Goal: Task Accomplishment & Management: Manage account settings

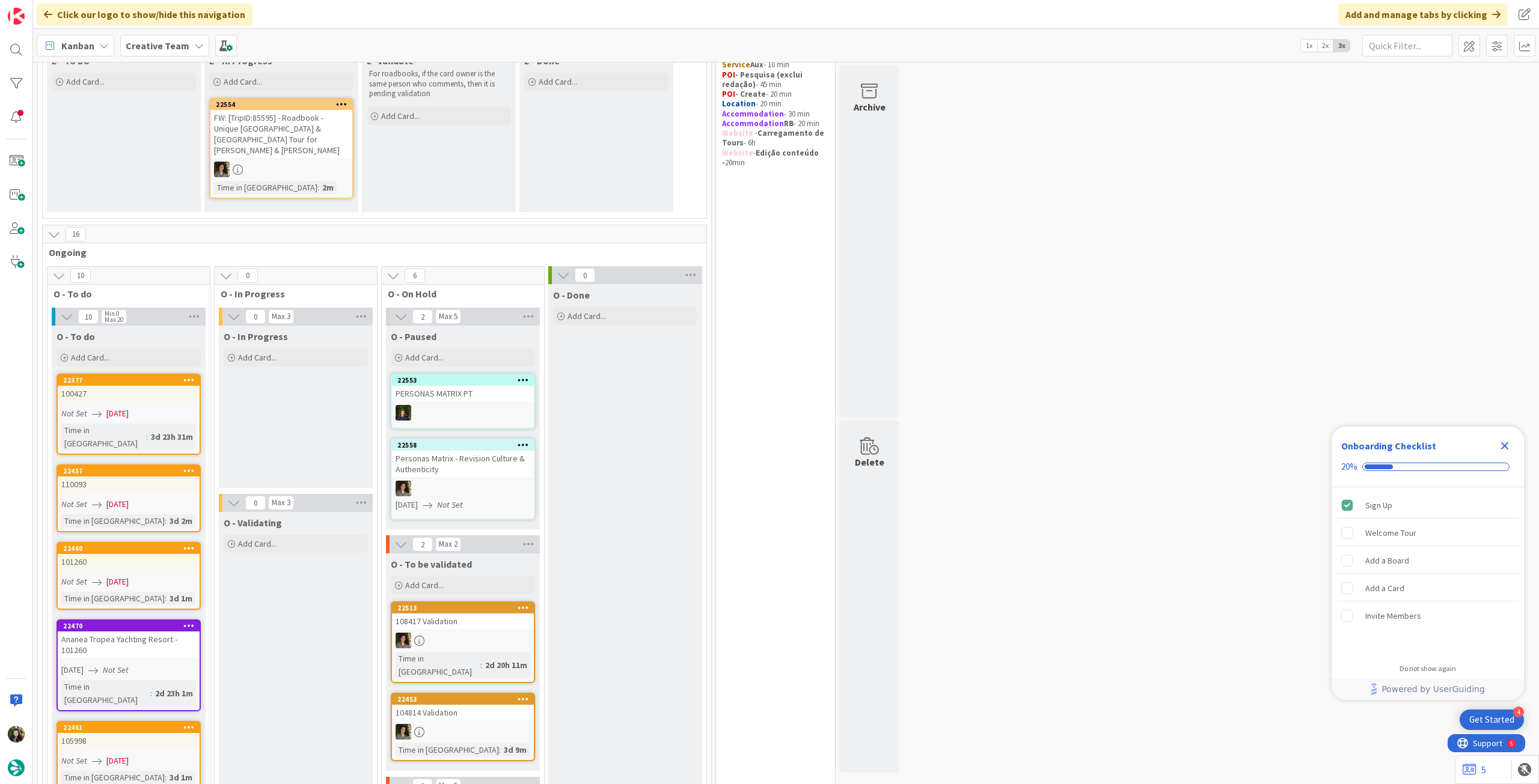
scroll to position [160, 0]
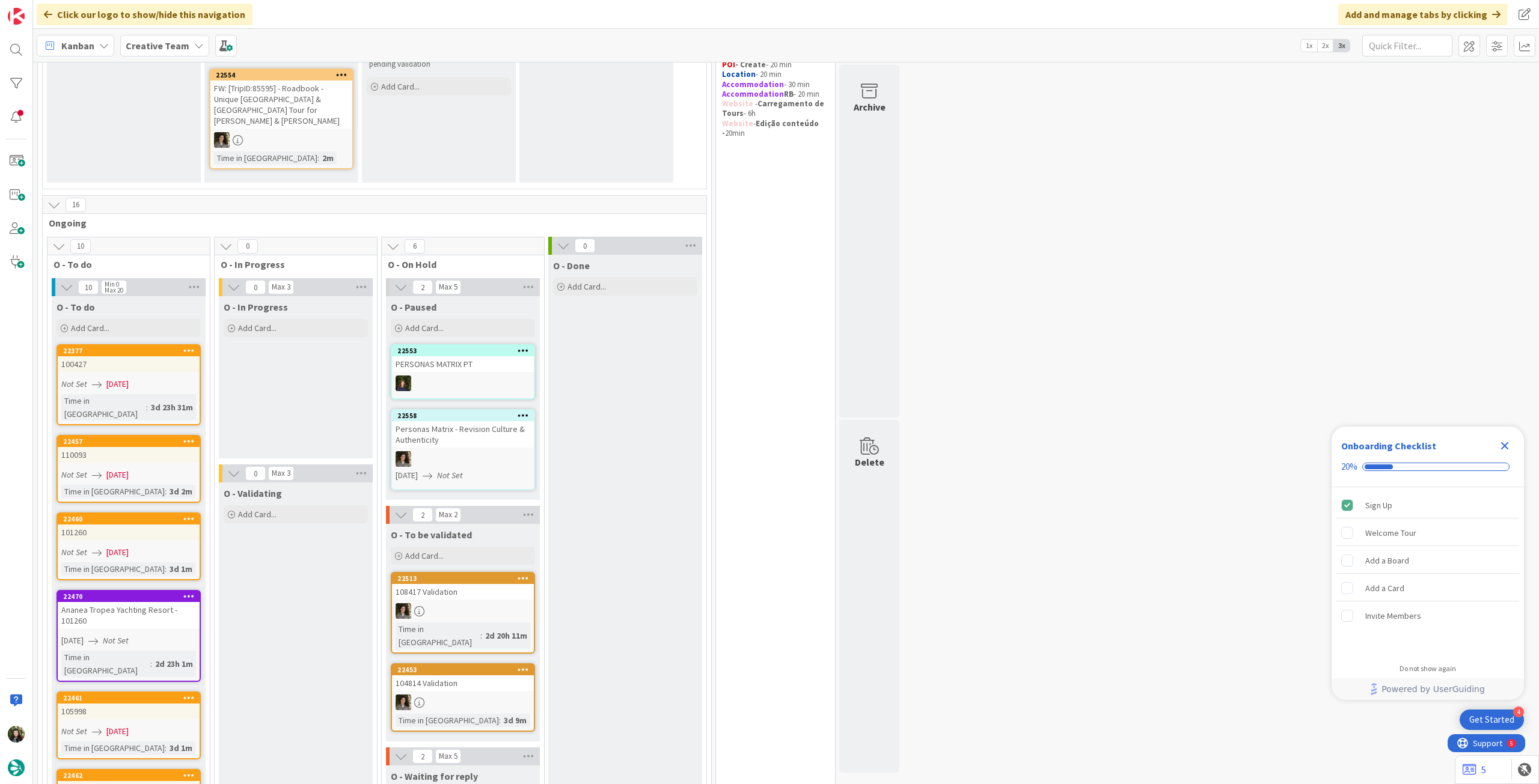
drag, startPoint x: 166, startPoint y: 44, endPoint x: 169, endPoint y: 56, distance: 12.4
click at [166, 44] on b "Creative Team" at bounding box center [157, 46] width 64 height 12
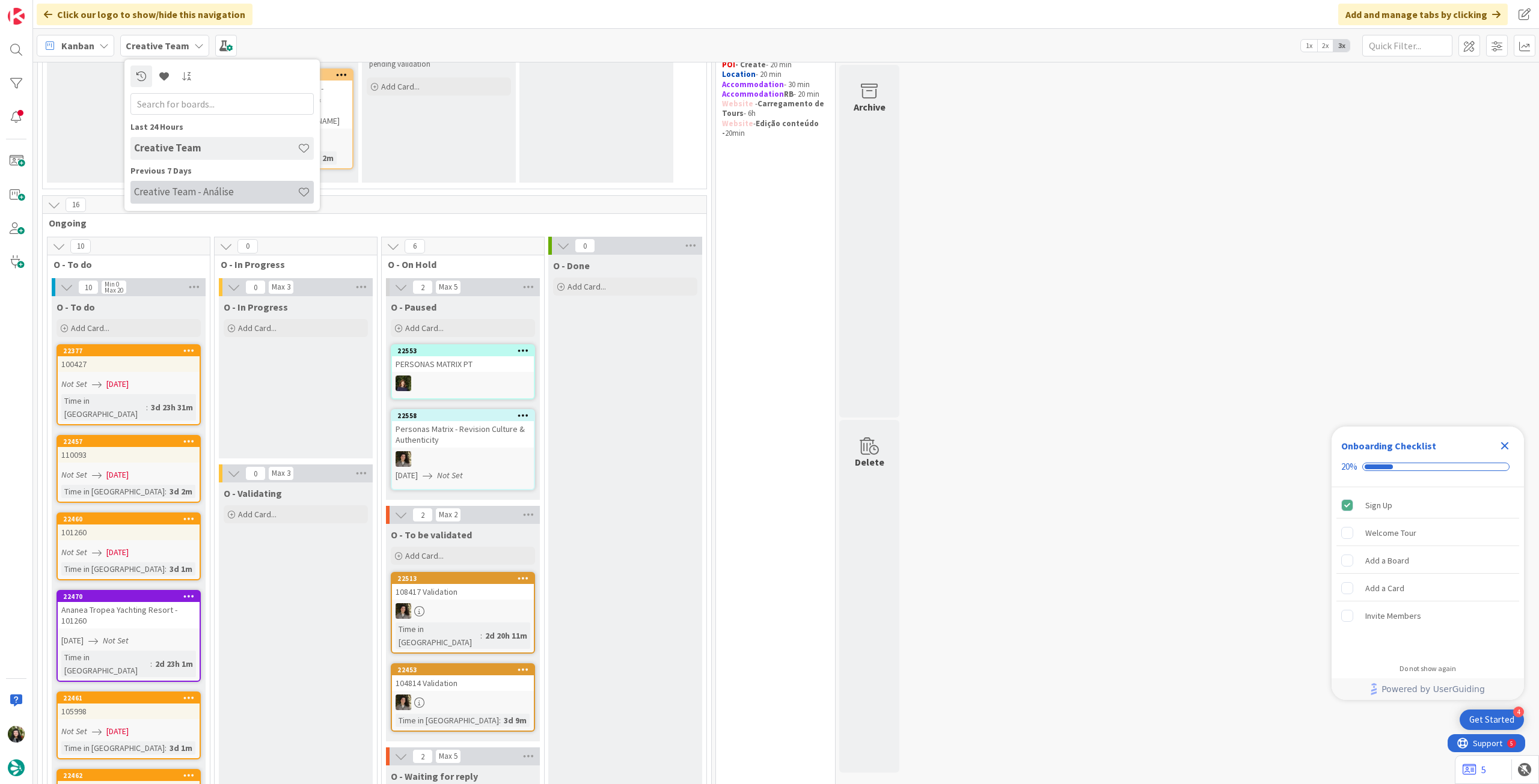
click at [208, 187] on h4 "Creative Team - Análise" at bounding box center [215, 192] width 163 height 12
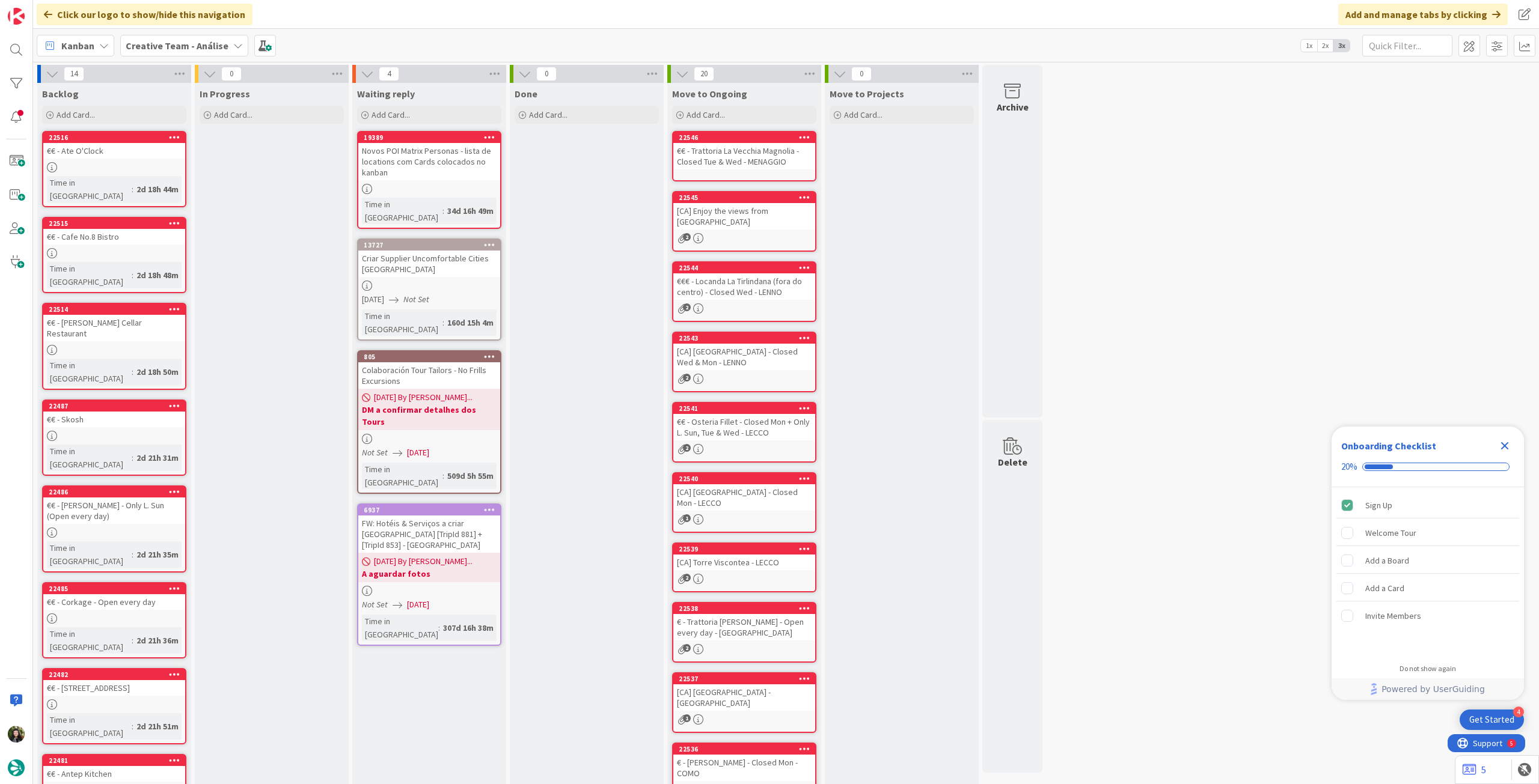
click at [1508, 443] on icon "Close Checklist" at bounding box center [1505, 446] width 8 height 8
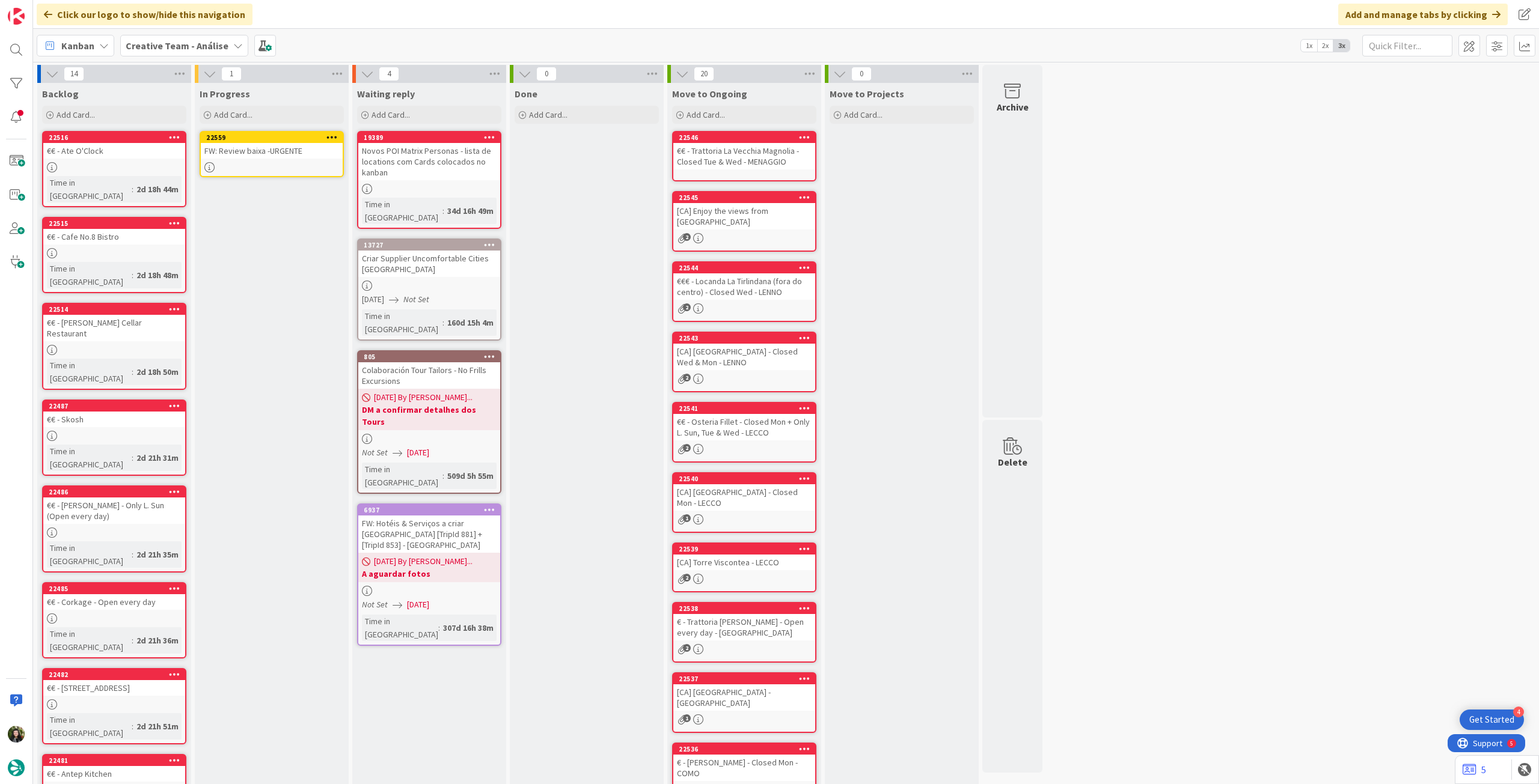
click at [273, 159] on link "22559 FW: Review baixa -URGENTE" at bounding box center [272, 154] width 144 height 46
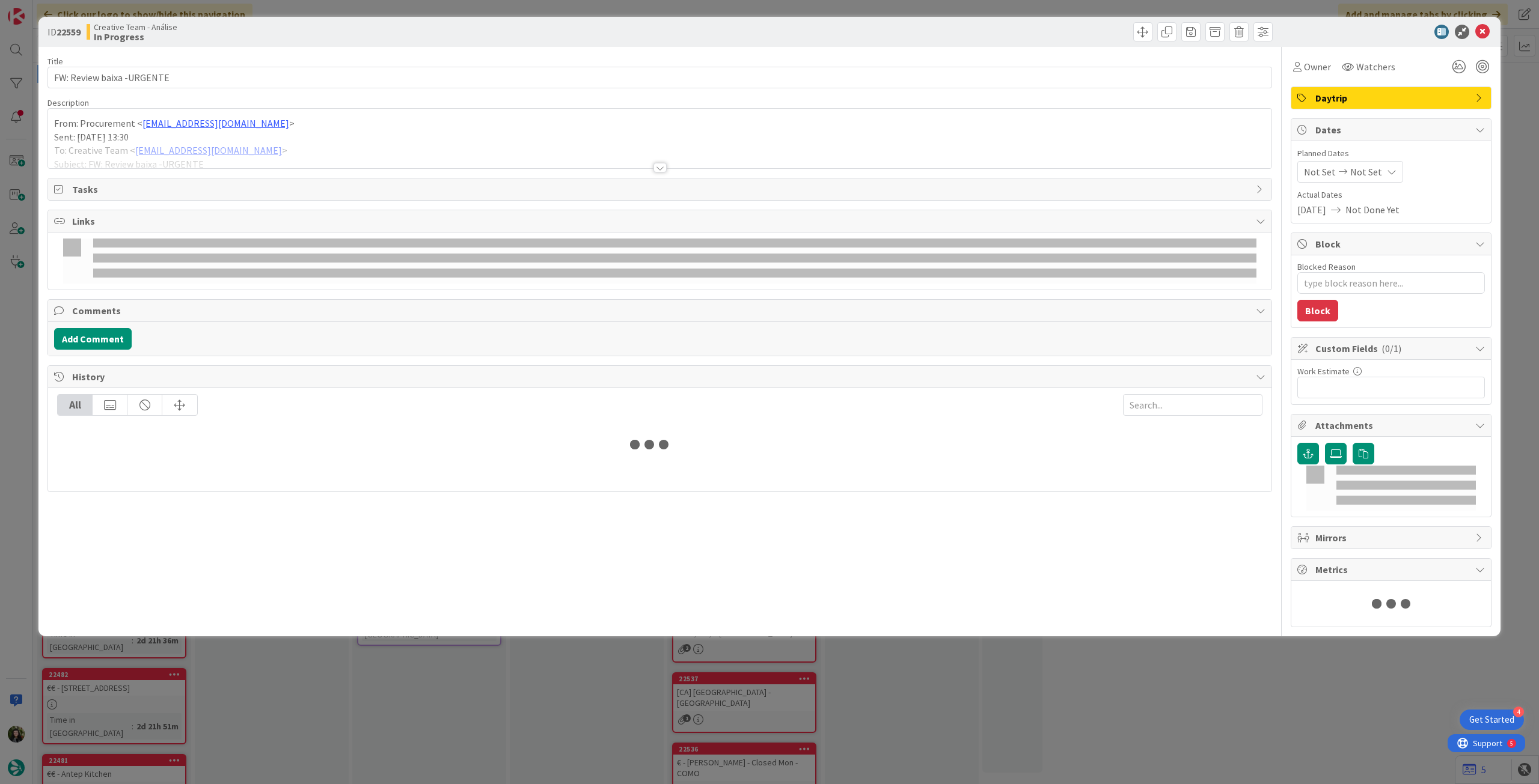
click at [182, 145] on div at bounding box center [660, 153] width 1223 height 31
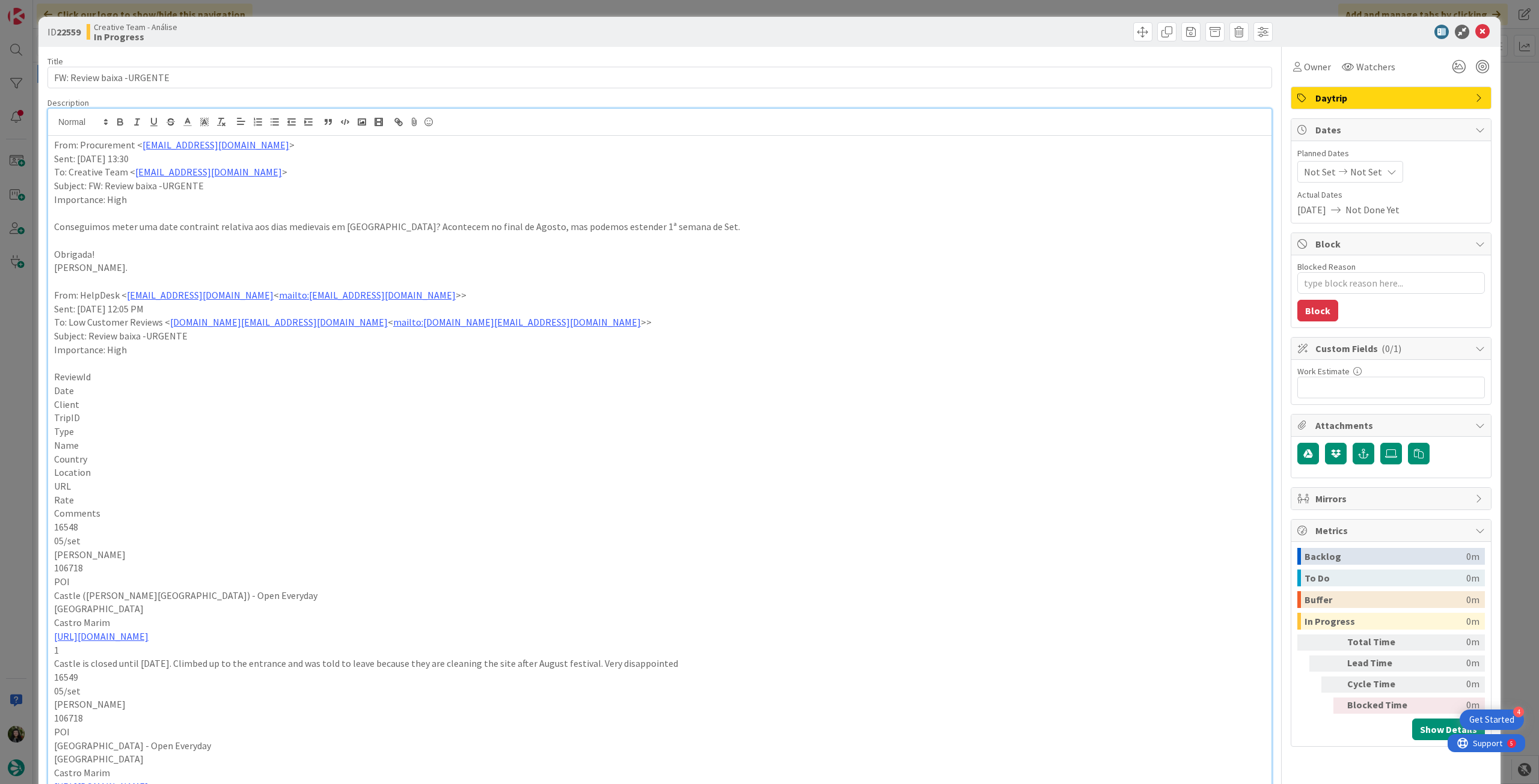
click at [49, 145] on div "From: Procurement < procurement@tourtailors.com > Sent: Friday, September 5, 20…" at bounding box center [660, 484] width 1223 height 697
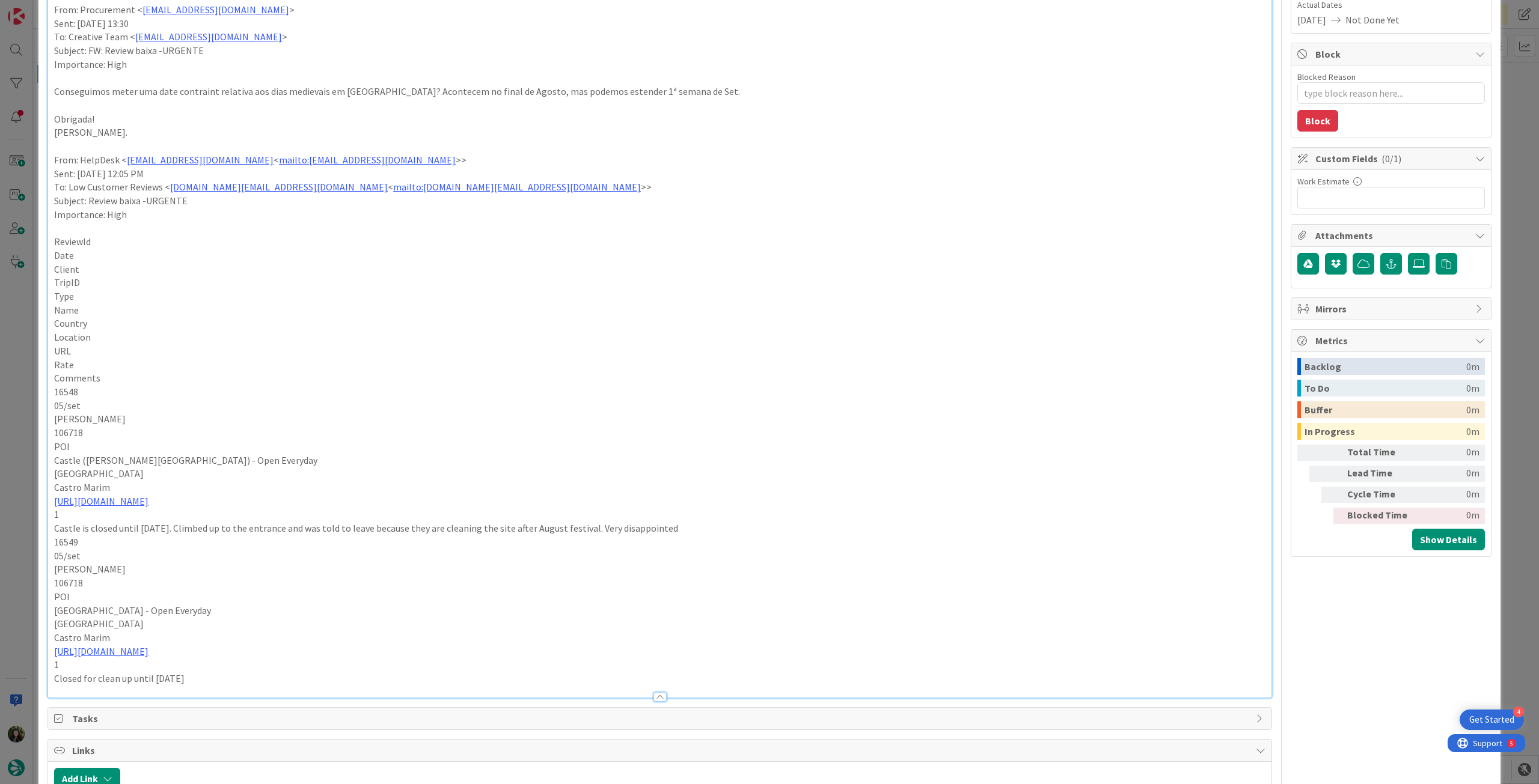
scroll to position [160, 0]
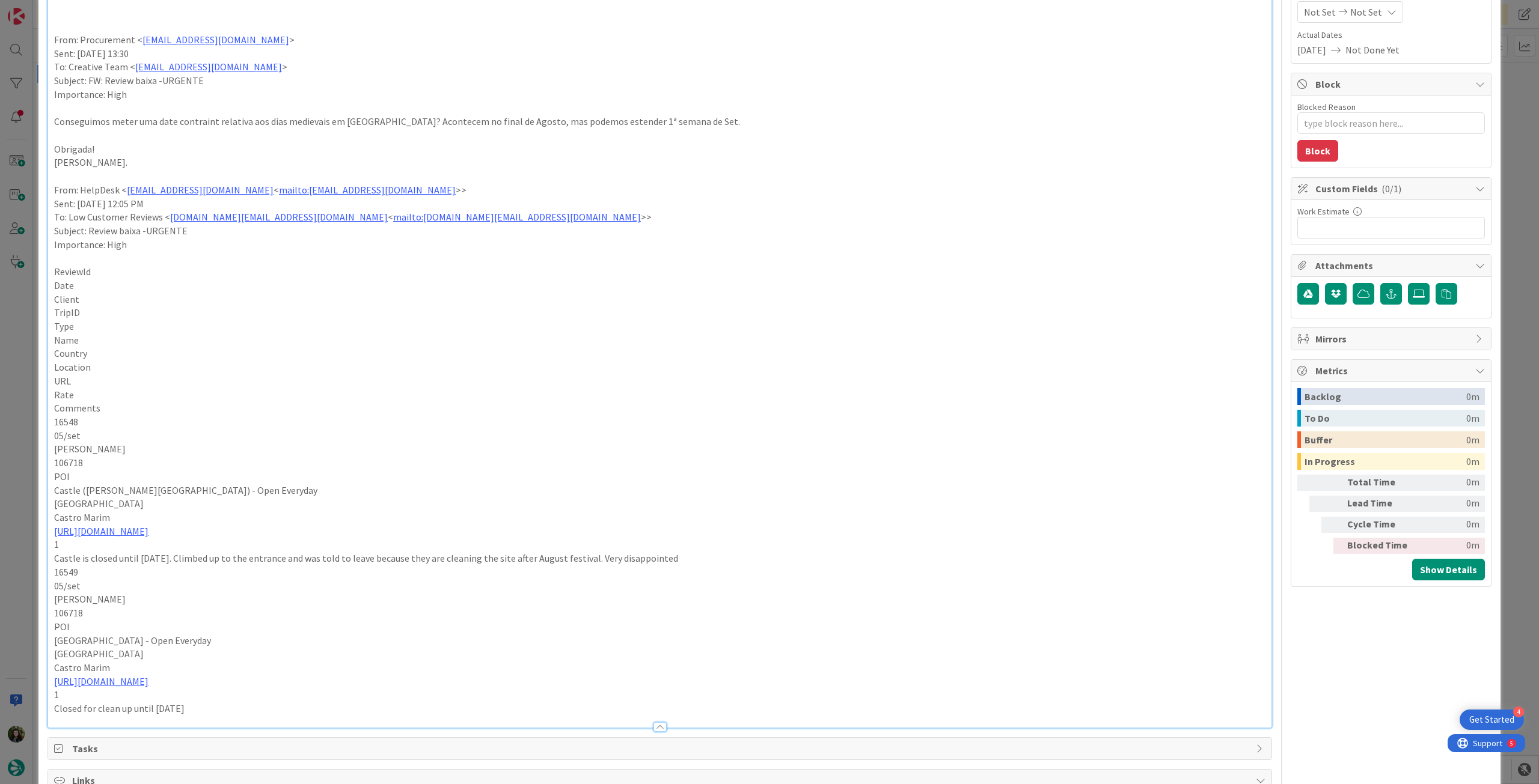
type textarea "x"
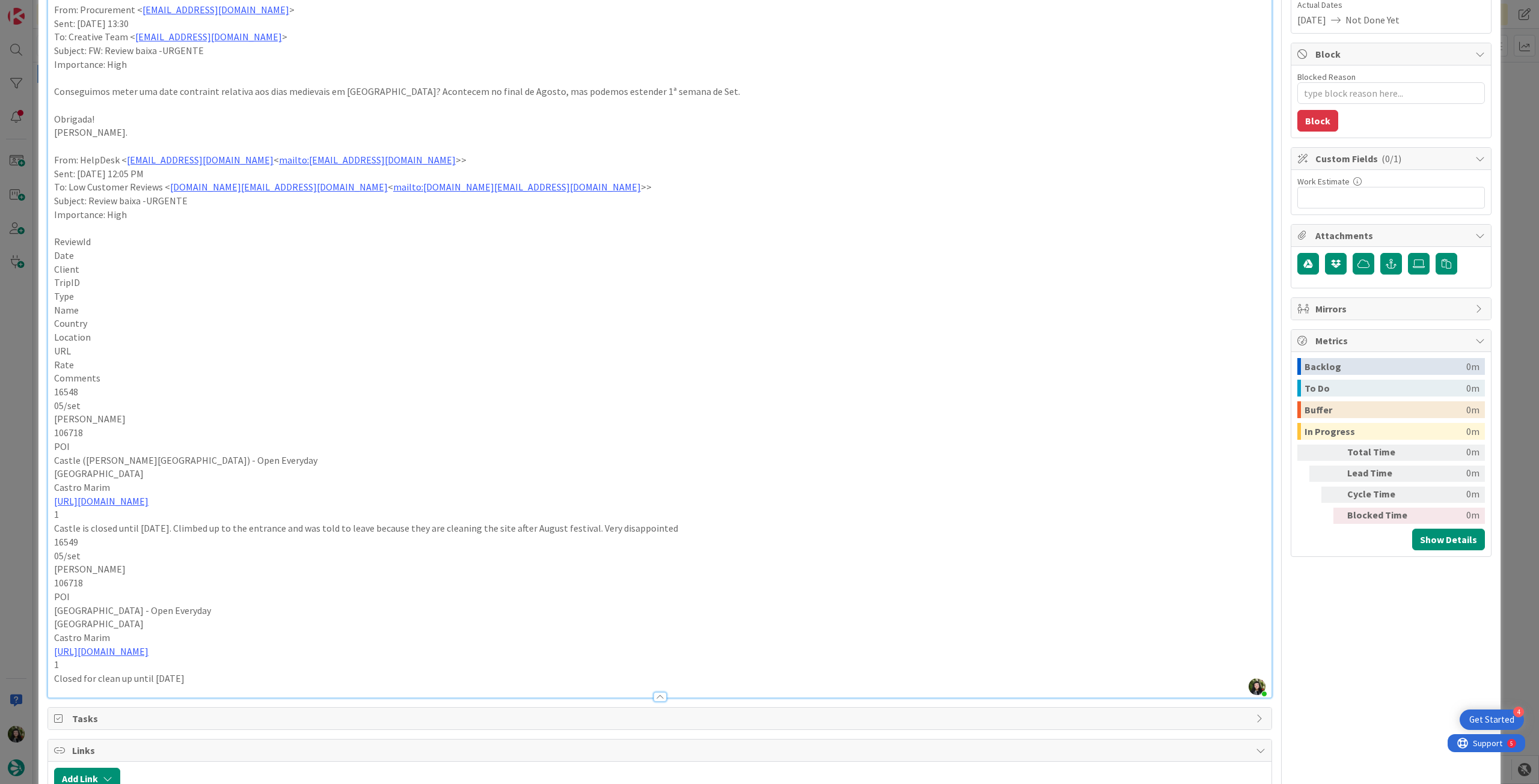
scroll to position [80, 0]
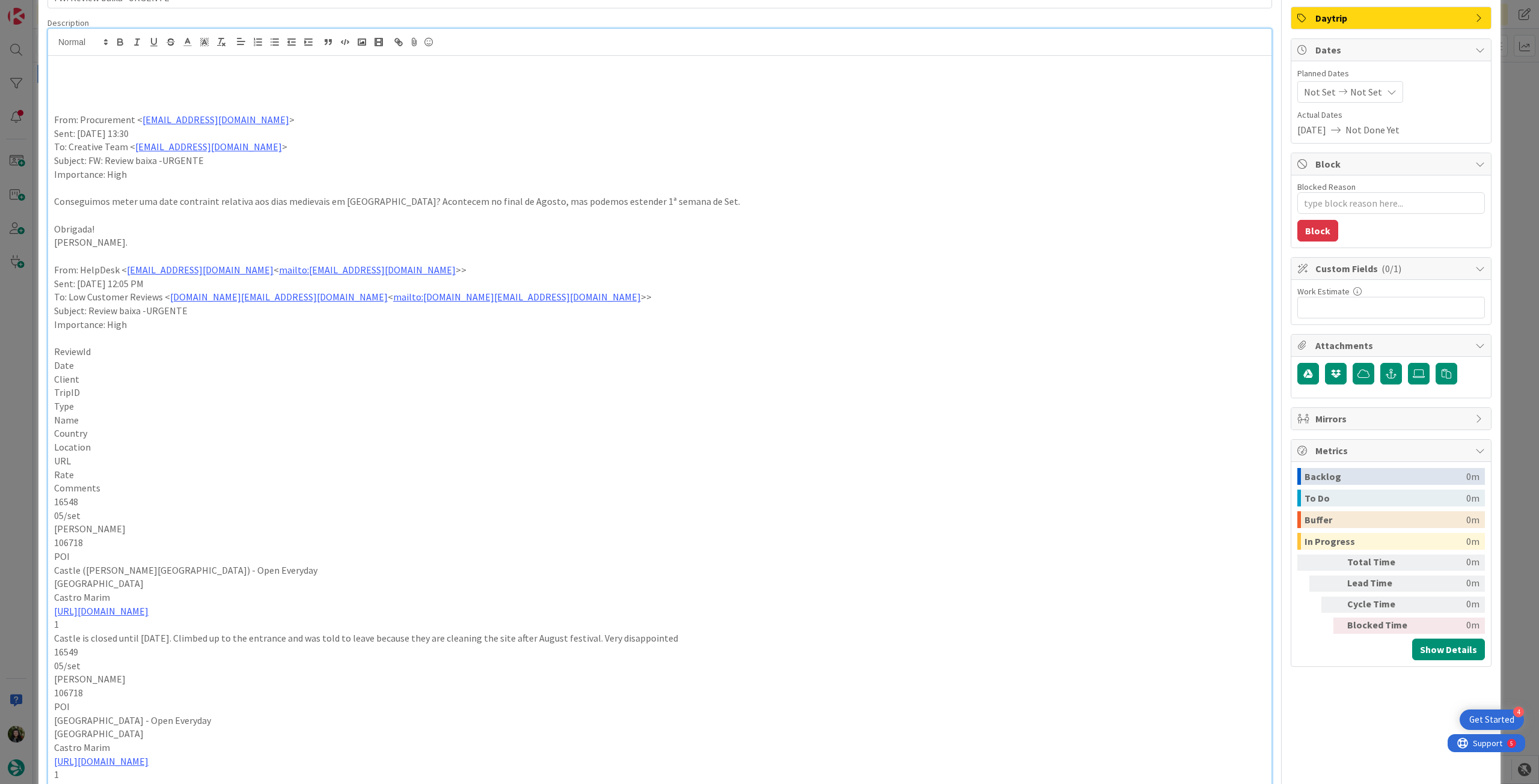
click at [104, 78] on p at bounding box center [660, 79] width 1211 height 14
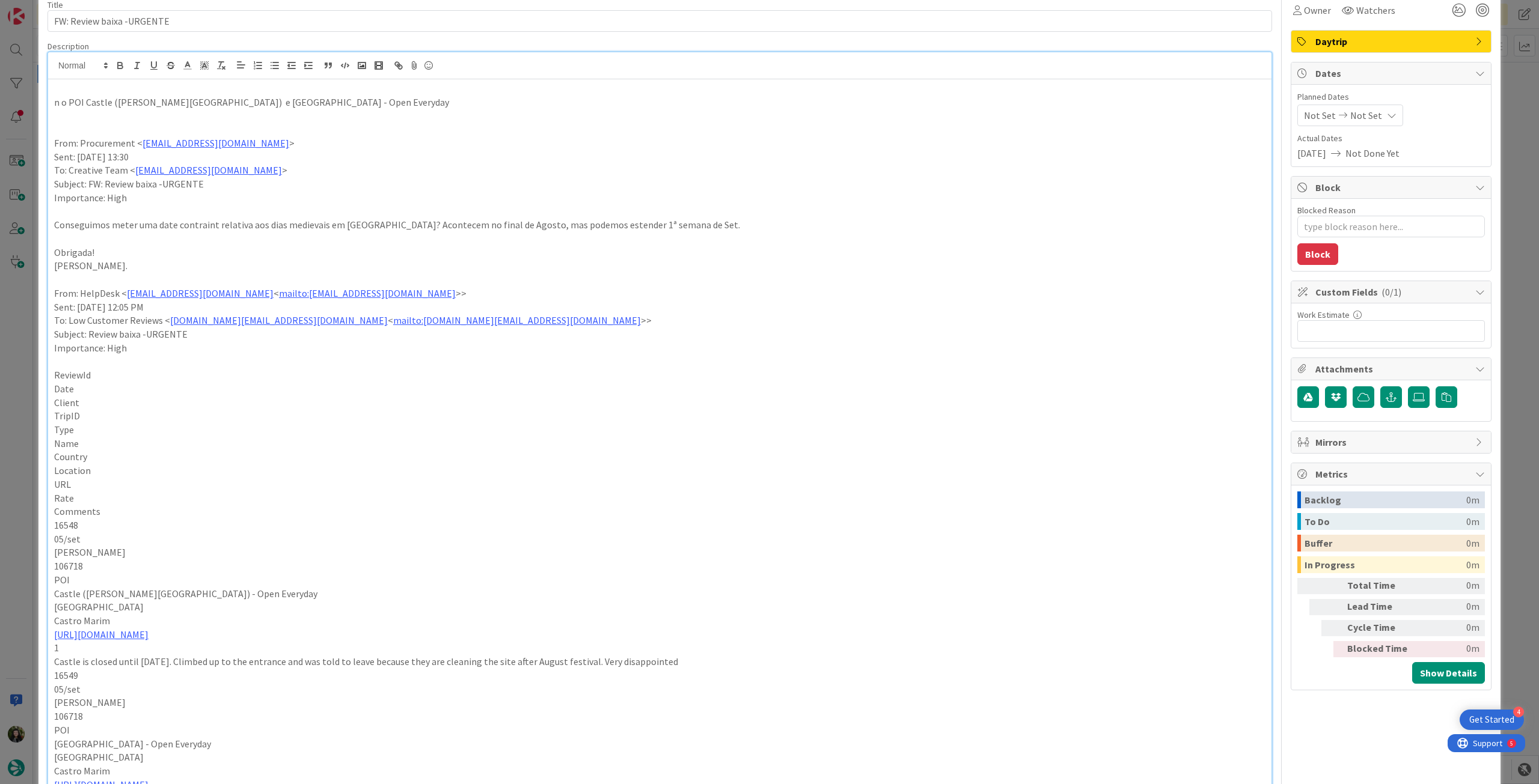
scroll to position [0, 0]
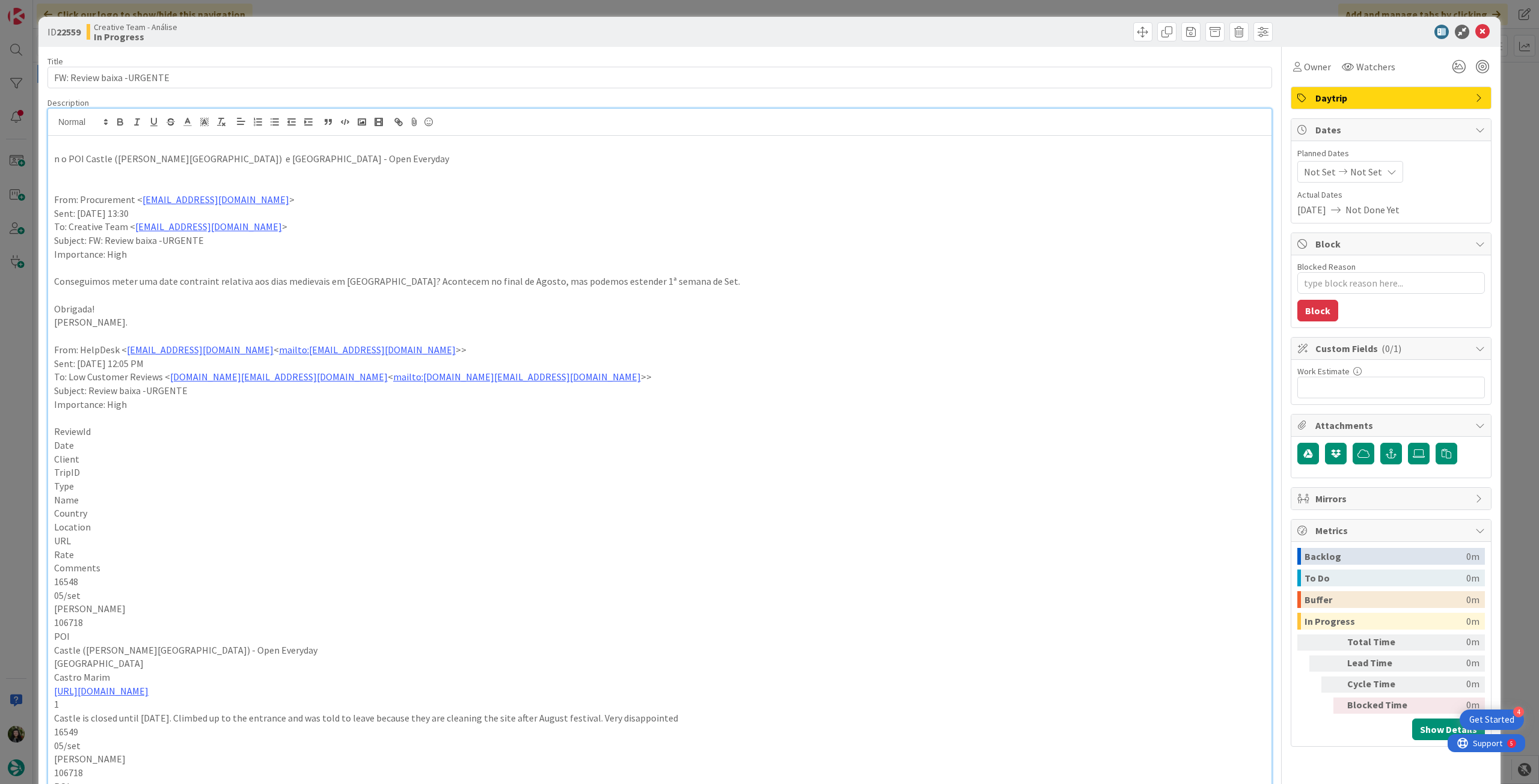
click at [63, 160] on p "n o POI Castle (Castro Marim) e Forte de São Sebastião - Open Everyday" at bounding box center [660, 159] width 1211 height 14
drag, startPoint x: 83, startPoint y: 161, endPoint x: 167, endPoint y: 162, distance: 84.0
click at [167, 162] on p "no POI Castle (Castro Marim) e Forte de São Sebastião - Open Everyday" at bounding box center [660, 159] width 1211 height 14
click at [115, 124] on icon "button" at bounding box center [120, 122] width 11 height 11
click at [236, 183] on p at bounding box center [660, 186] width 1211 height 14
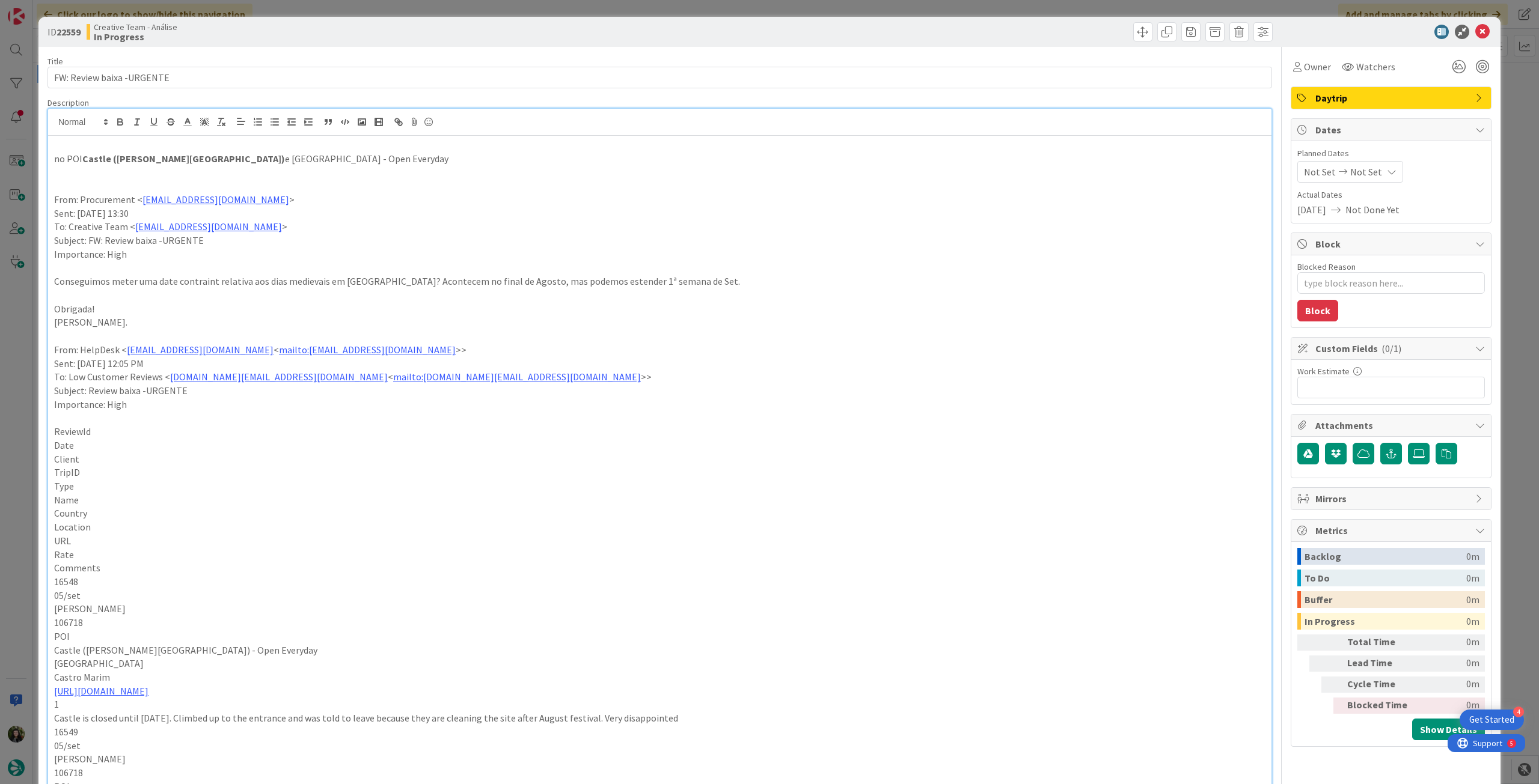
drag, startPoint x: 186, startPoint y: 155, endPoint x: 446, endPoint y: 155, distance: 260.0
click at [446, 155] on p "no POI Castle (Castro Marim) e Forte de São Sebastião - Open Everyday" at bounding box center [660, 159] width 1211 height 14
click at [118, 120] on icon "button" at bounding box center [120, 122] width 11 height 11
click at [226, 296] on p at bounding box center [660, 296] width 1211 height 14
drag, startPoint x: 155, startPoint y: 283, endPoint x: 322, endPoint y: 280, distance: 167.0
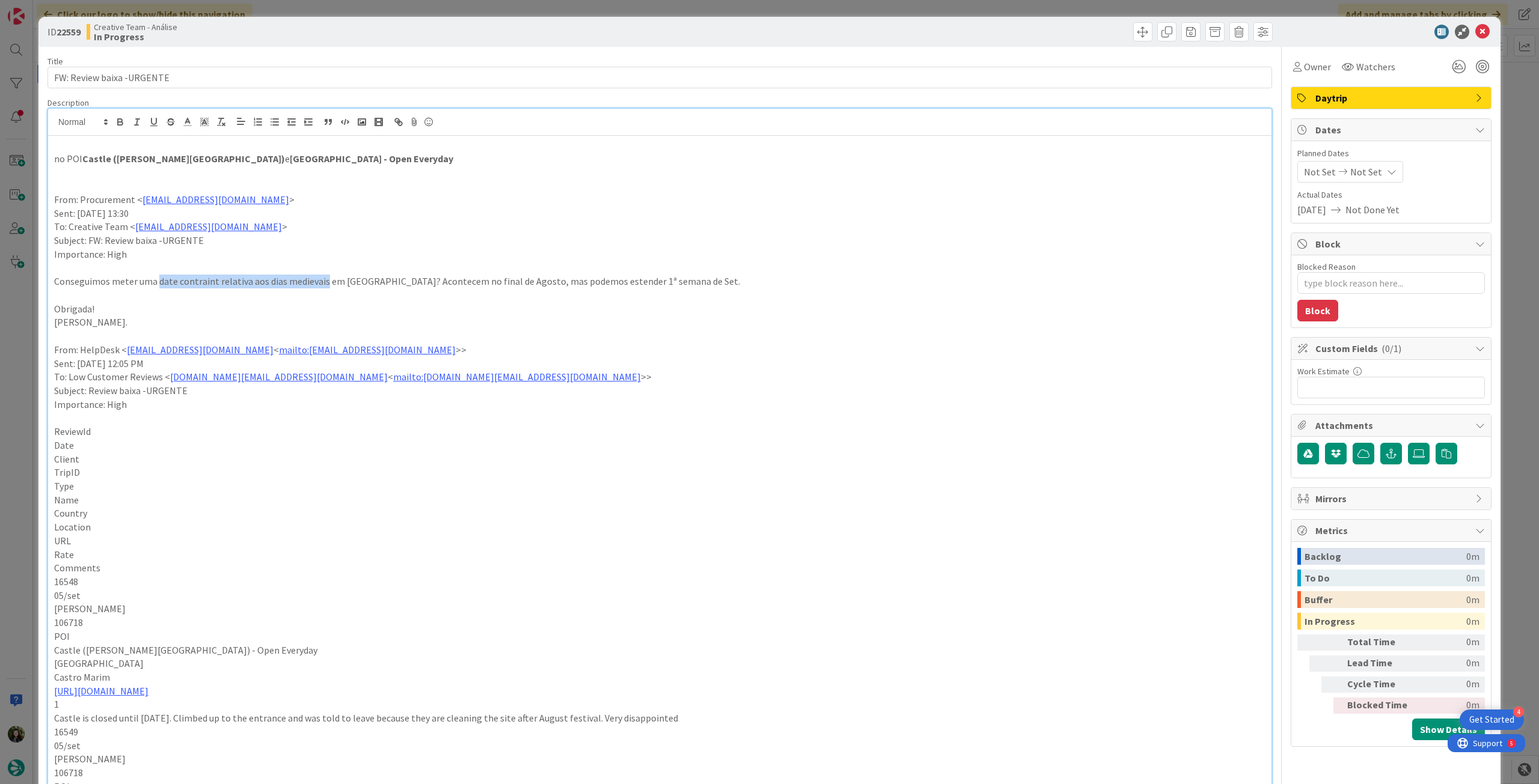
click at [322, 280] on p "Conseguimos meter uma date contraint relativa aos [PERSON_NAME] medievais [PERS…" at bounding box center [660, 282] width 1211 height 14
copy p "date contraint relativa aos dias medievais"
click at [197, 169] on p at bounding box center [660, 172] width 1211 height 14
drag, startPoint x: 397, startPoint y: 283, endPoint x: 684, endPoint y: 279, distance: 287.0
click at [684, 279] on p "Conseguimos meter uma date contraint relativa aos [PERSON_NAME] medievais [PERS…" at bounding box center [660, 282] width 1211 height 14
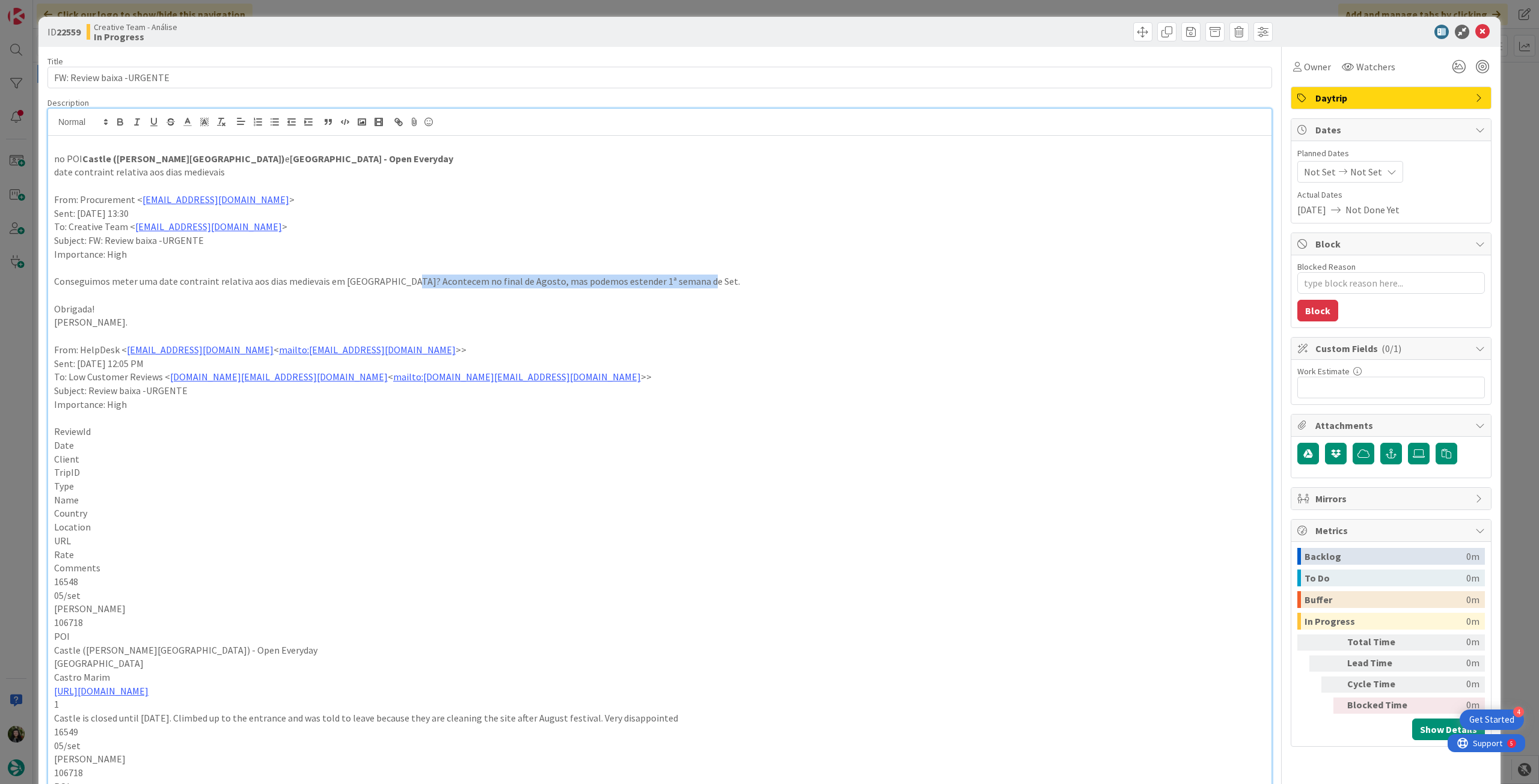
copy p "Acontecem no final de Agosto, mas podemos estender 1ª semana de Set"
click at [264, 172] on p "date contraint relativa aos dias medievais" at bounding box center [660, 172] width 1211 height 14
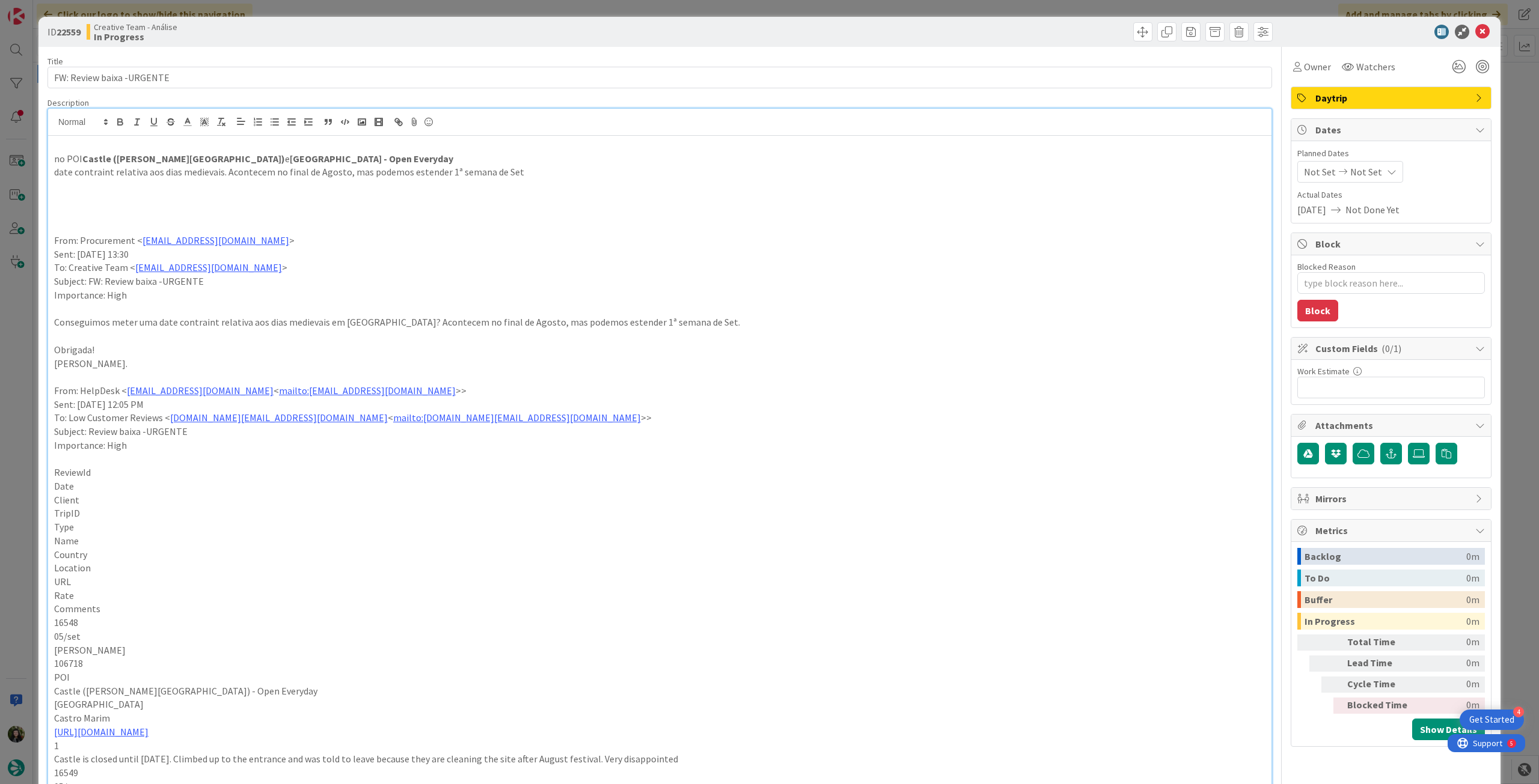
click at [54, 178] on p "date contraint relativa aos dias medievais. Acontecem no final de Agosto, mas p…" at bounding box center [660, 172] width 1211 height 14
drag, startPoint x: 142, startPoint y: 172, endPoint x: 217, endPoint y: 162, distance: 75.7
click at [142, 172] on p "colocar date contraint relativa aos dias medievais. Acontecem no final de Agost…" at bounding box center [660, 172] width 1211 height 14
type textarea "x"
click at [1370, 166] on div "Not Set Not Set" at bounding box center [1351, 172] width 106 height 21
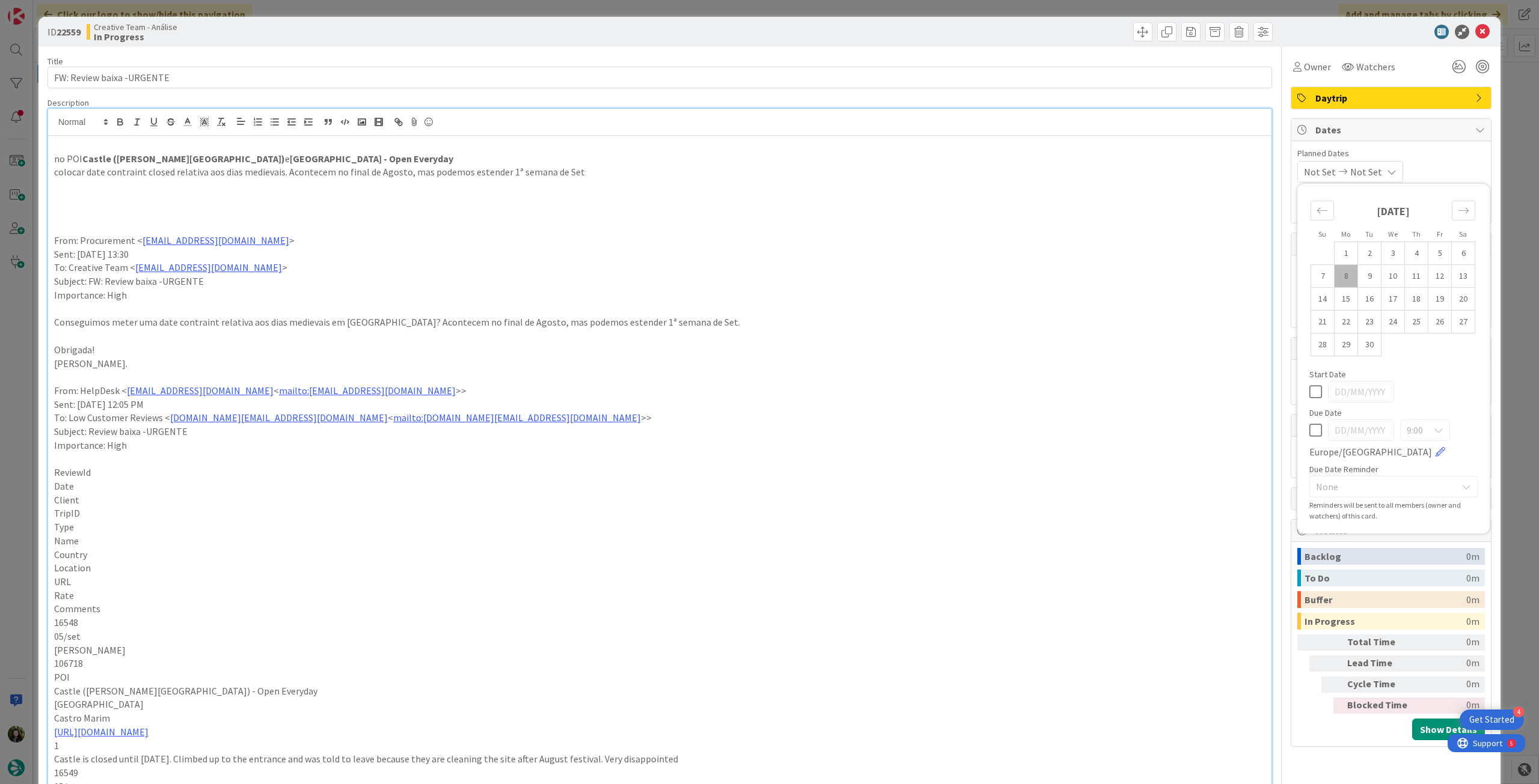
click at [1309, 429] on icon at bounding box center [1315, 430] width 12 height 15
type input "[DATE]"
click at [1475, 29] on icon at bounding box center [1482, 31] width 15 height 15
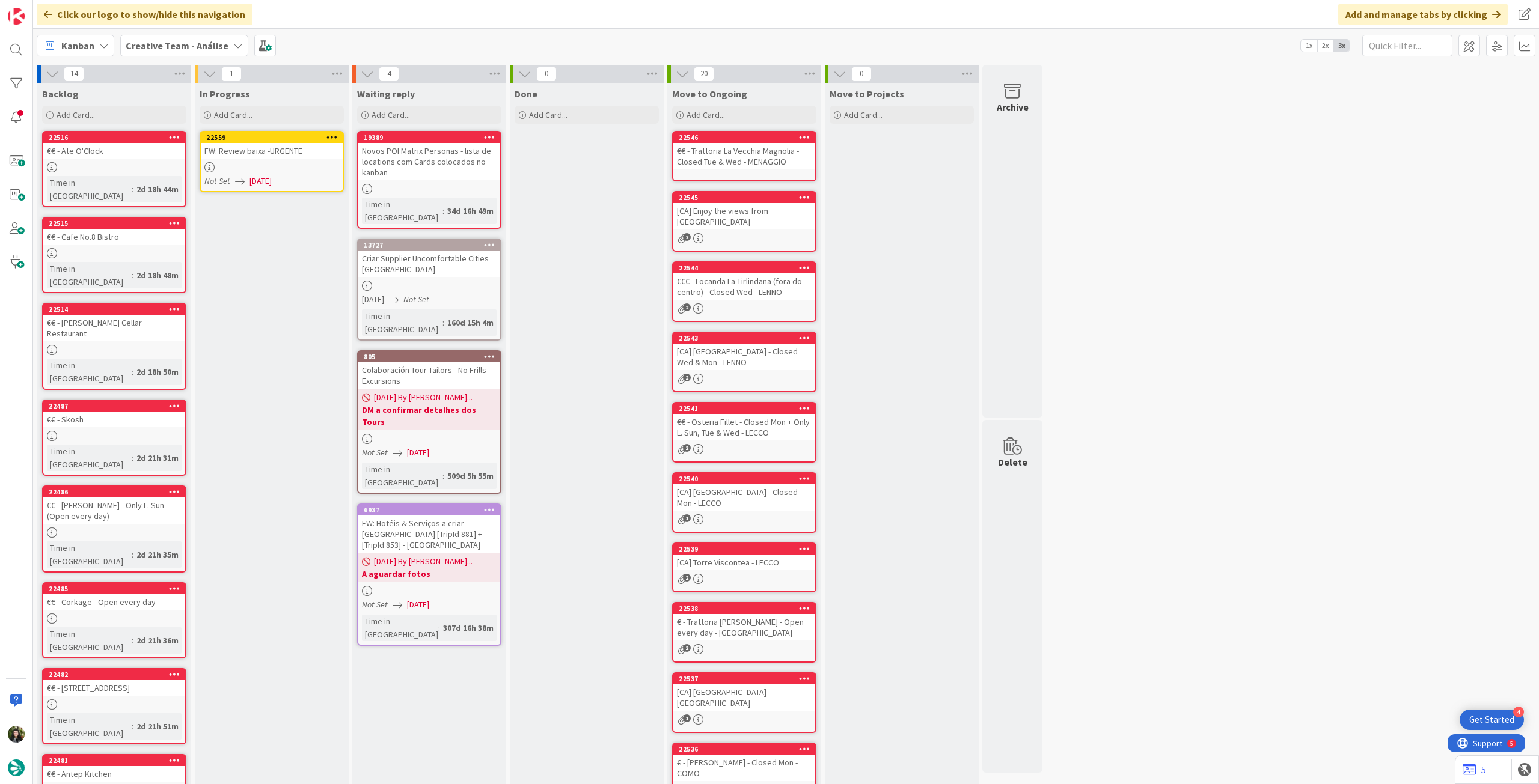
click at [331, 134] on icon at bounding box center [332, 136] width 11 height 8
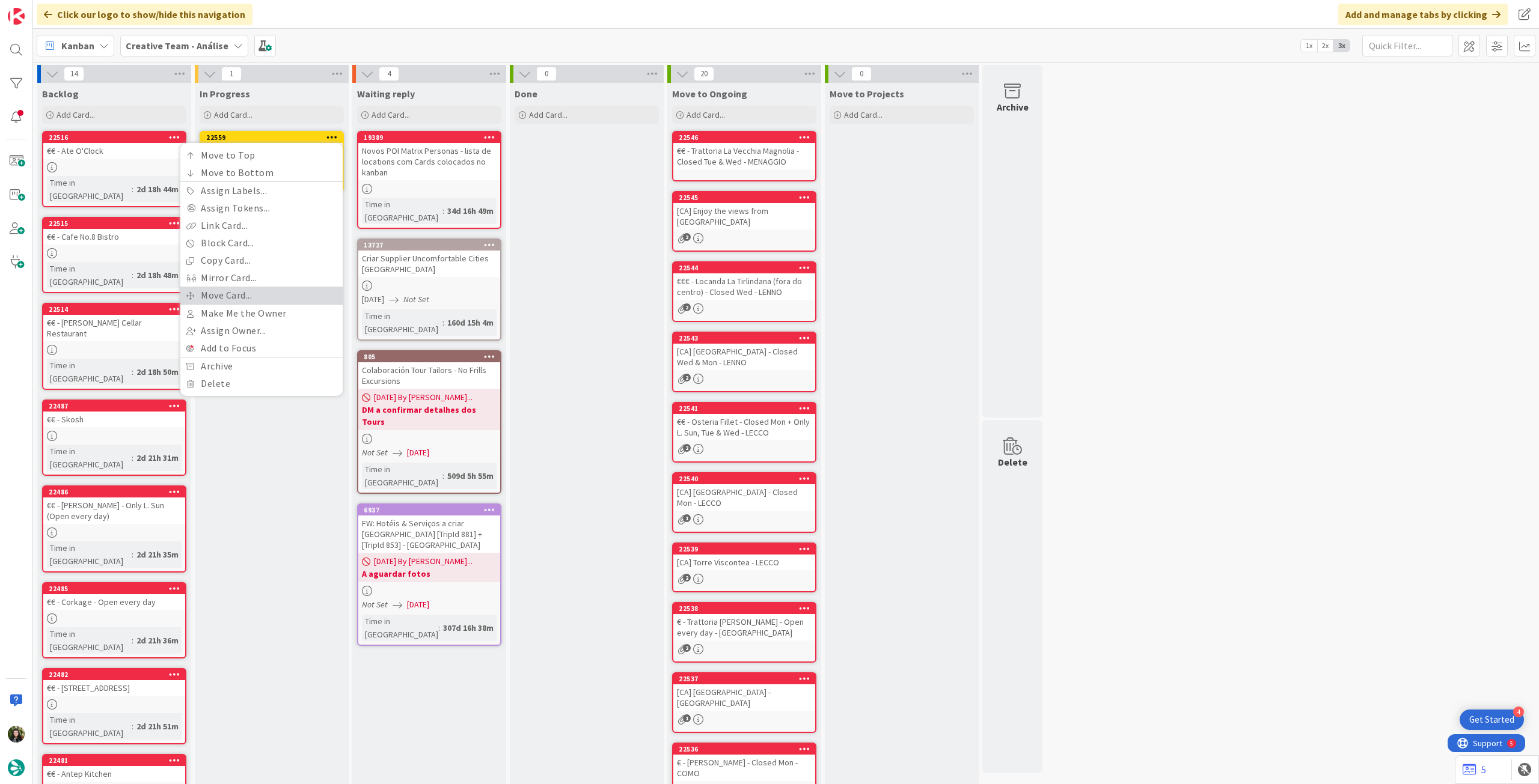
click at [274, 289] on link "Move Card..." at bounding box center [261, 295] width 162 height 18
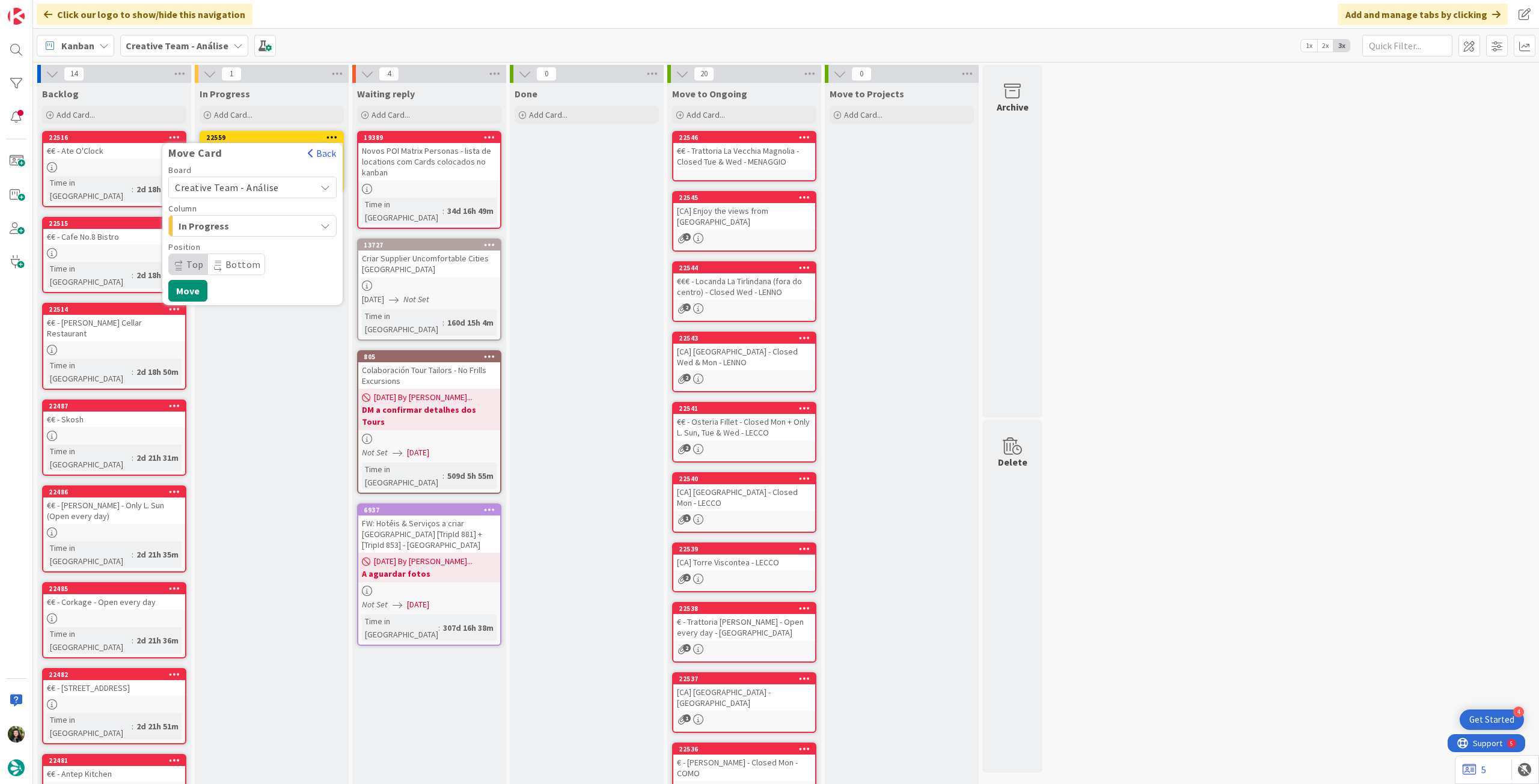
click at [273, 194] on span "Creative Team - Análise" at bounding box center [242, 188] width 135 height 17
click at [257, 237] on span "Creative Team" at bounding box center [260, 244] width 139 height 18
click at [258, 225] on span "E - To Do" at bounding box center [224, 226] width 90 height 15
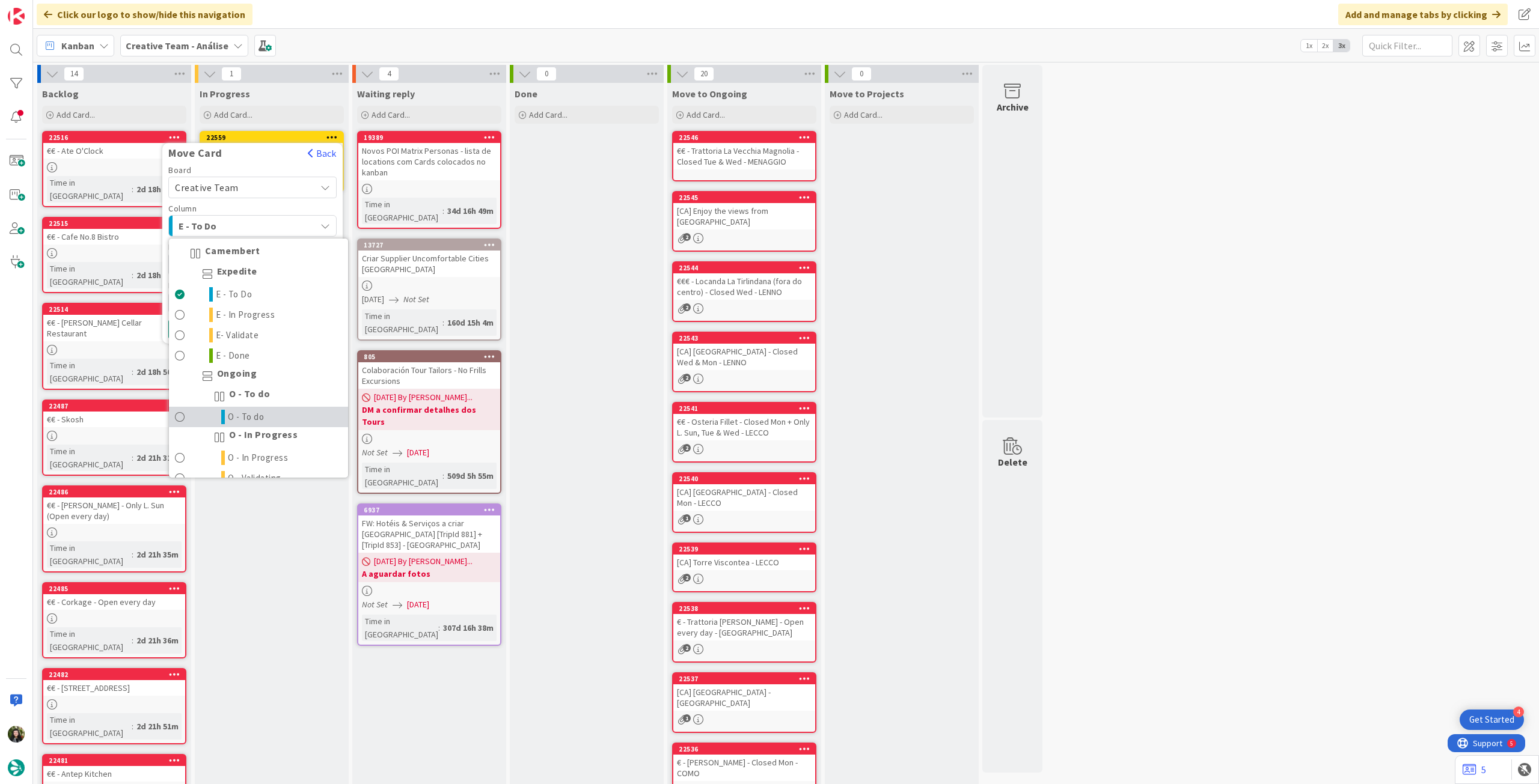
click at [254, 411] on span "O - To do" at bounding box center [246, 416] width 37 height 15
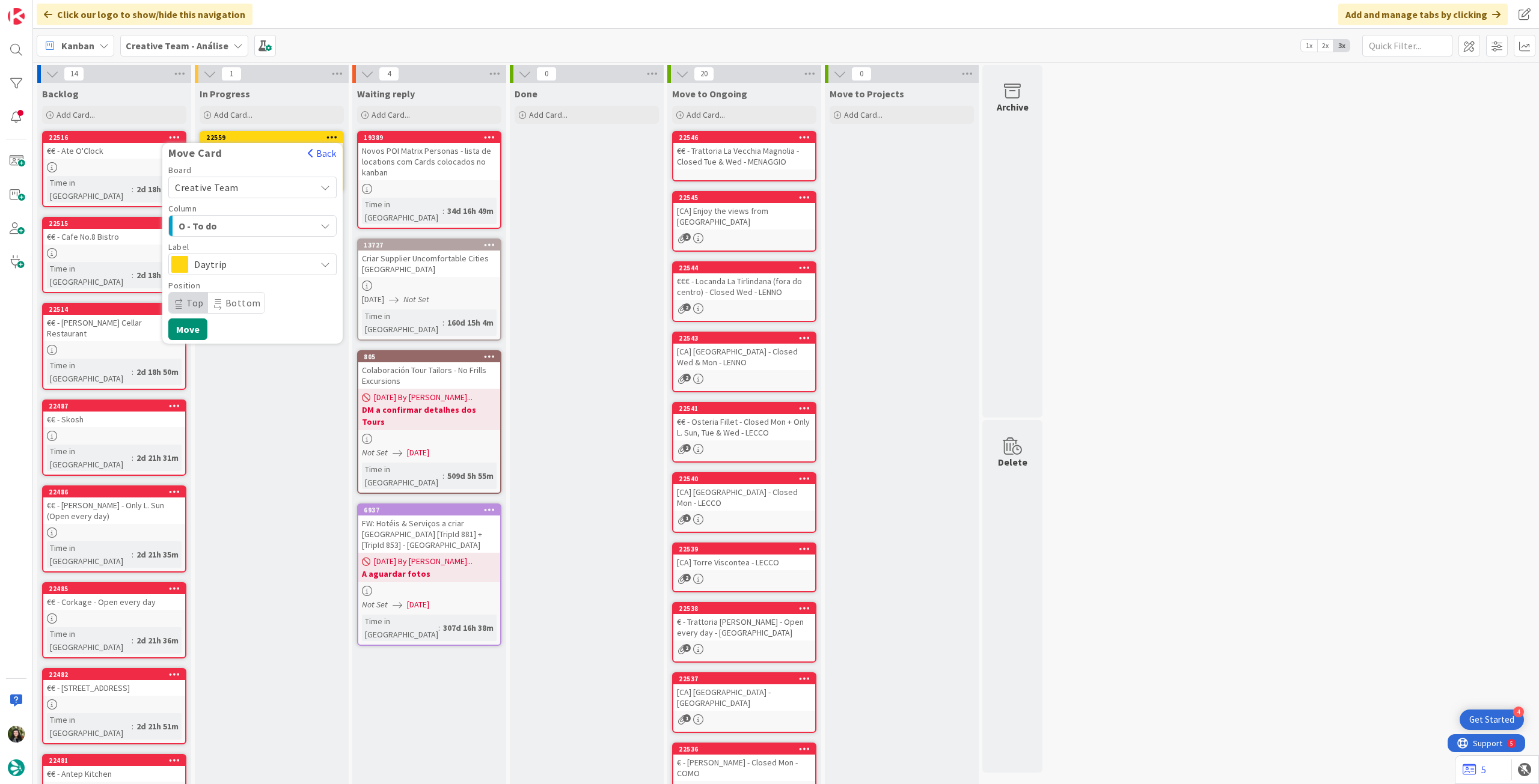
click at [242, 256] on span "Daytrip" at bounding box center [252, 264] width 116 height 17
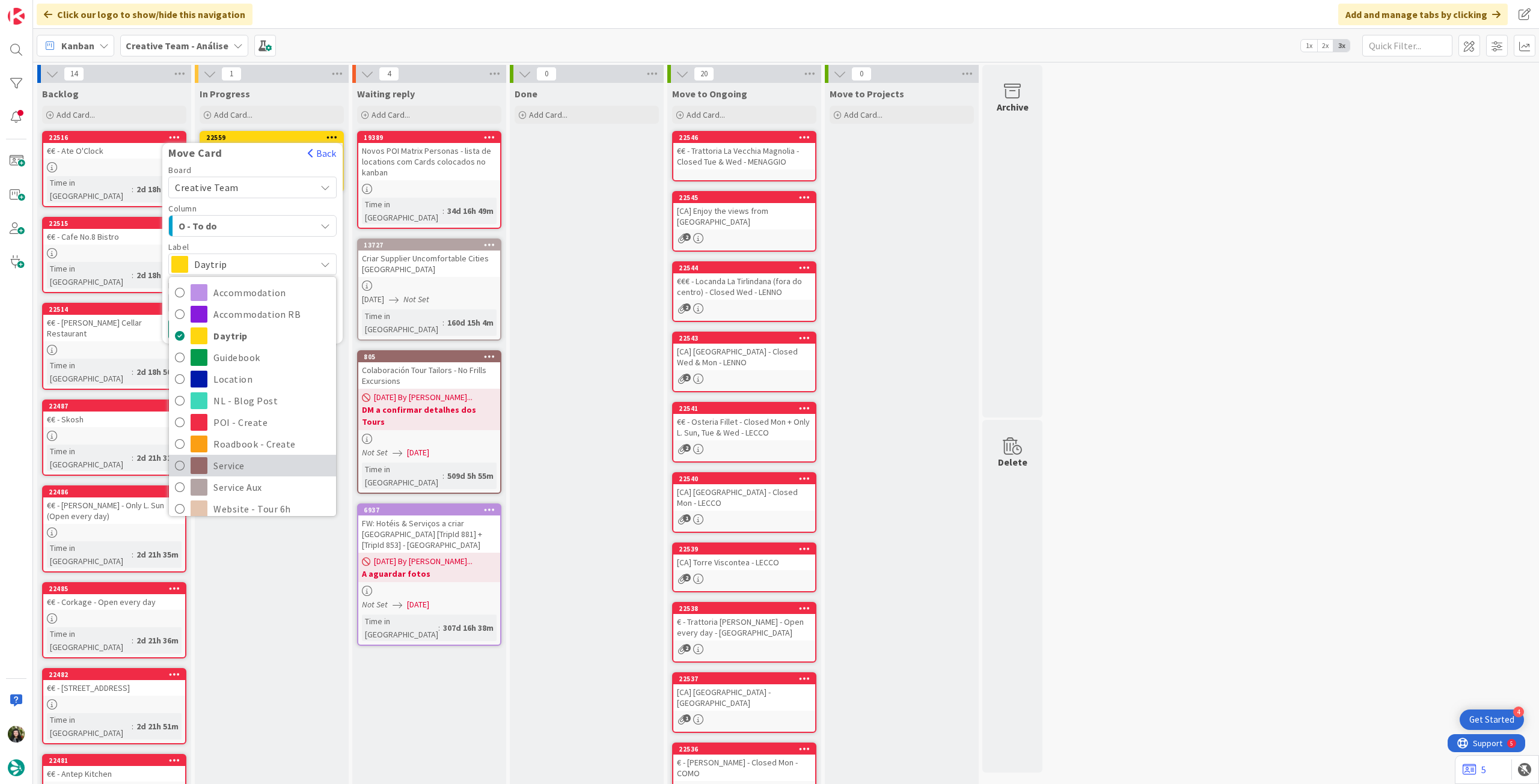
click at [258, 473] on span "Service" at bounding box center [272, 466] width 116 height 18
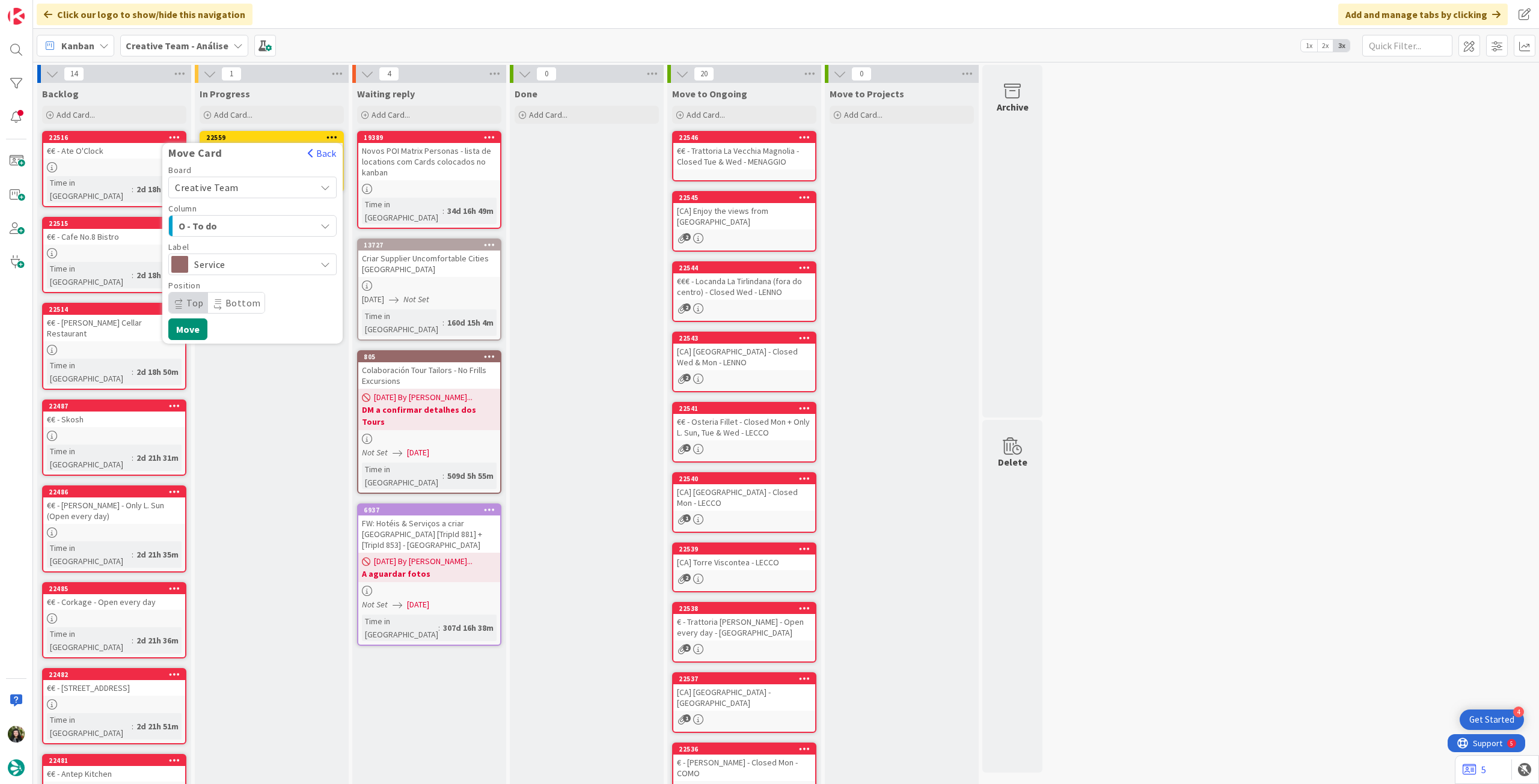
click at [241, 257] on span "Service" at bounding box center [252, 264] width 116 height 17
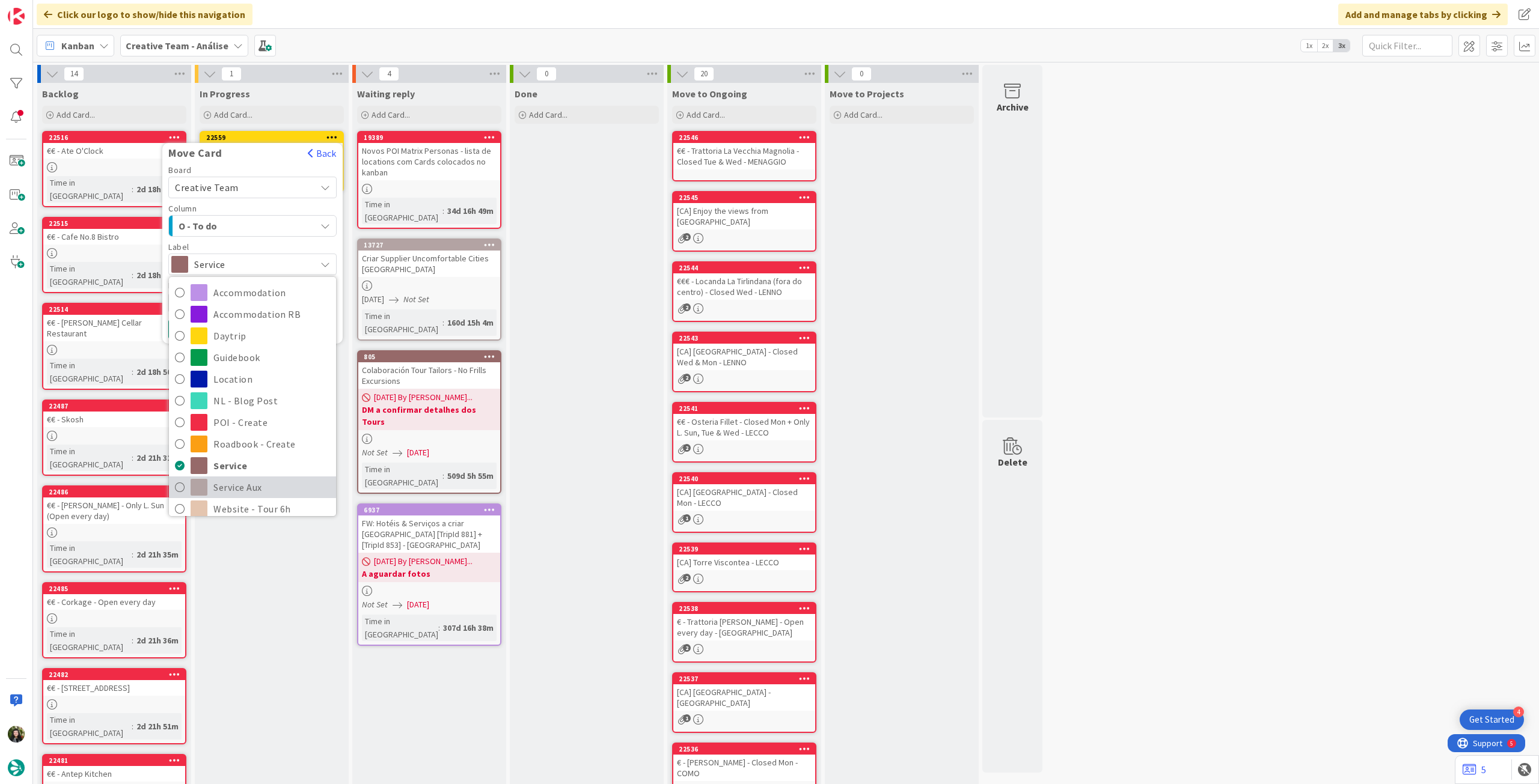
click at [228, 488] on span "Service Aux" at bounding box center [272, 488] width 116 height 18
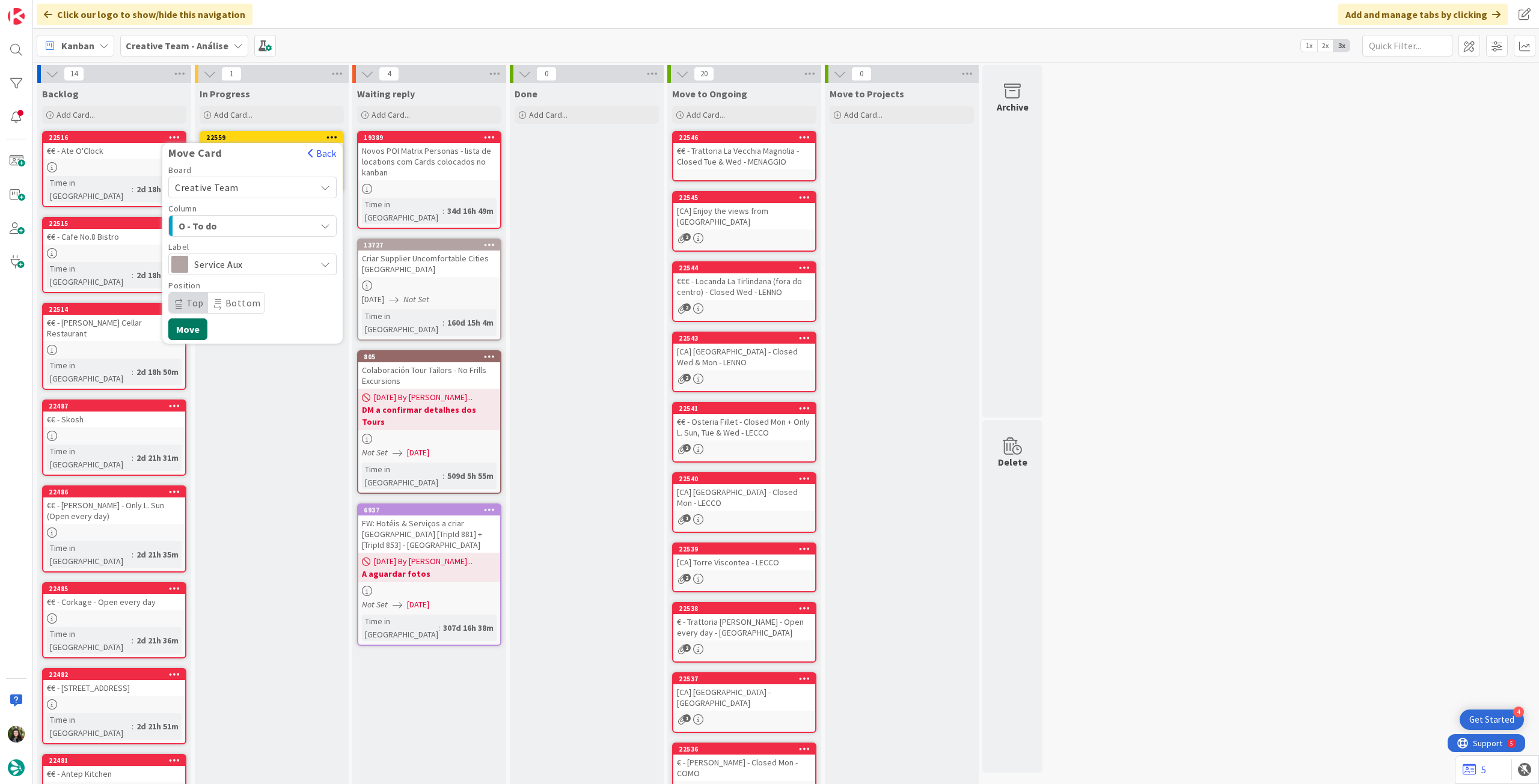
click at [188, 322] on button "Move" at bounding box center [188, 329] width 39 height 21
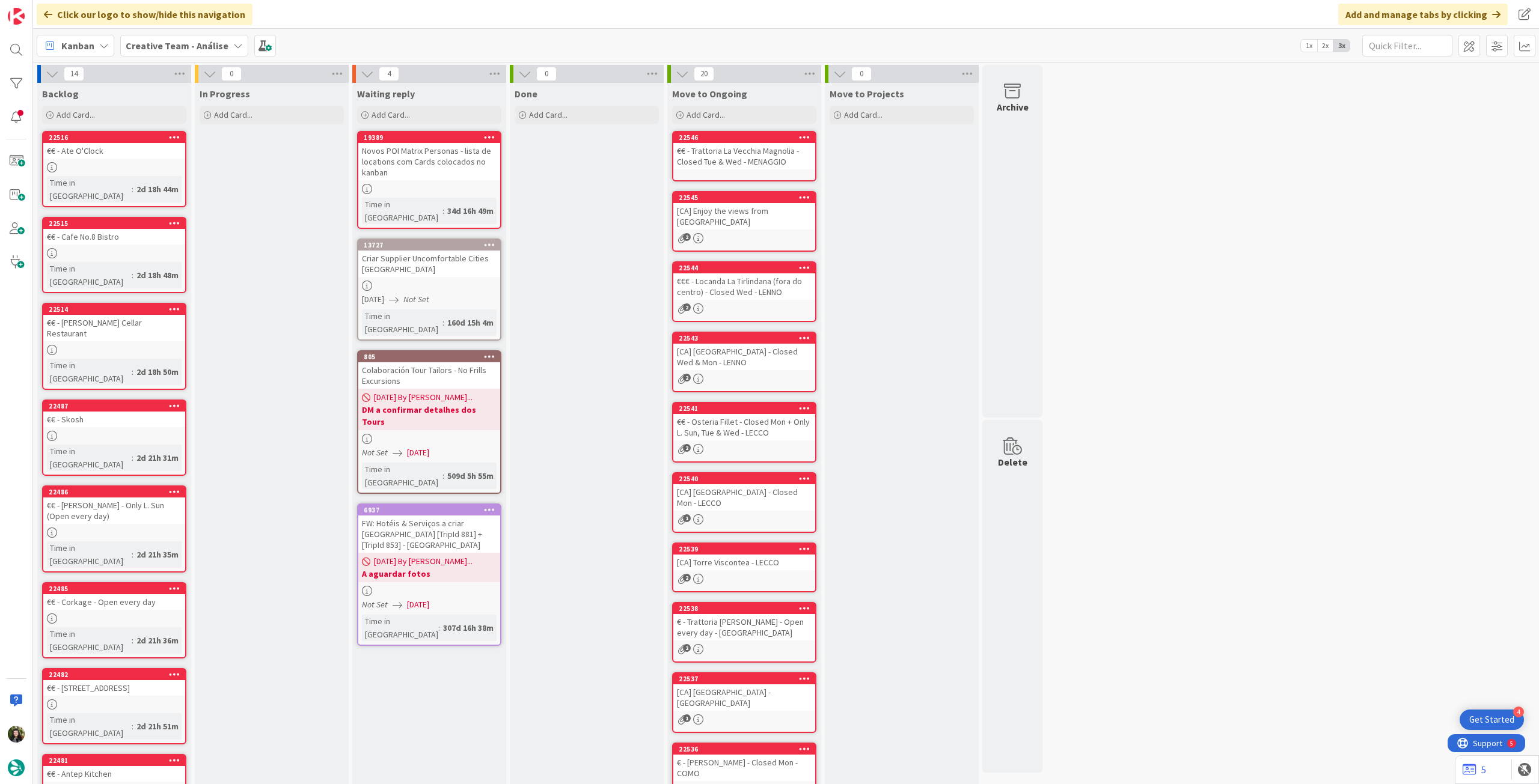
click at [148, 44] on b "Creative Team - Análise" at bounding box center [177, 46] width 103 height 12
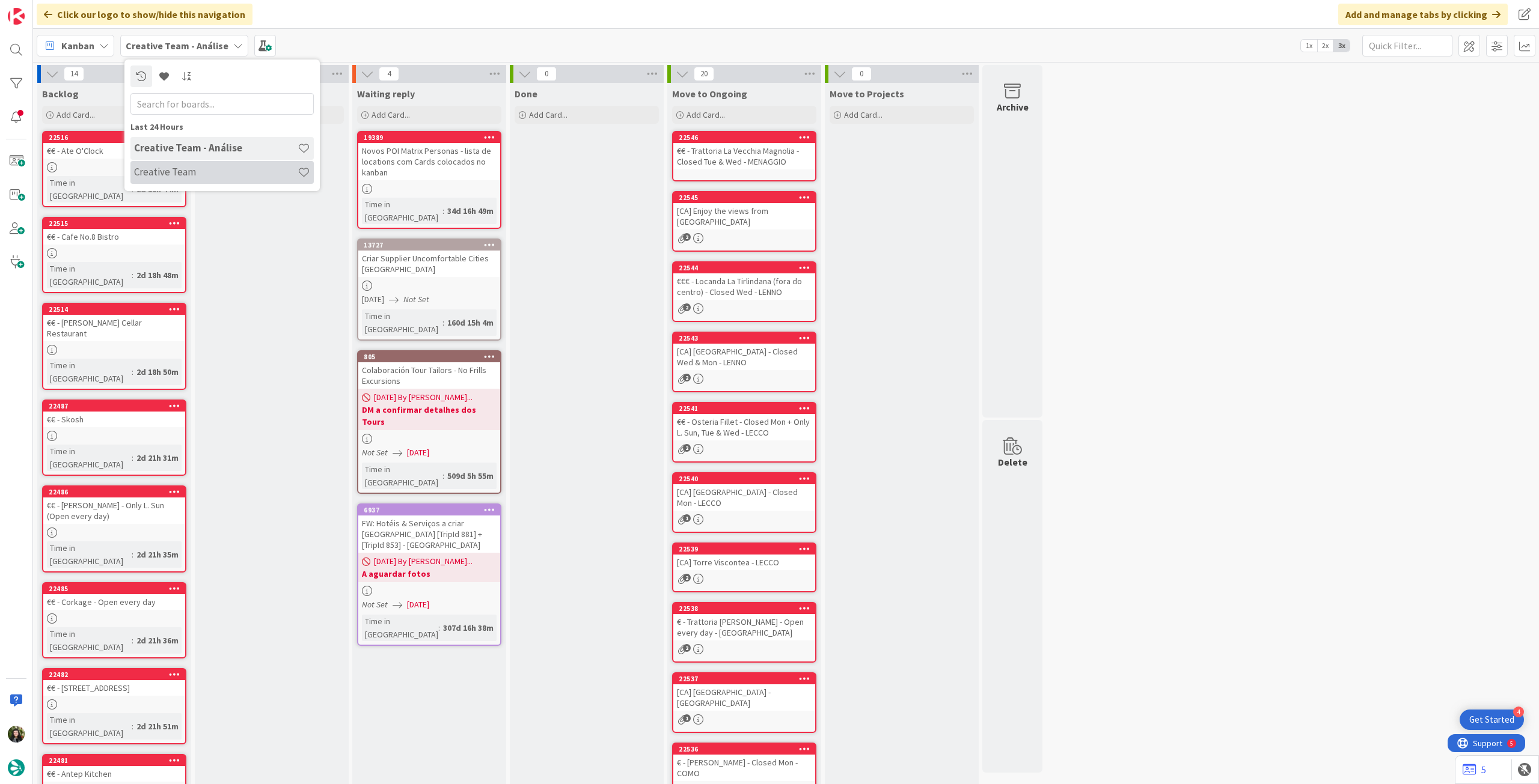
click at [172, 175] on h4 "Creative Team" at bounding box center [215, 172] width 163 height 12
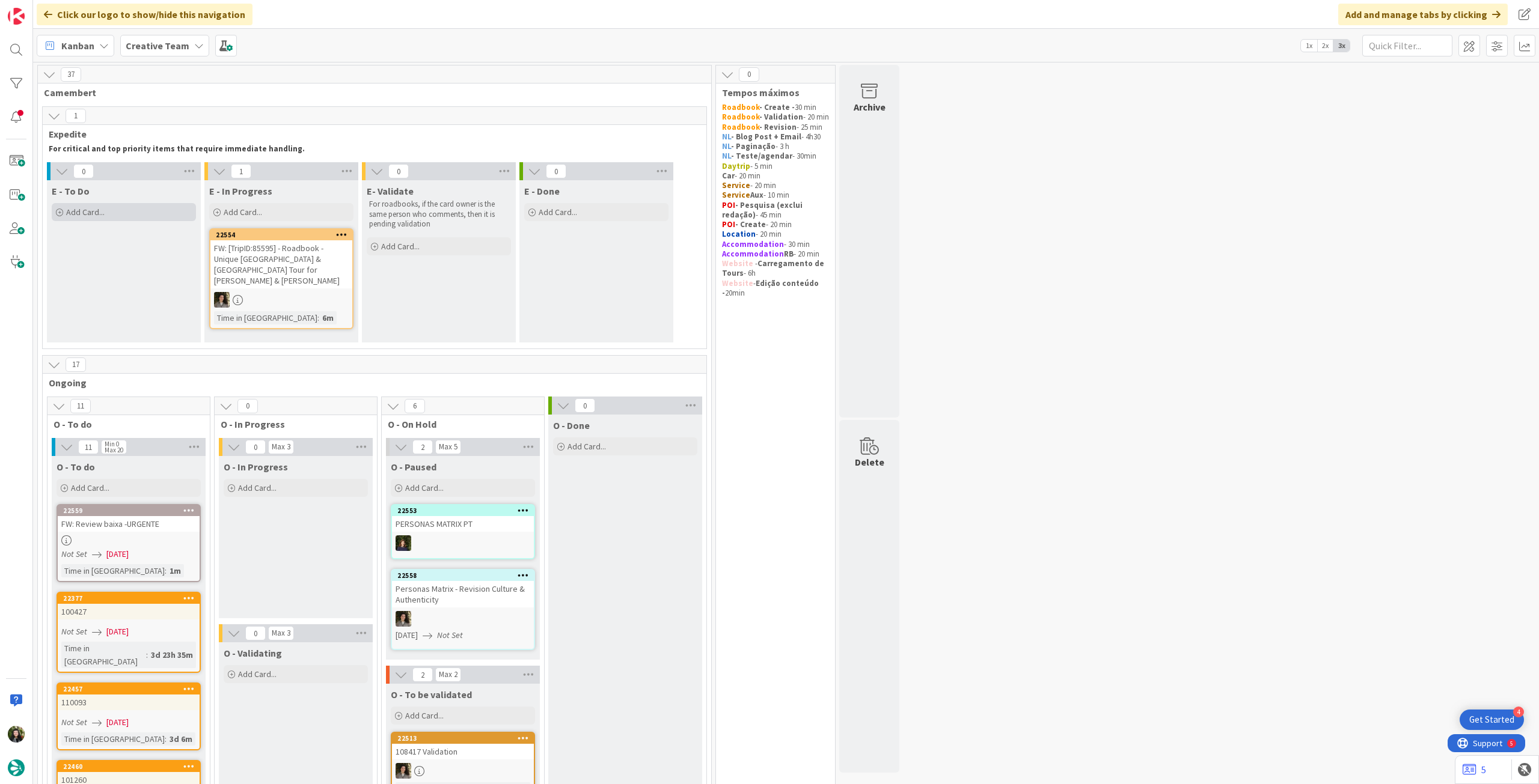
click at [118, 214] on div "Add Card..." at bounding box center [123, 212] width 144 height 18
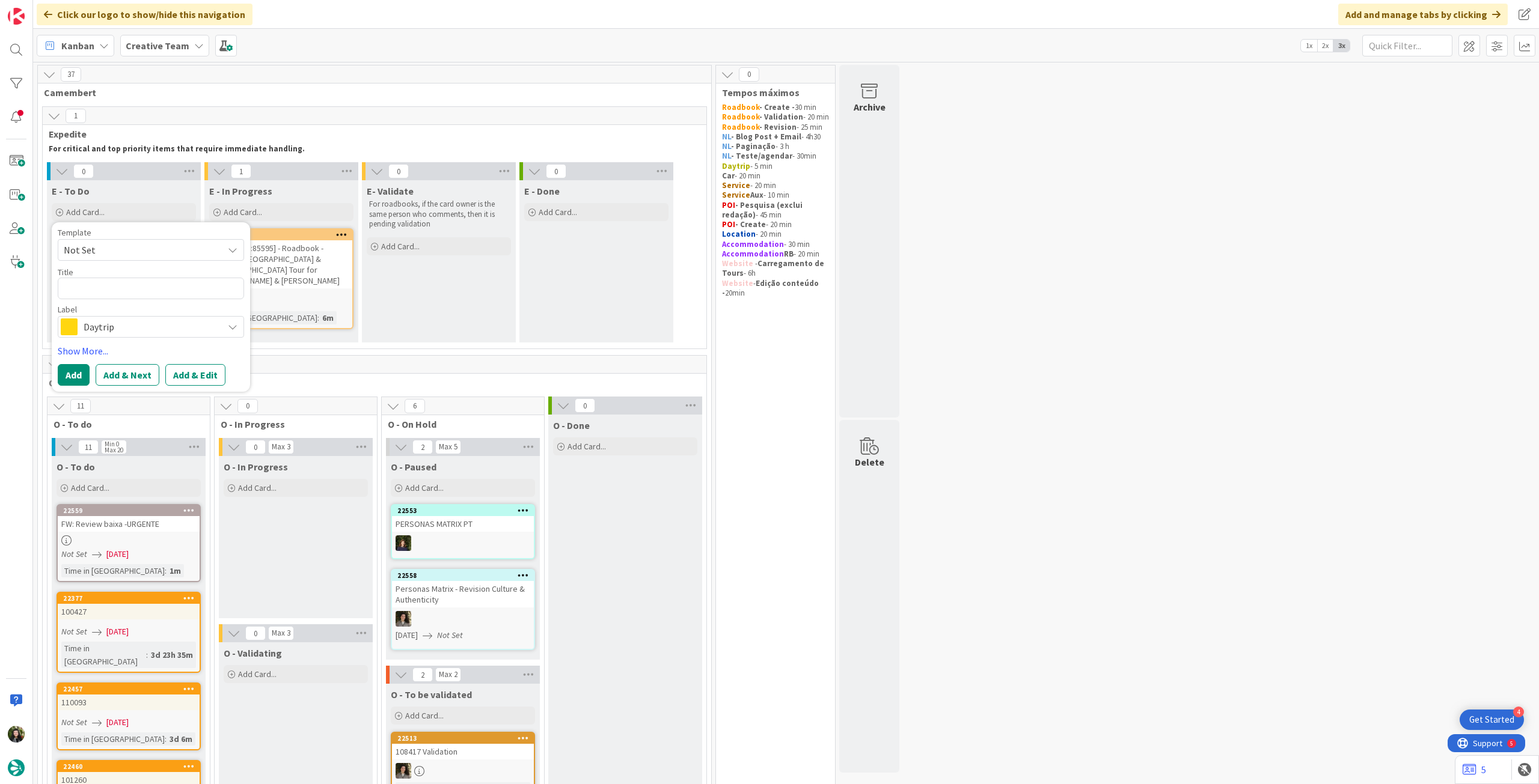
click at [118, 325] on span "Daytrip" at bounding box center [150, 327] width 133 height 17
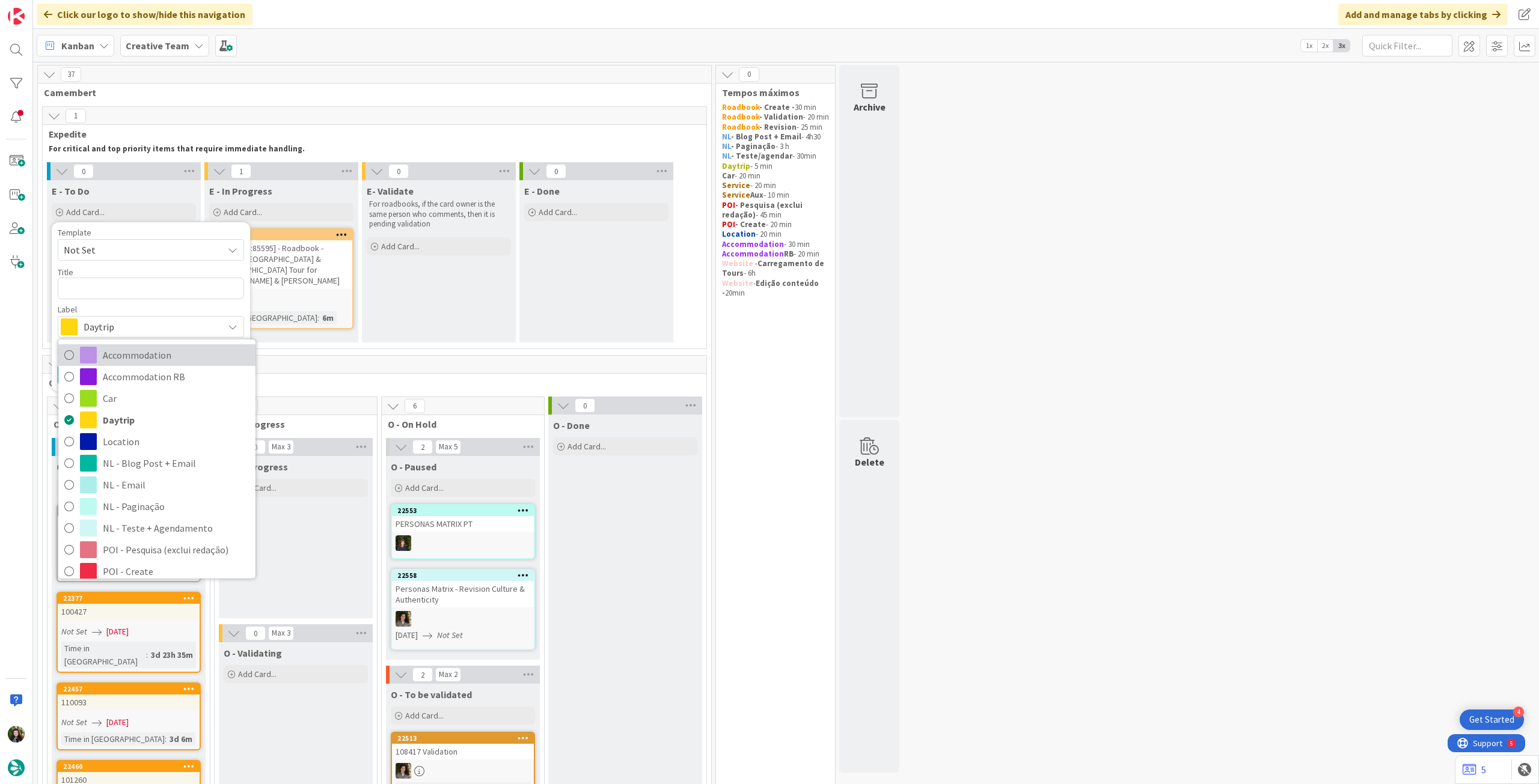
click at [137, 362] on span "Accommodation" at bounding box center [176, 355] width 147 height 18
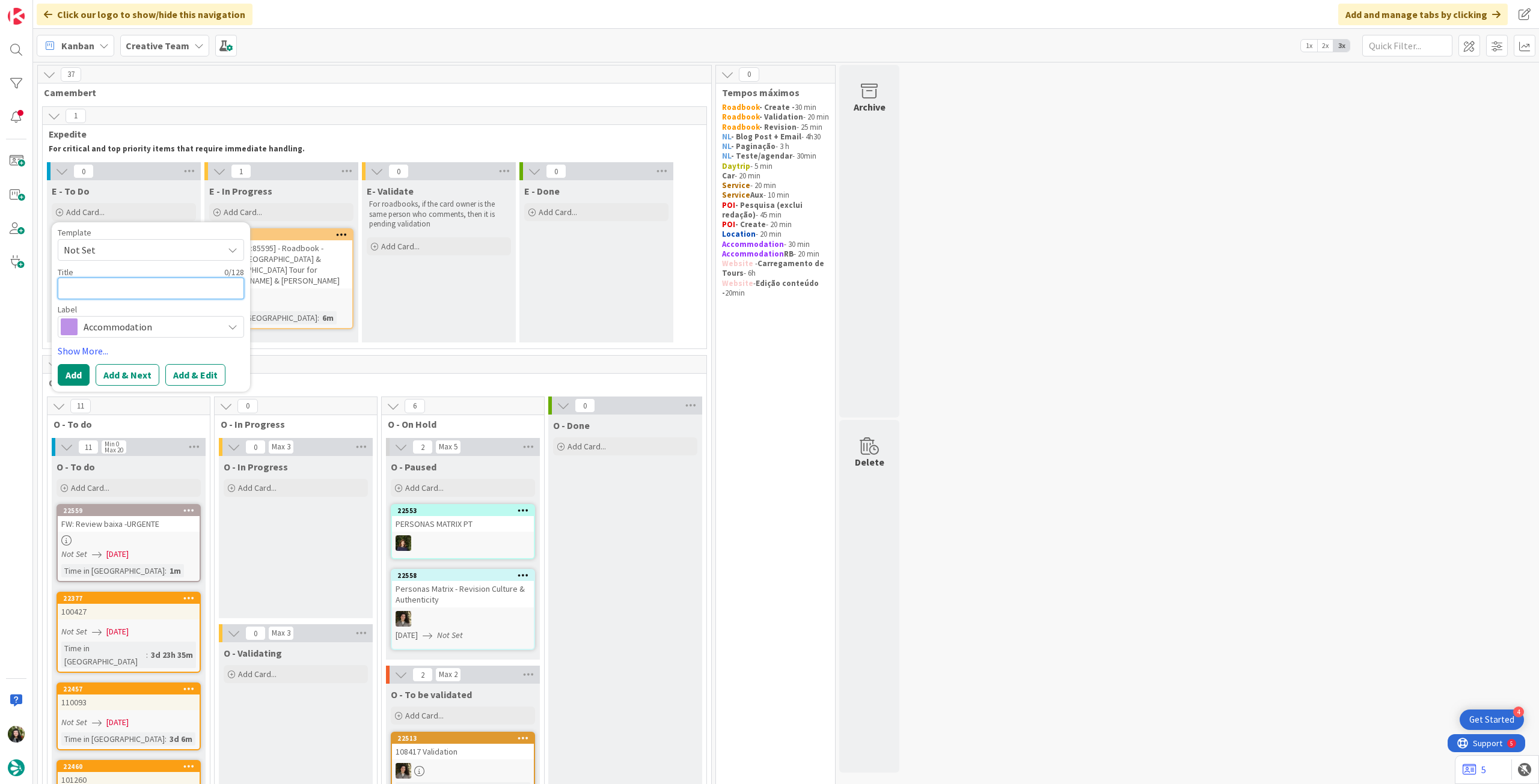
click at [116, 288] on textarea at bounding box center [150, 289] width 186 height 21
paste textarea "Priori Secret Garden"
type textarea "x"
type textarea "Priori Secret Garden"
click at [82, 365] on button "Add" at bounding box center [74, 375] width 32 height 21
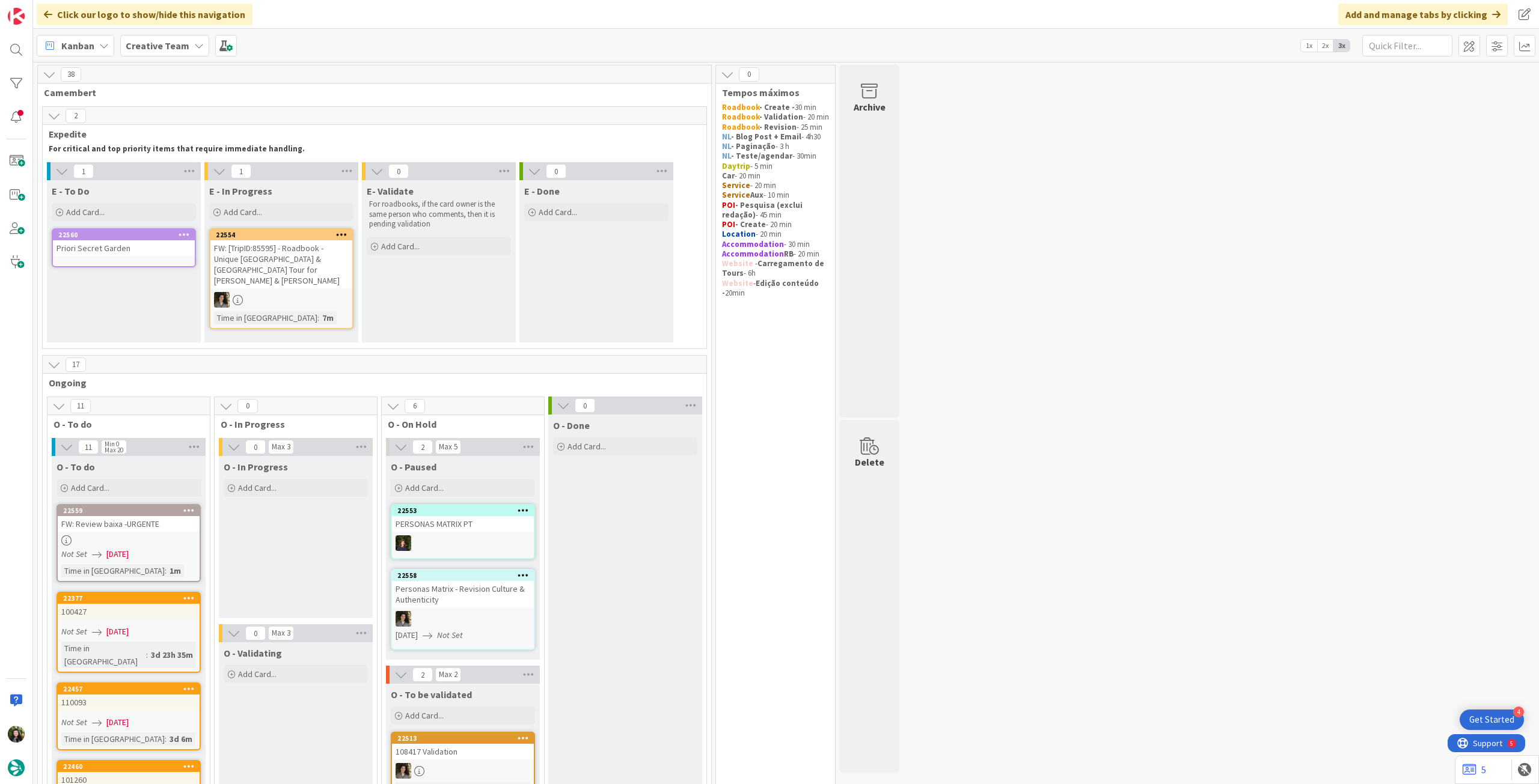
click at [129, 250] on div "Priori Secret Garden" at bounding box center [123, 248] width 142 height 15
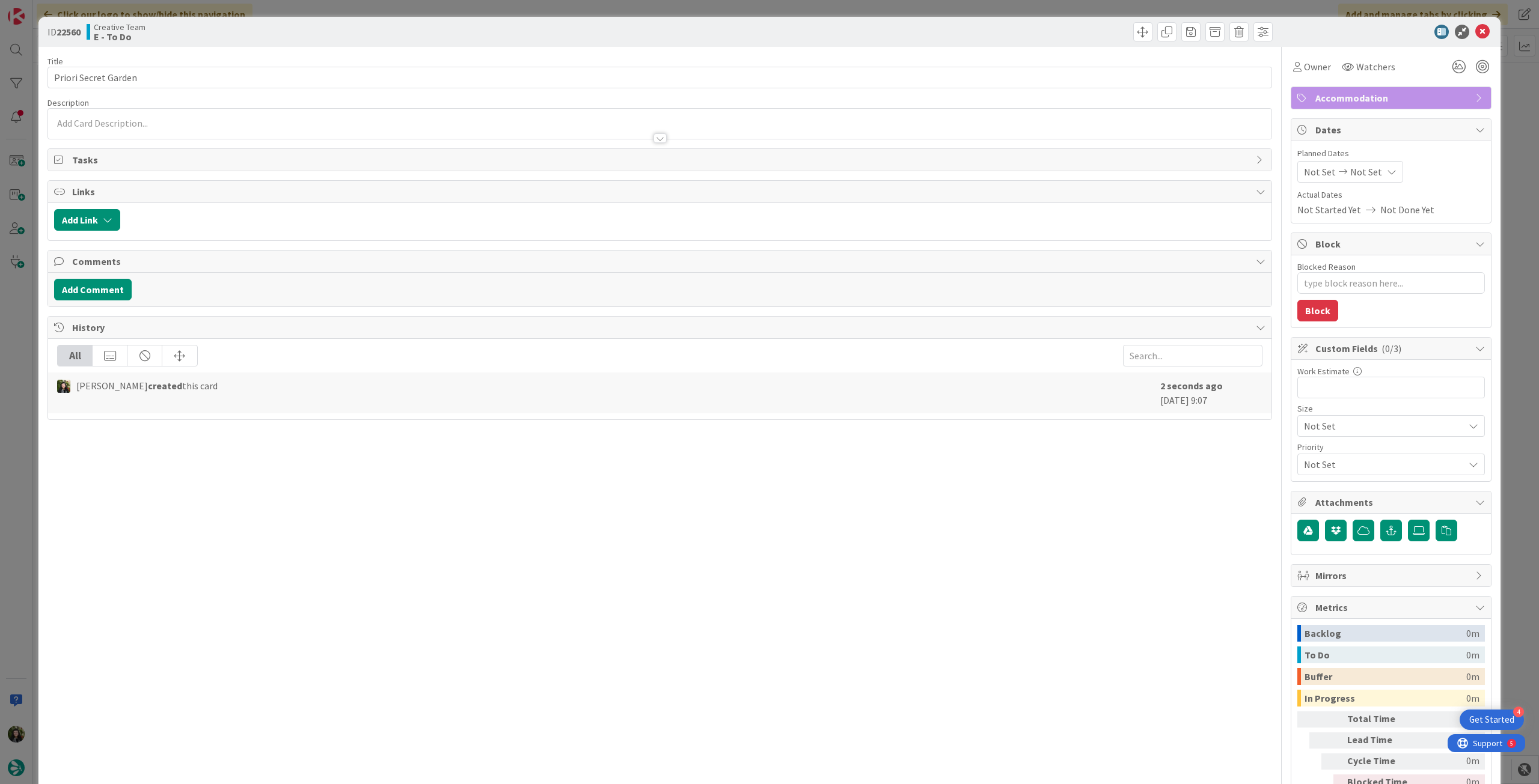
type textarea "x"
click at [1367, 172] on span "Not Set" at bounding box center [1367, 172] width 32 height 15
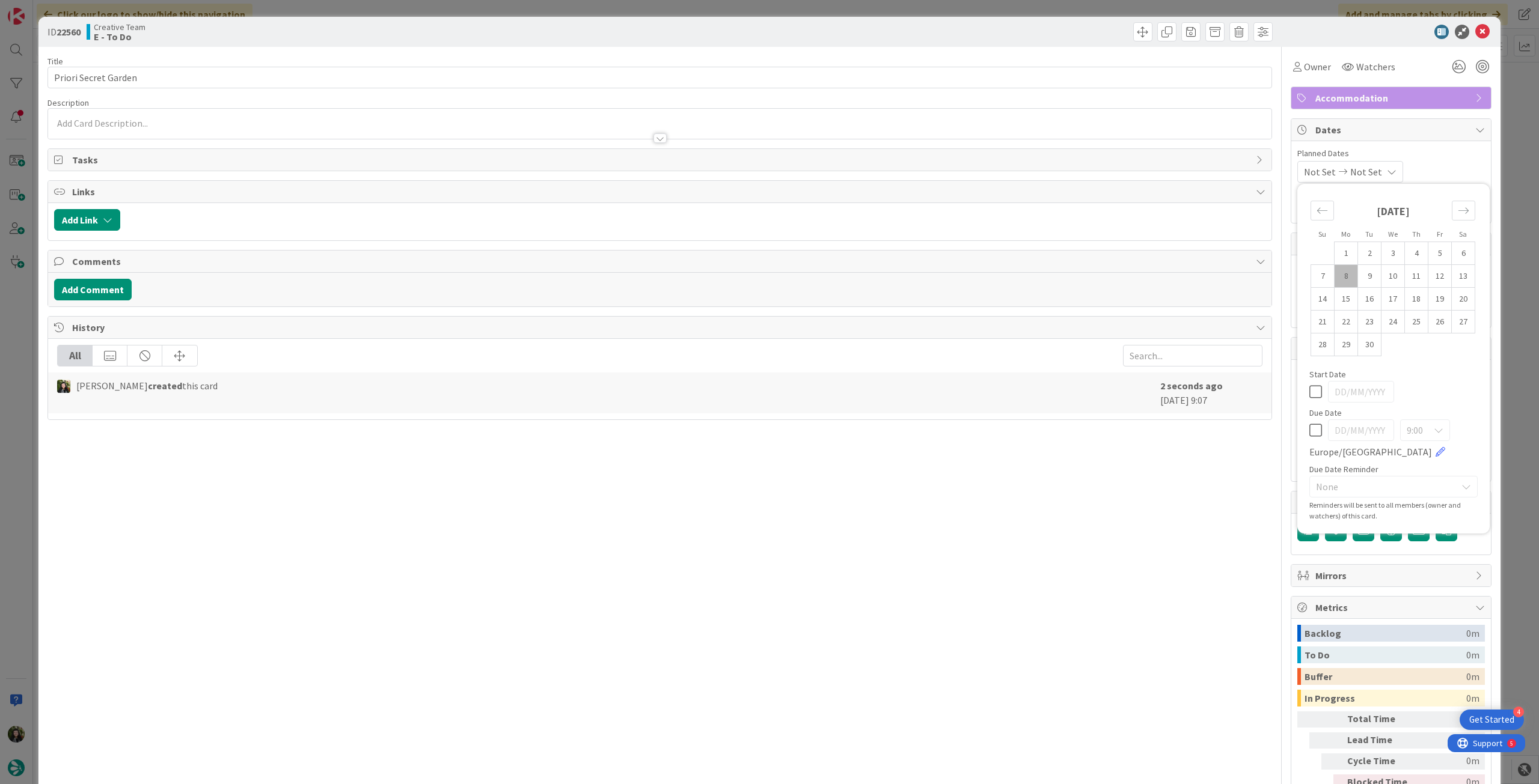
click at [1312, 432] on icon at bounding box center [1315, 430] width 12 height 15
type input "[DATE]"
click at [1475, 34] on icon at bounding box center [1482, 31] width 15 height 15
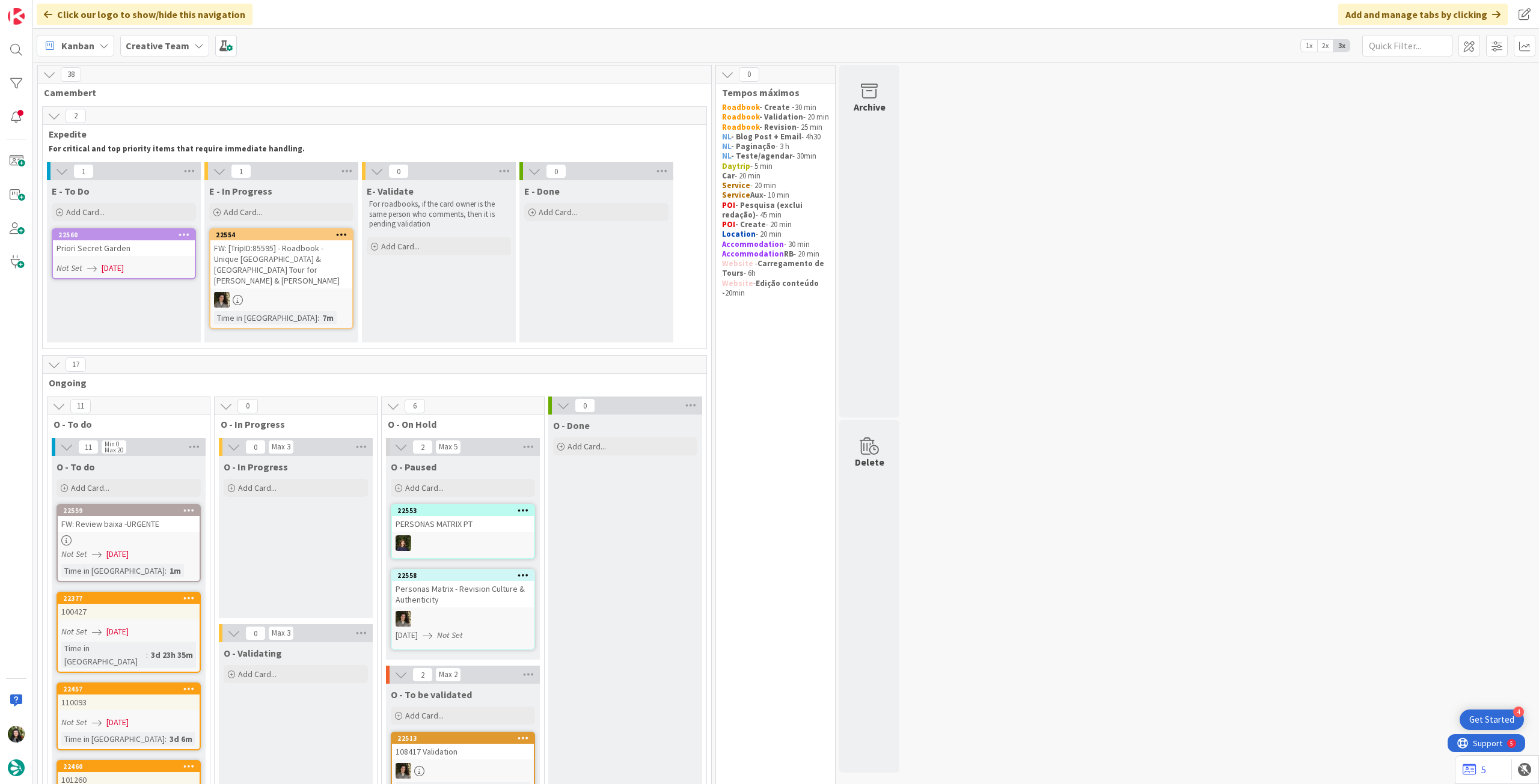
click at [168, 221] on div "E - To Do Add Card... Template Not Set Title 0 / 128 Label Daytrip Accommodatio…" at bounding box center [123, 201] width 154 height 44
click at [166, 214] on div "Add Card..." at bounding box center [123, 212] width 144 height 18
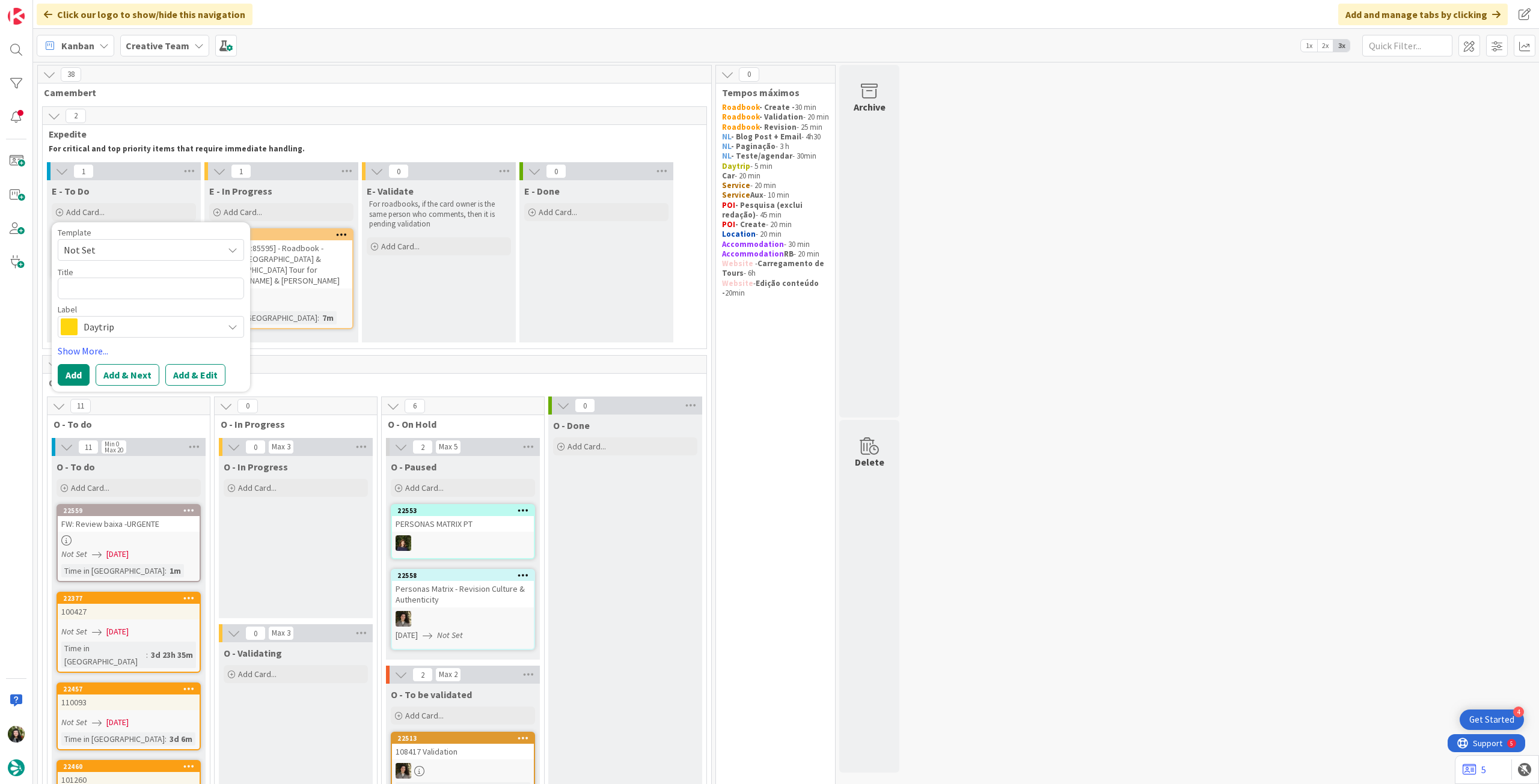
click at [152, 328] on span "Daytrip" at bounding box center [150, 327] width 133 height 17
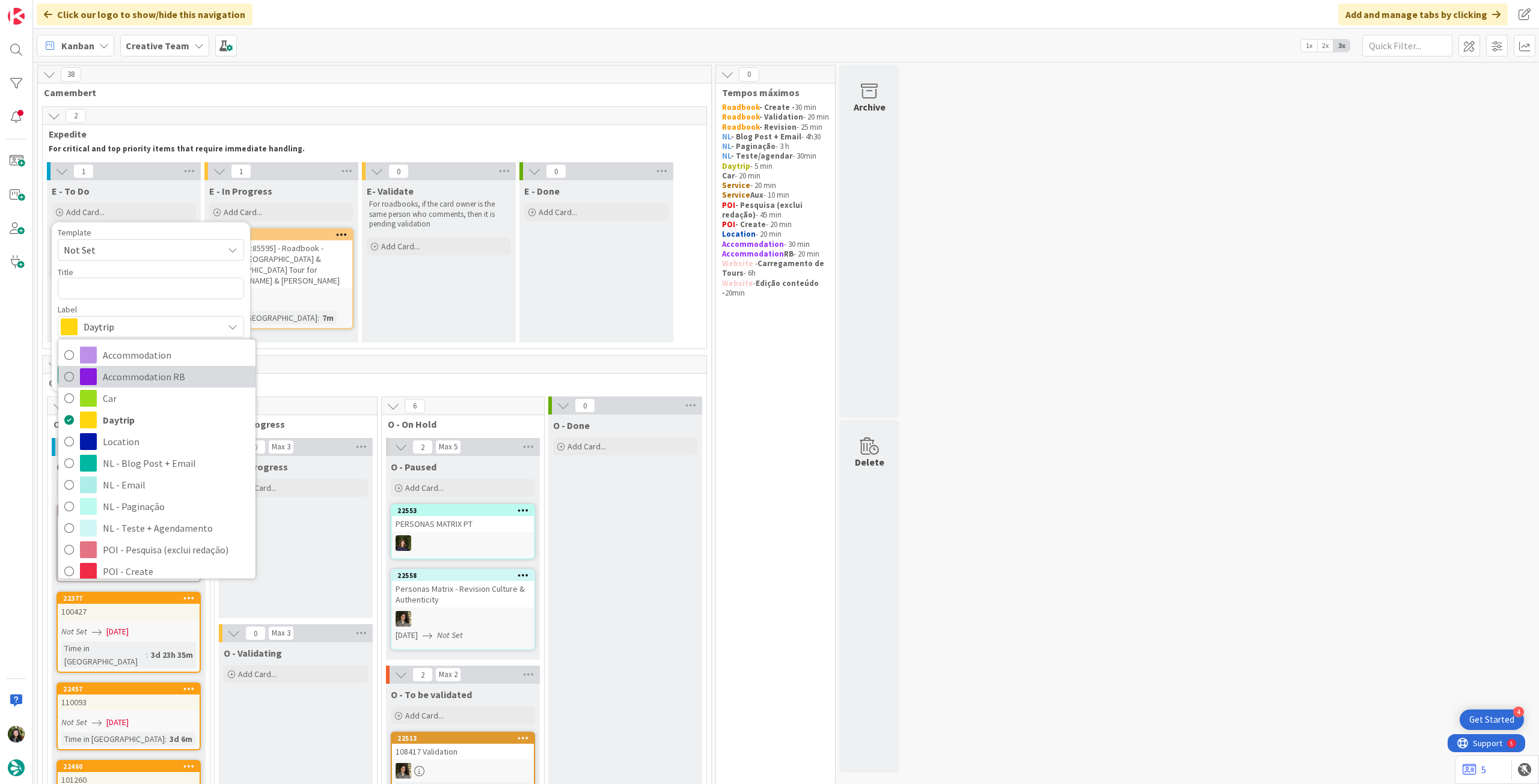
click at [162, 370] on span "Accommodation RB" at bounding box center [176, 377] width 147 height 18
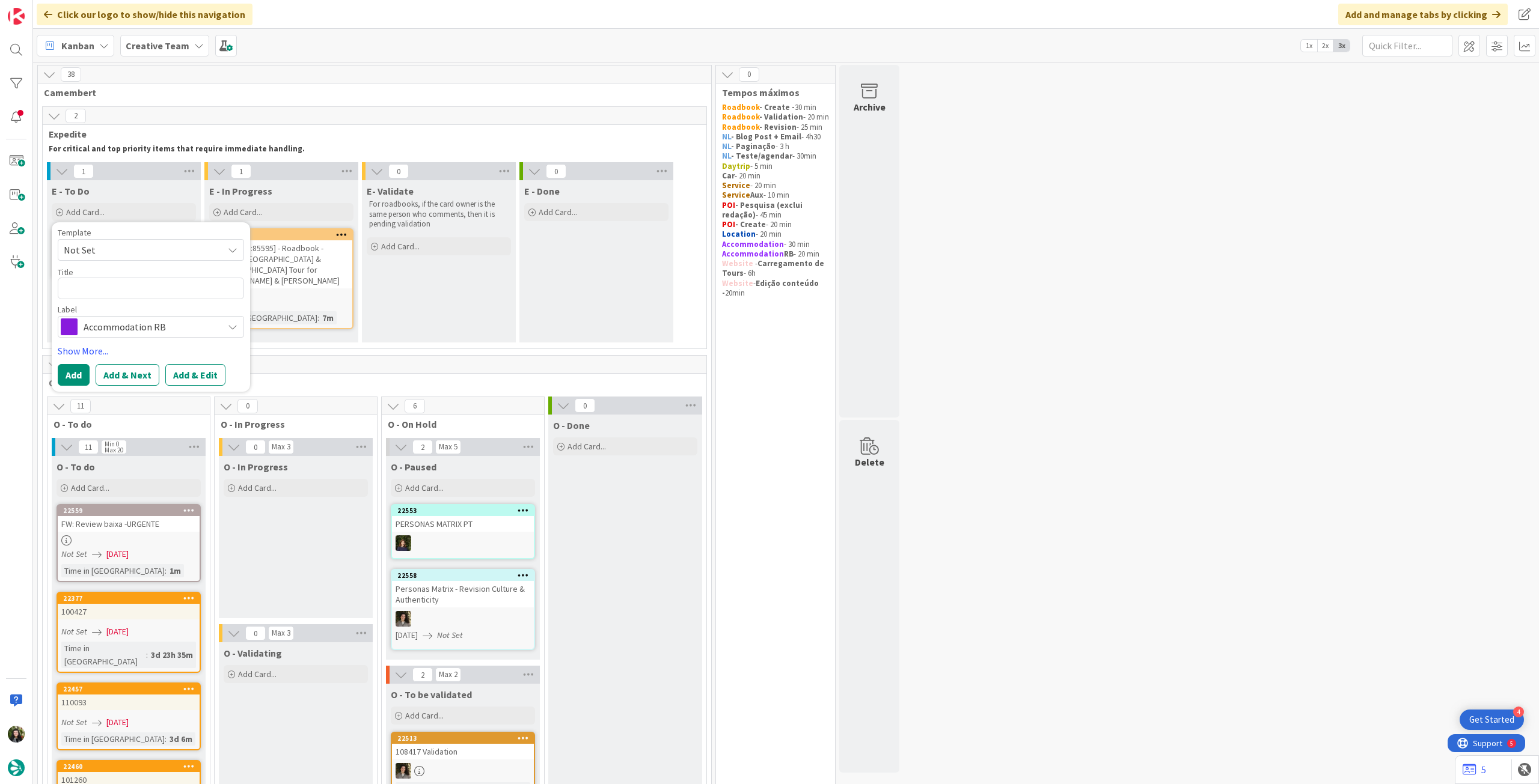
click at [141, 299] on div "Template Not Set Title 0 / 128 Label Accommodation RB Accommodation Accommodati…" at bounding box center [150, 283] width 186 height 109
click at [141, 292] on textarea at bounding box center [150, 289] width 186 height 21
paste textarea "Priori Secret Garden"
type textarea "x"
type textarea "Priori Secret Garden"
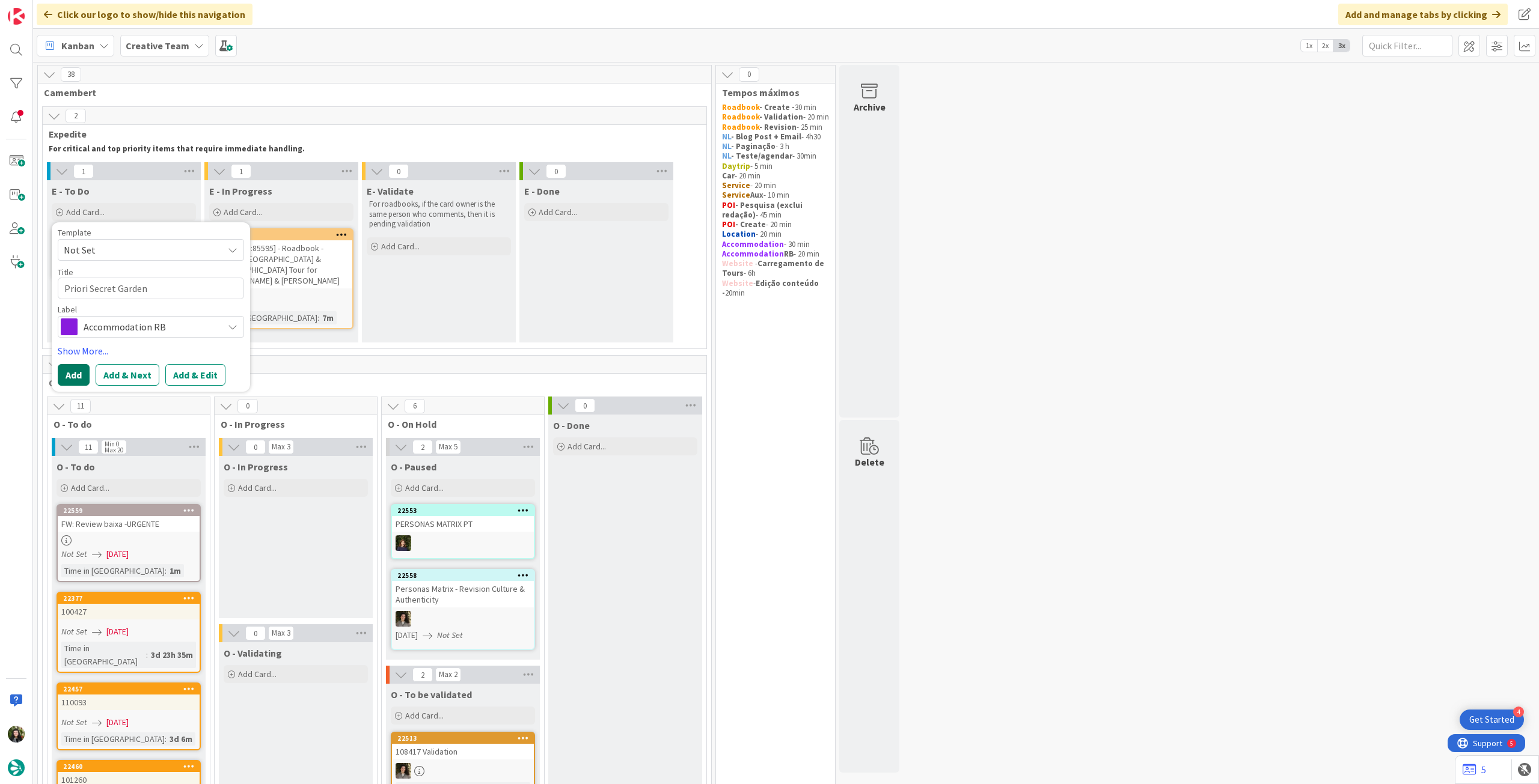
click at [78, 373] on button "Add" at bounding box center [74, 375] width 32 height 21
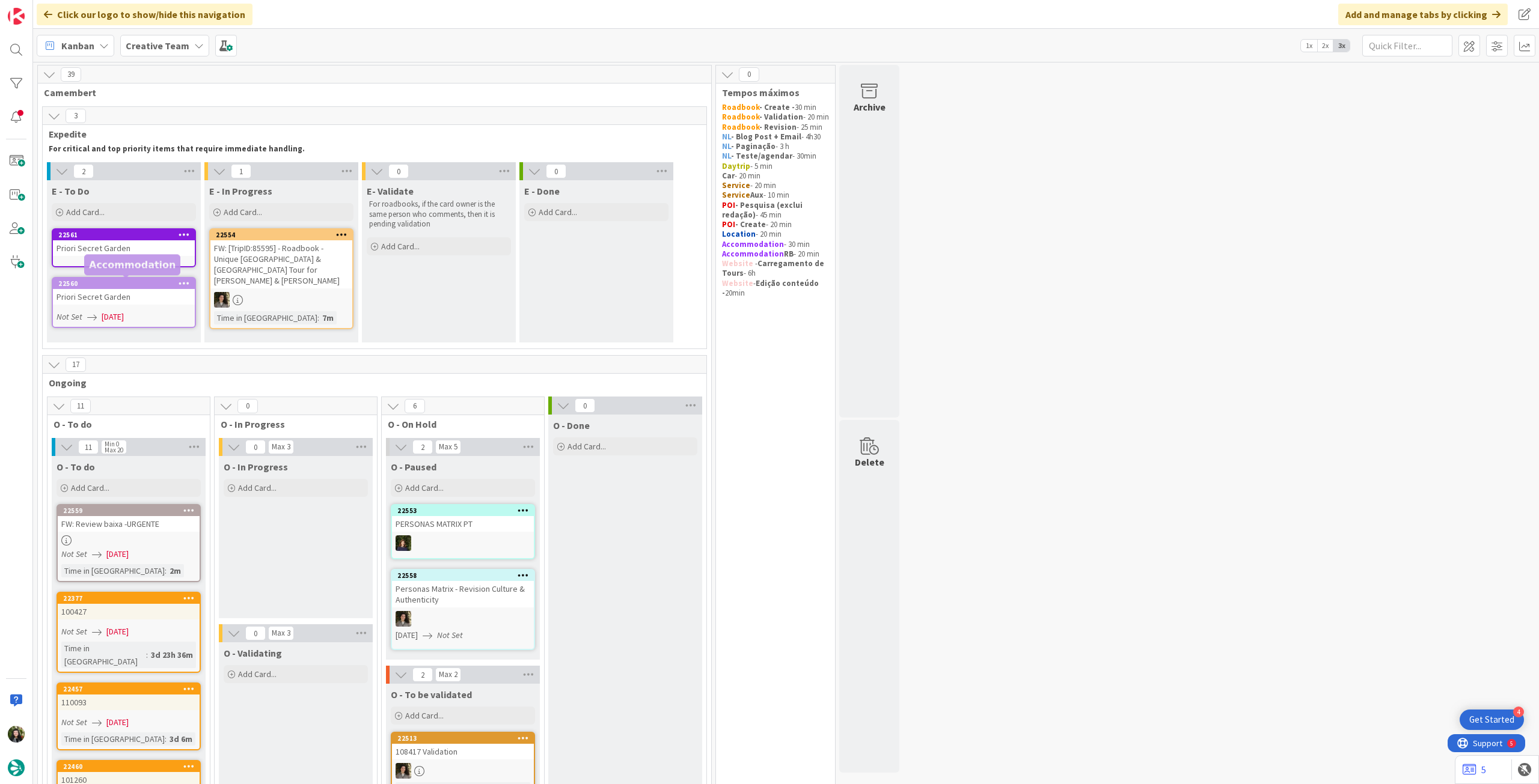
click at [121, 296] on div "Priori Secret Garden" at bounding box center [123, 297] width 142 height 15
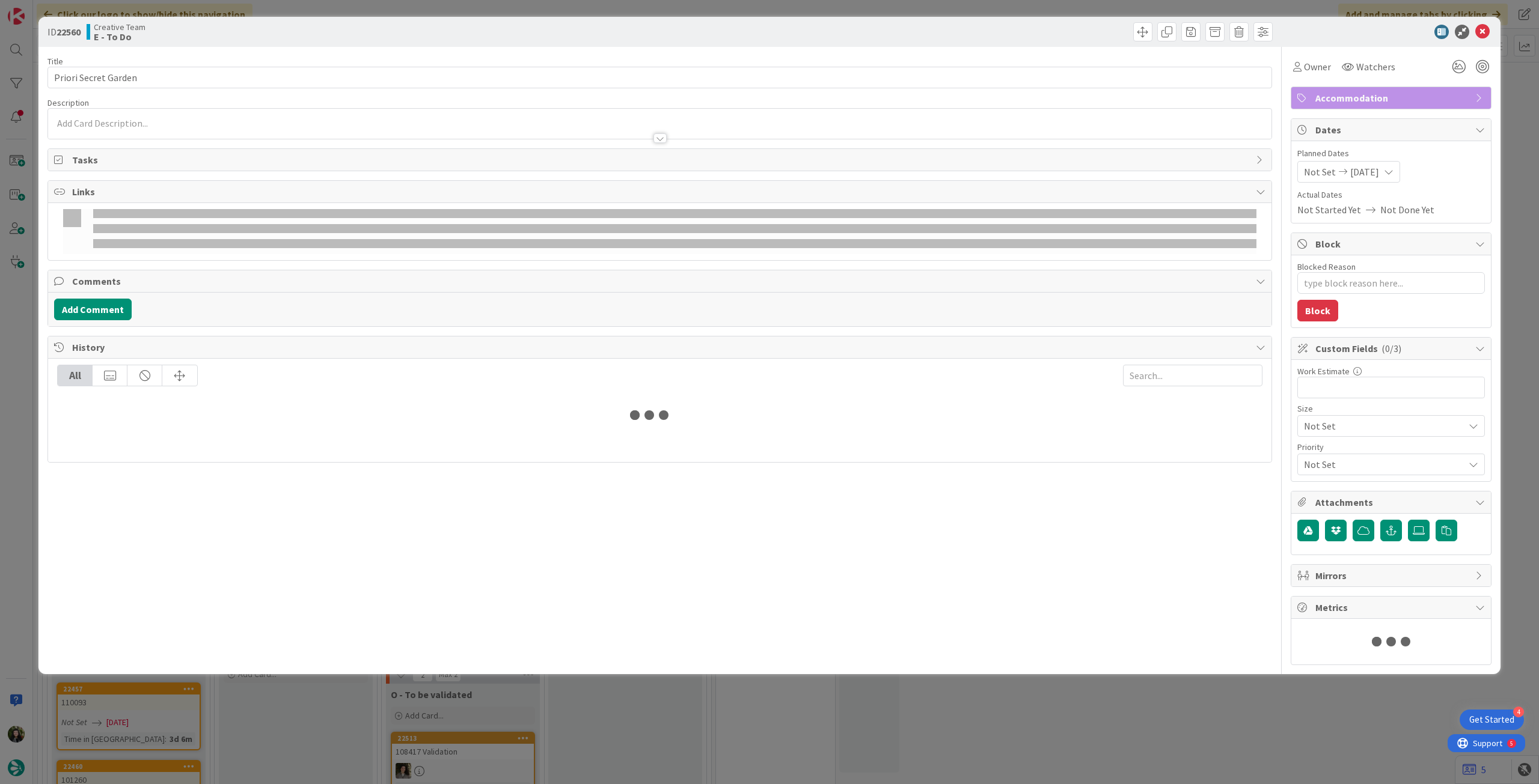
click at [1484, 30] on div "ID 22560 Creative Team E - To Do" at bounding box center [769, 31] width 1462 height 30
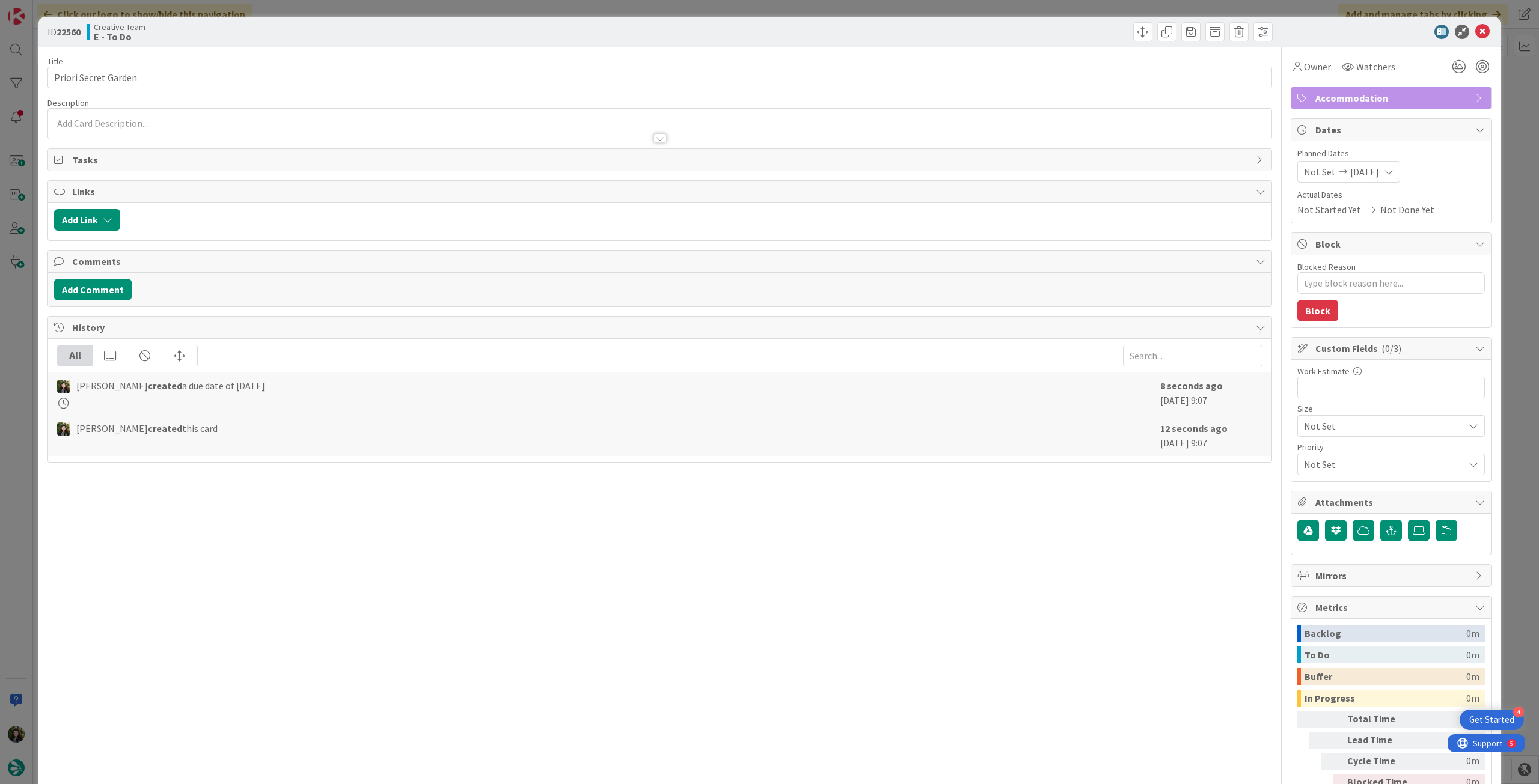
click at [1475, 32] on icon at bounding box center [1482, 31] width 15 height 15
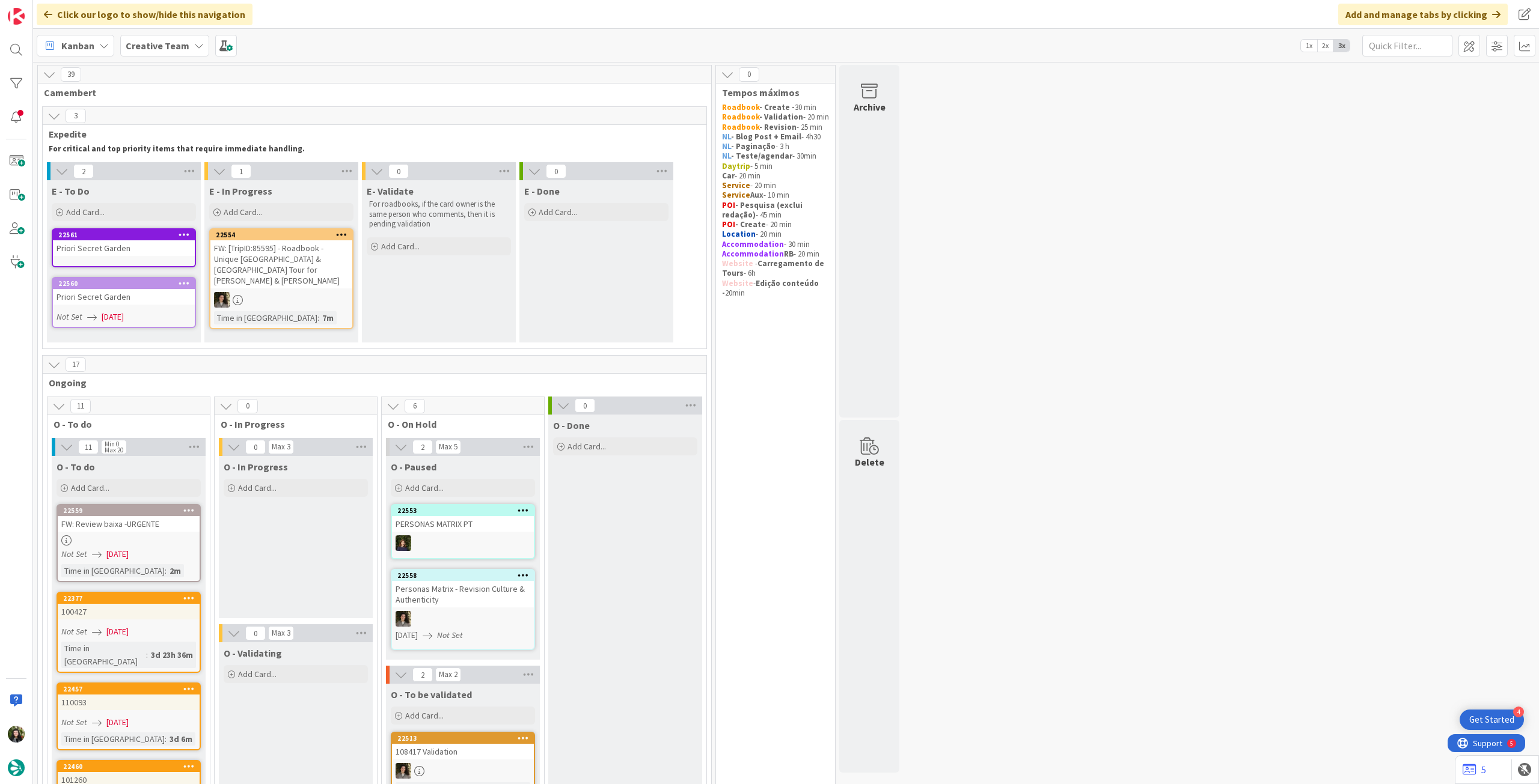
click at [161, 243] on div "Priori Secret Garden" at bounding box center [123, 248] width 142 height 15
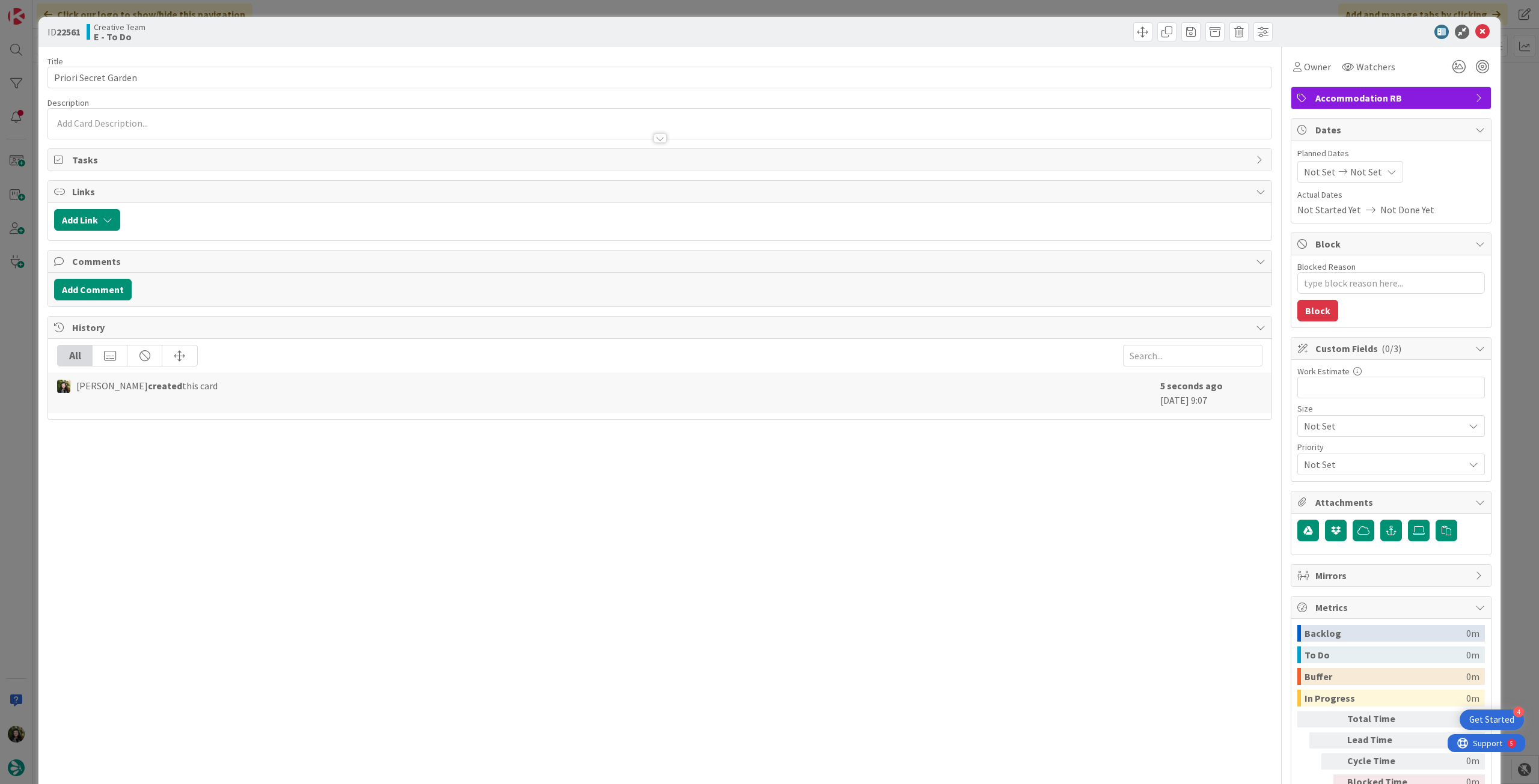
click at [1382, 178] on div "Not Set Not Set" at bounding box center [1351, 172] width 106 height 21
type textarea "x"
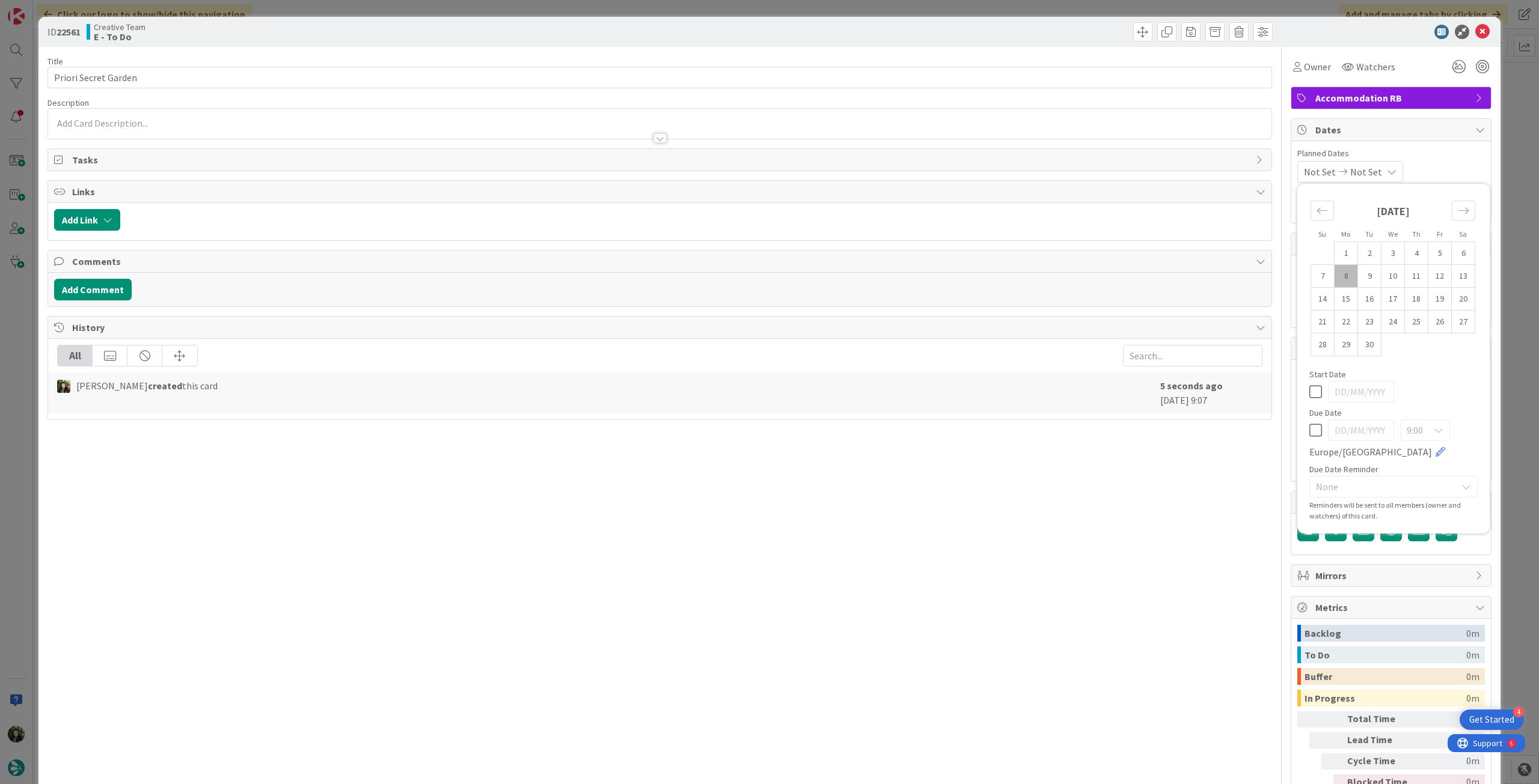
click at [1309, 430] on icon at bounding box center [1315, 430] width 12 height 15
type input "[DATE]"
click at [1277, 535] on div "Title 20 / 128 Priori Secret Garden Description Beatriz Cassona just joined Own…" at bounding box center [769, 435] width 1444 height 777
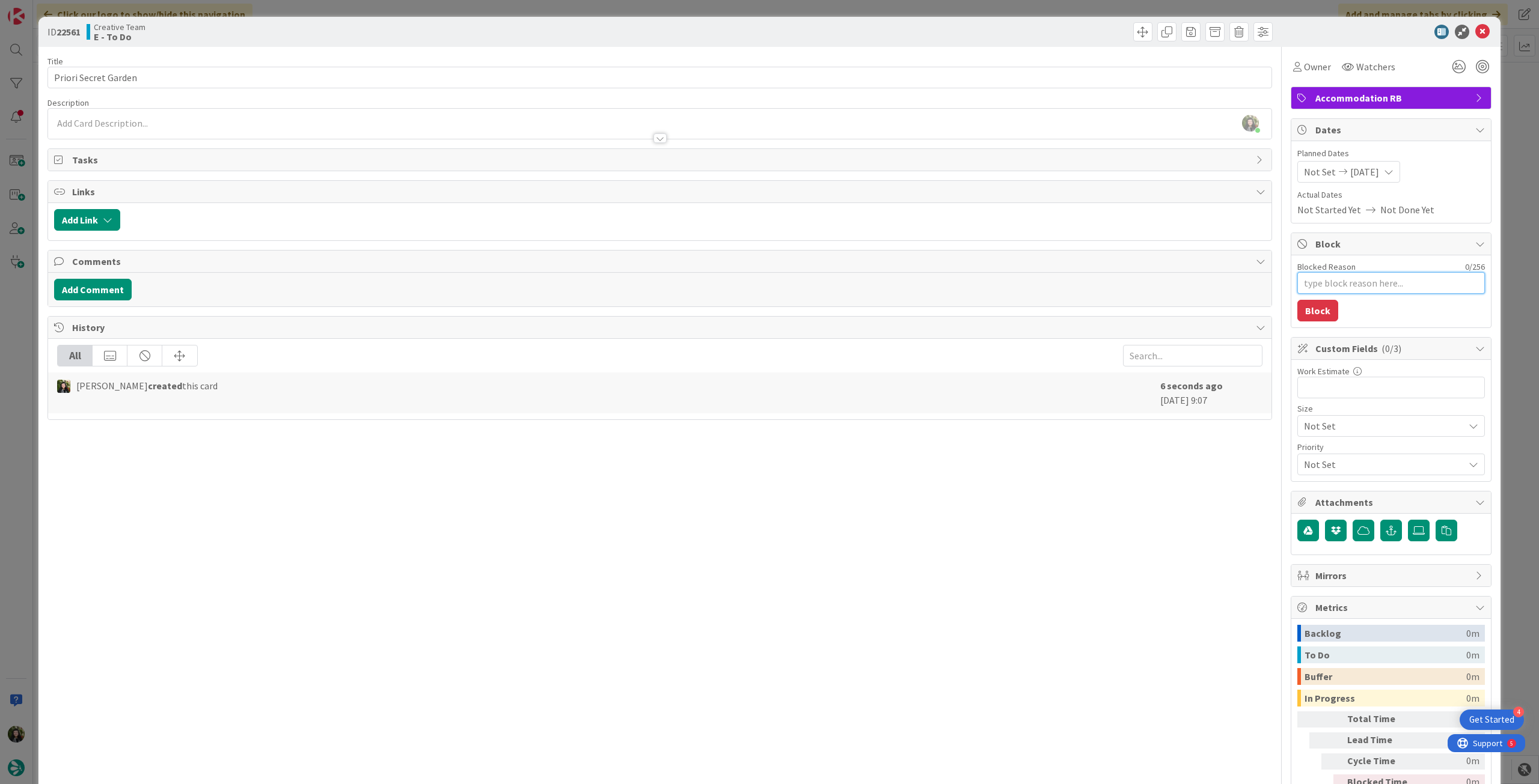
click at [1360, 280] on textarea "Blocked Reason" at bounding box center [1391, 283] width 188 height 21
type textarea "x"
type textarea "p"
type textarea "x"
type textarea "pe"
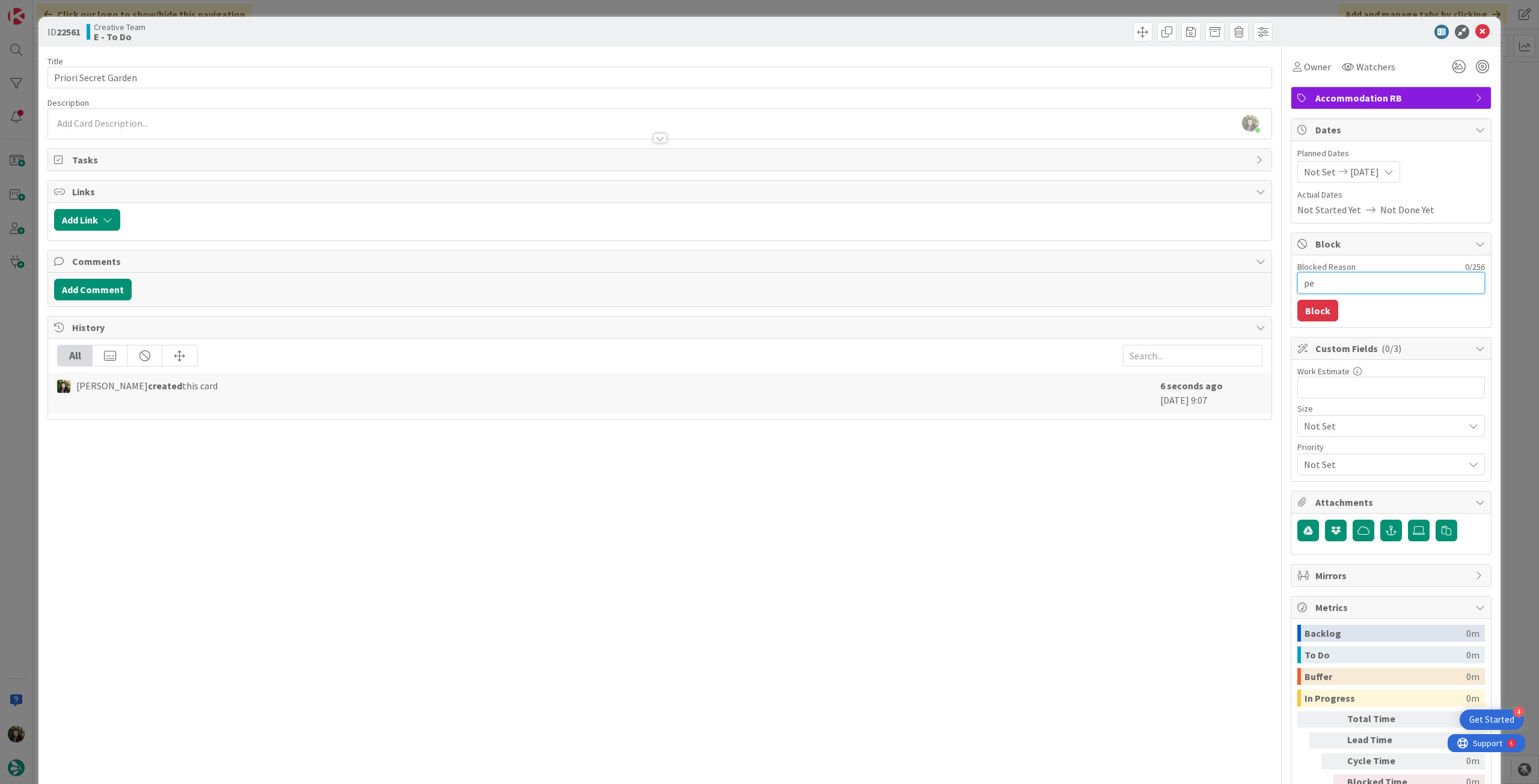
type textarea "x"
type textarea "pen"
type textarea "x"
type textarea "pend"
type textarea "x"
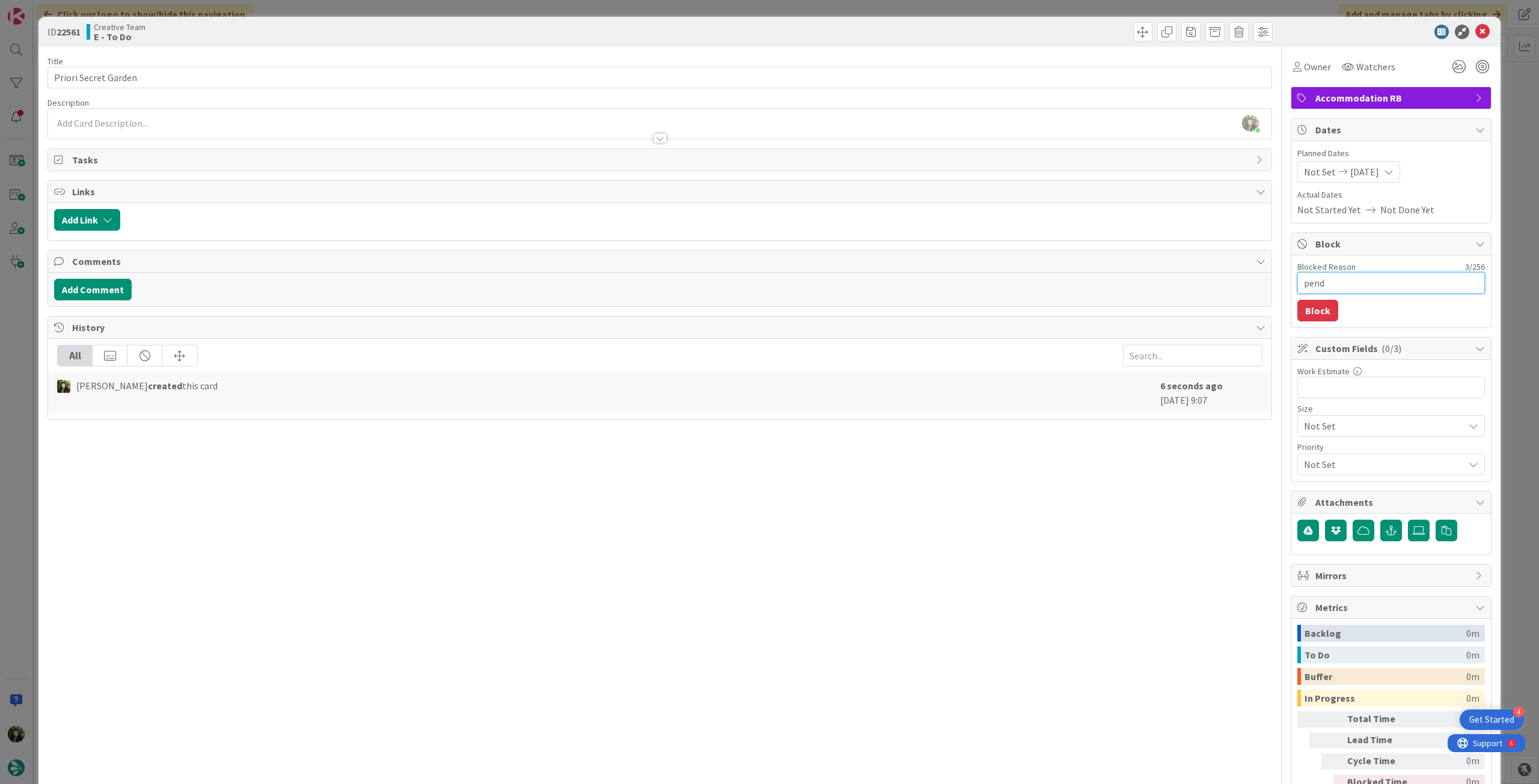
type textarea "pende"
type textarea "x"
type textarea "penden"
type textarea "x"
type textarea "pendent"
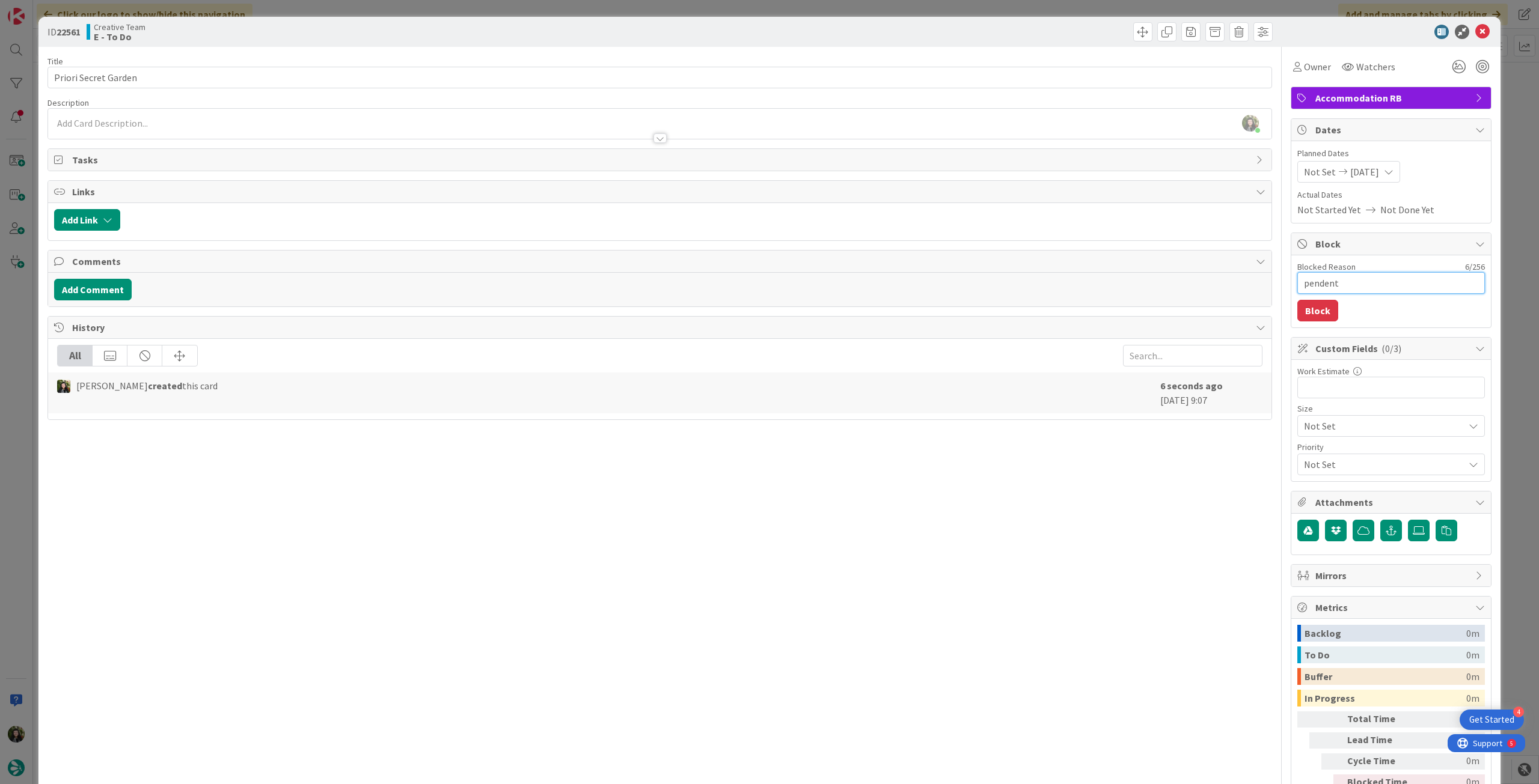
type textarea "x"
type textarea "pendente"
type textarea "x"
type textarea "pendente"
type textarea "x"
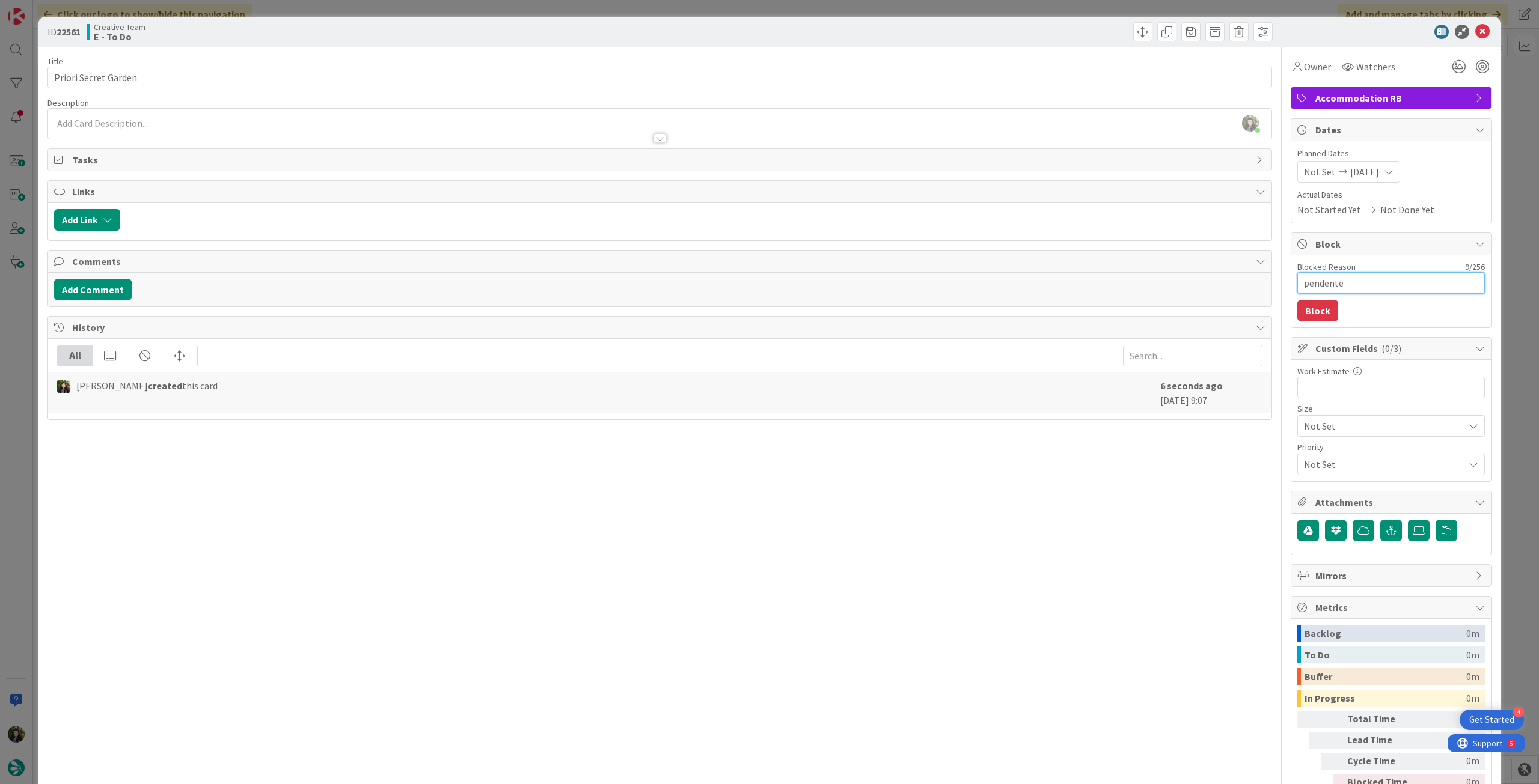
type textarea "pendente c"
type textarea "x"
type textarea "pendente cr"
type textarea "x"
type textarea "pendente cri"
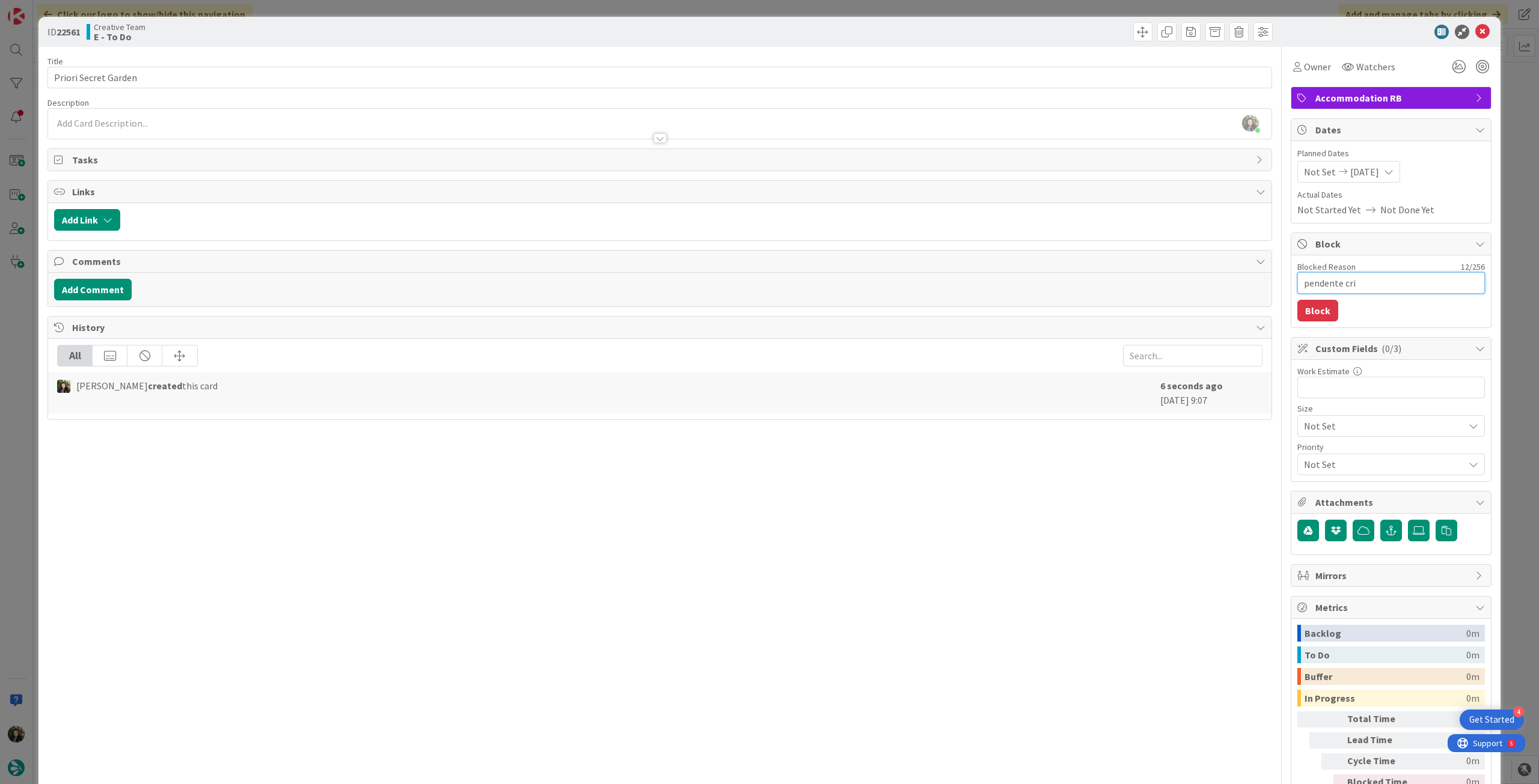
type textarea "x"
type textarea "pendente cria"
type textarea "x"
type textarea "pendente criaç"
type textarea "x"
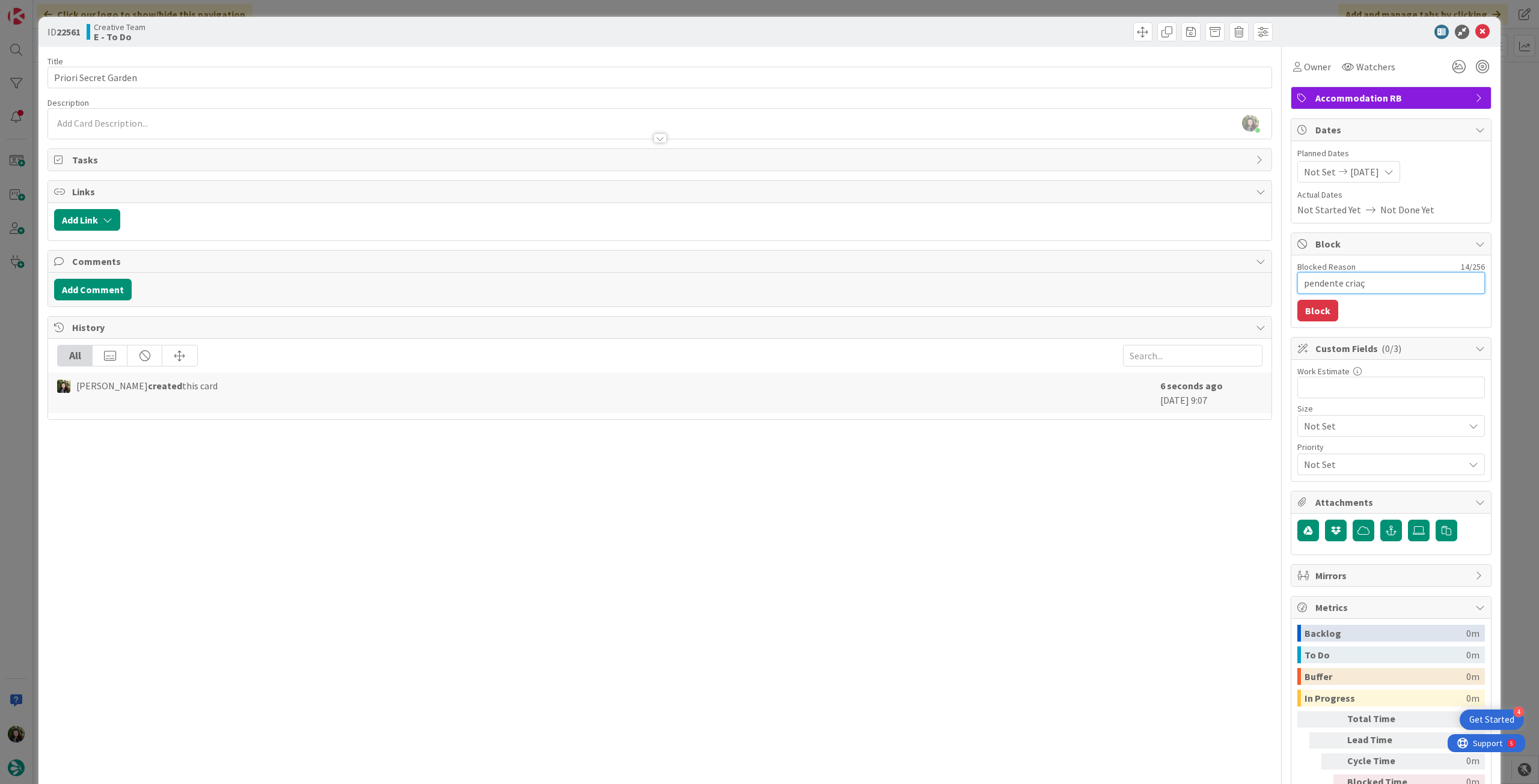
type textarea "pendente criaçã"
type textarea "x"
type textarea "pendente criação"
type textarea "x"
type textarea "pendente criação"
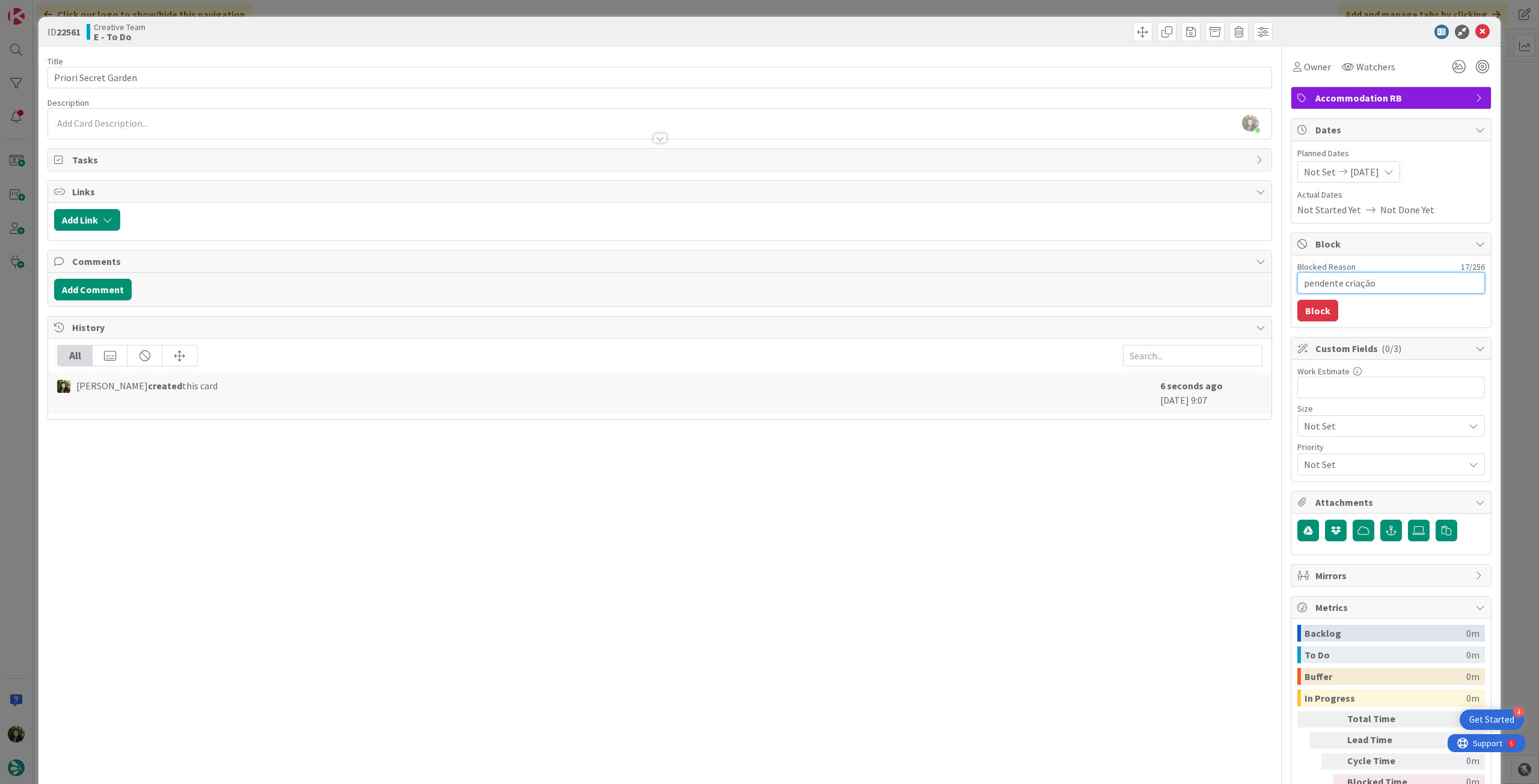
type textarea "x"
type textarea "pendente criação p"
type textarea "x"
type textarea "pendente criação p"
type textarea "x"
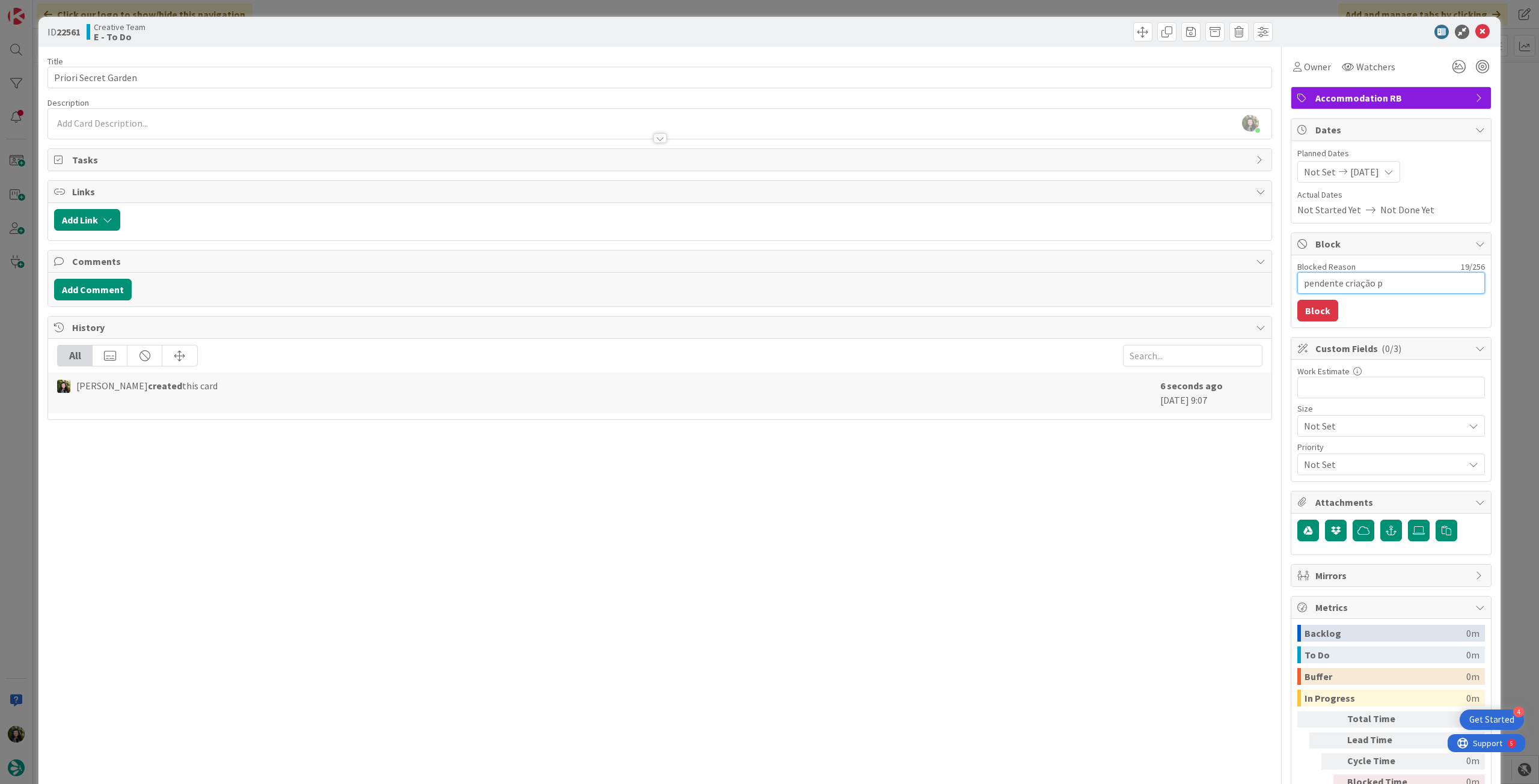
type textarea "pendente criação p p"
type textarea "x"
type textarea "pendente criação p pro"
type textarea "x"
type textarea "pendente criação p prop"
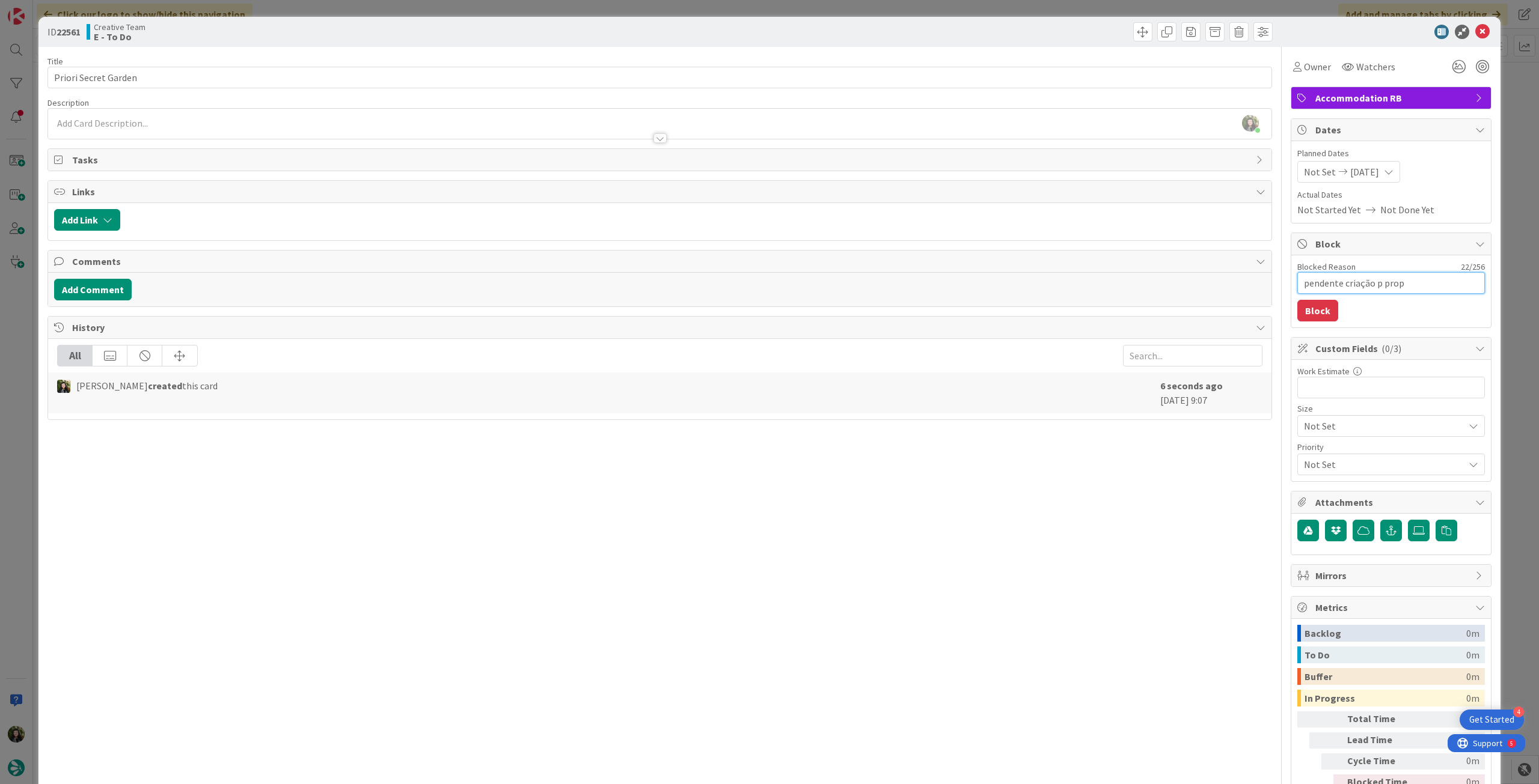
type textarea "x"
type textarea "pendente criação p propo"
type textarea "x"
type textarea "pendente criação p propos"
type textarea "x"
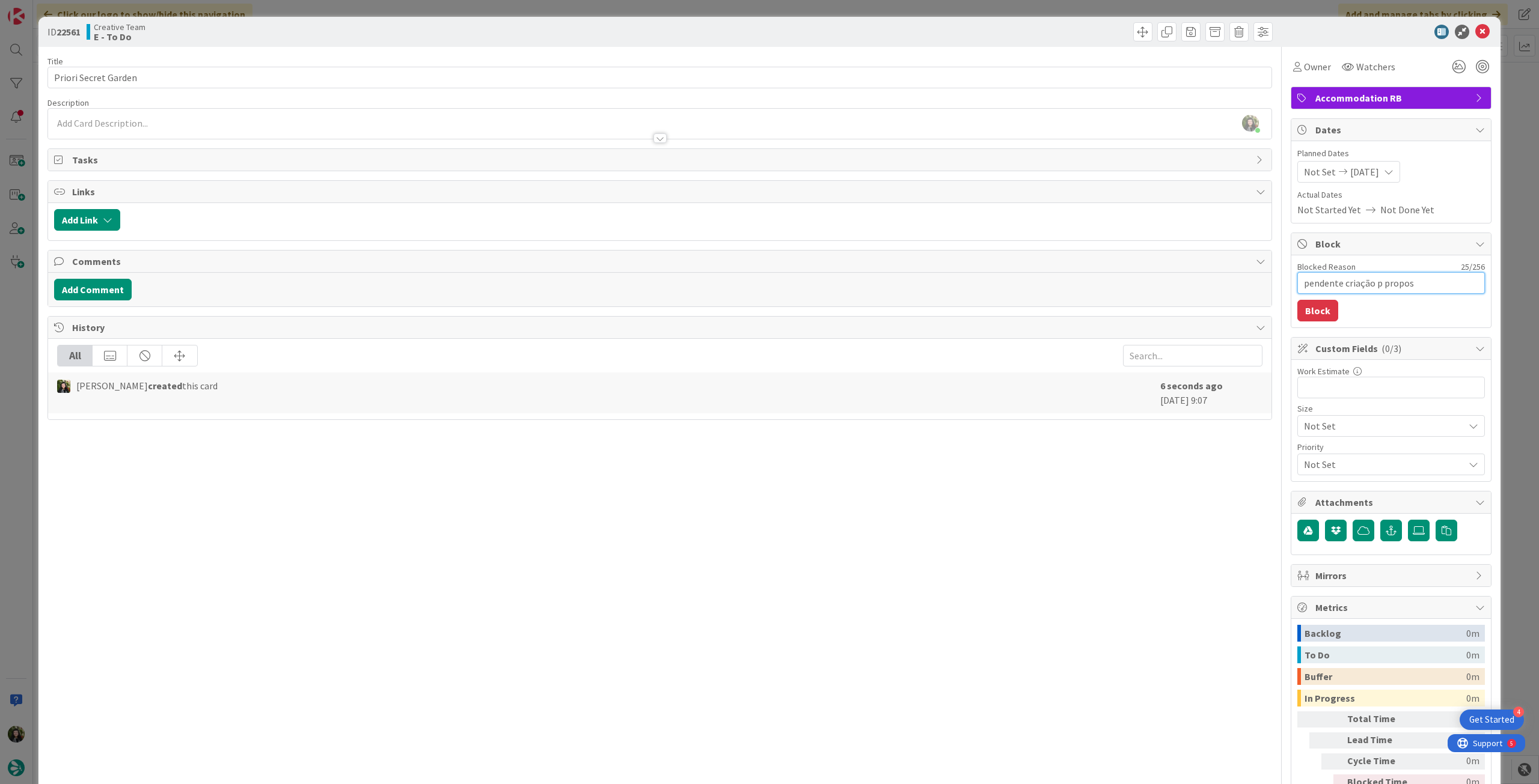
type textarea "pendente criação p proposa"
type textarea "x"
type textarea "pendente criação p proposal"
click at [1307, 303] on button "Block" at bounding box center [1318, 311] width 41 height 21
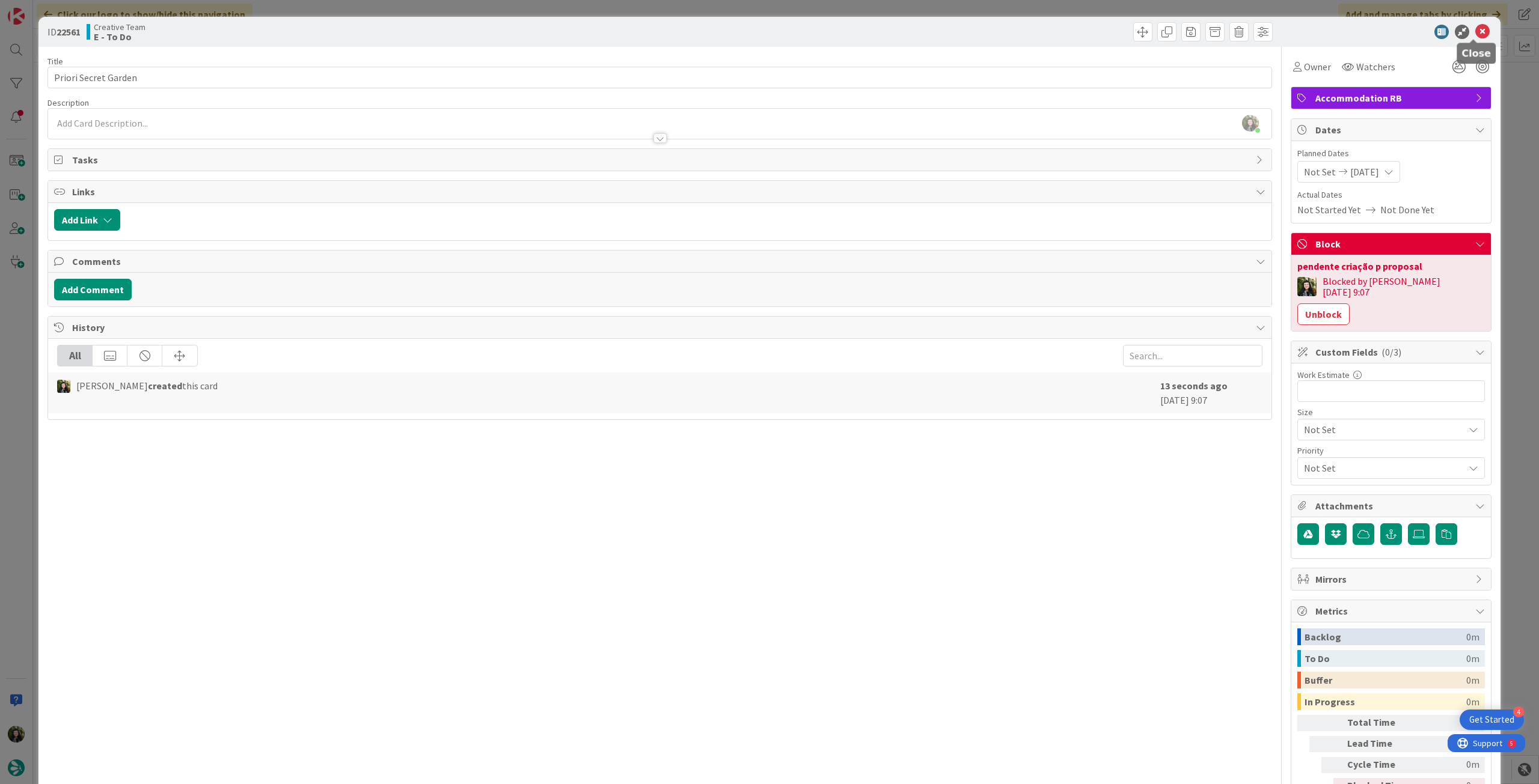
click at [1475, 33] on icon at bounding box center [1482, 31] width 15 height 15
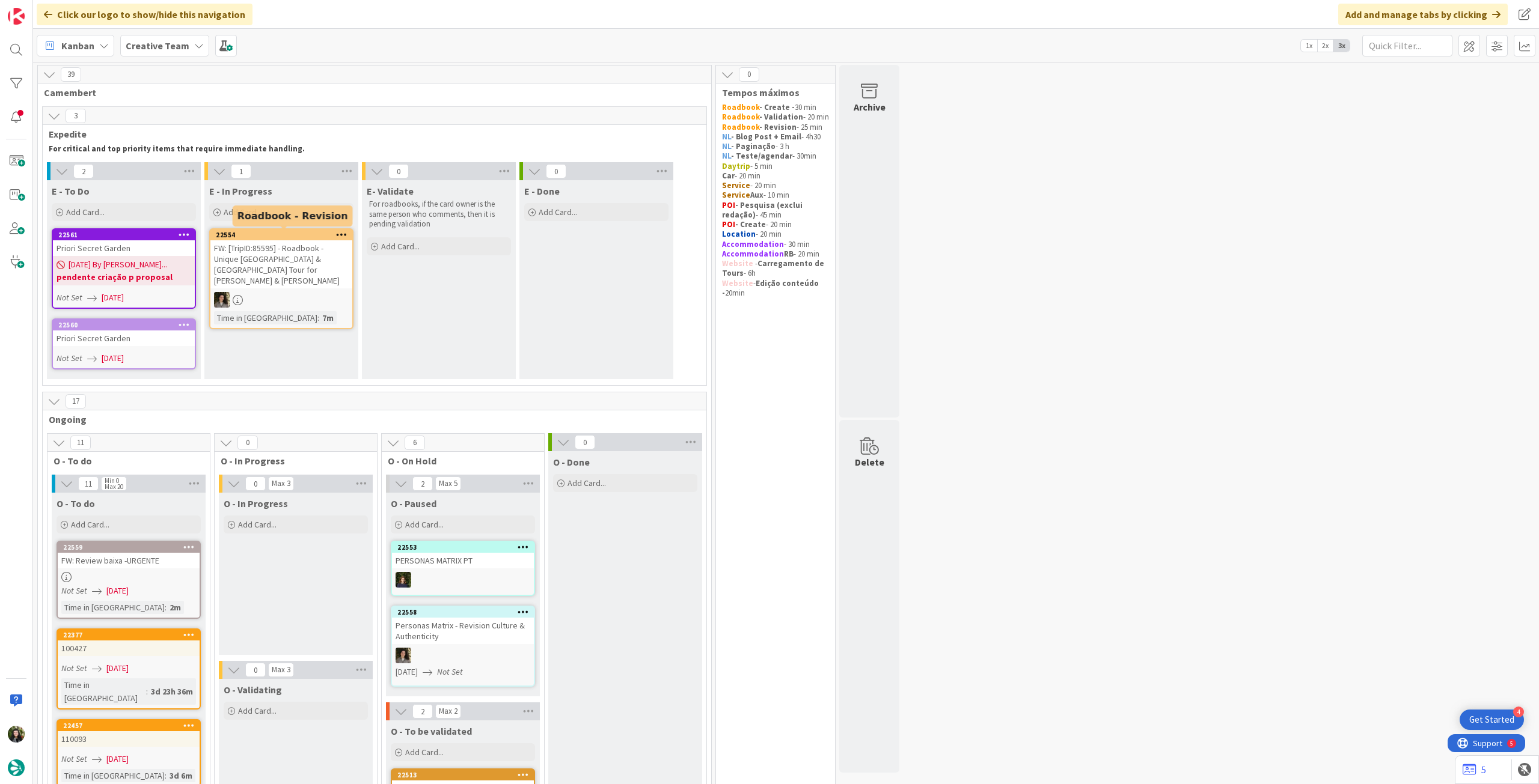
click at [175, 257] on div "08/09/2025 By Beatriz... pendente criação p proposal" at bounding box center [123, 270] width 142 height 29
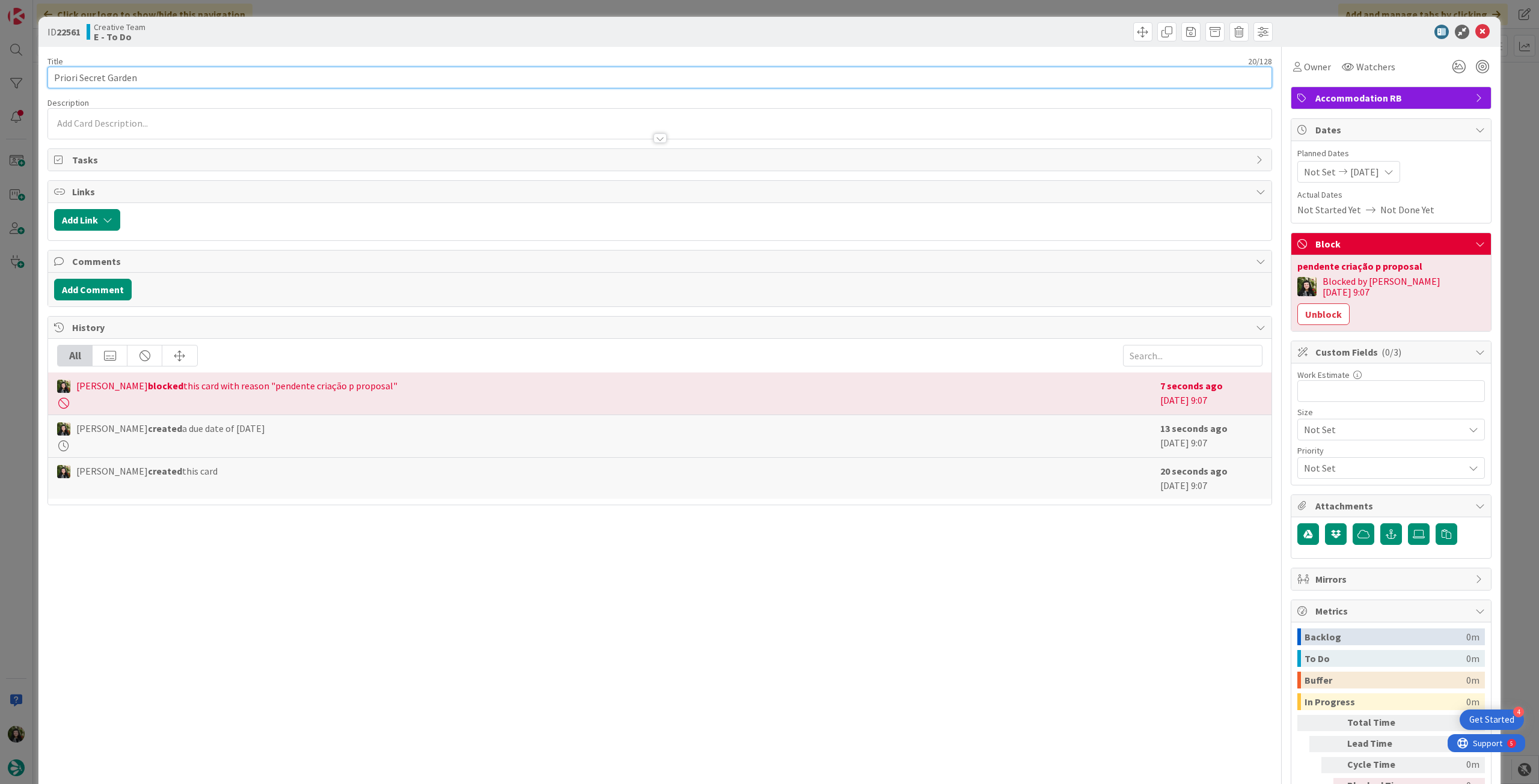
click at [321, 75] on input "Priori Secret Garden" at bounding box center [660, 77] width 1225 height 21
paste input "100919"
type input "Priori Secret Garden - 100919"
click at [1476, 34] on icon at bounding box center [1482, 31] width 15 height 15
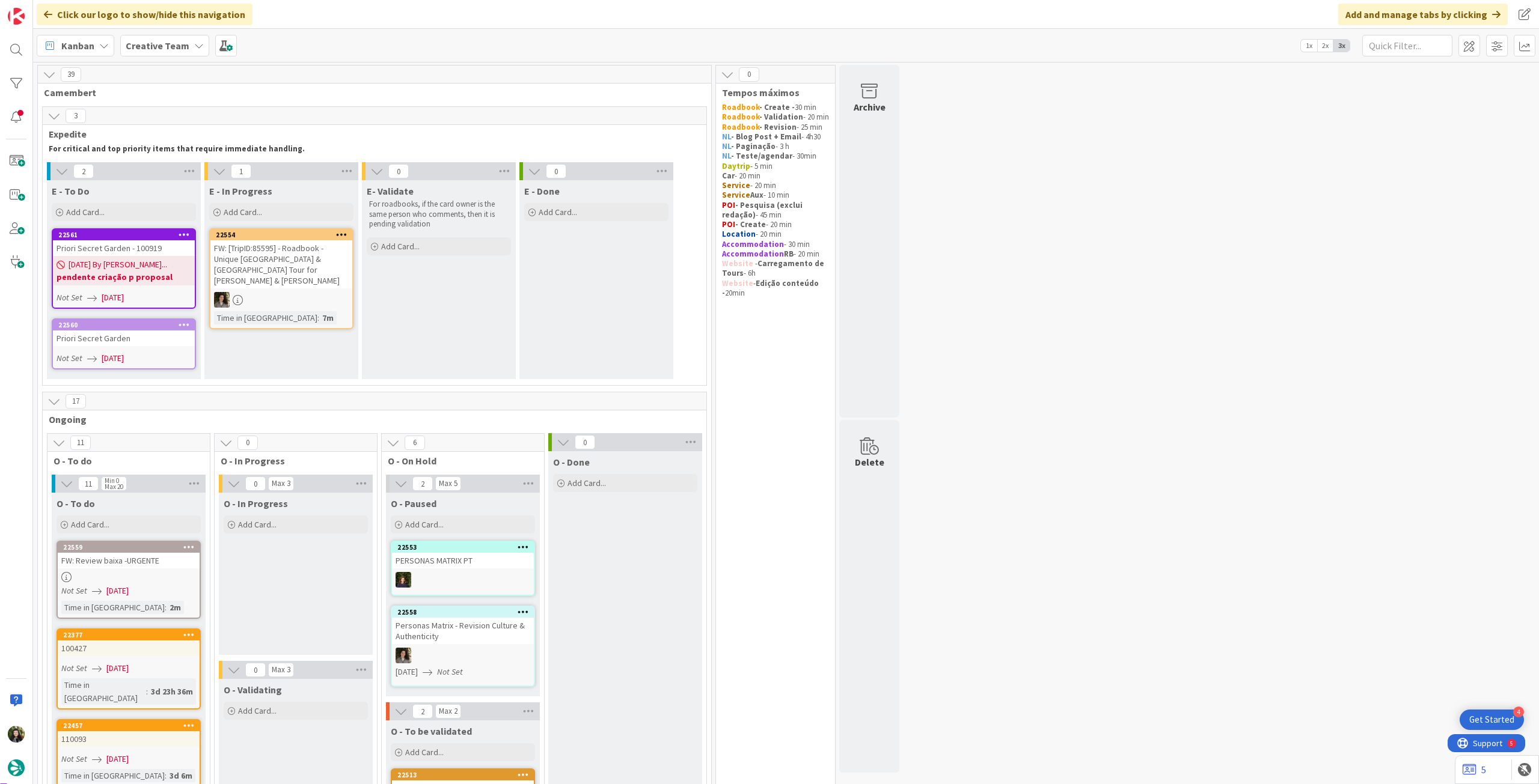
click at [142, 375] on div "E - To Do Add Card... Template Not Set Title 0 / 128 Label Daytrip Accommodatio…" at bounding box center [123, 279] width 154 height 199
click at [140, 348] on link "22560 Priori Secret Garden Not Set 08/09/2025" at bounding box center [123, 344] width 144 height 51
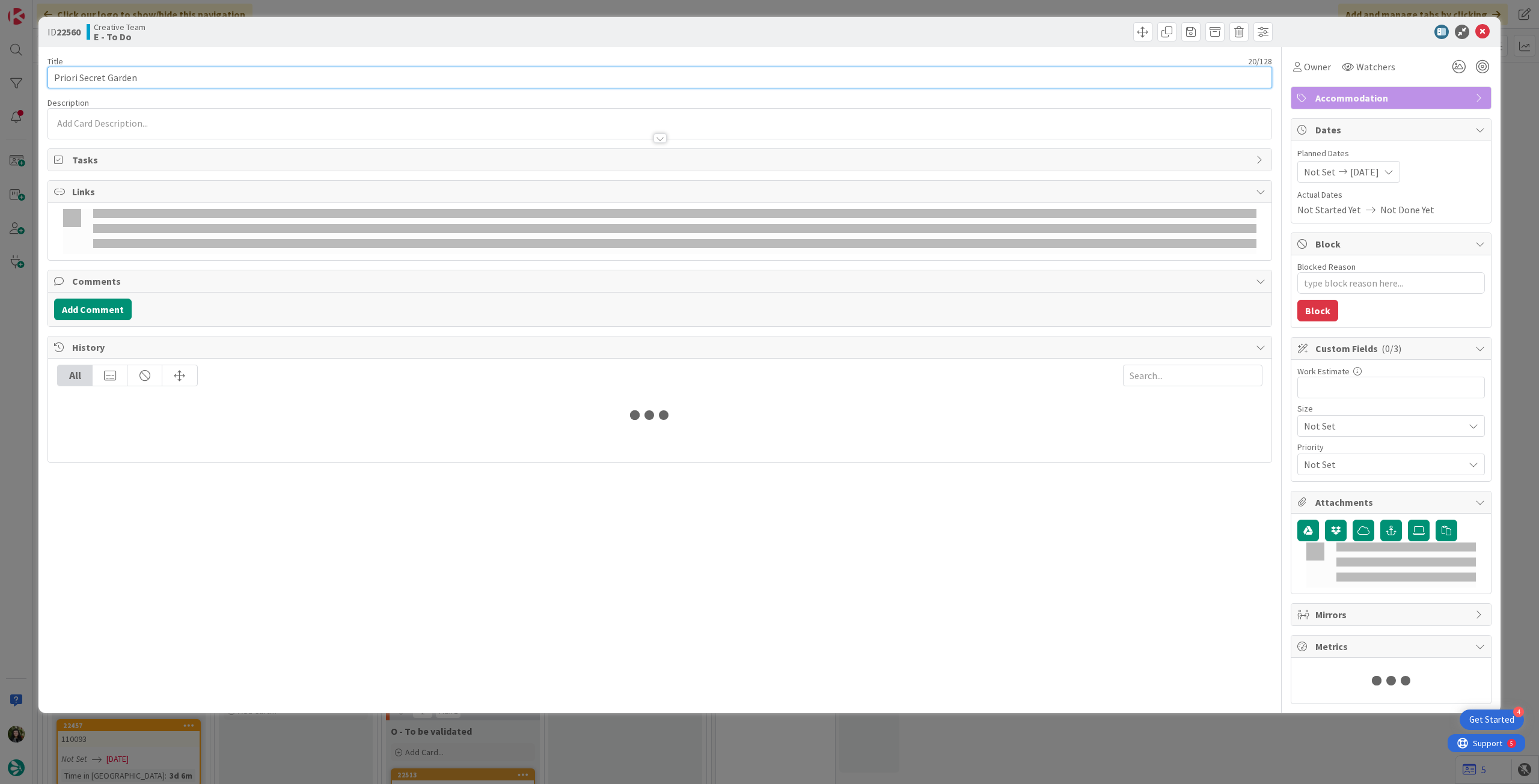
click at [176, 75] on input "Priori Secret Garden" at bounding box center [660, 77] width 1225 height 21
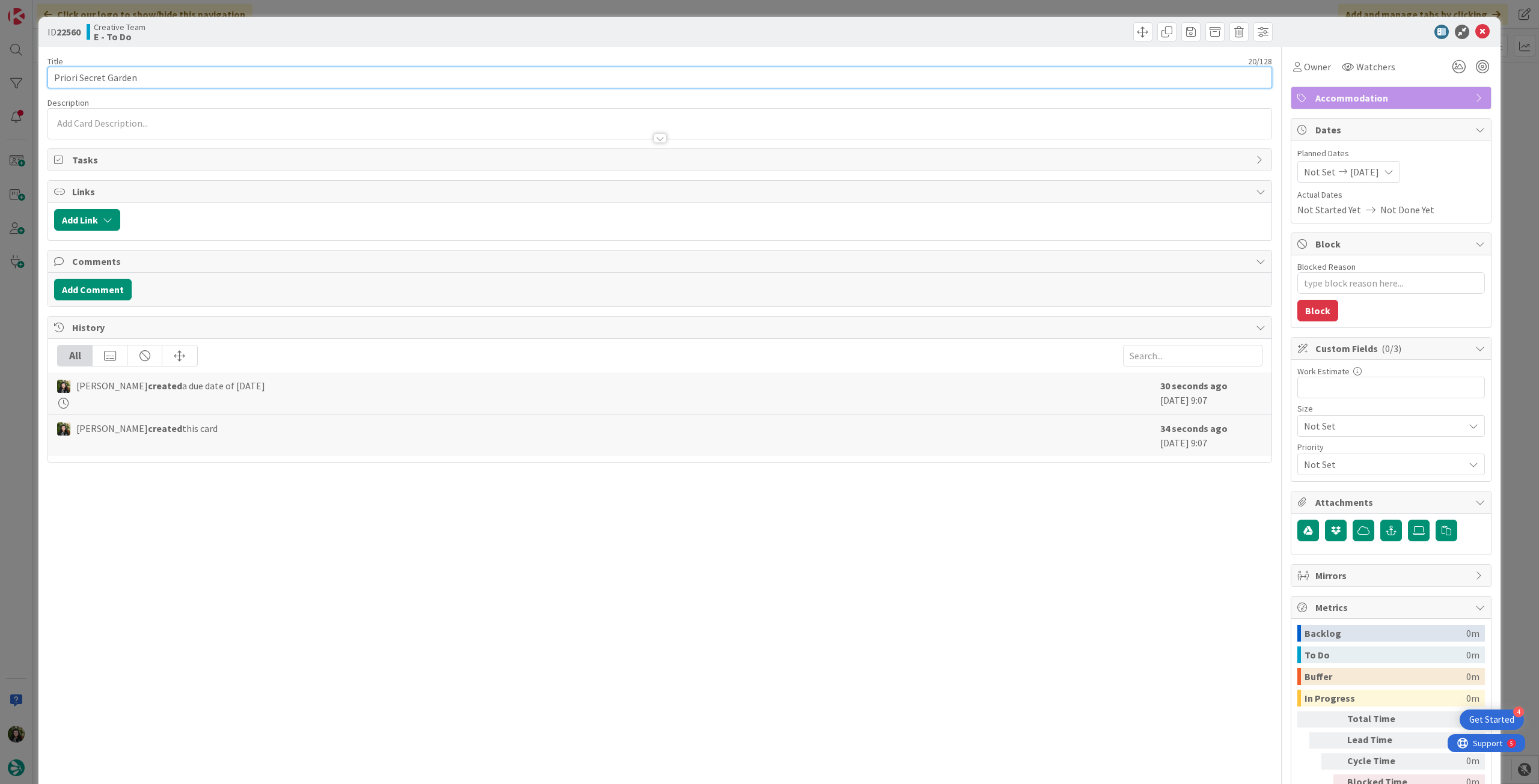
type textarea "x"
paste input "100919"
type input "Priori Secret Garden - 100919"
type textarea "x"
type input "Priori Secret Garden - 100919"
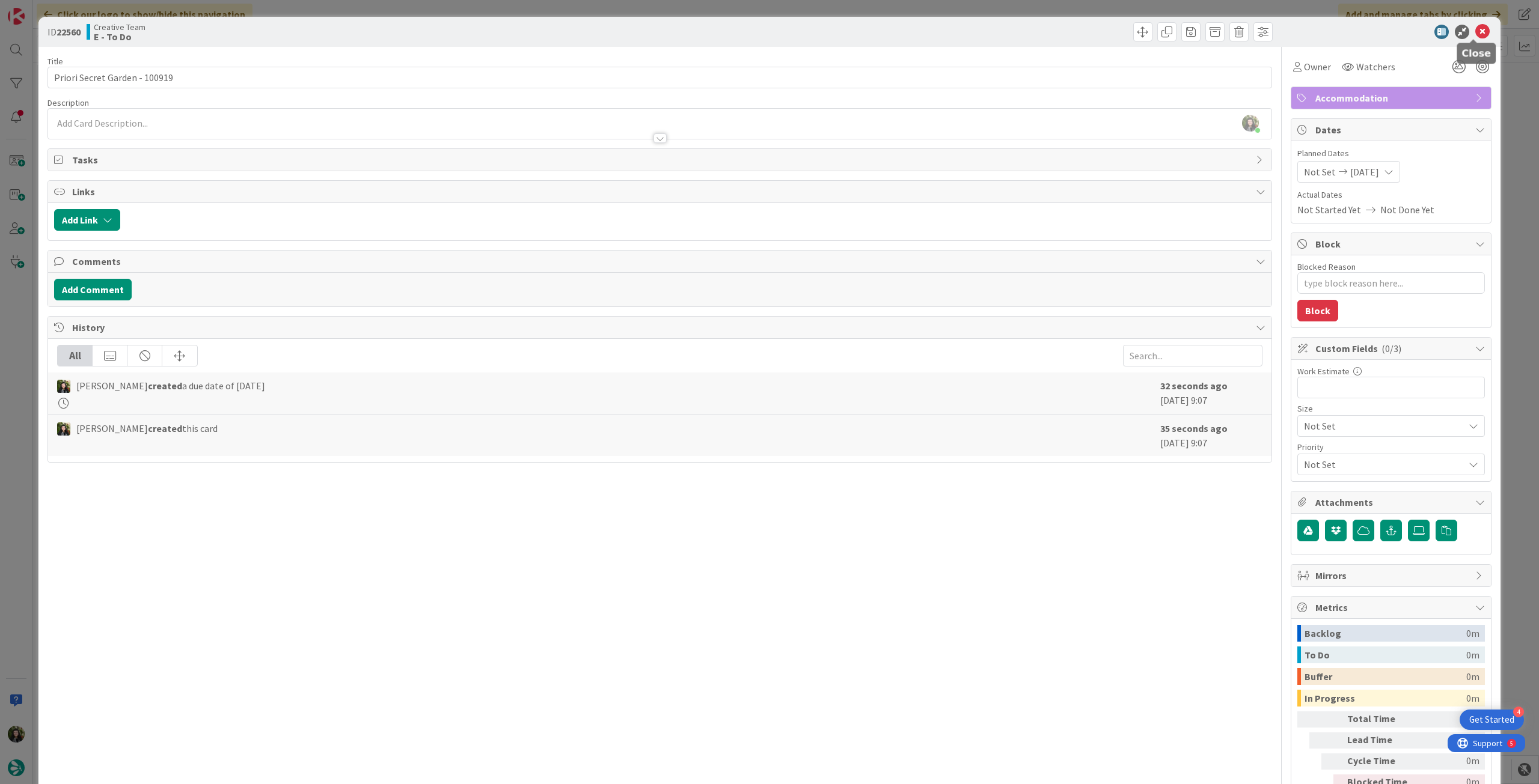
click at [1475, 27] on icon at bounding box center [1482, 31] width 15 height 15
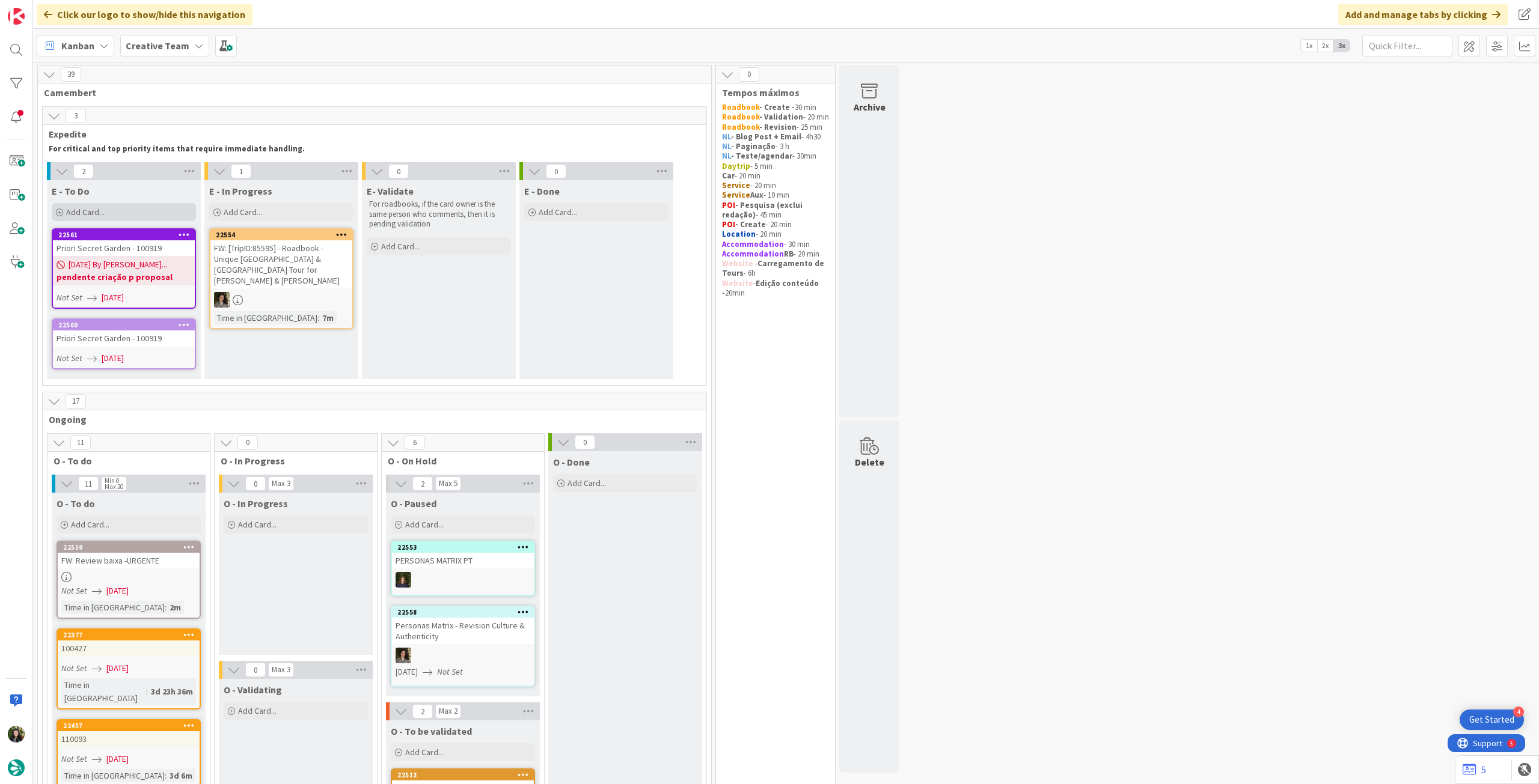
click at [153, 218] on div "Add Card..." at bounding box center [123, 212] width 144 height 18
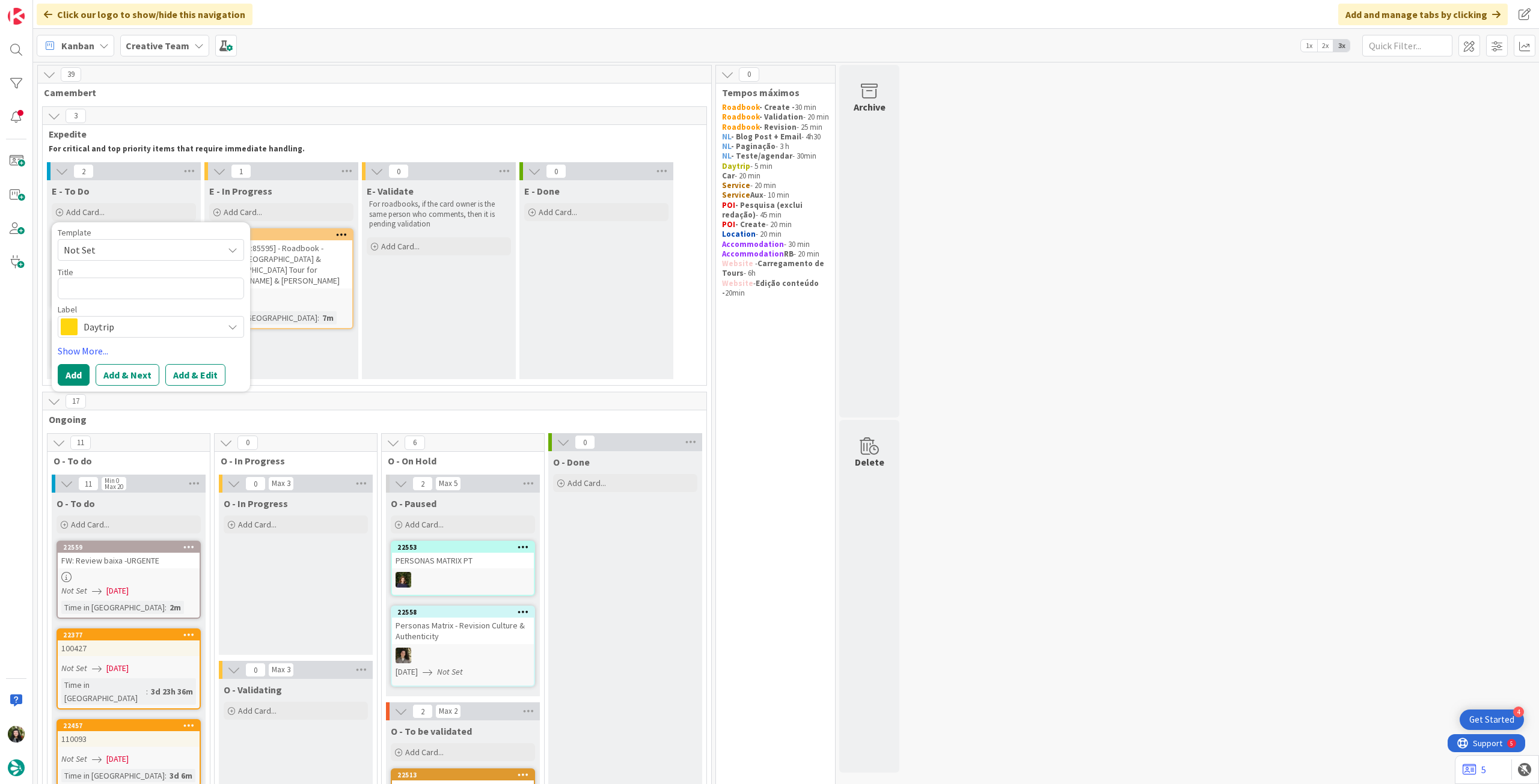
drag, startPoint x: 129, startPoint y: 330, endPoint x: 141, endPoint y: 364, distance: 36.1
click at [129, 330] on span "Daytrip" at bounding box center [150, 327] width 133 height 17
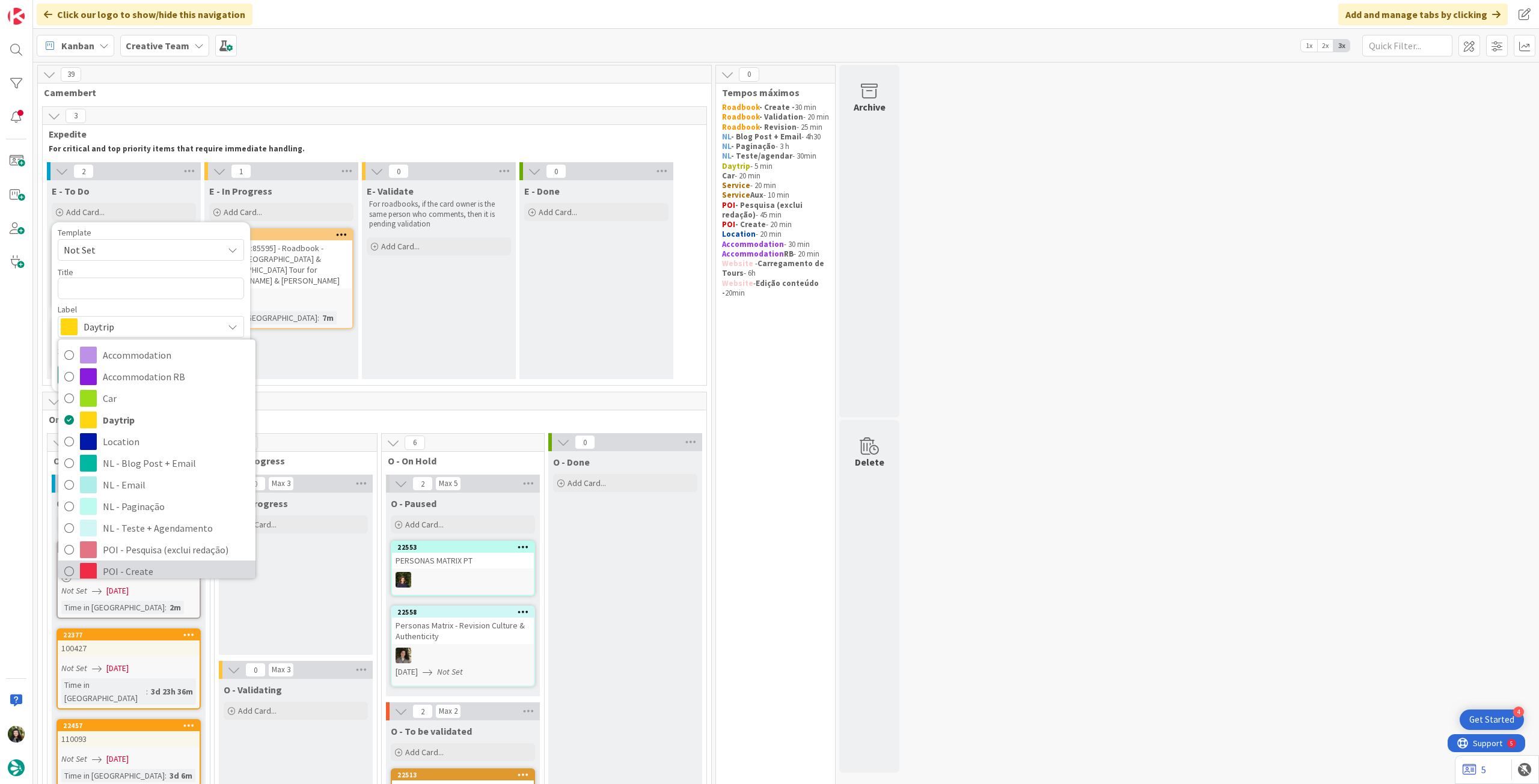
click at [135, 565] on span "POI - Create" at bounding box center [176, 572] width 147 height 18
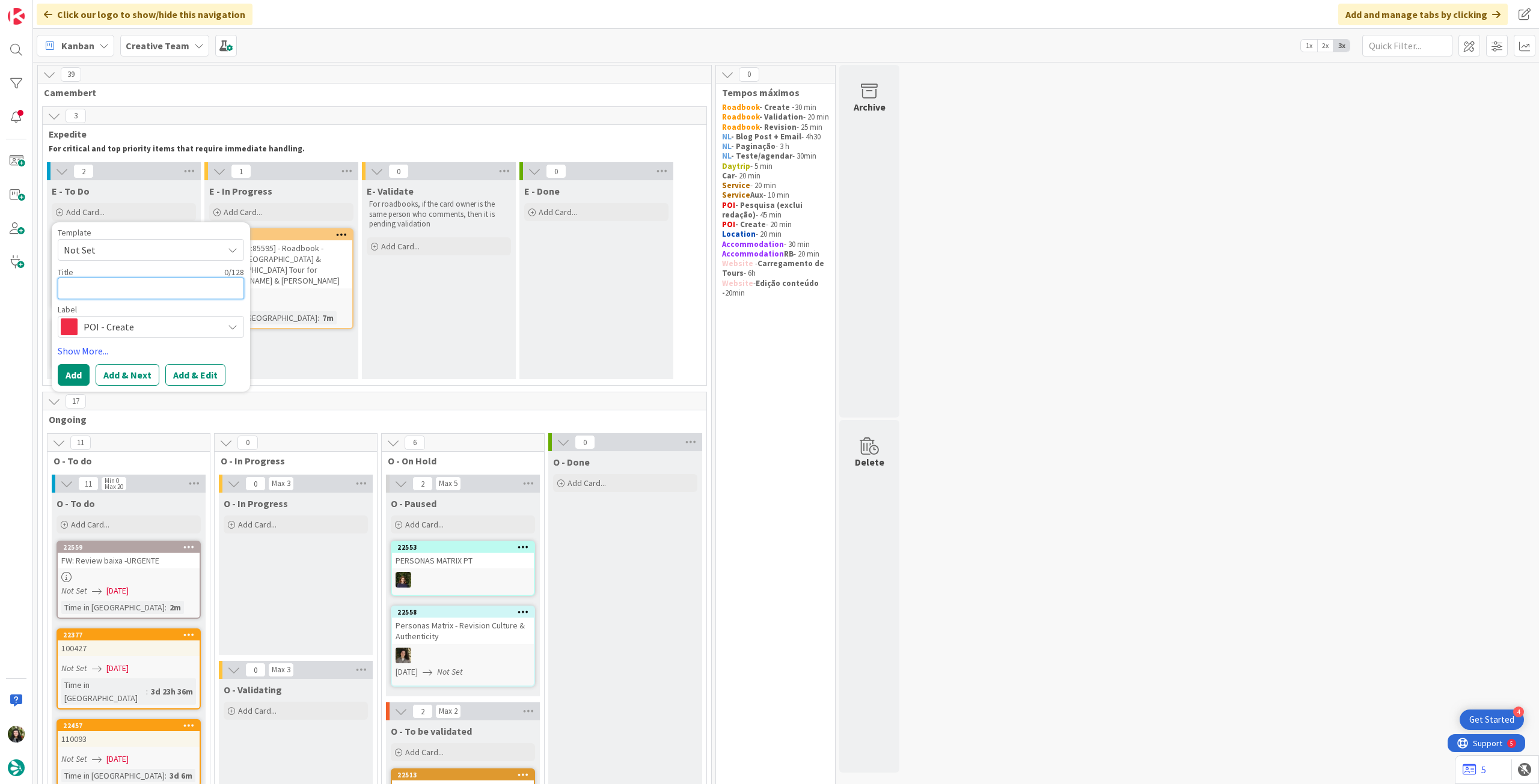
click at [165, 283] on textarea at bounding box center [150, 289] width 186 height 21
type textarea "x"
type textarea "A"
type textarea "x"
type textarea "Av"
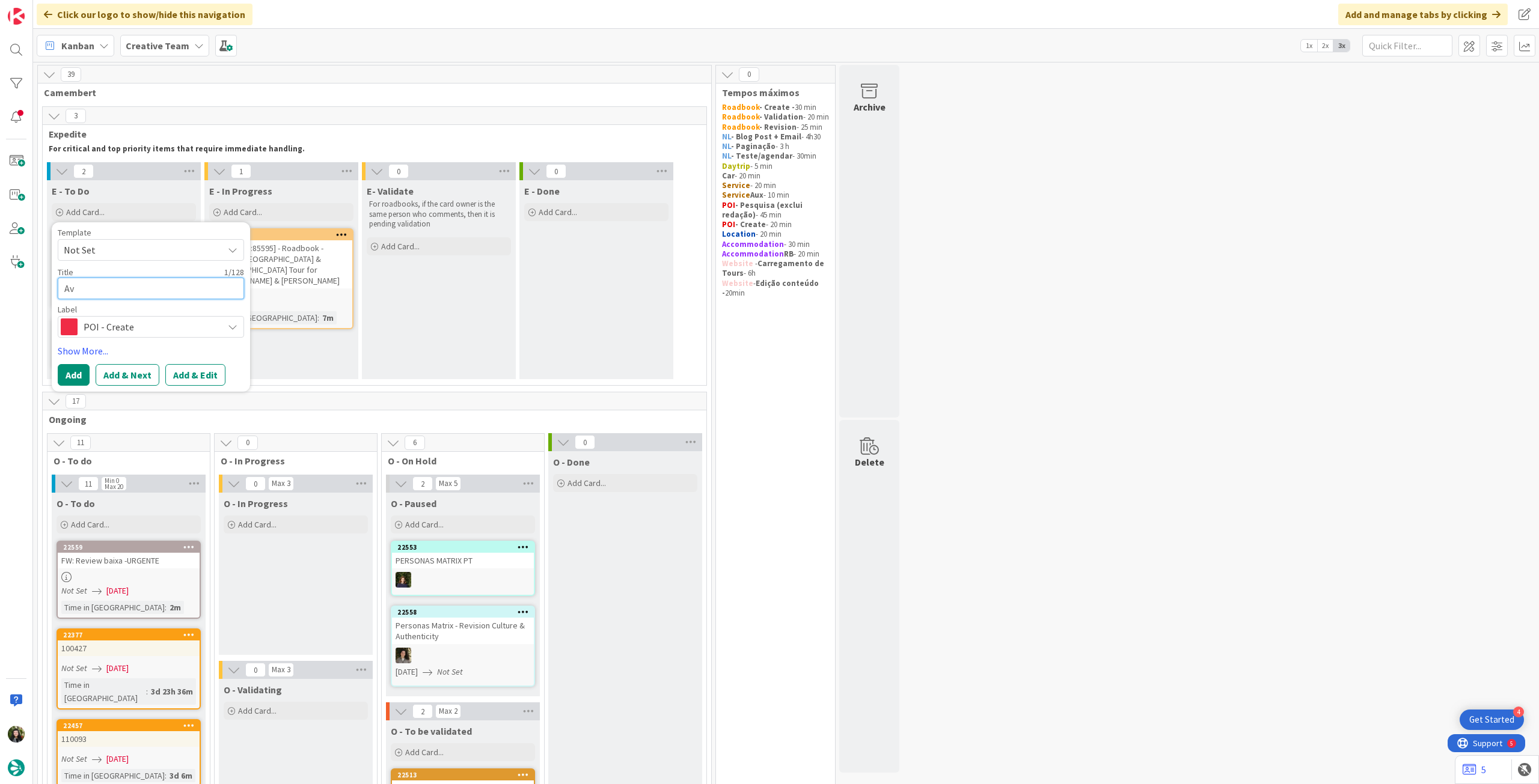
type textarea "x"
type textarea "Avi"
type textarea "x"
type textarea "Avis"
type textarea "x"
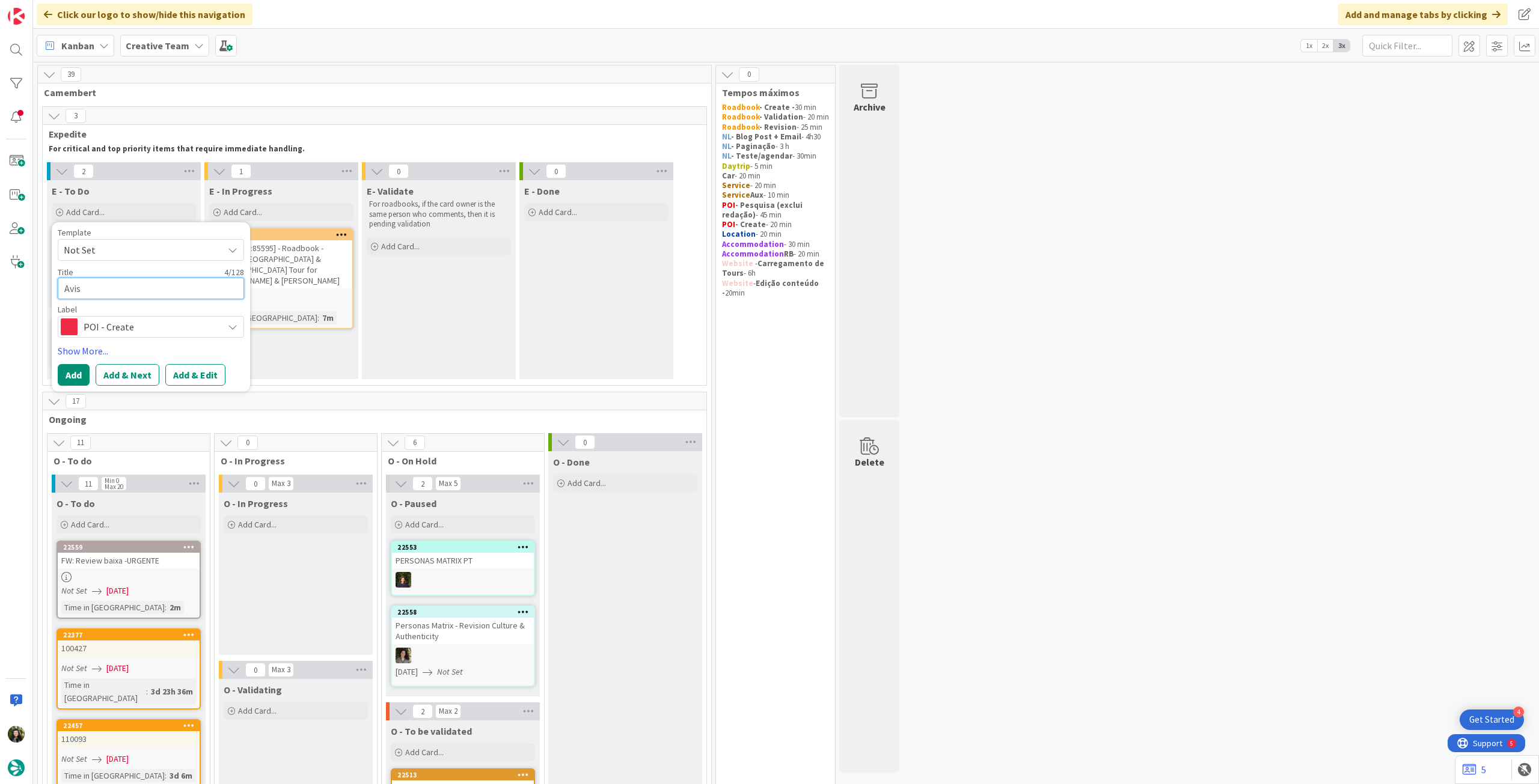
type textarea "Avis F"
type textarea "x"
type textarea "Avis Fl"
type textarea "x"
type textarea "Avis Flo"
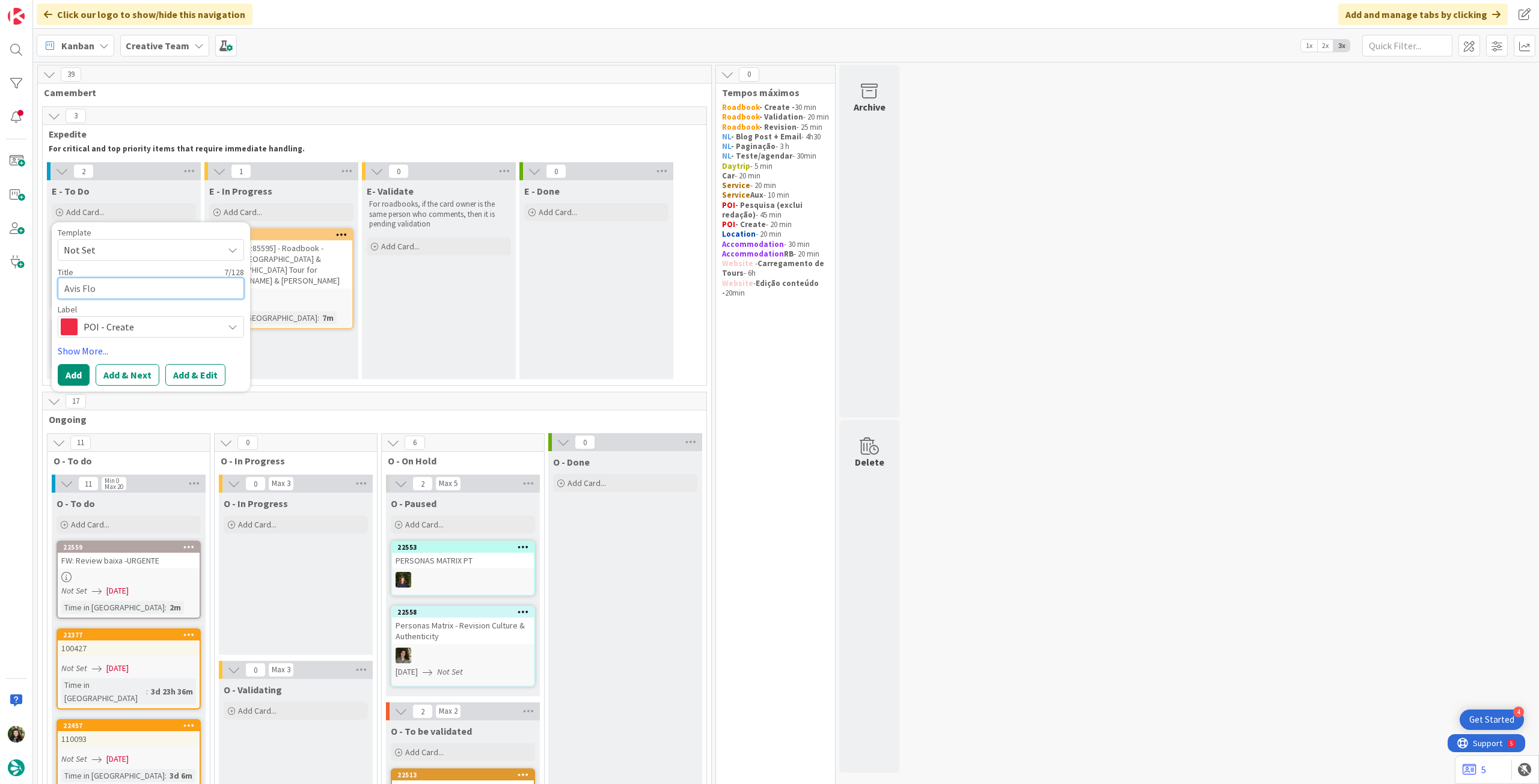
type textarea "x"
type textarea "Avis Flor"
type textarea "x"
type textarea "Avis Flore"
type textarea "x"
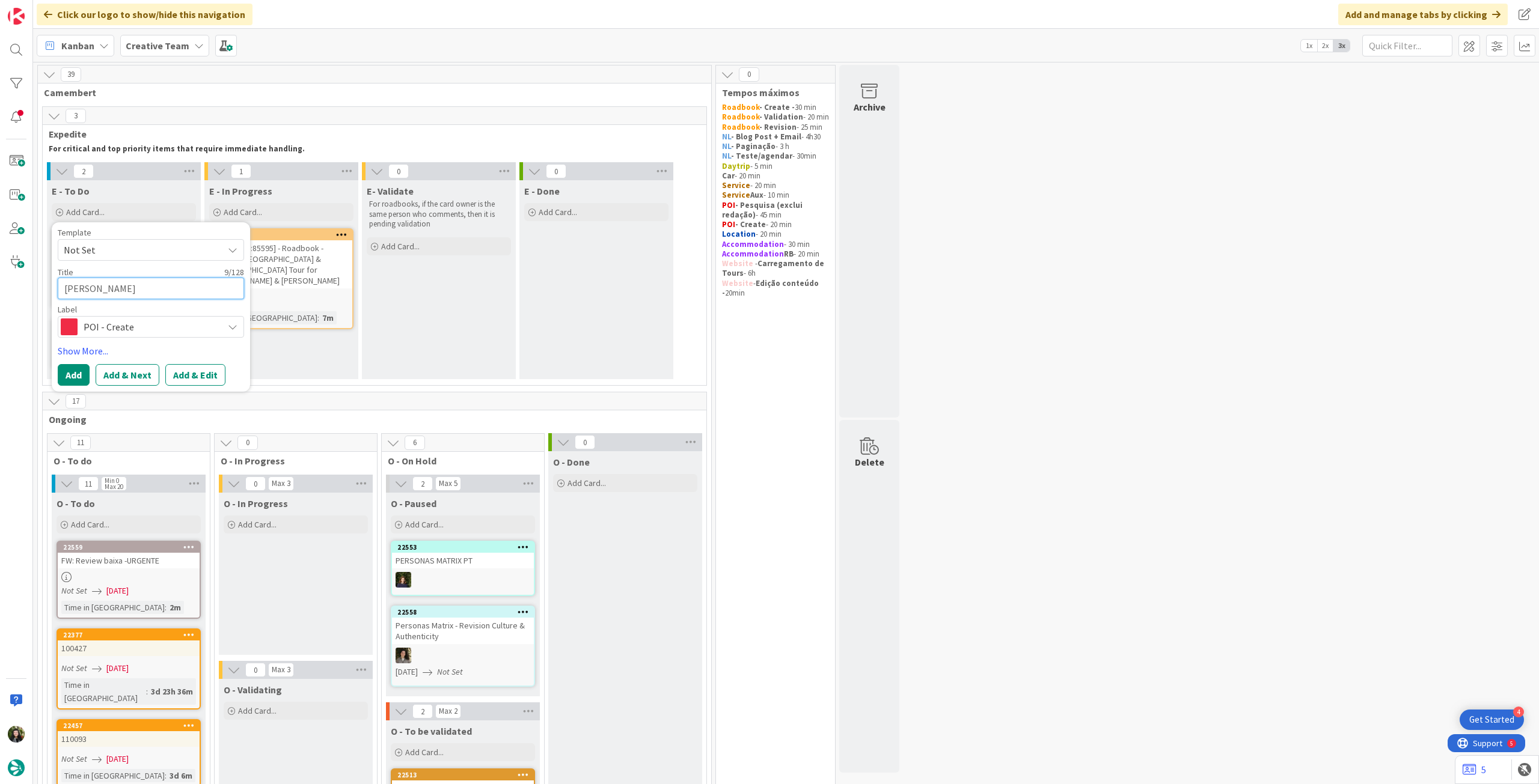
type textarea "Avis Floren"
type textarea "x"
type textarea "Avis Florenc"
type textarea "x"
type textarea "Avis Florence"
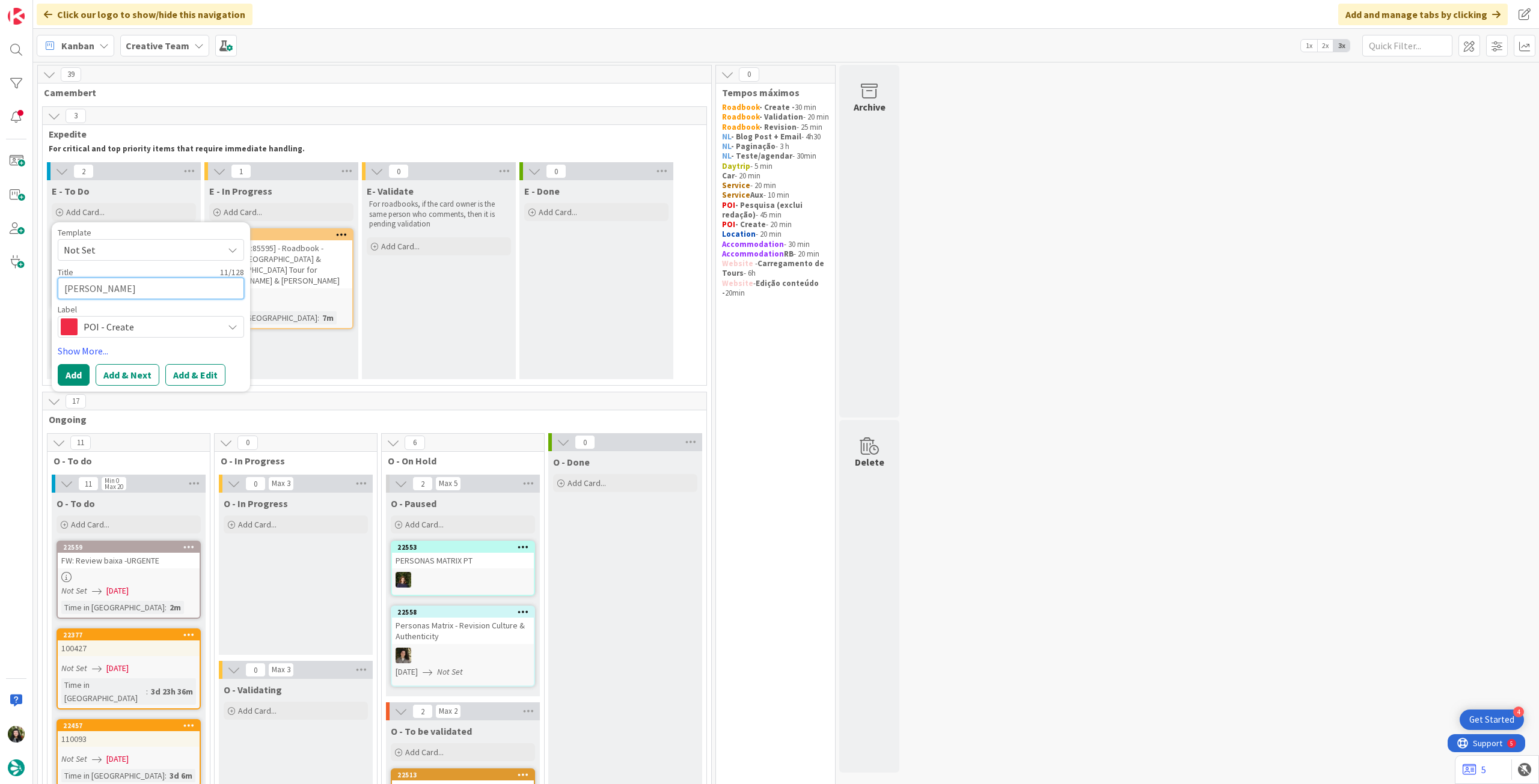
type textarea "x"
type textarea "Avis Florence"
type textarea "x"
type textarea "Avis Florence A"
type textarea "x"
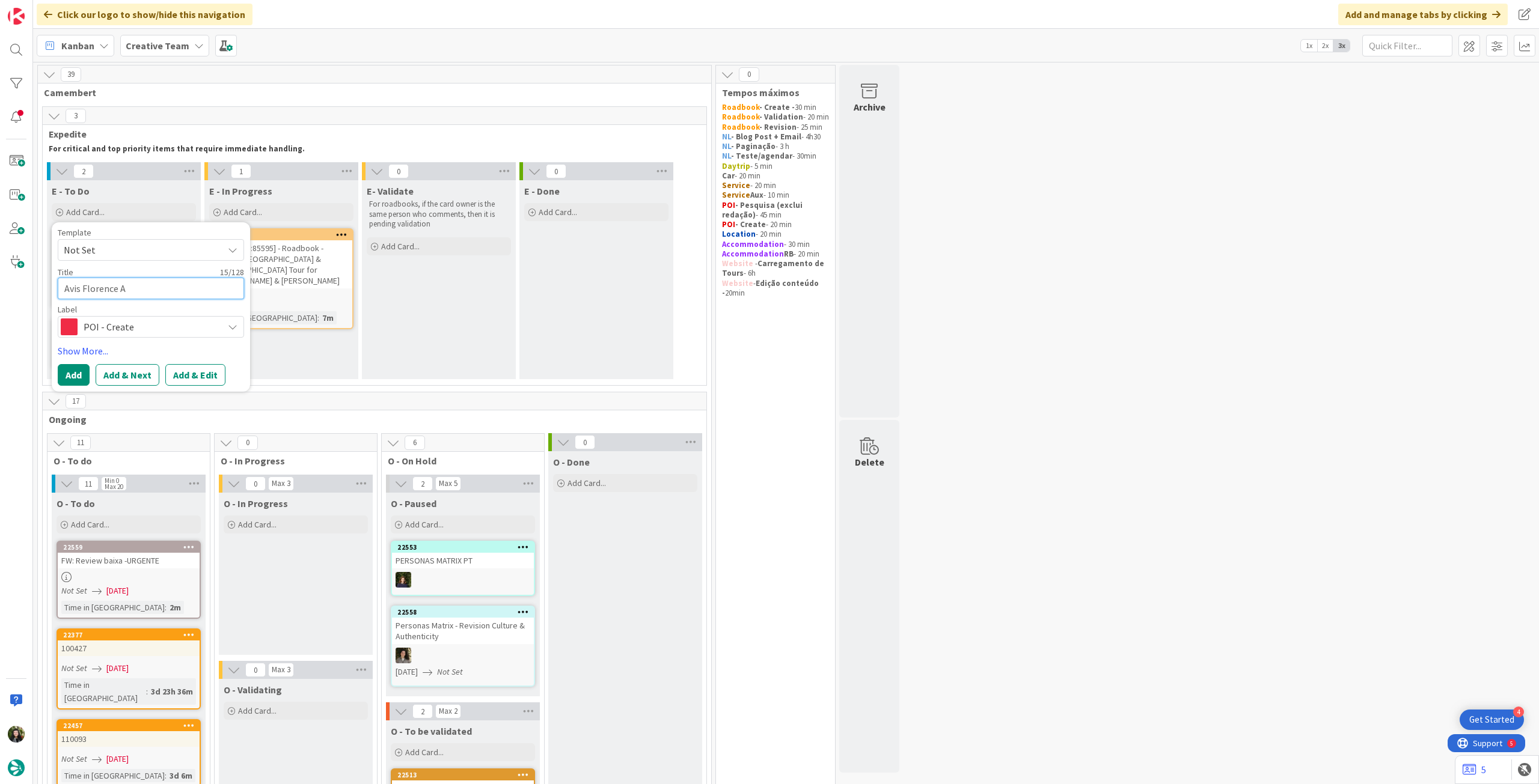
type textarea "Avis Florence Ai"
type textarea "x"
type textarea "Avis Florence Air"
type textarea "x"
type textarea "Avis Florence Airp"
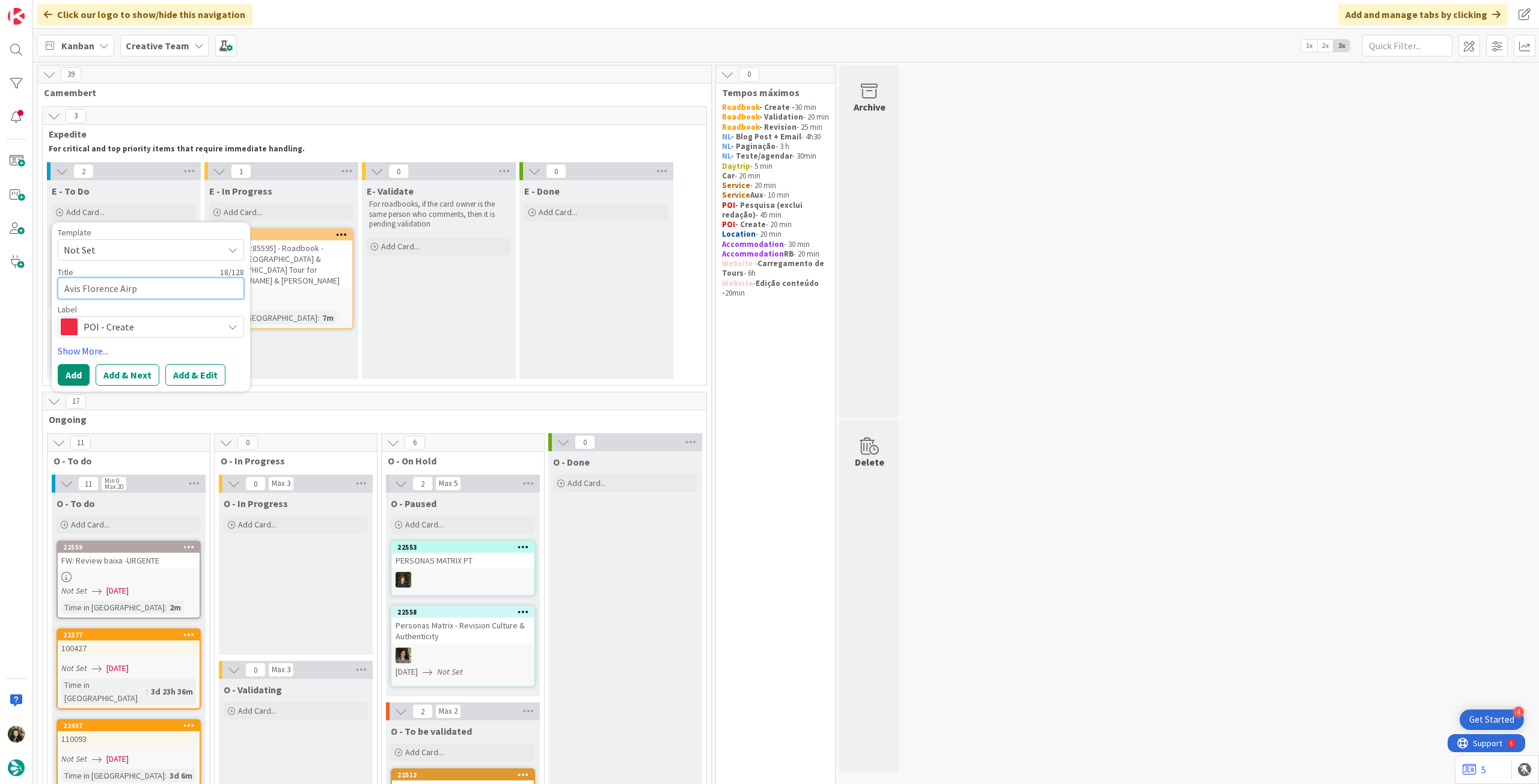
type textarea "x"
type textarea "Avis Florence Airpo"
type textarea "x"
type textarea "Avis Florence Airpor"
type textarea "x"
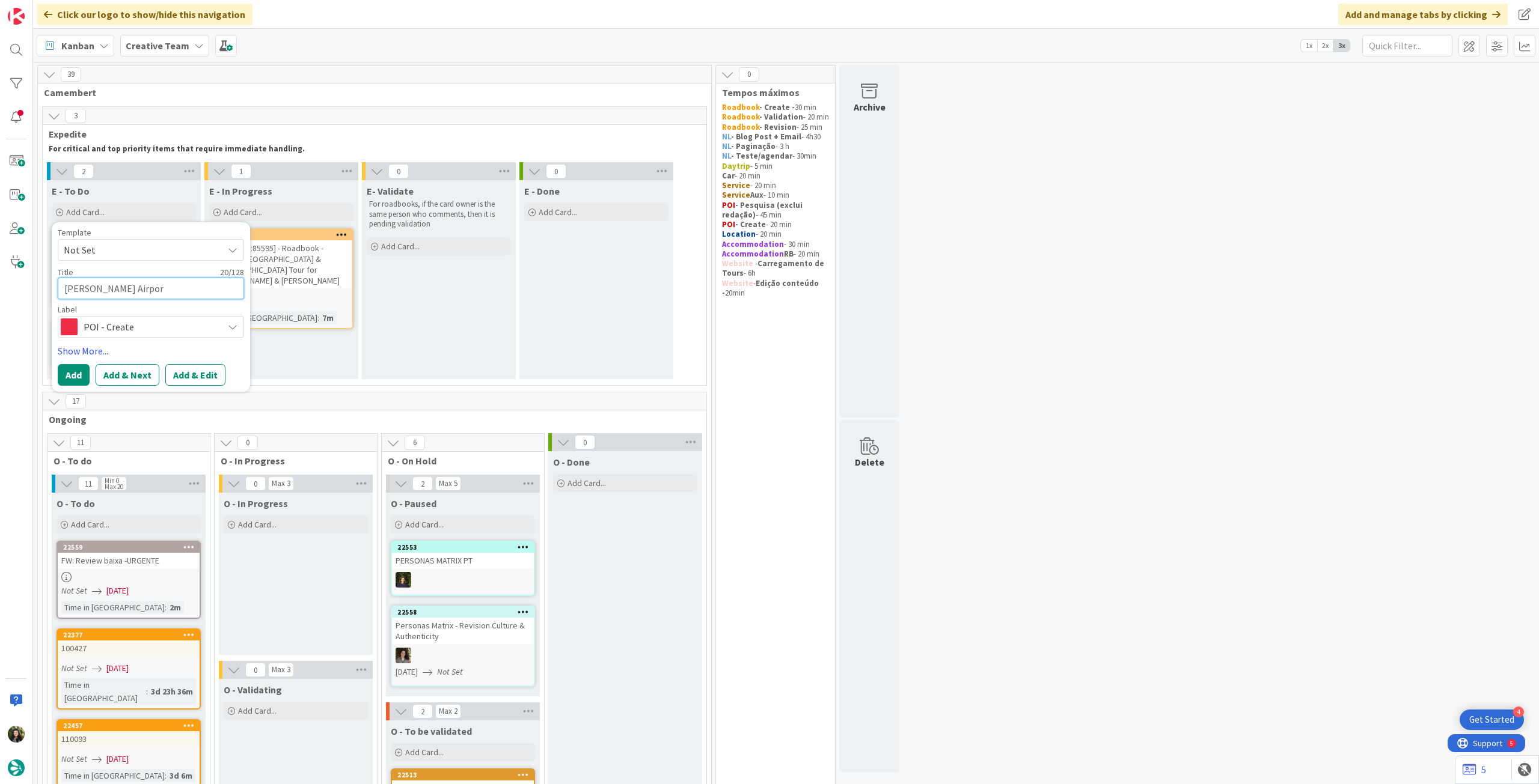
type textarea "Avis Florence Airport"
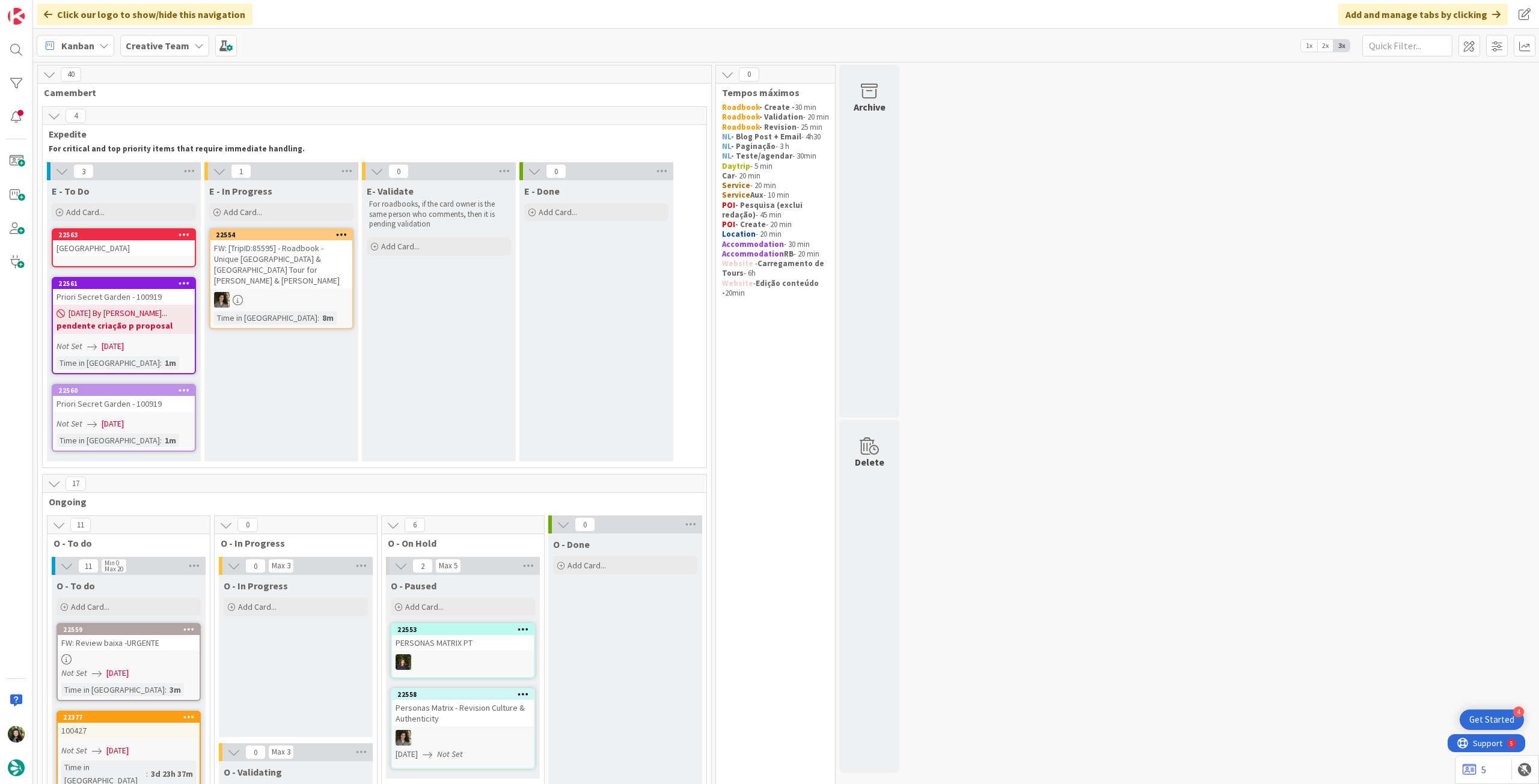
click at [133, 256] on link "22563 Avis Florence Airport" at bounding box center [123, 247] width 144 height 39
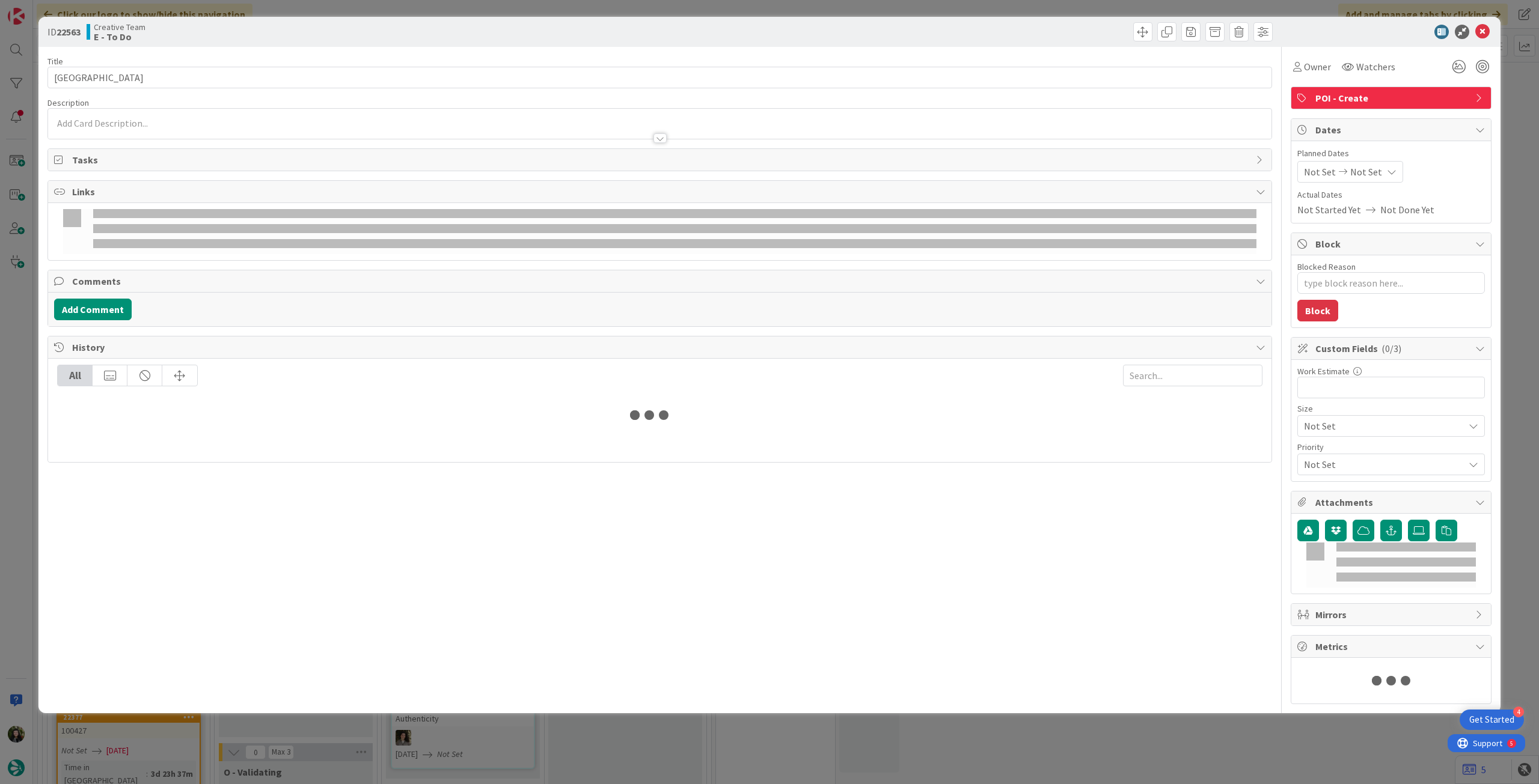
type textarea "x"
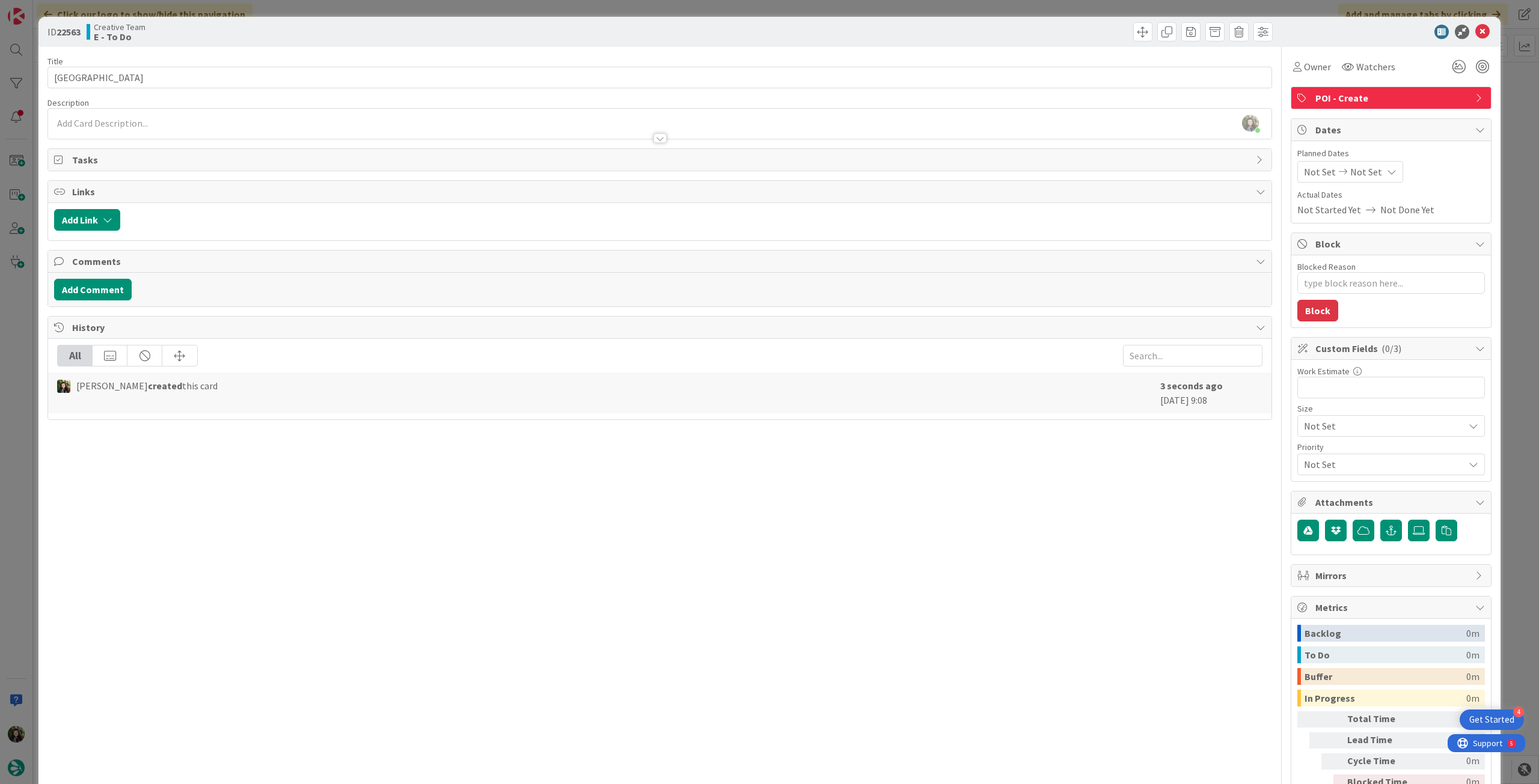
click at [156, 130] on div at bounding box center [660, 132] width 1223 height 12
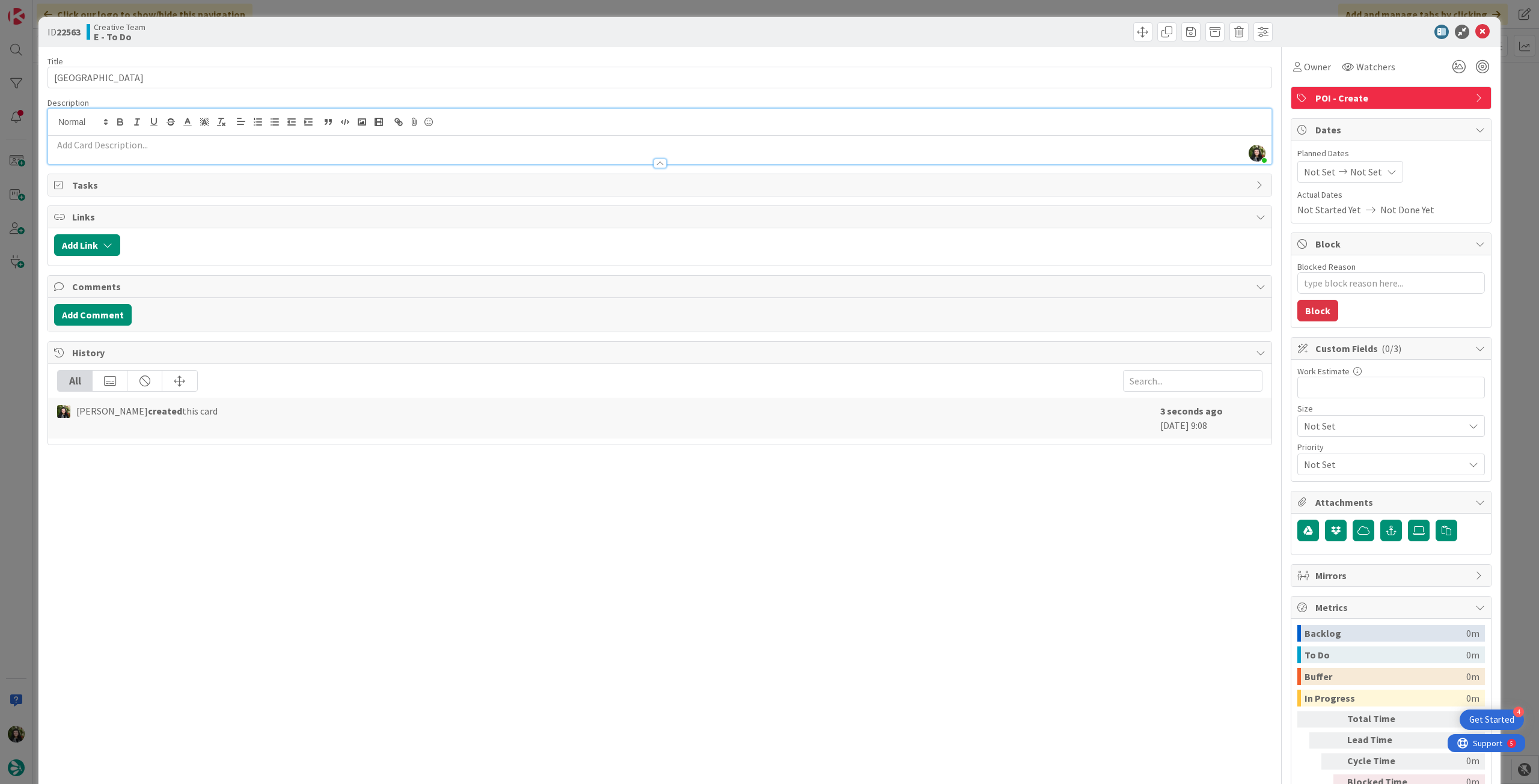
click at [154, 144] on p at bounding box center [660, 145] width 1211 height 14
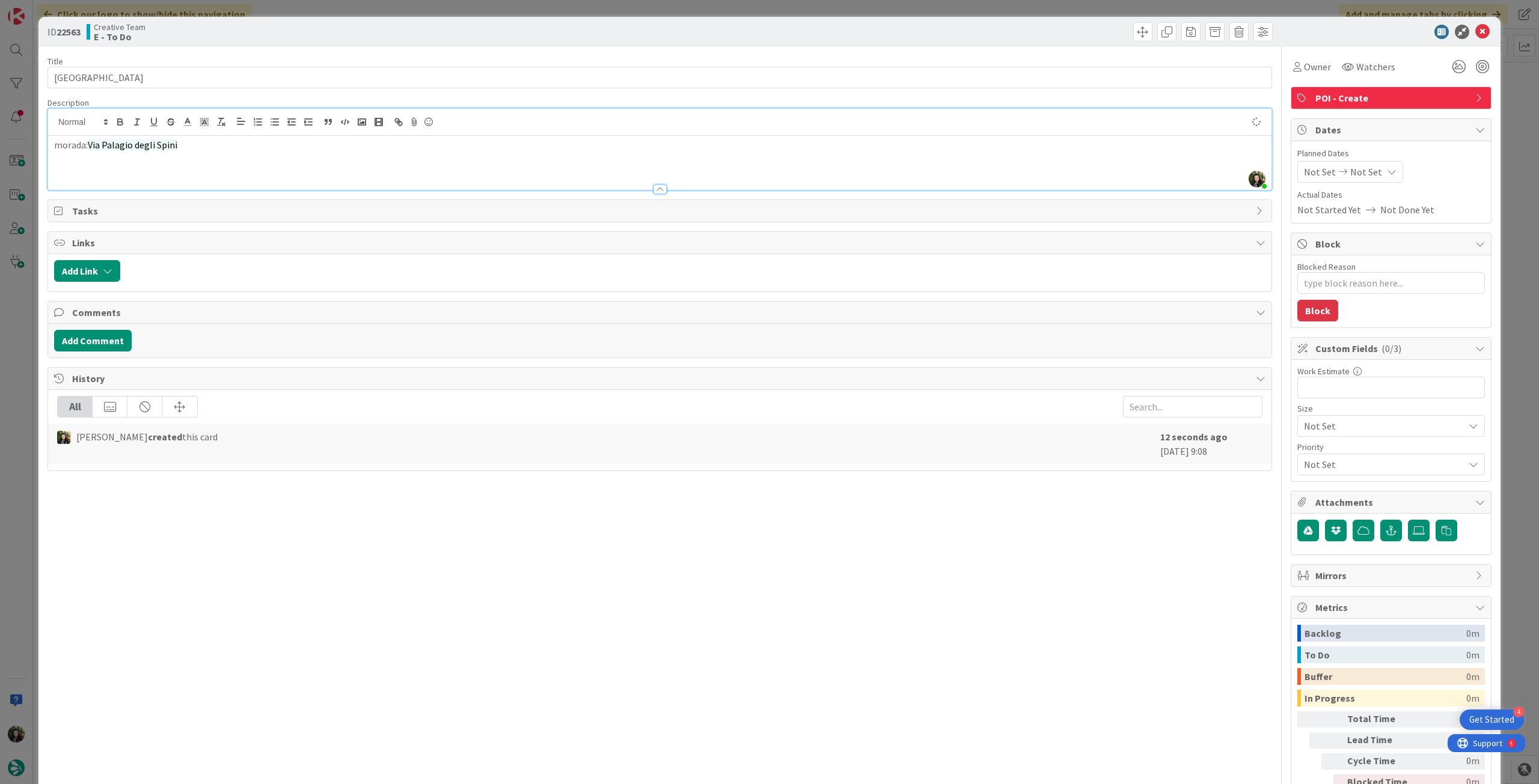
click at [1366, 165] on span "Not Set" at bounding box center [1367, 172] width 32 height 15
type textarea "x"
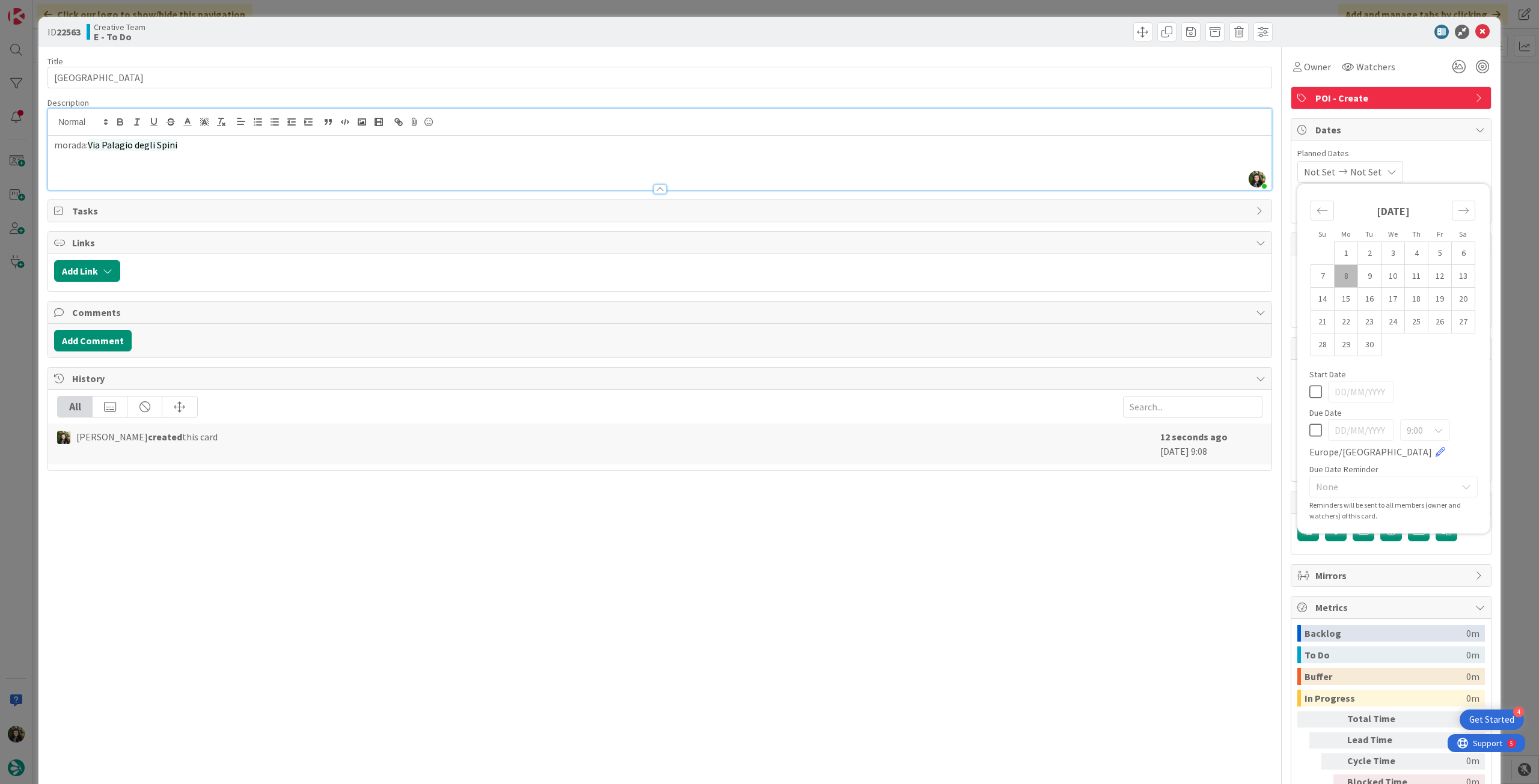
click at [1309, 434] on icon at bounding box center [1315, 430] width 12 height 15
type input "[DATE]"
drag, startPoint x: 152, startPoint y: 77, endPoint x: 58, endPoint y: 61, distance: 95.4
click at [21, 69] on div "ID 22563 Creative Team E - To Do Title 21 / 128 Avis Florence Airport Descripti…" at bounding box center [769, 392] width 1539 height 784
click at [247, 154] on div "morada: Via Palagio degli Spini" at bounding box center [660, 162] width 1223 height 54
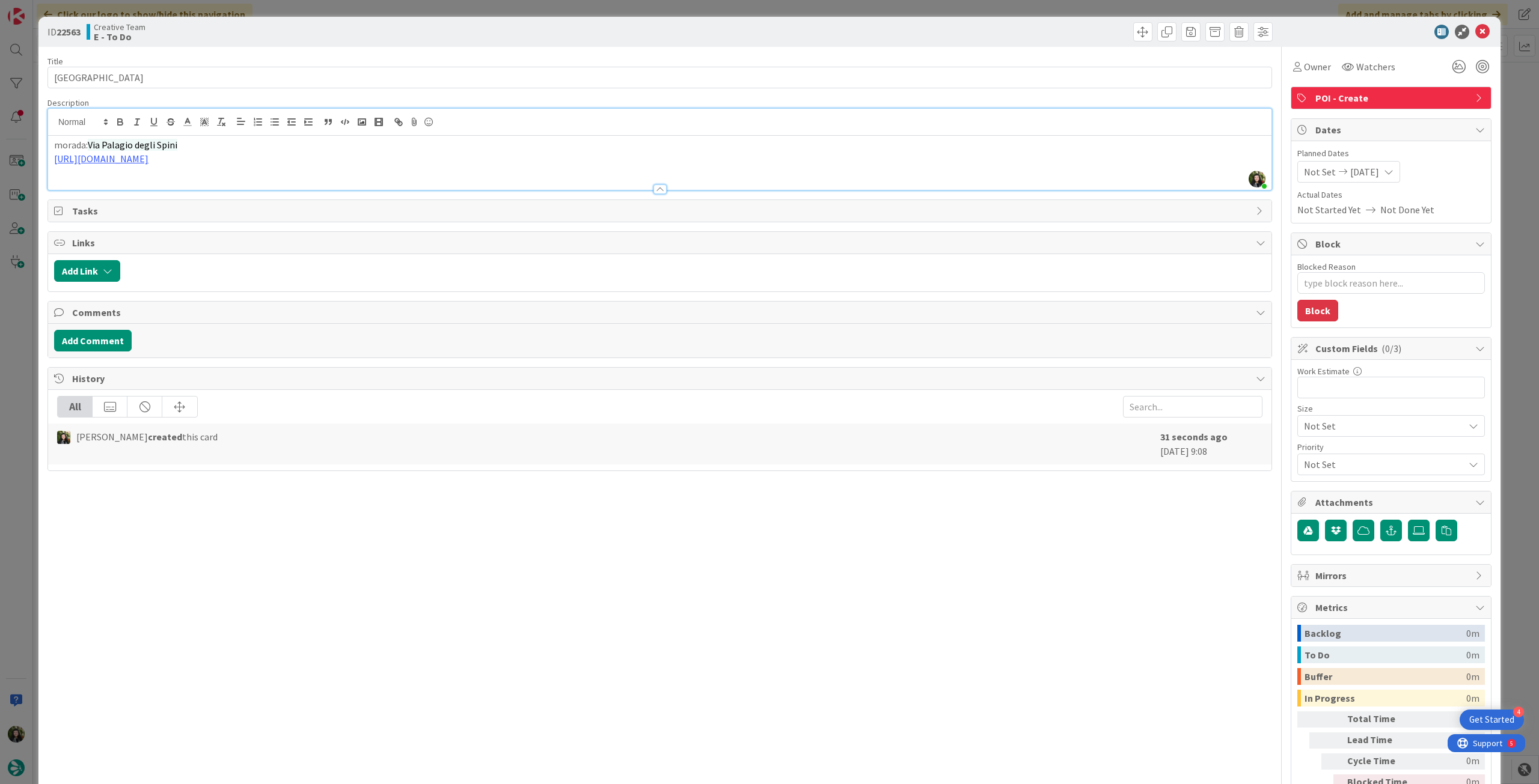
click at [1372, 168] on span "[DATE]" at bounding box center [1365, 172] width 29 height 15
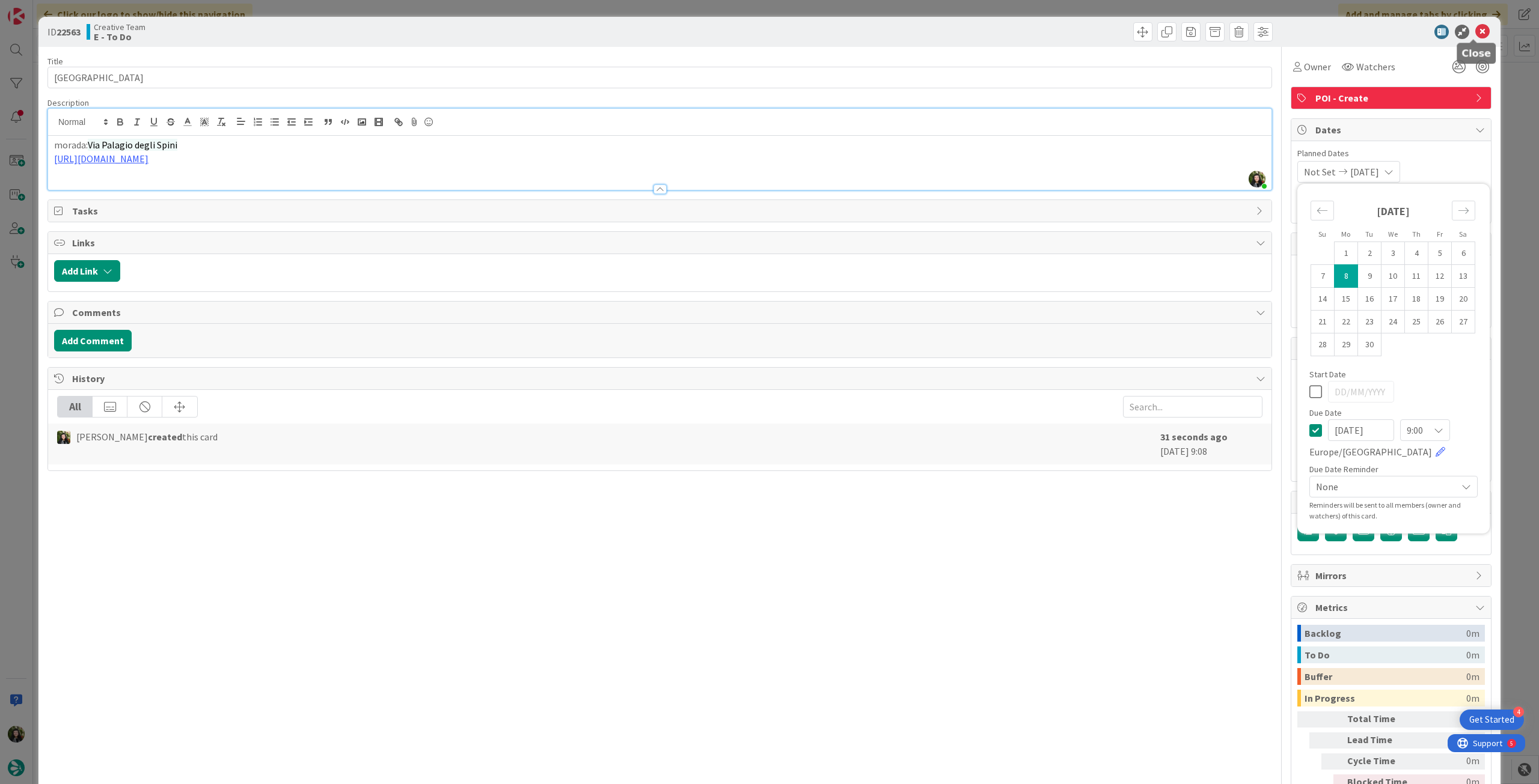
drag, startPoint x: 1477, startPoint y: 27, endPoint x: 1427, endPoint y: 74, distance: 68.6
click at [1477, 28] on icon at bounding box center [1482, 31] width 15 height 15
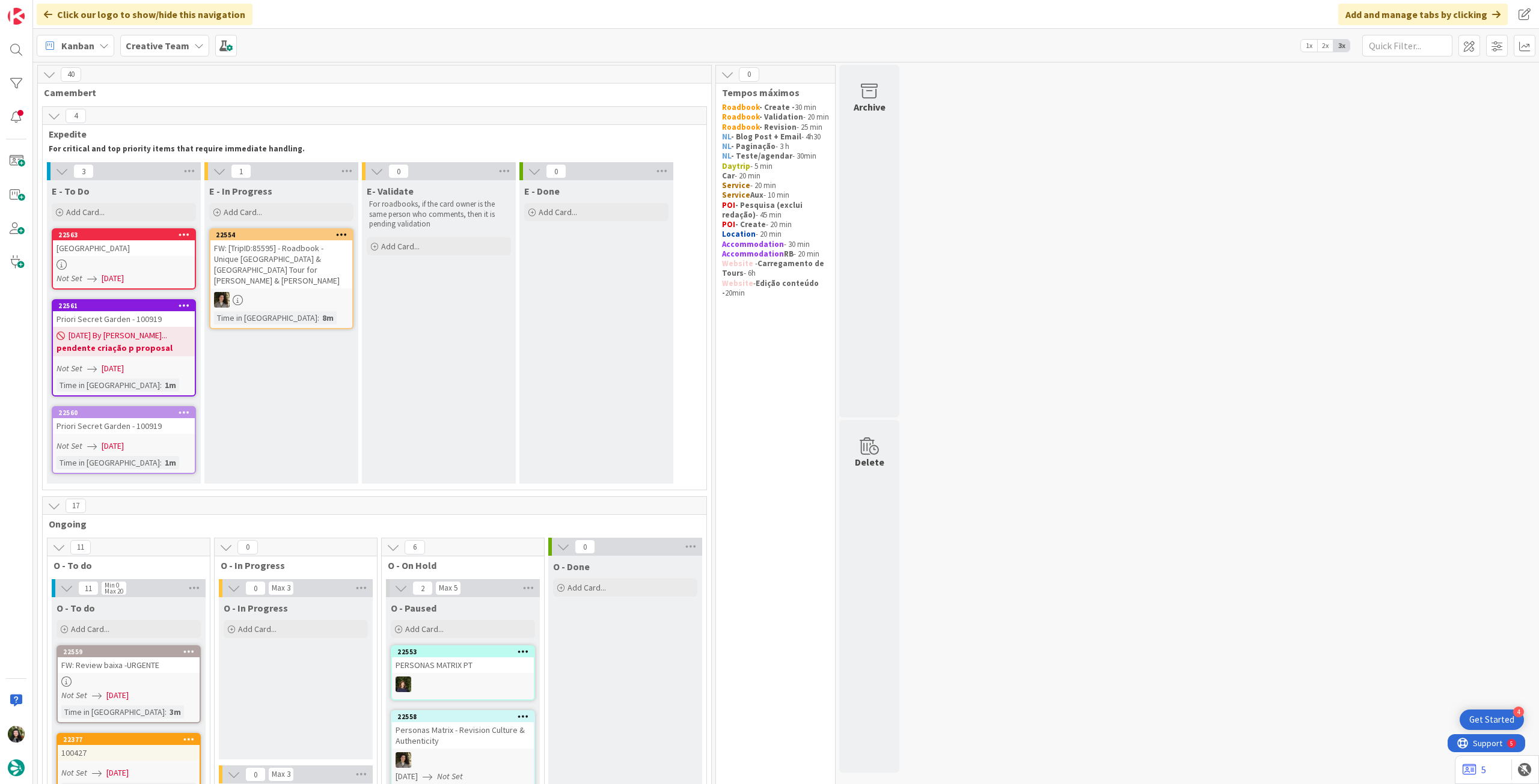
click at [142, 342] on b "pendente criação p proposal" at bounding box center [124, 348] width 135 height 12
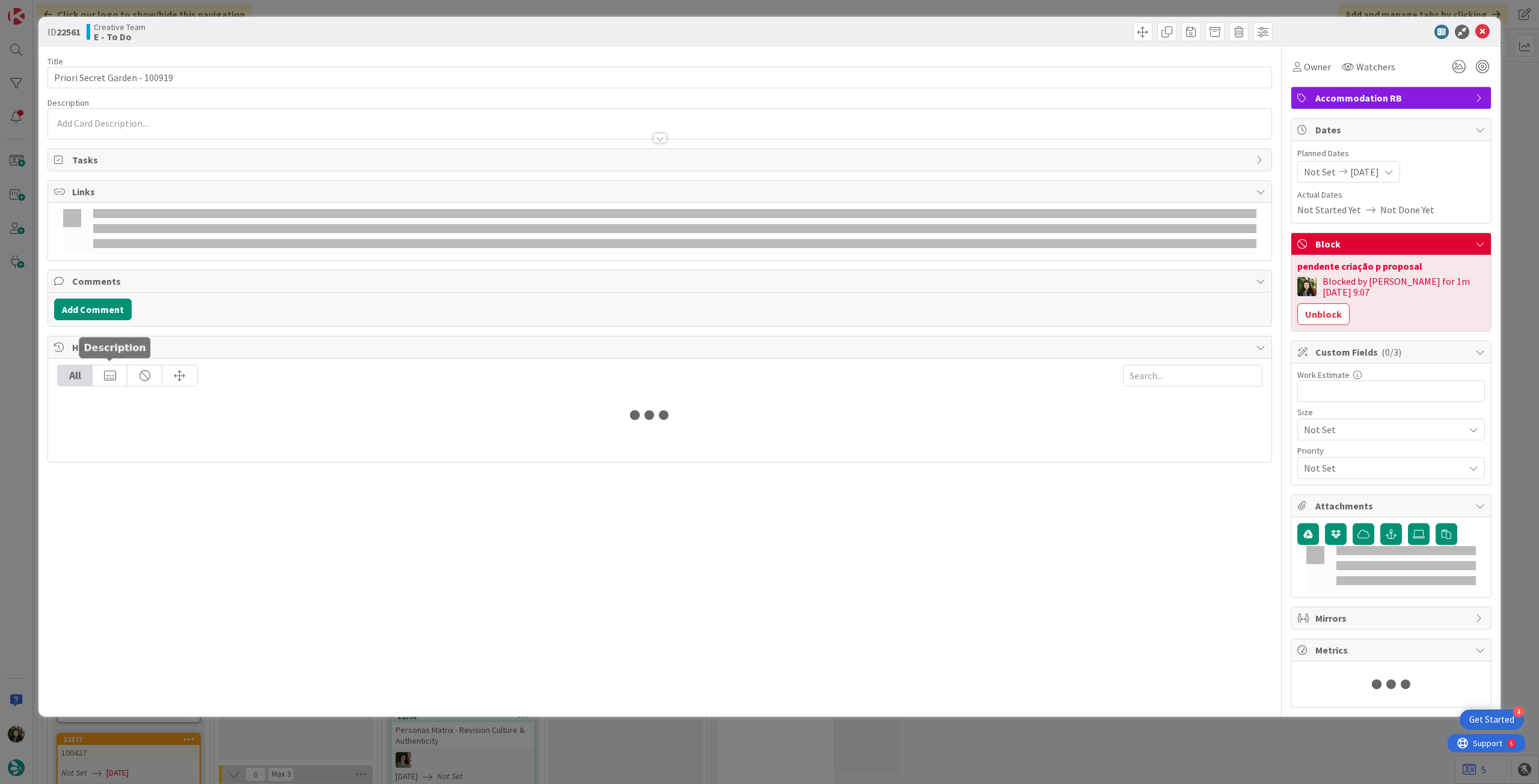
click at [120, 365] on div at bounding box center [110, 375] width 35 height 21
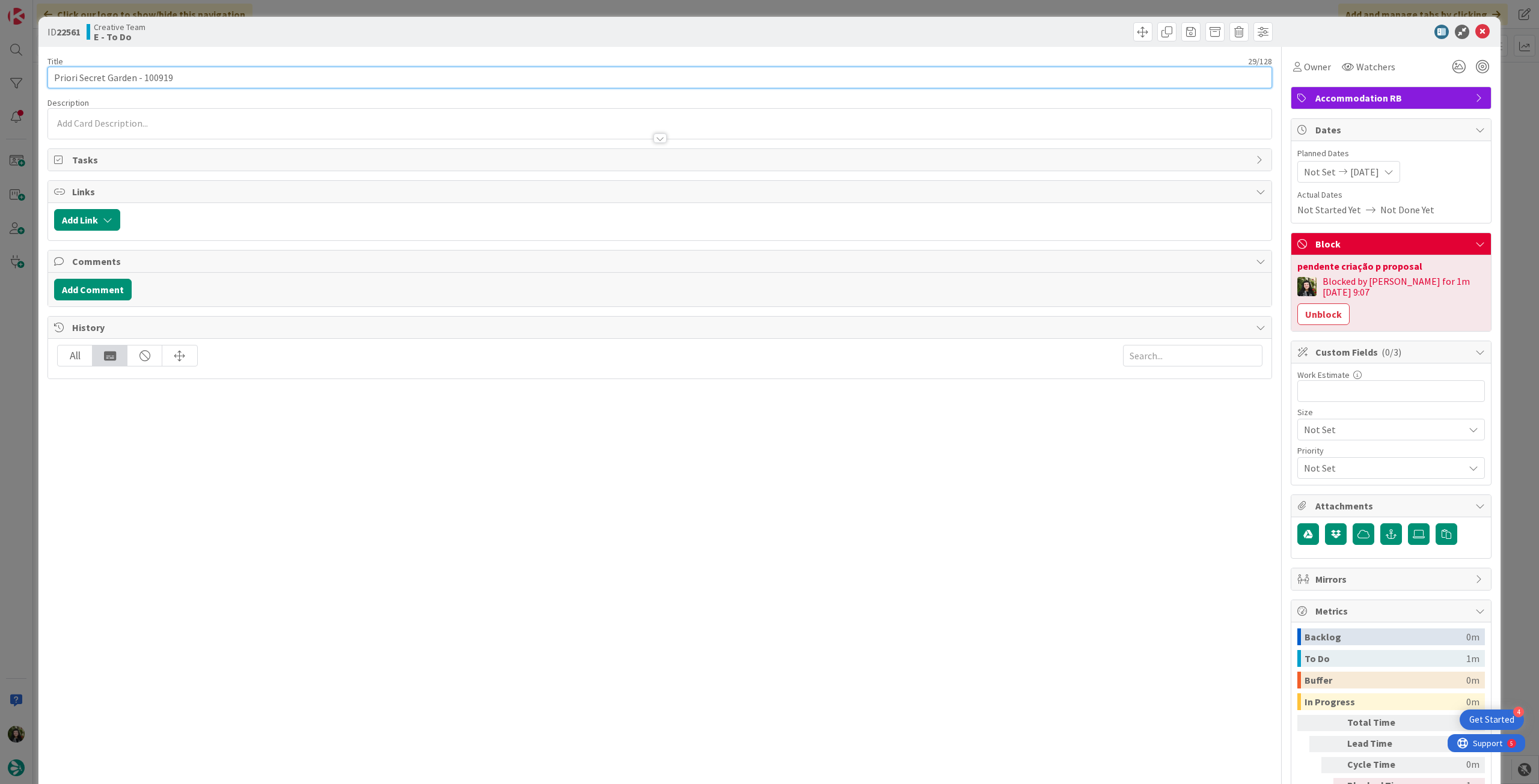
drag, startPoint x: 137, startPoint y: 74, endPoint x: 348, endPoint y: 82, distance: 211.2
click at [294, 82] on input "Priori Secret Garden - 100919" at bounding box center [660, 77] width 1225 height 21
click at [1476, 33] on icon at bounding box center [1482, 31] width 15 height 15
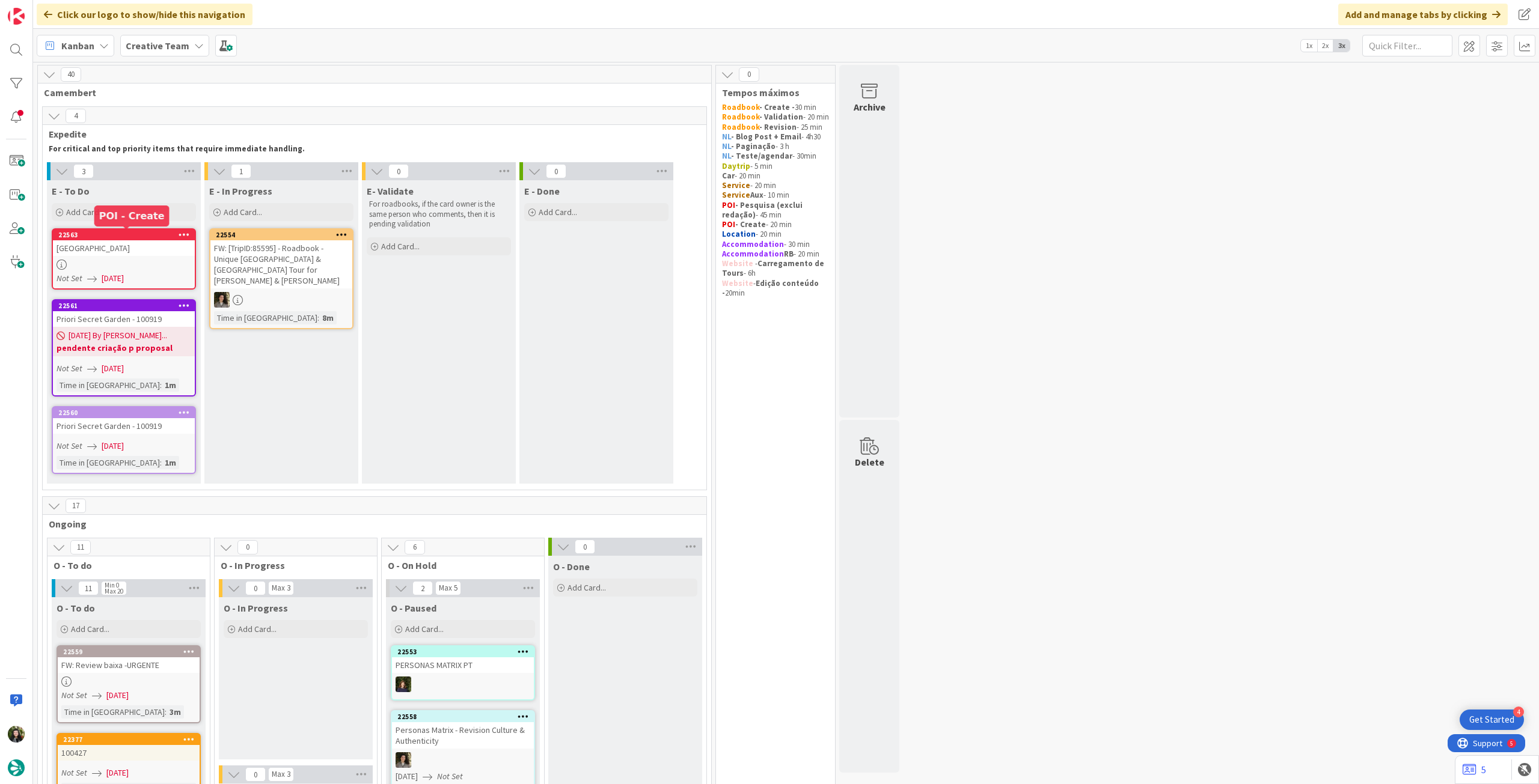
click at [132, 258] on link "22563 Avis Florence Airport Not Set 08/09/2025" at bounding box center [123, 259] width 144 height 61
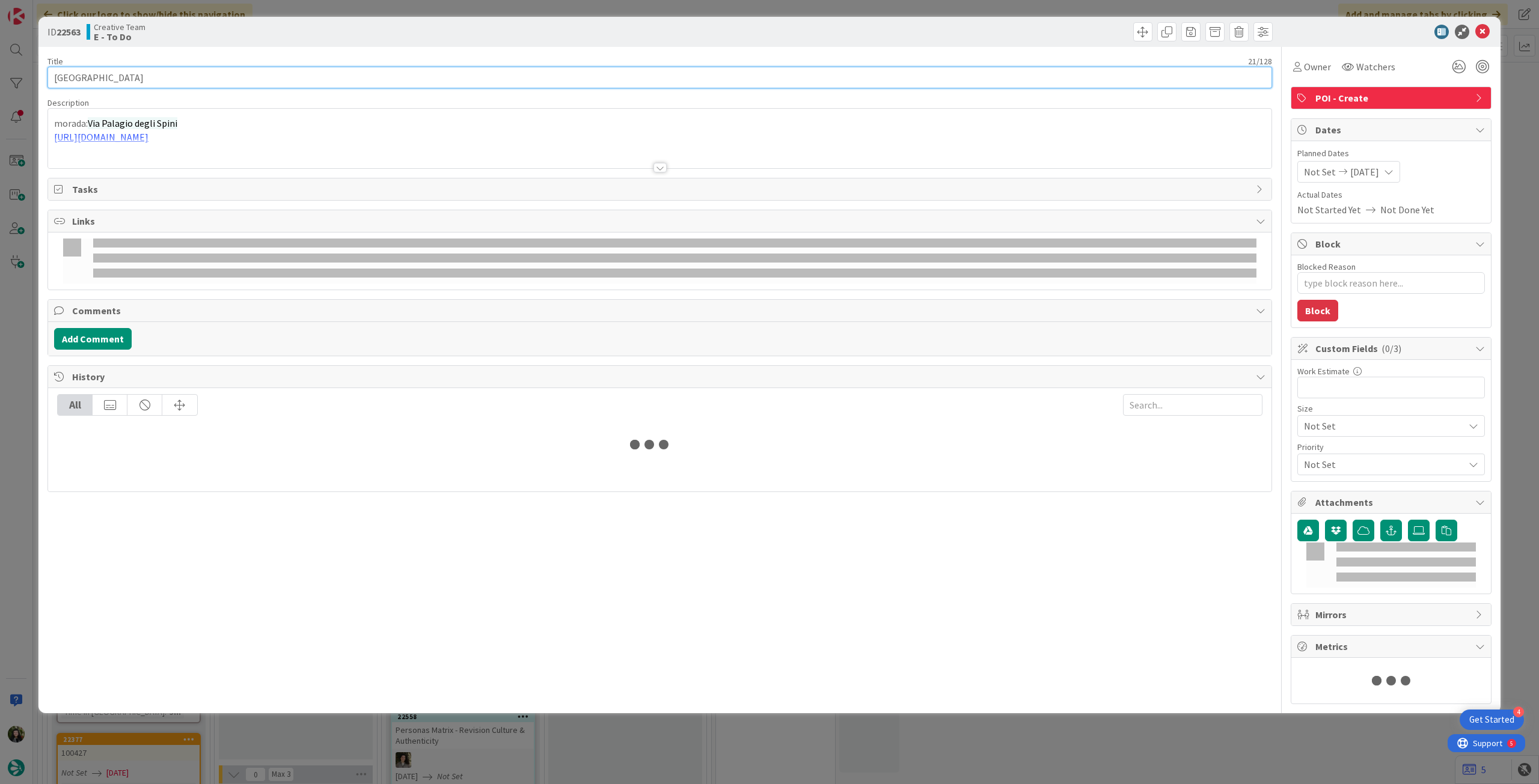
type textarea "x"
click at [195, 78] on input "Avis Florence Airport" at bounding box center [660, 77] width 1225 height 21
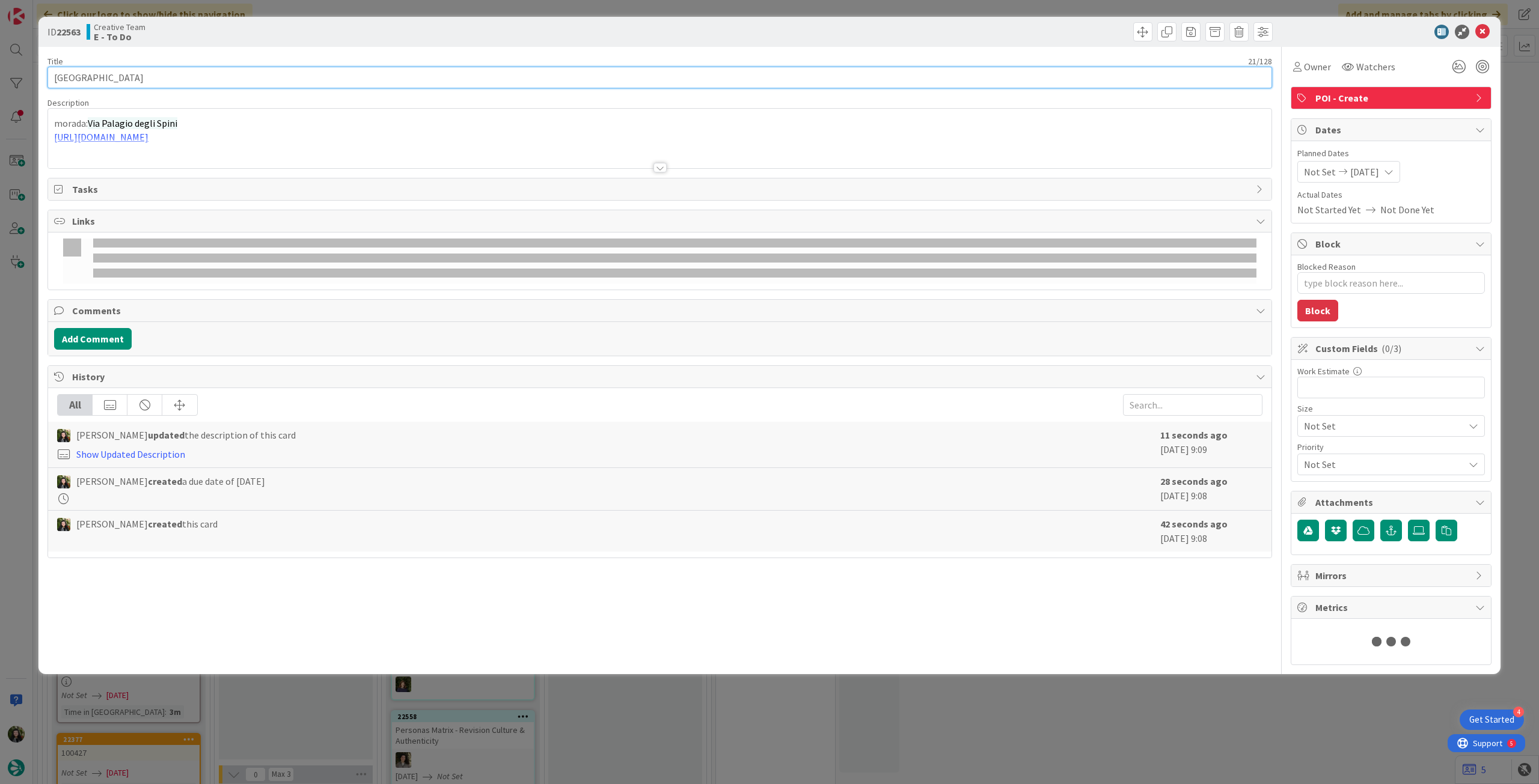
type input "Avis Florence Airport"
type textarea "x"
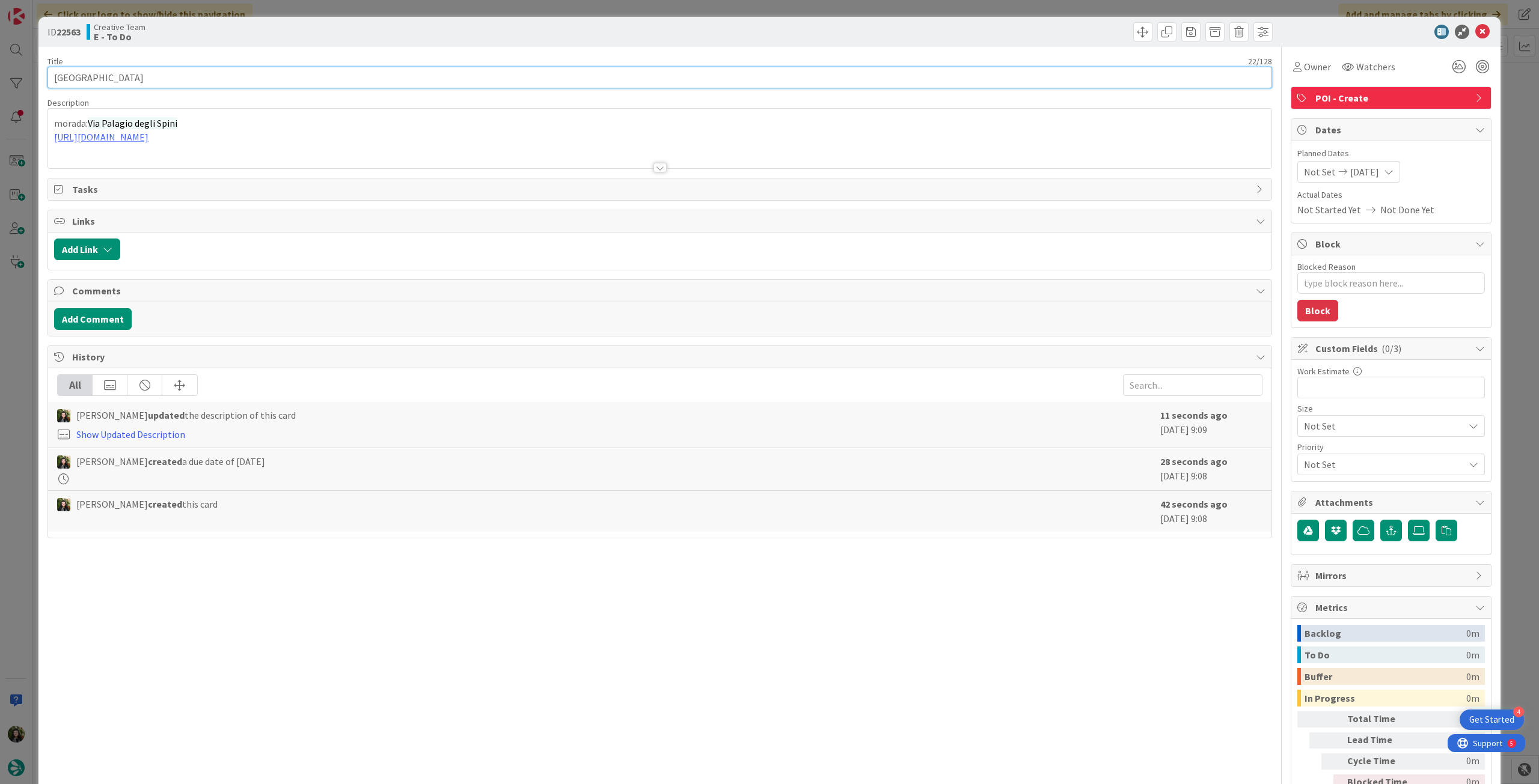
paste input "- 100919"
type input "[PERSON_NAME][GEOGRAPHIC_DATA] - 100919"
type textarea "x"
type input "[PERSON_NAME][GEOGRAPHIC_DATA] - 100919"
click at [1475, 27] on icon at bounding box center [1482, 31] width 15 height 15
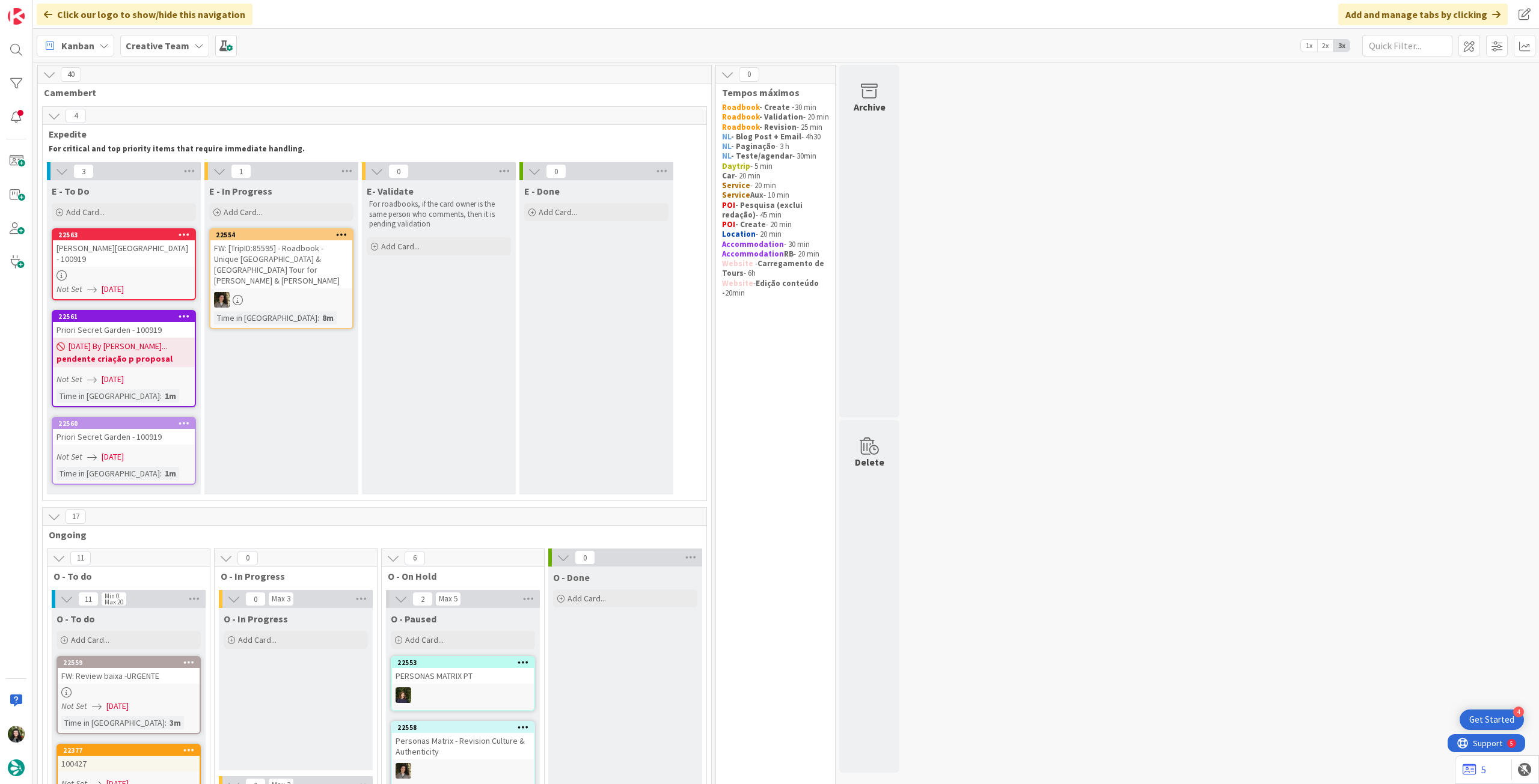
click at [152, 35] on div "Creative Team" at bounding box center [165, 46] width 89 height 21
click at [167, 172] on h4 "Creative Team - Análise" at bounding box center [215, 172] width 163 height 12
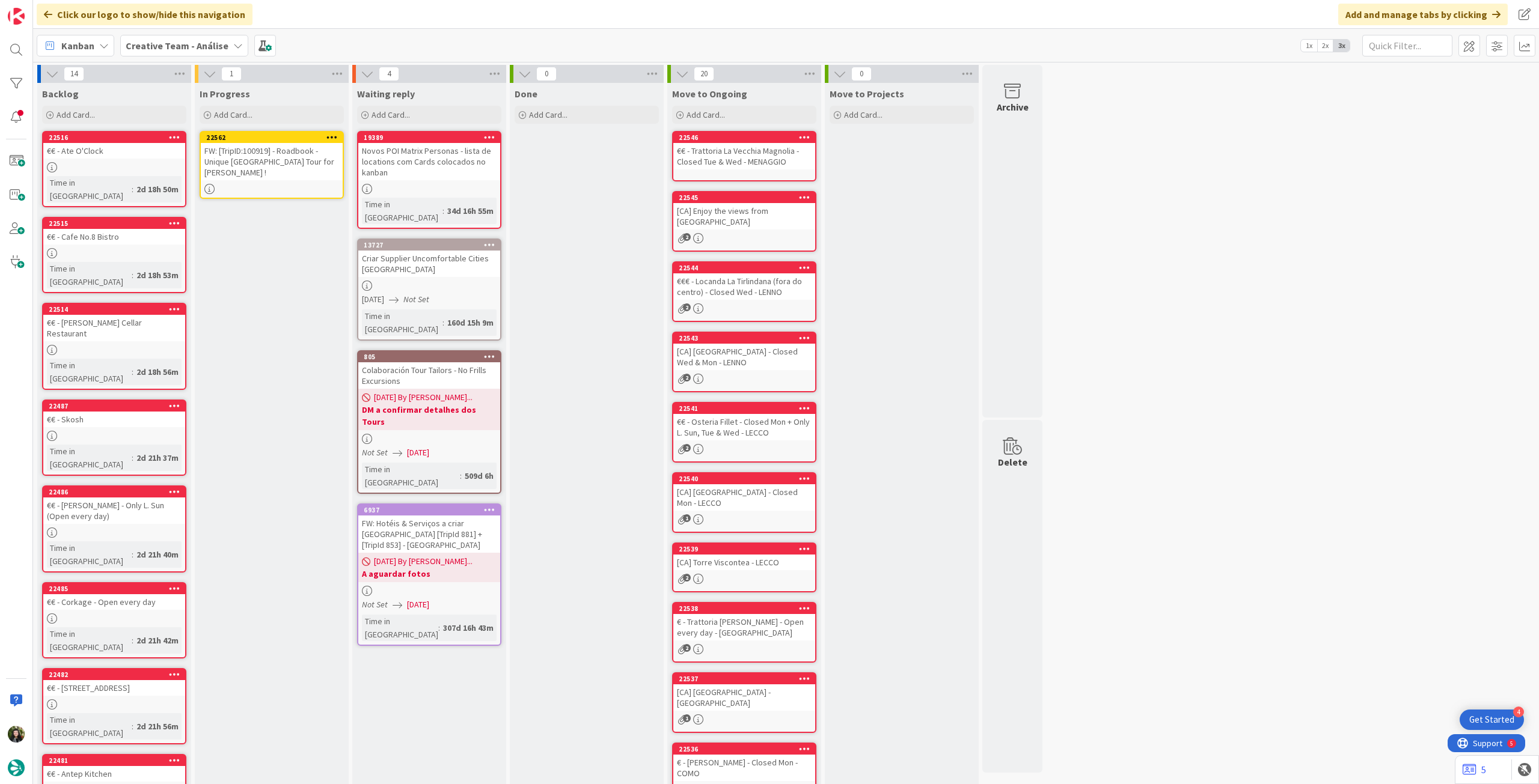
click at [291, 167] on div "FW: [TripID:100919] - Roadbook - Unique [GEOGRAPHIC_DATA] Tour for [PERSON_NAME…" at bounding box center [271, 162] width 142 height 38
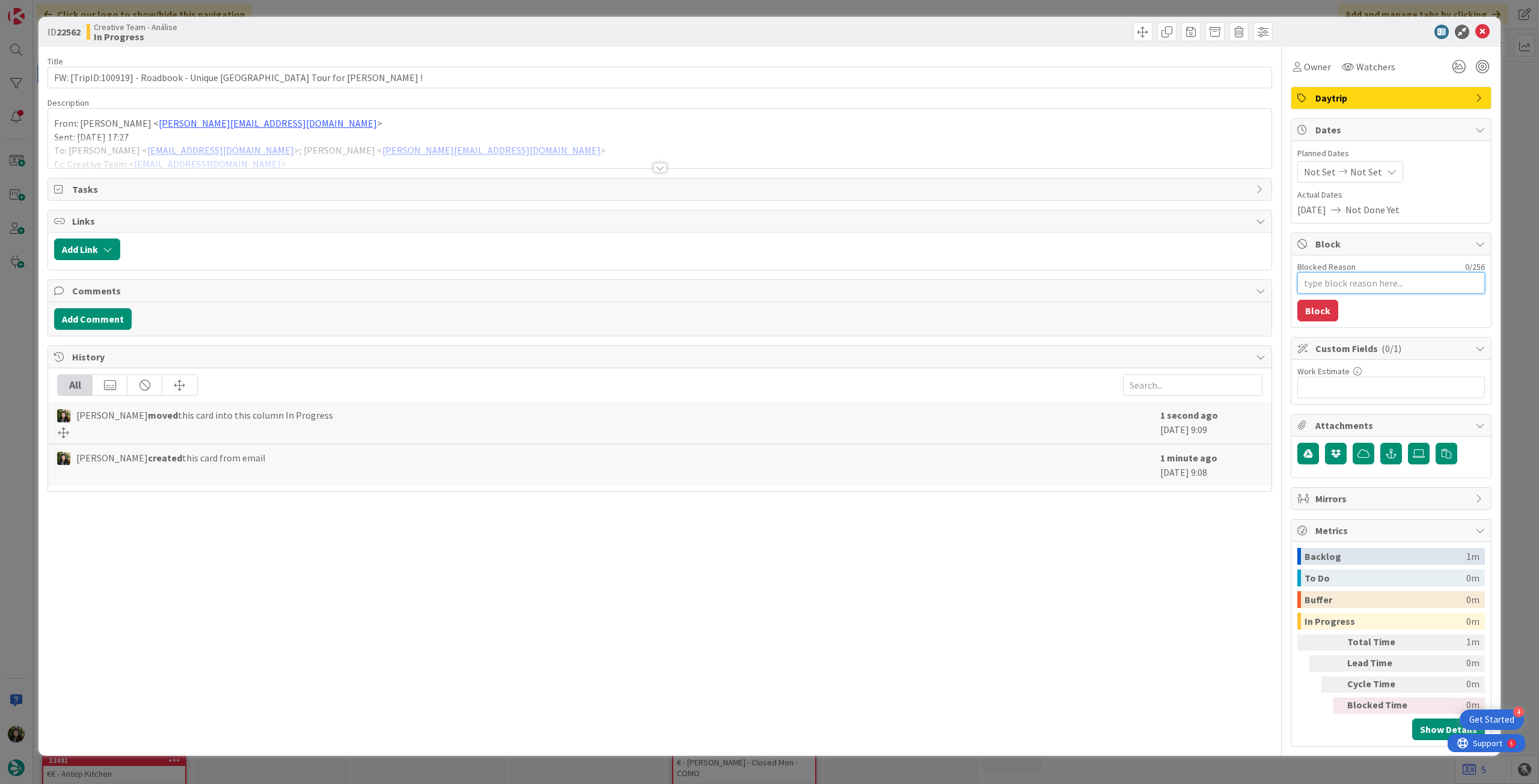
click at [1368, 278] on textarea "Blocked Reason" at bounding box center [1391, 283] width 188 height 21
type textarea "x"
type textarea "p"
type textarea "x"
type textarea "pe"
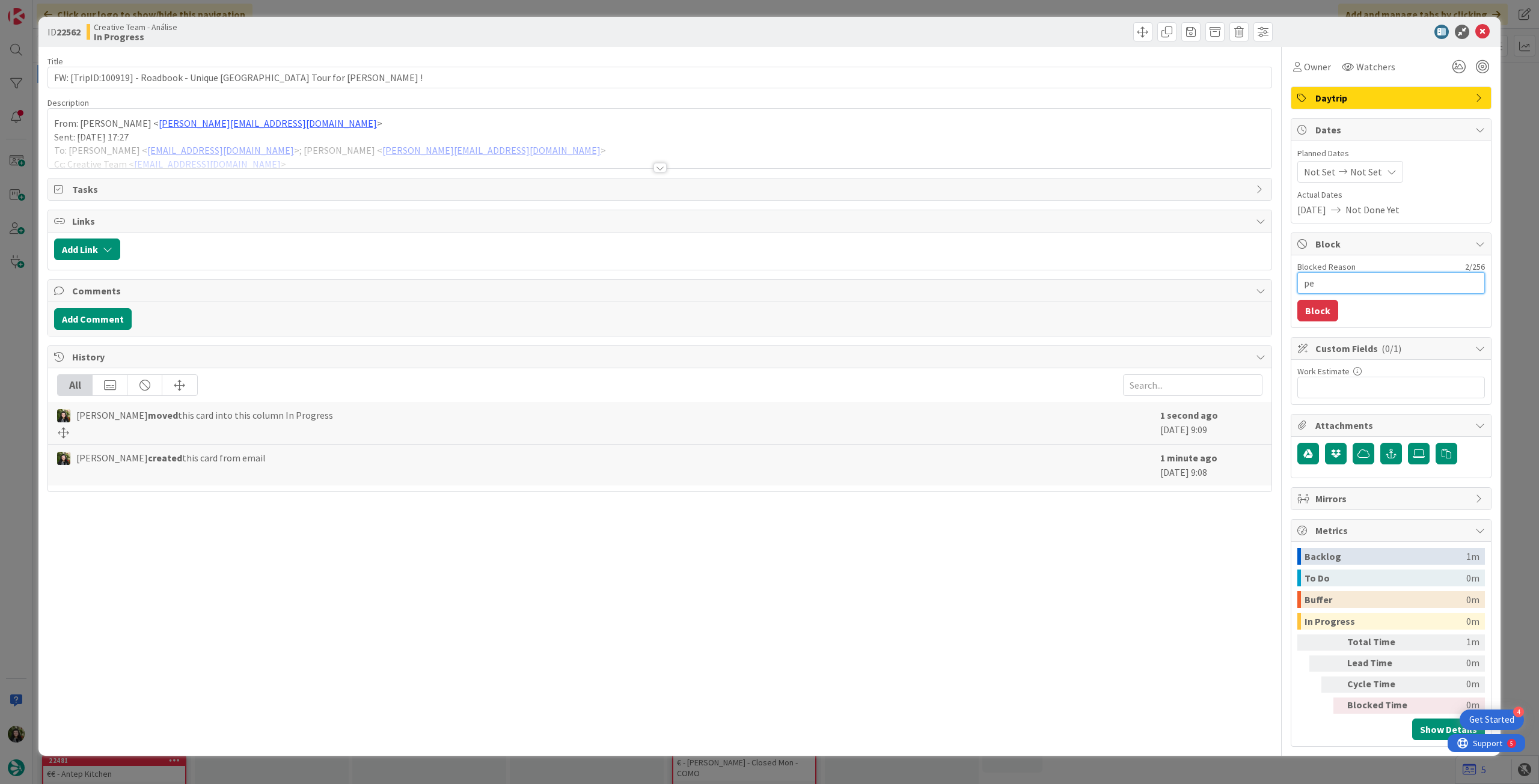
type textarea "x"
type textarea "pen"
type textarea "x"
type textarea "pend"
type textarea "x"
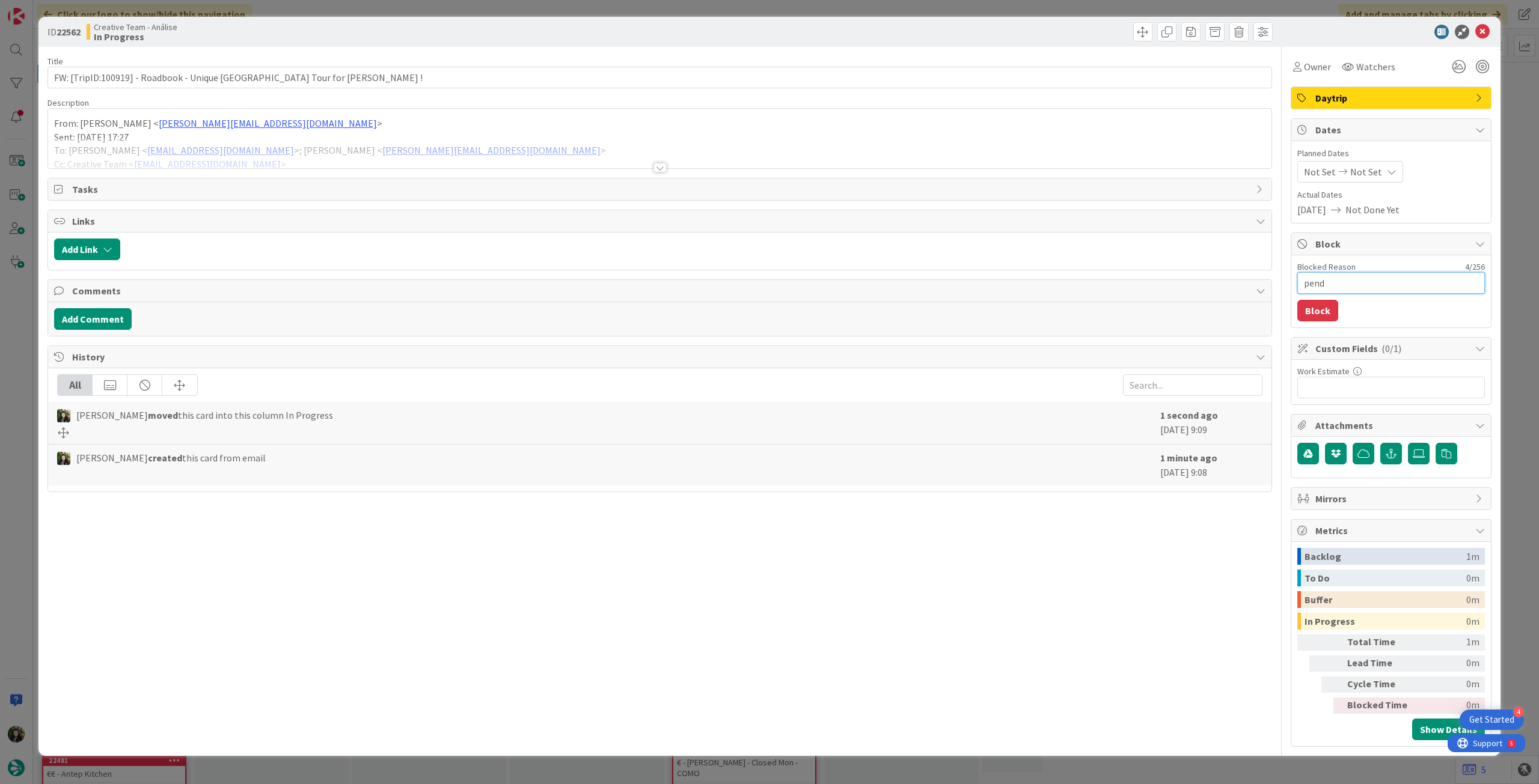
type textarea "pende"
type textarea "x"
type textarea "penden"
type textarea "x"
type textarea "pendent"
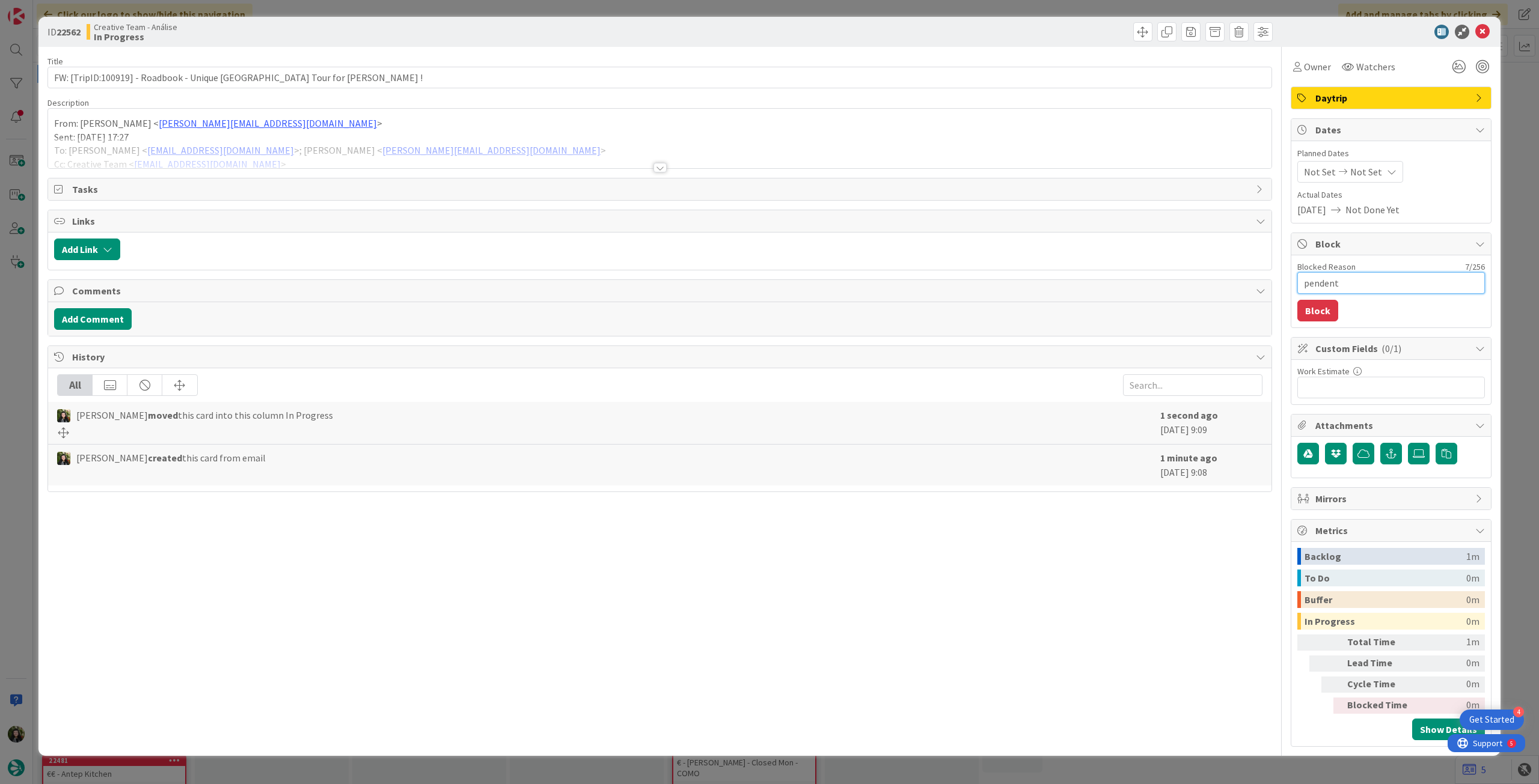
type textarea "x"
type textarea "pendente"
type textarea "x"
type textarea "pendente"
type textarea "x"
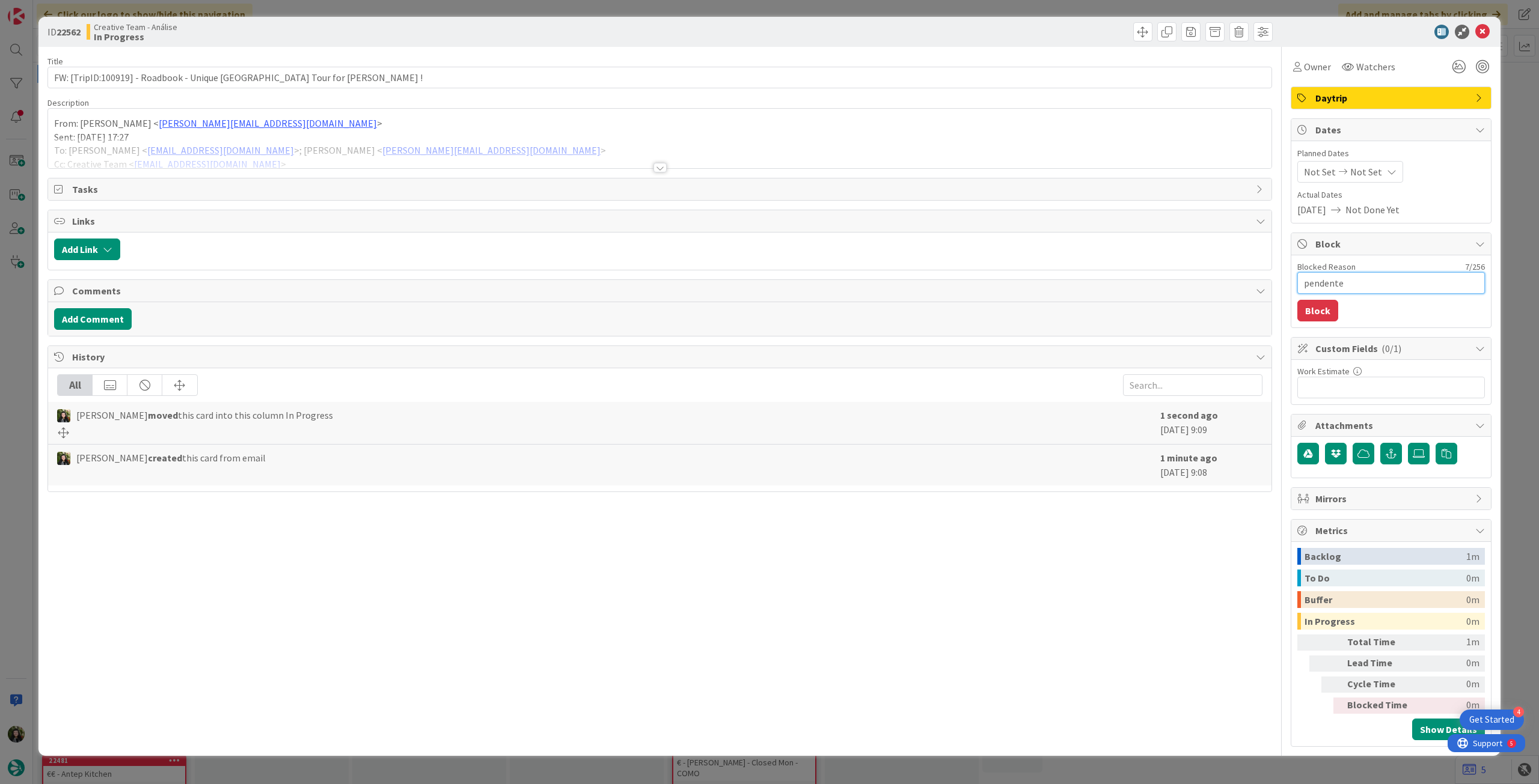
type textarea "pendente d"
type textarea "x"
type textarea "pendente de"
type textarea "x"
type textarea "pendente de co"
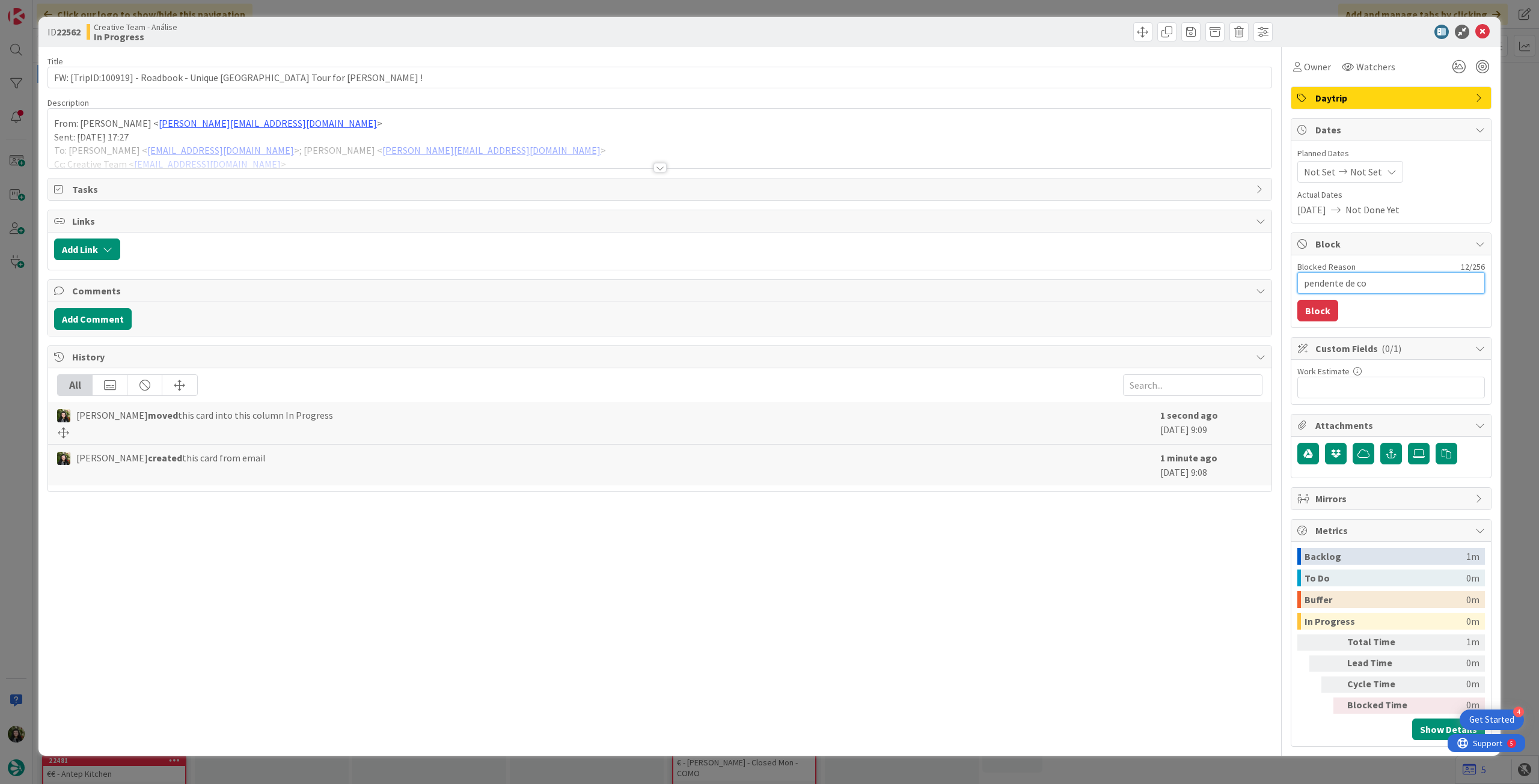
type textarea "x"
type textarea "pendente de con"
type textarea "x"
type textarea "pendente de cont"
type textarea "x"
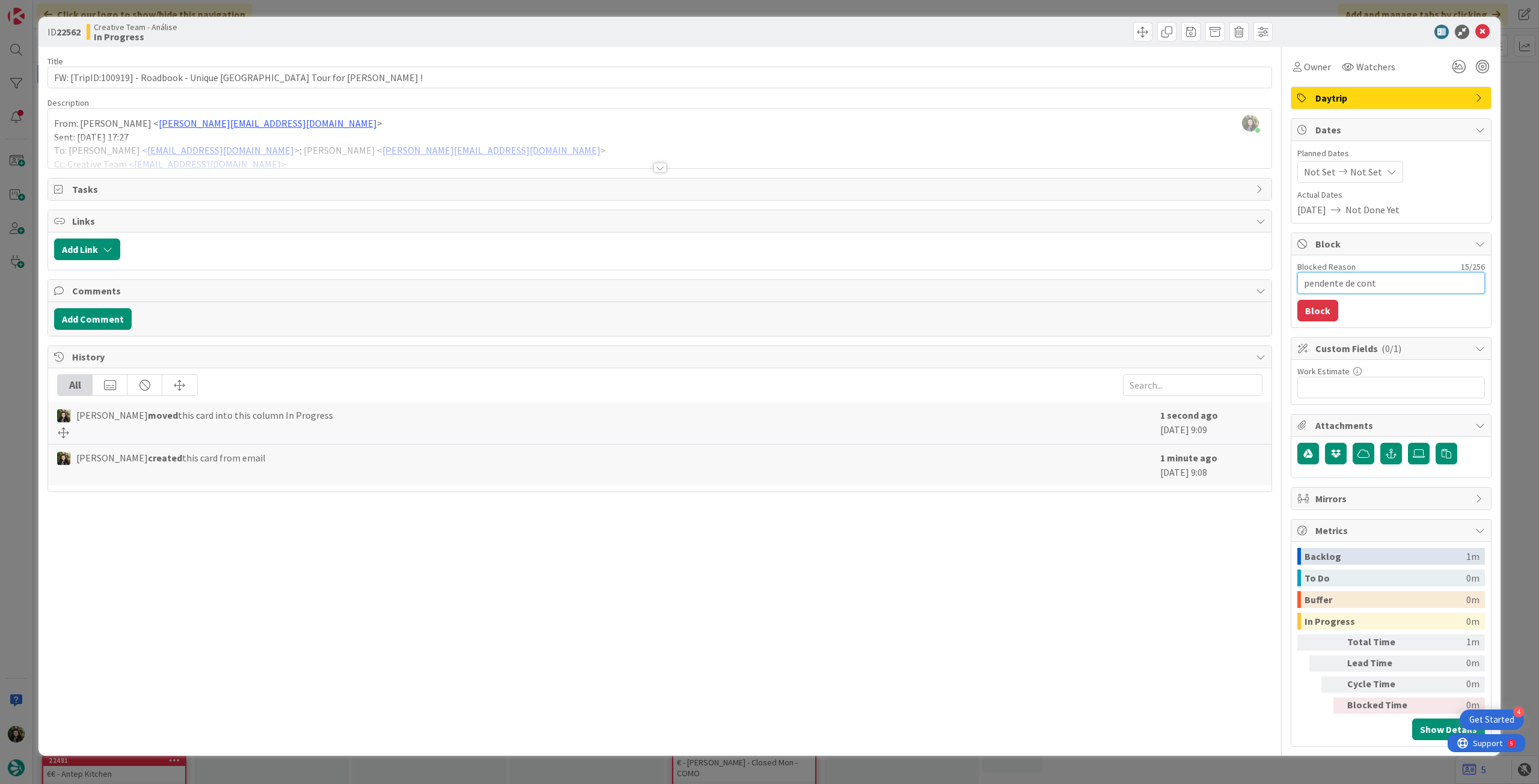
type textarea "pendente de conte"
type textarea "x"
type textarea "pendente de conteú"
type textarea "x"
type textarea "pendente de conteúd"
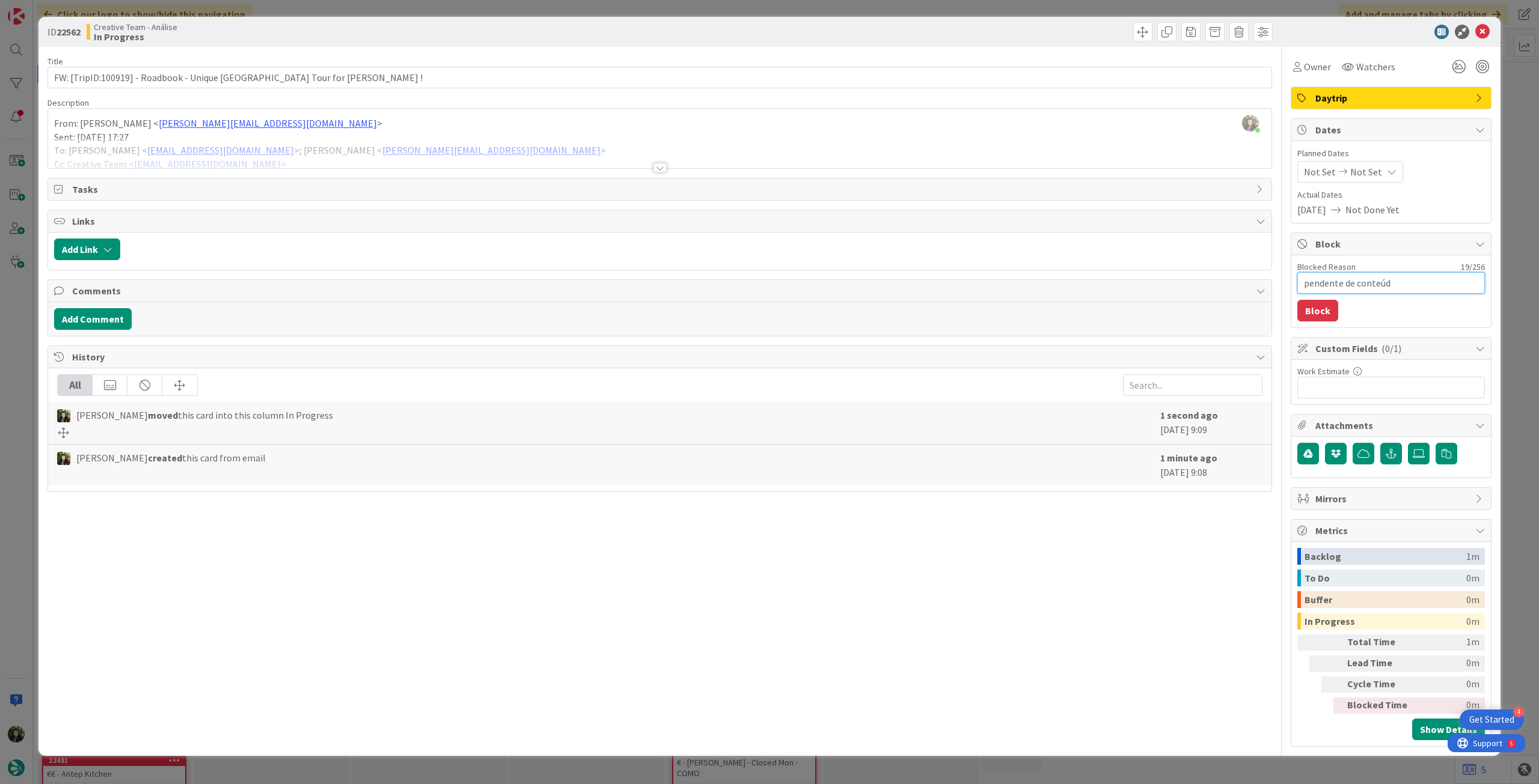
type textarea "x"
type textarea "pendente de conteúdos"
type textarea "x"
type textarea "pendente de conteúdos"
click at [1387, 172] on icon at bounding box center [1392, 172] width 10 height 10
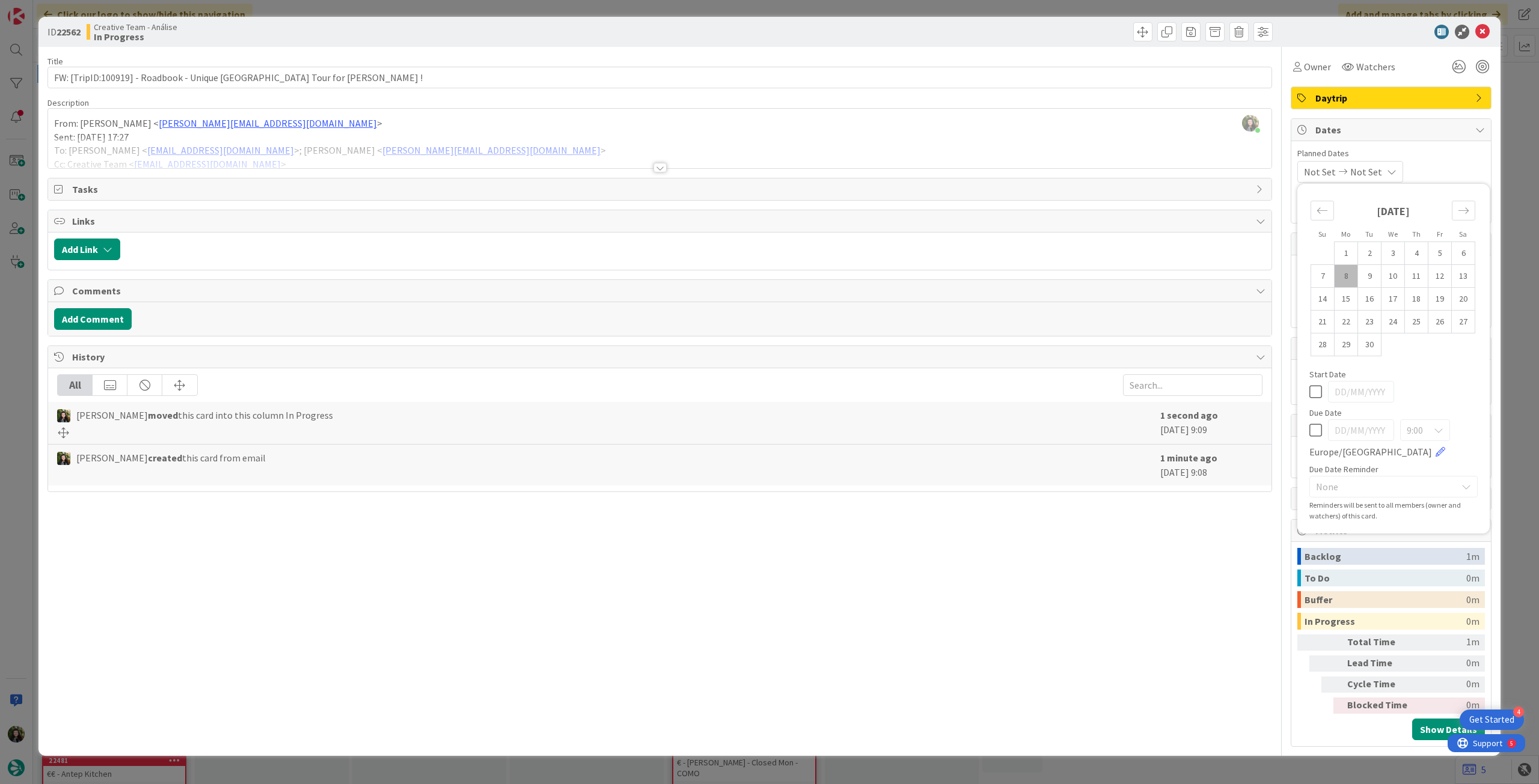
click at [1313, 433] on icon at bounding box center [1315, 430] width 12 height 15
type input "[DATE]"
click at [1485, 31] on icon at bounding box center [1482, 31] width 15 height 15
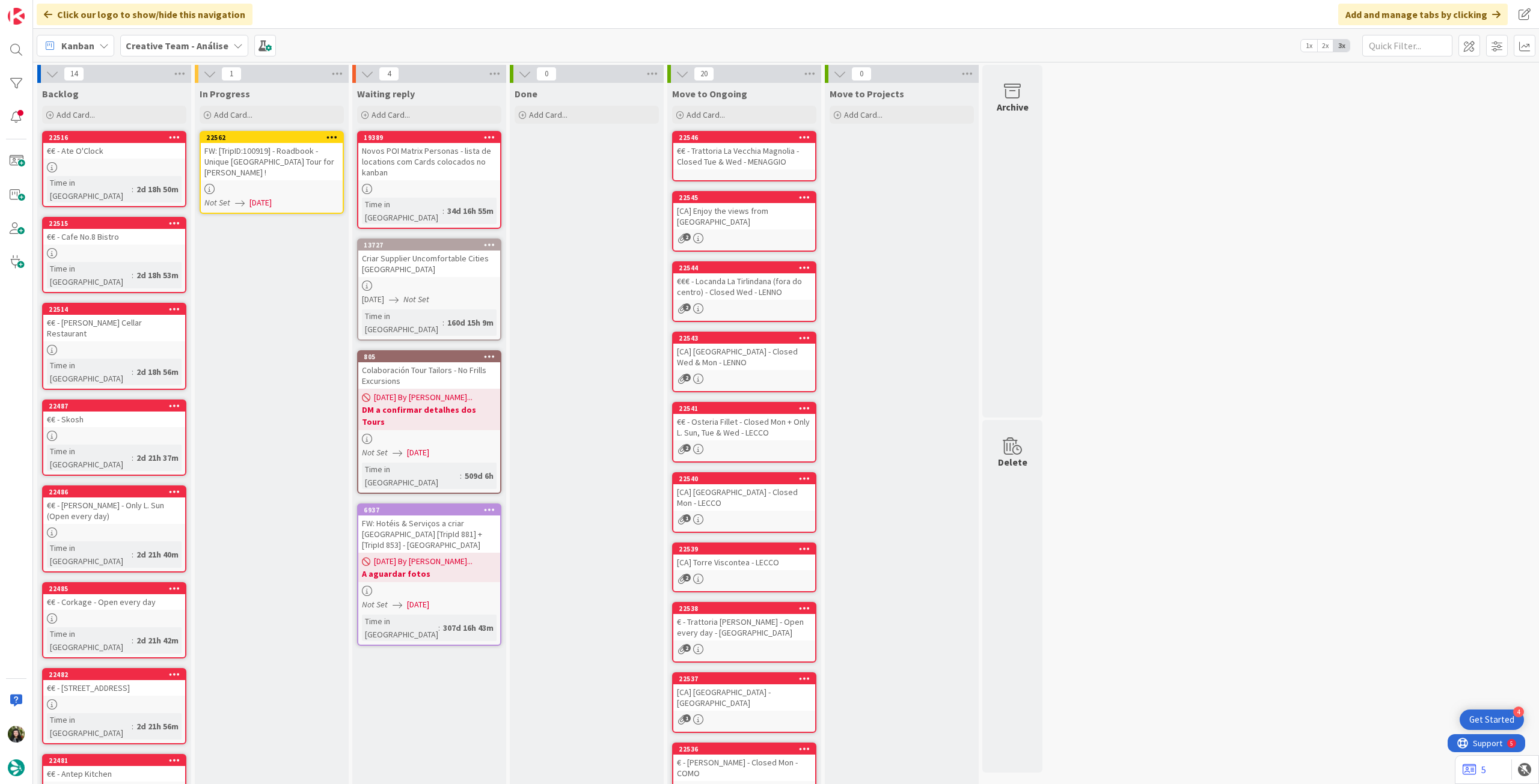
click at [332, 135] on icon at bounding box center [332, 136] width 11 height 8
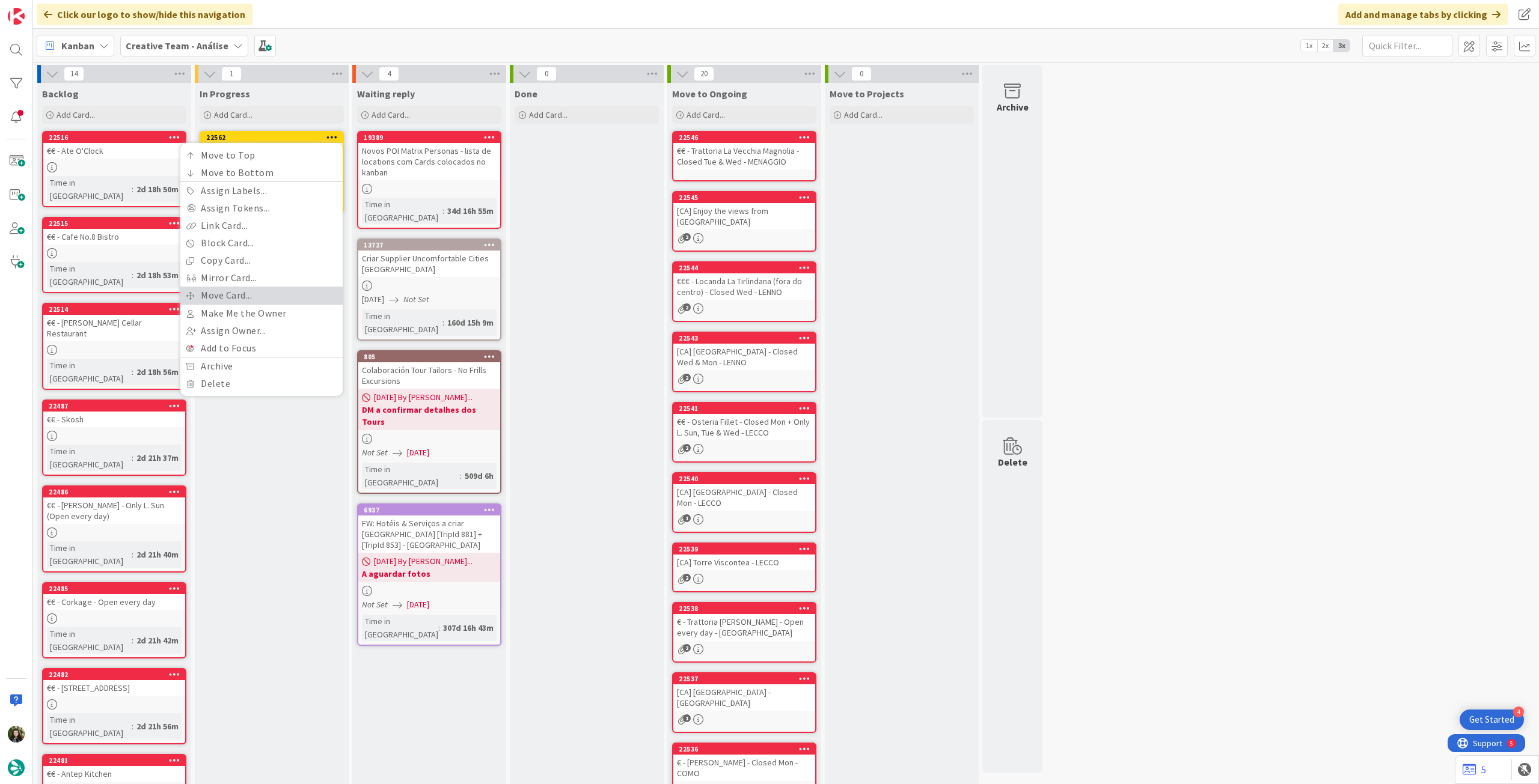
click at [261, 300] on link "Move Card..." at bounding box center [261, 295] width 162 height 18
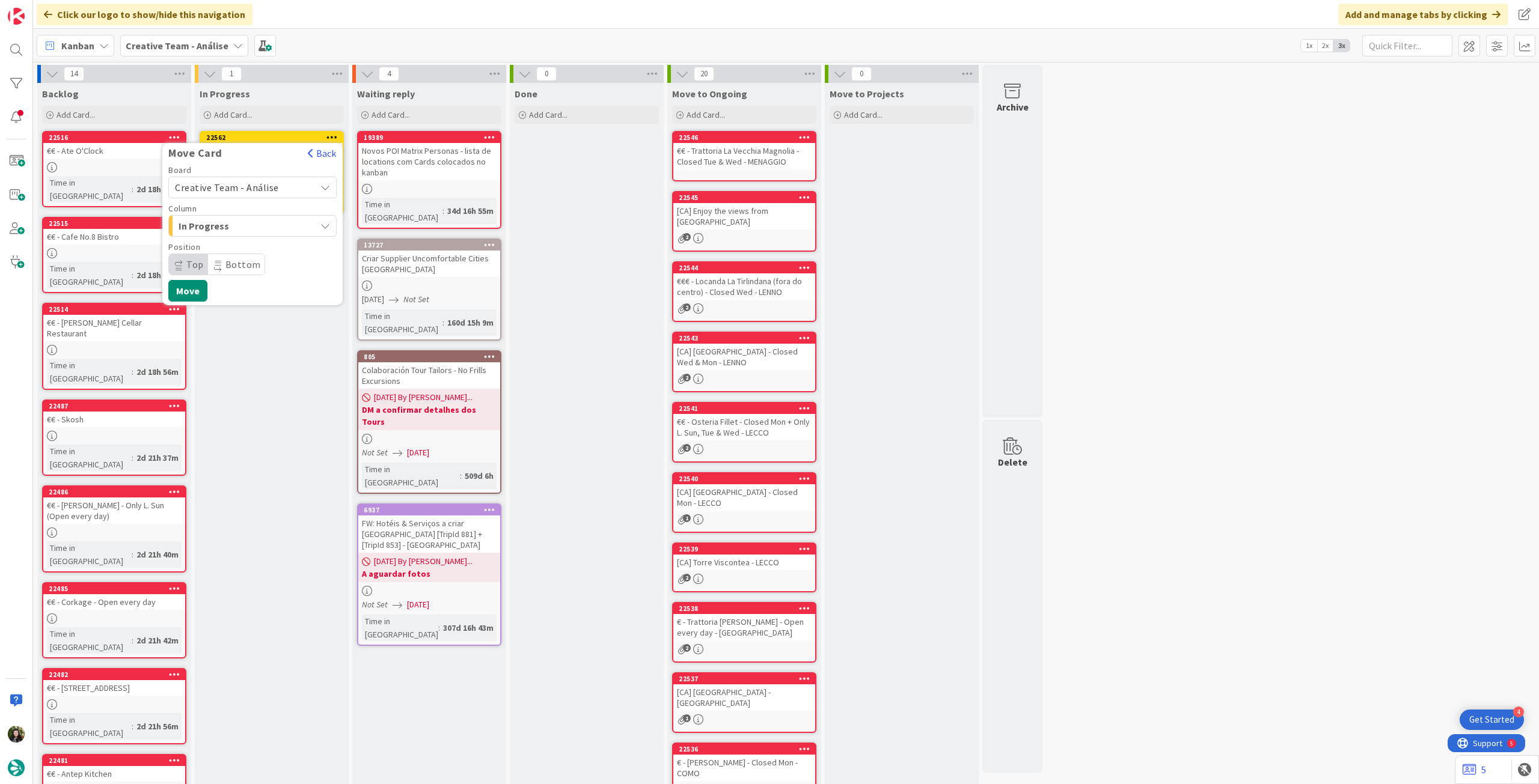
click at [262, 186] on span "Creative Team - Análise" at bounding box center [227, 188] width 104 height 12
click at [247, 236] on span "Creative Team" at bounding box center [260, 244] width 139 height 18
click at [295, 266] on span "Daytrip" at bounding box center [252, 264] width 116 height 17
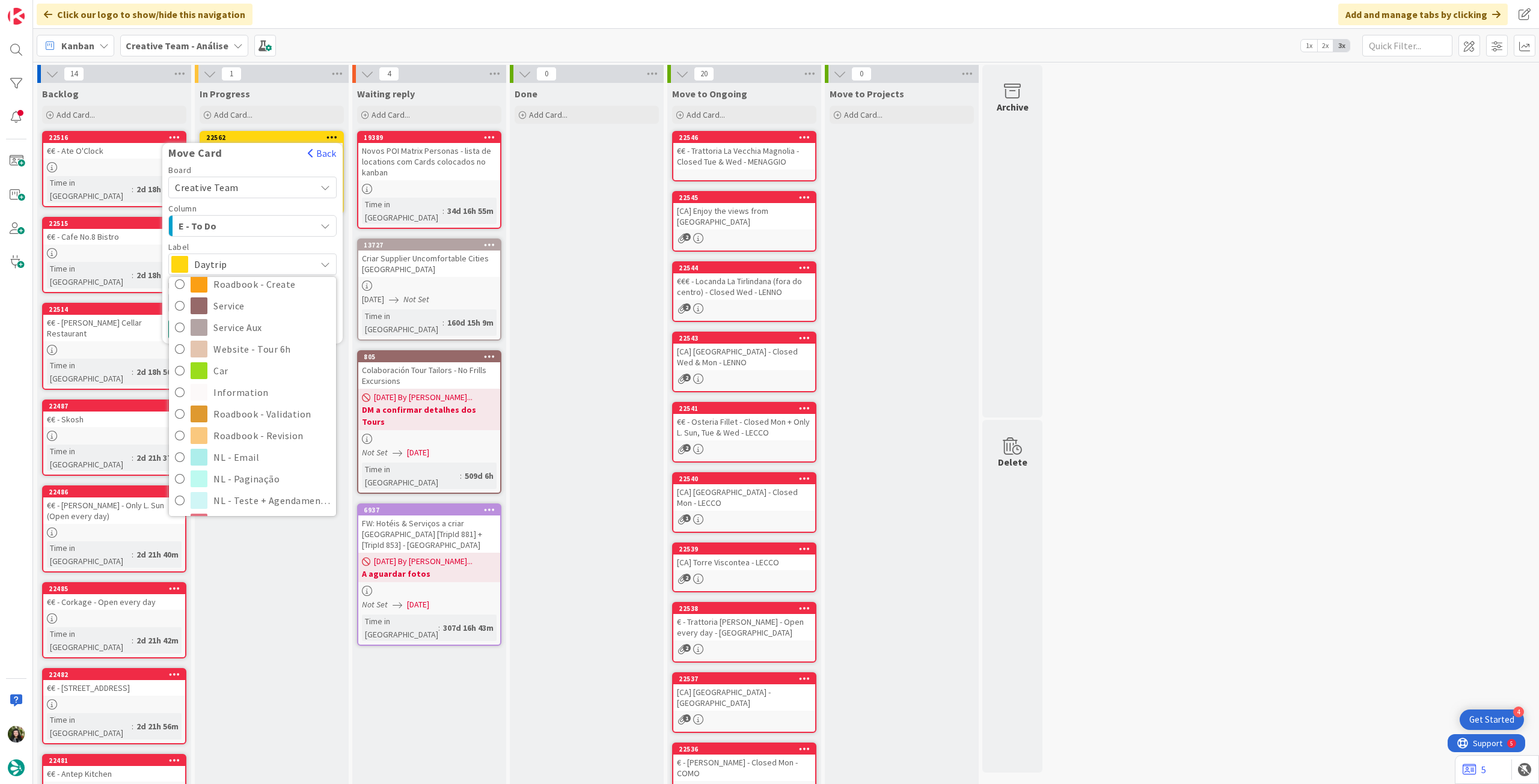
scroll to position [240, 0]
click at [263, 356] on span "Roadbook - Revision" at bounding box center [272, 355] width 116 height 18
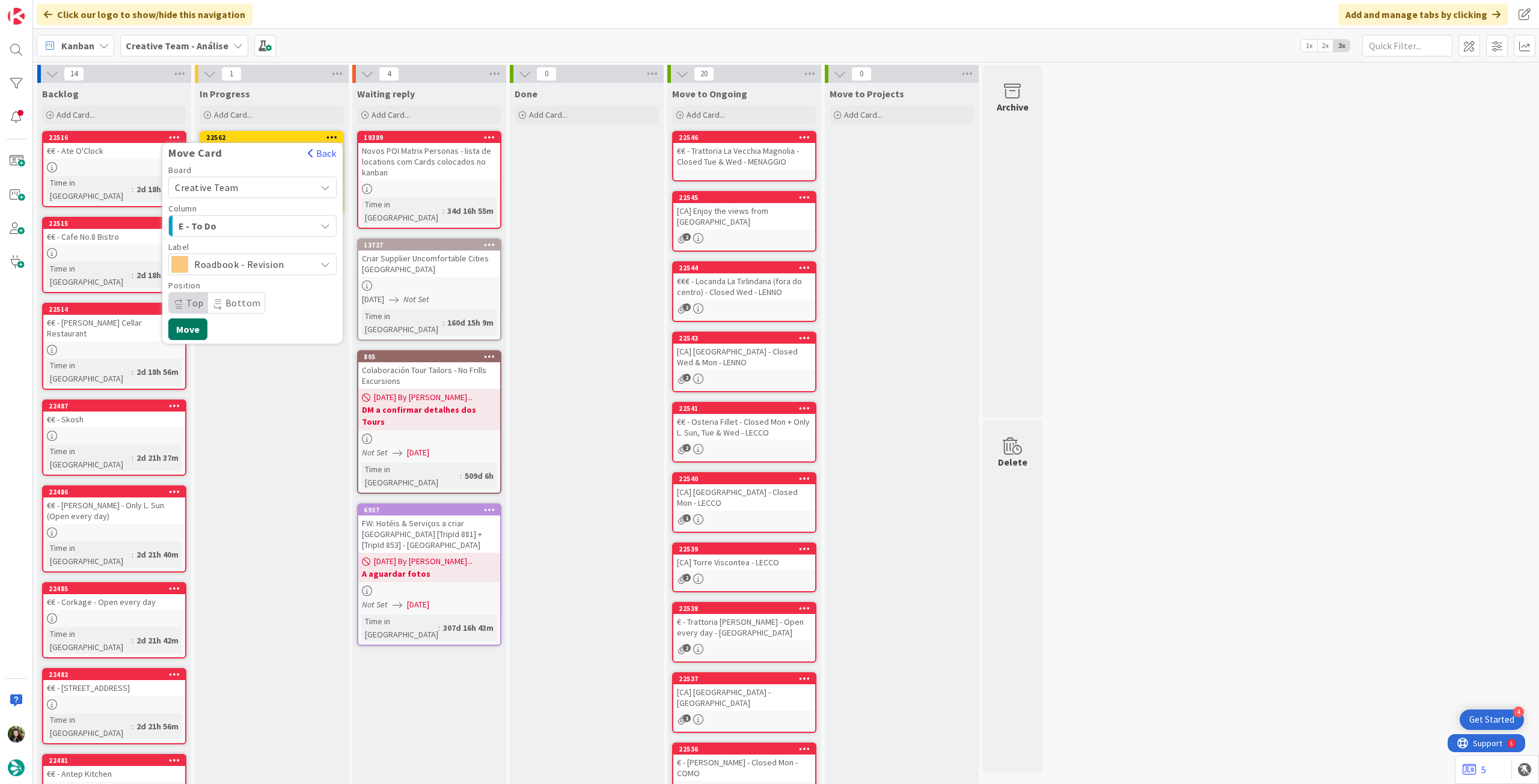
click at [192, 335] on button "Move" at bounding box center [188, 329] width 39 height 21
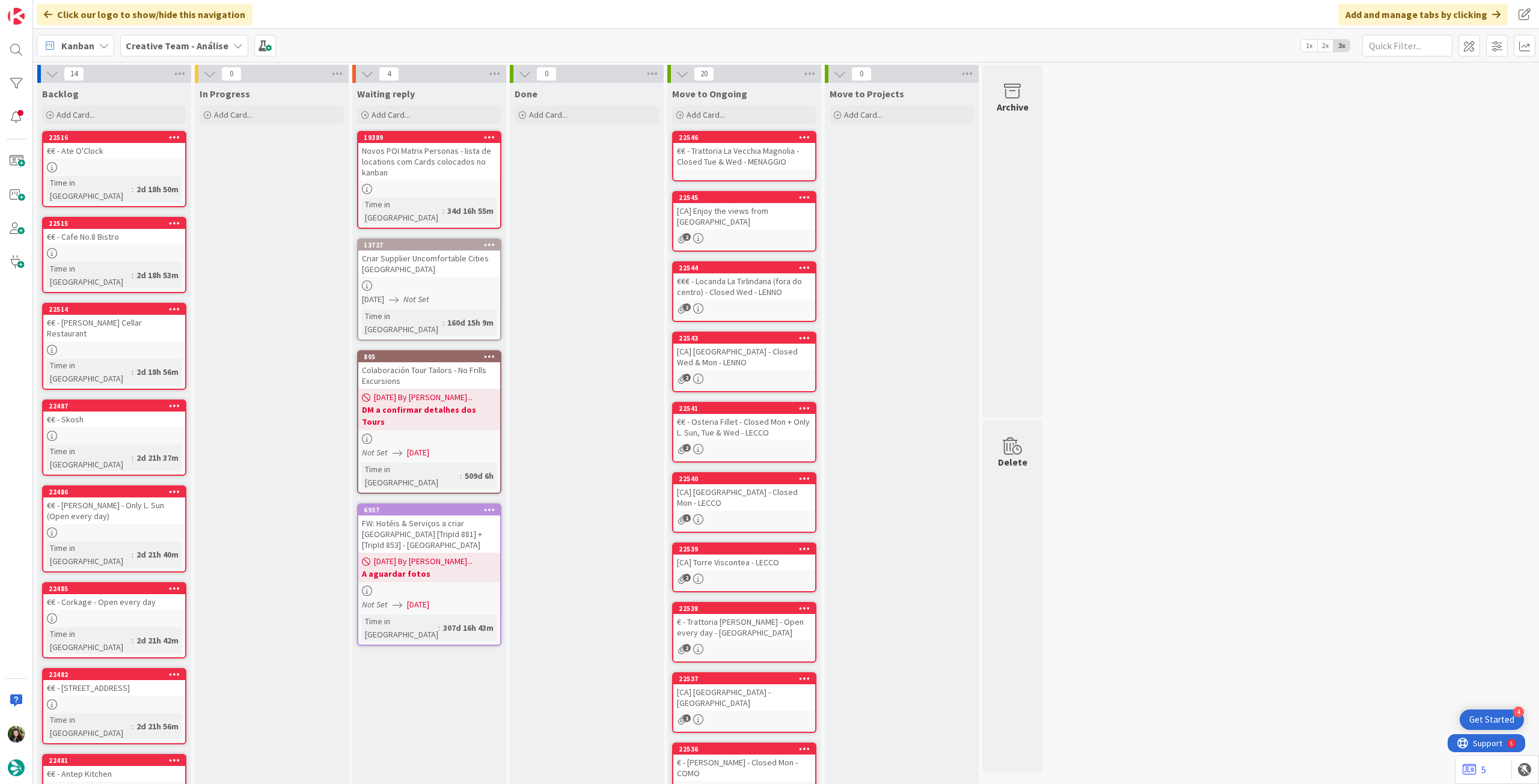
click at [151, 41] on b "Creative Team - Análise" at bounding box center [177, 46] width 103 height 12
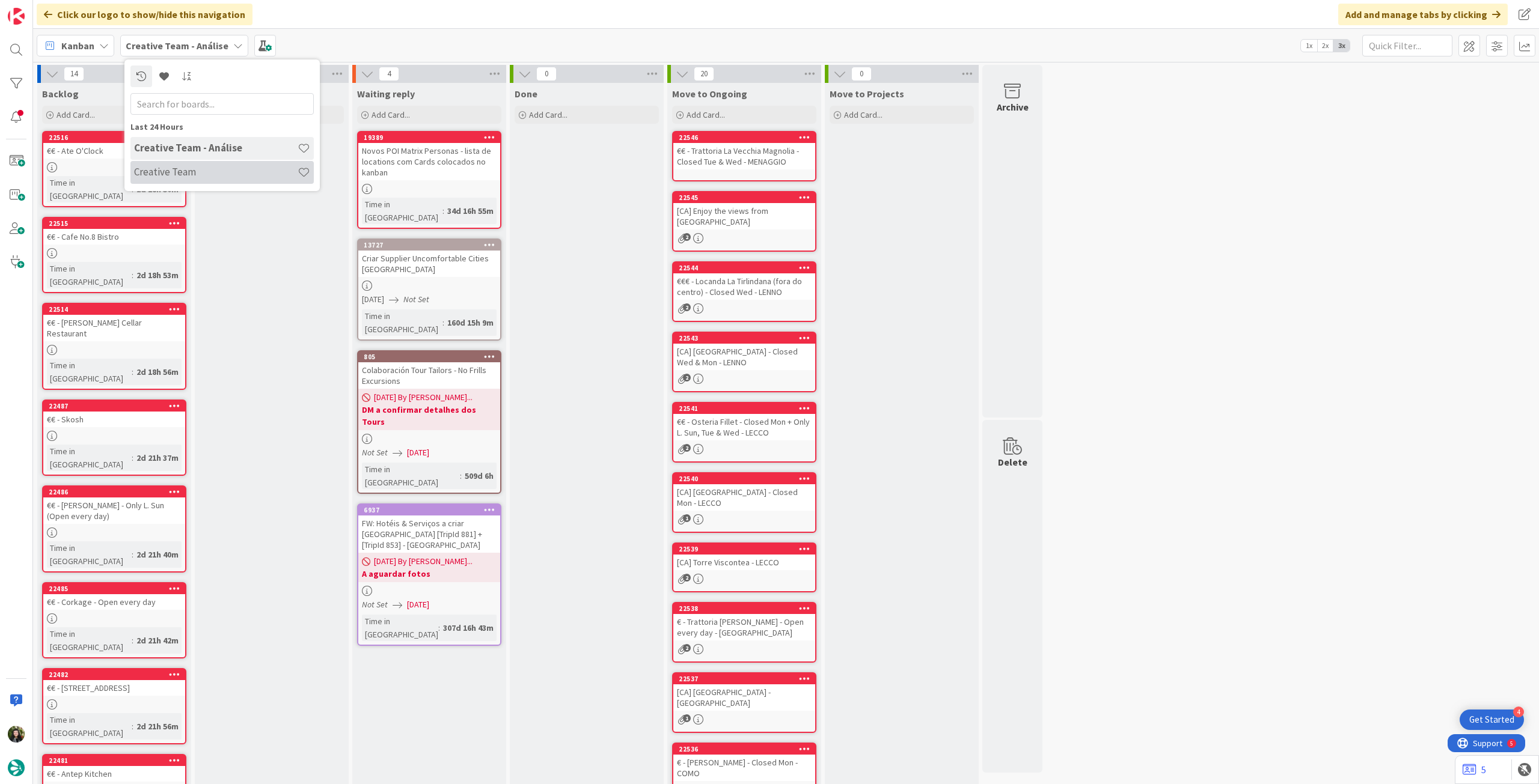
click at [167, 181] on div "Creative Team" at bounding box center [221, 172] width 183 height 23
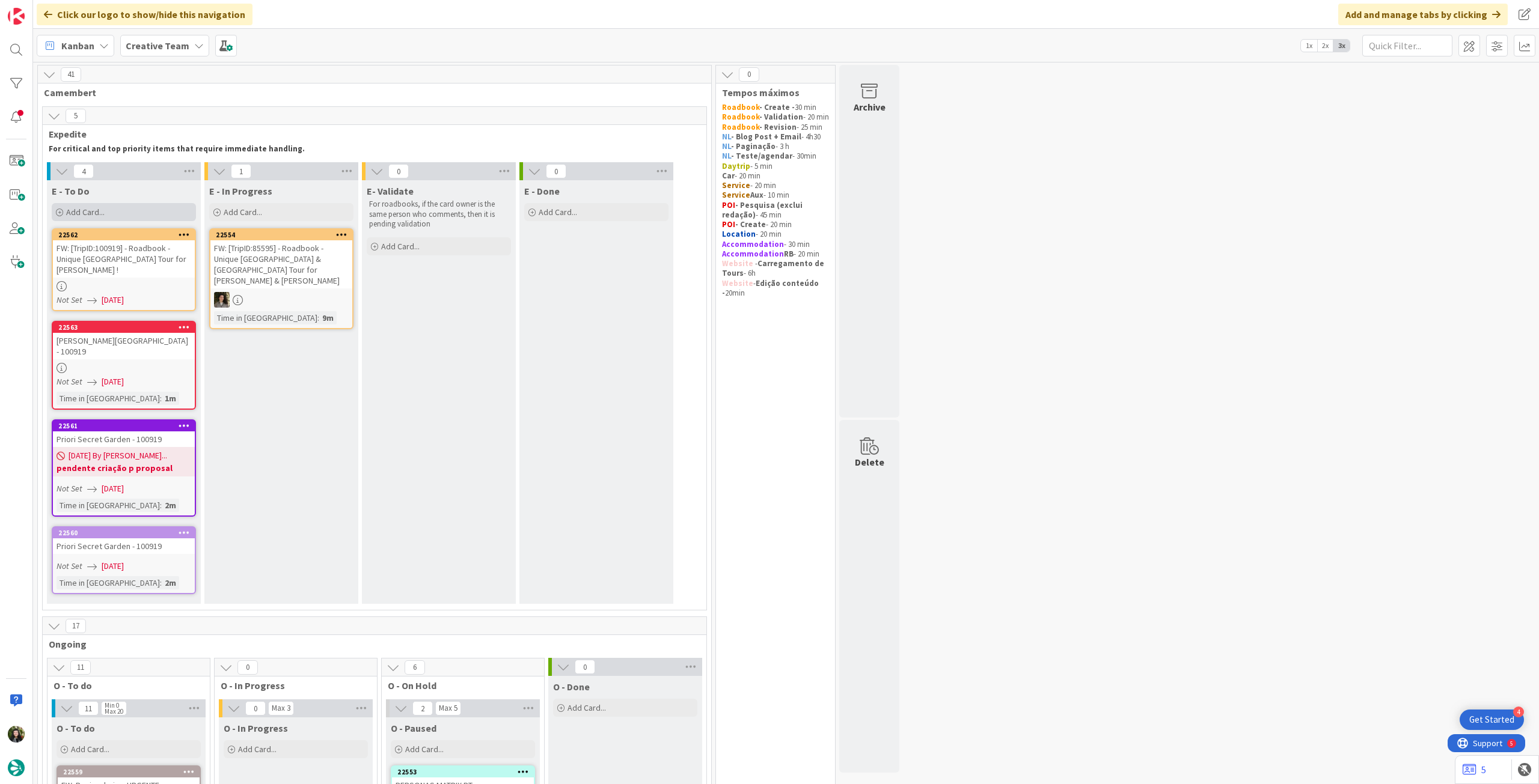
click at [152, 215] on div "Add Card..." at bounding box center [123, 212] width 144 height 18
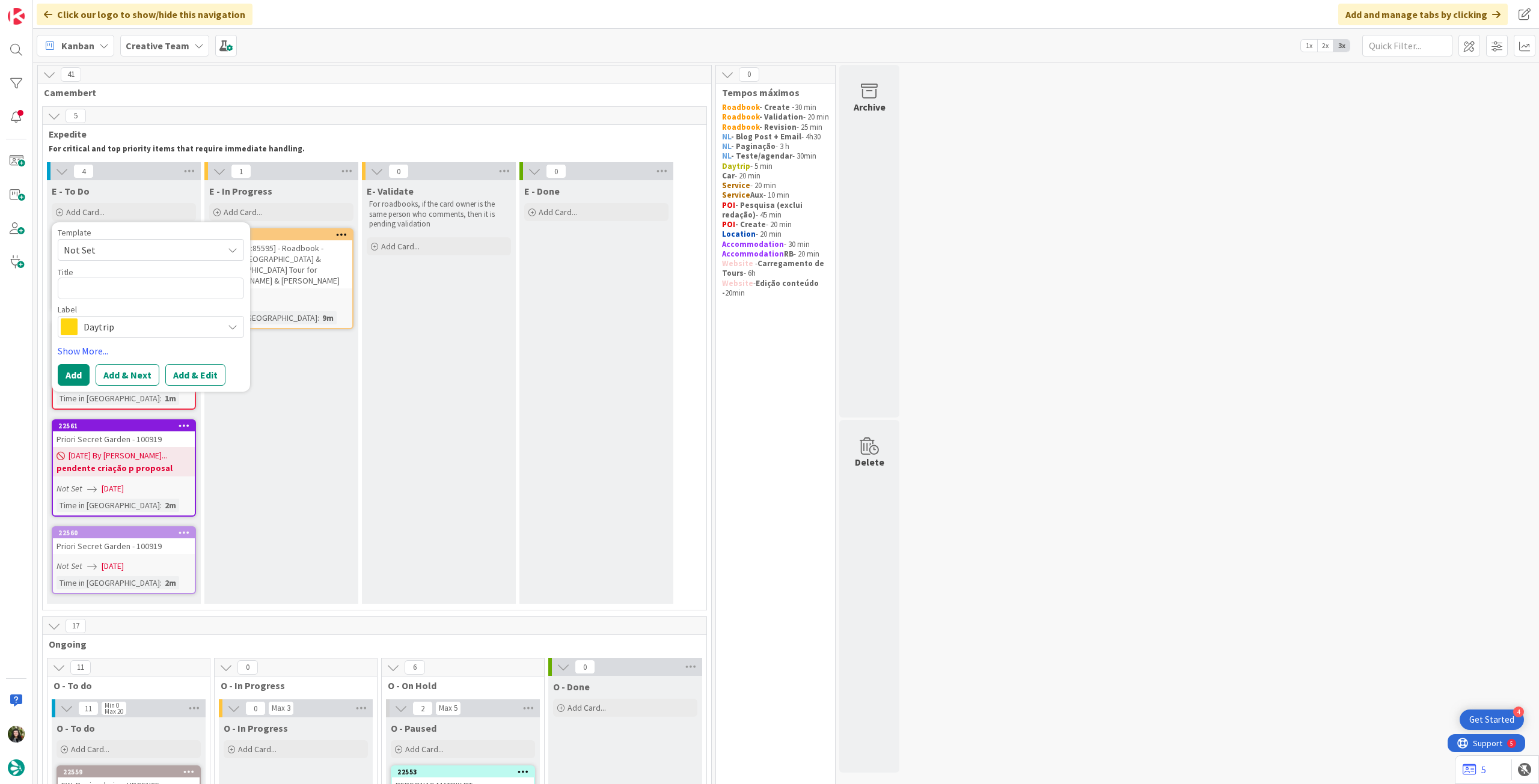
click at [150, 322] on span "Daytrip" at bounding box center [150, 327] width 133 height 17
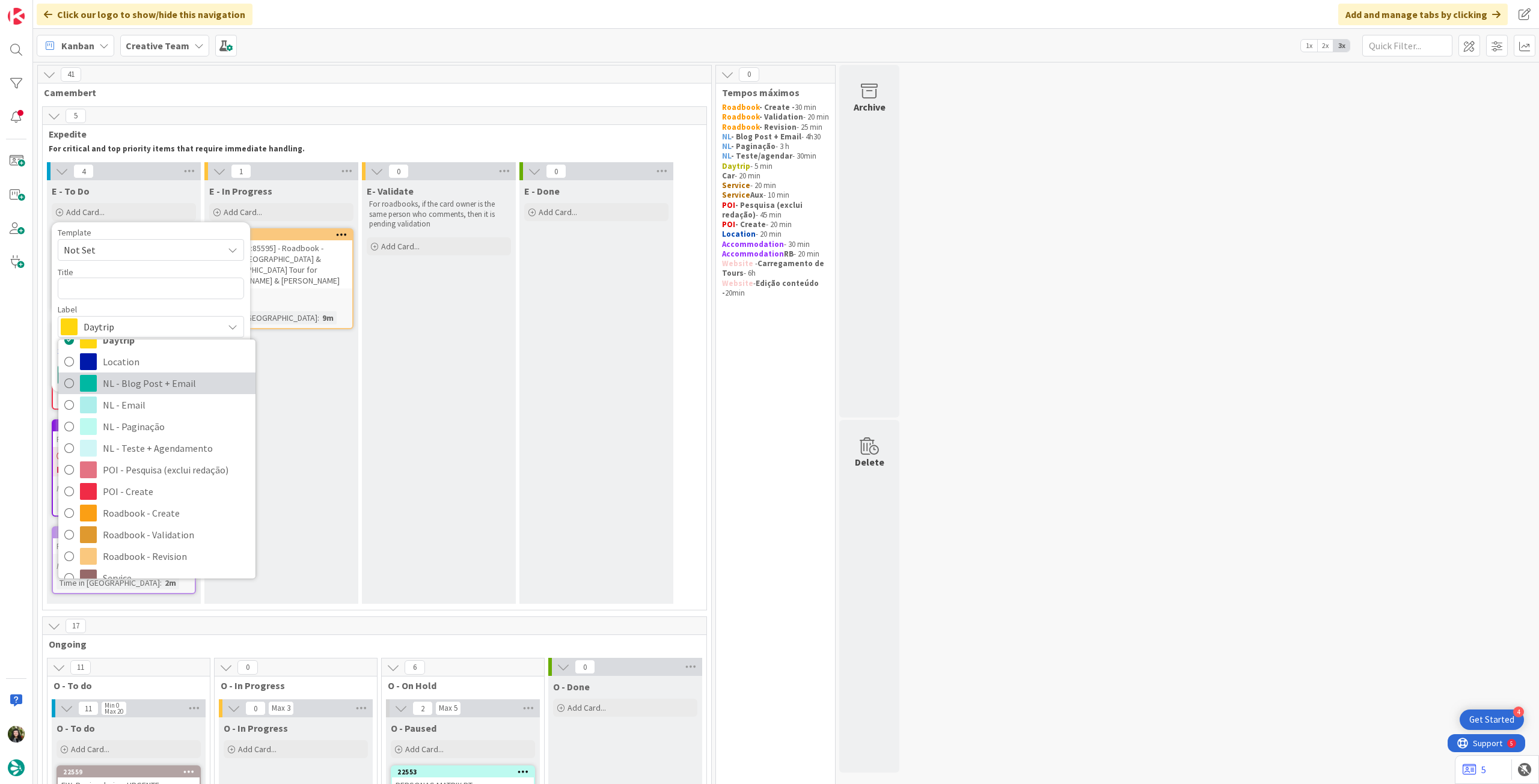
scroll to position [160, 0]
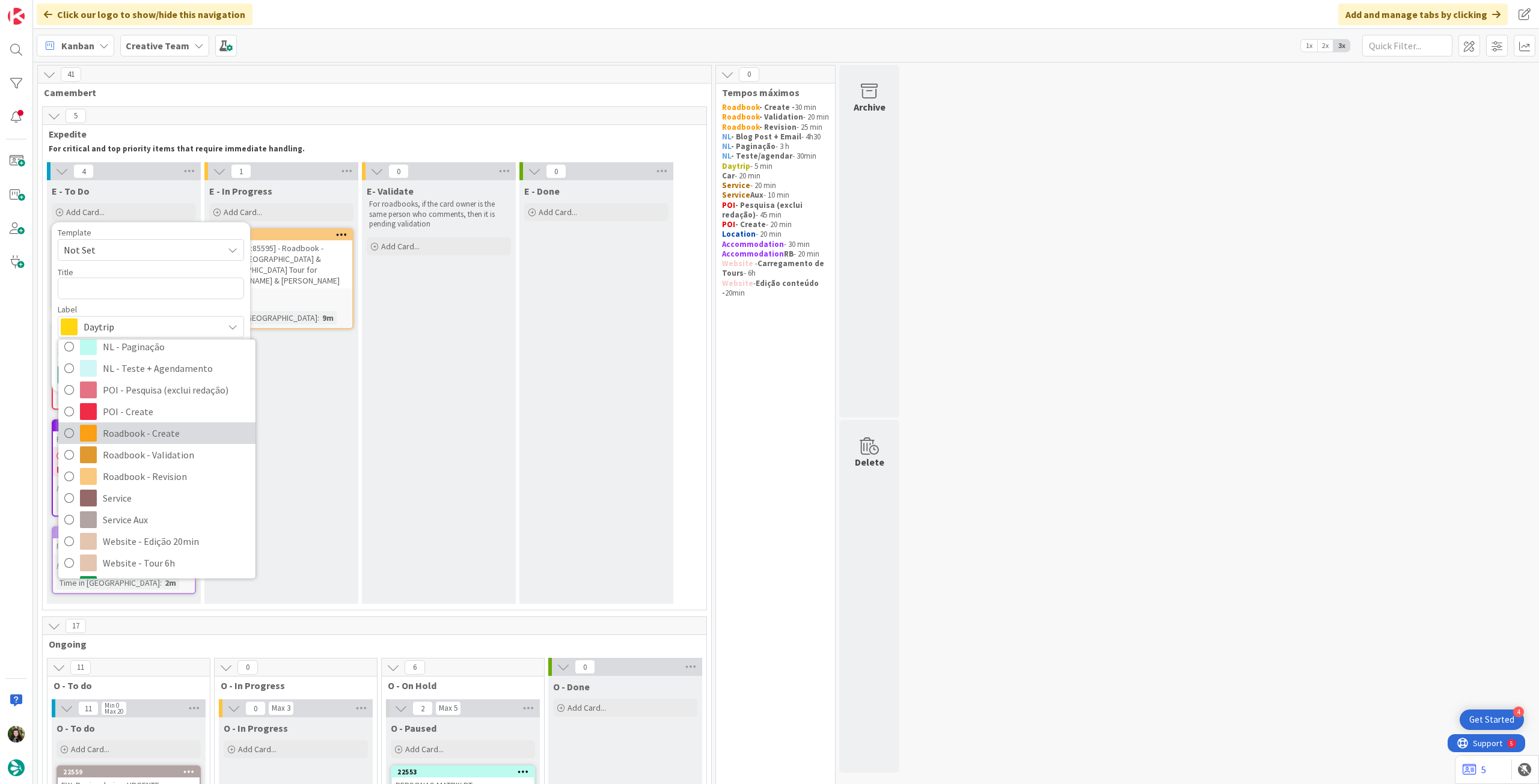
click at [163, 430] on span "Roadbook - Create" at bounding box center [176, 433] width 147 height 18
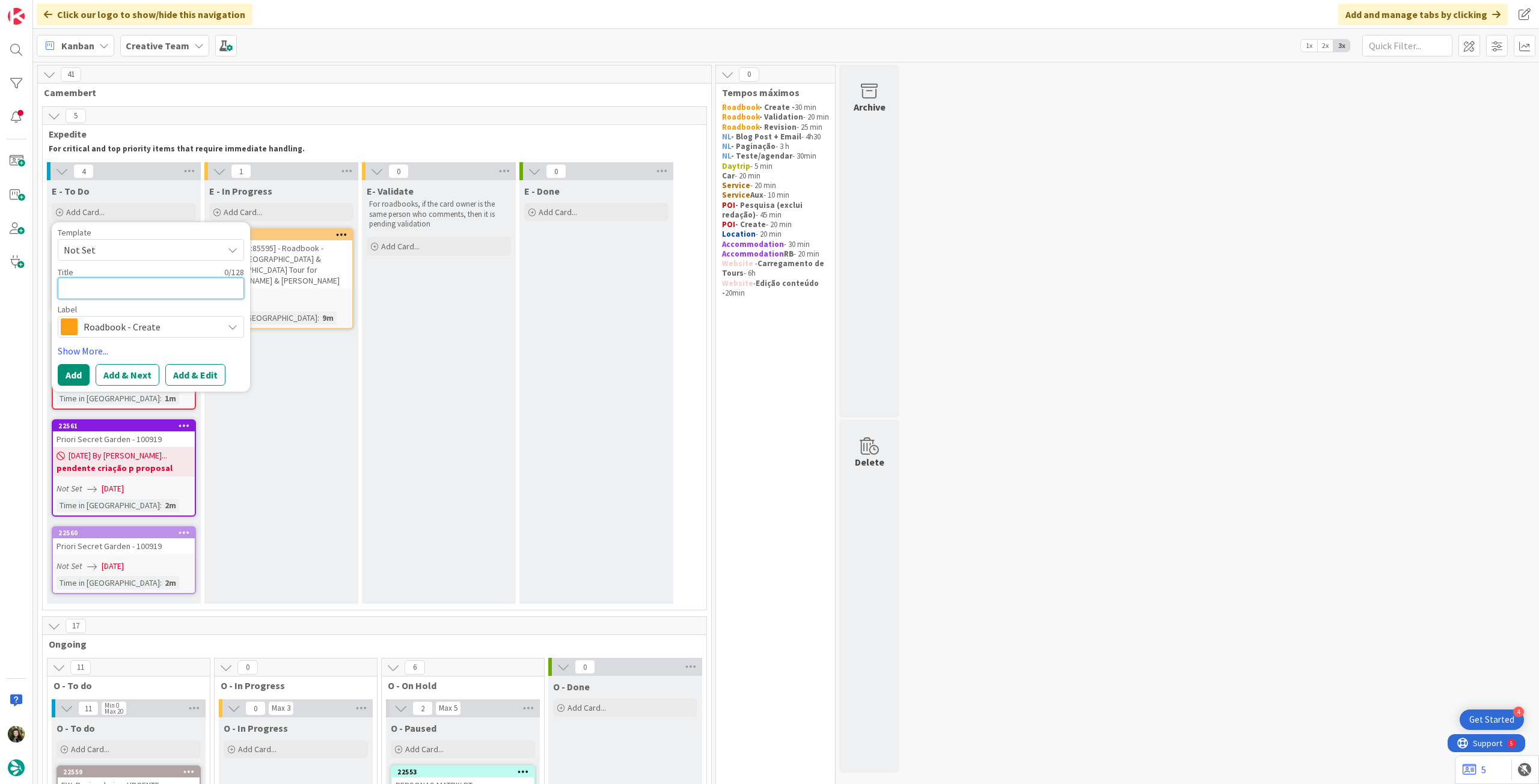
click at [147, 289] on textarea at bounding box center [150, 289] width 186 height 21
paste textarea "103703"
type textarea "x"
type textarea "103703"
click at [80, 381] on button "Add" at bounding box center [74, 375] width 32 height 21
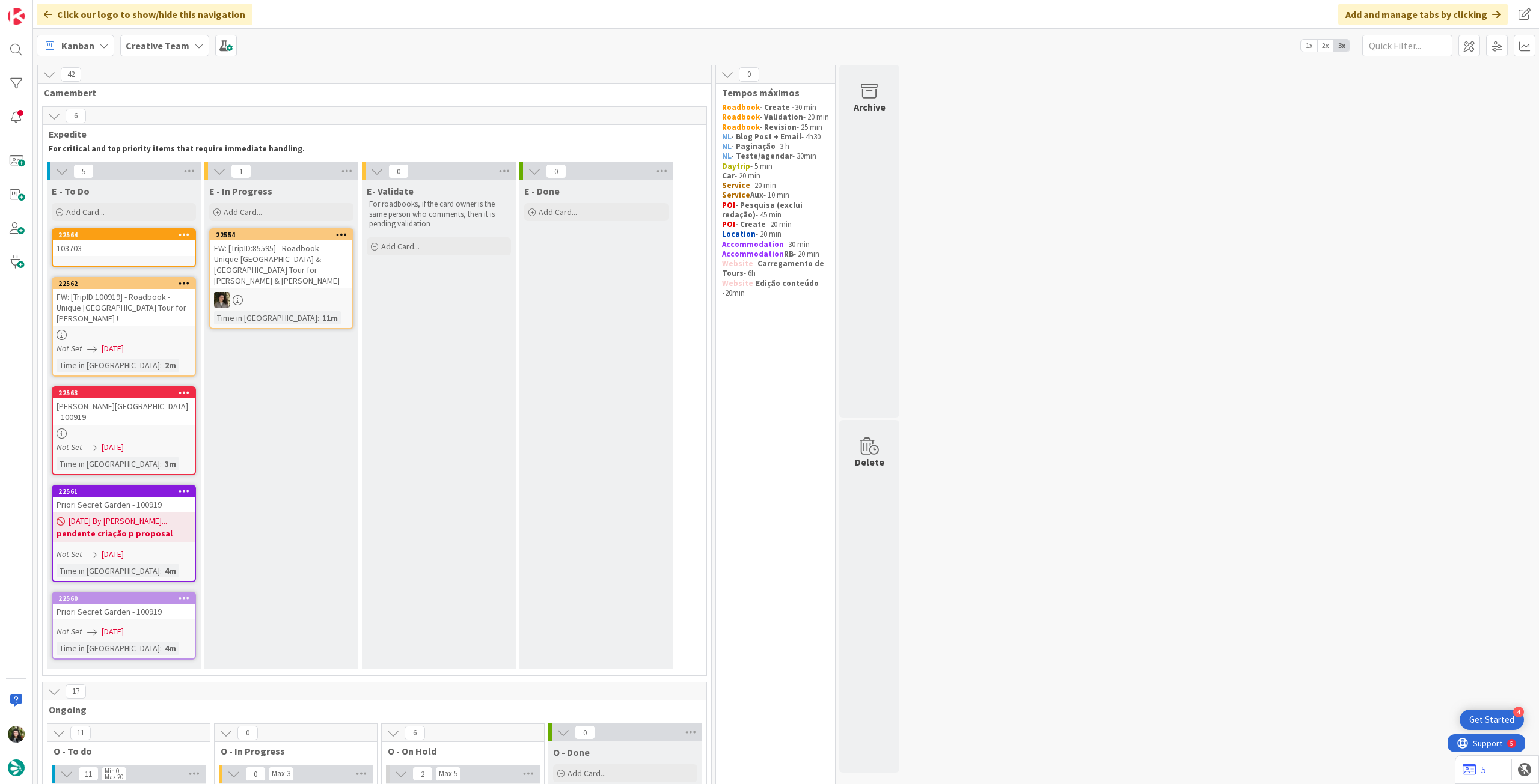
click at [133, 250] on div "103703" at bounding box center [123, 248] width 142 height 15
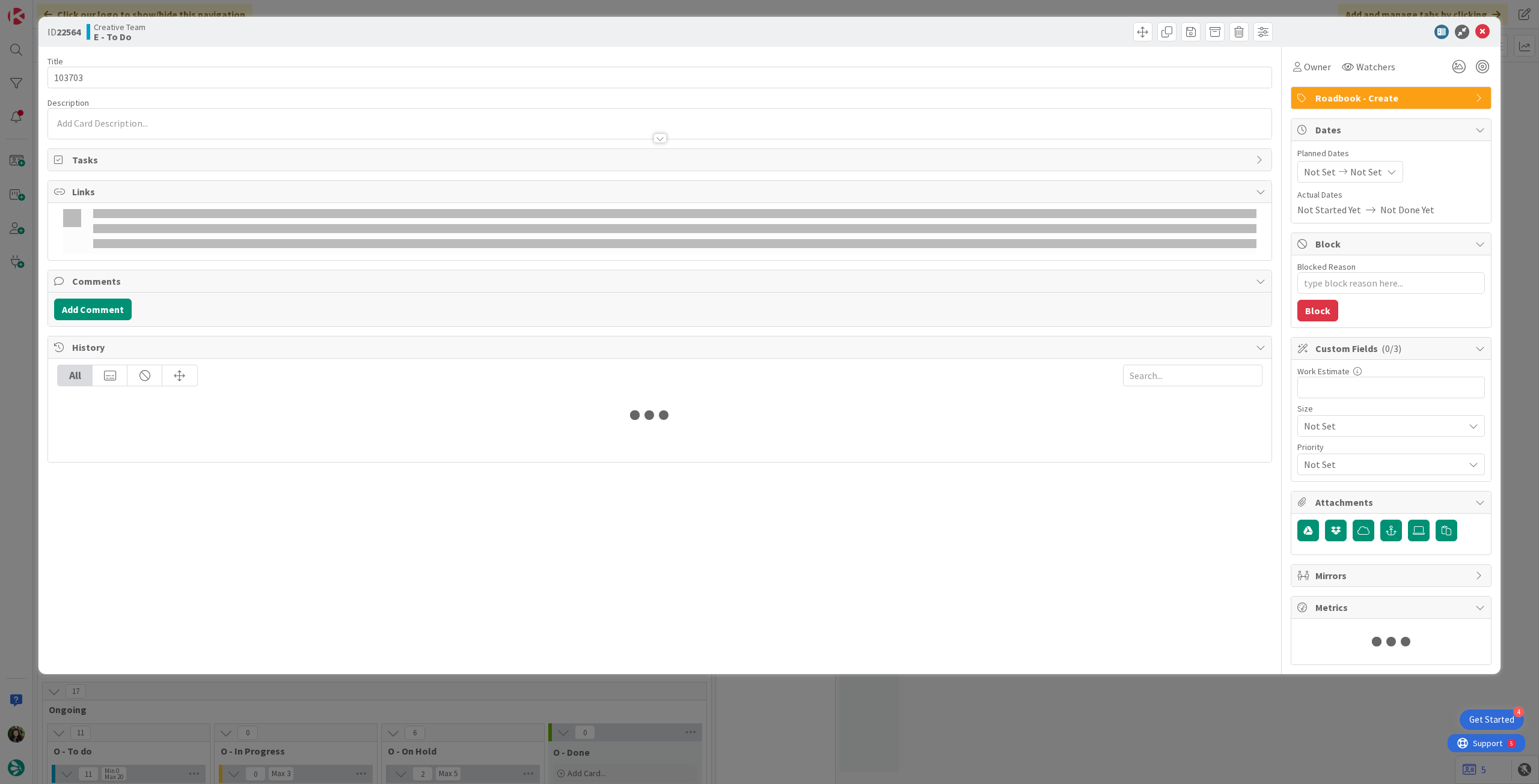
click at [1368, 172] on span "Not Set" at bounding box center [1367, 172] width 32 height 15
type textarea "x"
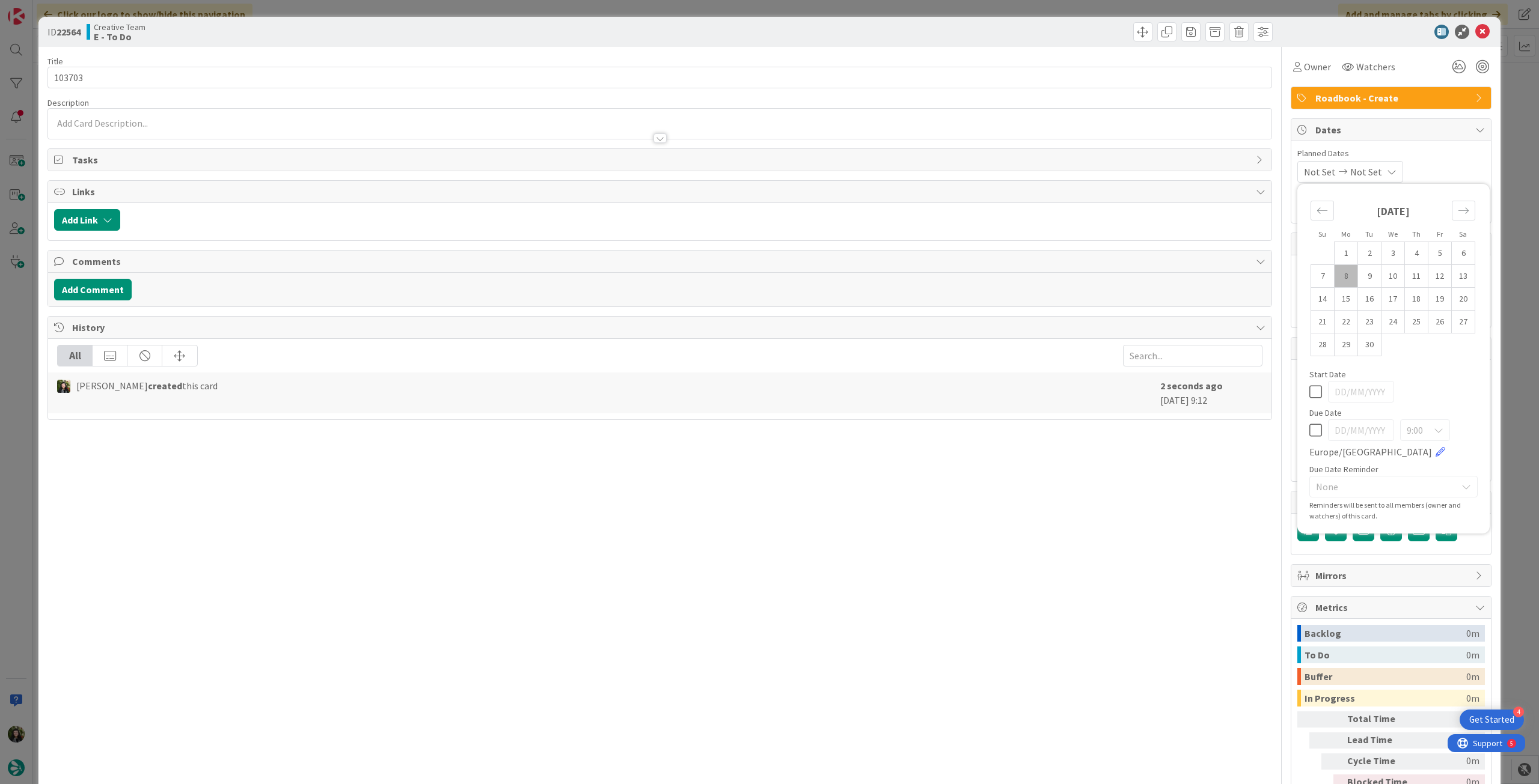
click at [1309, 427] on icon at bounding box center [1315, 430] width 12 height 15
type input "[DATE]"
click at [372, 83] on input "103703" at bounding box center [660, 77] width 1225 height 21
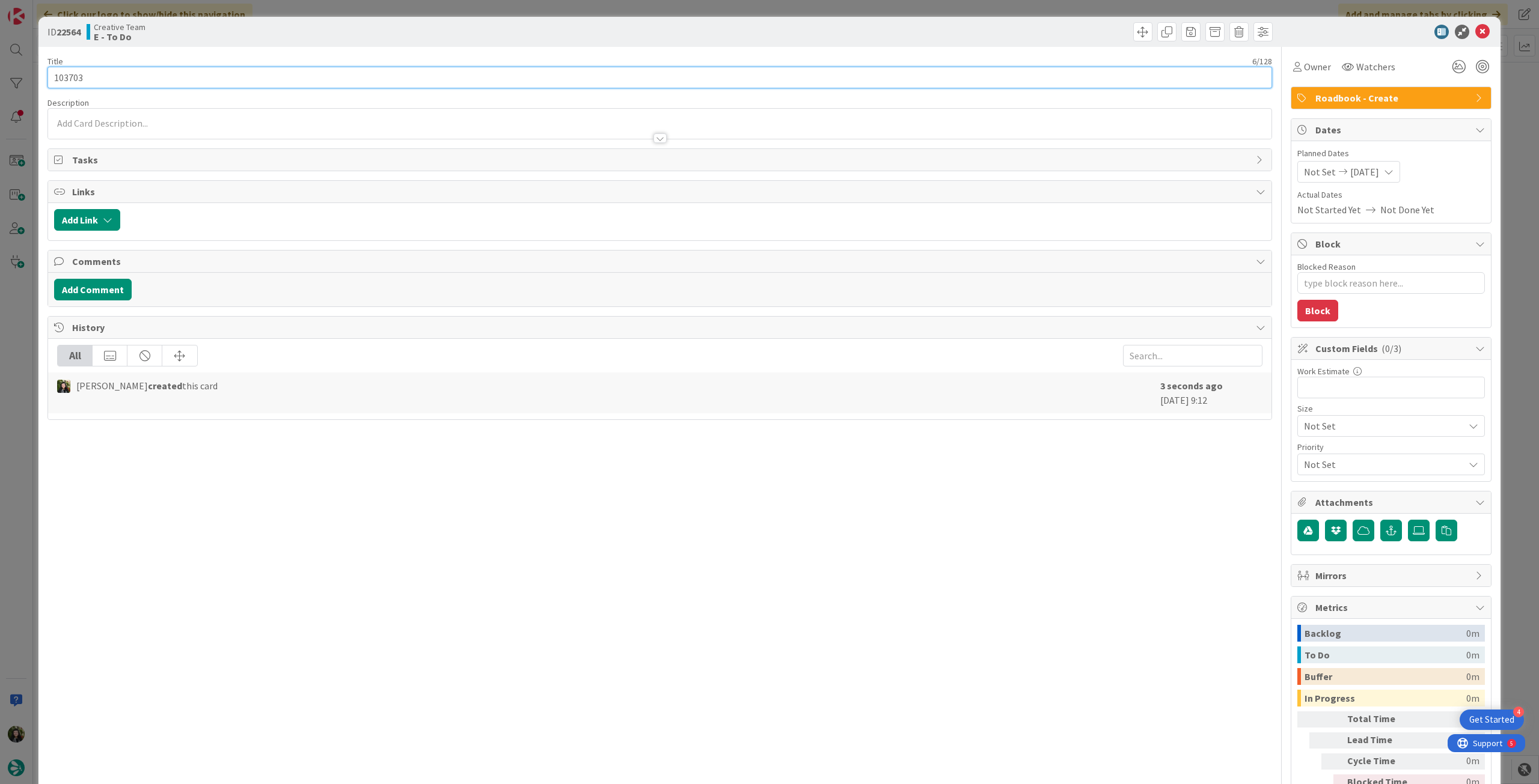
type textarea "x"
type input "103703 - [DATE]"
type textarea "x"
type input "103703 - [DATE]"
click at [1475, 34] on icon at bounding box center [1482, 31] width 15 height 15
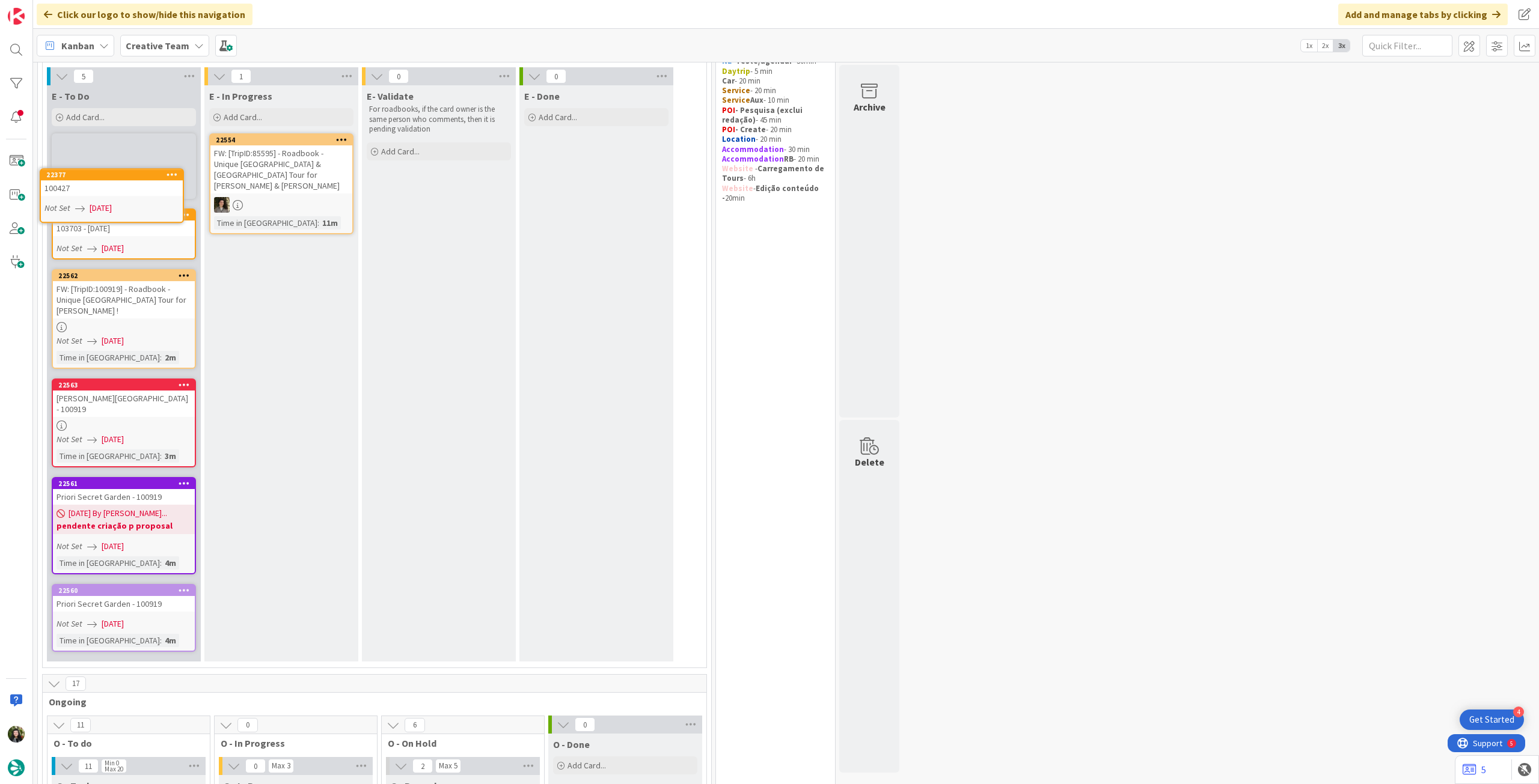
scroll to position [32, 0]
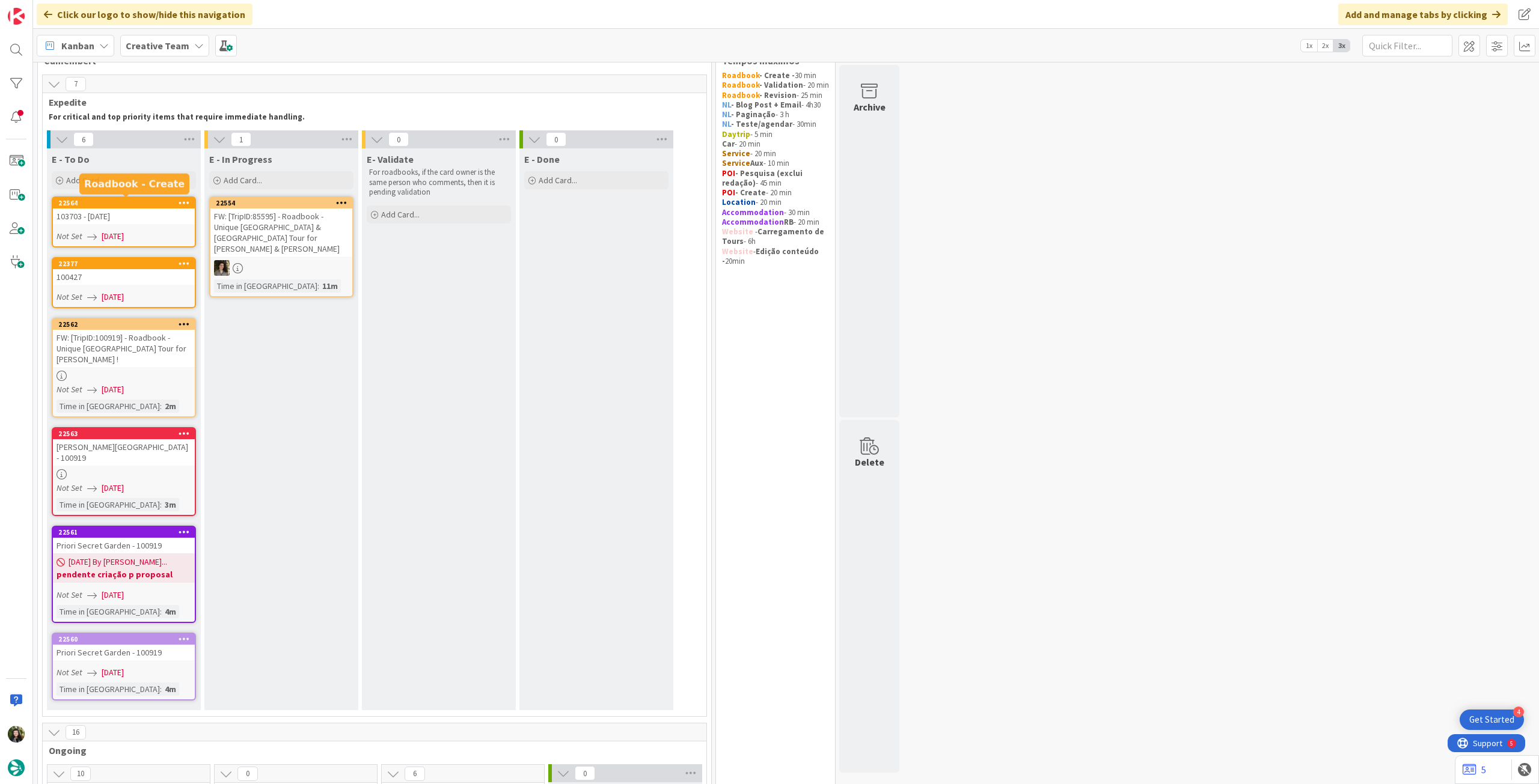
click at [124, 234] on span "[DATE]" at bounding box center [113, 237] width 22 height 12
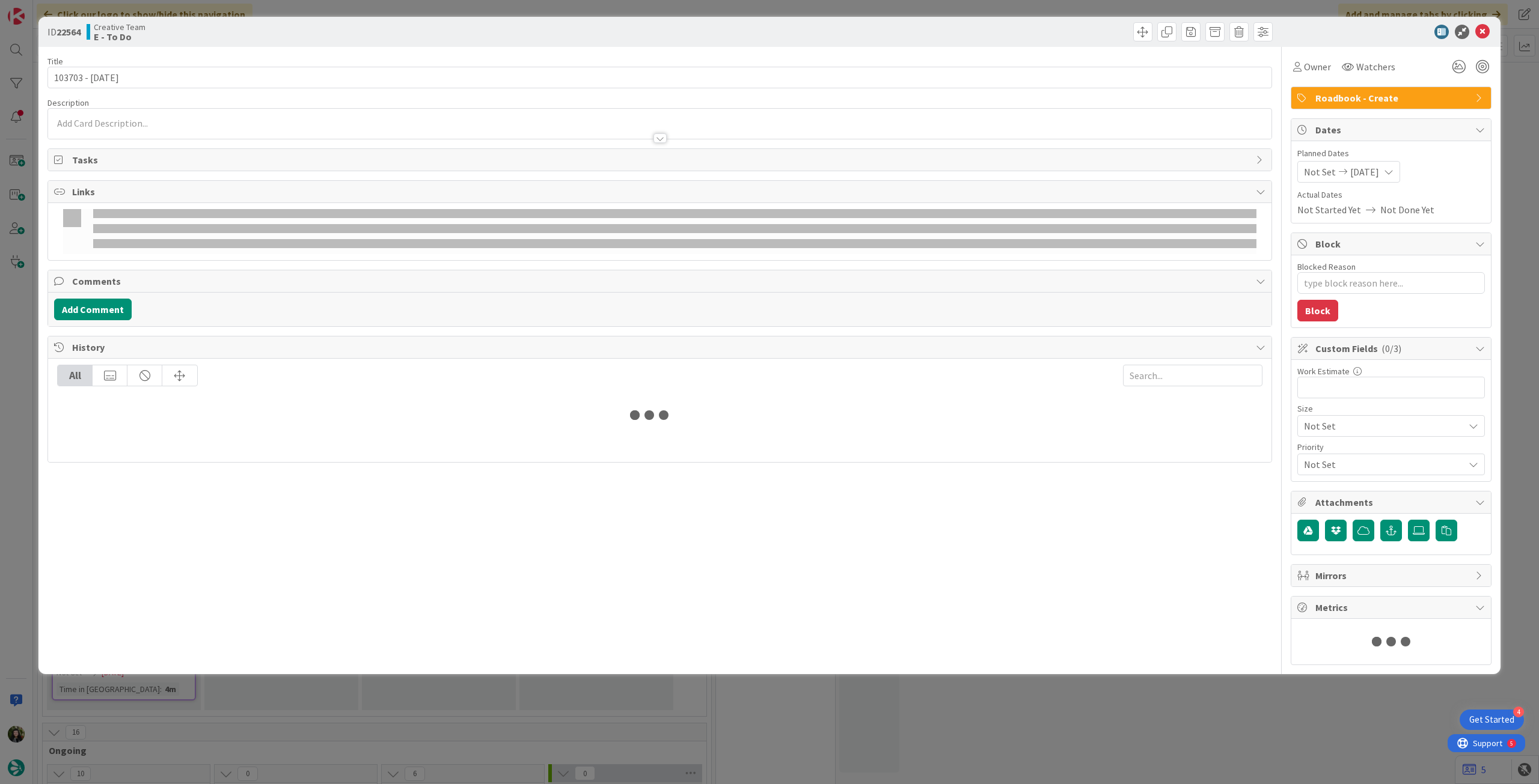
click at [1479, 29] on icon at bounding box center [1482, 31] width 15 height 15
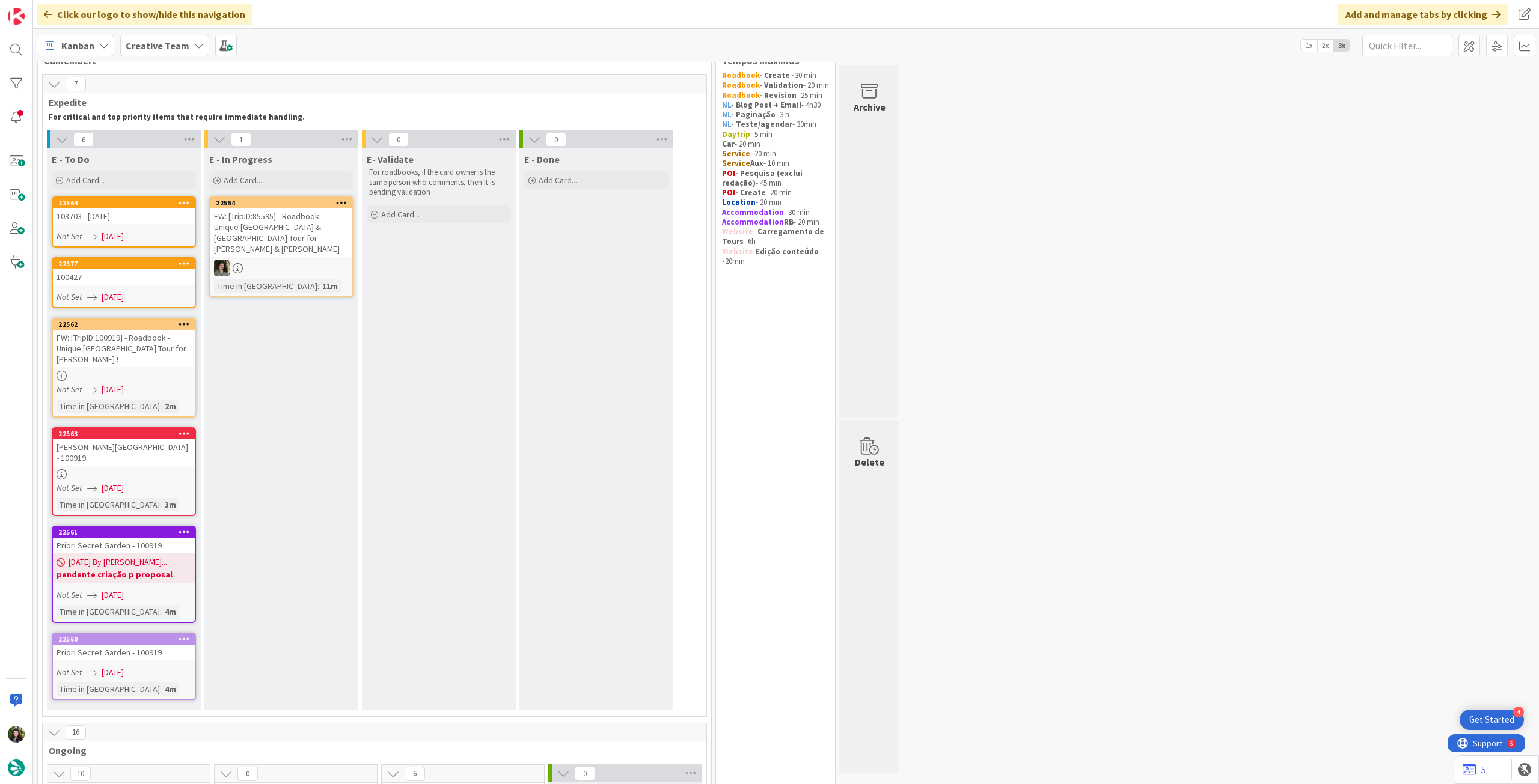
click at [161, 292] on div "Not Set 05/09/2025" at bounding box center [126, 297] width 139 height 12
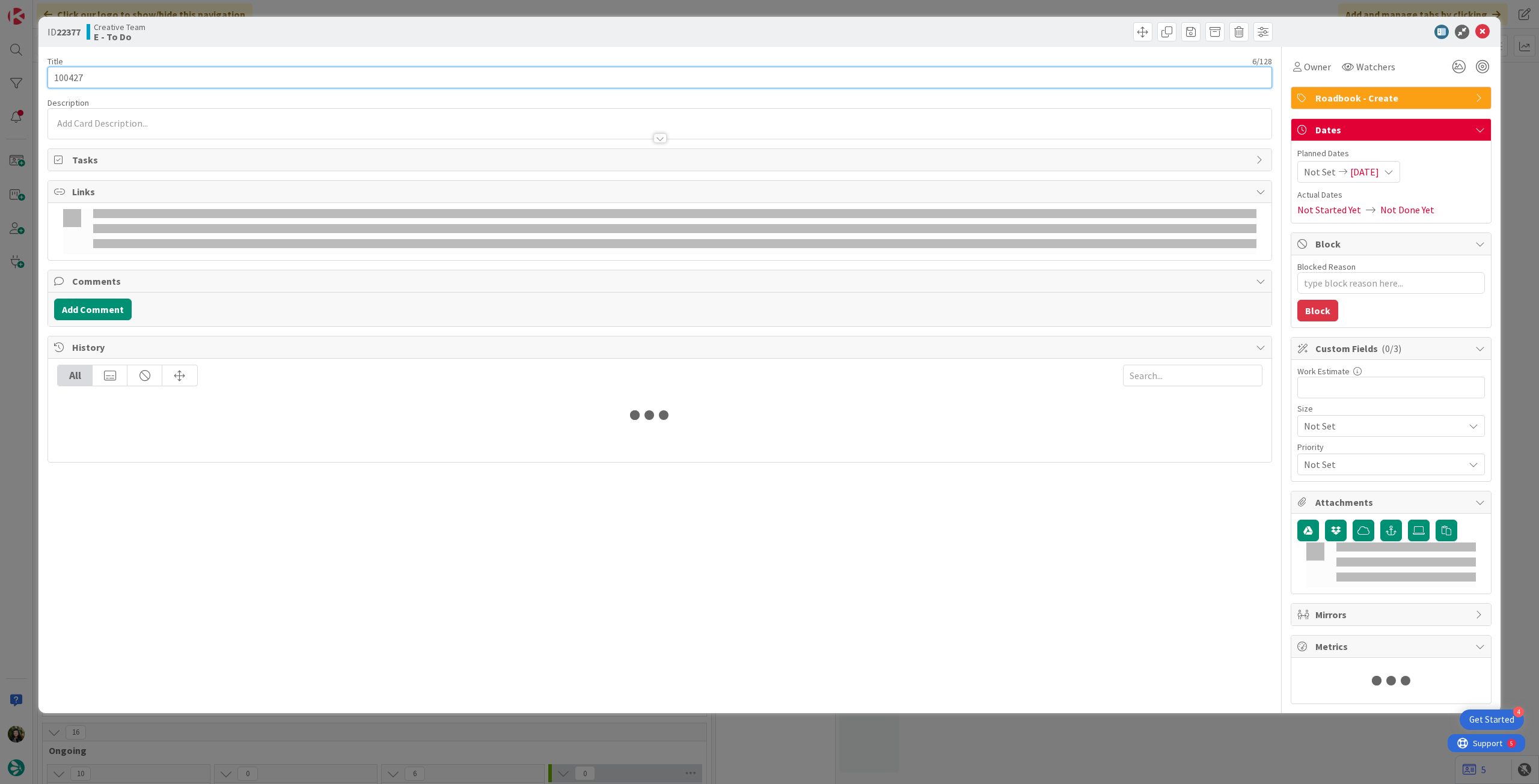
click at [468, 82] on input "100427" at bounding box center [660, 77] width 1225 height 21
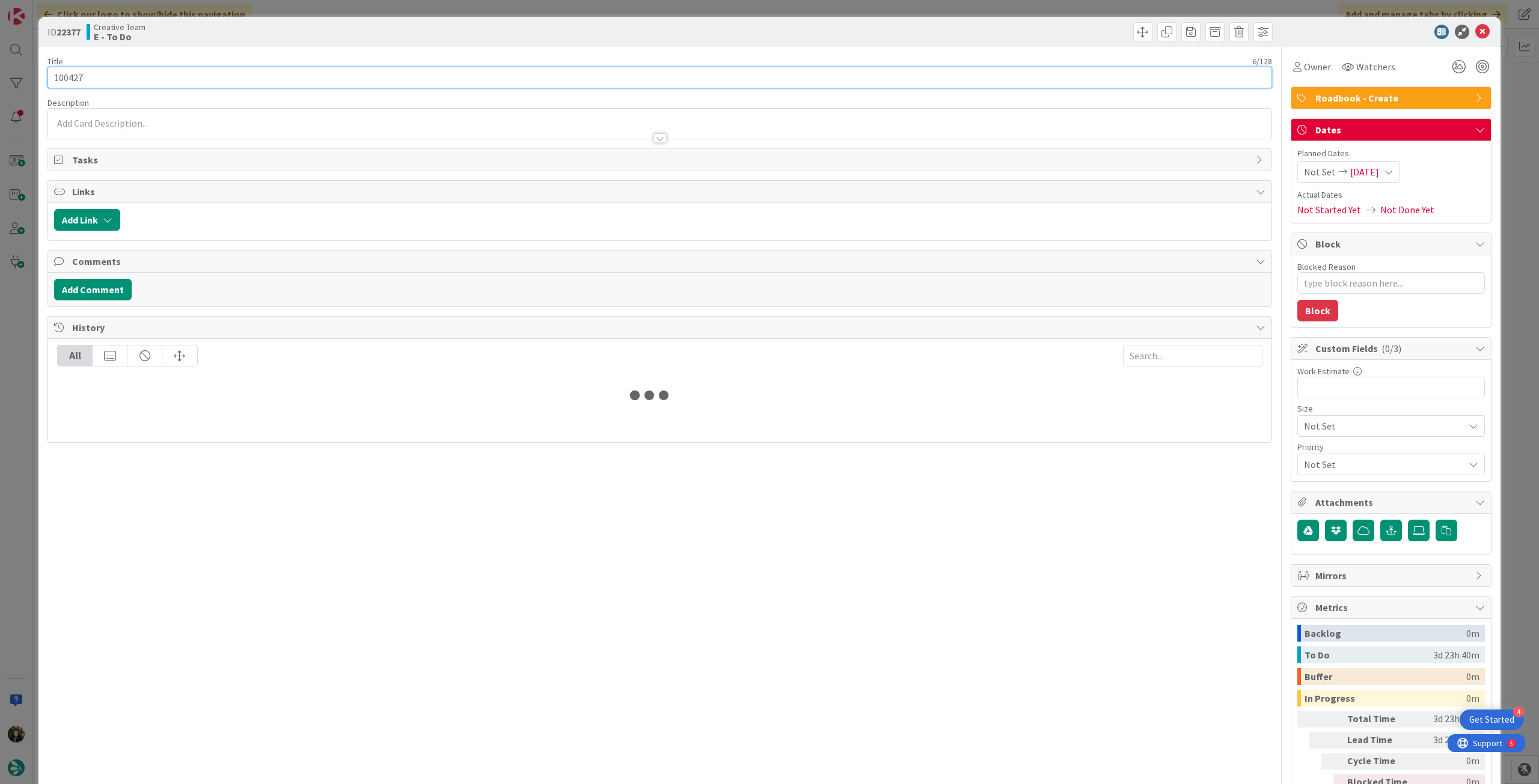
type textarea "x"
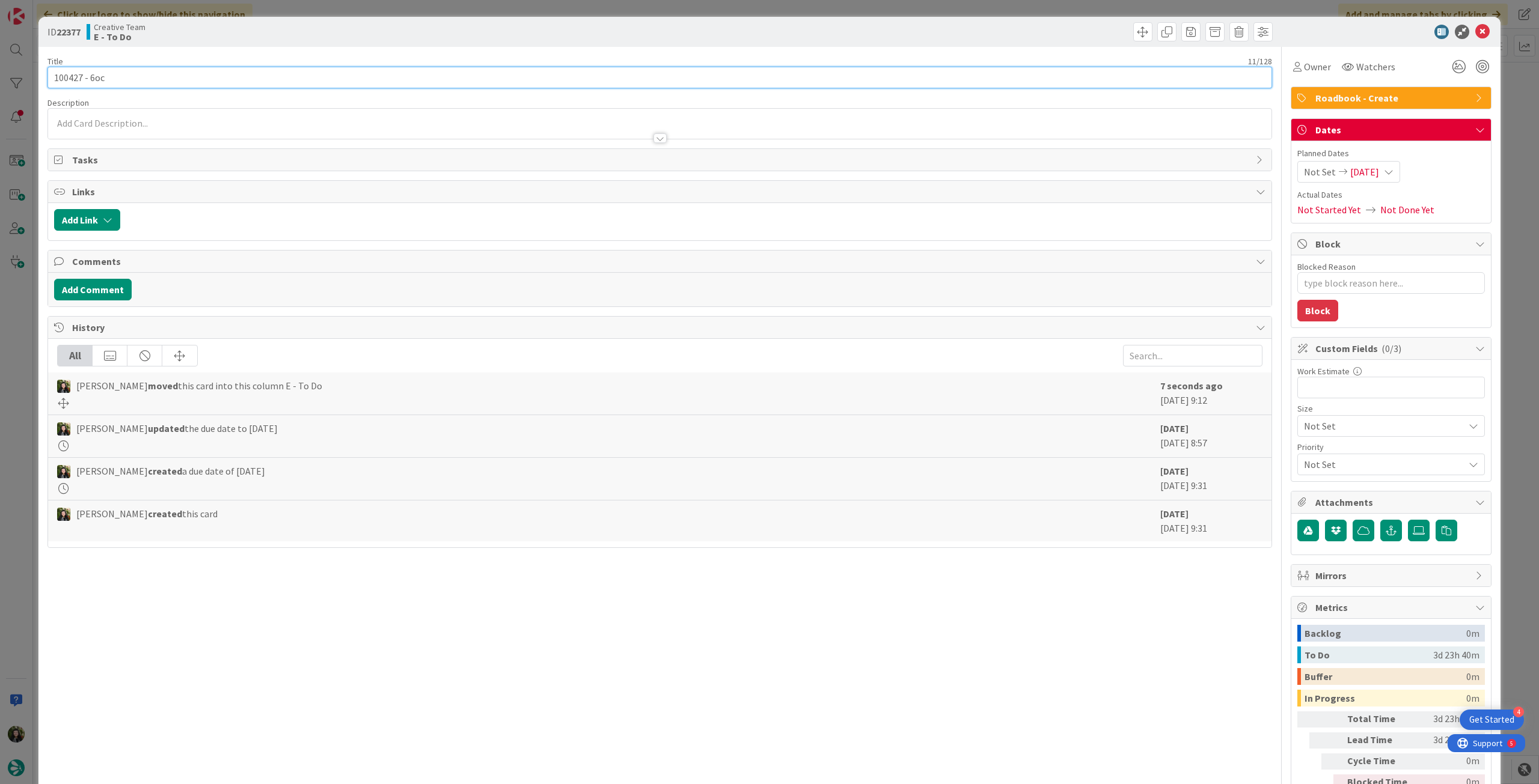
type input "100427 - [DATE]"
type textarea "x"
type input "100427 - [DATE]"
click at [1366, 166] on span "05/09/2025" at bounding box center [1365, 172] width 29 height 15
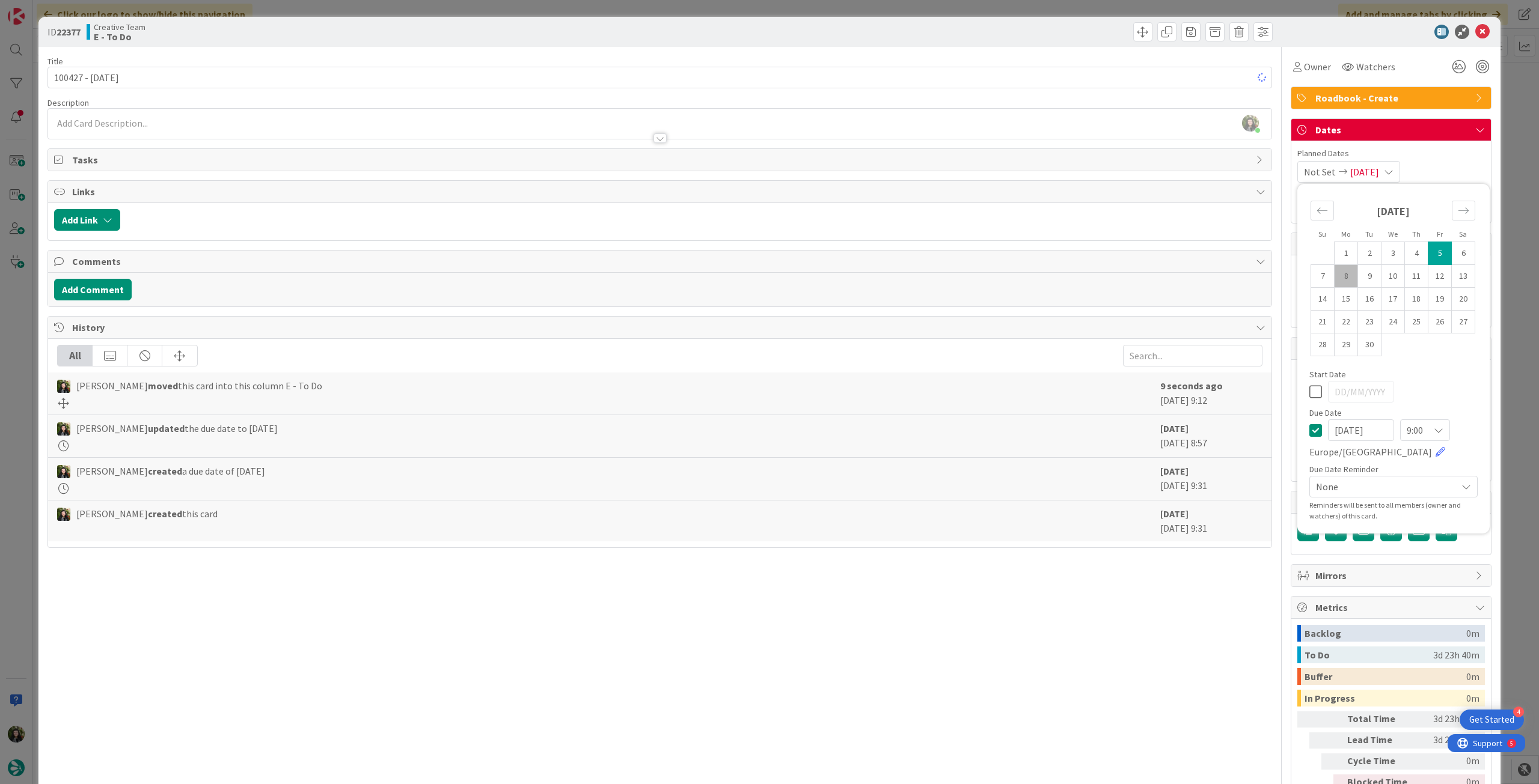
type textarea "x"
click at [1309, 429] on icon at bounding box center [1315, 430] width 12 height 15
type input "[DATE]"
click at [1475, 33] on icon at bounding box center [1482, 31] width 15 height 15
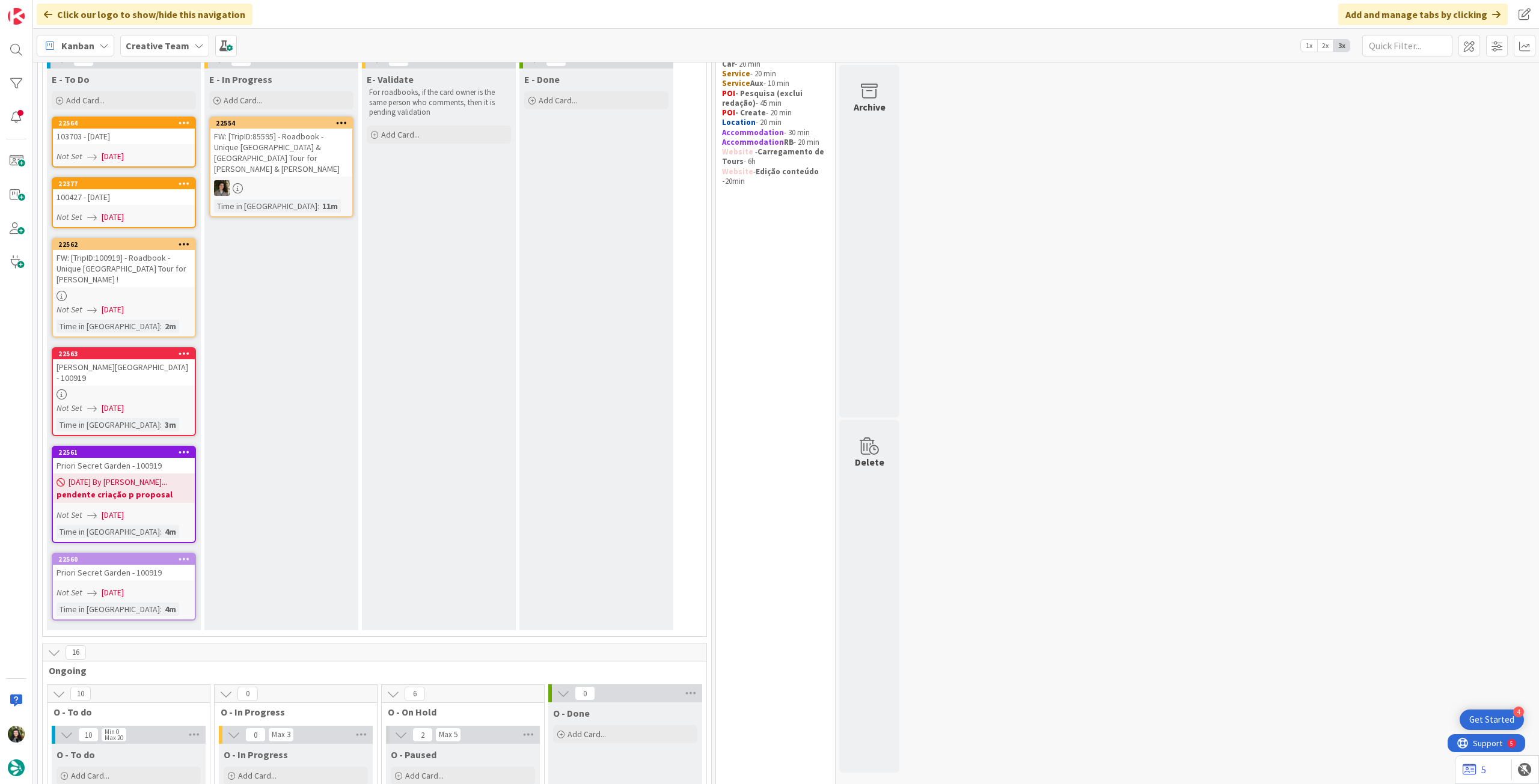
scroll to position [32, 0]
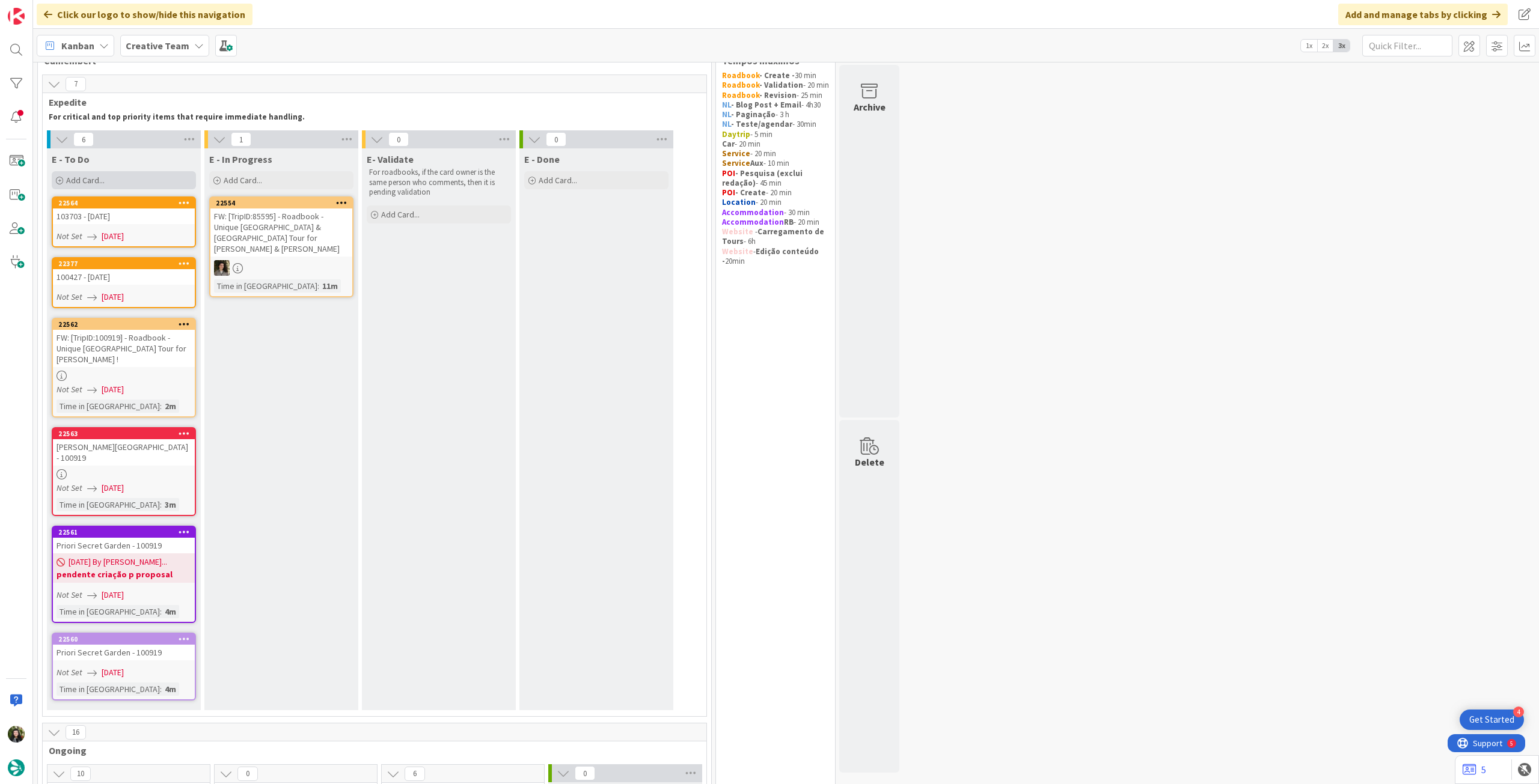
click at [129, 173] on div "Add Card..." at bounding box center [123, 181] width 144 height 18
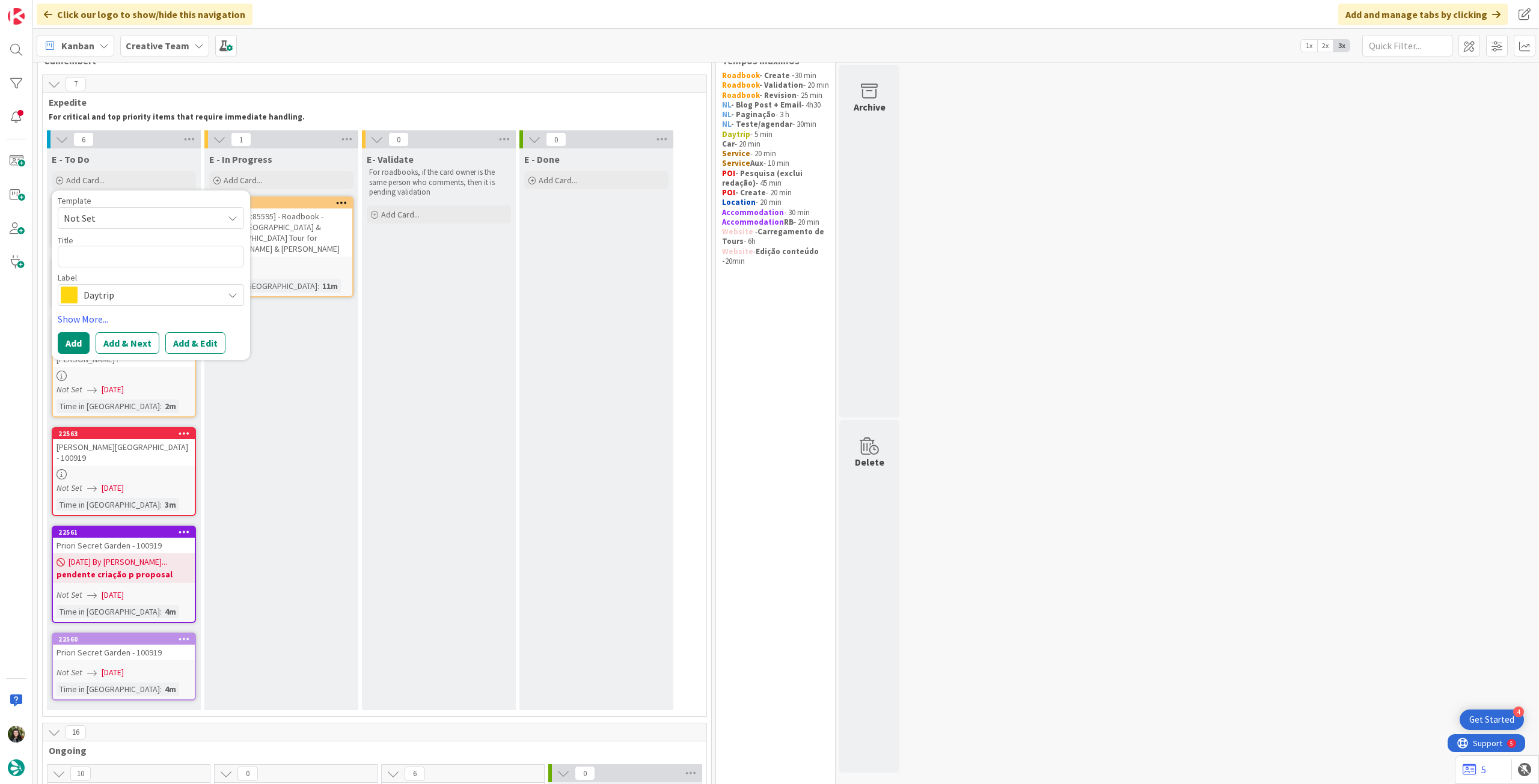
click at [116, 290] on span "Daytrip" at bounding box center [150, 295] width 133 height 17
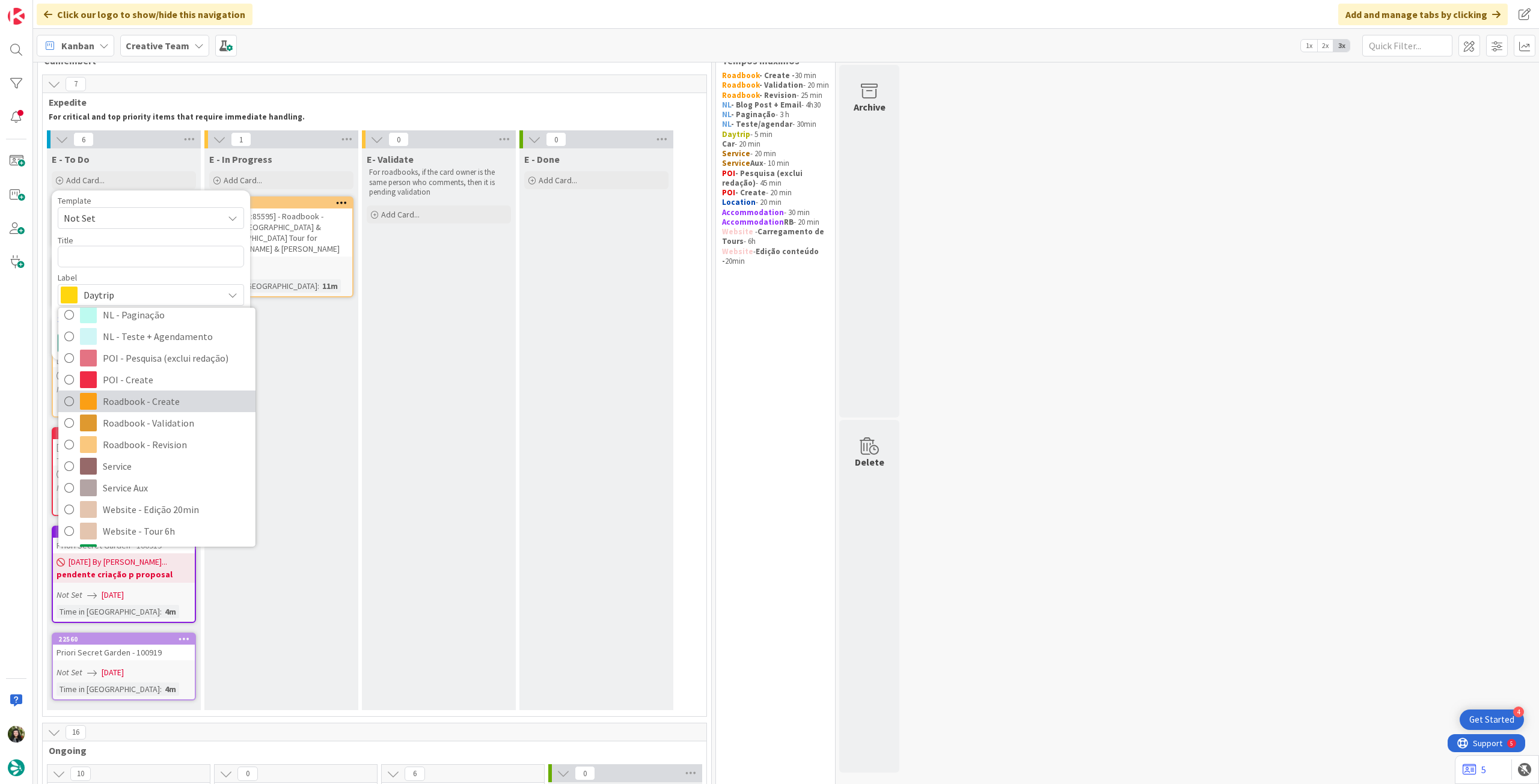
click at [161, 400] on span "Roadbook - Create" at bounding box center [176, 402] width 147 height 18
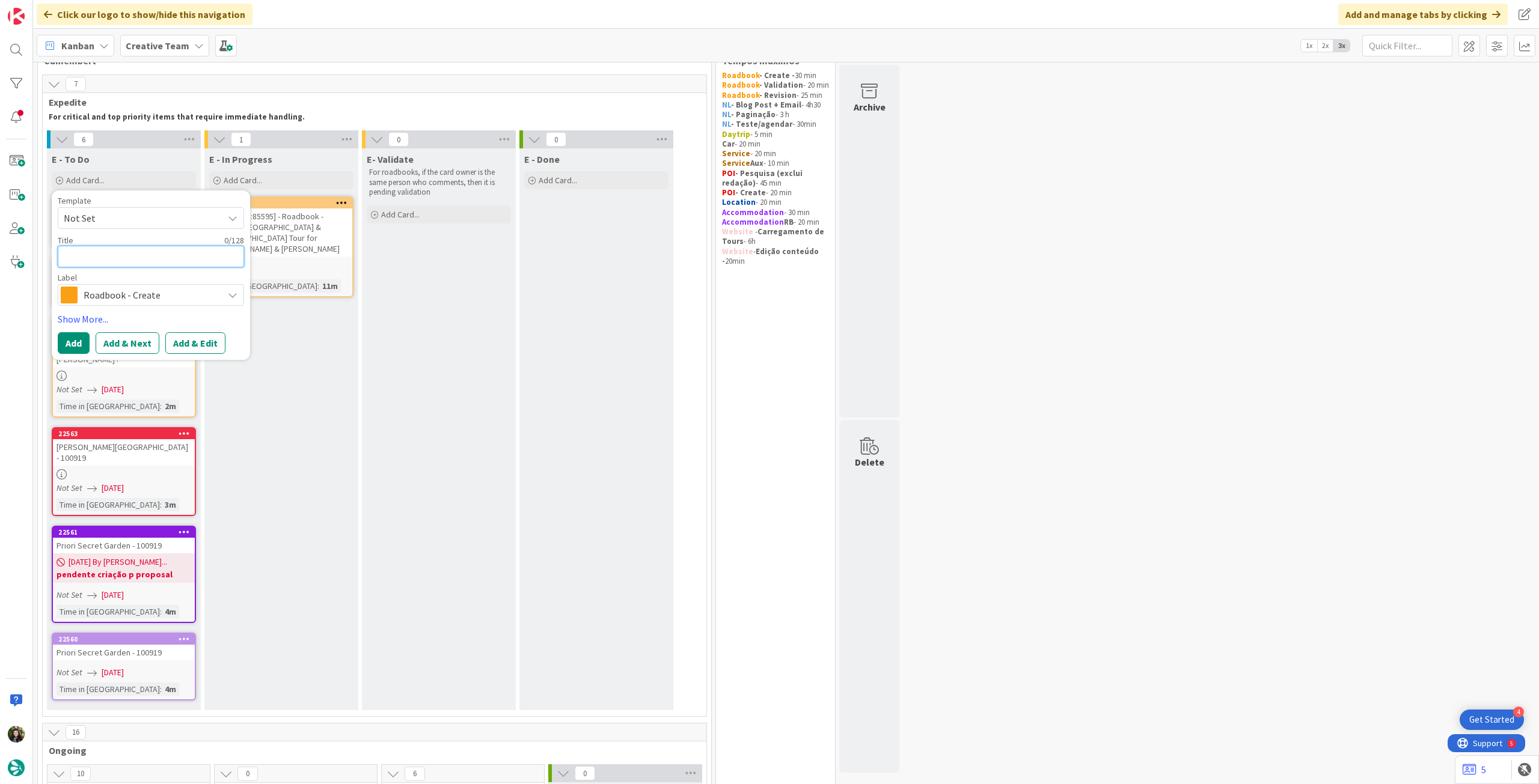
click at [120, 261] on textarea at bounding box center [150, 256] width 186 height 21
paste textarea "105109"
type textarea "x"
type textarea "105109"
type textarea "x"
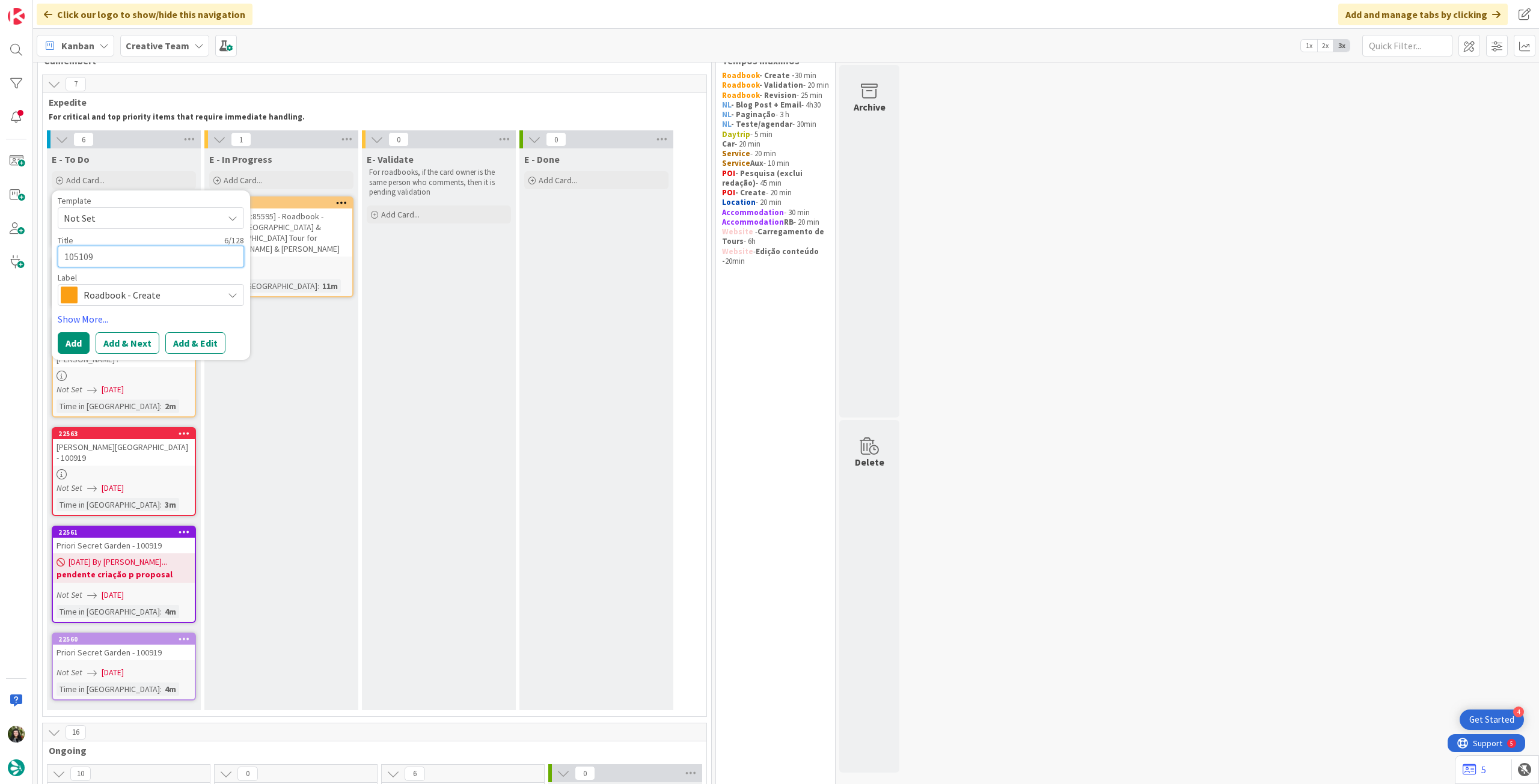
type textarea "105109"
type textarea "x"
type textarea "105109 -"
type textarea "x"
type textarea "105109 -"
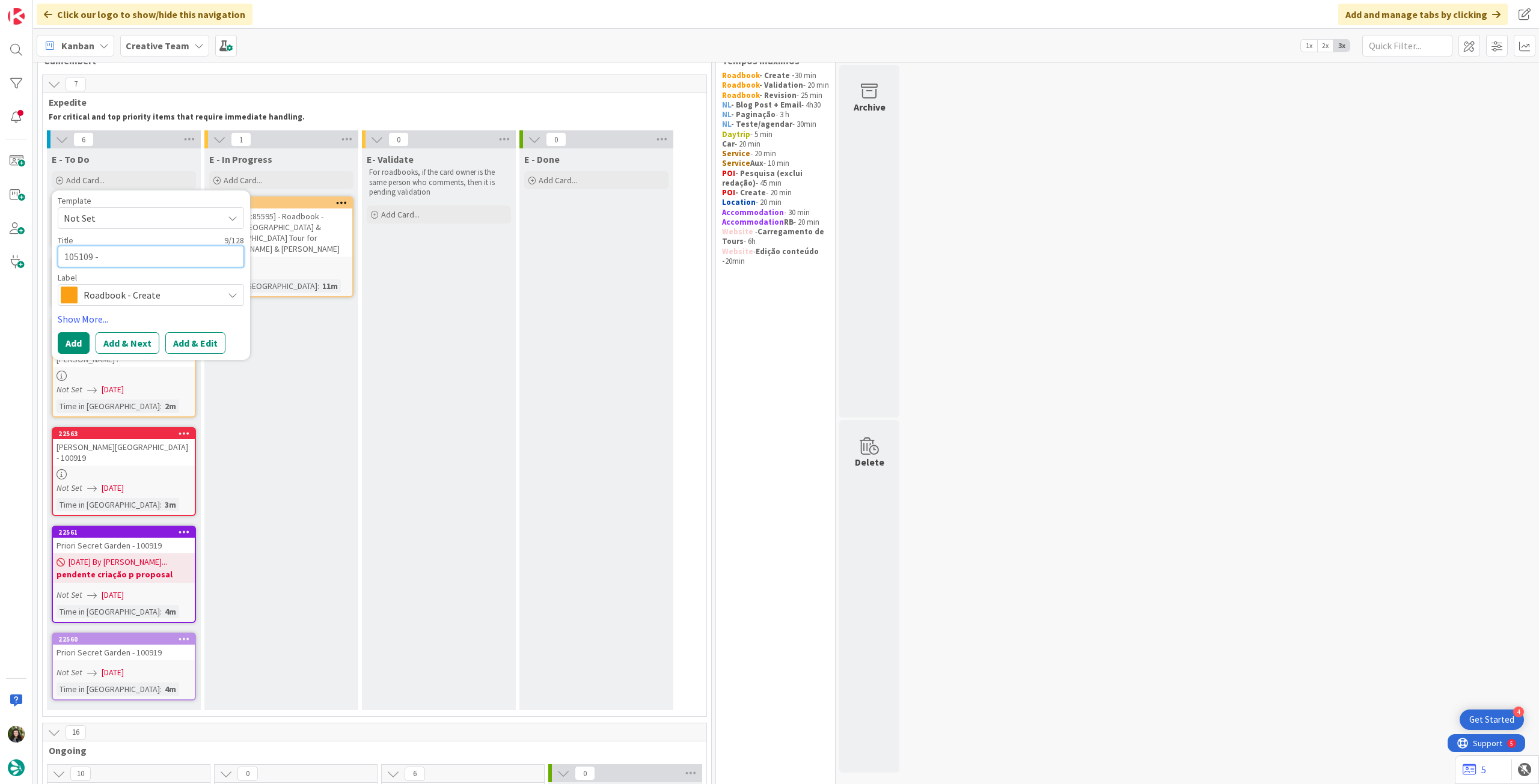
type textarea "x"
type textarea "105109 - 6"
type textarea "x"
type textarea "105109 - 6o"
type textarea "x"
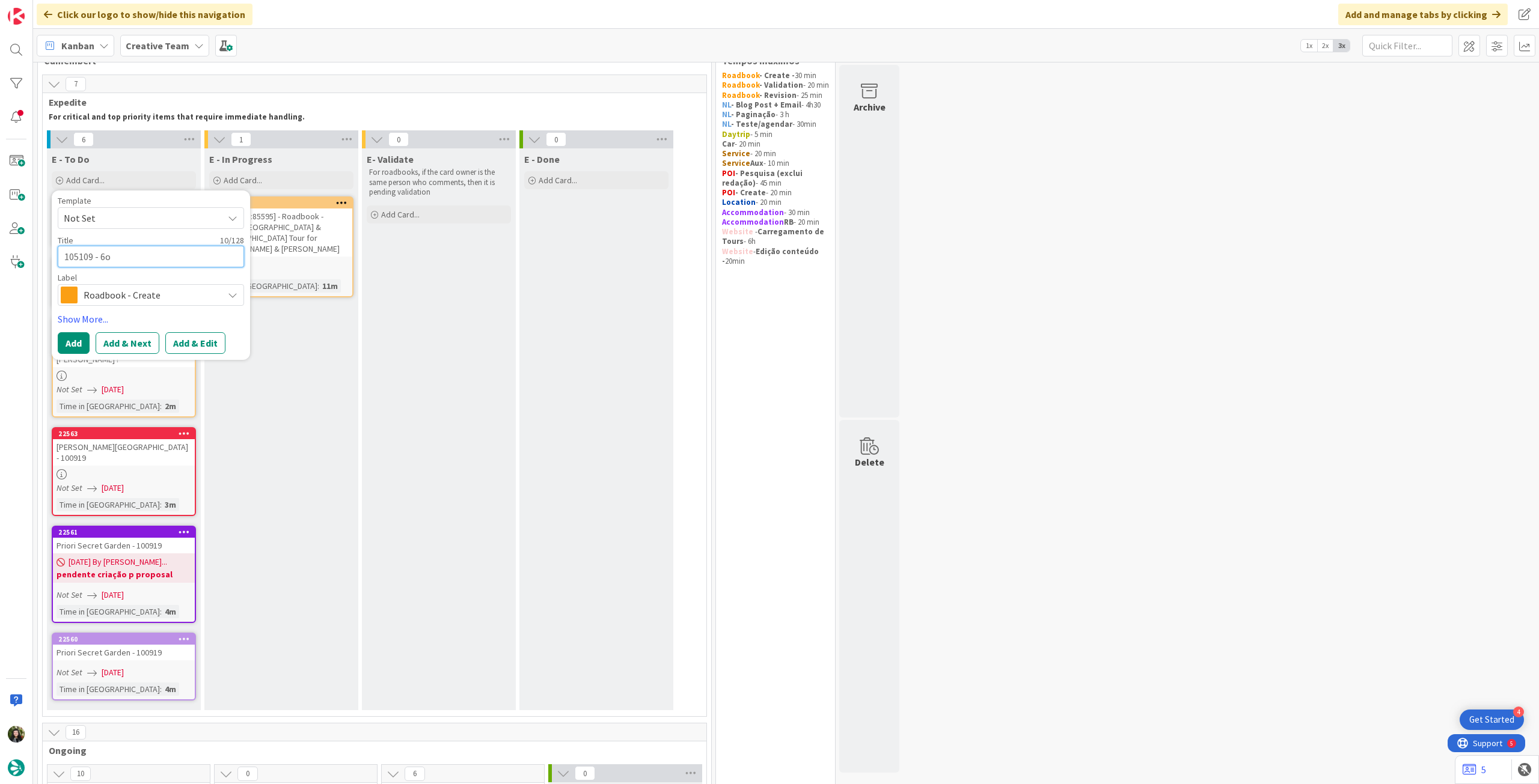
type textarea "105109 - 6oc"
type textarea "x"
type textarea "105109 - [DATE]"
click at [82, 335] on button "Add" at bounding box center [74, 343] width 32 height 21
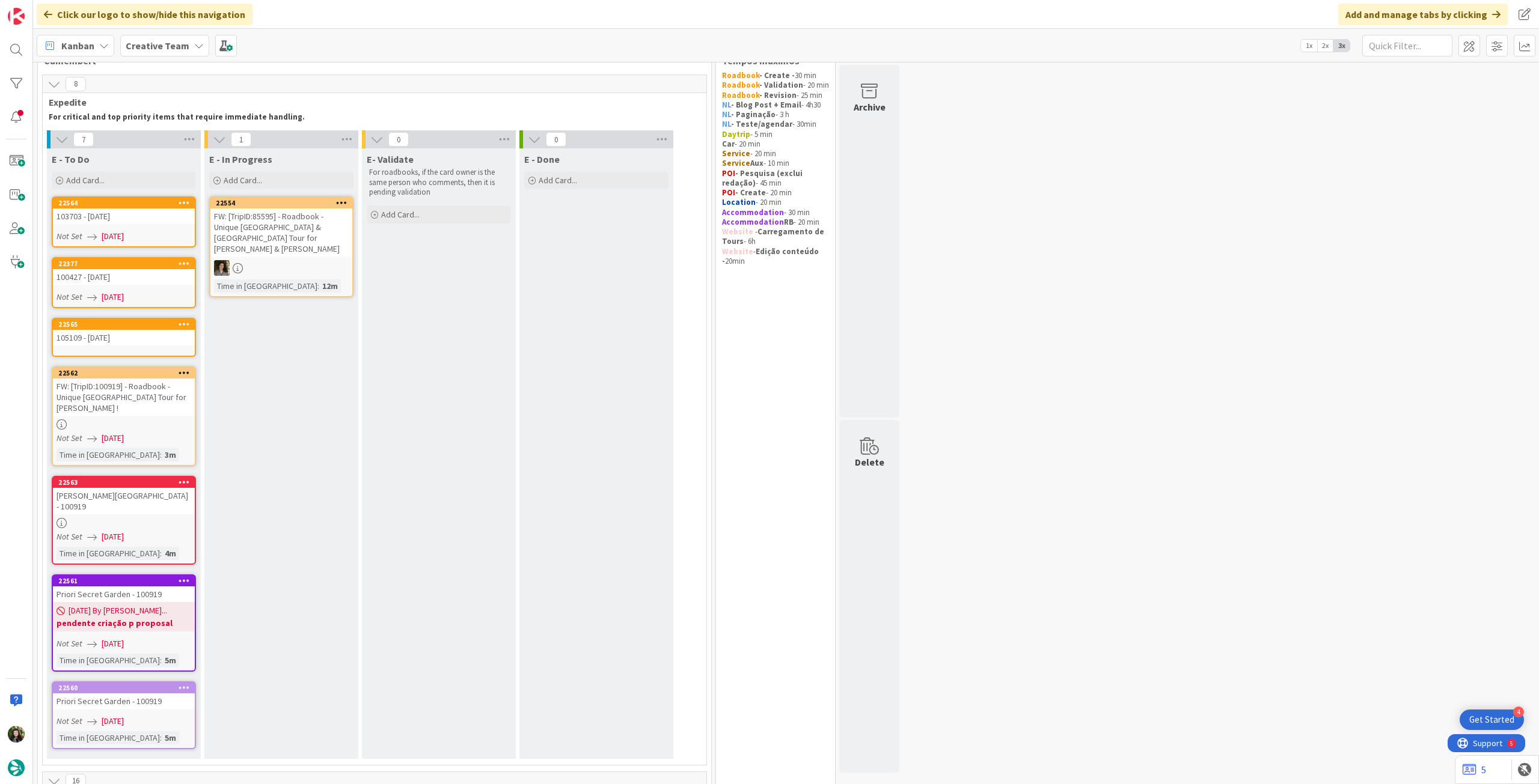
click at [142, 333] on div "105109 - [DATE]" at bounding box center [123, 338] width 142 height 15
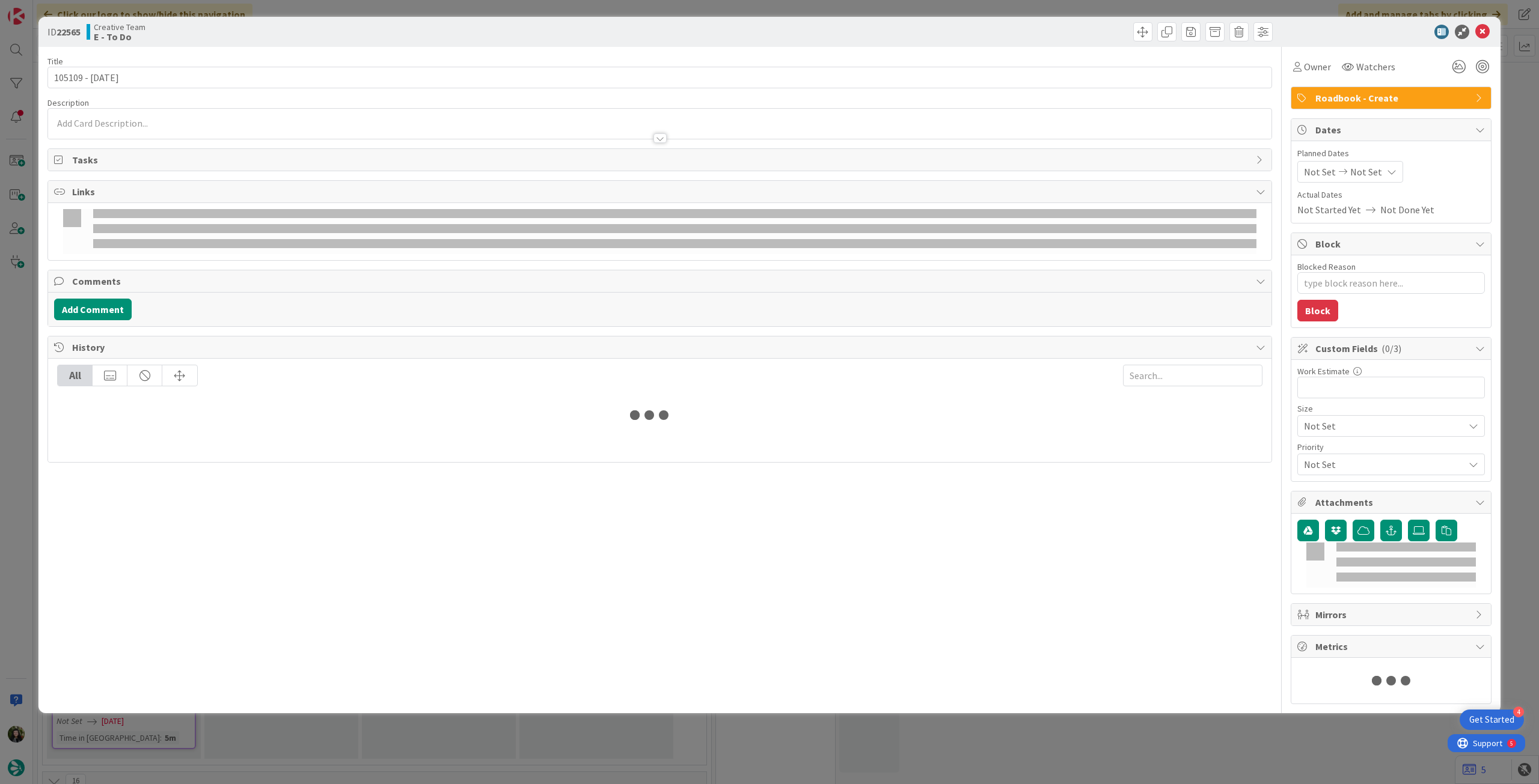
click at [1379, 165] on div "Not Set Not Set" at bounding box center [1351, 172] width 106 height 21
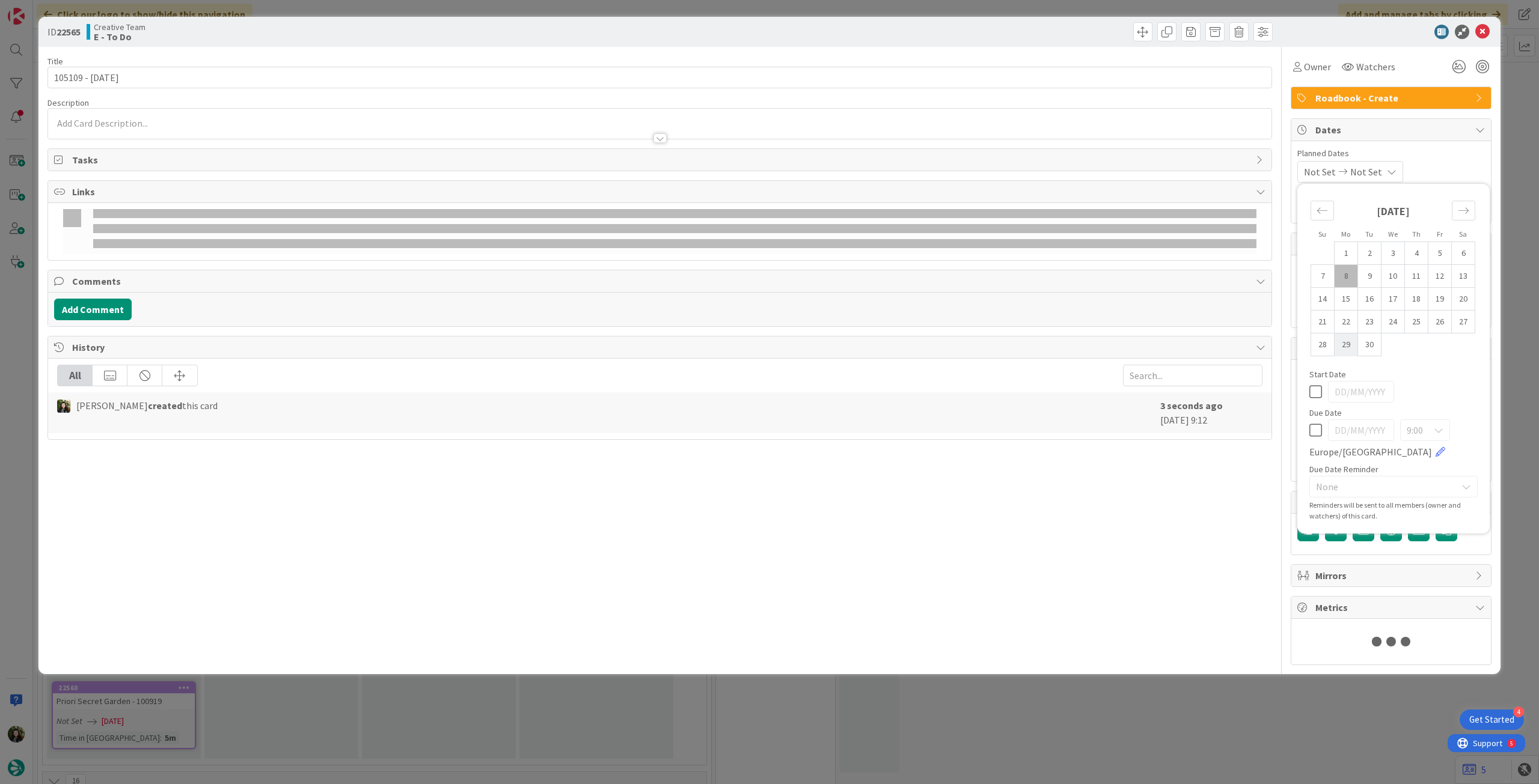
type textarea "x"
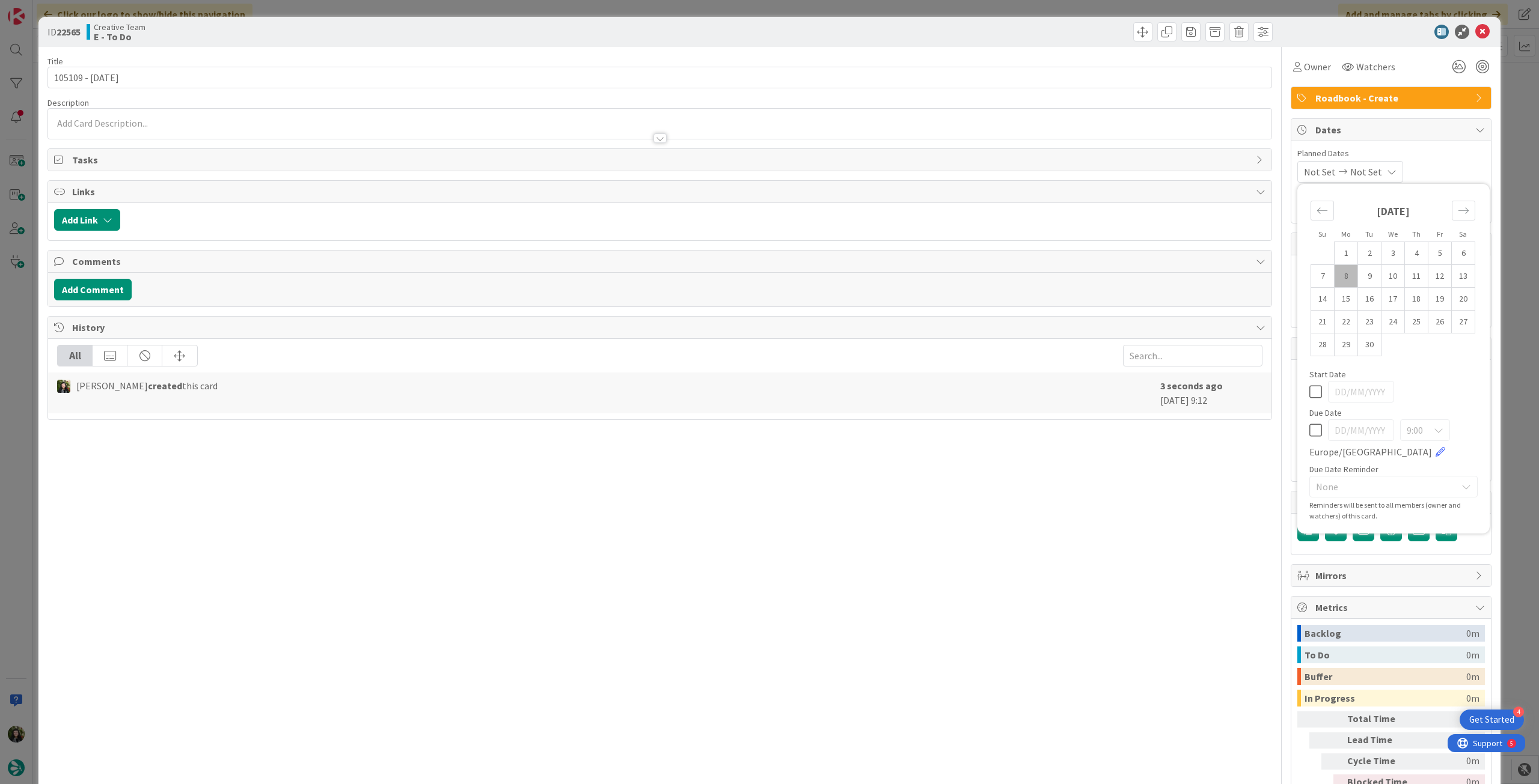
click at [1311, 429] on icon at bounding box center [1315, 430] width 12 height 15
type input "[DATE]"
click at [1477, 28] on icon at bounding box center [1482, 31] width 15 height 15
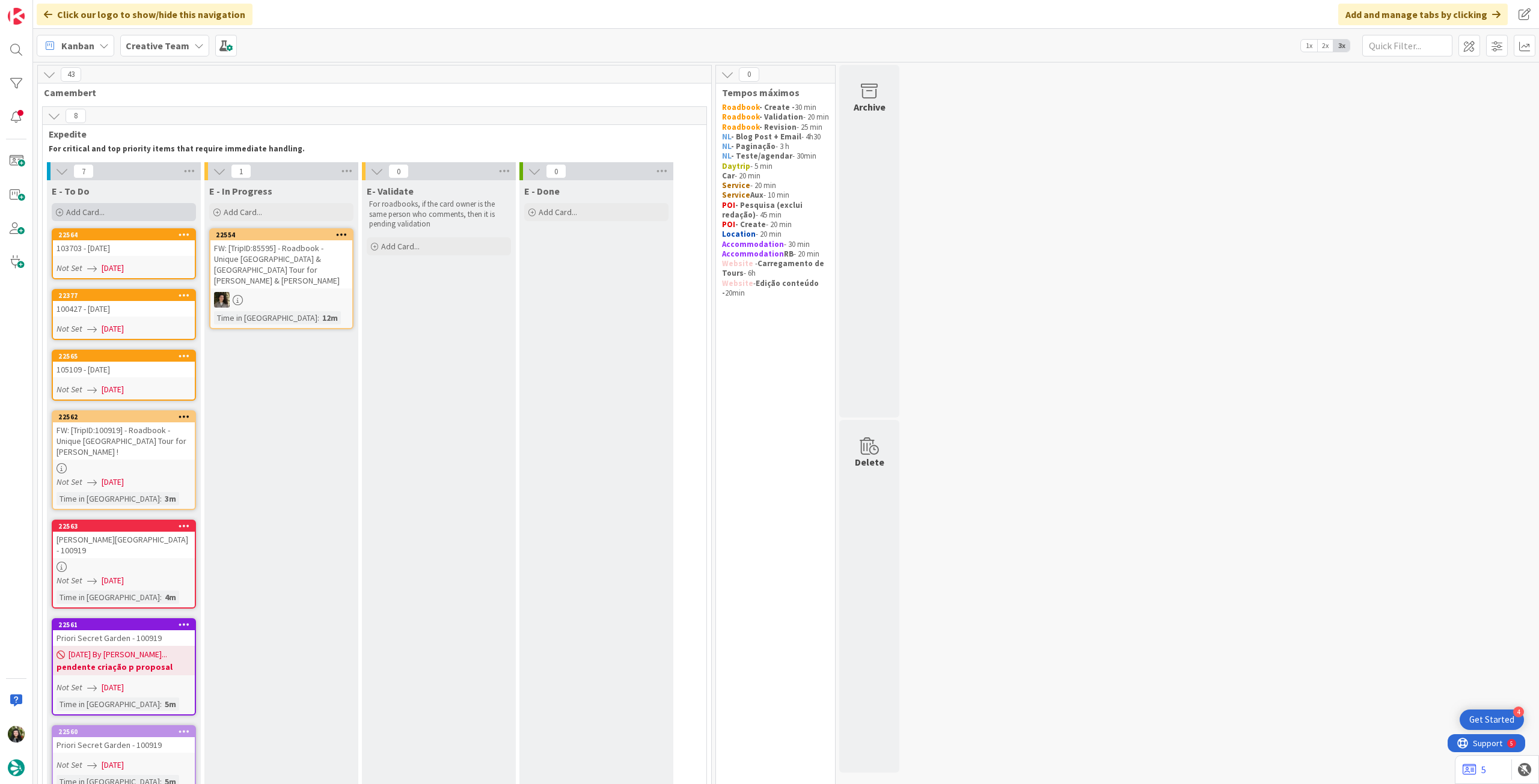
click at [166, 208] on div "Add Card..." at bounding box center [123, 212] width 144 height 18
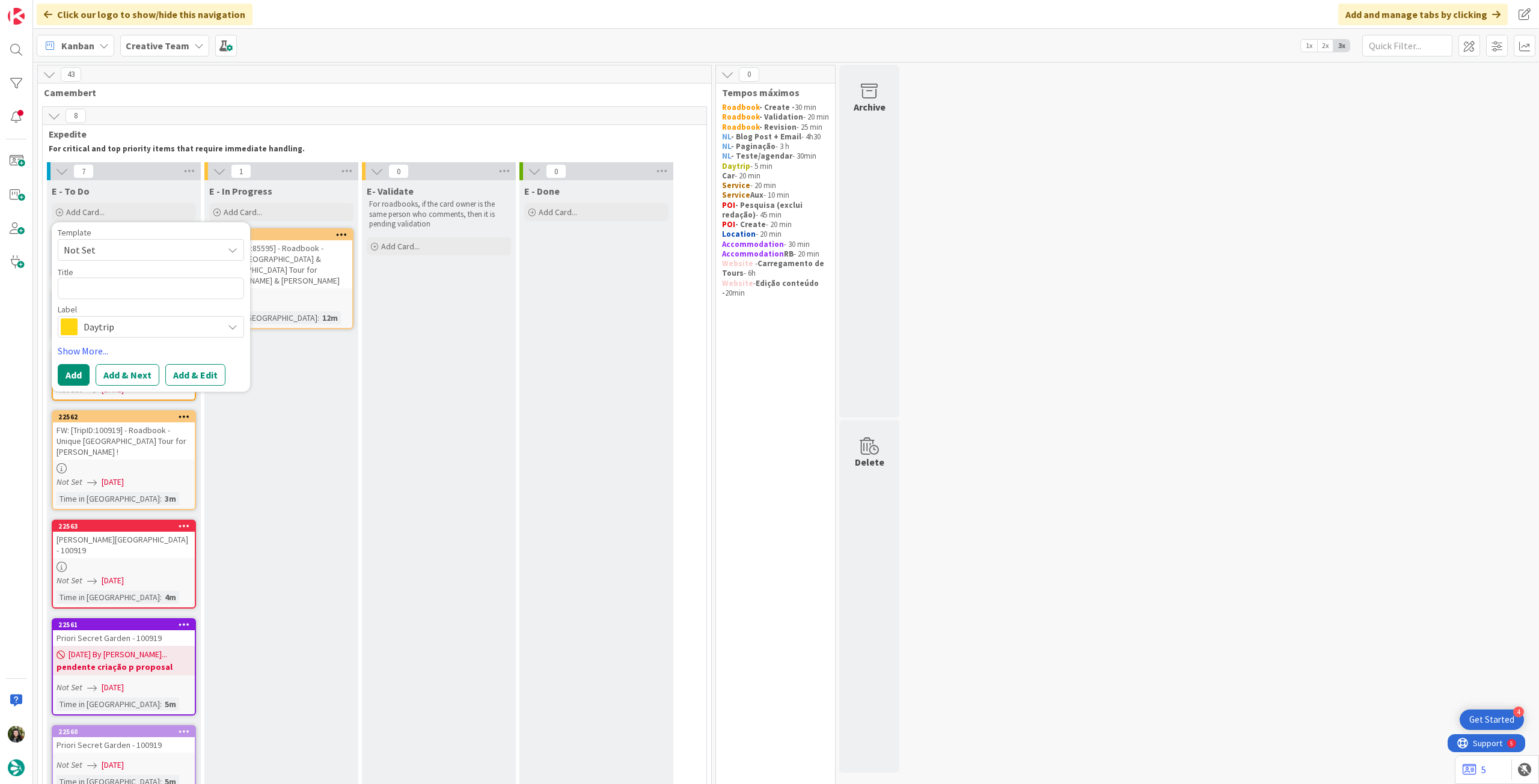
drag, startPoint x: 143, startPoint y: 326, endPoint x: 180, endPoint y: 338, distance: 38.9
click at [143, 326] on span "Daytrip" at bounding box center [150, 327] width 133 height 17
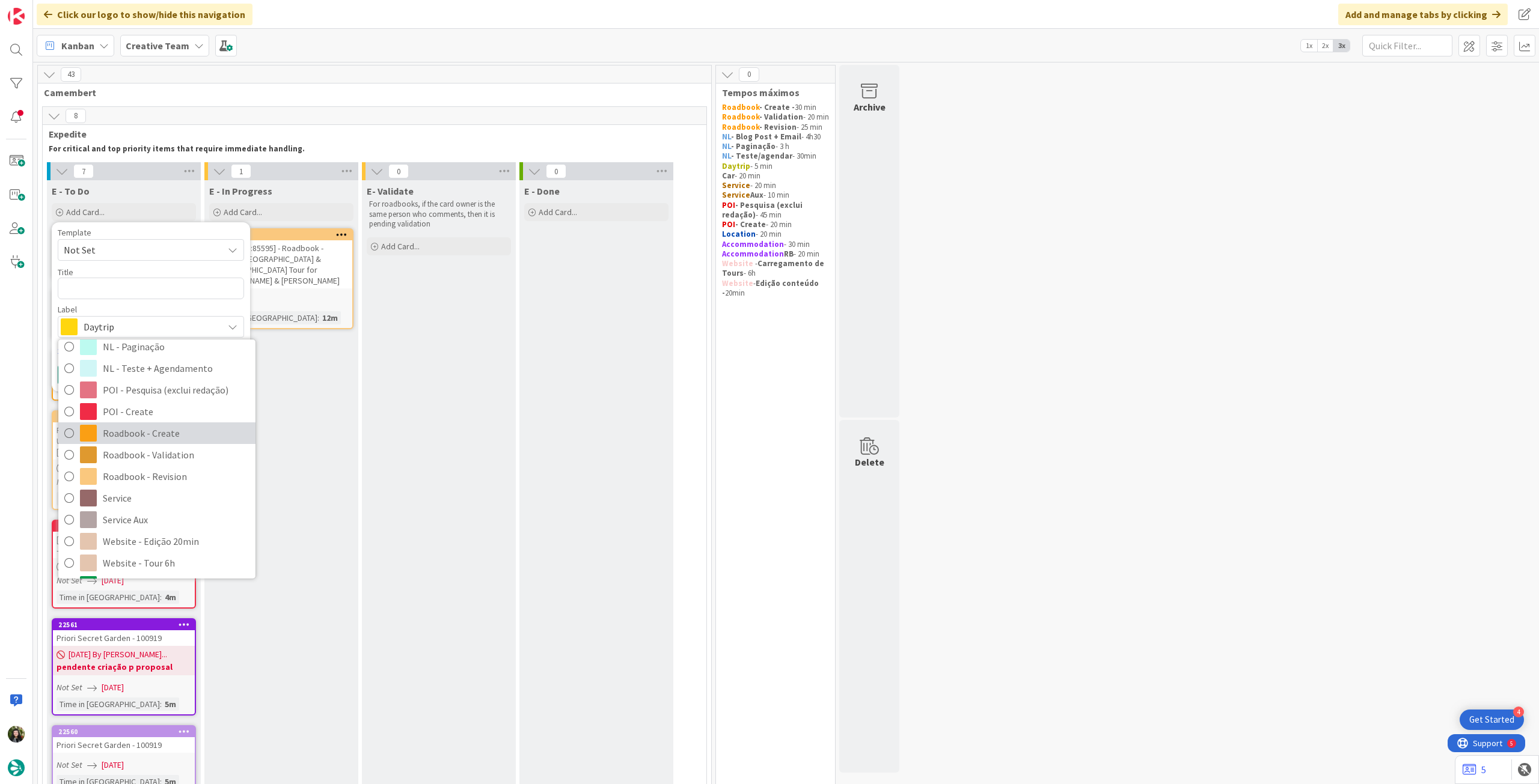
click at [195, 433] on span "Roadbook - Create" at bounding box center [176, 433] width 147 height 18
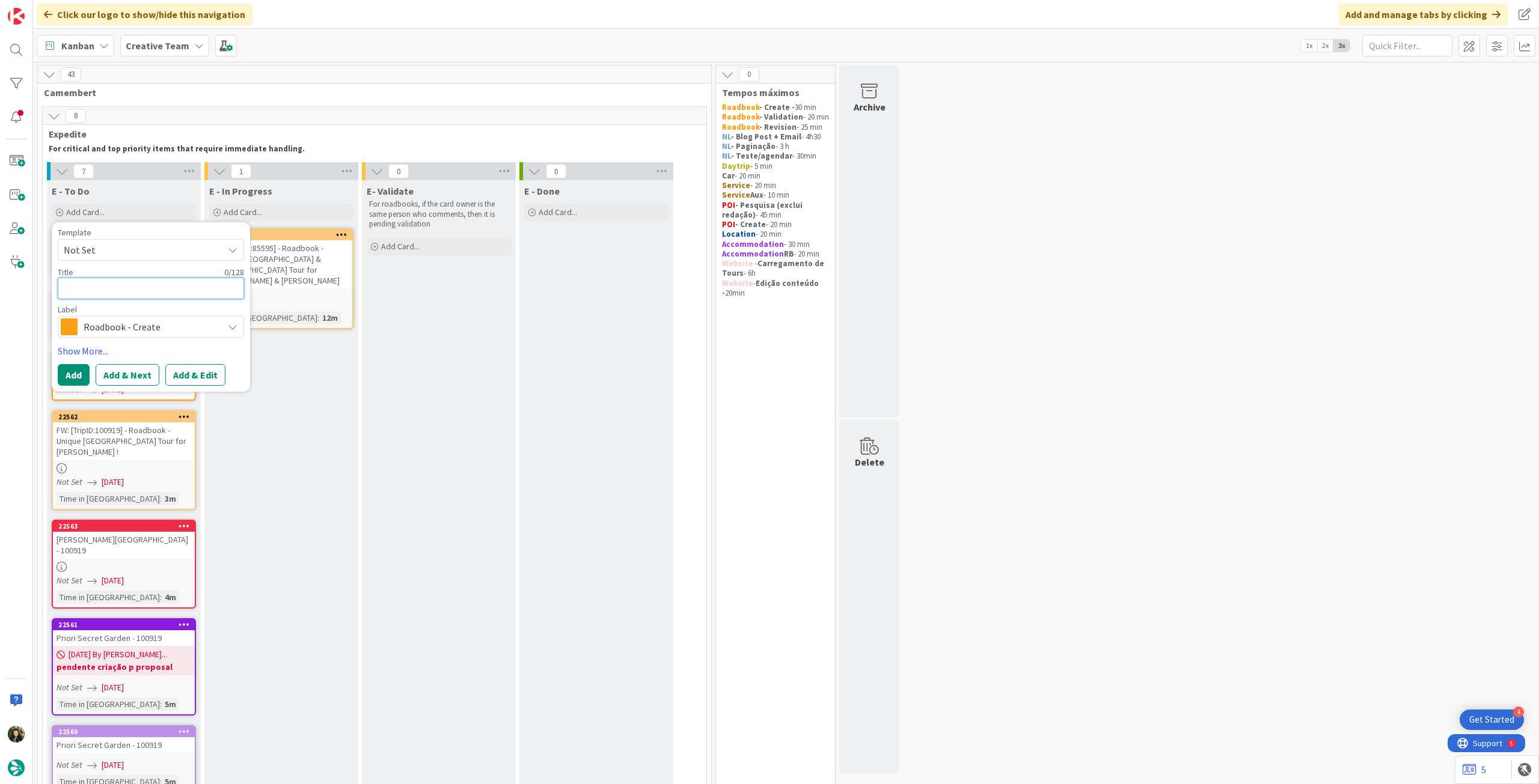
click at [127, 286] on textarea at bounding box center [150, 289] width 186 height 21
paste textarea "77841"
type textarea "x"
type textarea "77841"
click at [82, 369] on button "Add" at bounding box center [74, 375] width 32 height 21
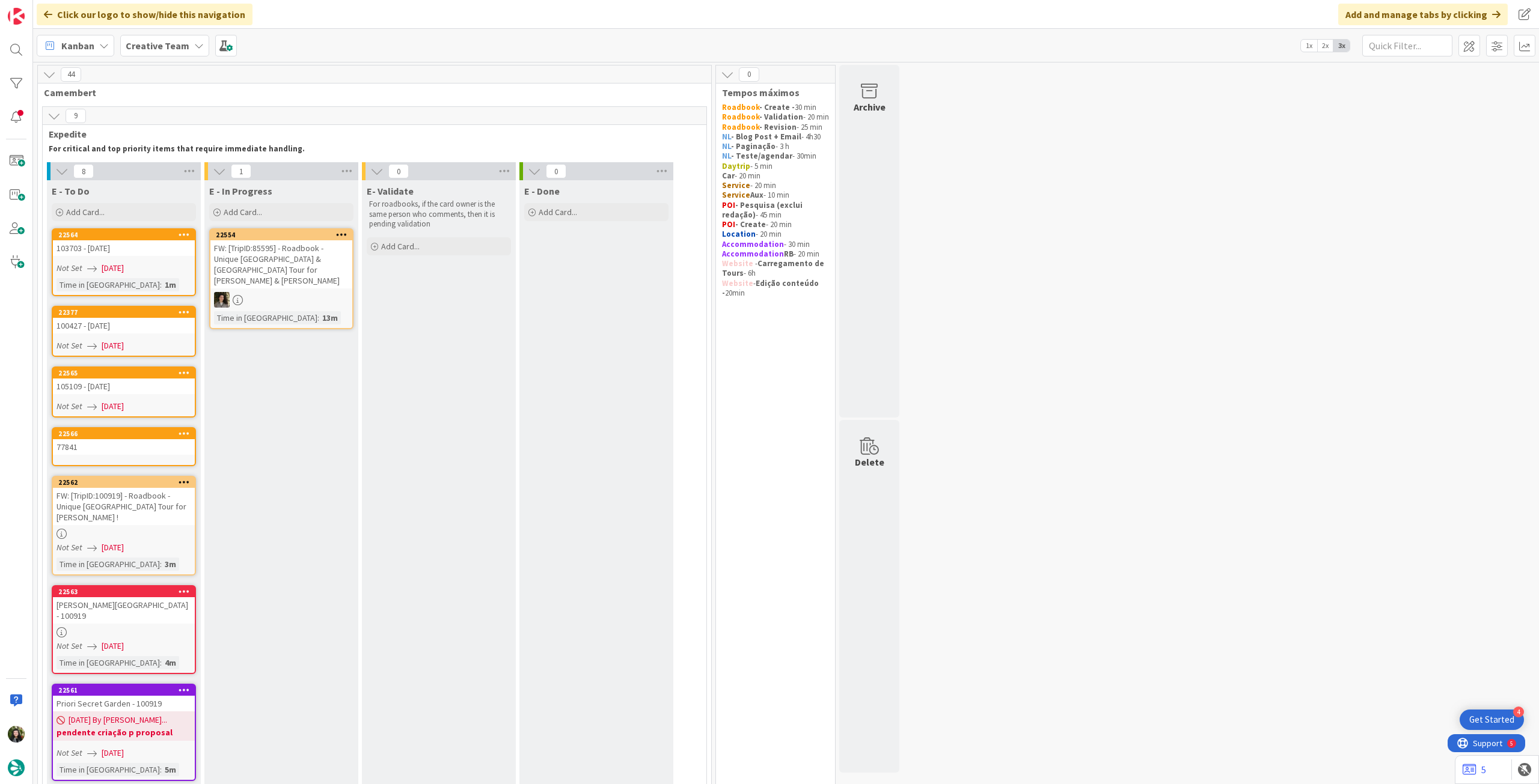
click at [113, 446] on div "77841" at bounding box center [123, 447] width 142 height 15
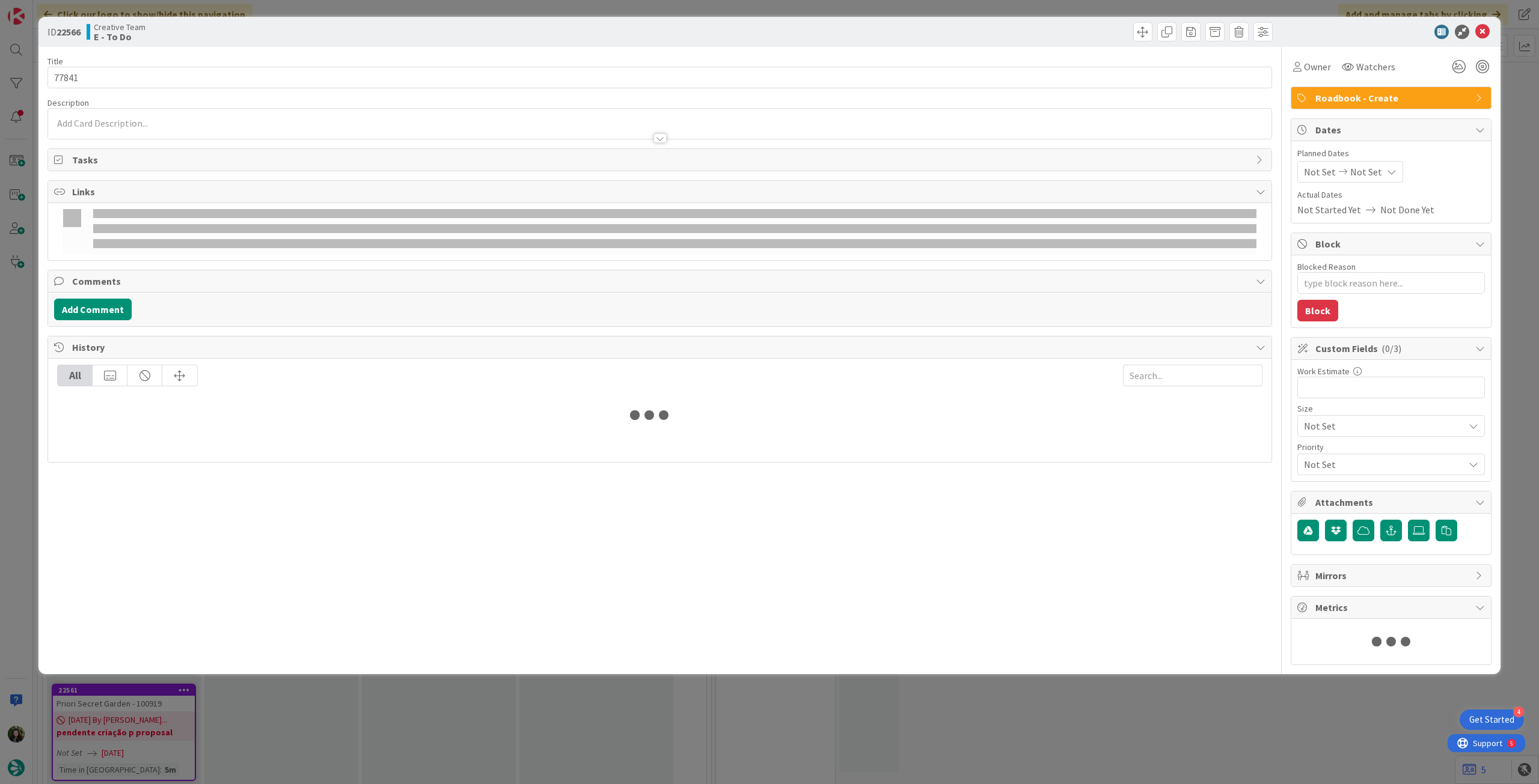
type textarea "x"
click at [1387, 169] on icon at bounding box center [1392, 172] width 10 height 10
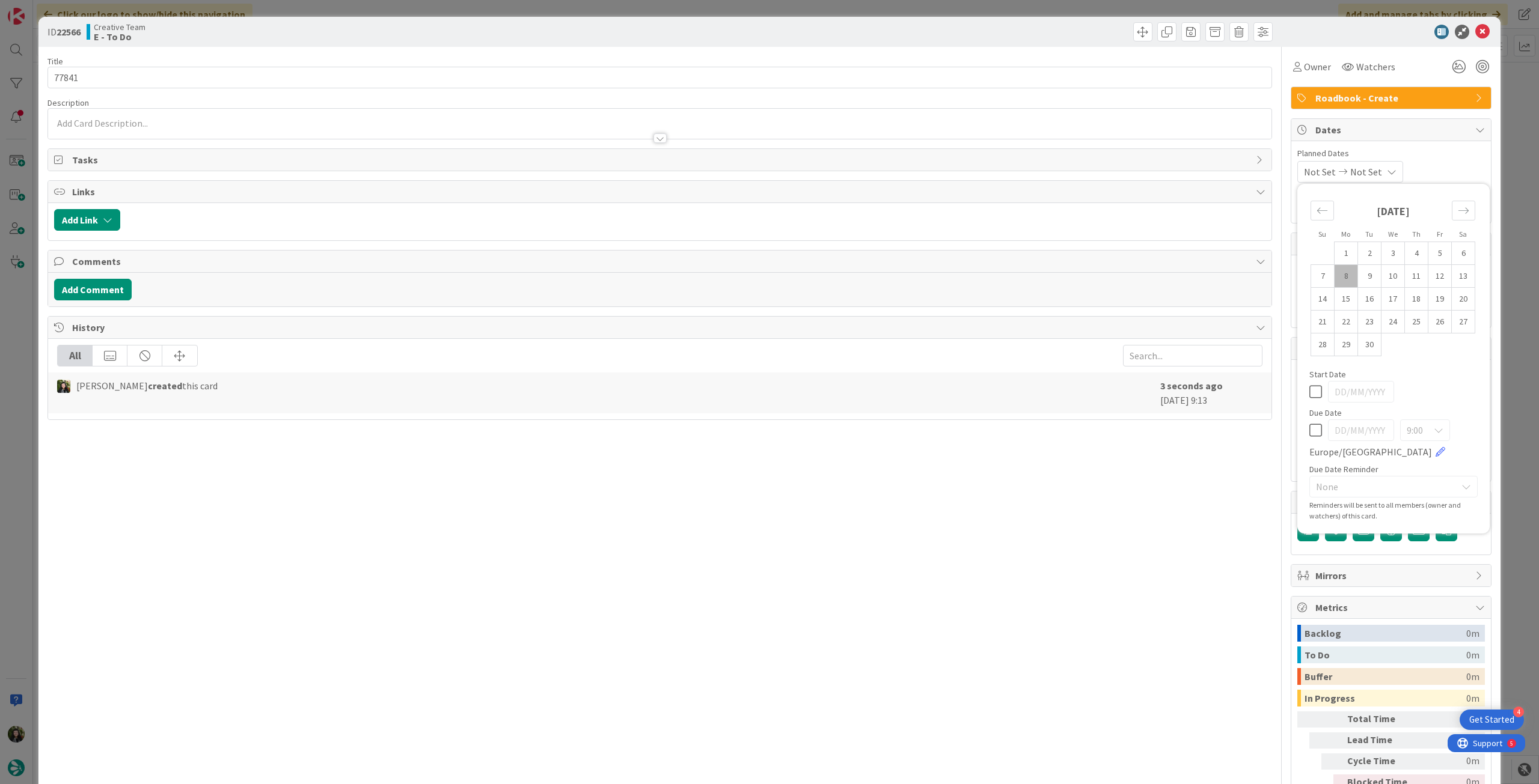
click at [1309, 426] on icon at bounding box center [1315, 430] width 12 height 15
type input "[DATE]"
click at [211, 74] on input "77841" at bounding box center [660, 77] width 1225 height 21
type textarea "x"
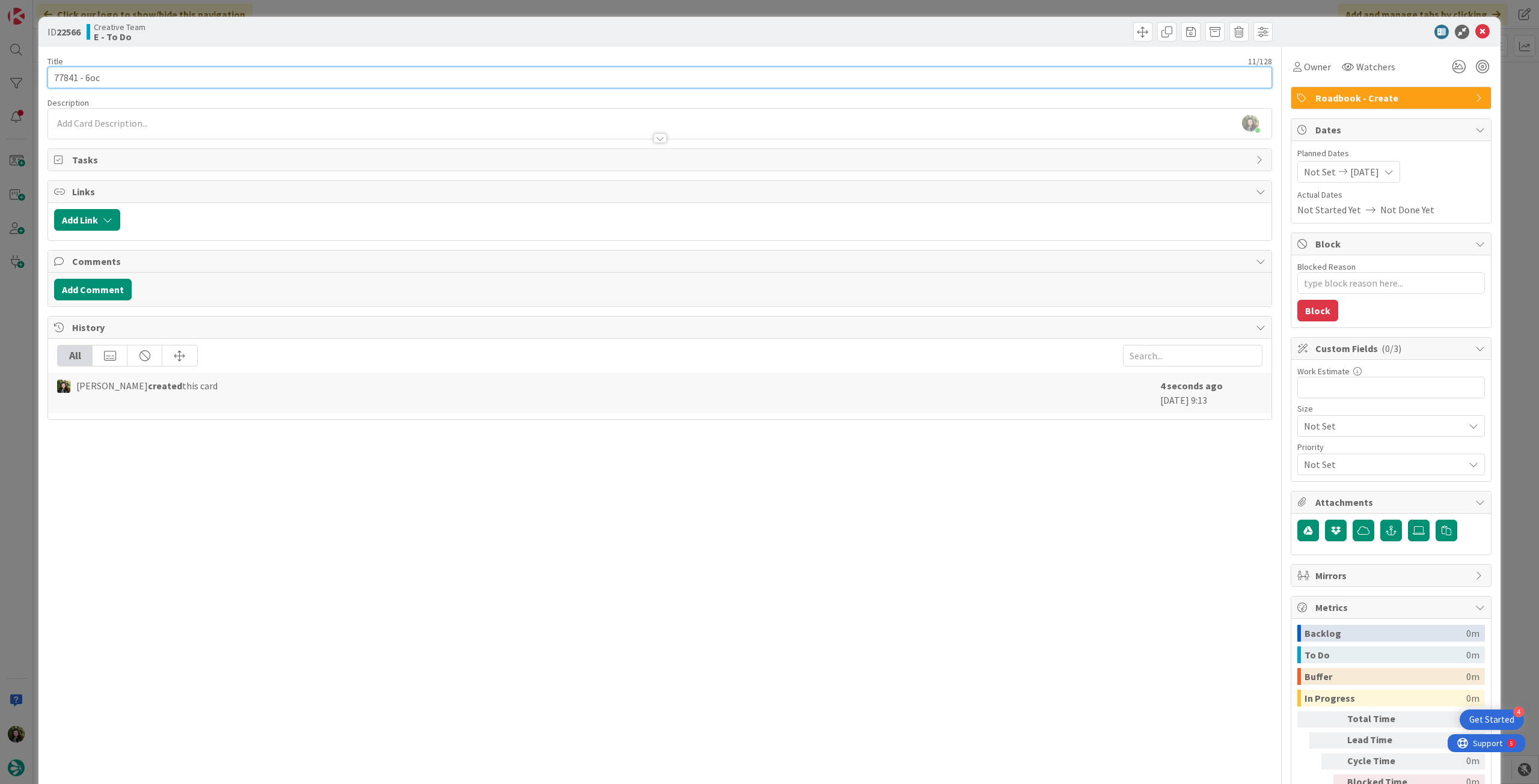
type input "77841 - [DATE]"
type textarea "x"
type input "77841 - [DATE]"
click at [1475, 37] on icon at bounding box center [1482, 31] width 15 height 15
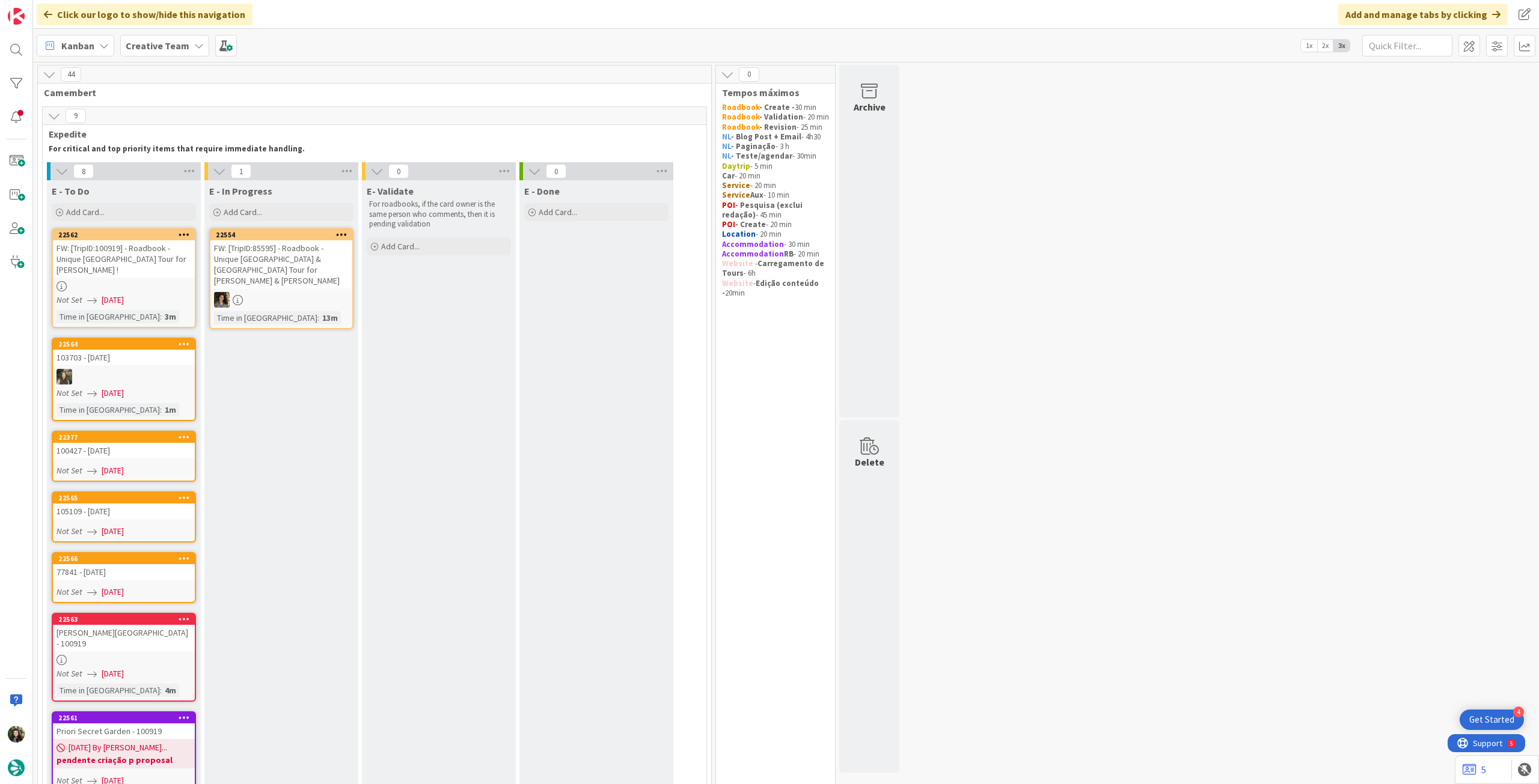
click at [154, 270] on link "22562 FW: [TripID:100919] - Roadbook - Unique Italy Tour for Richard ! Not Set …" at bounding box center [123, 278] width 144 height 100
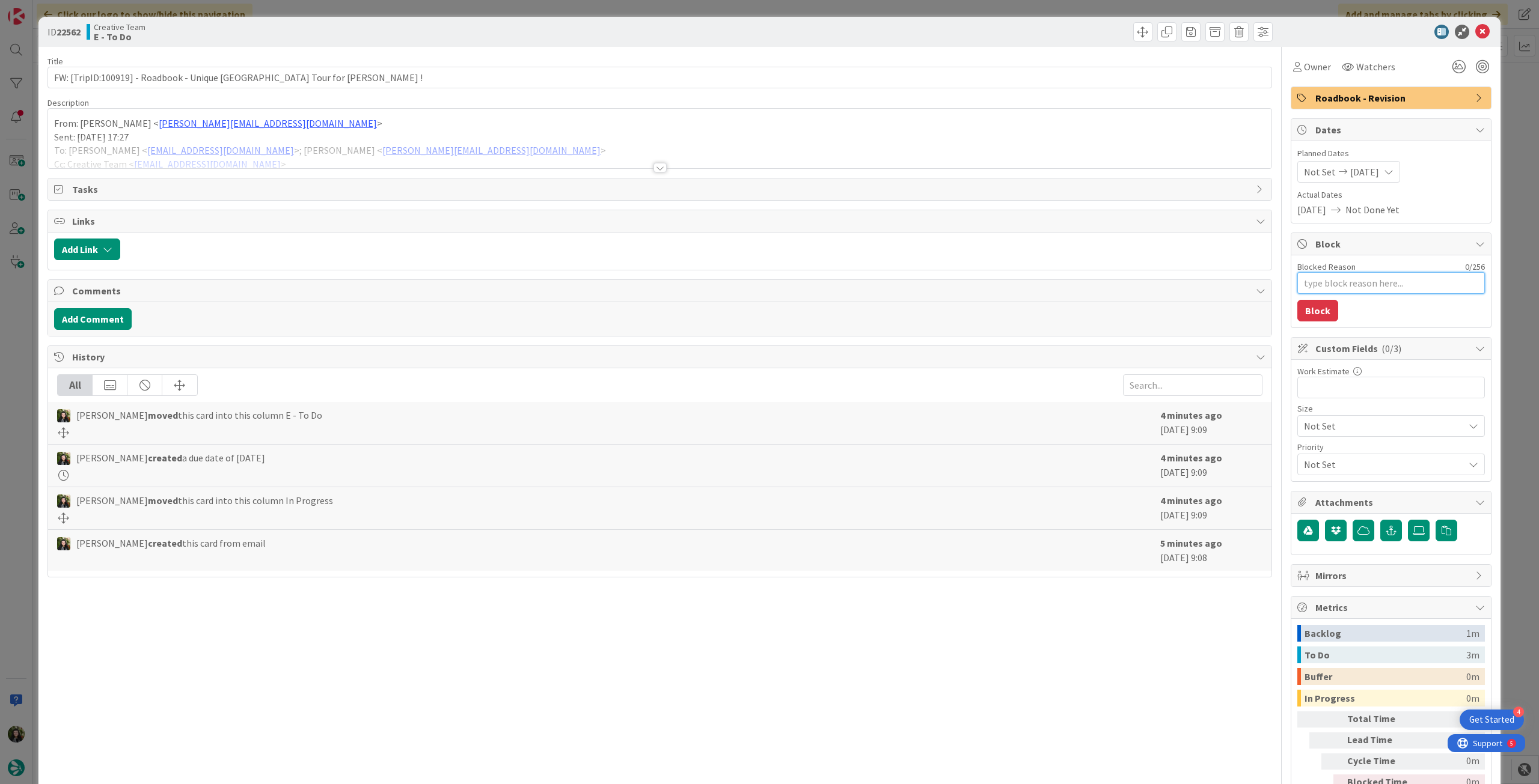
click at [1366, 287] on textarea "Blocked Reason" at bounding box center [1391, 283] width 188 height 21
type textarea "x"
type textarea "p"
click at [1312, 309] on button "Block" at bounding box center [1318, 311] width 41 height 21
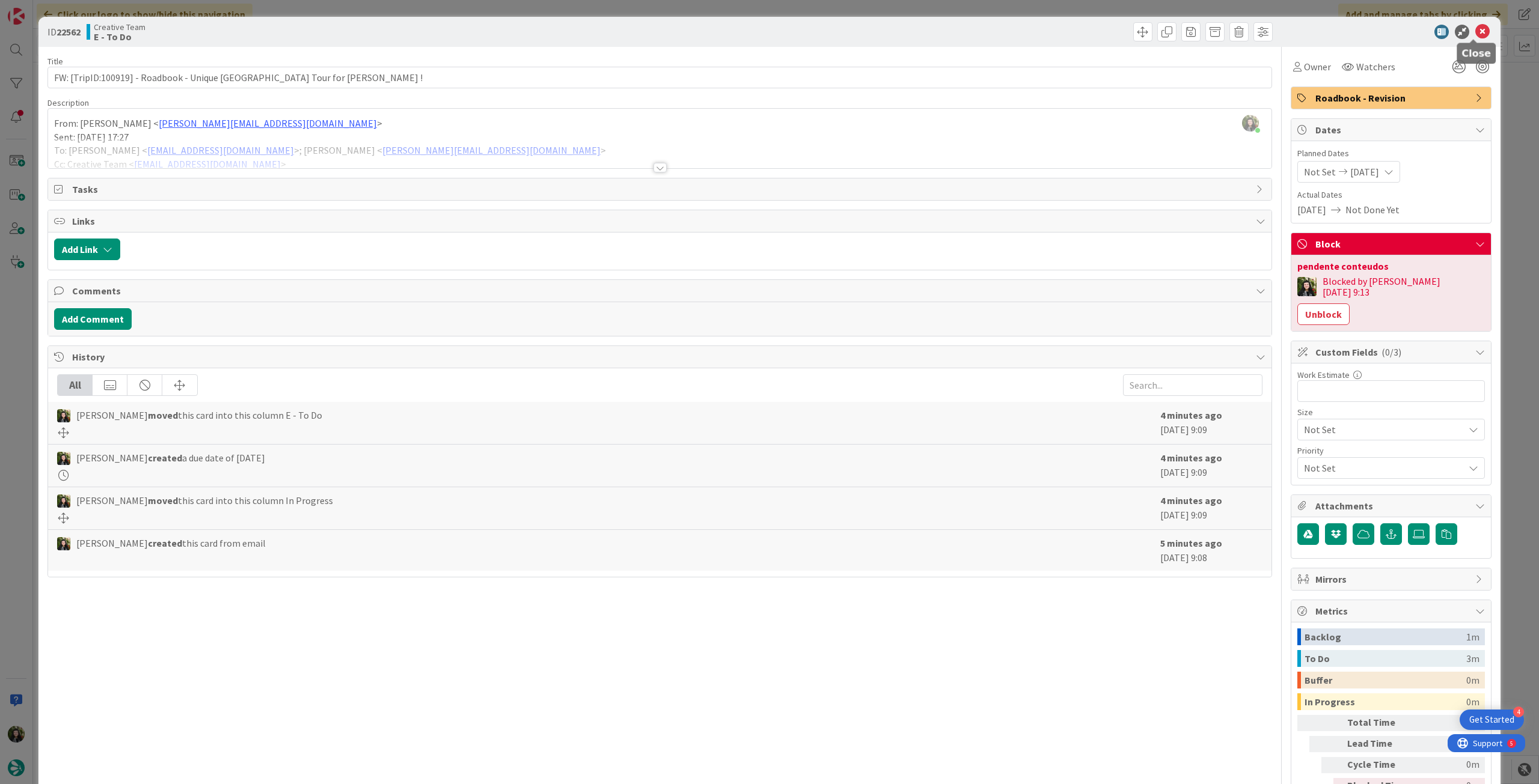
click at [1475, 31] on icon at bounding box center [1482, 31] width 15 height 15
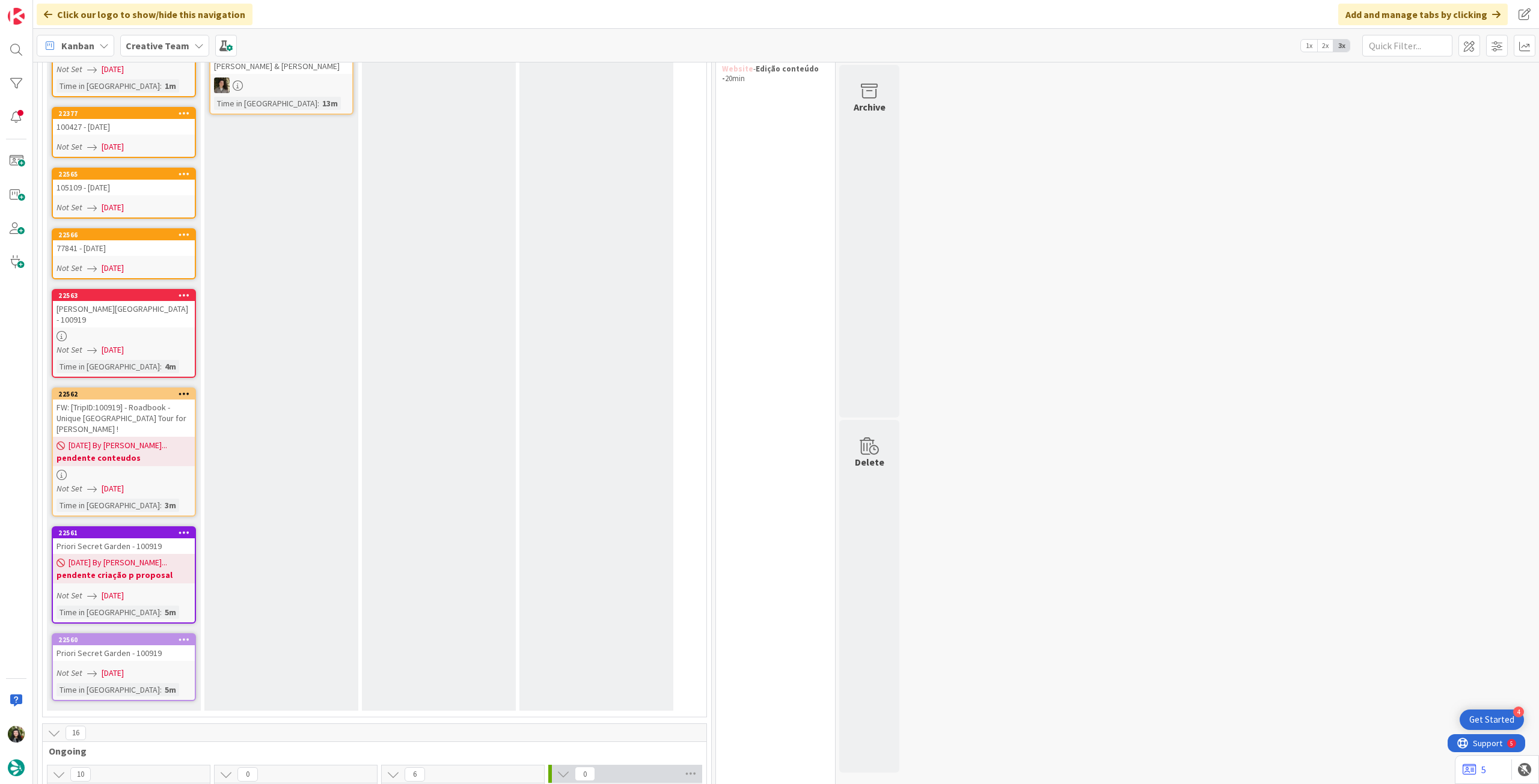
scroll to position [270, 0]
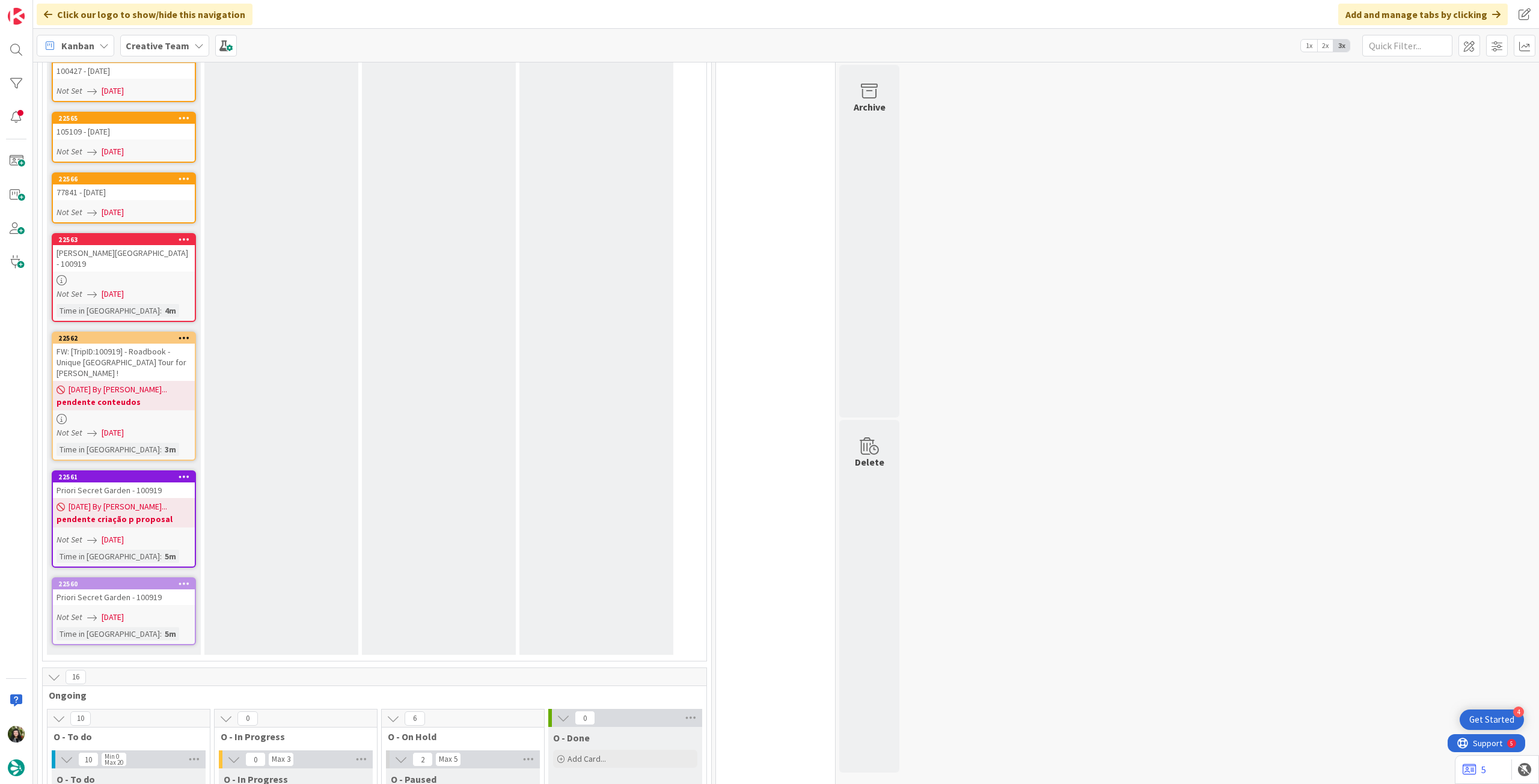
click at [190, 580] on div at bounding box center [184, 583] width 21 height 8
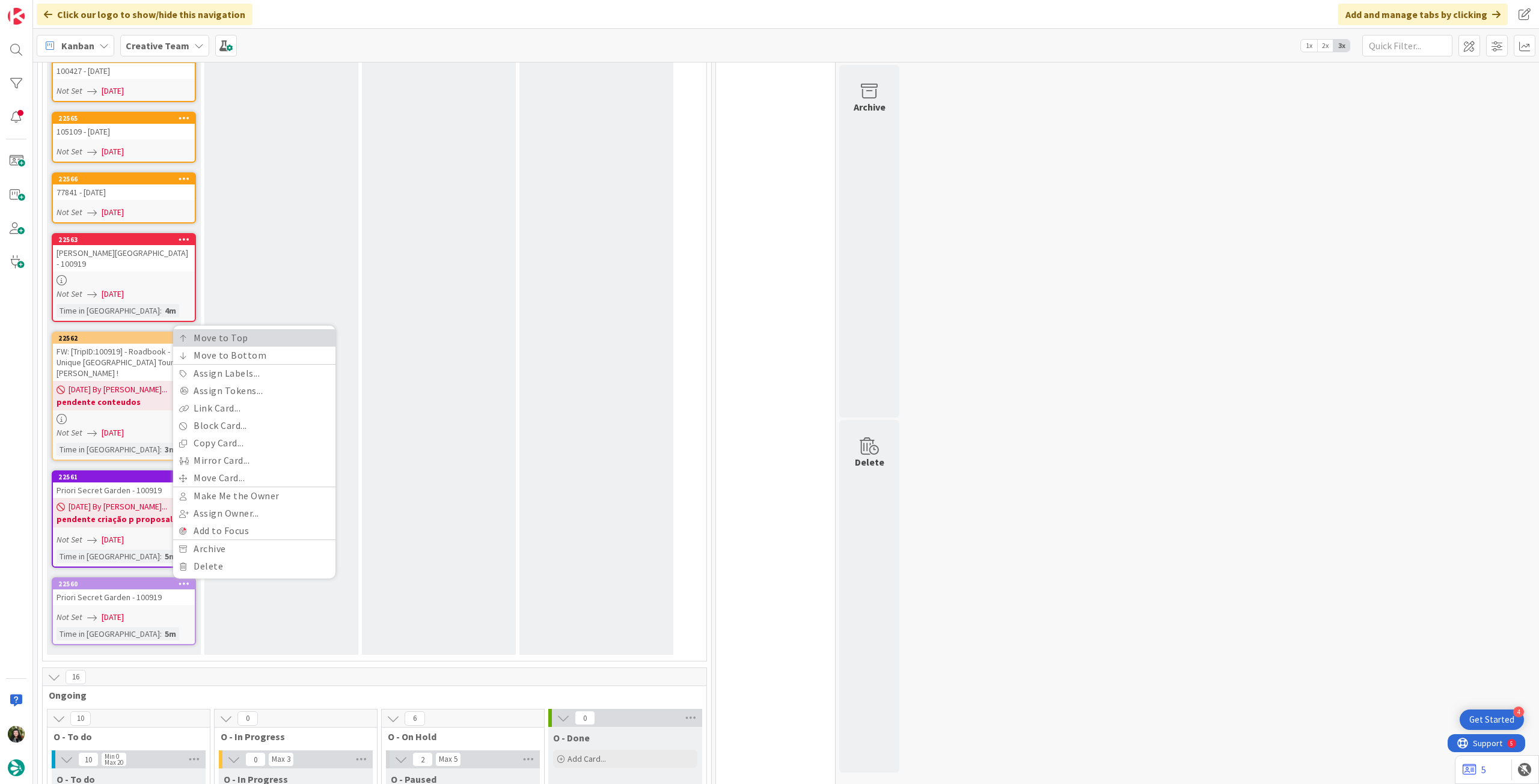
click at [205, 329] on link "Move to Top" at bounding box center [254, 338] width 162 height 18
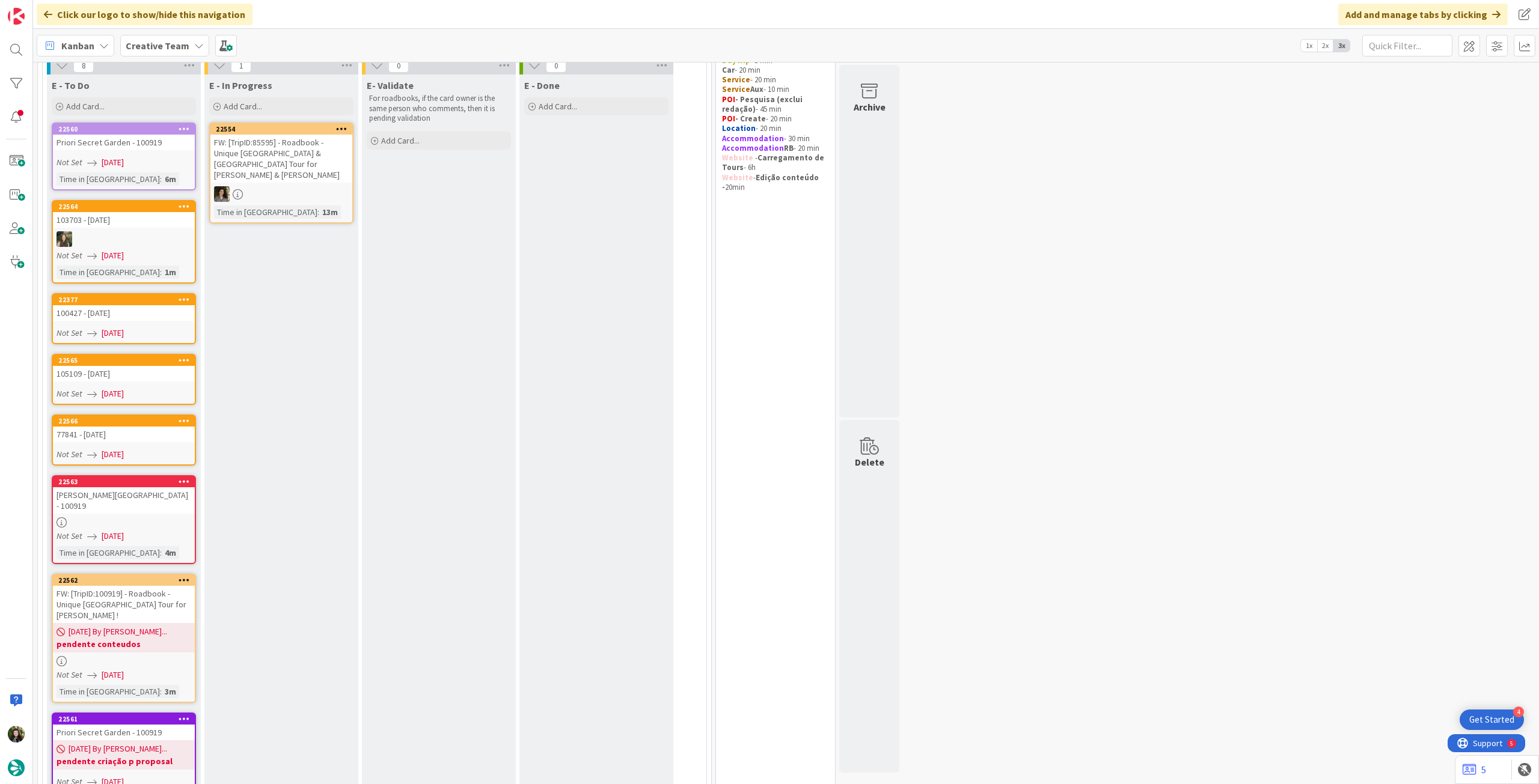
scroll to position [160, 0]
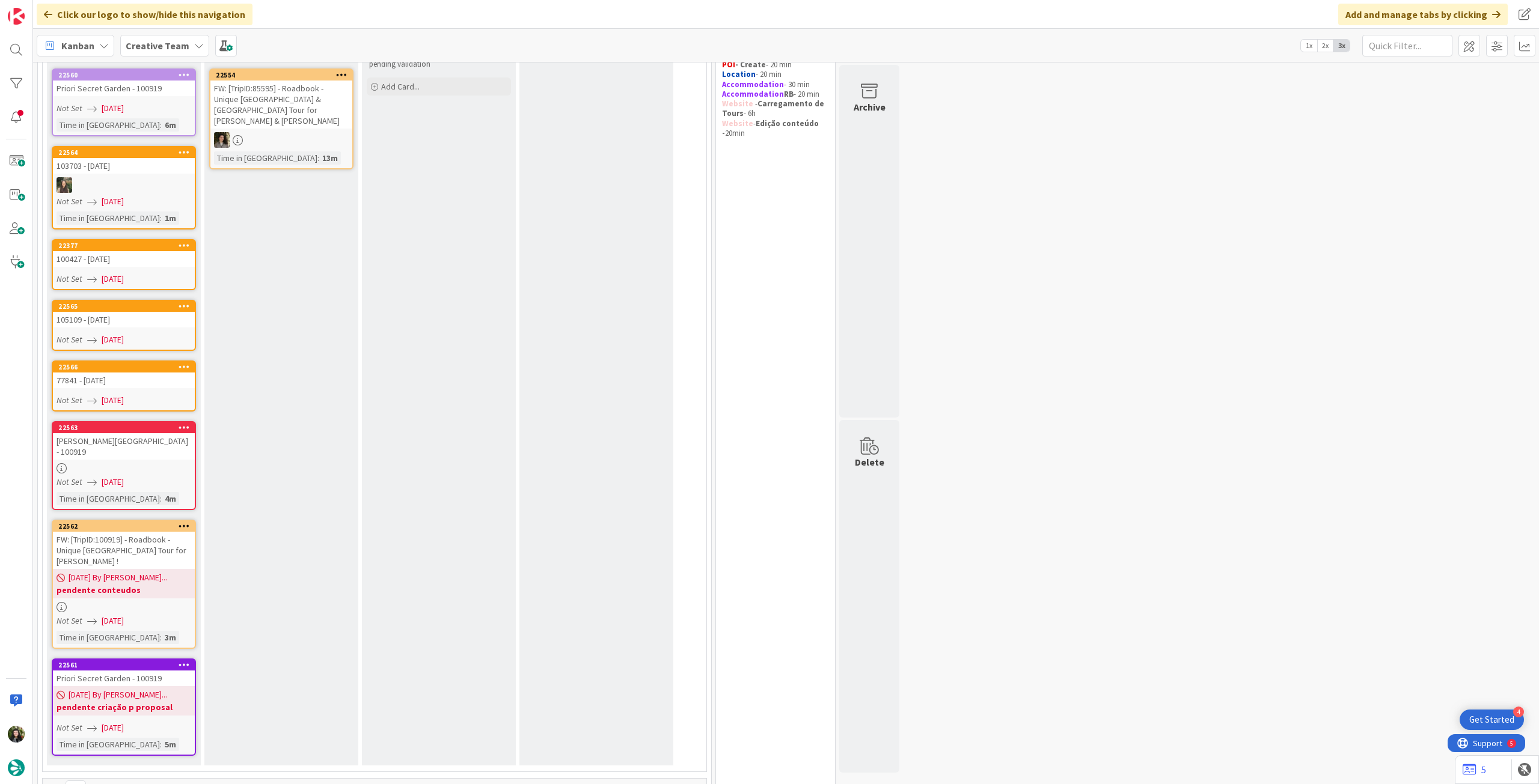
click at [184, 661] on icon at bounding box center [184, 665] width 11 height 8
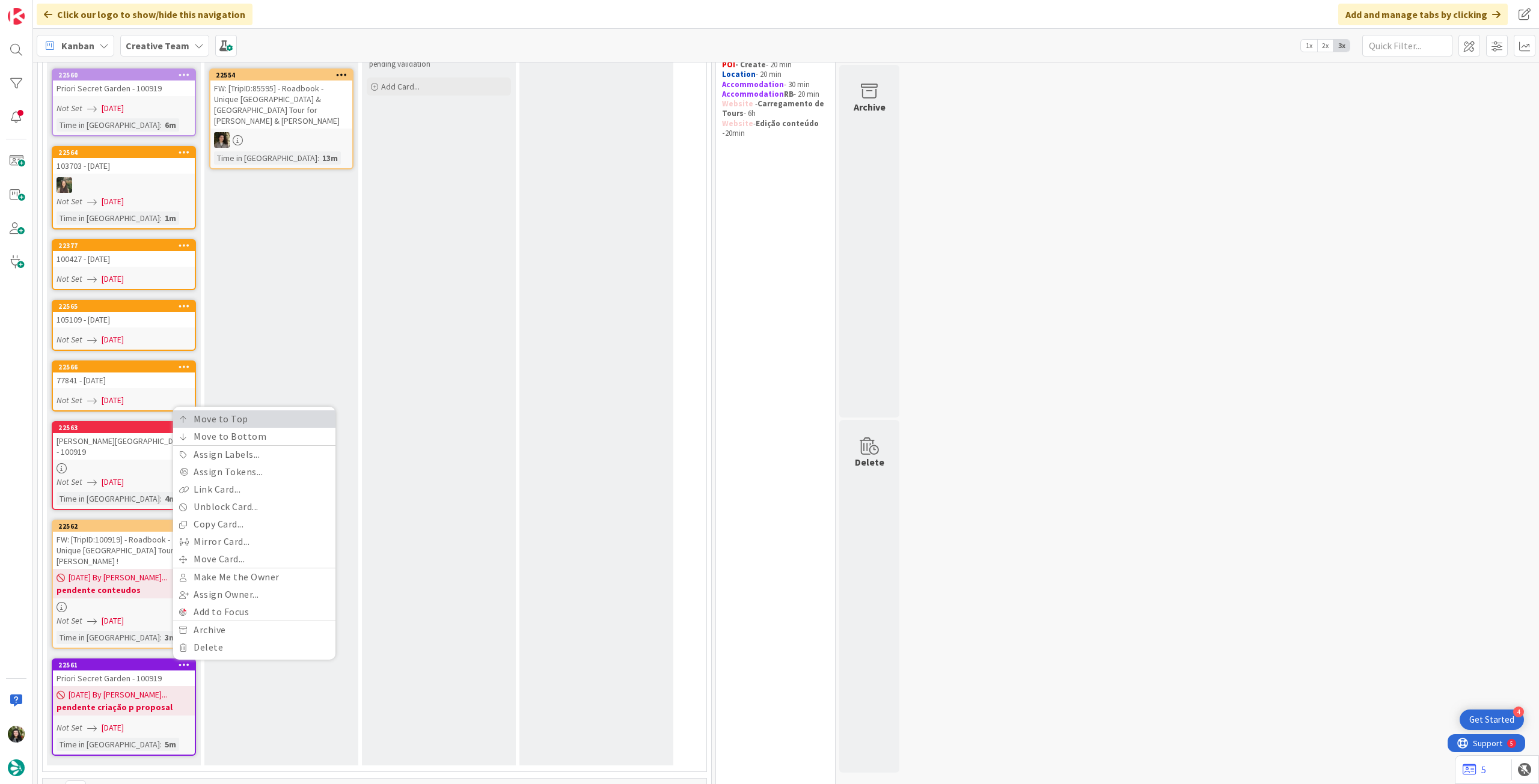
click at [209, 410] on link "Move to Top" at bounding box center [254, 419] width 162 height 18
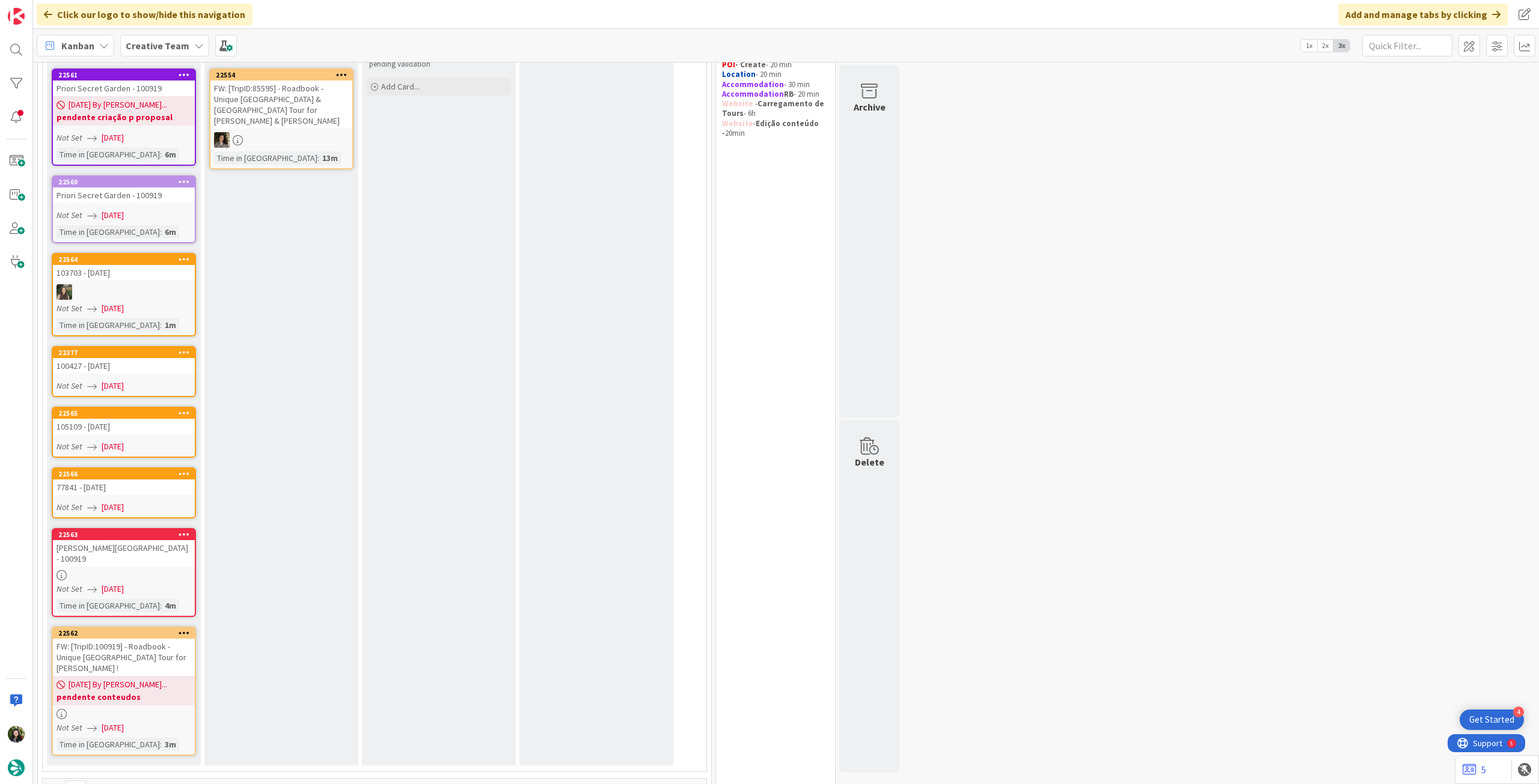
click at [182, 629] on icon at bounding box center [184, 632] width 11 height 8
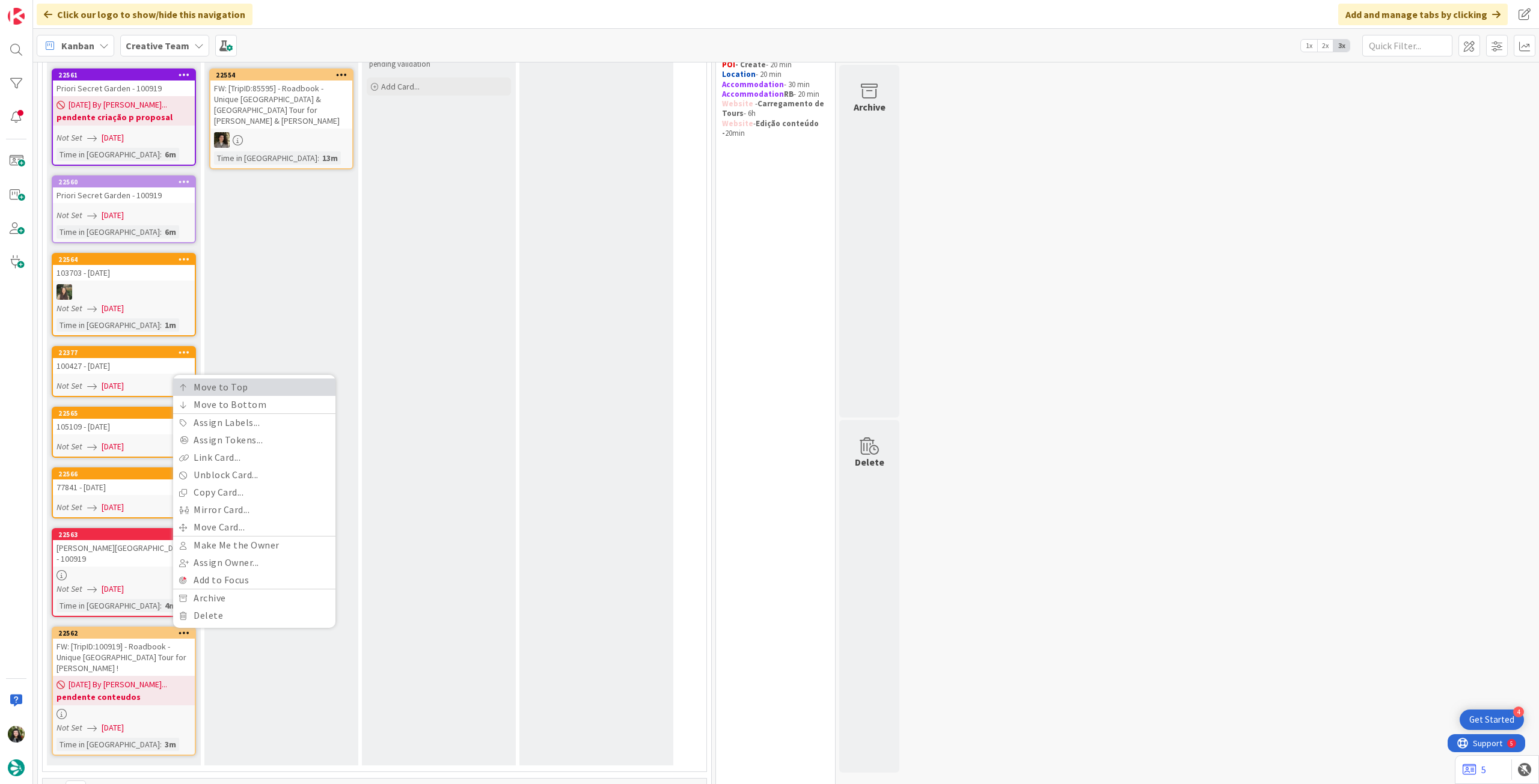
click at [217, 378] on link "Move to Top" at bounding box center [254, 387] width 162 height 18
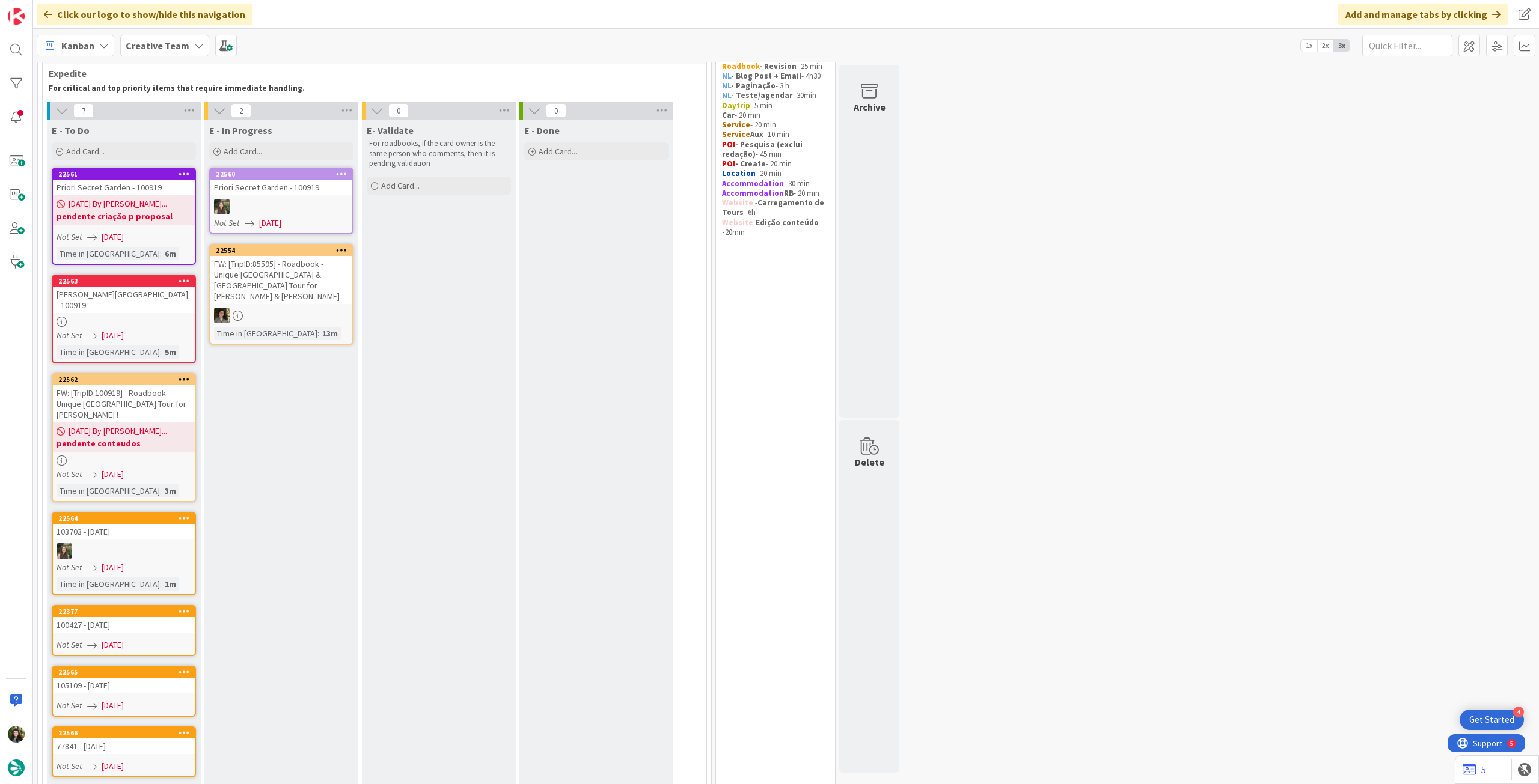
scroll to position [0, 0]
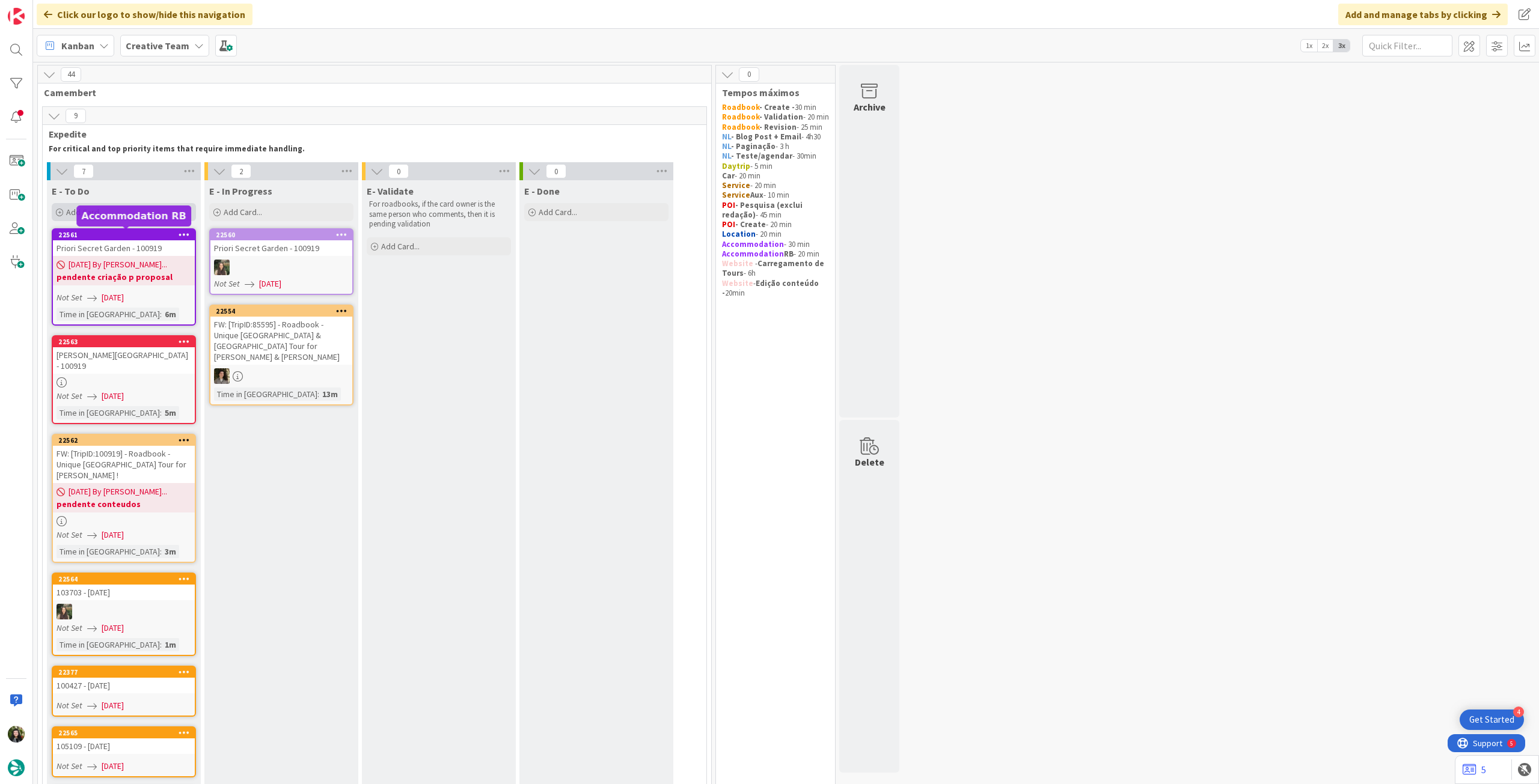
click at [126, 211] on div "Add Card..." at bounding box center [123, 212] width 144 height 18
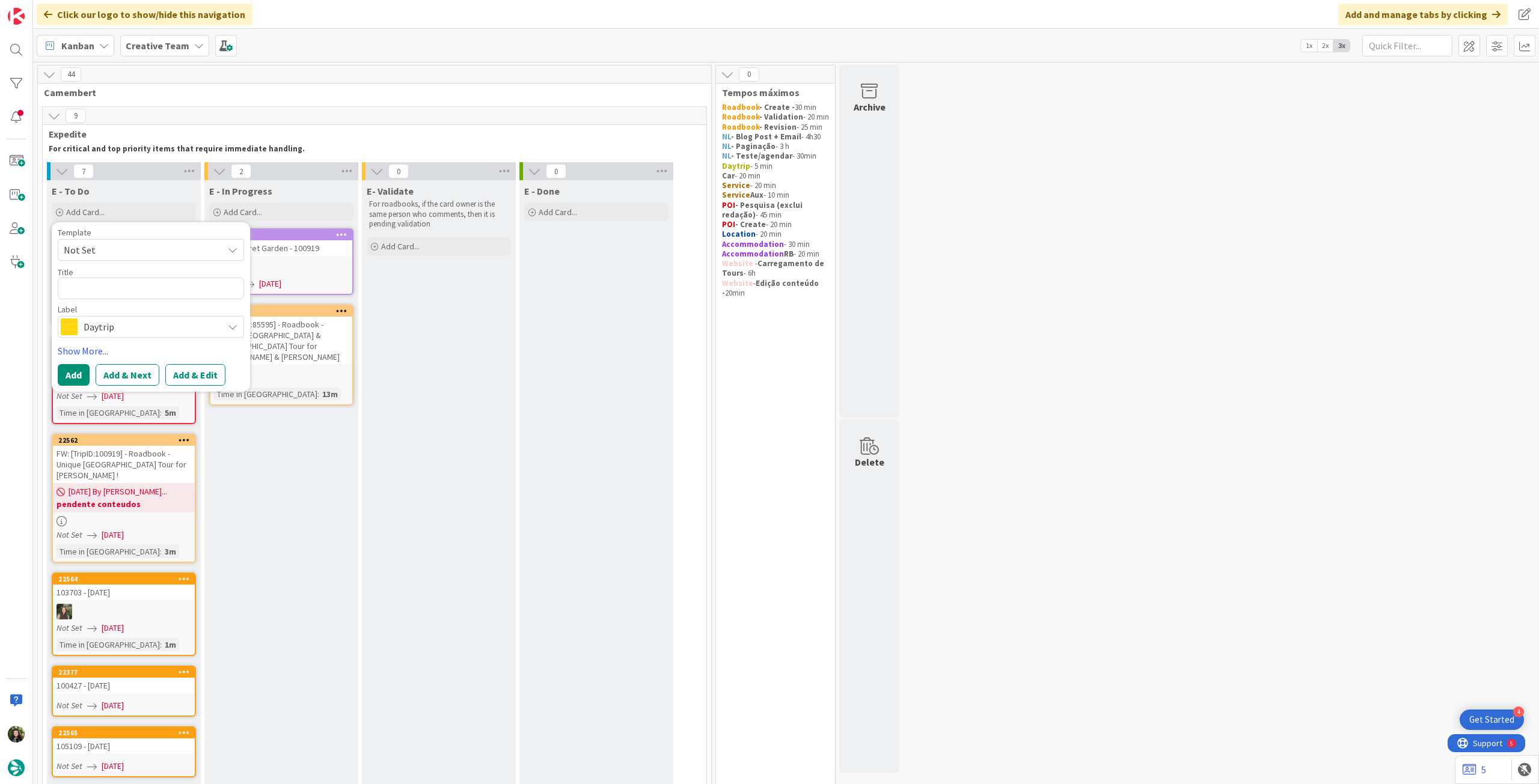
click at [122, 330] on span "Daytrip" at bounding box center [150, 327] width 133 height 17
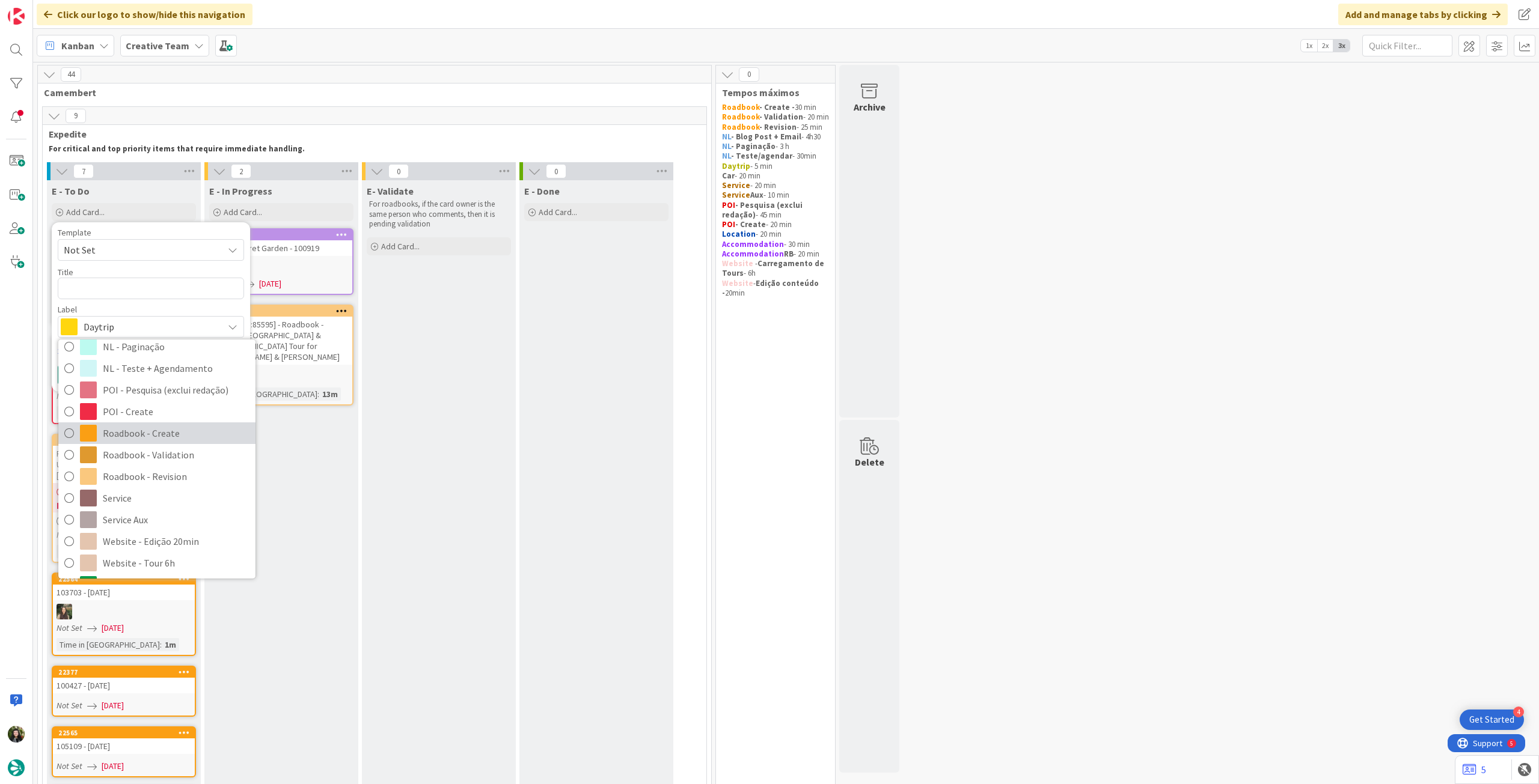
click at [165, 436] on span "Roadbook - Create" at bounding box center [176, 433] width 147 height 18
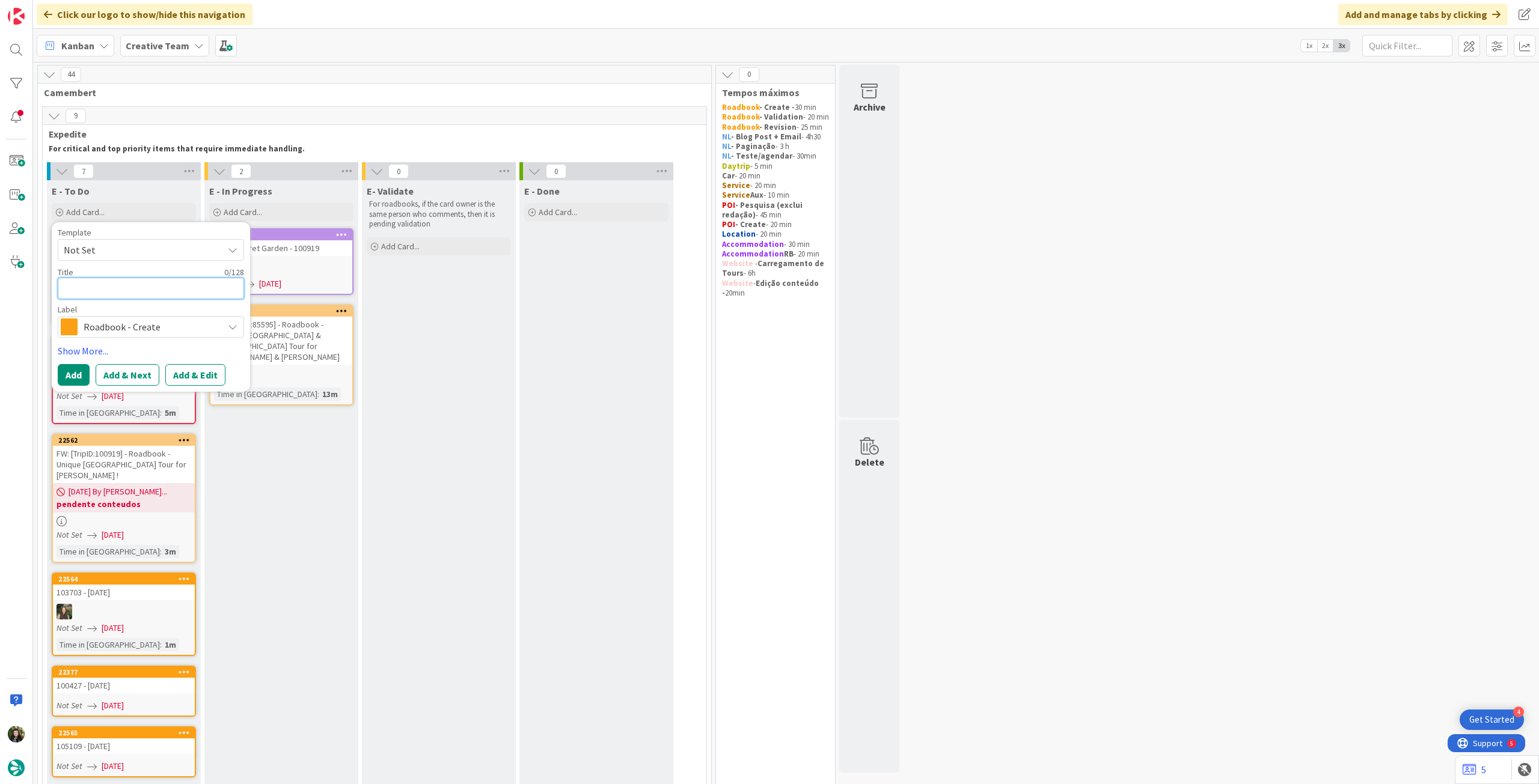
click at [133, 286] on textarea at bounding box center [150, 289] width 186 height 21
paste textarea "95395"
click at [68, 379] on button "Add" at bounding box center [74, 375] width 32 height 21
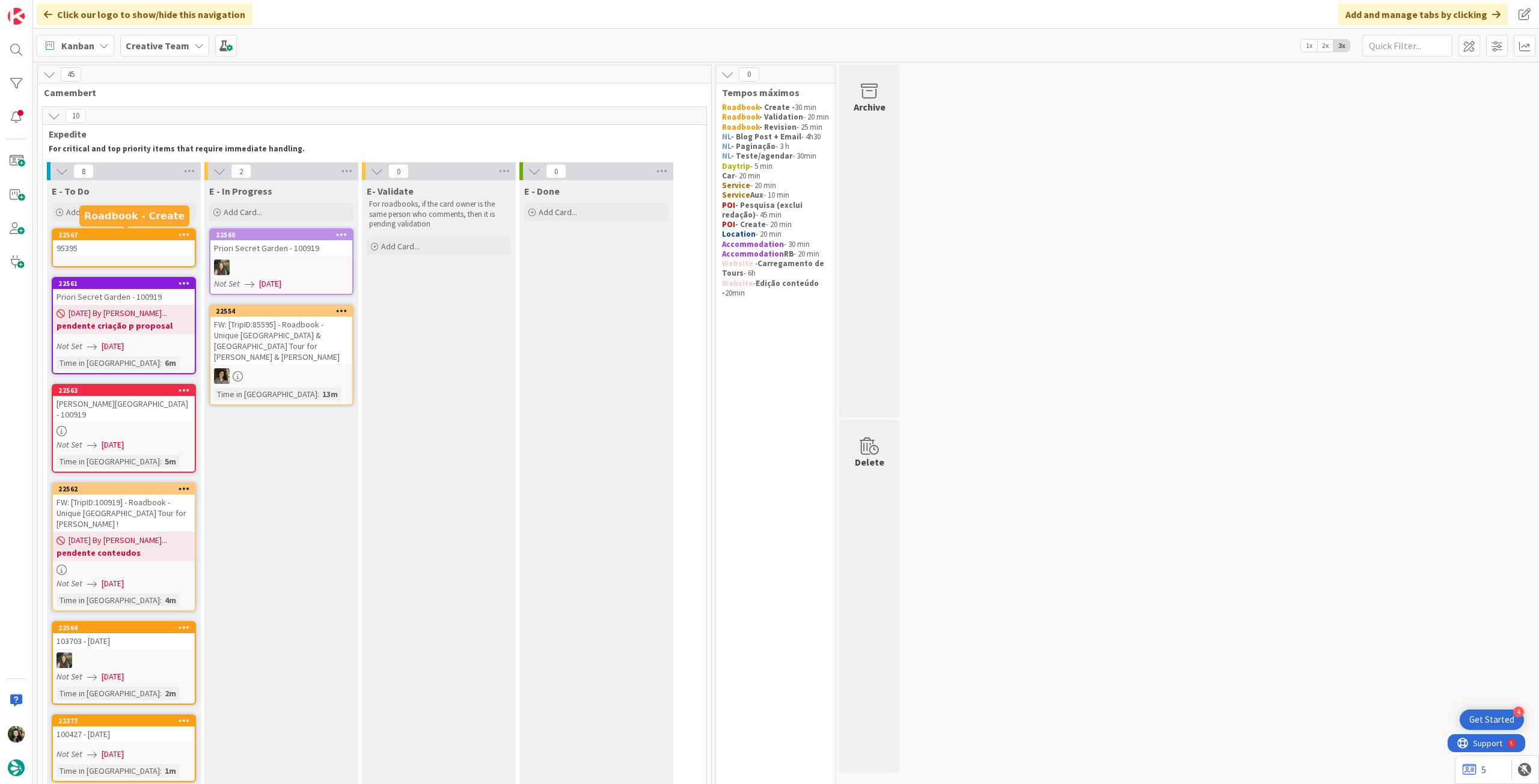
click at [127, 253] on div "95395" at bounding box center [123, 248] width 142 height 15
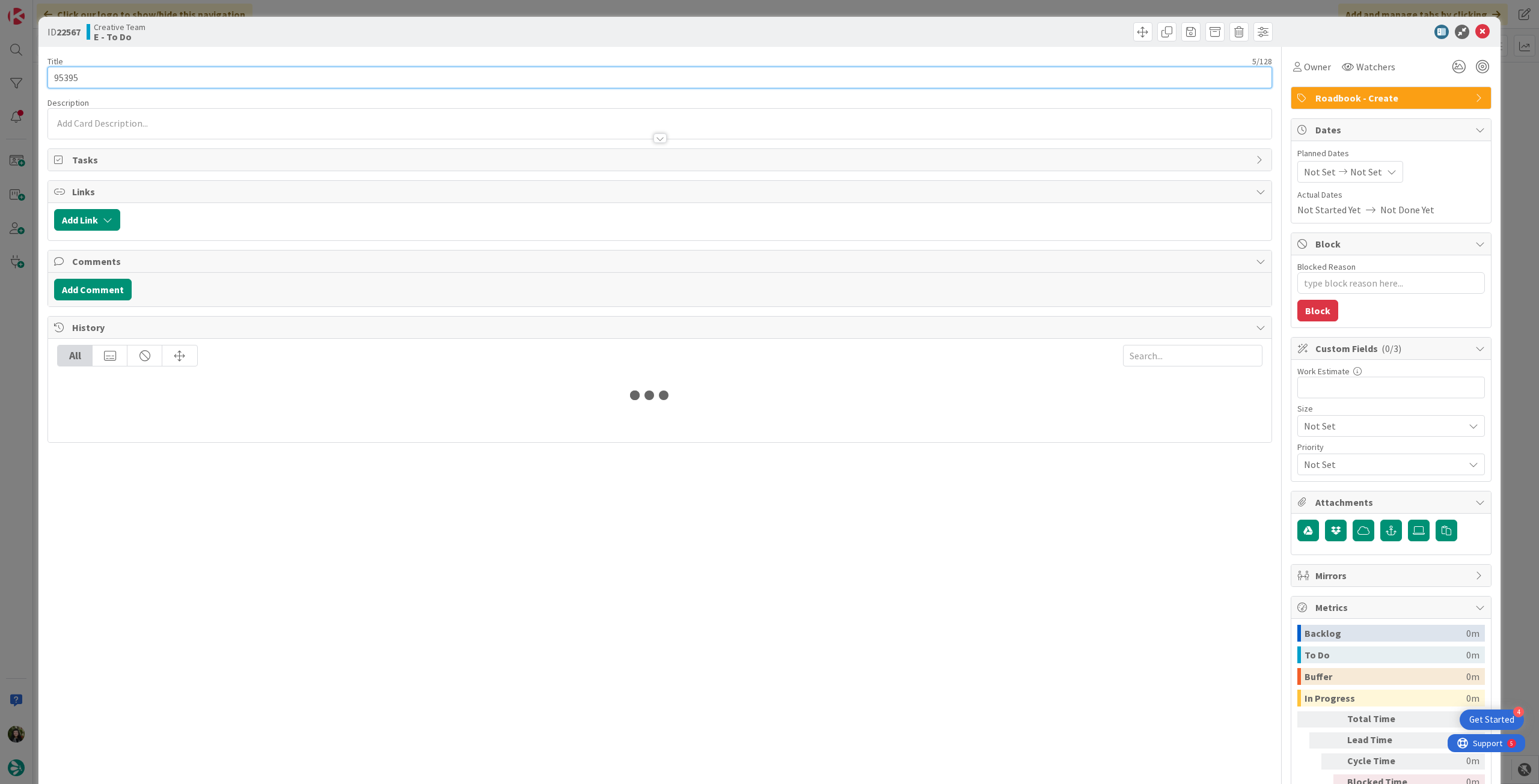
click at [331, 74] on input "95395" at bounding box center [660, 77] width 1225 height 21
click at [1475, 30] on icon at bounding box center [1482, 31] width 15 height 15
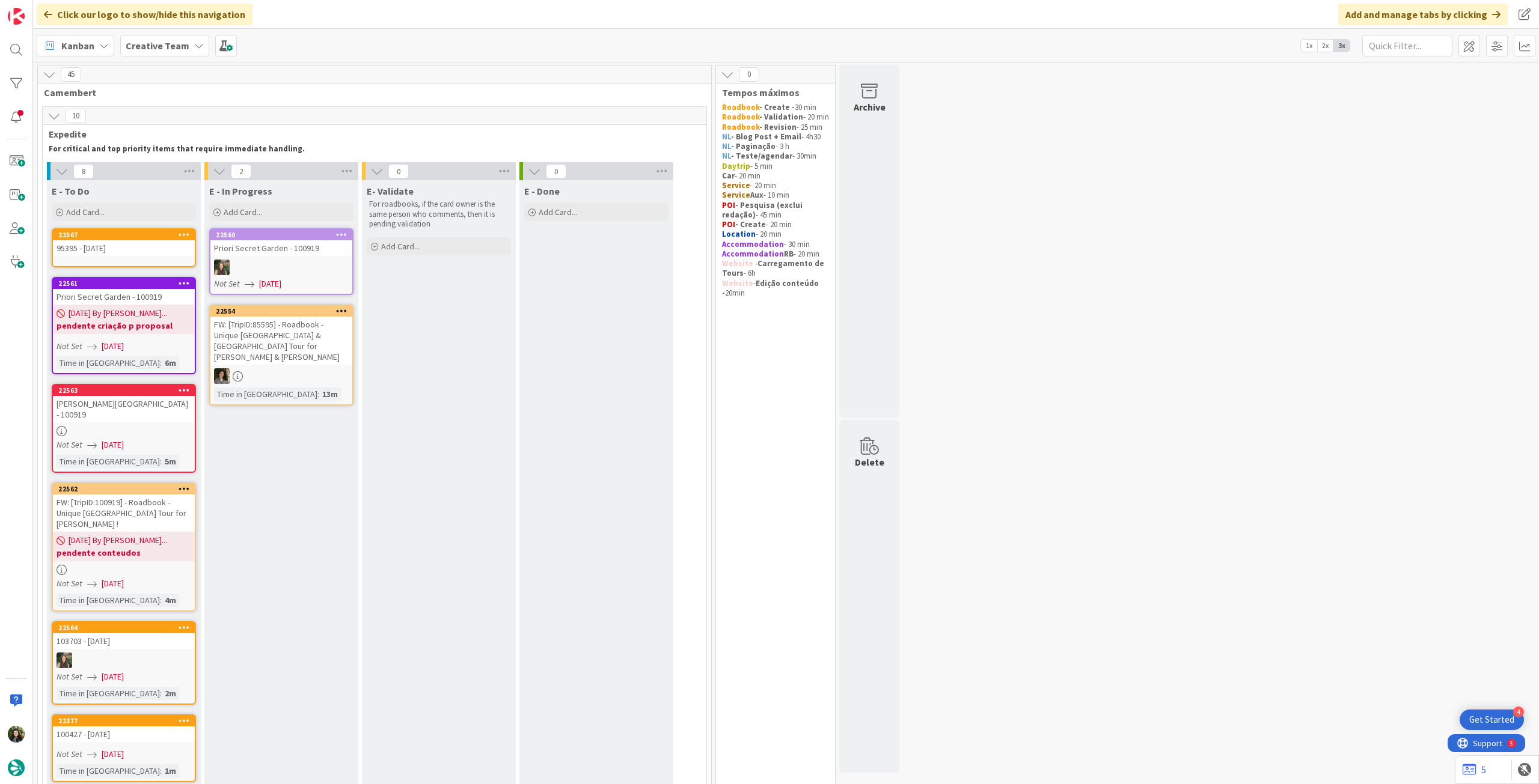
click at [141, 253] on div "95395 - [DATE]" at bounding box center [123, 248] width 142 height 15
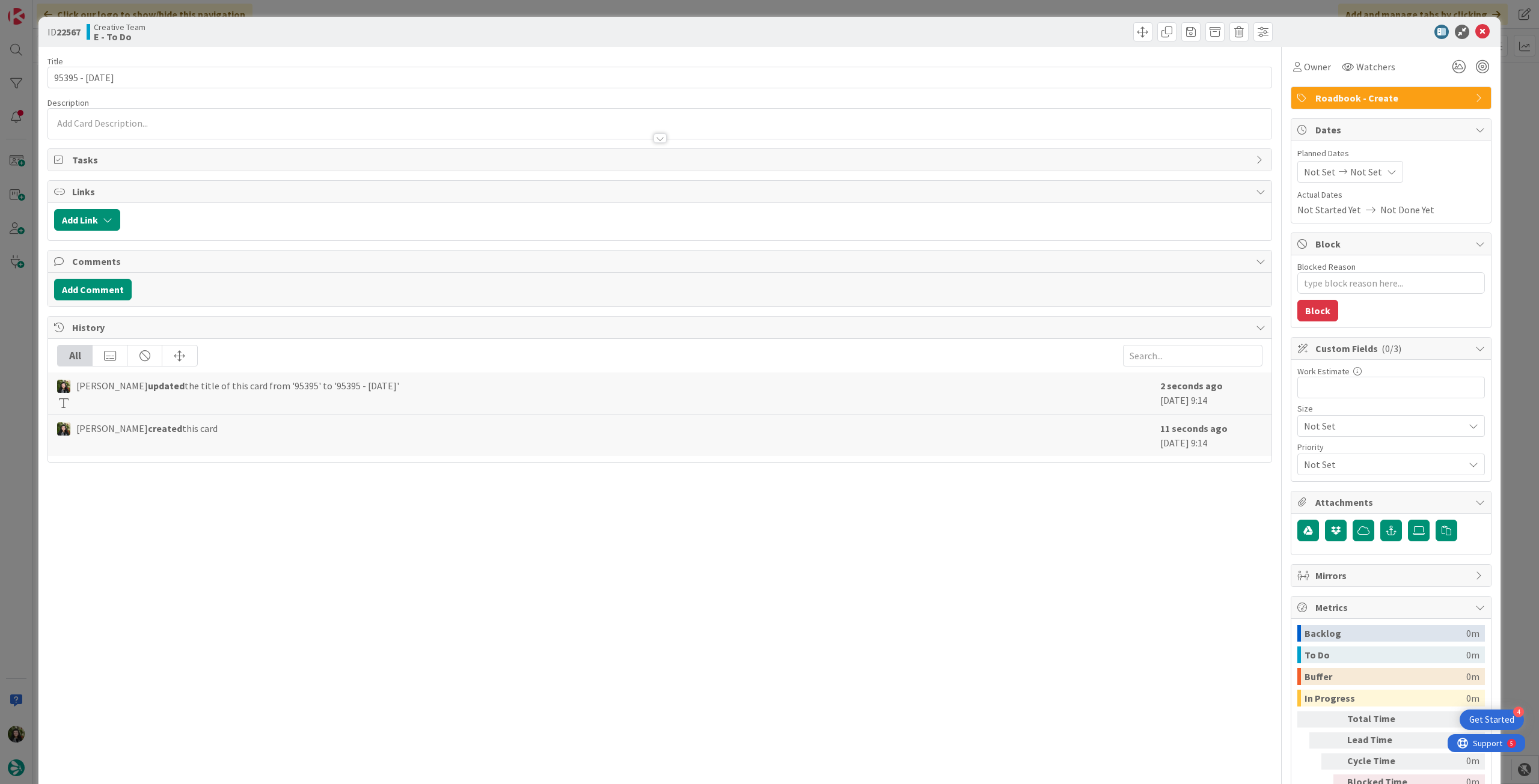
click at [1357, 168] on span "Not Set" at bounding box center [1367, 172] width 32 height 15
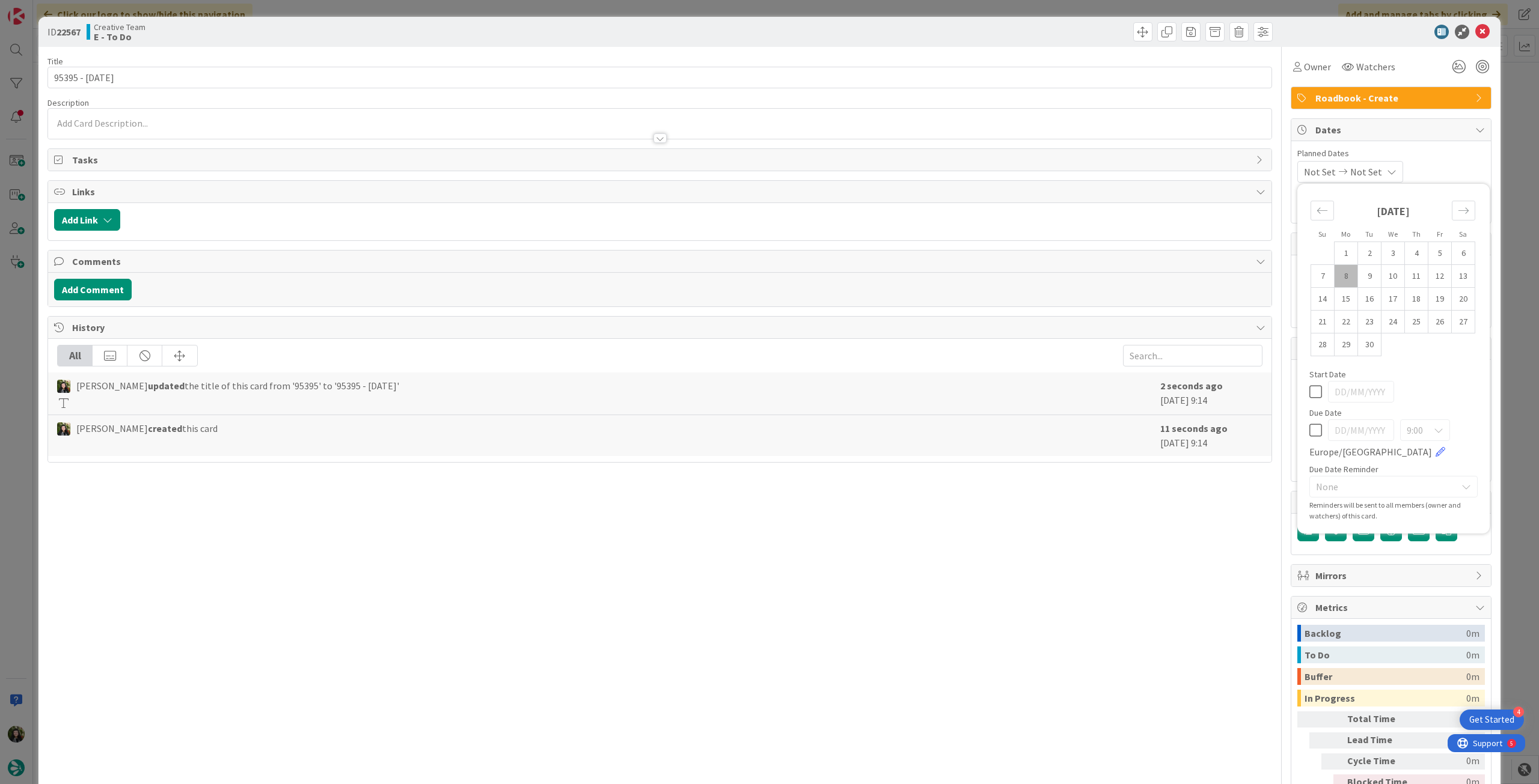
click at [1312, 433] on icon at bounding box center [1315, 430] width 12 height 15
click at [1475, 32] on icon at bounding box center [1482, 31] width 15 height 15
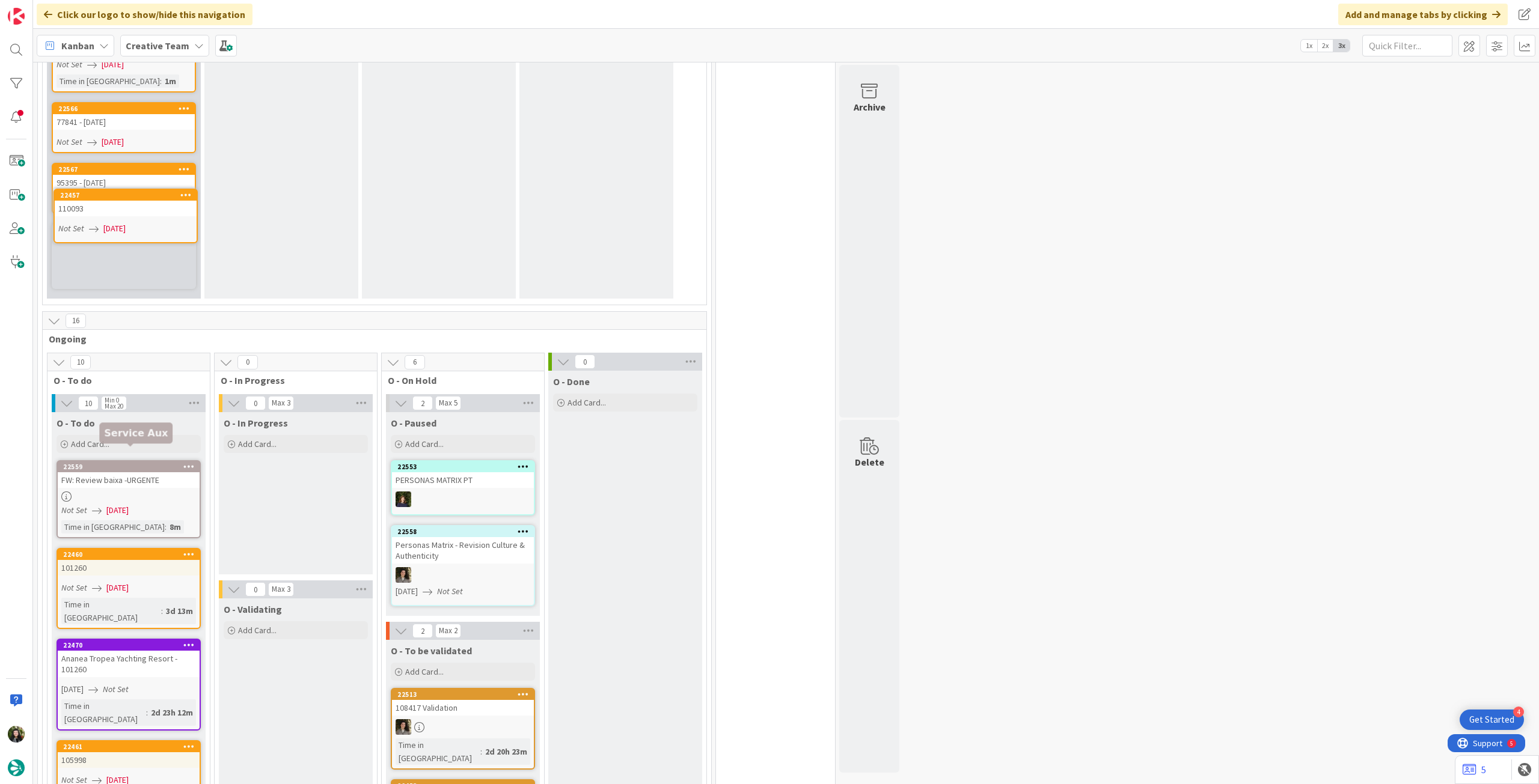
scroll to position [708, 0]
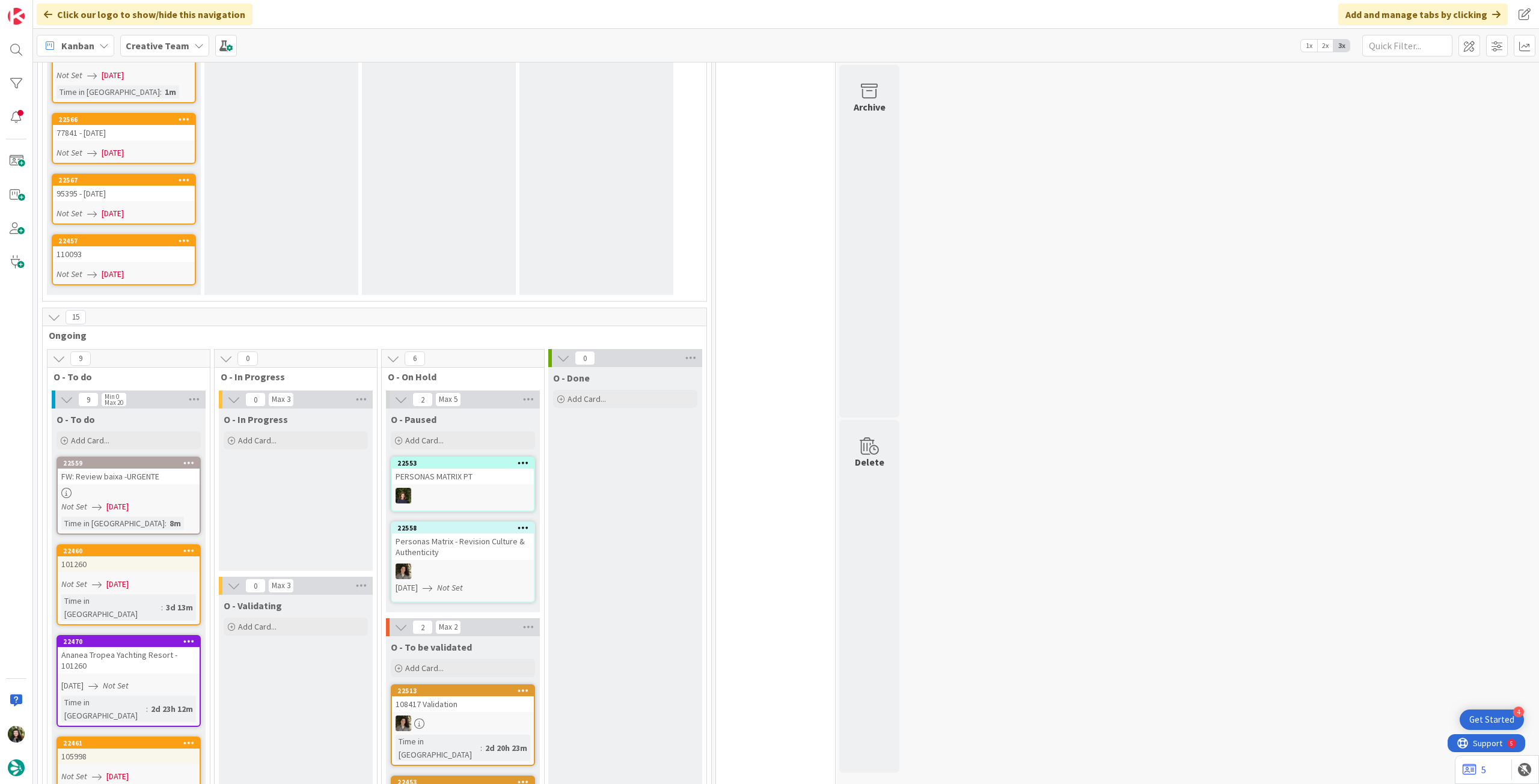
click at [149, 268] on div "Not Set 05/09/2025" at bounding box center [126, 274] width 139 height 12
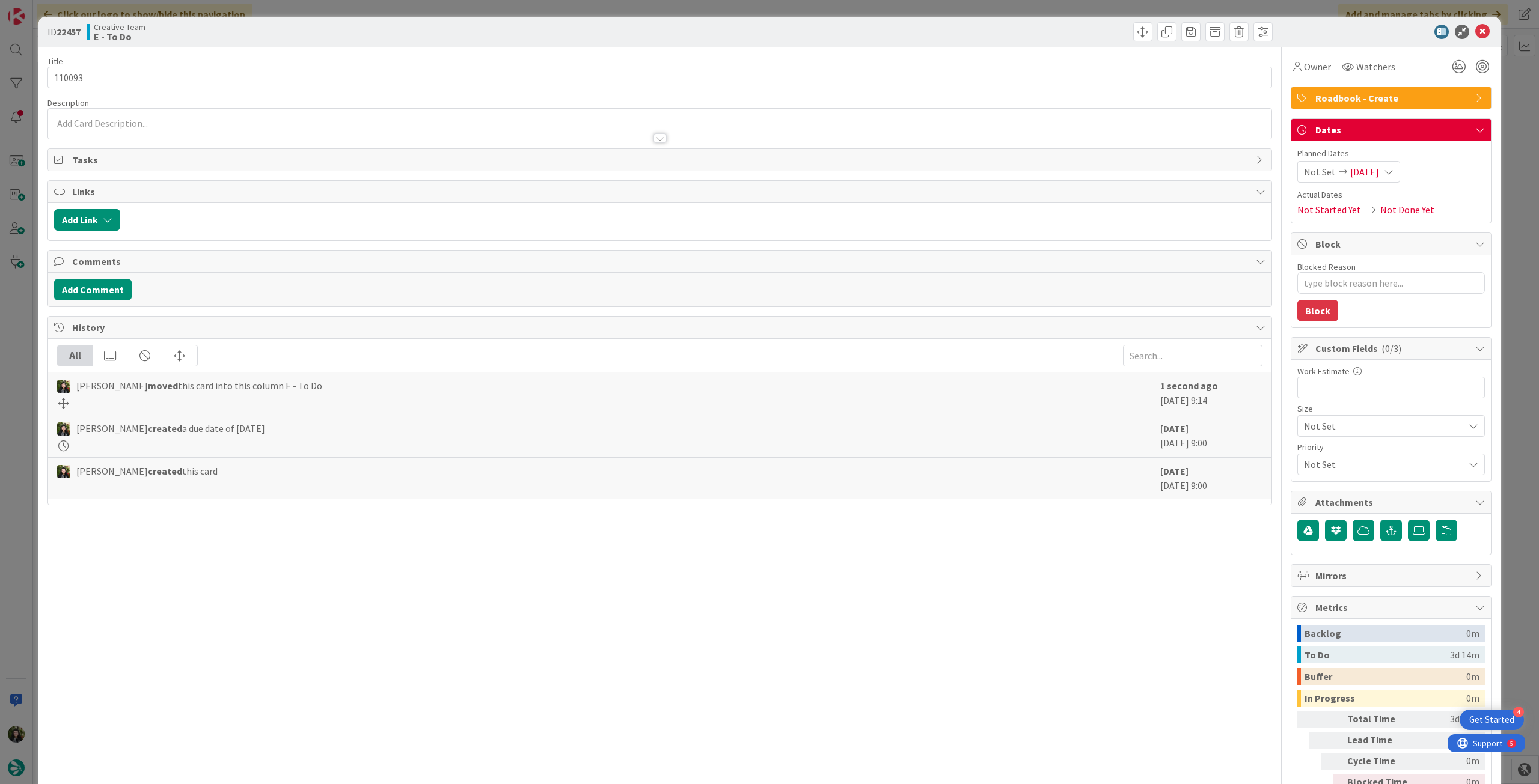
click at [1358, 169] on span "05/09/2025" at bounding box center [1365, 172] width 29 height 15
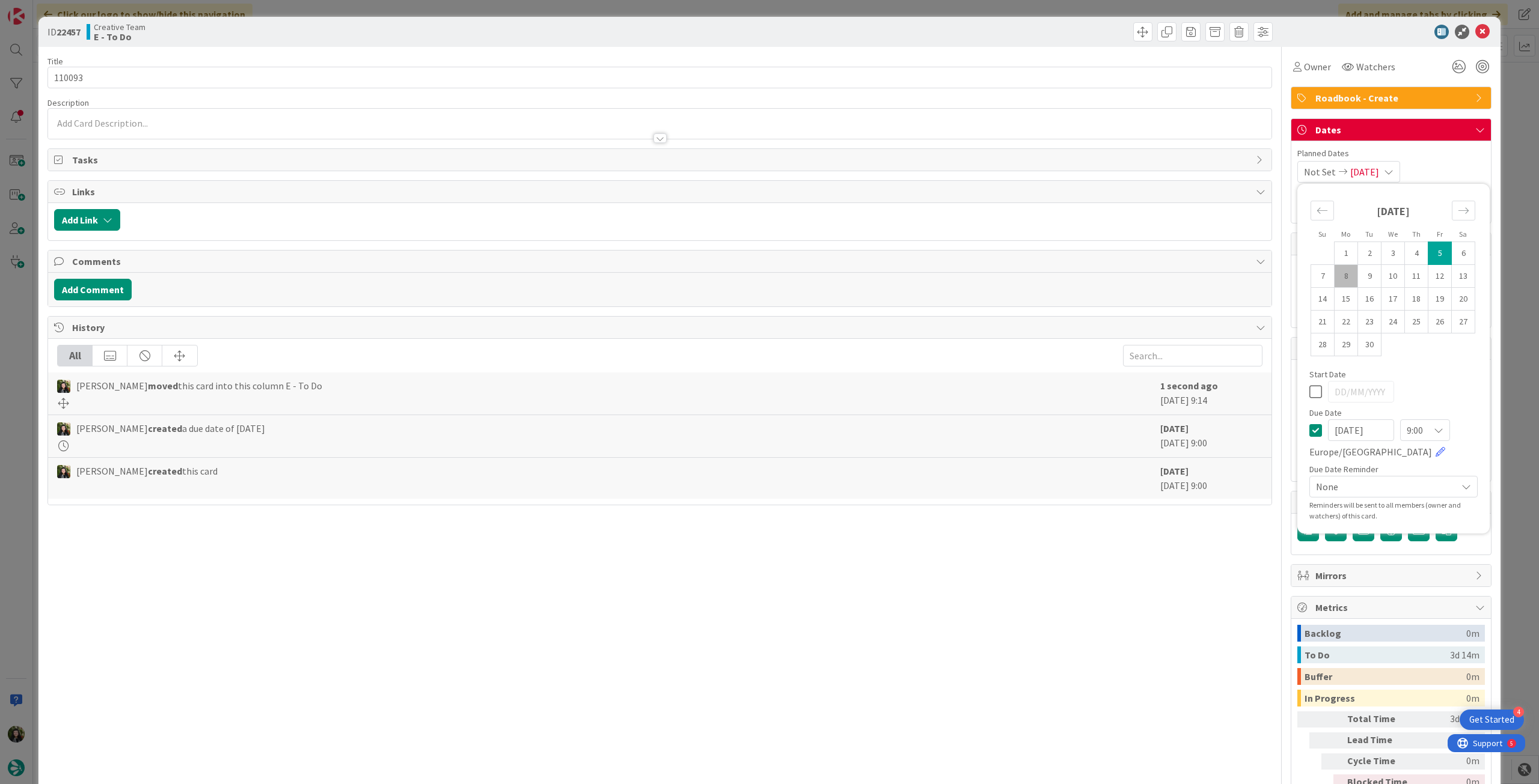
click at [1309, 425] on icon at bounding box center [1315, 430] width 12 height 15
click at [342, 71] on input "110093" at bounding box center [660, 77] width 1225 height 21
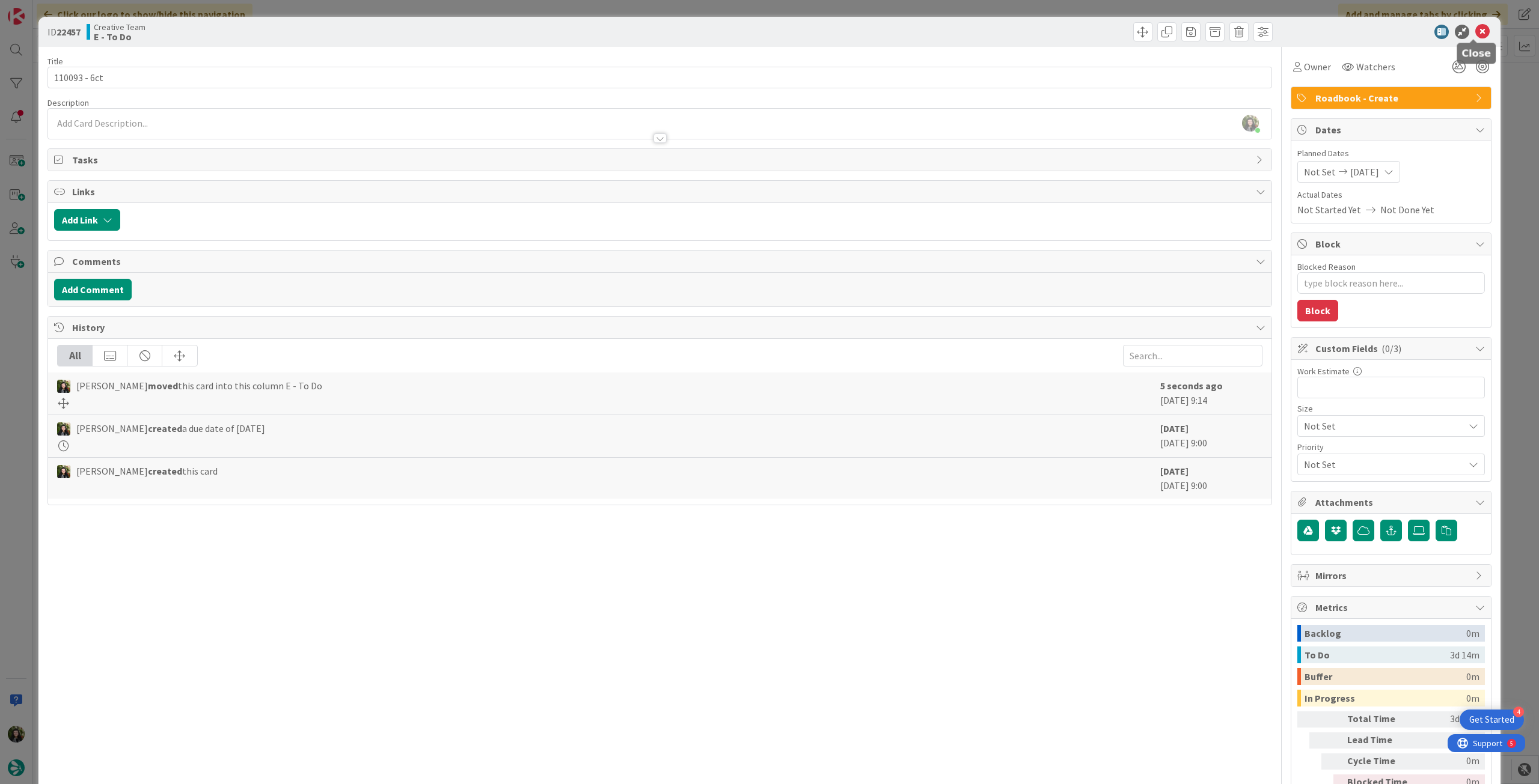
click at [1475, 29] on icon at bounding box center [1482, 31] width 15 height 15
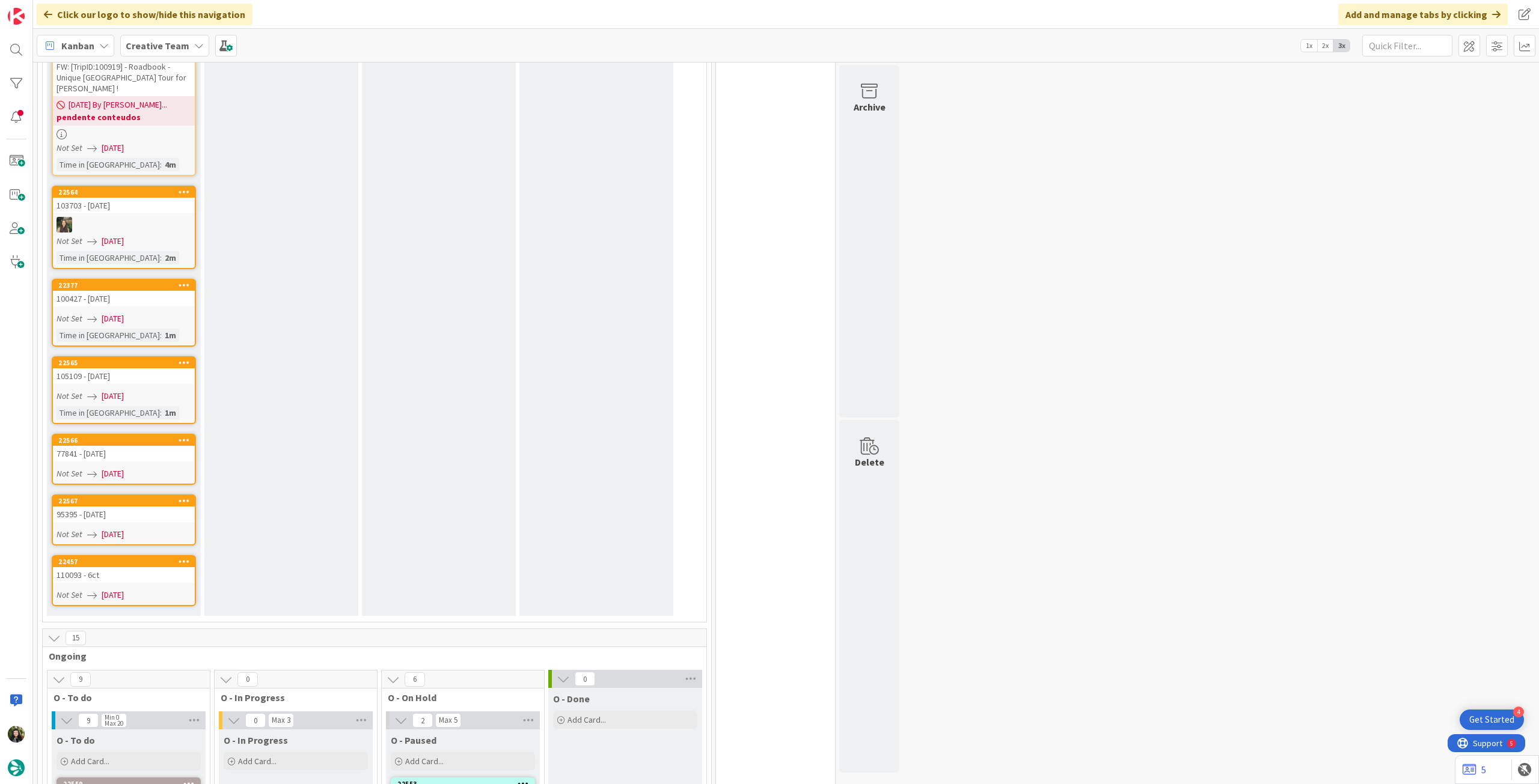
click at [150, 561] on link "22457 110093 - 6ct Not Set 08/09/2025" at bounding box center [123, 580] width 144 height 51
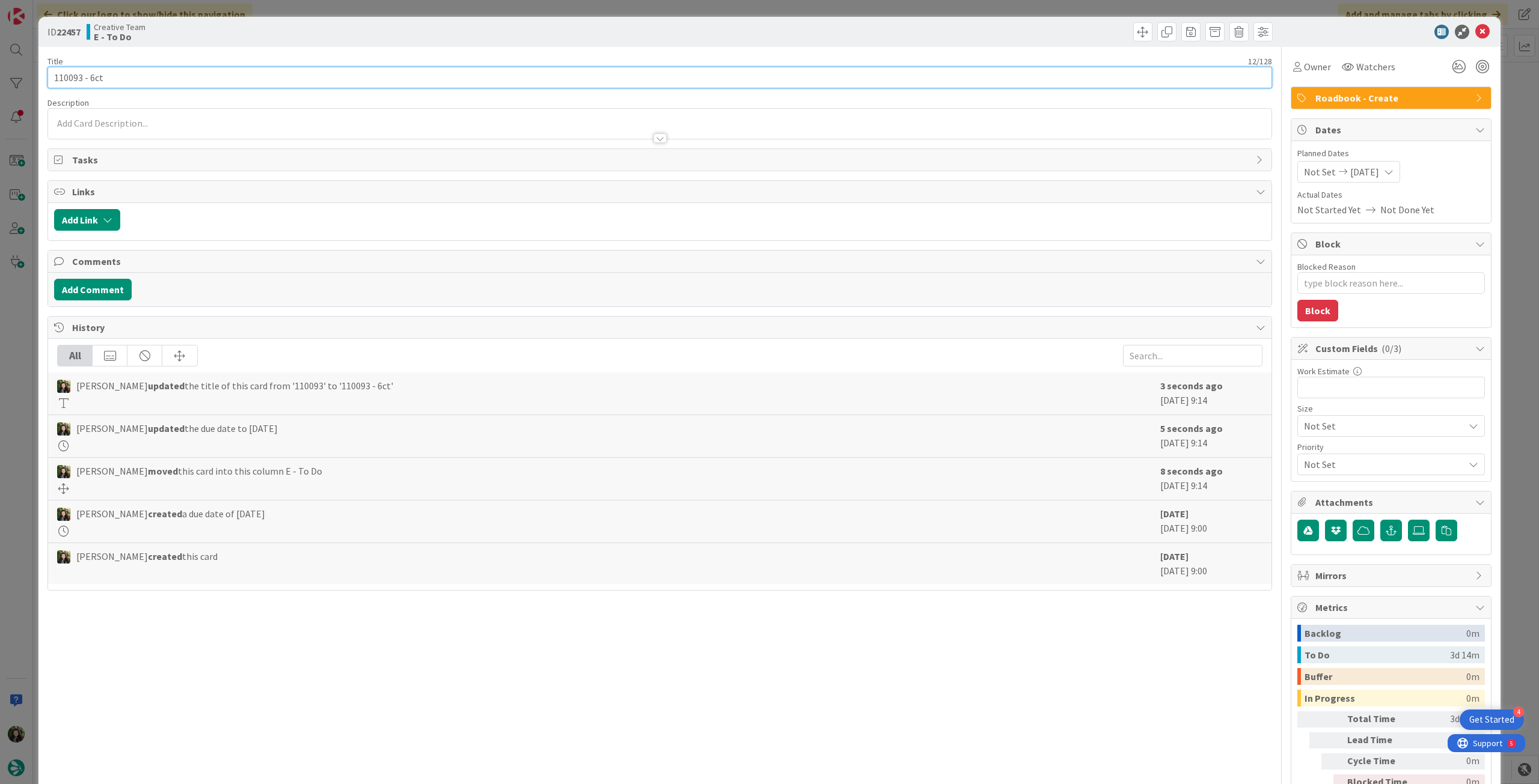
click at [159, 77] on input "110093 - 6ct" at bounding box center [660, 77] width 1225 height 21
drag, startPoint x: 1472, startPoint y: 28, endPoint x: 1278, endPoint y: 24, distance: 194.0
click at [1475, 28] on icon at bounding box center [1482, 31] width 15 height 15
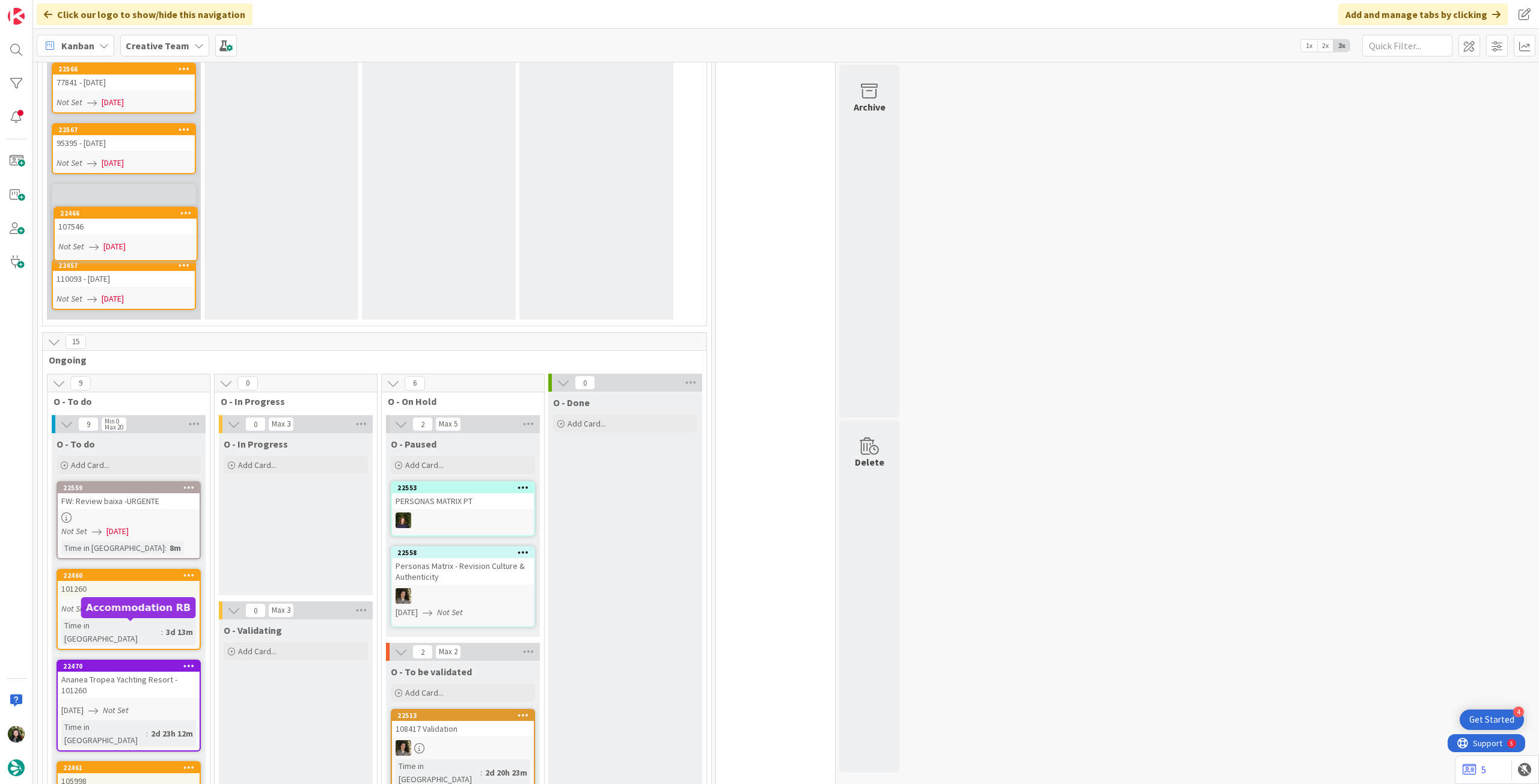
scroll to position [746, 0]
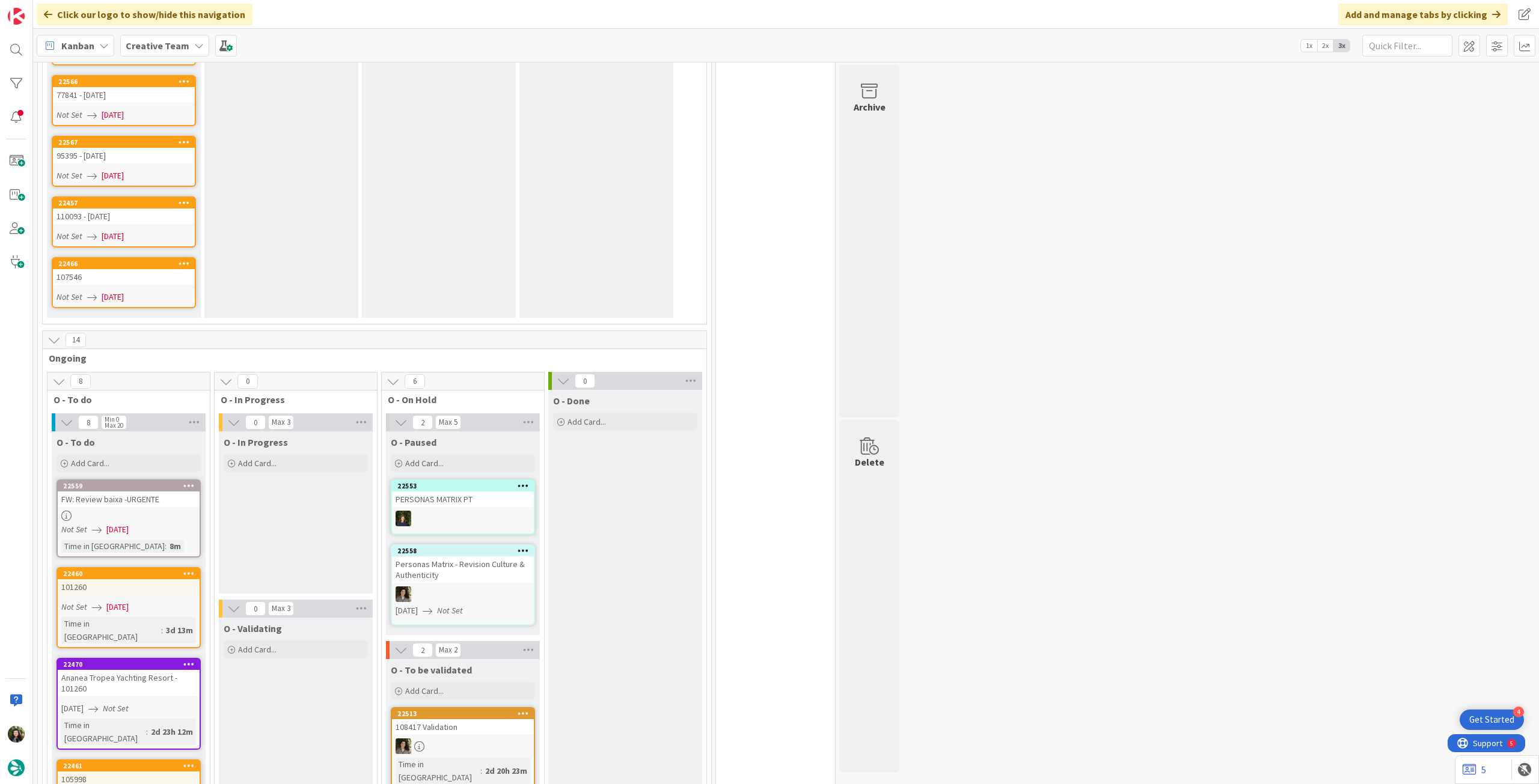
click at [164, 291] on div "Not Set 05/09/2025" at bounding box center [126, 297] width 139 height 12
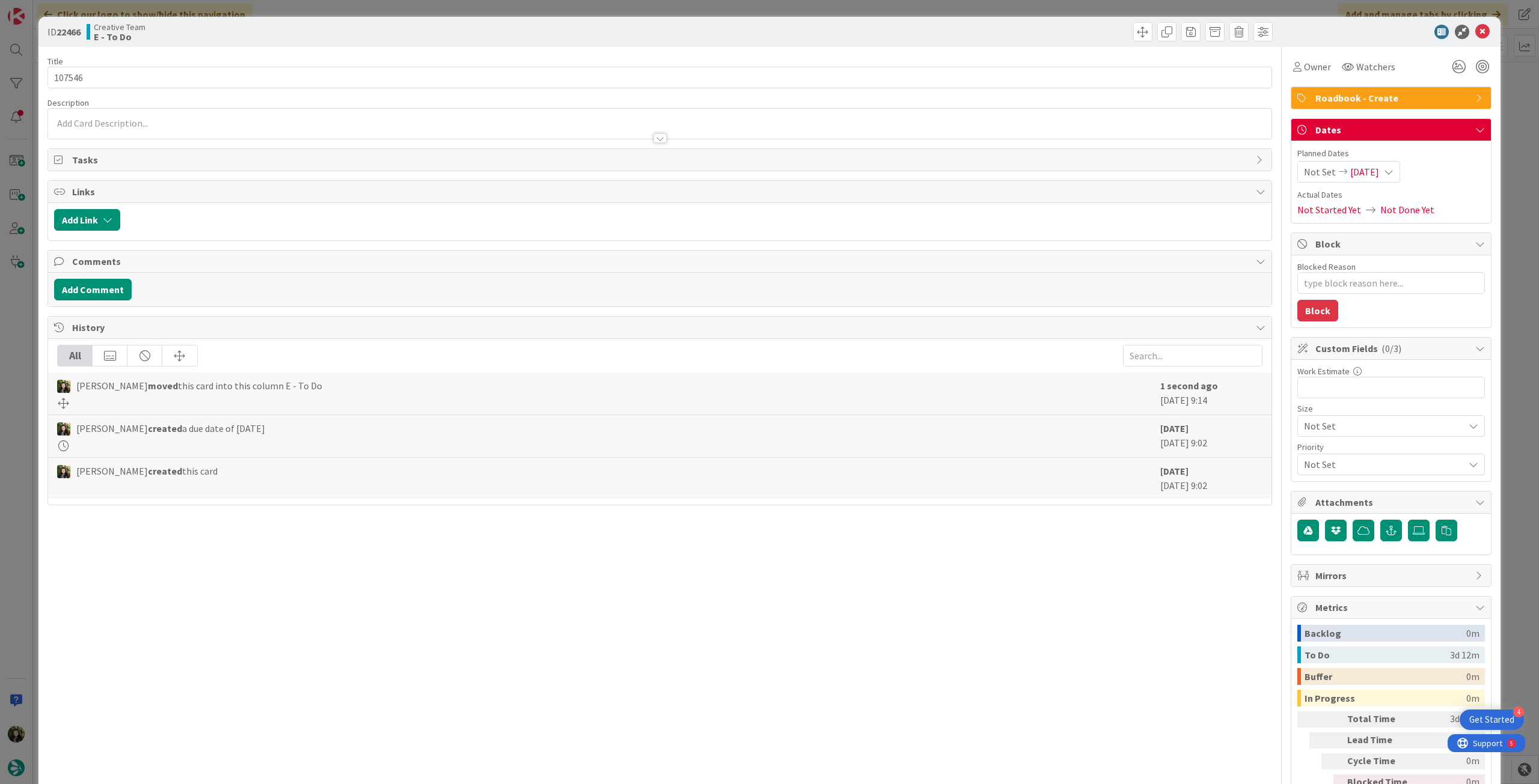
click at [1374, 168] on span "05/09/2025" at bounding box center [1365, 172] width 29 height 15
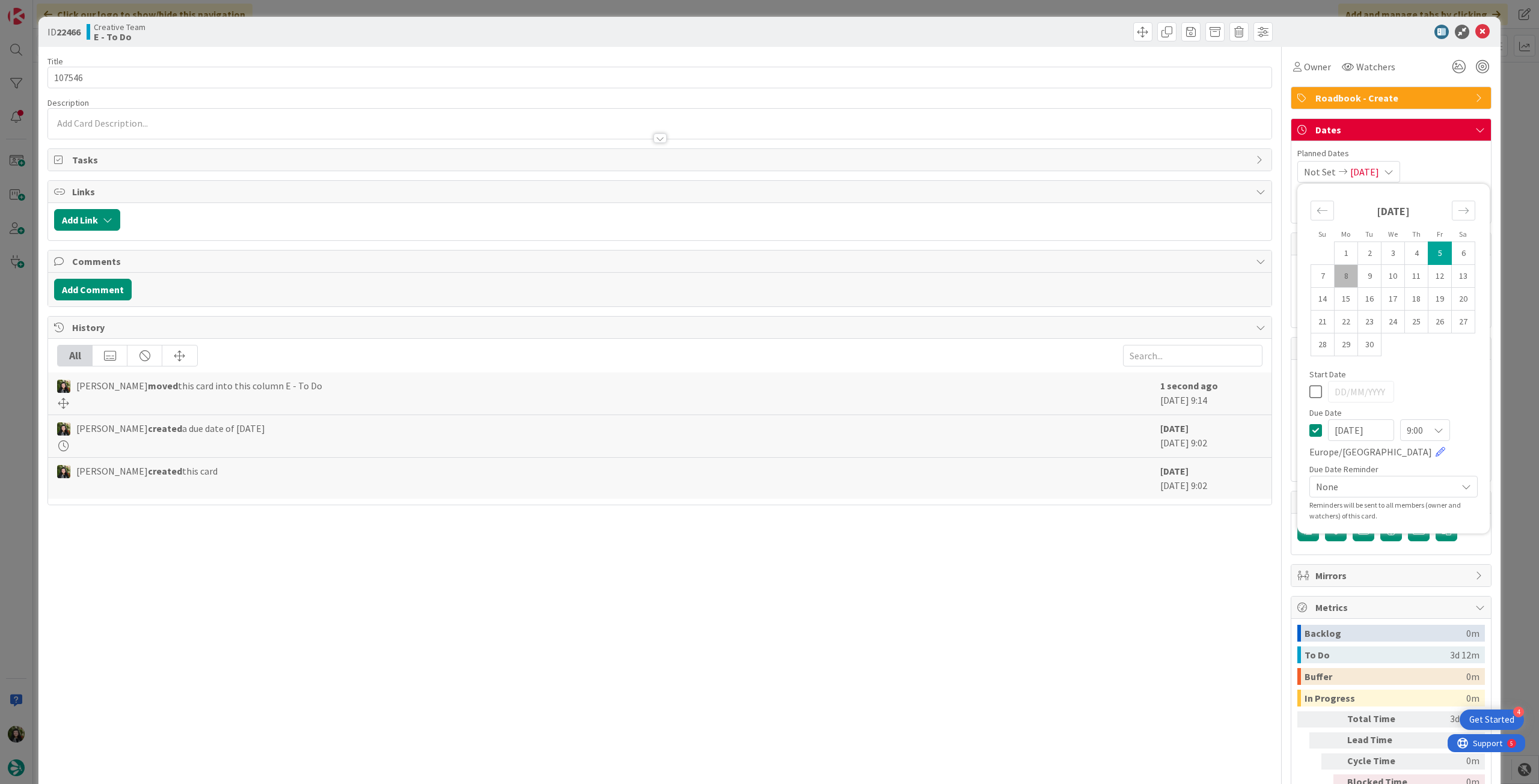
click at [1312, 429] on icon at bounding box center [1315, 430] width 12 height 15
click at [457, 79] on input "107546" at bounding box center [660, 77] width 1225 height 21
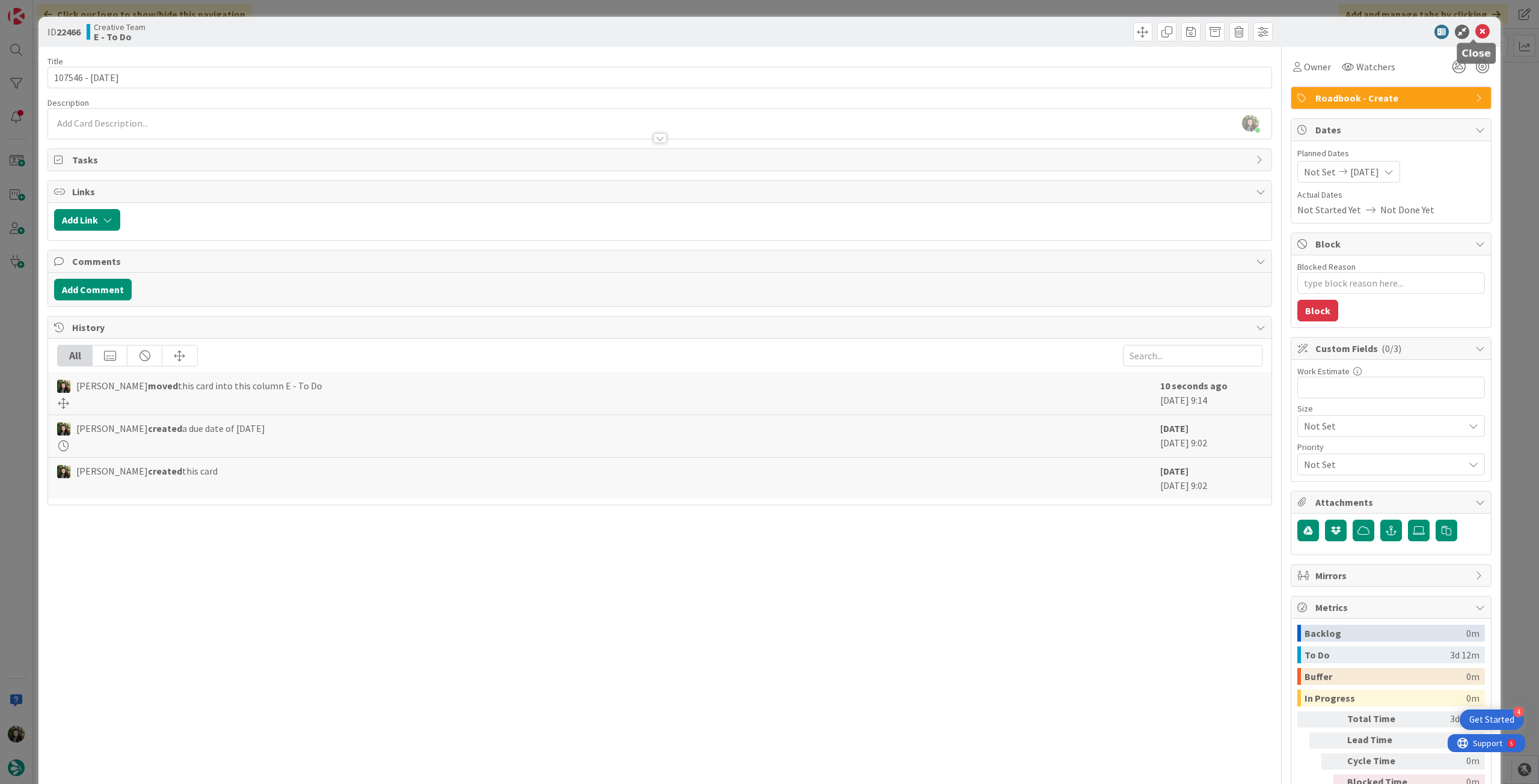
click at [1475, 28] on icon at bounding box center [1482, 31] width 15 height 15
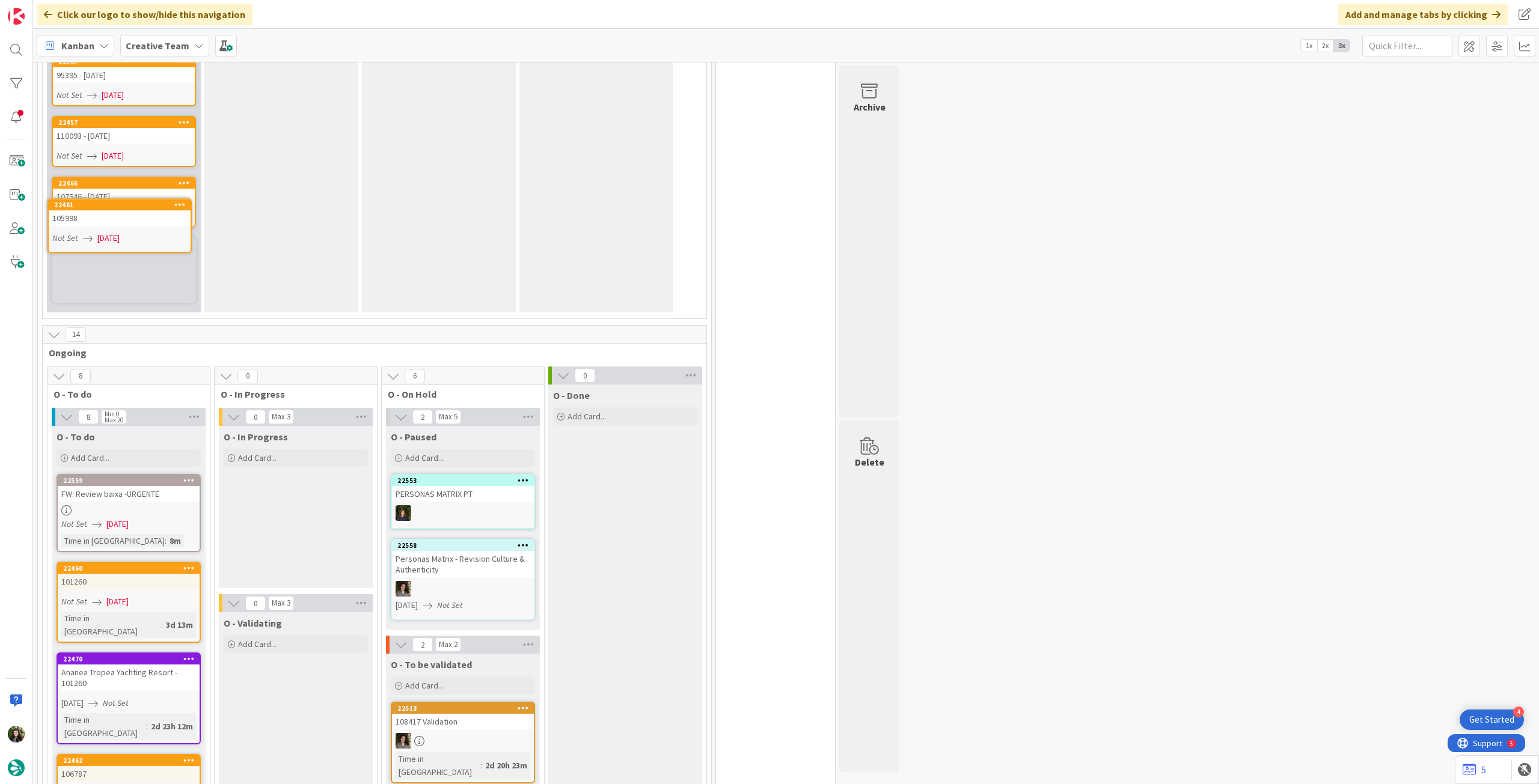
scroll to position [825, 0]
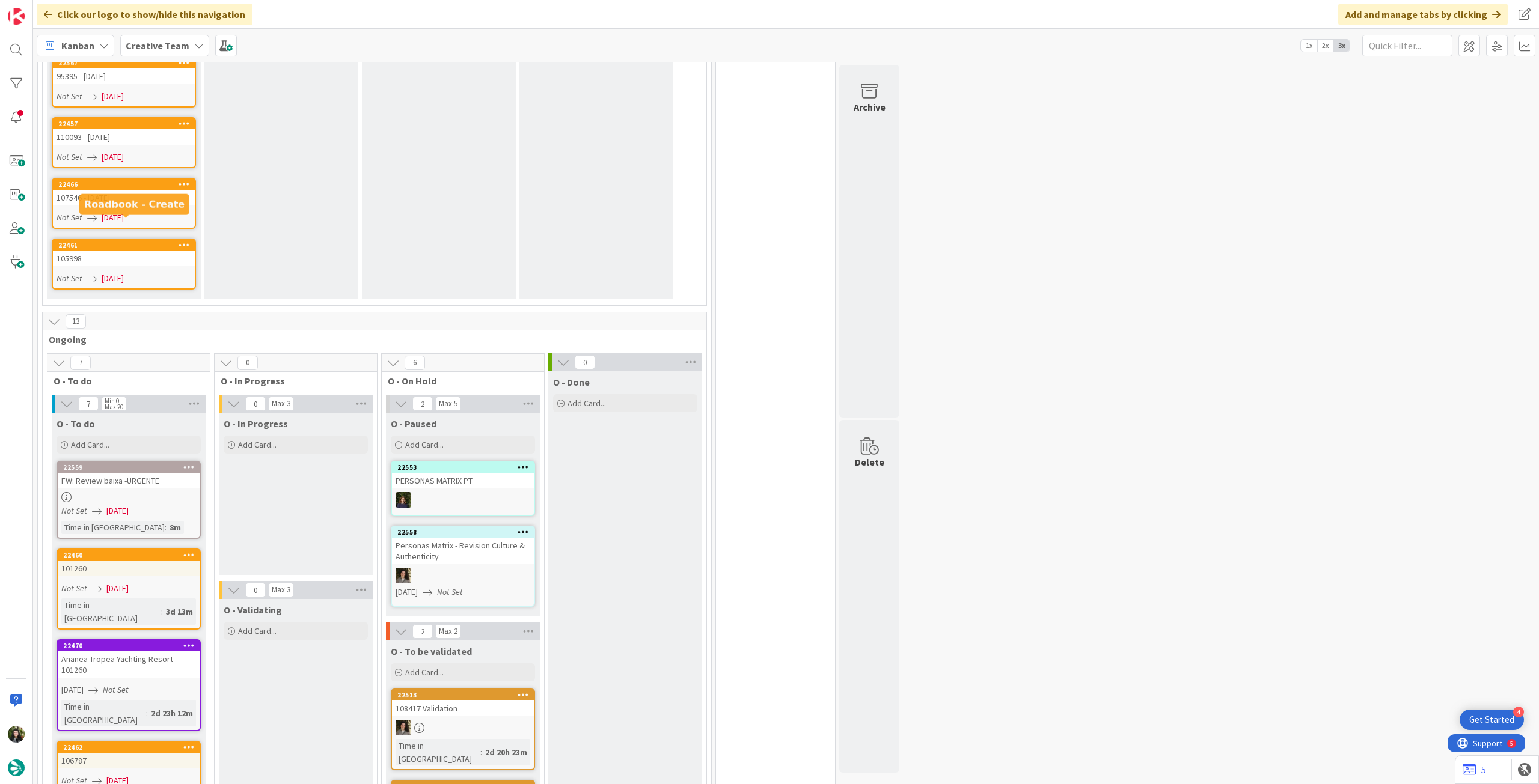
click at [166, 250] on div "105998" at bounding box center [123, 258] width 142 height 15
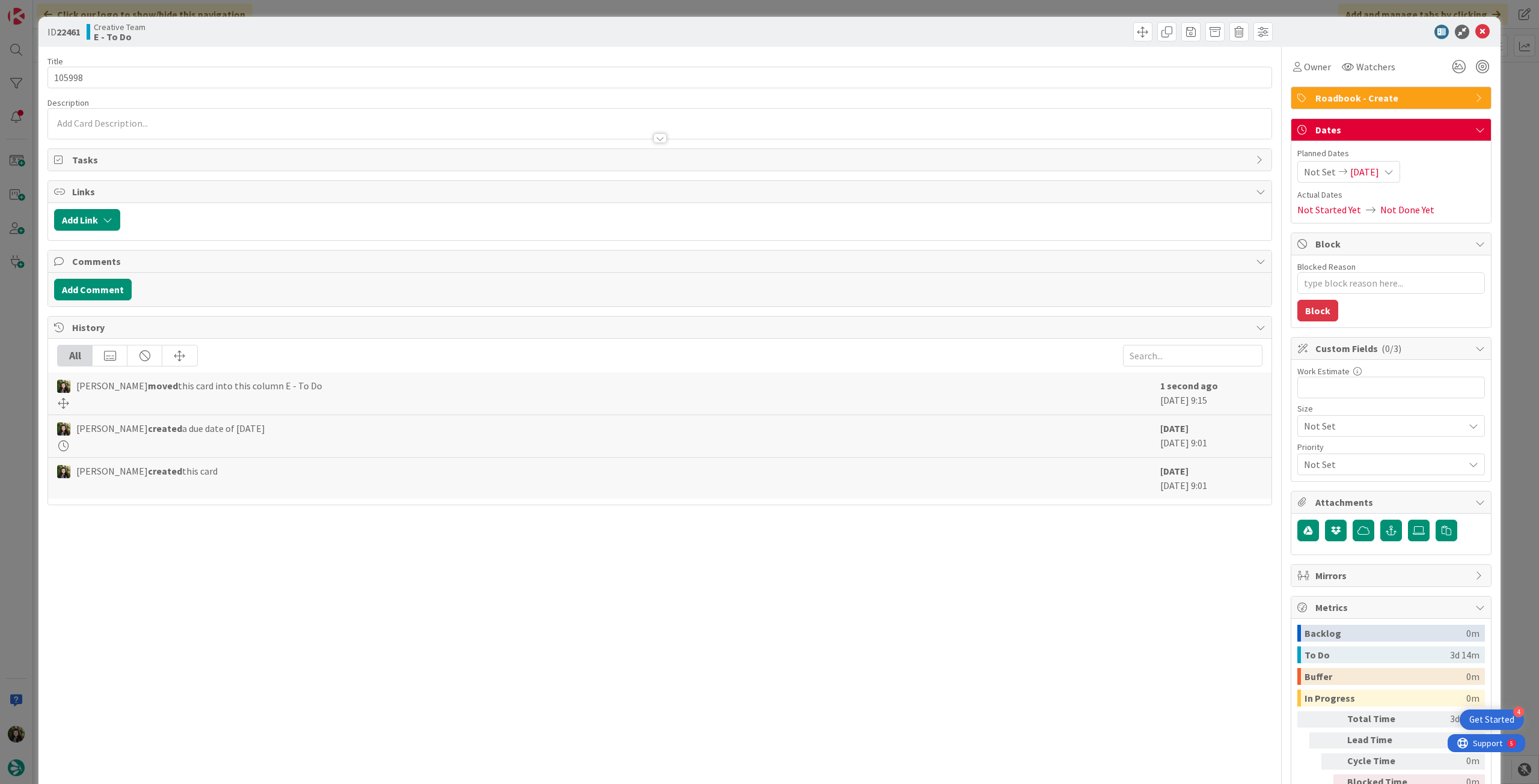
click at [1357, 168] on span "05/09/2025" at bounding box center [1365, 172] width 29 height 15
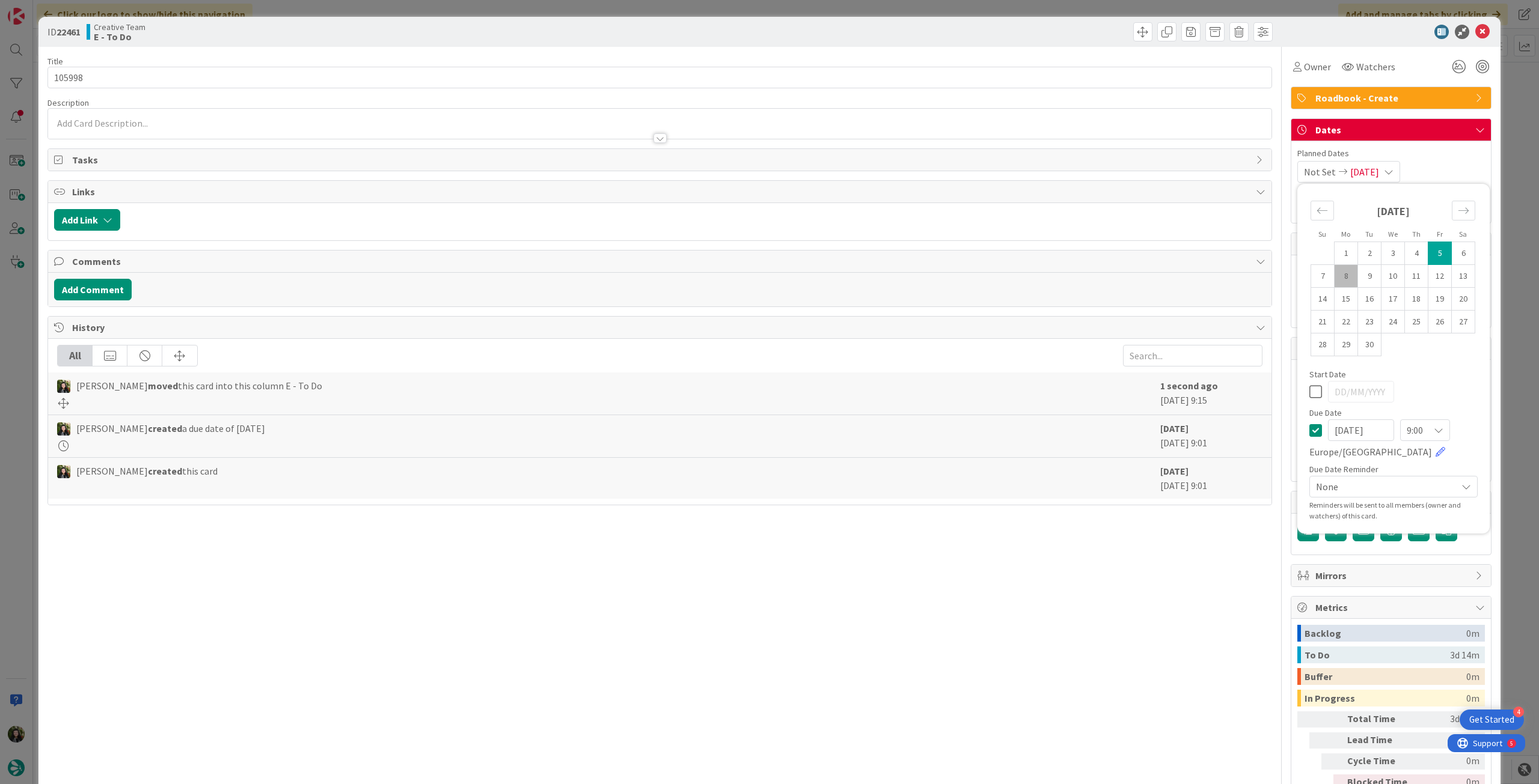
click at [1309, 424] on icon at bounding box center [1315, 430] width 12 height 15
click at [175, 78] on input "105998" at bounding box center [660, 77] width 1225 height 21
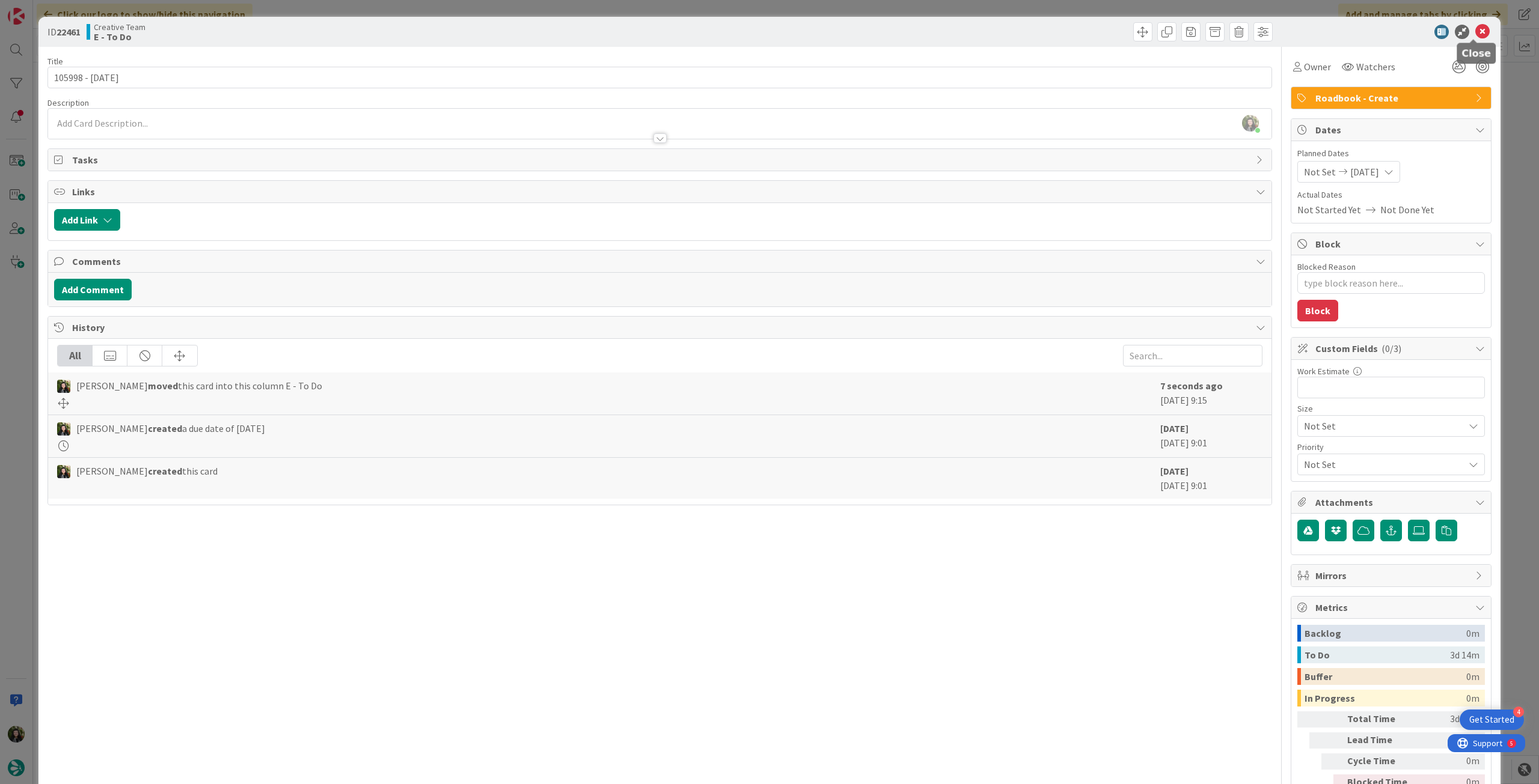
click at [1475, 36] on icon at bounding box center [1482, 31] width 15 height 15
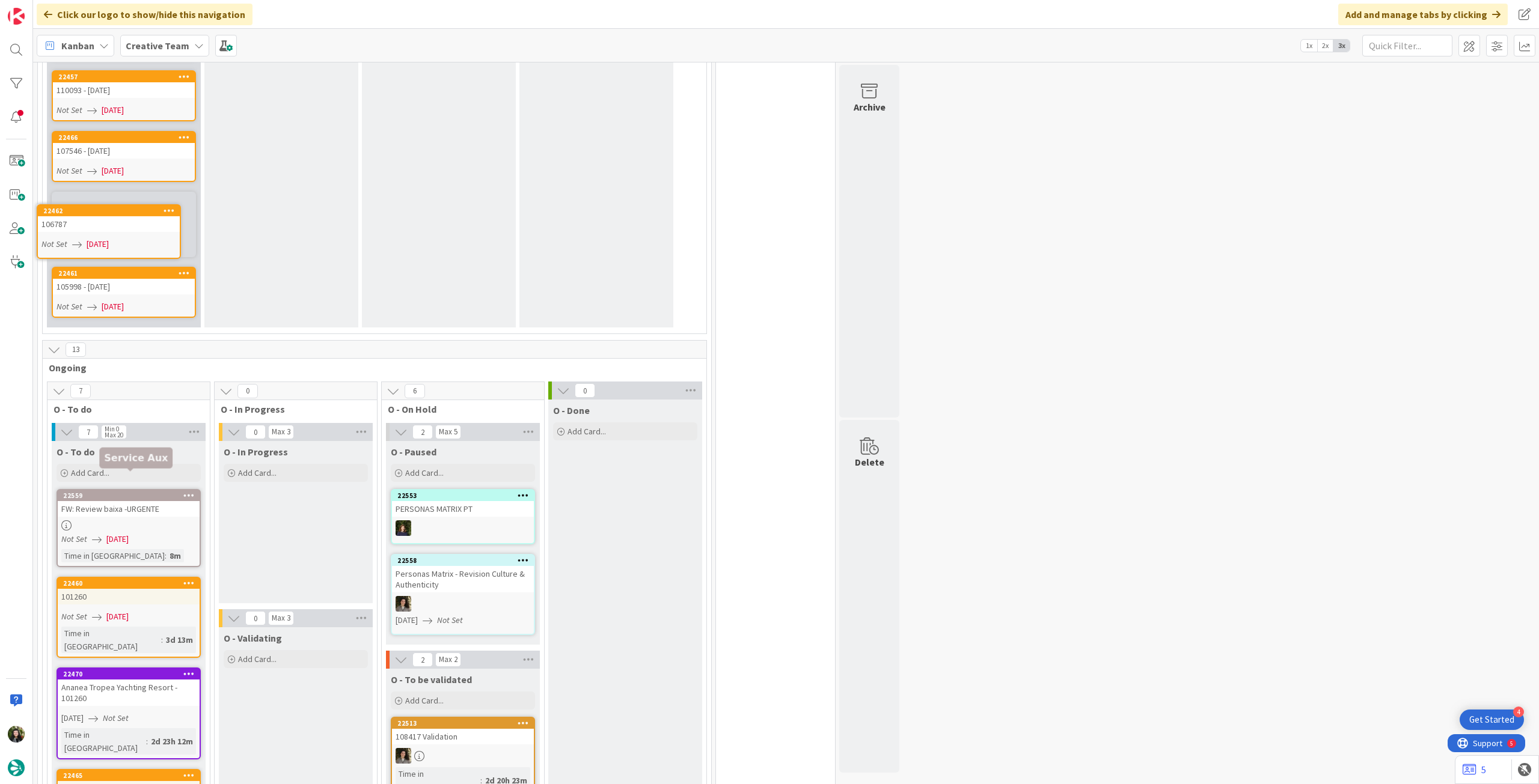
scroll to position [867, 0]
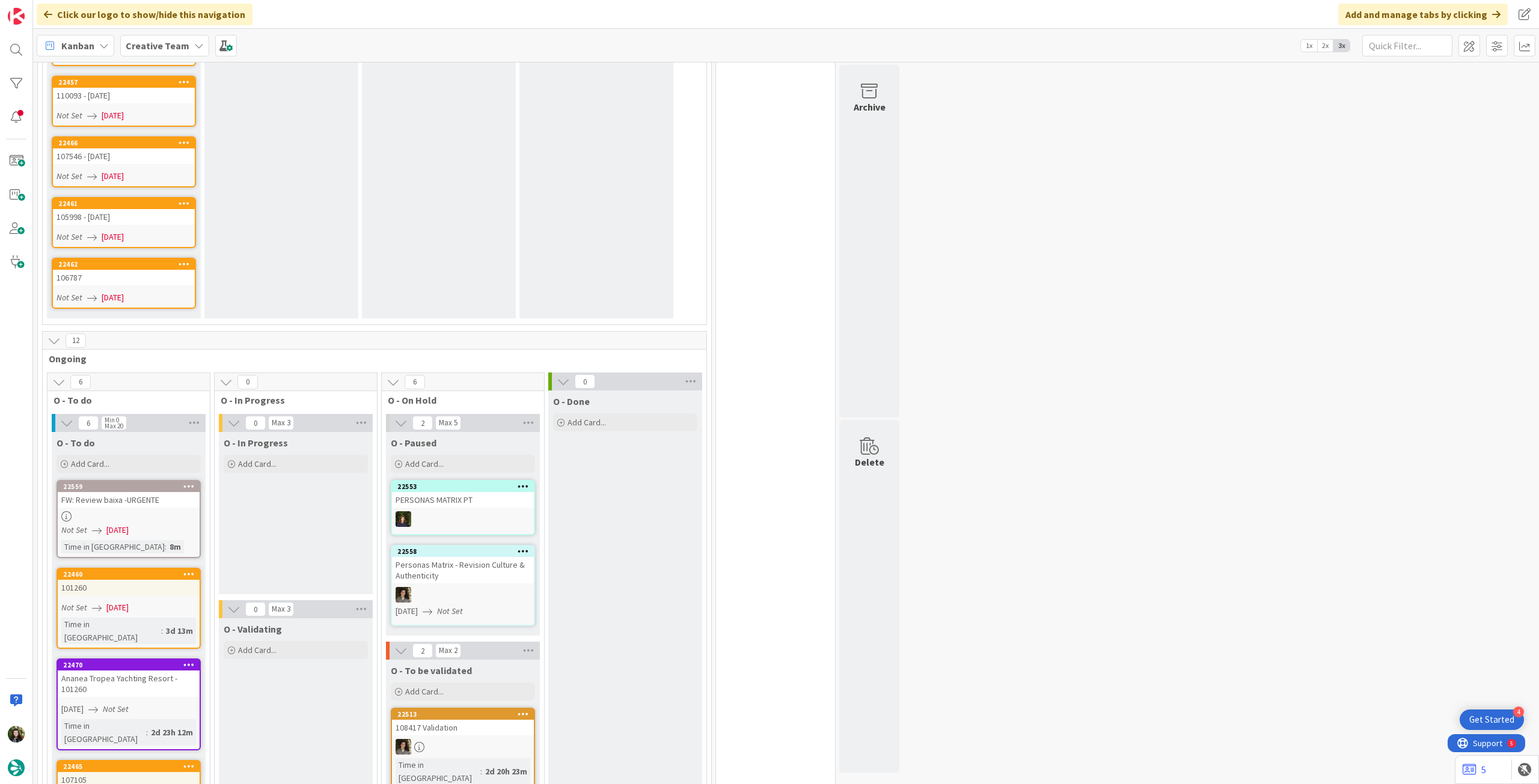
click at [130, 266] on link "22462 106787 Not Set 05/09/2025" at bounding box center [123, 283] width 144 height 51
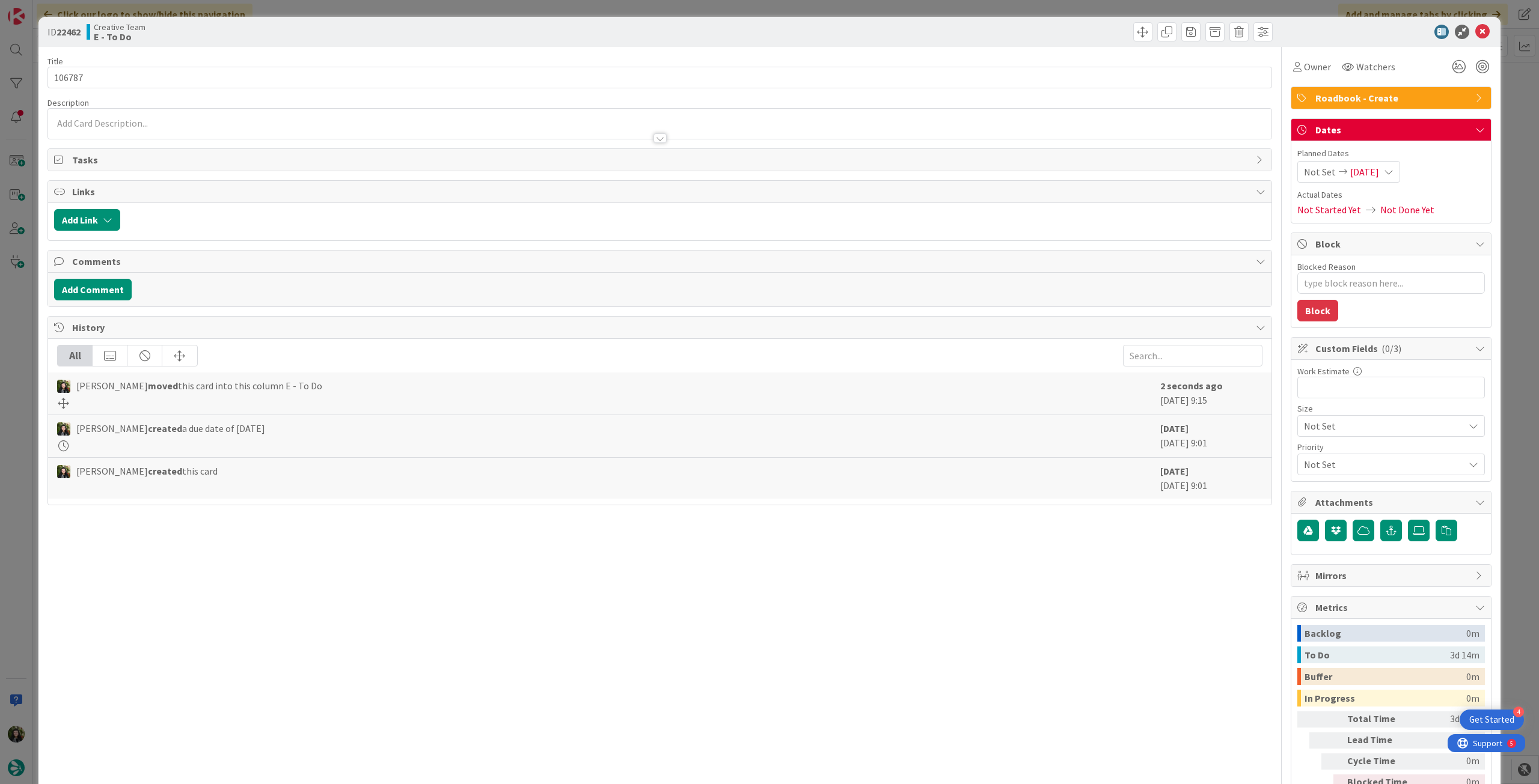
click at [1390, 165] on div "Not Set 05/09/2025" at bounding box center [1349, 172] width 103 height 21
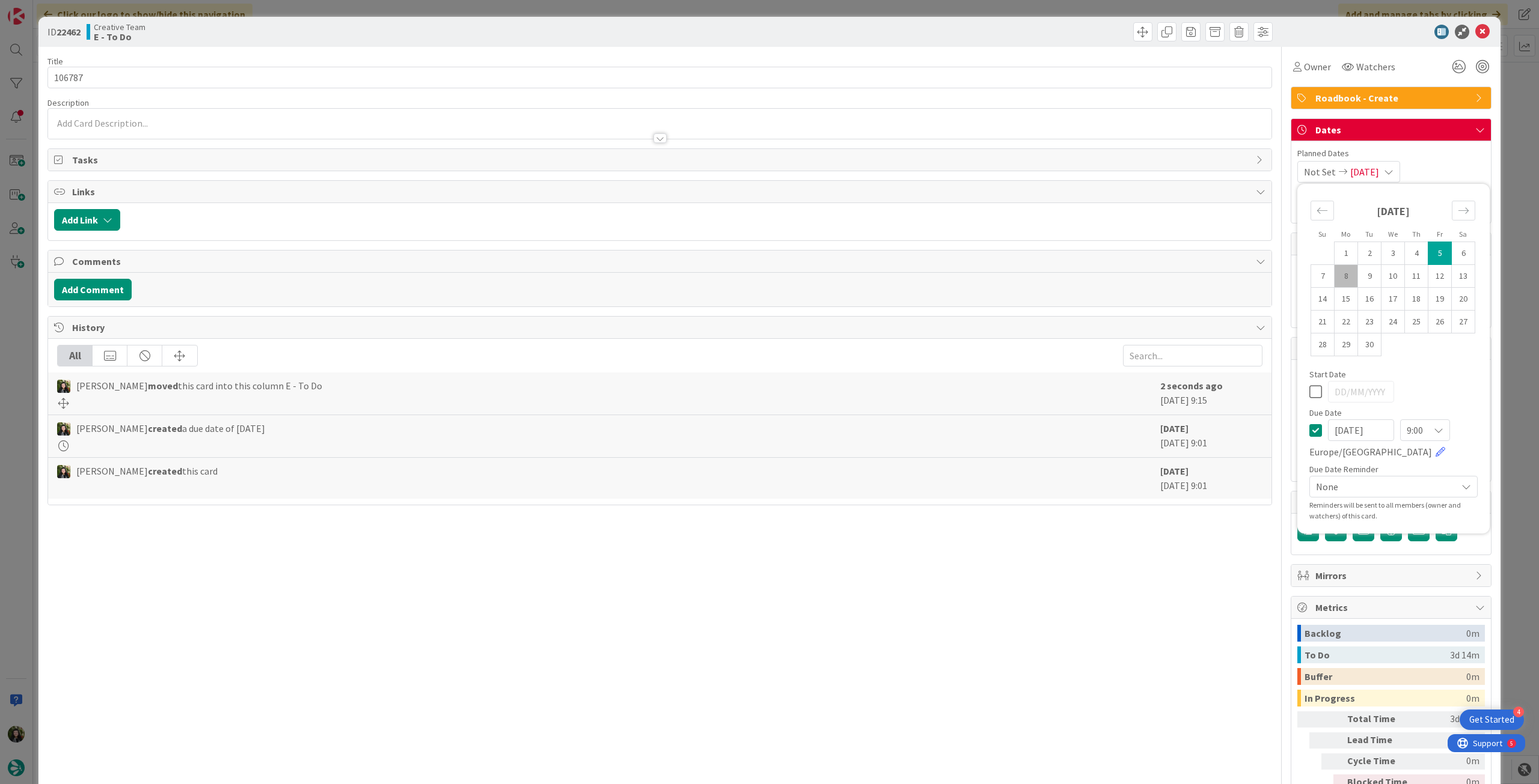
click at [1309, 431] on icon at bounding box center [1315, 430] width 12 height 15
drag, startPoint x: 1304, startPoint y: 431, endPoint x: 1290, endPoint y: 423, distance: 16.1
click at [1309, 431] on icon at bounding box center [1315, 430] width 12 height 15
drag, startPoint x: 195, startPoint y: 75, endPoint x: 205, endPoint y: 69, distance: 11.7
click at [195, 75] on input "106787" at bounding box center [660, 77] width 1225 height 21
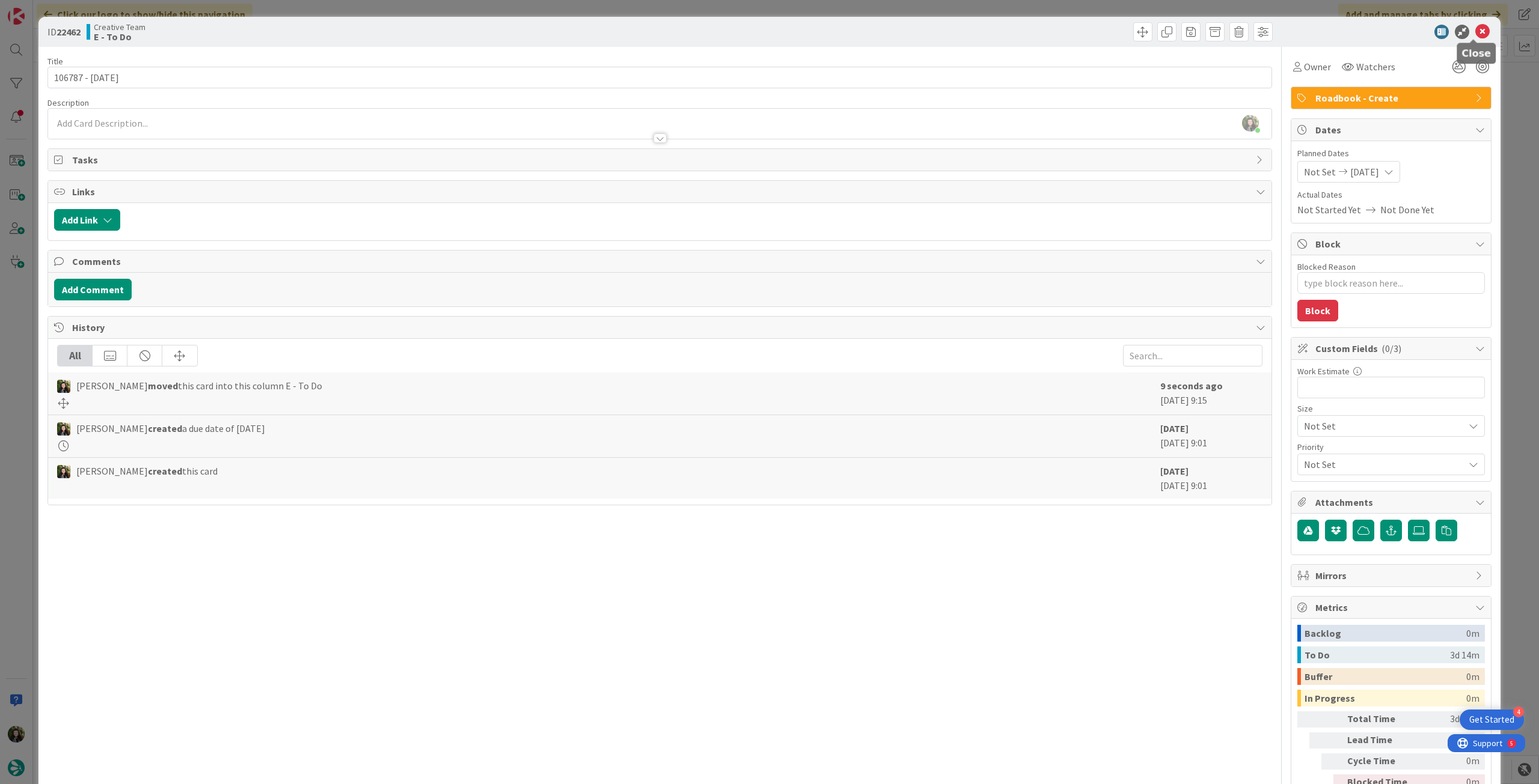
click at [1475, 28] on icon at bounding box center [1482, 31] width 15 height 15
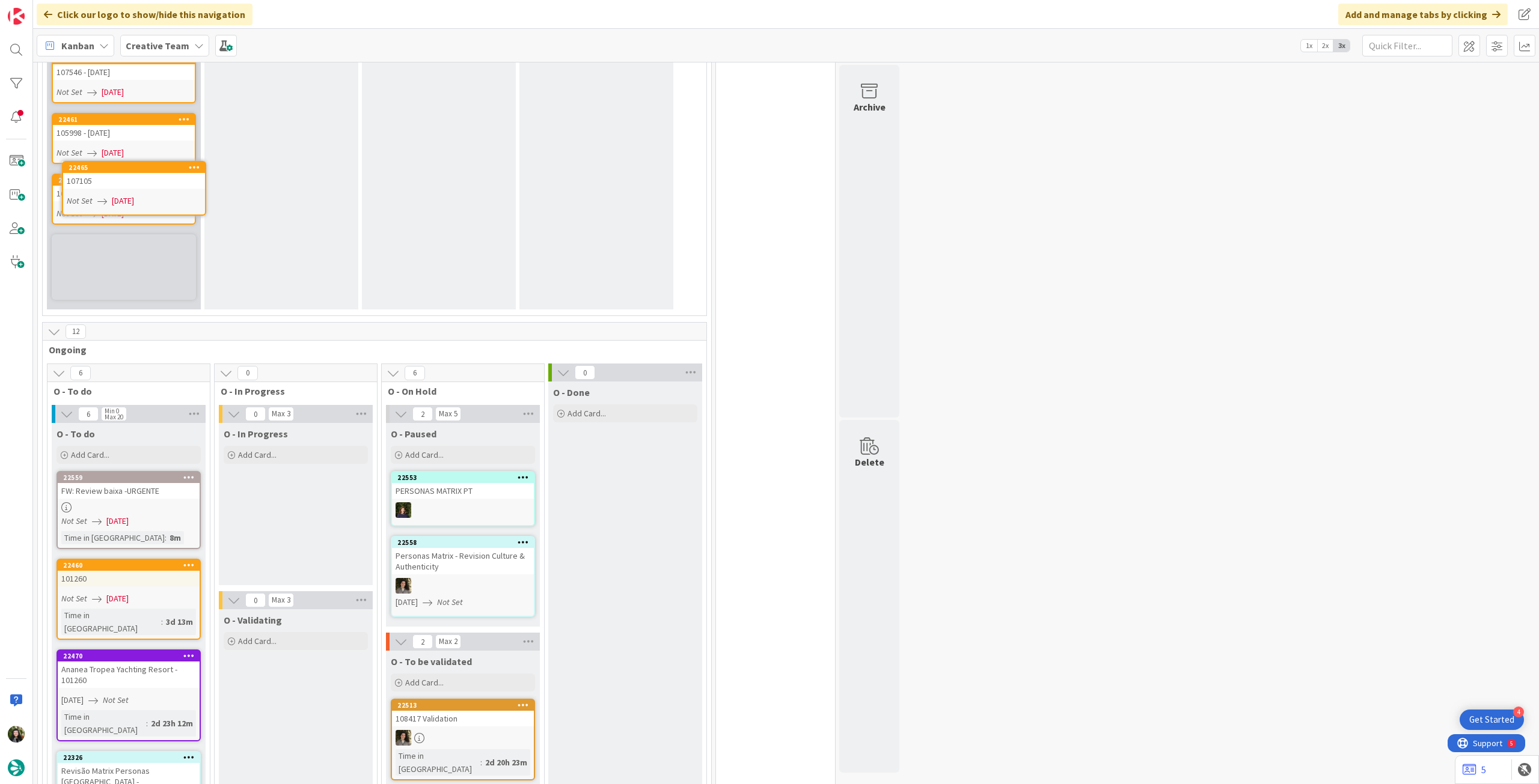
scroll to position [943, 0]
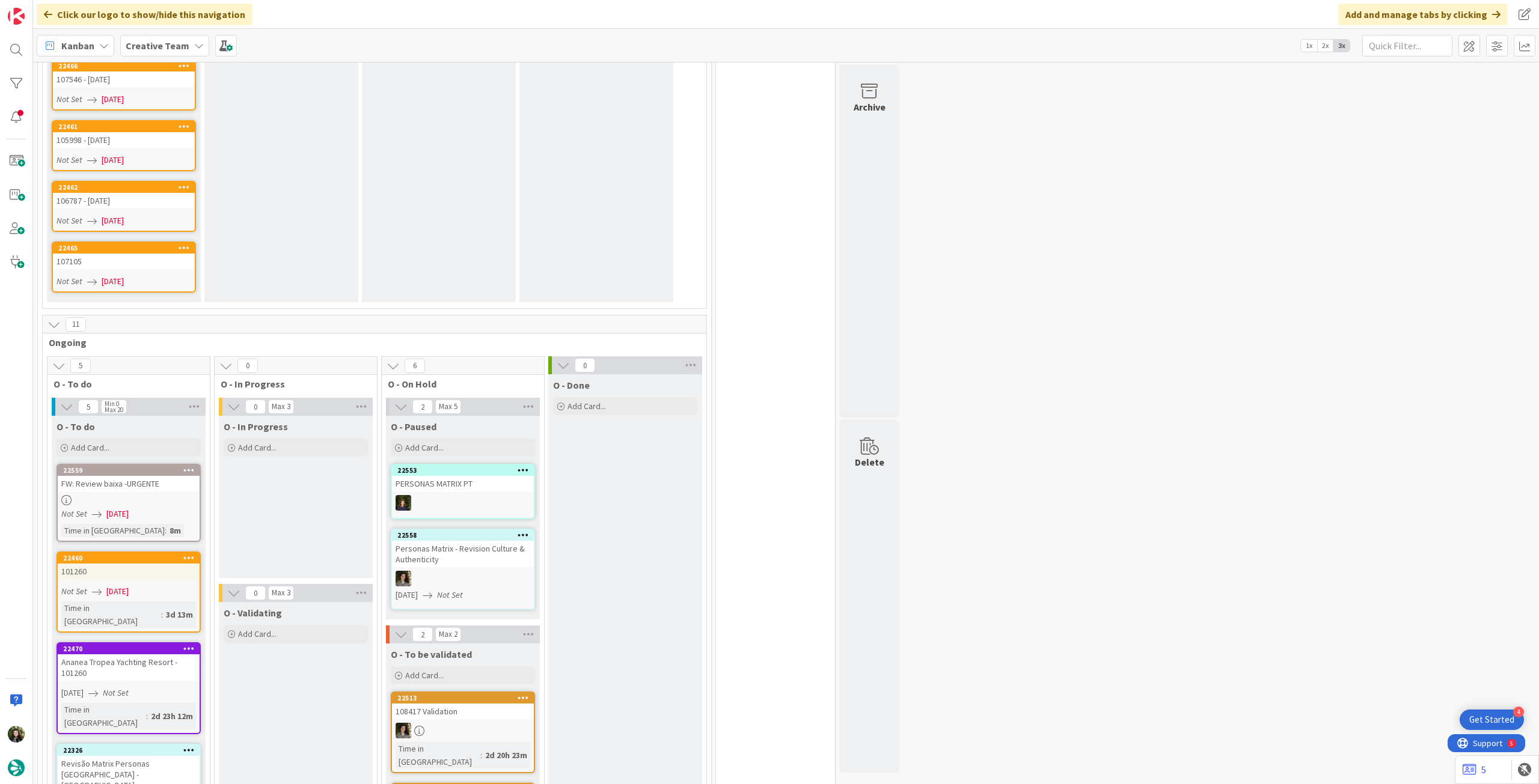
click at [122, 275] on span "05/09/2025" at bounding box center [113, 281] width 22 height 12
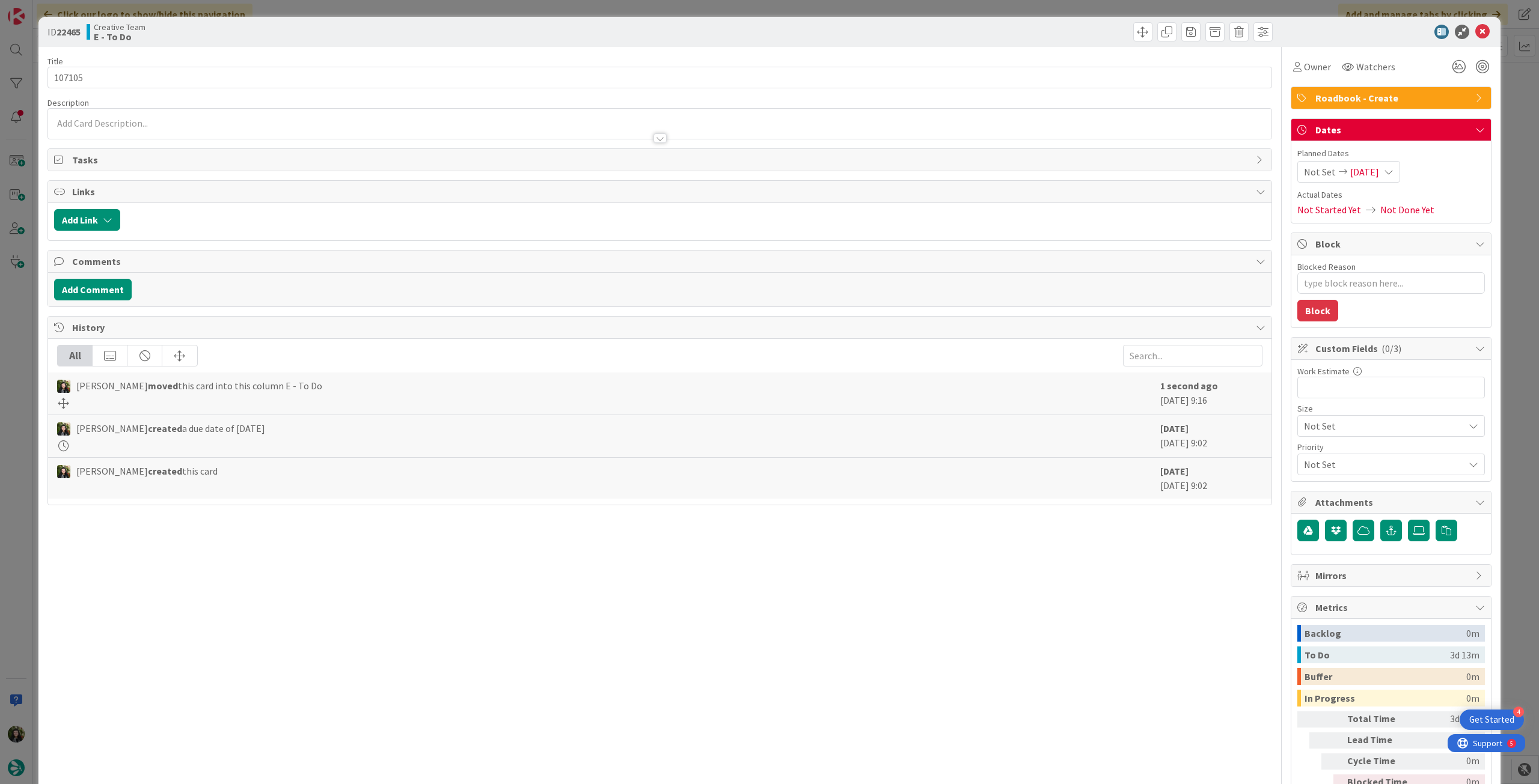
drag, startPoint x: 1391, startPoint y: 172, endPoint x: 1387, endPoint y: 180, distance: 8.9
click at [1391, 172] on icon at bounding box center [1389, 172] width 10 height 10
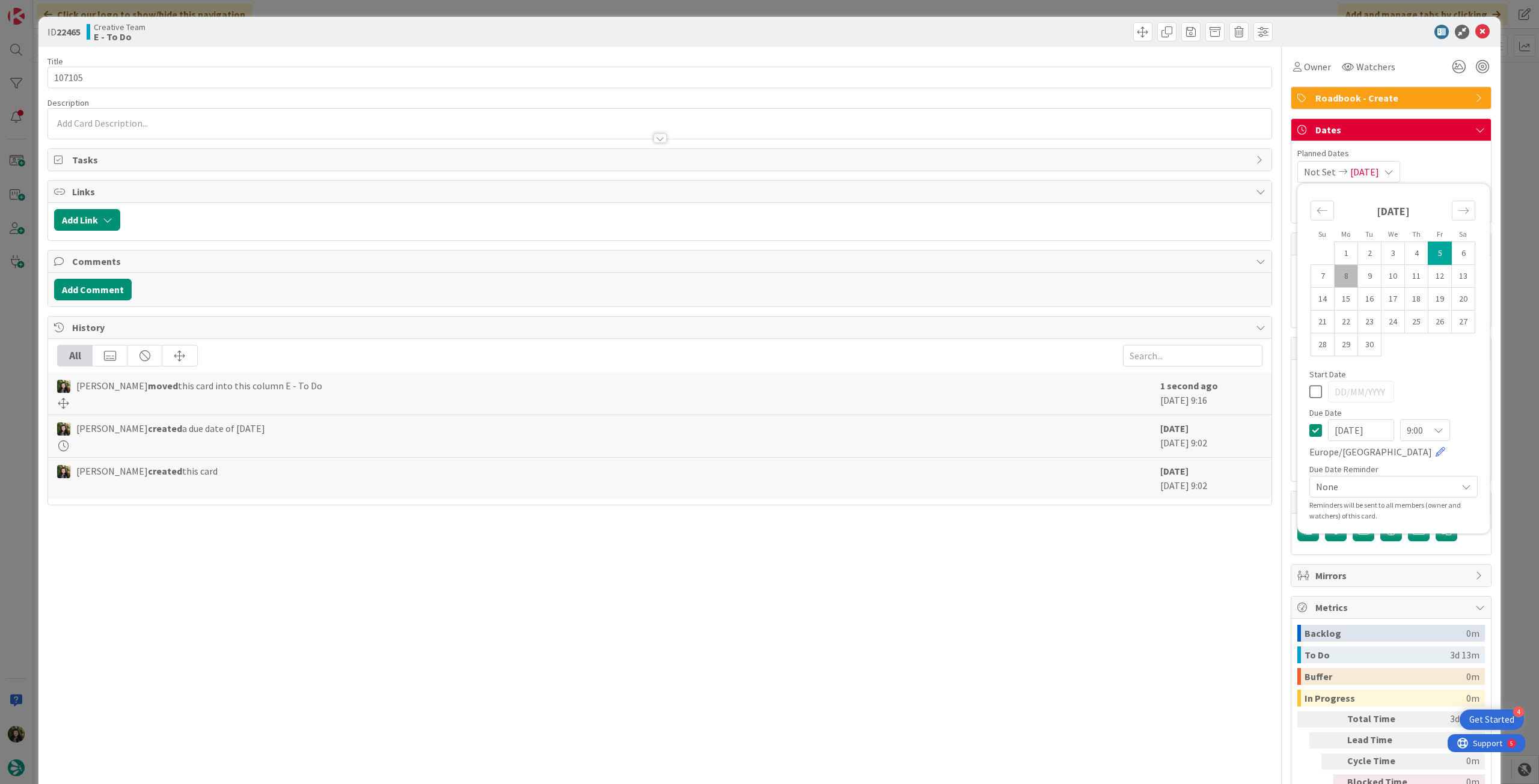
click at [1309, 431] on icon at bounding box center [1315, 430] width 12 height 15
click at [1478, 35] on icon at bounding box center [1482, 31] width 15 height 15
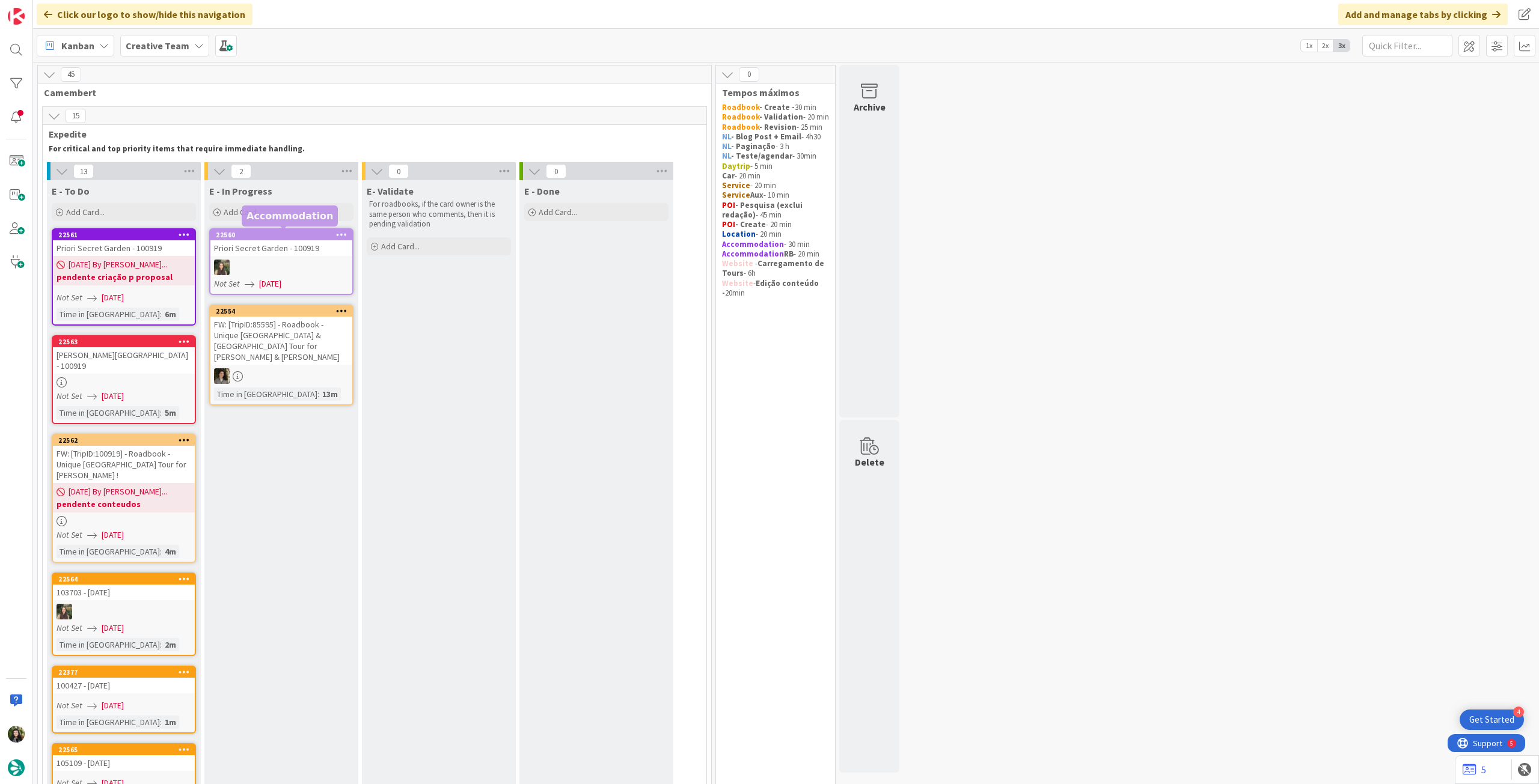
click at [277, 258] on link "22560 Priori Secret Garden - 100919 Not Set 08/09/2025" at bounding box center [281, 261] width 144 height 67
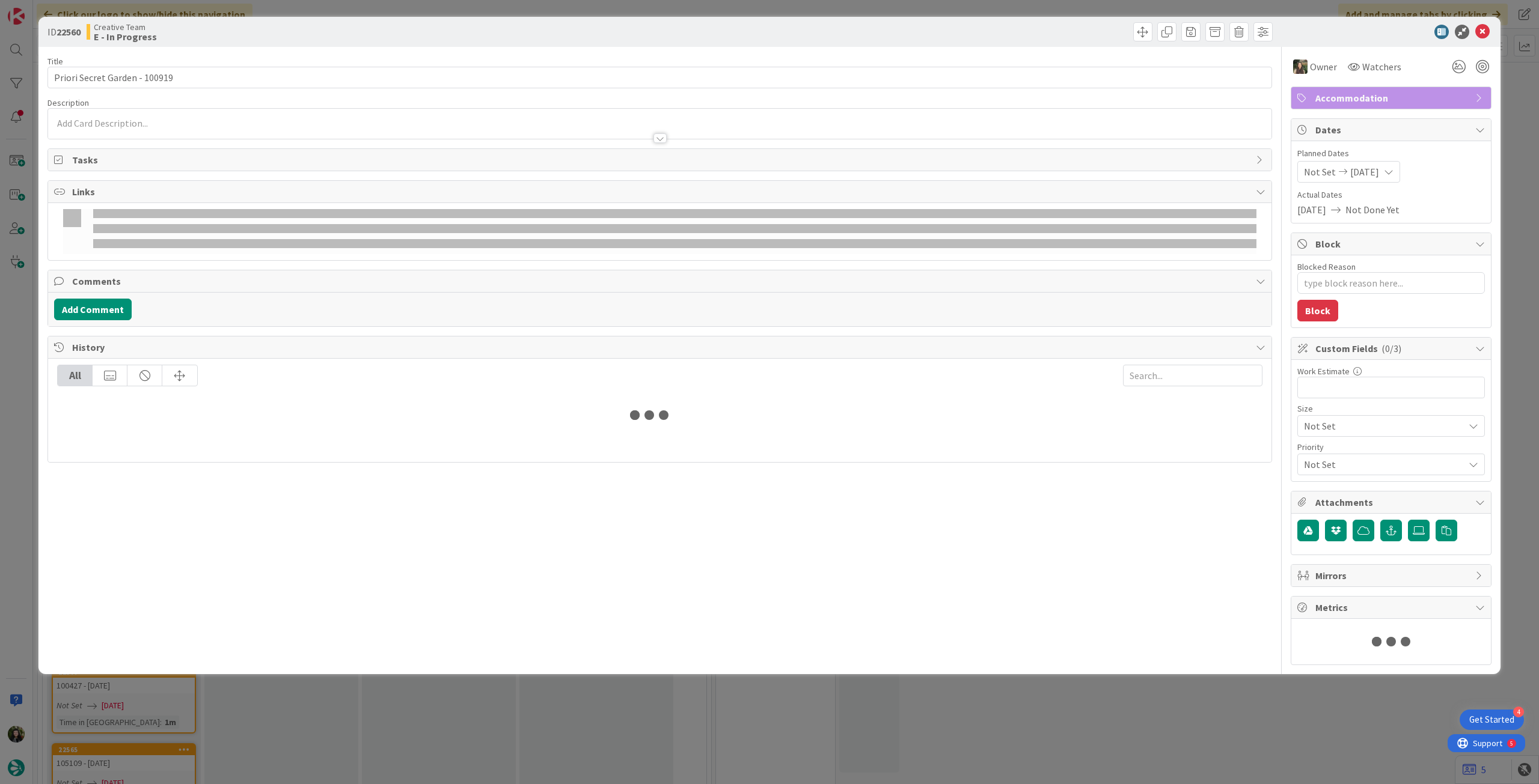
click at [241, 123] on p at bounding box center [660, 123] width 1211 height 14
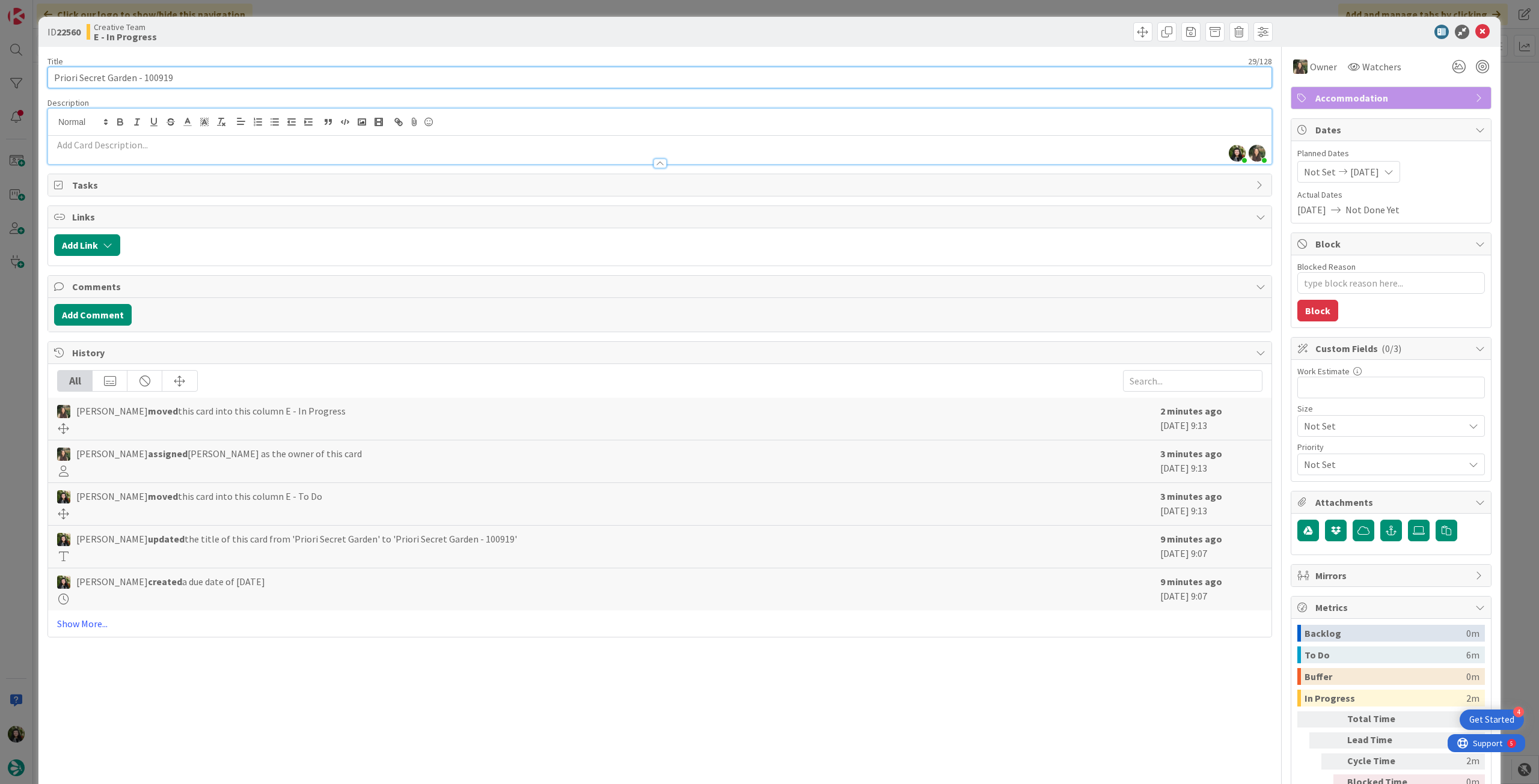
drag, startPoint x: 141, startPoint y: 81, endPoint x: 195, endPoint y: 75, distance: 54.3
click at [194, 77] on input "Priori Secret Garden - 100919" at bounding box center [660, 77] width 1225 height 21
click at [1475, 32] on icon at bounding box center [1482, 31] width 15 height 15
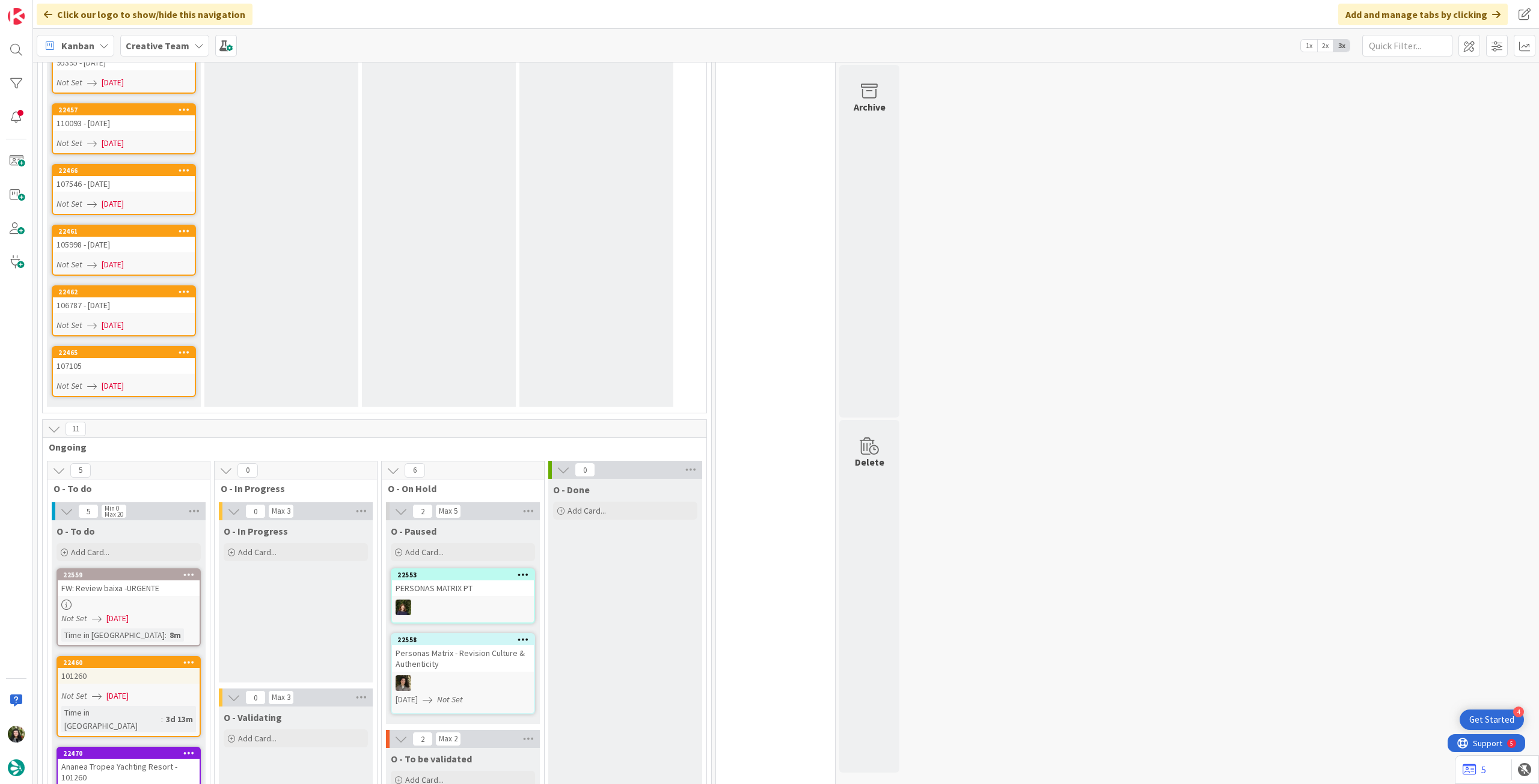
scroll to position [881, 0]
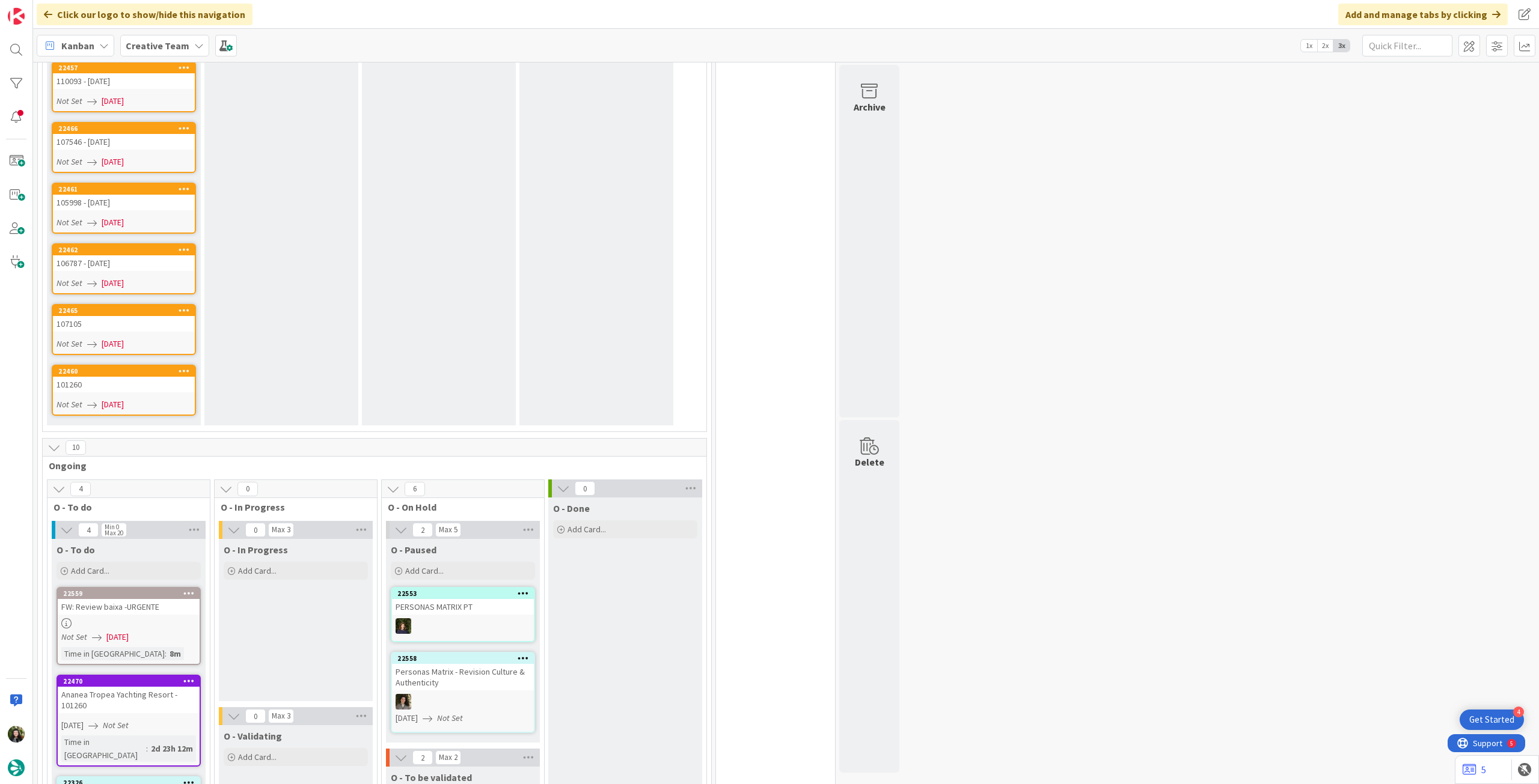
click at [139, 377] on div "101260" at bounding box center [123, 384] width 142 height 15
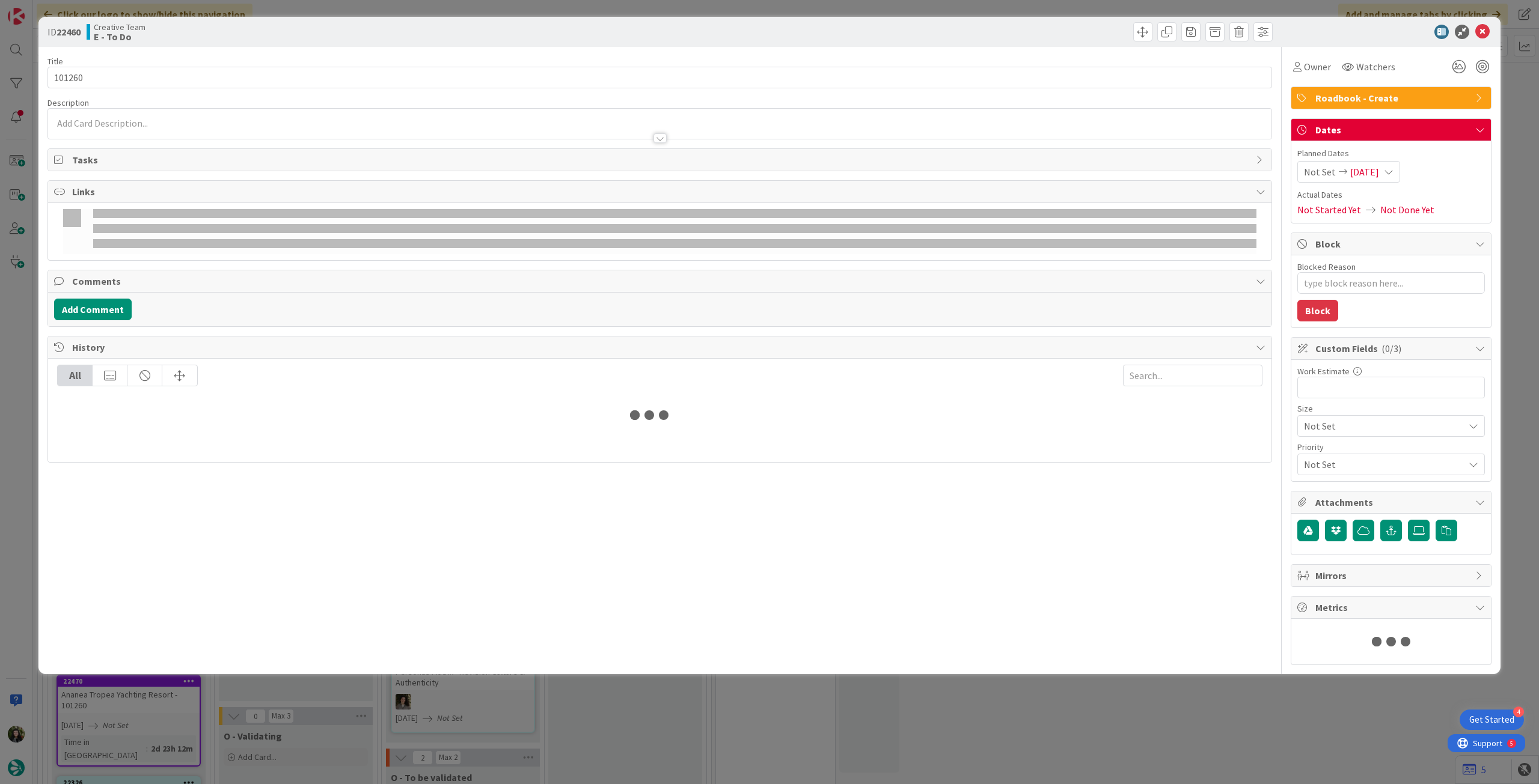
click at [1370, 162] on div "Not Set 05/09/2025" at bounding box center [1349, 172] width 103 height 21
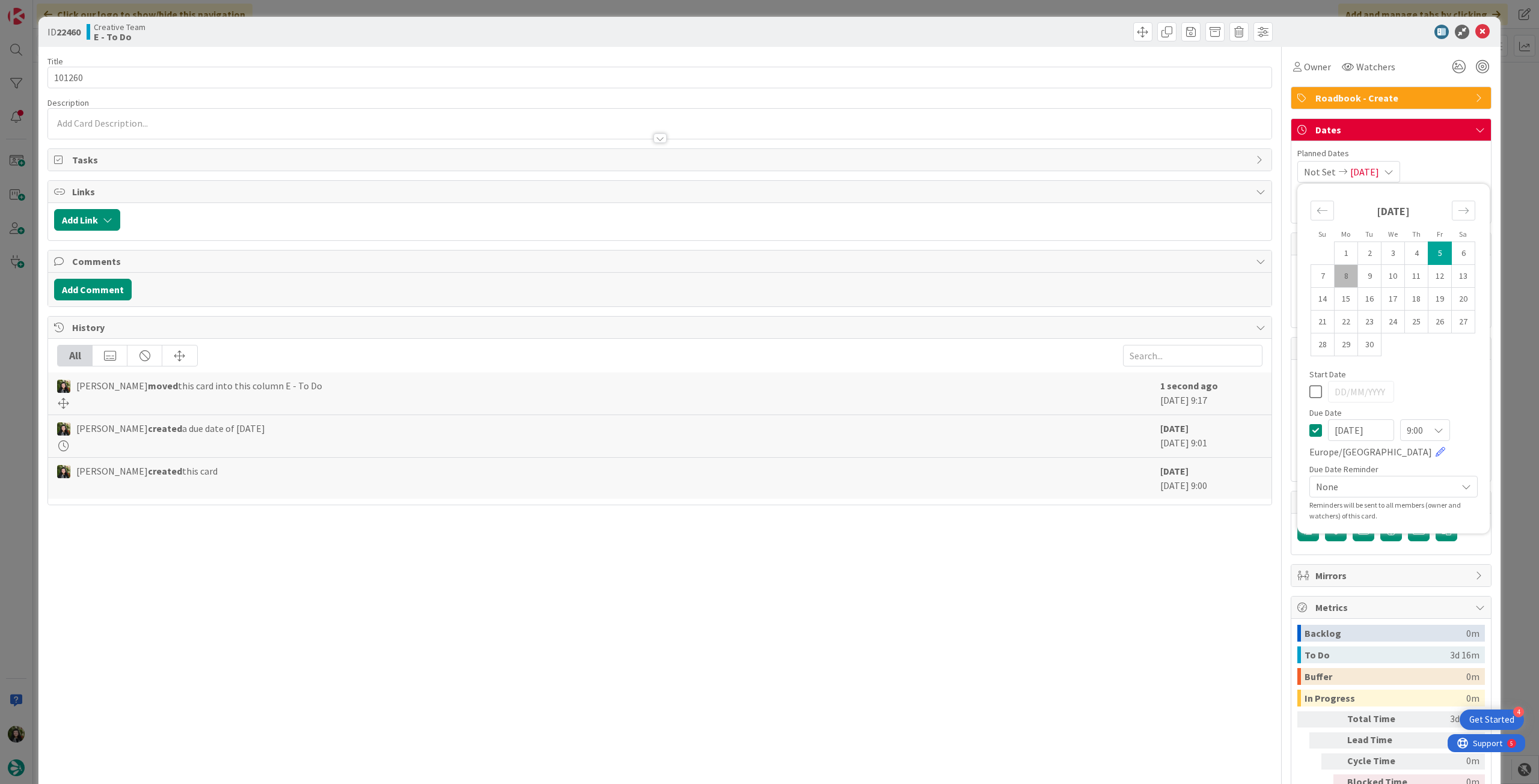
click at [1309, 426] on icon at bounding box center [1315, 430] width 12 height 15
click at [320, 64] on div "Title 6 / 128" at bounding box center [660, 61] width 1225 height 11
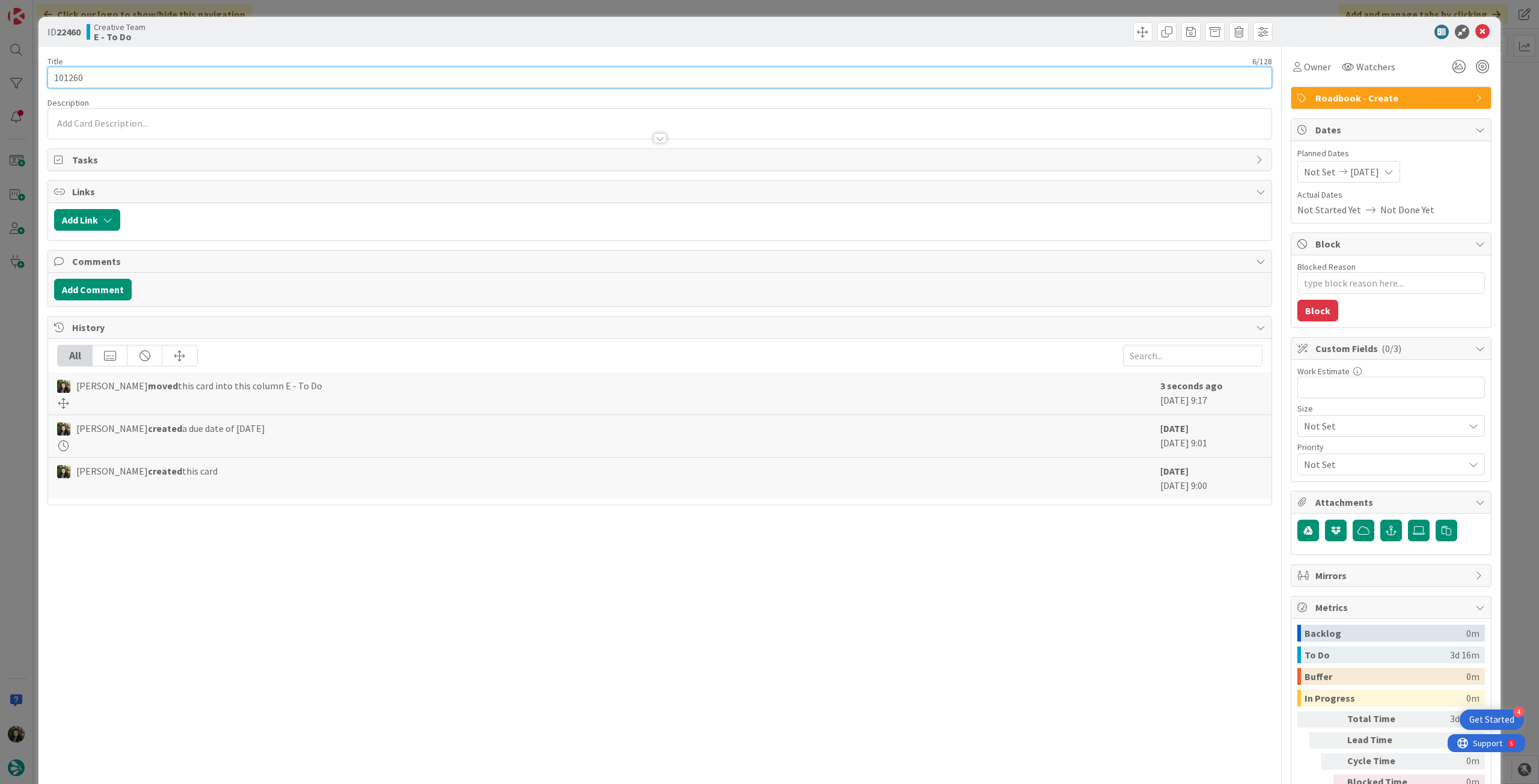
click at [317, 68] on input "101260" at bounding box center [660, 77] width 1225 height 21
click at [1475, 35] on icon at bounding box center [1482, 31] width 15 height 15
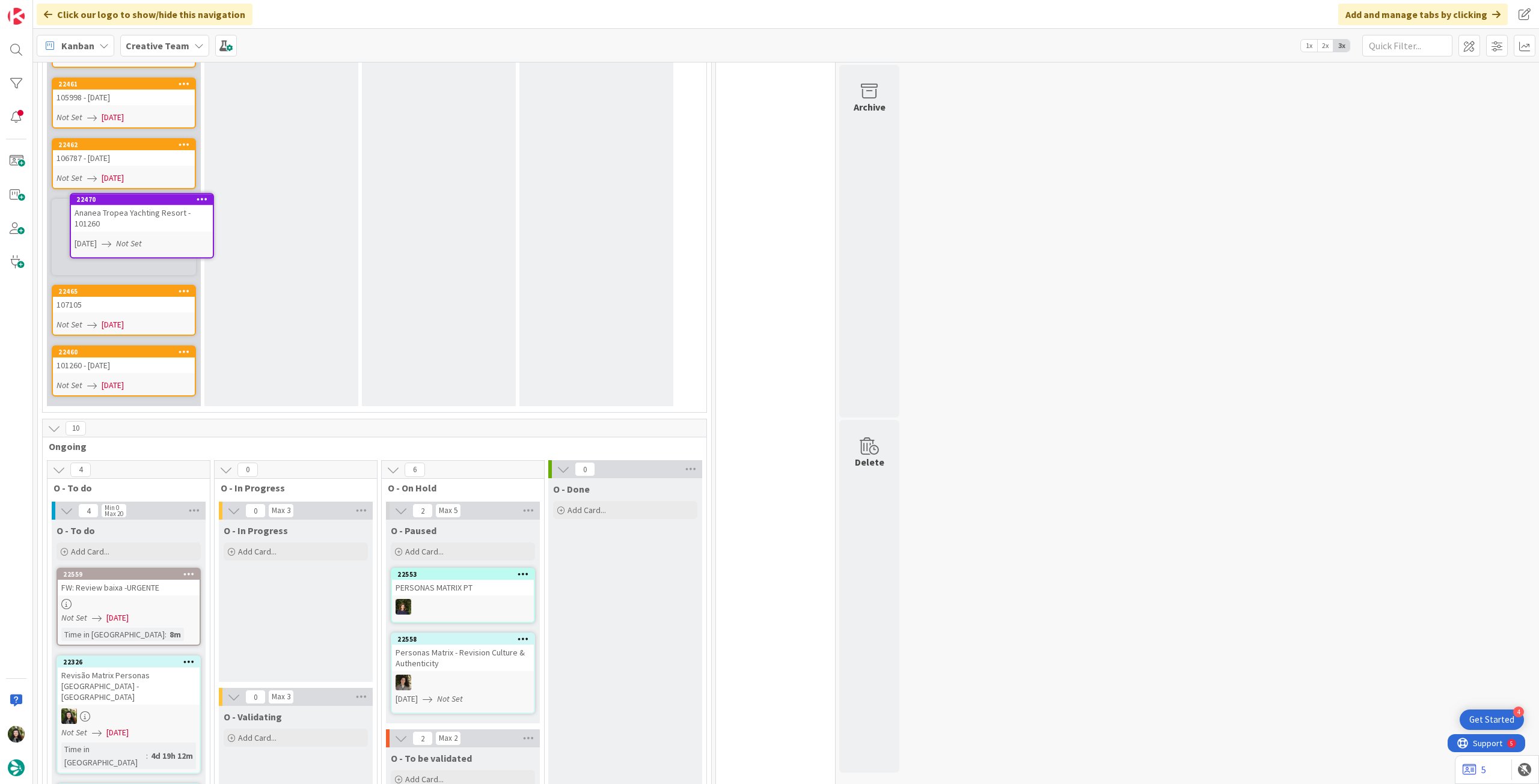
scroll to position [981, 0]
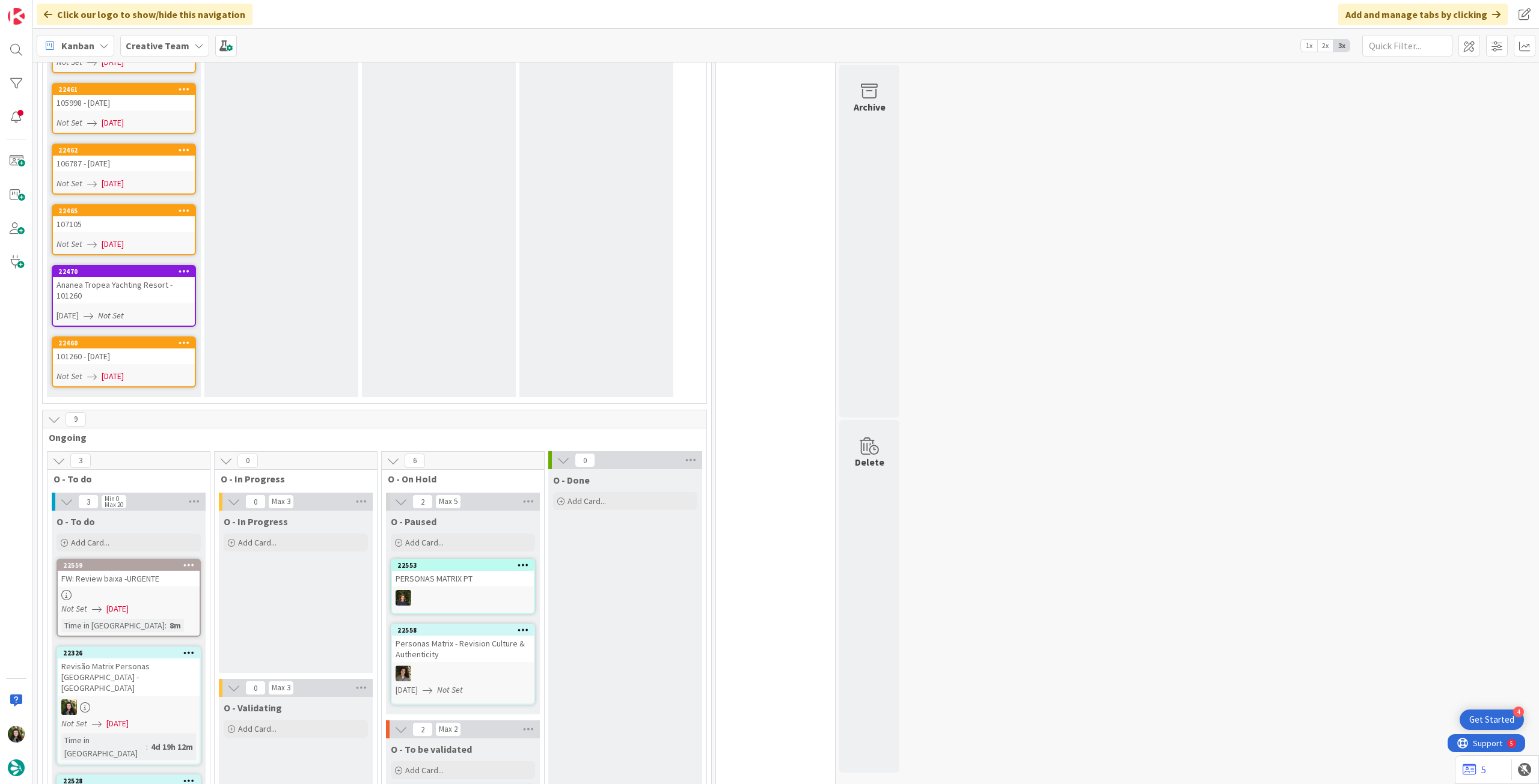
click at [173, 309] on div "05/09/2025 Not Set" at bounding box center [126, 315] width 139 height 12
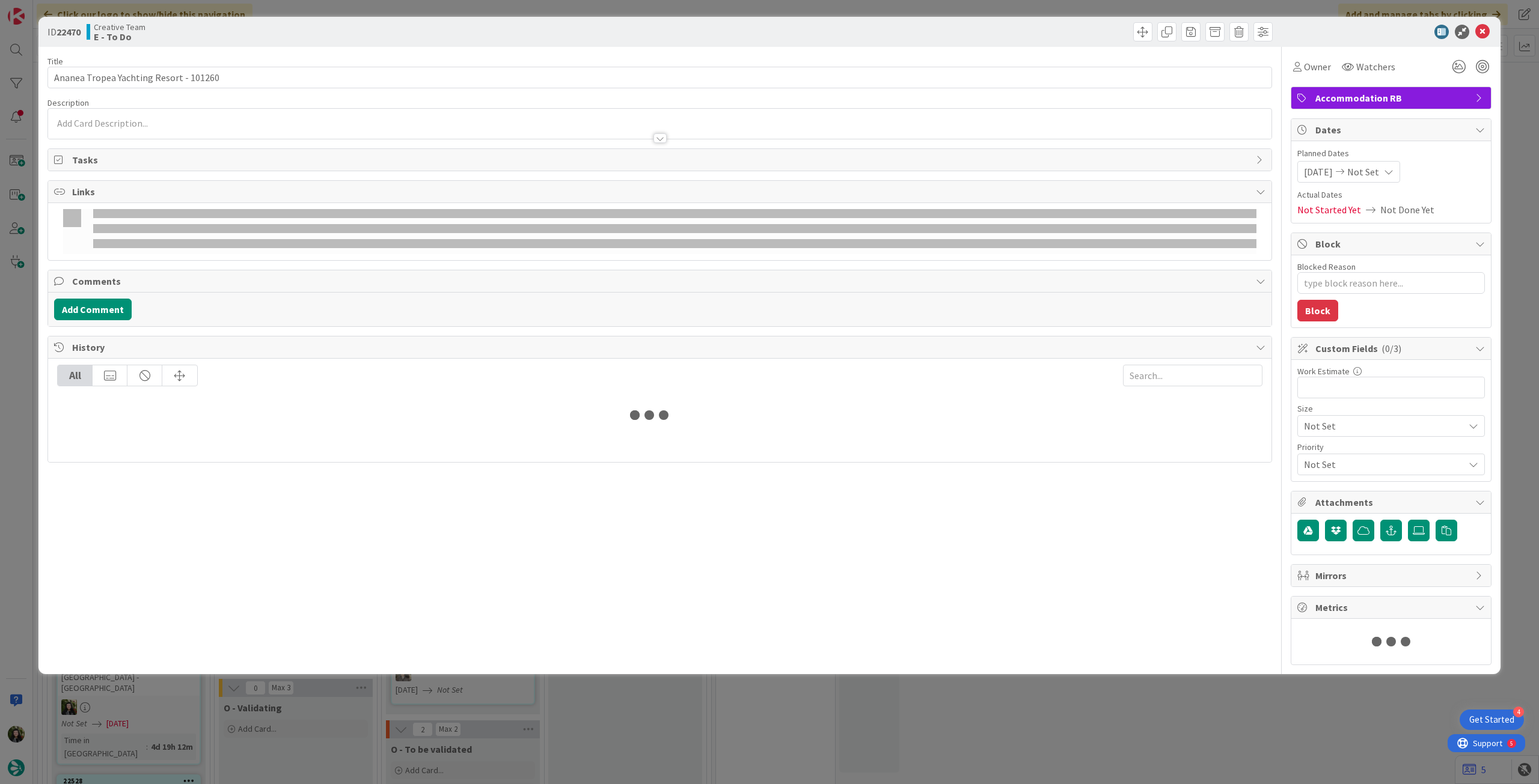
click at [1387, 163] on div "05/09/2025 Not Set" at bounding box center [1349, 172] width 103 height 21
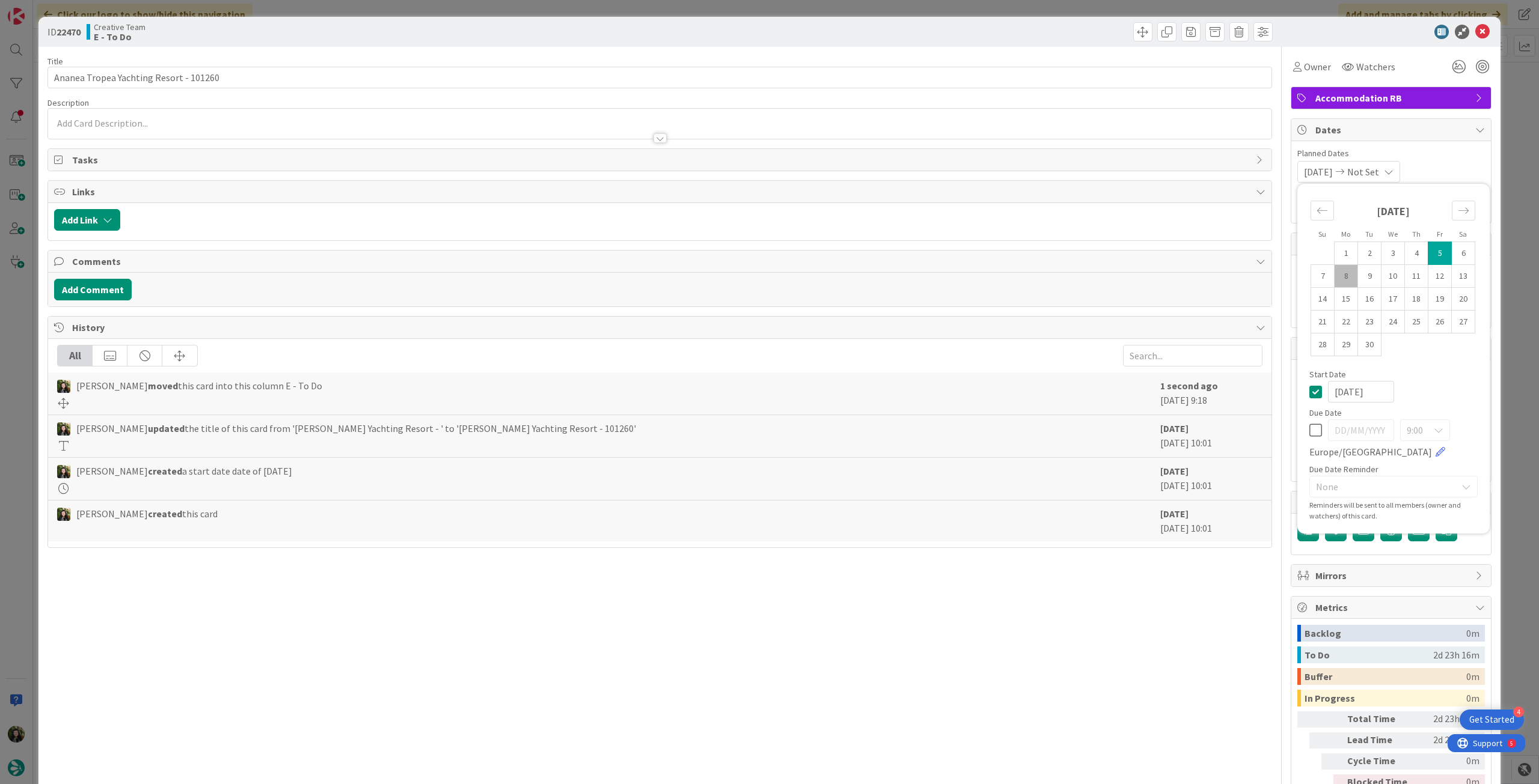
click at [1309, 390] on icon at bounding box center [1315, 391] width 12 height 15
click at [1309, 435] on icon at bounding box center [1315, 430] width 12 height 15
click at [1475, 29] on icon at bounding box center [1482, 31] width 15 height 15
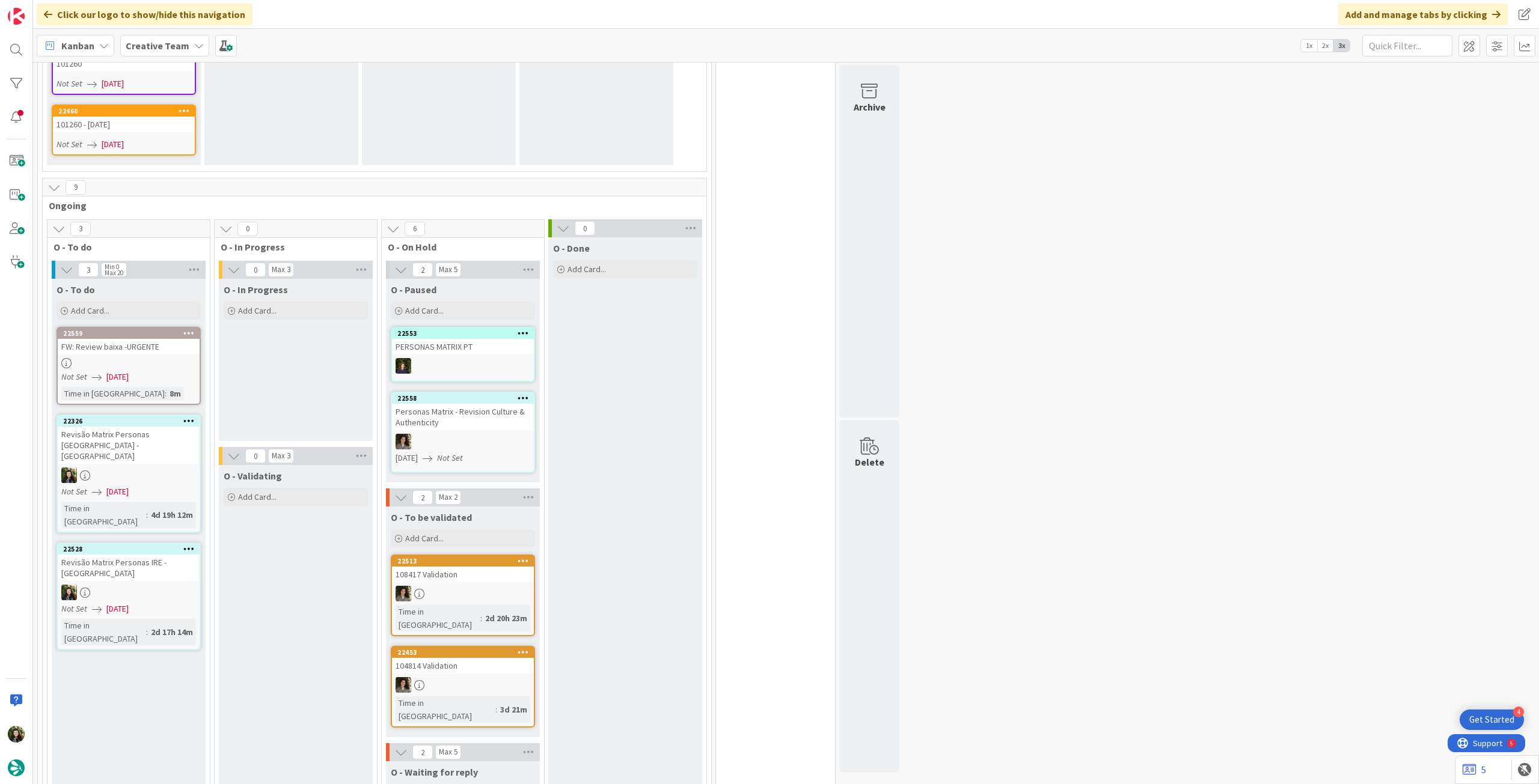
scroll to position [1282, 0]
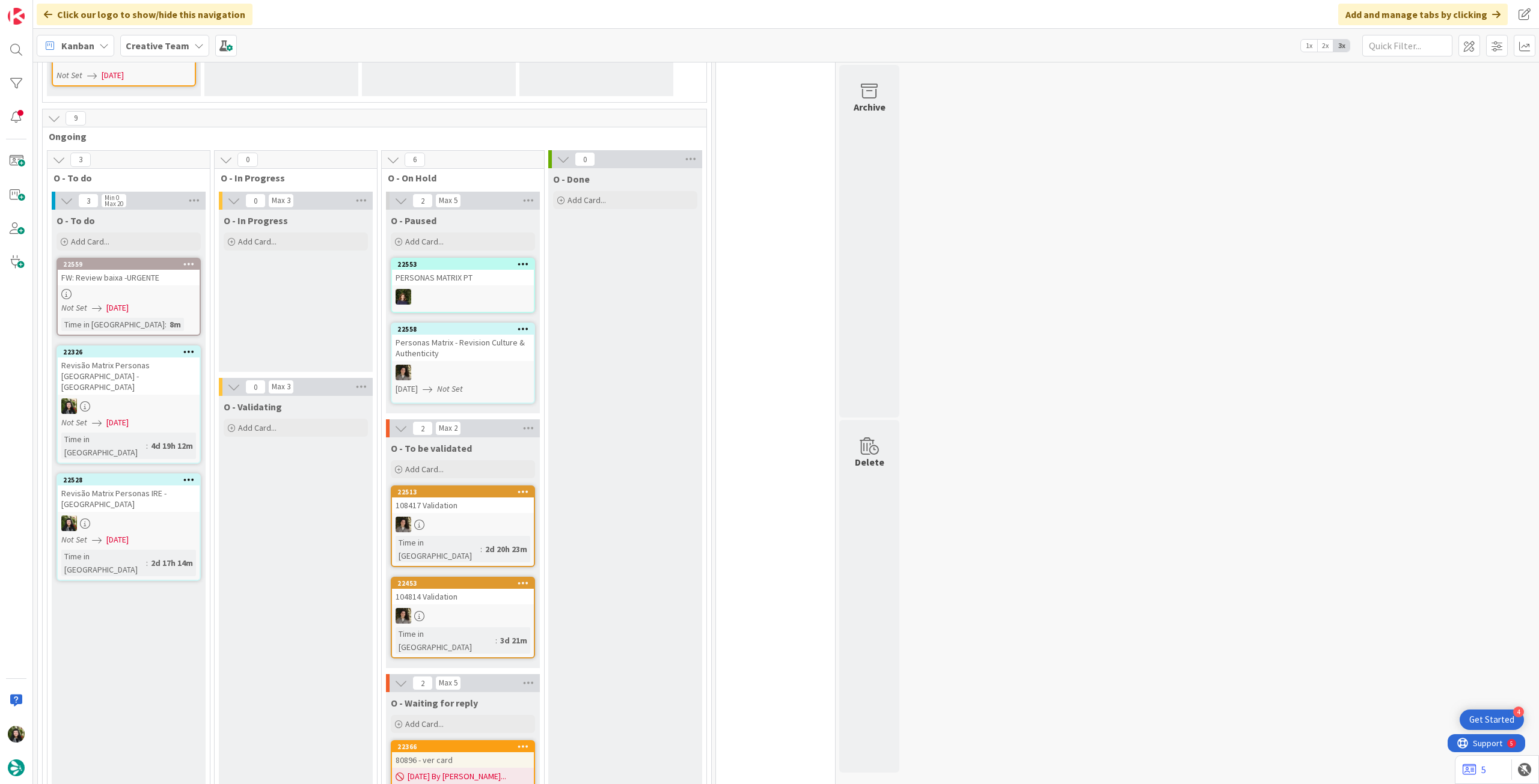
drag, startPoint x: 152, startPoint y: 213, endPoint x: 151, endPoint y: 227, distance: 14.0
click at [152, 233] on div "Add Card..." at bounding box center [129, 242] width 144 height 18
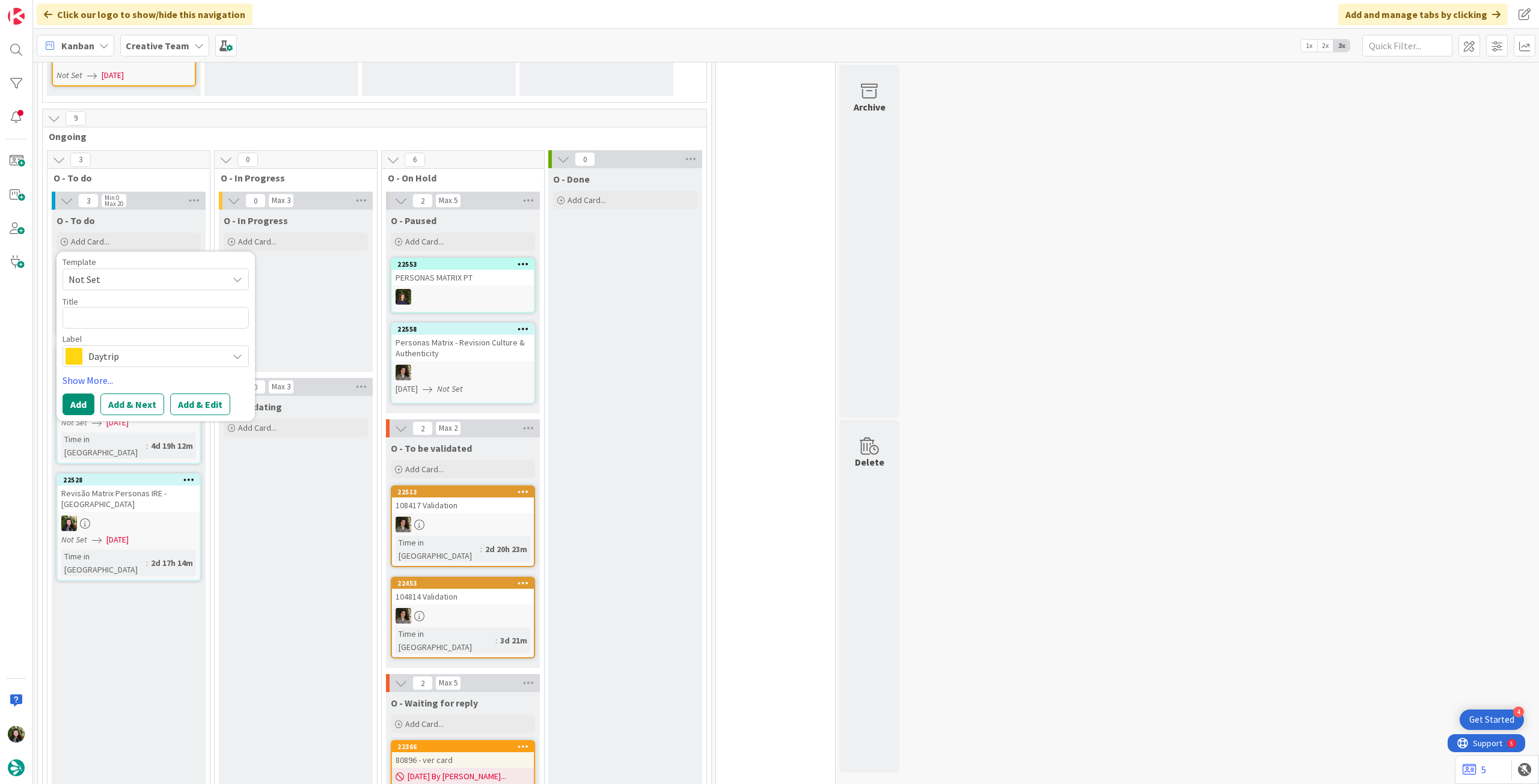
click at [149, 348] on span "Daytrip" at bounding box center [155, 356] width 133 height 17
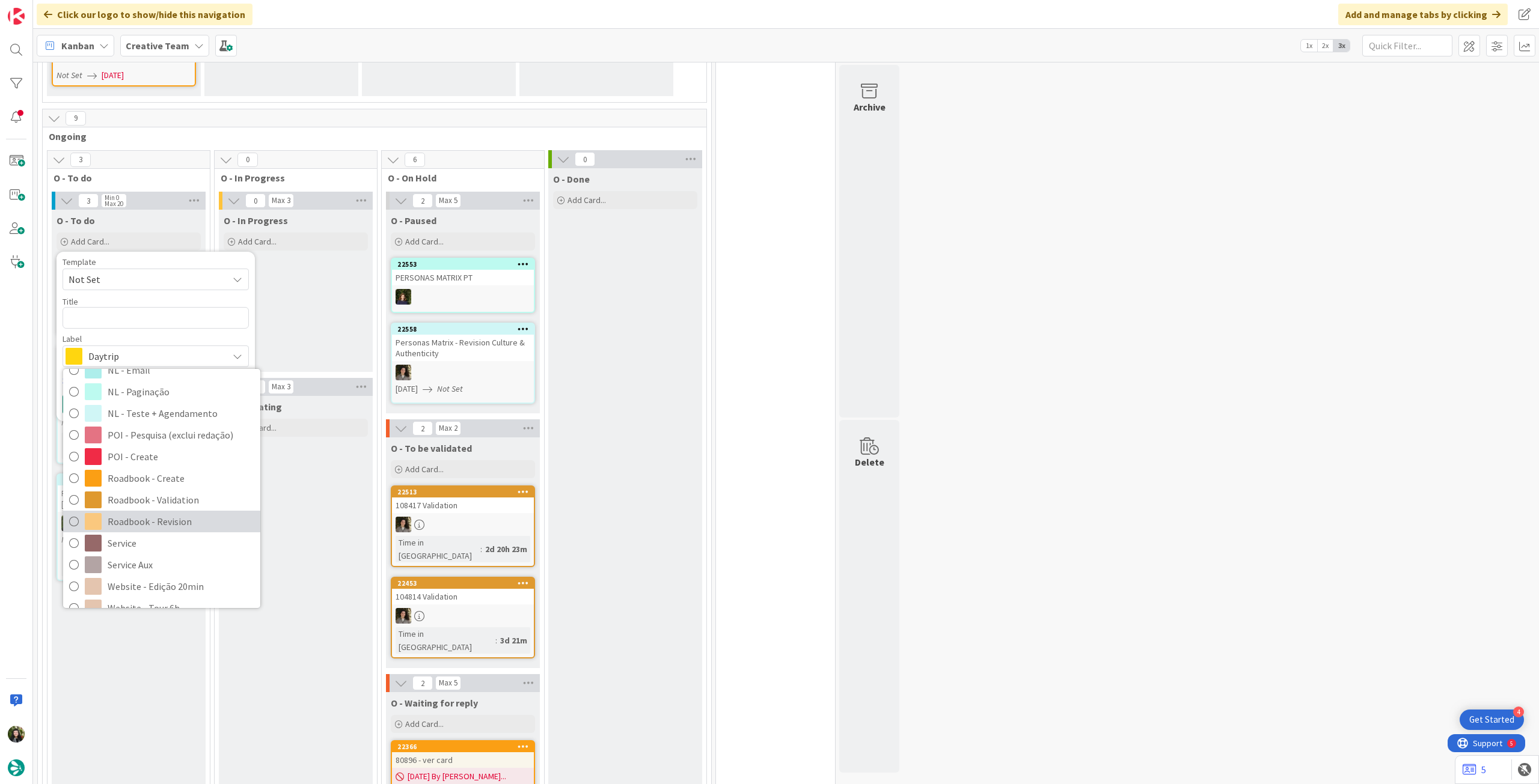
scroll to position [160, 0]
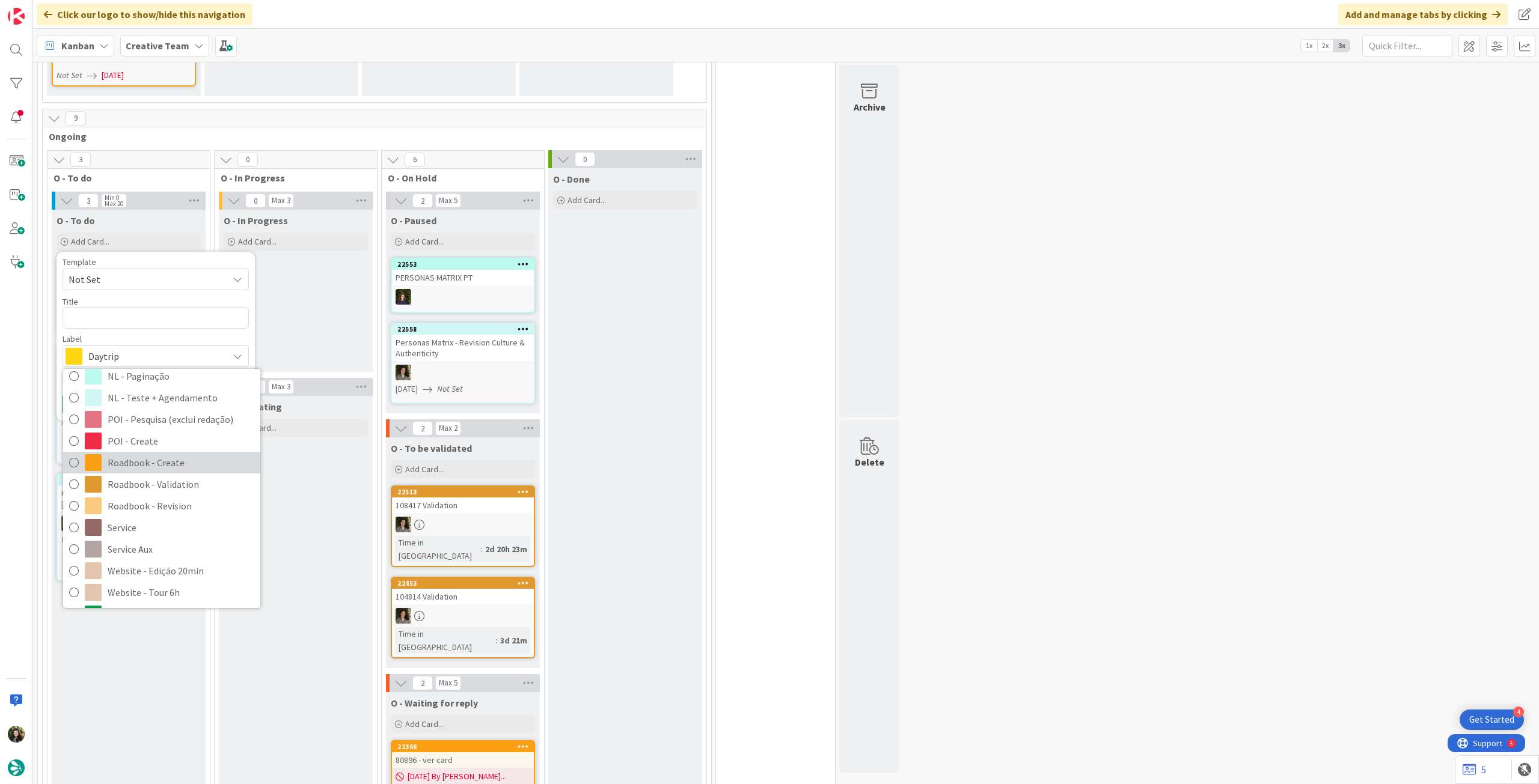
click at [172, 454] on span "Roadbook - Create" at bounding box center [181, 463] width 147 height 18
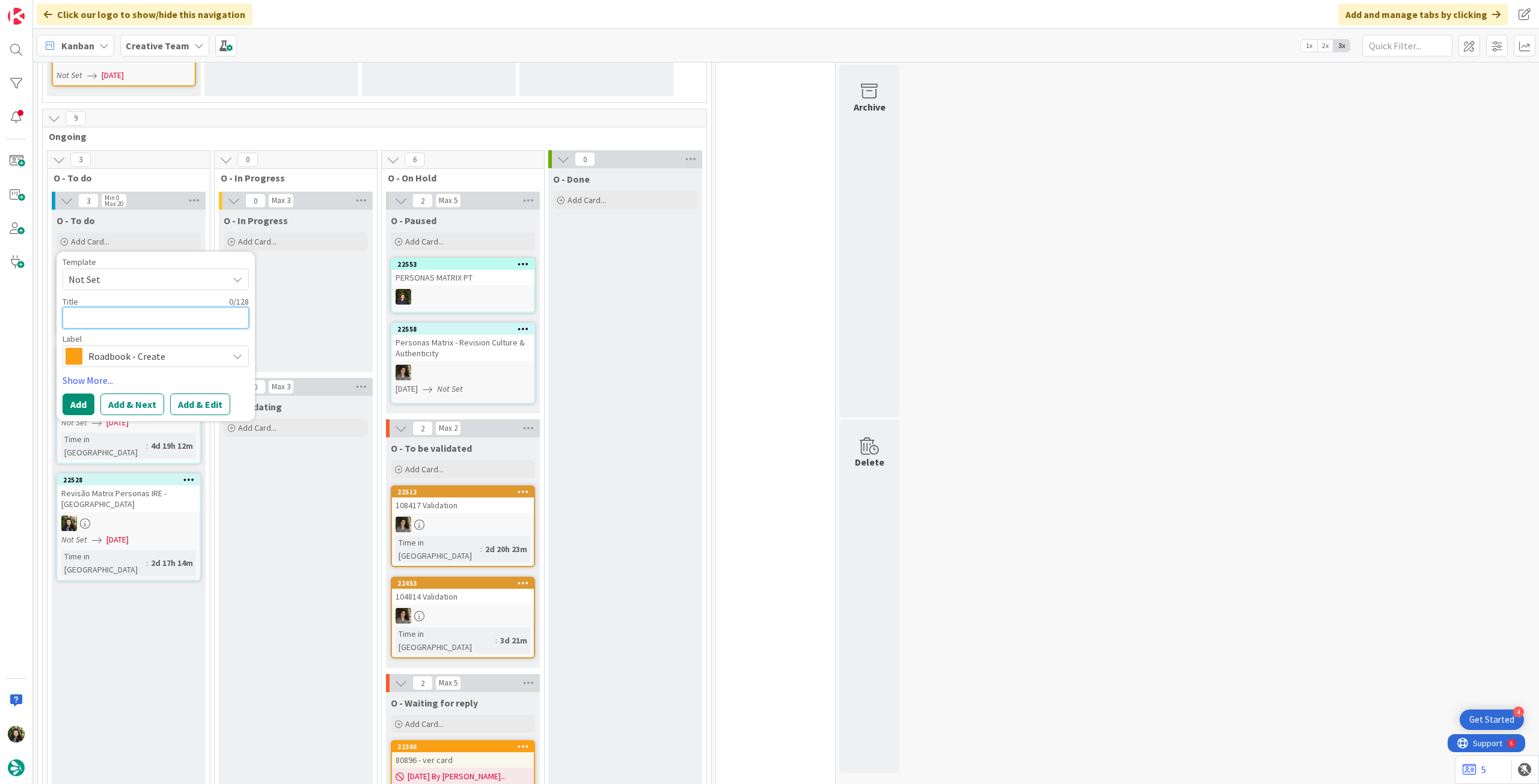
click at [100, 307] on textarea at bounding box center [156, 318] width 186 height 21
paste textarea "105011"
click at [82, 394] on button "Add" at bounding box center [79, 404] width 32 height 21
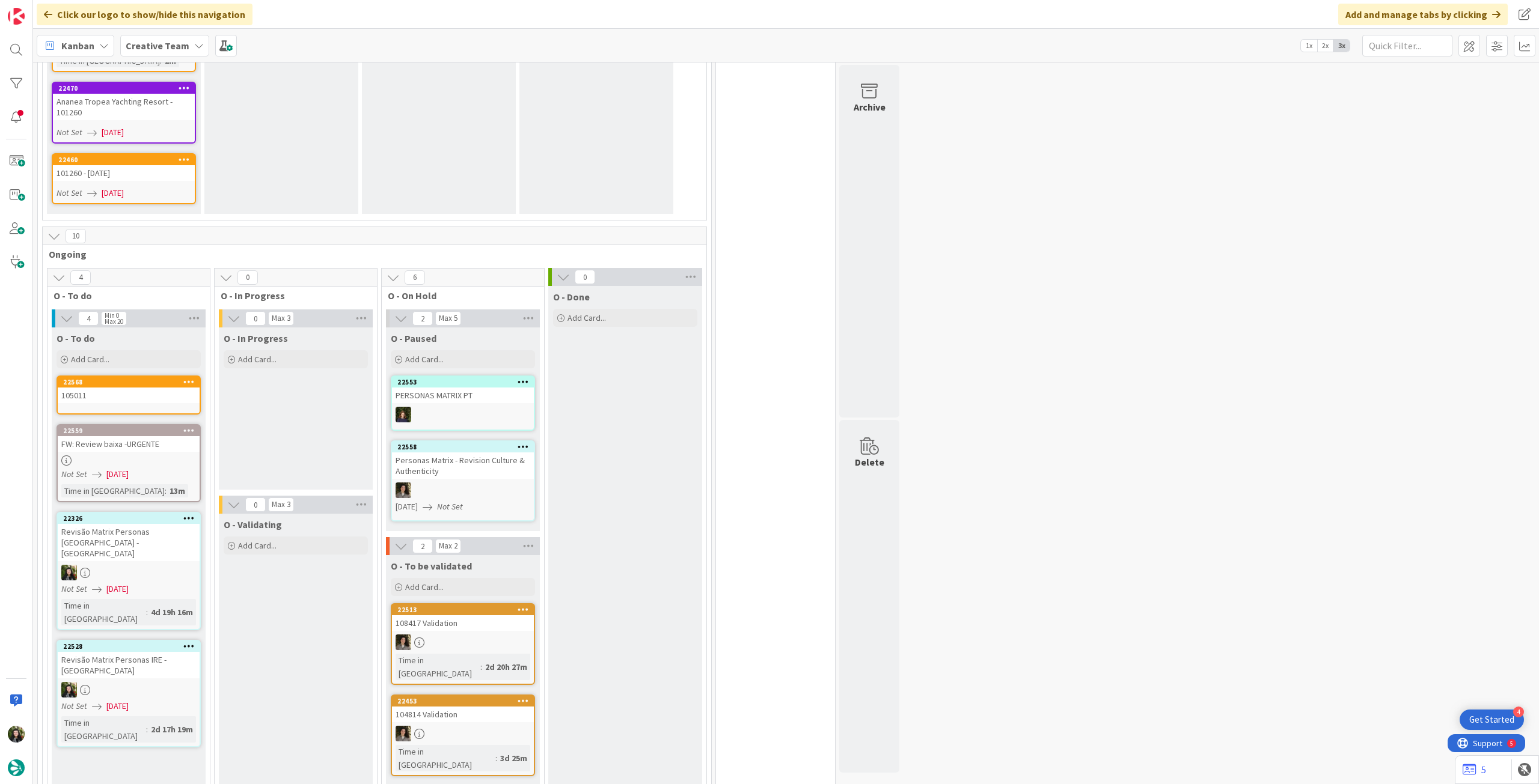
scroll to position [1400, 0]
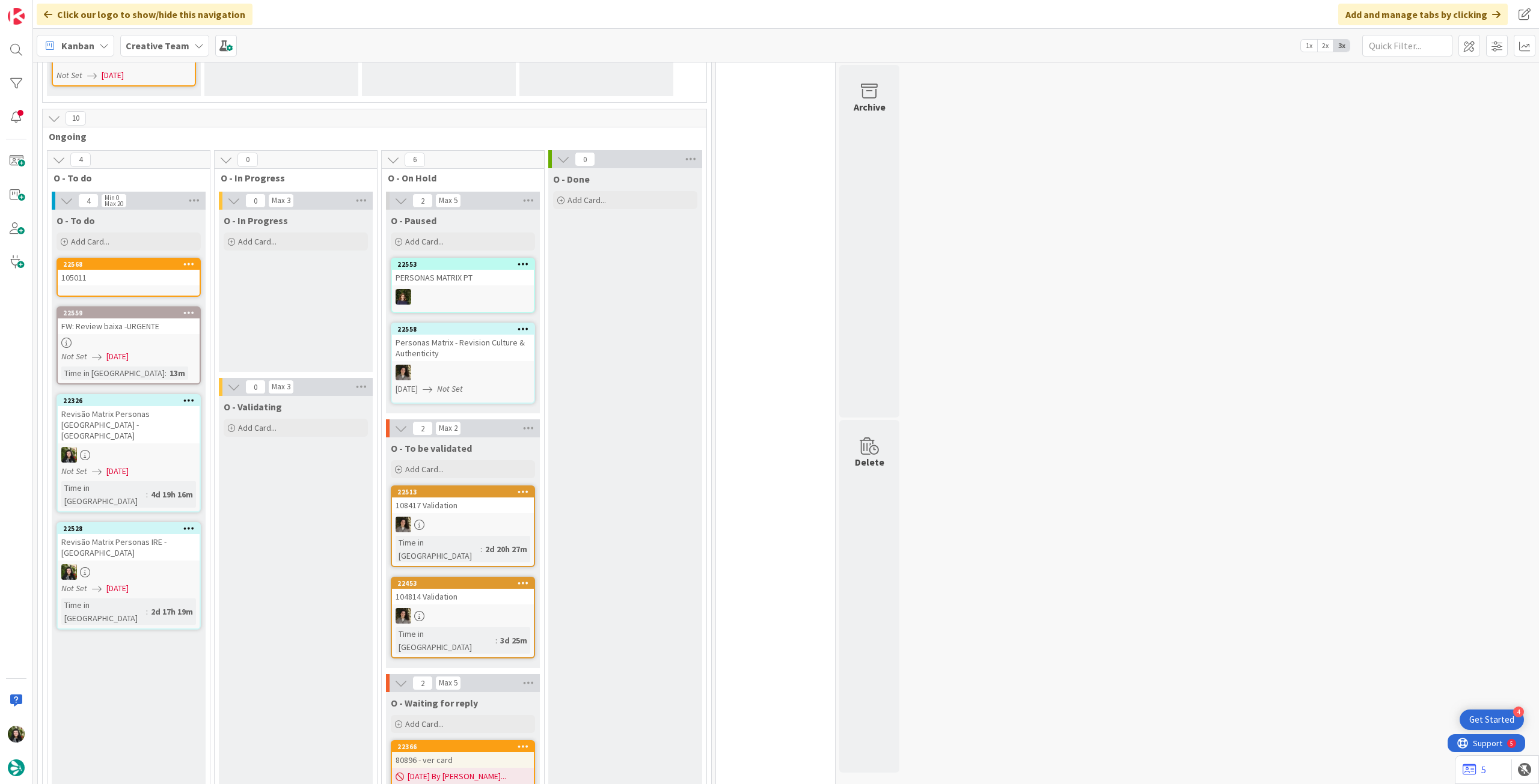
click at [147, 270] on div "105011" at bounding box center [128, 277] width 142 height 15
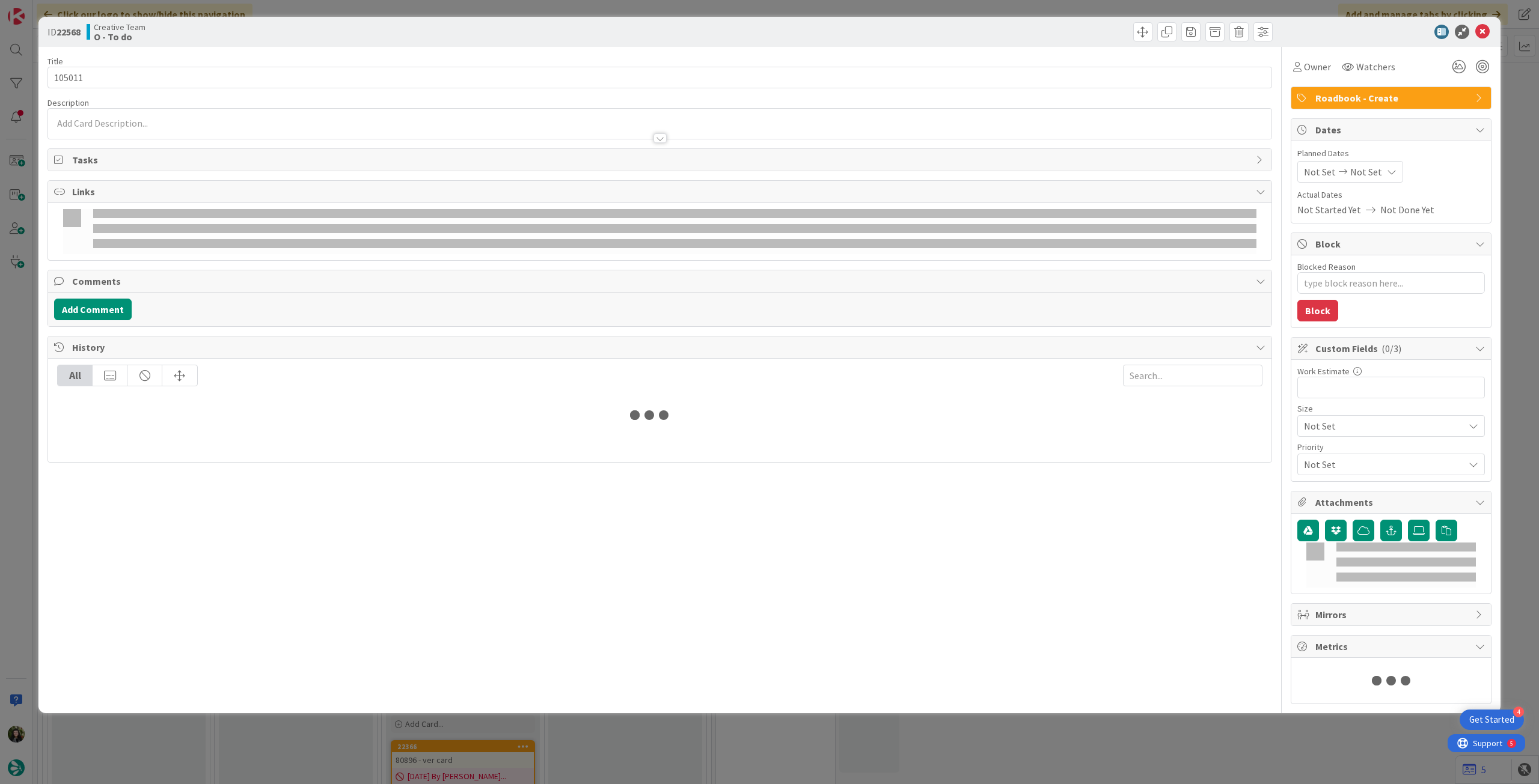
click at [1357, 177] on span "Not Set" at bounding box center [1367, 172] width 32 height 15
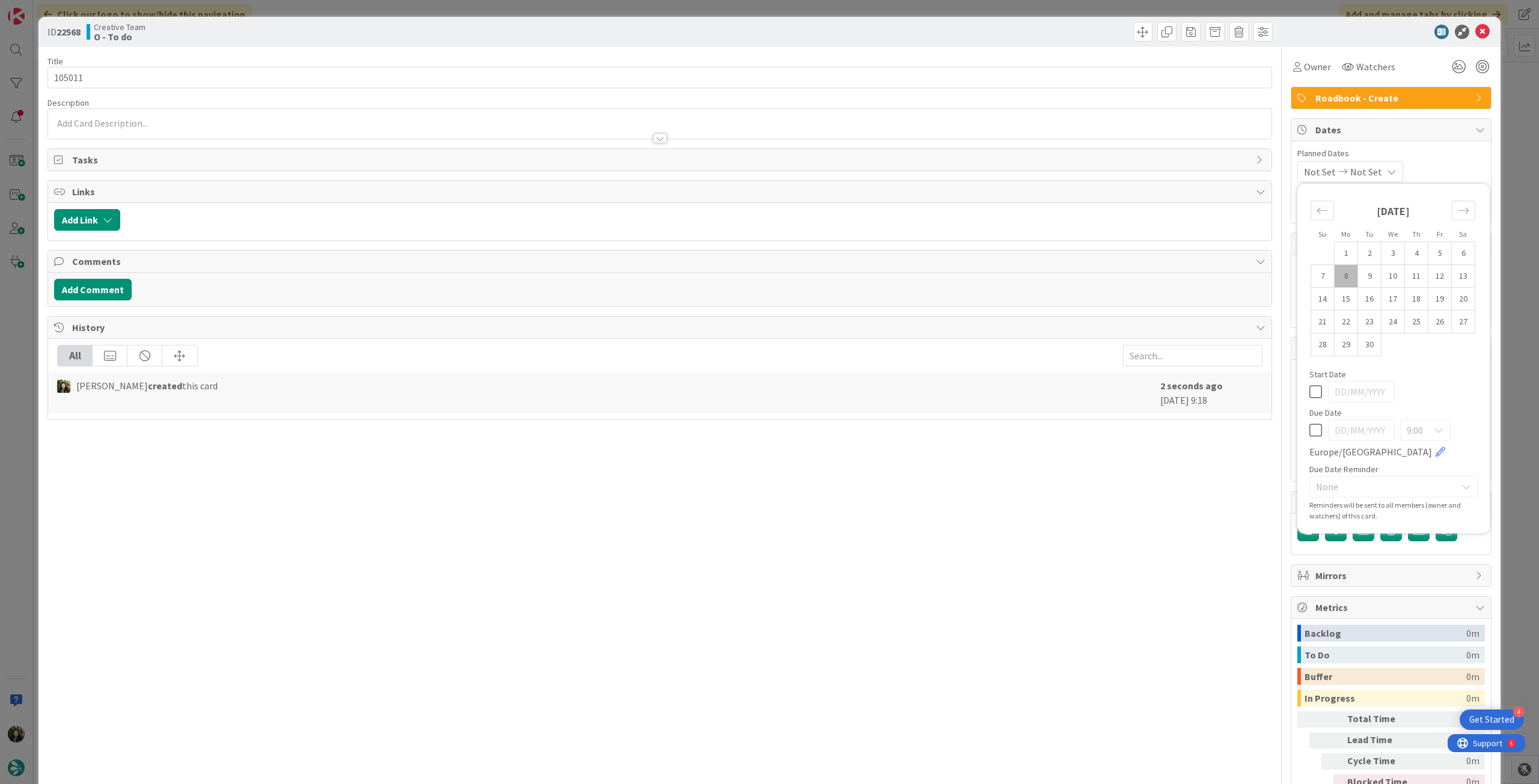
click at [1313, 430] on div "9:00 [GEOGRAPHIC_DATA]/[GEOGRAPHIC_DATA]" at bounding box center [1393, 439] width 169 height 40
click at [1312, 426] on icon at bounding box center [1315, 430] width 12 height 15
click at [1478, 29] on icon at bounding box center [1482, 31] width 15 height 15
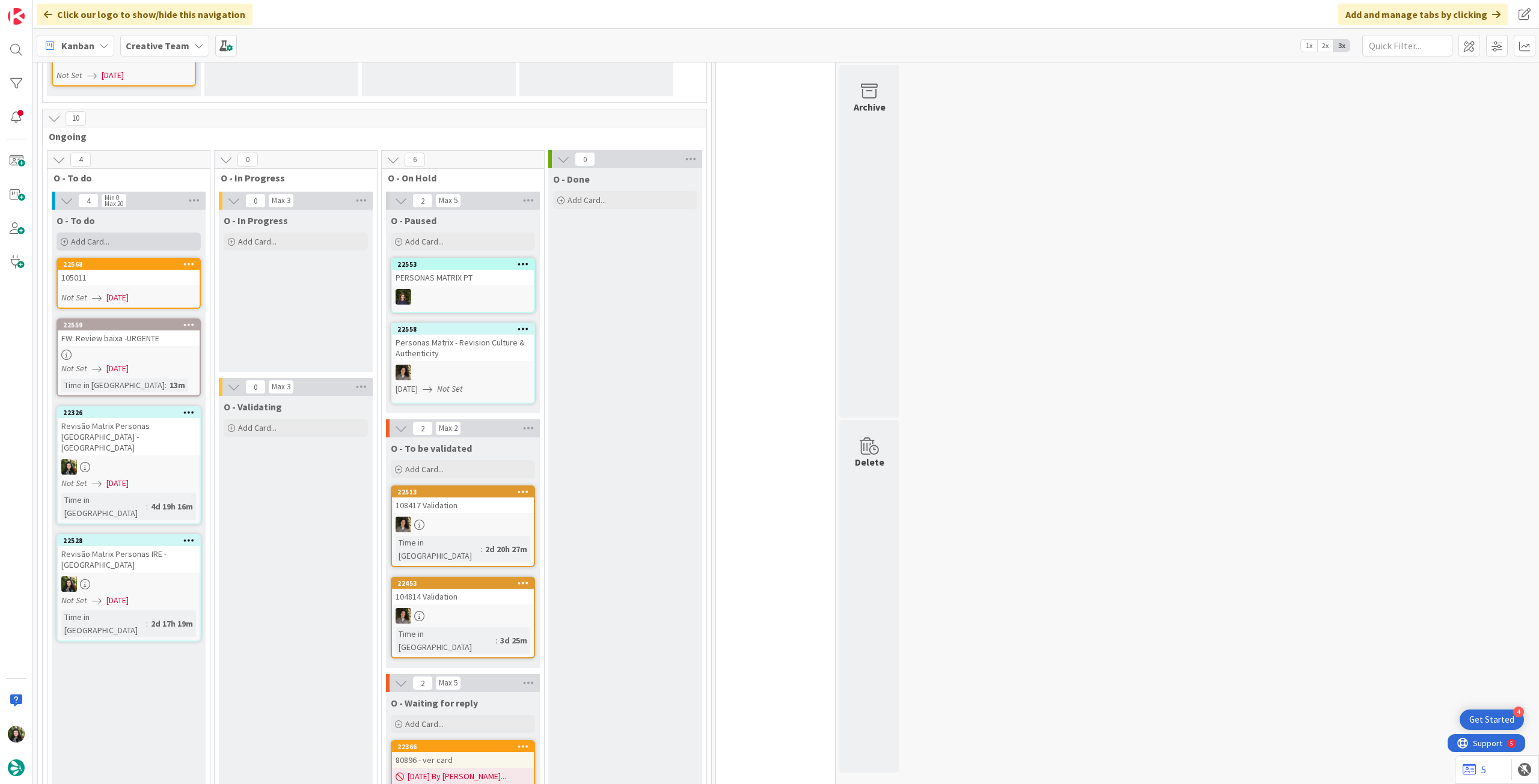
click at [156, 233] on div "Add Card..." at bounding box center [129, 242] width 144 height 18
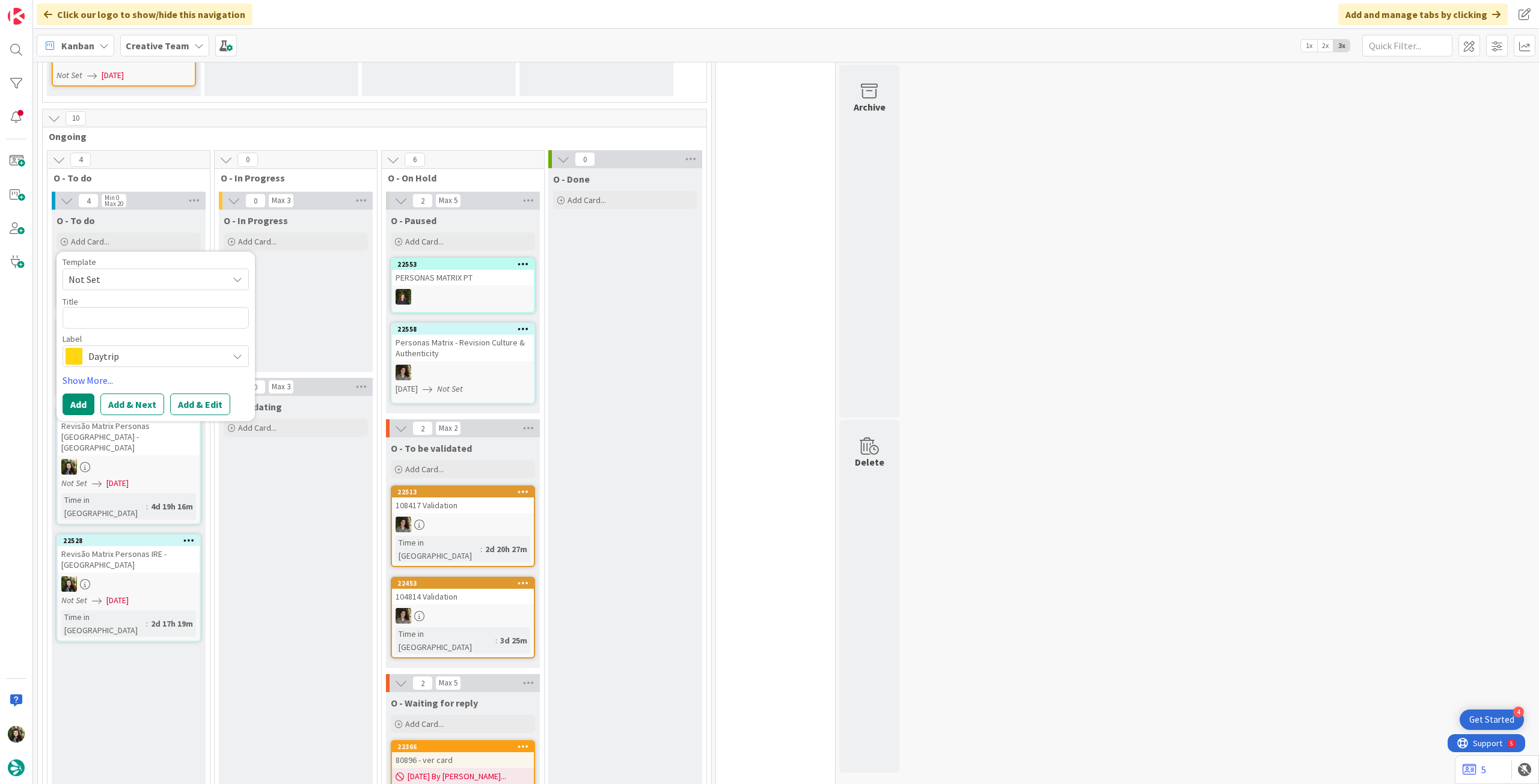
click at [154, 348] on span "Daytrip" at bounding box center [155, 356] width 133 height 17
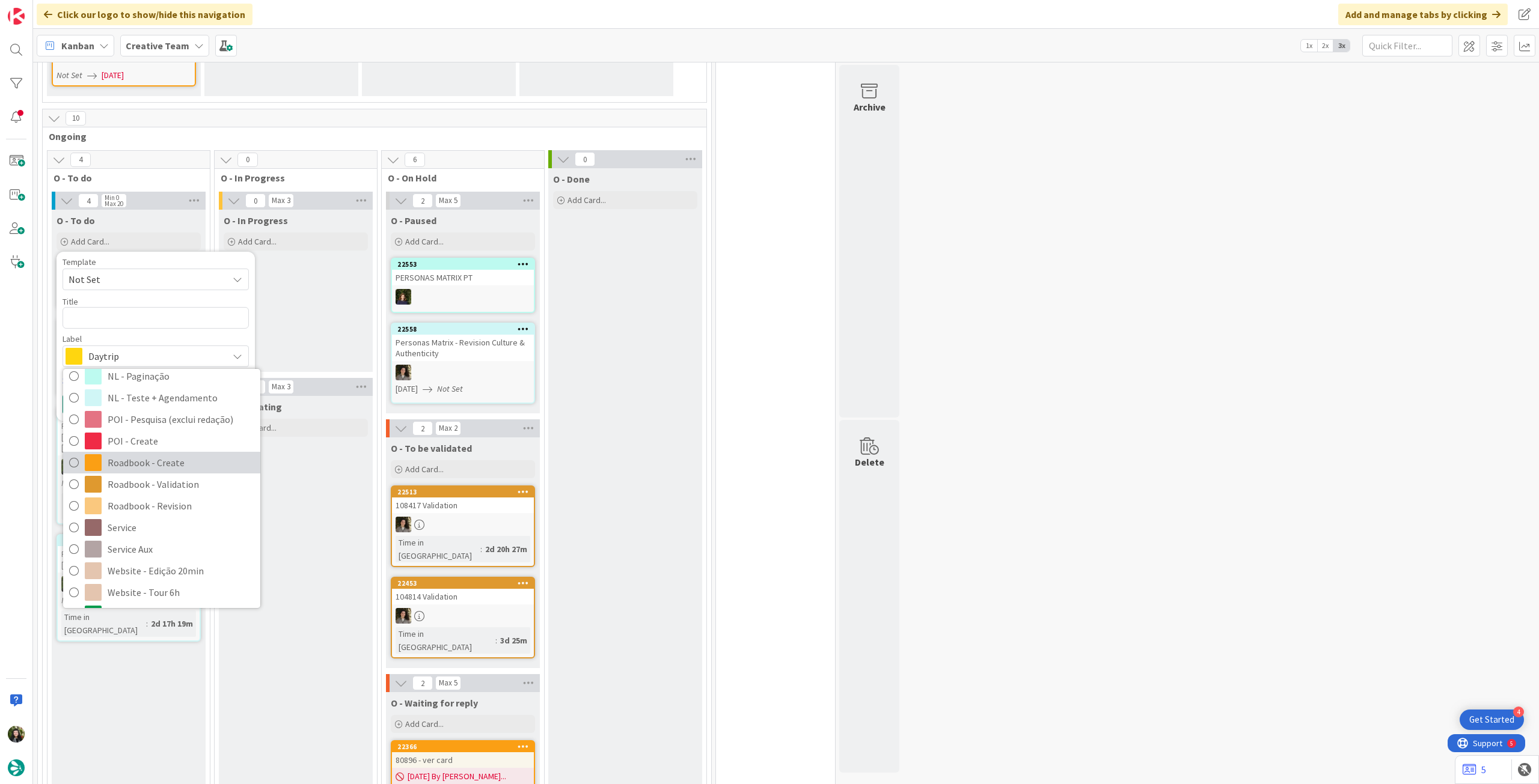
click at [166, 454] on span "Roadbook - Create" at bounding box center [181, 463] width 147 height 18
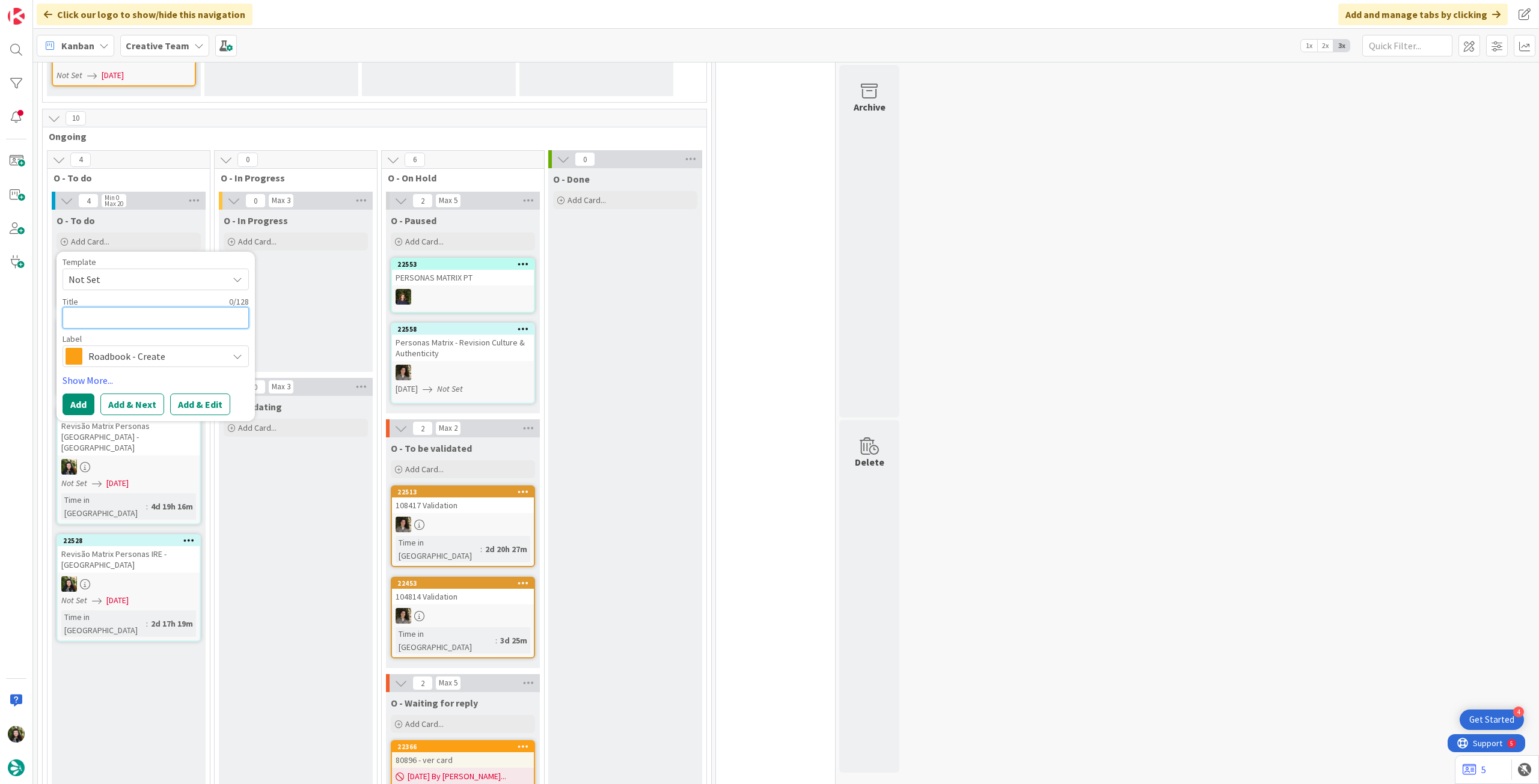
click at [129, 307] on textarea at bounding box center [156, 318] width 186 height 21
paste textarea "97486"
click at [88, 394] on button "Add" at bounding box center [79, 404] width 32 height 21
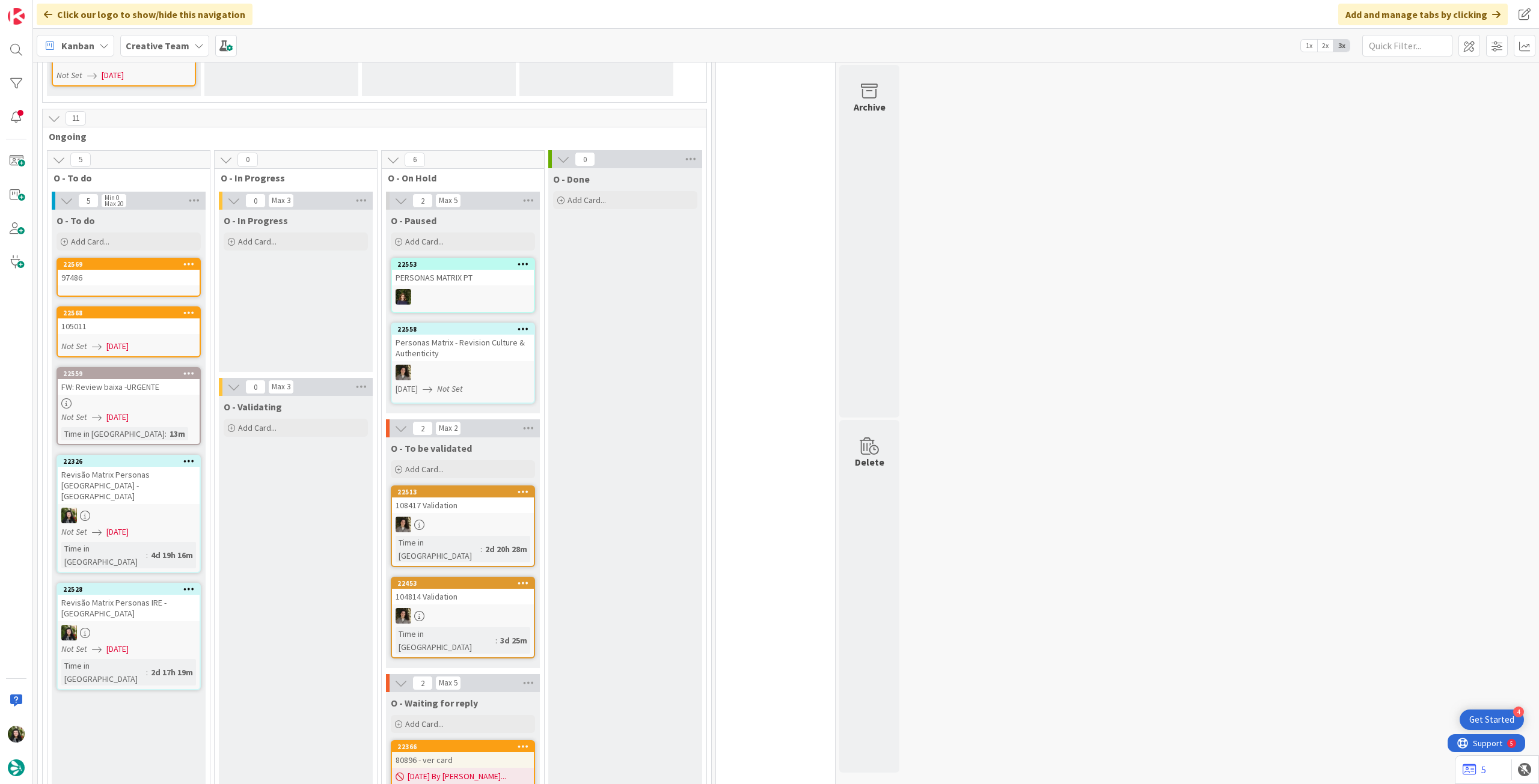
click at [120, 270] on div "97486" at bounding box center [128, 277] width 142 height 15
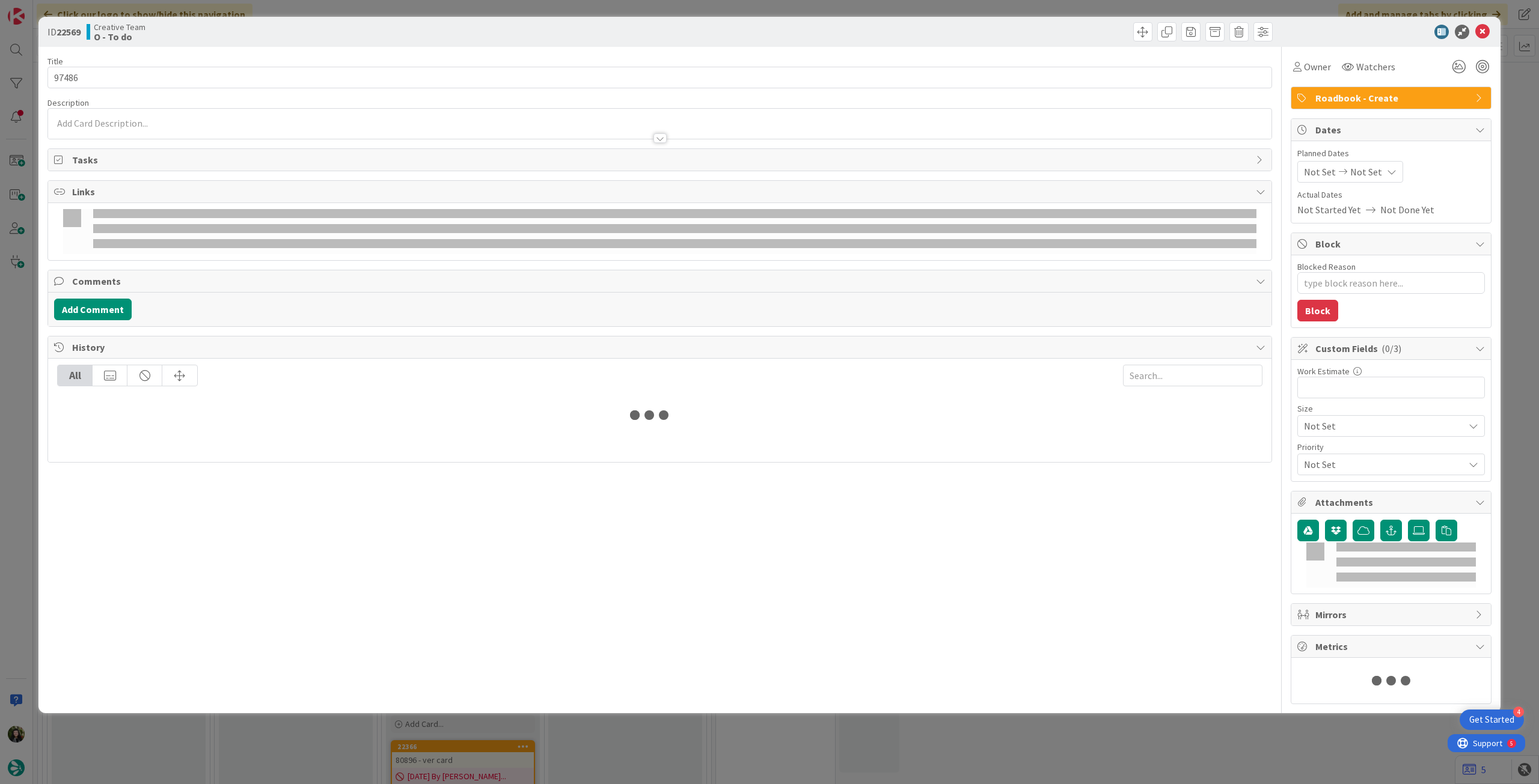
click at [1359, 175] on span "Not Set" at bounding box center [1367, 172] width 32 height 15
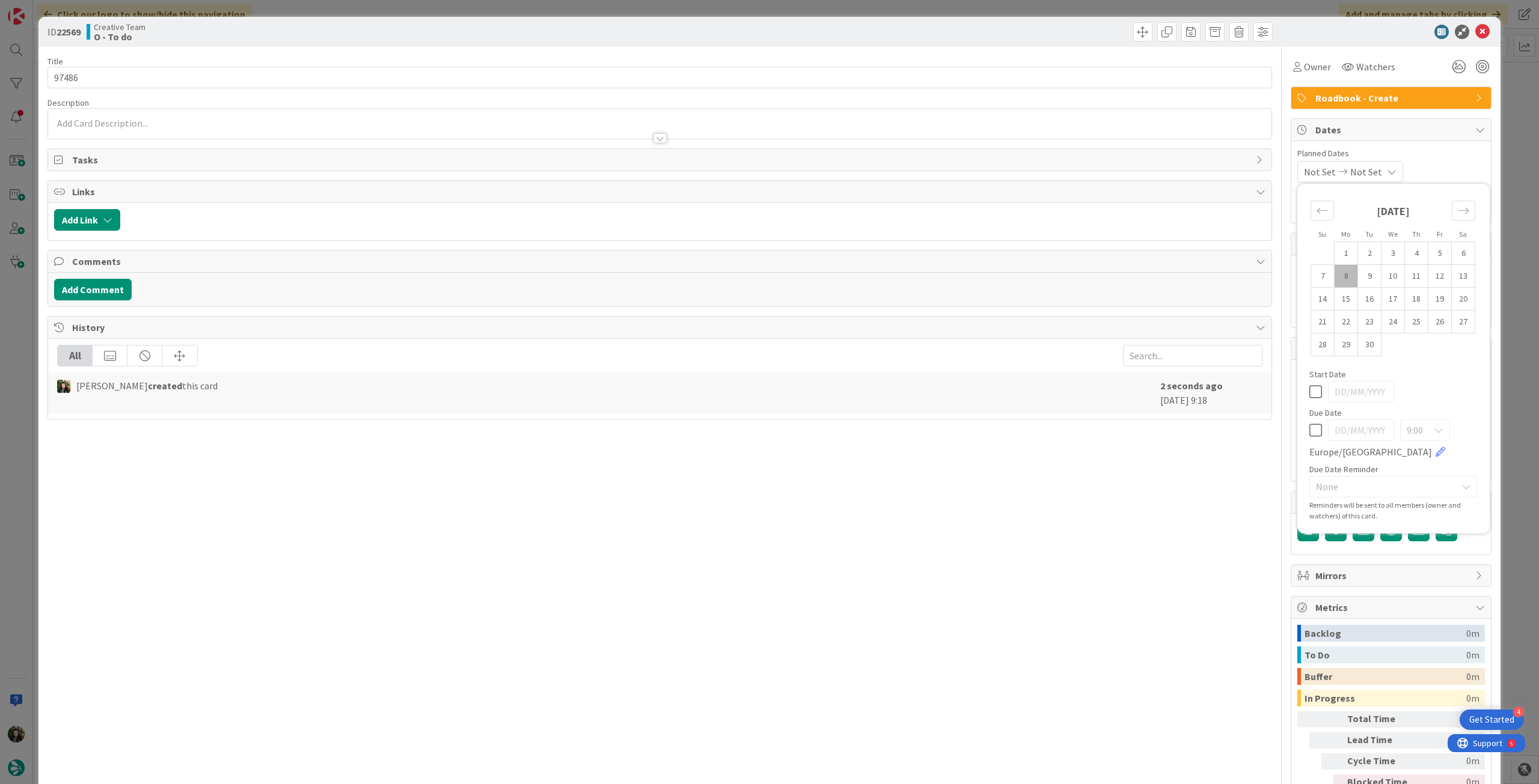
click at [1309, 432] on icon at bounding box center [1315, 430] width 12 height 15
click at [1475, 27] on icon at bounding box center [1482, 31] width 15 height 15
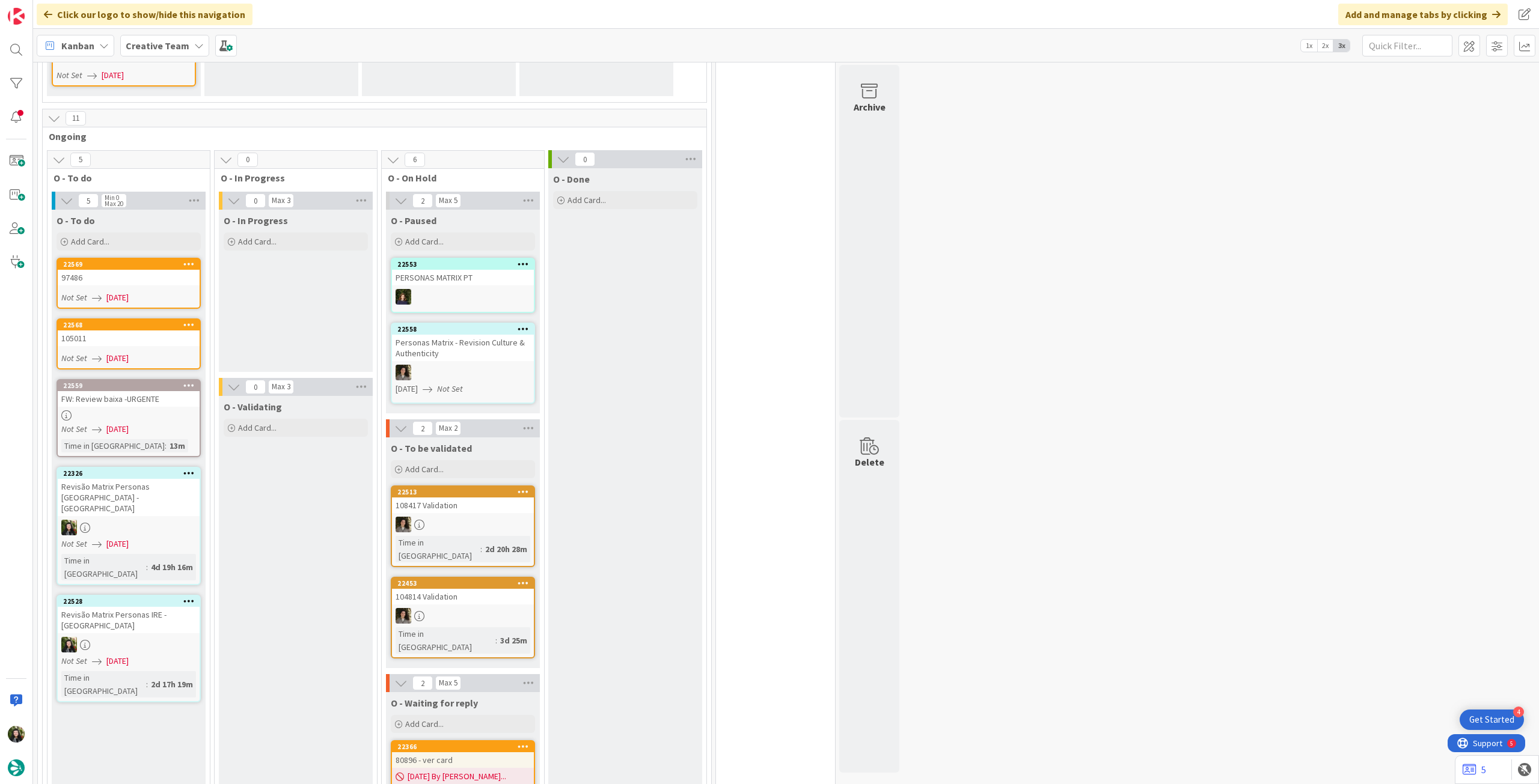
click at [136, 227] on div "O - To do Add Card... Template Not Set Title 0 / 128 Label Daytrip Accommodatio…" at bounding box center [128, 231] width 154 height 44
click at [139, 233] on div "Add Card..." at bounding box center [129, 242] width 144 height 18
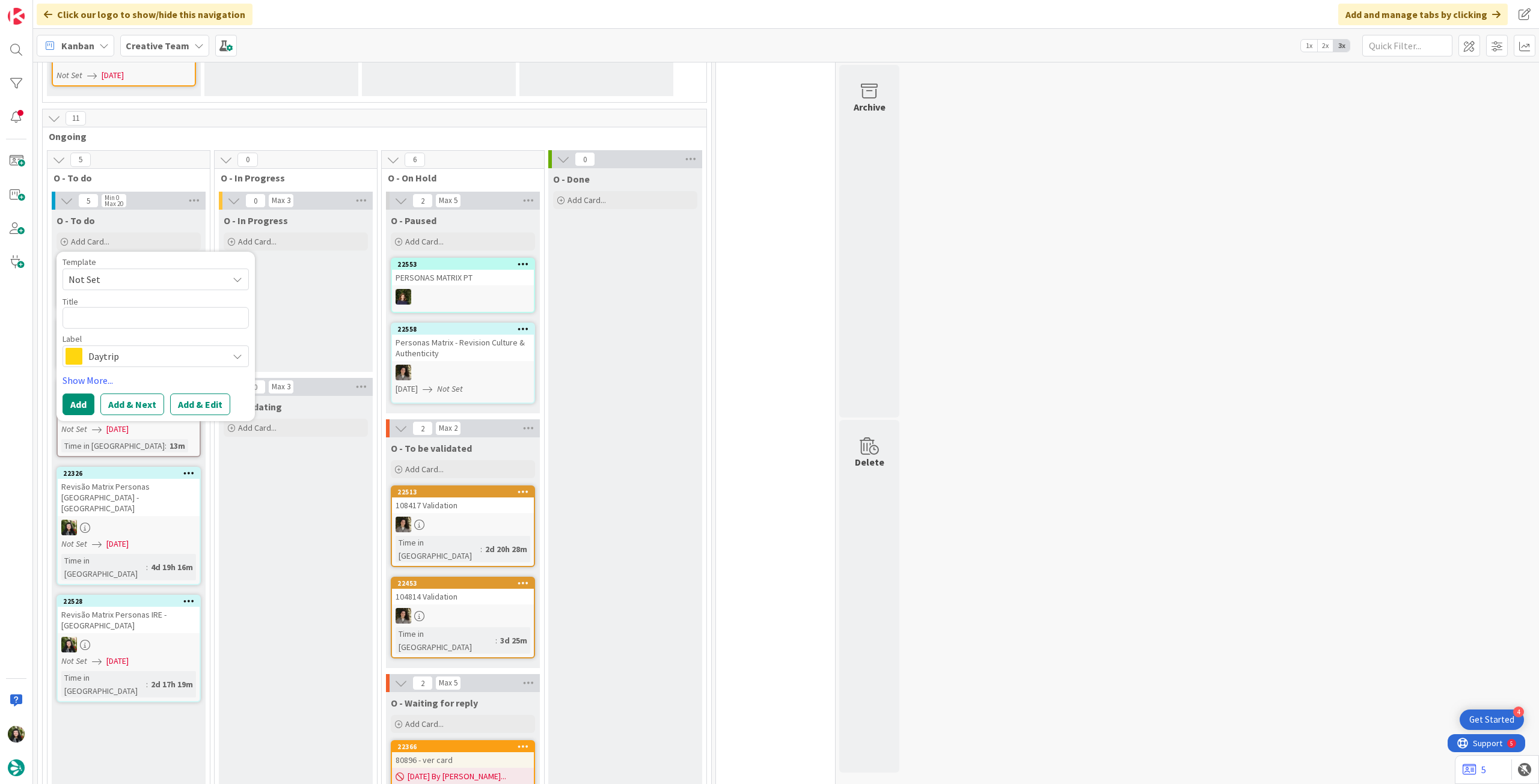
click at [137, 345] on div "Daytrip" at bounding box center [156, 356] width 186 height 21
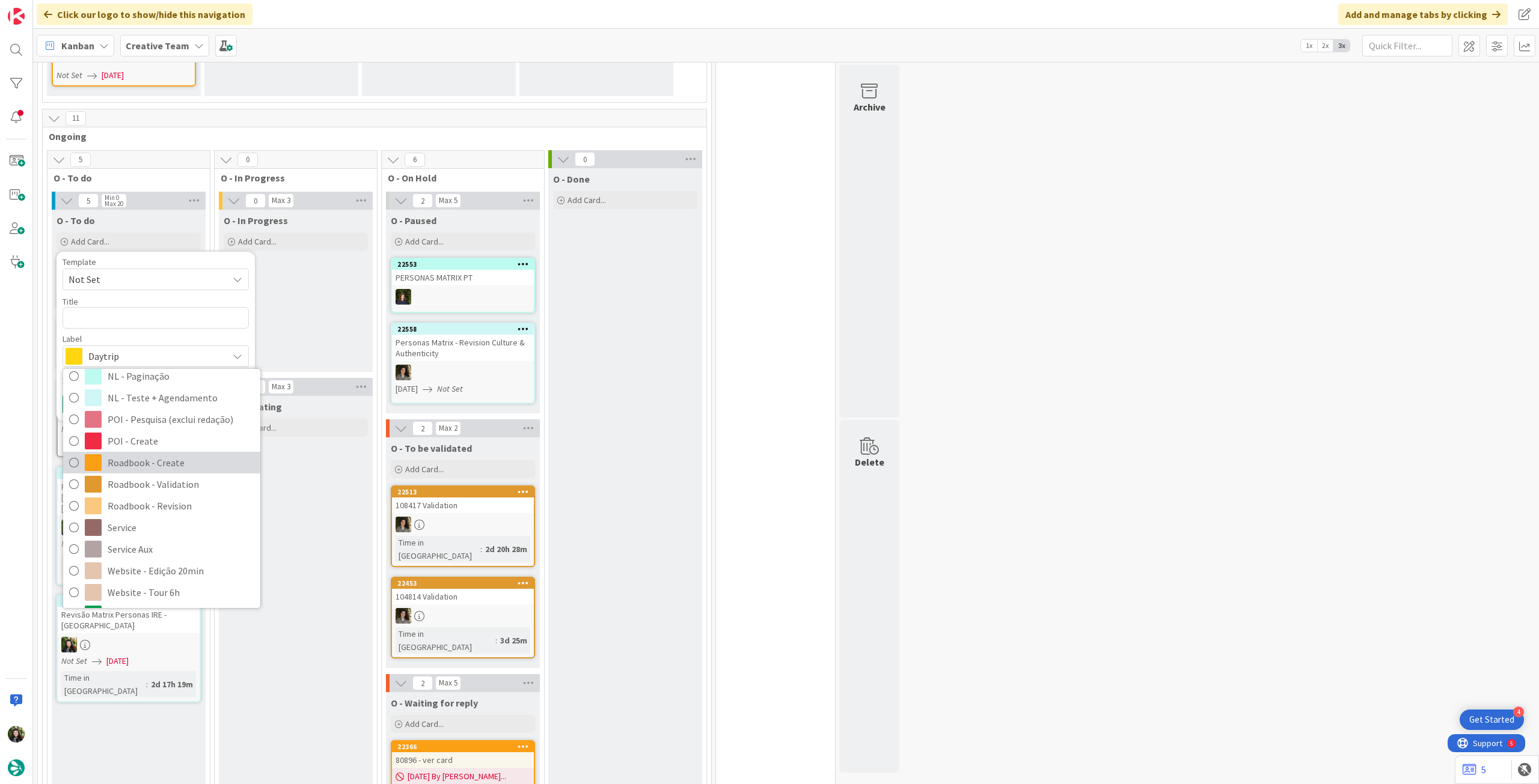
click at [160, 454] on span "Roadbook - Create" at bounding box center [181, 463] width 147 height 18
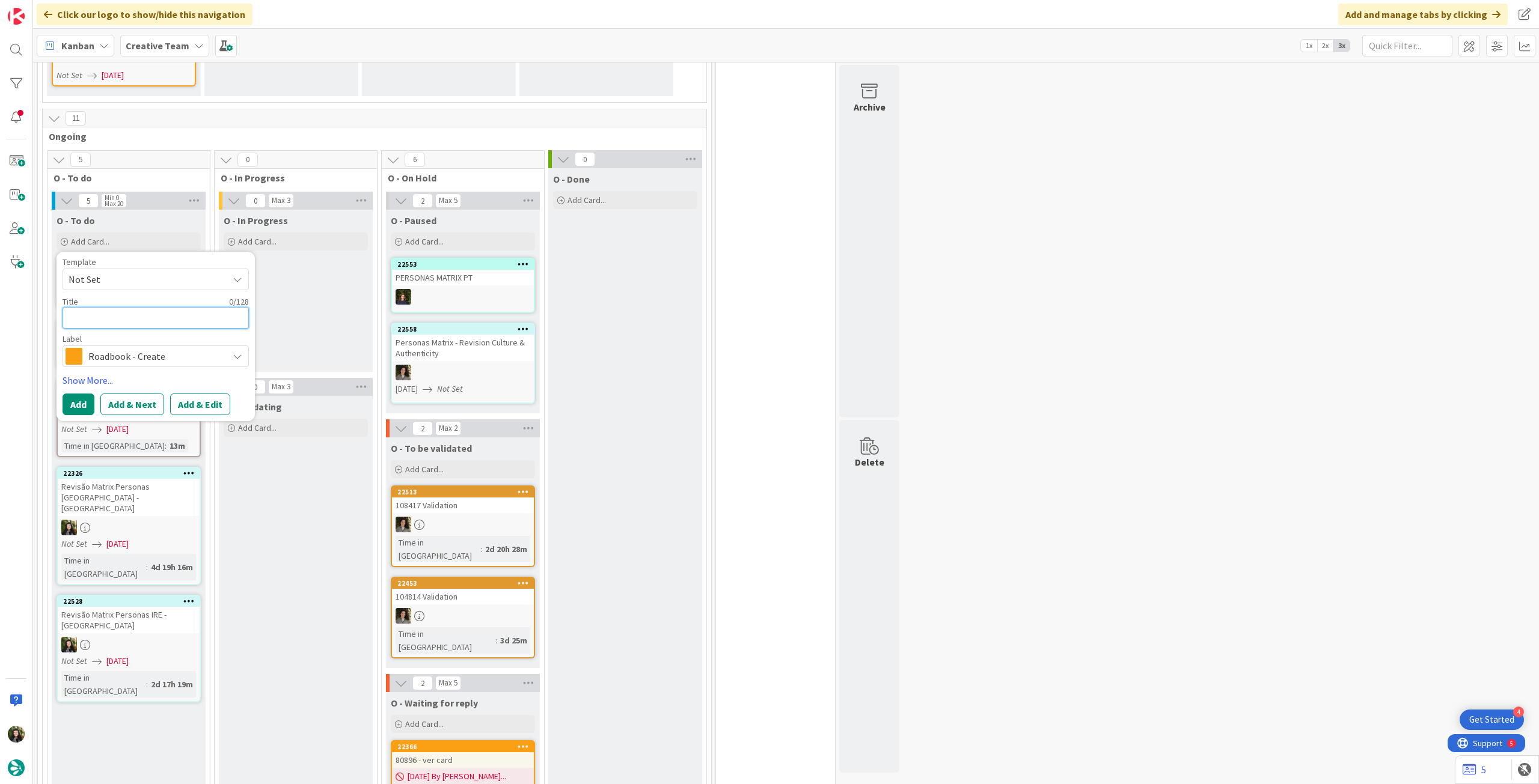
click at [147, 307] on textarea at bounding box center [156, 318] width 186 height 21
paste textarea "90451"
click at [88, 394] on button "Add" at bounding box center [79, 404] width 32 height 21
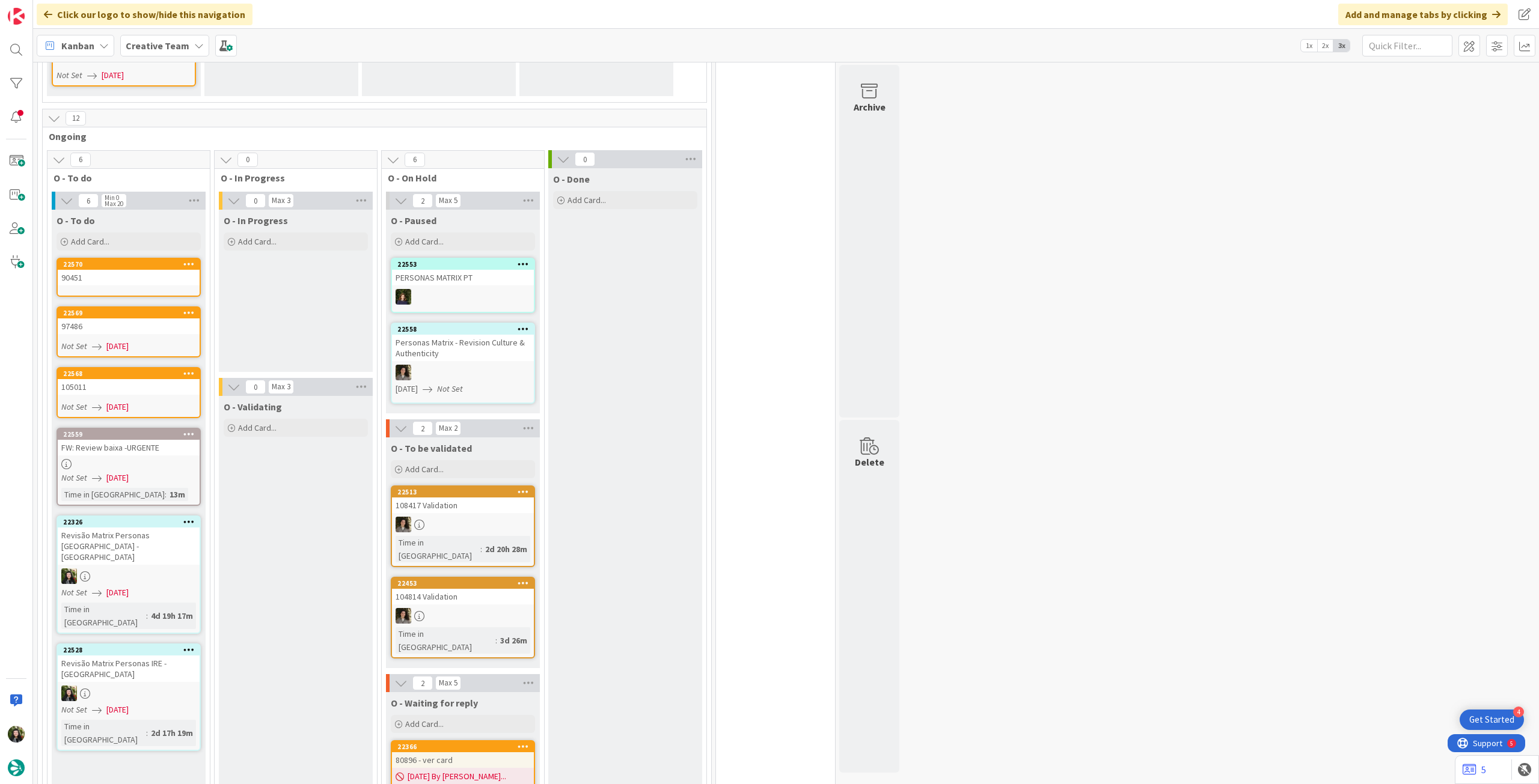
click at [136, 270] on div "90451" at bounding box center [128, 277] width 142 height 15
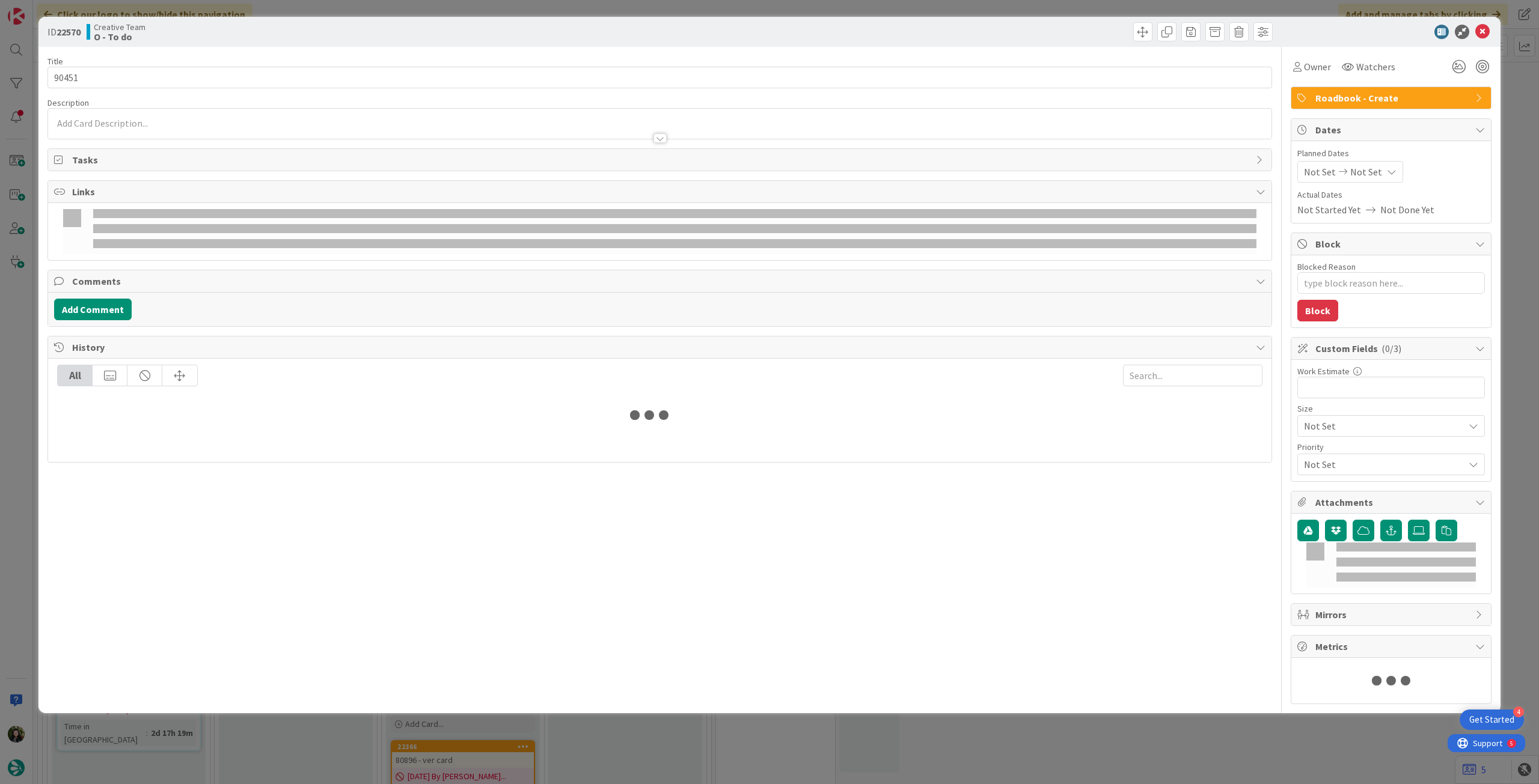
click at [1357, 176] on span "Not Set" at bounding box center [1367, 172] width 32 height 15
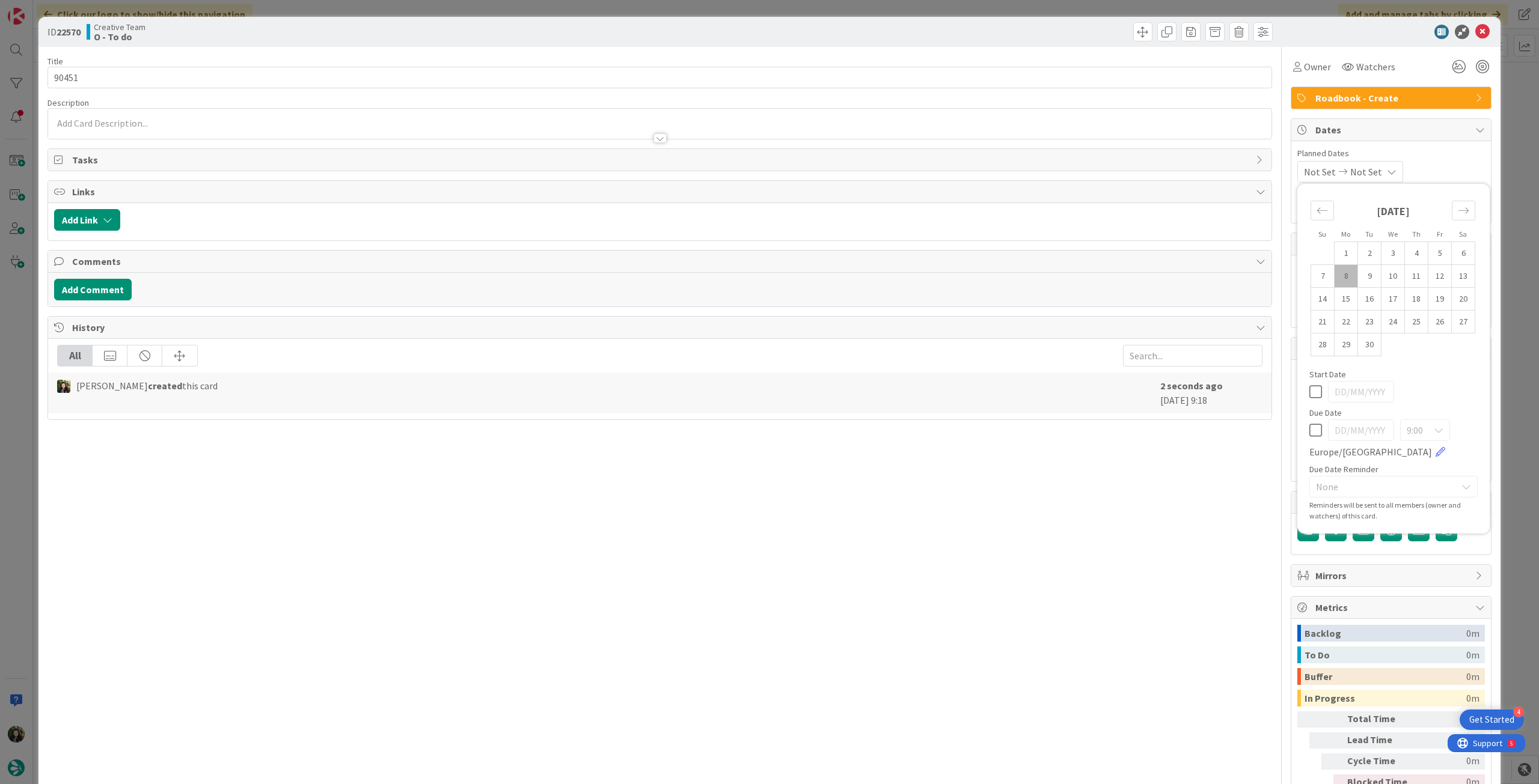
click at [1310, 429] on icon at bounding box center [1315, 430] width 12 height 15
click at [1475, 29] on icon at bounding box center [1482, 31] width 15 height 15
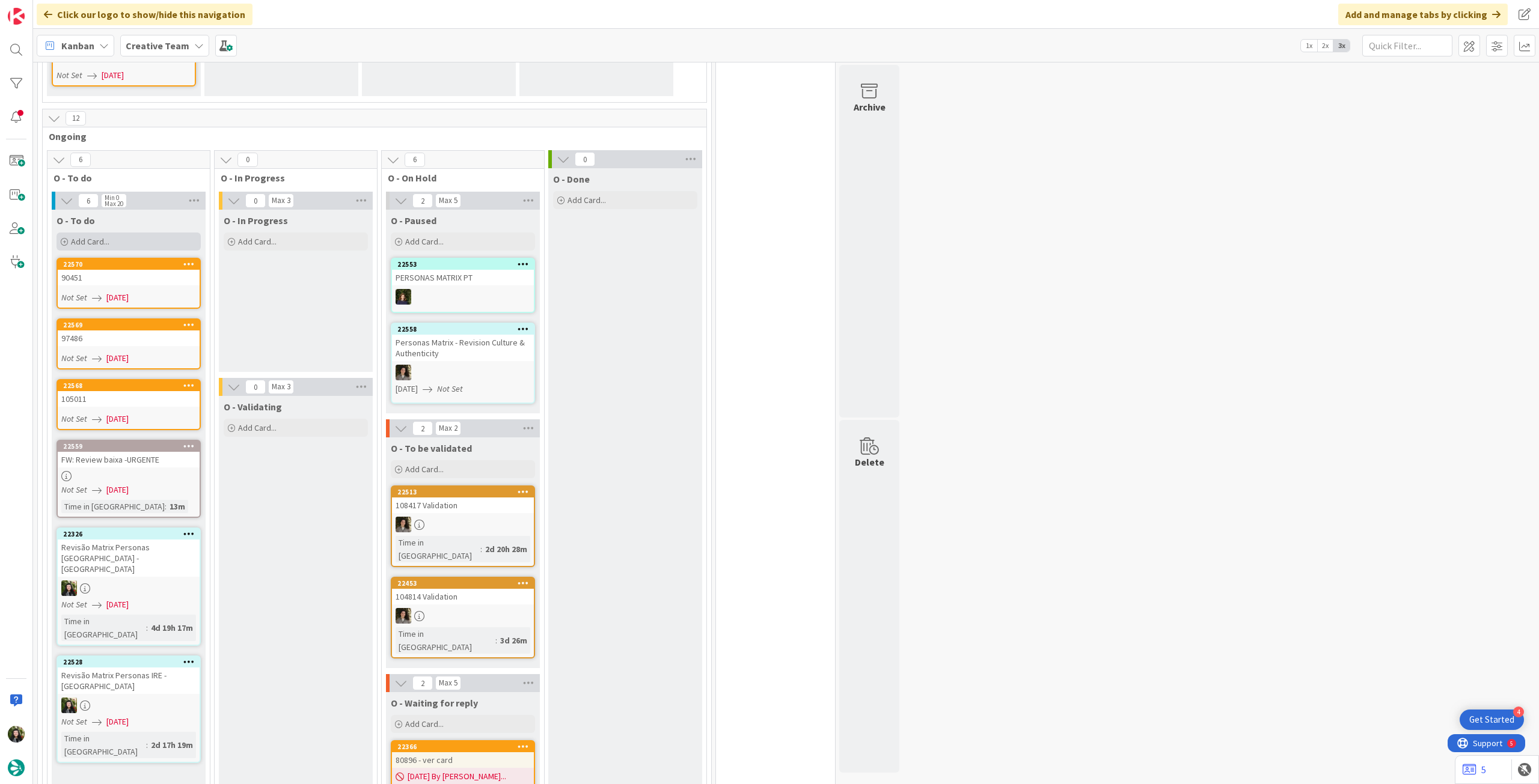
click at [116, 233] on div "Add Card..." at bounding box center [129, 242] width 144 height 18
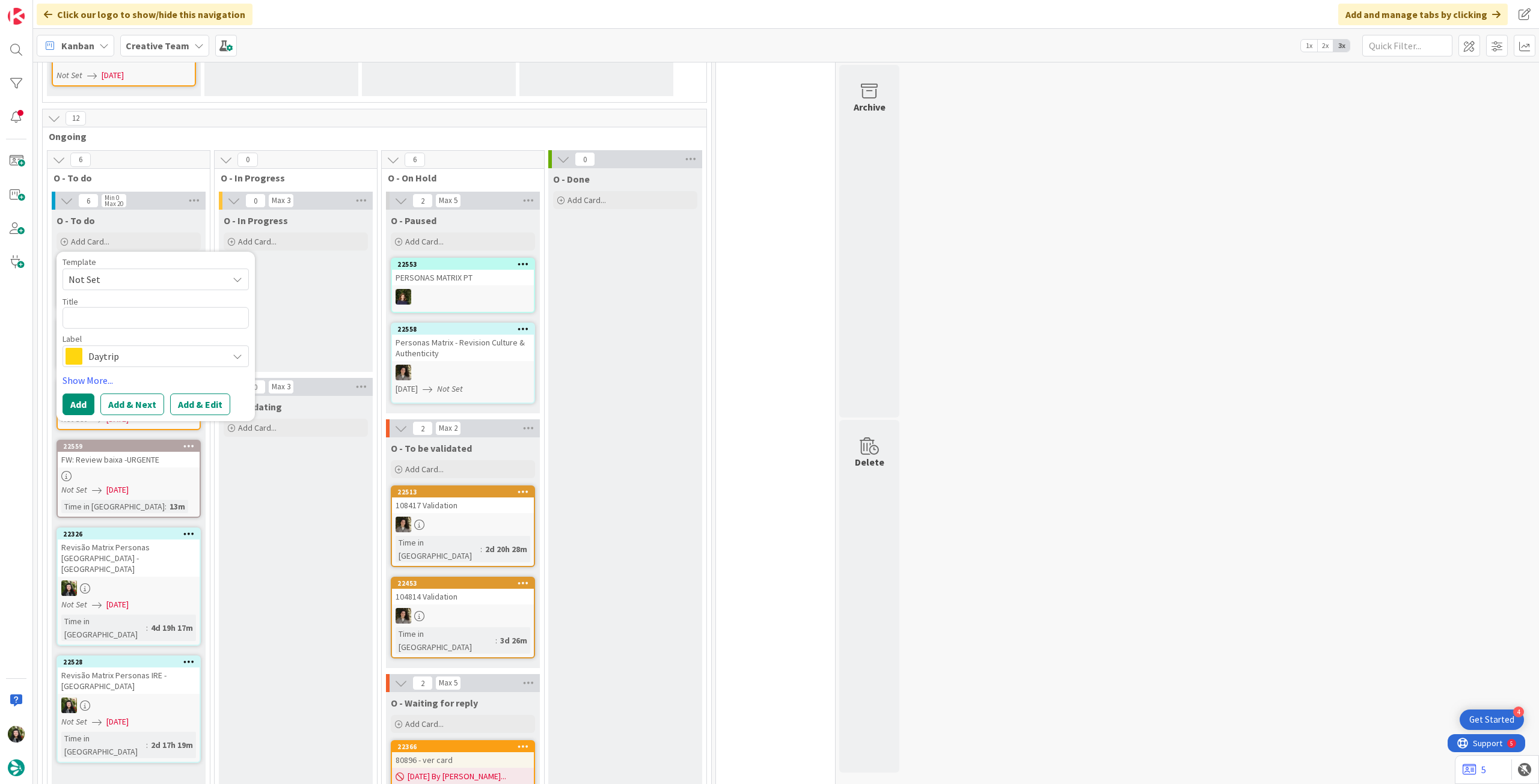
click at [135, 348] on span "Daytrip" at bounding box center [155, 356] width 133 height 17
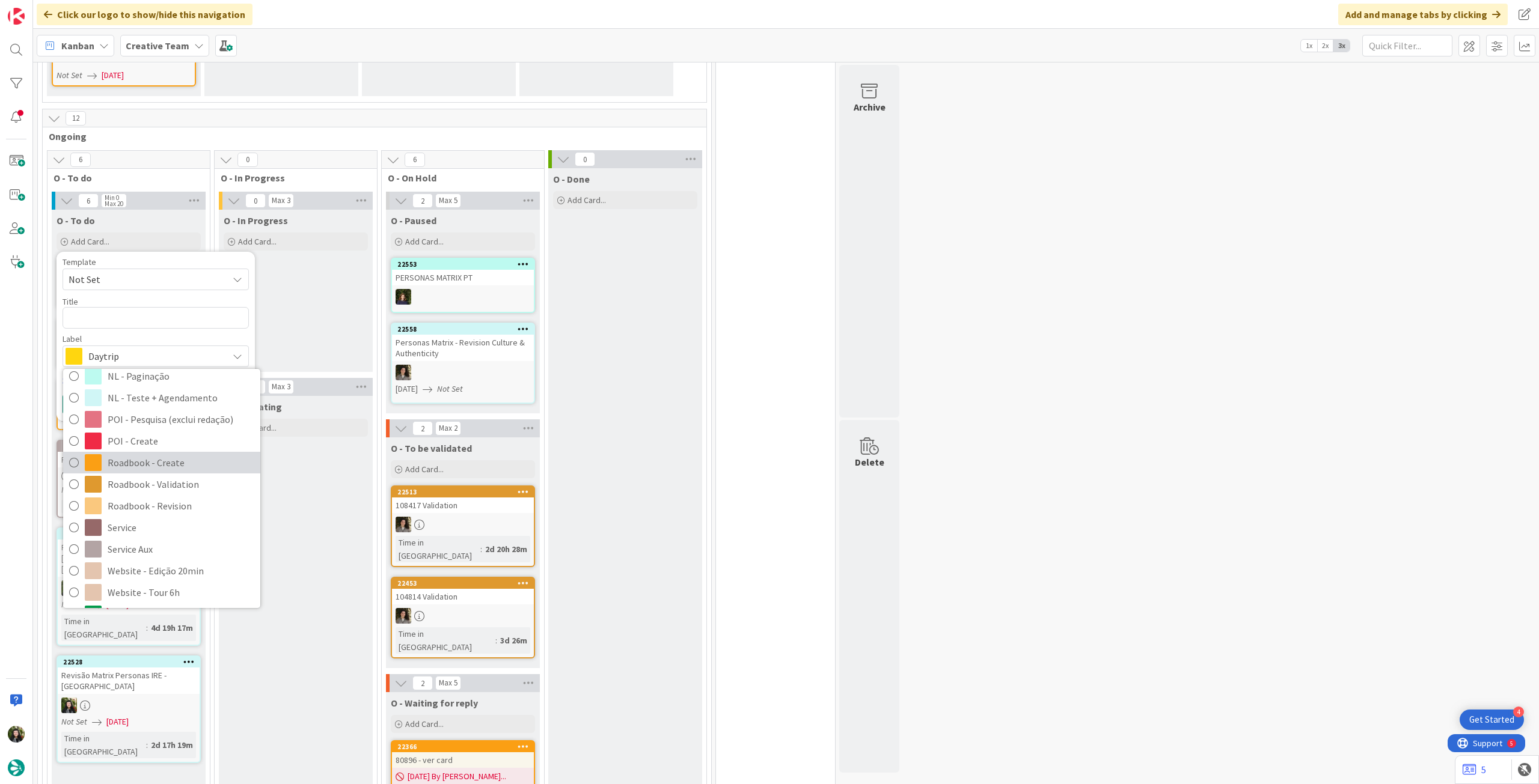
click at [155, 454] on span "Roadbook - Create" at bounding box center [181, 463] width 147 height 18
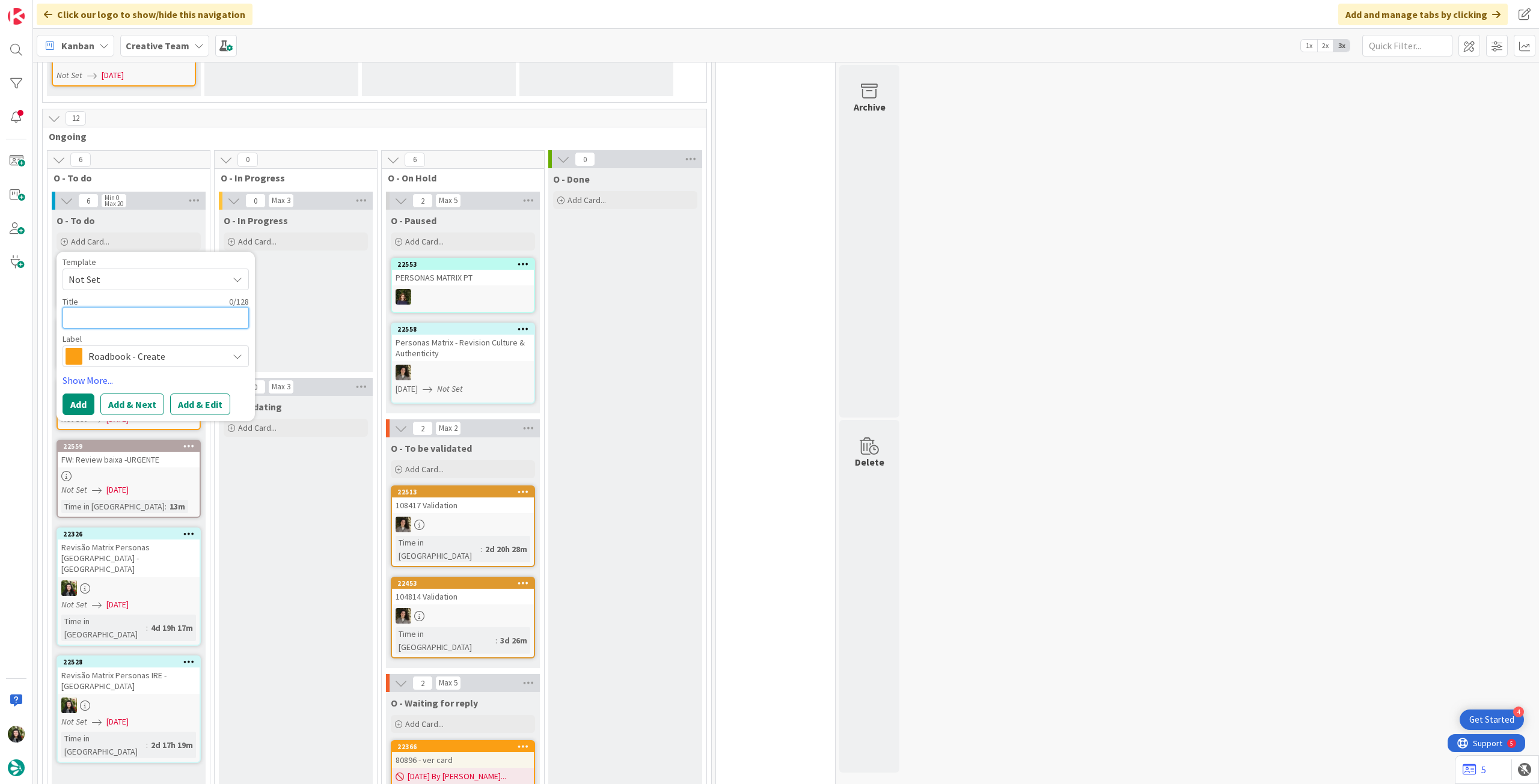
click at [113, 307] on textarea at bounding box center [156, 318] width 186 height 21
paste textarea "97962"
click at [73, 394] on button "Add" at bounding box center [79, 404] width 32 height 21
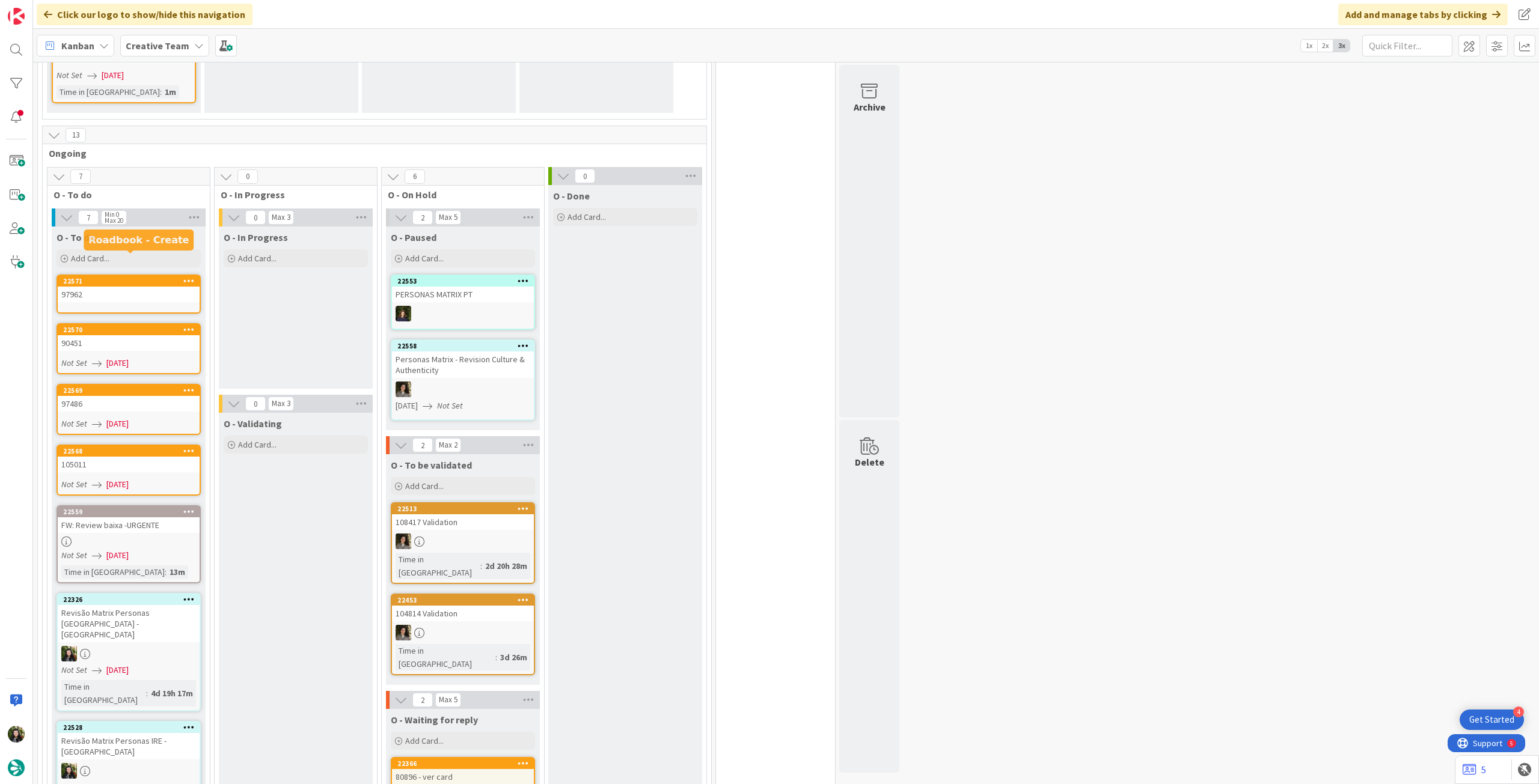
click at [126, 277] on div "22571" at bounding box center [131, 281] width 136 height 8
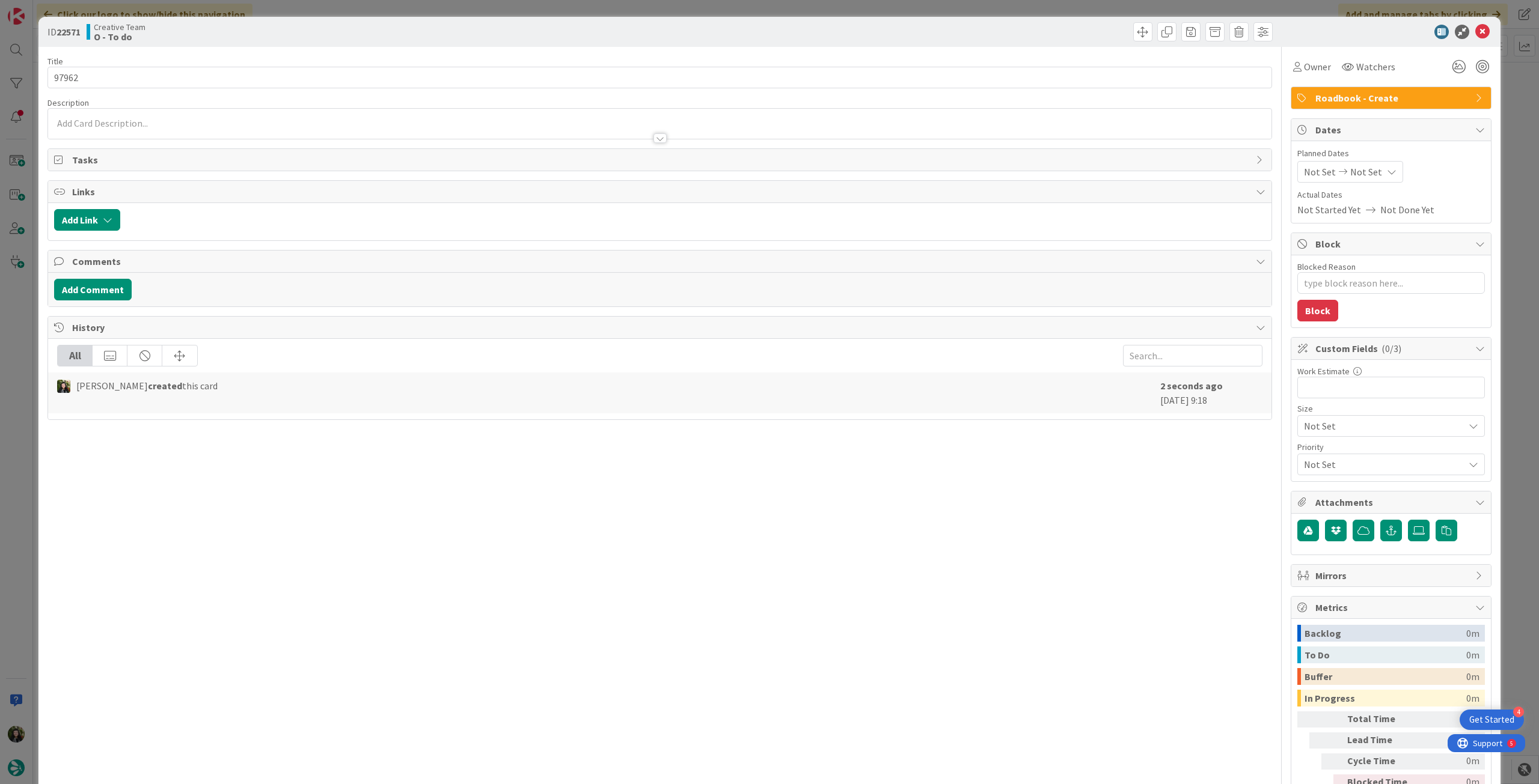
click at [1373, 172] on div "Not Set Not Set" at bounding box center [1351, 172] width 106 height 21
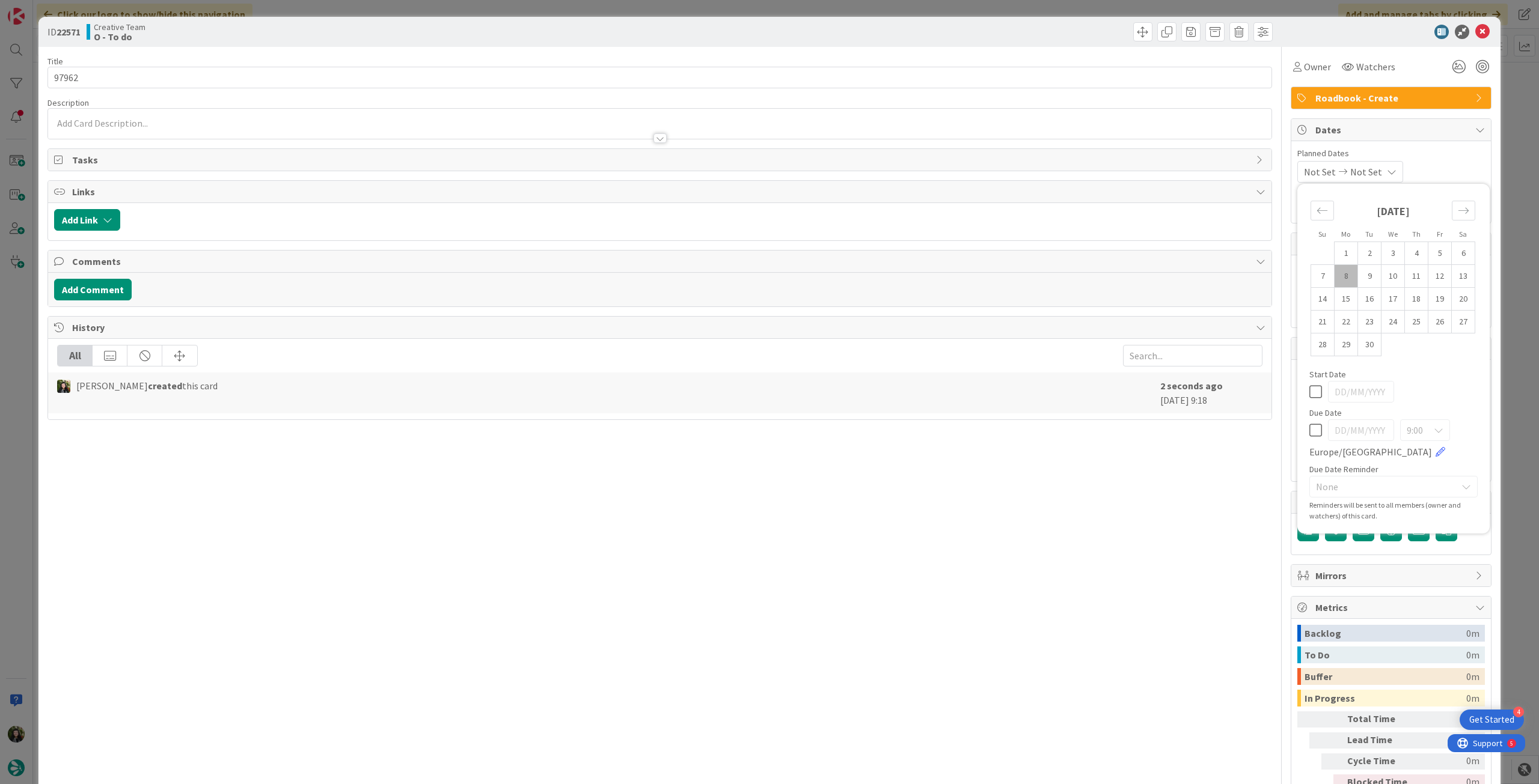
click at [1309, 423] on icon at bounding box center [1315, 430] width 12 height 15
drag, startPoint x: 1477, startPoint y: 32, endPoint x: 1396, endPoint y: 28, distance: 81.1
click at [1477, 32] on icon at bounding box center [1482, 31] width 15 height 15
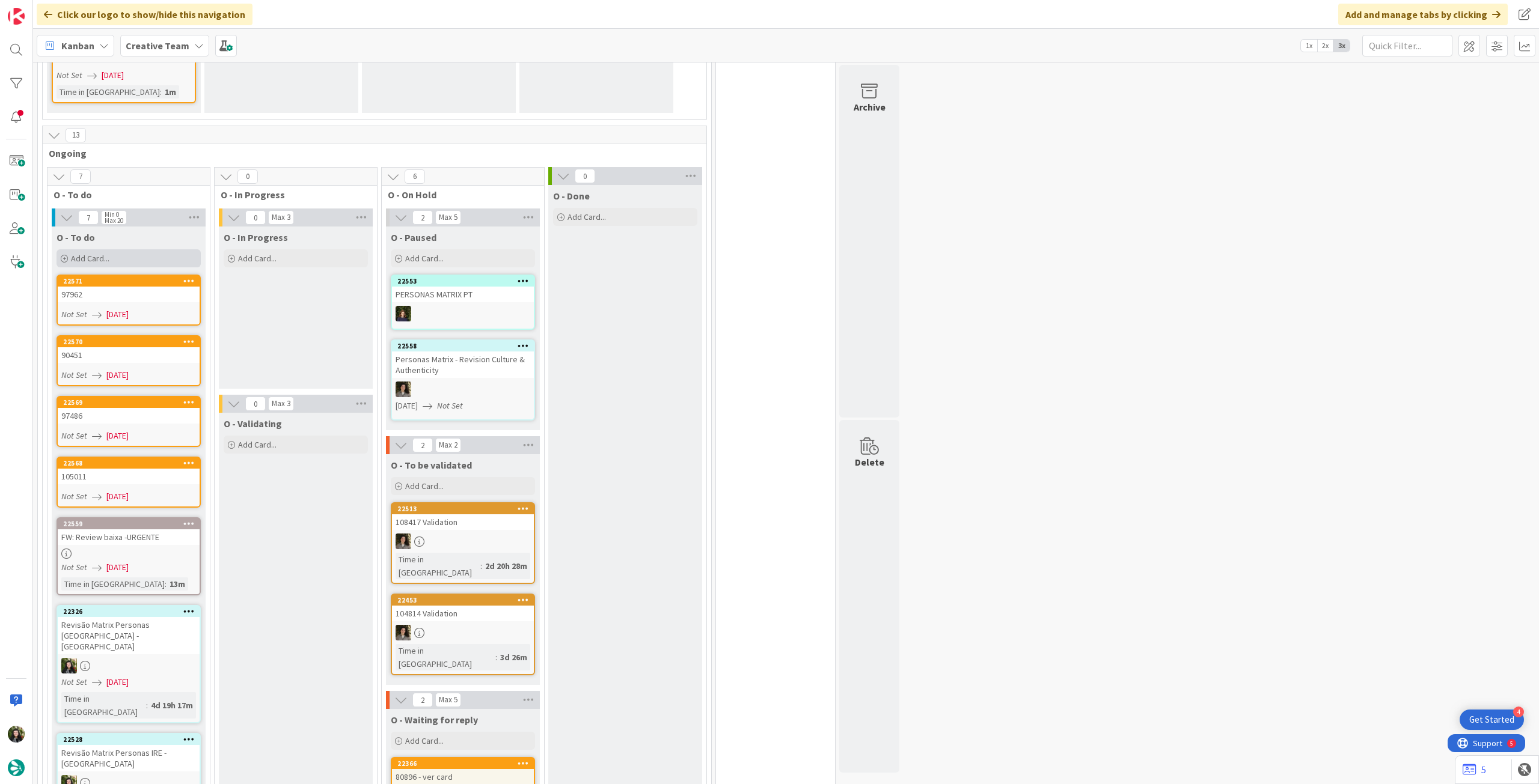
click at [122, 250] on div "Add Card..." at bounding box center [129, 259] width 144 height 18
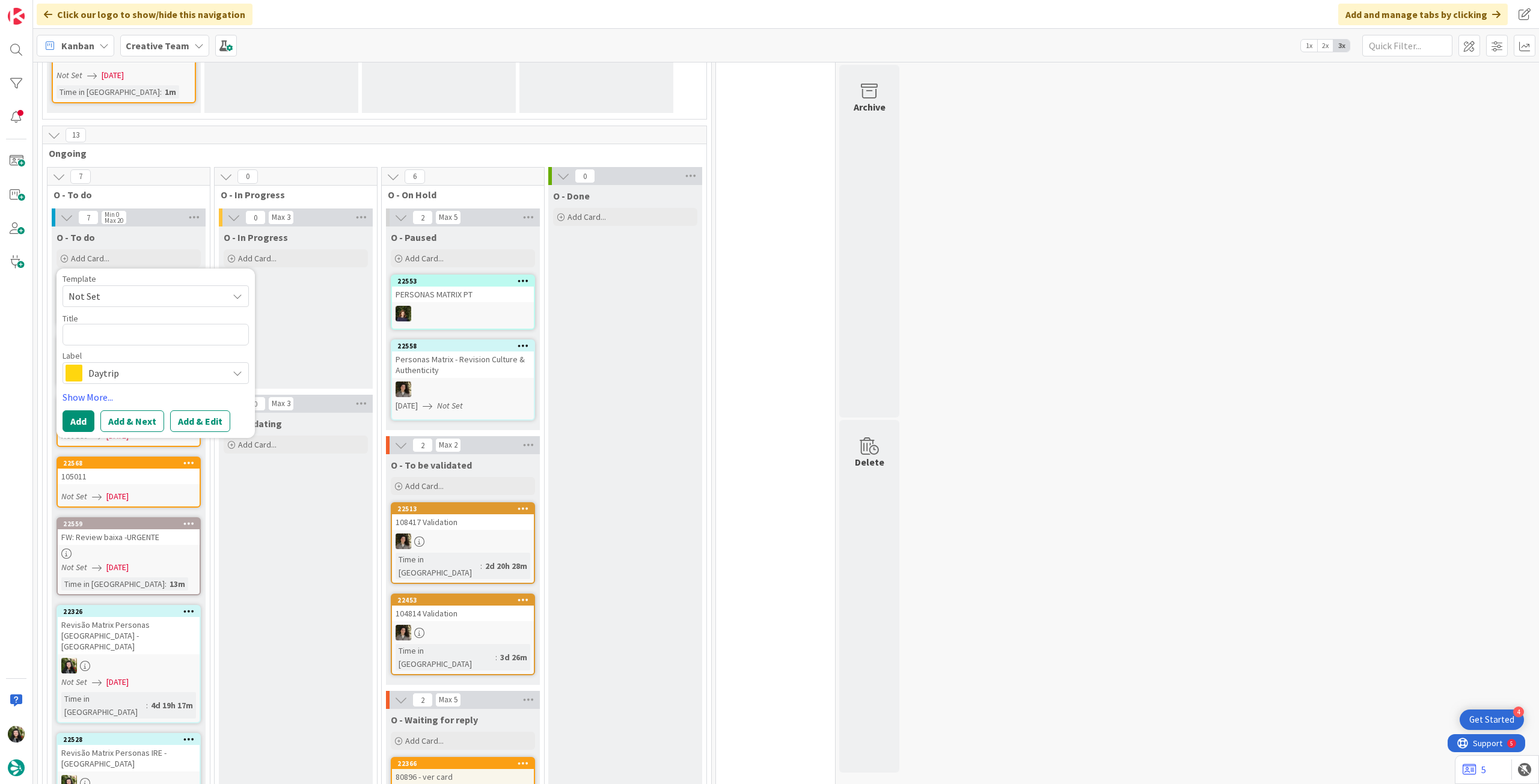
click at [136, 364] on span "Daytrip" at bounding box center [155, 373] width 133 height 17
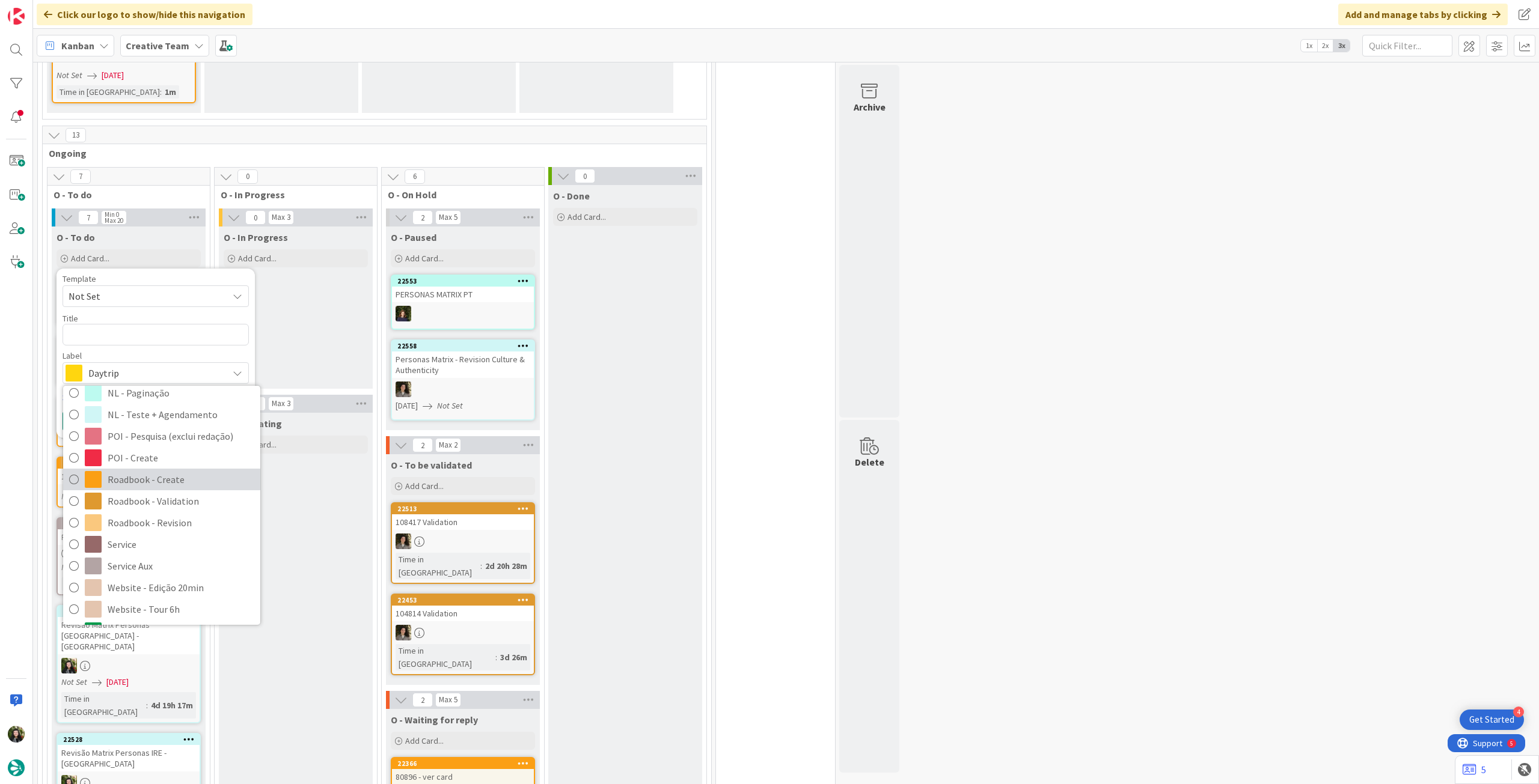
click at [152, 471] on span "Roadbook - Create" at bounding box center [181, 480] width 147 height 18
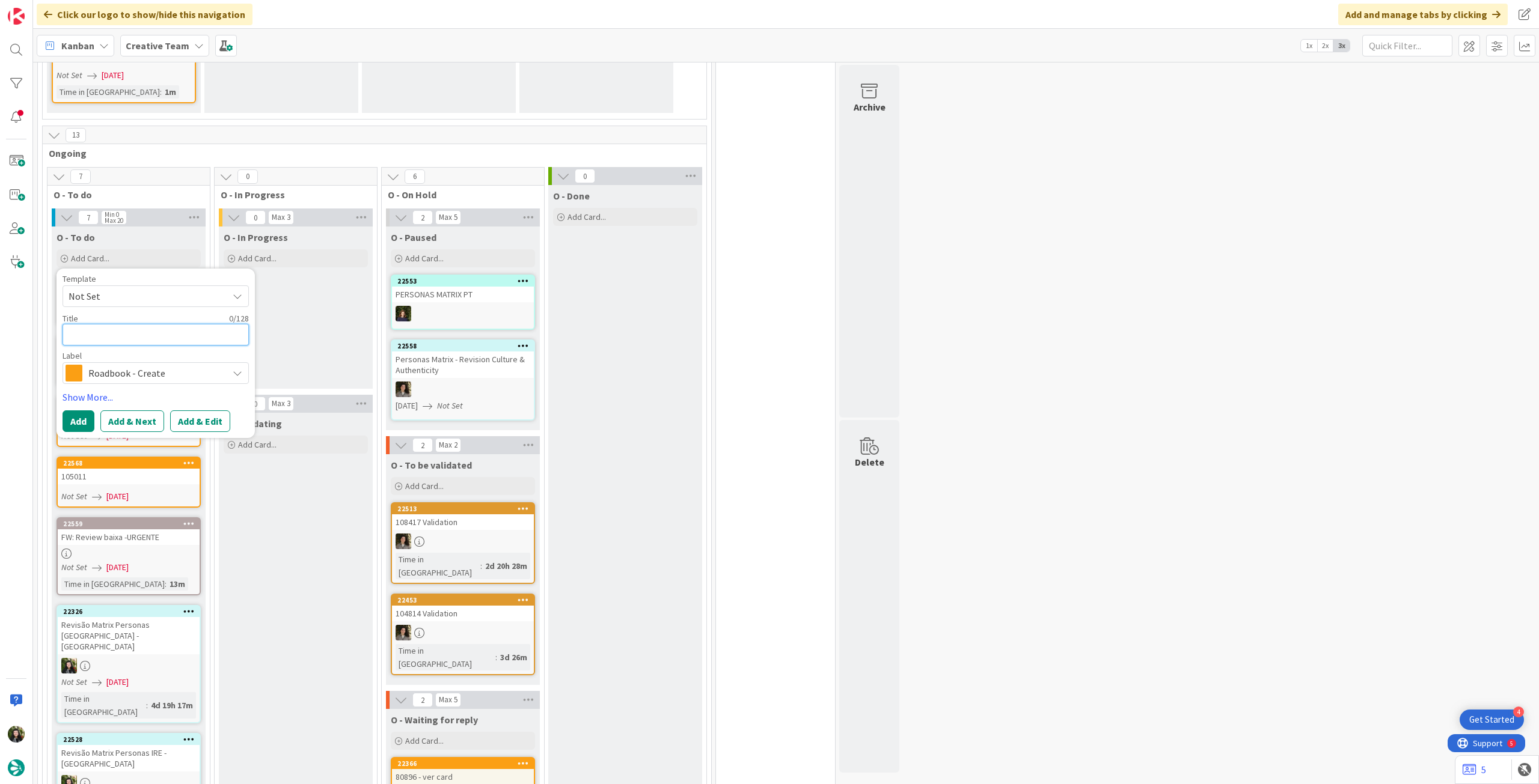
click at [132, 324] on textarea at bounding box center [156, 335] width 186 height 21
paste textarea "99919"
click at [81, 410] on button "Add" at bounding box center [79, 421] width 32 height 21
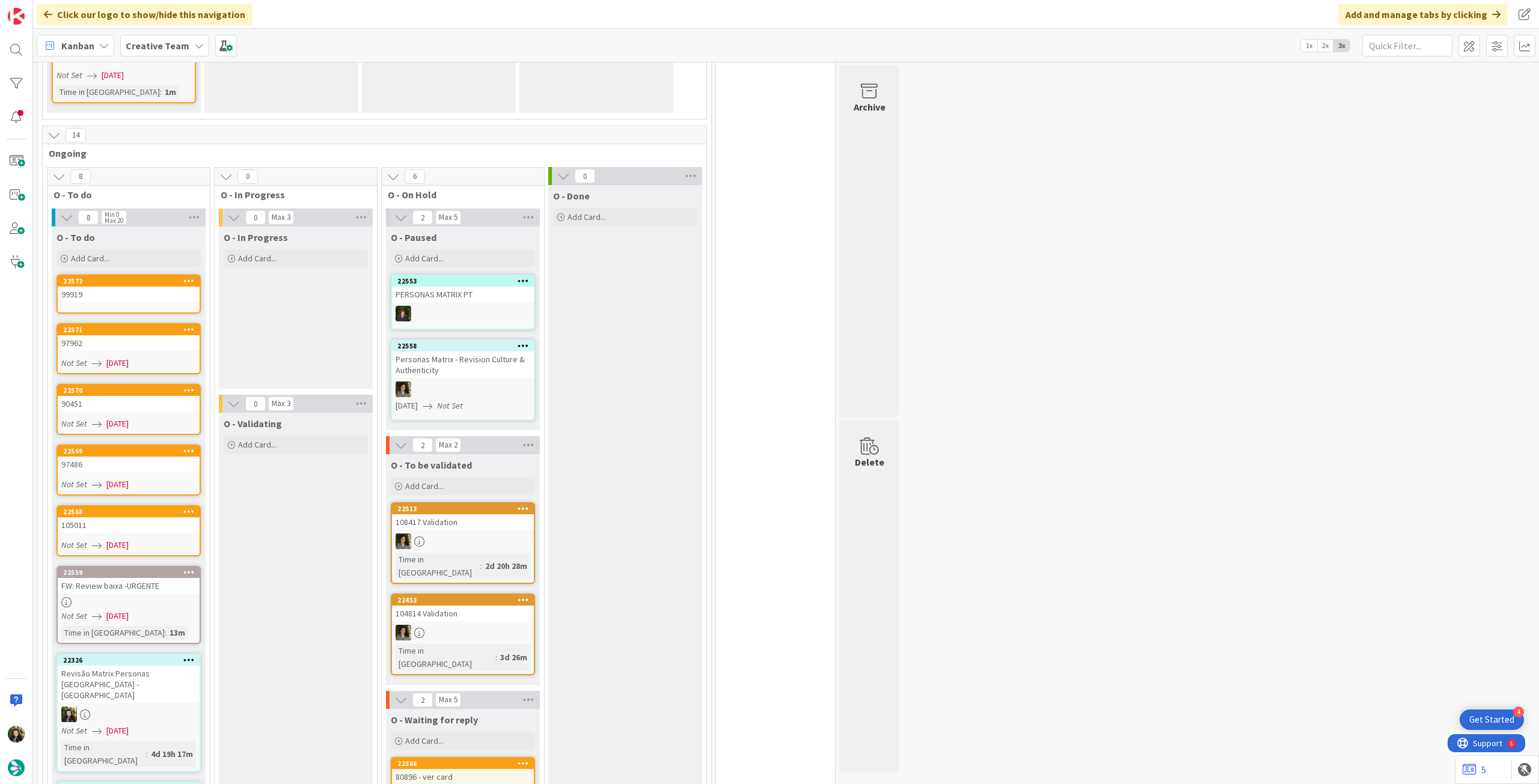
click at [130, 286] on div "99919" at bounding box center [128, 294] width 142 height 15
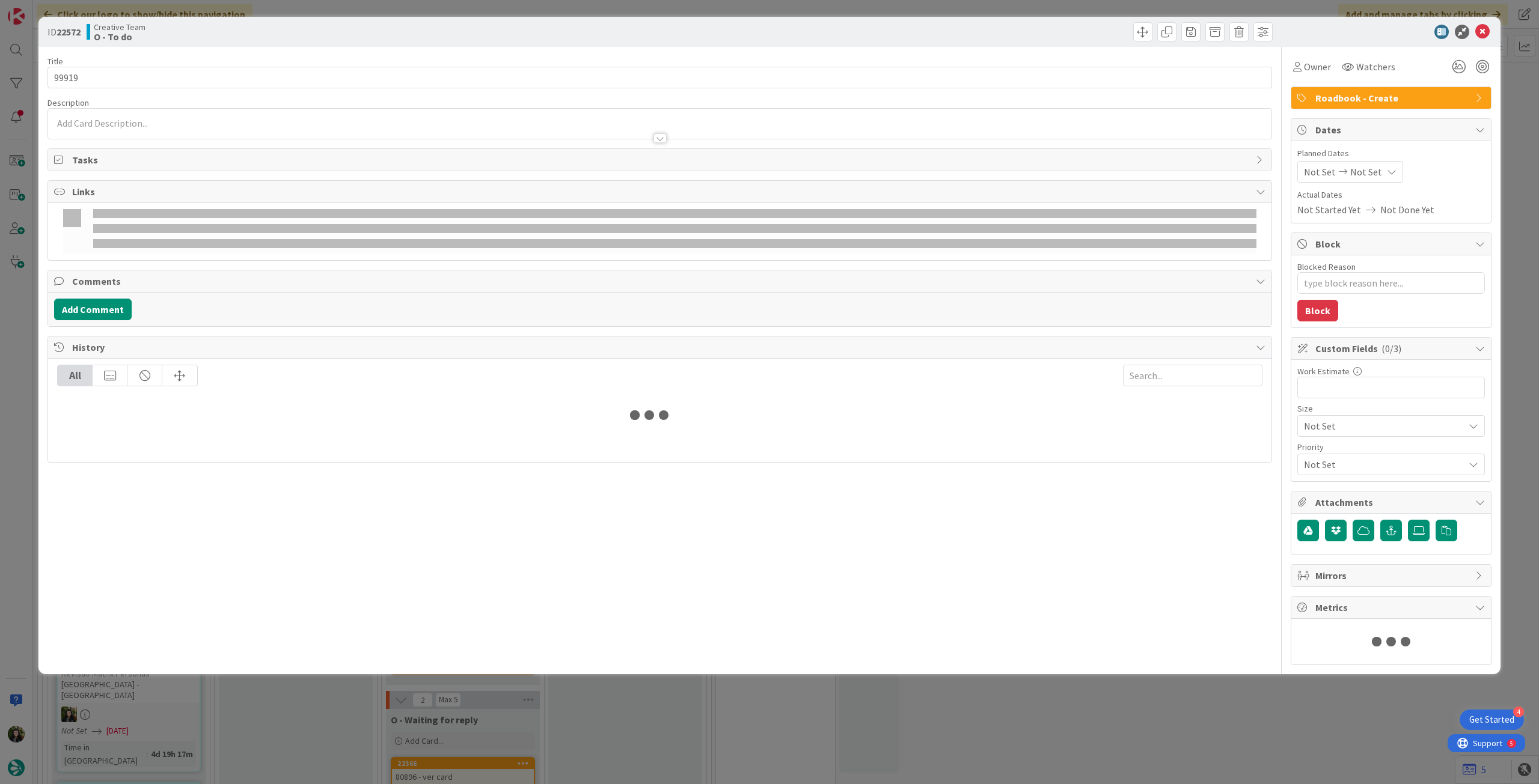
click at [1380, 162] on div "Not Set Not Set" at bounding box center [1351, 172] width 106 height 21
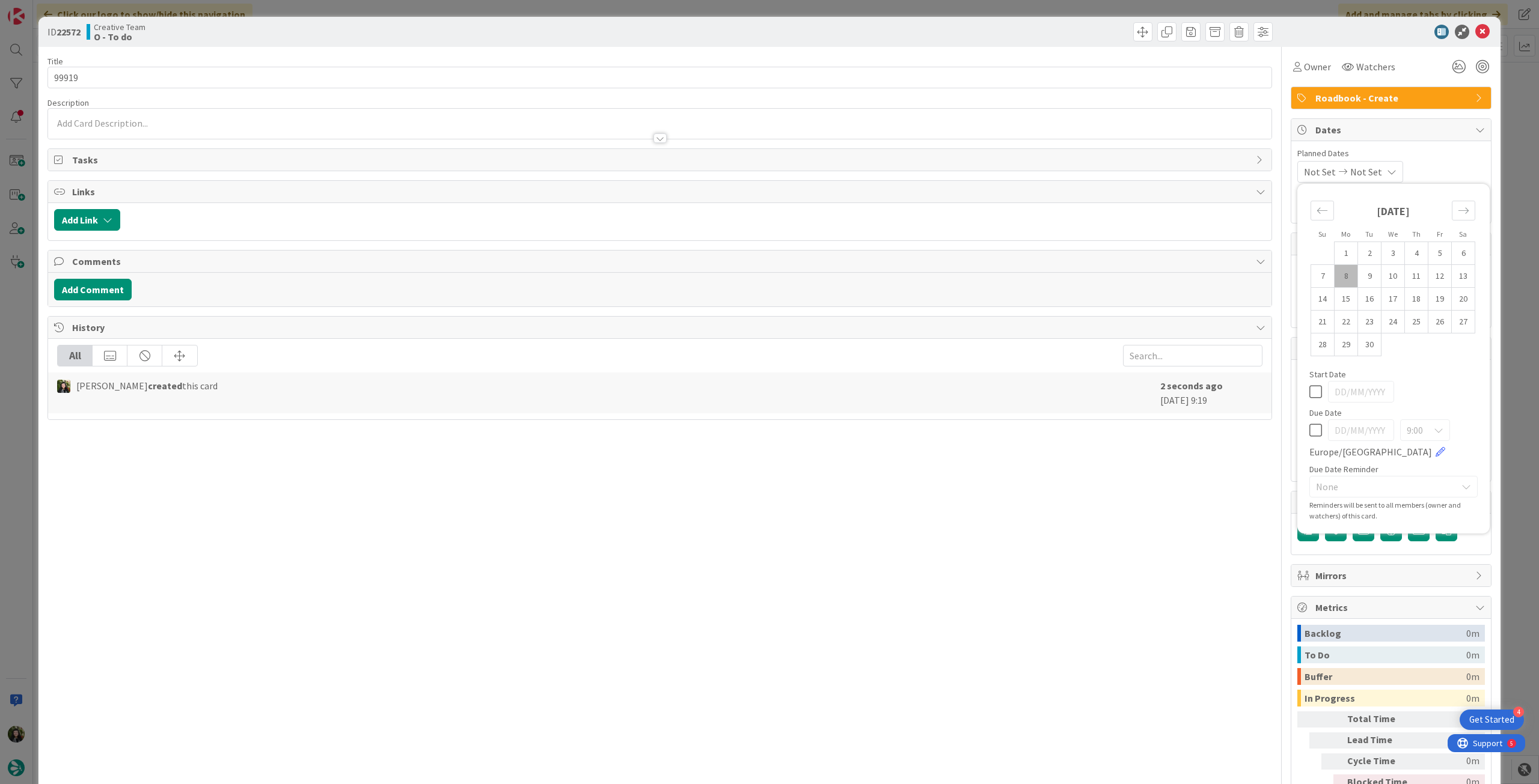
click at [1309, 433] on icon at bounding box center [1315, 430] width 12 height 15
click at [1476, 34] on icon at bounding box center [1482, 31] width 15 height 15
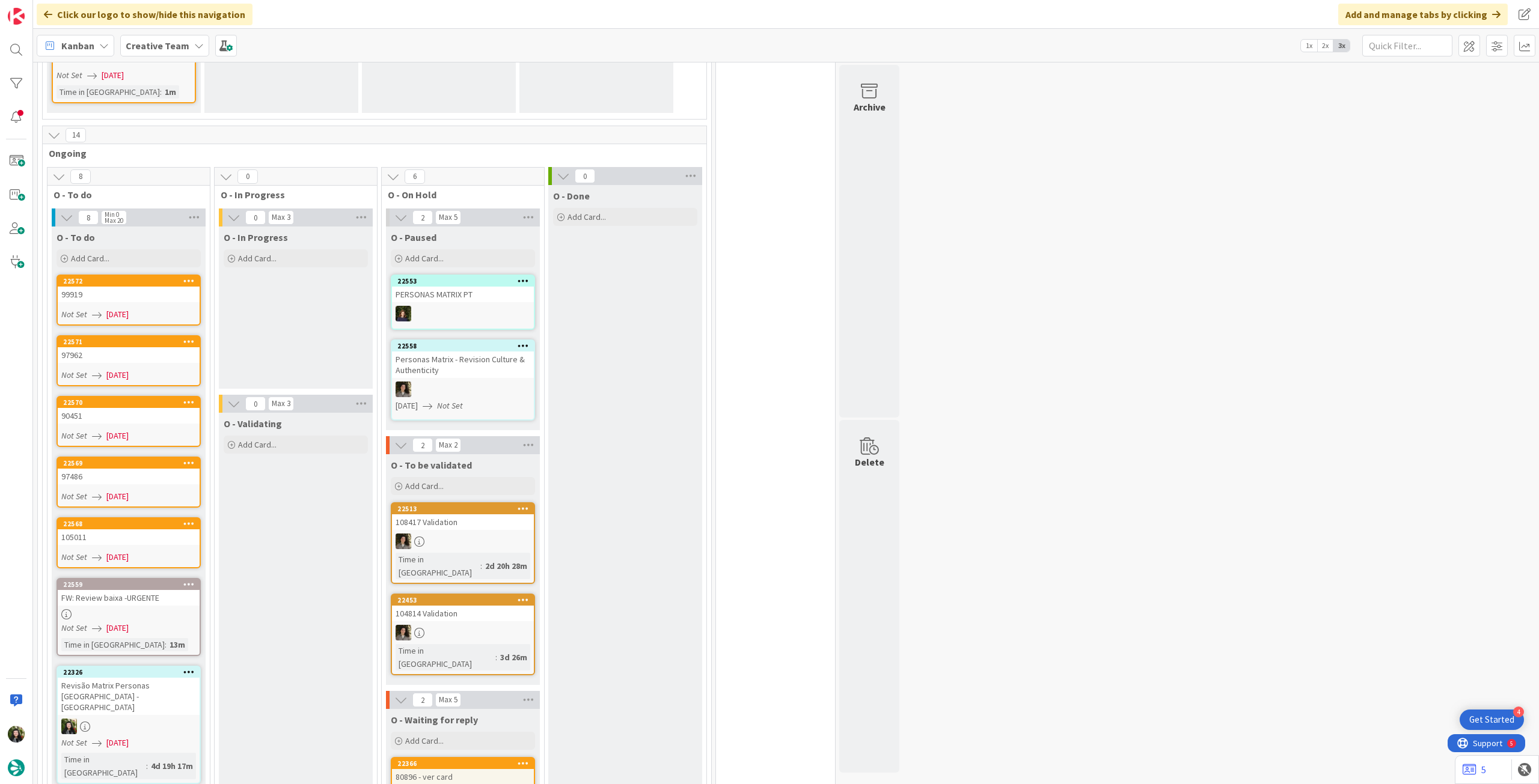
drag, startPoint x: 123, startPoint y: 230, endPoint x: 120, endPoint y: 264, distance: 34.1
click at [123, 250] on div "Add Card..." at bounding box center [129, 259] width 144 height 18
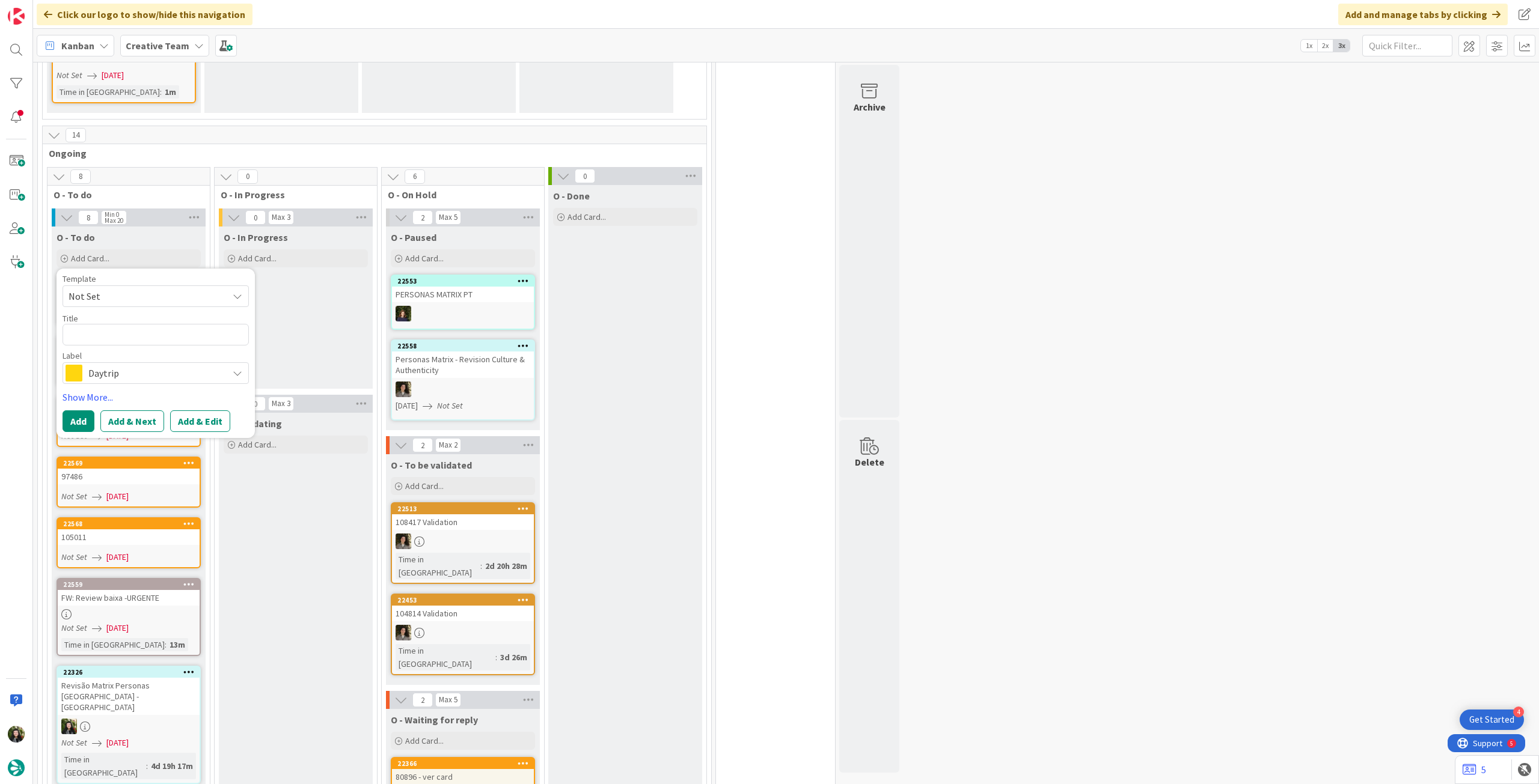
click at [120, 364] on span "Daytrip" at bounding box center [155, 373] width 133 height 17
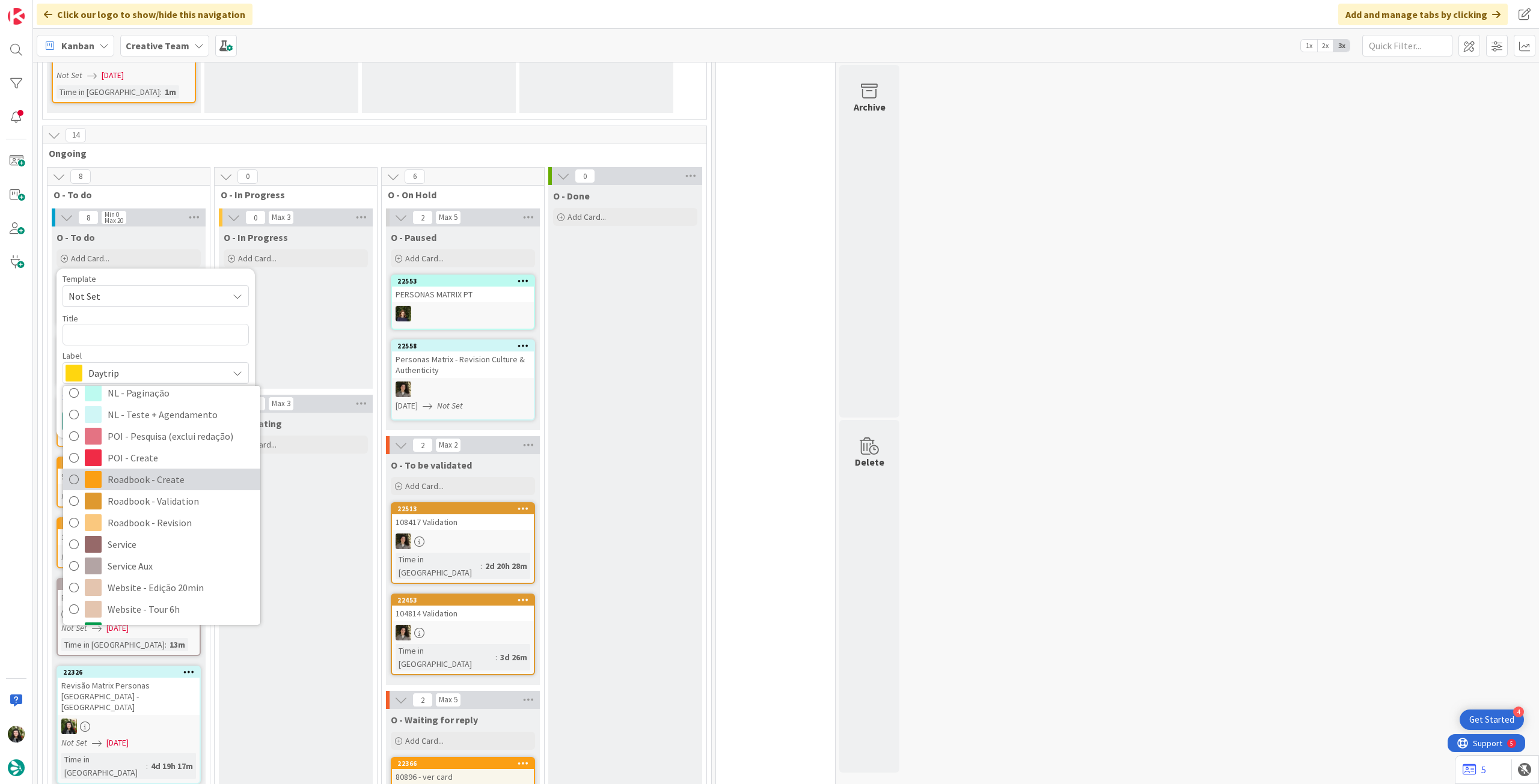
click at [141, 471] on span "Roadbook - Create" at bounding box center [181, 480] width 147 height 18
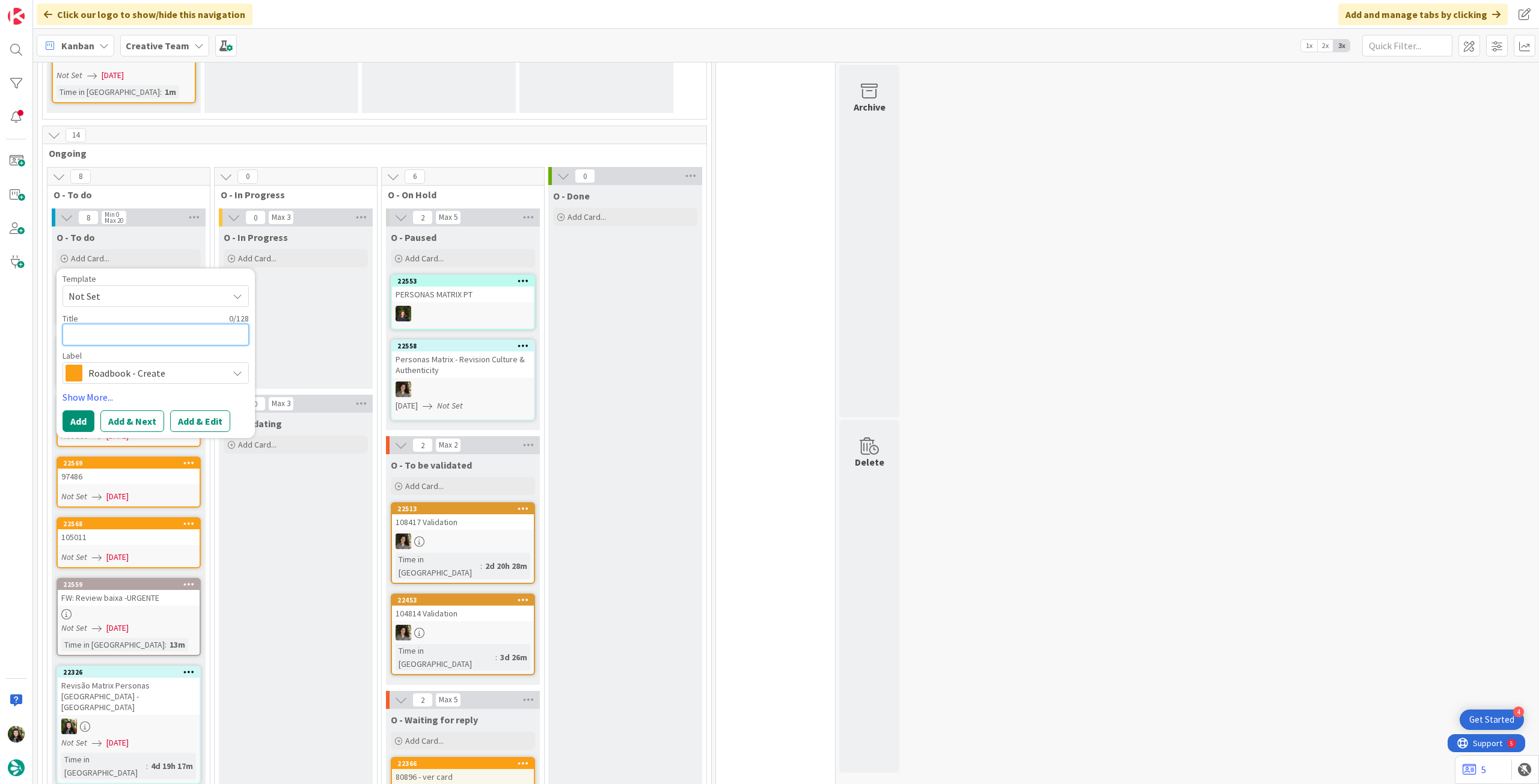
click at [114, 324] on textarea at bounding box center [156, 335] width 186 height 21
paste textarea "107752"
click at [81, 410] on button "Add" at bounding box center [79, 421] width 32 height 21
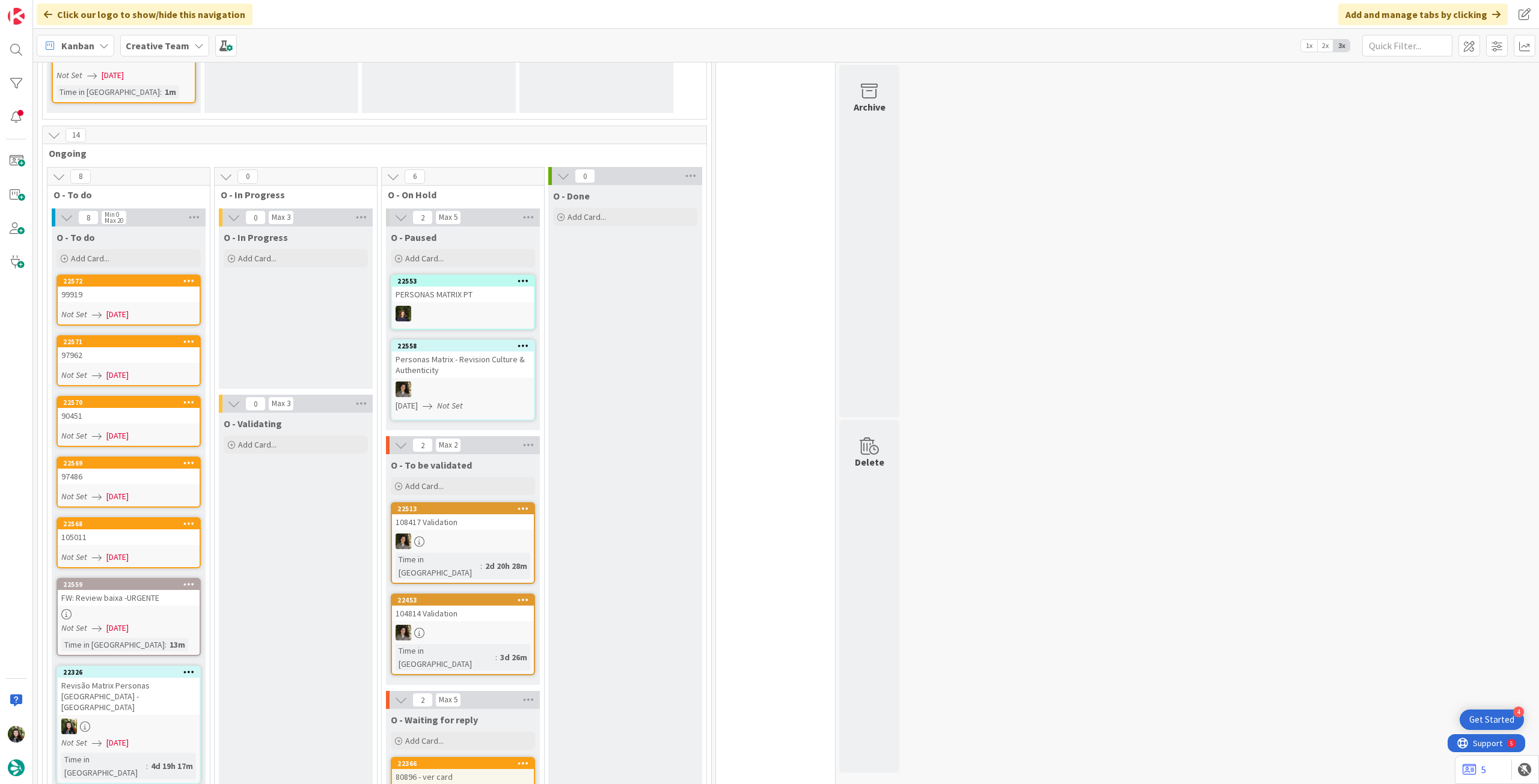
scroll to position [1416, 0]
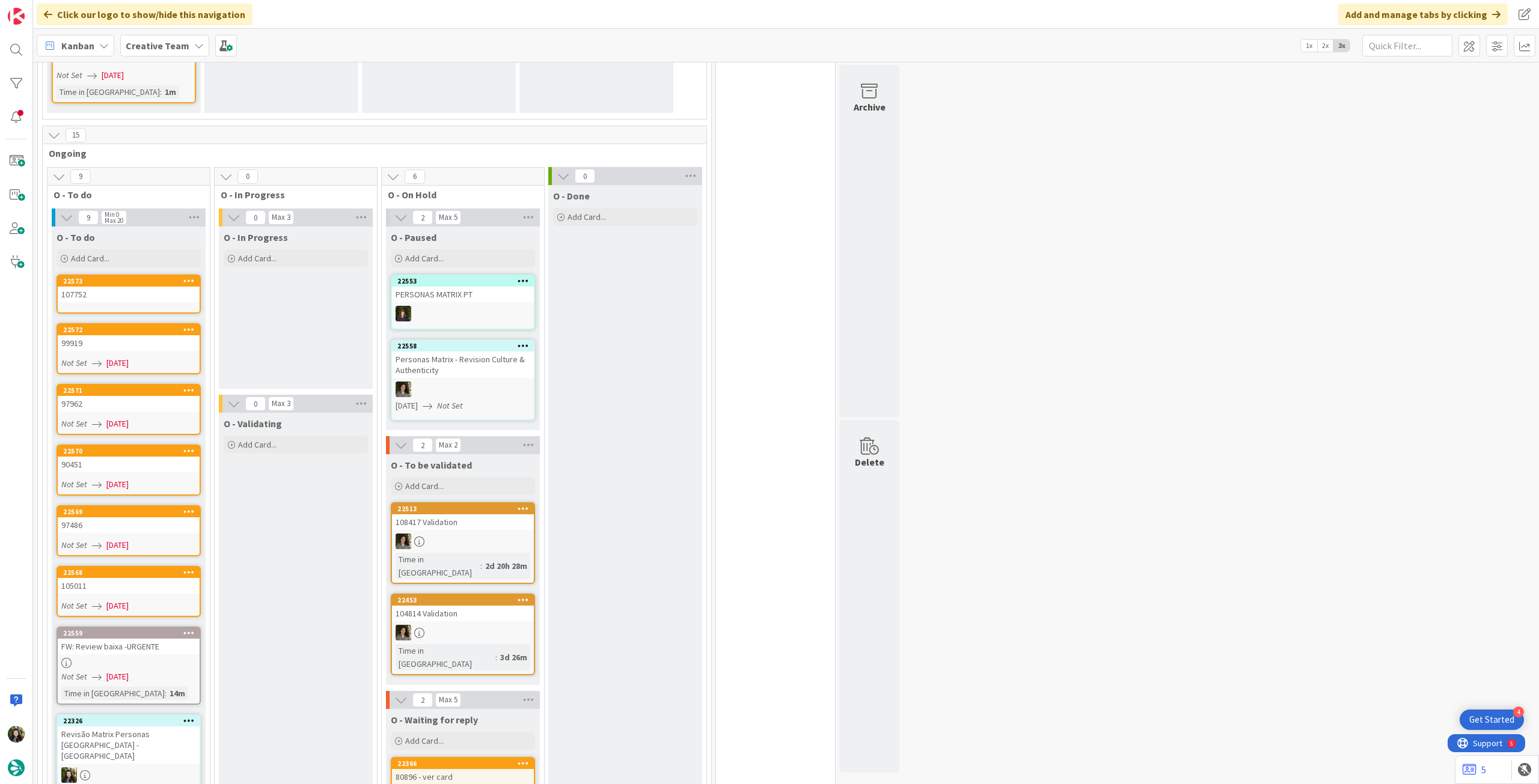
click at [125, 286] on div "107752" at bounding box center [128, 294] width 142 height 15
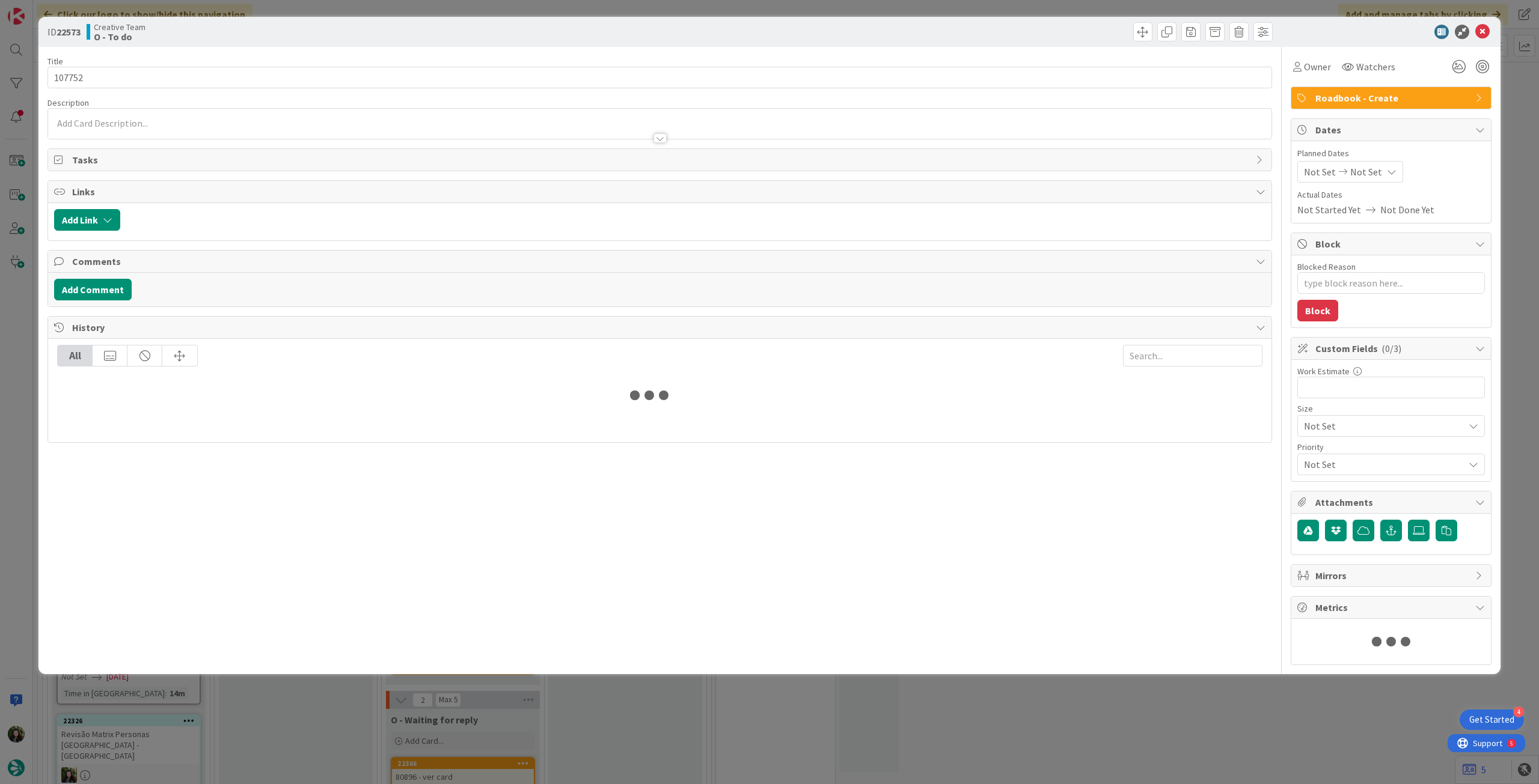
click at [1362, 172] on span "Not Set" at bounding box center [1367, 172] width 32 height 15
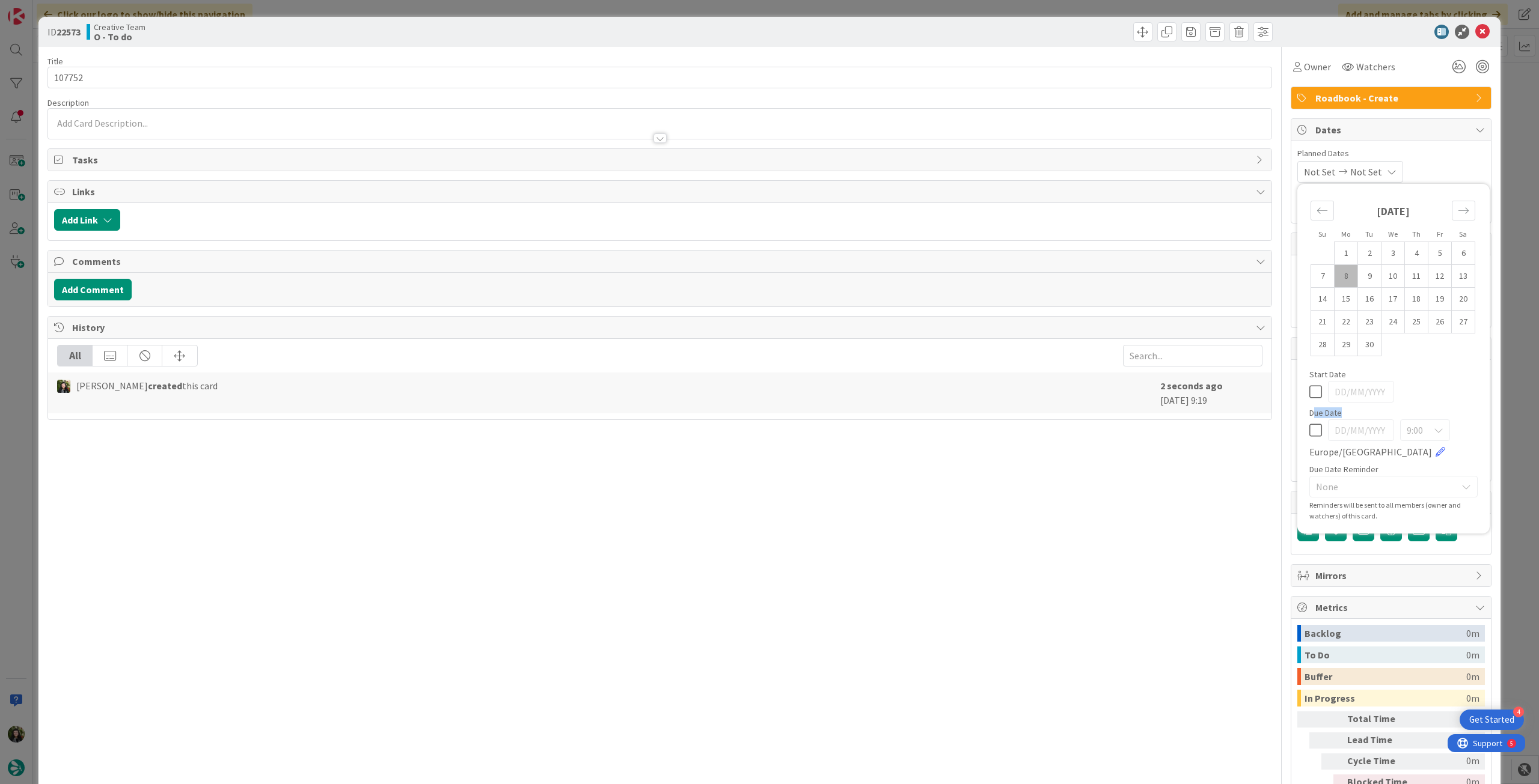
click at [1309, 423] on div "Due Date 9:00 Europe/Lisbon" at bounding box center [1393, 434] width 169 height 51
click at [1309, 426] on icon at bounding box center [1315, 430] width 12 height 15
click at [1475, 33] on icon at bounding box center [1482, 31] width 15 height 15
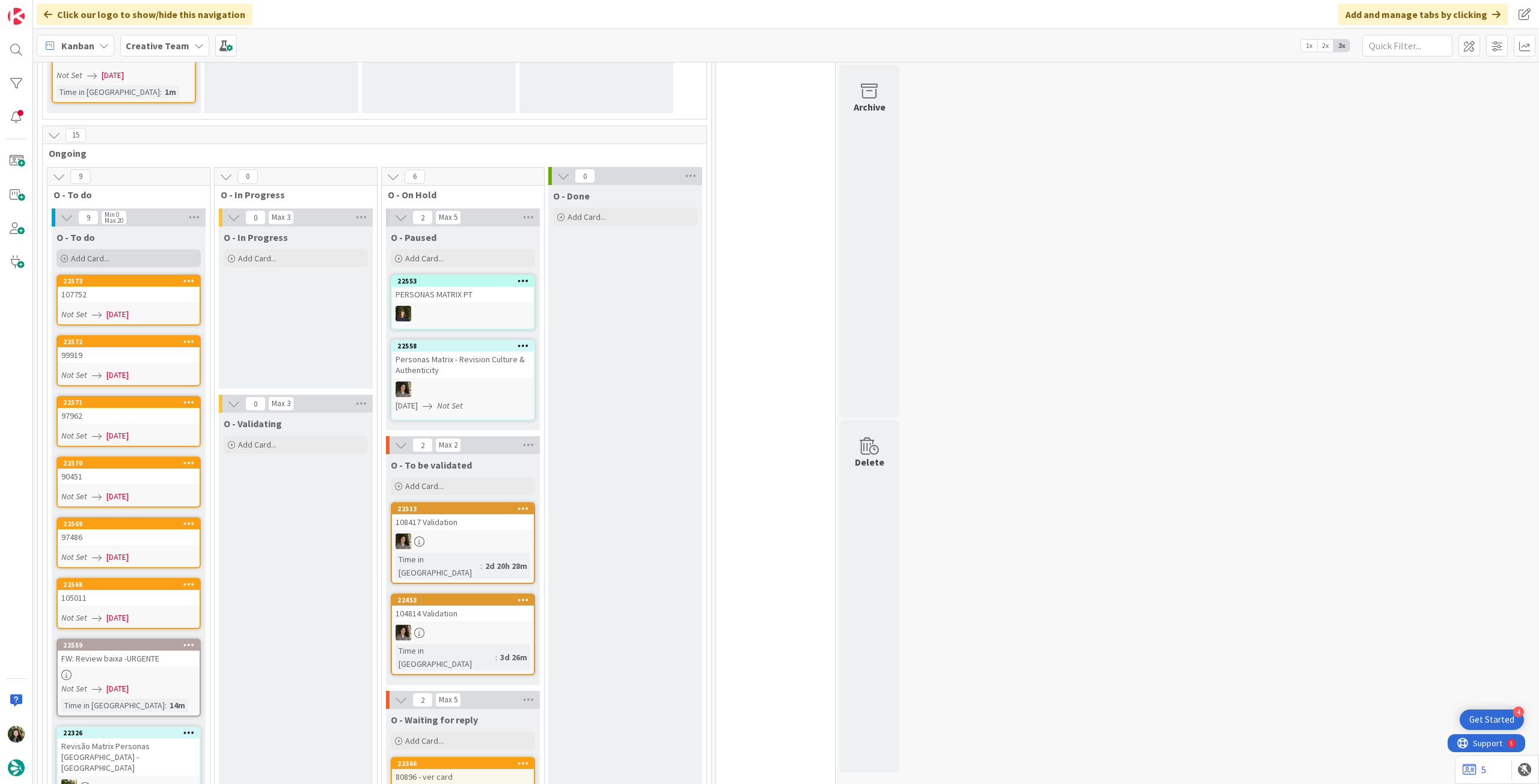
click at [126, 250] on div "Add Card..." at bounding box center [129, 259] width 144 height 18
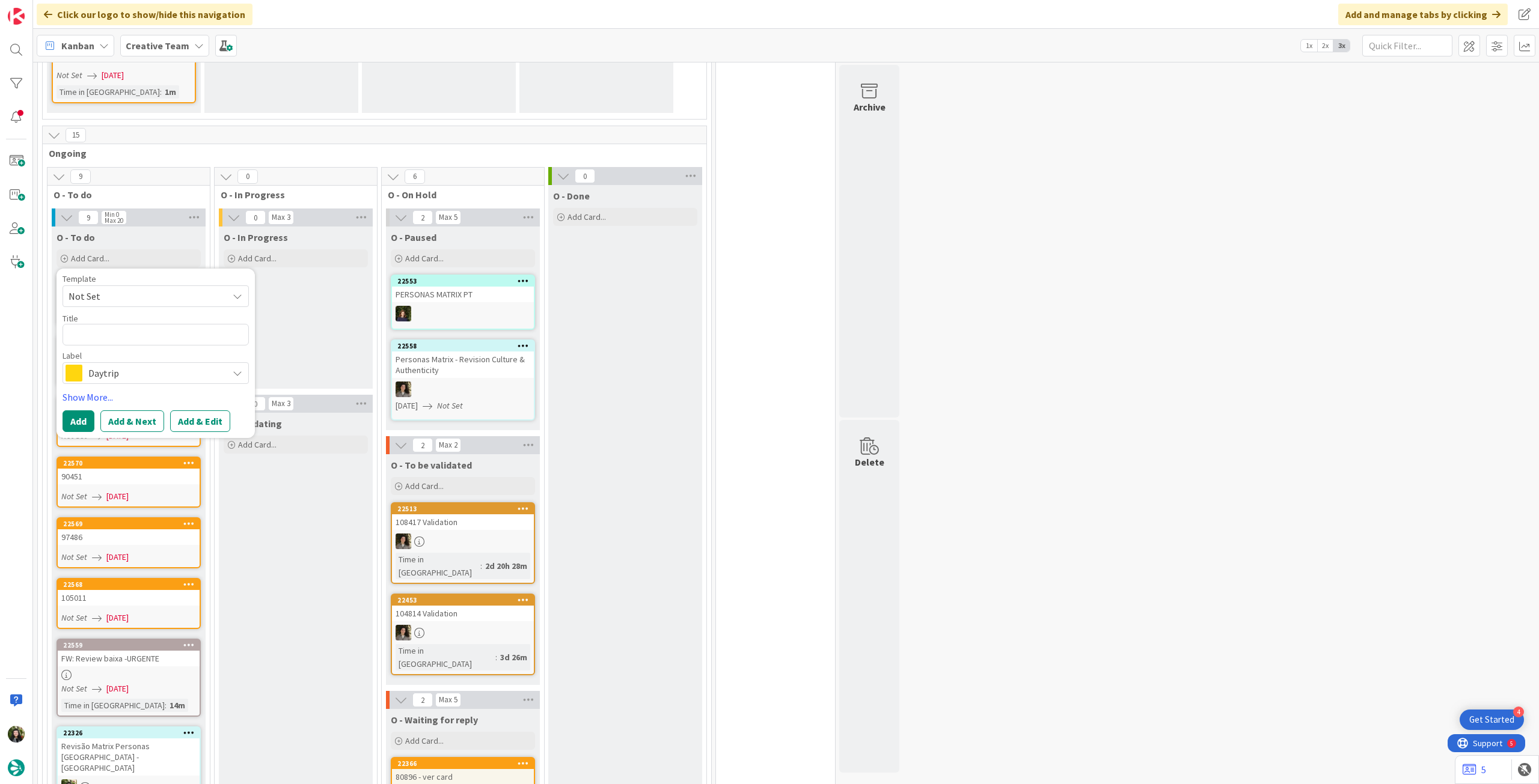
click at [139, 364] on span "Daytrip" at bounding box center [155, 373] width 133 height 17
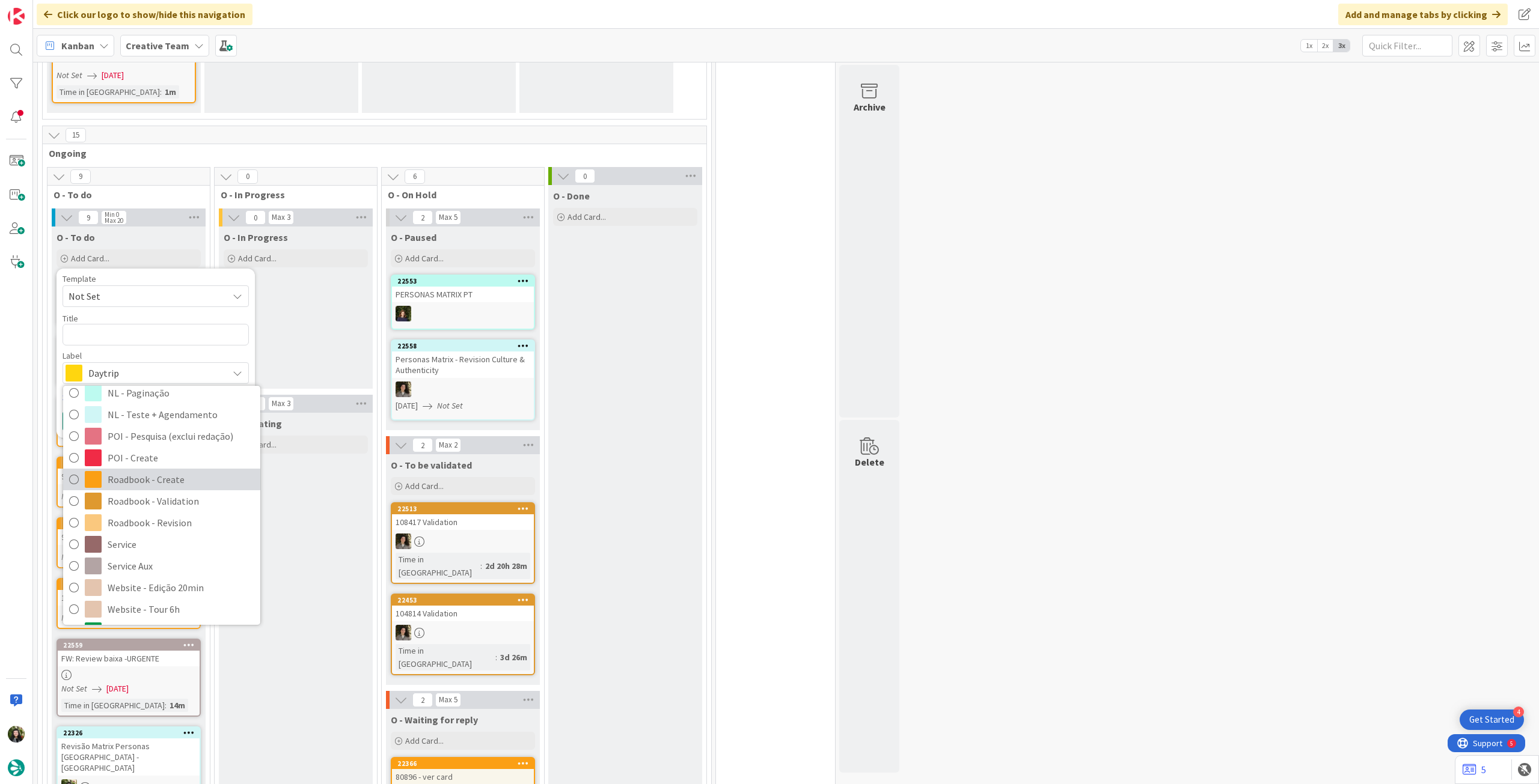
click at [126, 471] on span "Roadbook - Create" at bounding box center [181, 480] width 147 height 18
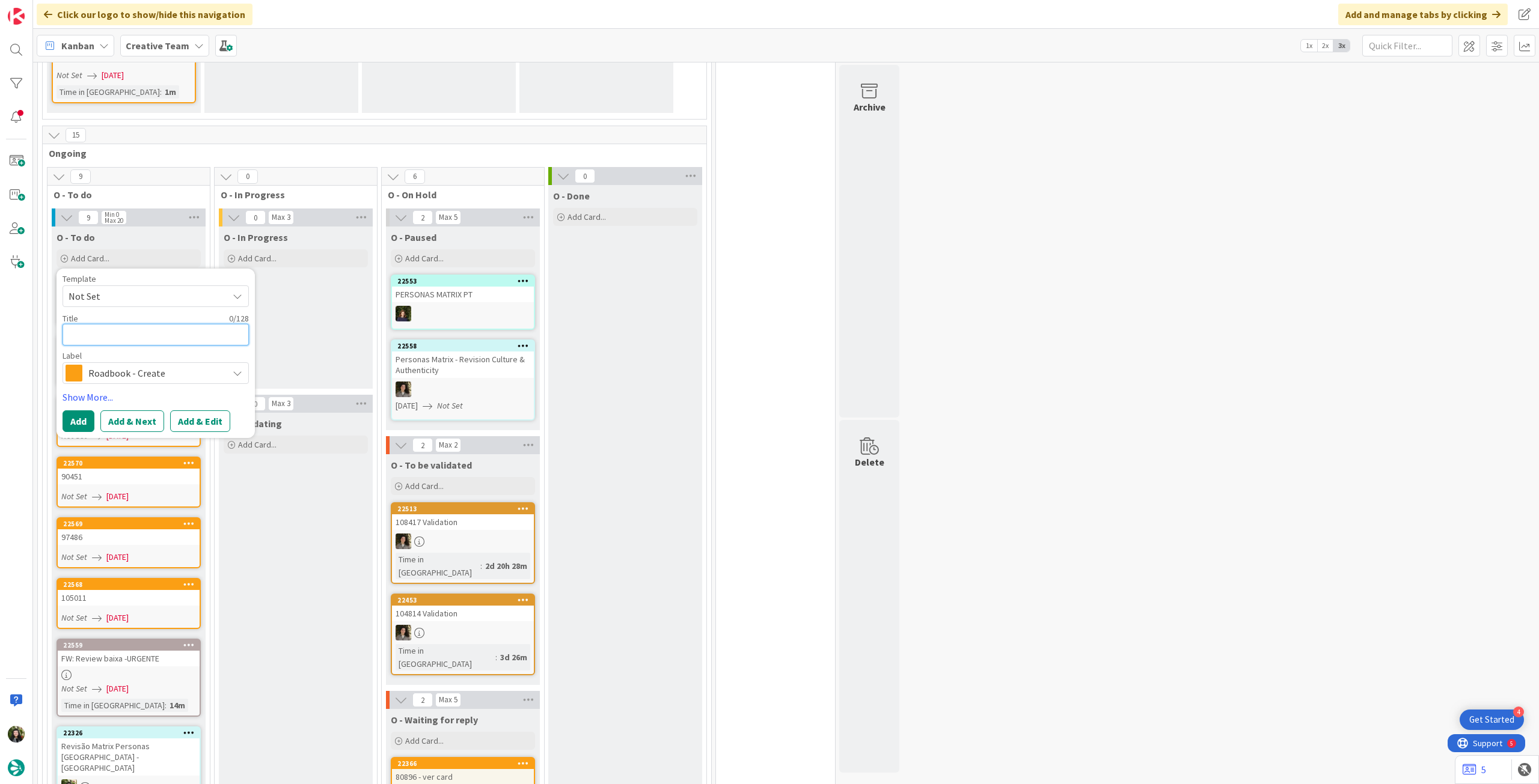
click at [125, 324] on textarea at bounding box center [156, 335] width 186 height 21
paste textarea "110608"
click at [89, 410] on button "Add" at bounding box center [79, 421] width 32 height 21
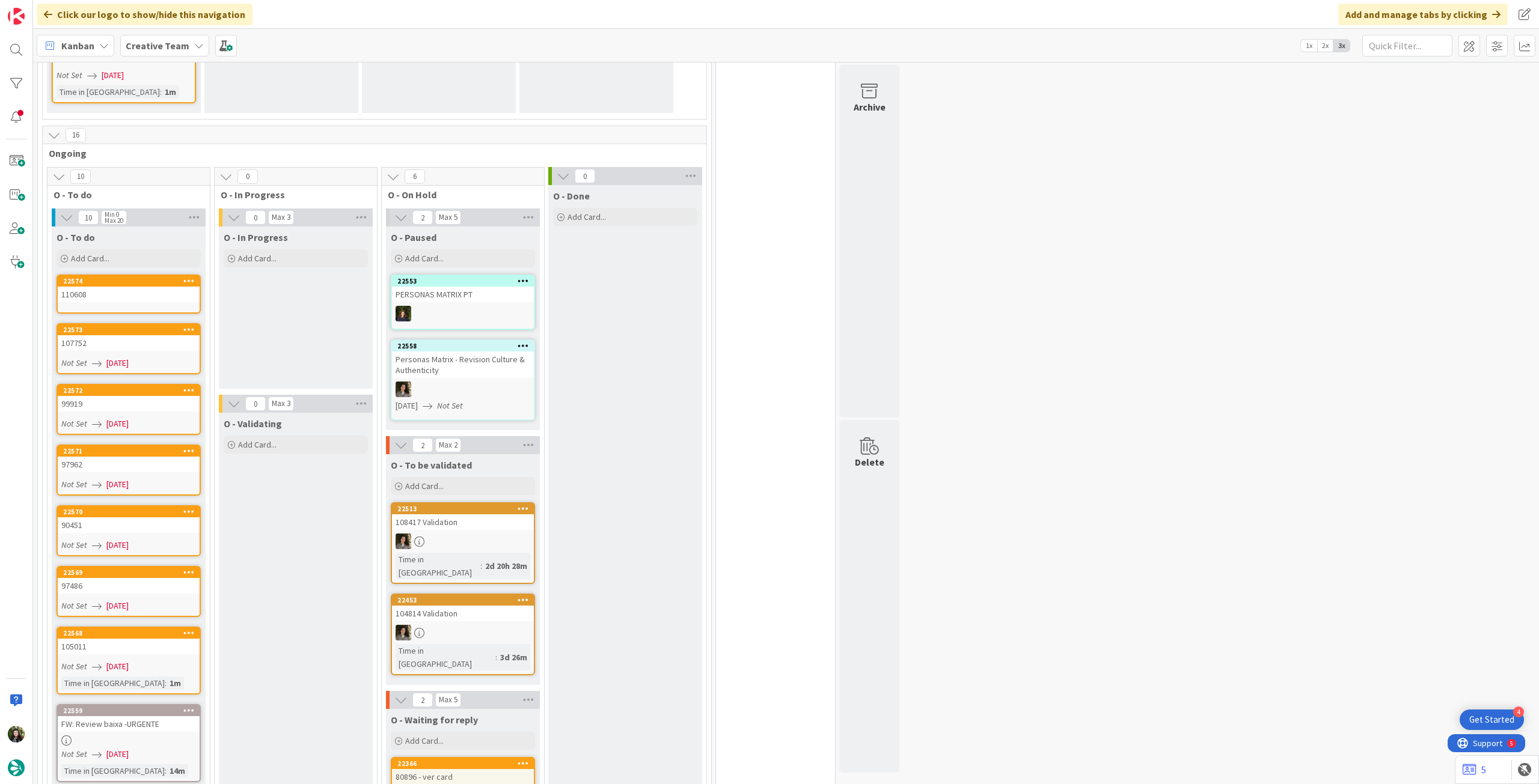
click at [111, 286] on div "110608" at bounding box center [128, 294] width 142 height 15
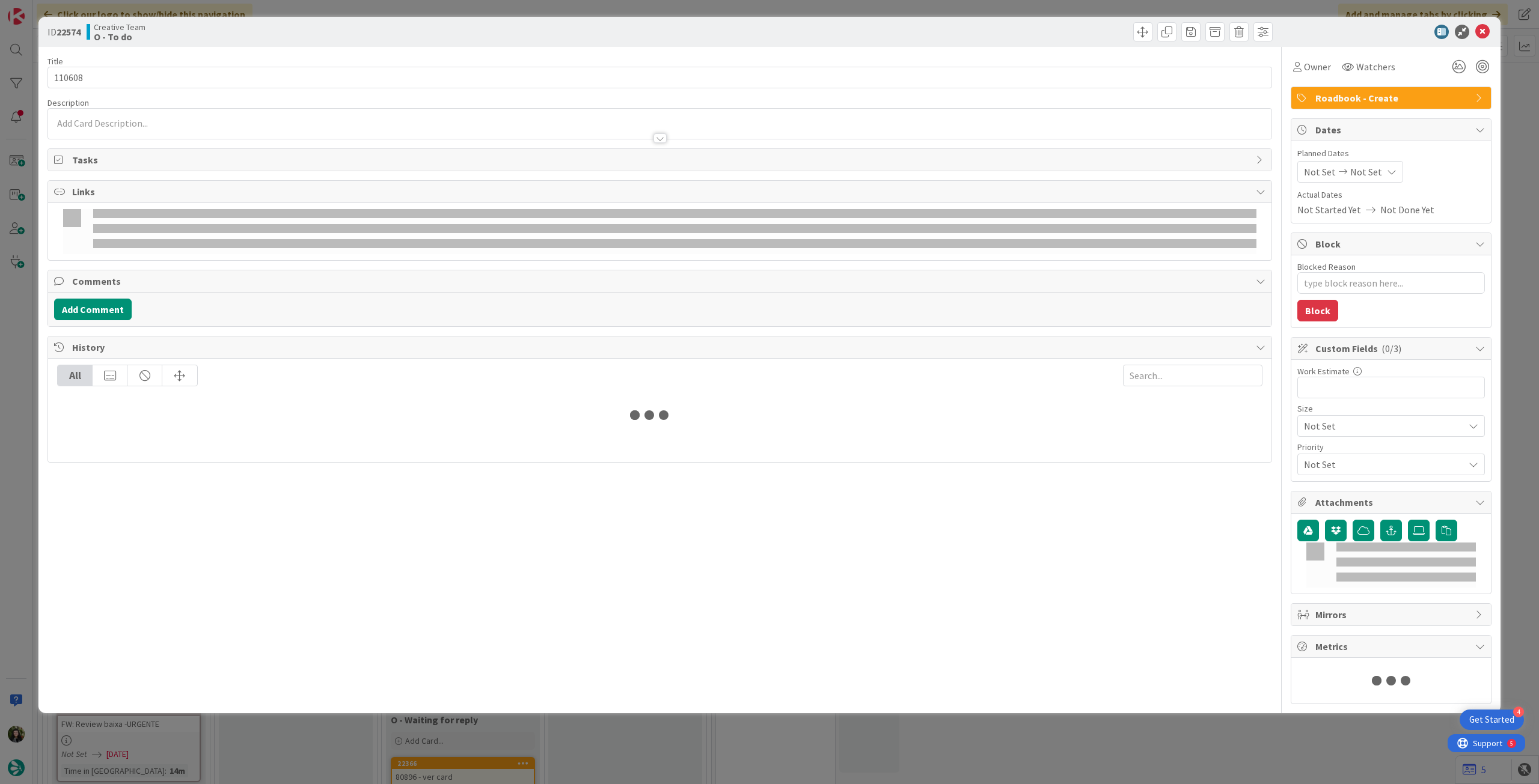
click at [1363, 169] on span "Not Set" at bounding box center [1367, 172] width 32 height 15
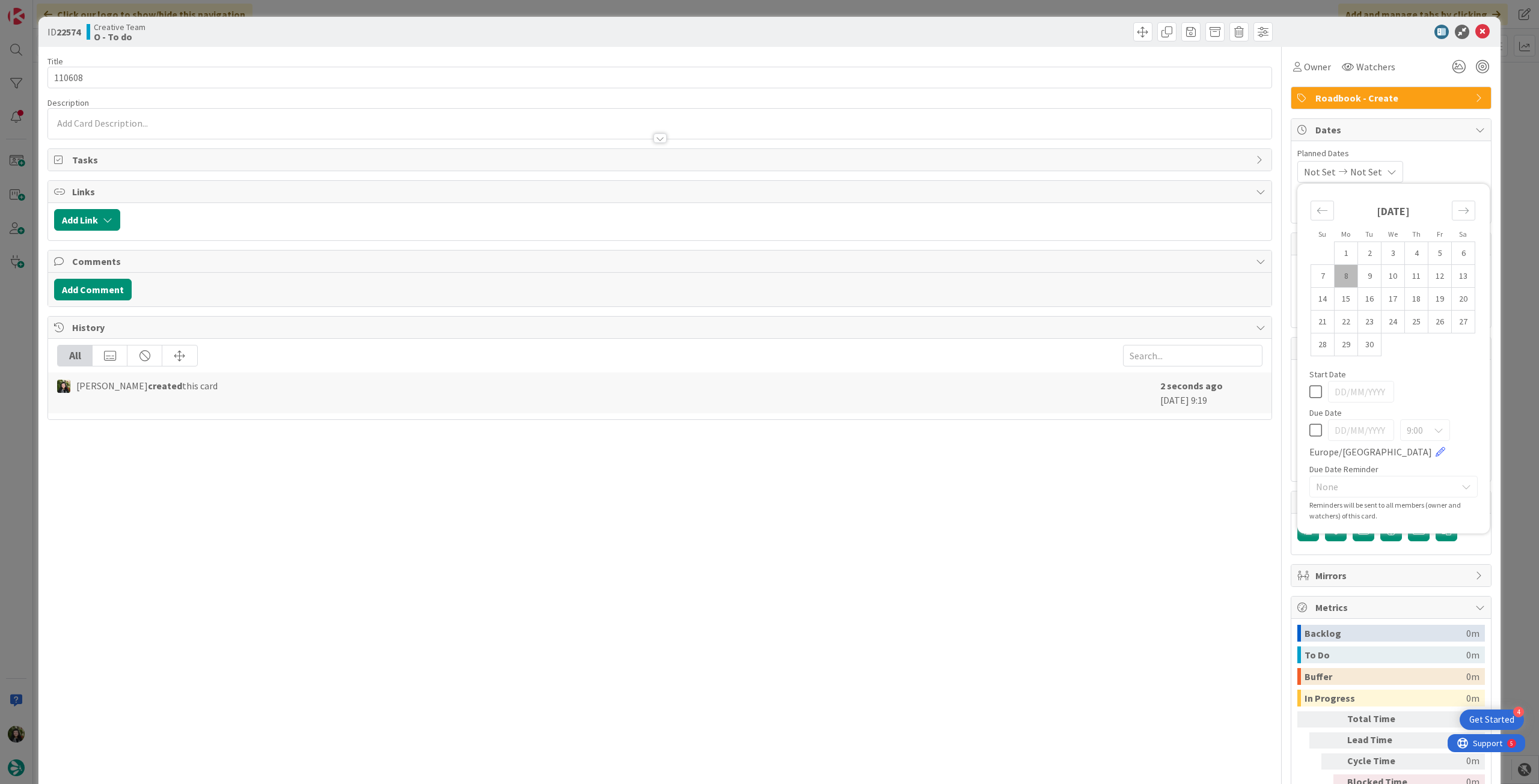
click at [1309, 431] on icon at bounding box center [1315, 430] width 12 height 15
click at [1476, 31] on icon at bounding box center [1482, 31] width 15 height 15
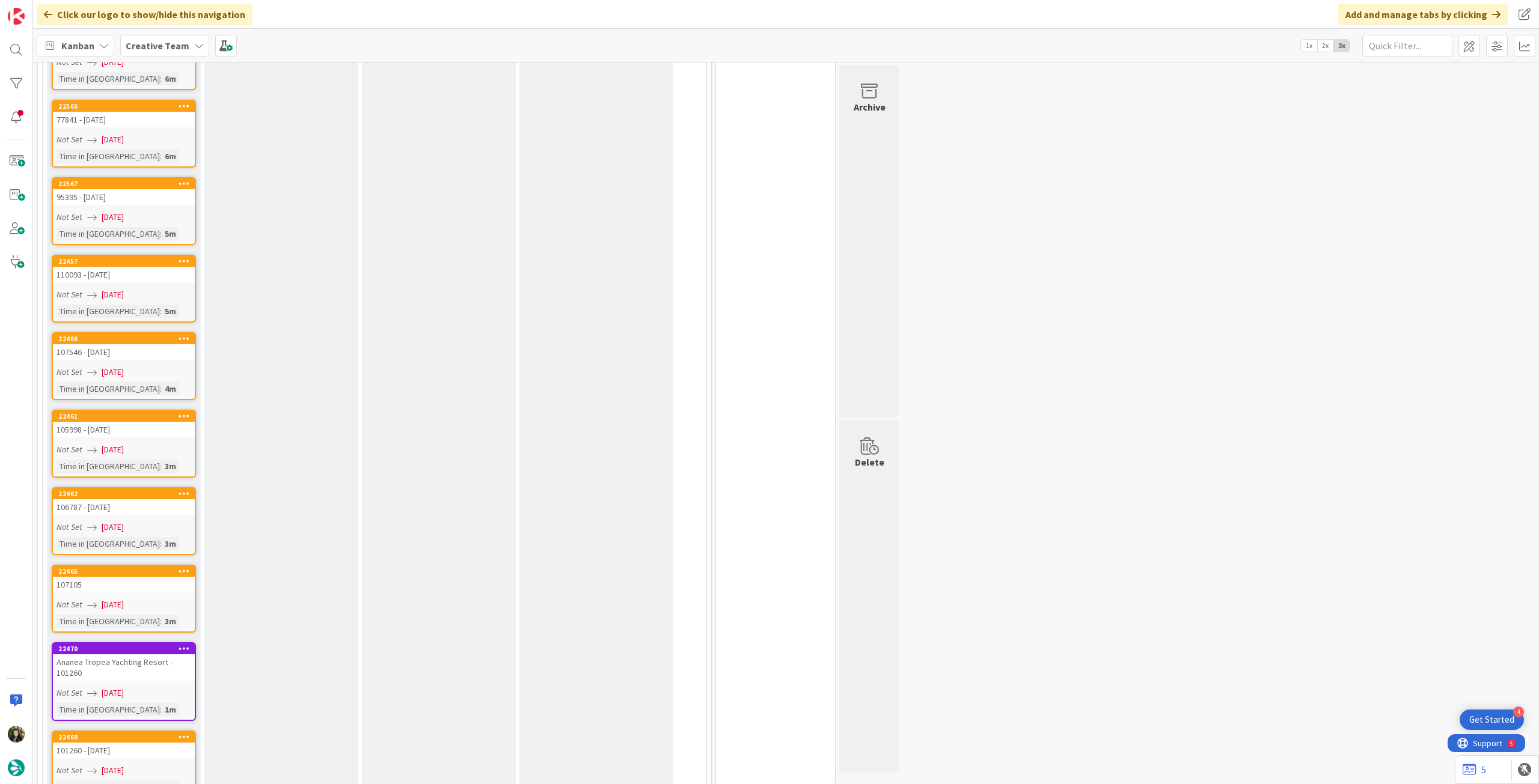
scroll to position [1442, 0]
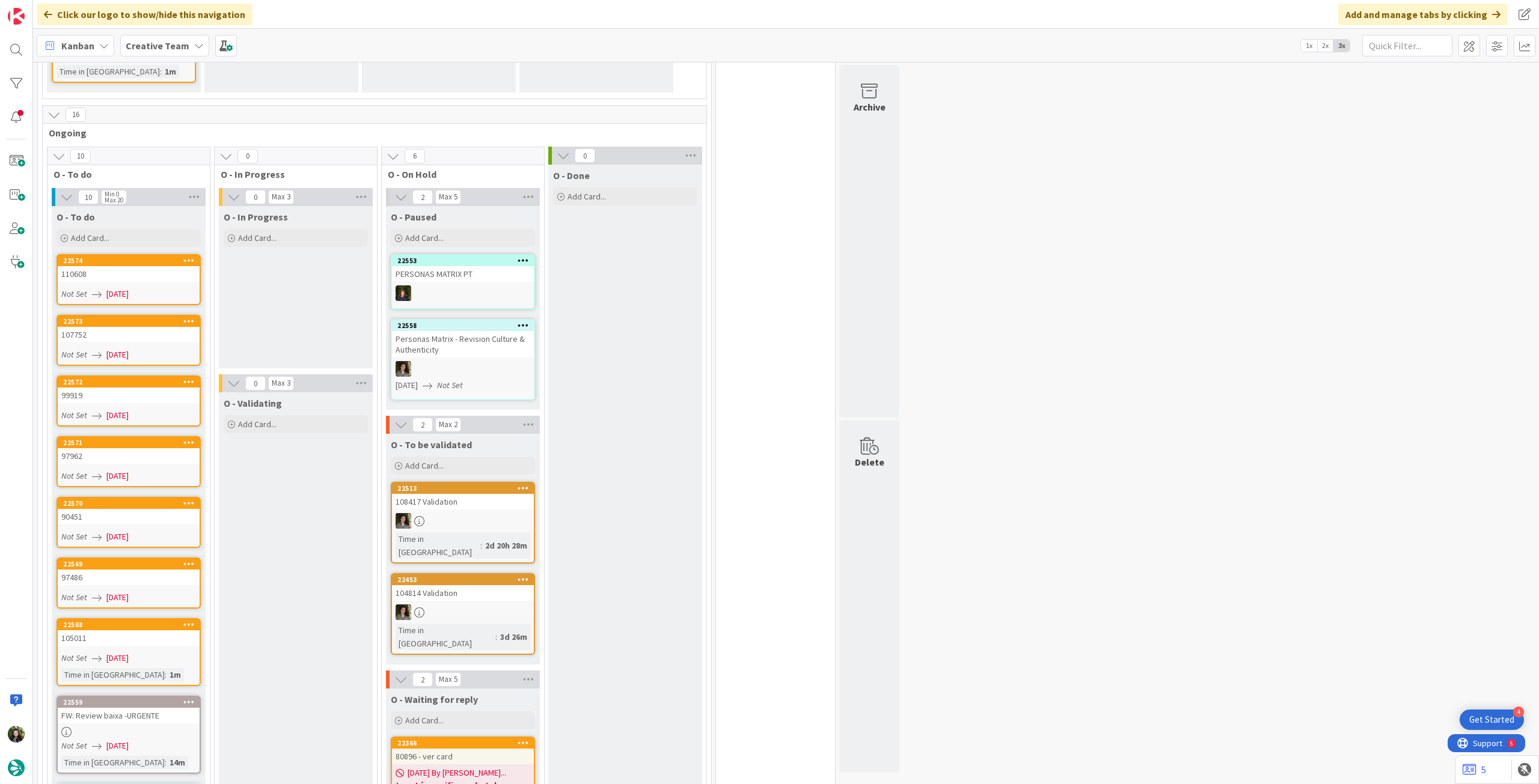
click at [154, 40] on b "Creative Team" at bounding box center [157, 46] width 64 height 12
click at [176, 172] on h4 "Creative Team - Análise" at bounding box center [215, 172] width 163 height 12
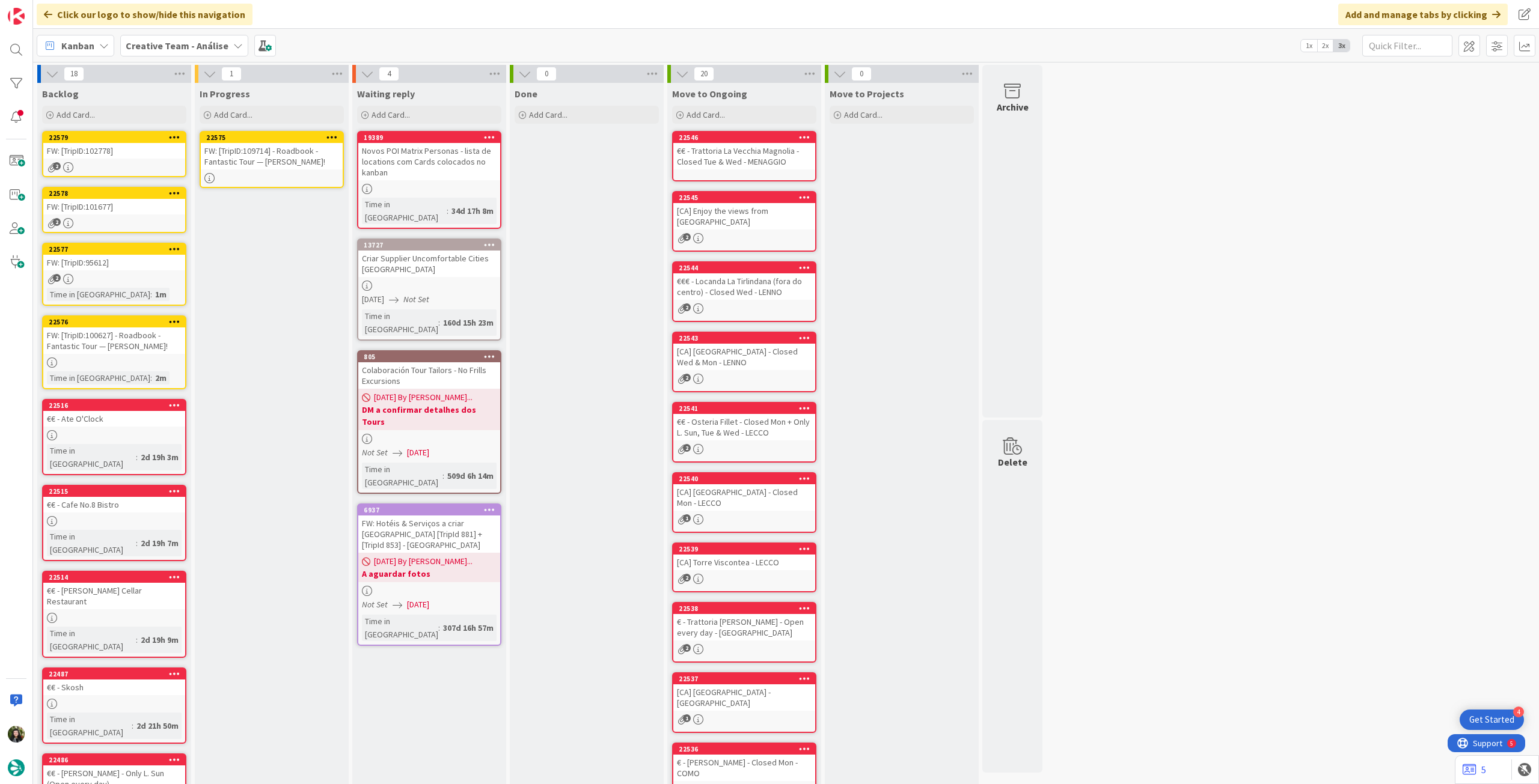
click at [284, 176] on div at bounding box center [271, 178] width 142 height 10
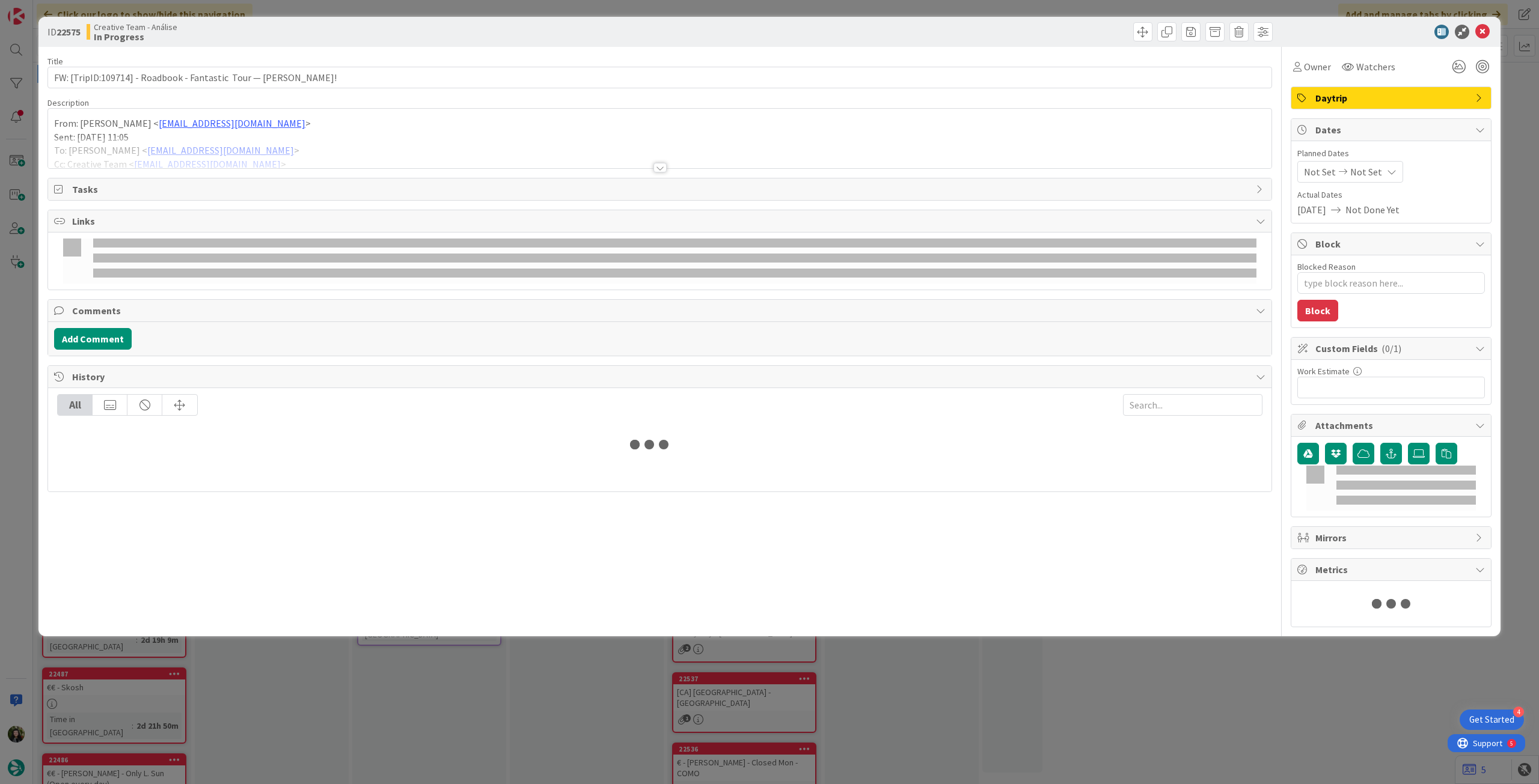
click at [283, 142] on div at bounding box center [660, 153] width 1223 height 31
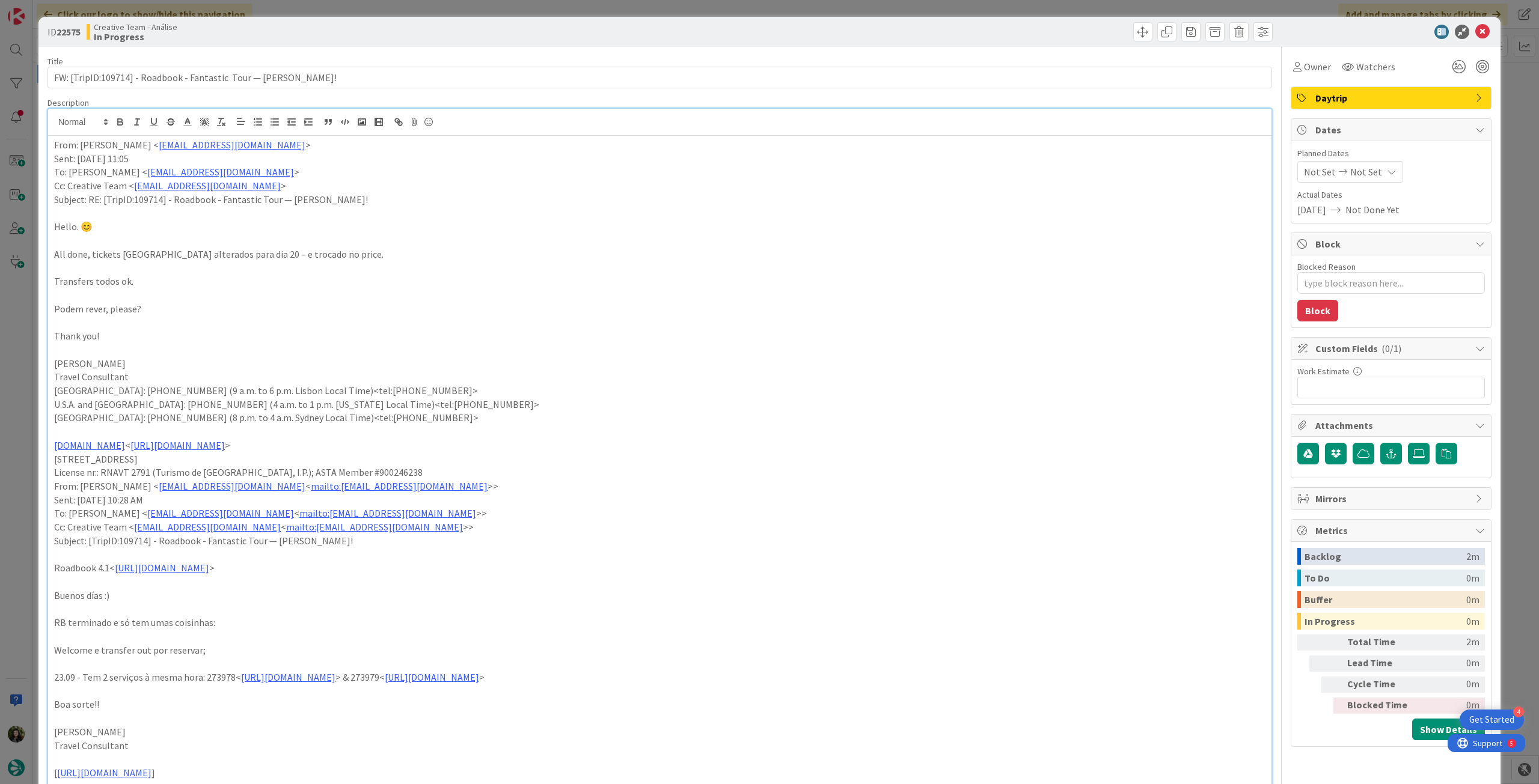
click at [1365, 165] on span "Not Set" at bounding box center [1367, 172] width 32 height 15
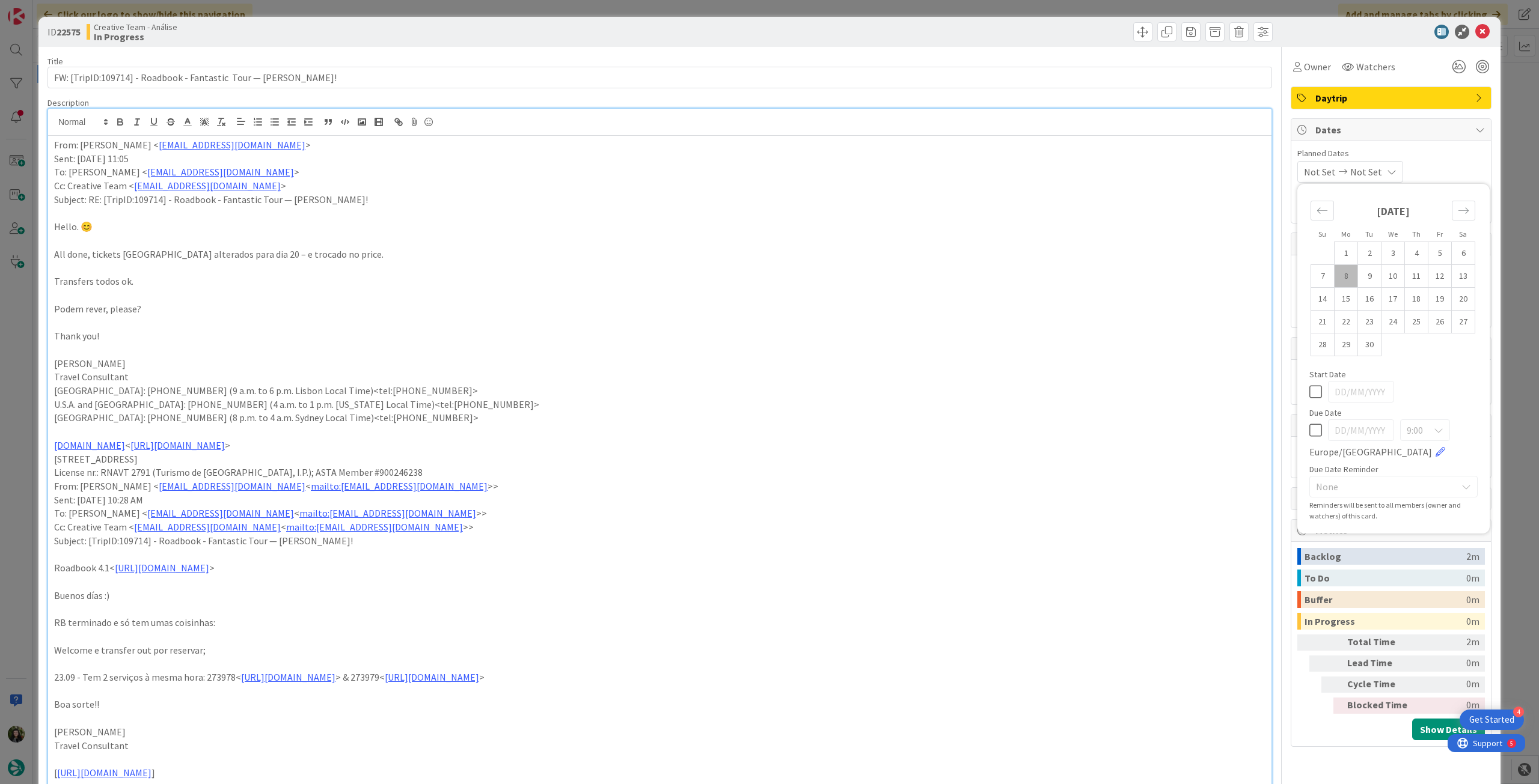
click at [1309, 433] on icon at bounding box center [1315, 430] width 12 height 15
click at [1475, 33] on icon at bounding box center [1482, 31] width 15 height 15
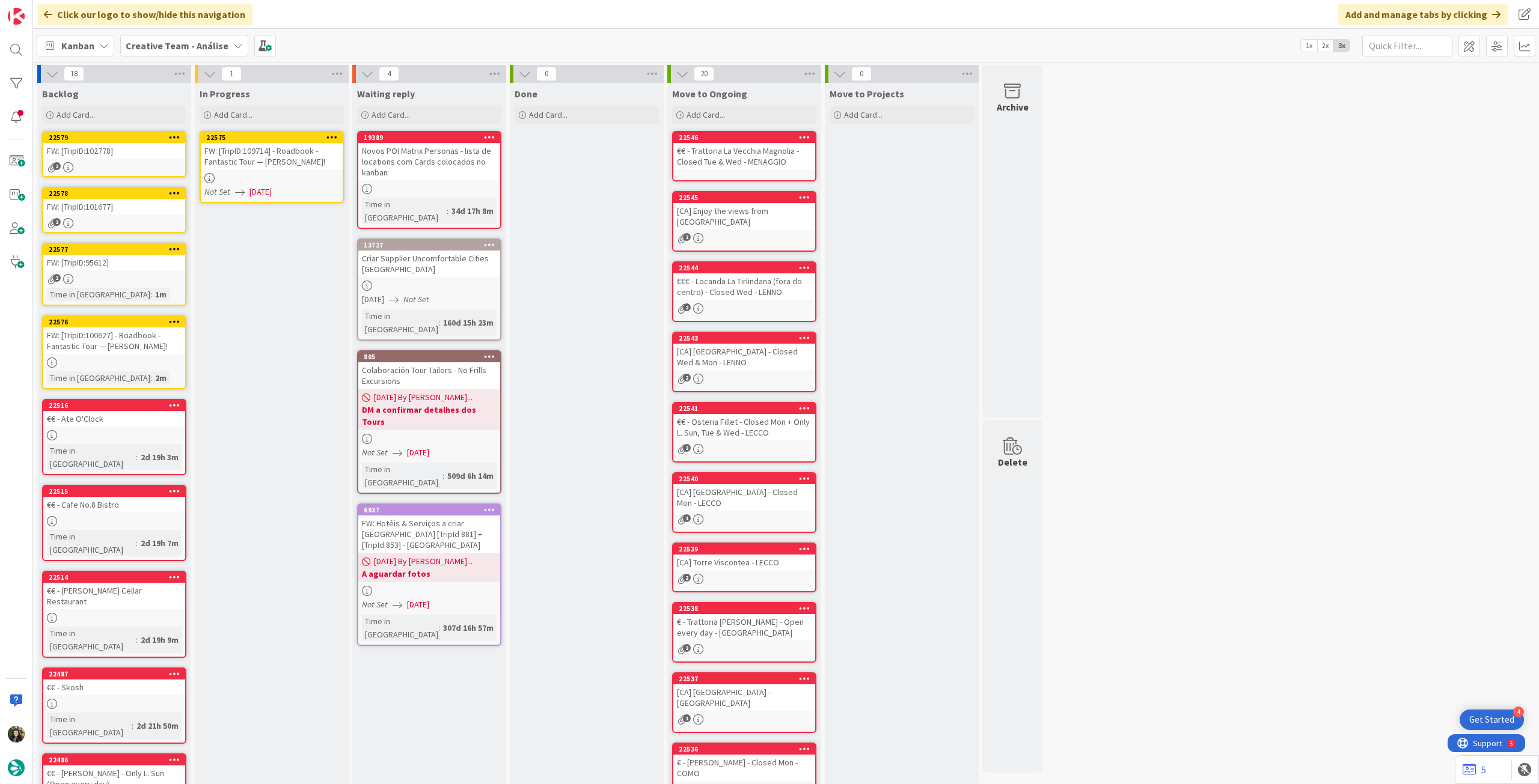
click at [329, 136] on icon at bounding box center [332, 136] width 11 height 8
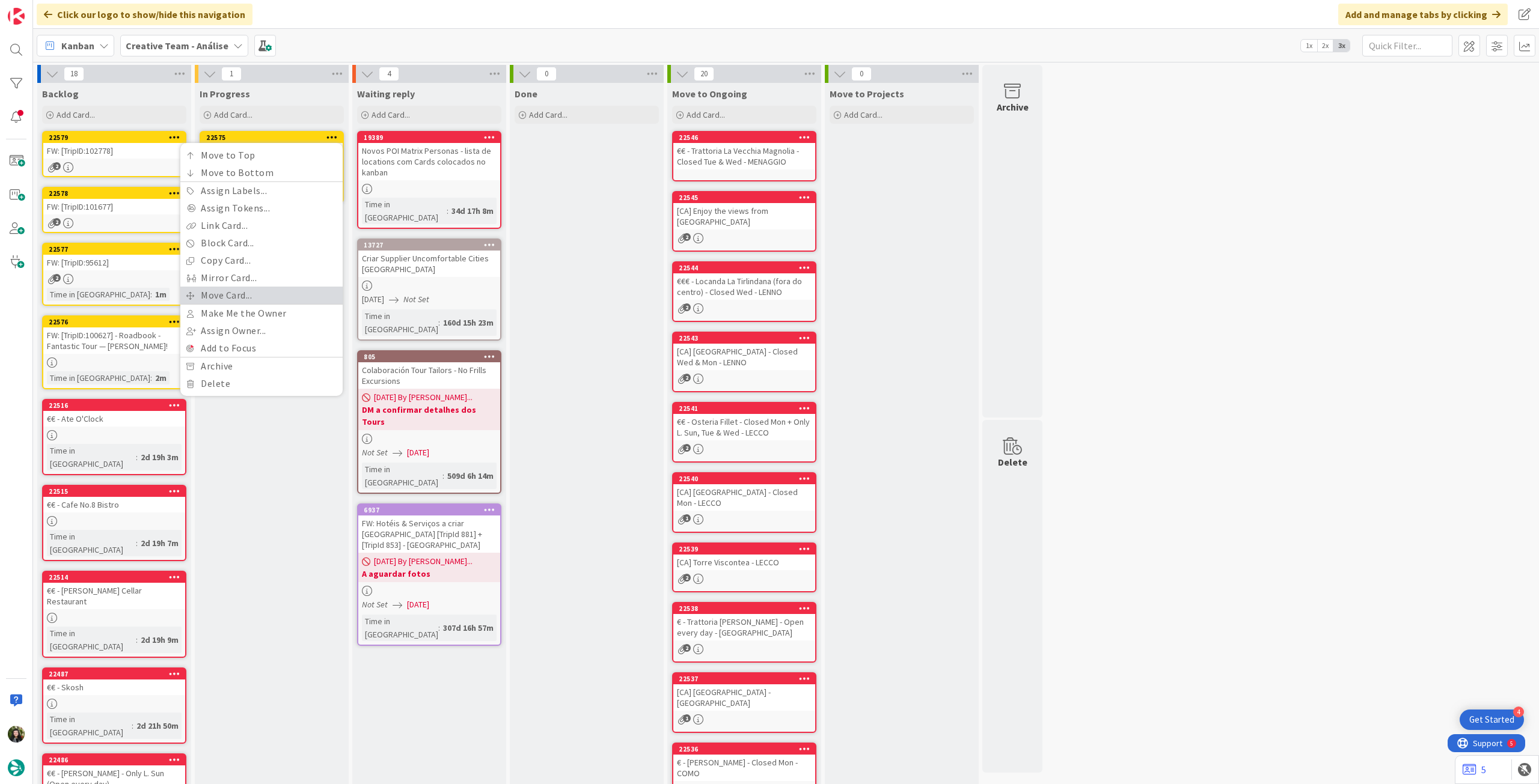
click at [266, 301] on link "Move Card..." at bounding box center [261, 295] width 162 height 18
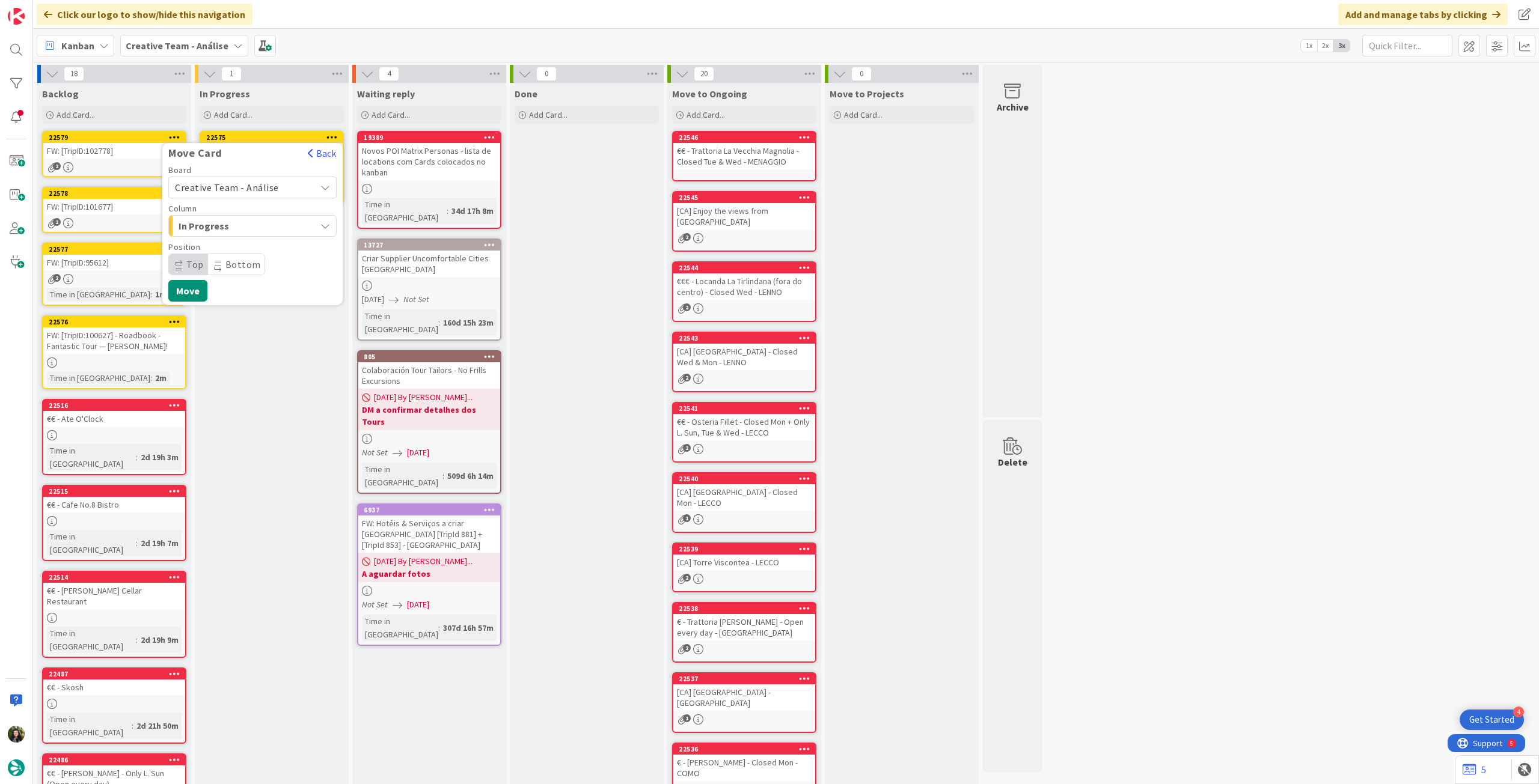
click at [250, 194] on span "Creative Team - Análise" at bounding box center [242, 188] width 135 height 17
click at [244, 250] on span "Creative Team" at bounding box center [260, 244] width 139 height 18
click at [242, 265] on span "Daytrip" at bounding box center [252, 264] width 116 height 17
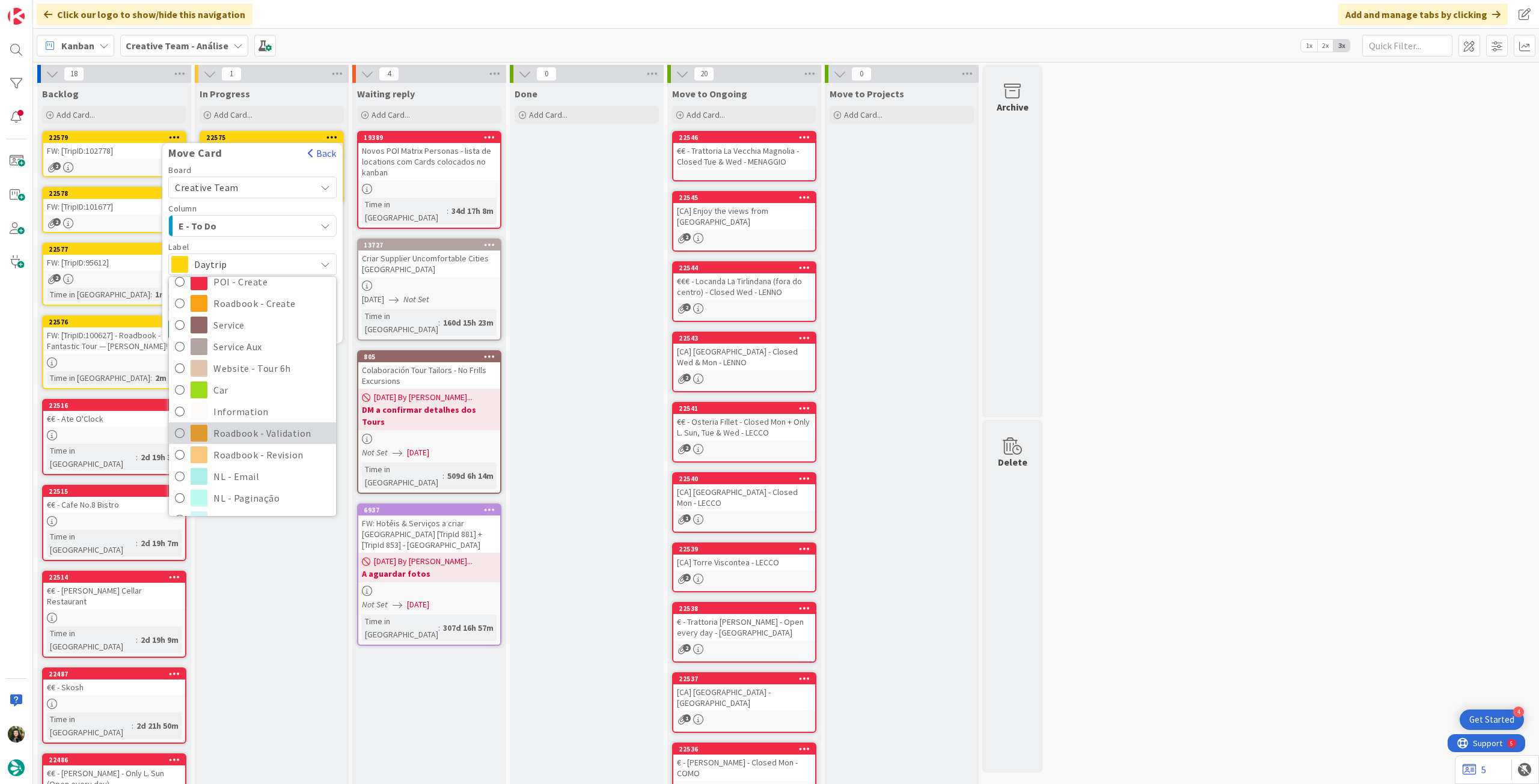
scroll to position [160, 0]
click at [271, 432] on span "Roadbook - Revision" at bounding box center [272, 436] width 116 height 18
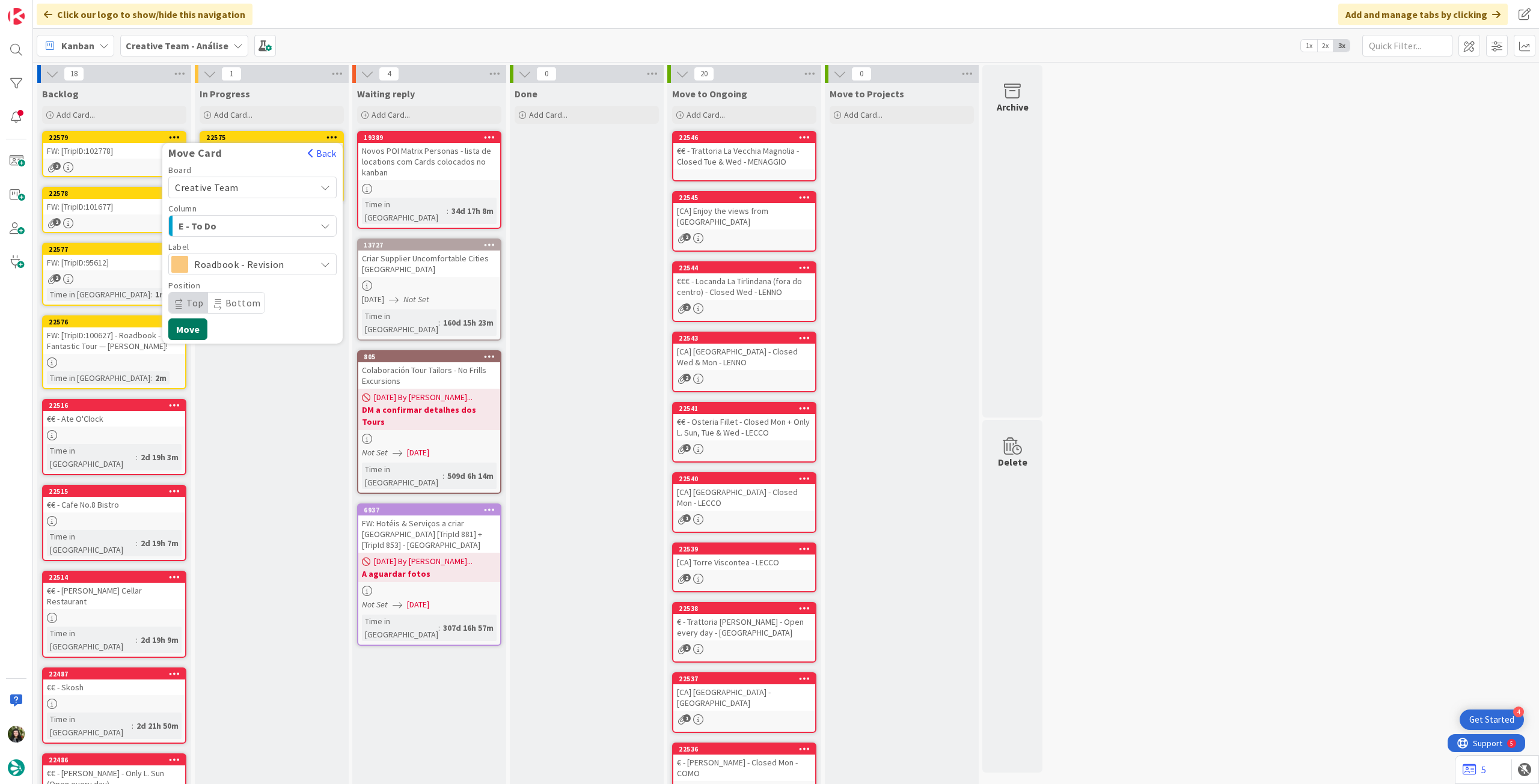
click at [193, 332] on button "Move" at bounding box center [188, 329] width 39 height 21
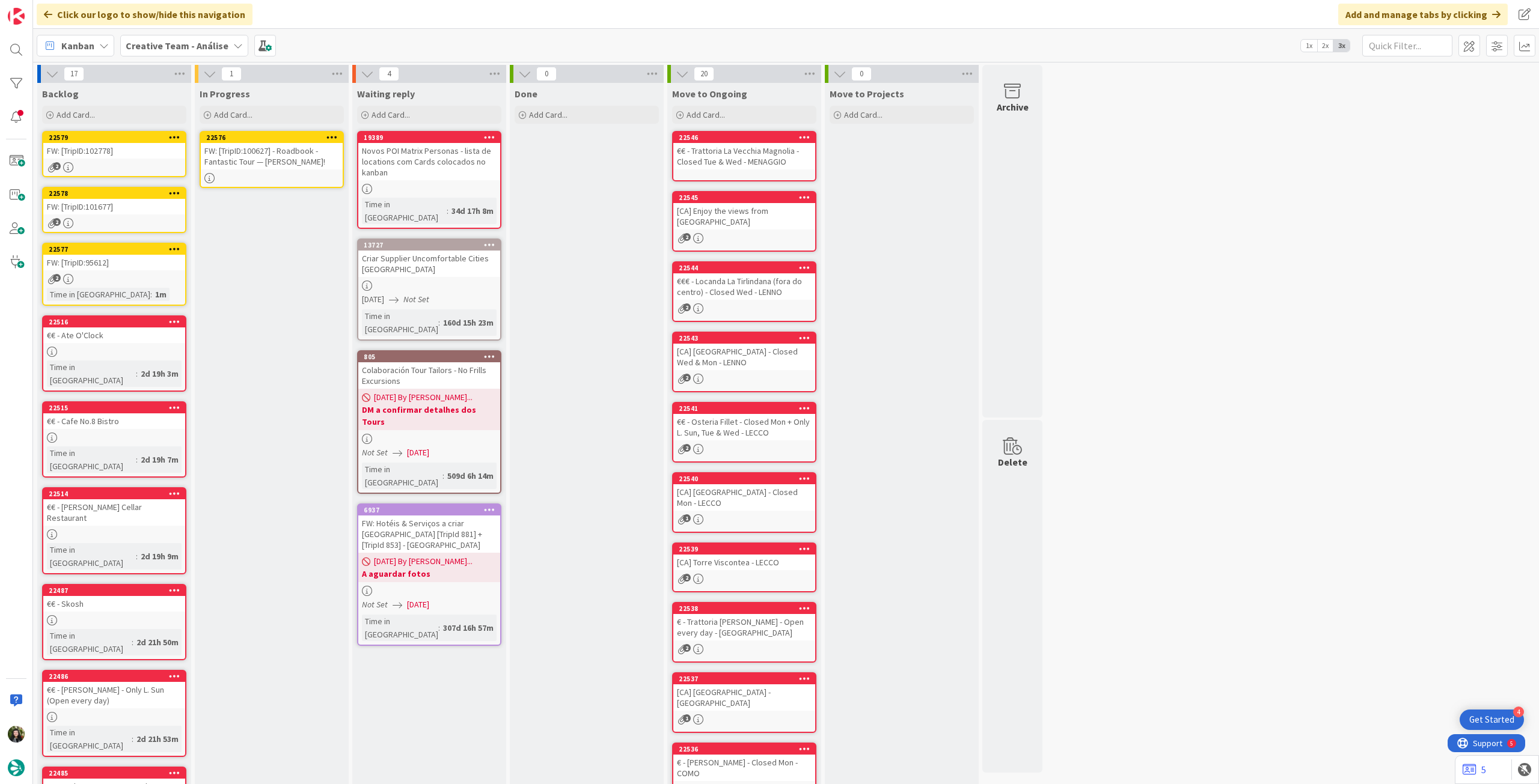
click at [292, 162] on div "FW: [TripID:100627] - Roadbook - Fantastic Tour — [PERSON_NAME]!" at bounding box center [271, 156] width 142 height 27
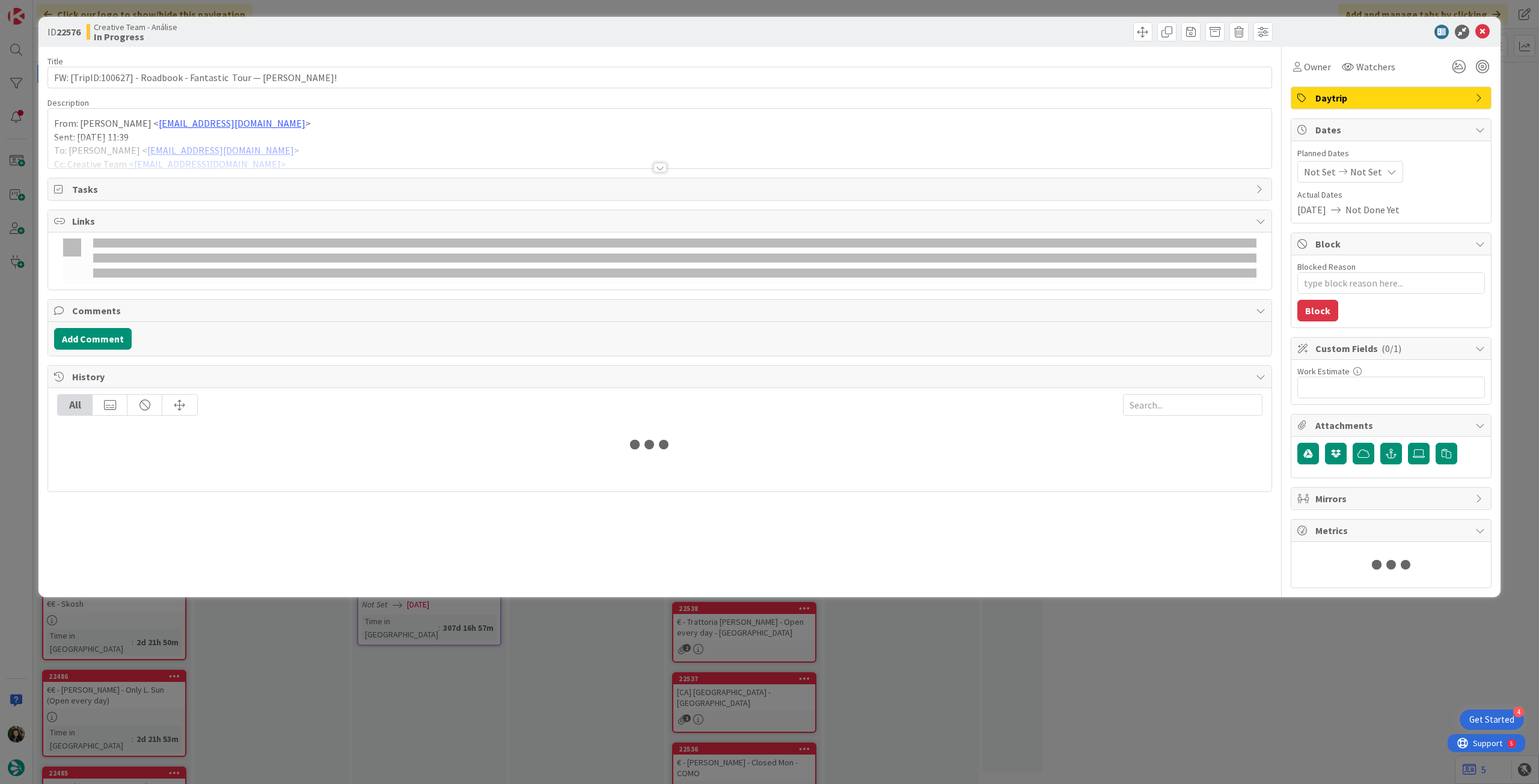
click at [289, 132] on p "Sent: Saturday, September 6, 2025 11:39" at bounding box center [660, 137] width 1211 height 14
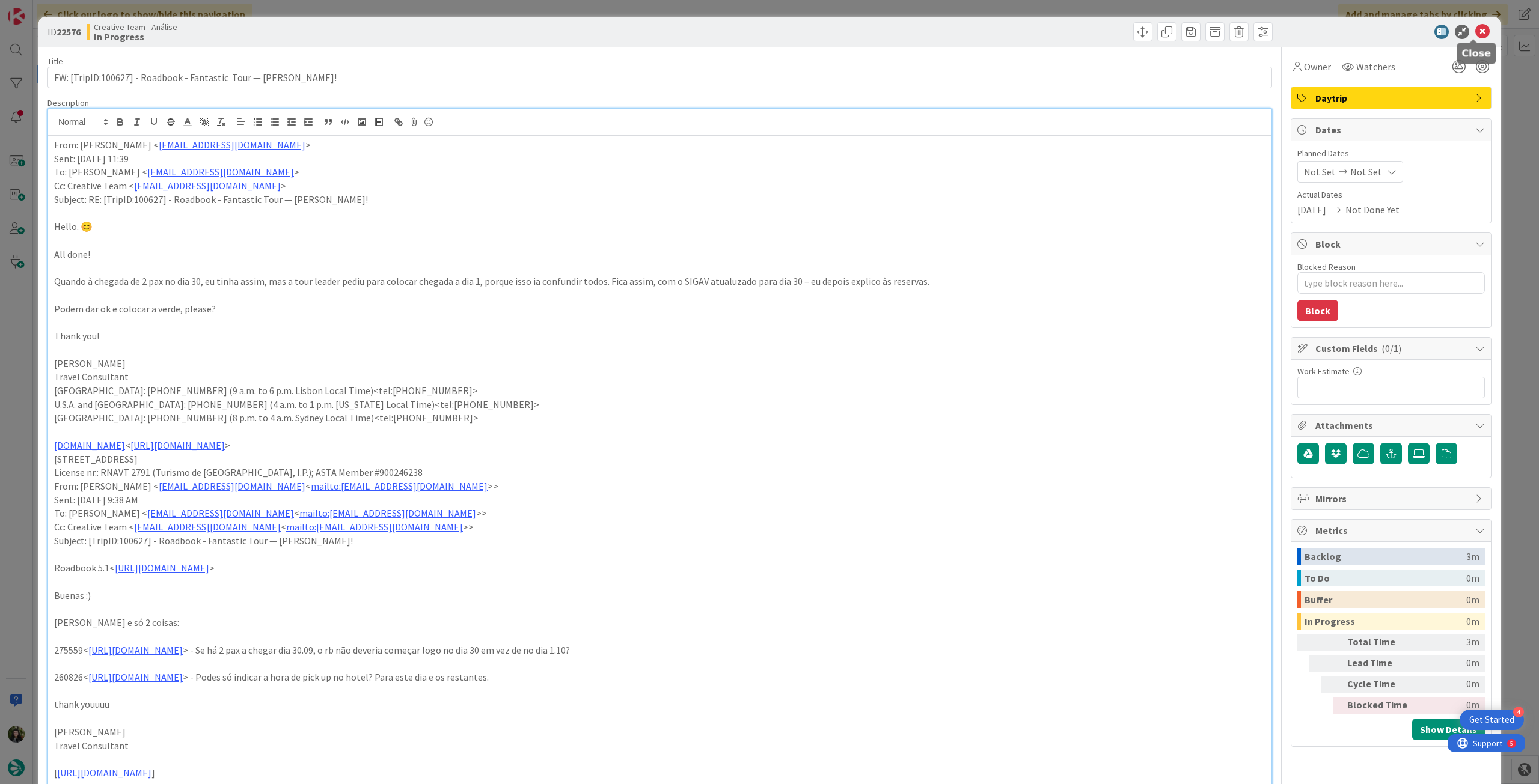
click at [1475, 37] on icon at bounding box center [1482, 31] width 15 height 15
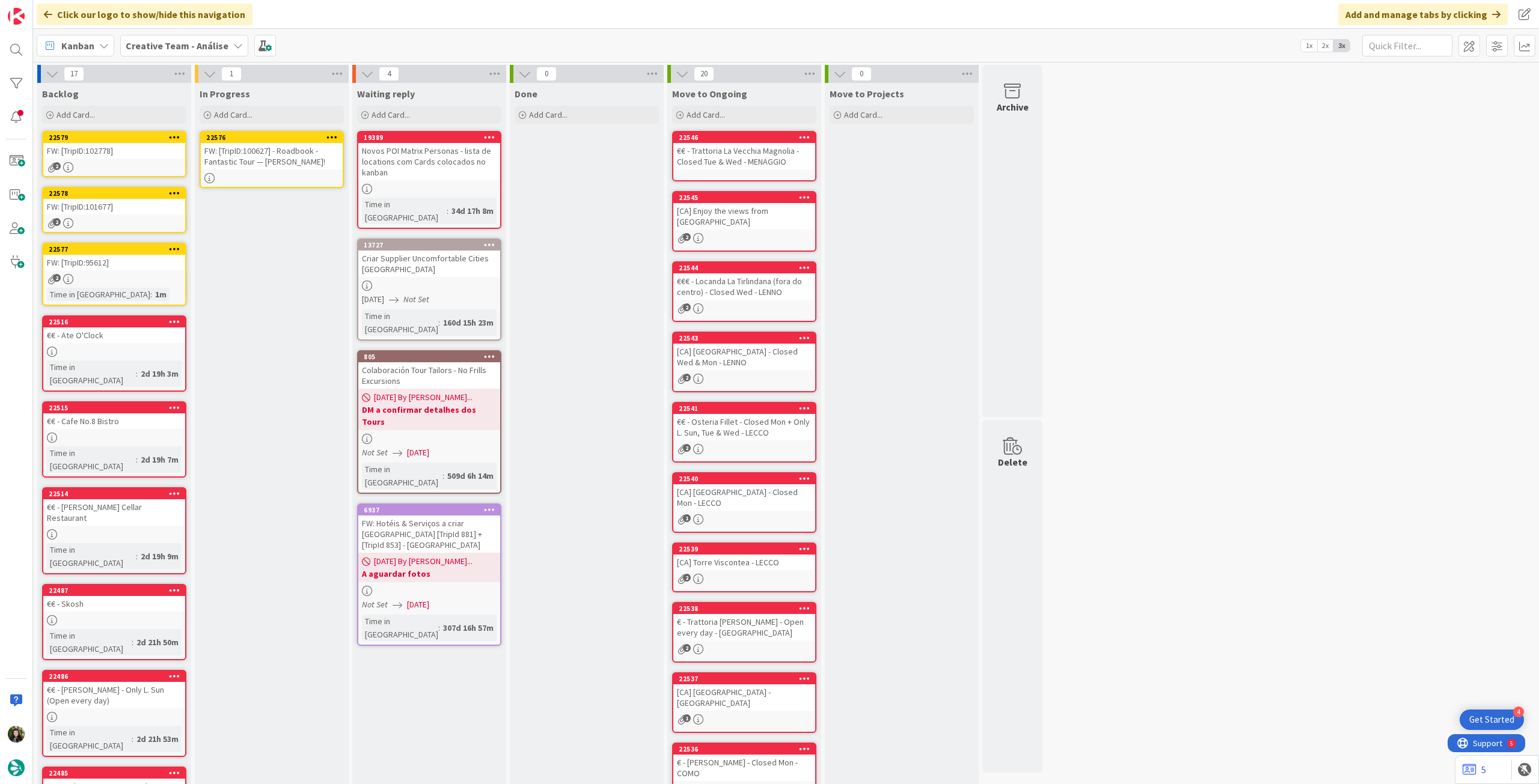
click at [329, 134] on icon at bounding box center [332, 136] width 11 height 8
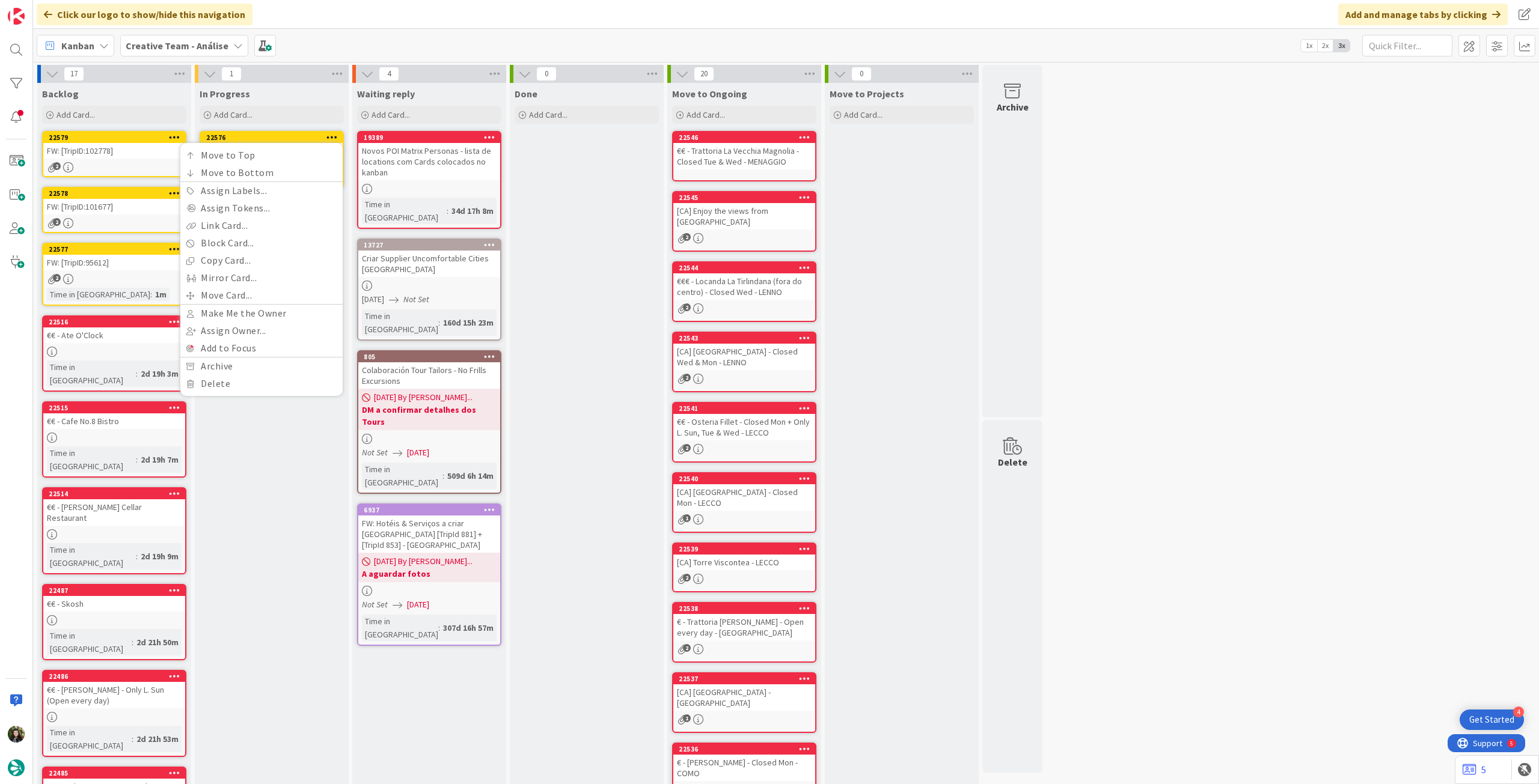
click at [287, 88] on div "In Progress" at bounding box center [272, 94] width 144 height 12
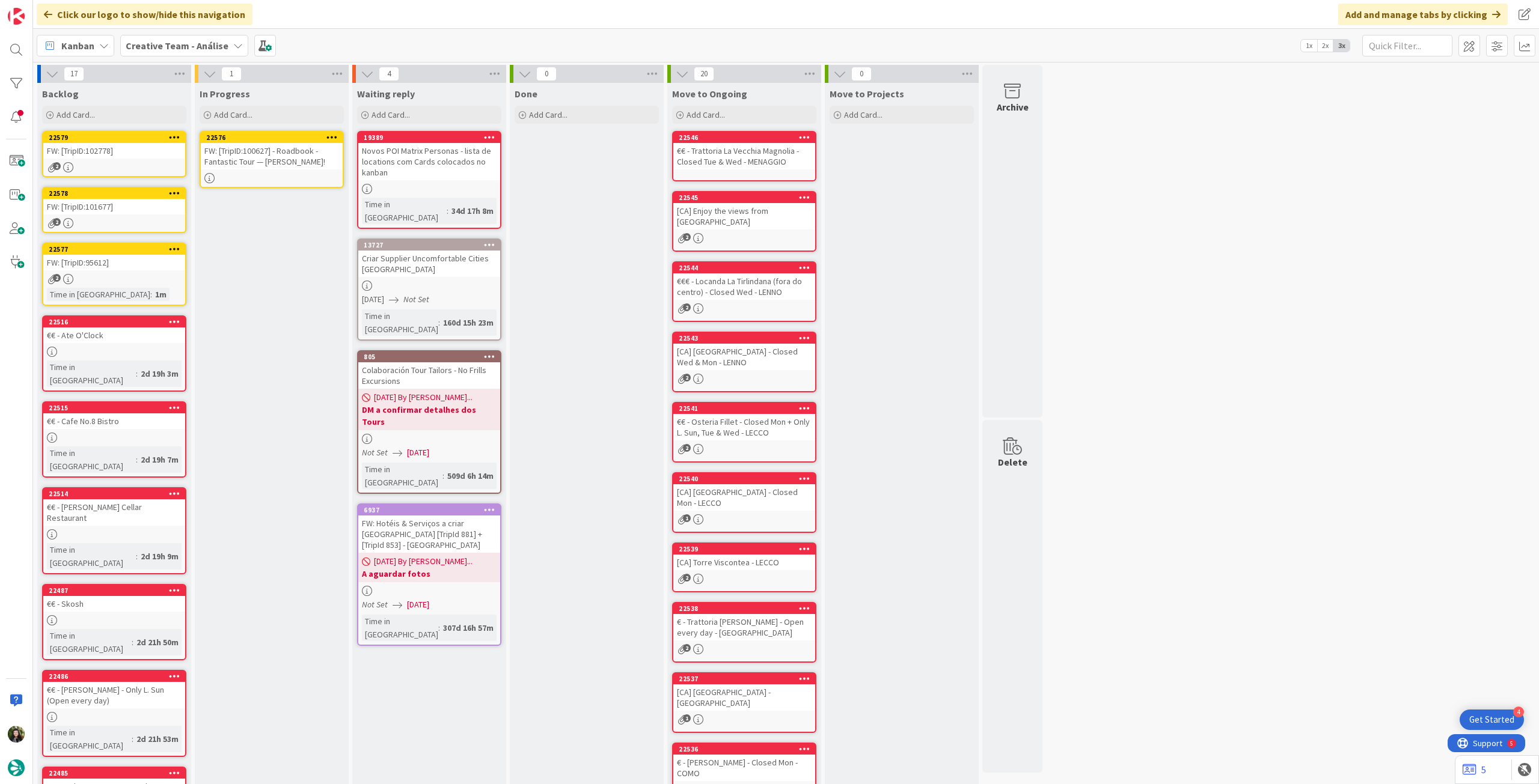
click at [279, 162] on div "FW: [TripID:100627] - Roadbook - Fantastic Tour — [PERSON_NAME]!" at bounding box center [271, 156] width 142 height 27
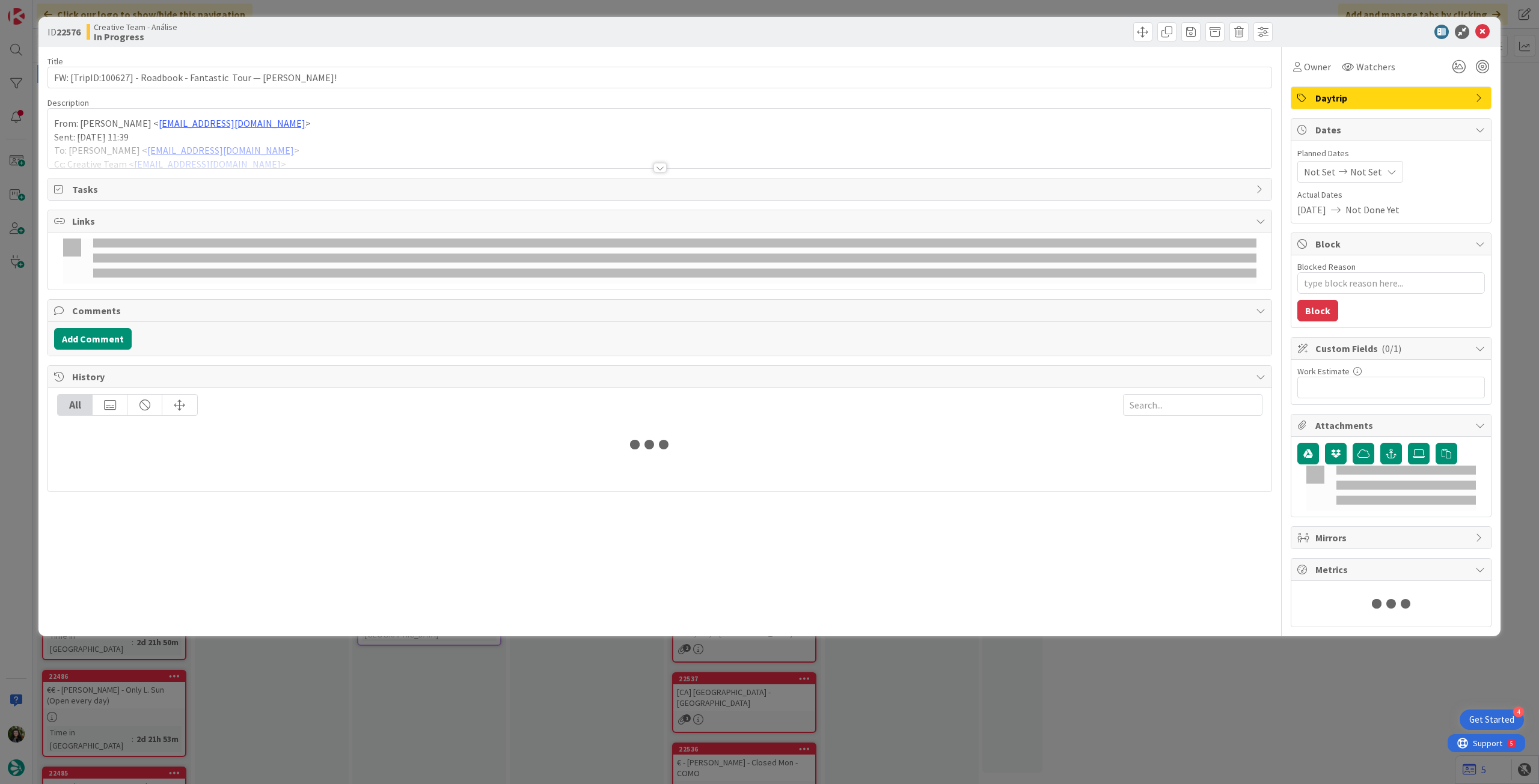
click at [281, 152] on div at bounding box center [660, 153] width 1223 height 31
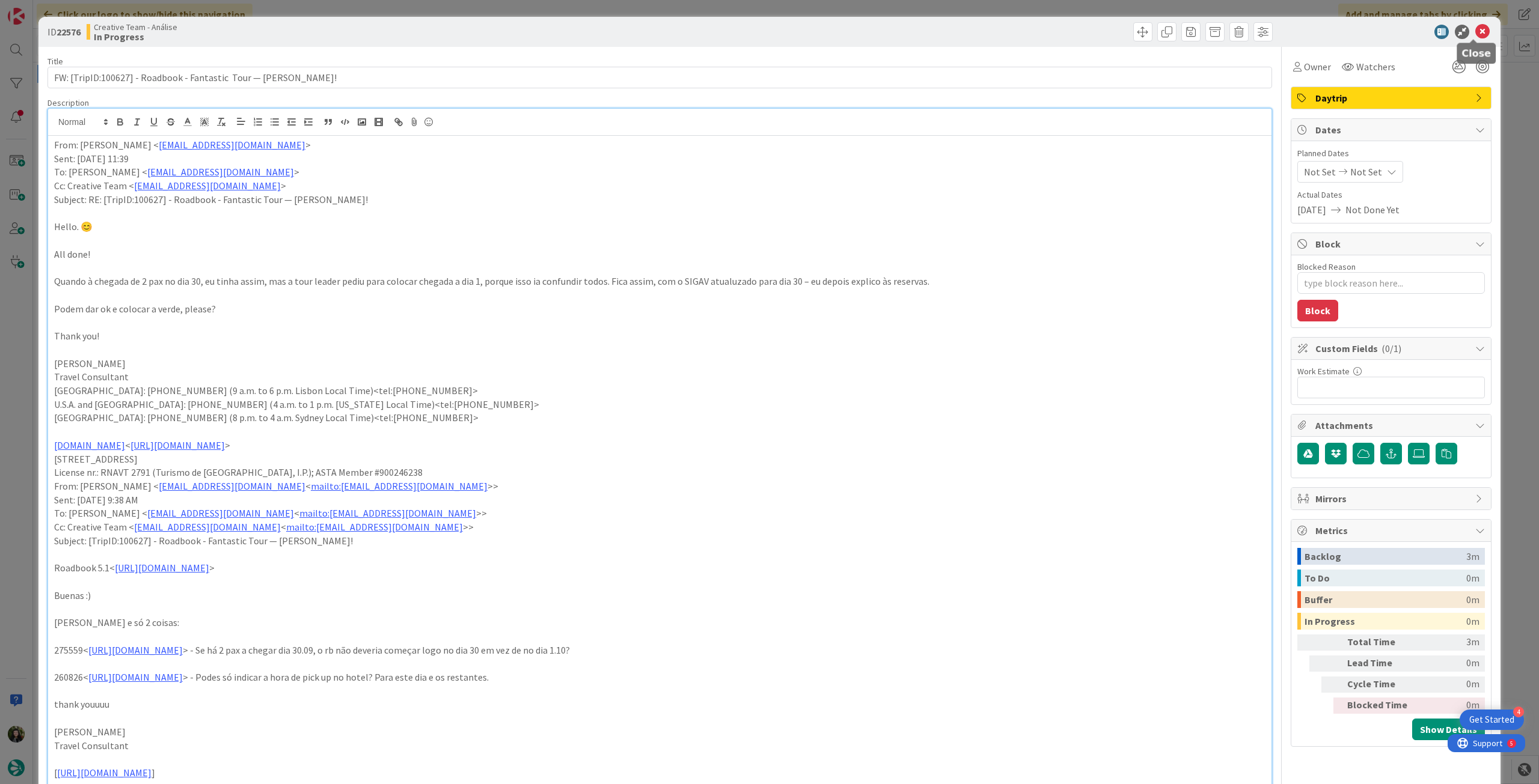
click at [1475, 28] on icon at bounding box center [1482, 31] width 15 height 15
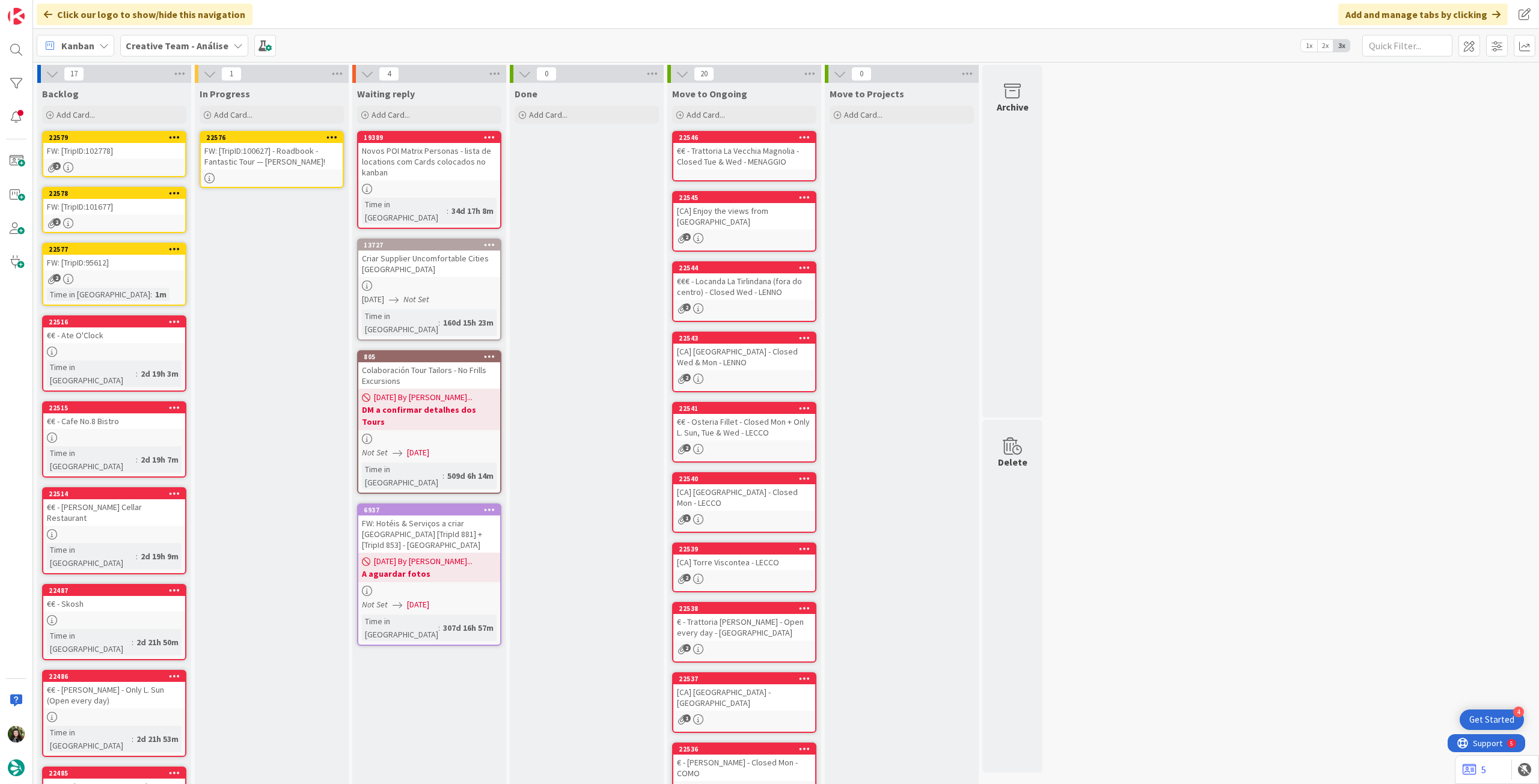
click at [316, 145] on div "FW: [TripID:100627] - Roadbook - Fantastic Tour — [PERSON_NAME]!" at bounding box center [271, 156] width 142 height 27
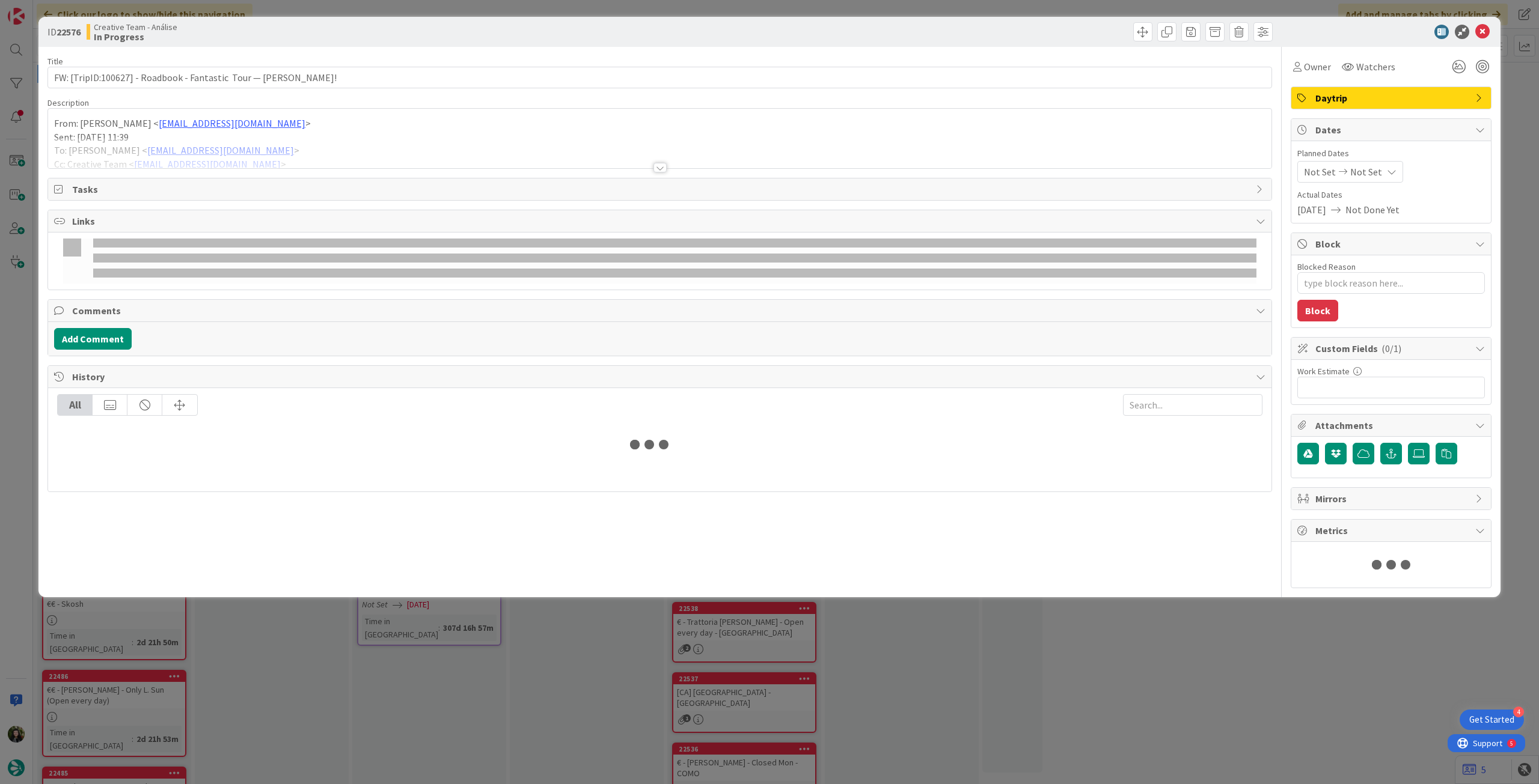
click at [1384, 163] on div "Not Set Not Set" at bounding box center [1351, 172] width 106 height 21
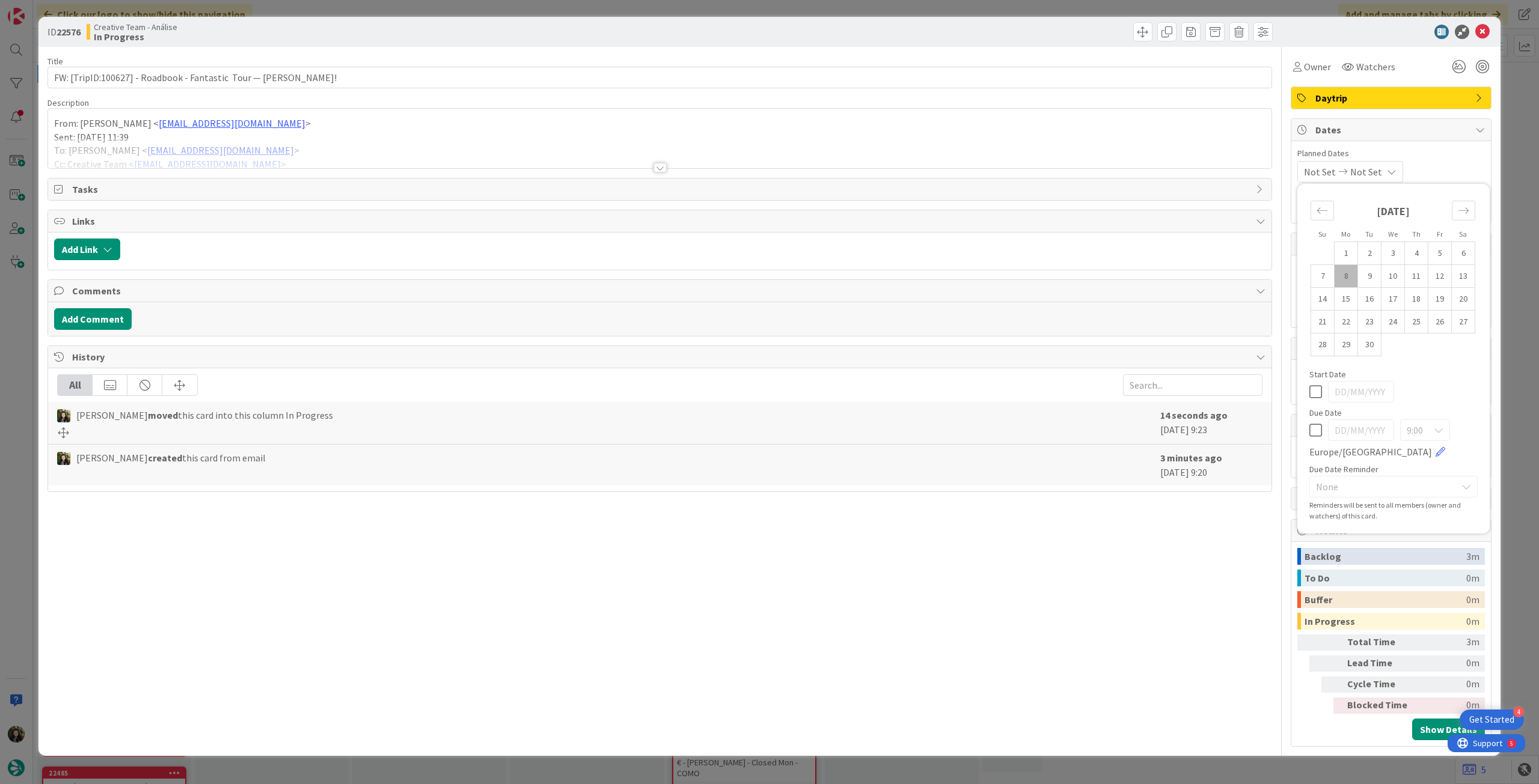
click at [1315, 427] on icon at bounding box center [1315, 430] width 12 height 15
click at [1482, 36] on icon at bounding box center [1482, 31] width 15 height 15
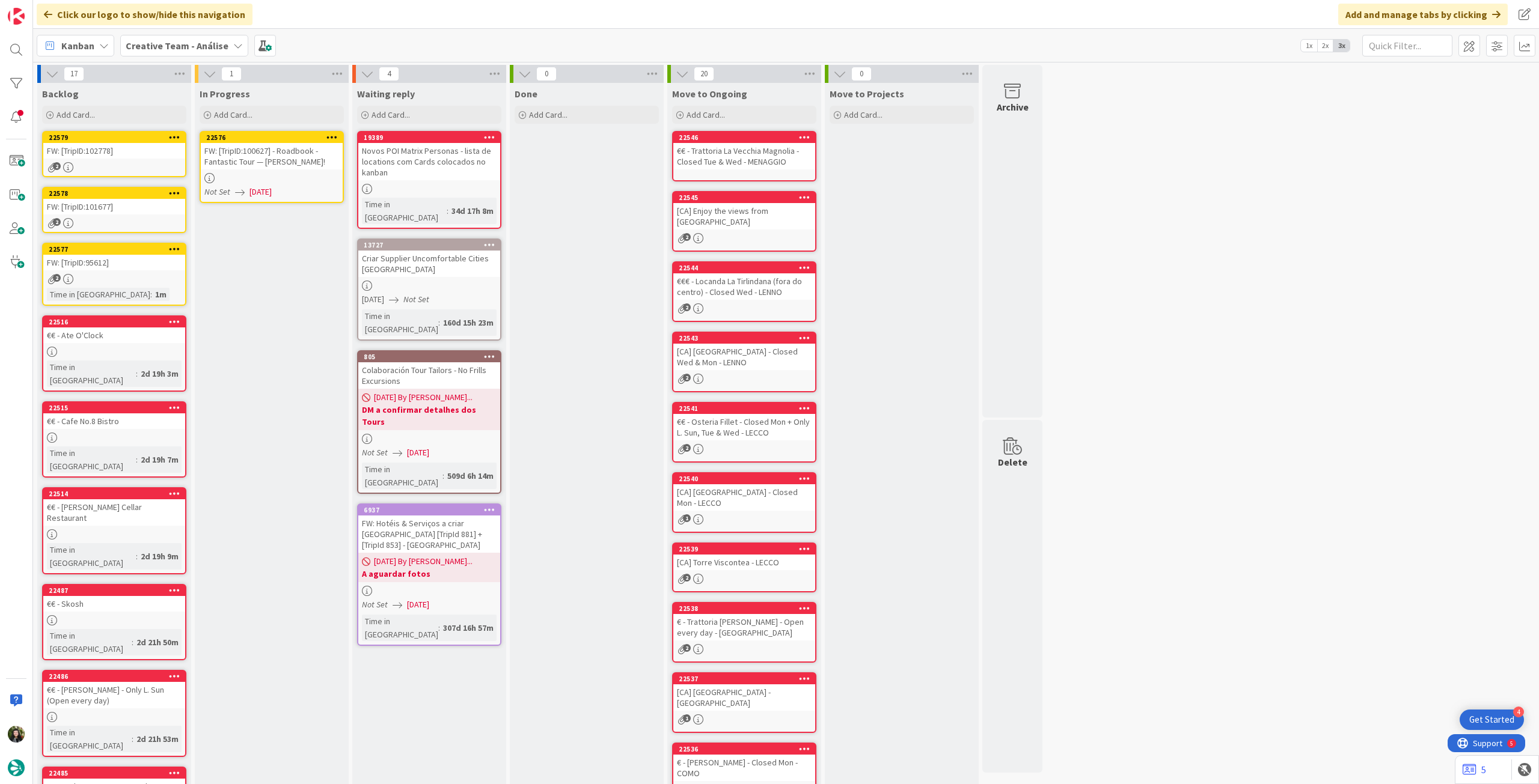
click at [333, 132] on icon at bounding box center [332, 136] width 11 height 8
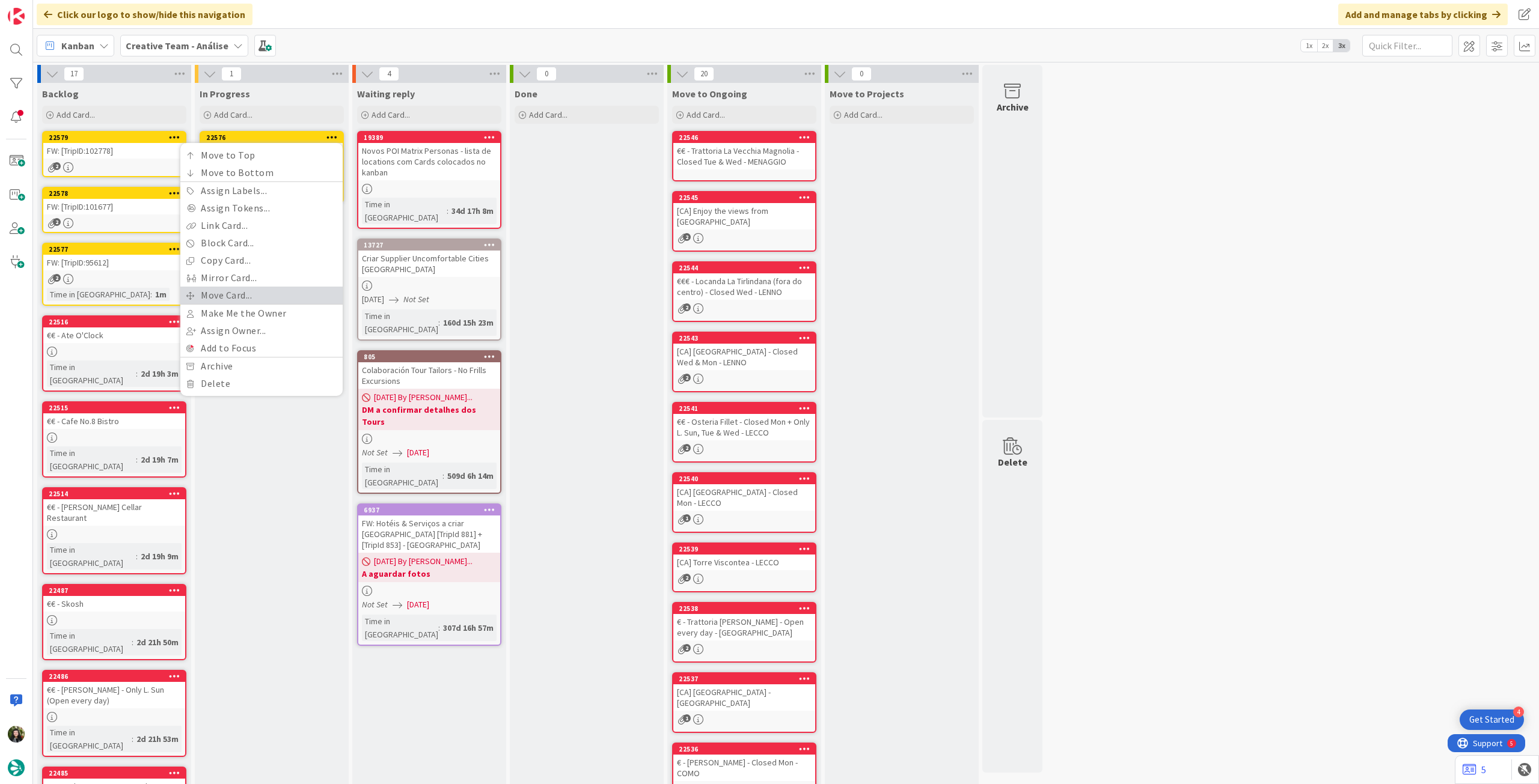
click at [265, 292] on link "Move Card..." at bounding box center [261, 295] width 162 height 18
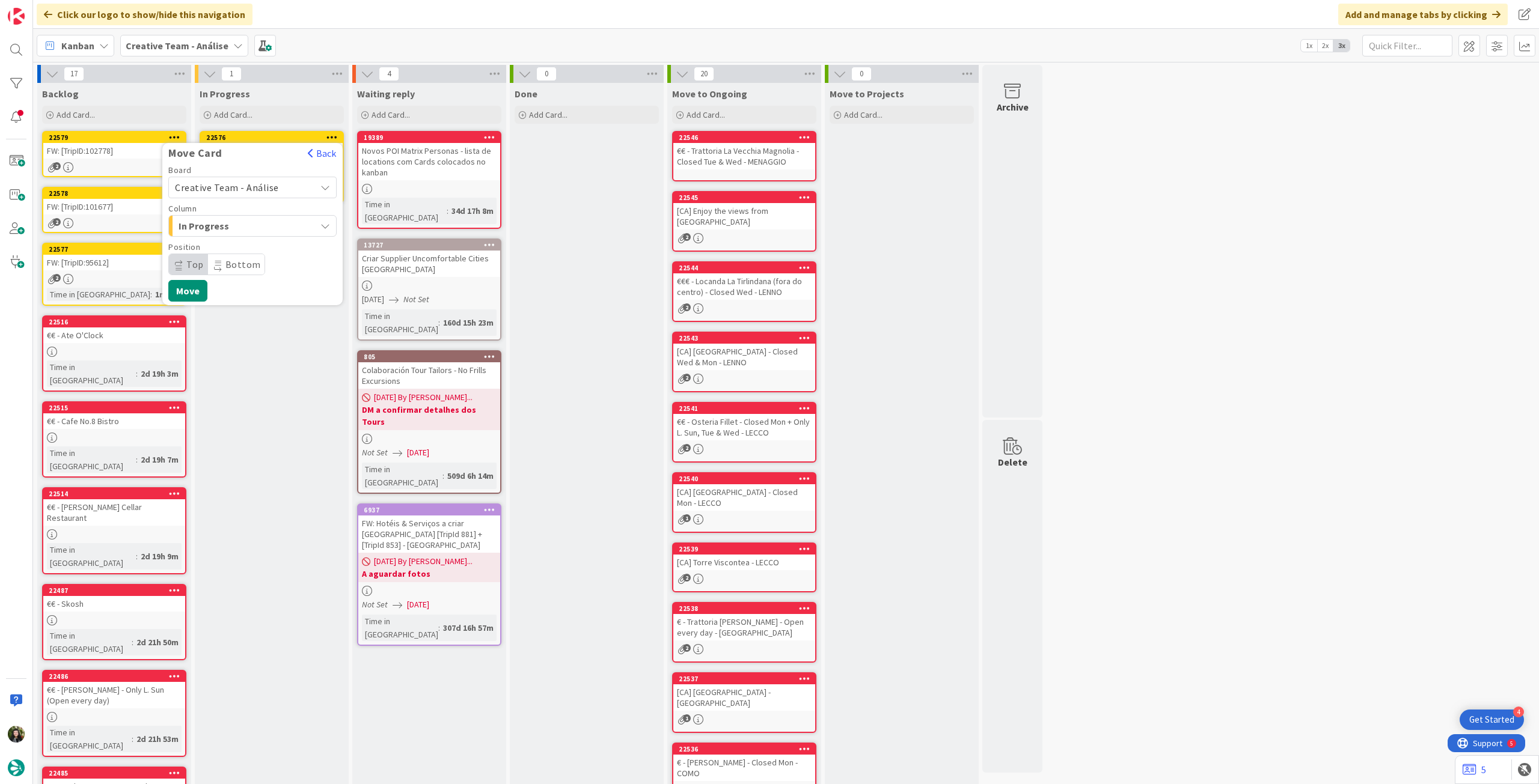
click at [221, 191] on span "Creative Team - Análise" at bounding box center [227, 188] width 104 height 12
click at [226, 250] on span "Creative Team" at bounding box center [260, 244] width 139 height 18
click at [260, 265] on span "Daytrip" at bounding box center [252, 264] width 116 height 17
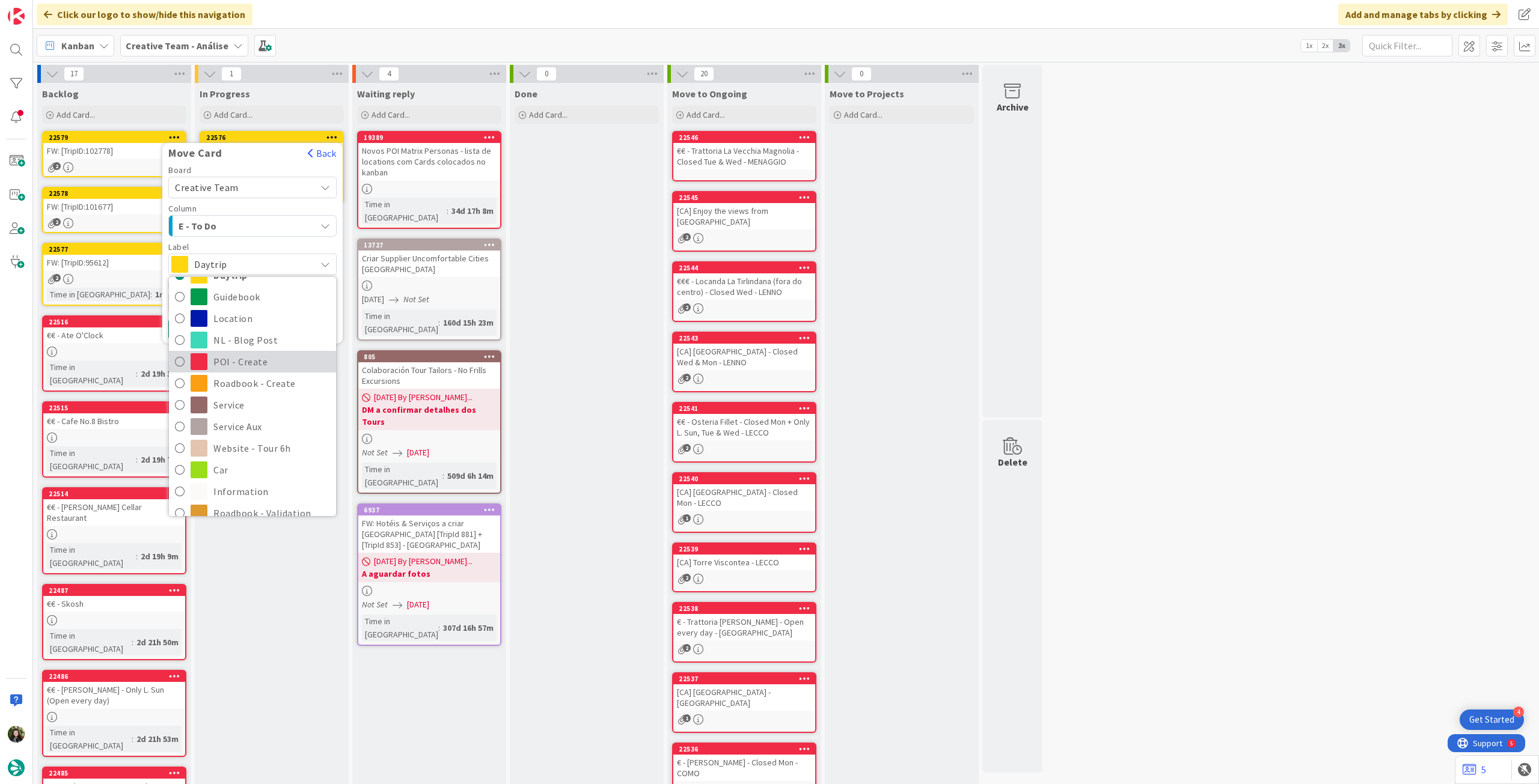
scroll to position [160, 0]
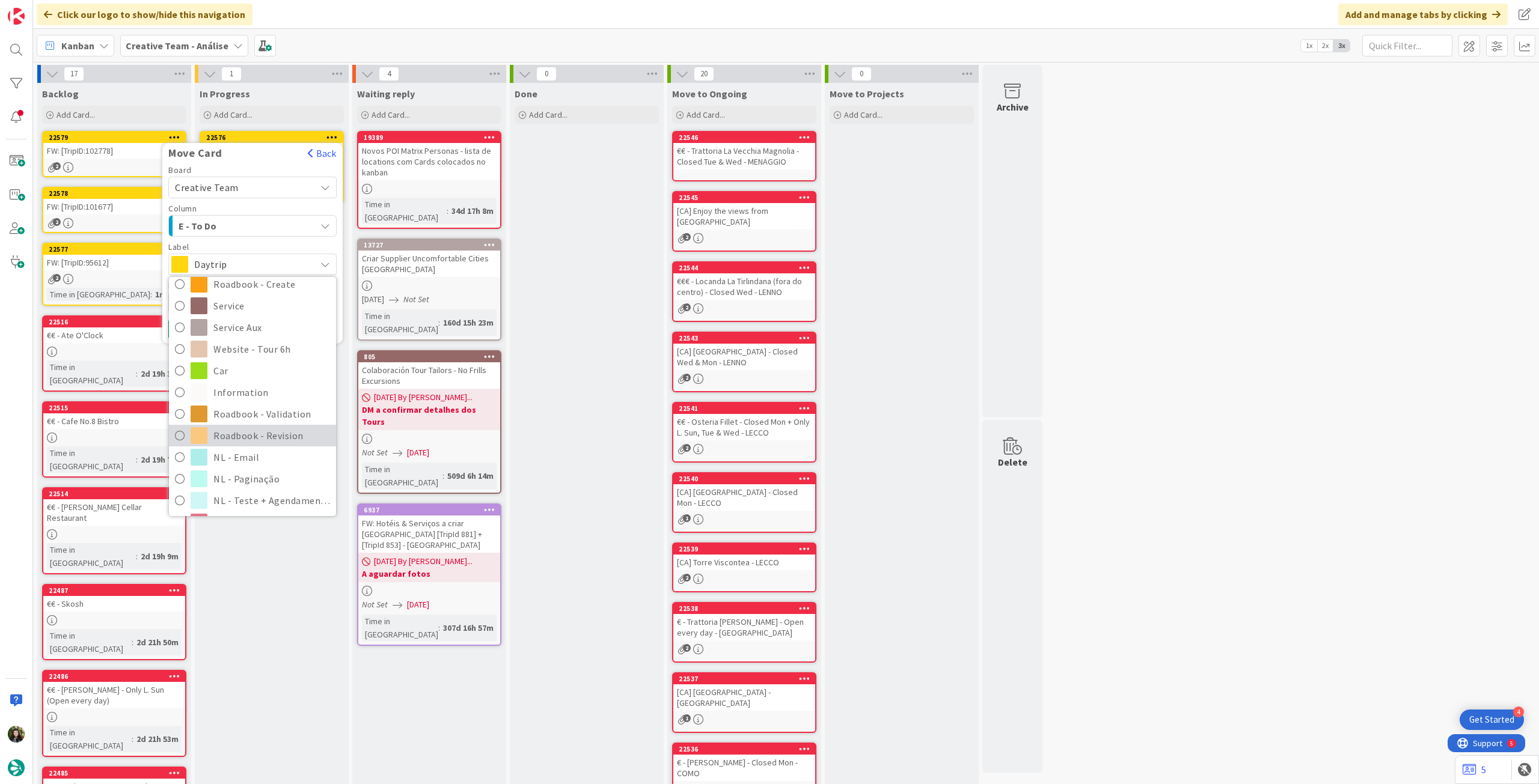
click at [239, 432] on span "Roadbook - Revision" at bounding box center [272, 436] width 116 height 18
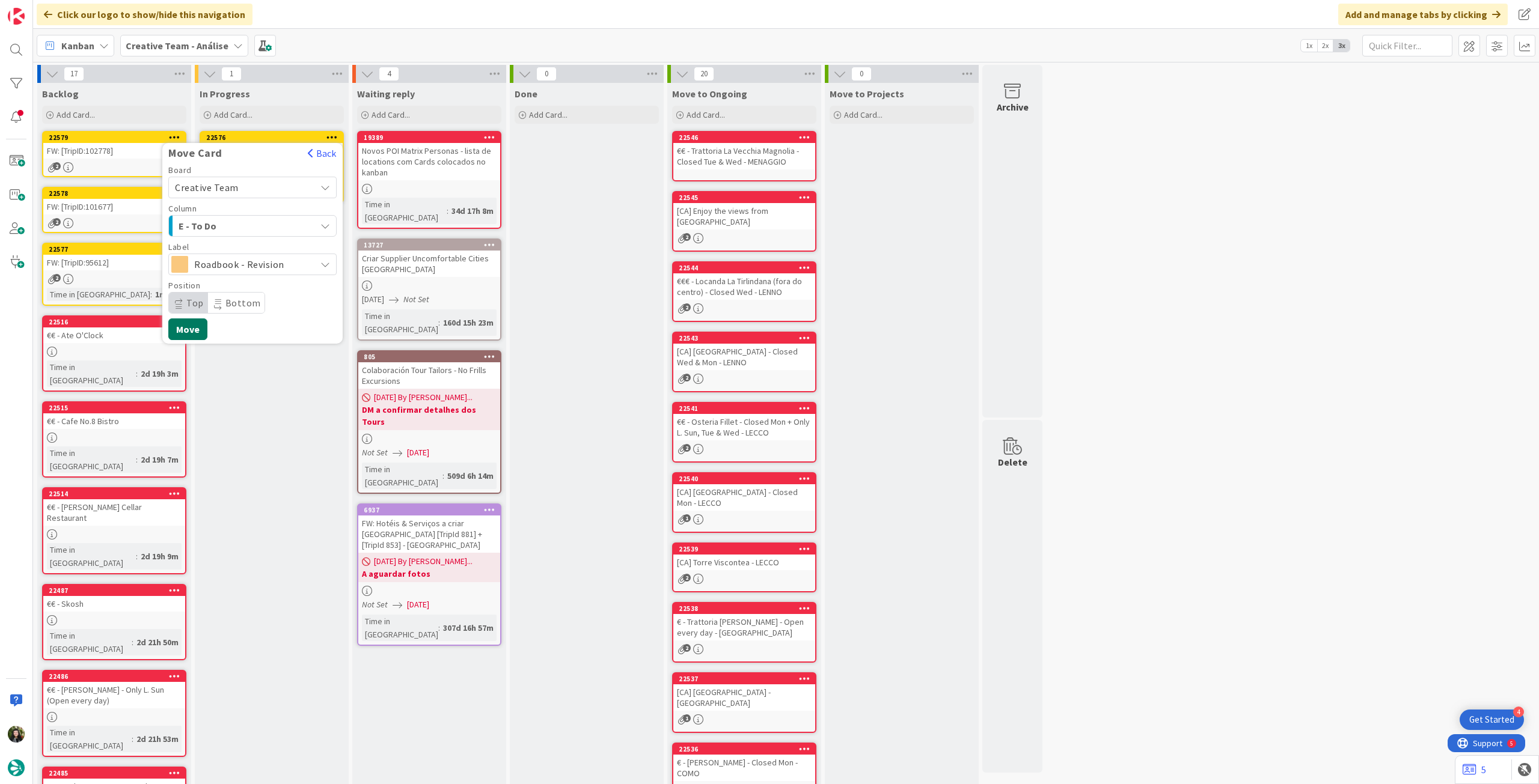
click at [192, 326] on button "Move" at bounding box center [188, 329] width 39 height 21
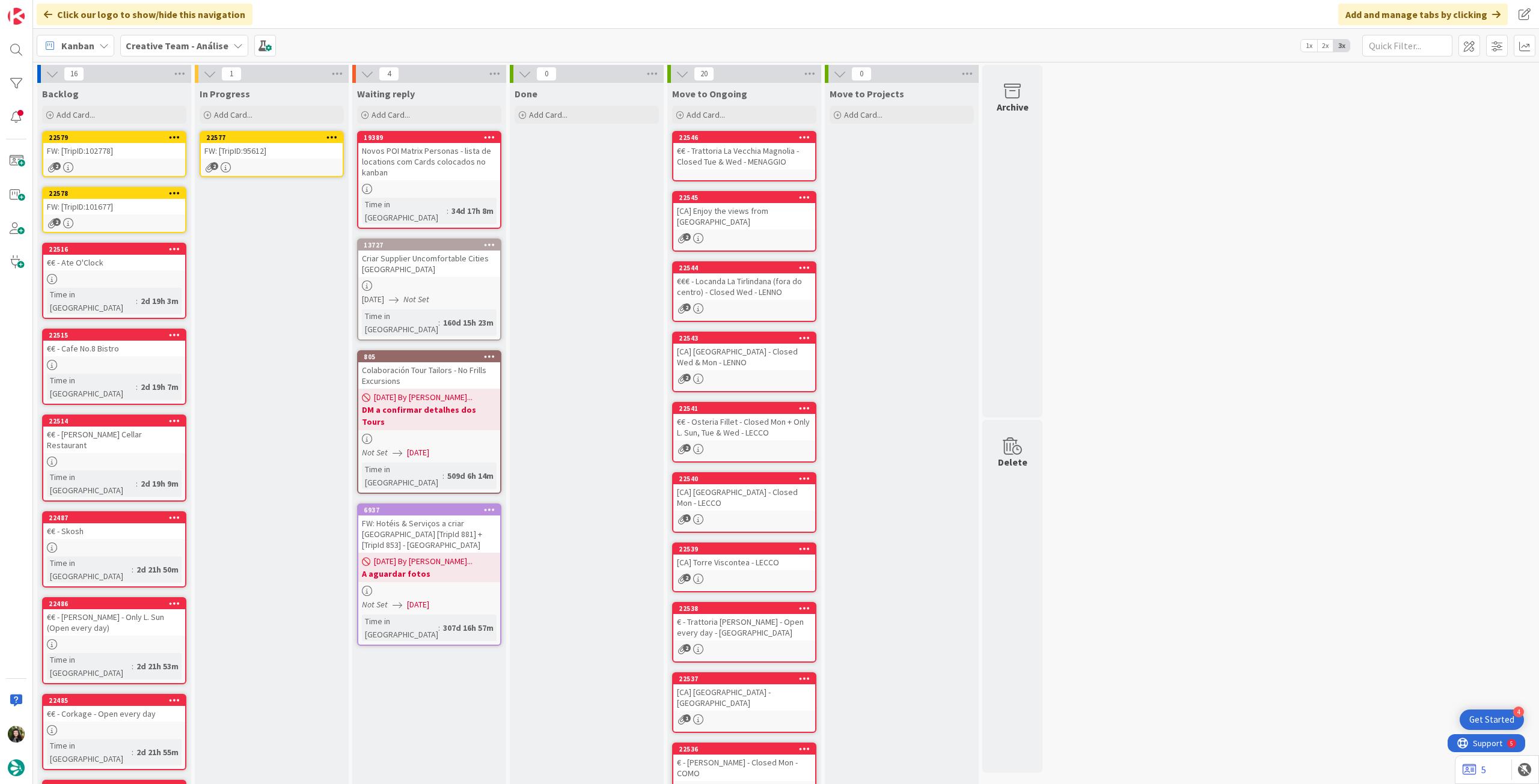
click at [285, 144] on div "FW: [TripID:95612]" at bounding box center [271, 151] width 142 height 15
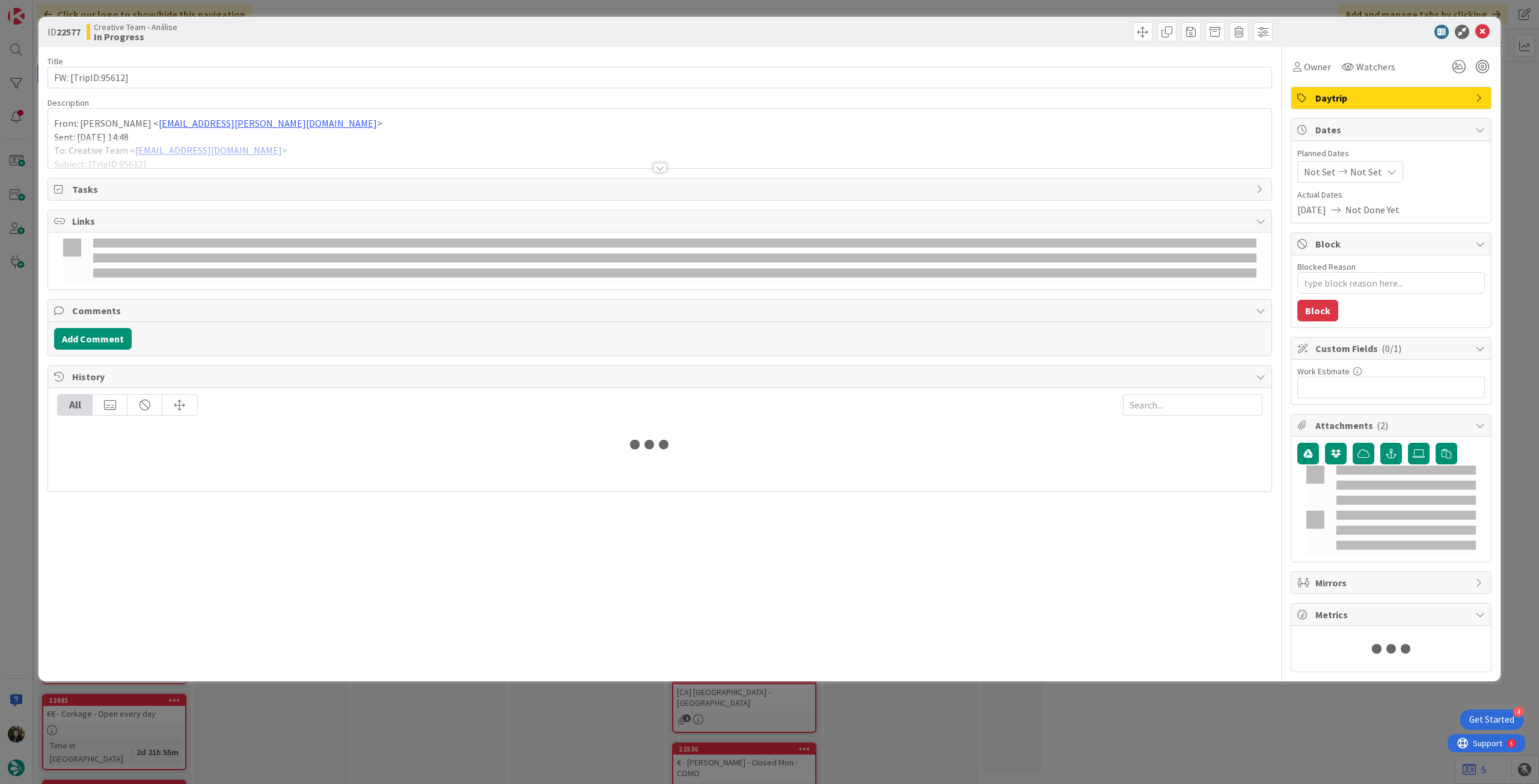
click at [287, 136] on p "Sent: Saturday, September 6, 2025 14:48" at bounding box center [660, 137] width 1211 height 14
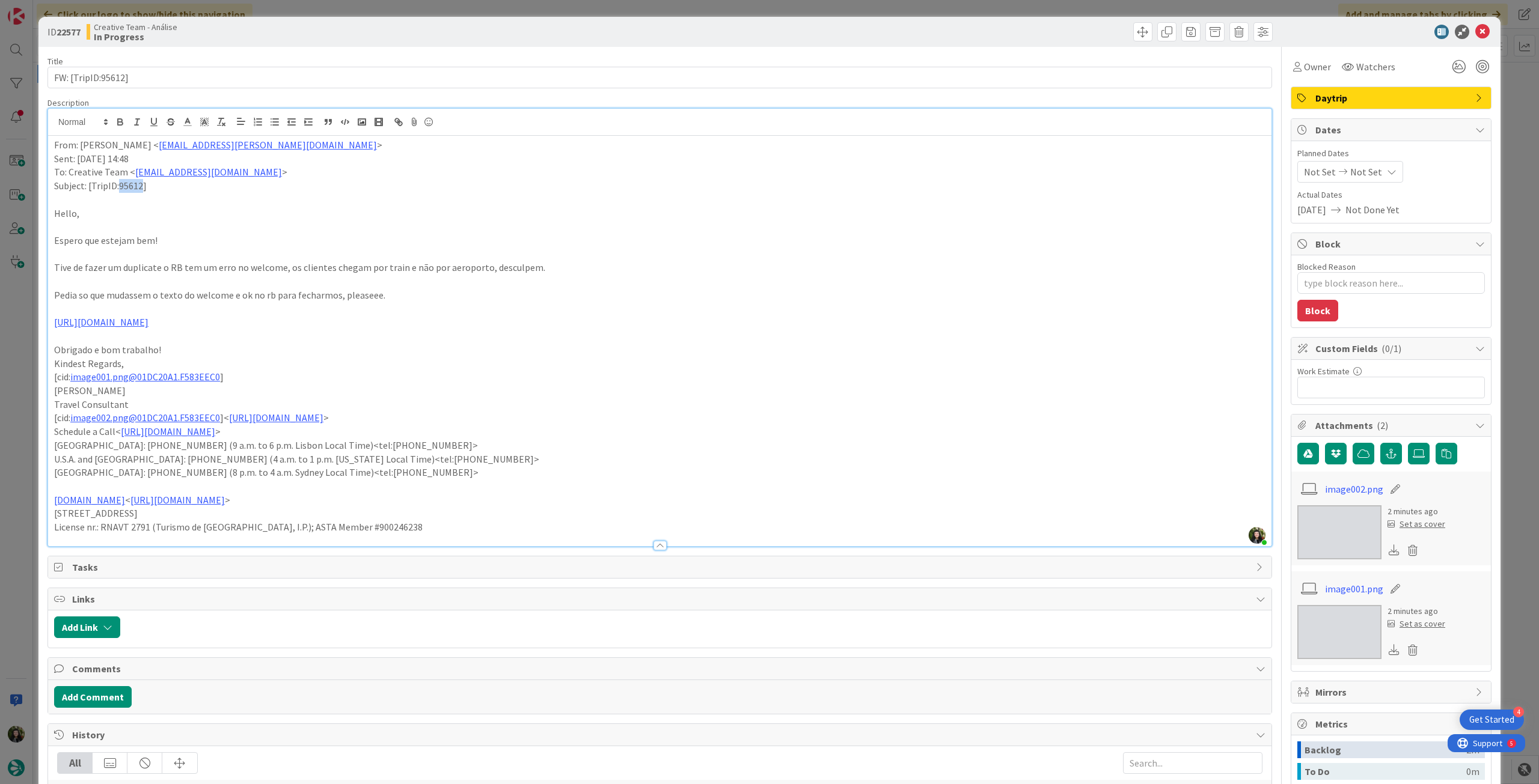
drag, startPoint x: 119, startPoint y: 185, endPoint x: 142, endPoint y: 185, distance: 23.0
click at [142, 185] on p "Subject: [TripID:95612]" at bounding box center [660, 186] width 1211 height 14
copy p "95612"
click at [378, 224] on p at bounding box center [660, 227] width 1211 height 14
click at [1387, 167] on icon at bounding box center [1392, 172] width 10 height 10
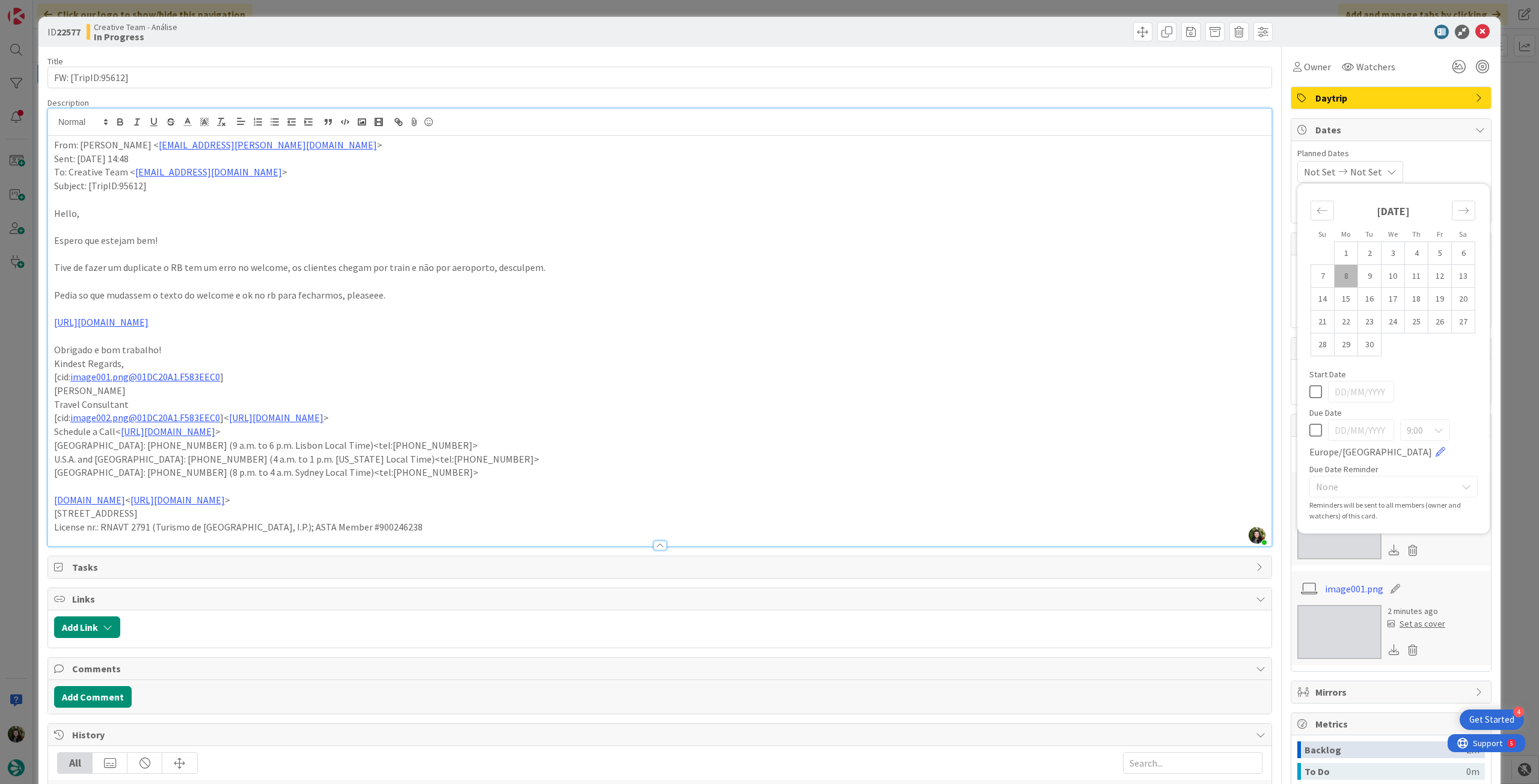
click at [1309, 425] on icon at bounding box center [1315, 430] width 12 height 15
click at [1475, 35] on icon at bounding box center [1482, 31] width 15 height 15
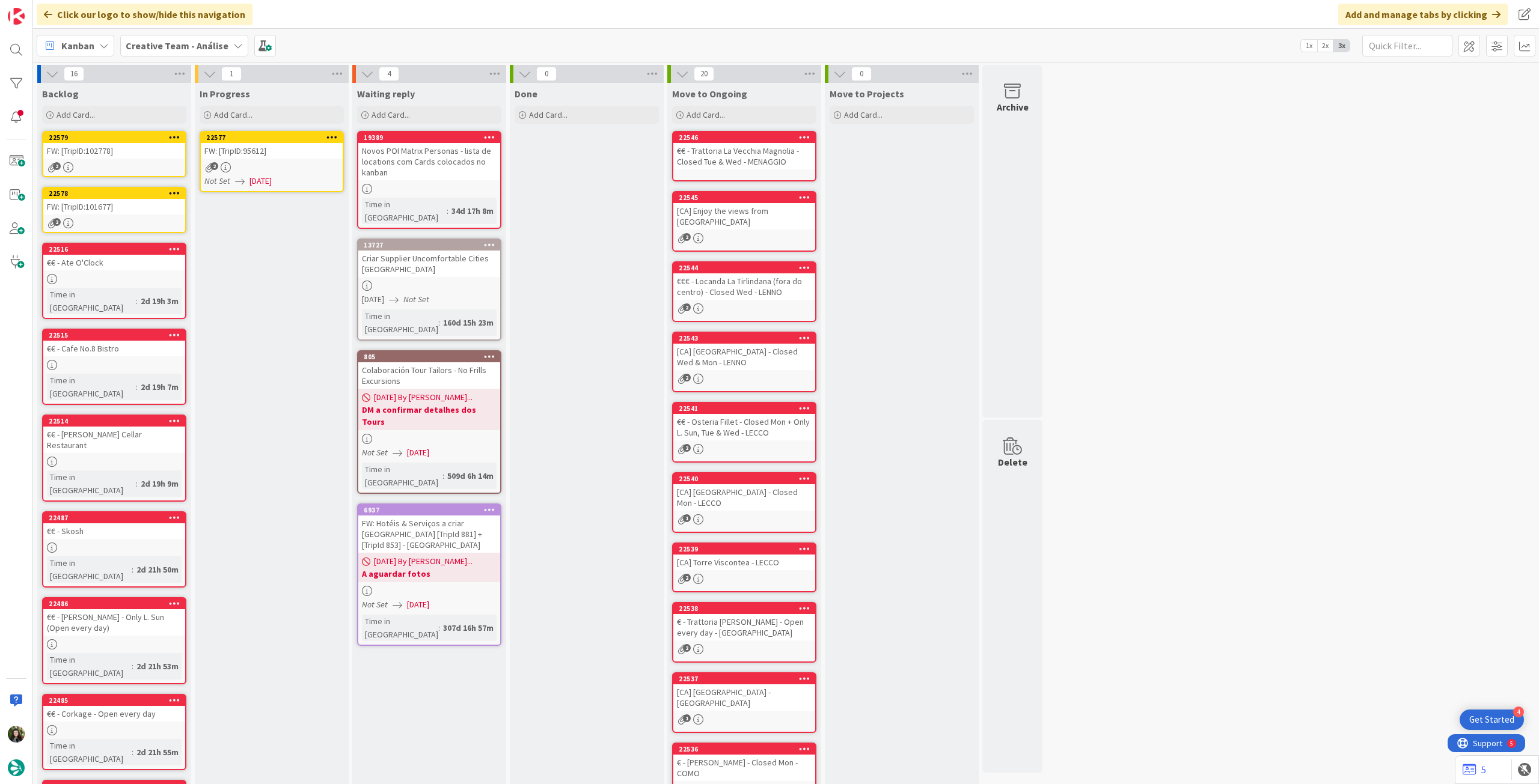
click at [331, 139] on icon at bounding box center [332, 136] width 11 height 8
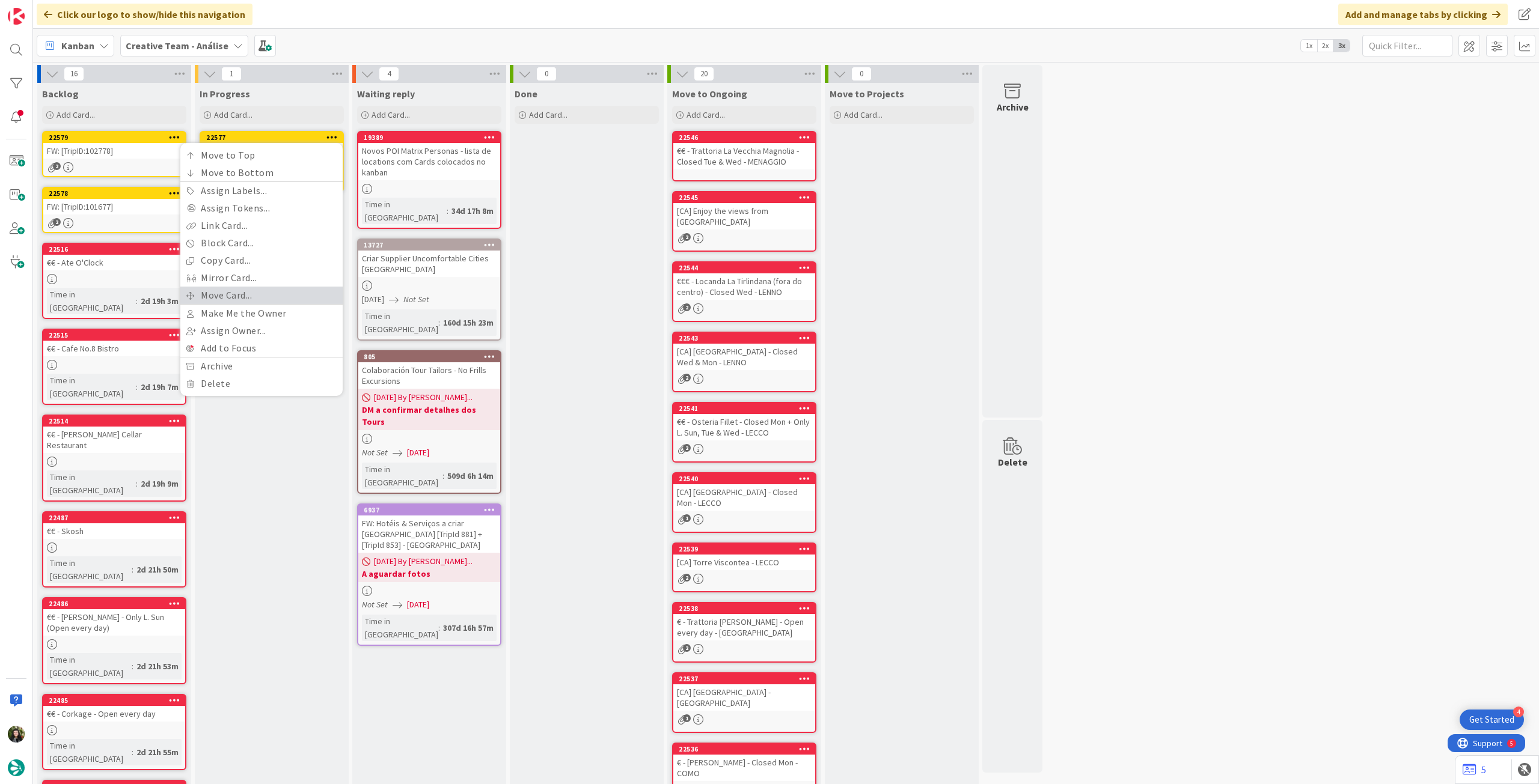
click at [220, 294] on link "Move Card..." at bounding box center [261, 295] width 162 height 18
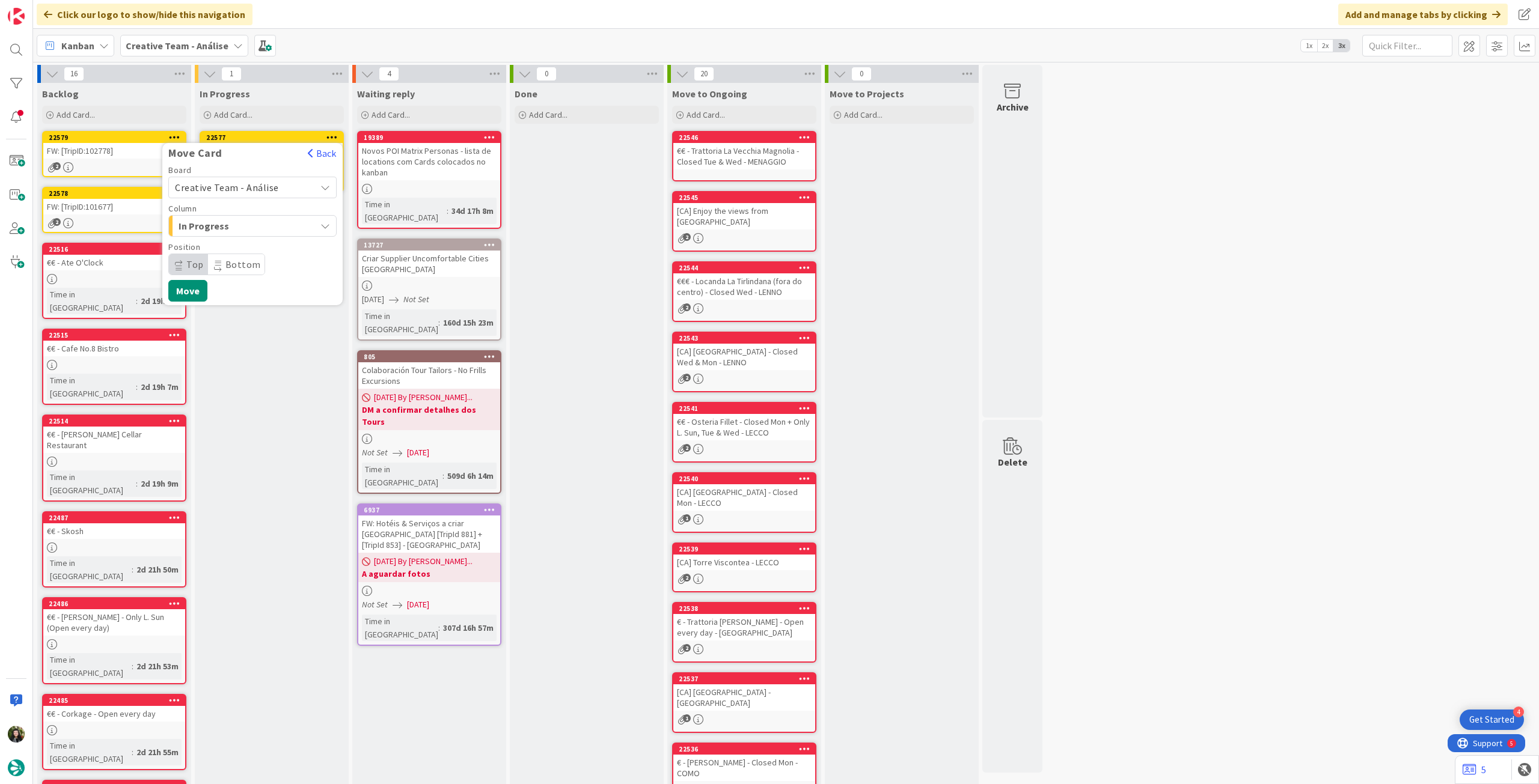
click at [231, 185] on span "Creative Team - Análise" at bounding box center [227, 188] width 104 height 12
click at [226, 242] on span "Creative Team" at bounding box center [260, 244] width 139 height 18
click at [225, 263] on span "Daytrip" at bounding box center [252, 264] width 116 height 17
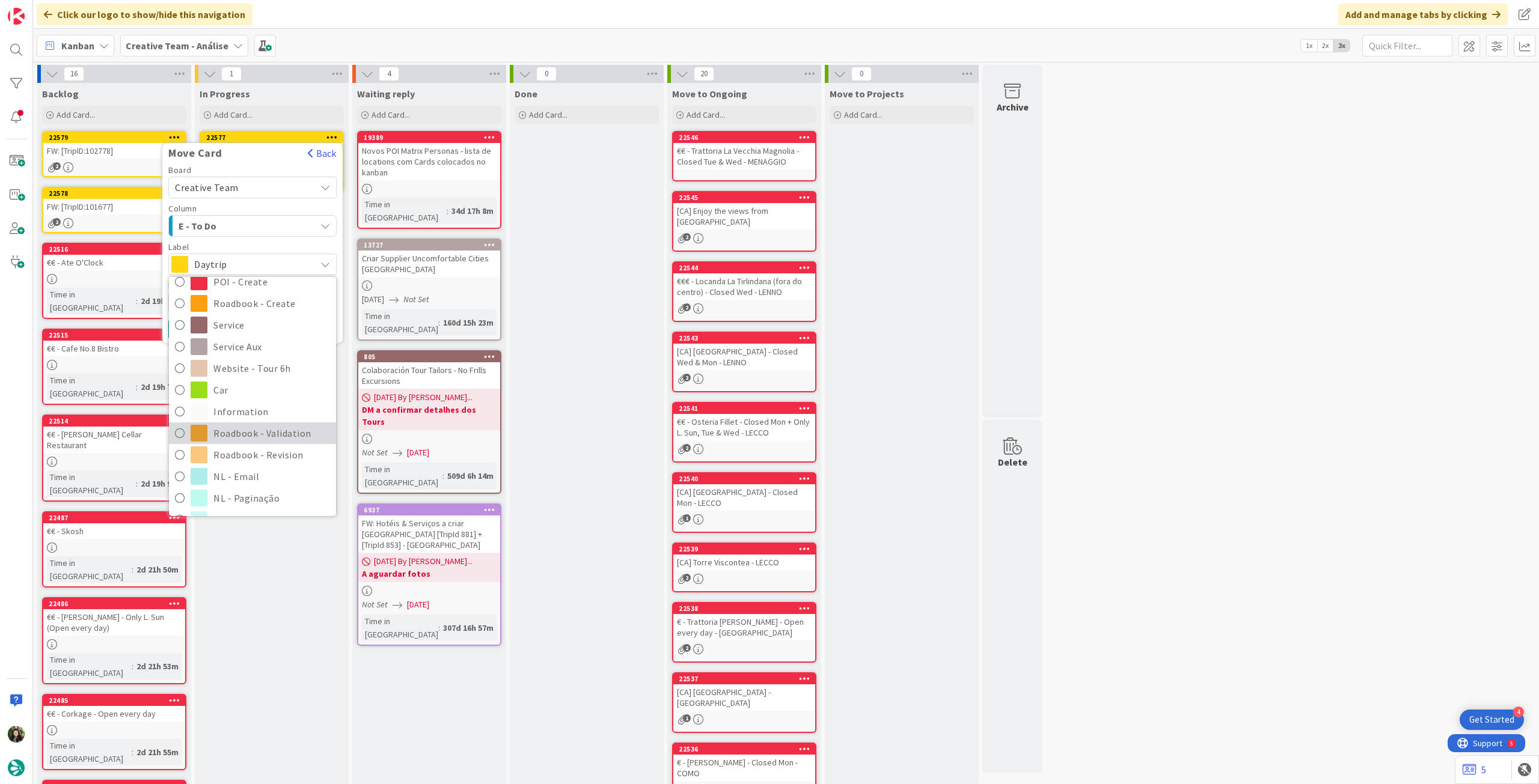
scroll to position [160, 0]
click at [245, 434] on span "Roadbook - Revision" at bounding box center [272, 436] width 116 height 18
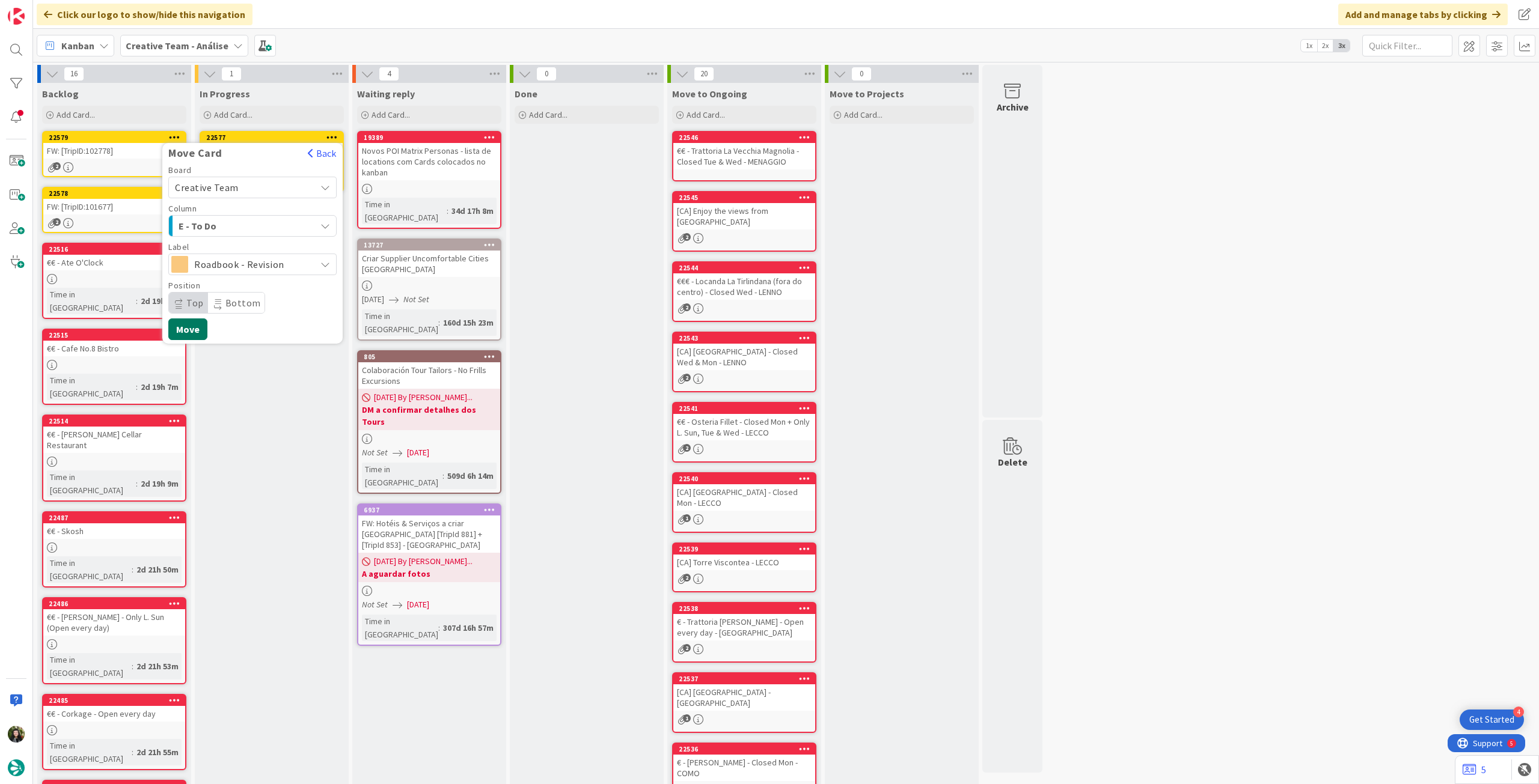
click at [188, 334] on button "Move" at bounding box center [188, 329] width 39 height 21
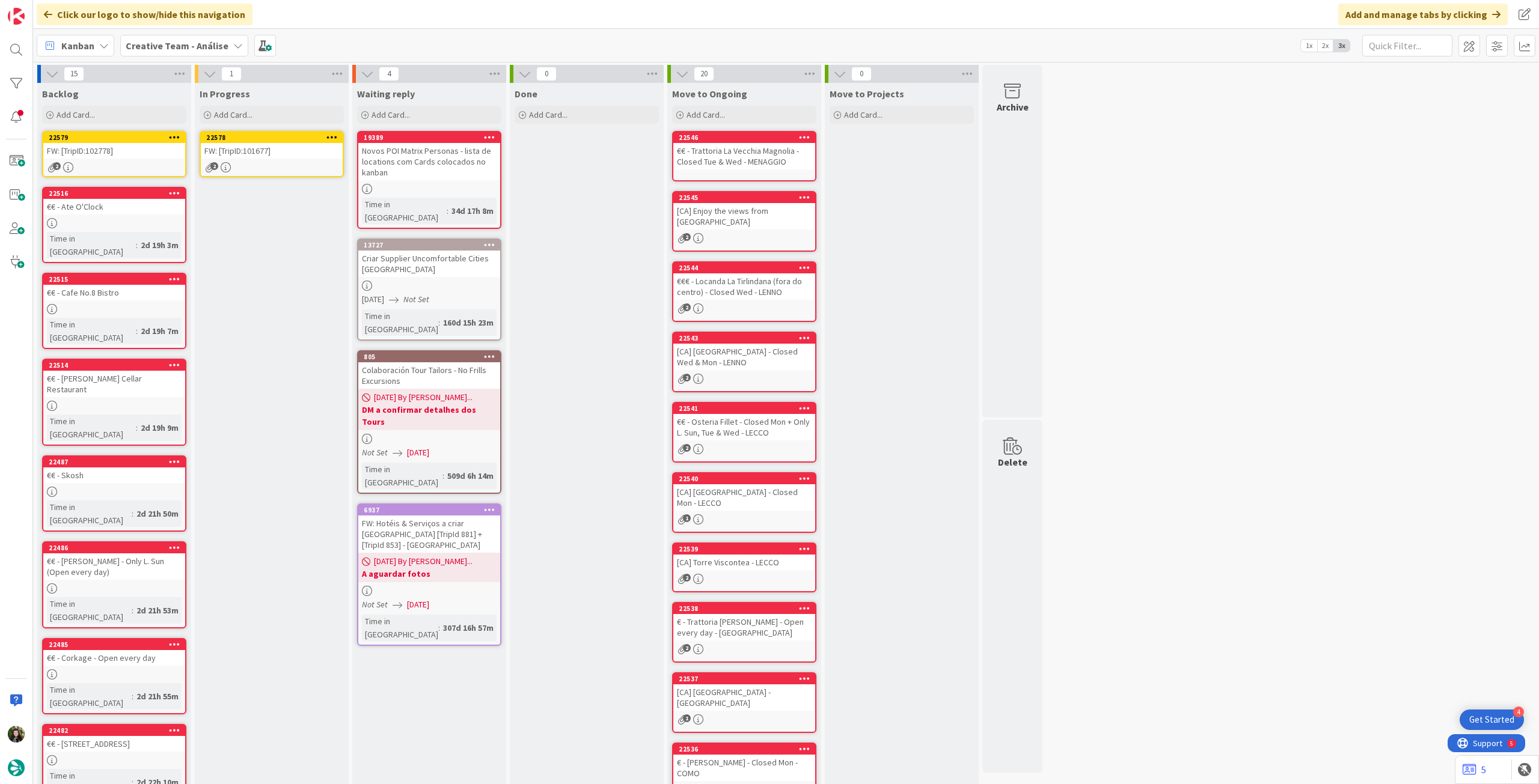
click at [267, 161] on link "22578 FW: [TripID:101677] 2" at bounding box center [272, 154] width 144 height 46
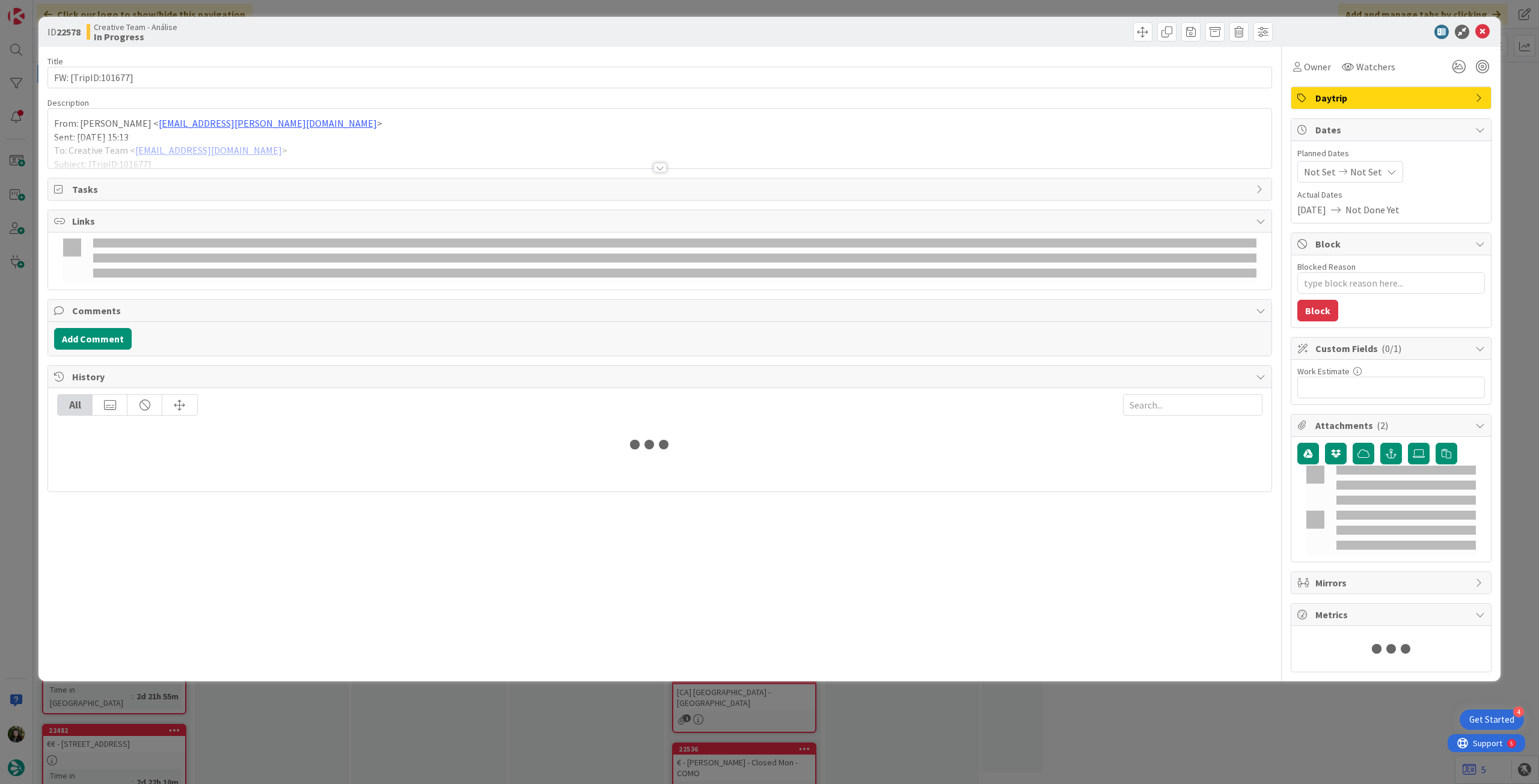
click at [217, 149] on div at bounding box center [660, 153] width 1223 height 31
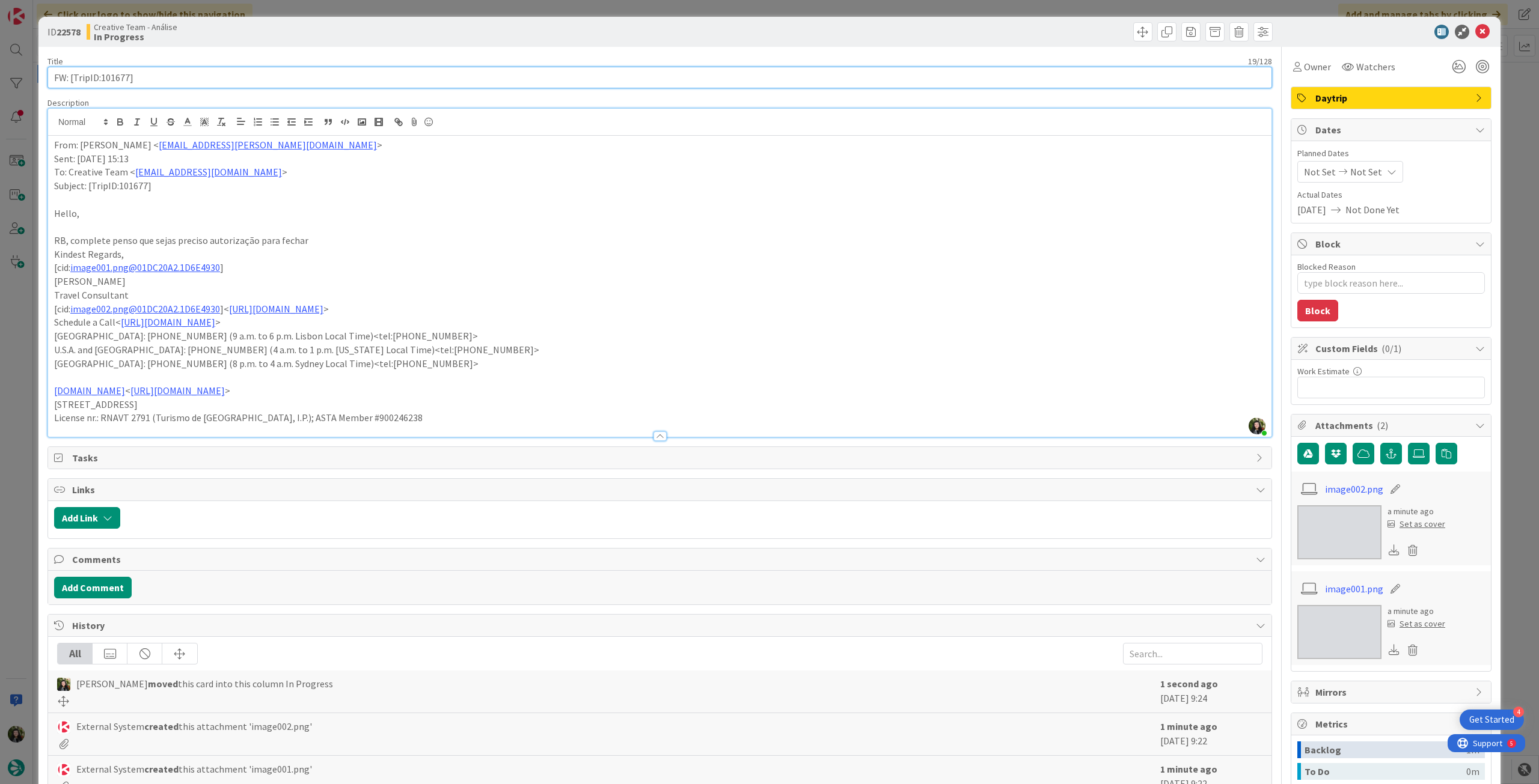
drag, startPoint x: 100, startPoint y: 79, endPoint x: 128, endPoint y: 77, distance: 28.1
click at [128, 77] on input "FW: [TripID:101677]" at bounding box center [660, 77] width 1225 height 21
click at [52, 142] on div "From: Sebastião Oliveira < sebastiao.oliveira@tourtailors.com > Sent: Saturday,…" at bounding box center [660, 286] width 1223 height 301
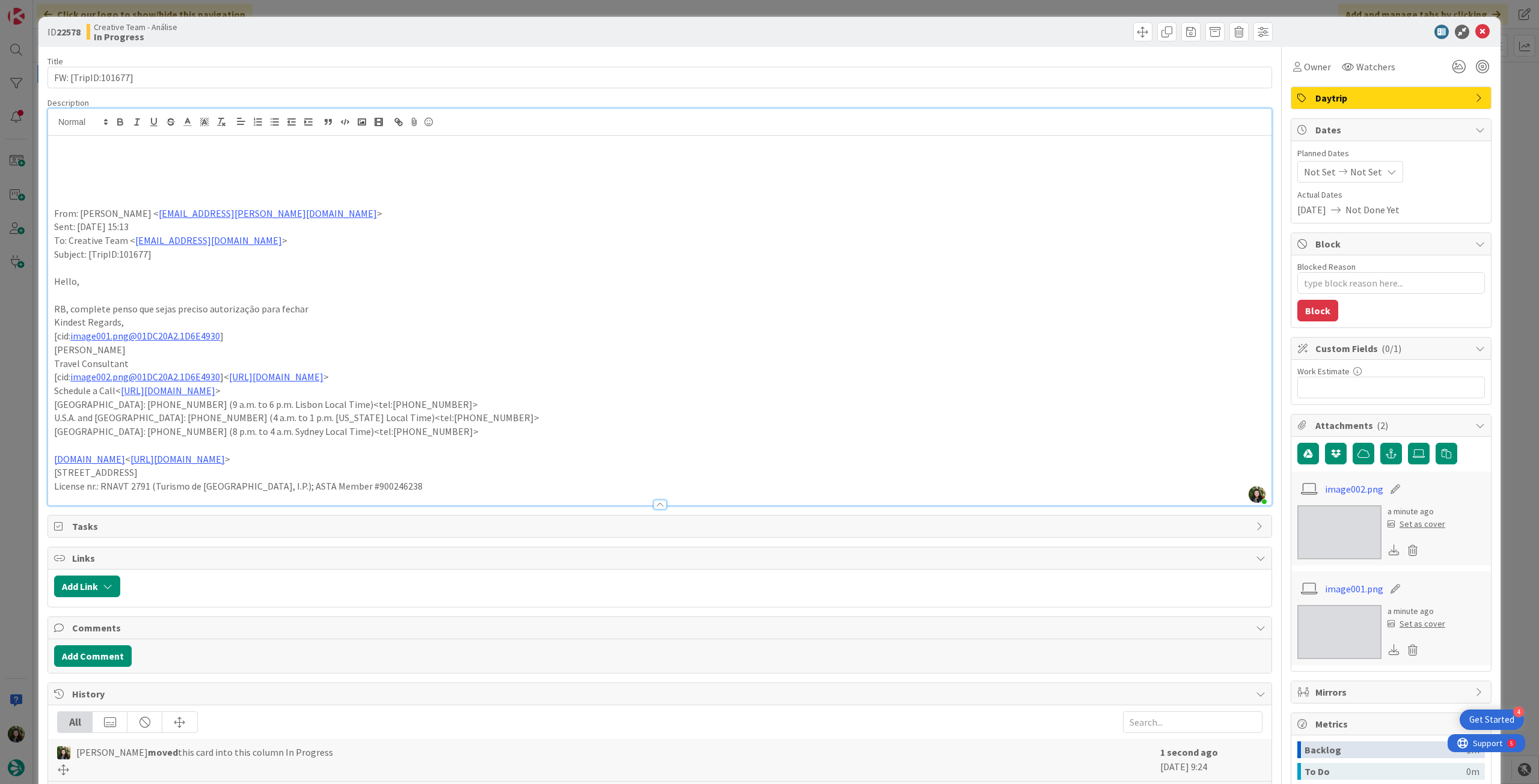
click at [100, 161] on p at bounding box center [660, 159] width 1211 height 14
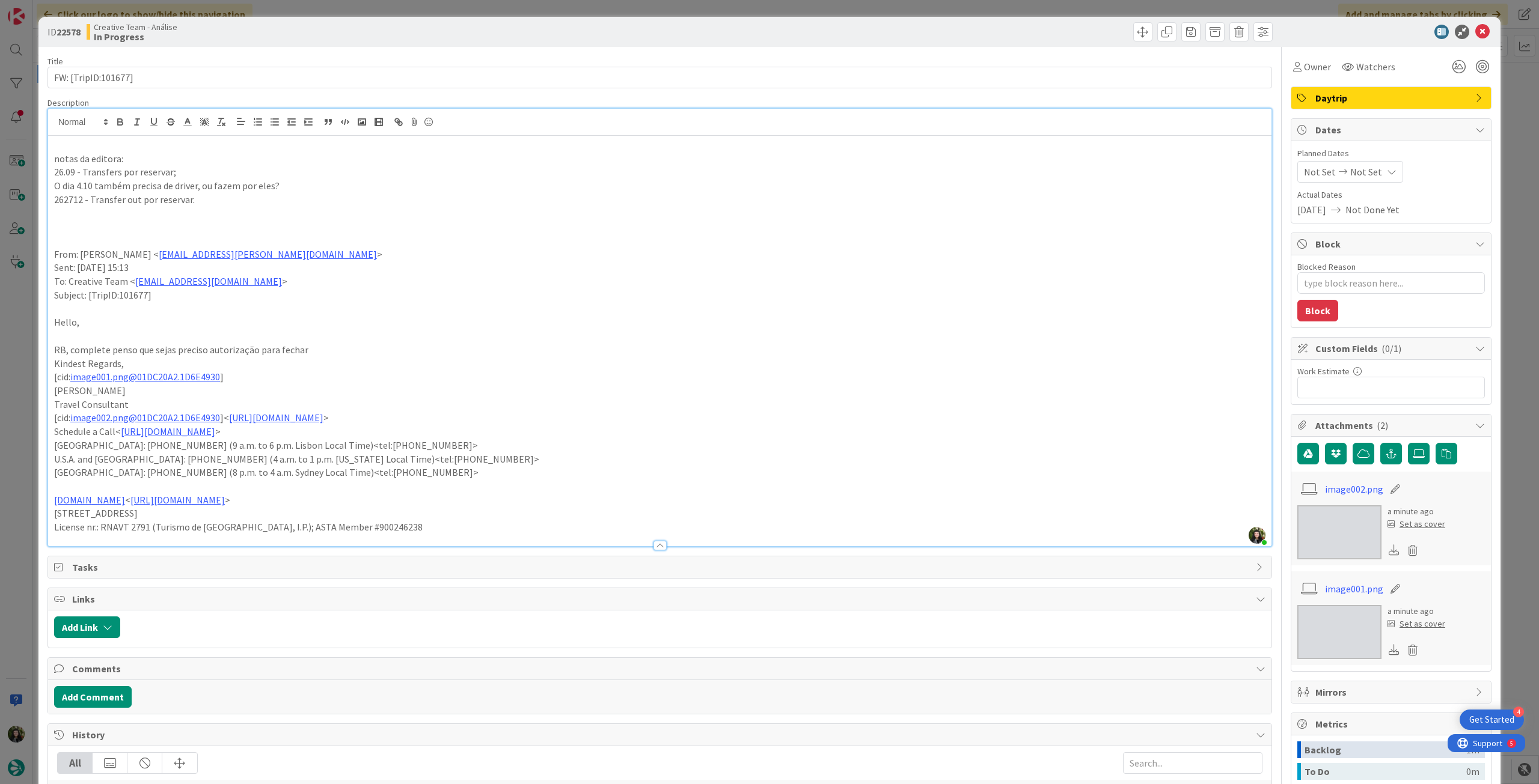
click at [302, 188] on p "O dia 4.10 também precisa de driver, ou fazem por eles?" at bounding box center [660, 186] width 1211 height 14
click at [76, 162] on p "notas da editora:" at bounding box center [660, 159] width 1211 height 14
click at [121, 122] on icon "button" at bounding box center [120, 122] width 11 height 11
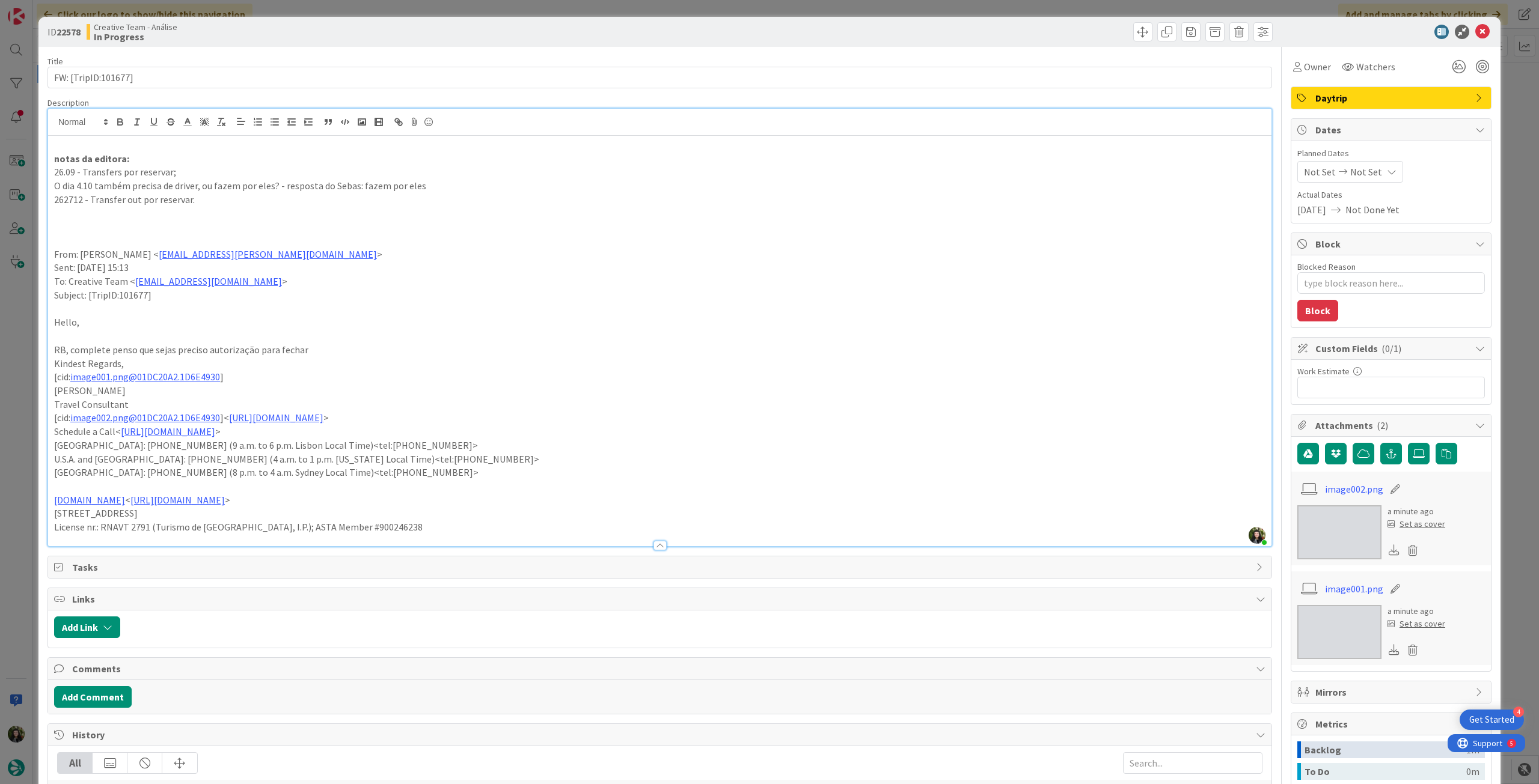
drag, startPoint x: 512, startPoint y: 266, endPoint x: 530, endPoint y: 273, distance: 19.3
click at [512, 267] on p "Sent: Saturday, September 6, 2025 15:13" at bounding box center [660, 268] width 1211 height 14
click at [1387, 167] on icon at bounding box center [1392, 172] width 10 height 10
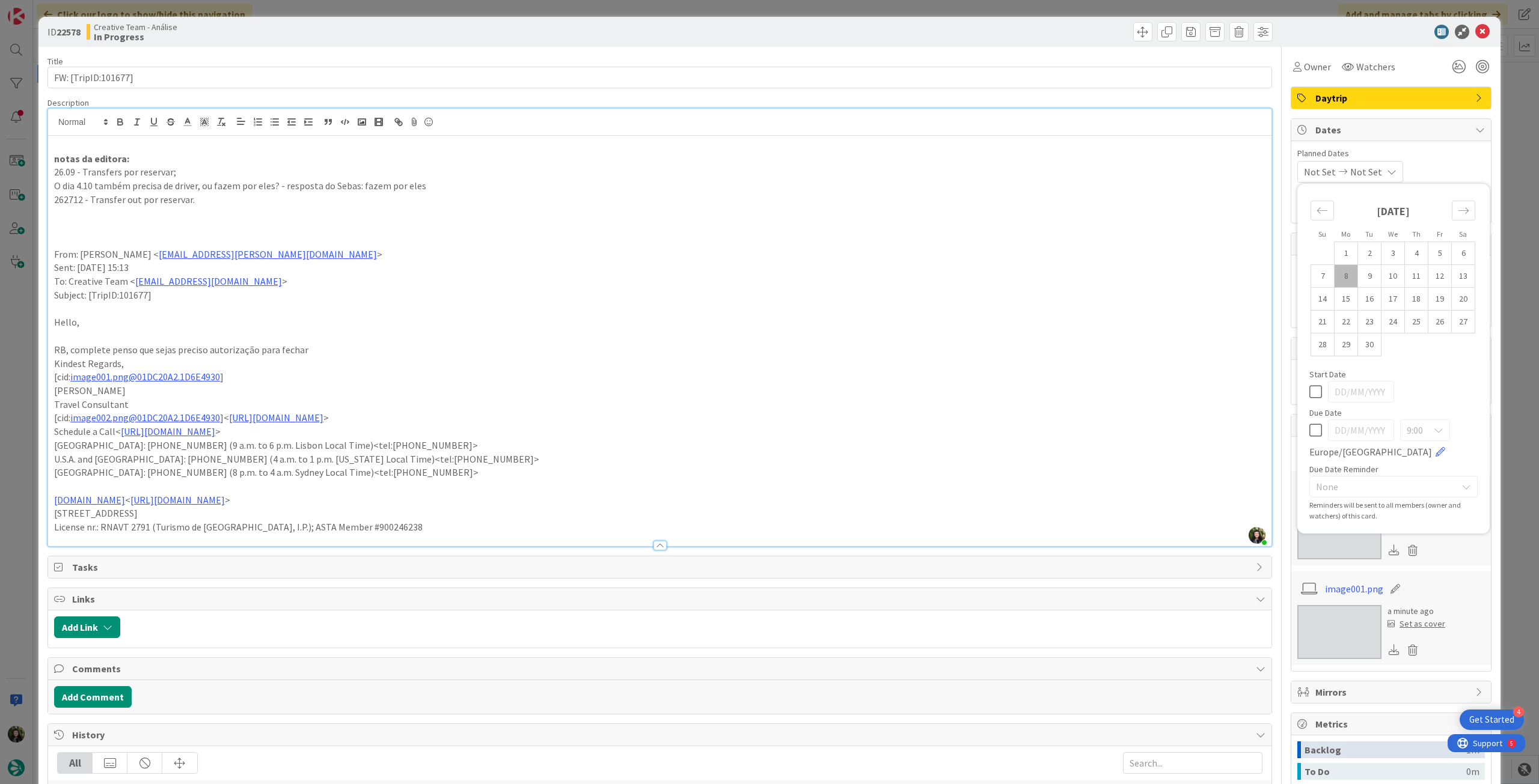
click at [1309, 420] on div "9:00 [GEOGRAPHIC_DATA]/[GEOGRAPHIC_DATA]" at bounding box center [1393, 439] width 169 height 40
click at [1312, 420] on div "9:00 [GEOGRAPHIC_DATA]/[GEOGRAPHIC_DATA]" at bounding box center [1393, 439] width 169 height 40
click at [1309, 427] on icon at bounding box center [1315, 430] width 12 height 15
click at [1475, 31] on icon at bounding box center [1482, 31] width 15 height 15
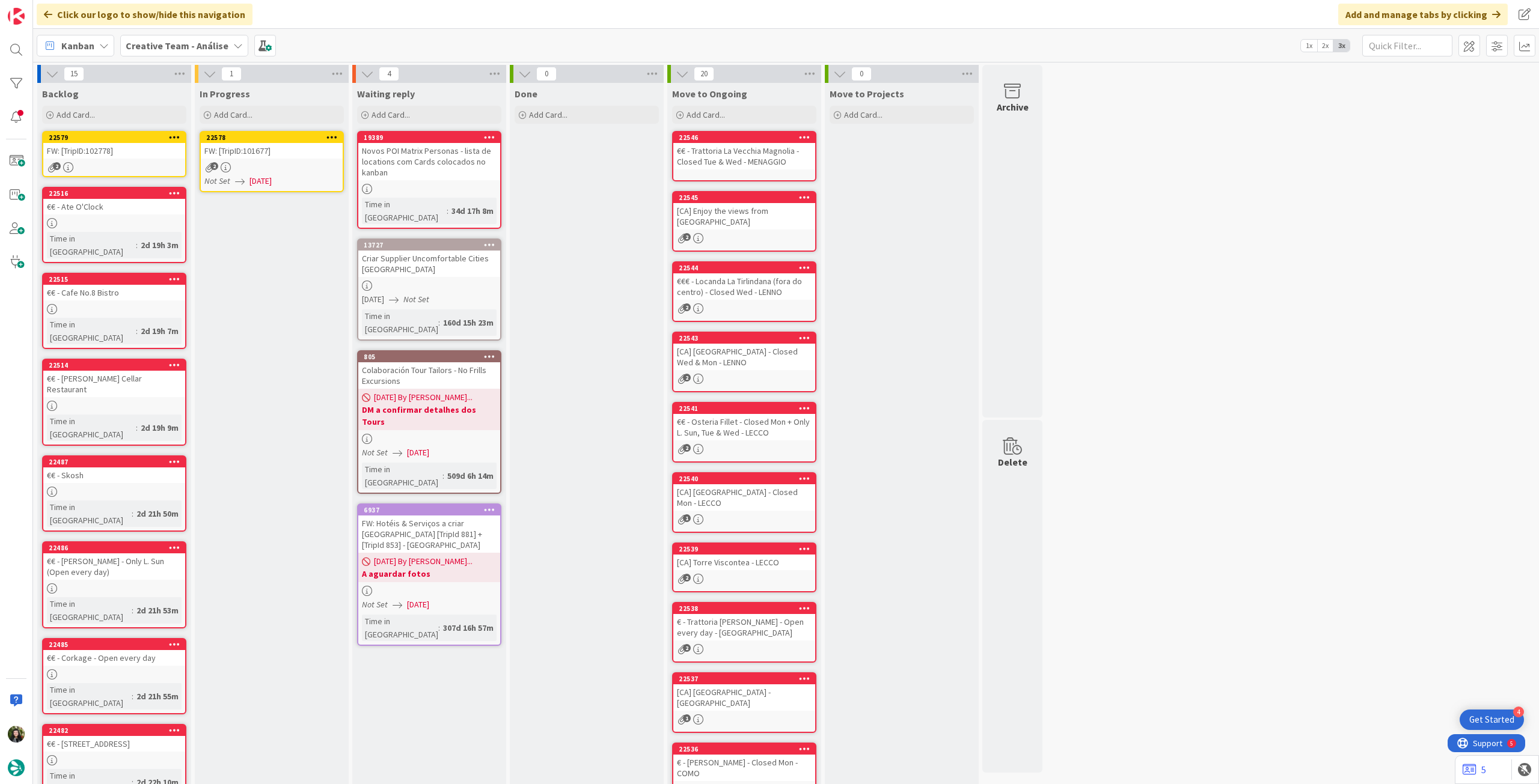
click at [336, 136] on icon at bounding box center [332, 136] width 11 height 8
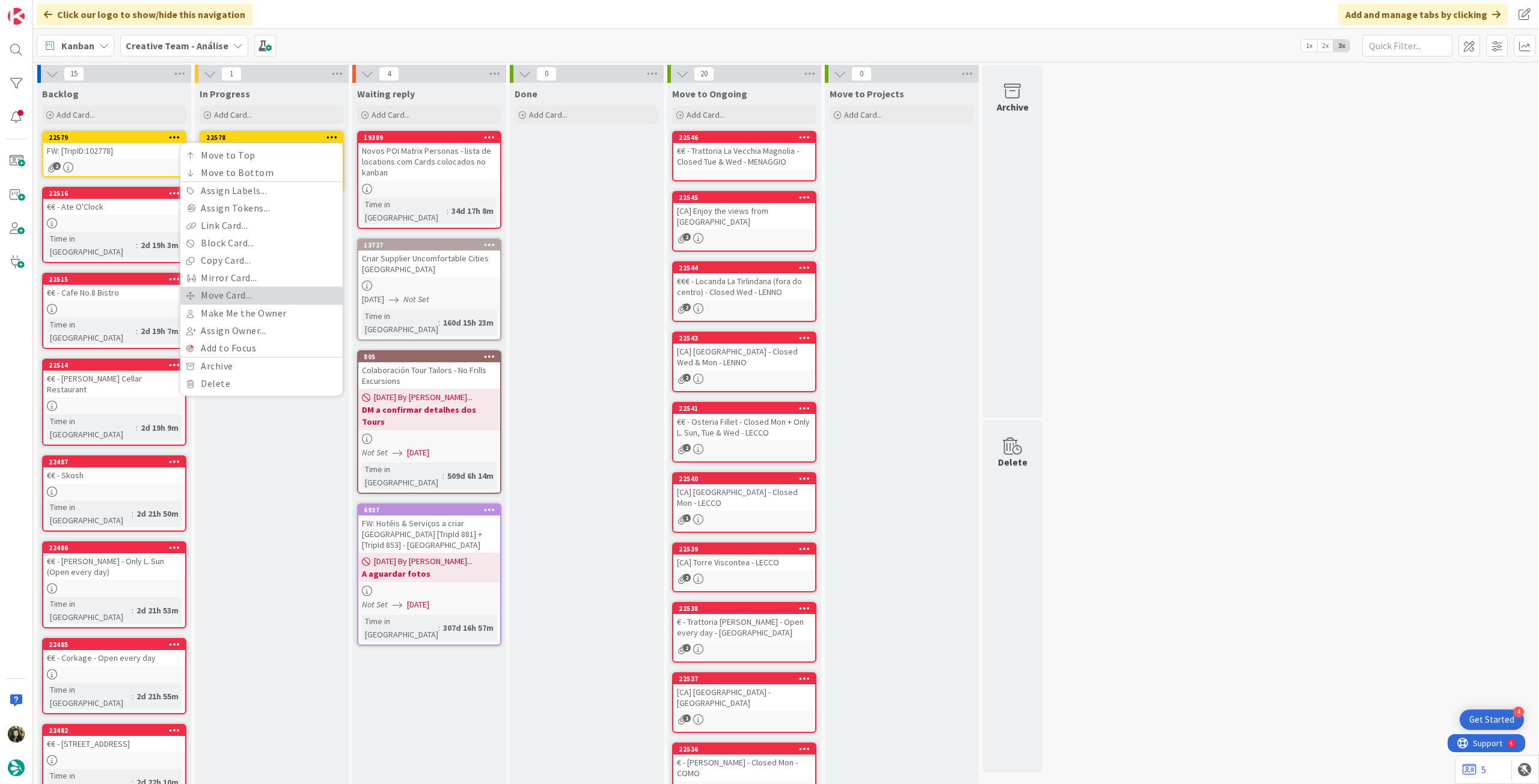
click at [246, 295] on link "Move Card..." at bounding box center [261, 295] width 162 height 18
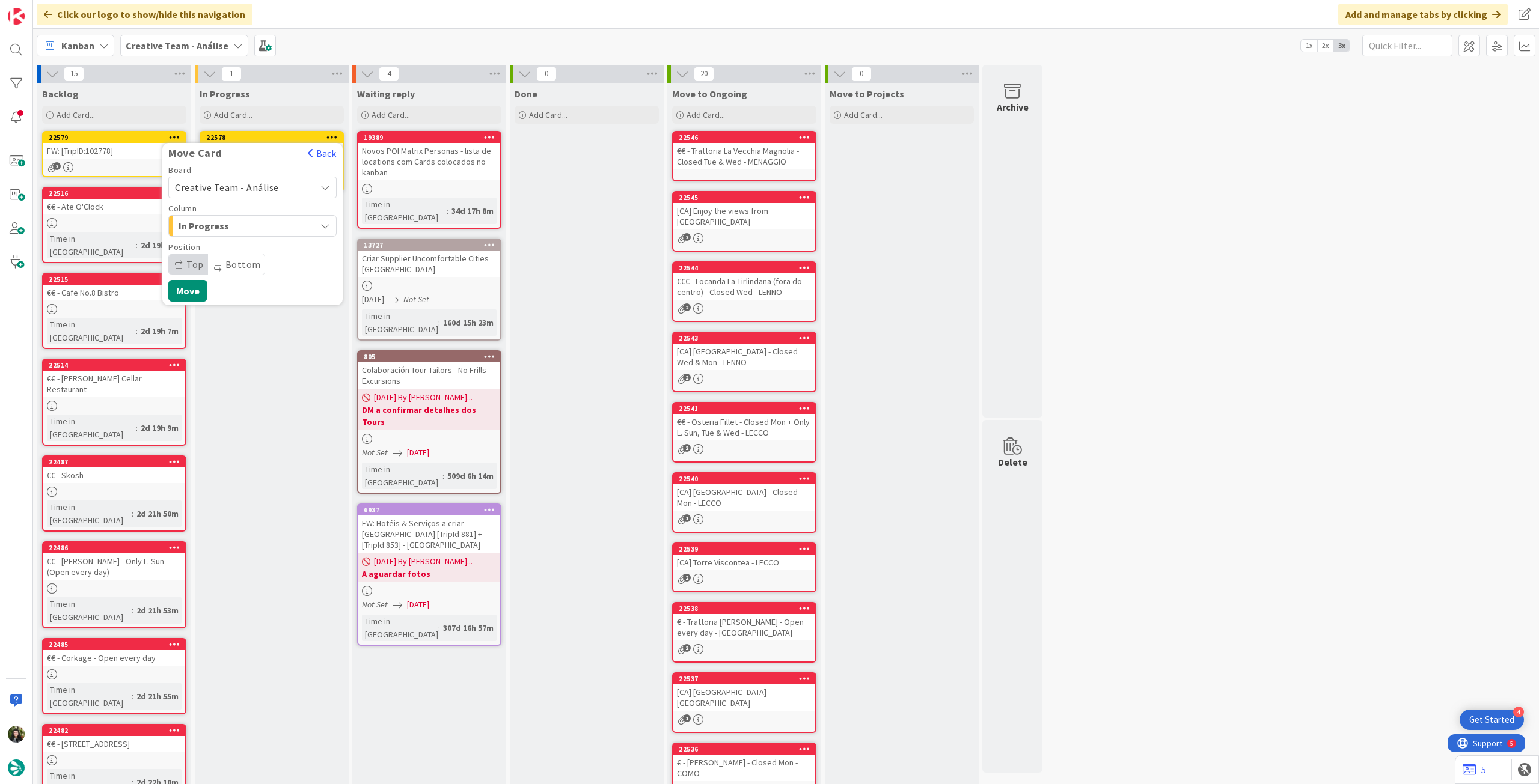
click at [228, 189] on span "Creative Team - Análise" at bounding box center [227, 188] width 104 height 12
click at [228, 250] on span "Creative Team" at bounding box center [260, 244] width 139 height 18
click at [228, 256] on span "Daytrip" at bounding box center [252, 264] width 116 height 17
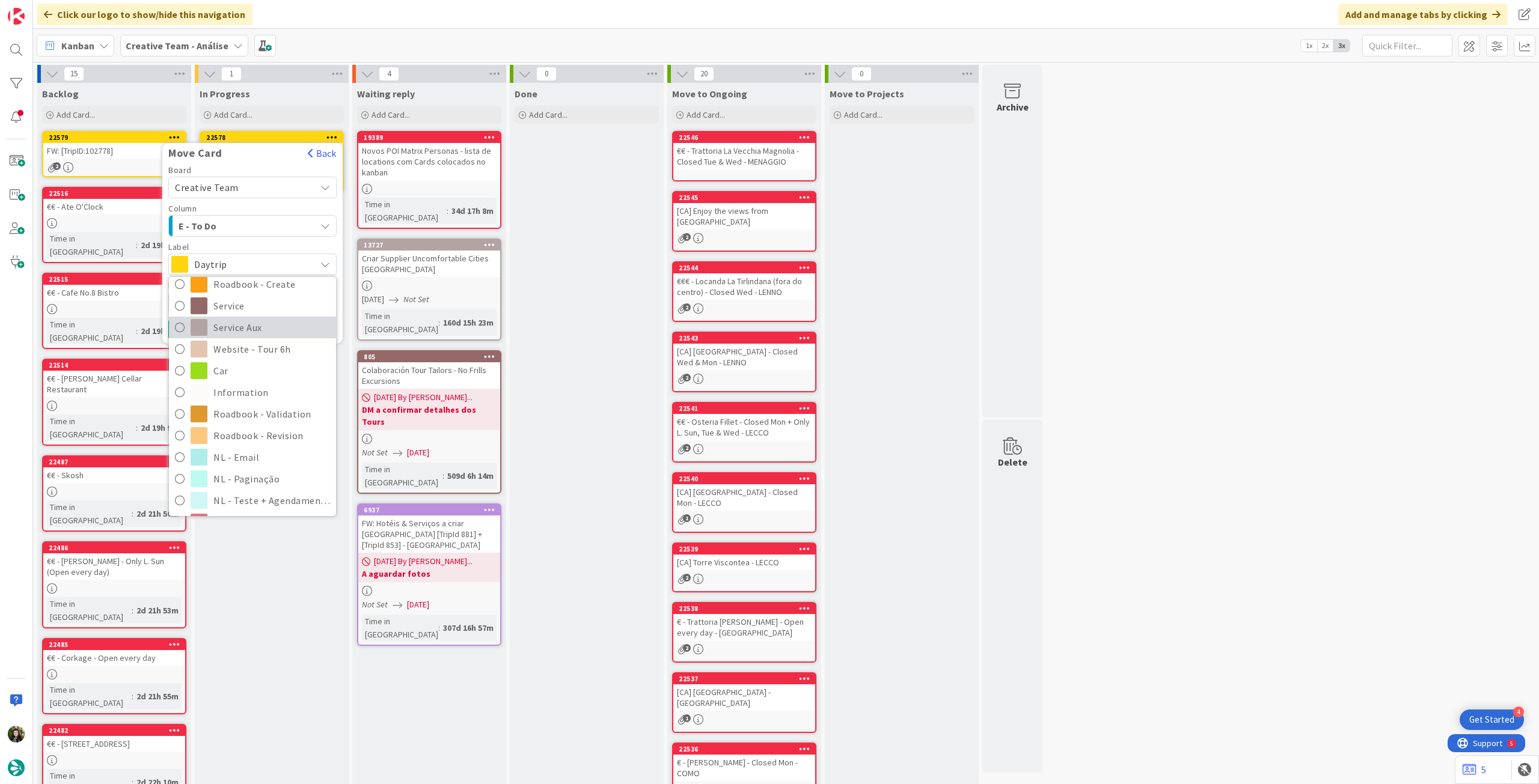
scroll to position [160, 0]
click at [267, 437] on span "Roadbook - Revision" at bounding box center [272, 436] width 116 height 18
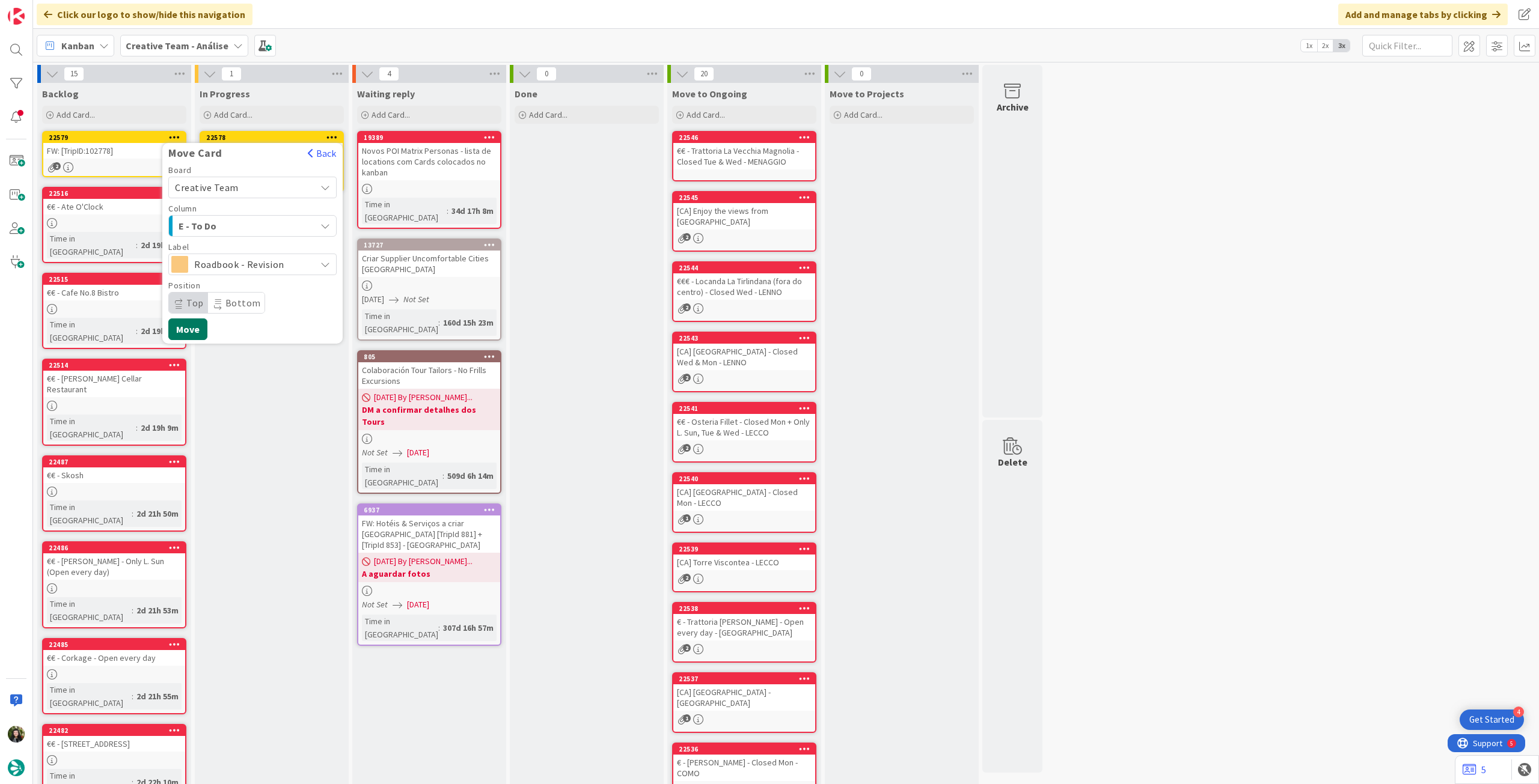
click at [195, 334] on button "Move" at bounding box center [188, 329] width 39 height 21
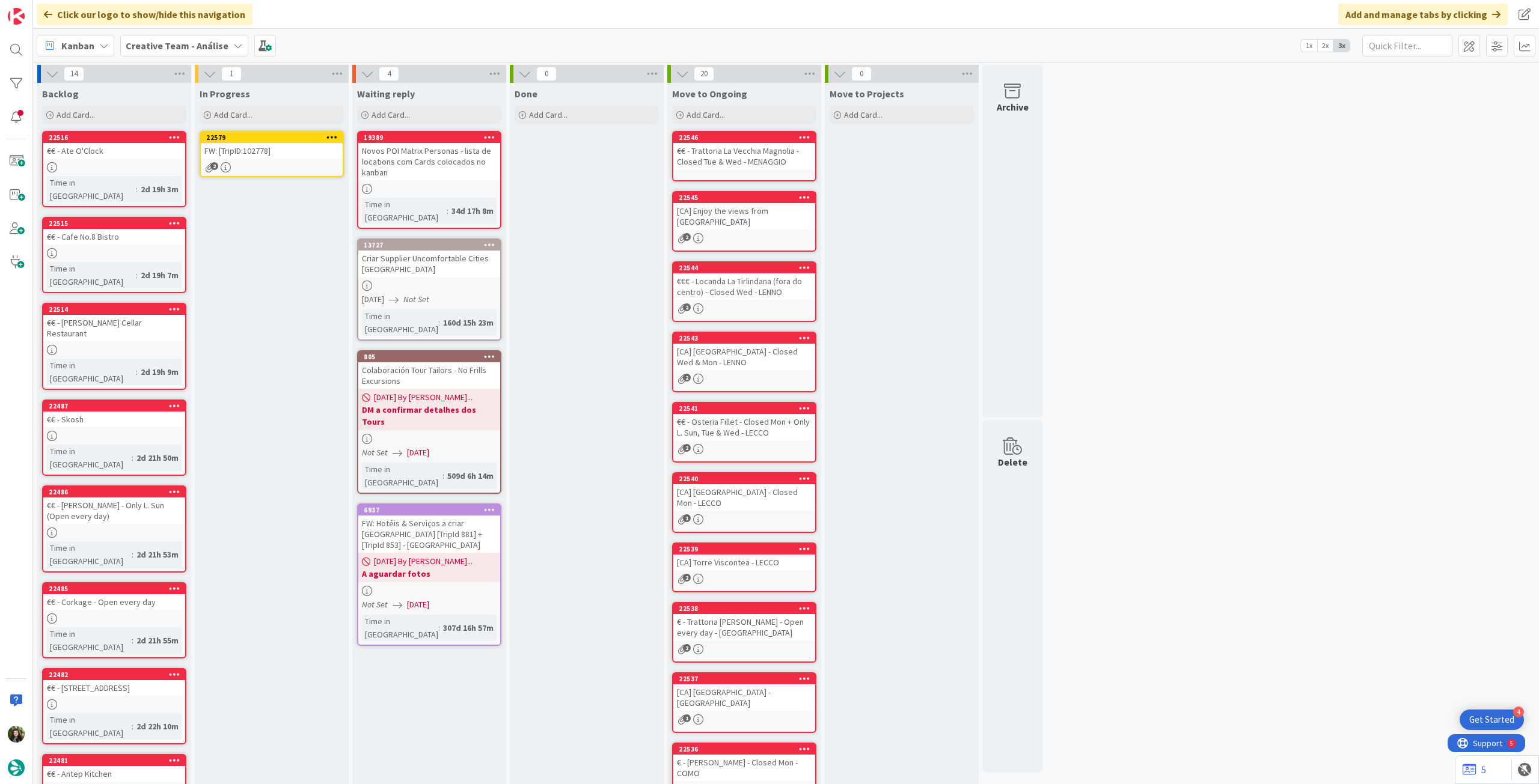
click at [267, 155] on div "FW: [TripID:102778]" at bounding box center [271, 151] width 142 height 15
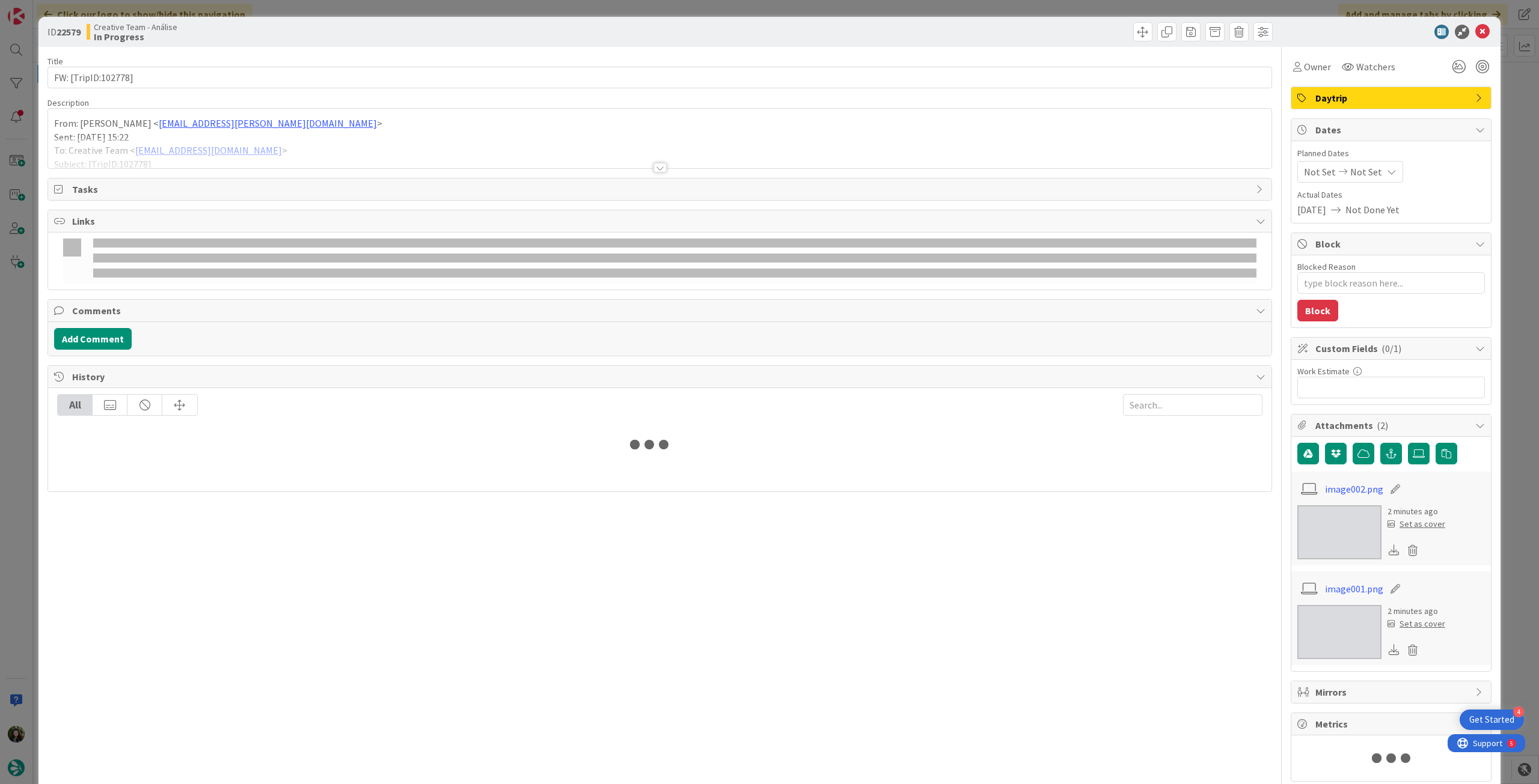
click at [185, 155] on div at bounding box center [660, 153] width 1223 height 31
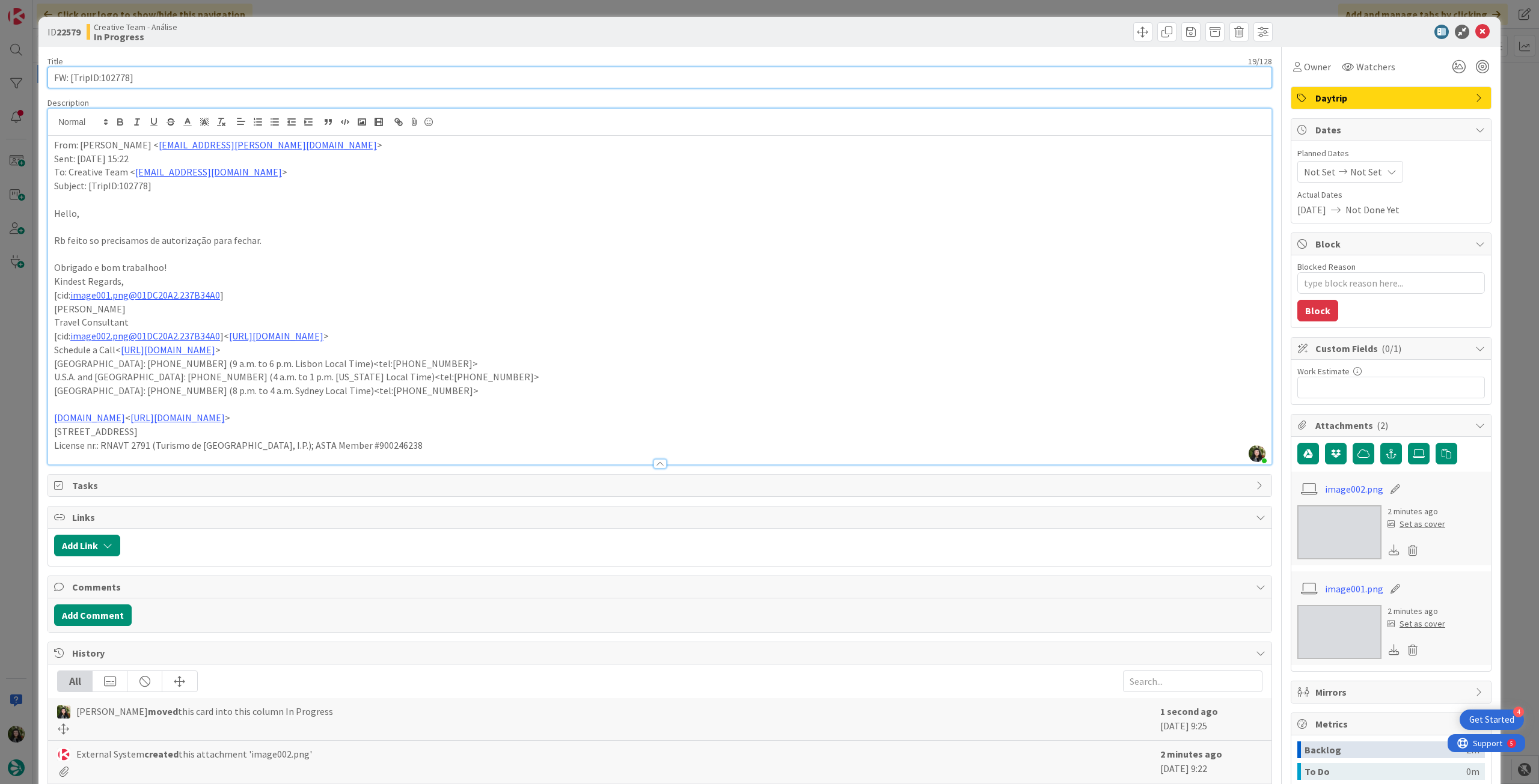
drag, startPoint x: 102, startPoint y: 71, endPoint x: 128, endPoint y: 71, distance: 26.0
click at [128, 71] on input "FW: [TripID:102778]" at bounding box center [660, 77] width 1225 height 21
click at [54, 144] on p "From: Sebastião Oliveira < sebastiao.oliveira@tourtailors.com >" at bounding box center [660, 145] width 1211 height 14
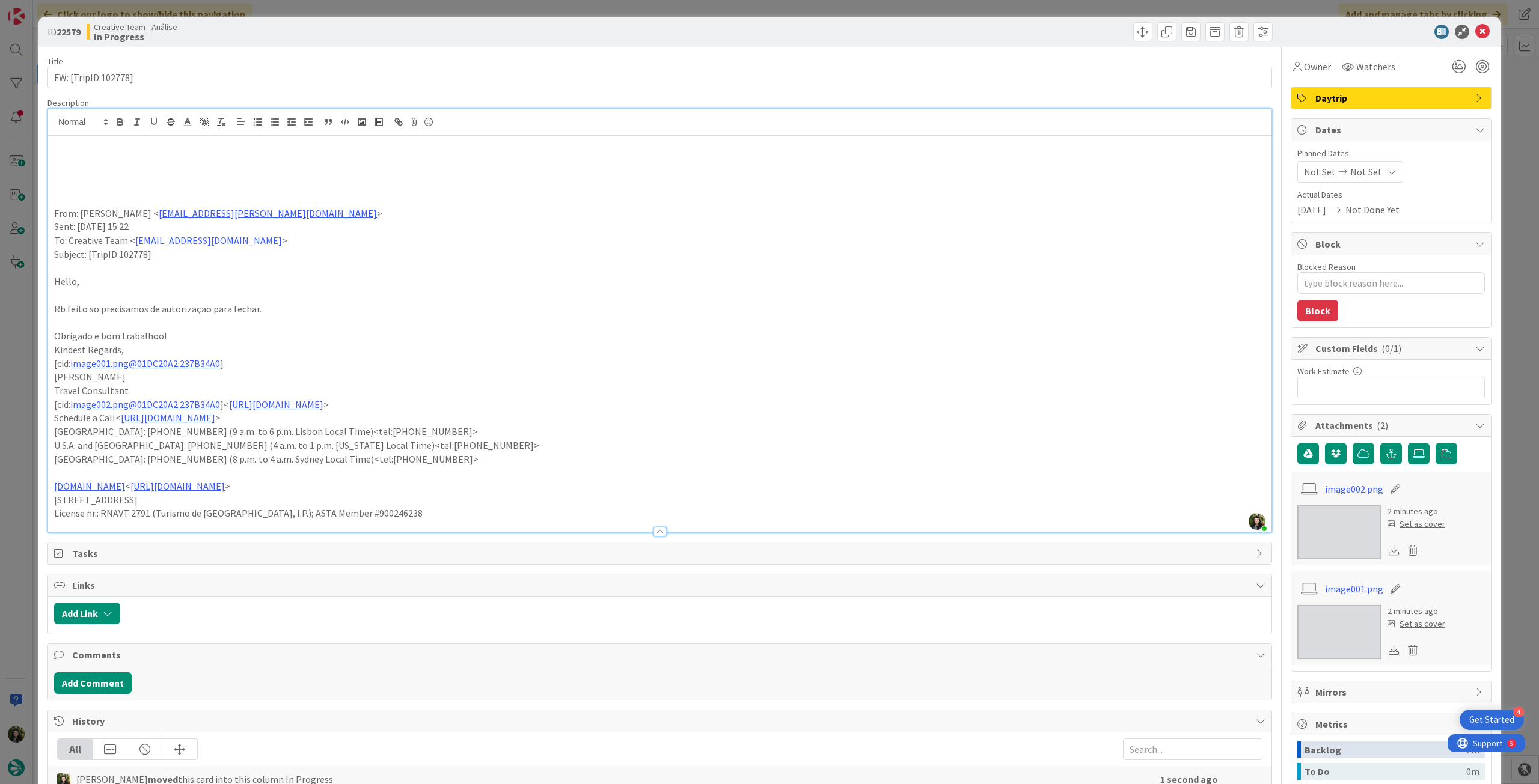
click at [97, 155] on p at bounding box center [660, 159] width 1211 height 14
click at [100, 153] on p "tinha transfers in e out por reservar mas falta revision a tudo" at bounding box center [660, 159] width 1211 height 14
click at [118, 122] on icon "button" at bounding box center [120, 123] width 5 height 3
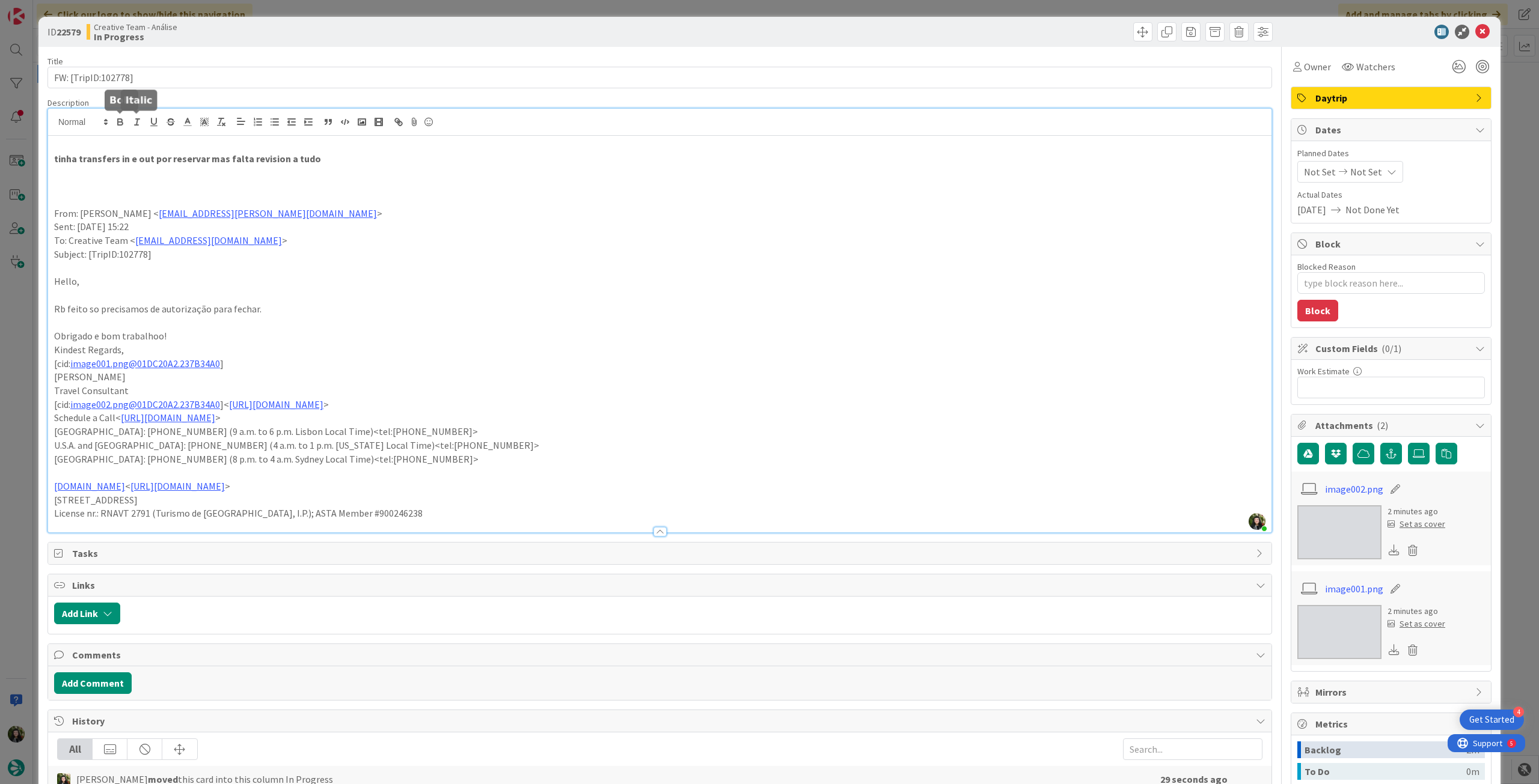
click at [412, 230] on p "Sent: Saturday, September 6, 2025 15:22" at bounding box center [660, 227] width 1211 height 14
click at [1351, 174] on span "Not Set" at bounding box center [1367, 172] width 32 height 15
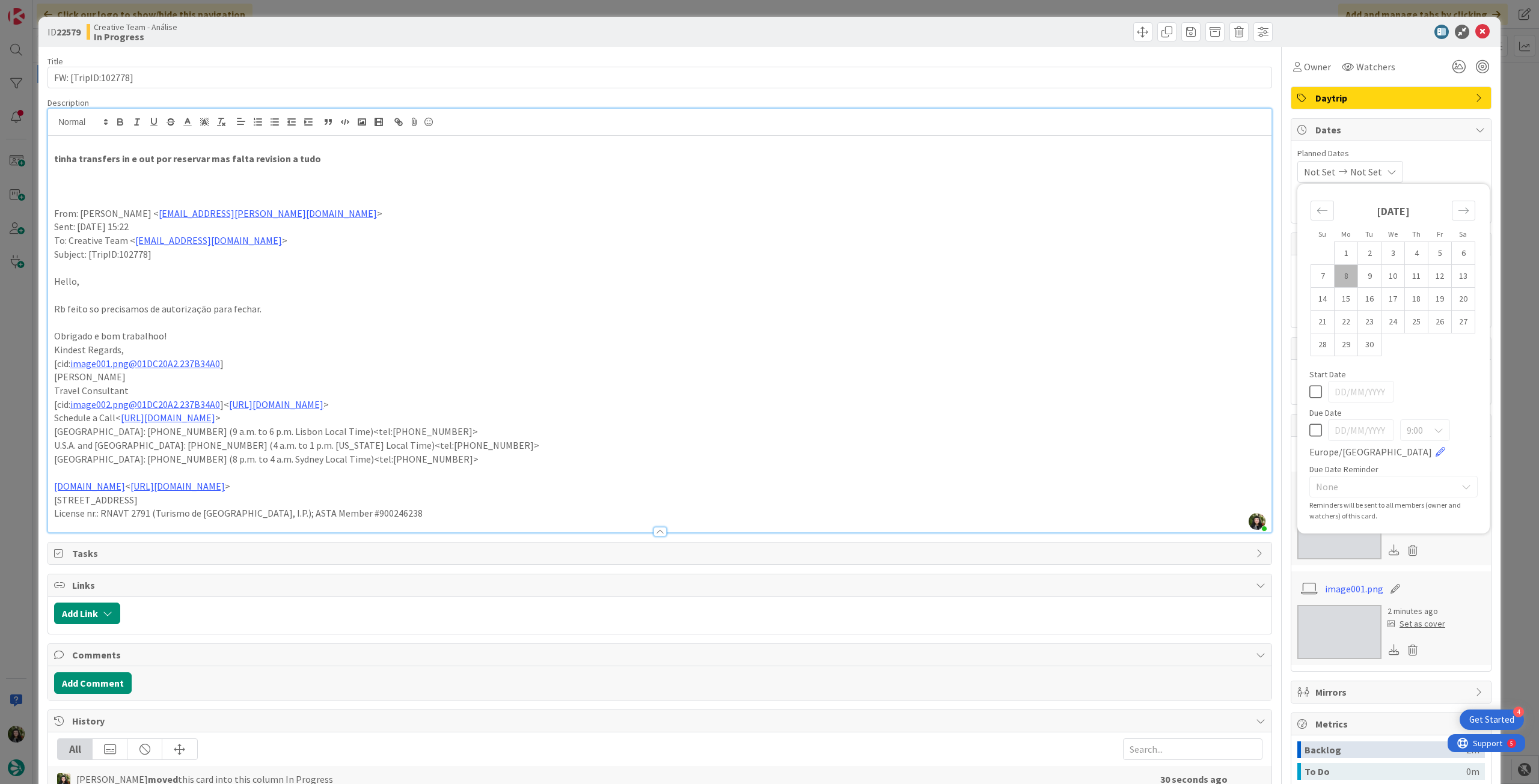
click at [1304, 423] on div "Su Mo Tu We Th Fr Sa [DATE] 1 2 3 4 5 6 7 8 9 10 11 12 13 14 15 16 17 18 19 20 …" at bounding box center [1393, 358] width 180 height 338
click at [1312, 430] on icon at bounding box center [1315, 430] width 12 height 15
click at [1475, 31] on icon at bounding box center [1482, 31] width 15 height 15
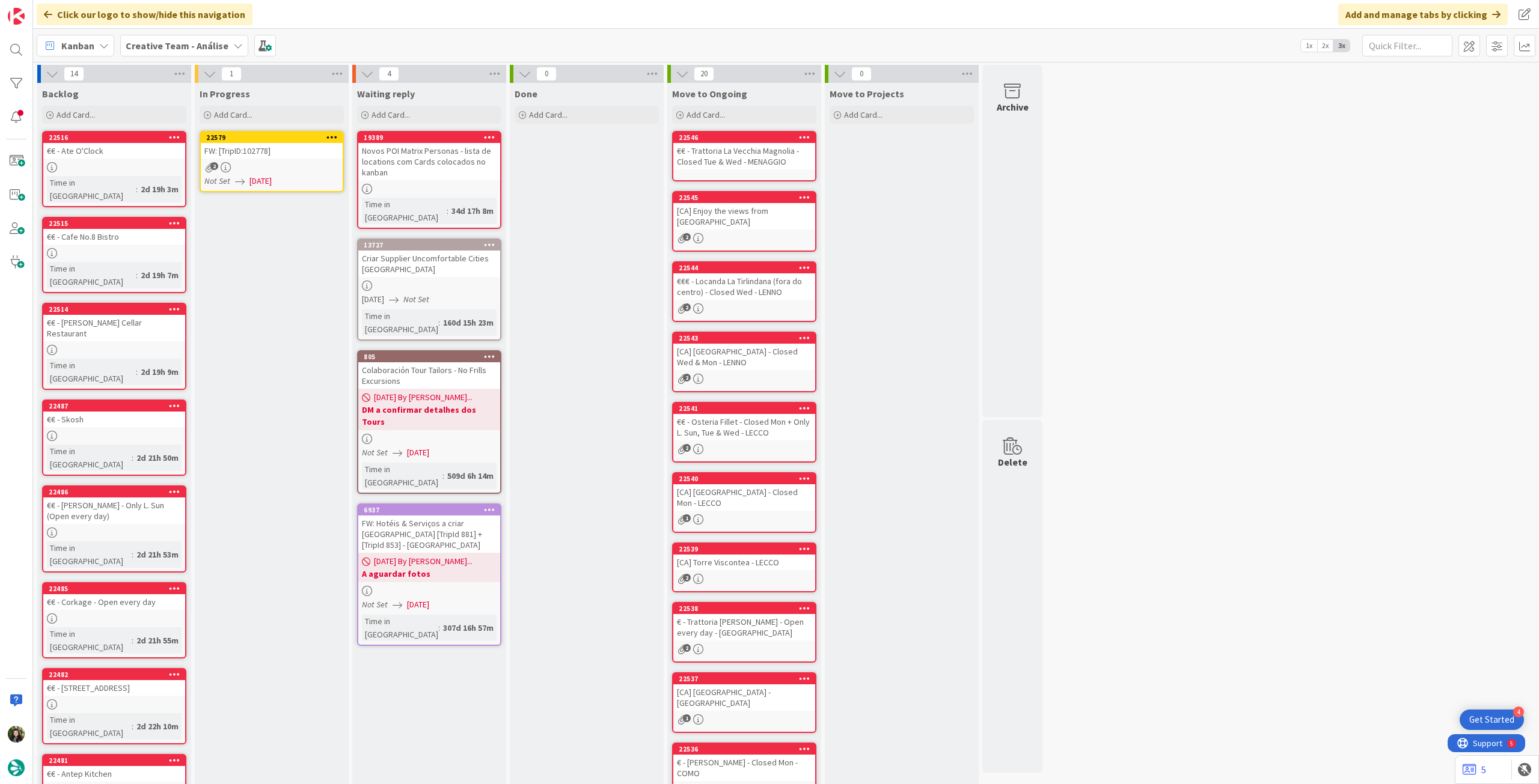
drag, startPoint x: 332, startPoint y: 134, endPoint x: 331, endPoint y: 142, distance: 8.1
click at [332, 134] on icon at bounding box center [332, 136] width 11 height 8
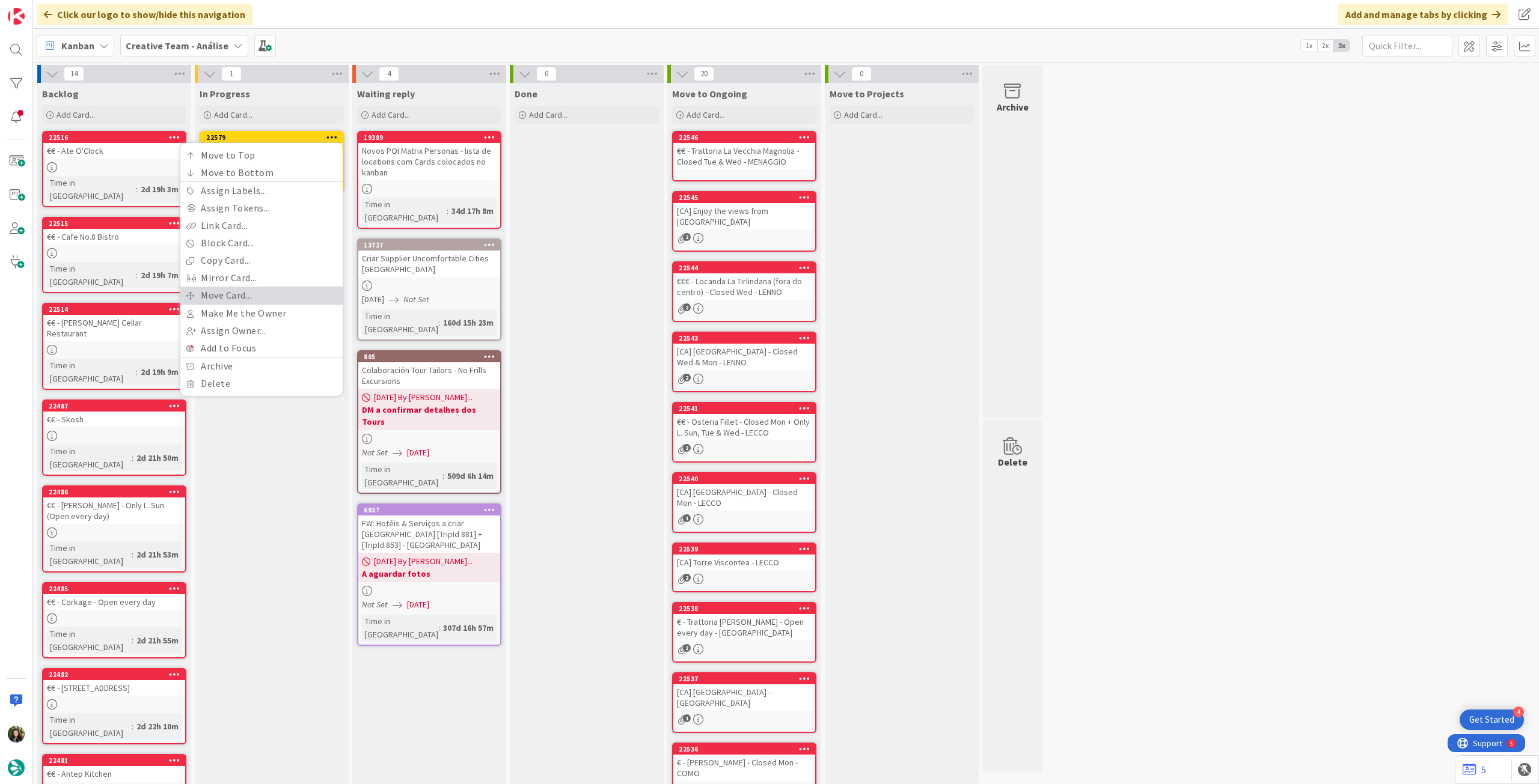
click at [251, 295] on link "Move Card..." at bounding box center [261, 295] width 162 height 18
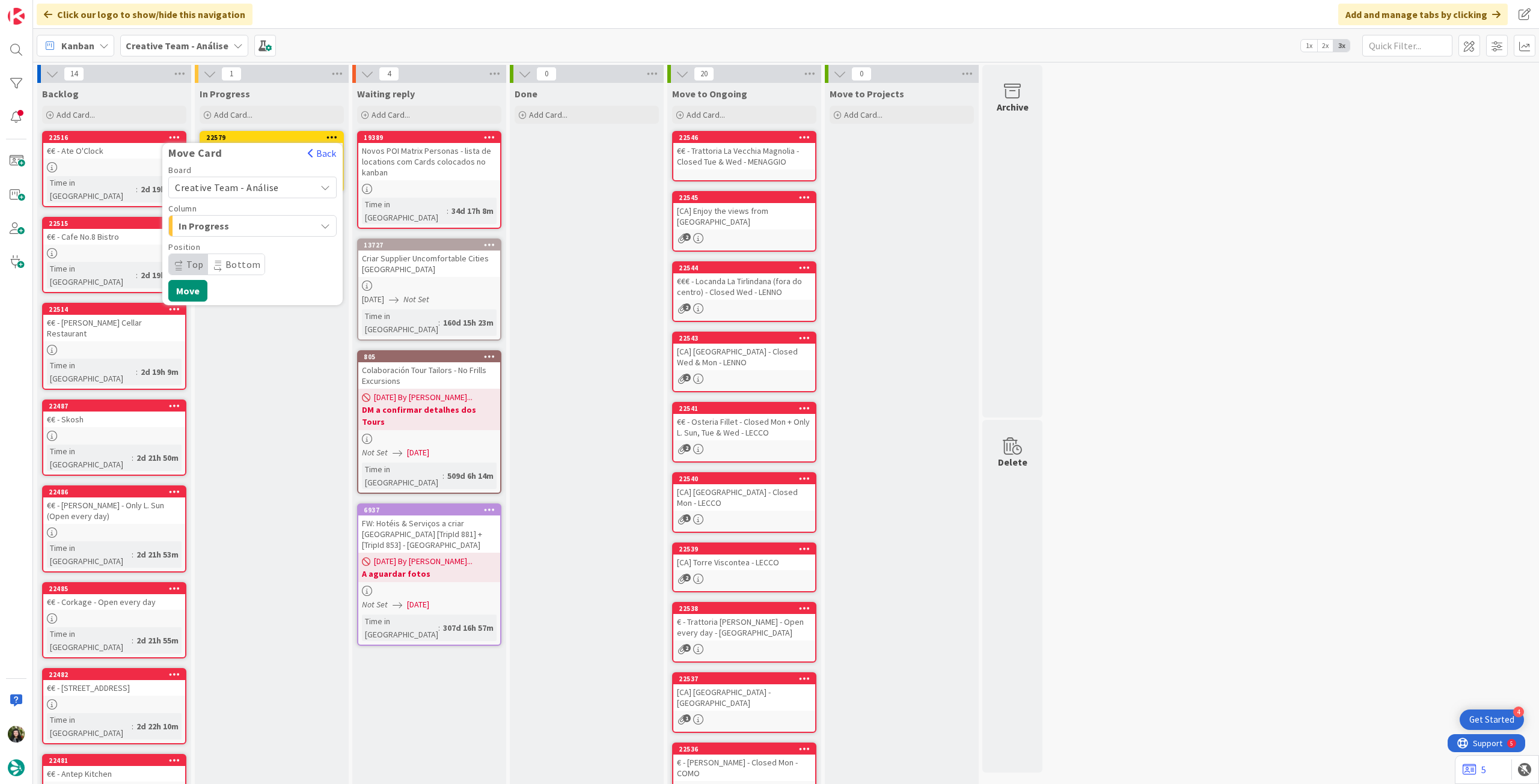
click at [255, 175] on div "Board Creative Team - Análise" at bounding box center [253, 182] width 169 height 32
click at [254, 186] on span "Creative Team - Análise" at bounding box center [227, 188] width 104 height 12
click at [242, 243] on span "Creative Team" at bounding box center [260, 244] width 139 height 18
click at [236, 258] on span "Daytrip" at bounding box center [252, 264] width 116 height 17
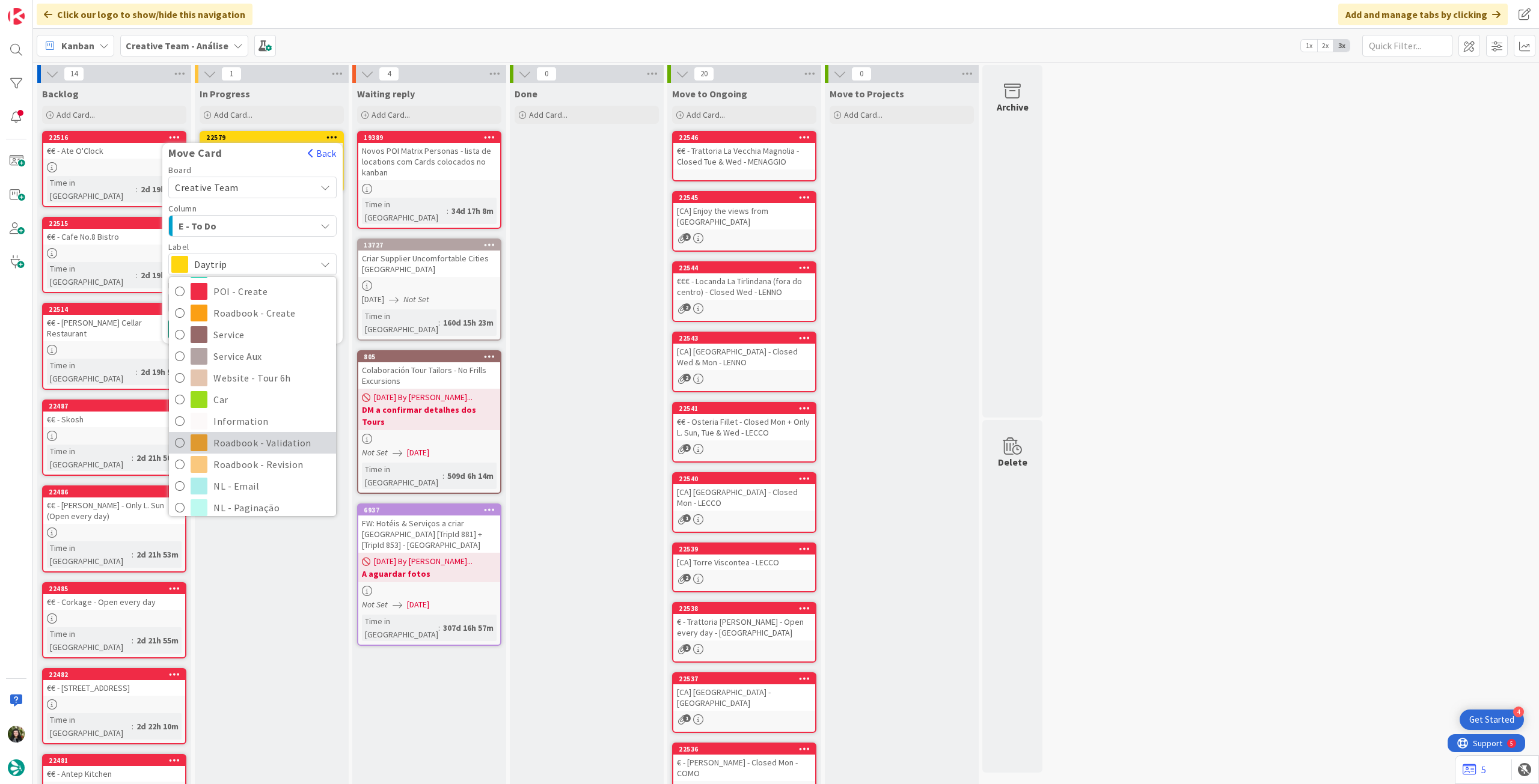
scroll to position [160, 0]
drag, startPoint x: 268, startPoint y: 437, endPoint x: 238, endPoint y: 390, distance: 55.8
click at [268, 437] on span "Roadbook - Revision" at bounding box center [272, 436] width 116 height 18
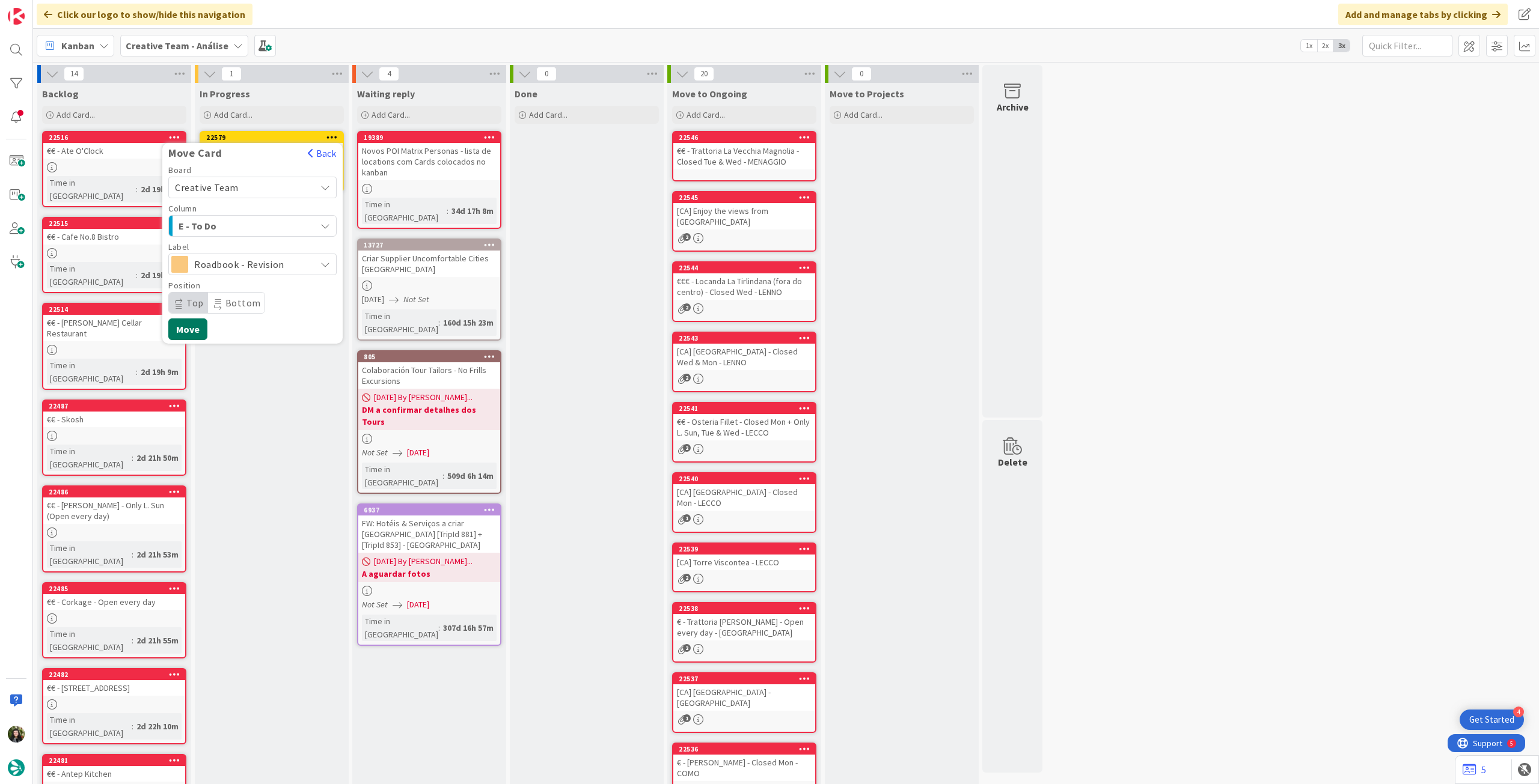
click at [196, 334] on button "Move" at bounding box center [188, 329] width 39 height 21
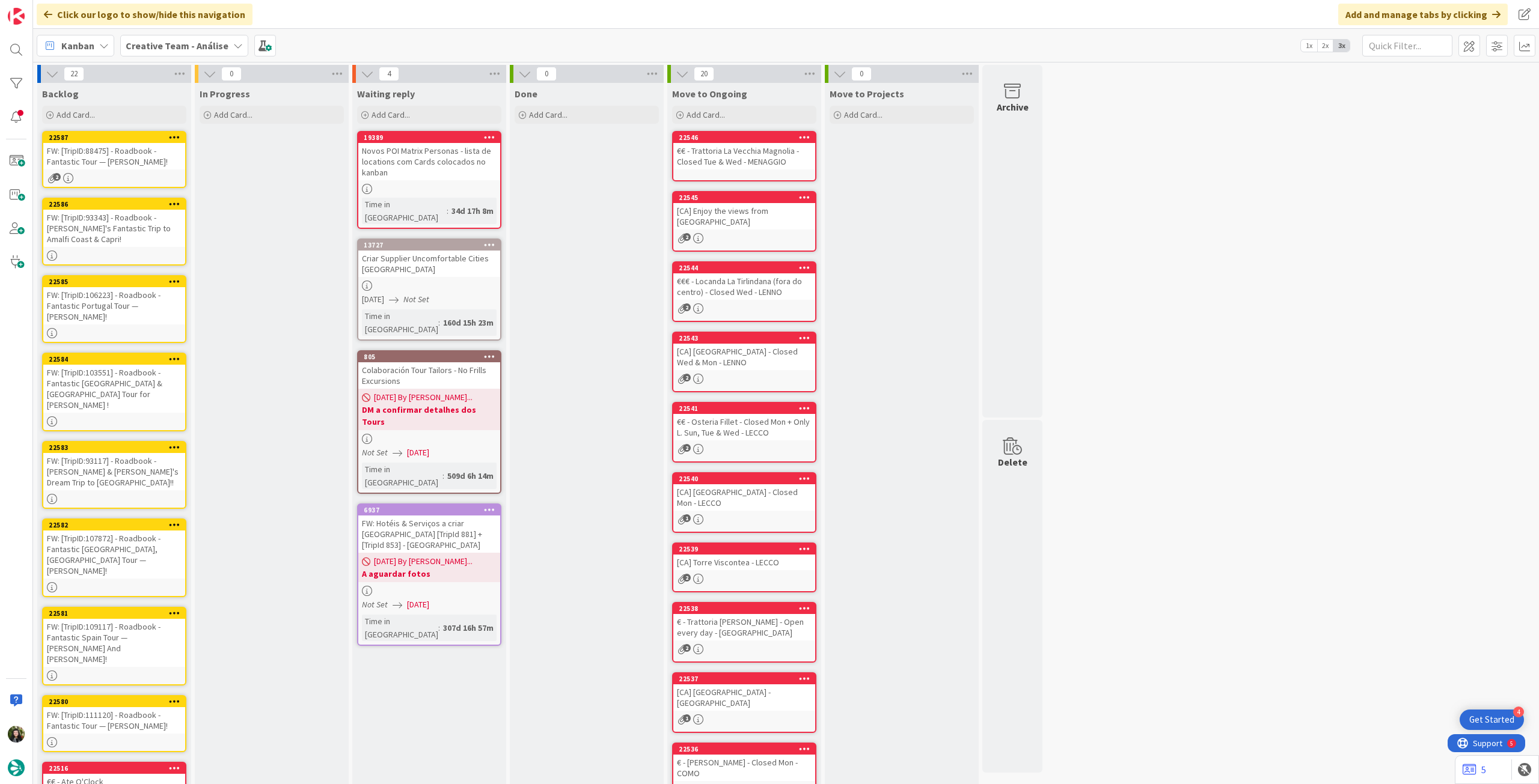
scroll to position [15, 0]
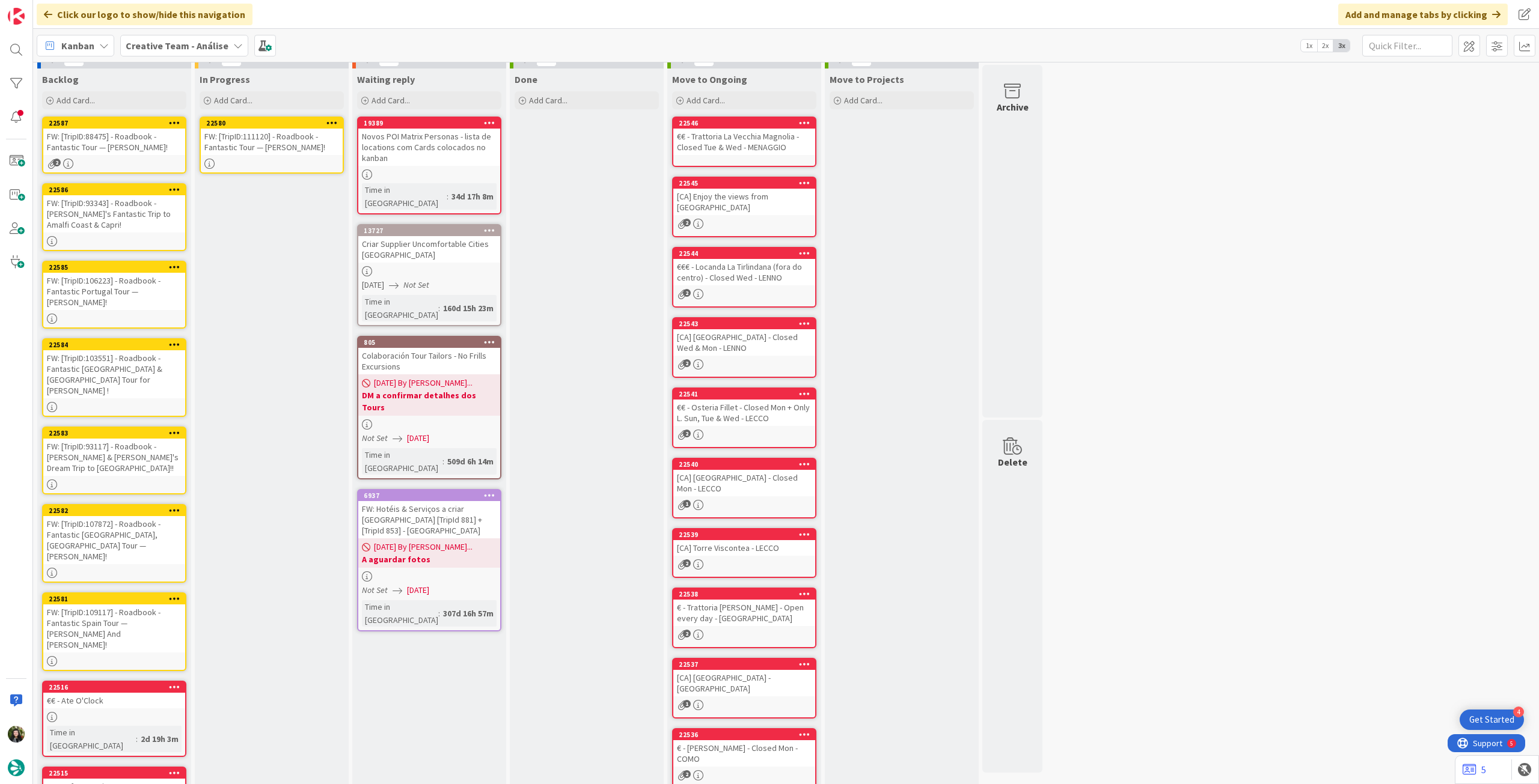
click at [309, 160] on div at bounding box center [271, 163] width 142 height 10
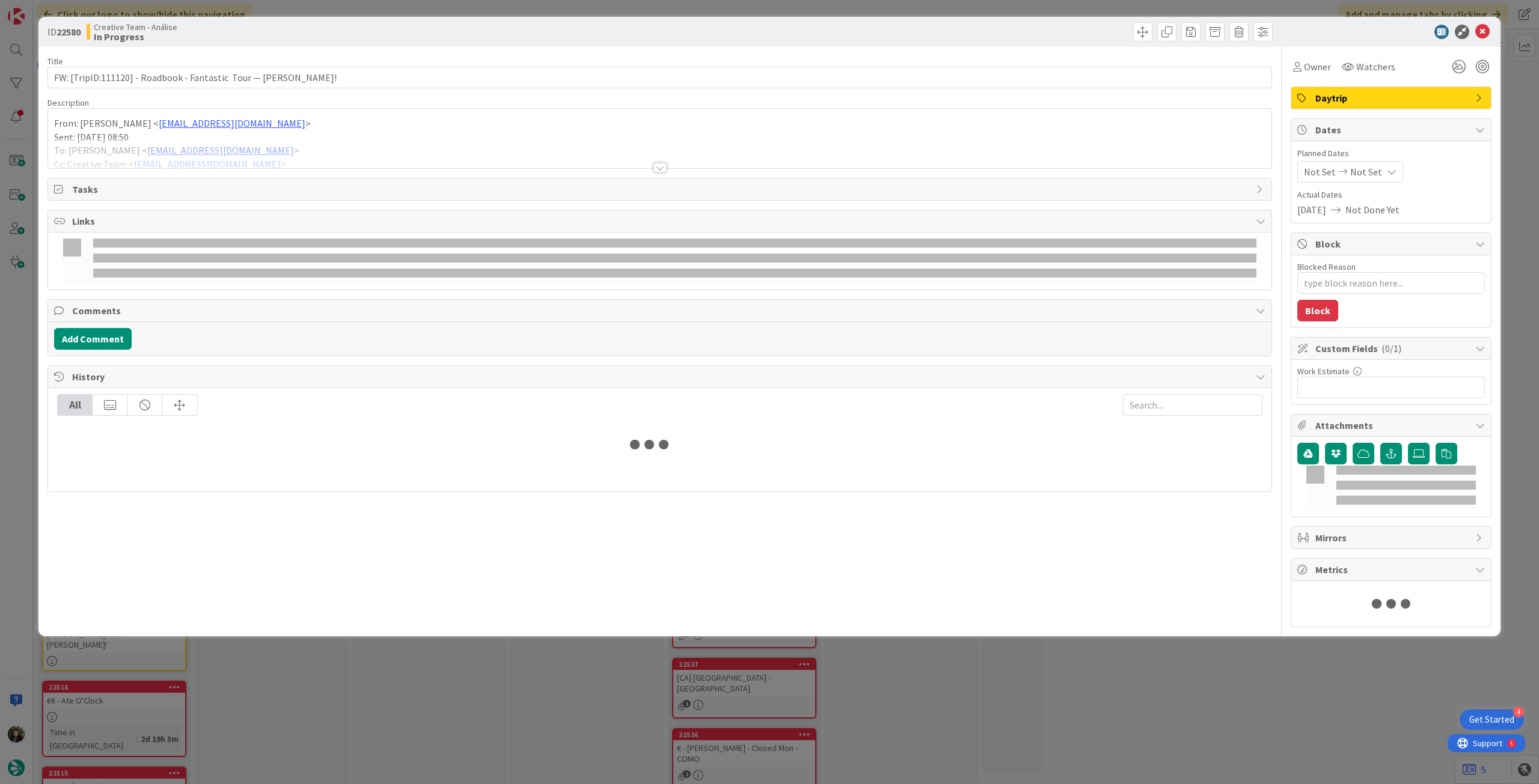
click at [242, 152] on div at bounding box center [660, 153] width 1223 height 31
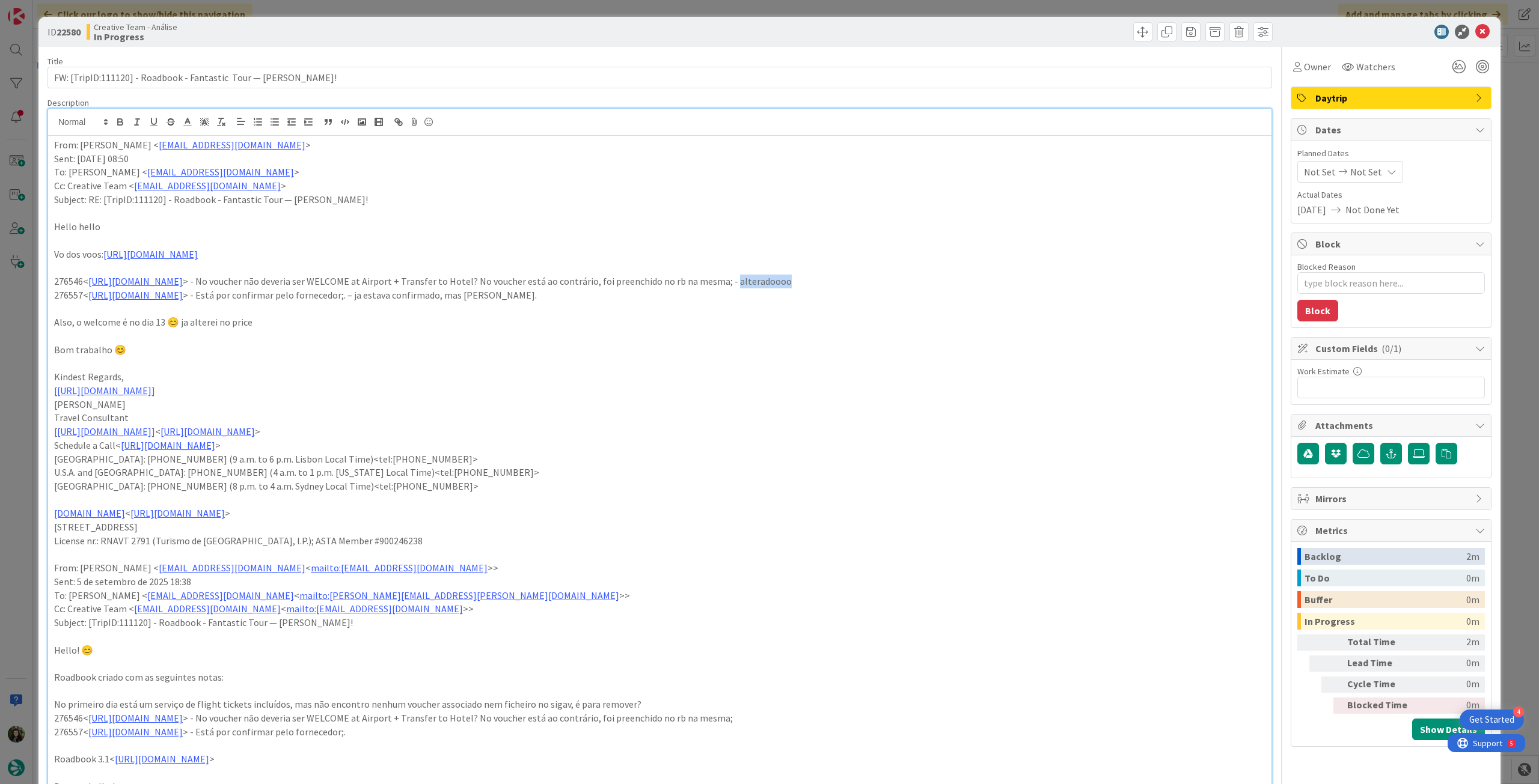
drag, startPoint x: 870, startPoint y: 286, endPoint x: 999, endPoint y: 286, distance: 129.0
click at [999, 286] on p "276546< https://appweb.tourtailors.com/sigav/#Voucher/view/284359 > - No vouche…" at bounding box center [660, 282] width 1211 height 14
drag, startPoint x: 496, startPoint y: 295, endPoint x: 728, endPoint y: 296, distance: 232.0
click at [728, 296] on p "276557< https://appweb.tourtailors.com/sigav/#Voucher/view/284370 > - Está por …" at bounding box center [660, 296] width 1211 height 14
click at [867, 302] on p at bounding box center [660, 309] width 1211 height 14
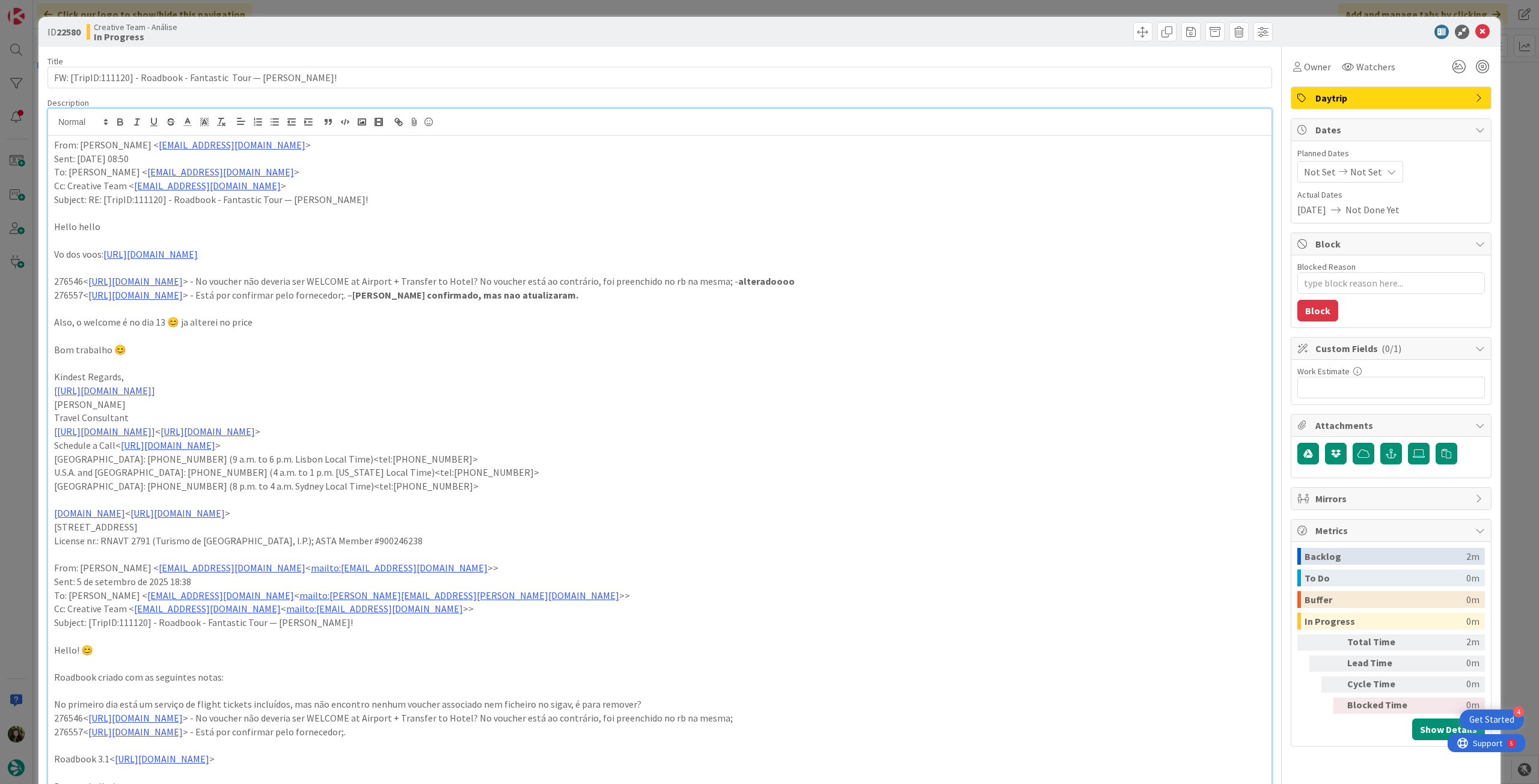
click at [1358, 178] on div "Not Set Not Set" at bounding box center [1351, 172] width 106 height 21
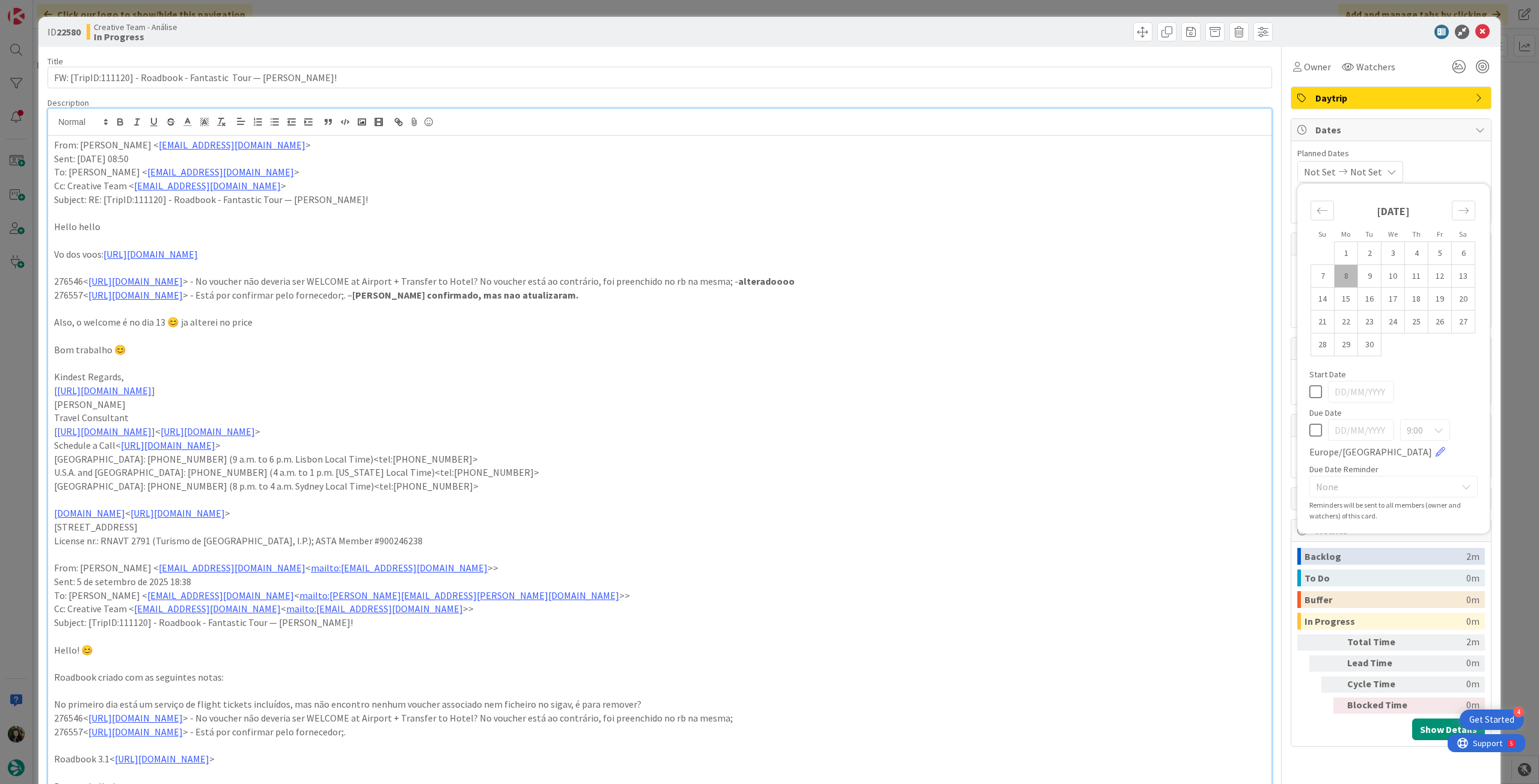
click at [1311, 426] on icon at bounding box center [1315, 430] width 12 height 15
click at [1476, 33] on icon at bounding box center [1482, 31] width 15 height 15
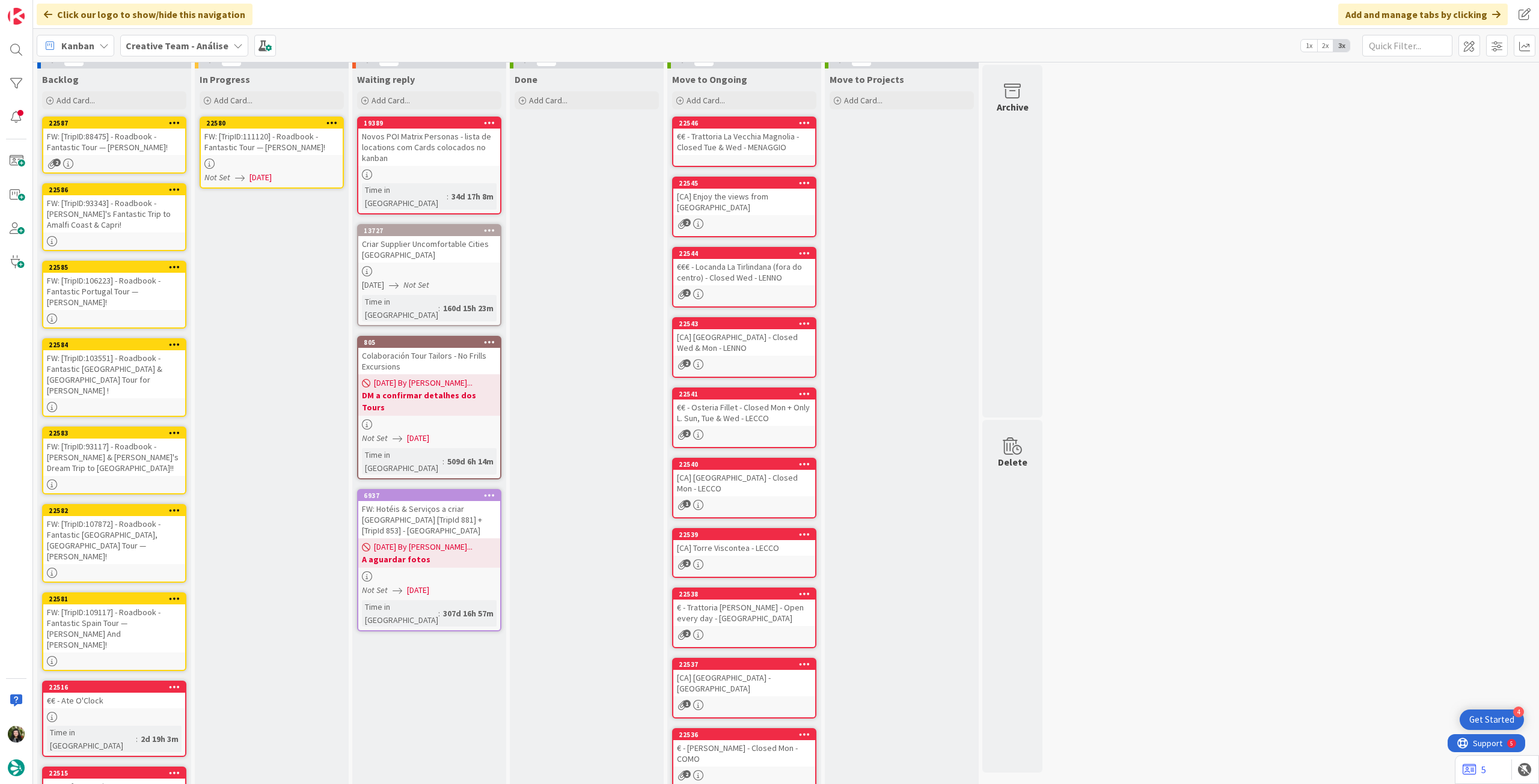
click at [333, 122] on icon at bounding box center [332, 122] width 11 height 8
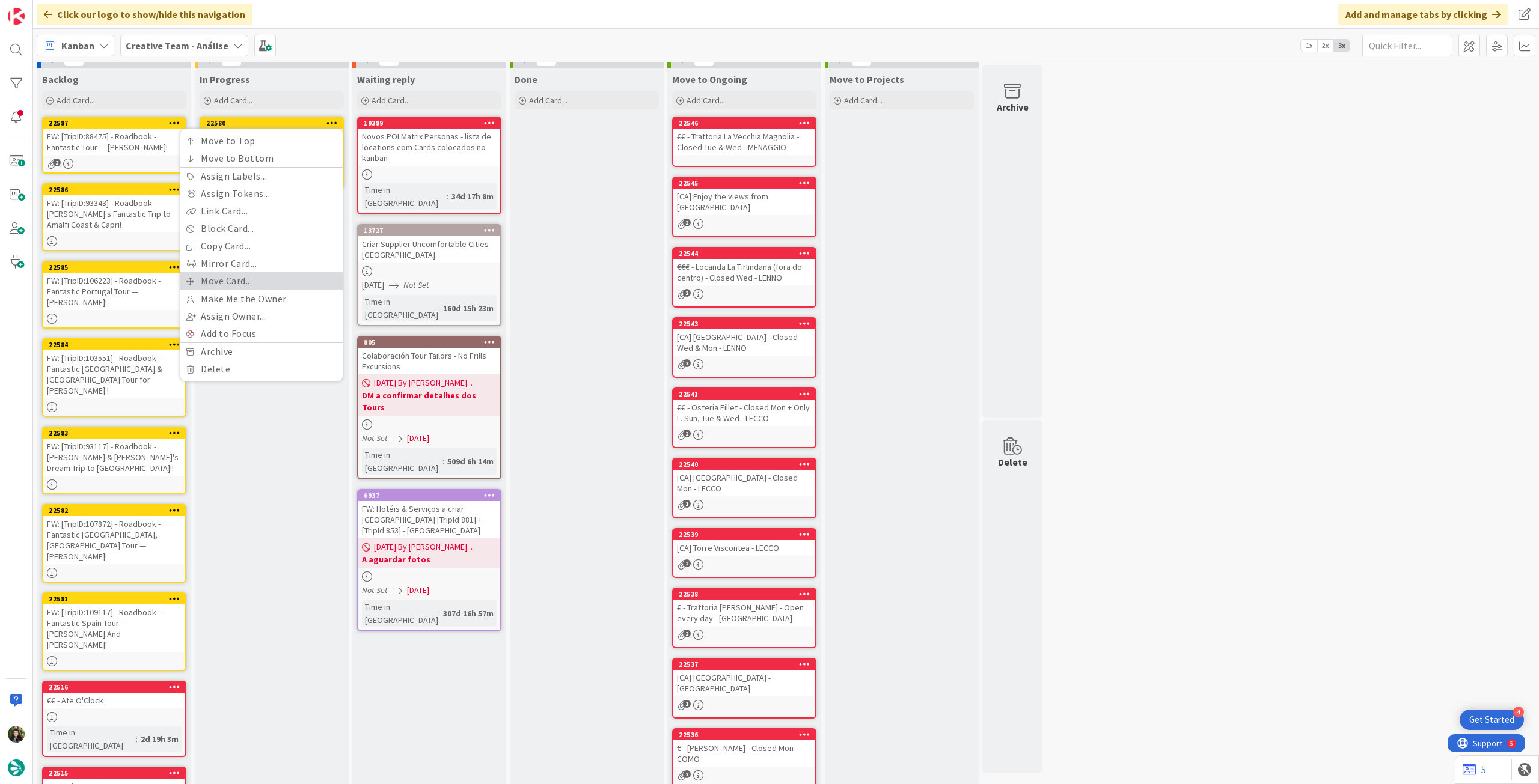
click at [234, 278] on link "Move Card..." at bounding box center [261, 281] width 162 height 18
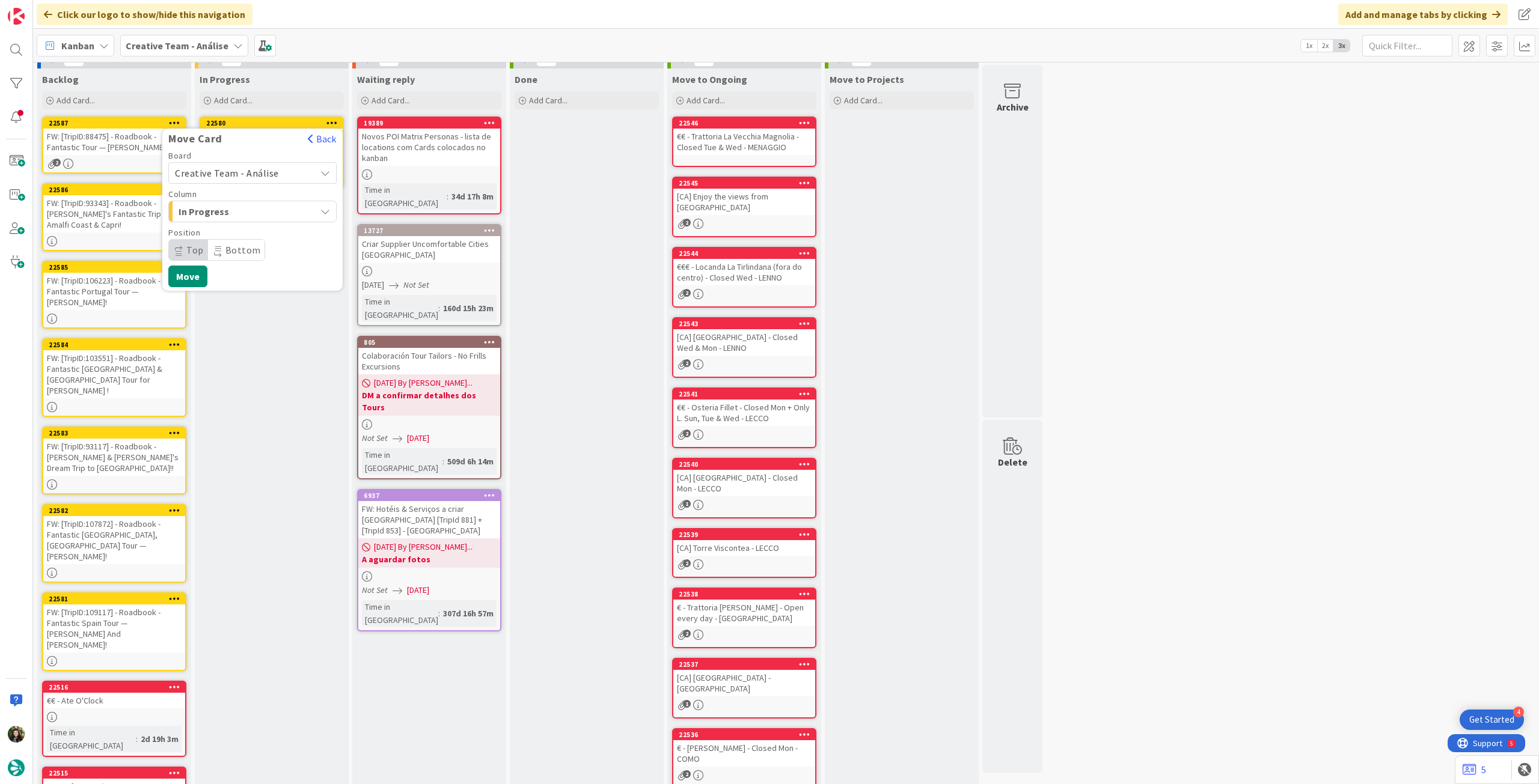
click at [238, 178] on span "Creative Team - Análise" at bounding box center [227, 173] width 104 height 12
click at [241, 239] on link "Creative Team" at bounding box center [253, 230] width 167 height 21
click at [249, 253] on span "Daytrip" at bounding box center [252, 250] width 116 height 17
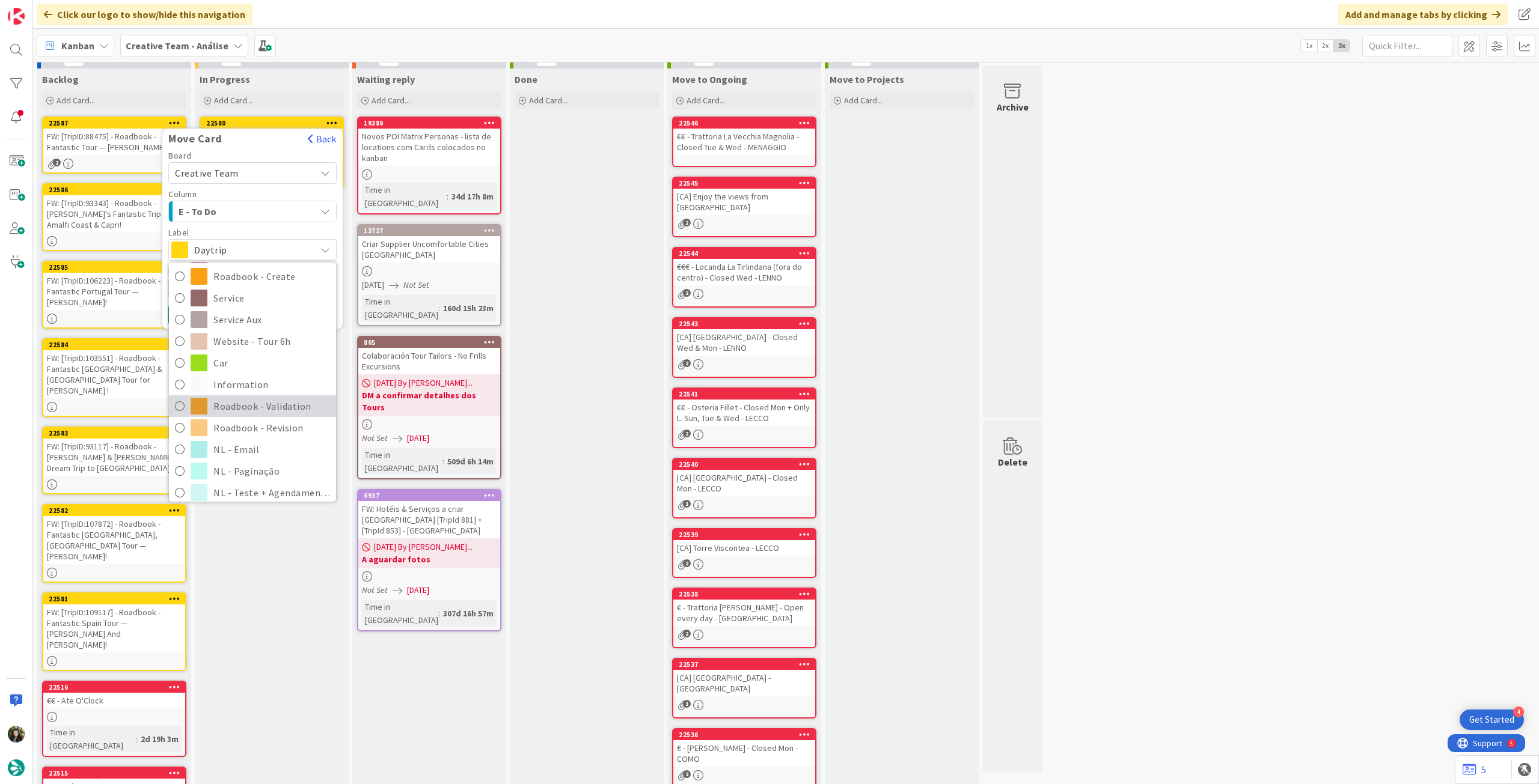
scroll to position [160, 0]
click at [258, 422] on span "Roadbook - Revision" at bounding box center [272, 421] width 116 height 18
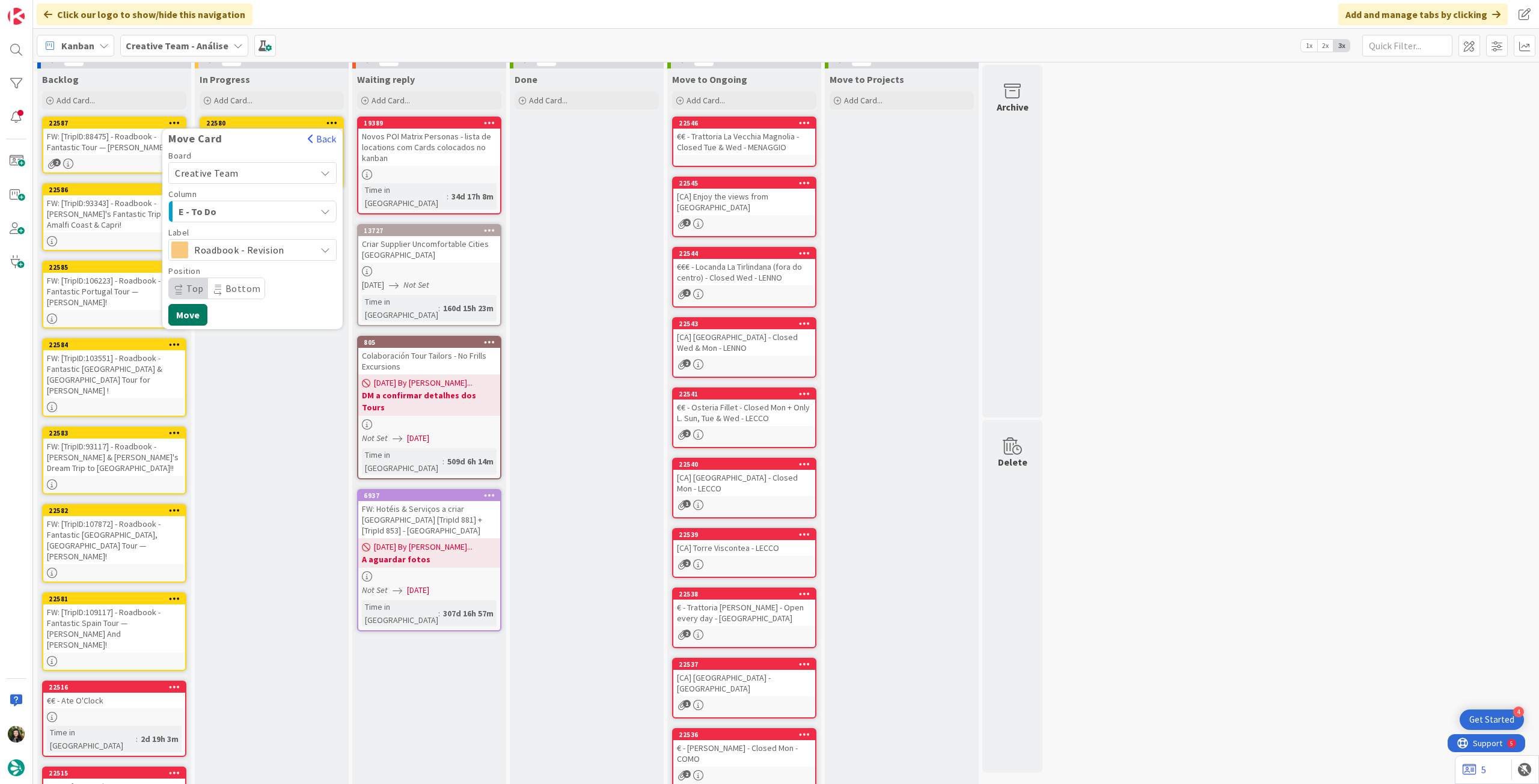
click at [189, 311] on button "Move" at bounding box center [188, 315] width 39 height 21
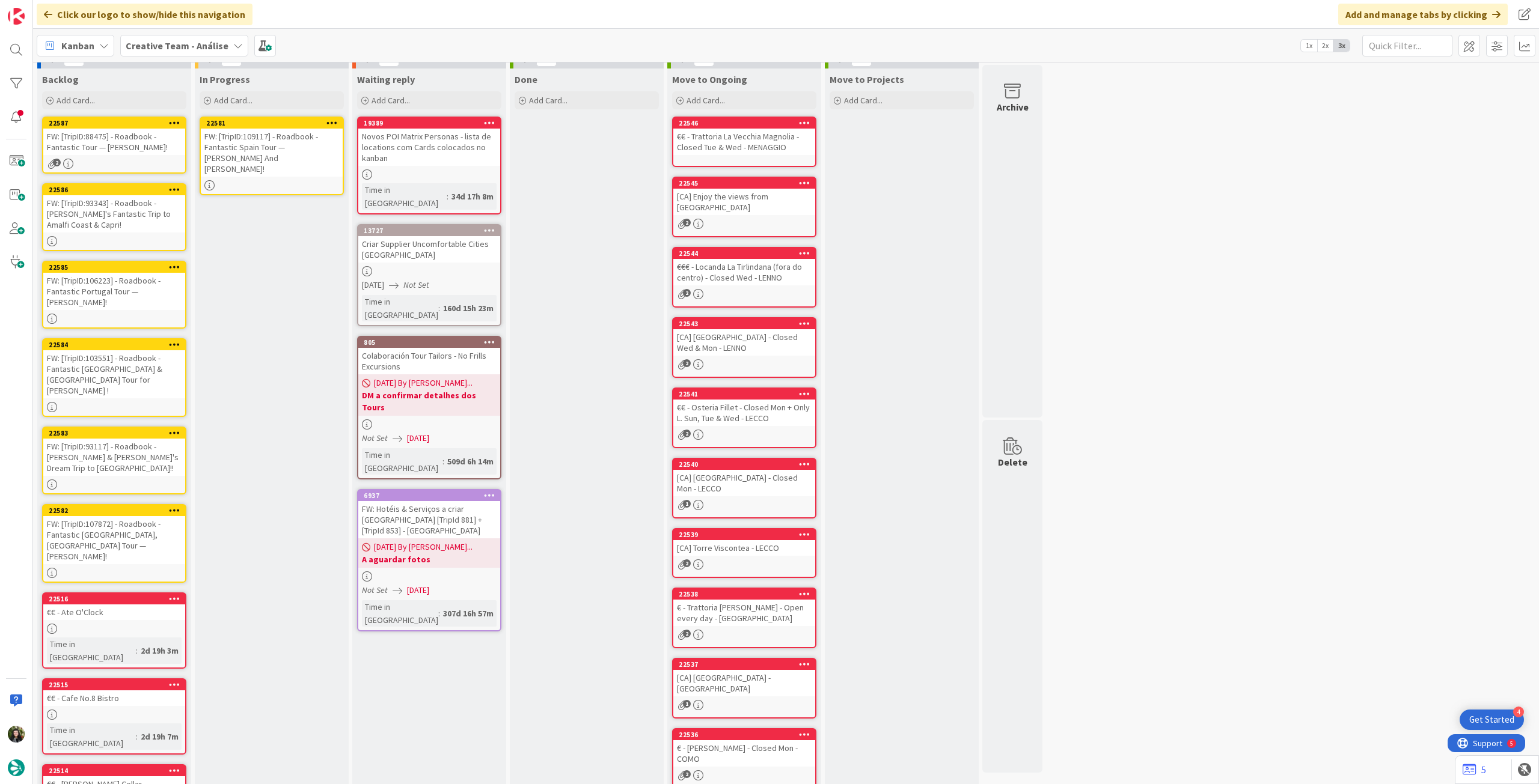
click at [275, 146] on div "FW: [TripID:109117] - Roadbook - Fantastic Spain Tour — [PERSON_NAME] And [PERS…" at bounding box center [271, 152] width 142 height 48
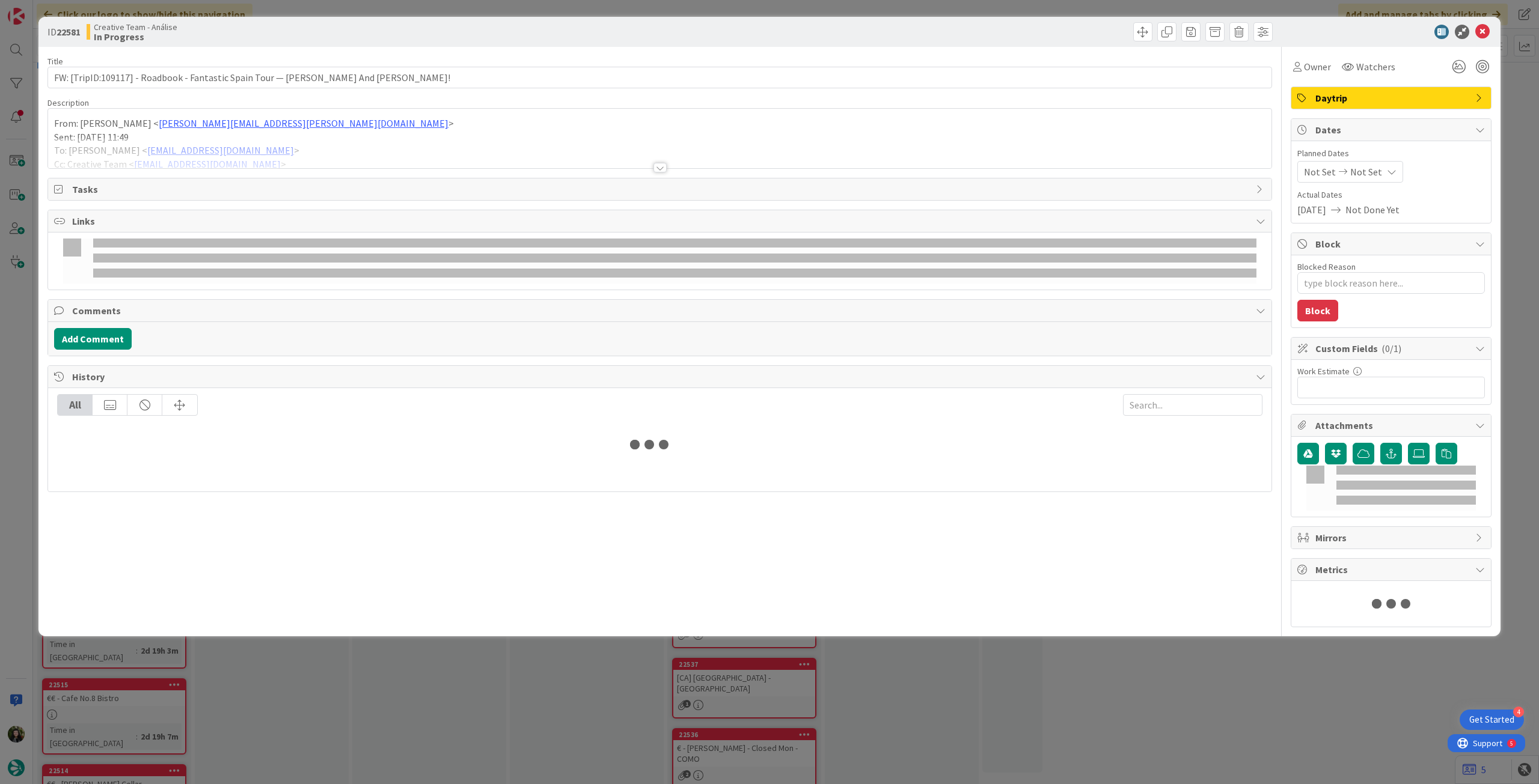
click at [358, 149] on div at bounding box center [660, 153] width 1223 height 31
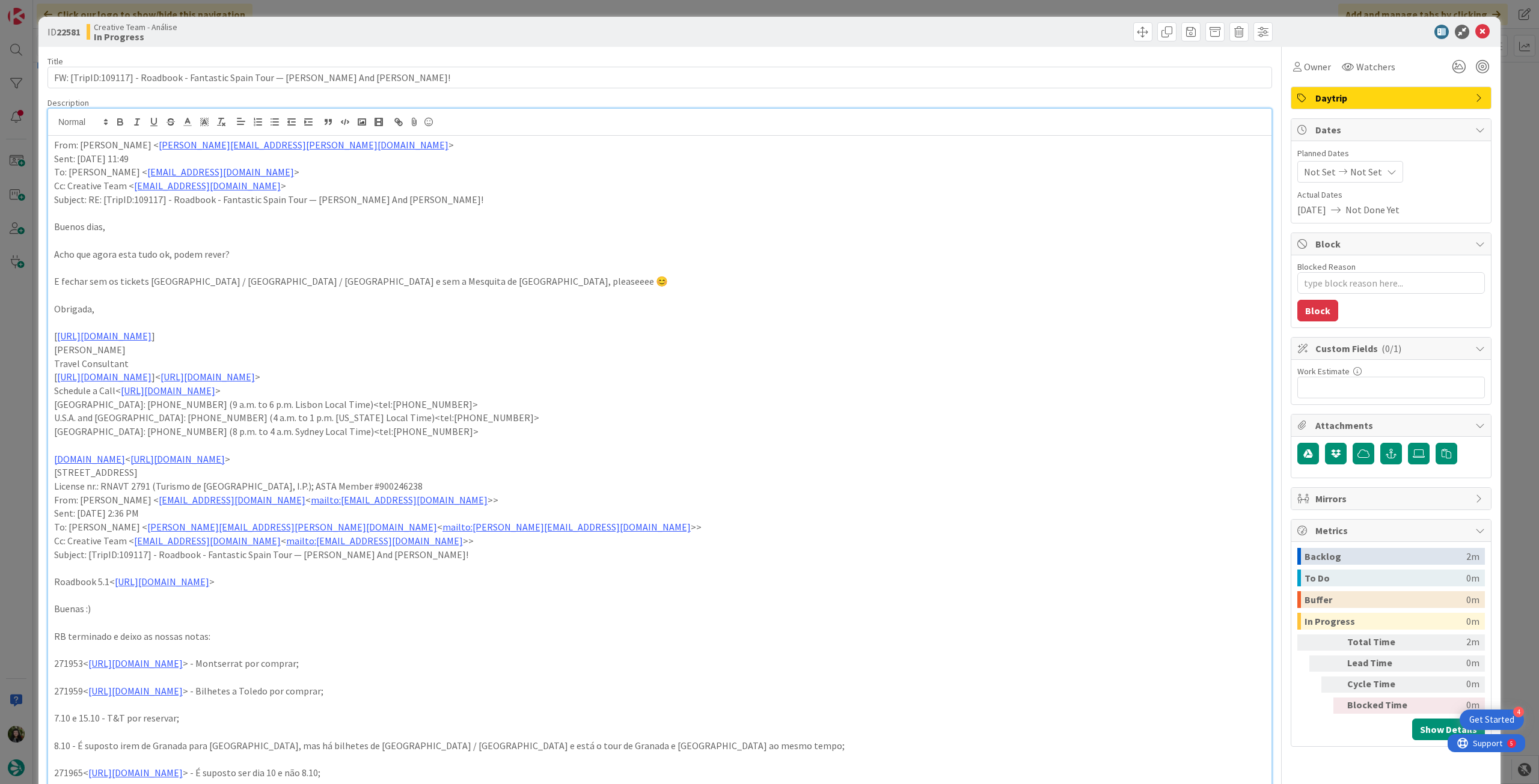
click at [1364, 175] on span "Not Set" at bounding box center [1367, 172] width 32 height 15
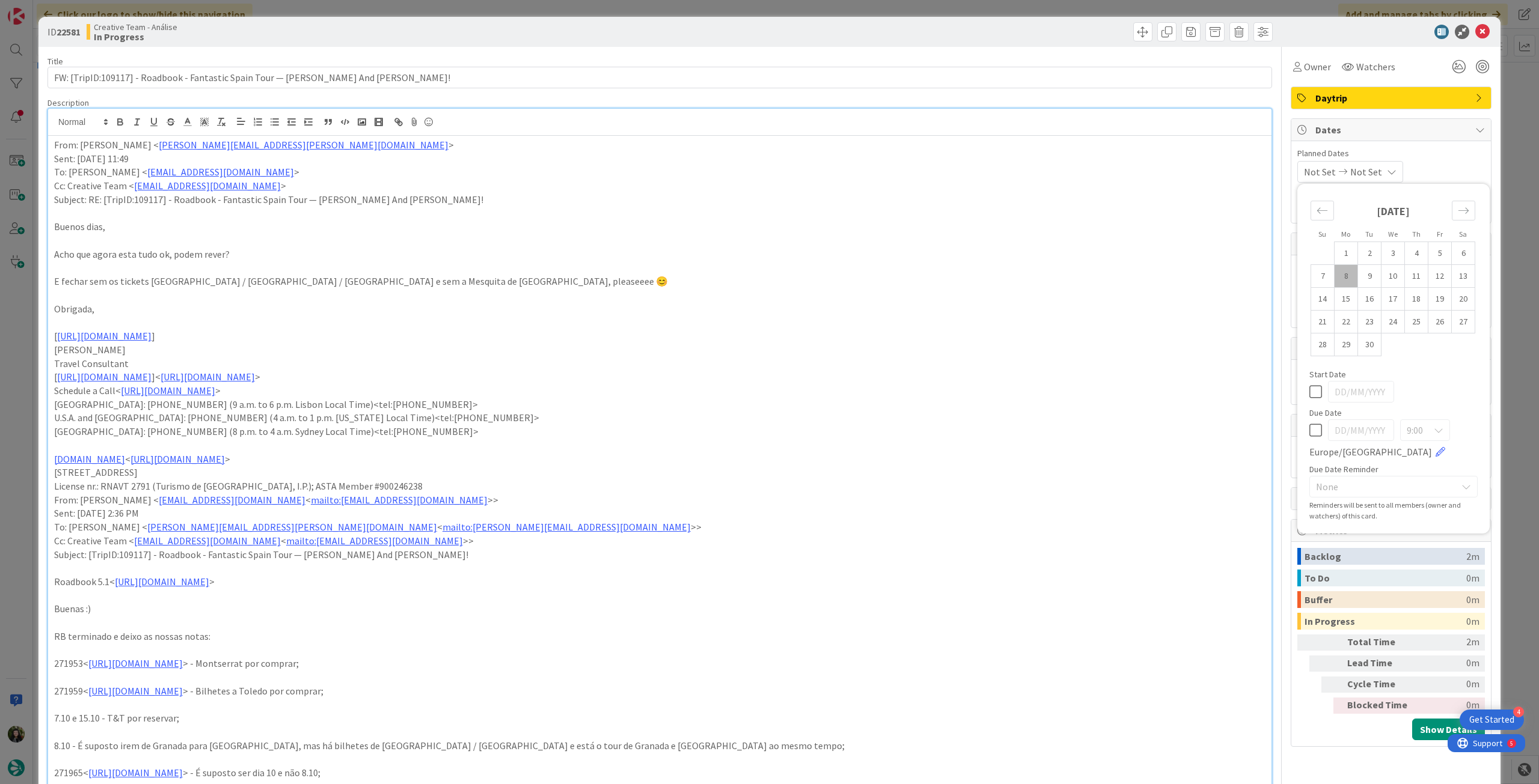
click at [1309, 434] on icon at bounding box center [1315, 430] width 12 height 15
click at [1475, 30] on icon at bounding box center [1482, 31] width 15 height 15
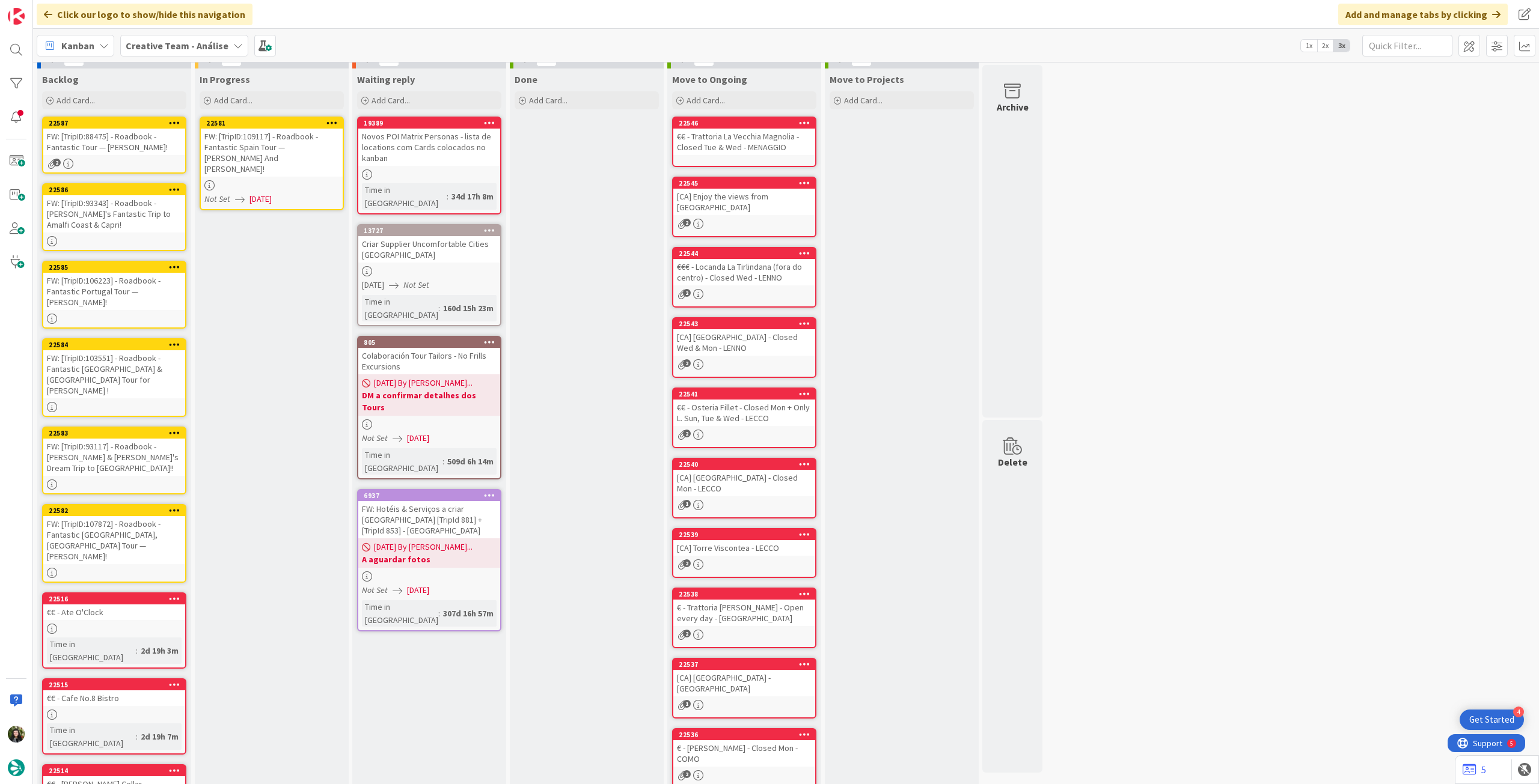
click at [333, 119] on icon at bounding box center [332, 122] width 11 height 8
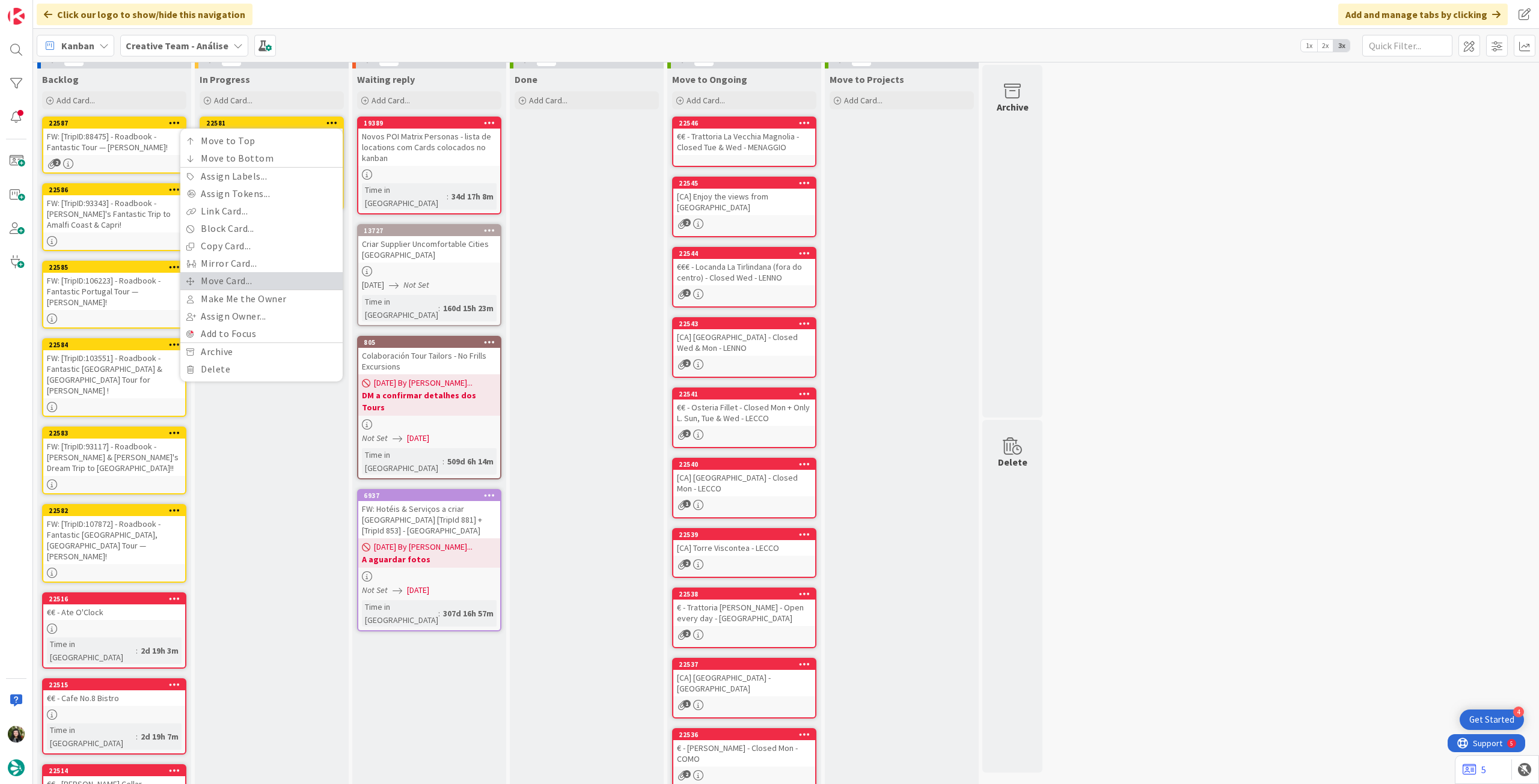
click at [233, 283] on link "Move Card..." at bounding box center [261, 281] width 162 height 18
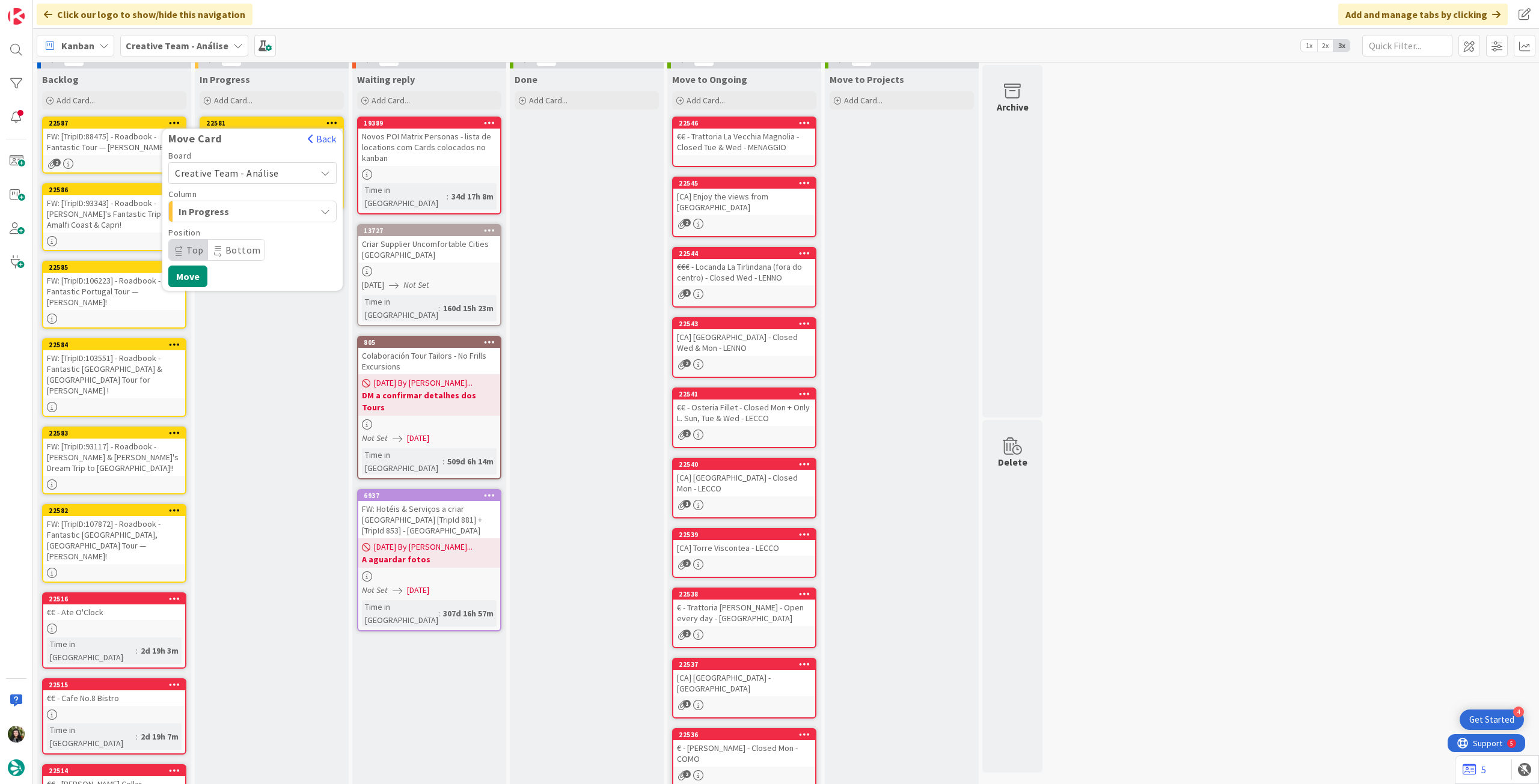
click at [222, 170] on span "Creative Team - Análise" at bounding box center [227, 173] width 104 height 12
click at [221, 230] on span "Creative Team" at bounding box center [260, 230] width 139 height 18
click at [232, 251] on span "Daytrip" at bounding box center [252, 250] width 116 height 17
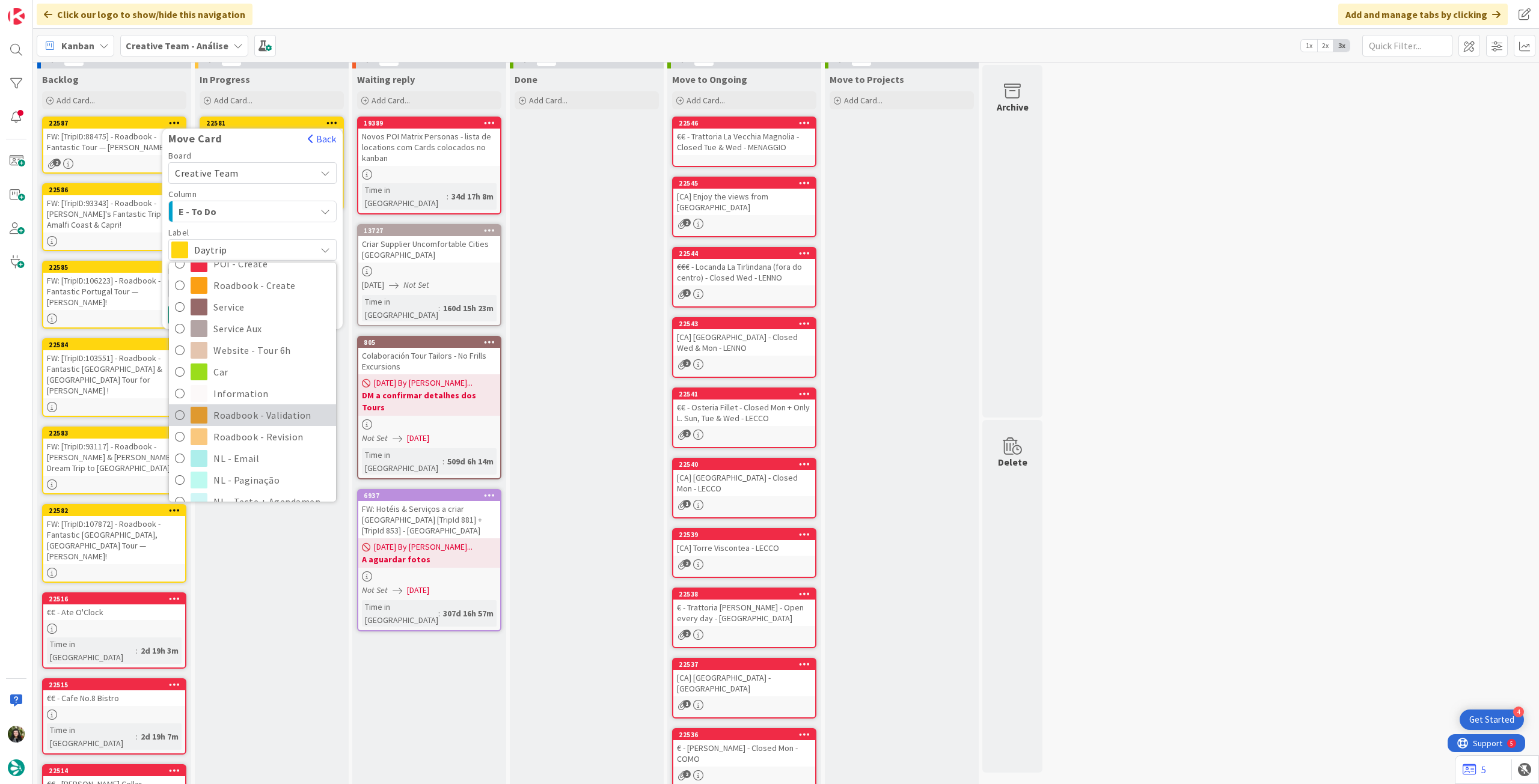
scroll to position [160, 0]
click at [263, 417] on span "Roadbook - Revision" at bounding box center [272, 421] width 116 height 18
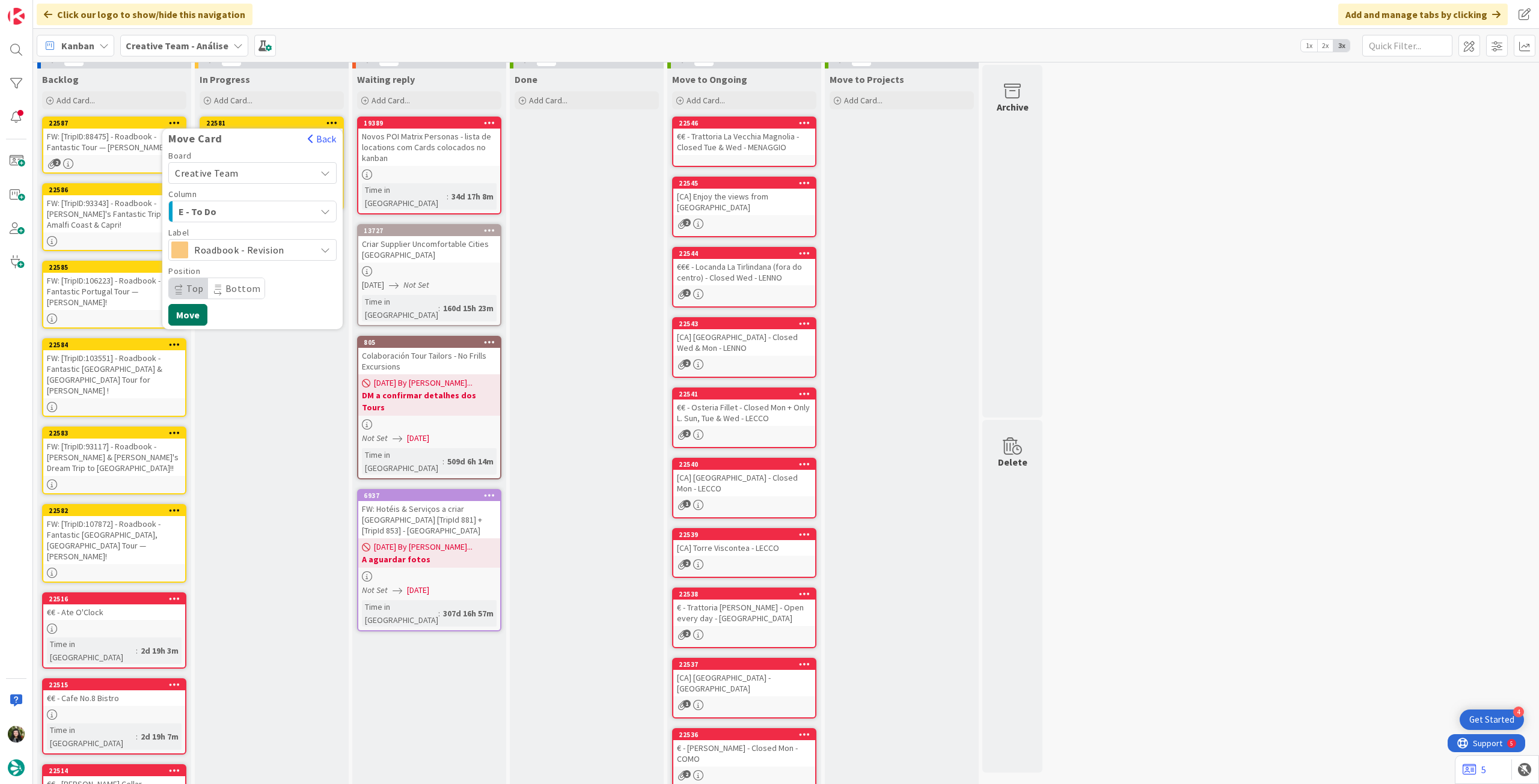
click at [192, 322] on button "Move" at bounding box center [188, 315] width 39 height 21
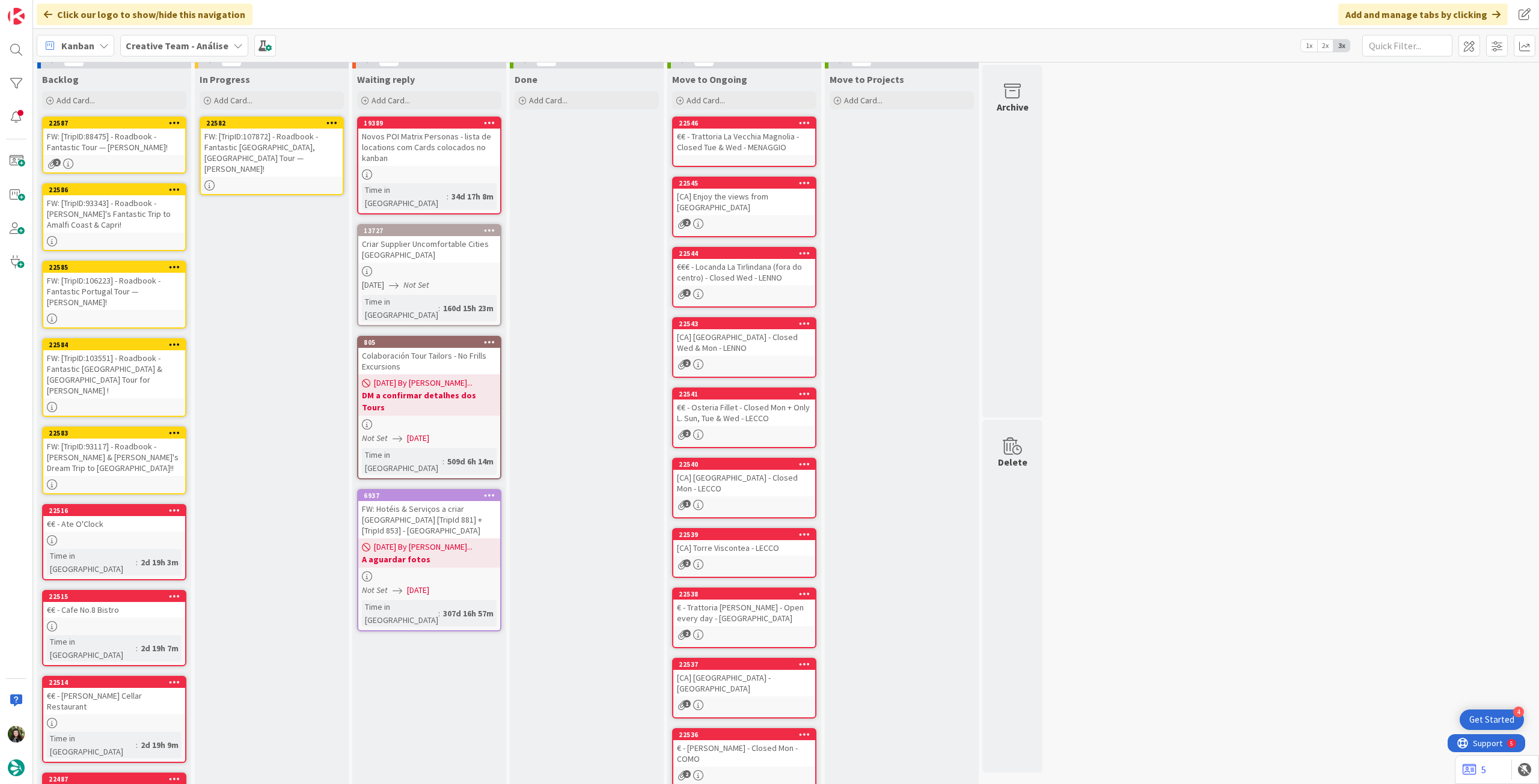
click at [276, 136] on div "FW: [TripID:107872] - Roadbook - Fantastic [GEOGRAPHIC_DATA], [GEOGRAPHIC_DATA]…" at bounding box center [271, 152] width 142 height 48
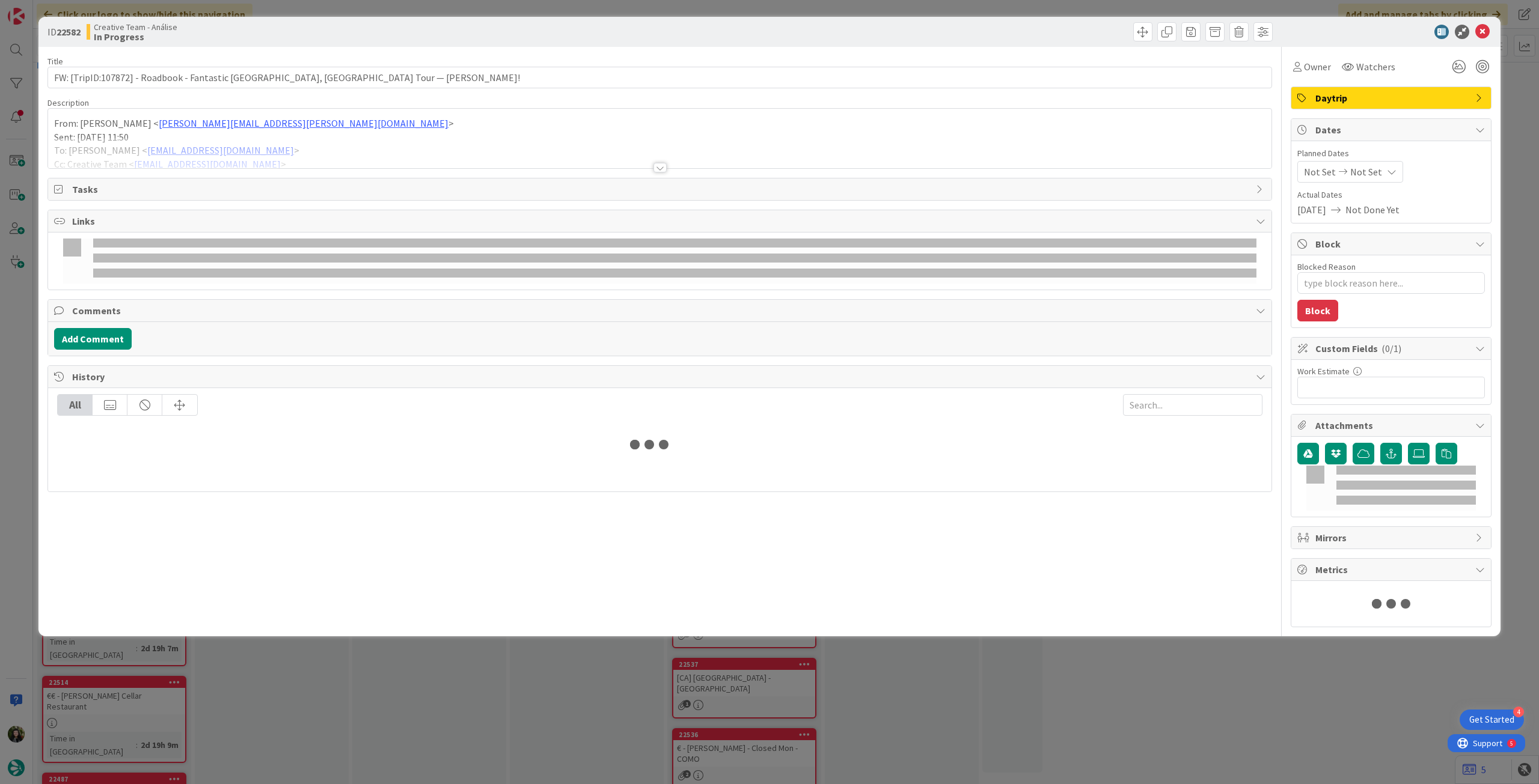
click at [280, 155] on div at bounding box center [660, 153] width 1223 height 31
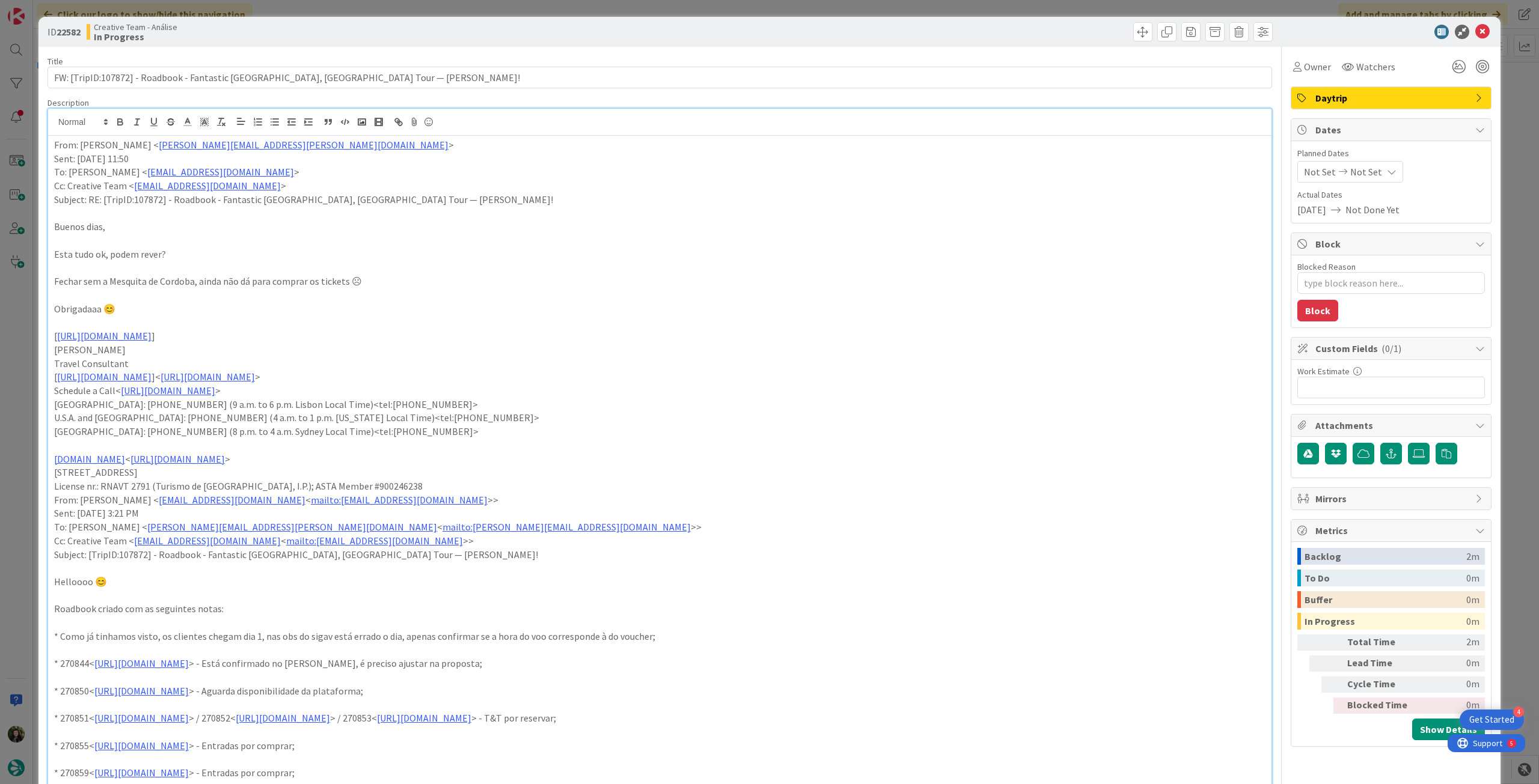
click at [1368, 178] on div "Not Set Not Set" at bounding box center [1351, 172] width 106 height 21
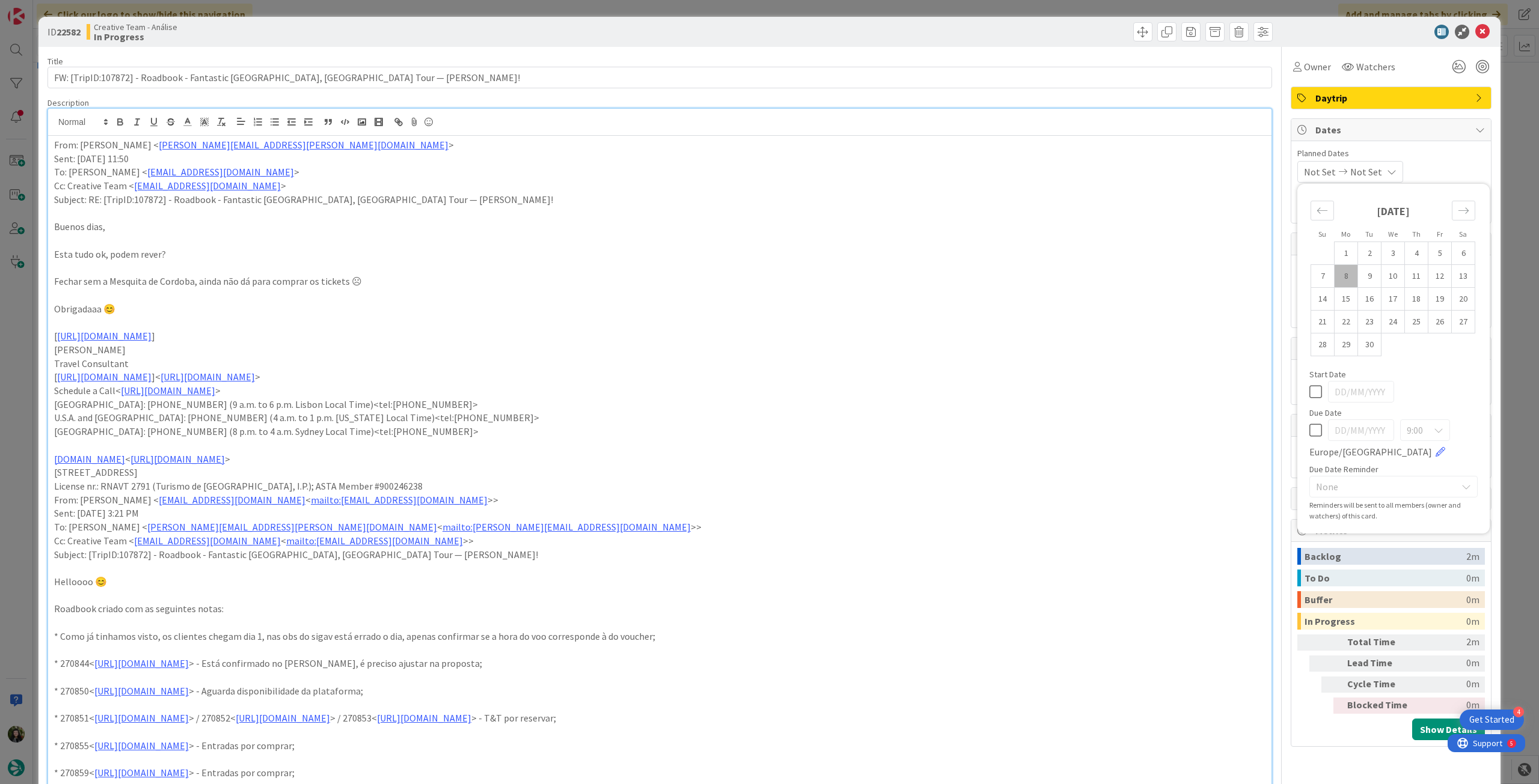
click at [1309, 427] on icon at bounding box center [1315, 430] width 12 height 15
click at [1475, 34] on icon at bounding box center [1482, 31] width 15 height 15
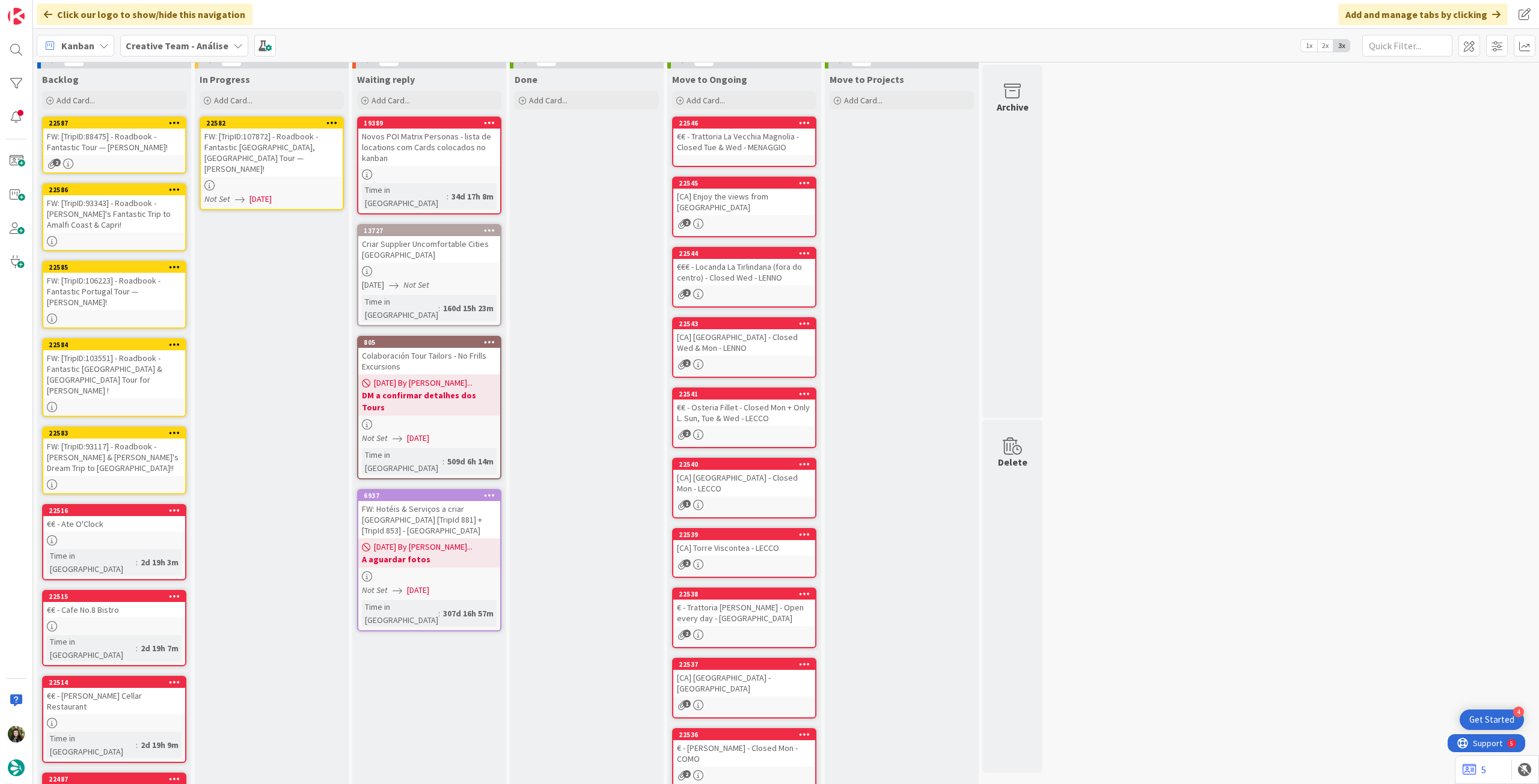
click at [336, 122] on icon at bounding box center [332, 122] width 11 height 8
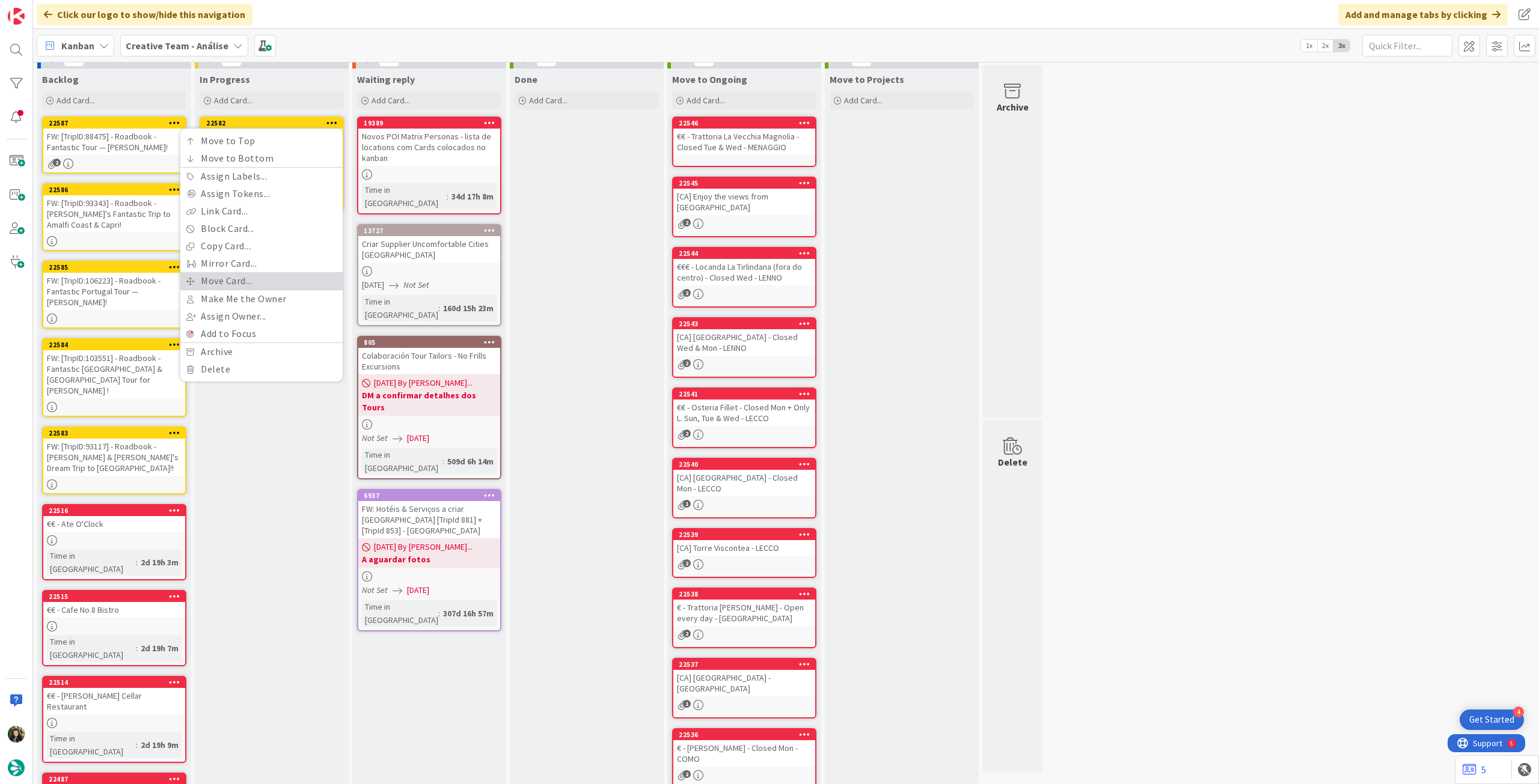
click at [275, 275] on link "Move Card..." at bounding box center [261, 281] width 162 height 18
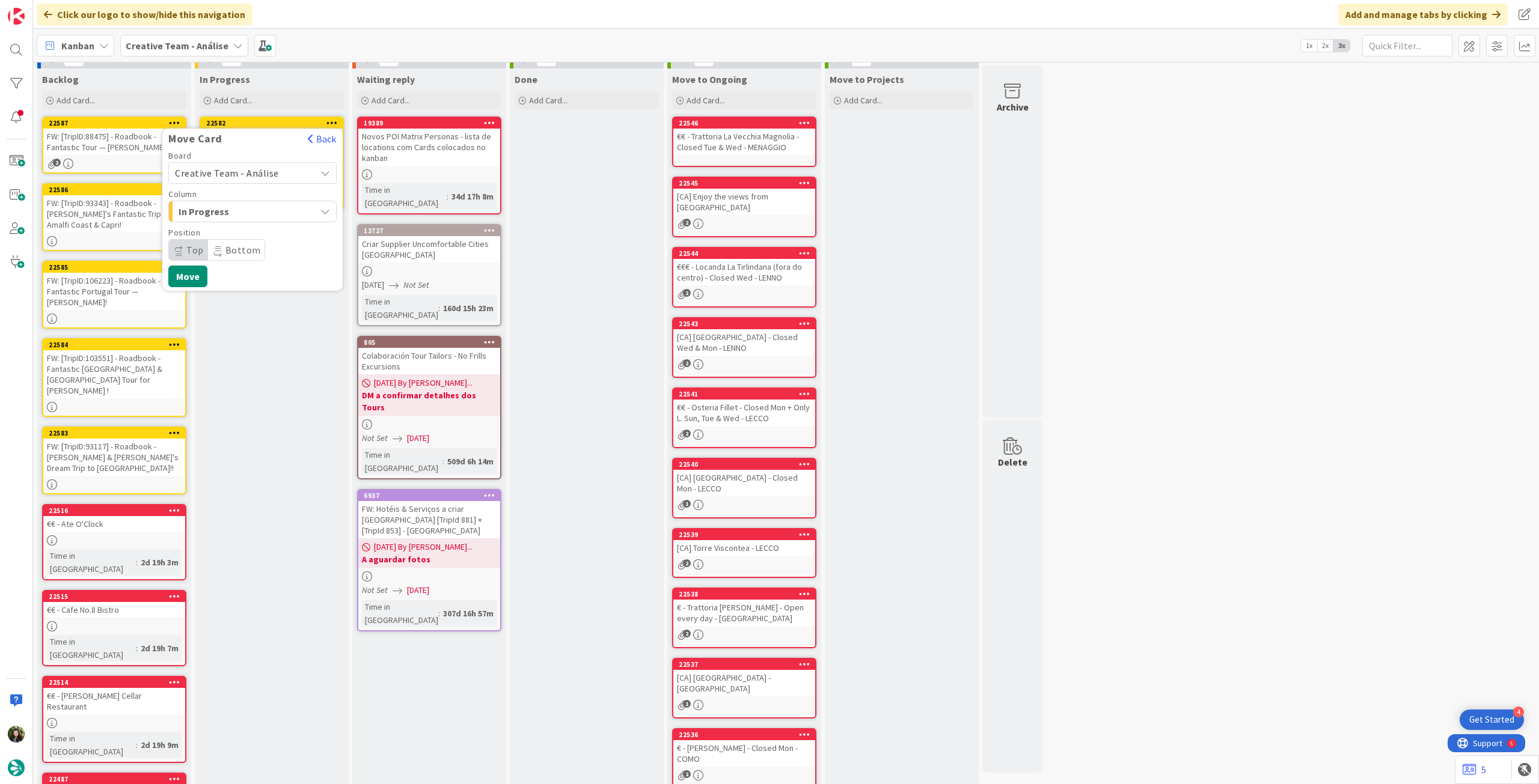
click at [257, 174] on span "Creative Team - Análise" at bounding box center [227, 173] width 104 height 12
click at [256, 225] on span "Creative Team" at bounding box center [260, 230] width 139 height 18
click at [239, 246] on span "Daytrip" at bounding box center [252, 250] width 116 height 17
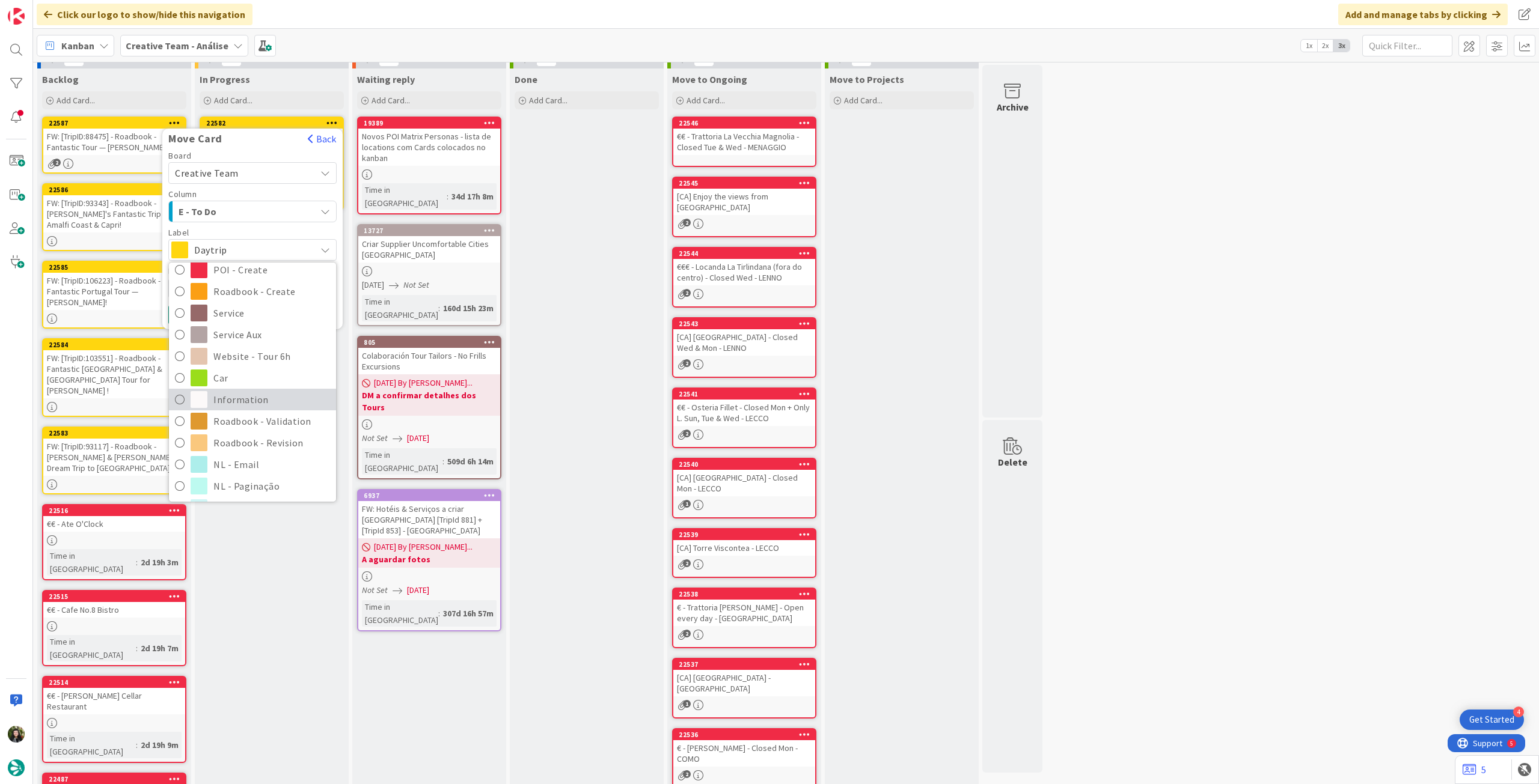
scroll to position [160, 0]
click at [250, 416] on span "Roadbook - Revision" at bounding box center [272, 421] width 116 height 18
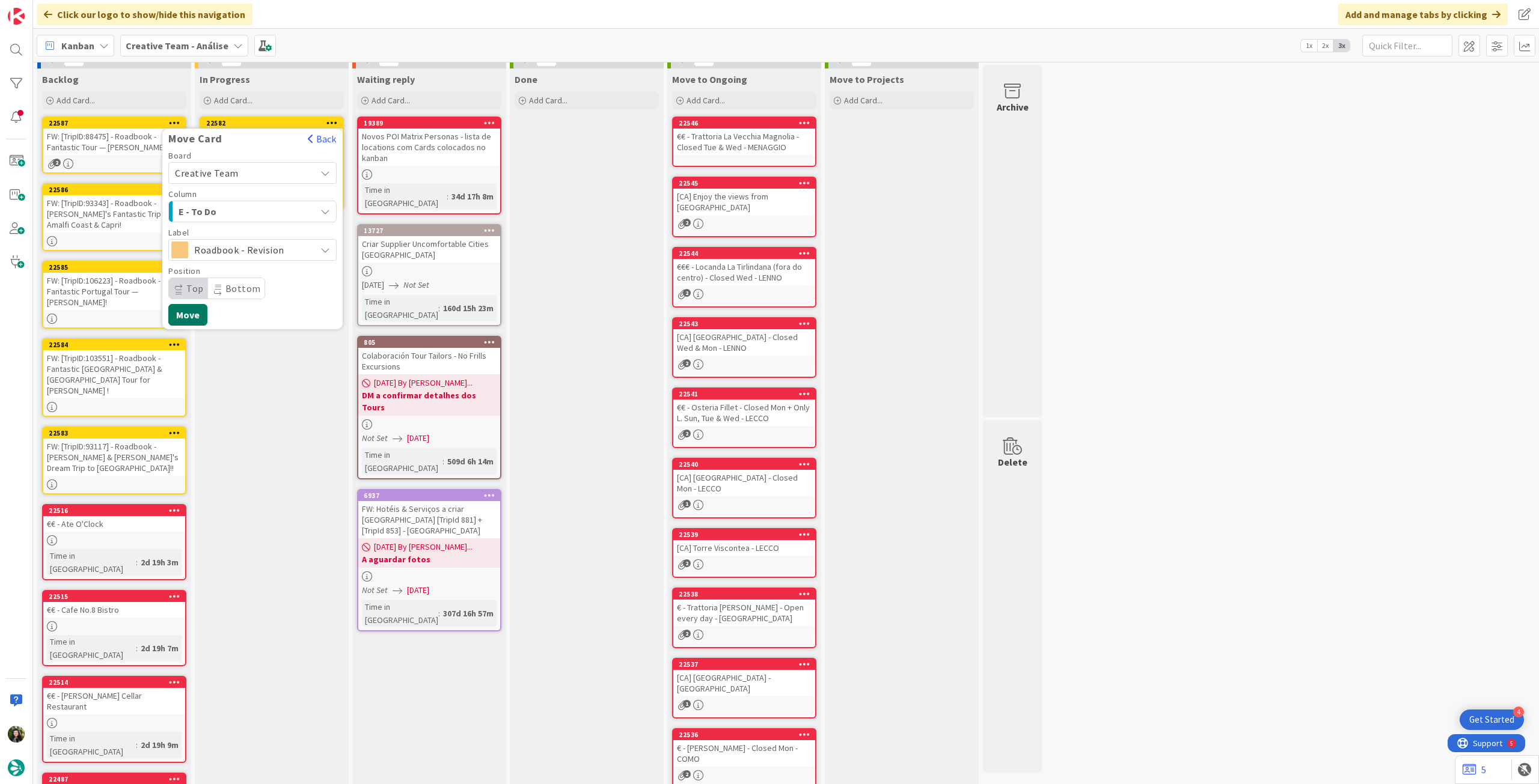
click at [194, 316] on button "Move" at bounding box center [188, 315] width 39 height 21
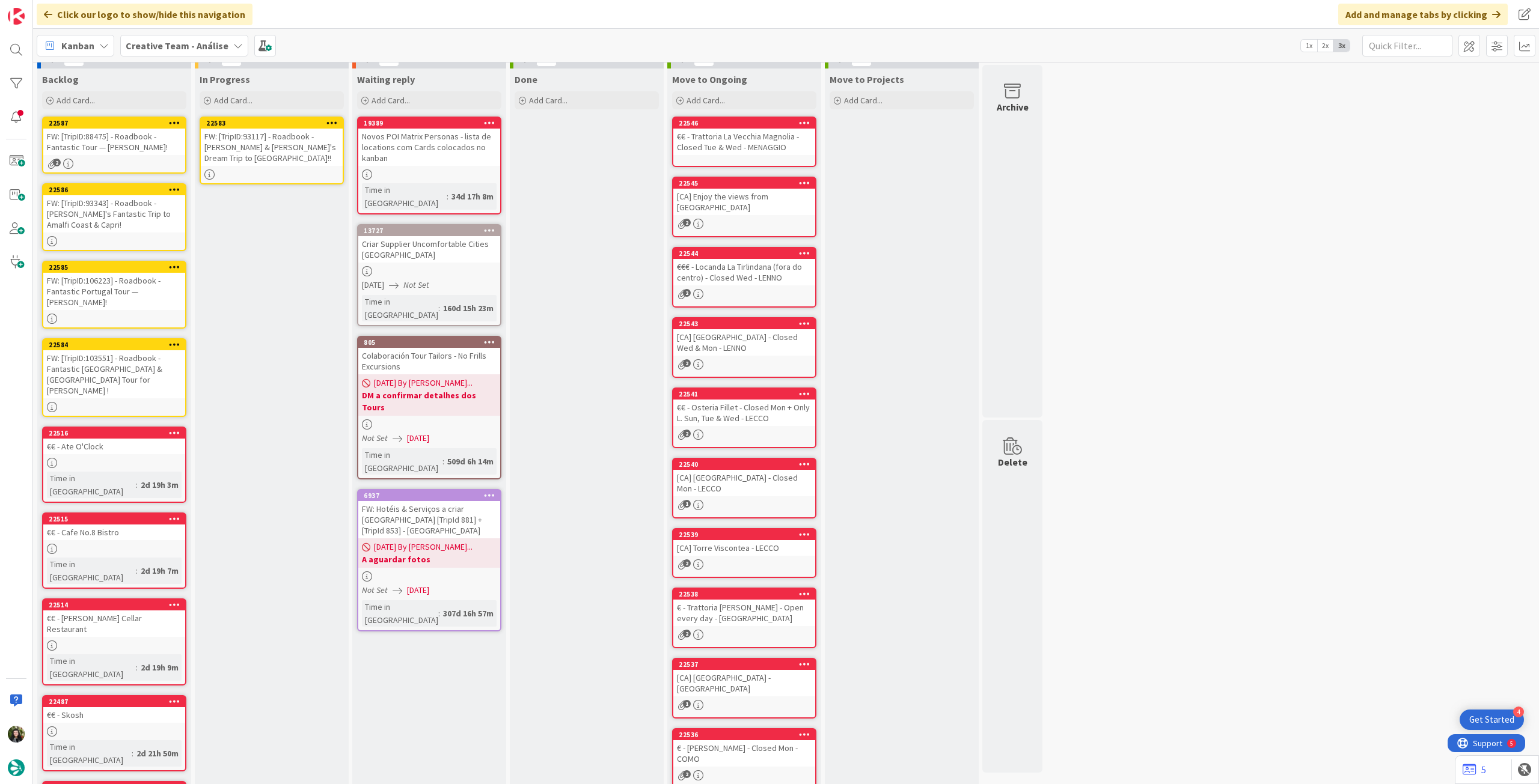
click at [276, 158] on div "FW: [TripID:93117] - Roadbook - [PERSON_NAME] & [PERSON_NAME]'s Dream Trip to […" at bounding box center [271, 147] width 142 height 38
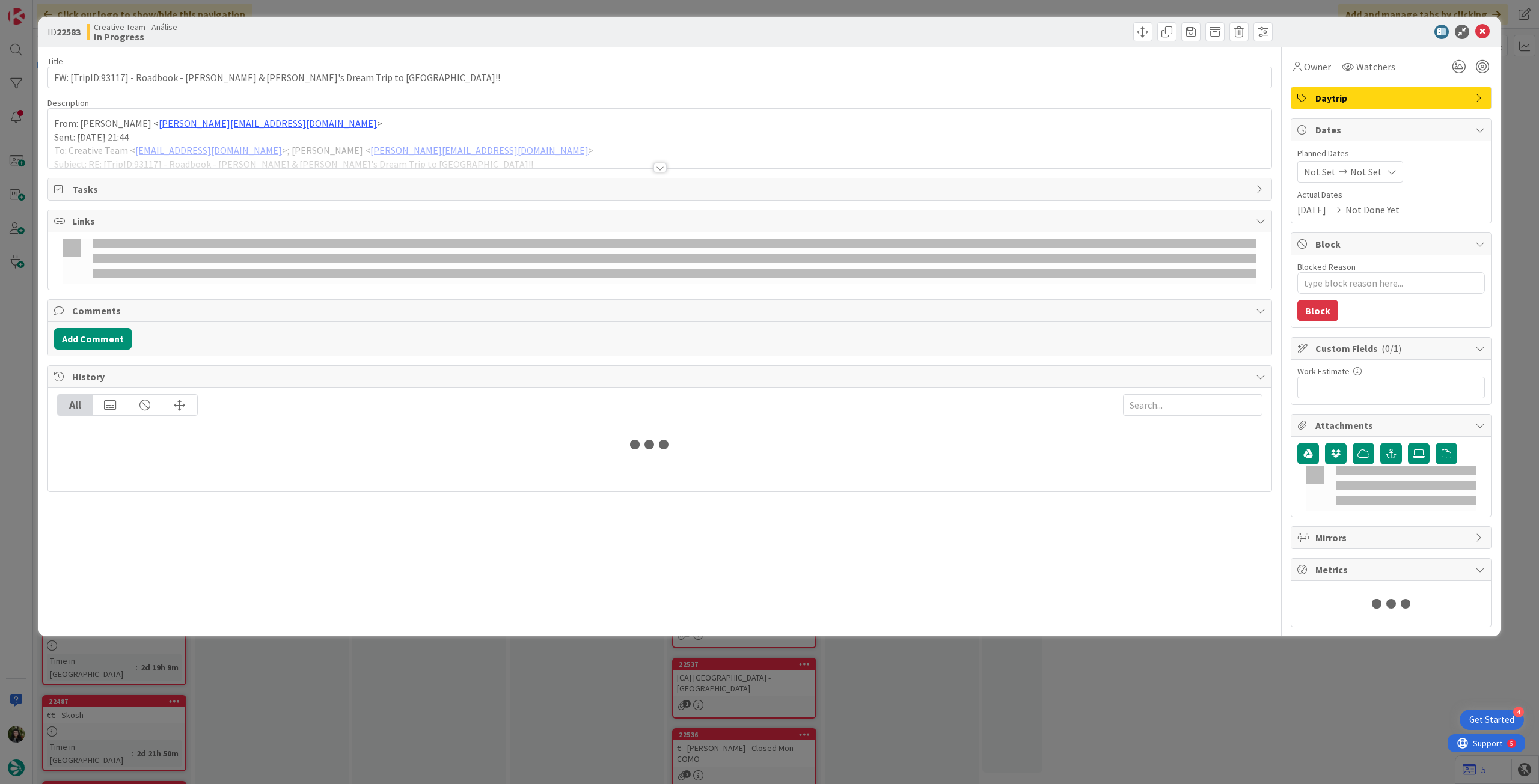
click at [327, 145] on div at bounding box center [660, 153] width 1223 height 31
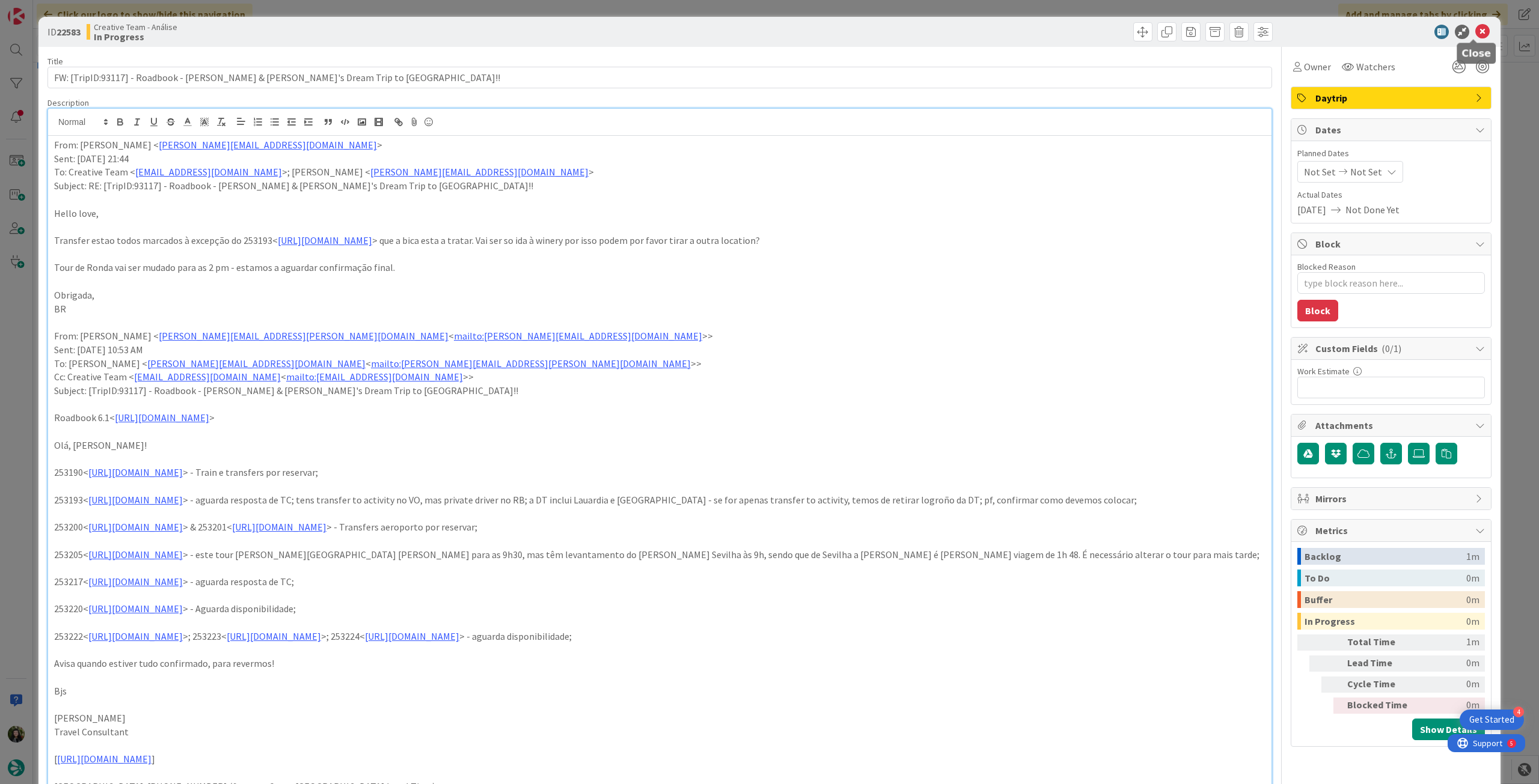
click at [1477, 32] on icon at bounding box center [1482, 31] width 15 height 15
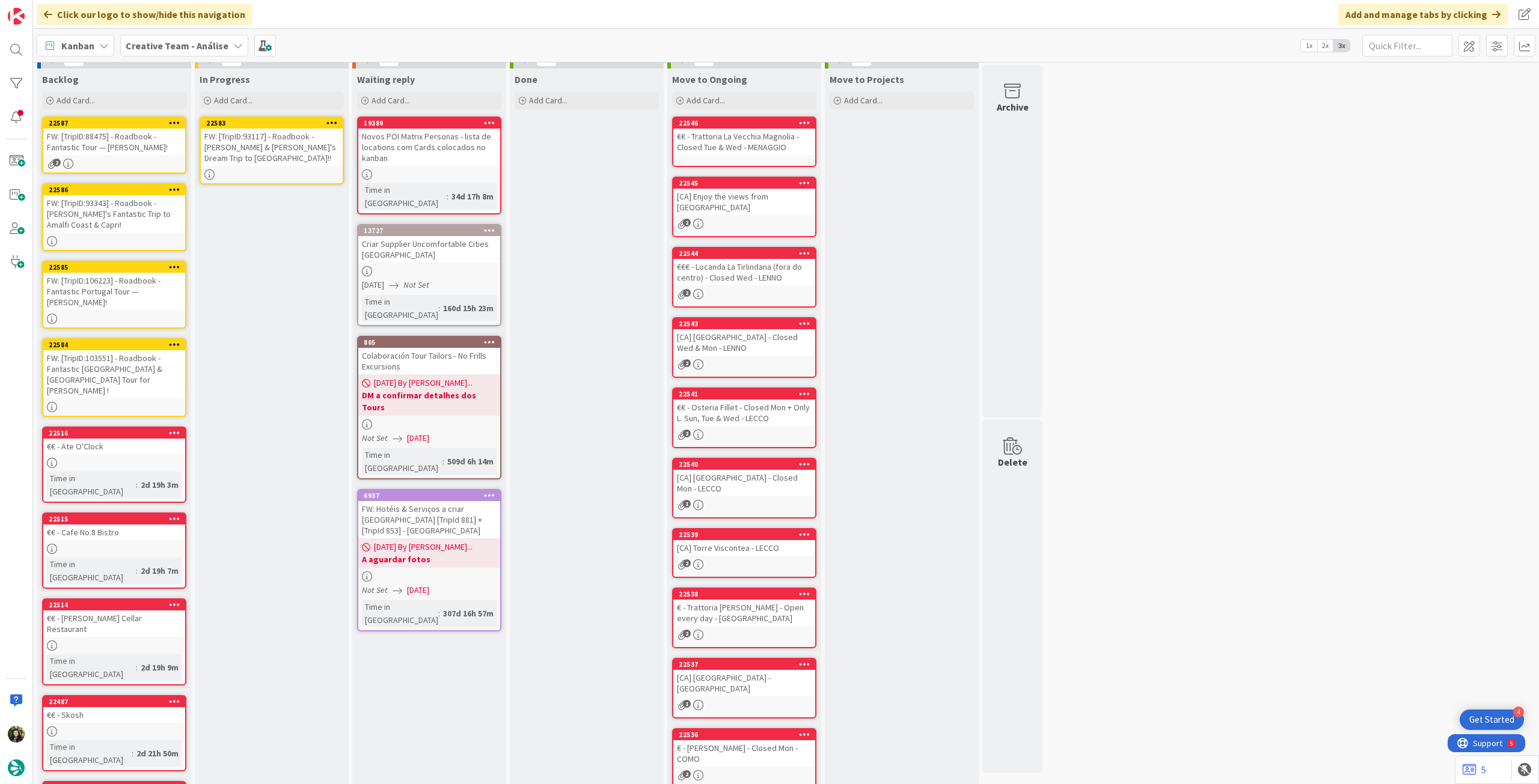
click at [332, 119] on icon at bounding box center [332, 122] width 11 height 8
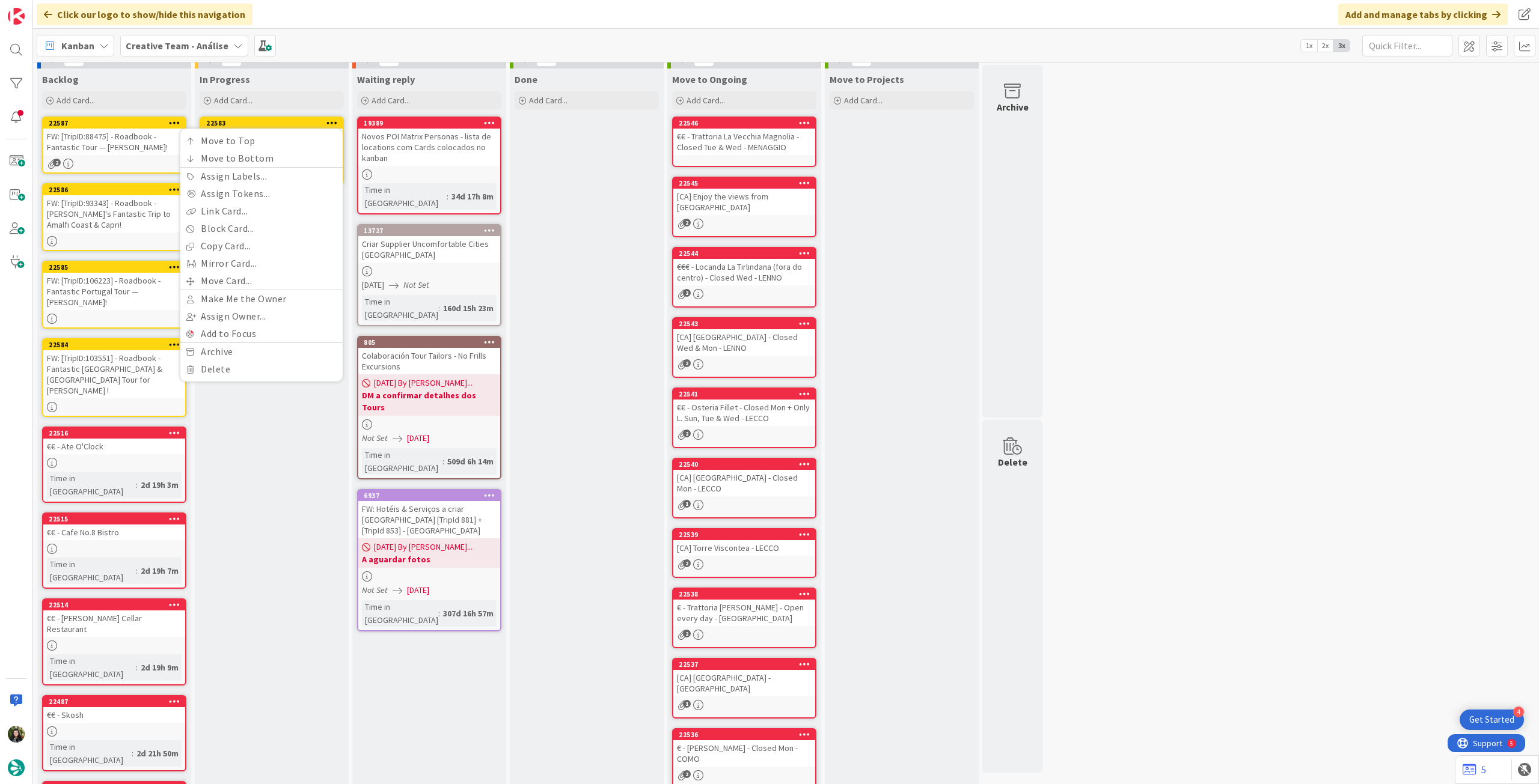
click at [312, 448] on div "In Progress Add Card... 22583 Move to Top Move to Bottom Assign Labels... Assig…" at bounding box center [271, 530] width 154 height 924
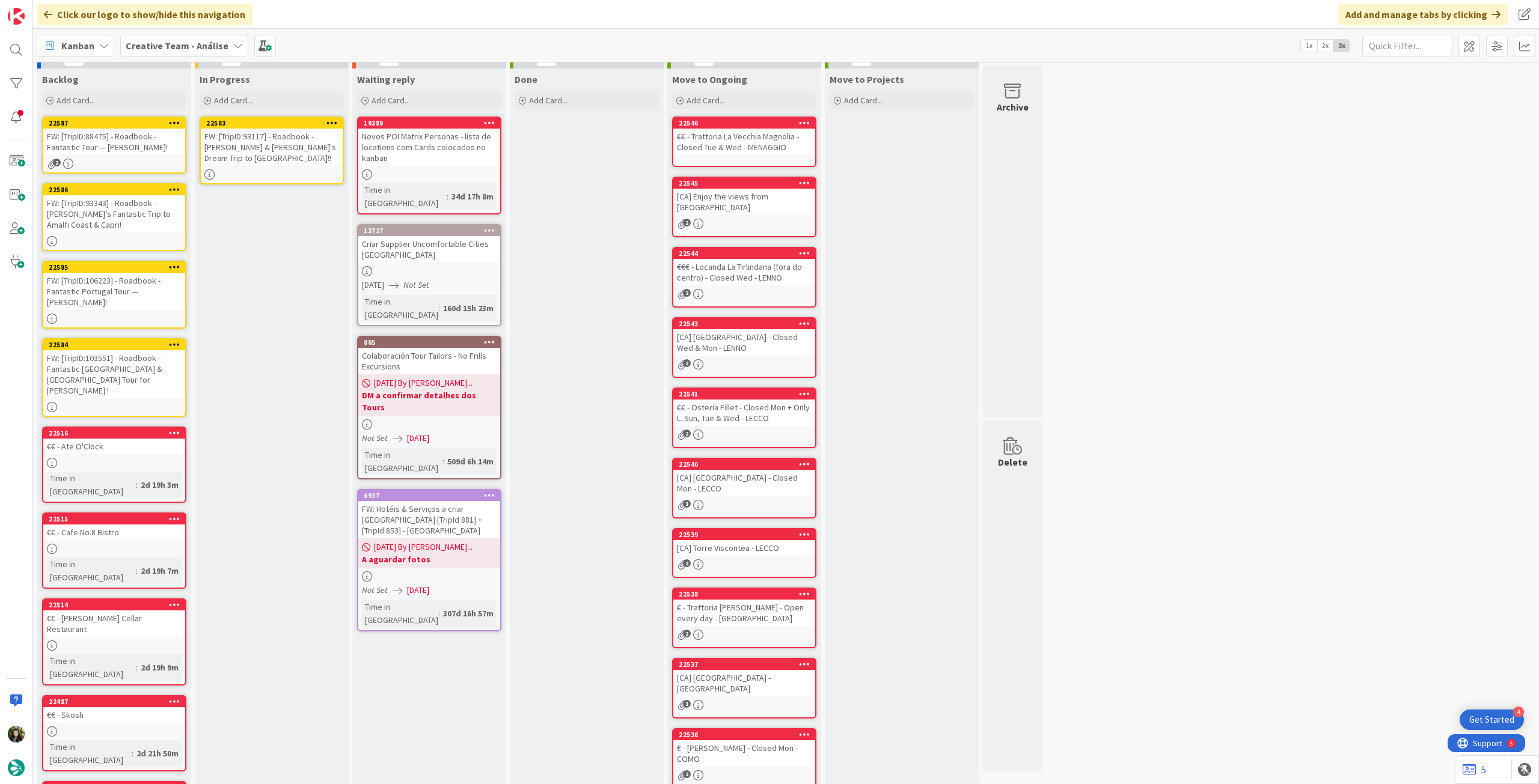
click at [257, 163] on div "FW: [TripID:93117] - Roadbook - [PERSON_NAME] & [PERSON_NAME]'s Dream Trip to […" at bounding box center [271, 147] width 142 height 38
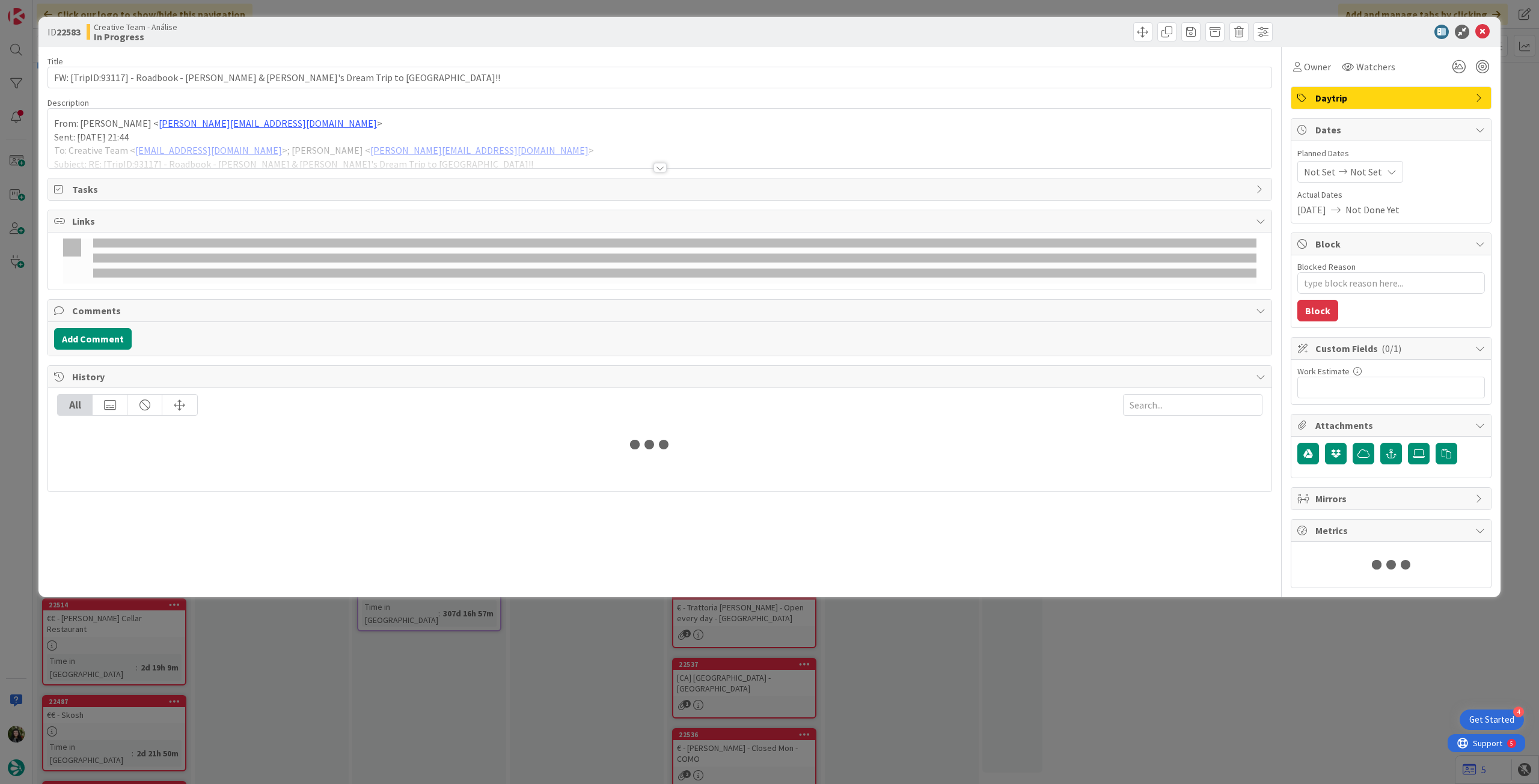
click at [1374, 183] on div "Planned Dates Not Set Not Set Actual Dates 08/09/2025 Not Done Yet" at bounding box center [1391, 181] width 188 height 70
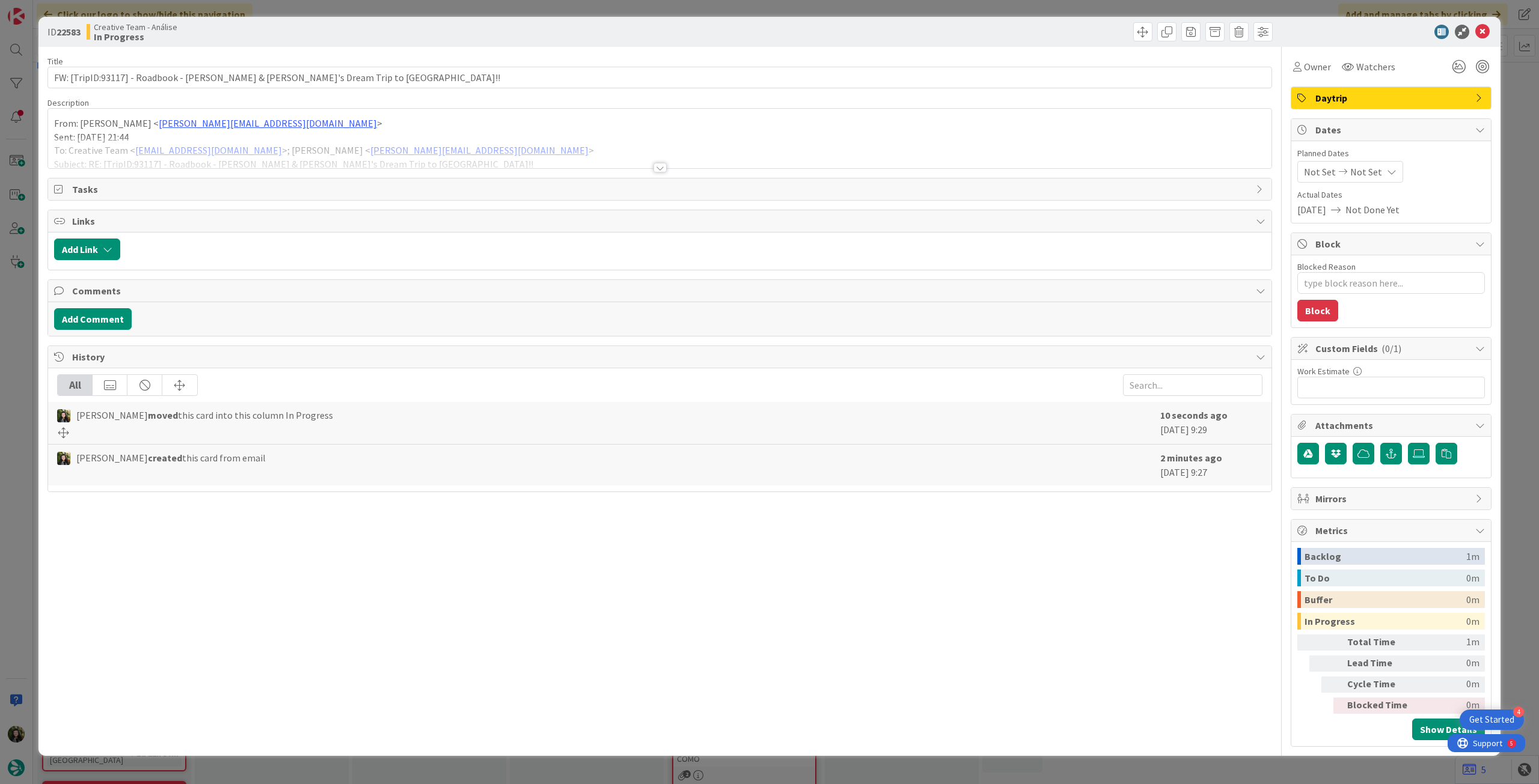
click at [1376, 178] on span "Not Set" at bounding box center [1367, 172] width 32 height 15
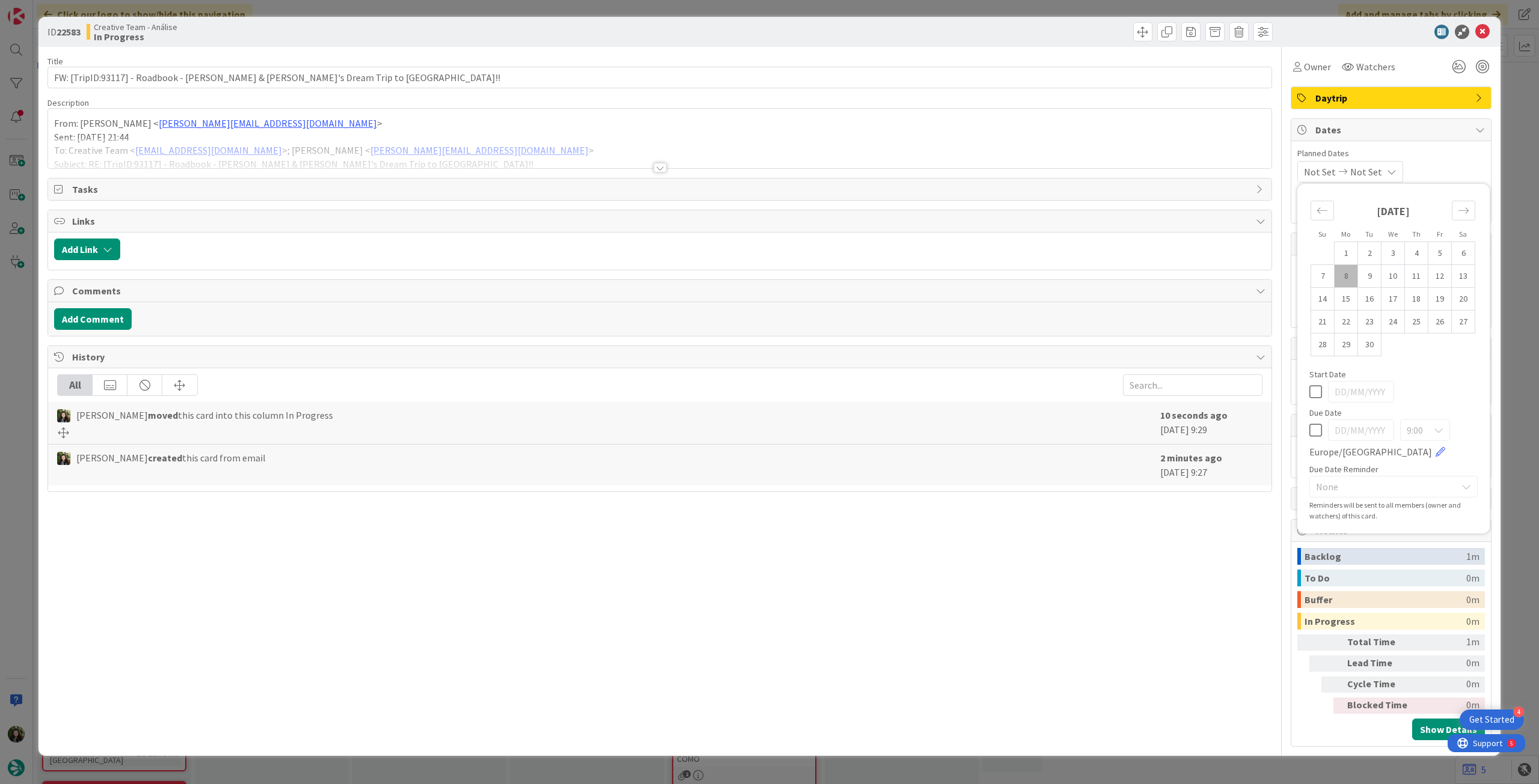
click at [1315, 434] on icon at bounding box center [1315, 430] width 12 height 15
click at [1485, 34] on icon at bounding box center [1482, 31] width 15 height 15
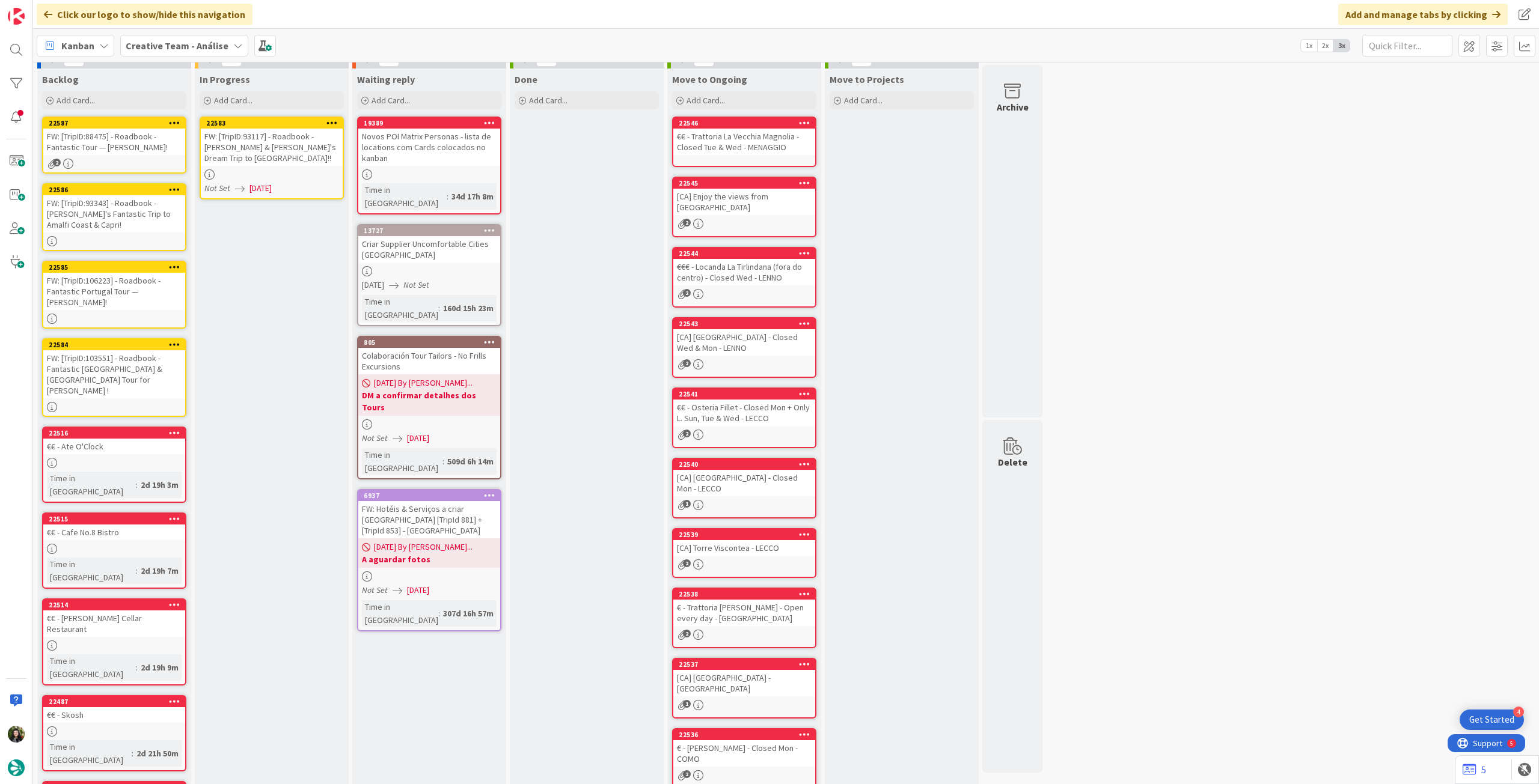
click at [336, 121] on icon at bounding box center [332, 122] width 11 height 8
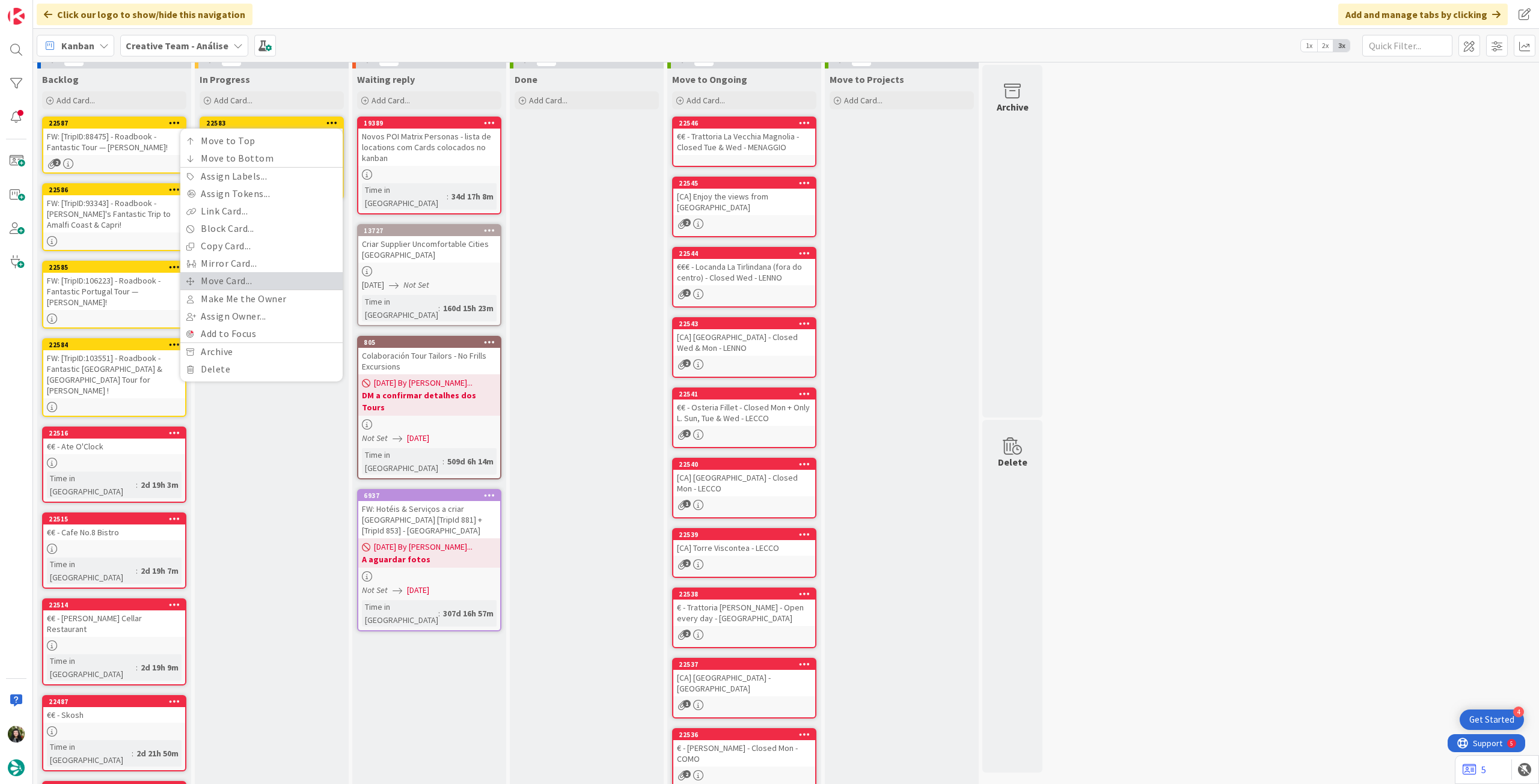
click at [258, 286] on link "Move Card..." at bounding box center [261, 281] width 162 height 18
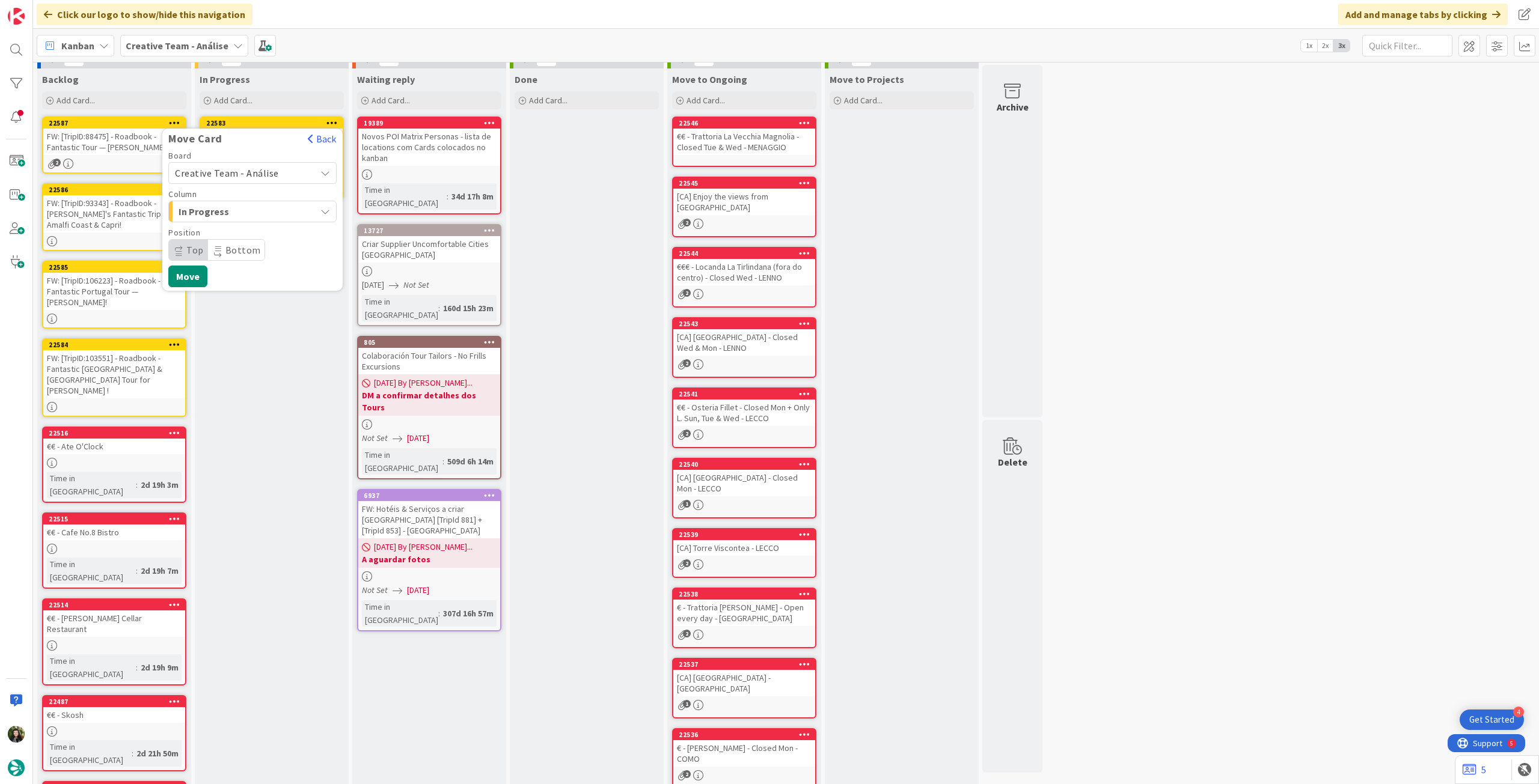
click at [243, 178] on span "Creative Team - Análise" at bounding box center [242, 173] width 135 height 17
click at [237, 229] on span "Creative Team" at bounding box center [260, 230] width 139 height 18
click at [270, 252] on span "Daytrip" at bounding box center [252, 250] width 116 height 17
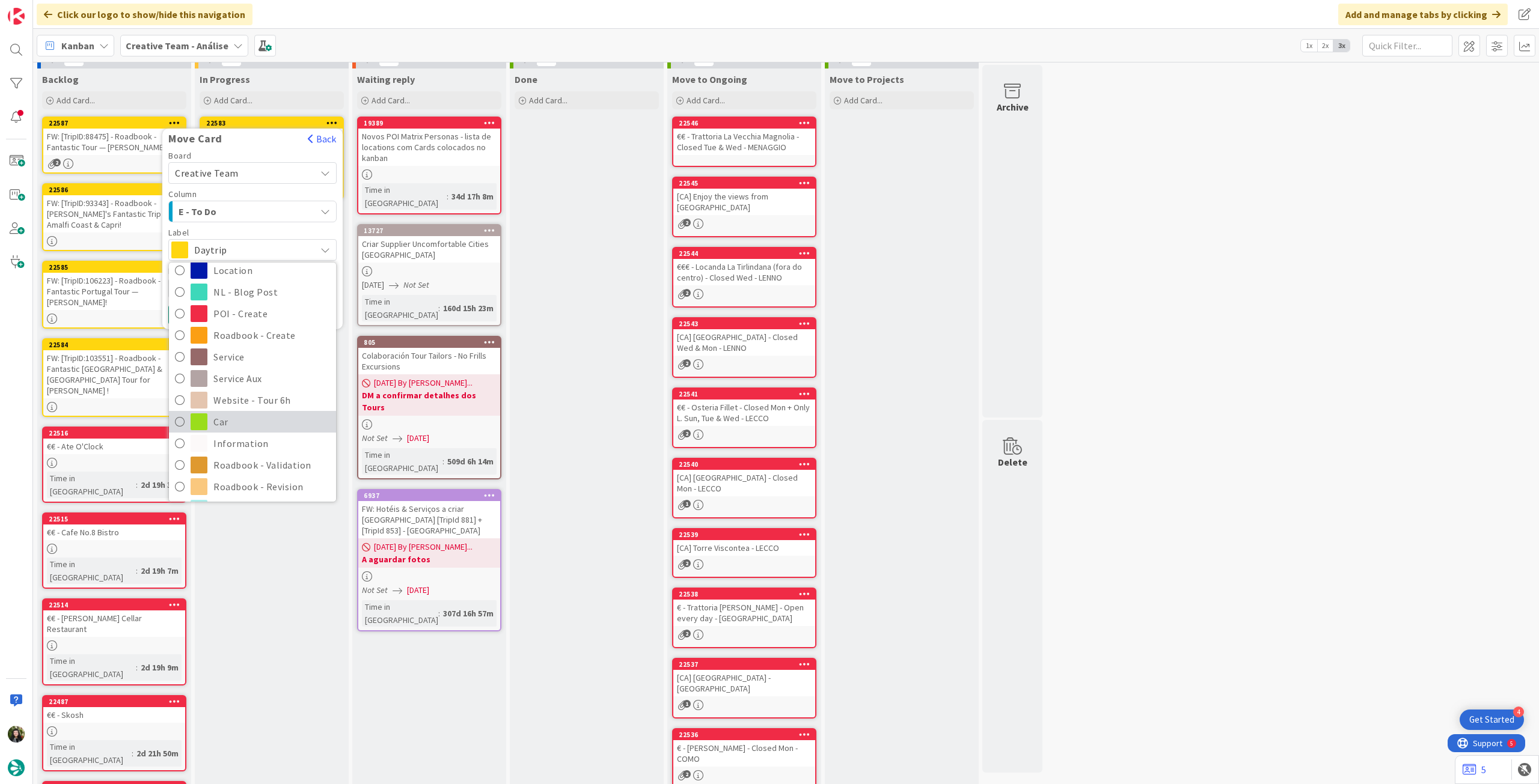
scroll to position [160, 0]
click at [247, 421] on span "Roadbook - Revision" at bounding box center [272, 421] width 116 height 18
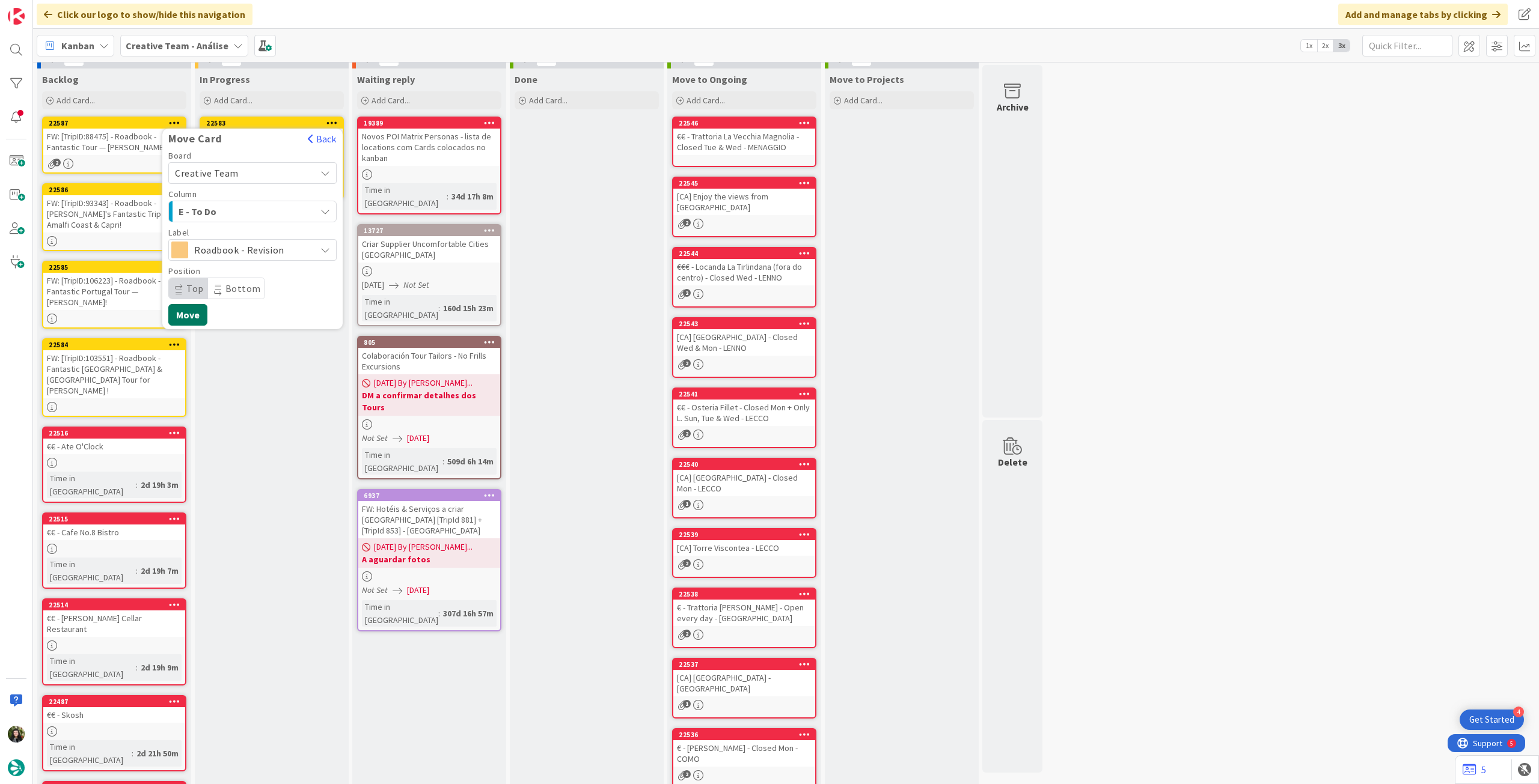
click at [188, 309] on button "Move" at bounding box center [188, 315] width 39 height 21
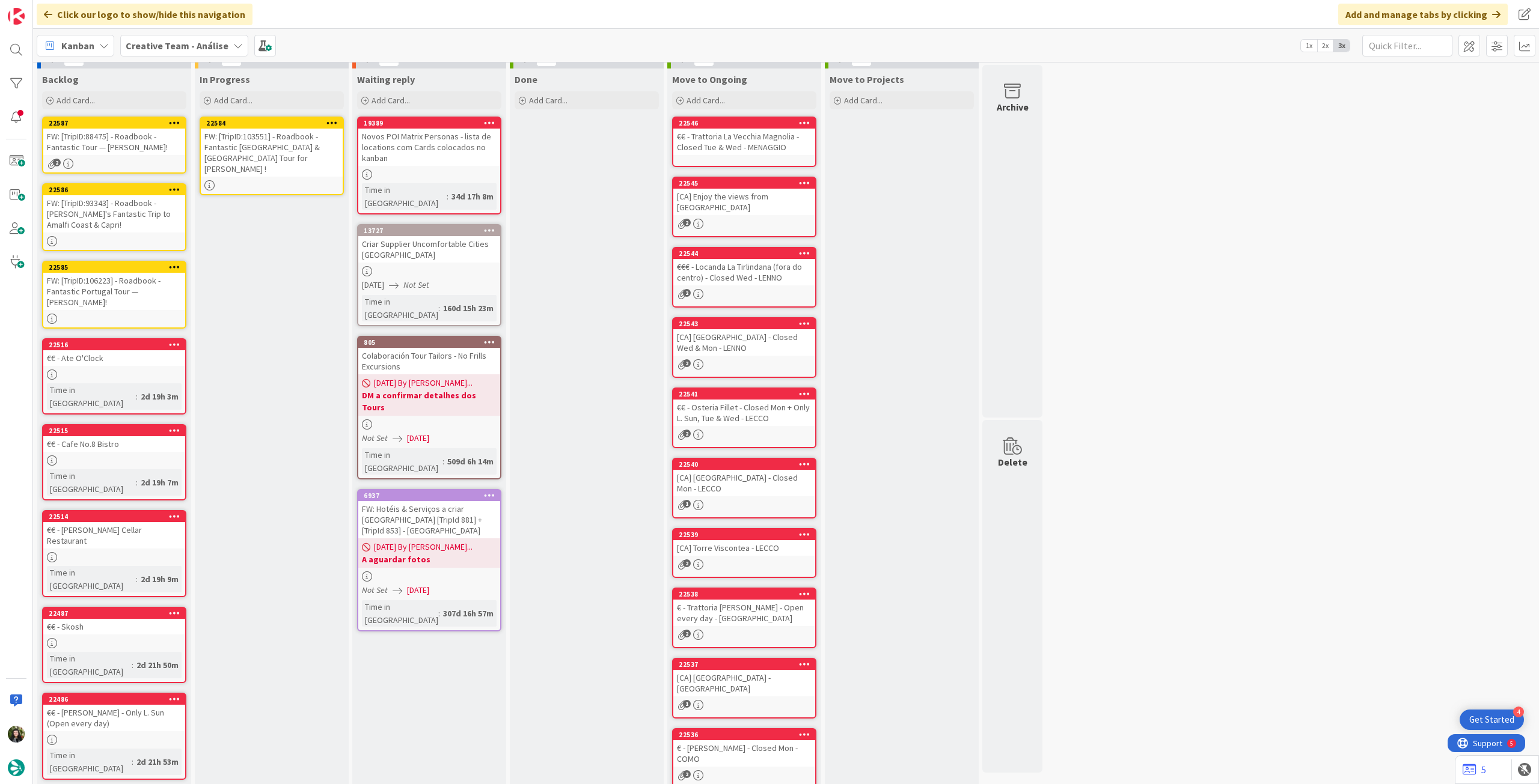
click at [270, 141] on div "FW: [TripID:103551] - Roadbook - Fantastic [GEOGRAPHIC_DATA] & [GEOGRAPHIC_DATA…" at bounding box center [271, 152] width 142 height 48
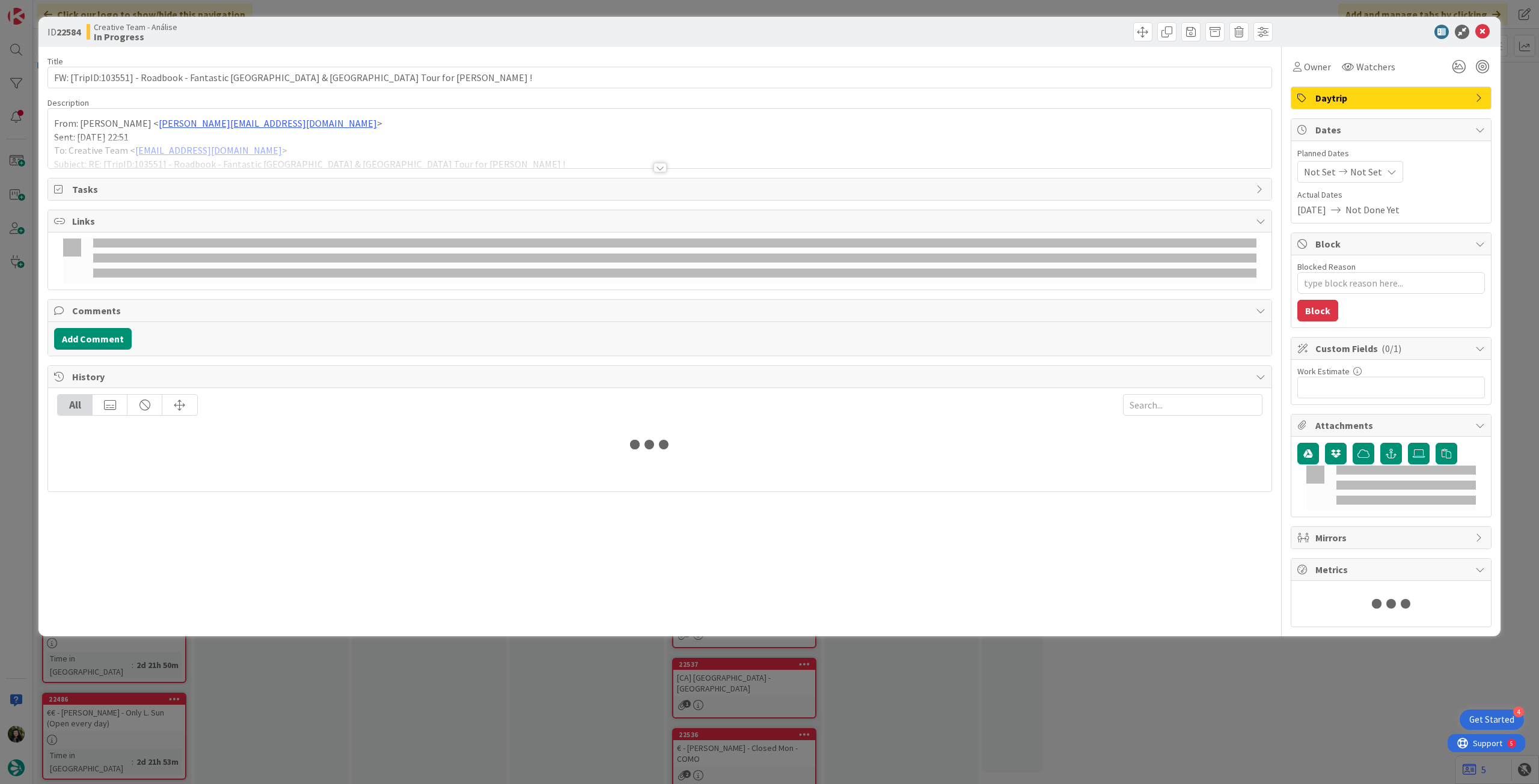
click at [290, 144] on div at bounding box center [660, 153] width 1223 height 31
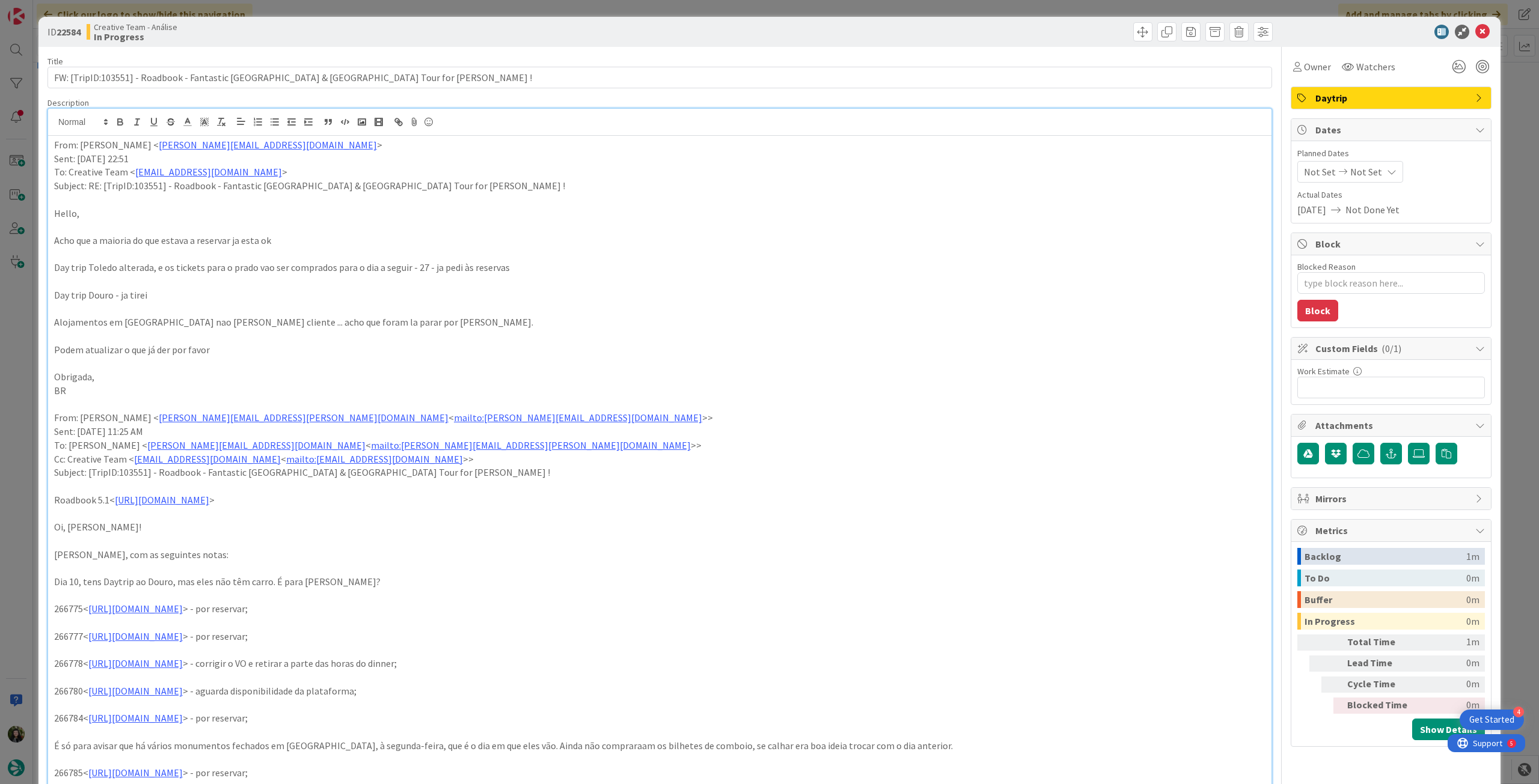
click at [1364, 180] on div "Not Set Not Set" at bounding box center [1351, 172] width 106 height 21
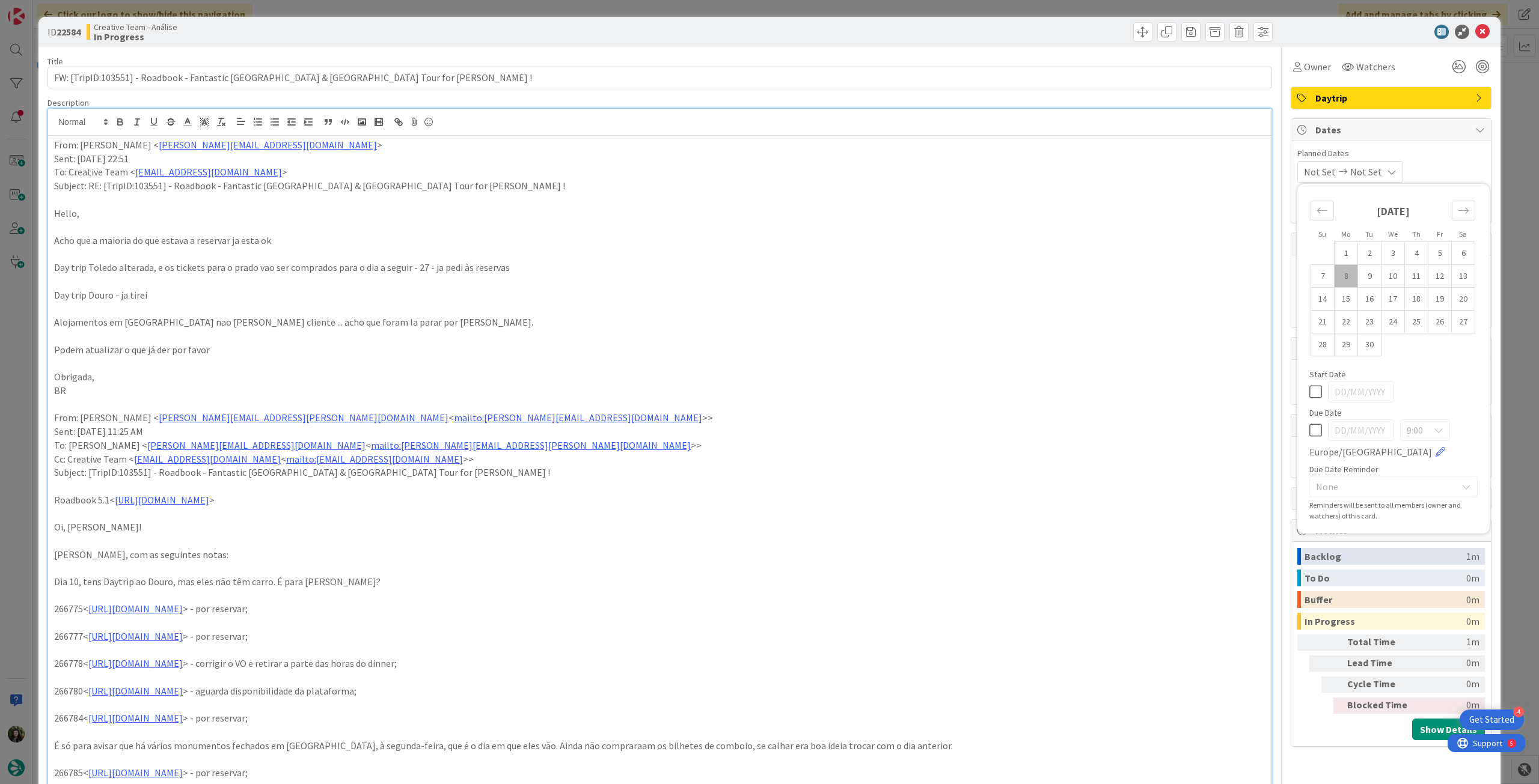
click at [1309, 427] on icon at bounding box center [1315, 430] width 12 height 15
click at [1475, 34] on icon at bounding box center [1482, 31] width 15 height 15
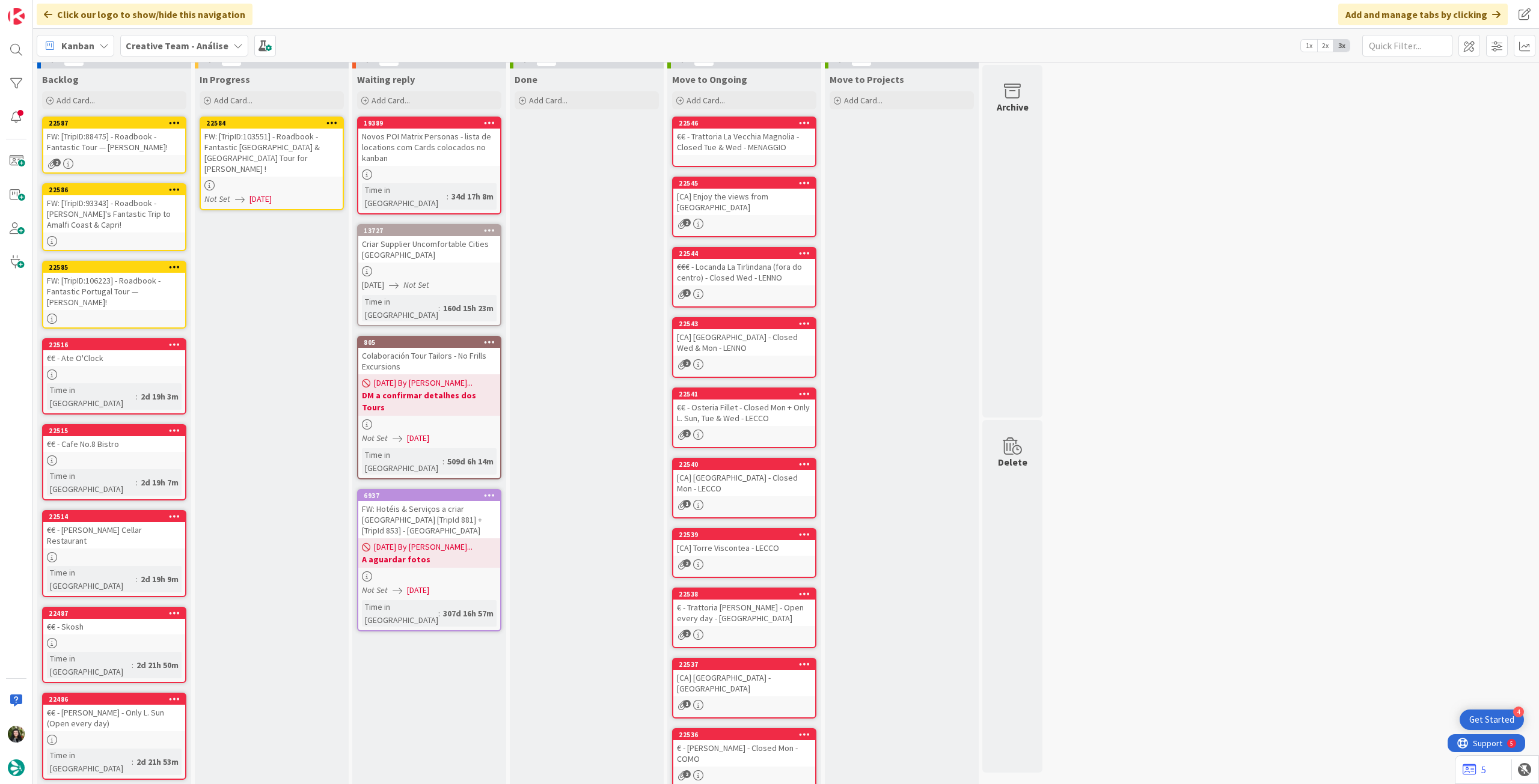
click at [333, 122] on icon at bounding box center [332, 122] width 11 height 8
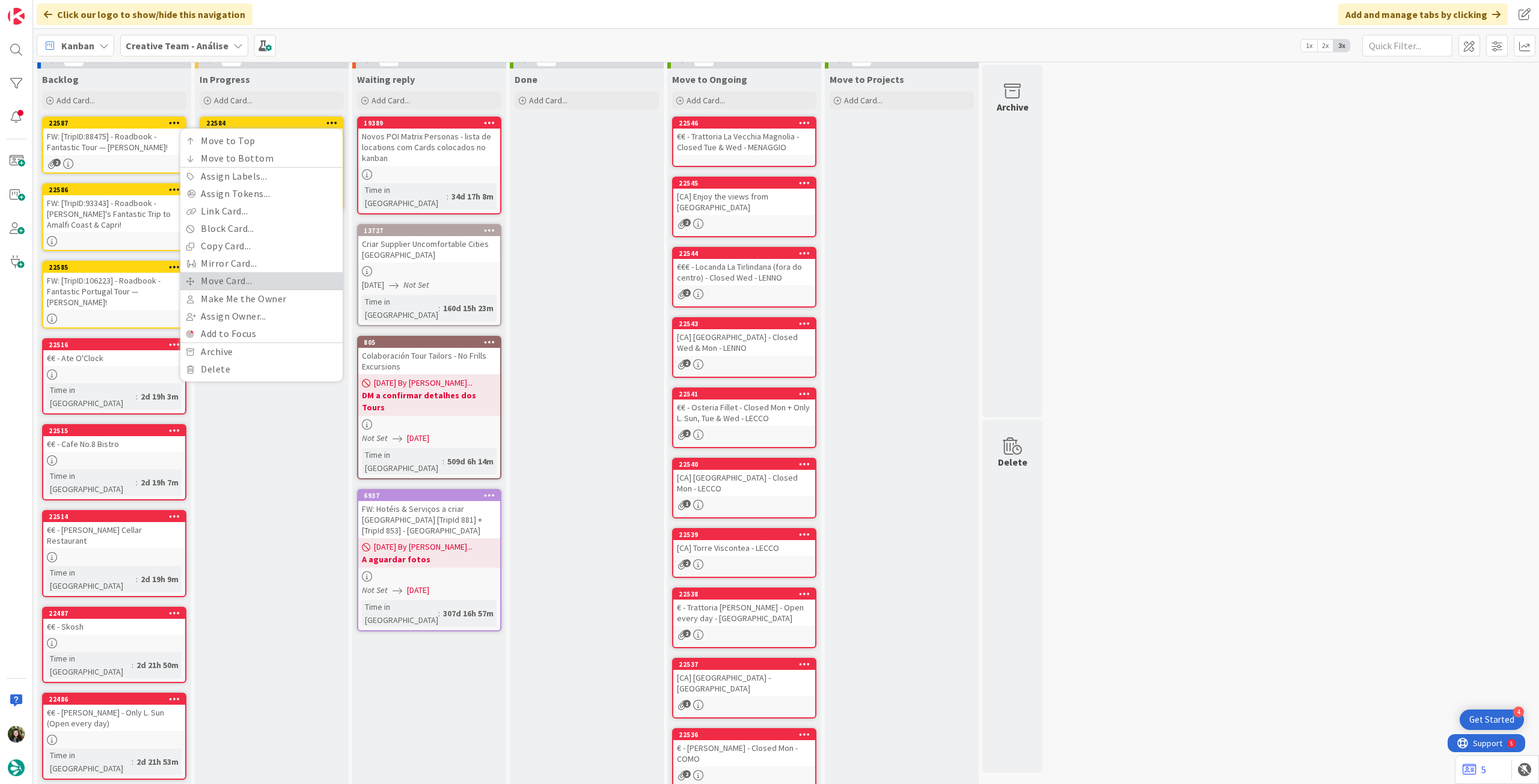
click at [284, 276] on link "Move Card..." at bounding box center [261, 281] width 162 height 18
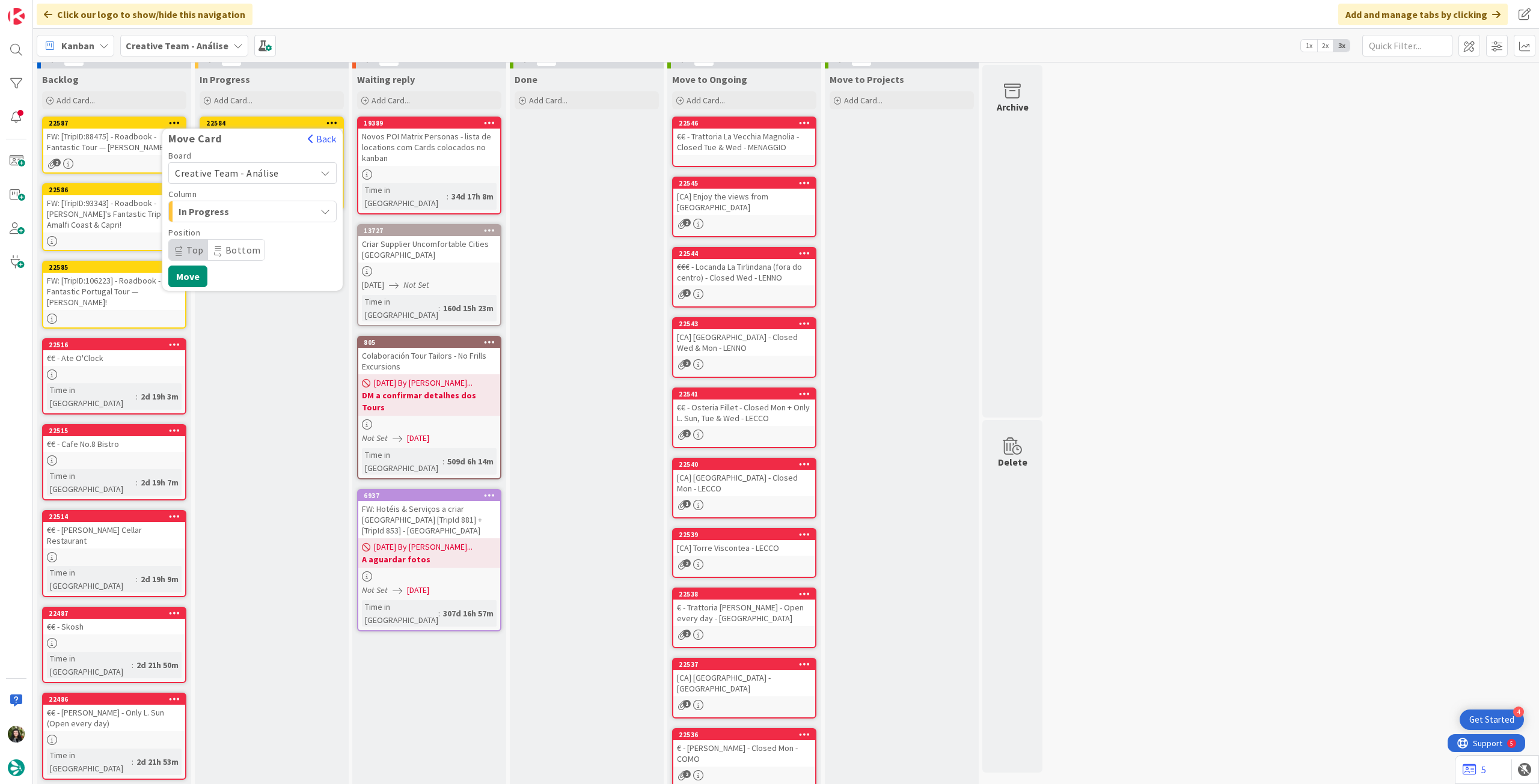
click at [247, 173] on span "Creative Team - Análise" at bounding box center [227, 173] width 104 height 12
click at [239, 239] on div "Creative Team - Análise Creative Team" at bounding box center [253, 215] width 169 height 60
click at [242, 234] on span "Creative Team" at bounding box center [260, 230] width 139 height 18
click at [263, 248] on span "Daytrip" at bounding box center [252, 250] width 116 height 17
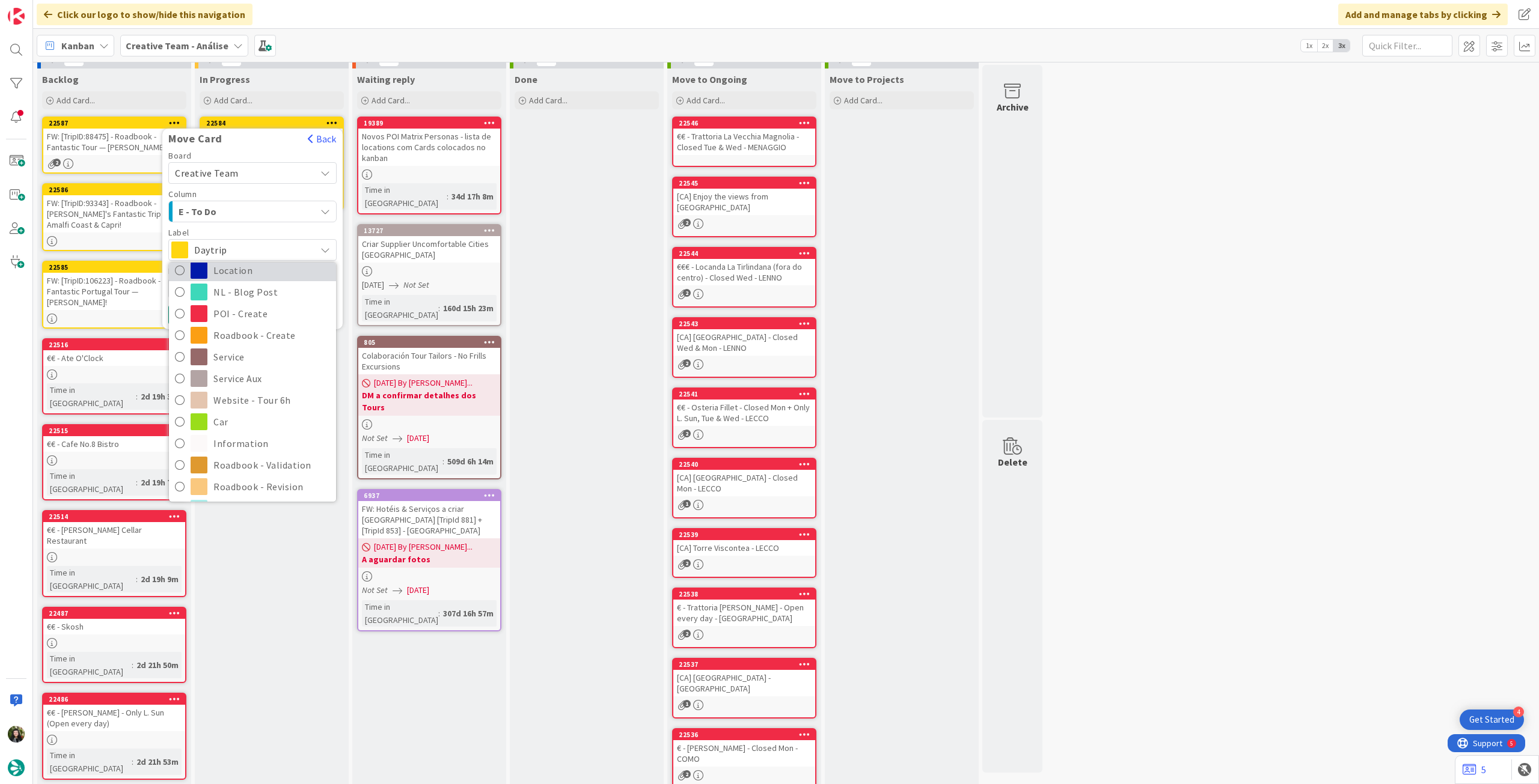
scroll to position [160, 0]
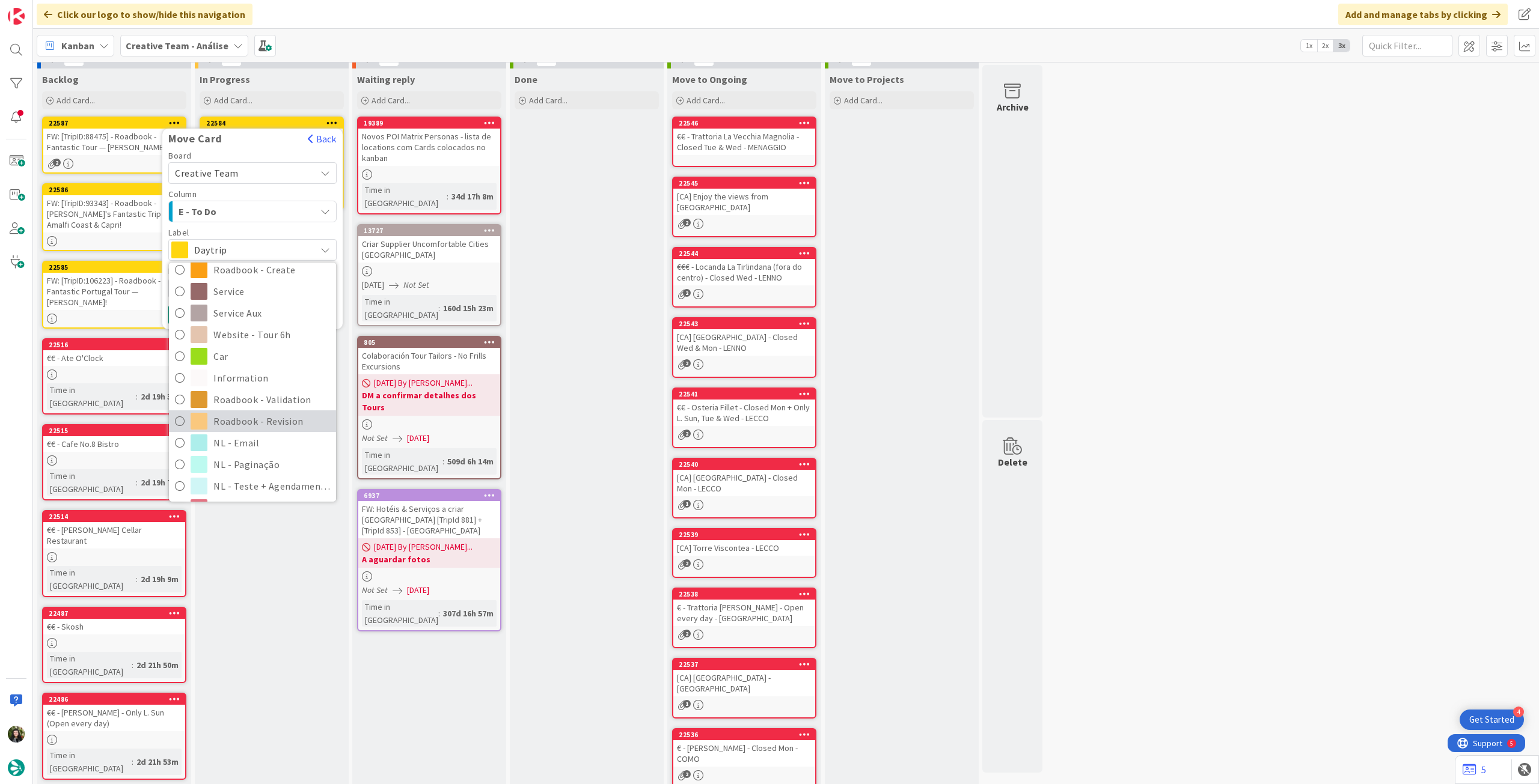
click at [245, 418] on span "Roadbook - Revision" at bounding box center [272, 421] width 116 height 18
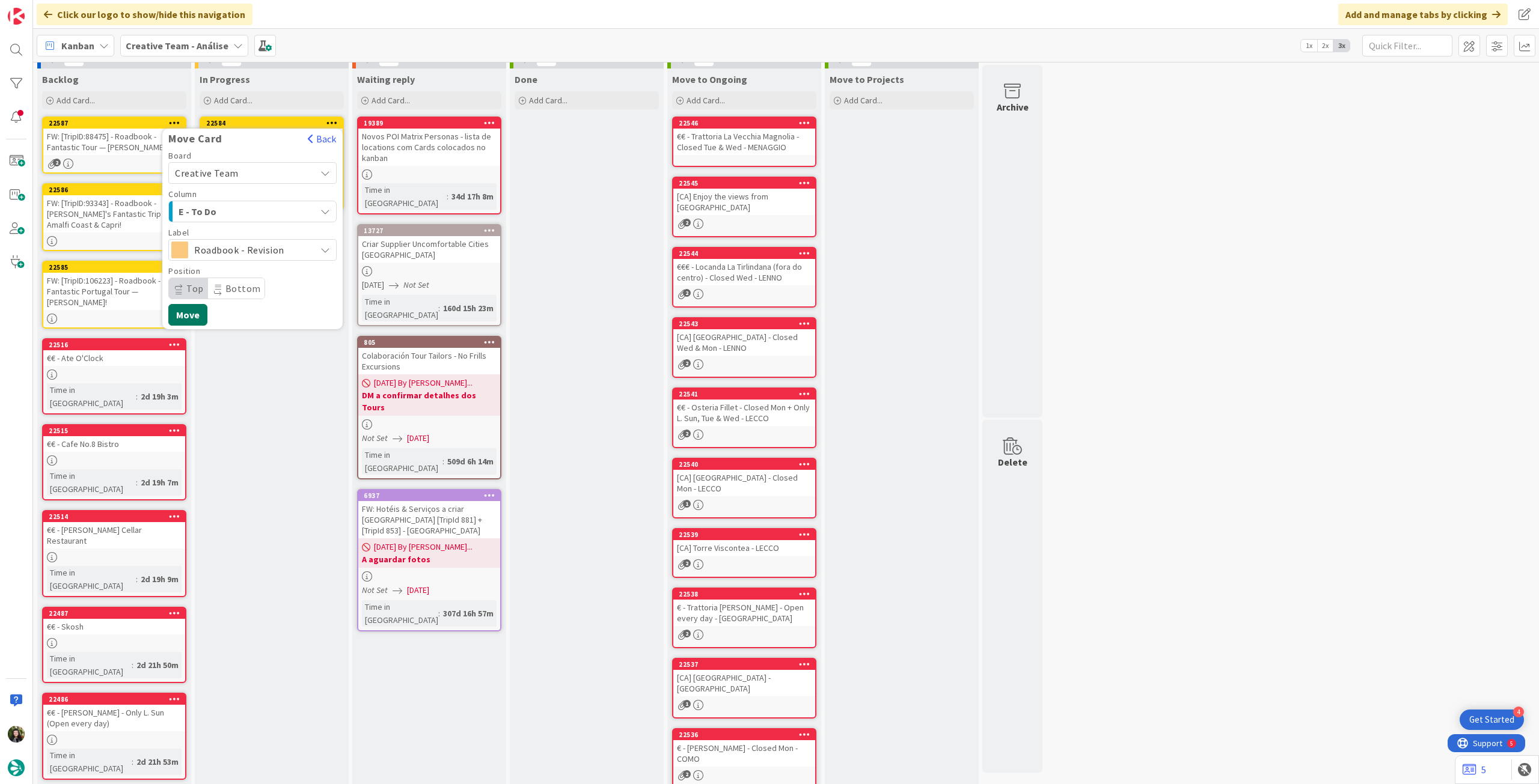
click at [195, 309] on button "Move" at bounding box center [188, 315] width 39 height 21
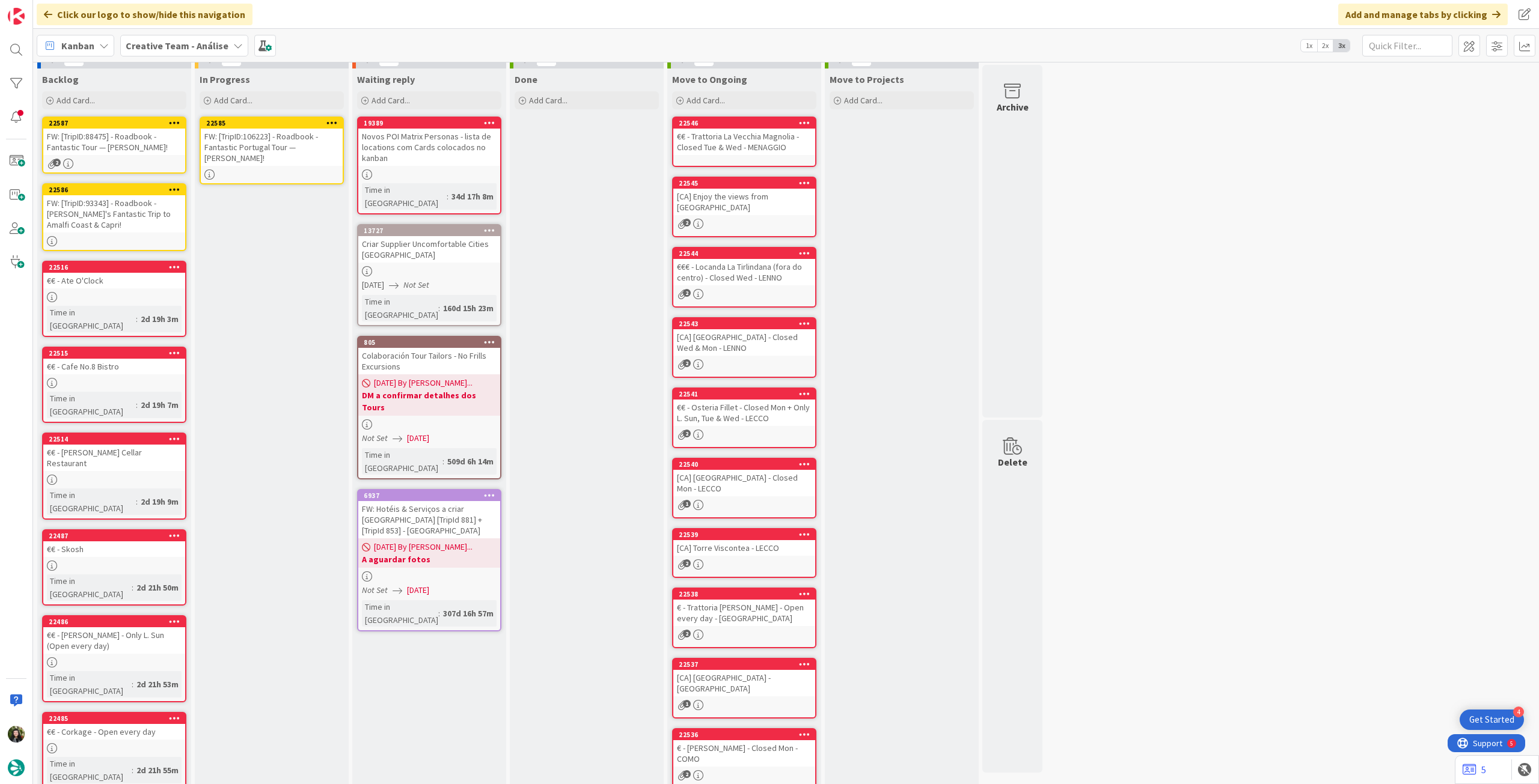
click at [253, 146] on div "FW: [TripID:106223] - Roadbook - Fantastic Portugal Tour — [PERSON_NAME]!" at bounding box center [271, 147] width 142 height 38
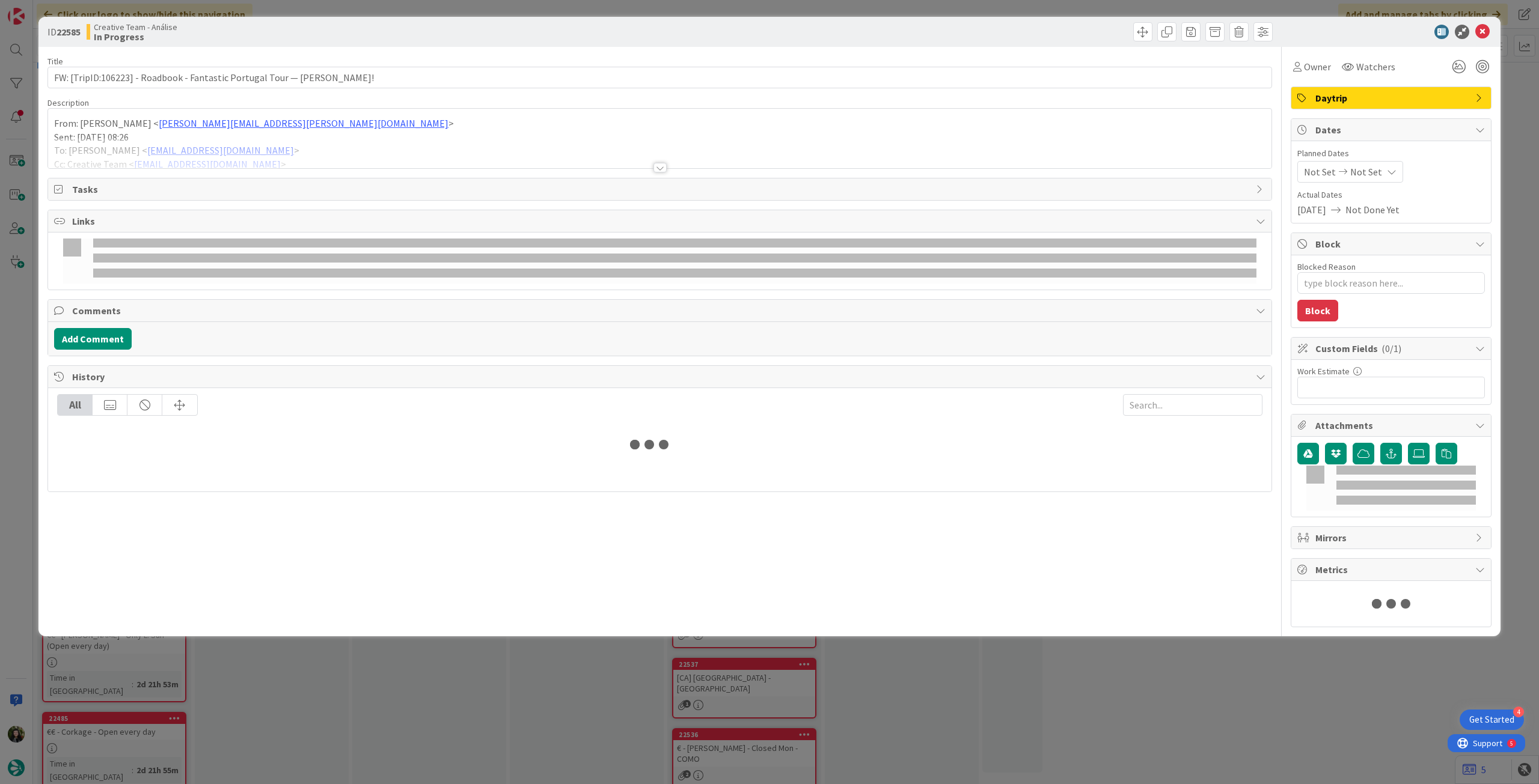
click at [283, 148] on div at bounding box center [660, 153] width 1223 height 31
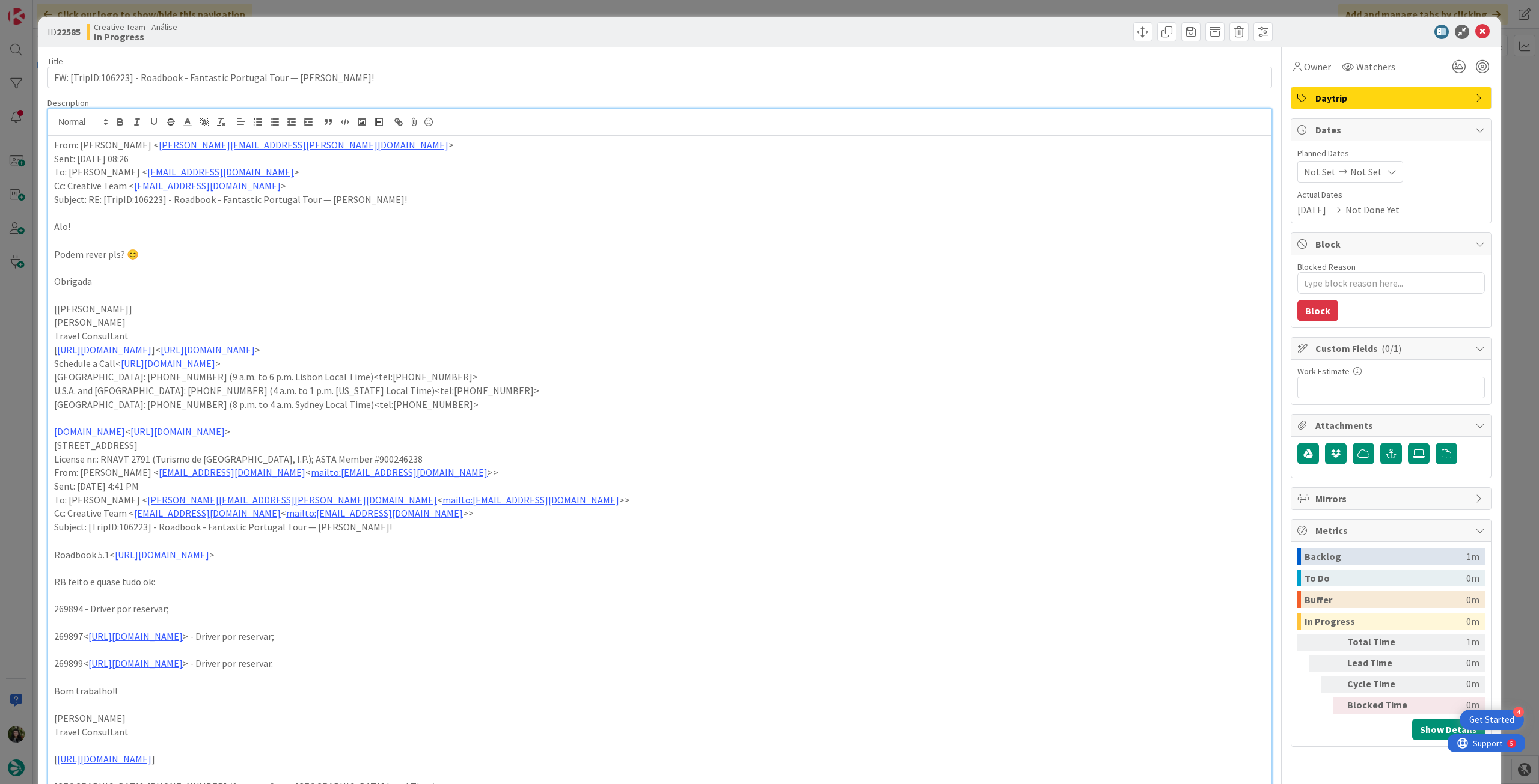
click at [1353, 170] on span "Not Set" at bounding box center [1367, 172] width 32 height 15
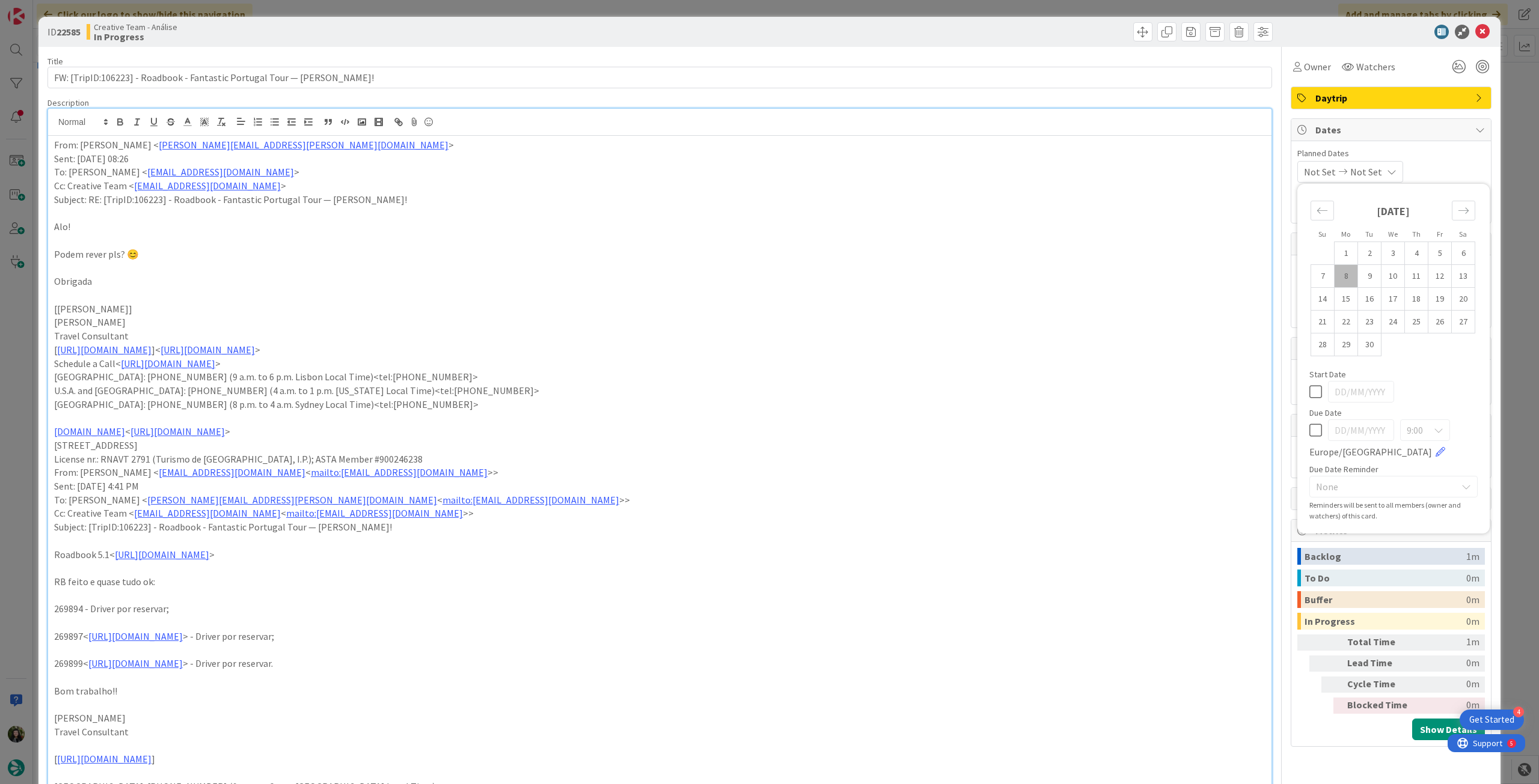
click at [1309, 423] on icon at bounding box center [1315, 430] width 12 height 15
click at [1475, 24] on icon at bounding box center [1482, 31] width 15 height 15
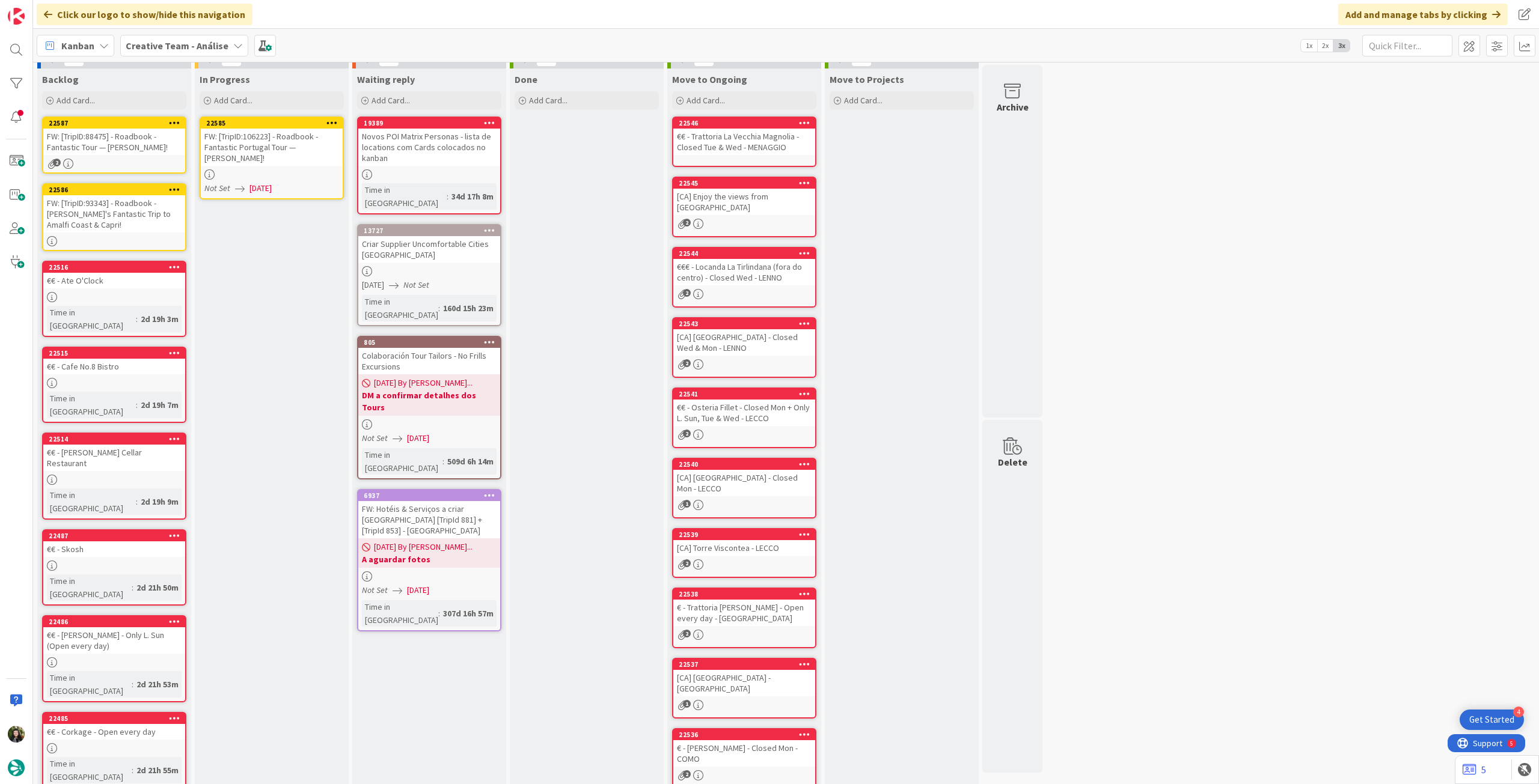
click at [333, 119] on icon at bounding box center [332, 122] width 11 height 8
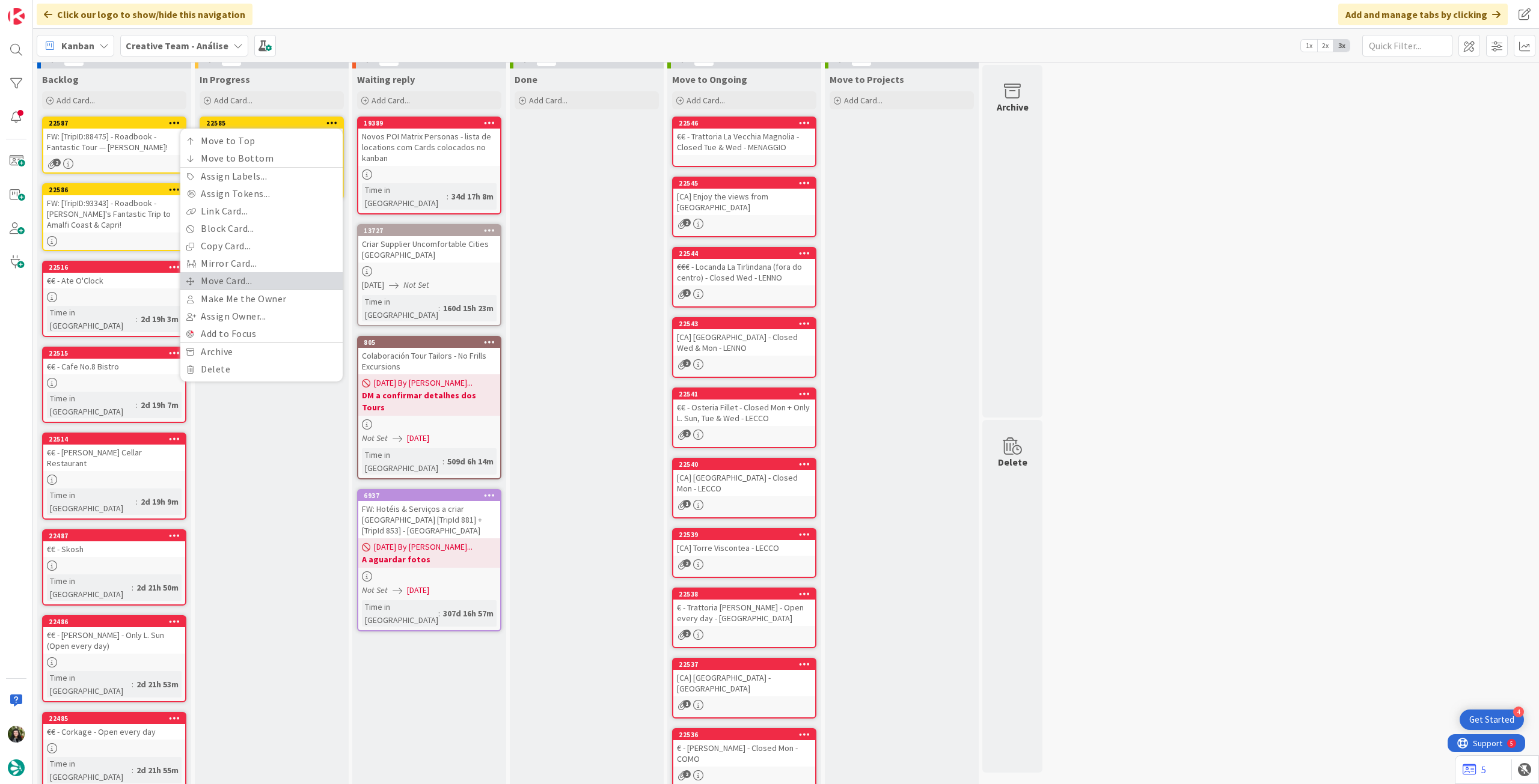
click at [279, 278] on link "Move Card..." at bounding box center [261, 281] width 162 height 18
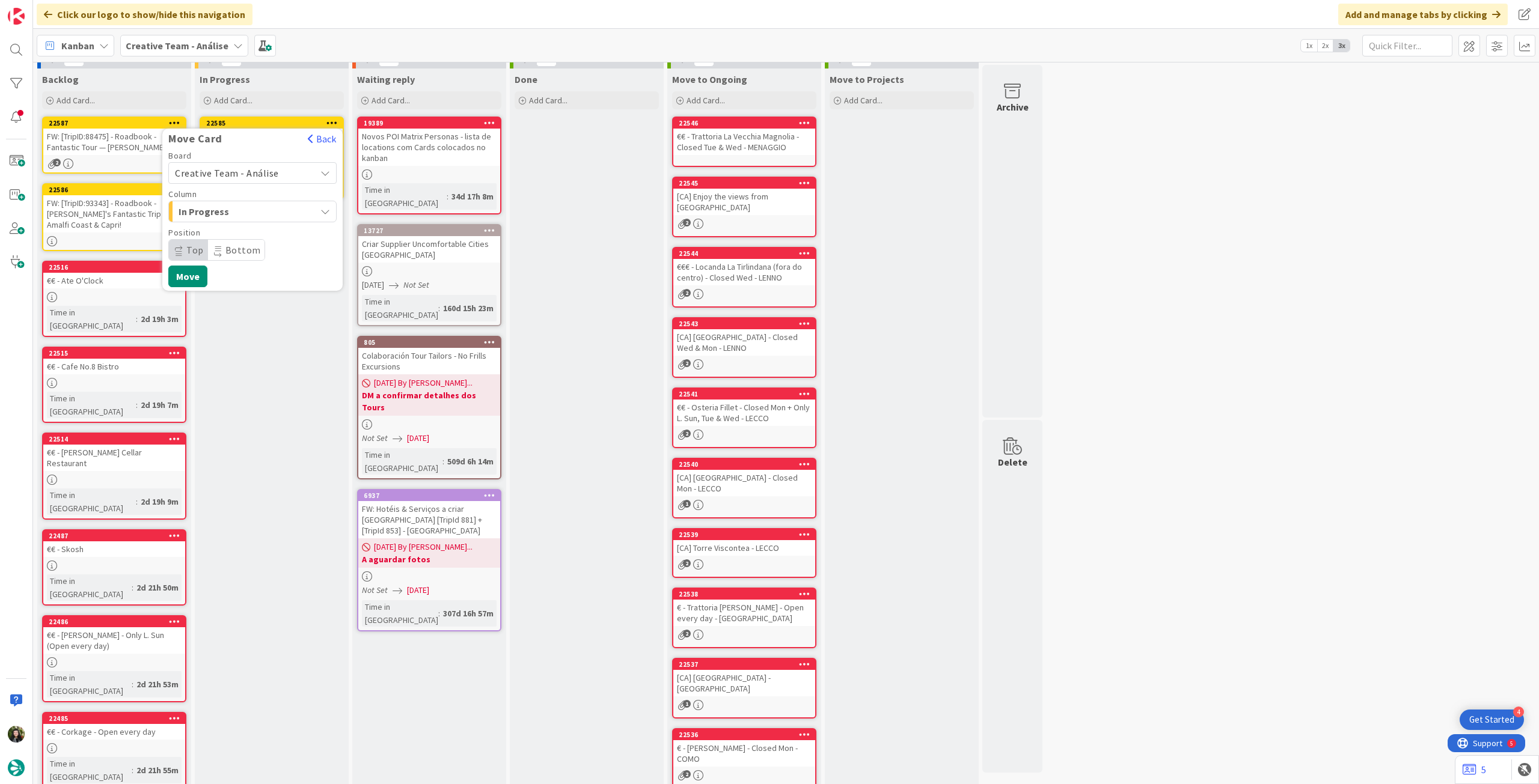
click at [247, 172] on span "Creative Team - Análise" at bounding box center [227, 173] width 104 height 12
click at [234, 235] on span "Creative Team" at bounding box center [260, 230] width 139 height 18
click at [231, 244] on span "Daytrip" at bounding box center [252, 250] width 116 height 17
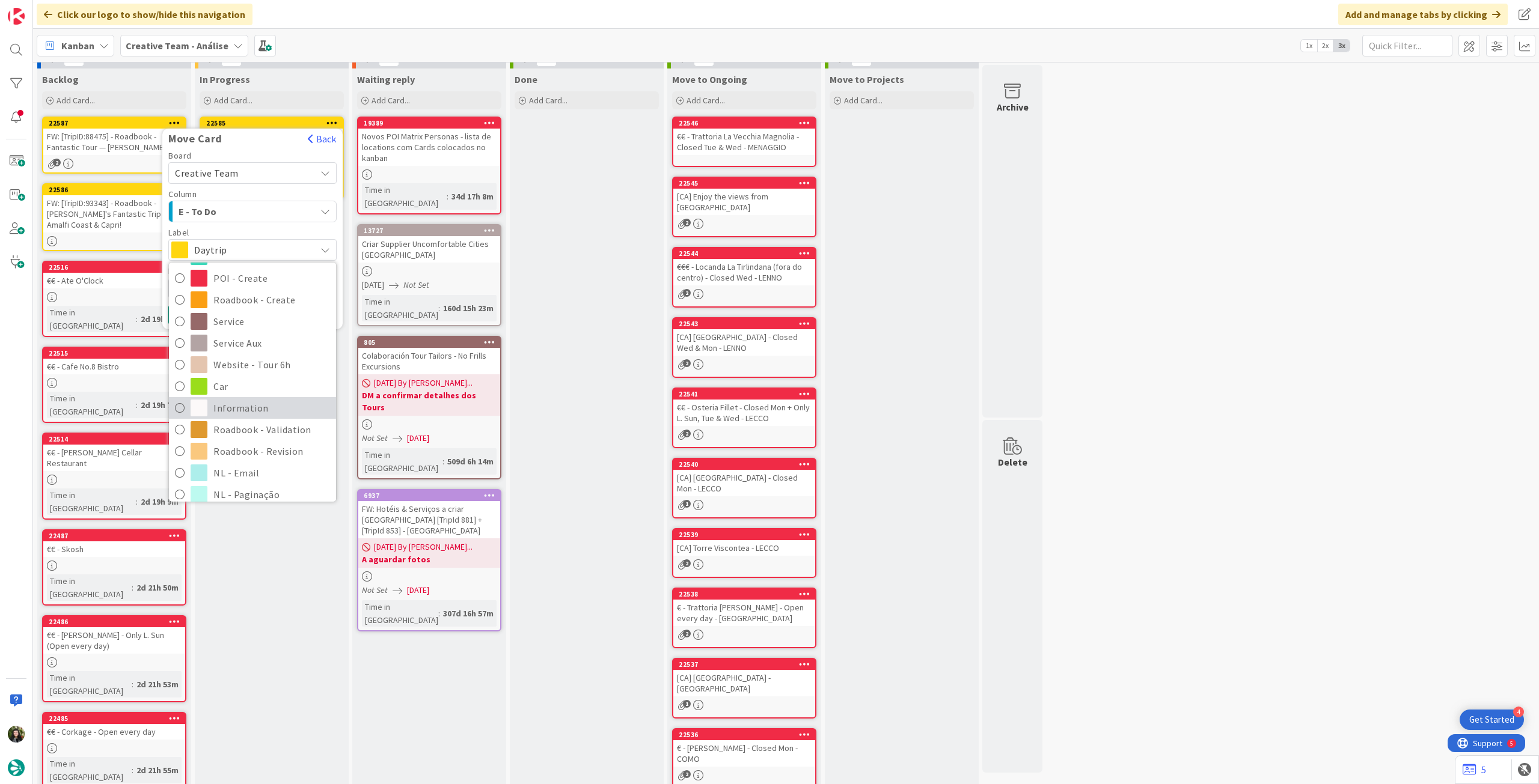
scroll to position [160, 0]
click at [241, 414] on span "Roadbook - Revision" at bounding box center [272, 421] width 116 height 18
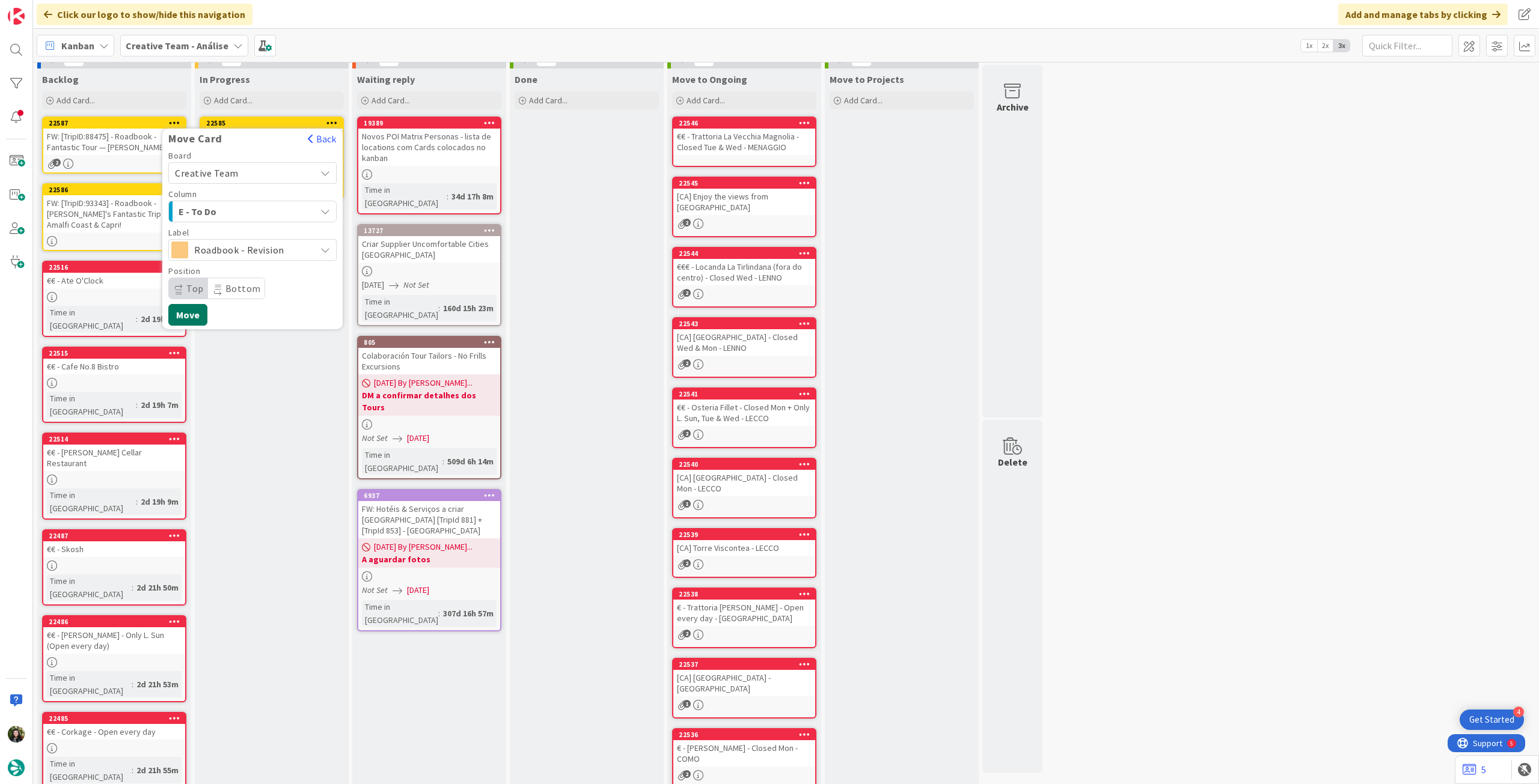
click at [188, 314] on button "Move" at bounding box center [188, 315] width 39 height 21
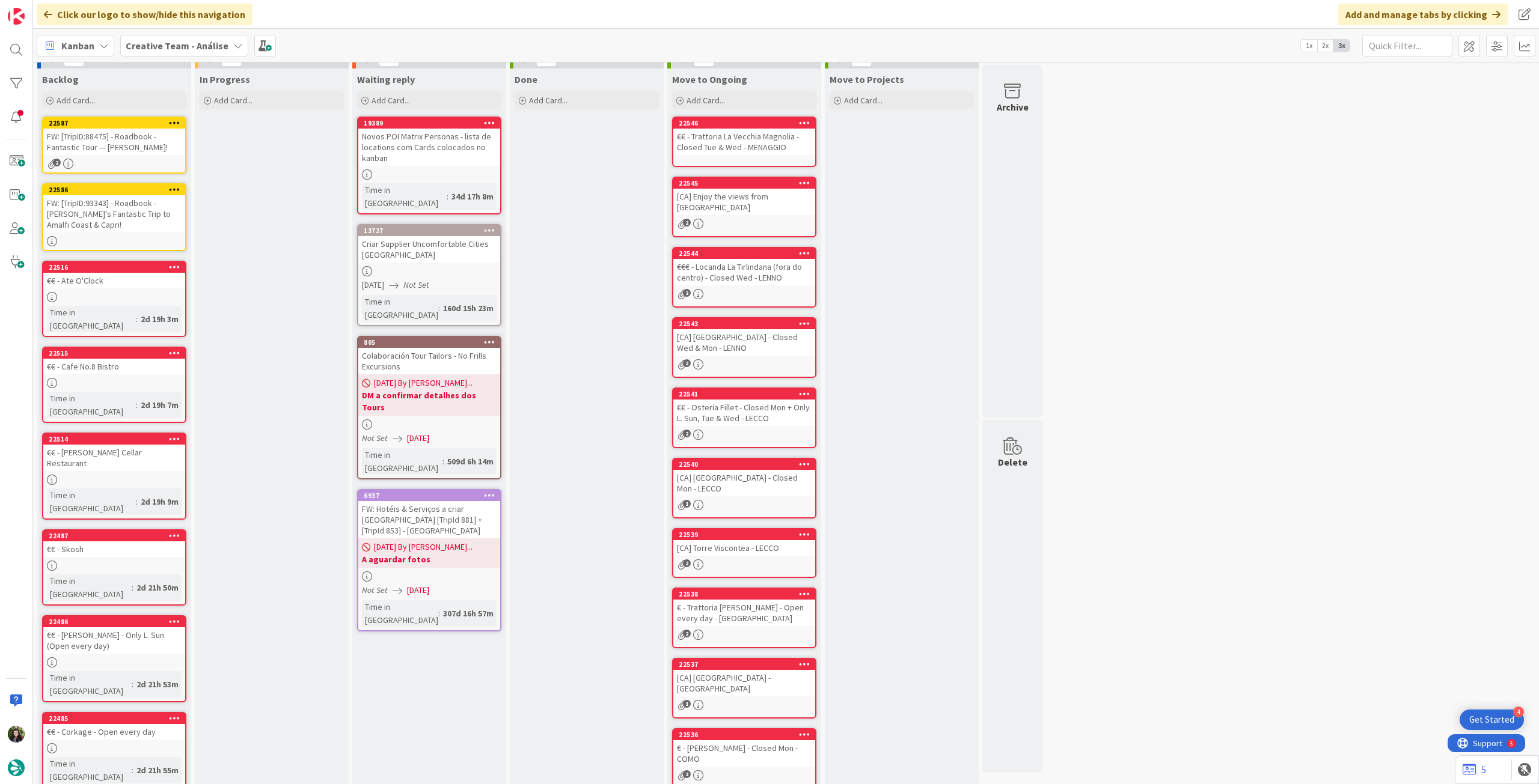
scroll to position [12, 0]
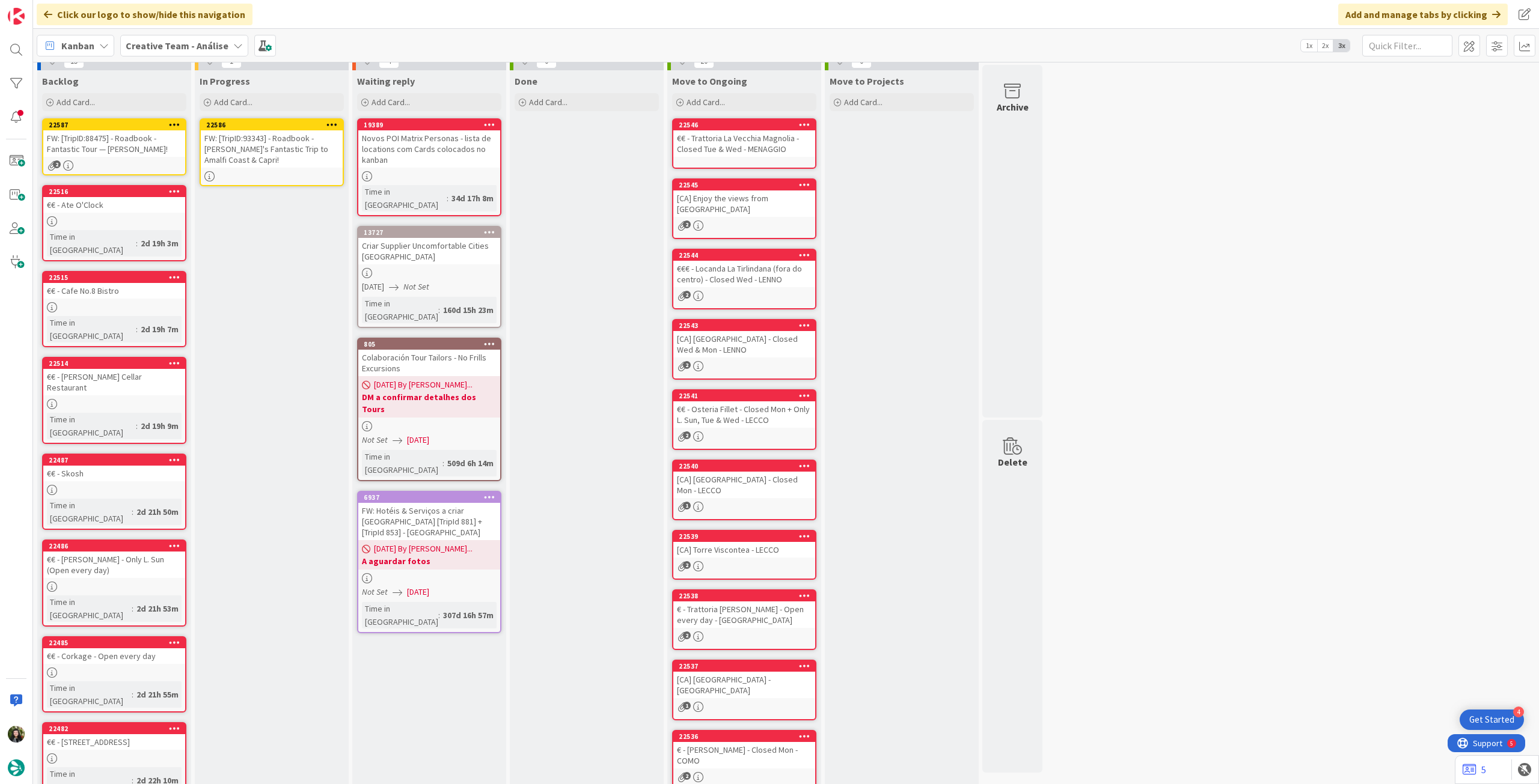
click at [279, 153] on div "FW: [TripID:93343] - Roadbook - [PERSON_NAME]'s Fantastic Trip to Amalfi Coast …" at bounding box center [271, 149] width 142 height 38
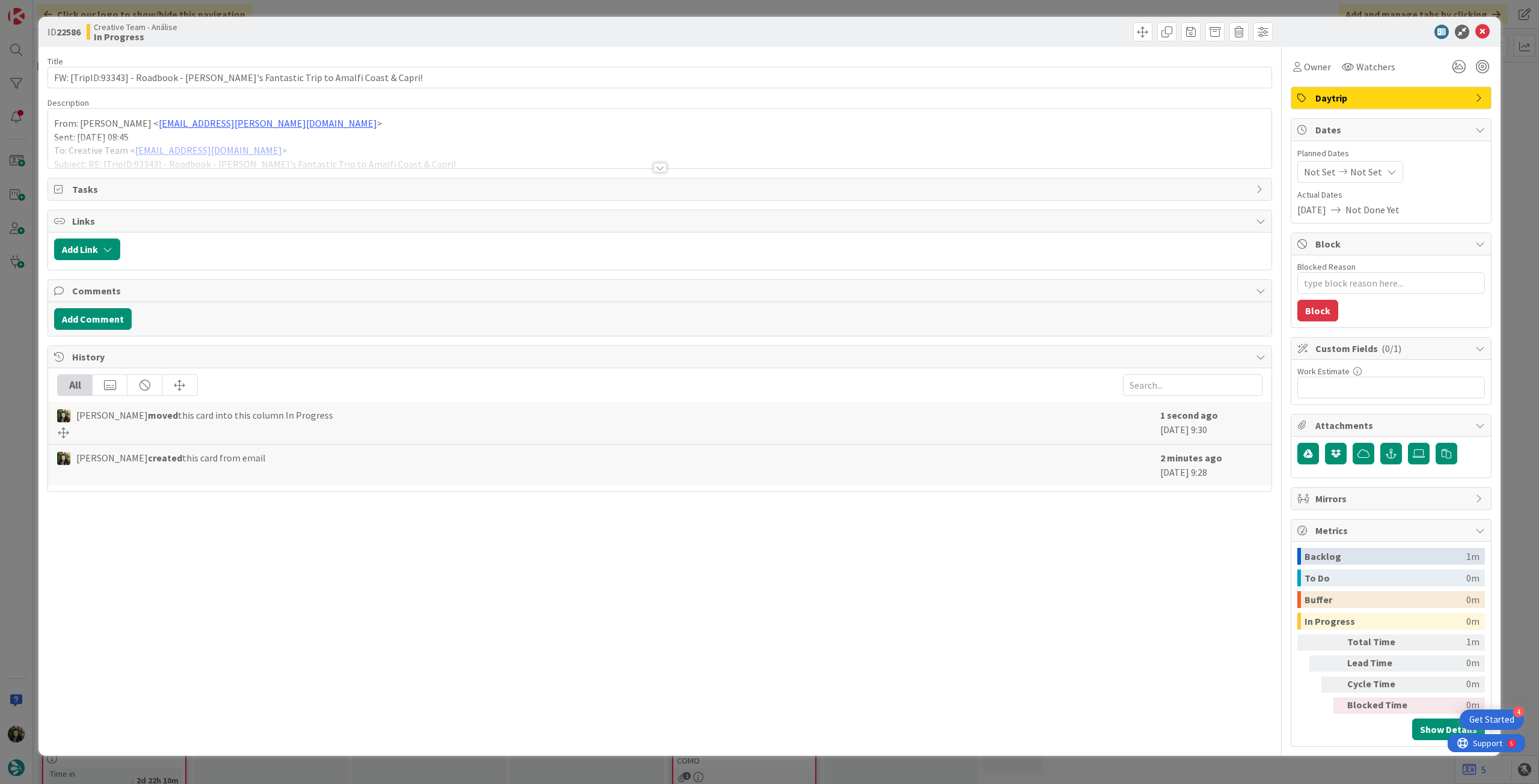
click at [1388, 167] on icon at bounding box center [1392, 172] width 10 height 10
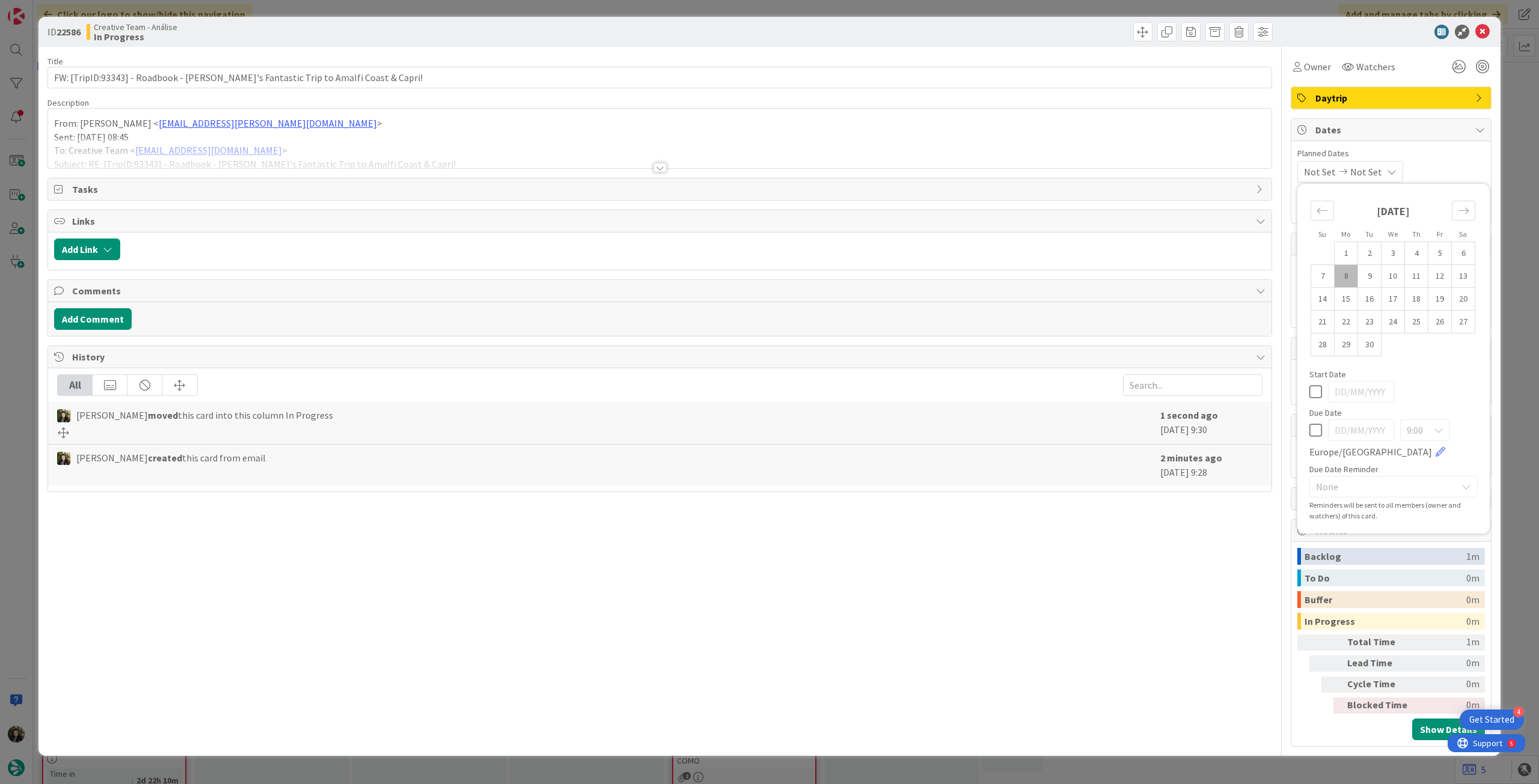
click at [1315, 425] on icon at bounding box center [1315, 430] width 12 height 15
click at [285, 152] on div at bounding box center [660, 153] width 1223 height 31
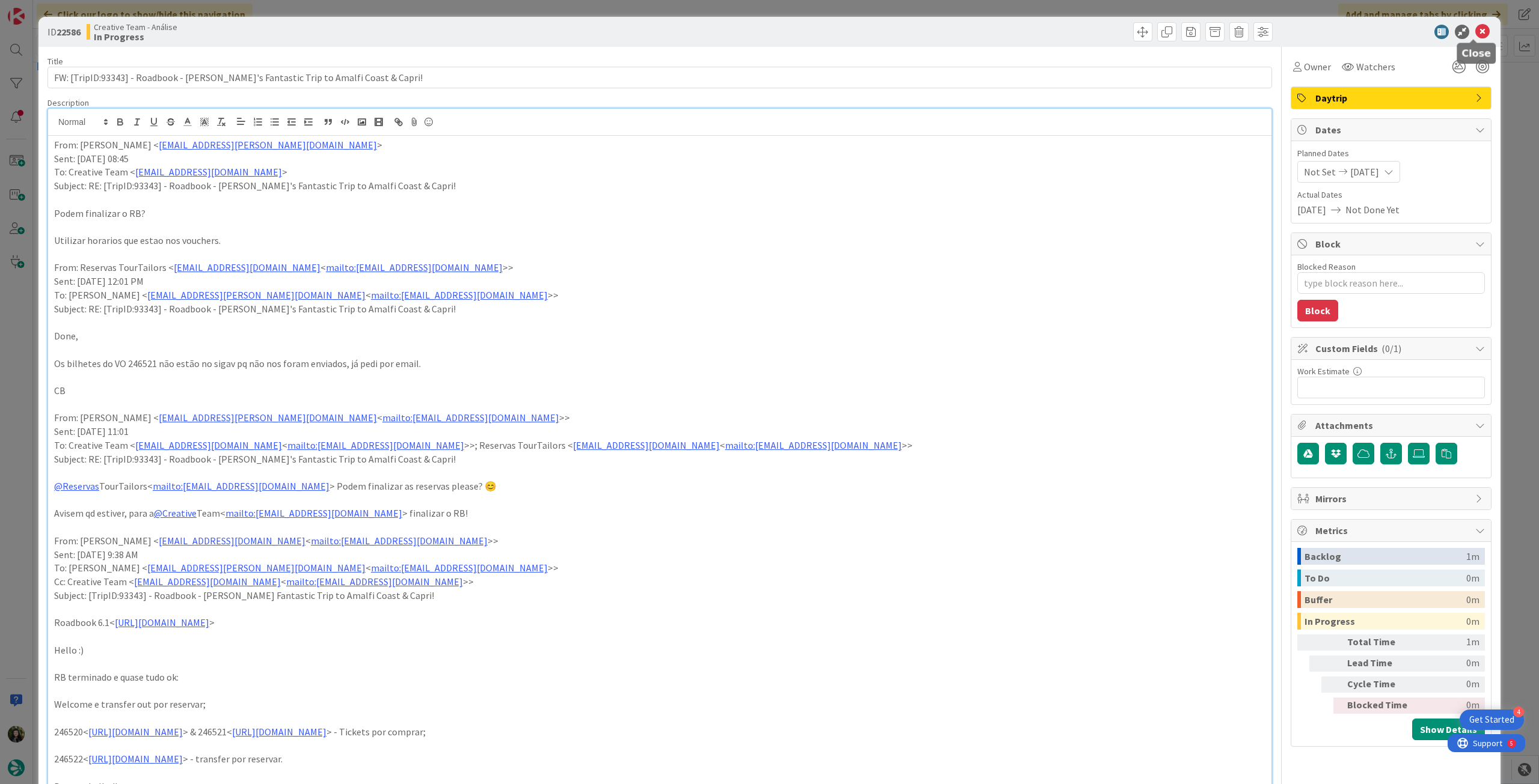
click at [1475, 29] on icon at bounding box center [1482, 31] width 15 height 15
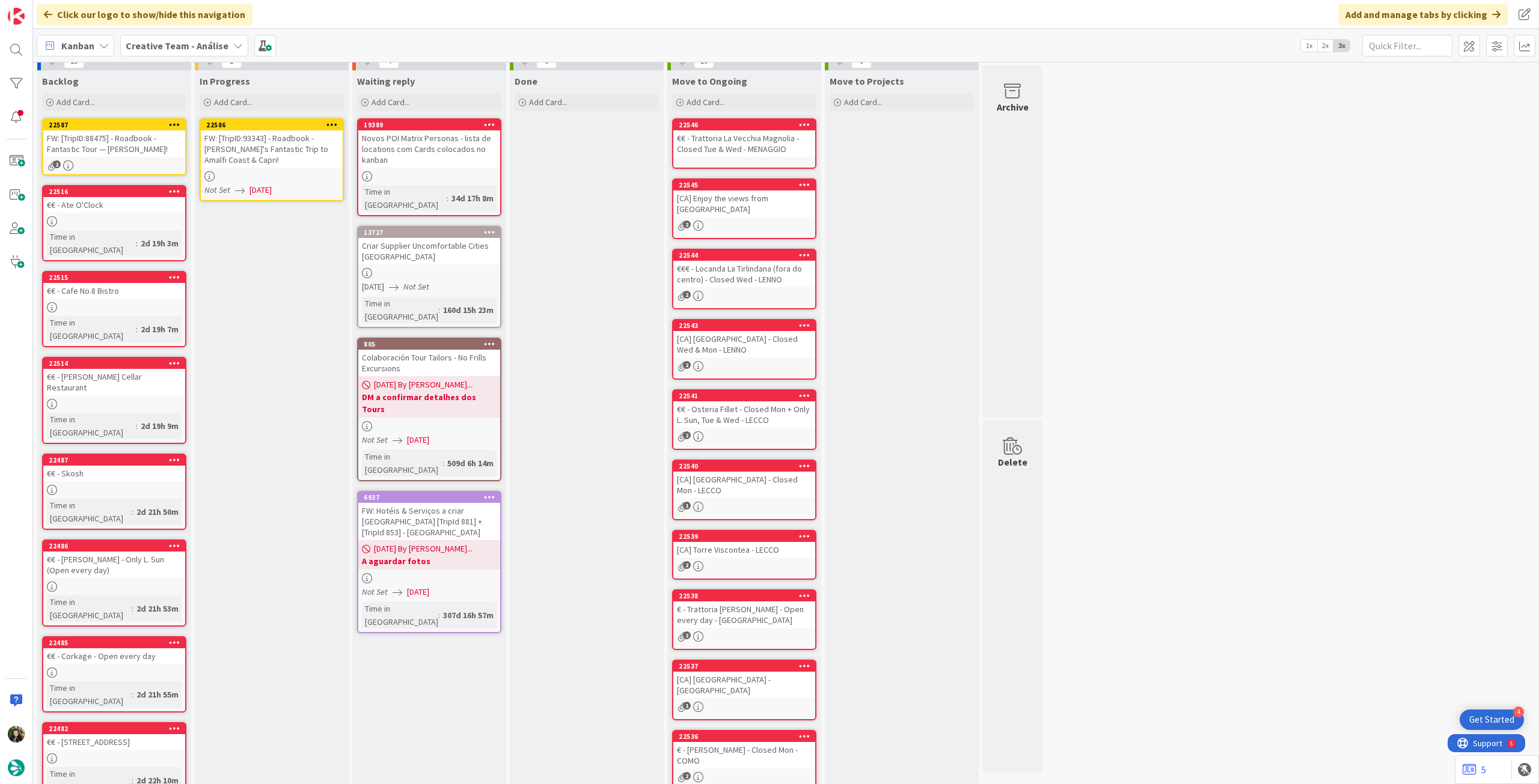
click at [337, 122] on icon at bounding box center [332, 124] width 11 height 8
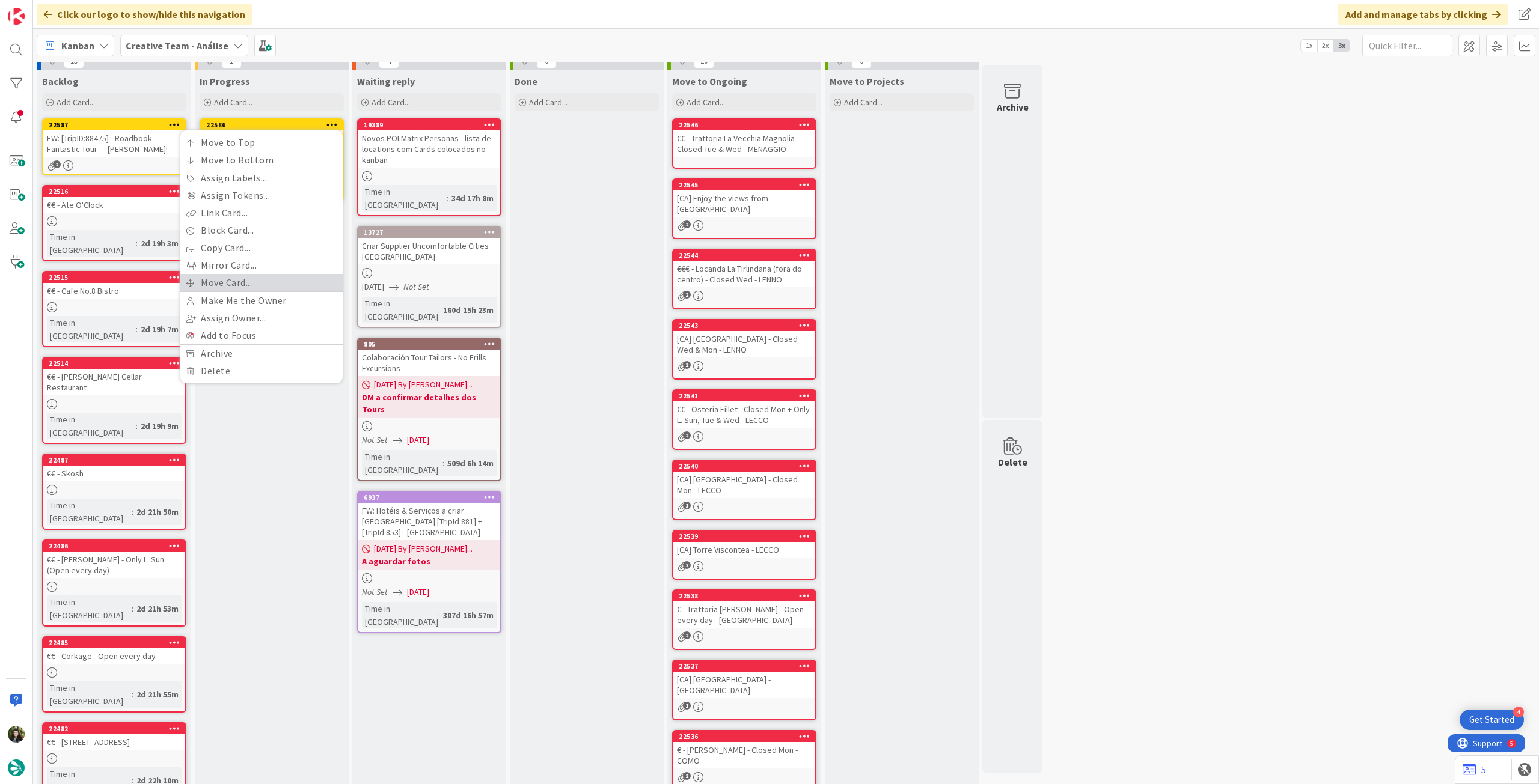
click at [239, 281] on link "Move Card..." at bounding box center [261, 283] width 162 height 18
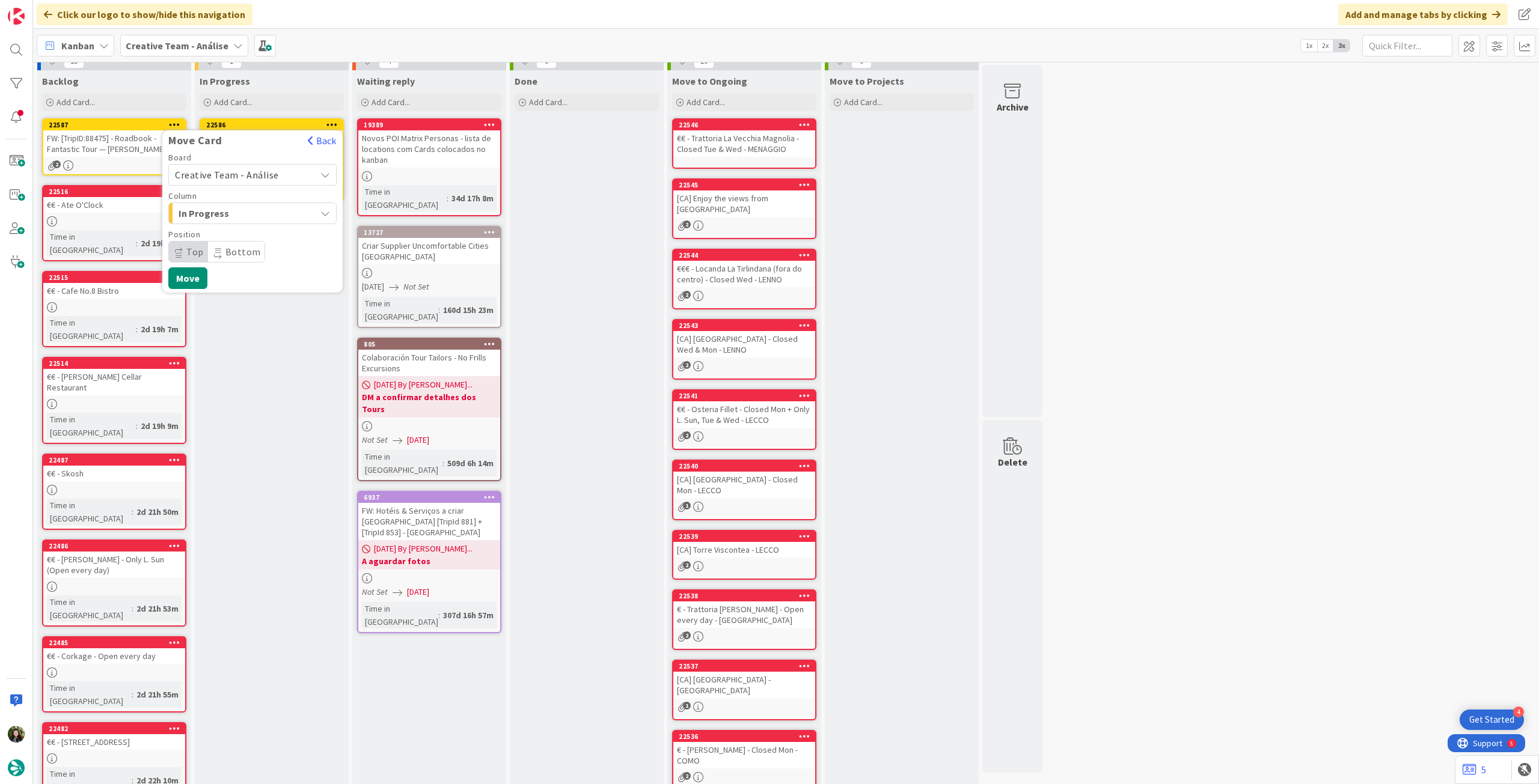
click at [232, 172] on span "Creative Team - Análise" at bounding box center [227, 175] width 104 height 12
click at [228, 238] on span "Creative Team" at bounding box center [260, 231] width 139 height 18
click at [234, 214] on span "Select a Column..." at bounding box center [220, 213] width 90 height 15
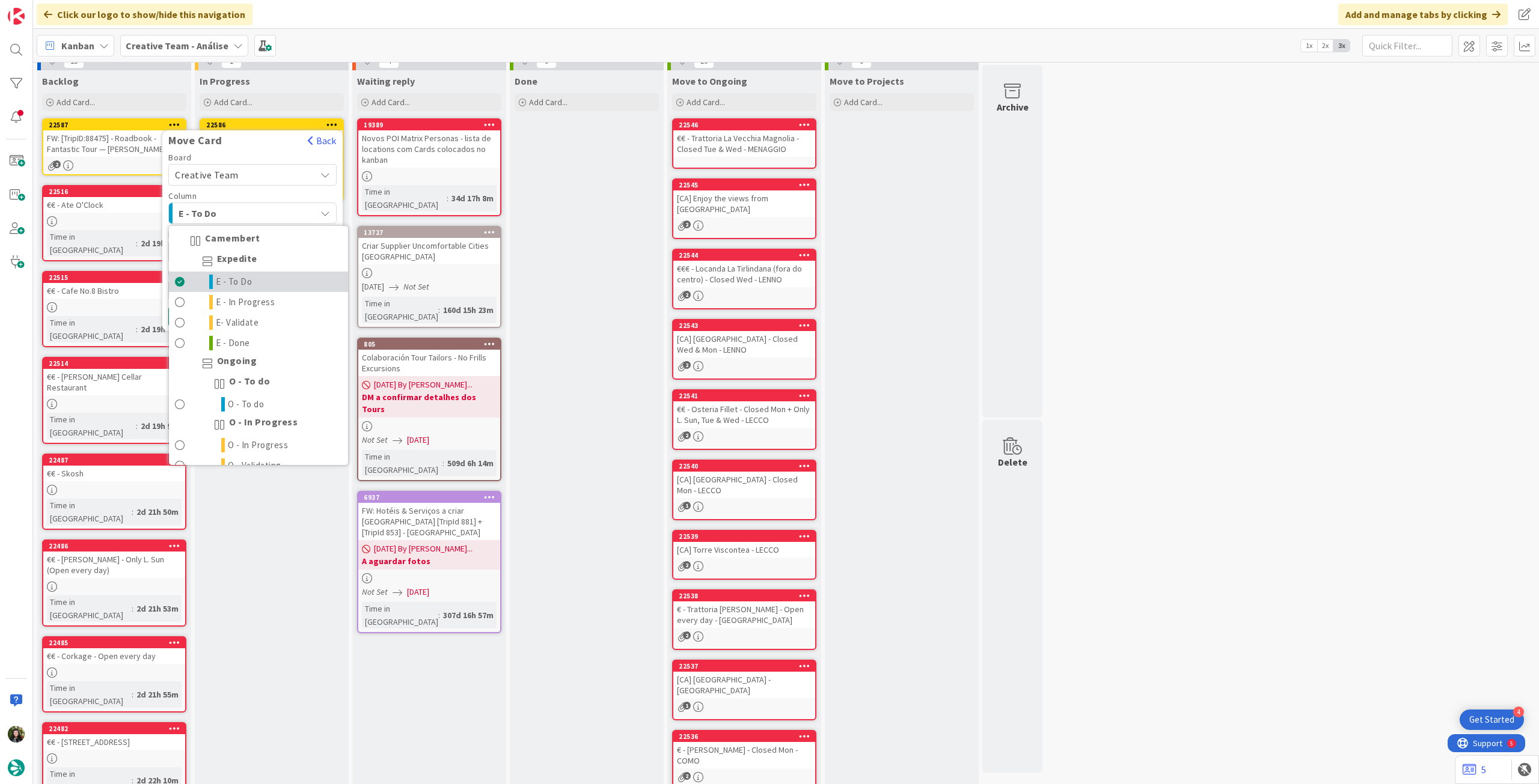
click at [240, 278] on span "E - To Do" at bounding box center [234, 282] width 37 height 15
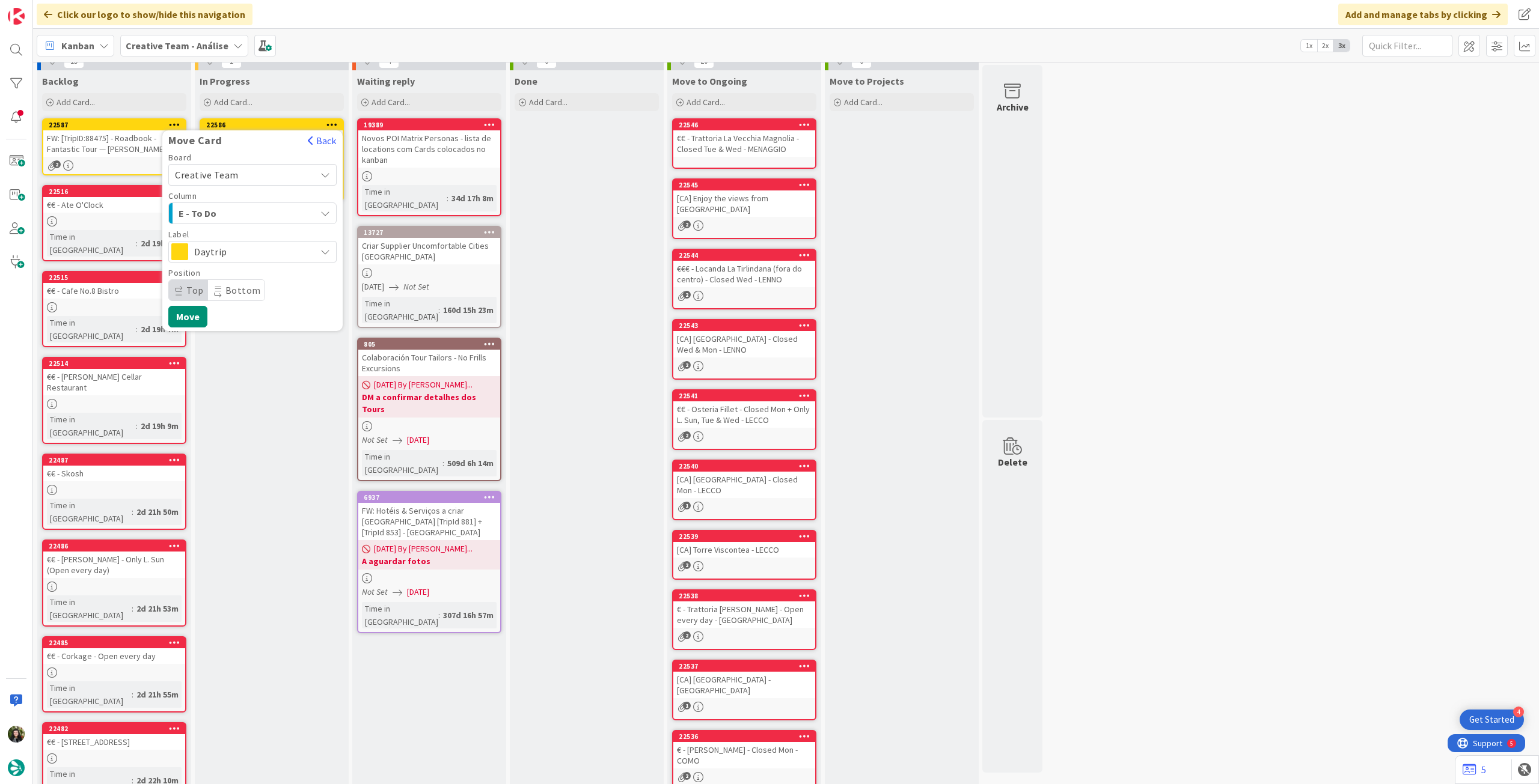
click at [234, 246] on span "Daytrip" at bounding box center [252, 252] width 116 height 17
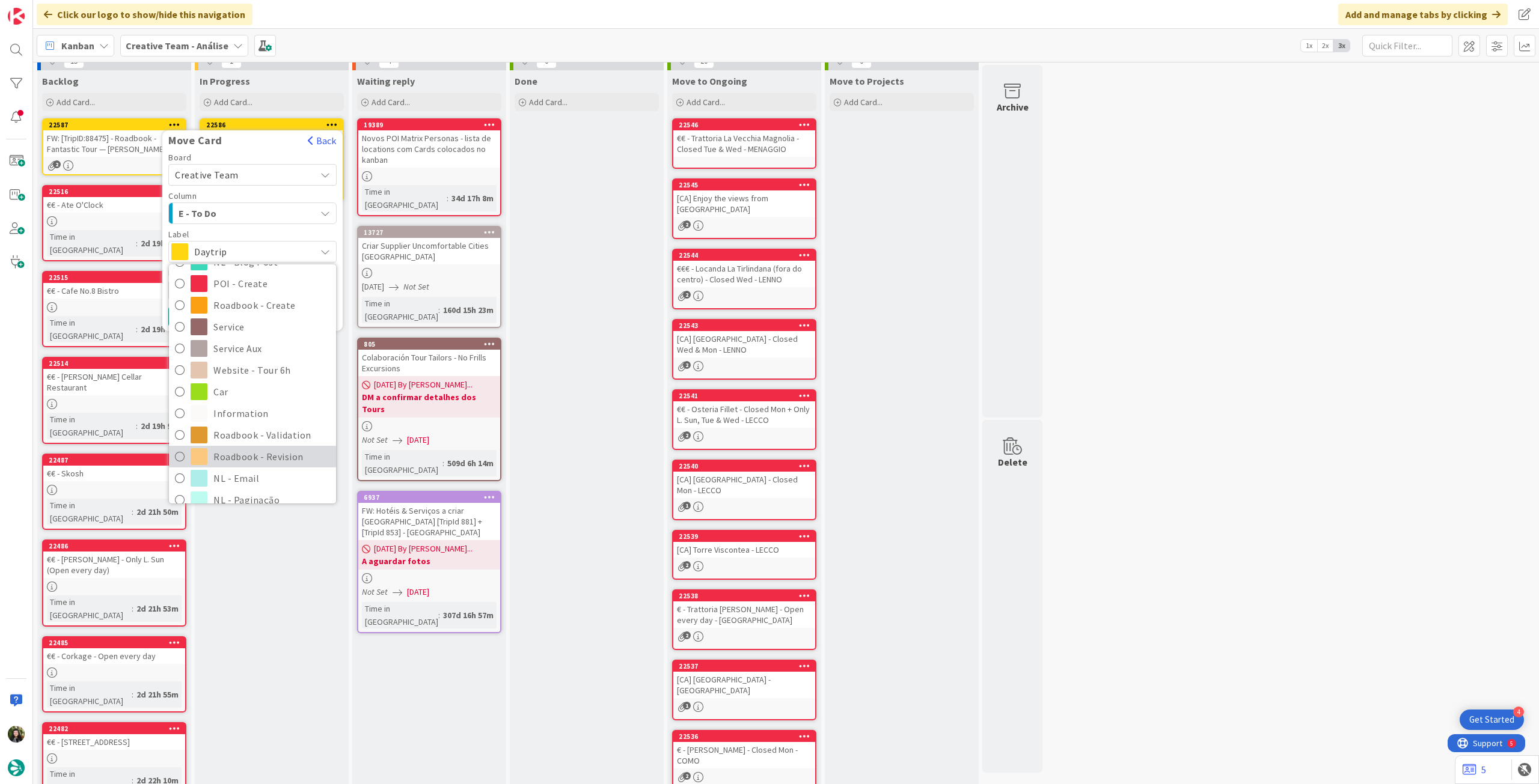
scroll to position [160, 0]
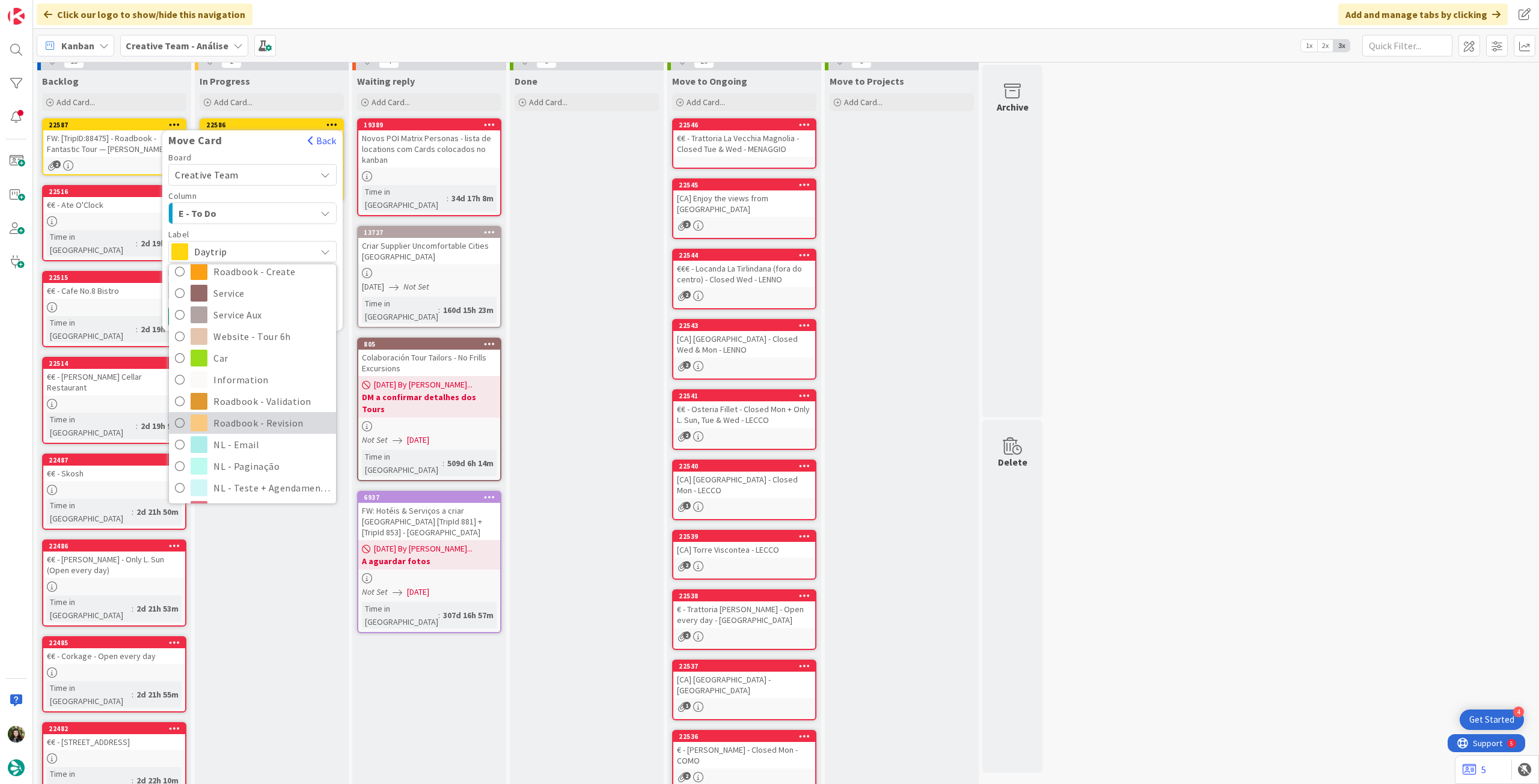
click at [259, 422] on span "Roadbook - Revision" at bounding box center [272, 423] width 116 height 18
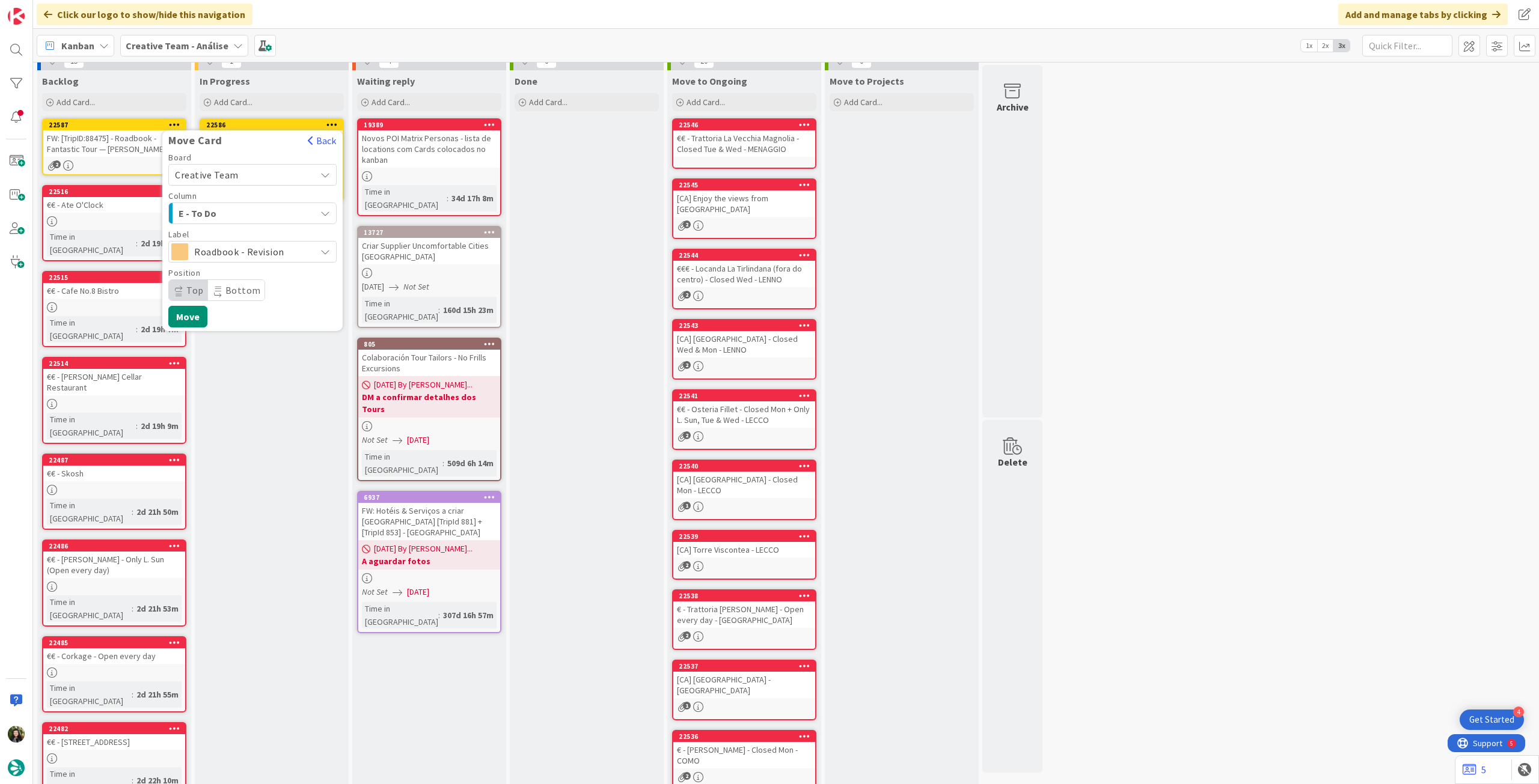
click at [195, 300] on div "Board Creative Team Creative Team - Análise Creative Team Column E - To Do Came…" at bounding box center [252, 240] width 180 height 175
click at [194, 316] on button "Move" at bounding box center [188, 316] width 39 height 21
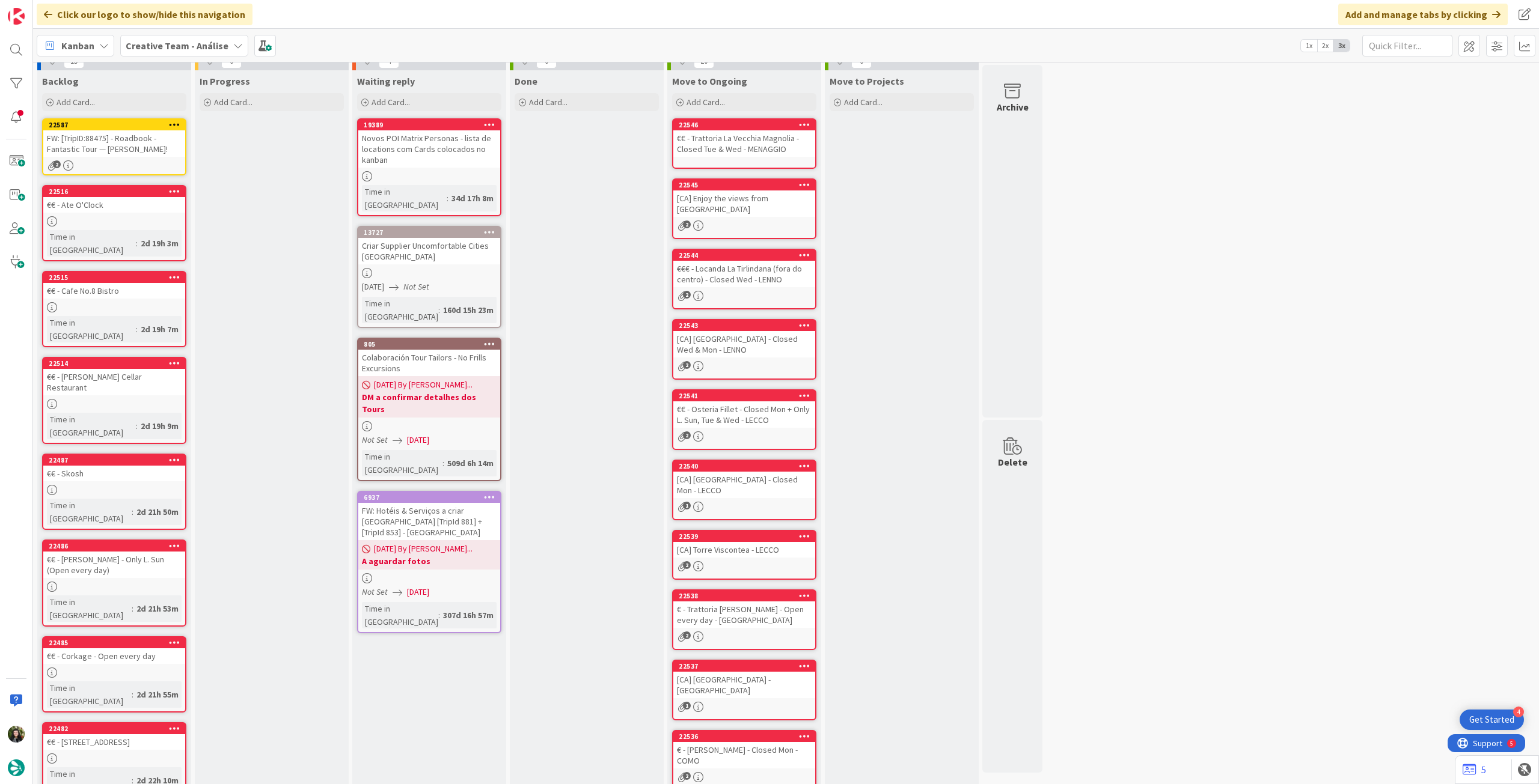
scroll to position [0, 0]
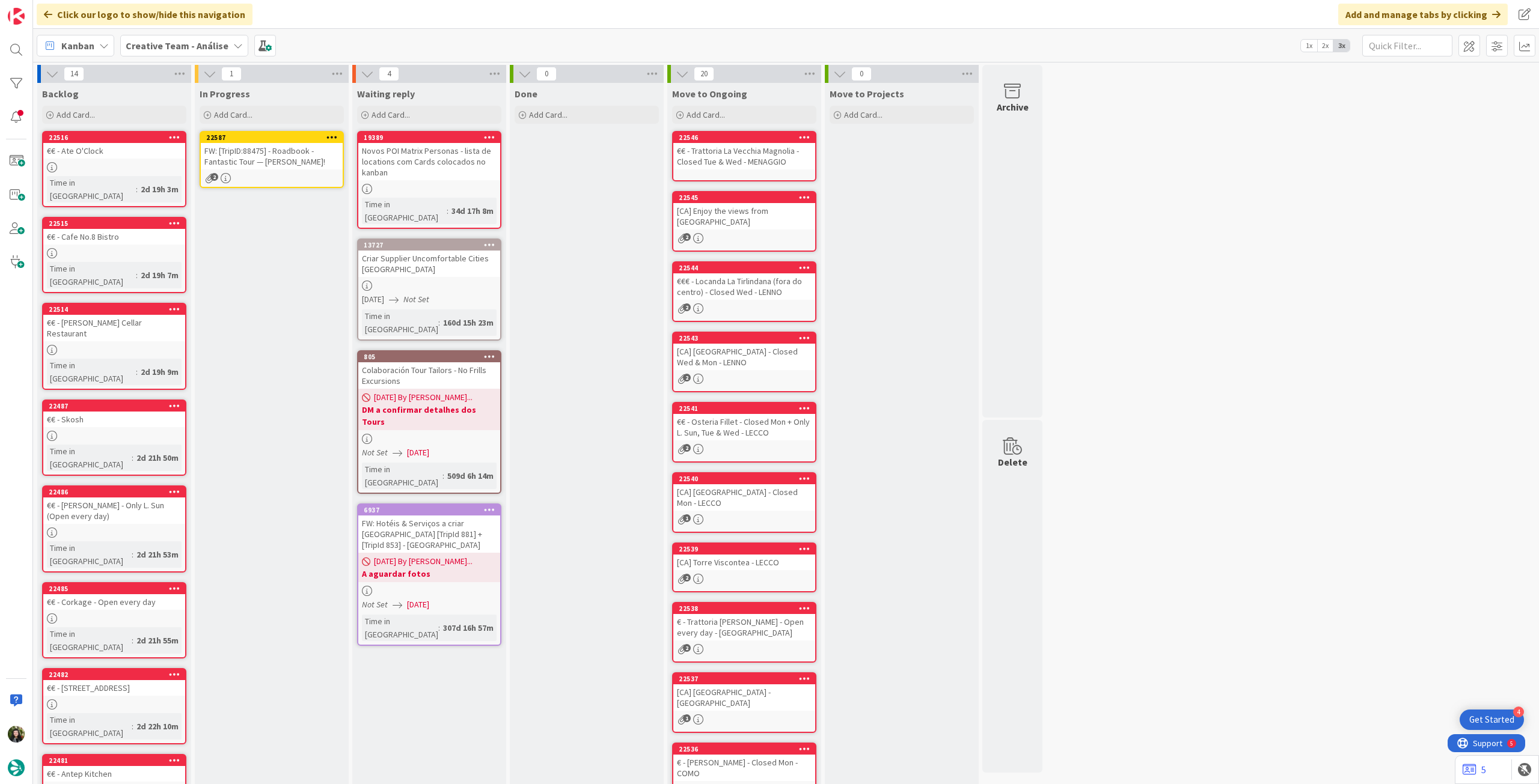
click at [271, 141] on div "22587" at bounding box center [271, 138] width 142 height 11
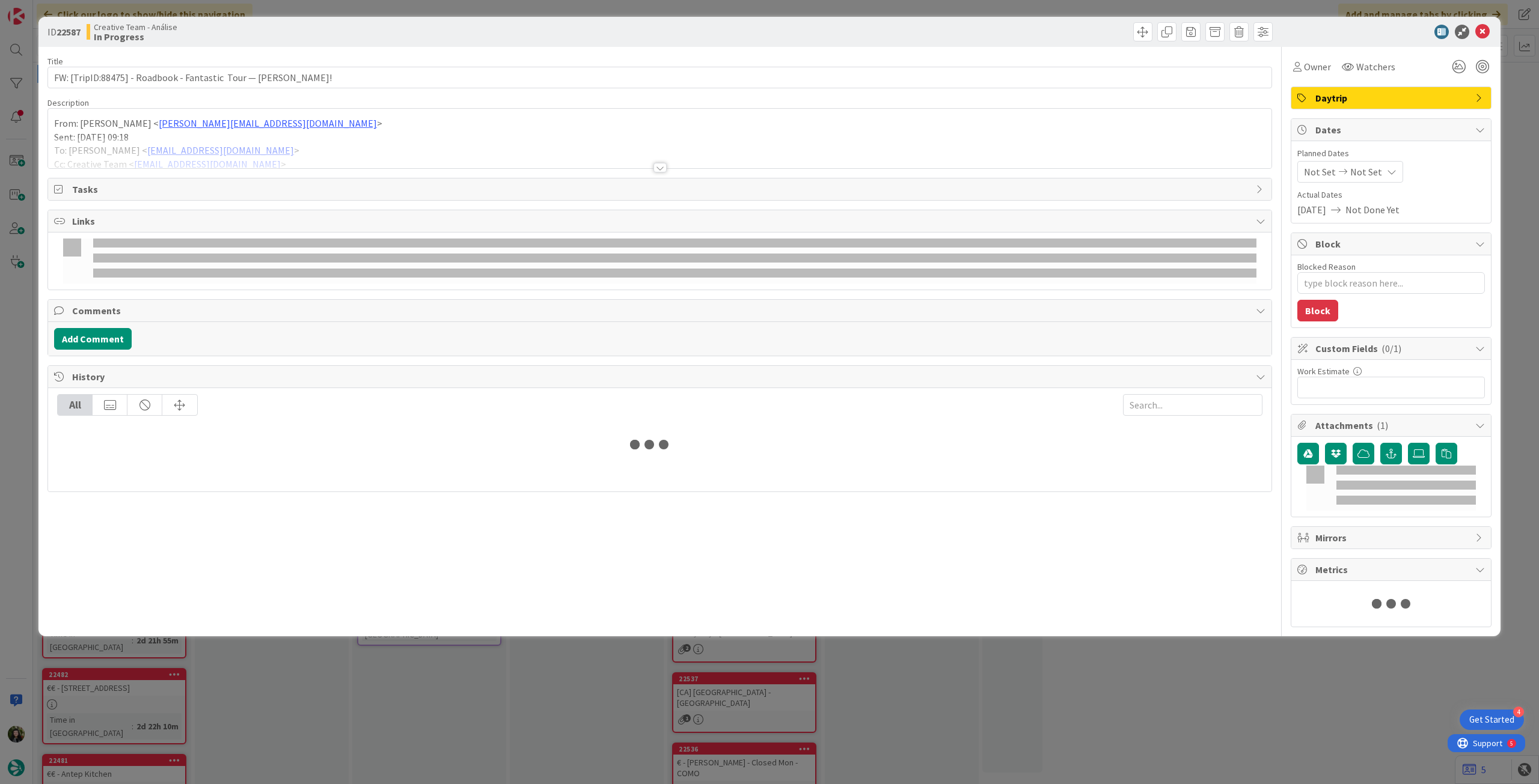
click at [264, 152] on div at bounding box center [660, 153] width 1223 height 31
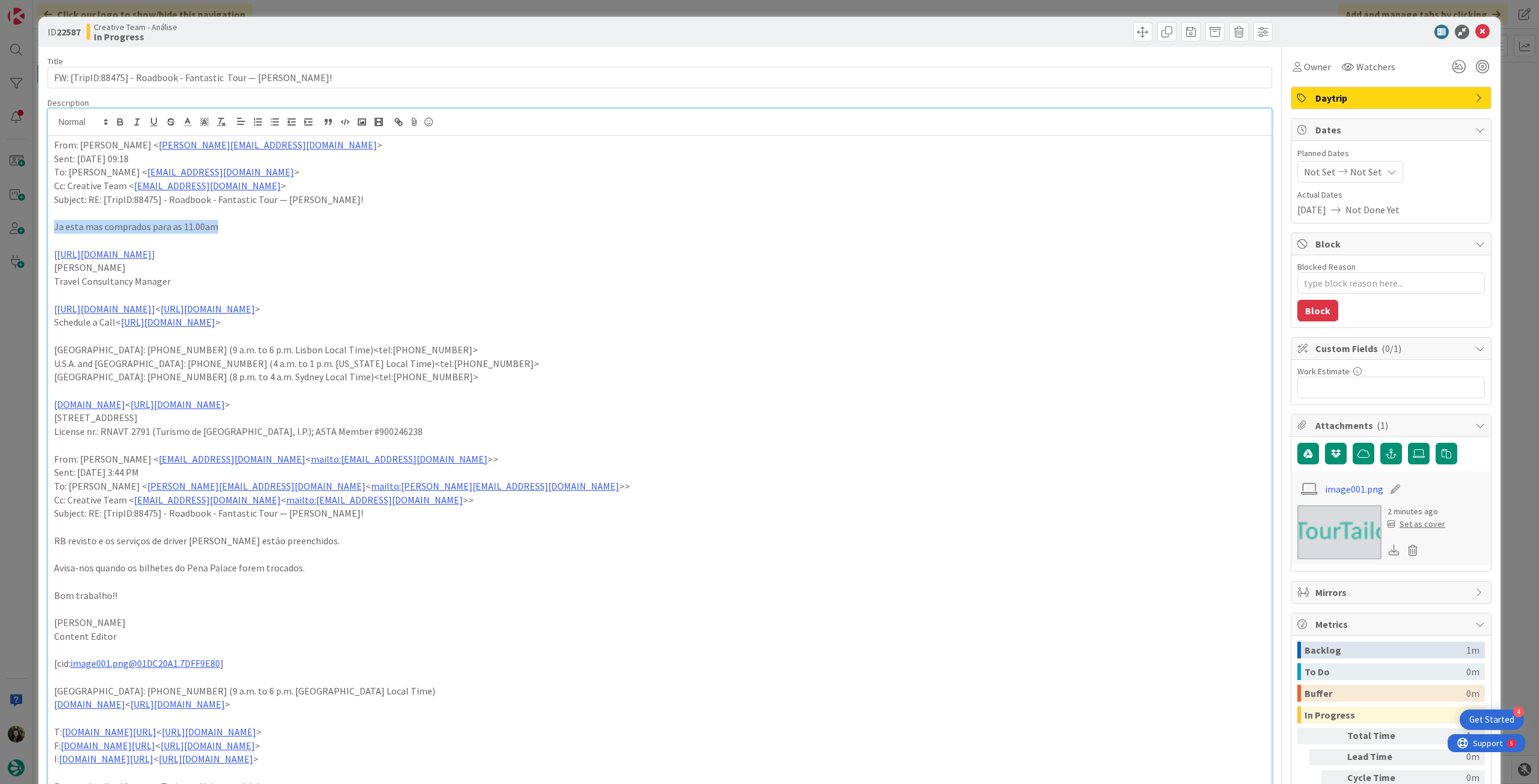
drag, startPoint x: 51, startPoint y: 228, endPoint x: 253, endPoint y: 228, distance: 202.0
drag, startPoint x: 118, startPoint y: 122, endPoint x: 116, endPoint y: 128, distance: 6.3
click at [118, 122] on icon "button" at bounding box center [120, 122] width 11 height 11
click at [76, 176] on p "To: Sofia Palma < sofia.palma@tourtailors.com >" at bounding box center [660, 172] width 1211 height 14
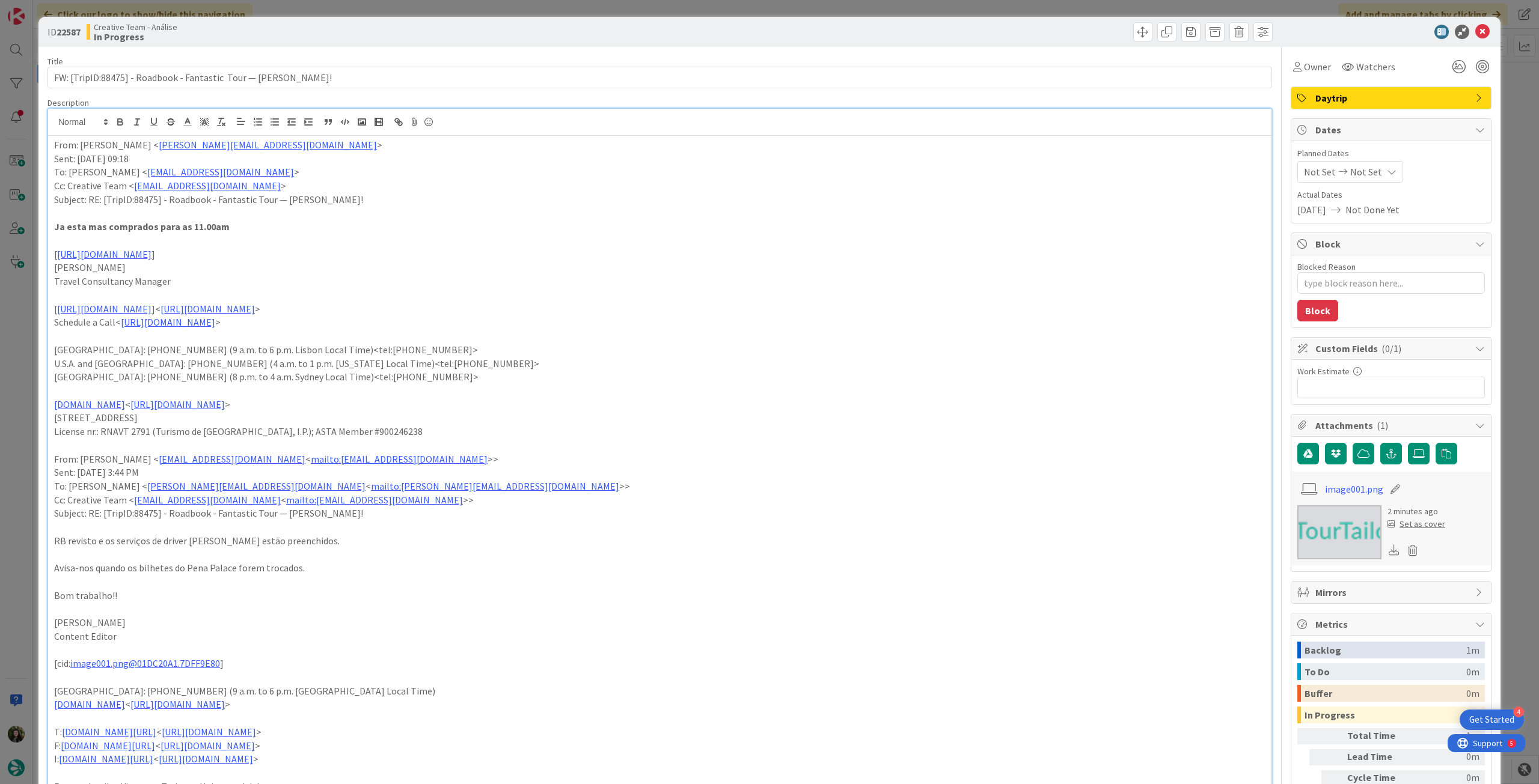
click at [56, 145] on p "From: Cristina Chagas < cristina.chagas@tourtailors.com >" at bounding box center [660, 145] width 1211 height 14
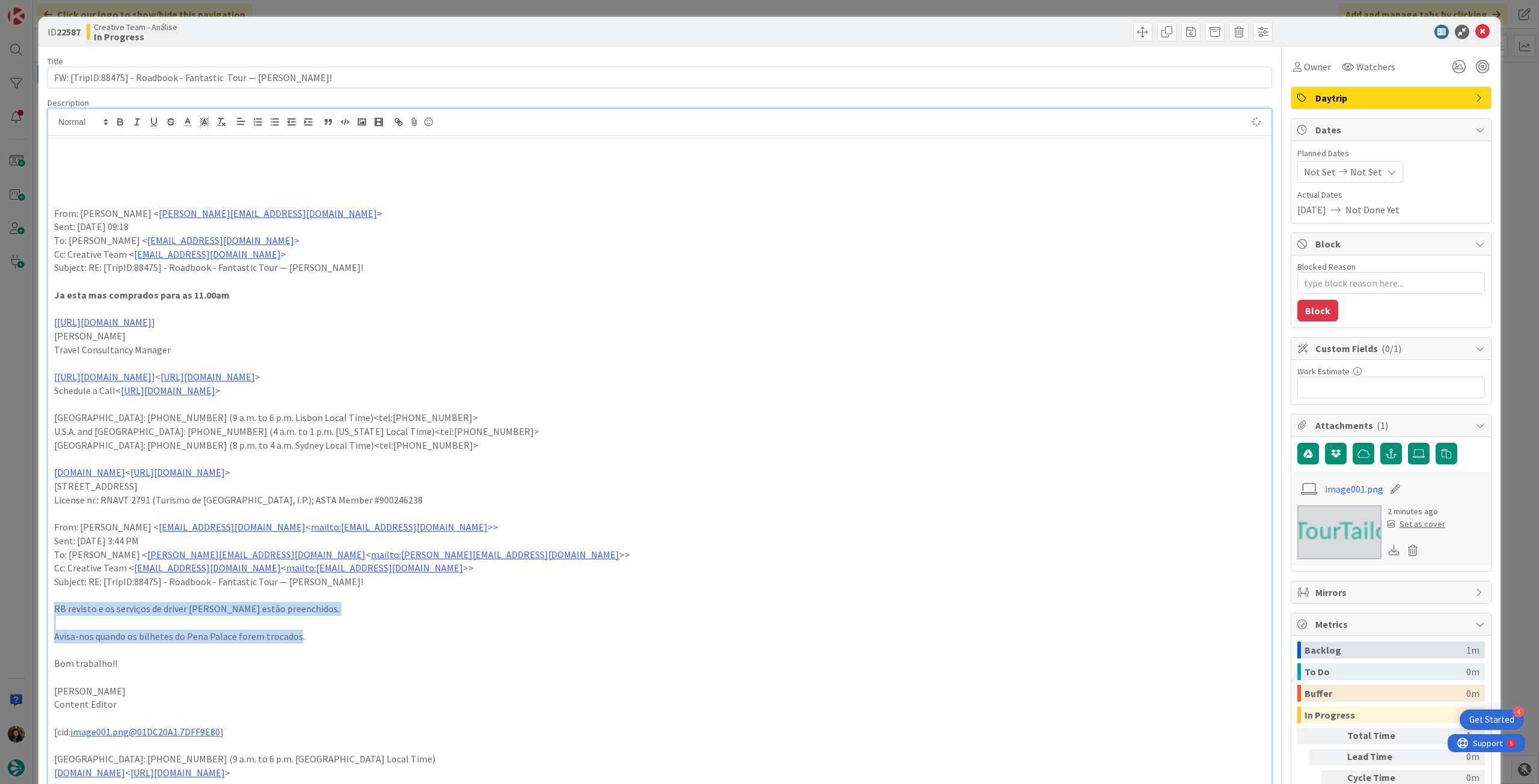
drag, startPoint x: 51, startPoint y: 607, endPoint x: 300, endPoint y: 632, distance: 250.3
drag, startPoint x: 300, startPoint y: 632, endPoint x: 327, endPoint y: 633, distance: 27.0
click at [327, 633] on p "Avisa-nos quando os bilhetes do Pena Palace forem trocados." at bounding box center [660, 637] width 1211 height 14
drag, startPoint x: 333, startPoint y: 633, endPoint x: 319, endPoint y: 635, distance: 14.1
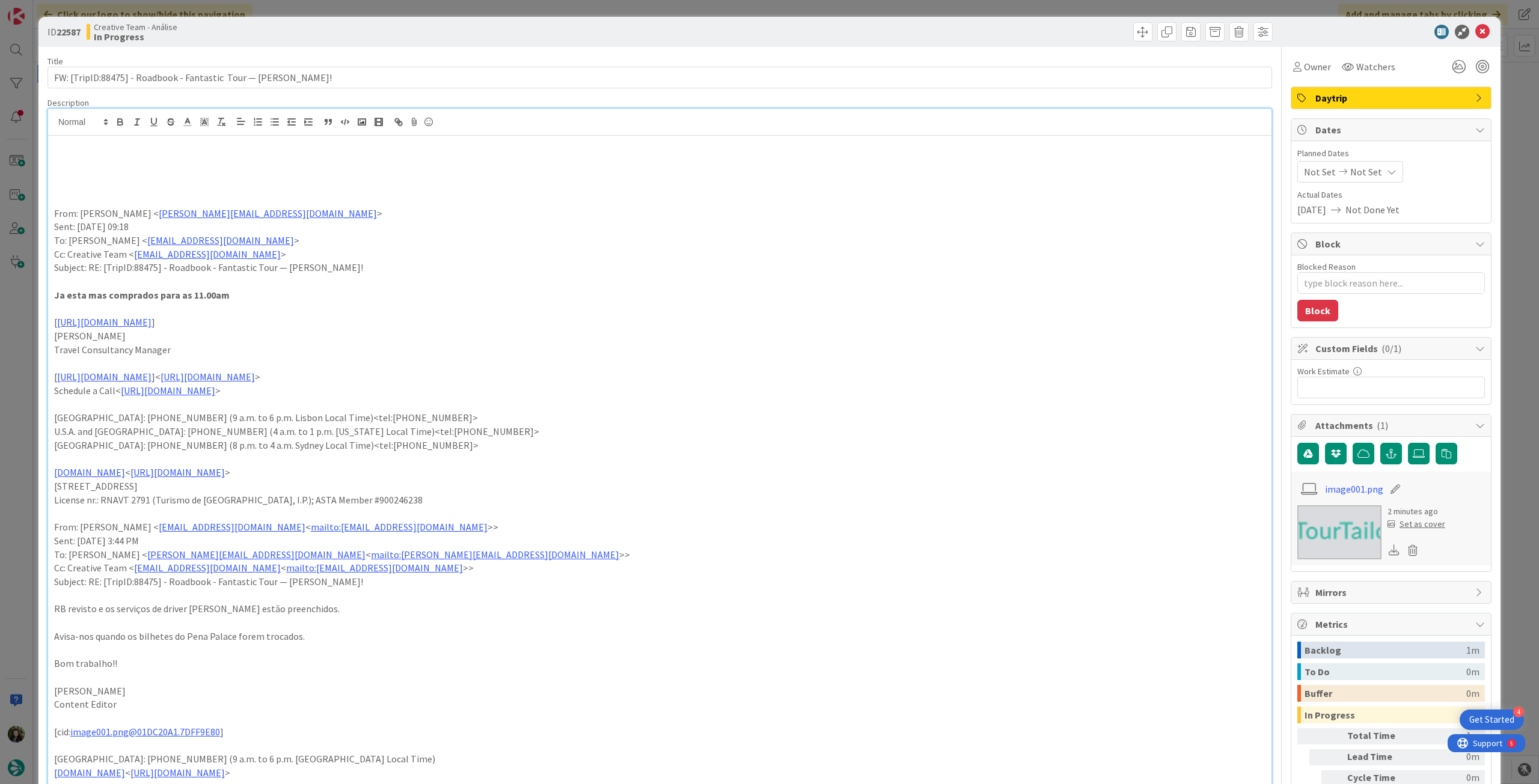
click at [319, 635] on p "Avisa-nos quando os bilhetes do Pena Palace forem trocados." at bounding box center [660, 637] width 1211 height 14
drag, startPoint x: 319, startPoint y: 635, endPoint x: 31, endPoint y: 599, distance: 290.2
click at [31, 599] on div "ID 22587 Creative Team - Análise In Progress Title 67 / 128 FW: [TripID:88475] …" at bounding box center [769, 392] width 1539 height 784
click at [70, 157] on p at bounding box center [660, 159] width 1211 height 14
click at [1365, 174] on span "Not Set" at bounding box center [1367, 172] width 32 height 15
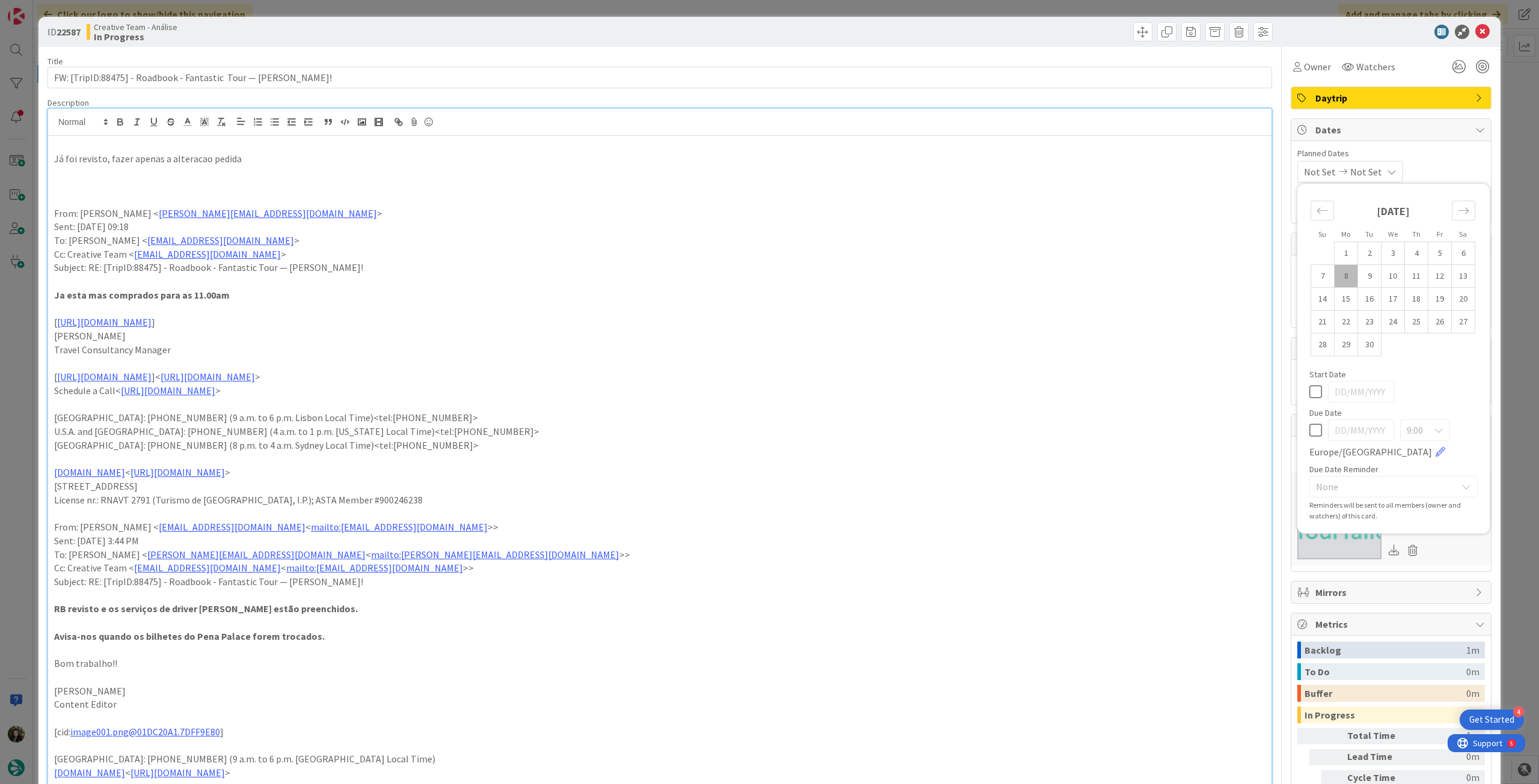
click at [1304, 433] on div "Su Mo Tu We Th Fr Sa [DATE] 1 2 3 4 5 6 7 8 9 10 11 12 13 14 15 16 17 18 19 20 …" at bounding box center [1393, 358] width 180 height 338
click at [1309, 430] on icon at bounding box center [1315, 430] width 12 height 15
click at [175, 160] on p "Já foi revisto, fazer apenas a alteracao pedida" at bounding box center [660, 159] width 1211 height 14
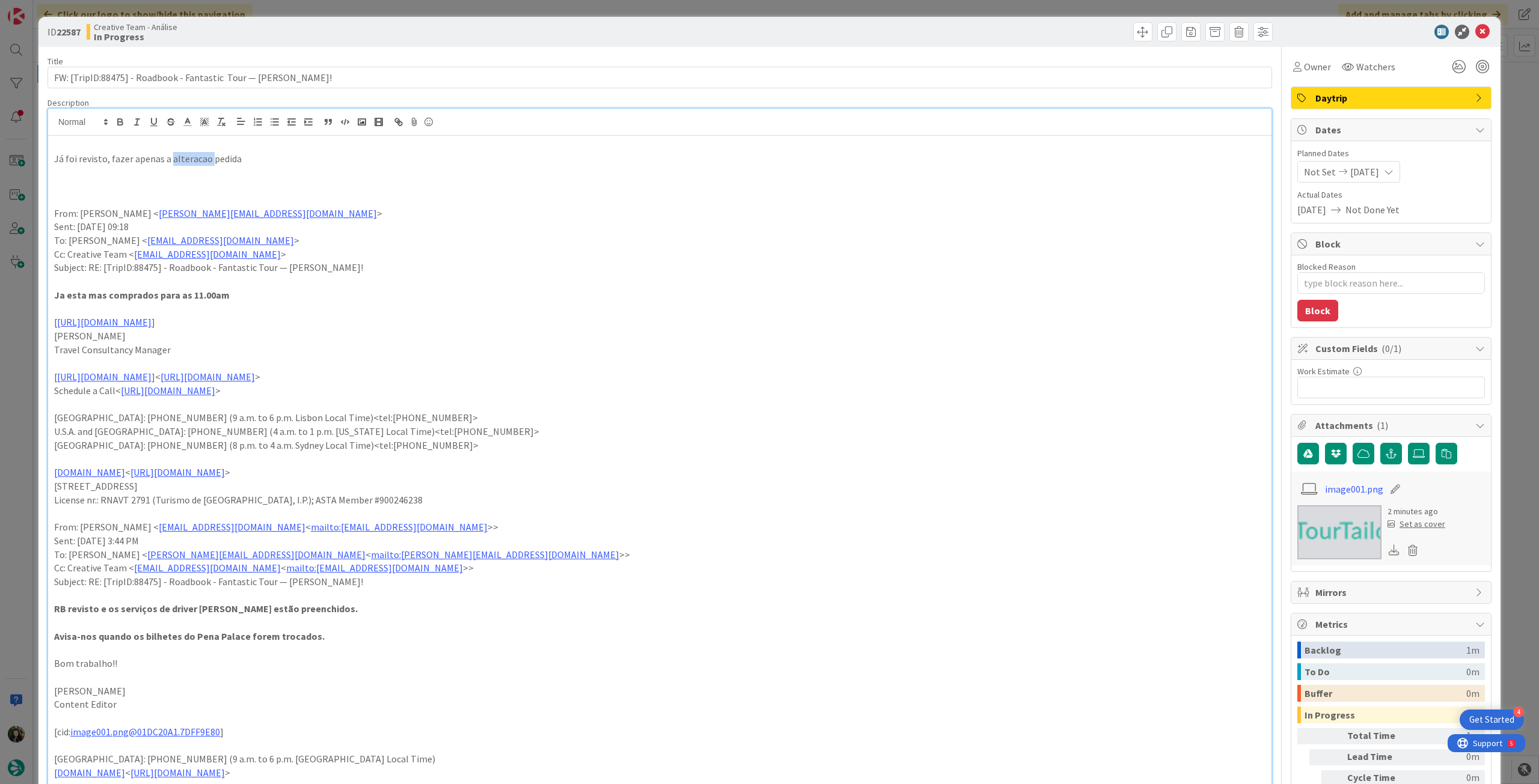
click at [175, 160] on p "Já foi revisto, fazer apenas a alteracao pedida" at bounding box center [660, 159] width 1211 height 14
click at [118, 125] on icon "button" at bounding box center [120, 122] width 11 height 11
drag, startPoint x: 480, startPoint y: 227, endPoint x: 739, endPoint y: 178, distance: 263.6
click at [500, 230] on p "Sent: Monday, September 8, 2025 09:18" at bounding box center [660, 227] width 1211 height 14
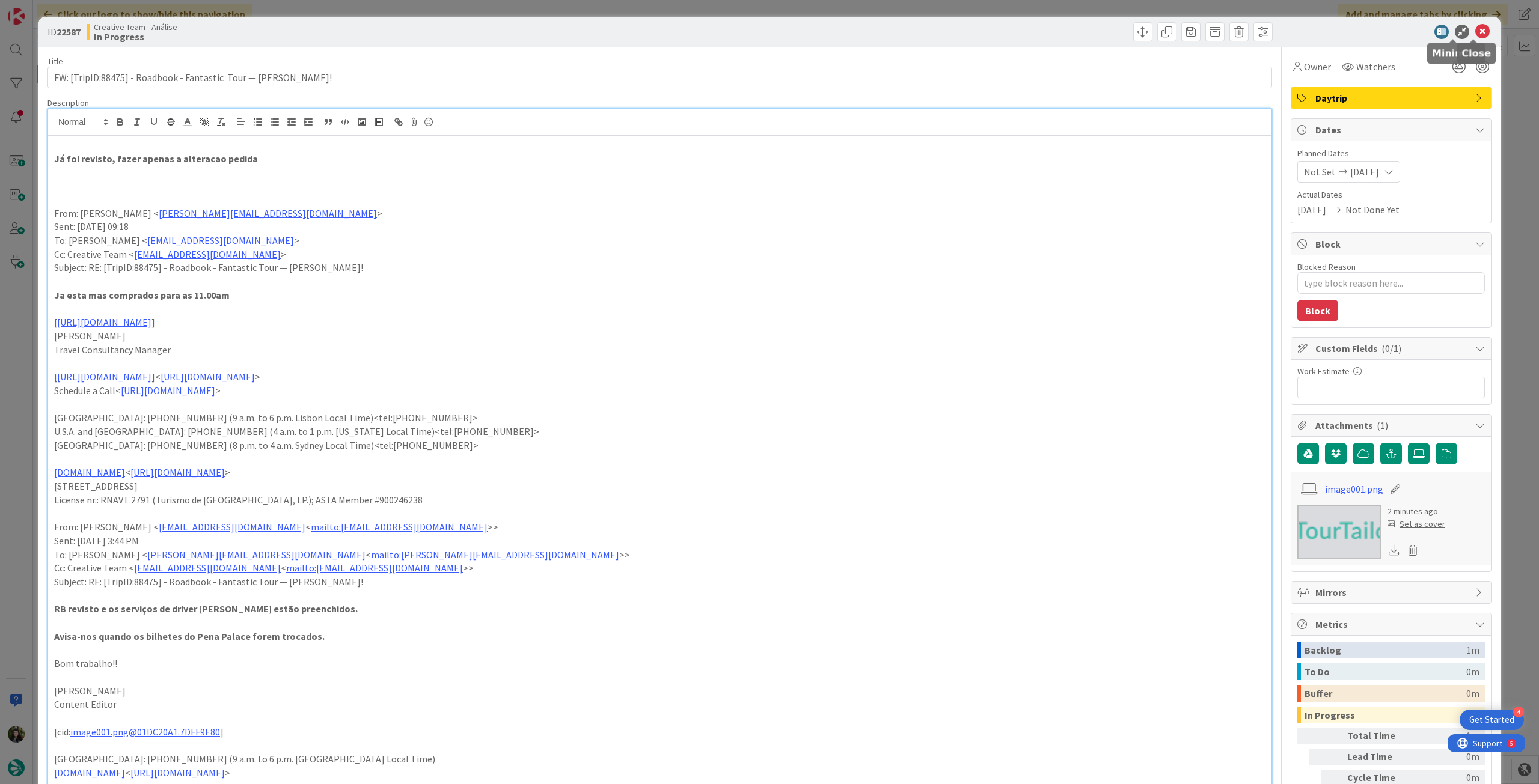
click at [1477, 34] on icon at bounding box center [1482, 31] width 15 height 15
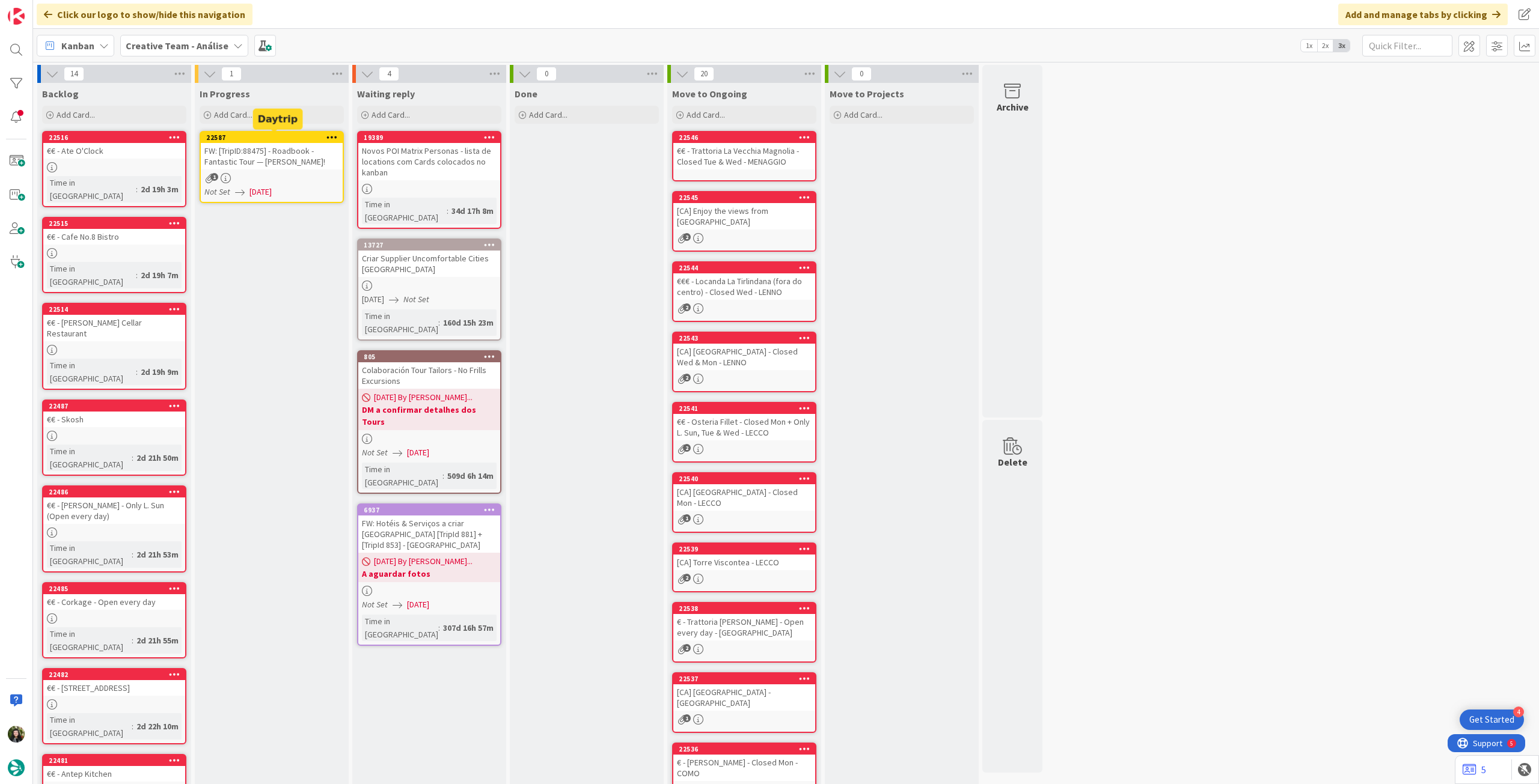
click at [330, 138] on icon at bounding box center [332, 136] width 11 height 8
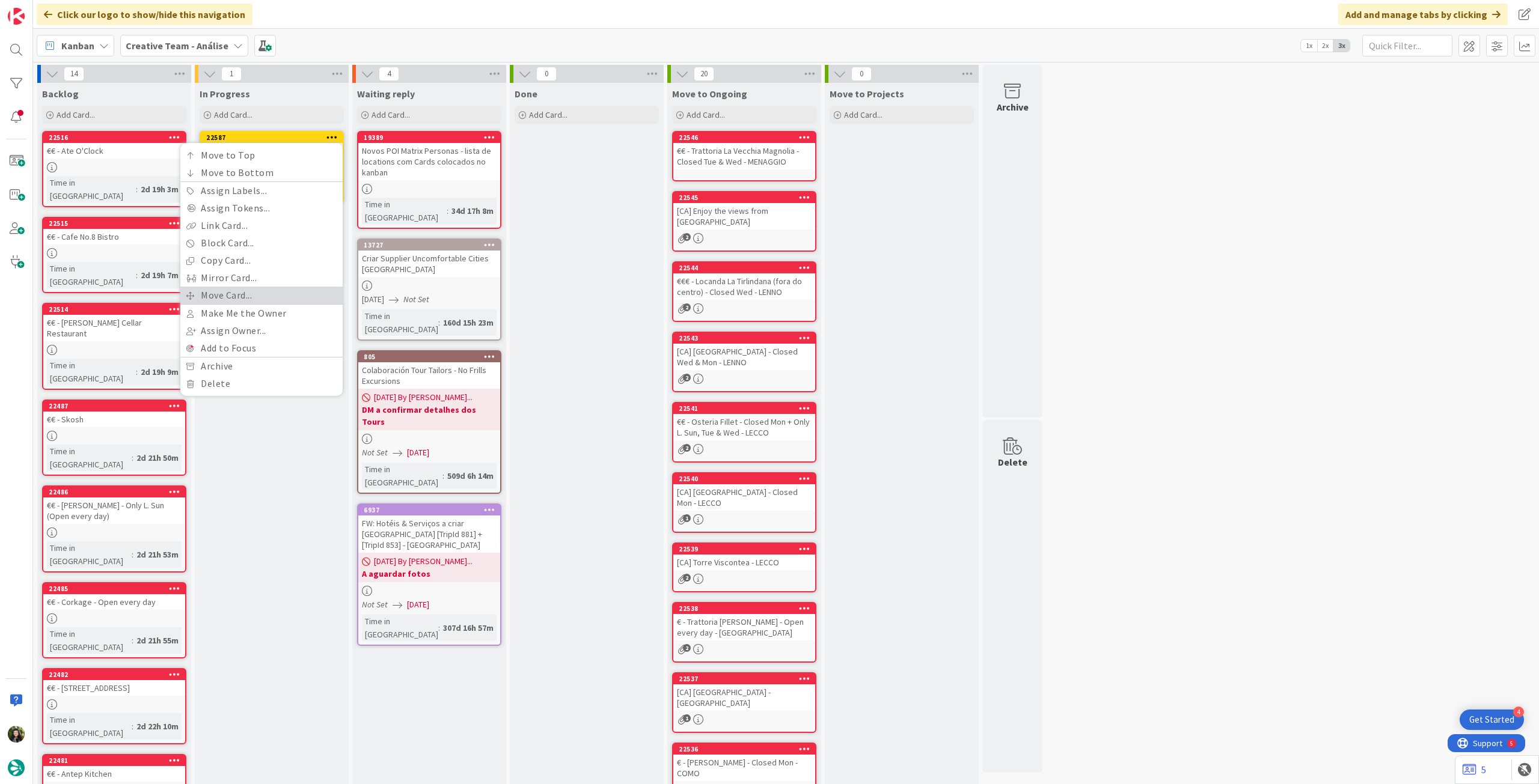
click at [254, 292] on link "Move Card..." at bounding box center [261, 295] width 162 height 18
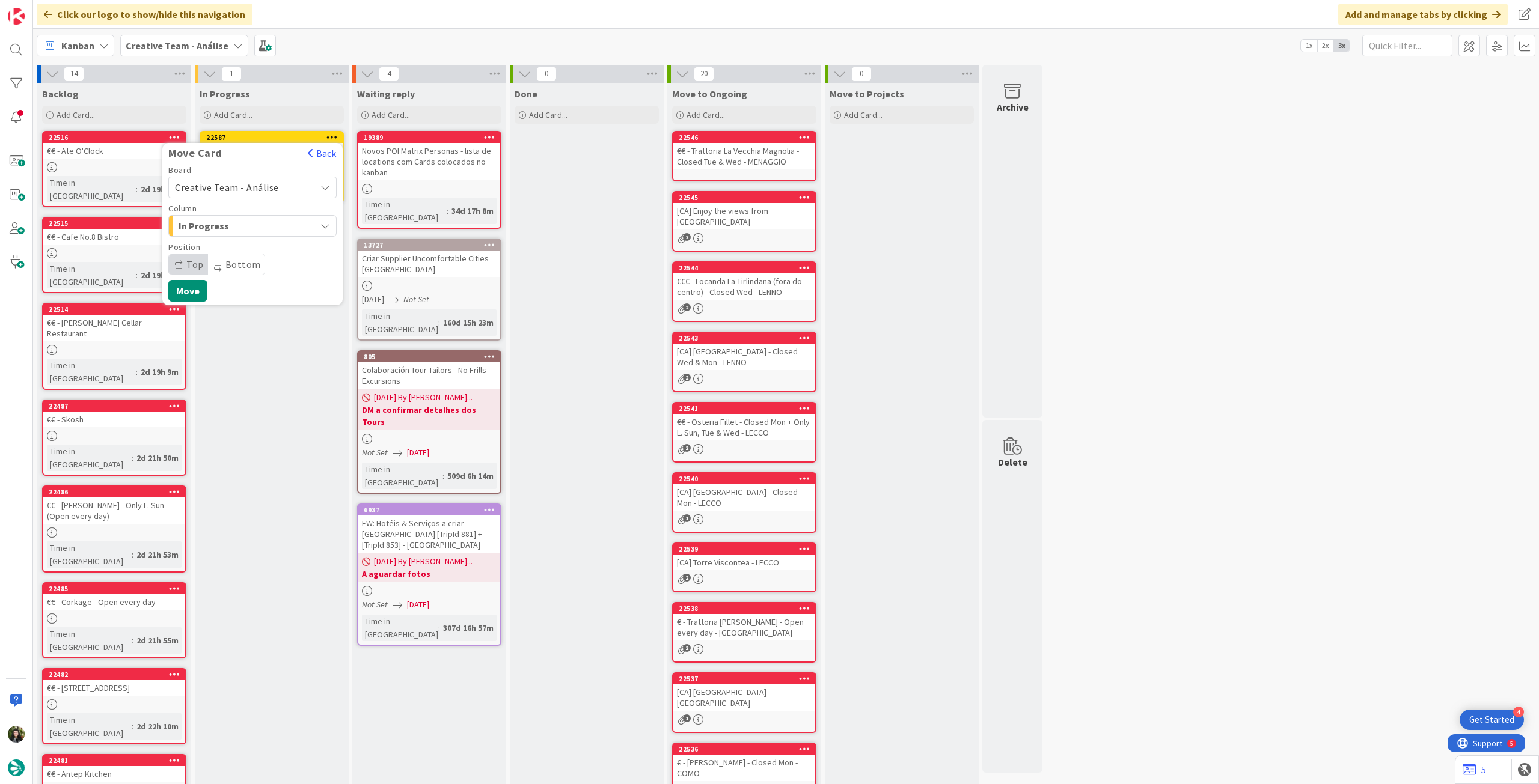
click at [241, 189] on span "Creative Team - Análise" at bounding box center [227, 188] width 104 height 12
click at [234, 237] on span "Creative Team" at bounding box center [260, 244] width 139 height 18
click at [237, 264] on span "Daytrip" at bounding box center [252, 264] width 116 height 17
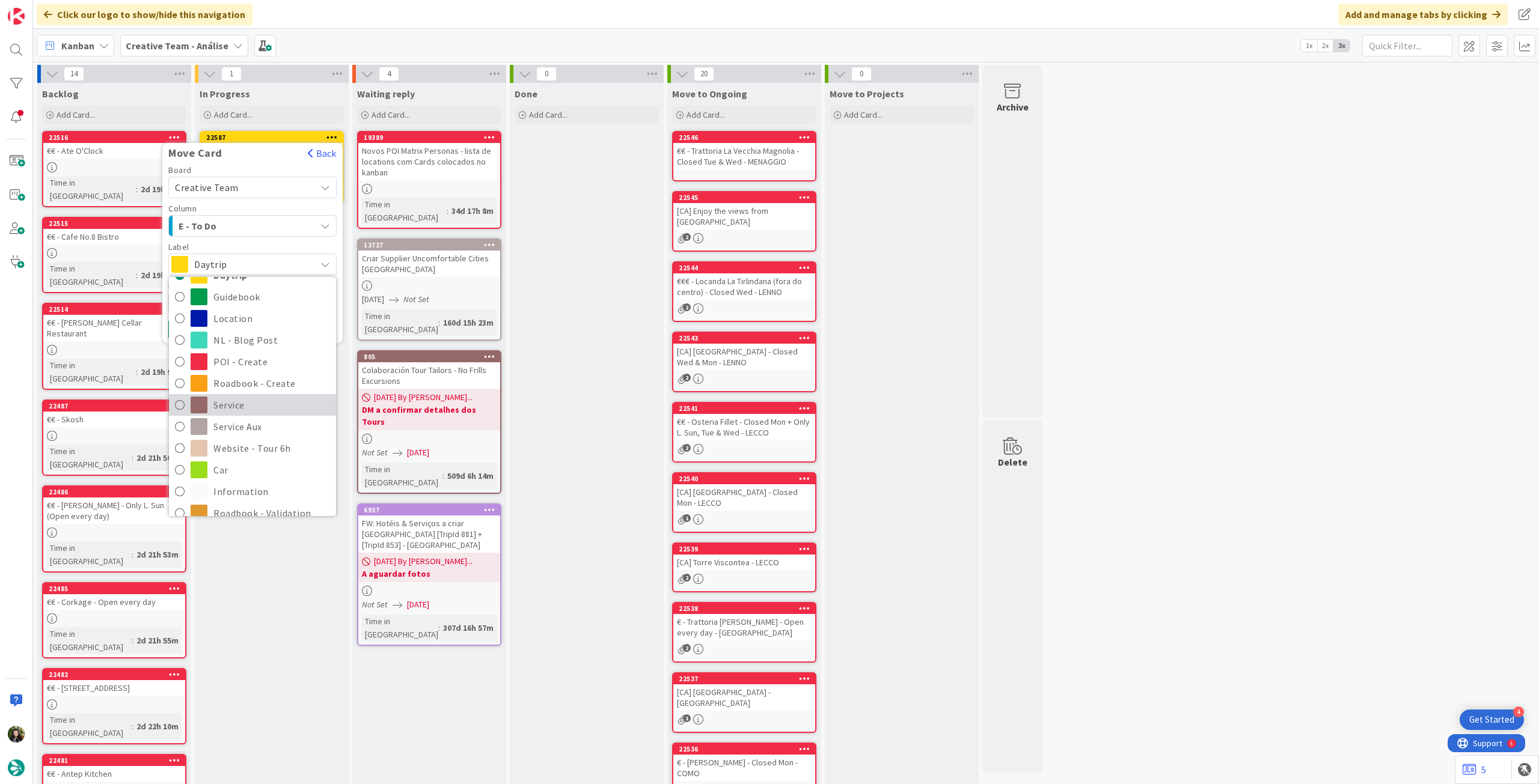
scroll to position [80, 0]
click at [257, 398] on span "Service Aux" at bounding box center [272, 407] width 116 height 18
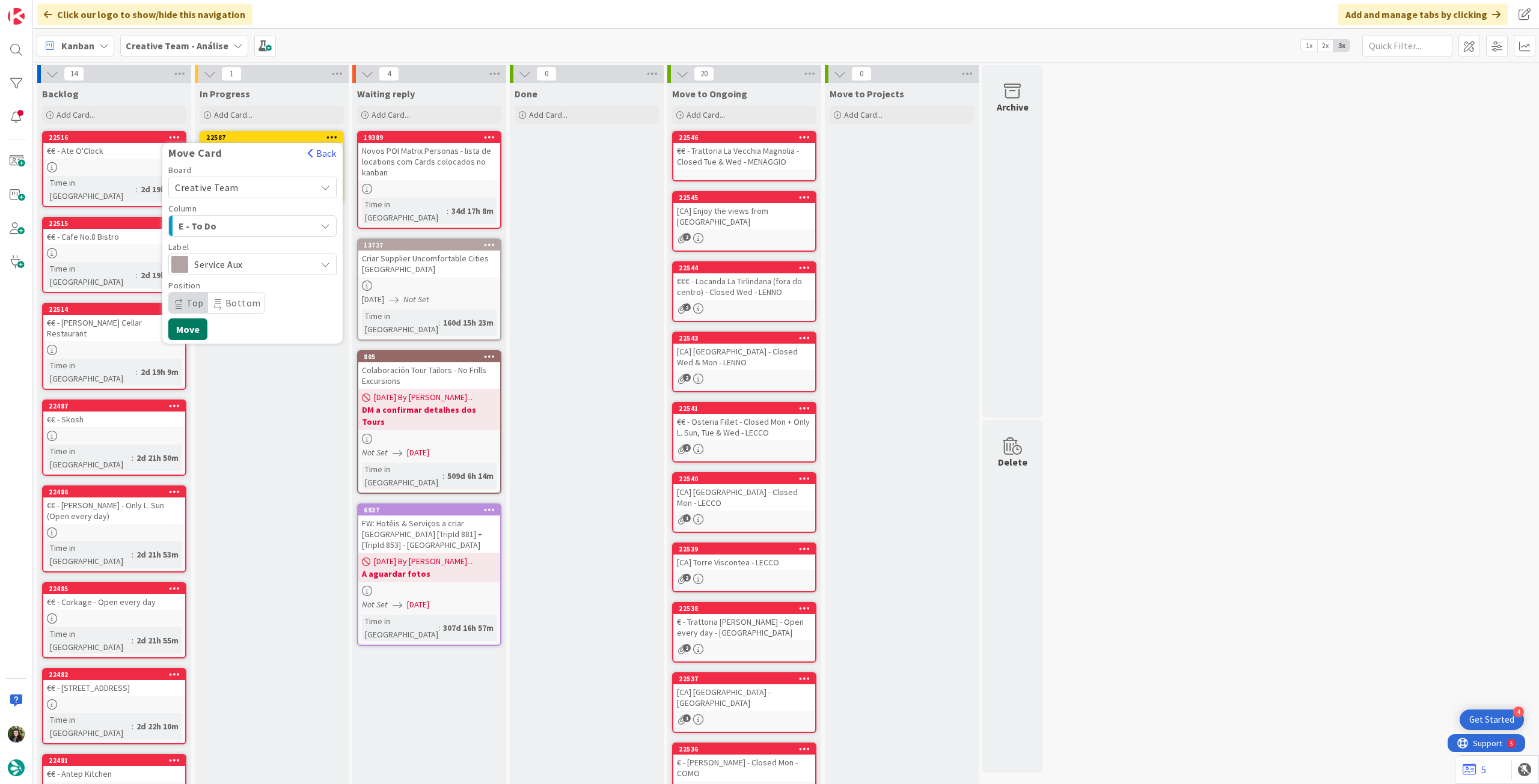
click at [197, 334] on button "Move" at bounding box center [188, 329] width 39 height 21
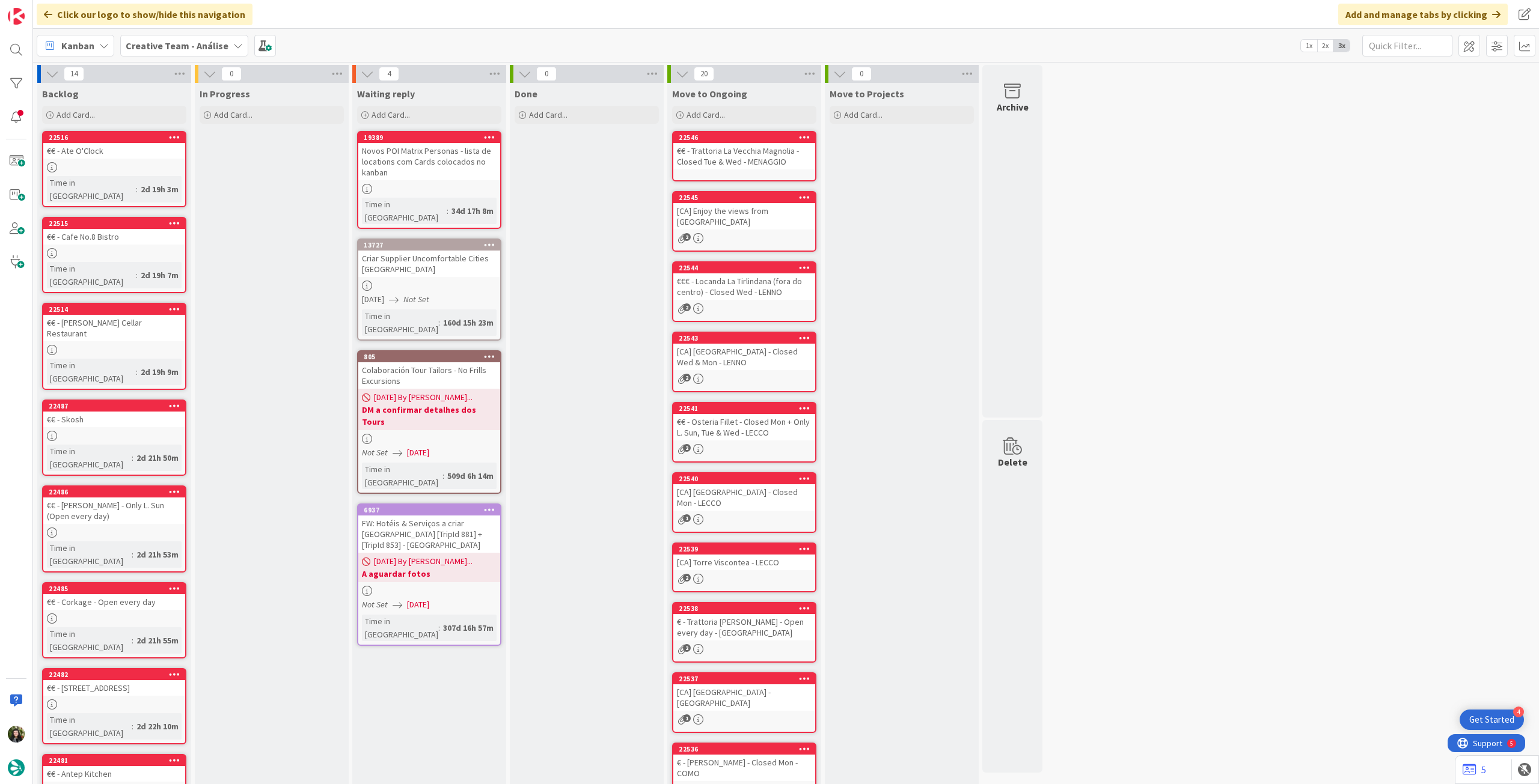
click at [152, 49] on b "Creative Team - Análise" at bounding box center [177, 46] width 103 height 12
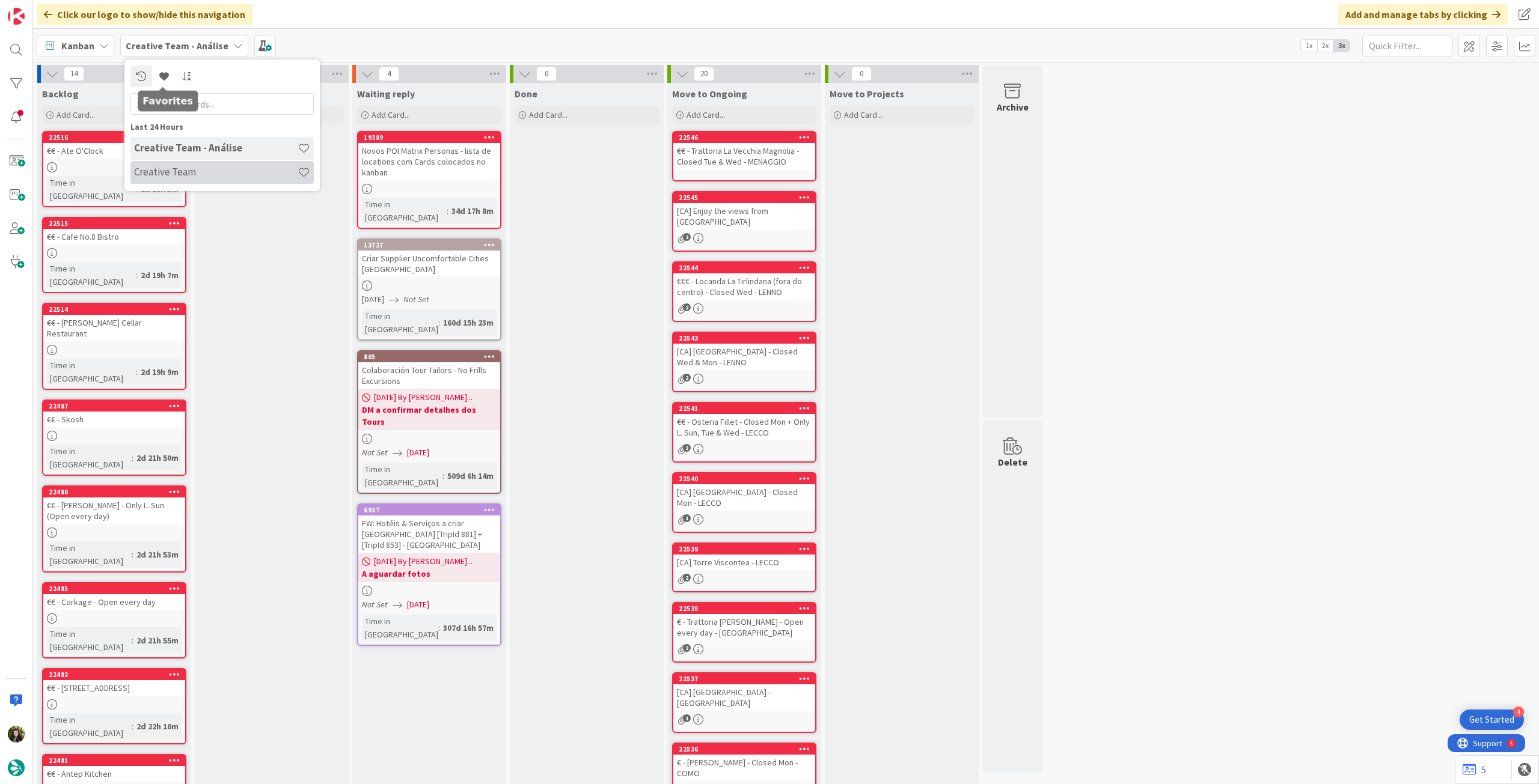
click at [195, 180] on div "Creative Team" at bounding box center [221, 172] width 183 height 23
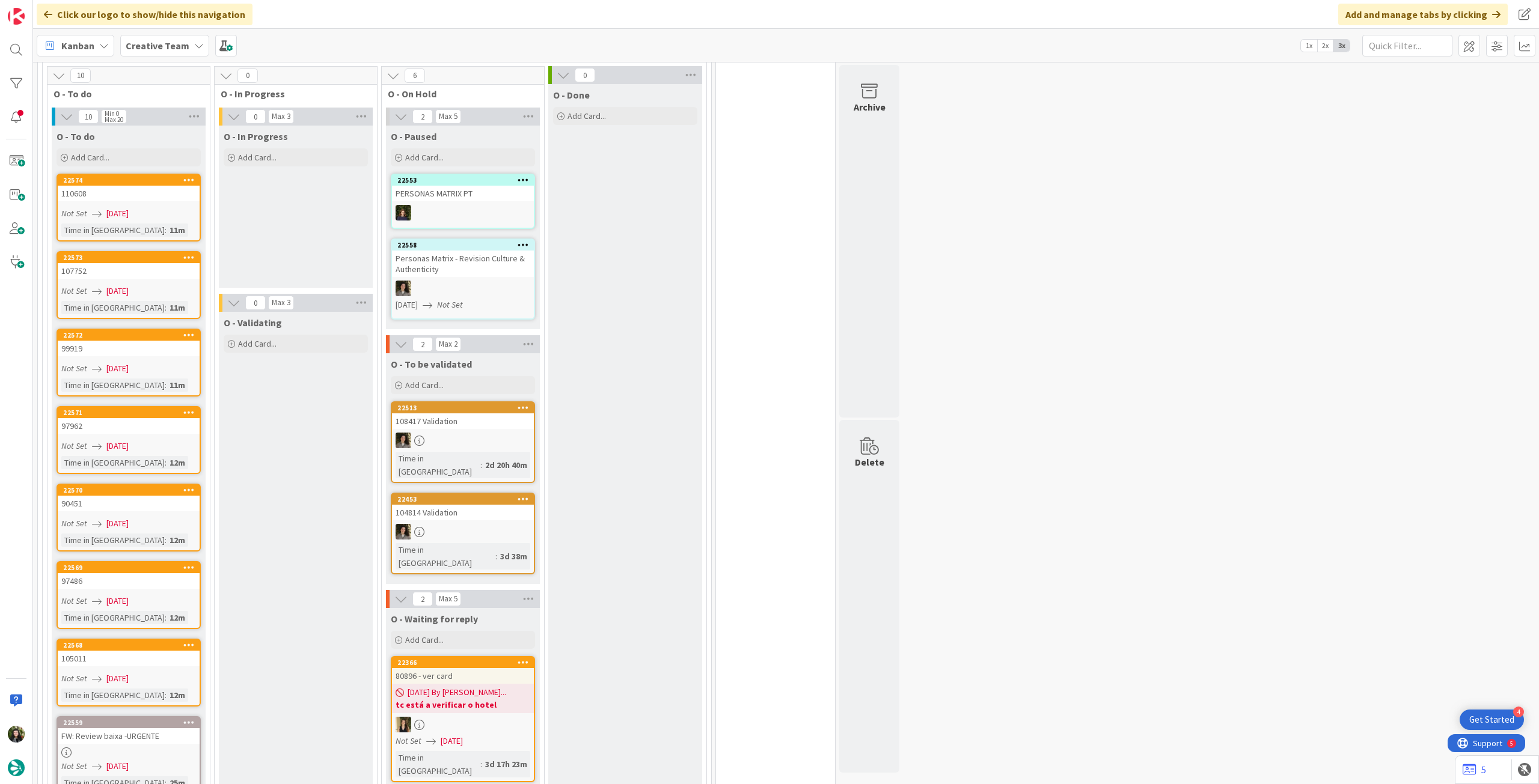
scroll to position [2563, 0]
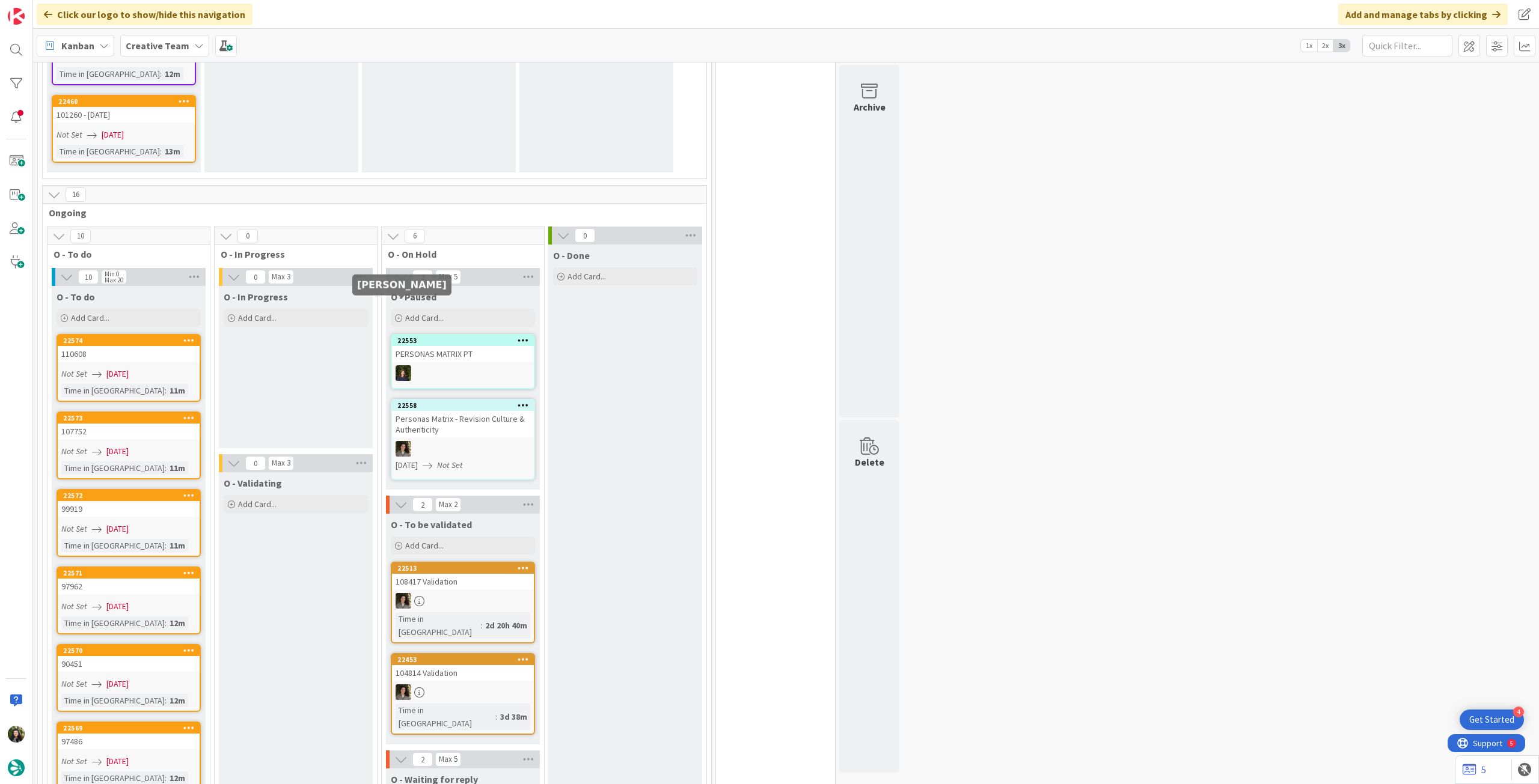
click at [415, 346] on div "PERSONAS MATRIX PT" at bounding box center [463, 354] width 142 height 15
click at [415, 295] on div "66 Camembert 31 Expedite For critical and top priority items that require immed…" at bounding box center [786, 423] width 1506 height 722
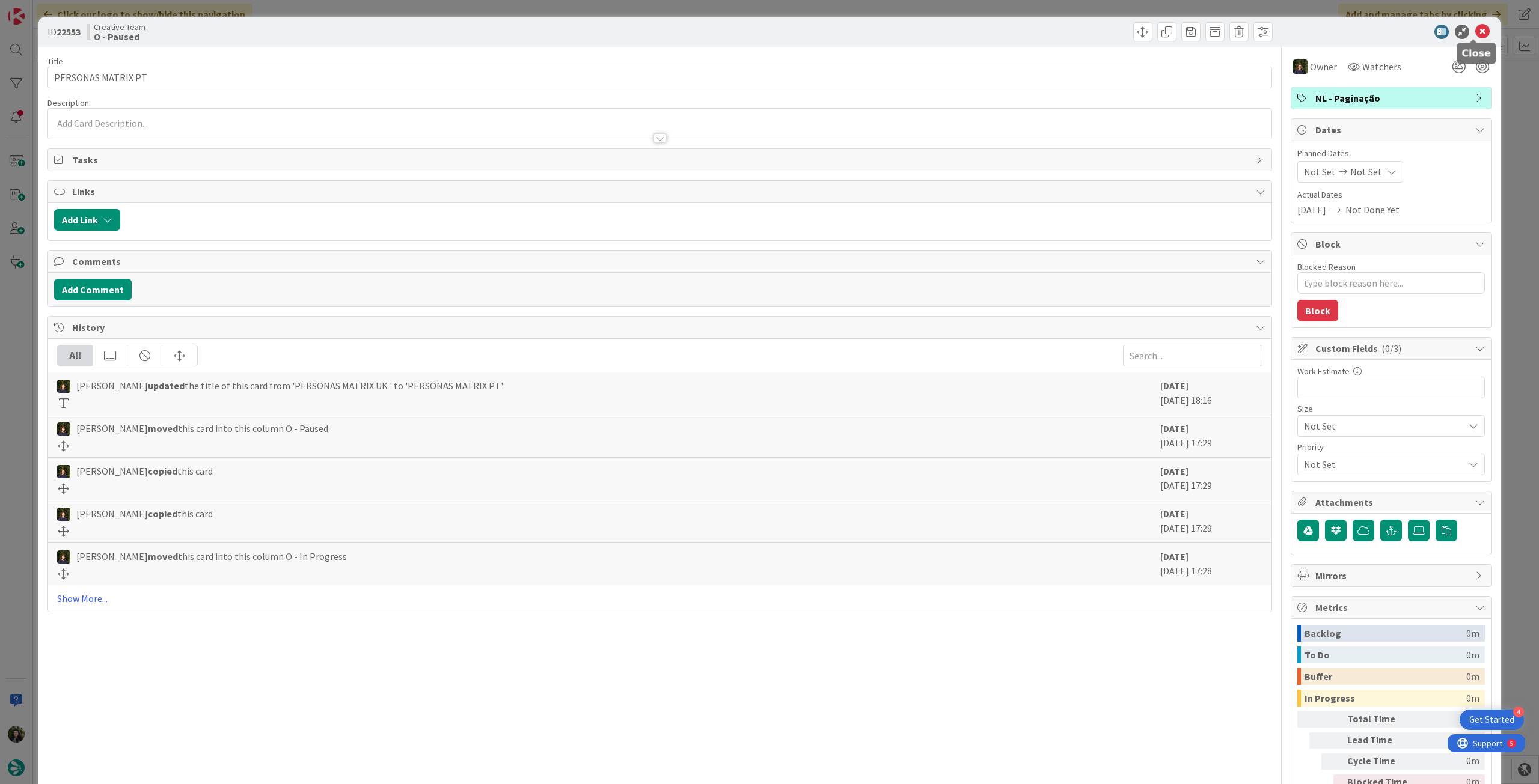
click at [1475, 28] on icon at bounding box center [1482, 31] width 15 height 15
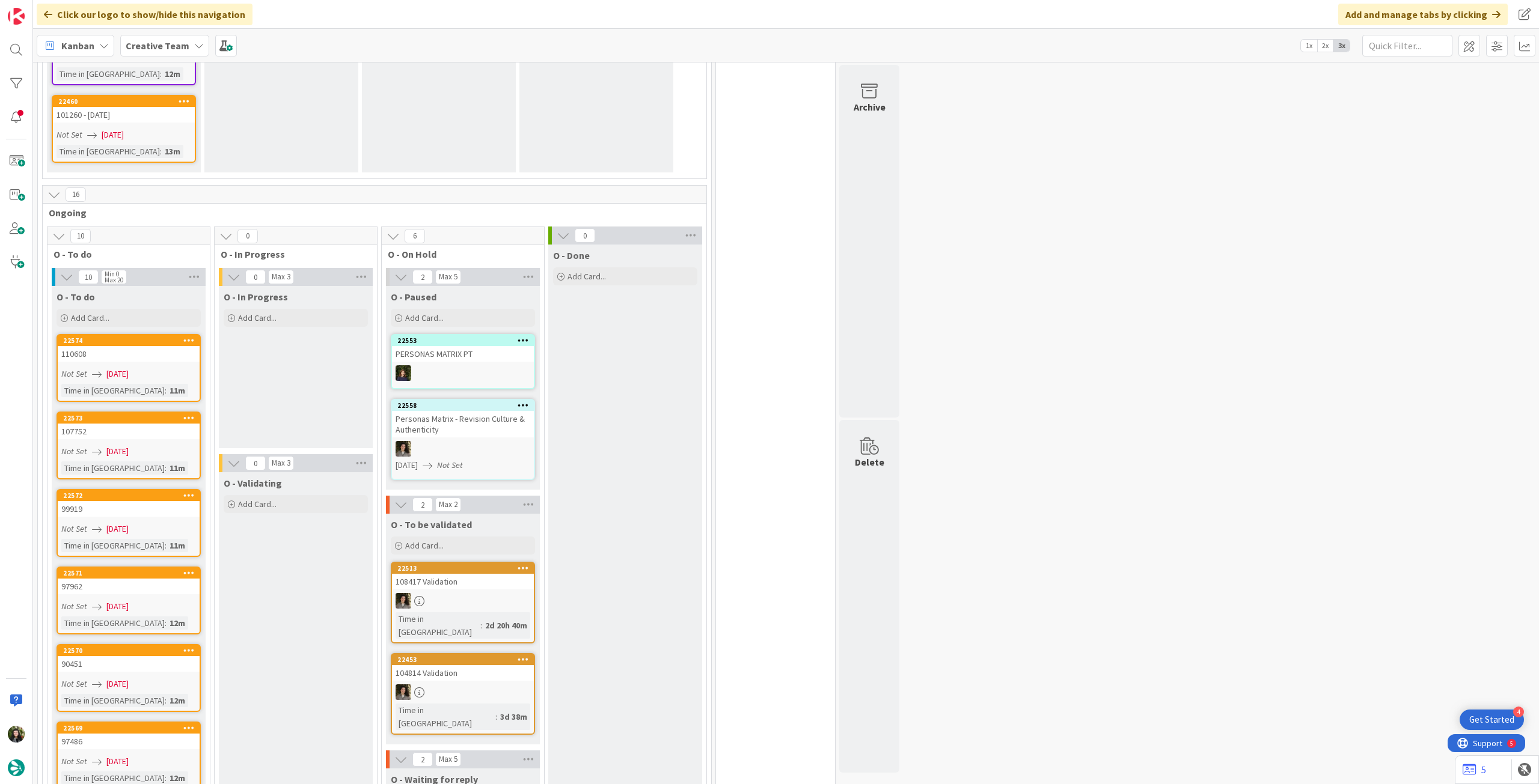
click at [167, 368] on div "Not Set [DATE]" at bounding box center [130, 374] width 139 height 12
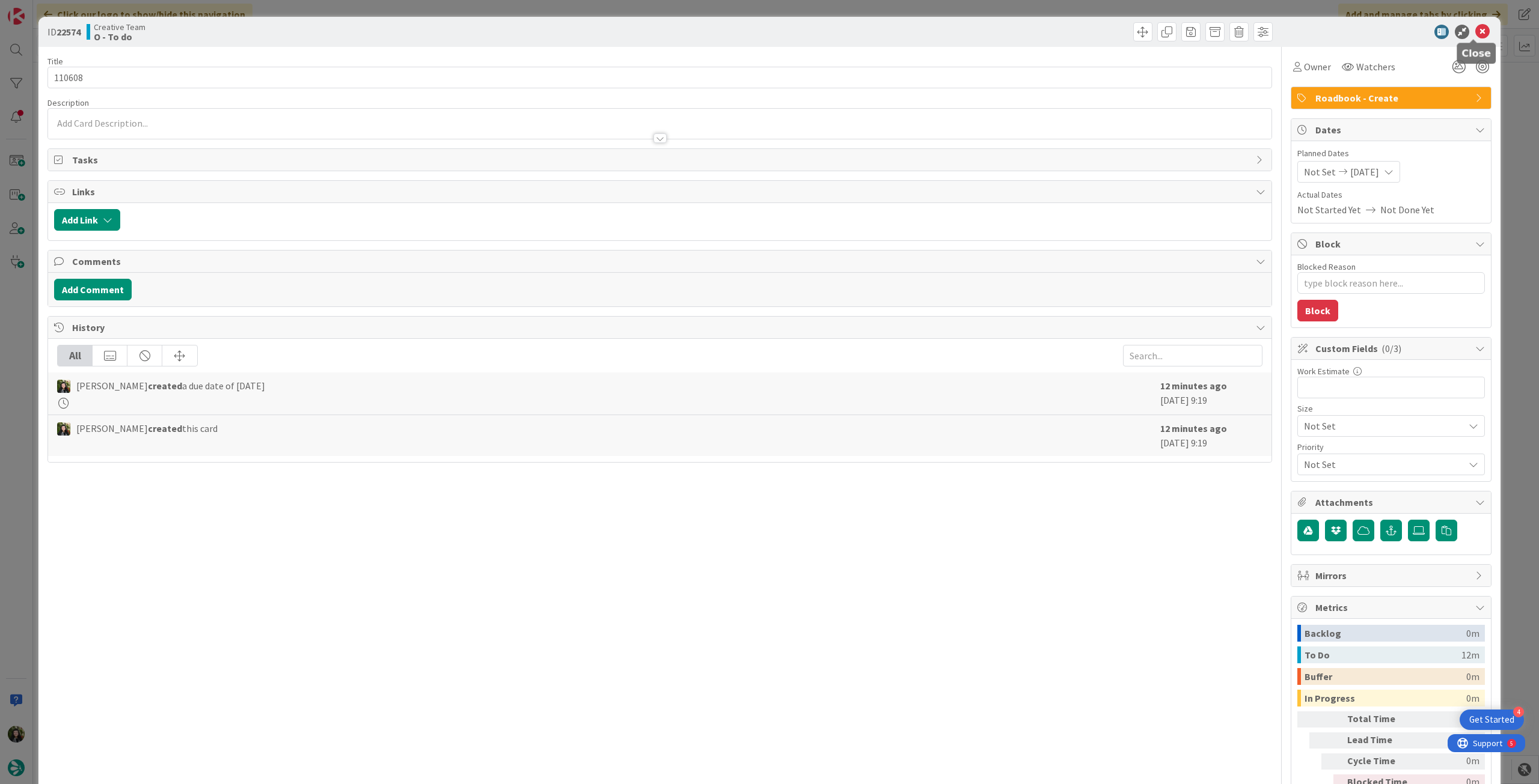
click at [1475, 34] on icon at bounding box center [1482, 31] width 15 height 15
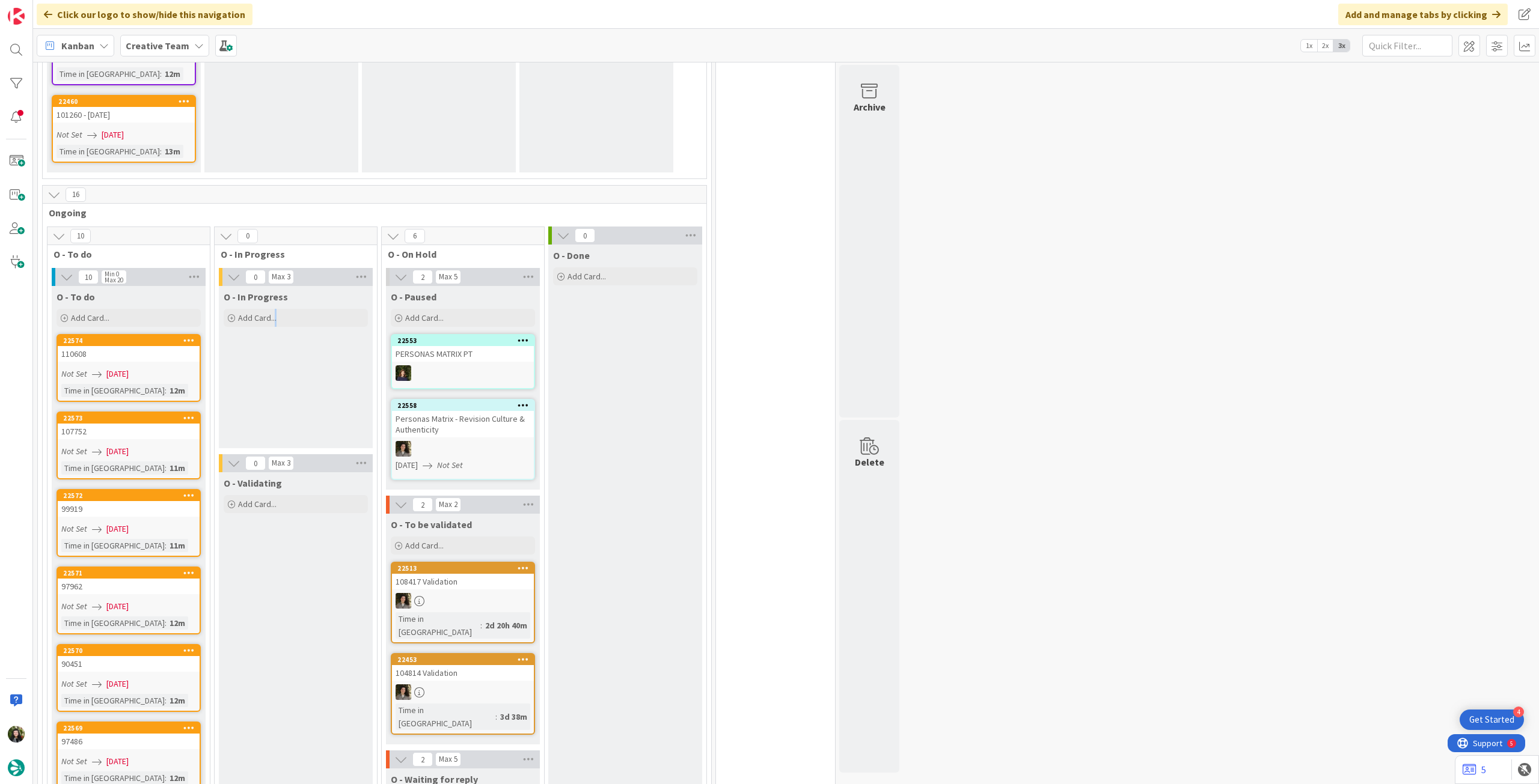
drag, startPoint x: 207, startPoint y: 302, endPoint x: 290, endPoint y: 296, distance: 83.2
click at [290, 296] on div "O - In Progress Add Card..." at bounding box center [296, 368] width 154 height 162
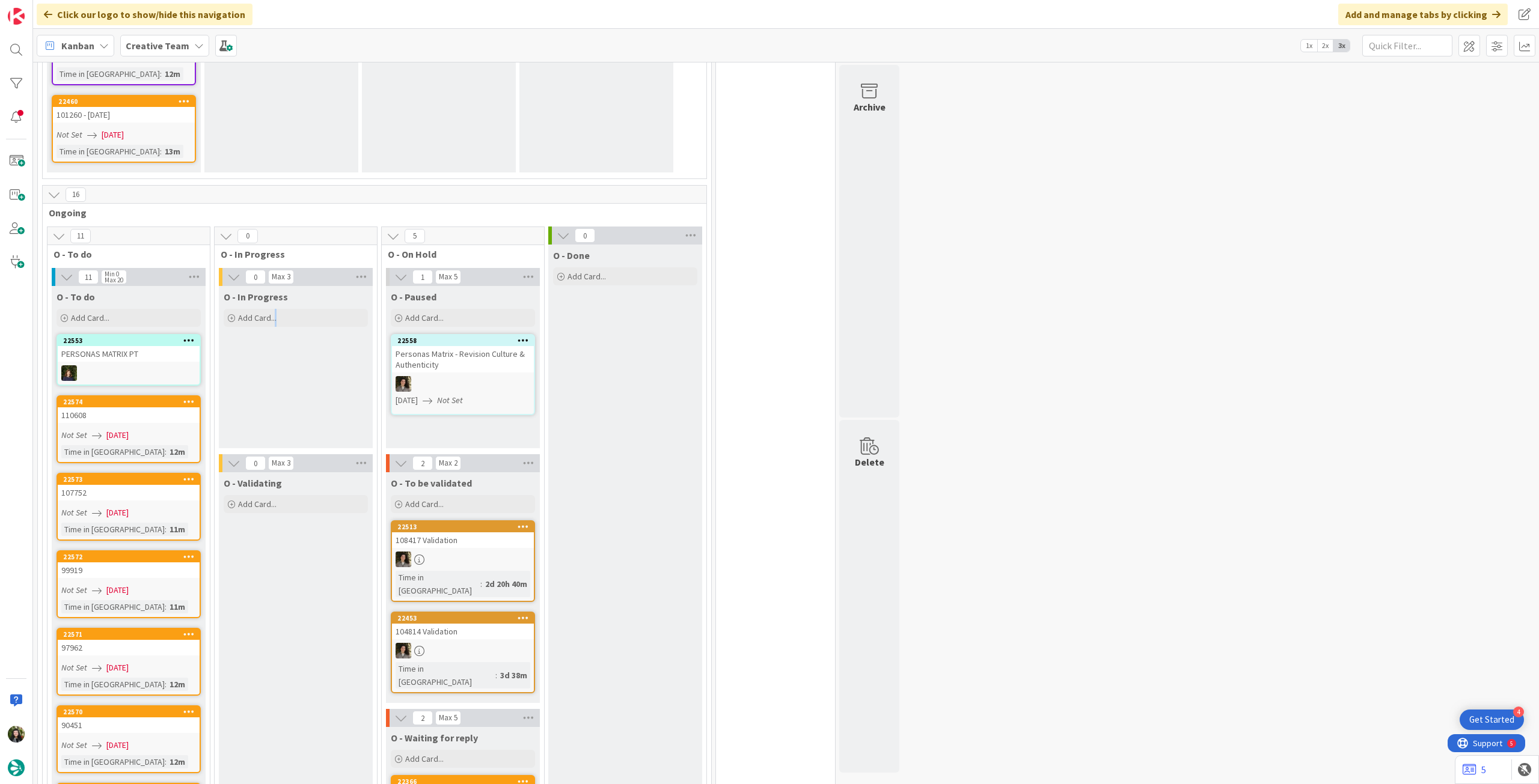
click at [193, 336] on icon at bounding box center [188, 340] width 11 height 8
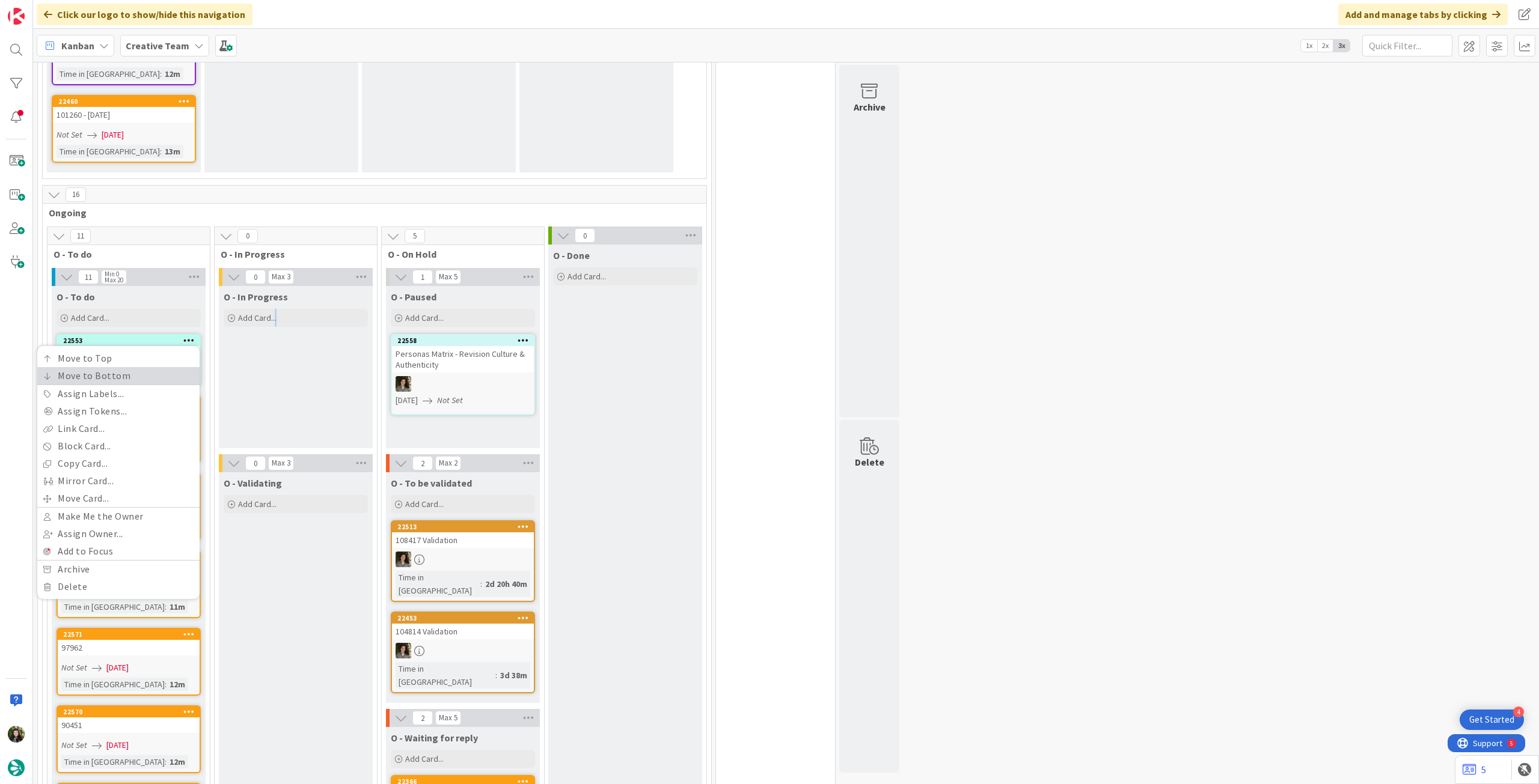
click at [156, 368] on link "Move to Bottom" at bounding box center [119, 376] width 162 height 18
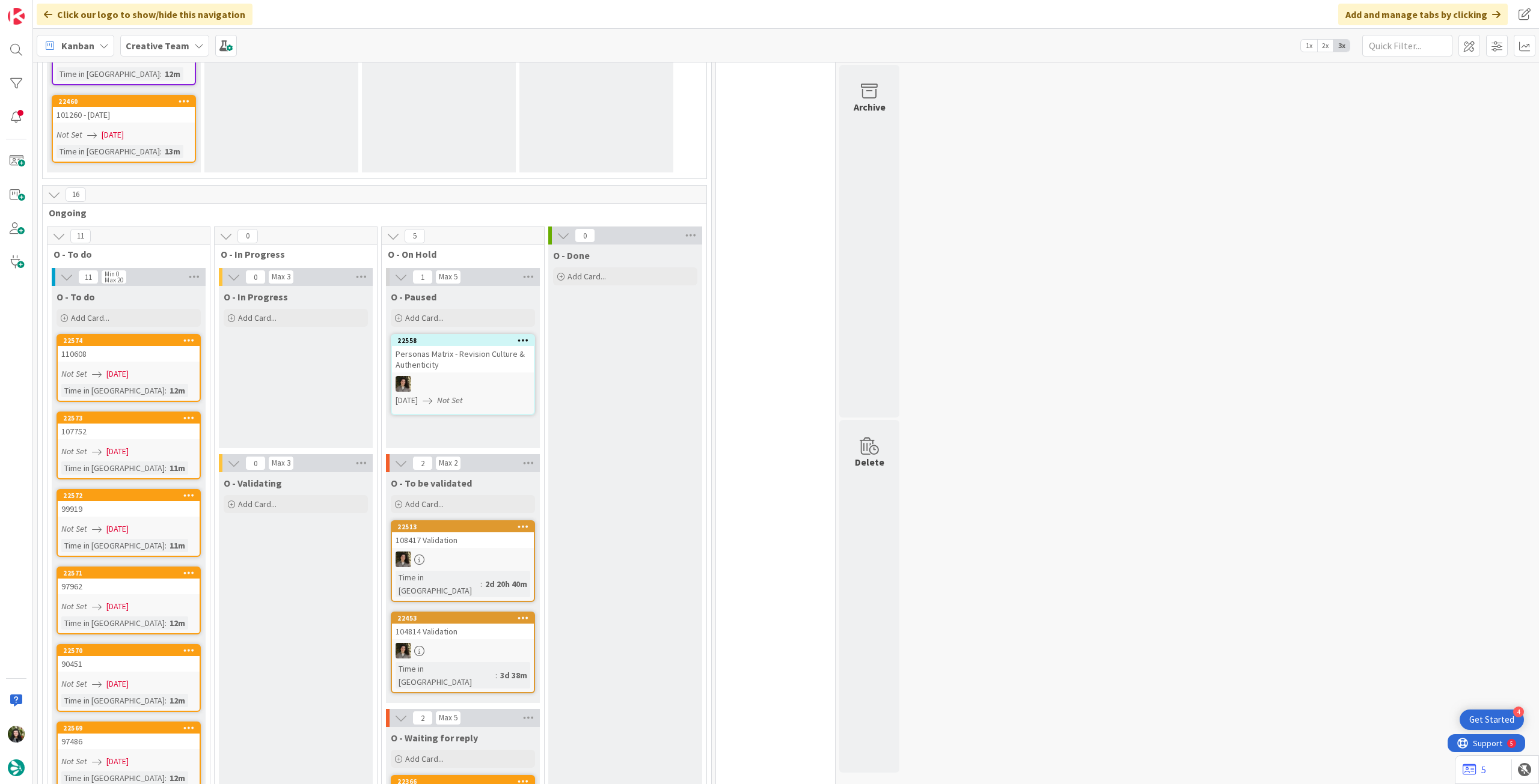
click at [253, 286] on div "O - In Progress Add Card..." at bounding box center [296, 368] width 154 height 162
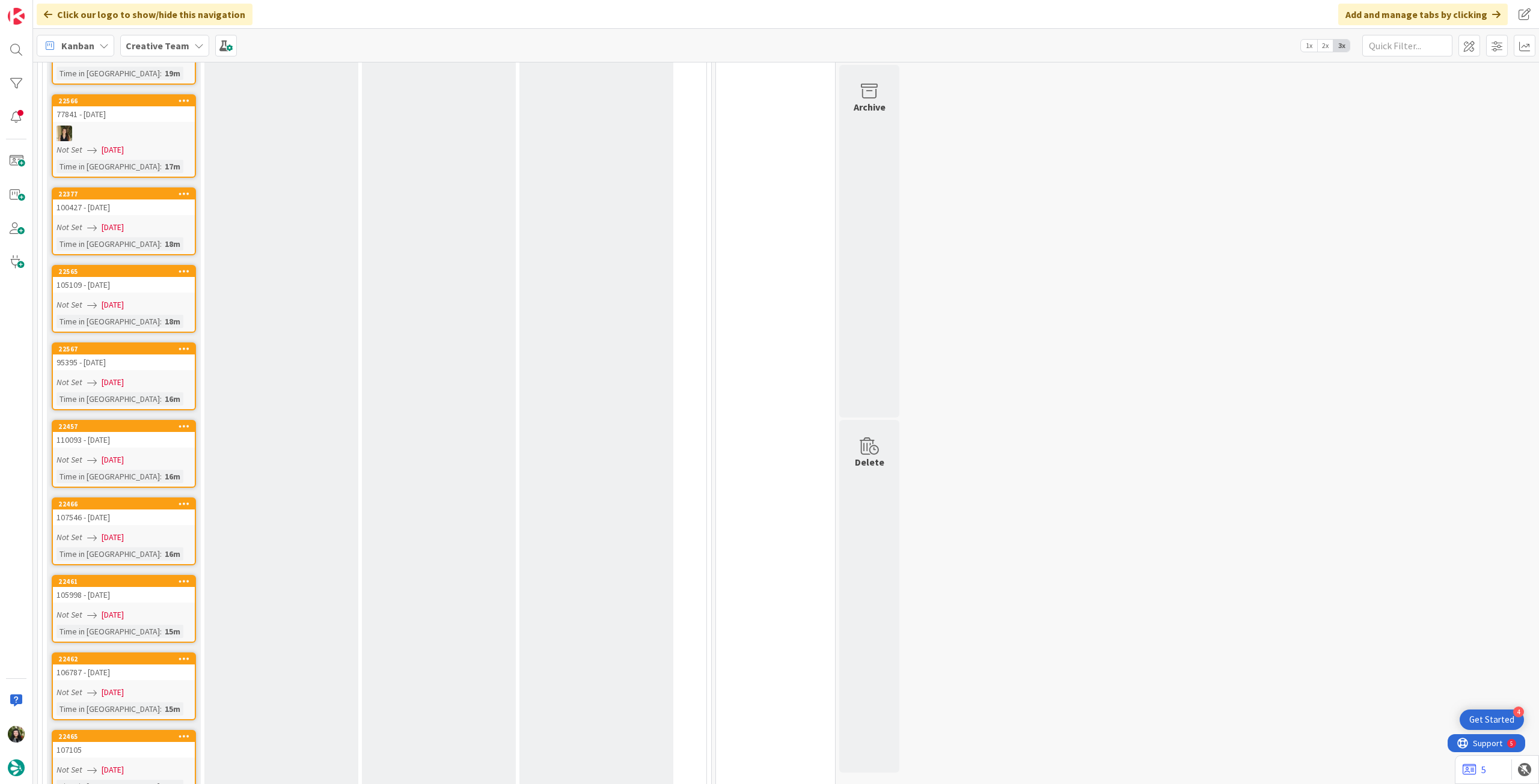
scroll to position [1923, 0]
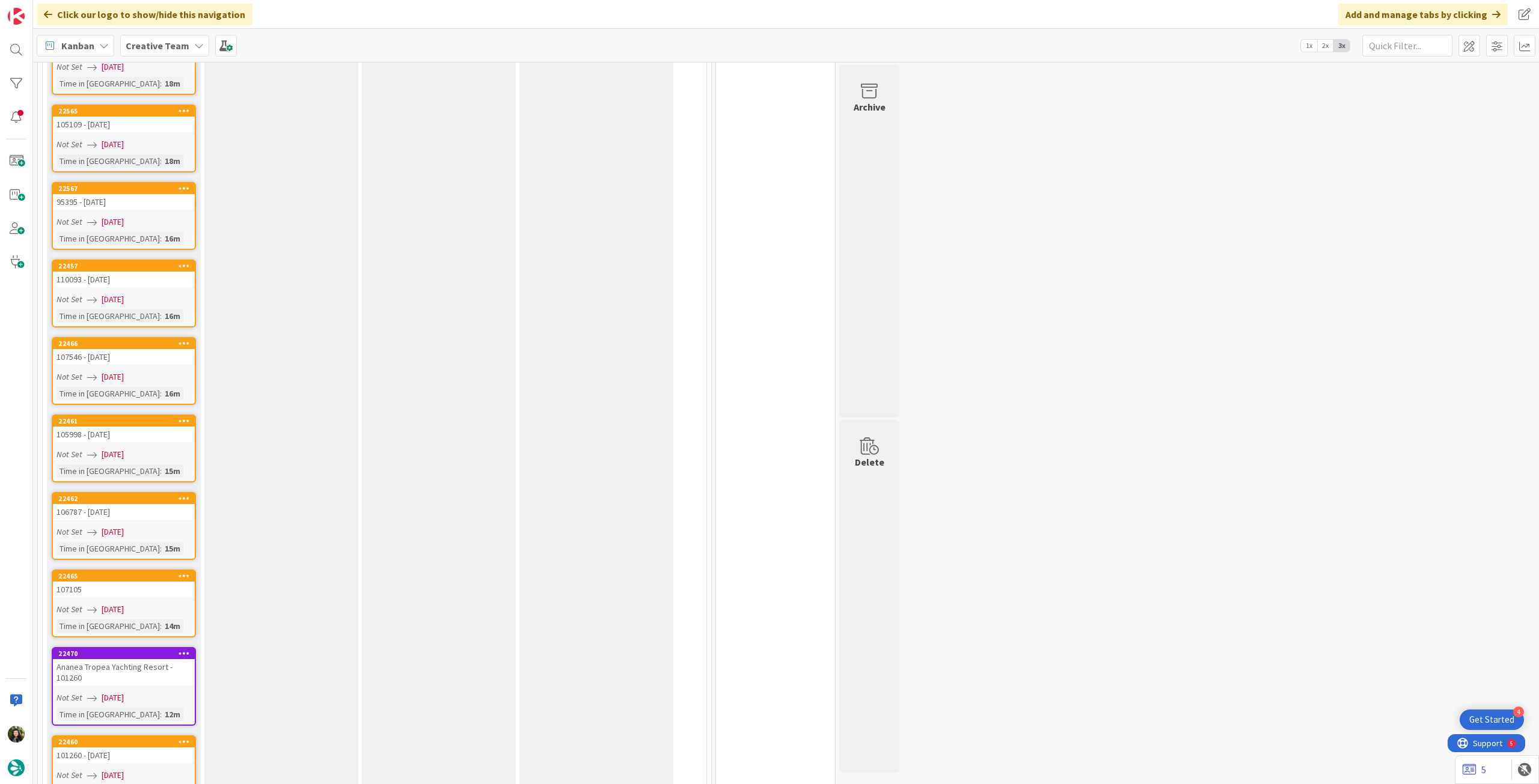
click at [124, 603] on span "[DATE]" at bounding box center [113, 609] width 22 height 12
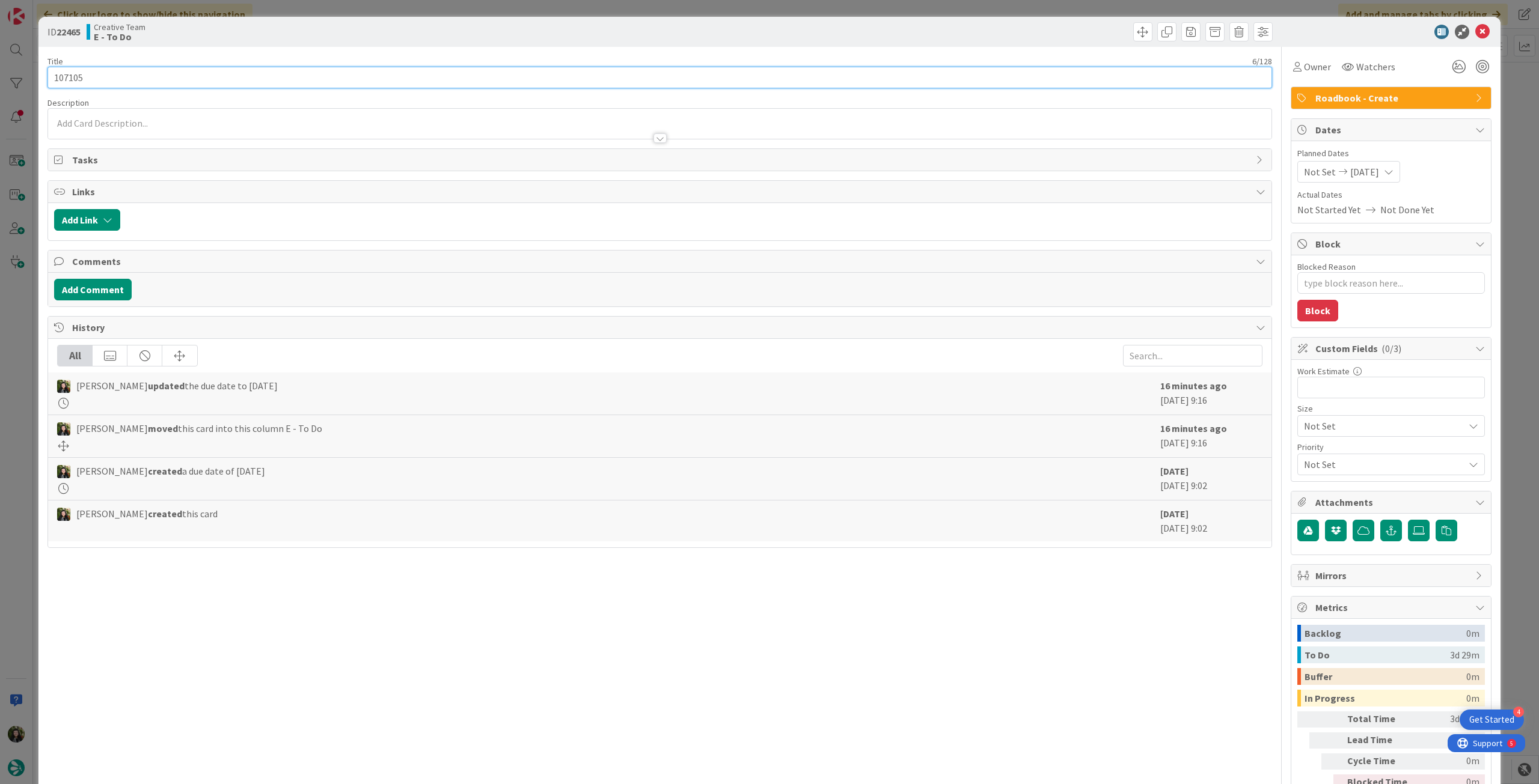
click at [370, 79] on input "107105" at bounding box center [660, 77] width 1225 height 21
click at [1475, 31] on icon at bounding box center [1482, 31] width 15 height 15
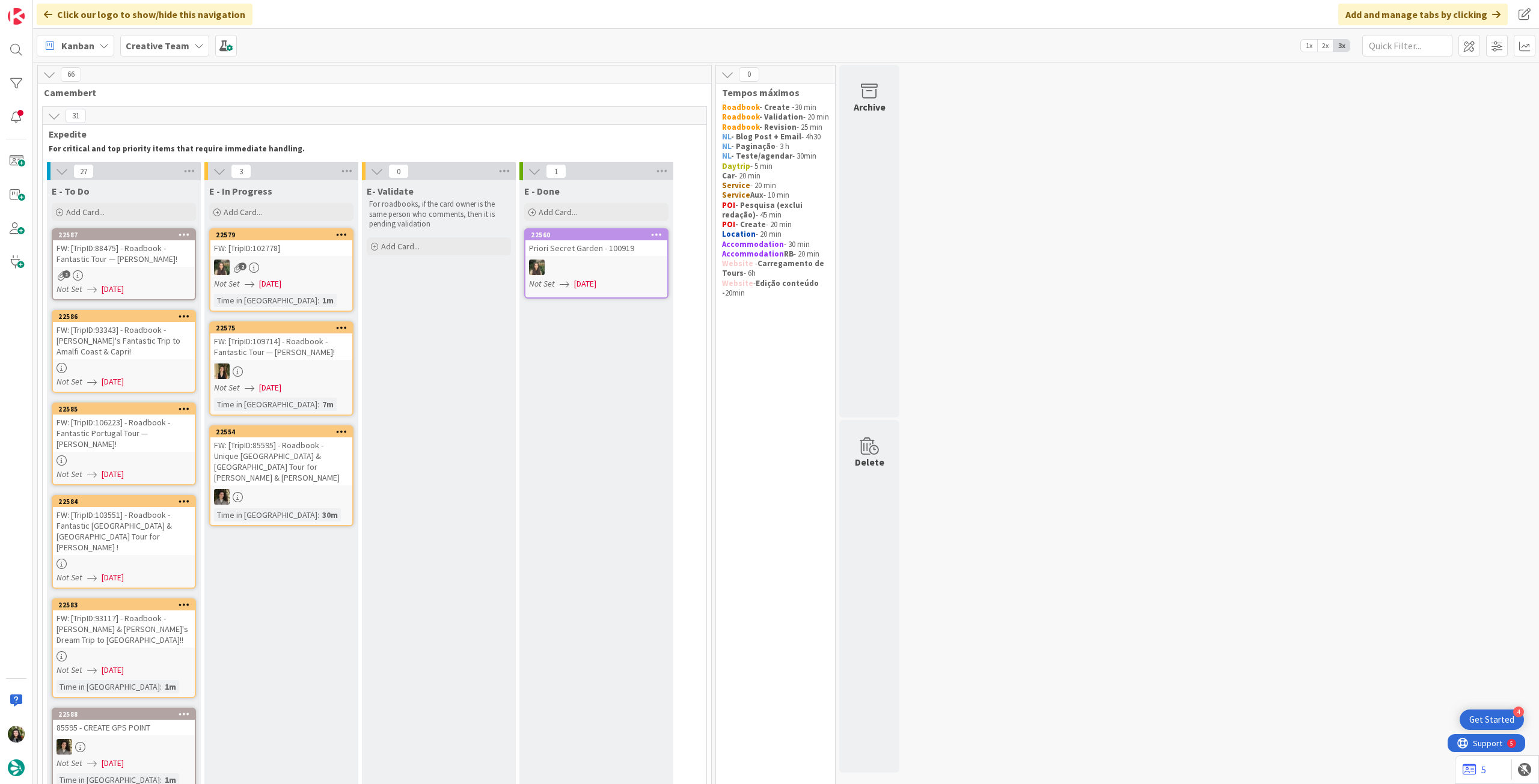
click at [169, 45] on b "Creative Team" at bounding box center [157, 46] width 64 height 12
click at [179, 165] on div "Creative Team - Análise" at bounding box center [221, 172] width 183 height 23
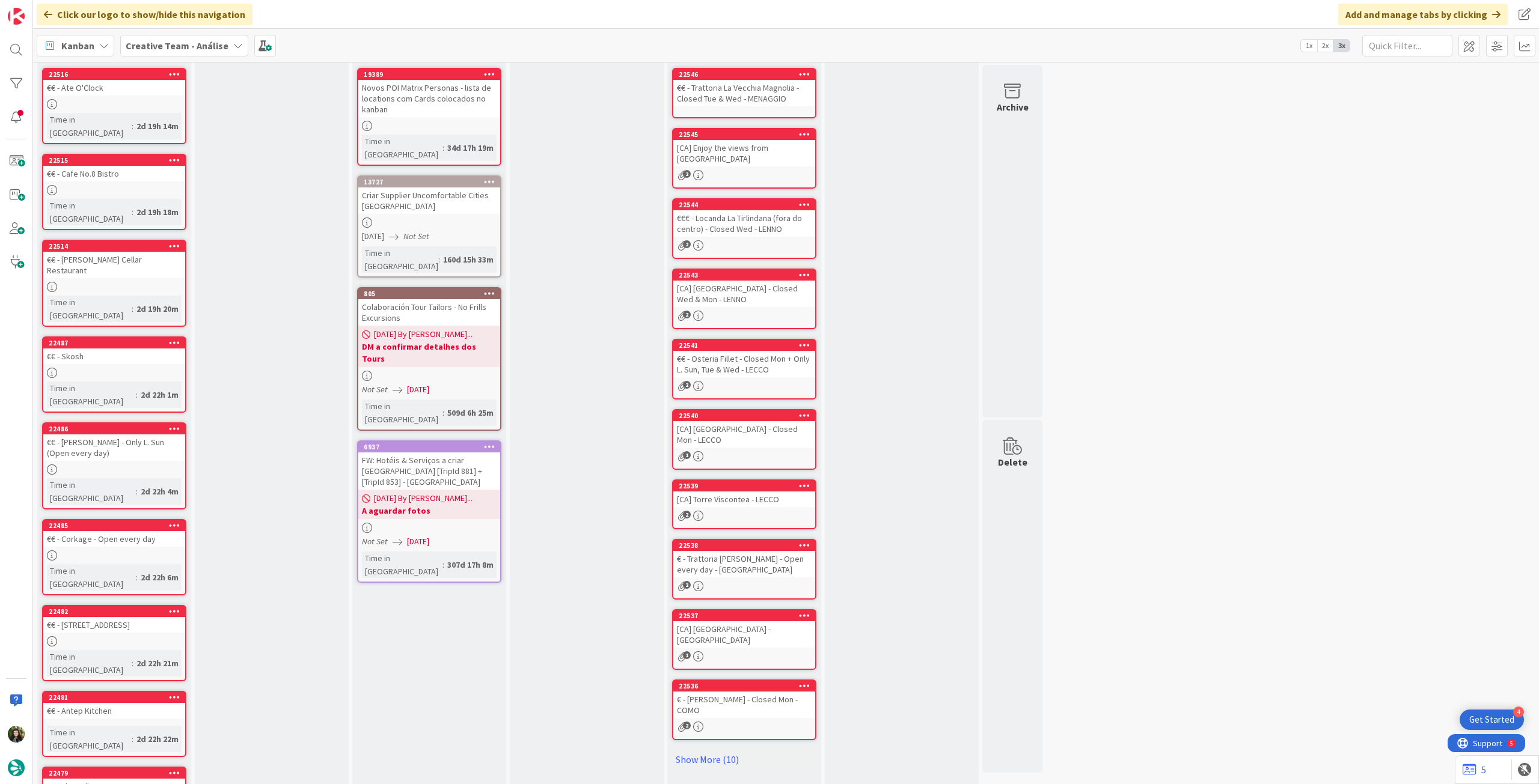
scroll to position [109, 0]
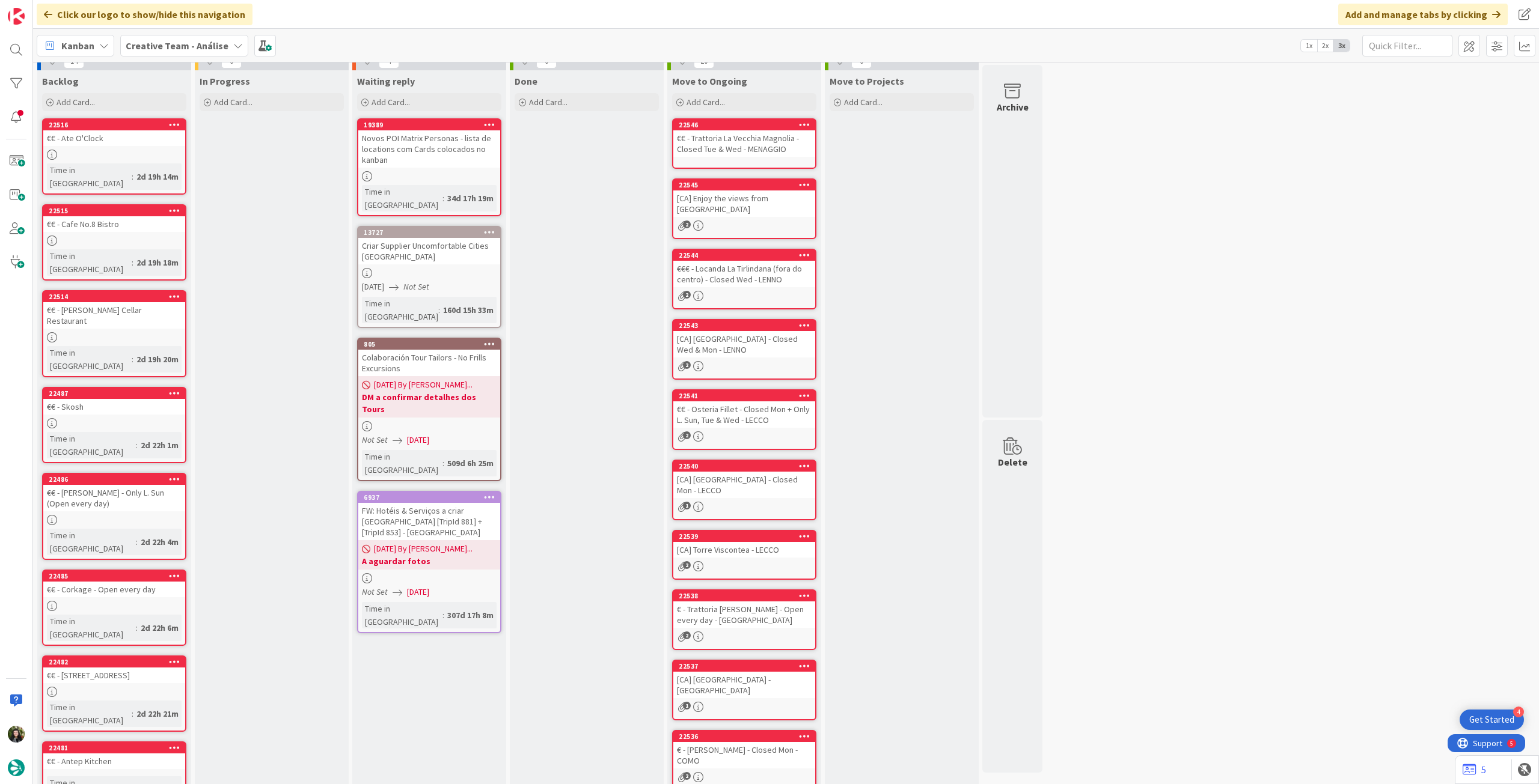
scroll to position [0, 0]
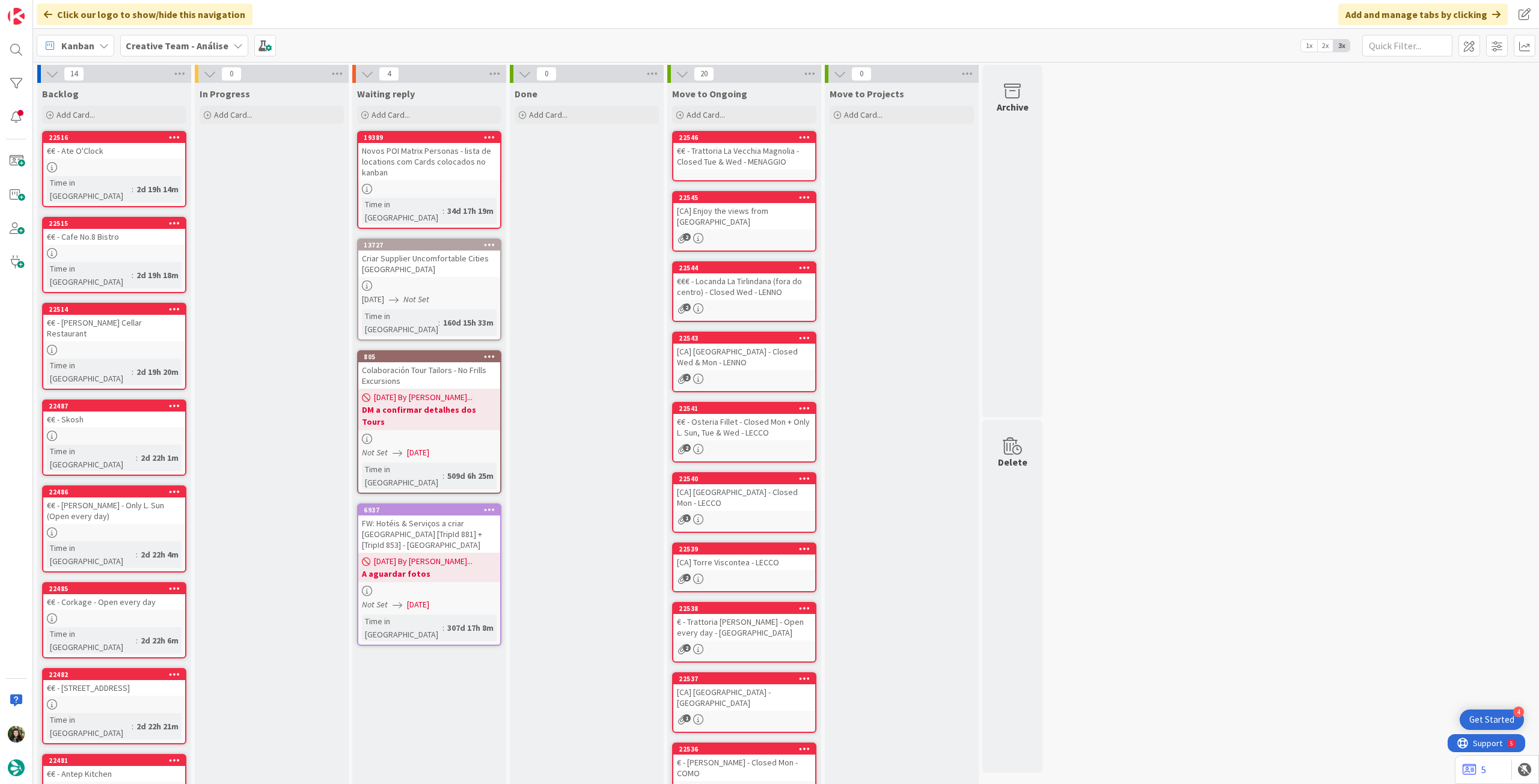
click at [152, 35] on div "Creative Team - Análise" at bounding box center [184, 46] width 128 height 21
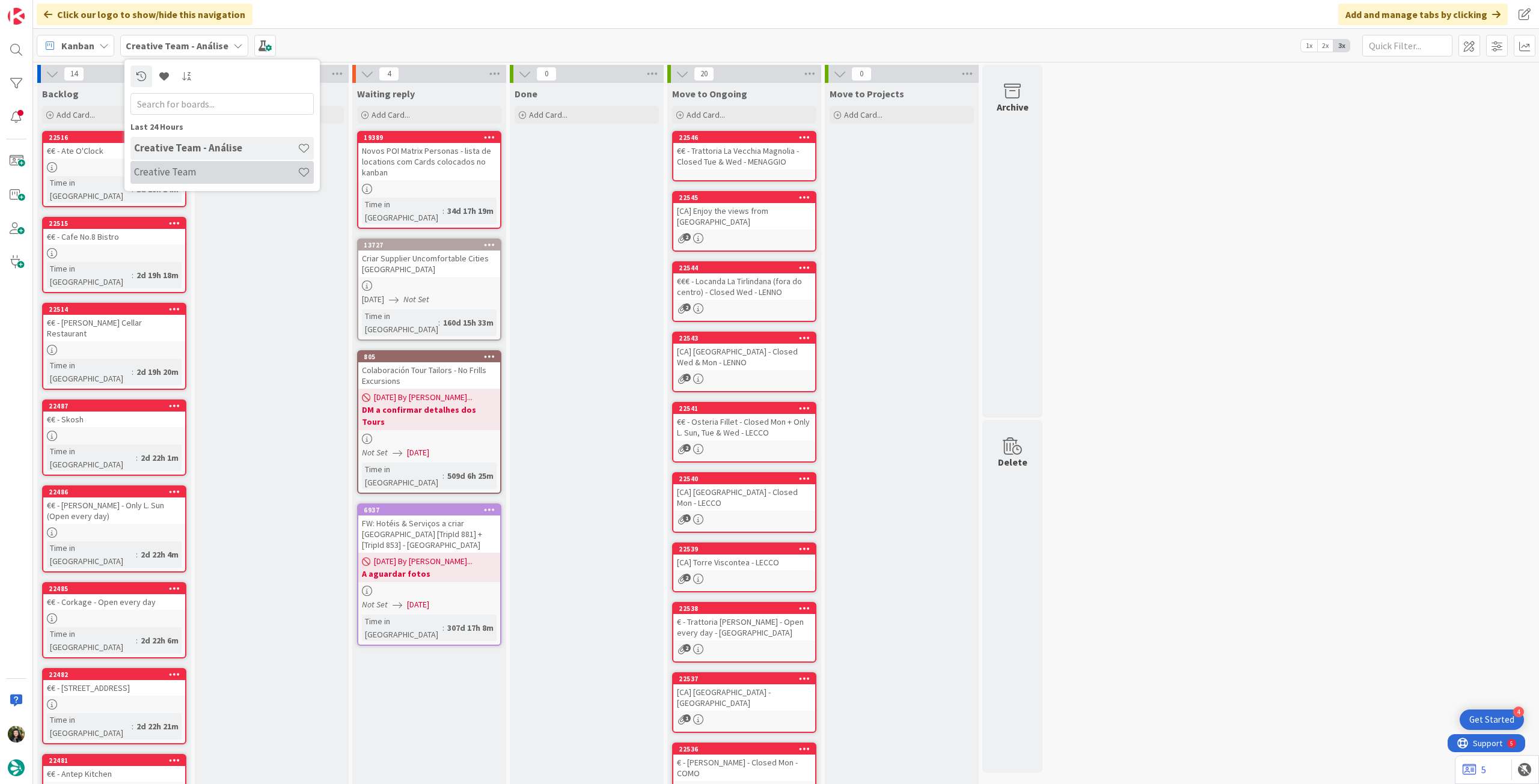
click at [175, 175] on h4 "Creative Team" at bounding box center [215, 172] width 163 height 12
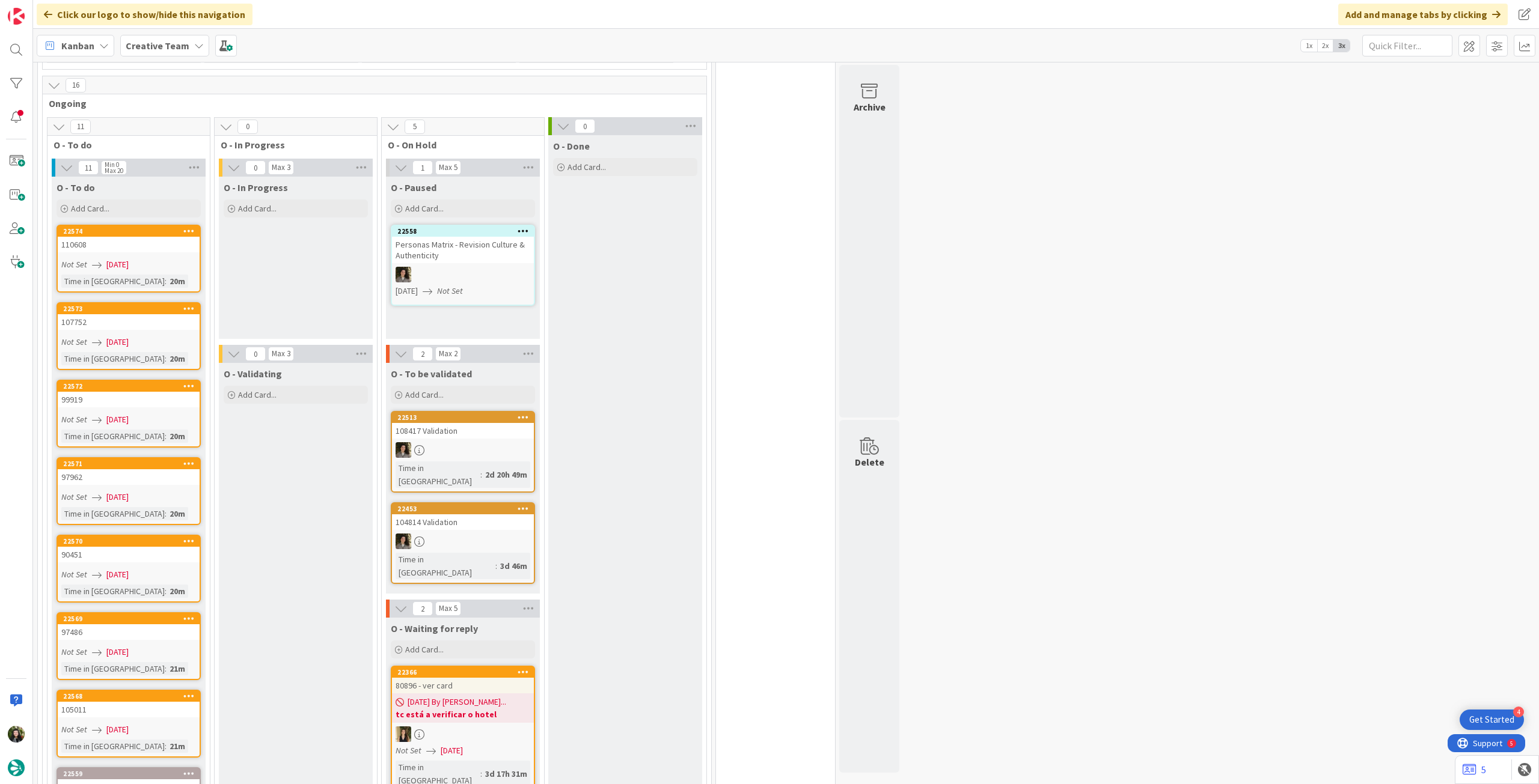
scroll to position [2243, 0]
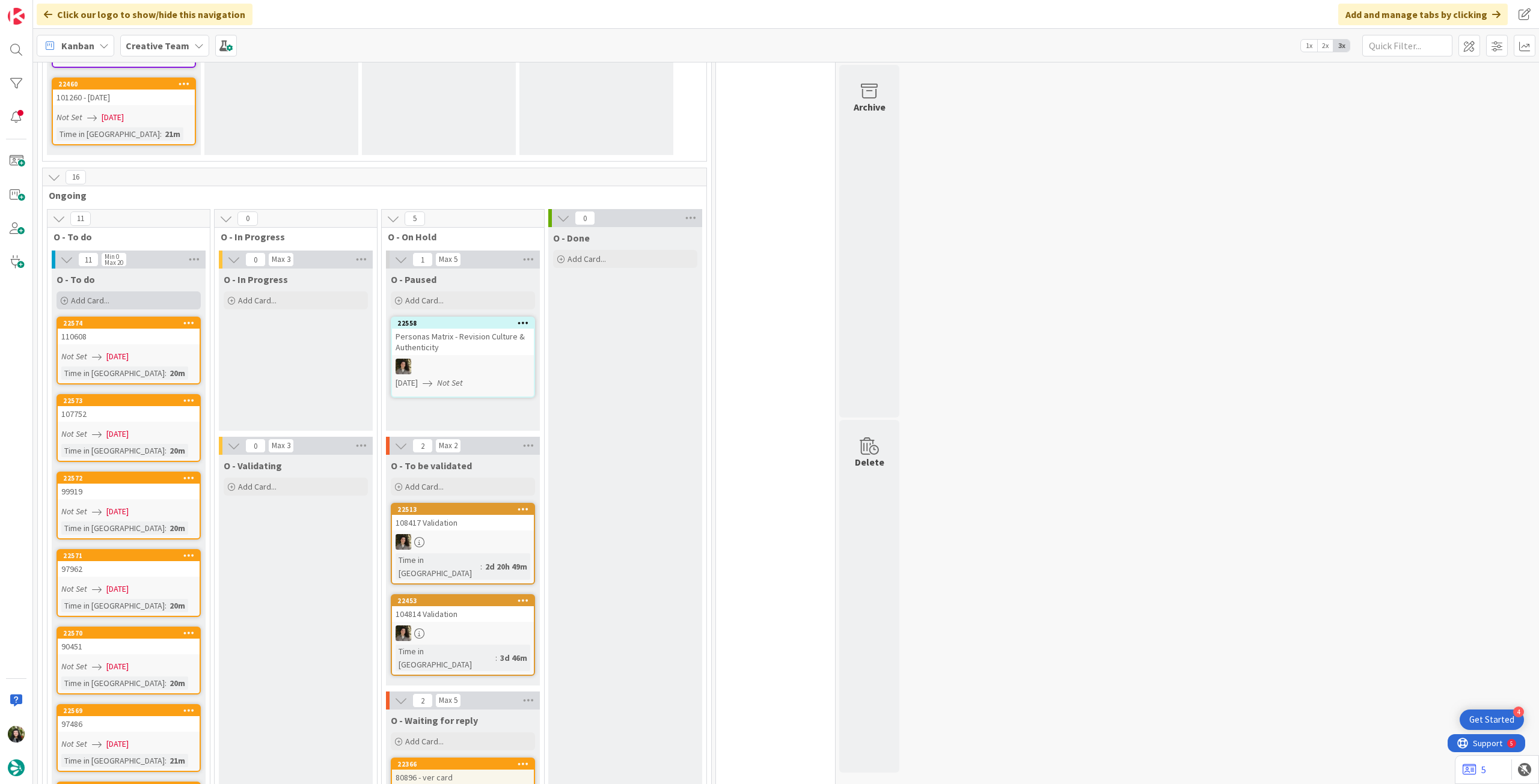
click at [103, 292] on div "Add Card..." at bounding box center [129, 301] width 144 height 18
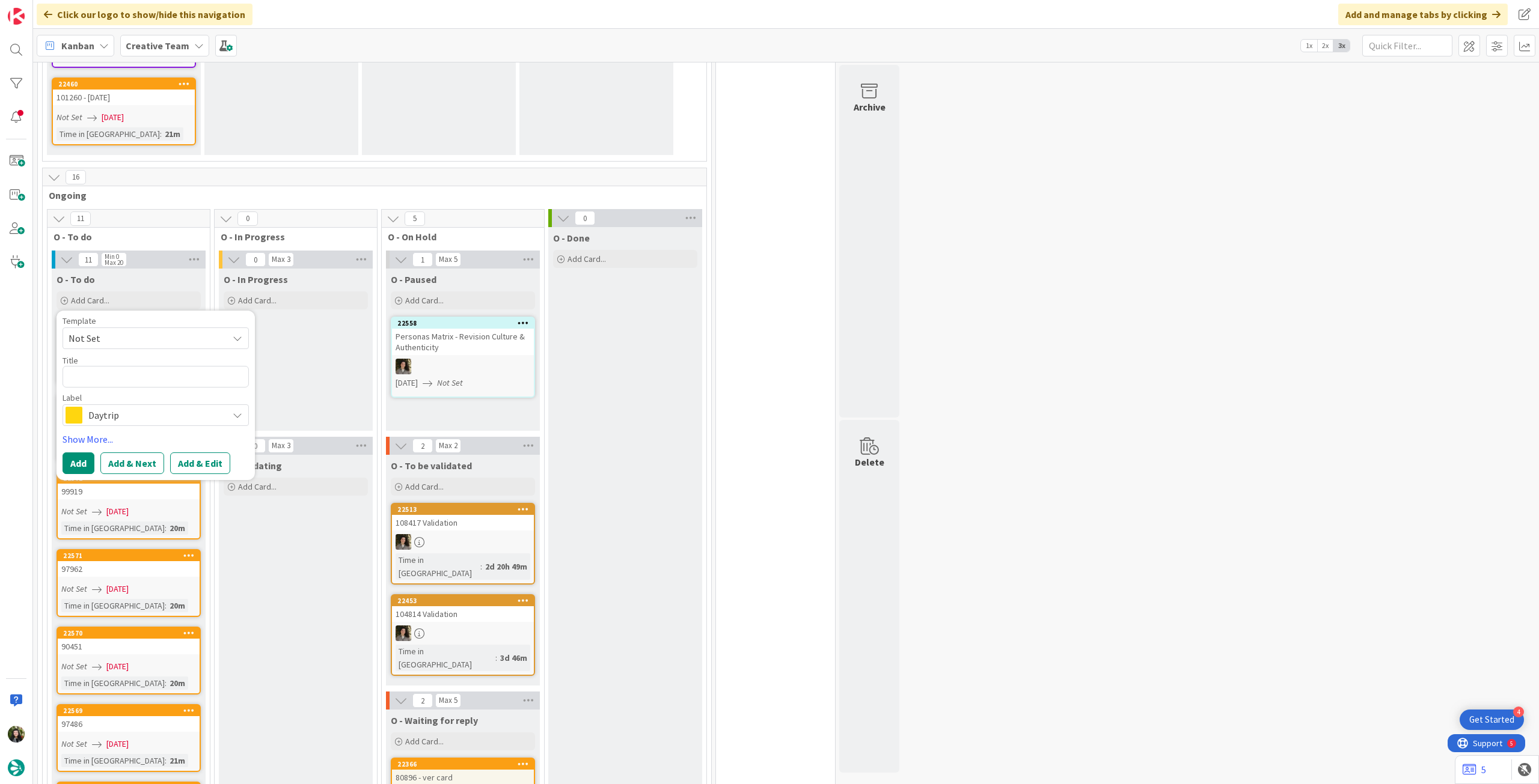
click at [113, 407] on span "Daytrip" at bounding box center [155, 415] width 133 height 17
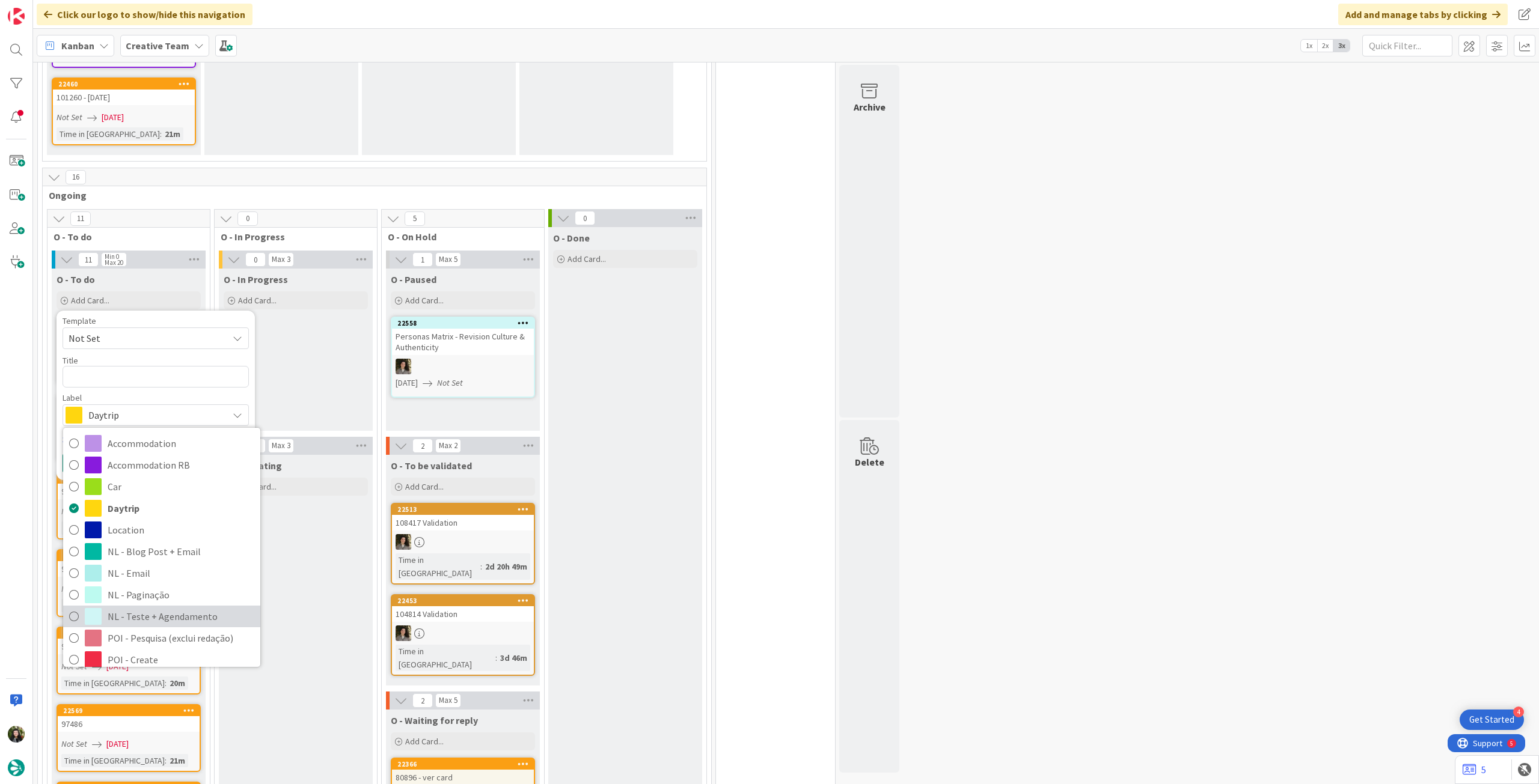
click at [152, 607] on span "NL - Teste + Agendamento" at bounding box center [181, 616] width 147 height 18
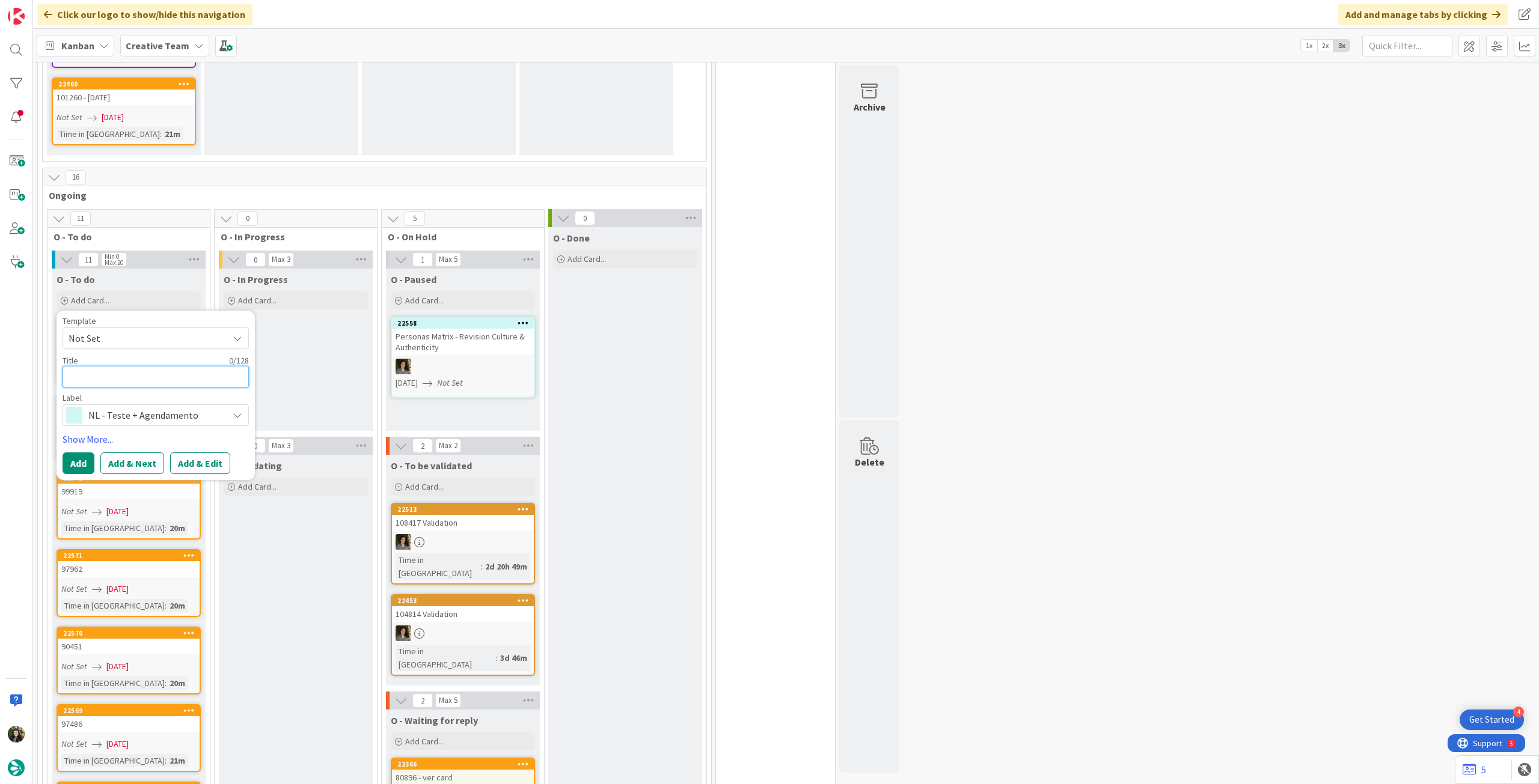
click at [105, 366] on textarea at bounding box center [156, 377] width 186 height 21
paste textarea "• 330 - 10 Unmissable Monuments in Spain (enviar quarta, sai sexa)"
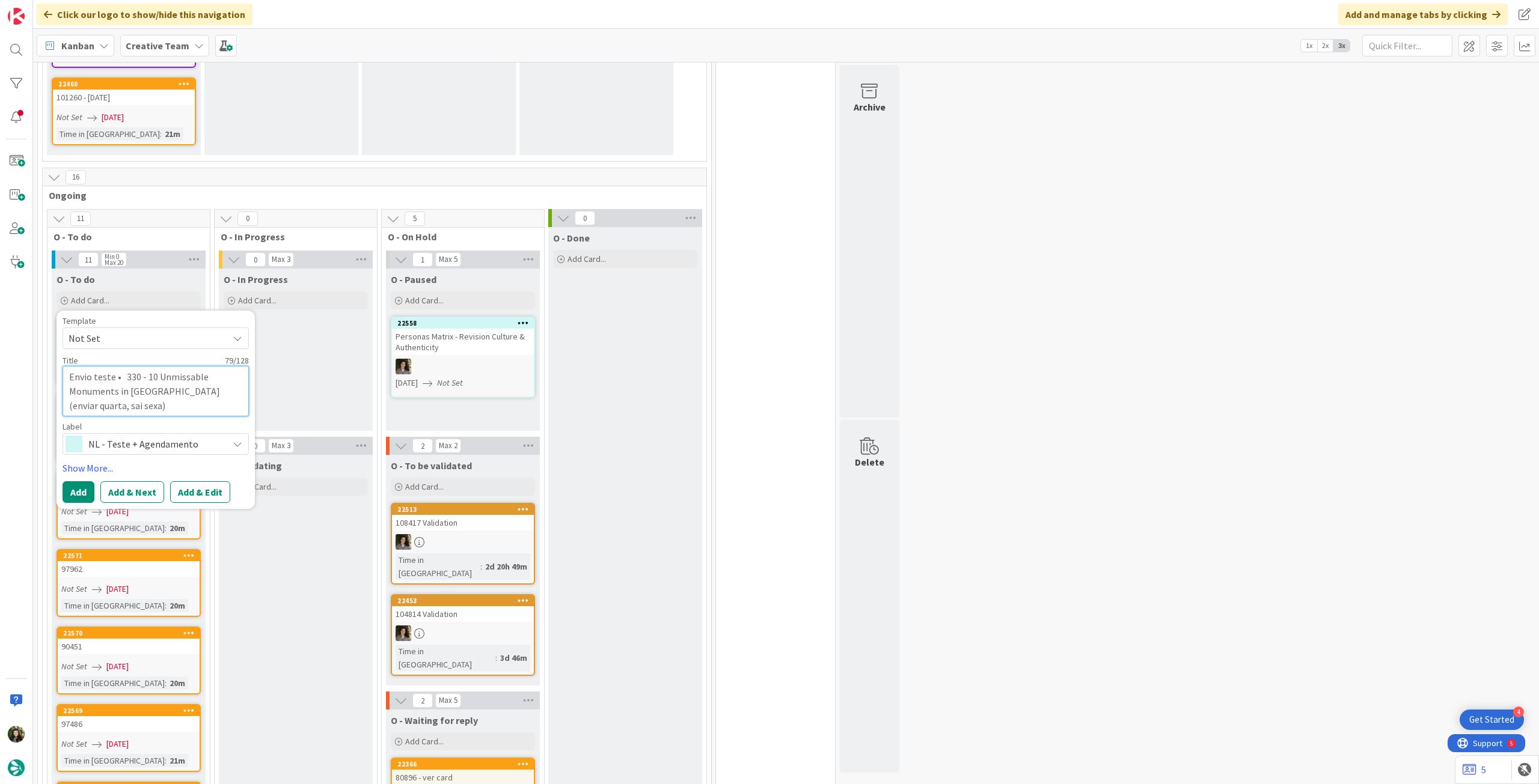
click at [131, 366] on textarea "Envio teste • 330 - 10 Unmissable Monuments in Spain (enviar quarta, sai sexa)" at bounding box center [156, 390] width 186 height 50
click at [80, 482] on button "Add" at bounding box center [79, 492] width 32 height 21
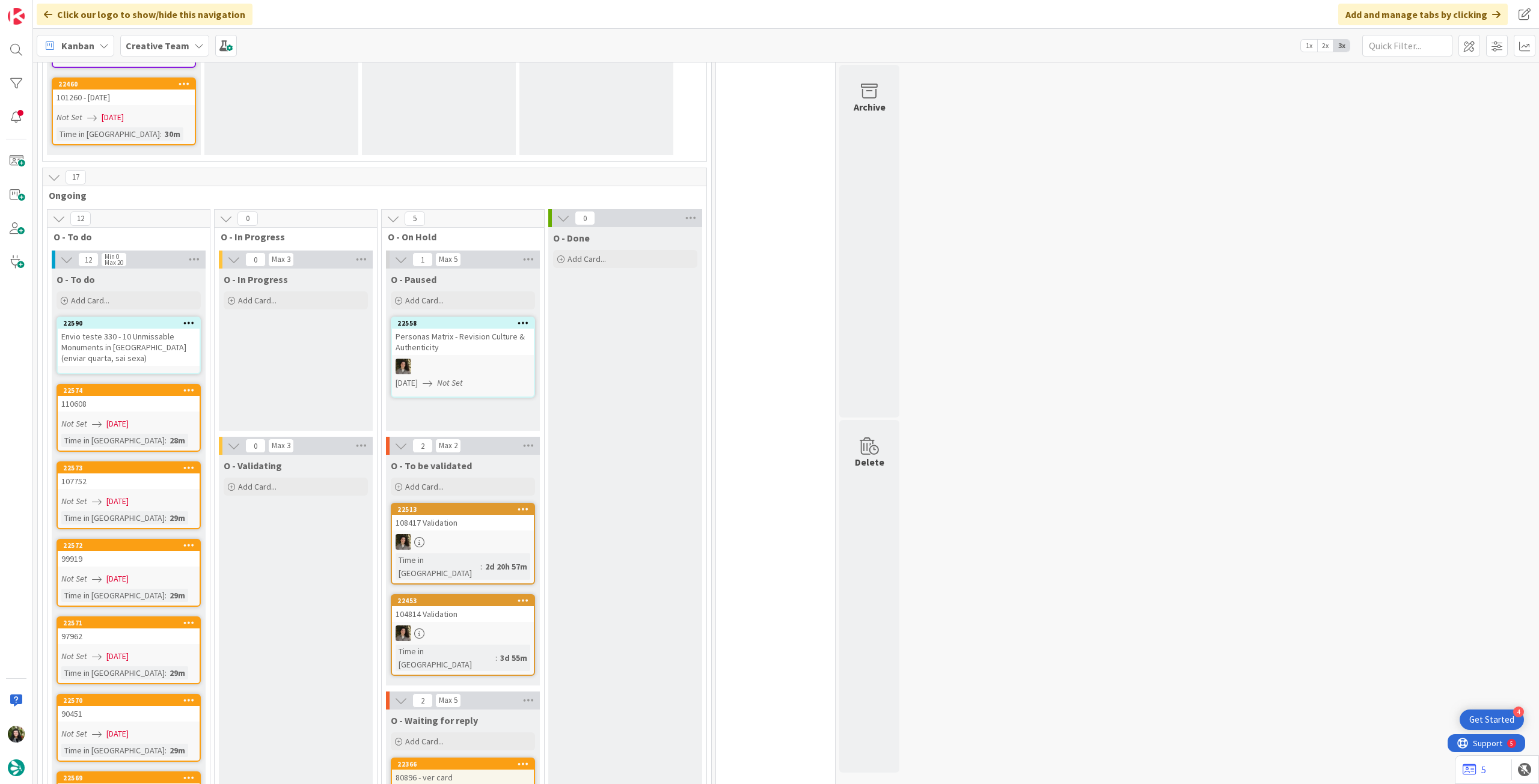
click at [139, 328] on div "Envio teste 330 - 10 Unmissable Monuments in [GEOGRAPHIC_DATA] (enviar quarta, …" at bounding box center [128, 347] width 142 height 38
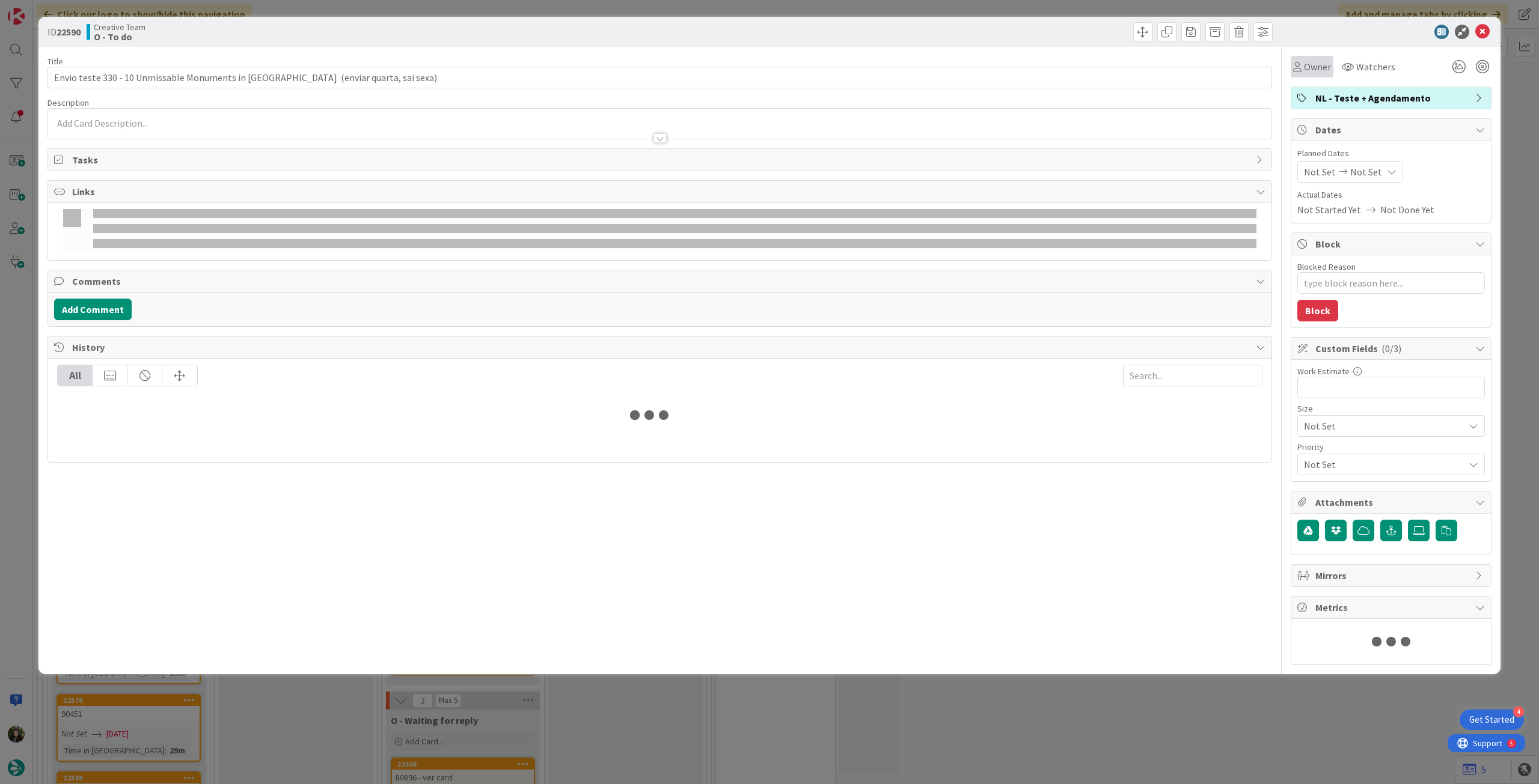
click at [1312, 64] on span "Owner" at bounding box center [1317, 67] width 27 height 15
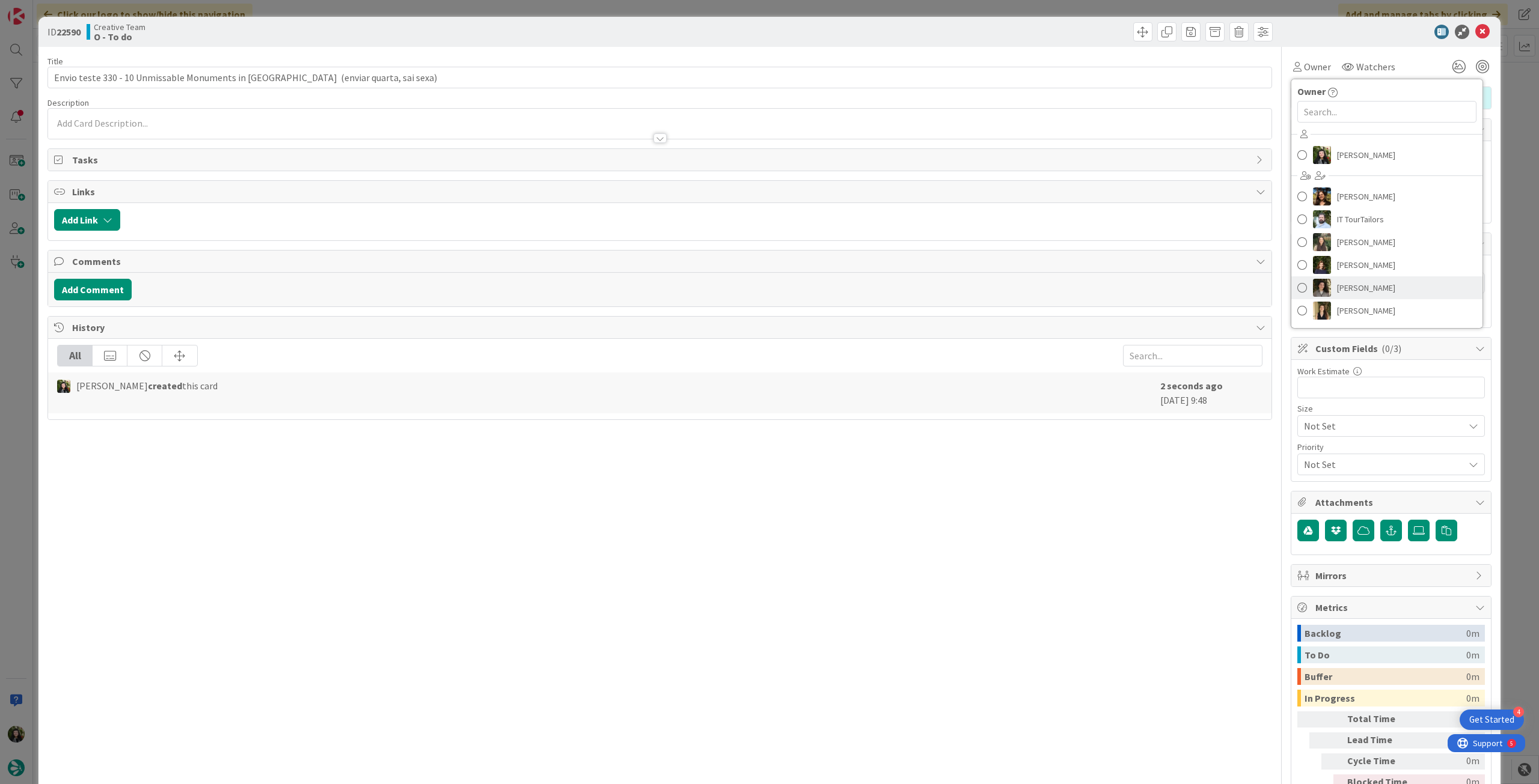
click at [1397, 281] on link "[PERSON_NAME]" at bounding box center [1387, 288] width 192 height 23
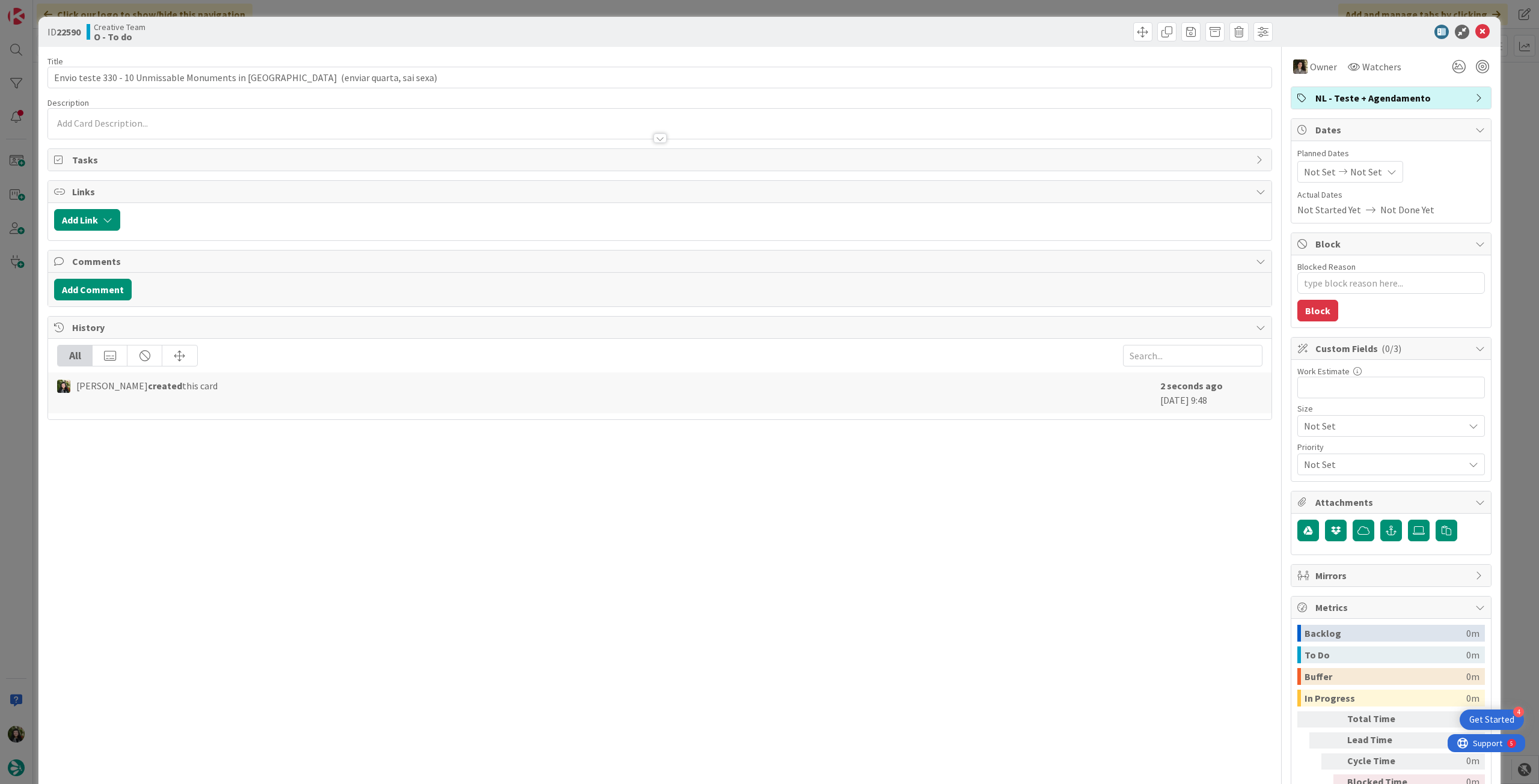
click at [1374, 178] on div "Not Set Not Set" at bounding box center [1351, 172] width 106 height 21
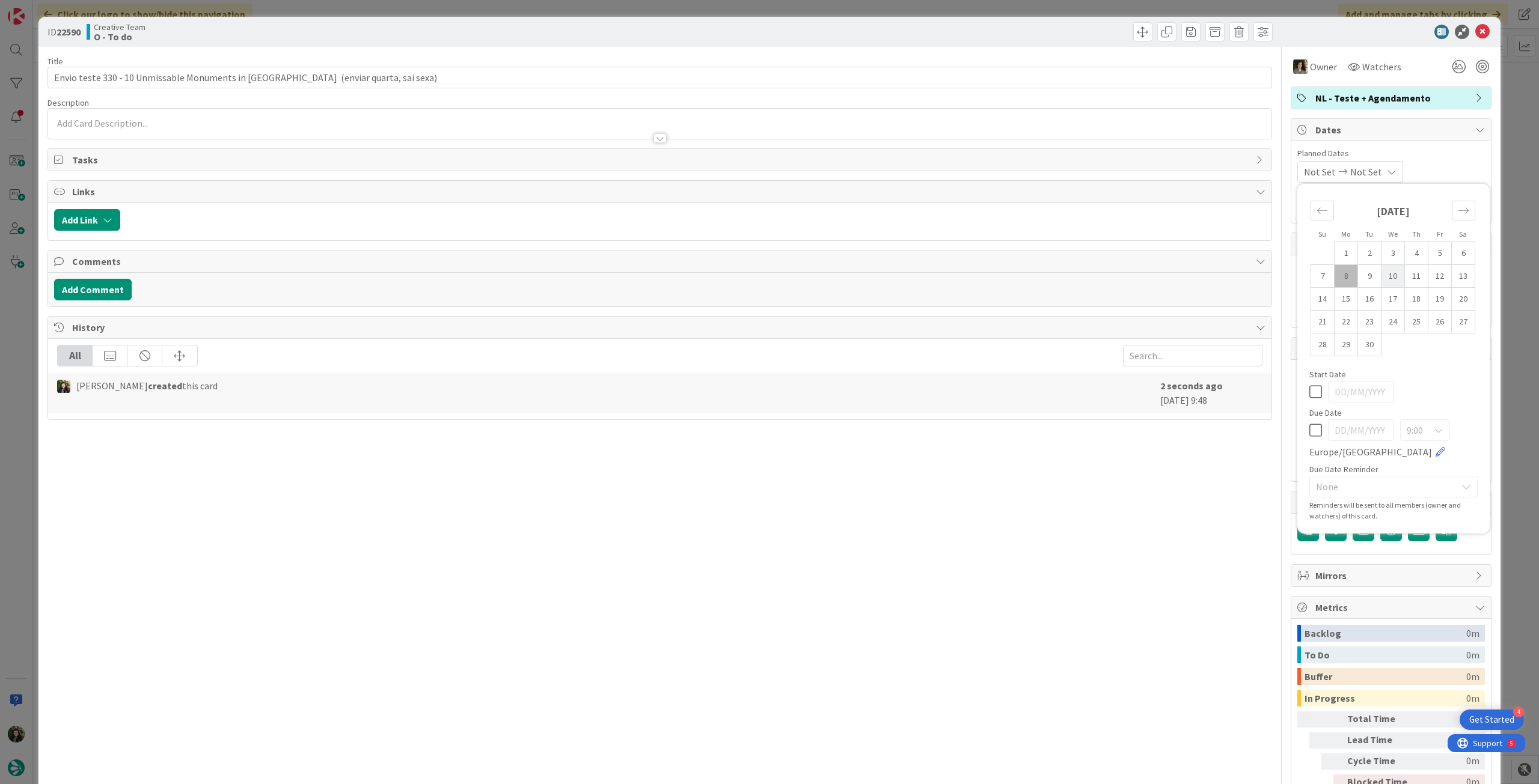
click at [1385, 270] on td "10" at bounding box center [1393, 276] width 24 height 23
click at [1309, 393] on icon at bounding box center [1315, 391] width 12 height 15
click at [1309, 429] on icon at bounding box center [1315, 430] width 12 height 15
click at [1389, 271] on td "10" at bounding box center [1393, 276] width 24 height 23
click at [1475, 31] on icon at bounding box center [1482, 31] width 15 height 15
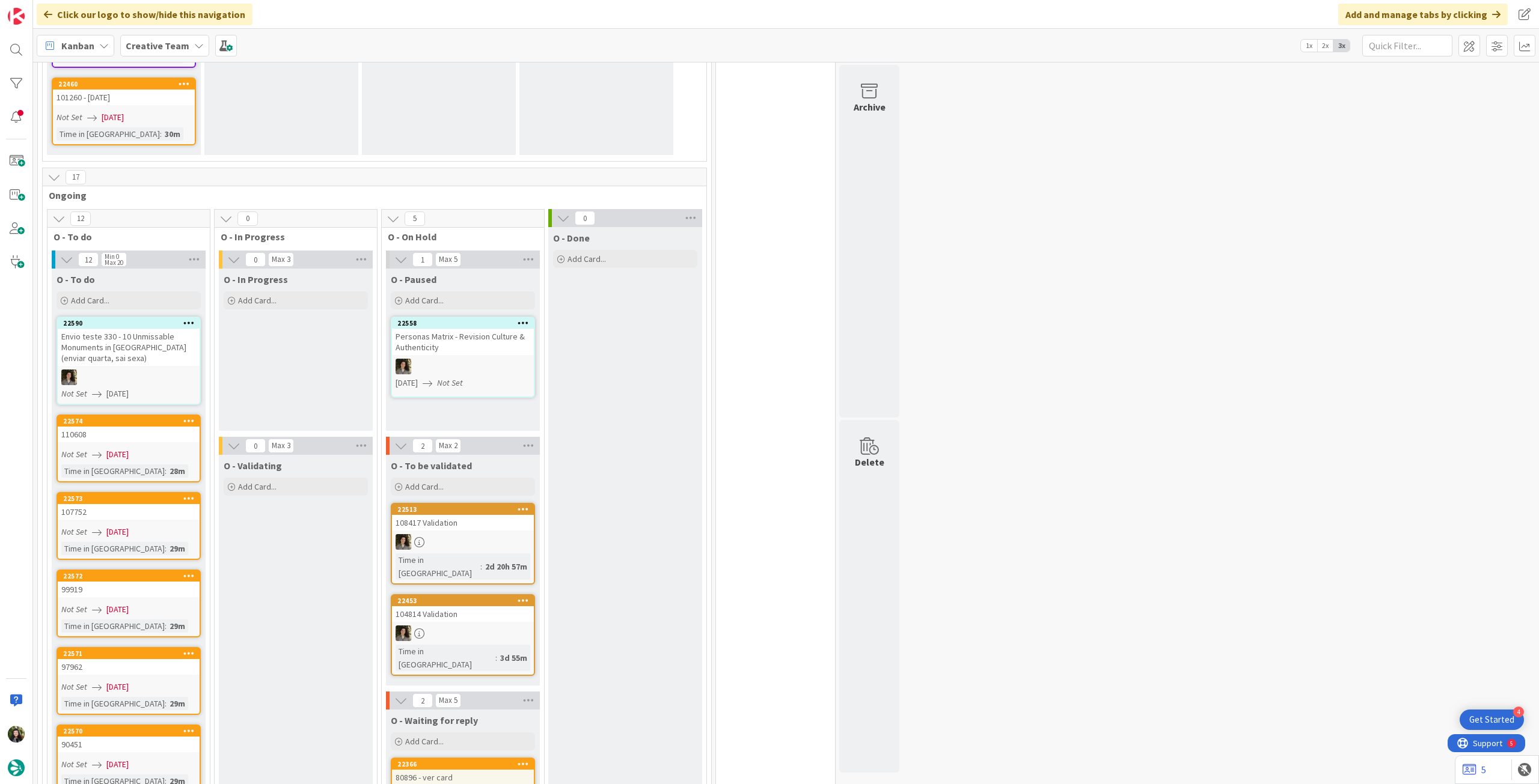
click at [193, 318] on icon at bounding box center [188, 322] width 11 height 8
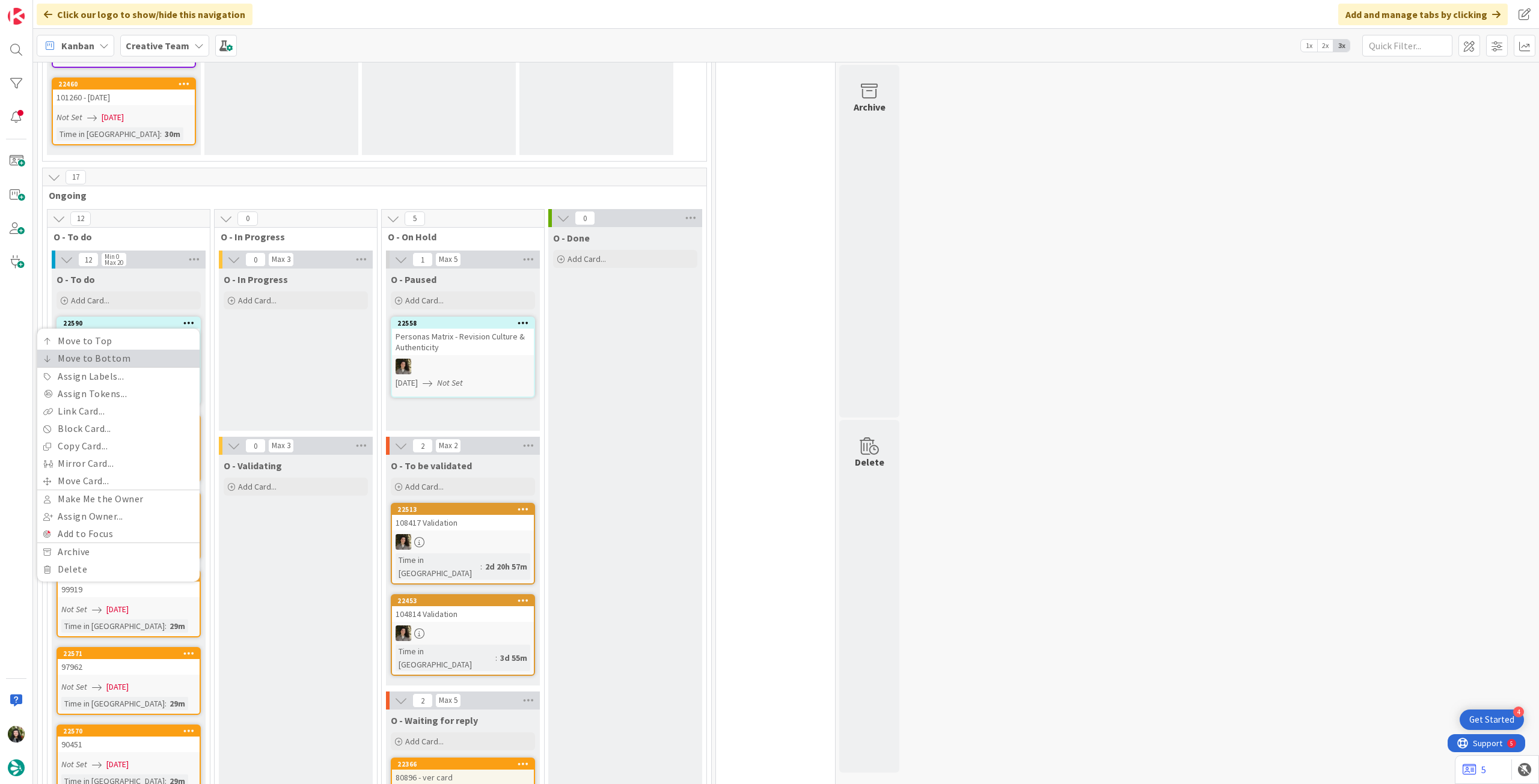
click at [167, 350] on link "Move to Bottom" at bounding box center [119, 358] width 162 height 18
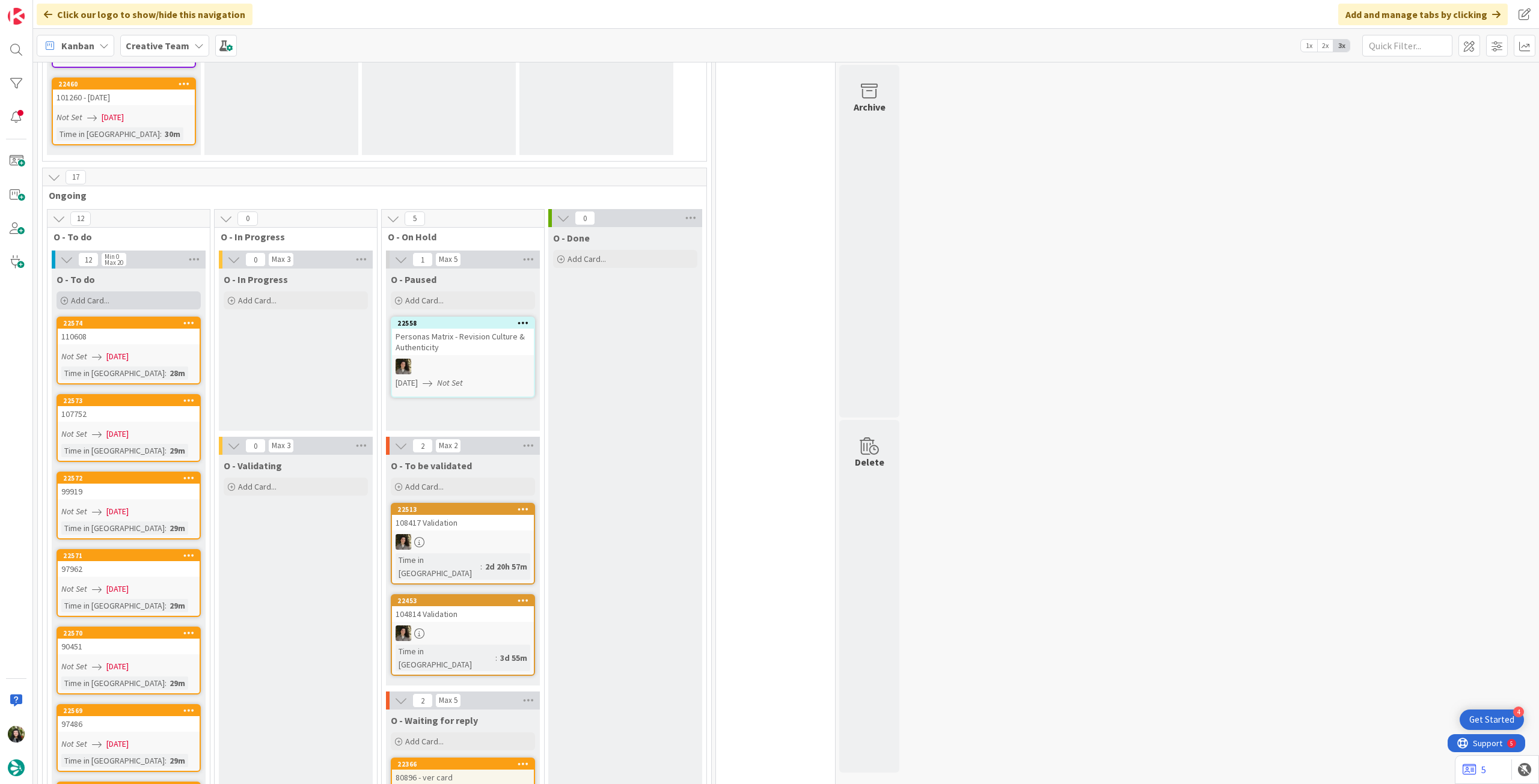
click at [154, 292] on div "Add Card..." at bounding box center [129, 301] width 144 height 18
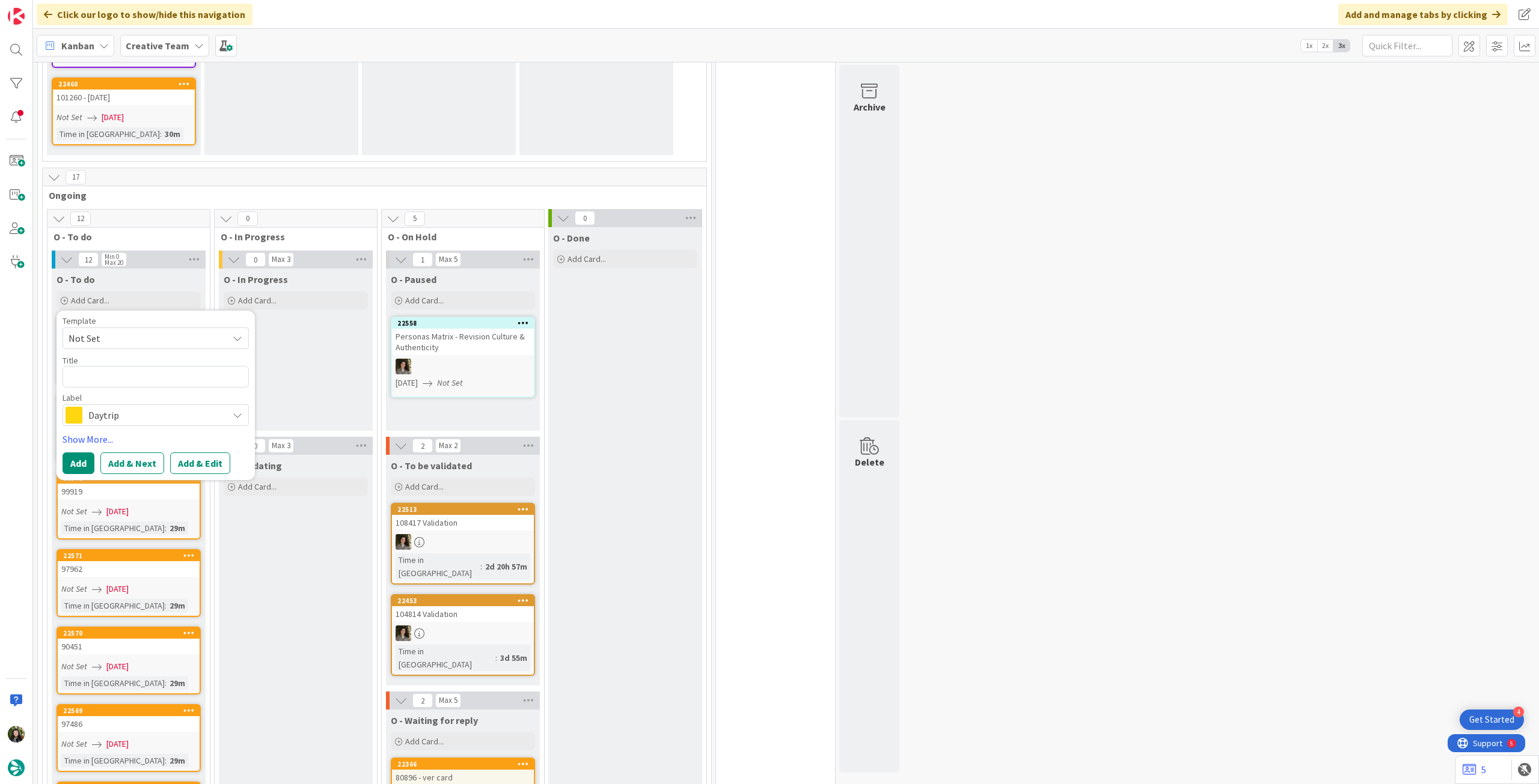
click at [136, 407] on span "Daytrip" at bounding box center [155, 415] width 133 height 17
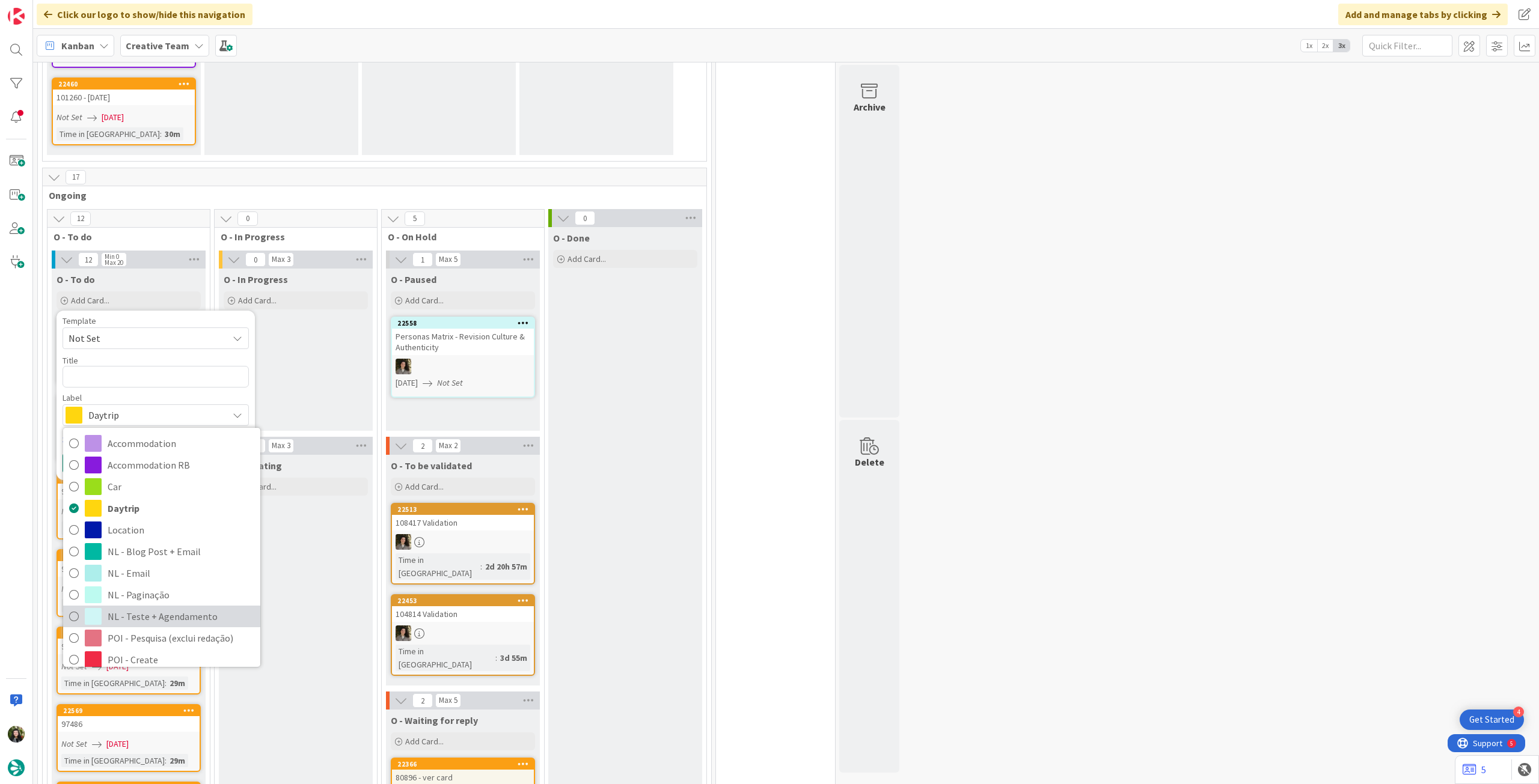
click at [147, 607] on span "NL - Teste + Agendamento" at bounding box center [181, 616] width 147 height 18
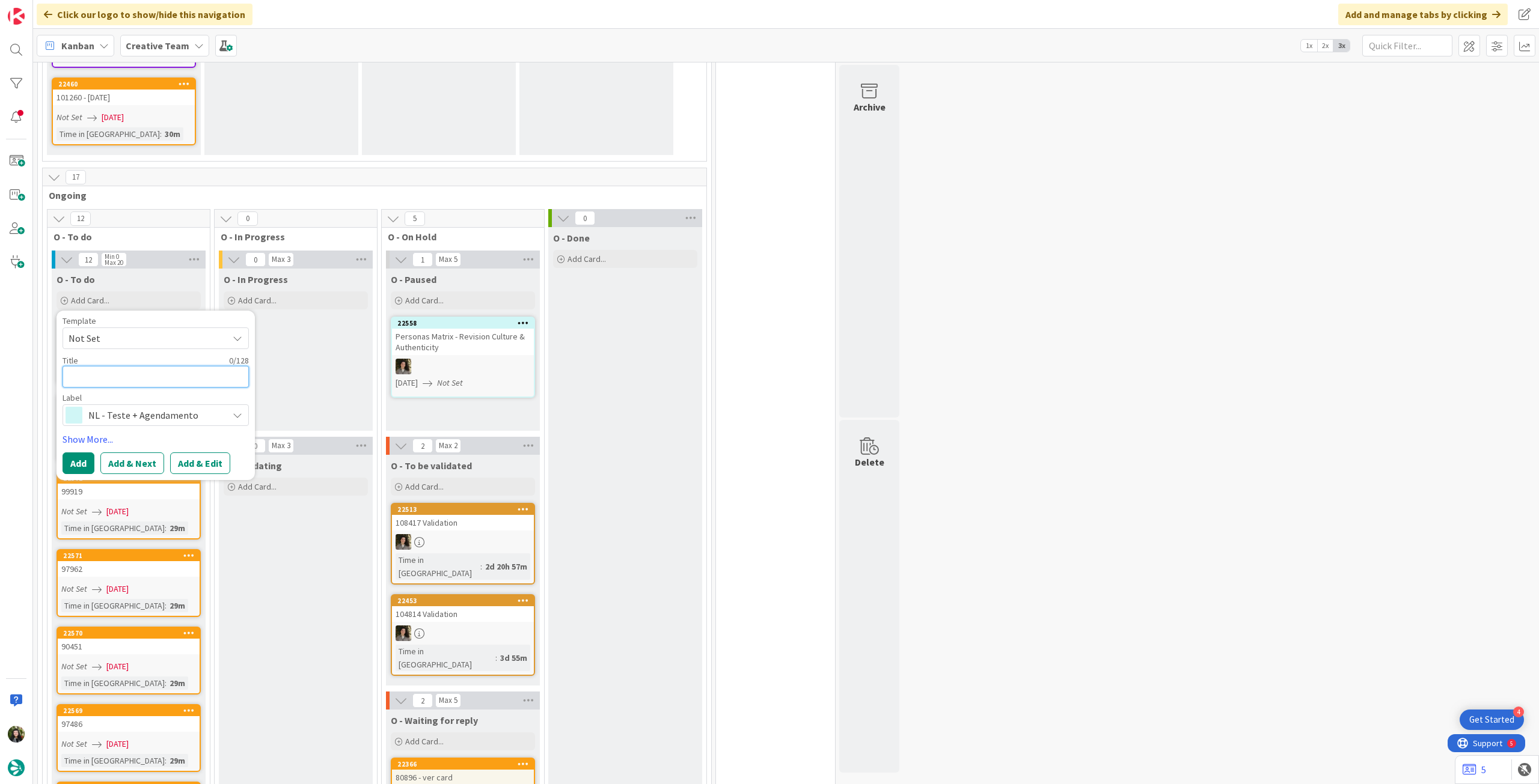
click at [114, 366] on textarea at bounding box center [156, 377] width 186 height 21
paste textarea "• 333 - 10 Fun Facts About England (enviar sexta, sai terça)"
click at [131, 366] on textarea "Envio teste • 333 - 10 Fun Facts About England (enviar sexta, sai terça)" at bounding box center [156, 384] width 186 height 35
click at [80, 467] on button "Add" at bounding box center [79, 478] width 32 height 21
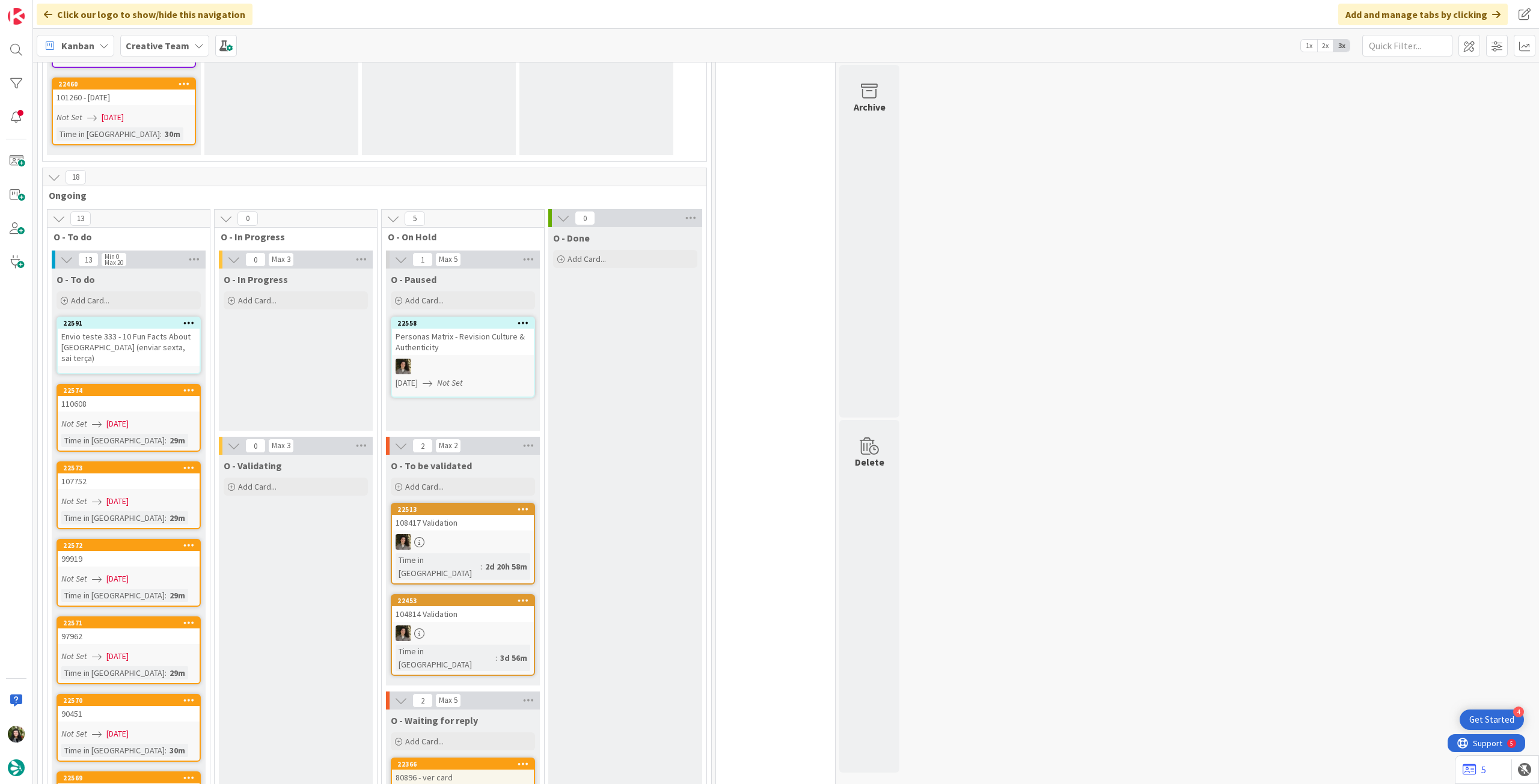
click at [126, 328] on div "Envio teste 333 - 10 Fun Facts About [GEOGRAPHIC_DATA] (enviar sexta, sai terça)" at bounding box center [128, 347] width 142 height 38
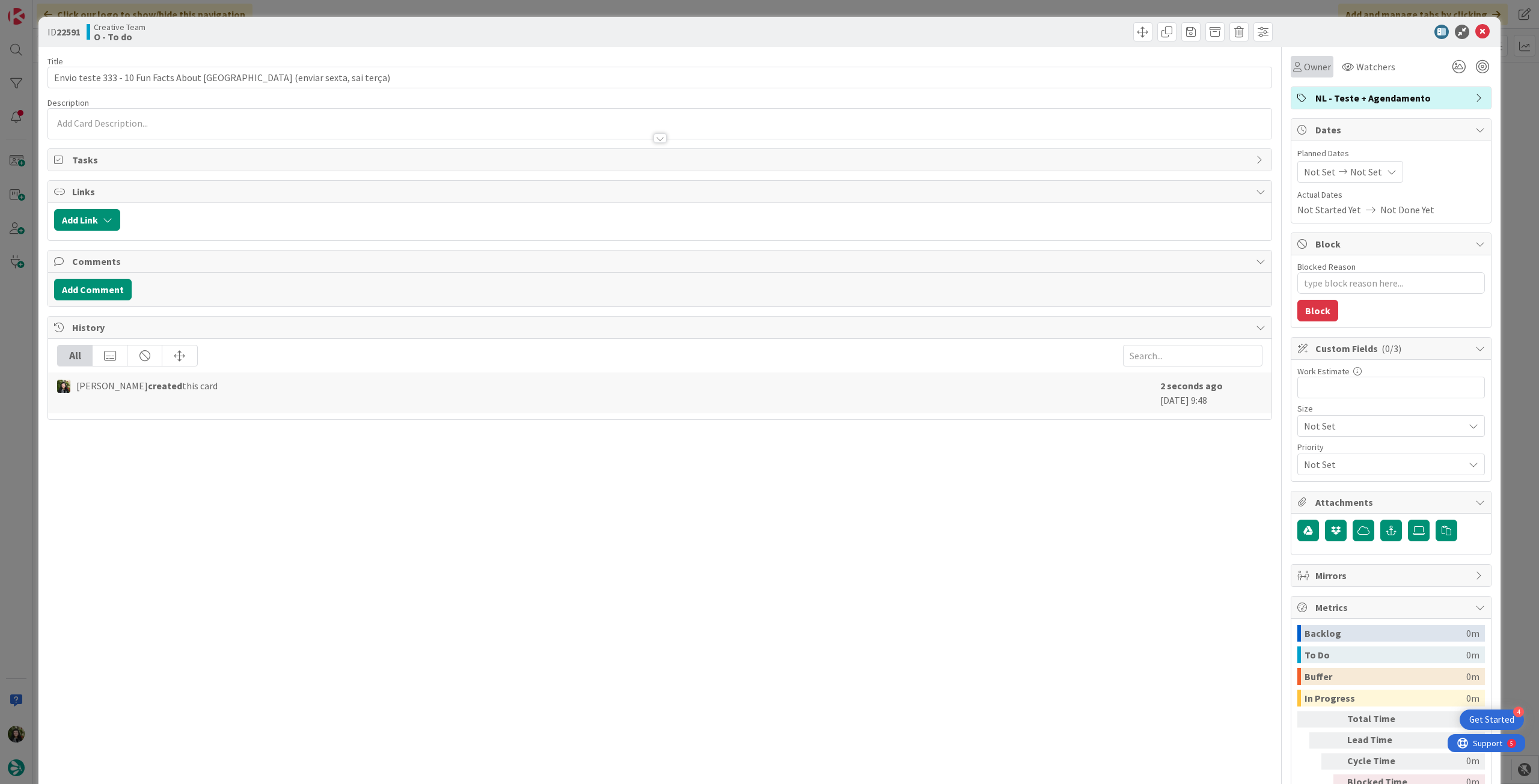
click at [1310, 67] on span "Owner" at bounding box center [1317, 67] width 27 height 15
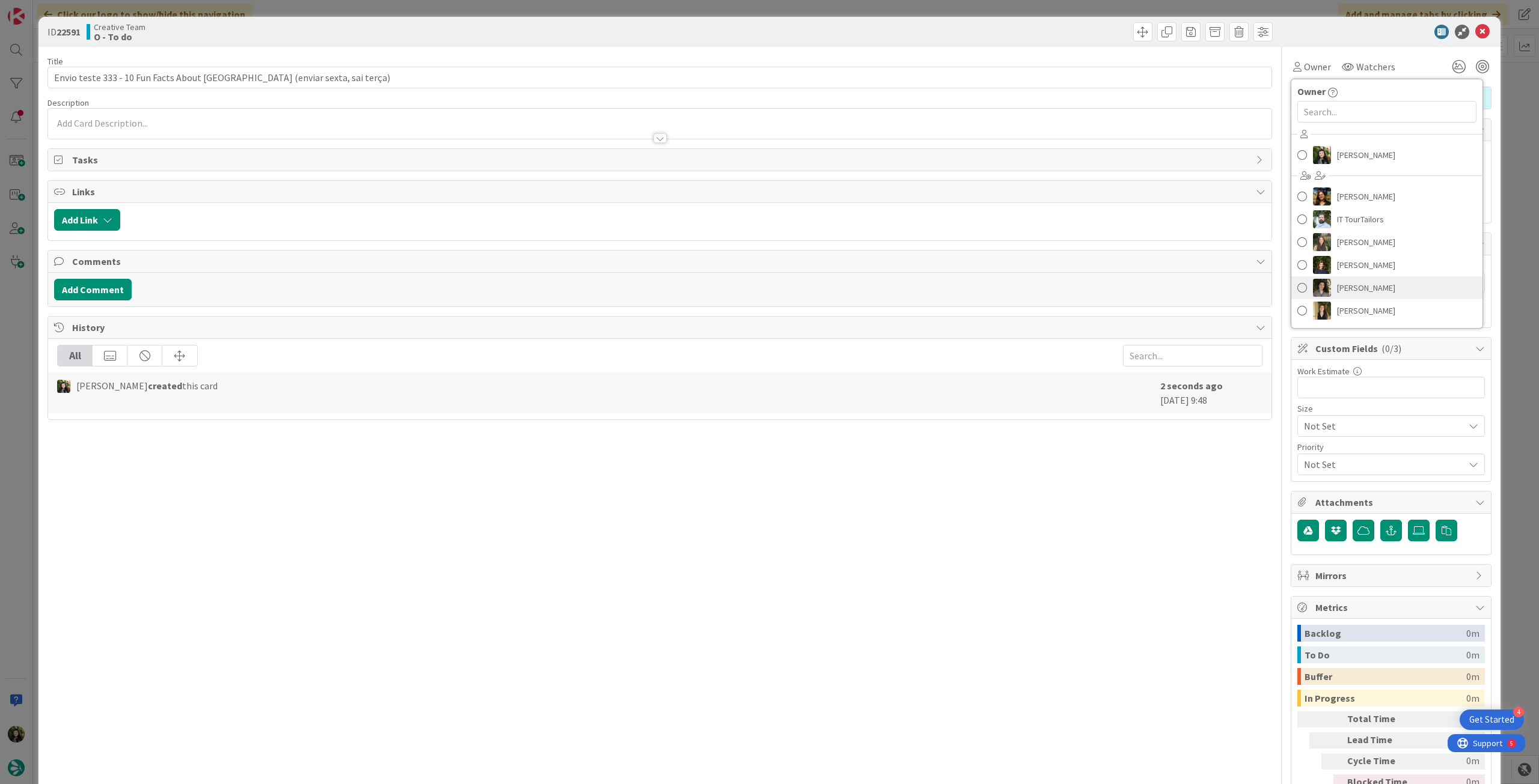
click at [1357, 294] on span "[PERSON_NAME]" at bounding box center [1367, 288] width 58 height 18
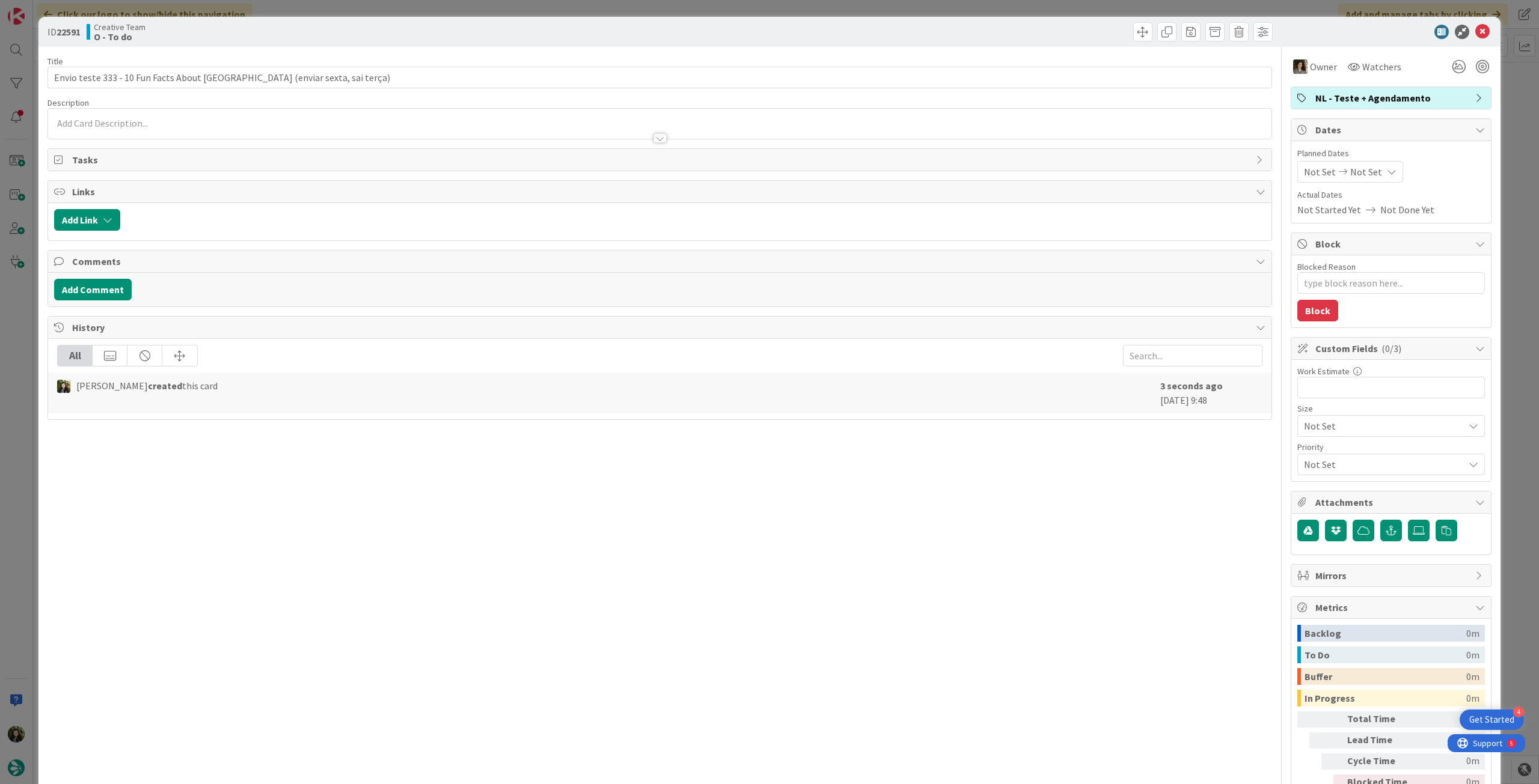
click at [1387, 167] on icon at bounding box center [1392, 172] width 10 height 10
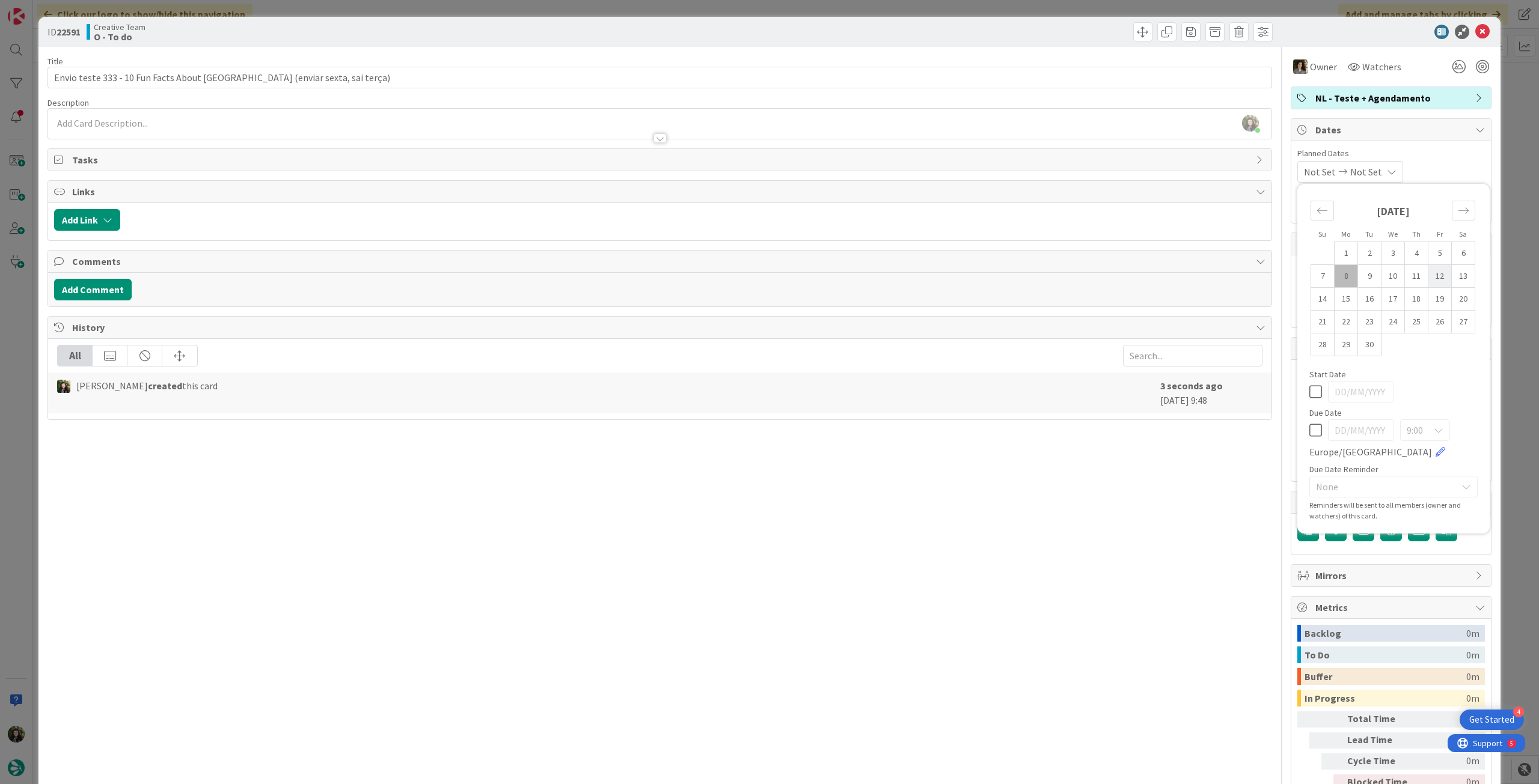
click at [1429, 278] on td "12" at bounding box center [1440, 276] width 24 height 23
click at [1304, 391] on div "Su Mo Tu We Th Fr Sa August 2025 1 2 3 4 5 6 7 8 9 10 11 12 13 14 15 16 17 18 1…" at bounding box center [1393, 358] width 180 height 338
click at [1309, 391] on icon at bounding box center [1315, 391] width 12 height 15
click at [1309, 427] on icon at bounding box center [1315, 430] width 12 height 15
click at [1429, 276] on td "12" at bounding box center [1440, 276] width 24 height 23
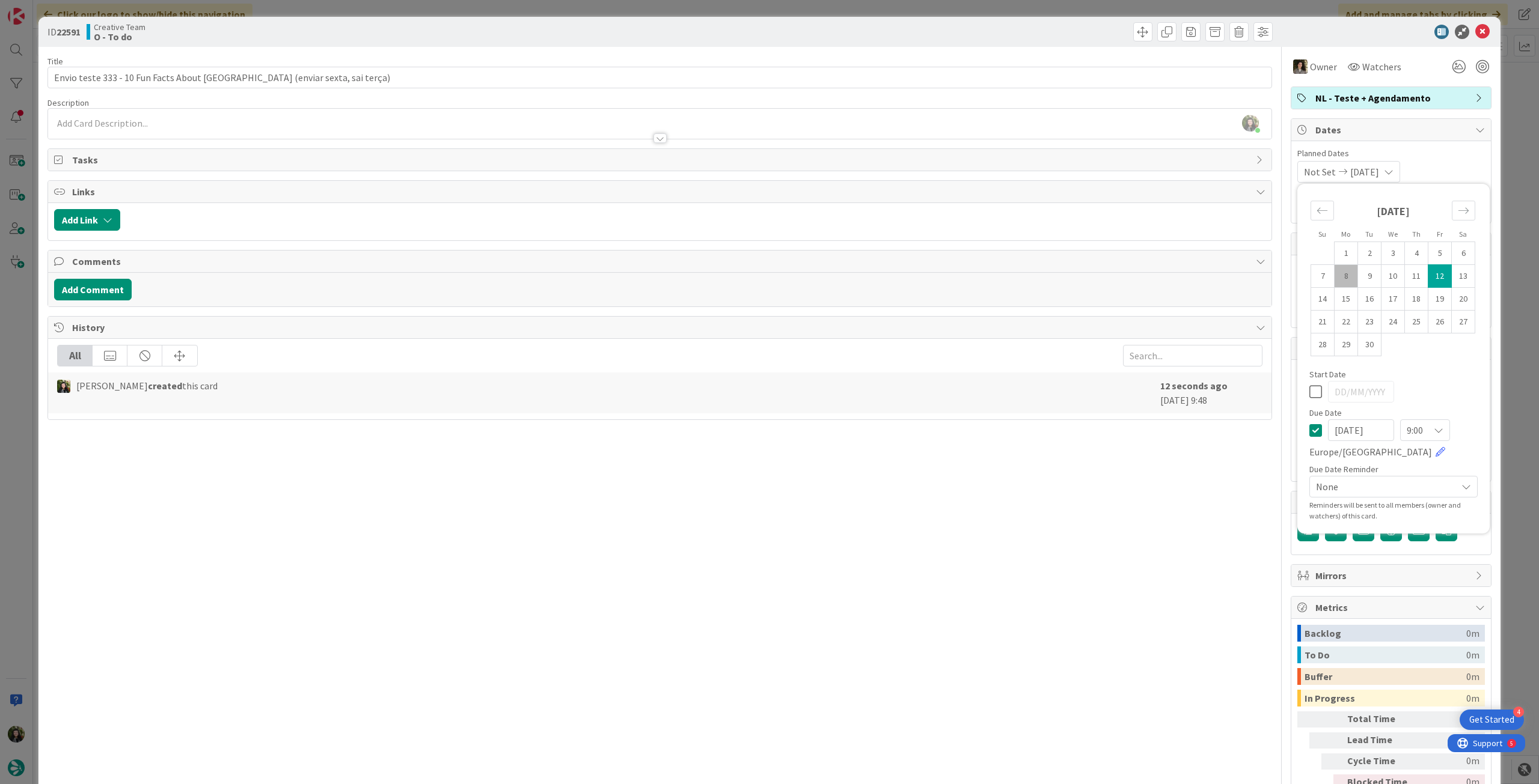
click at [1475, 33] on icon at bounding box center [1482, 31] width 15 height 15
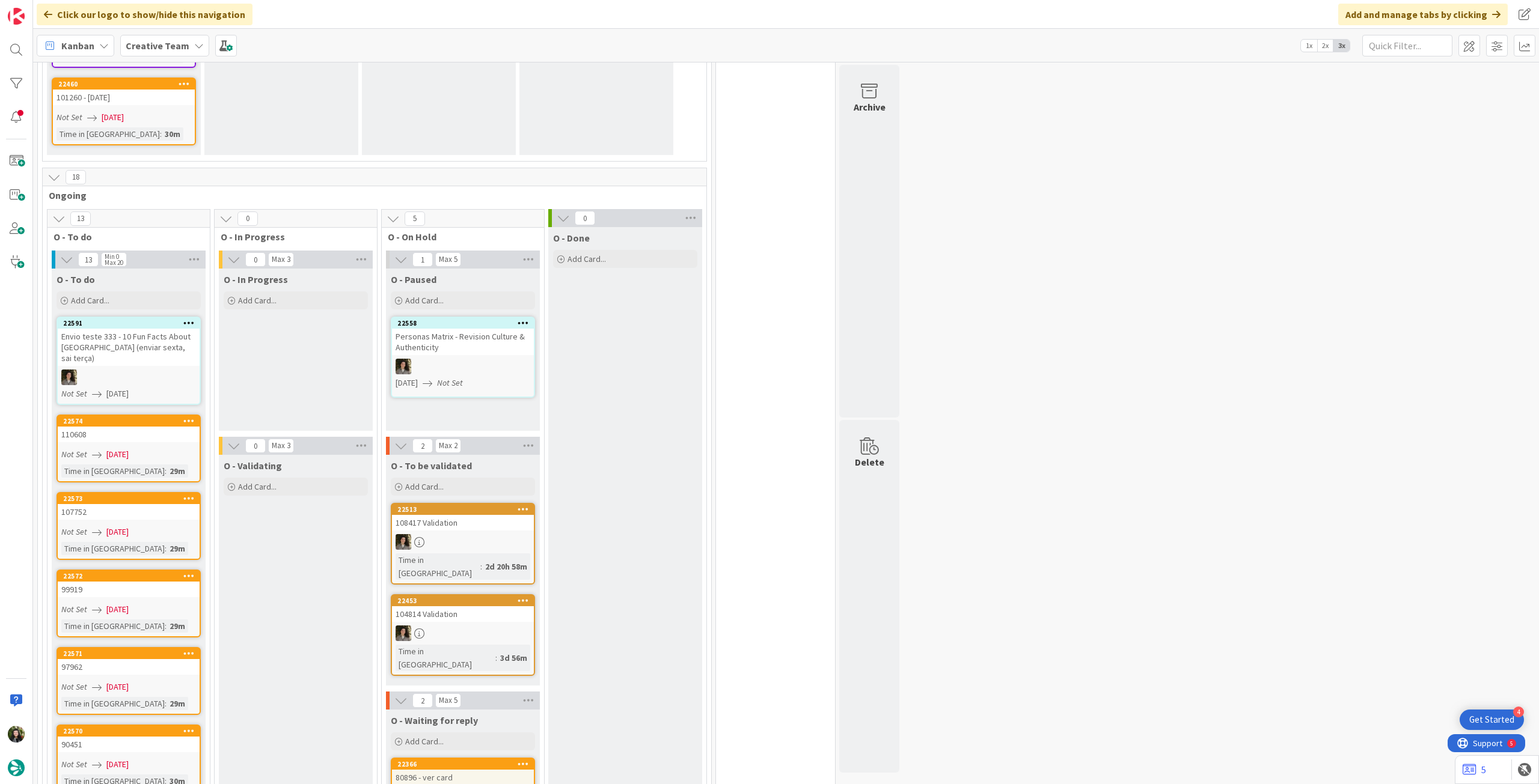
click at [190, 318] on icon at bounding box center [188, 322] width 11 height 8
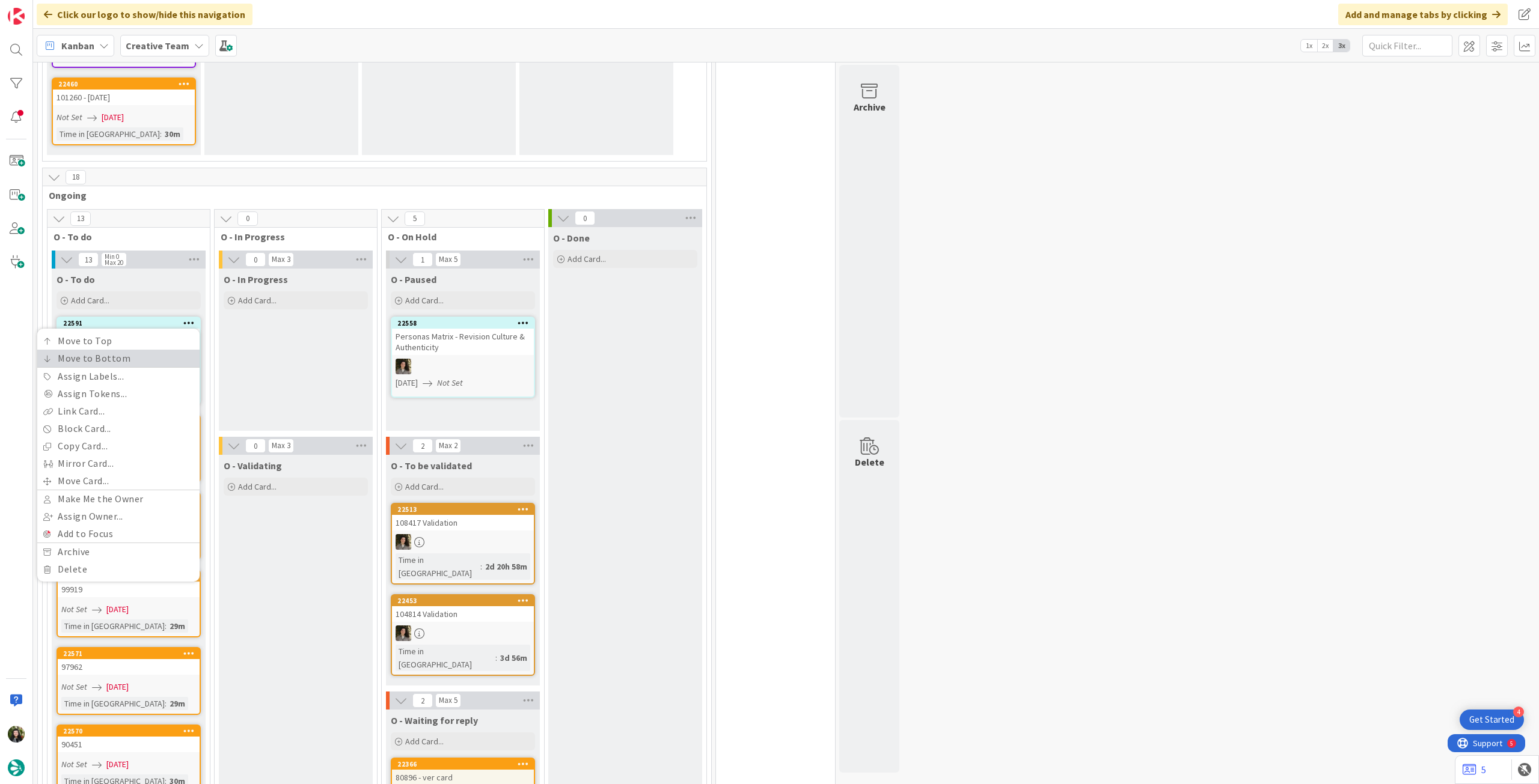
click at [157, 350] on link "Move to Bottom" at bounding box center [119, 358] width 162 height 18
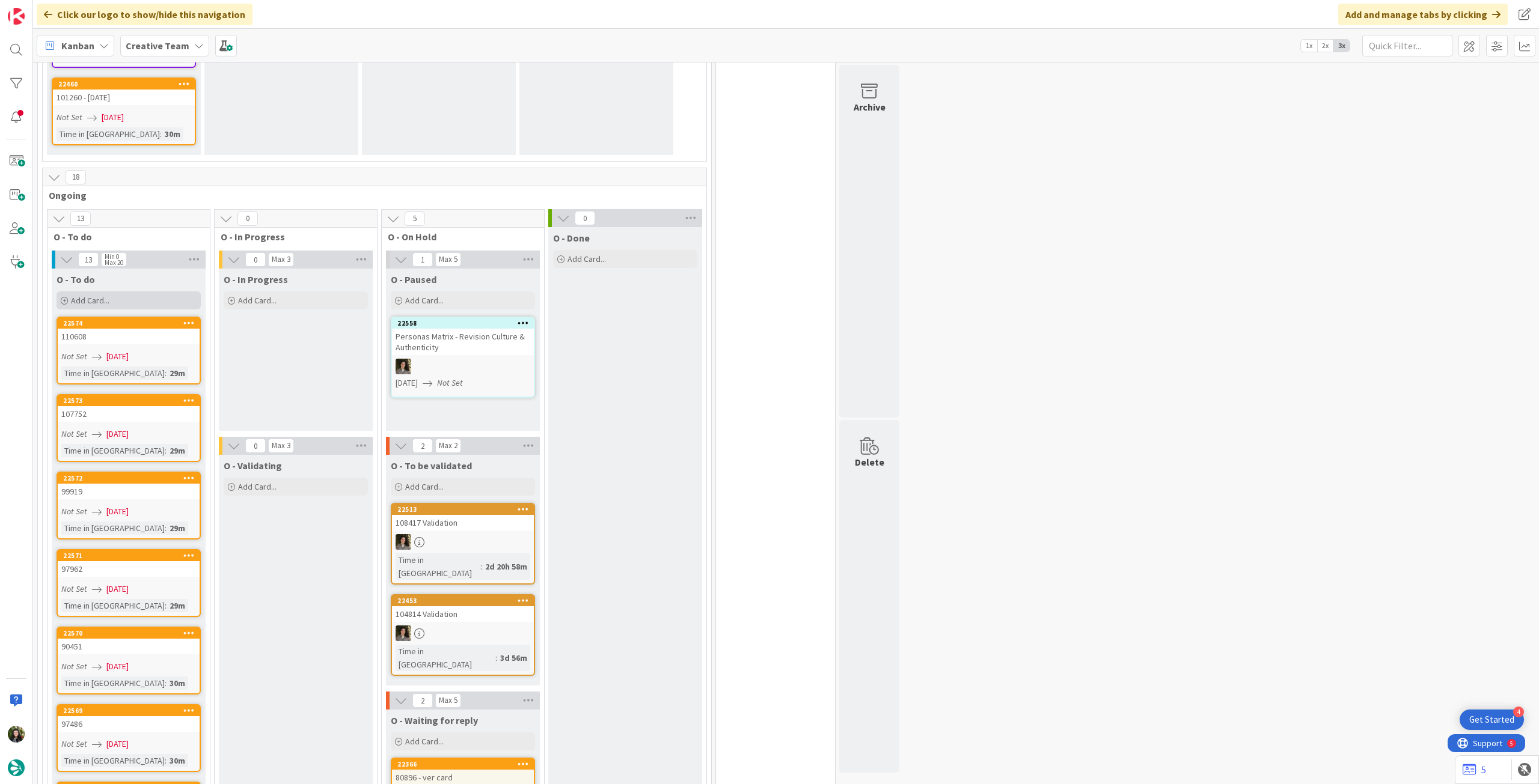
click at [95, 295] on span "Add Card..." at bounding box center [90, 300] width 38 height 11
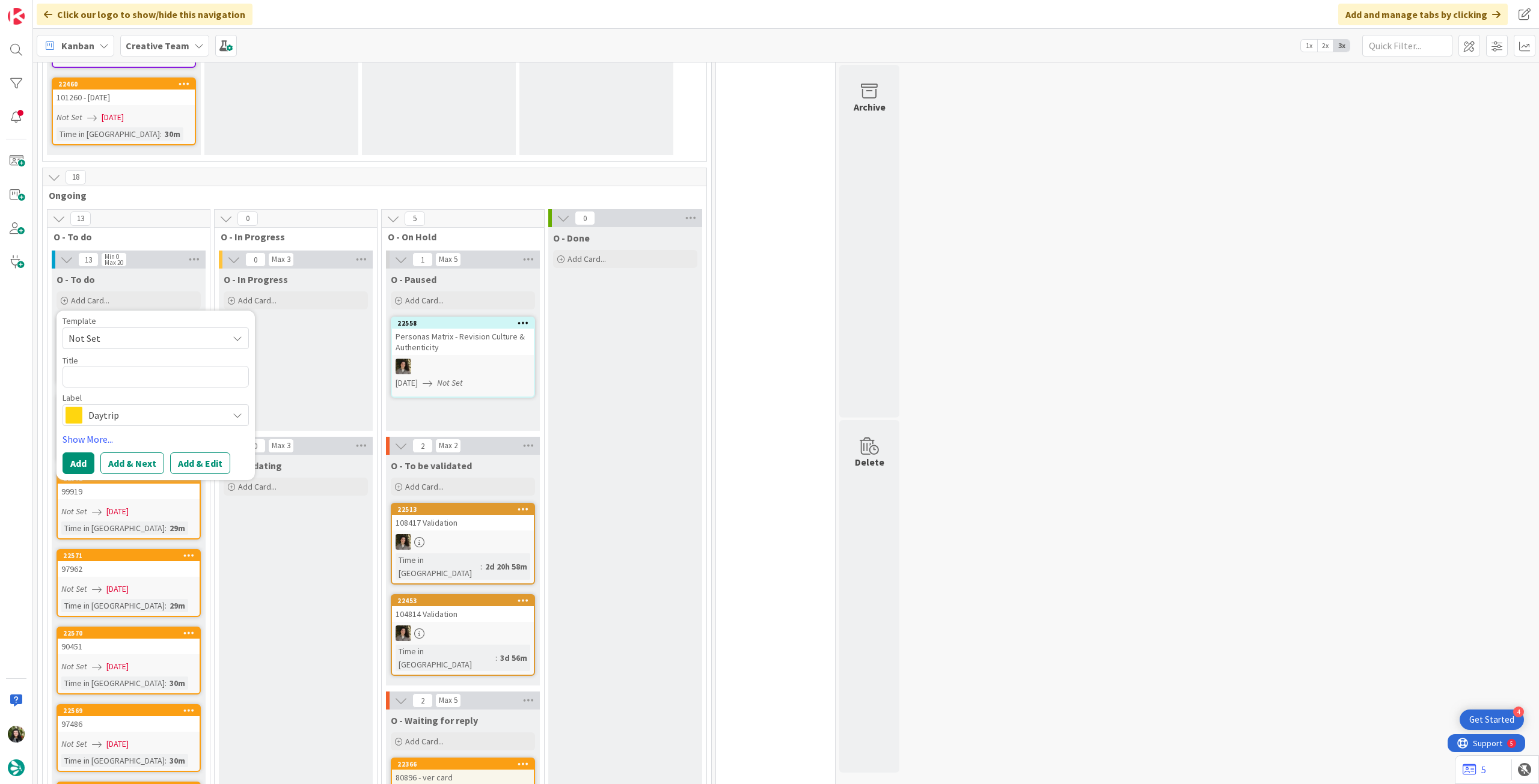
click at [119, 407] on span "Daytrip" at bounding box center [155, 415] width 133 height 17
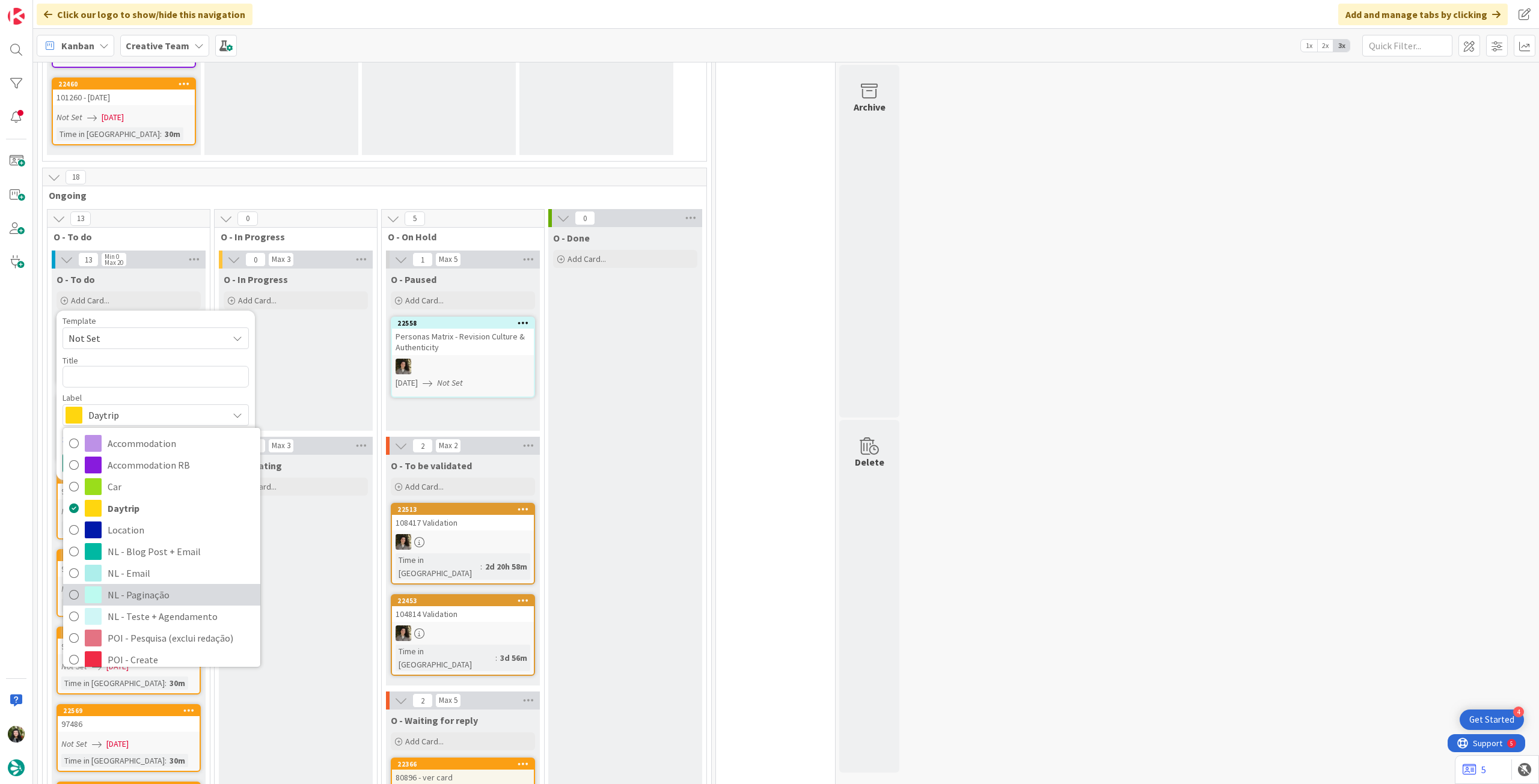
click at [166, 586] on span "NL - Paginação" at bounding box center [181, 595] width 147 height 18
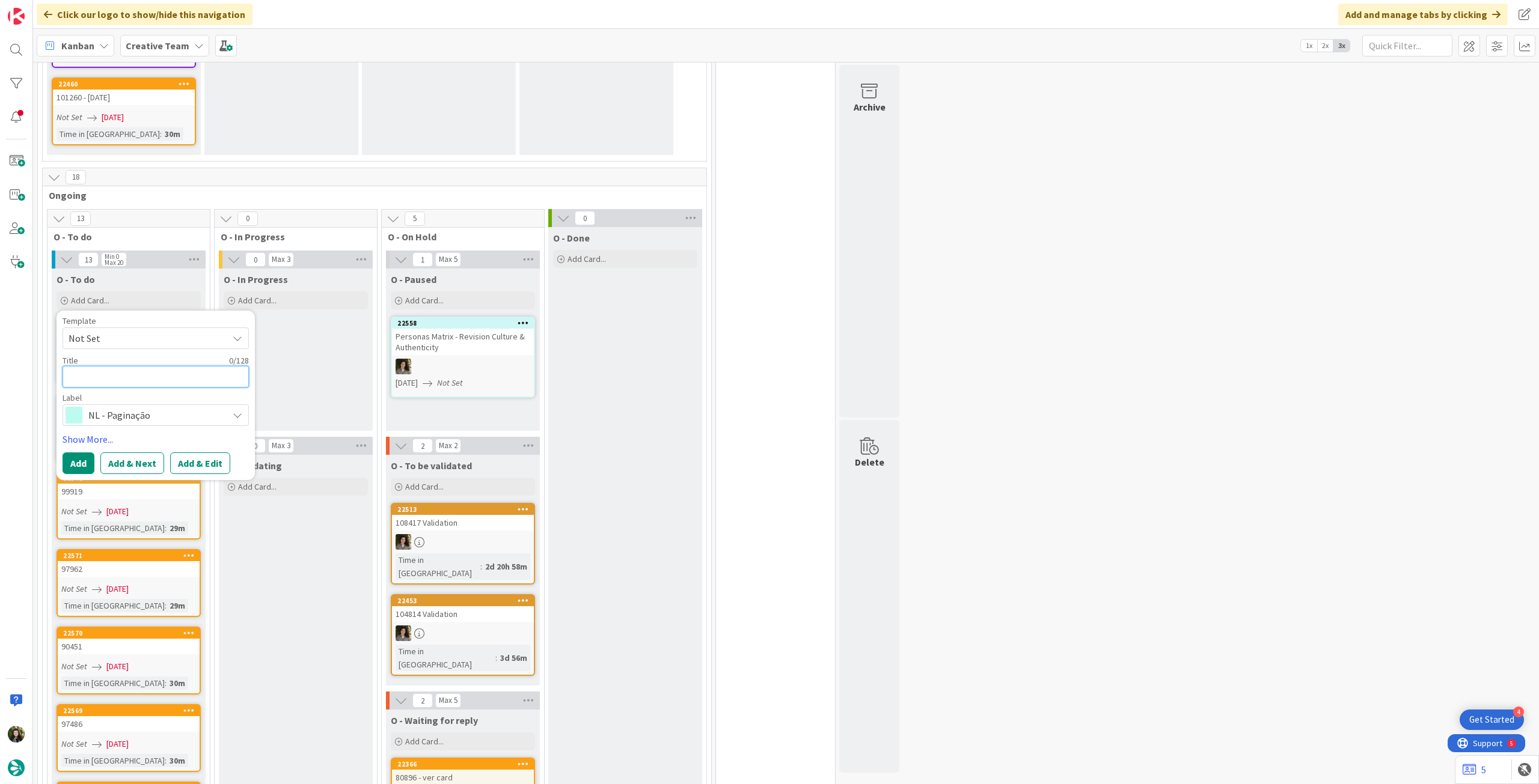
click at [126, 366] on textarea at bounding box center [156, 377] width 186 height 21
paste textarea "Paginação 333 10 Fun Facts About [GEOGRAPHIC_DATA] – 3h – TERÇA TARDE"
click at [68, 467] on button "Add" at bounding box center [79, 478] width 32 height 21
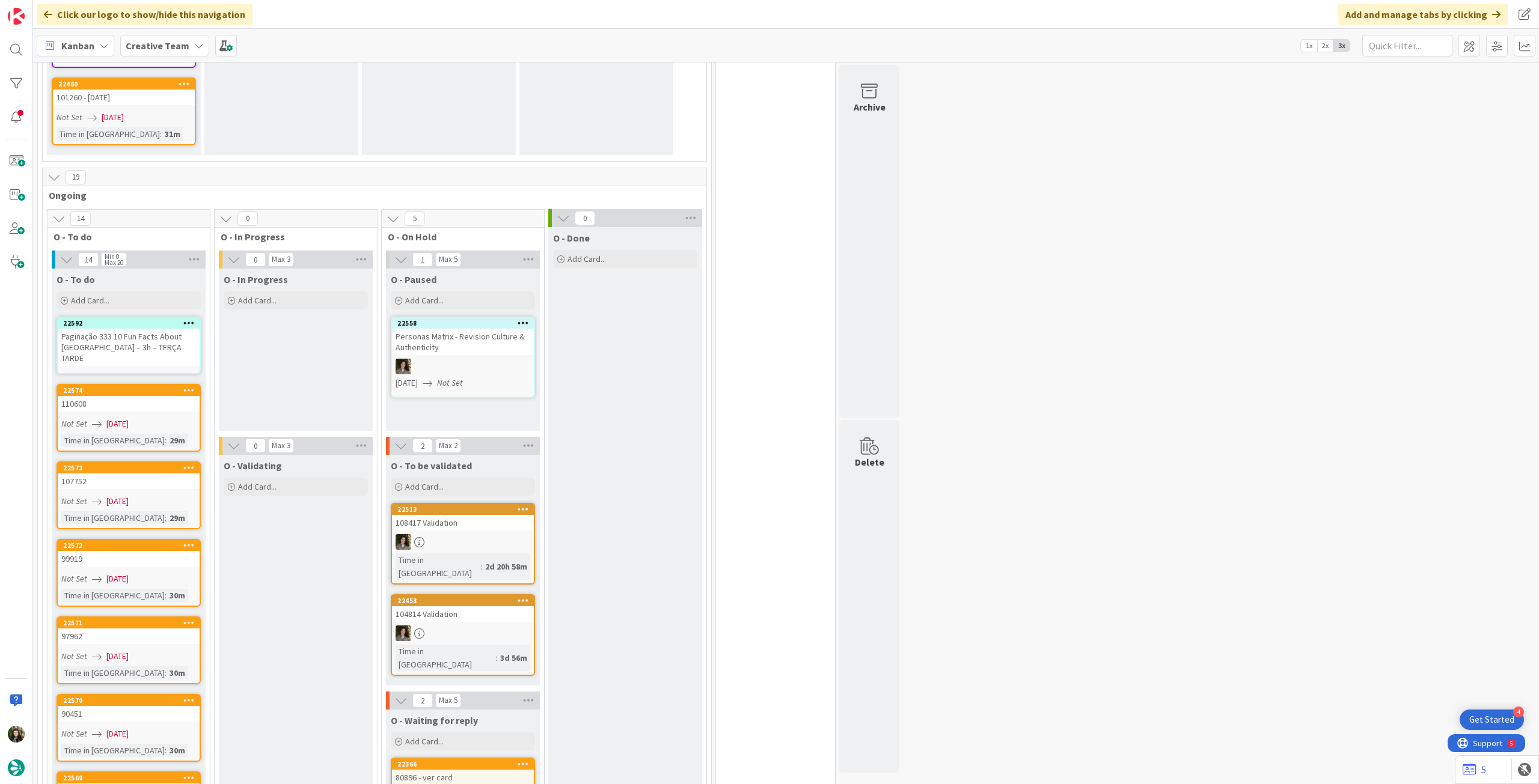
click at [130, 328] on div "Paginação 333 10 Fun Facts About [GEOGRAPHIC_DATA] – 3h – TERÇA TARDE" at bounding box center [128, 347] width 142 height 38
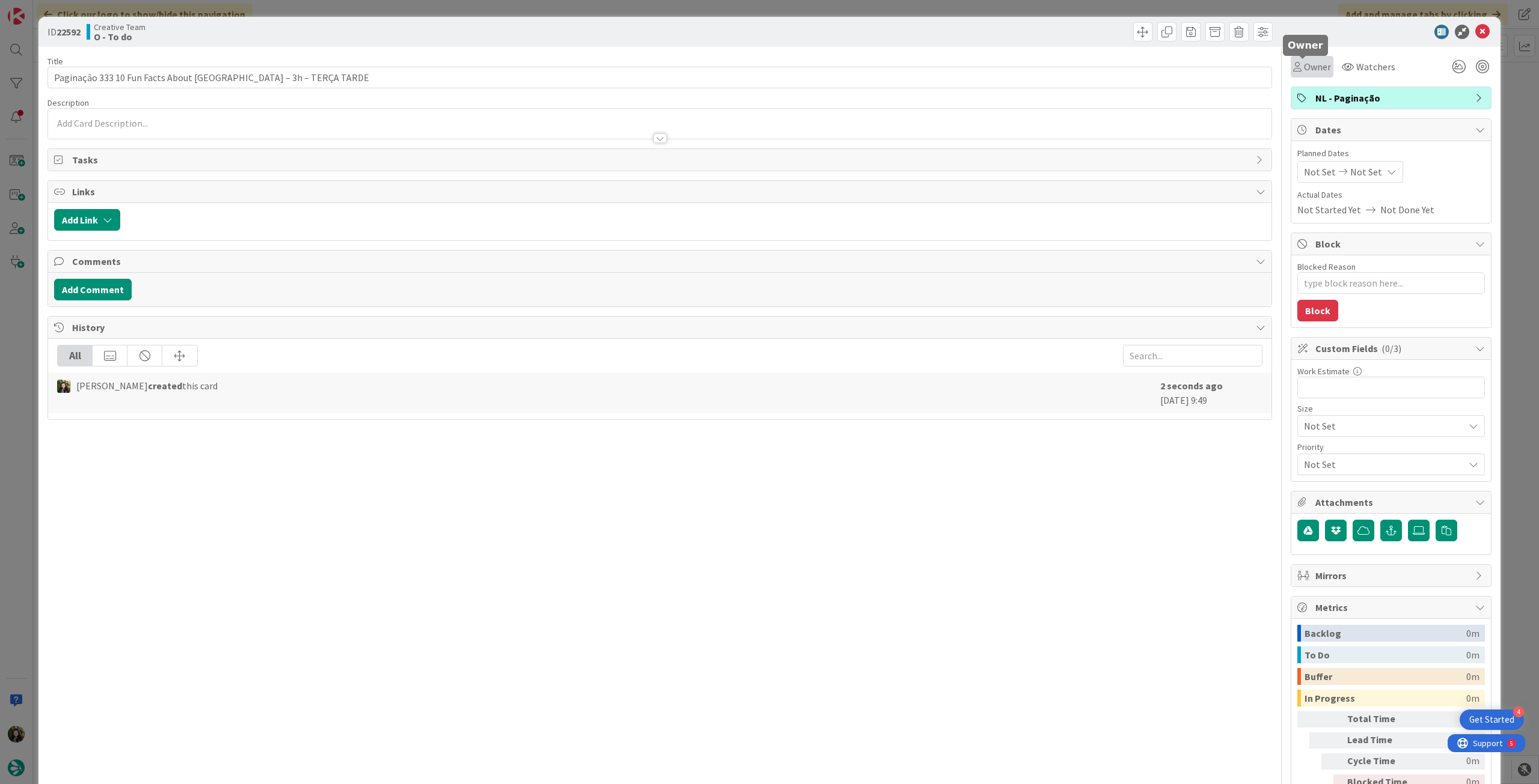
click at [1293, 67] on icon at bounding box center [1297, 67] width 8 height 10
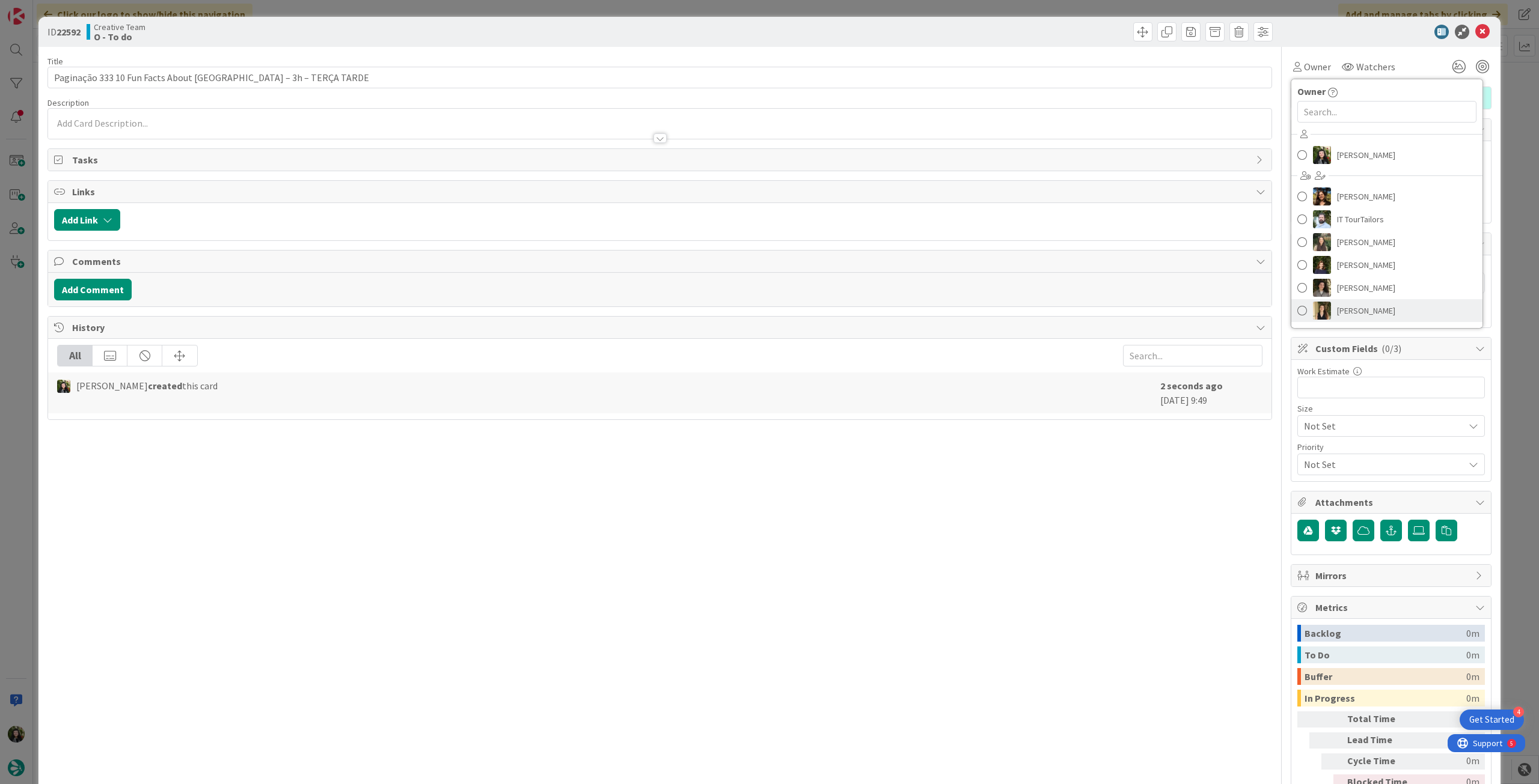
click at [1344, 310] on span "[PERSON_NAME]" at bounding box center [1367, 311] width 58 height 18
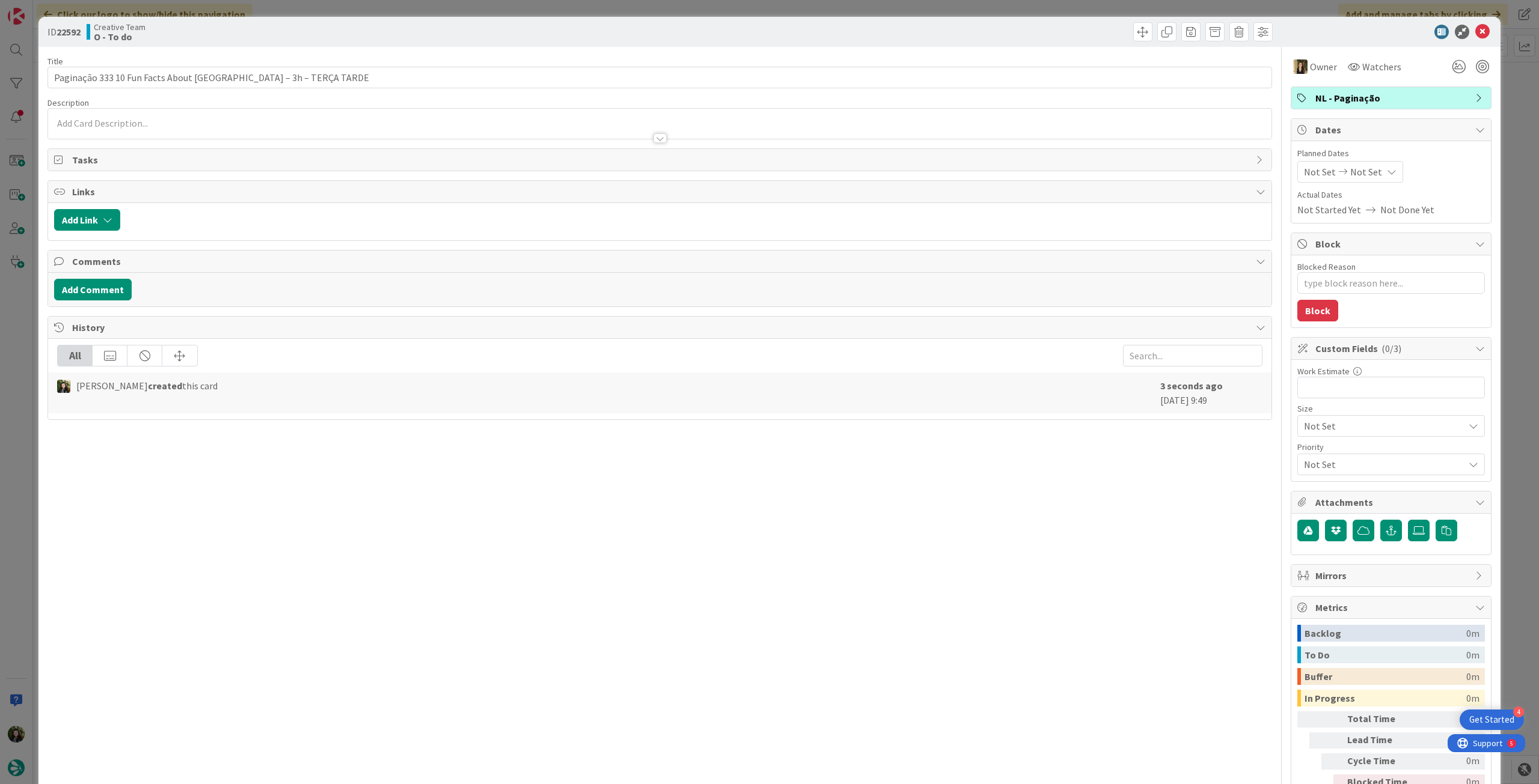
click at [1354, 182] on div "Planned Dates Not Set Not Set Actual Dates Not Started Yet Not Done Yet" at bounding box center [1391, 181] width 188 height 70
click at [1354, 178] on span "Not Set" at bounding box center [1367, 172] width 32 height 15
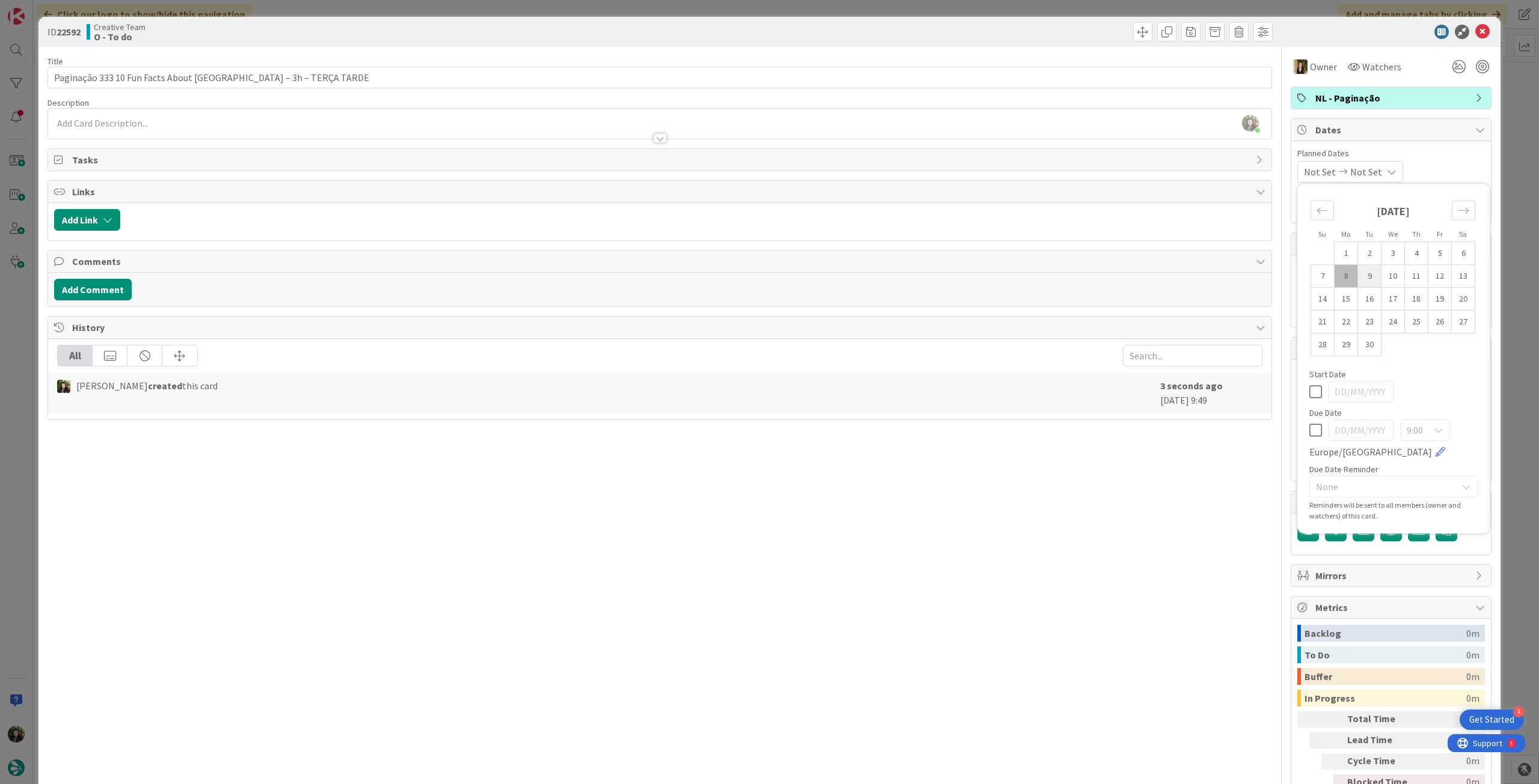
click at [1358, 276] on td "9" at bounding box center [1370, 276] width 24 height 23
click at [1309, 391] on icon at bounding box center [1315, 391] width 12 height 15
click at [1309, 429] on icon at bounding box center [1315, 430] width 12 height 15
click at [1367, 274] on td "9" at bounding box center [1370, 276] width 24 height 23
drag, startPoint x: 1480, startPoint y: 33, endPoint x: 1441, endPoint y: 50, distance: 42.5
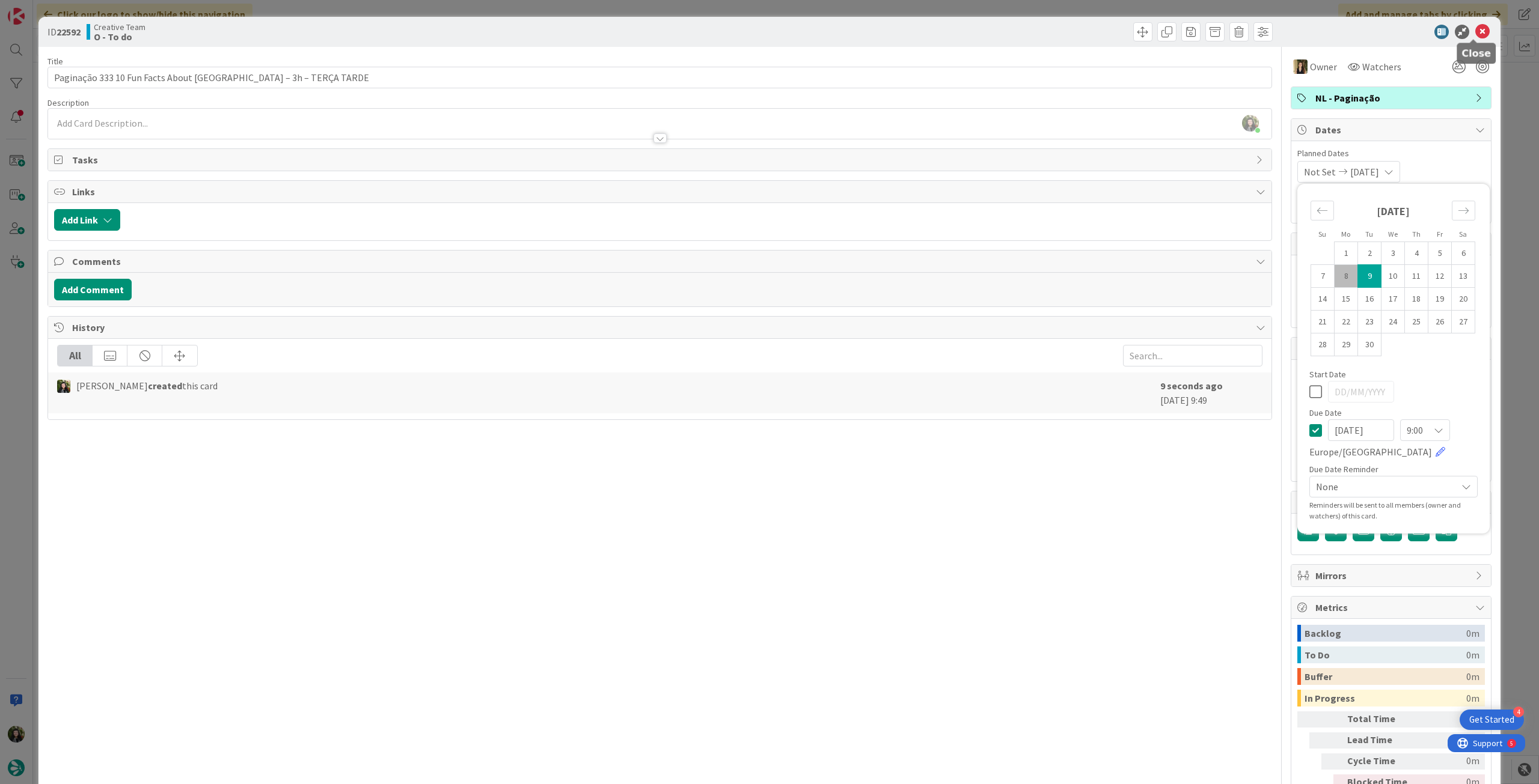
click at [1479, 33] on icon at bounding box center [1482, 31] width 15 height 15
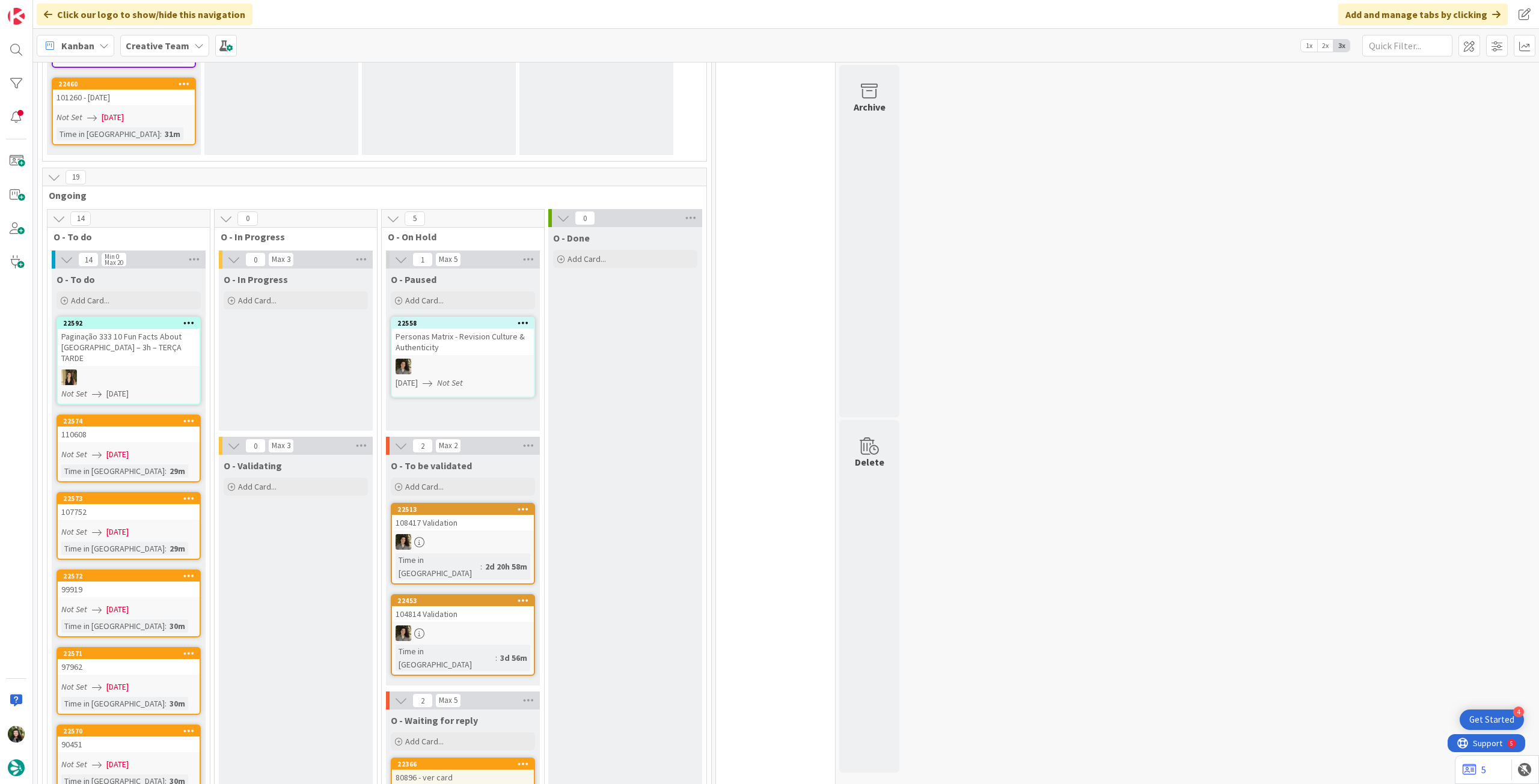
click at [188, 318] on icon at bounding box center [188, 322] width 11 height 8
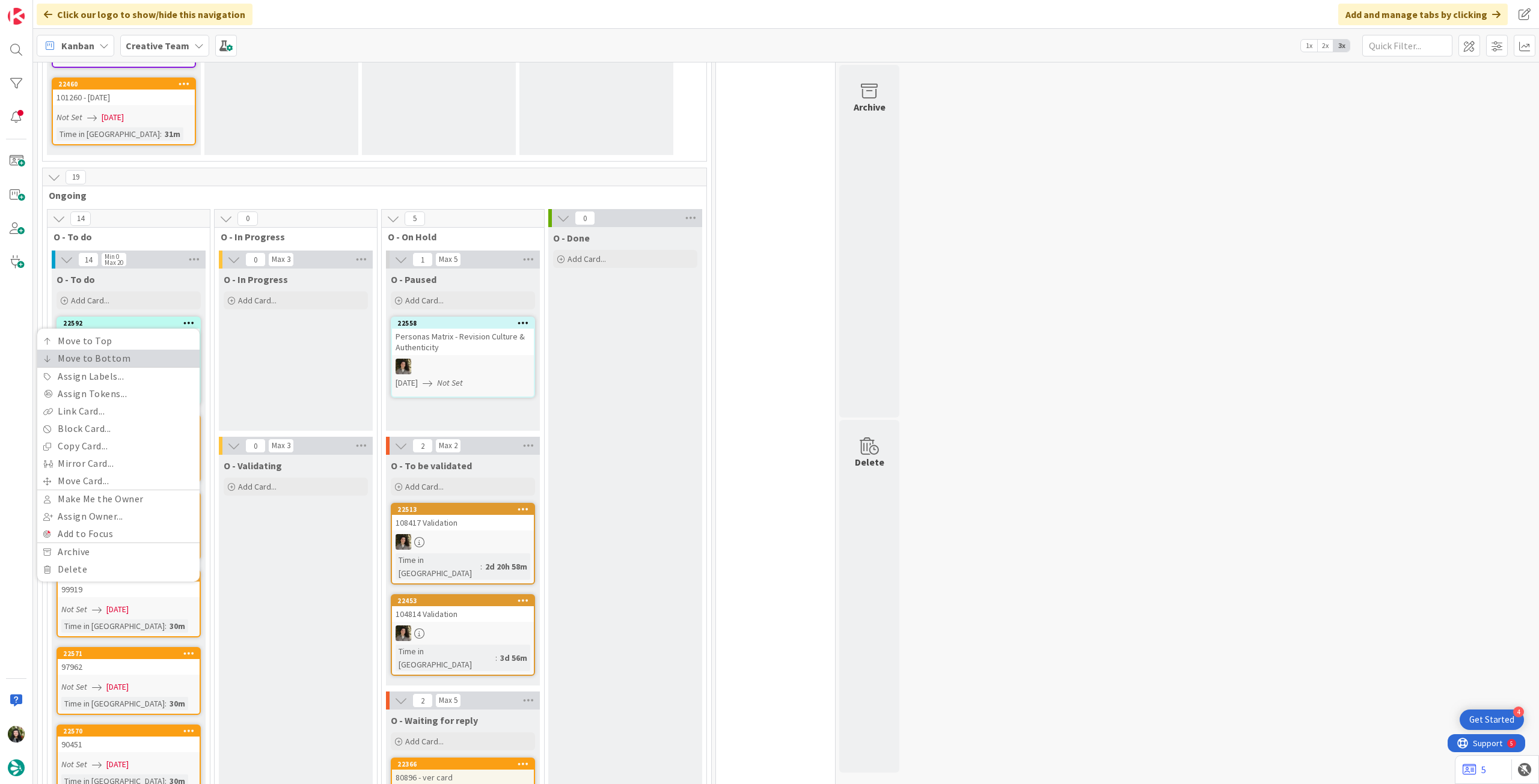
click at [157, 350] on link "Move to Bottom" at bounding box center [119, 358] width 162 height 18
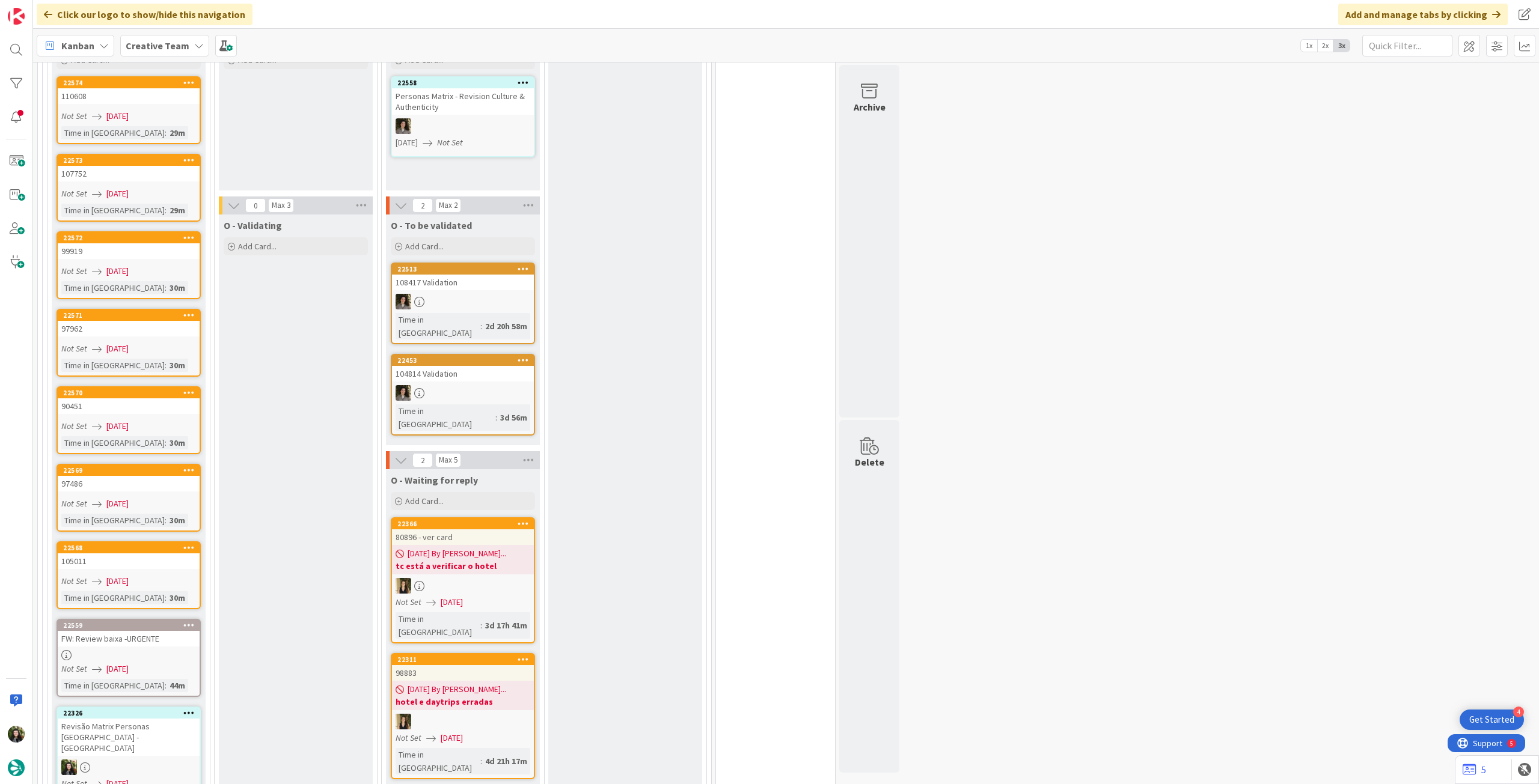
scroll to position [2163, 0]
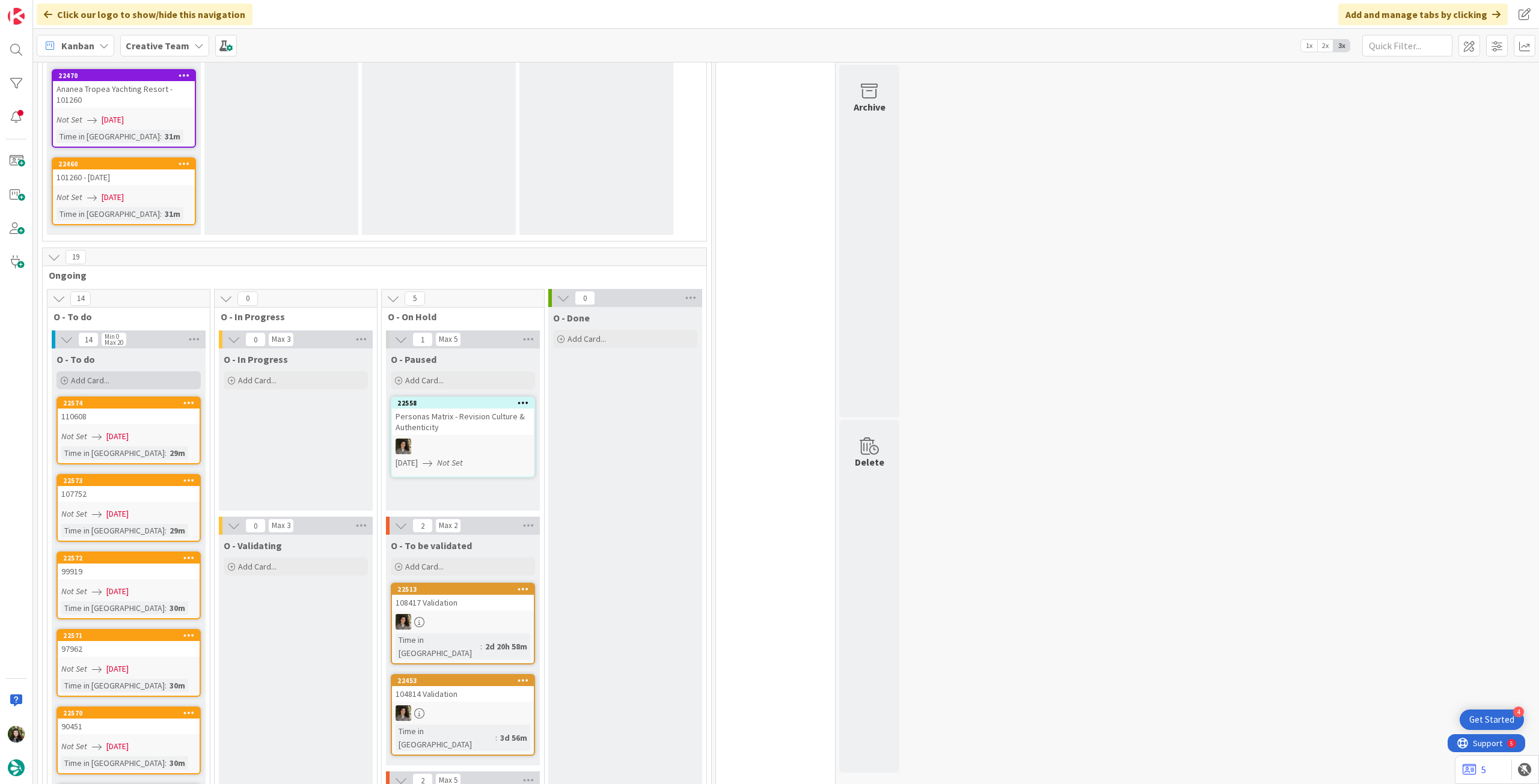
click at [110, 371] on div "Add Card..." at bounding box center [129, 381] width 144 height 18
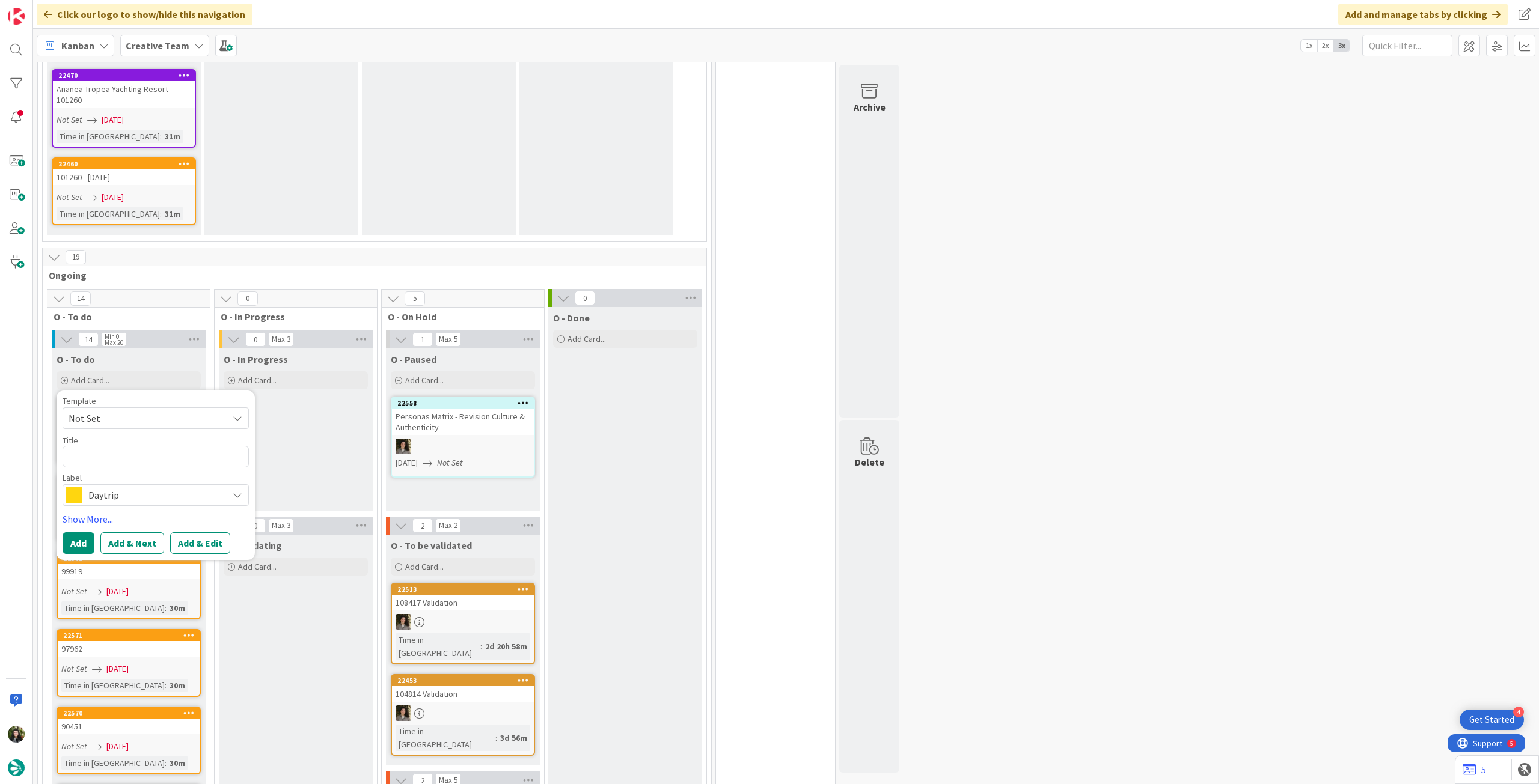
click at [139, 487] on span "Daytrip" at bounding box center [155, 495] width 133 height 17
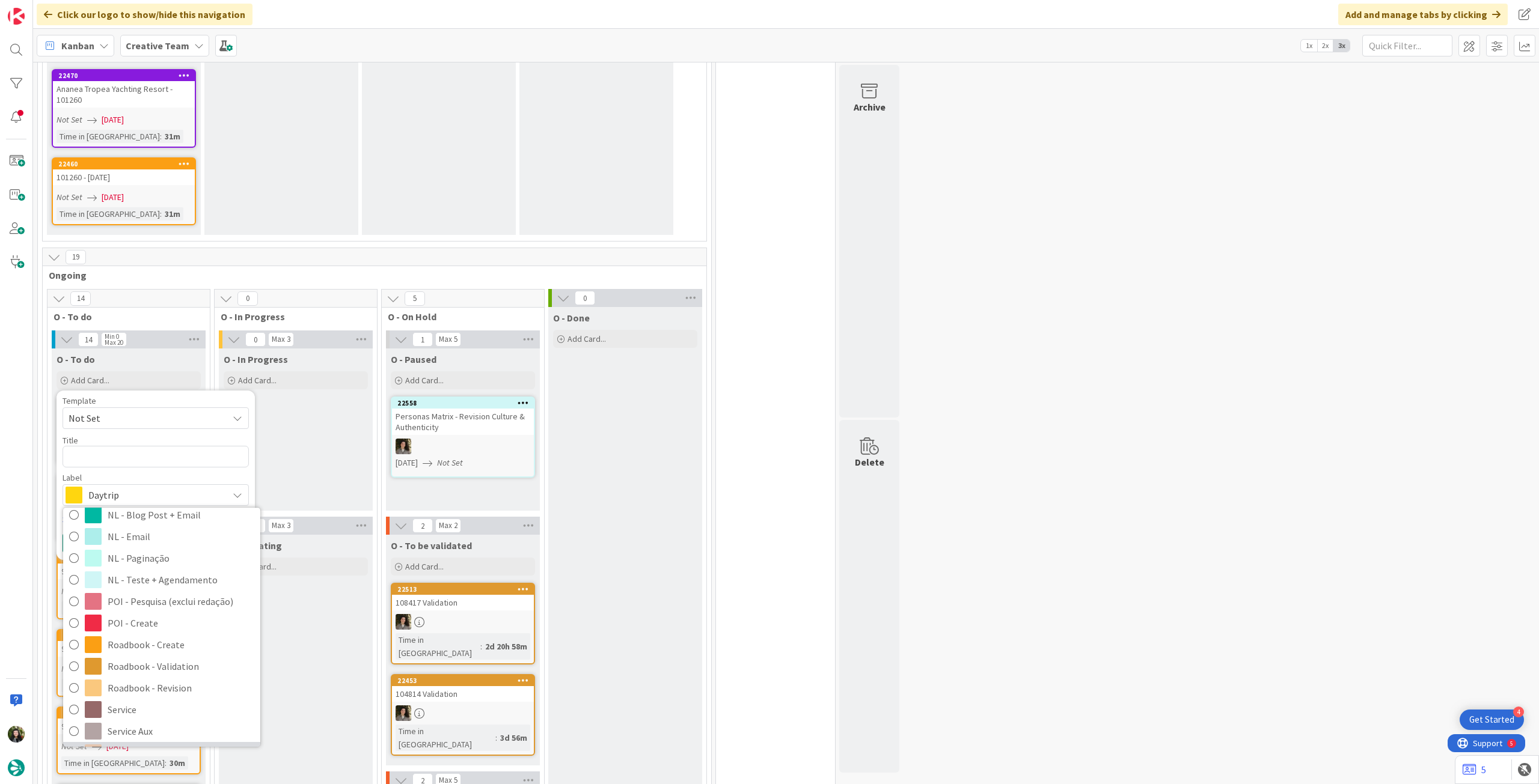
scroll to position [256, 0]
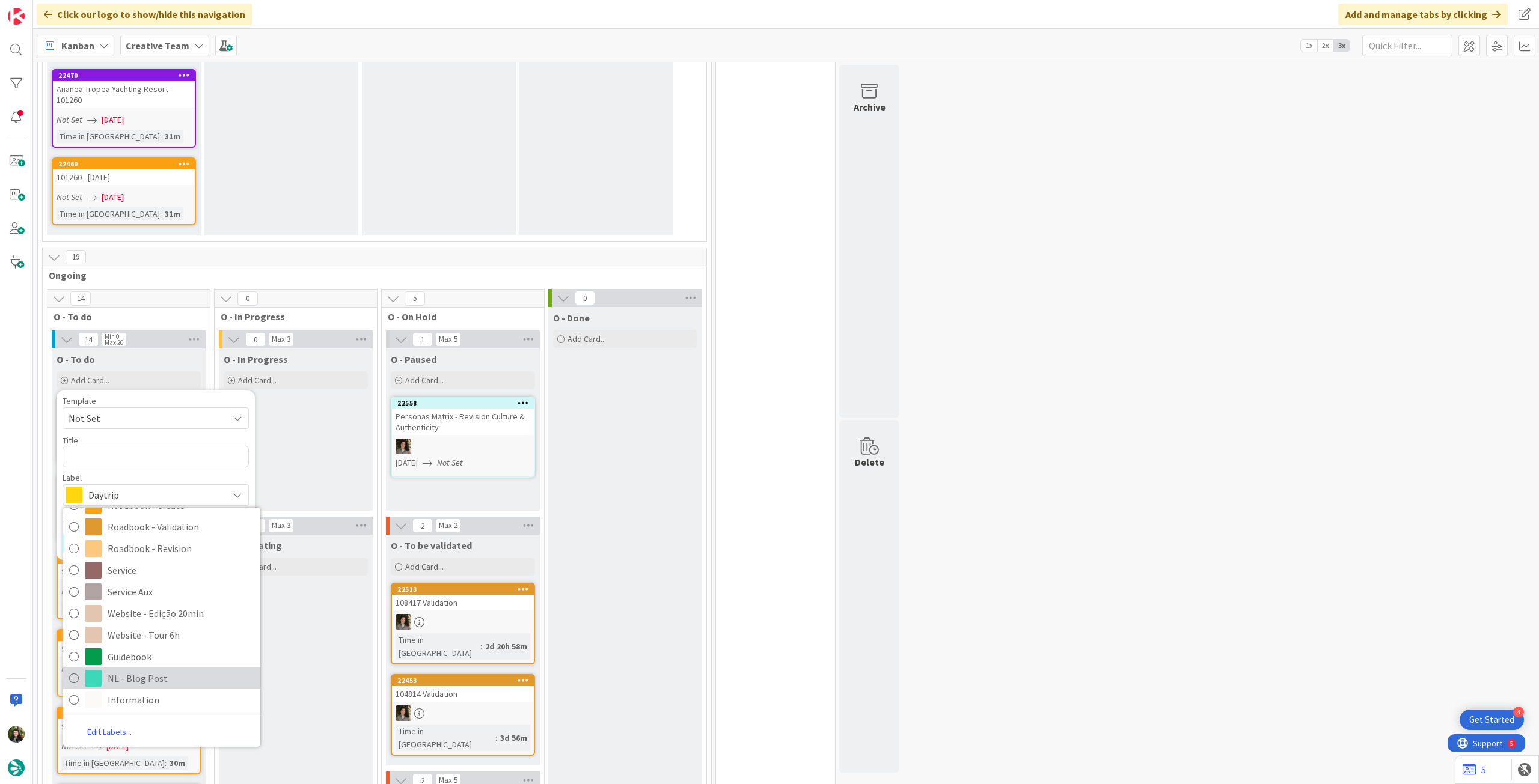
click at [170, 669] on span "NL - Blog Post" at bounding box center [181, 678] width 147 height 18
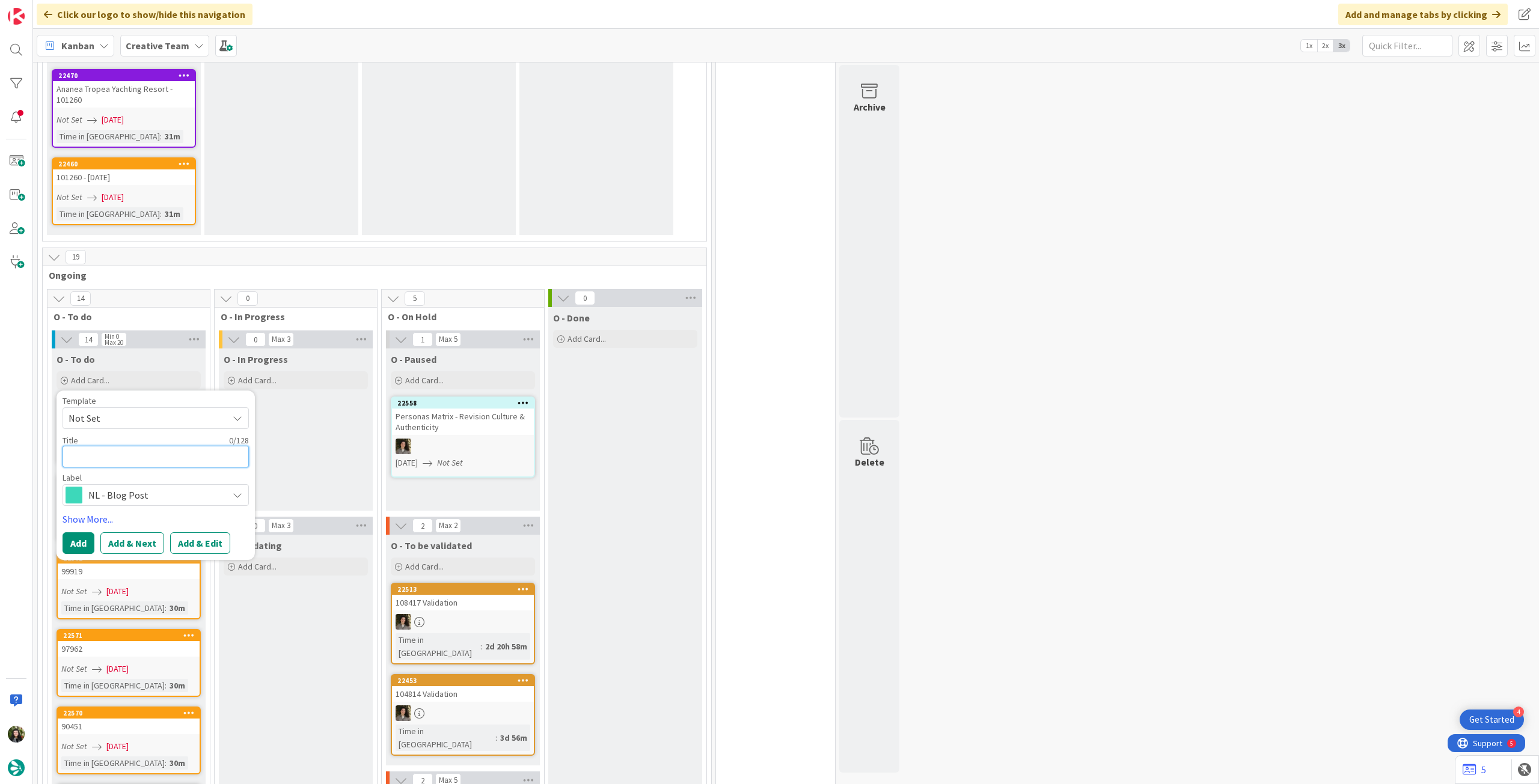
click at [146, 446] on textarea at bounding box center [156, 456] width 186 height 21
paste textarea "Redação 346 10 Rome Experiences That Make the Trip Worth It – 4h – QUINTA TARDE"
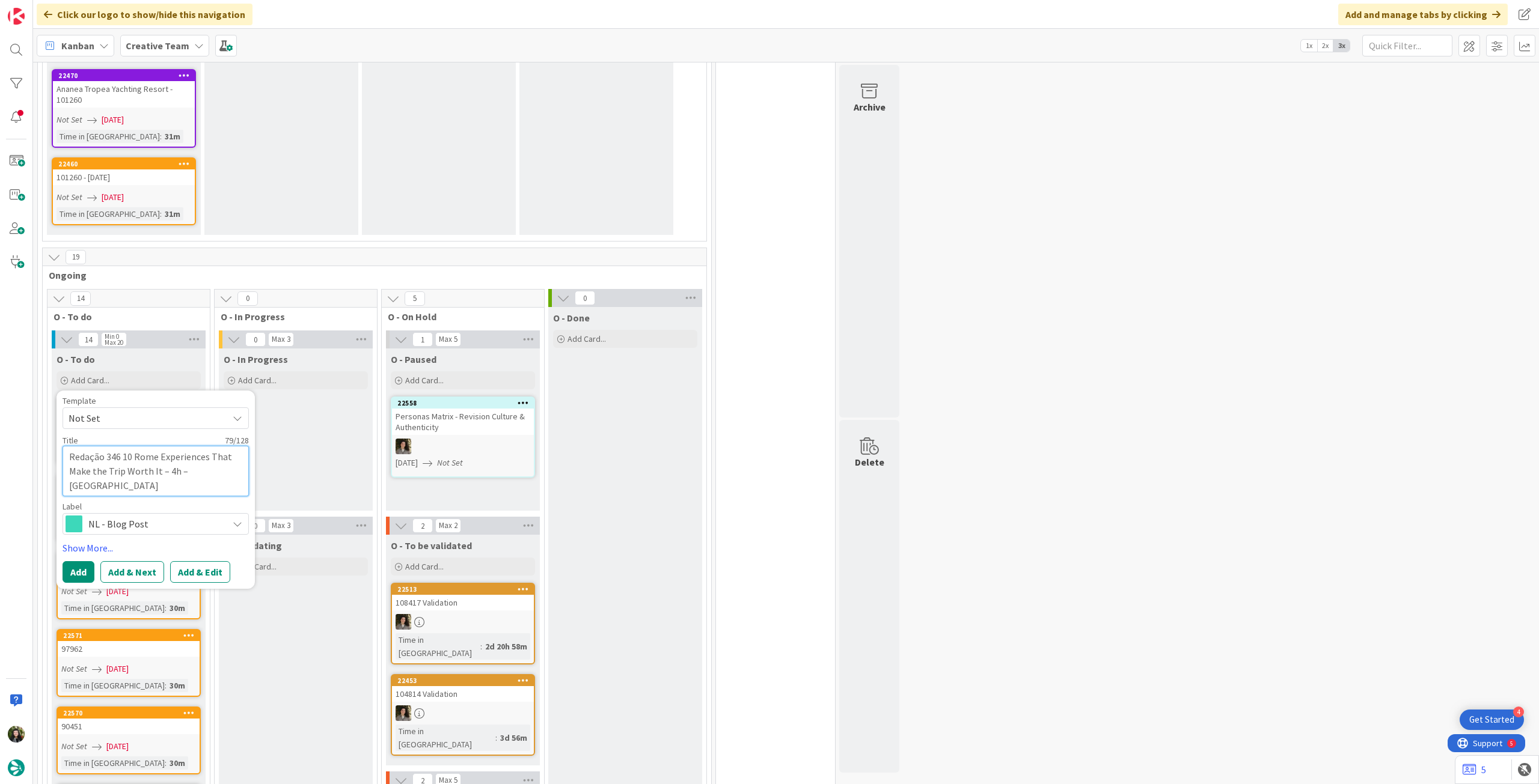
click at [103, 446] on textarea "Redação 346 10 Rome Experiences That Make the Trip Worth It – 4h – QUINTA TARDE" at bounding box center [156, 470] width 186 height 50
click at [136, 446] on textarea "Redação NL 346 10 Rome Experiences That Make the Trip Worth It – 4h – QUINTA TA…" at bounding box center [156, 470] width 186 height 50
click at [83, 561] on button "Add" at bounding box center [79, 572] width 32 height 21
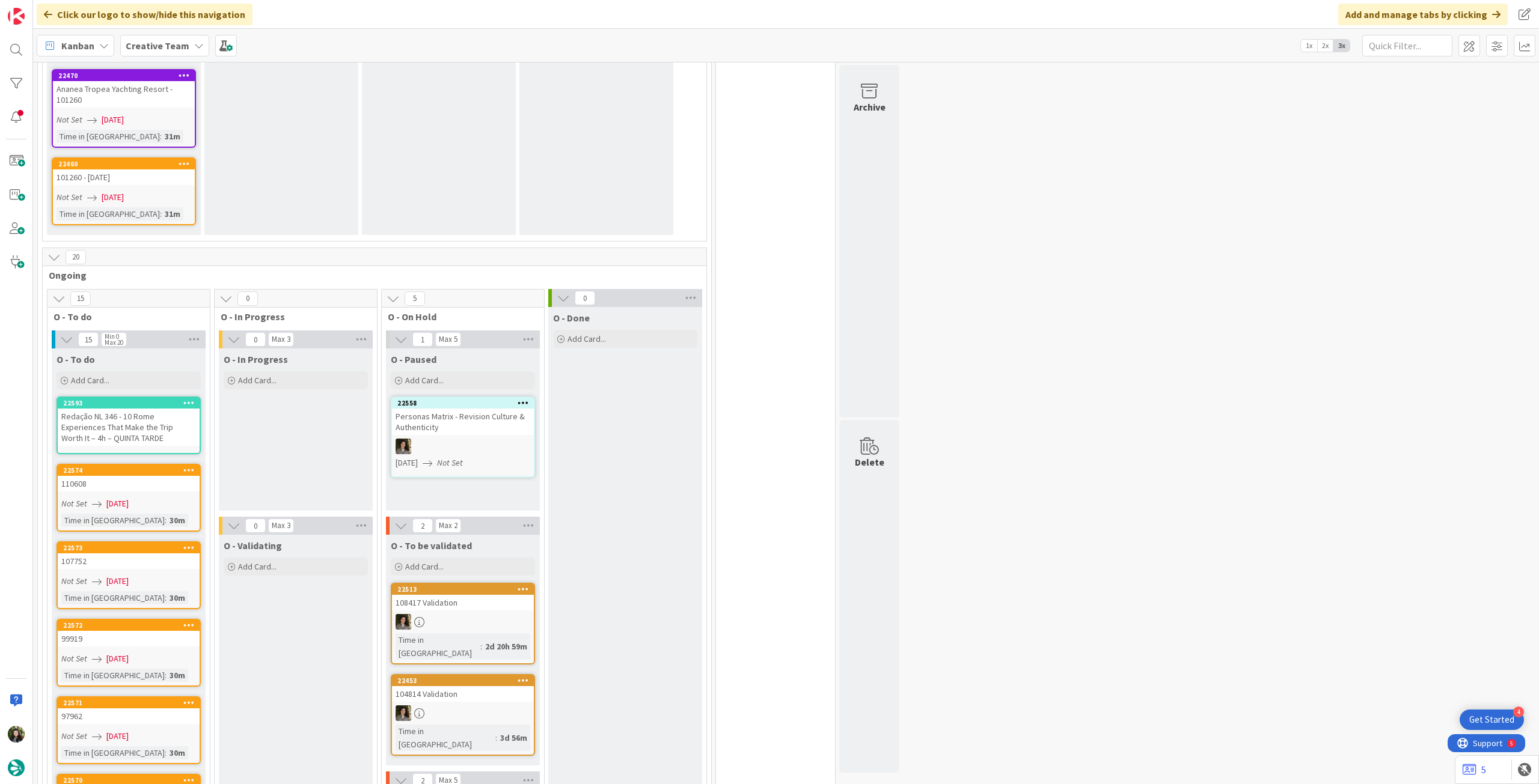
click at [150, 409] on div "Redação NL 346 - 10 Rome Experiences That Make the Trip Worth It – 4h – QUINTA …" at bounding box center [128, 427] width 142 height 38
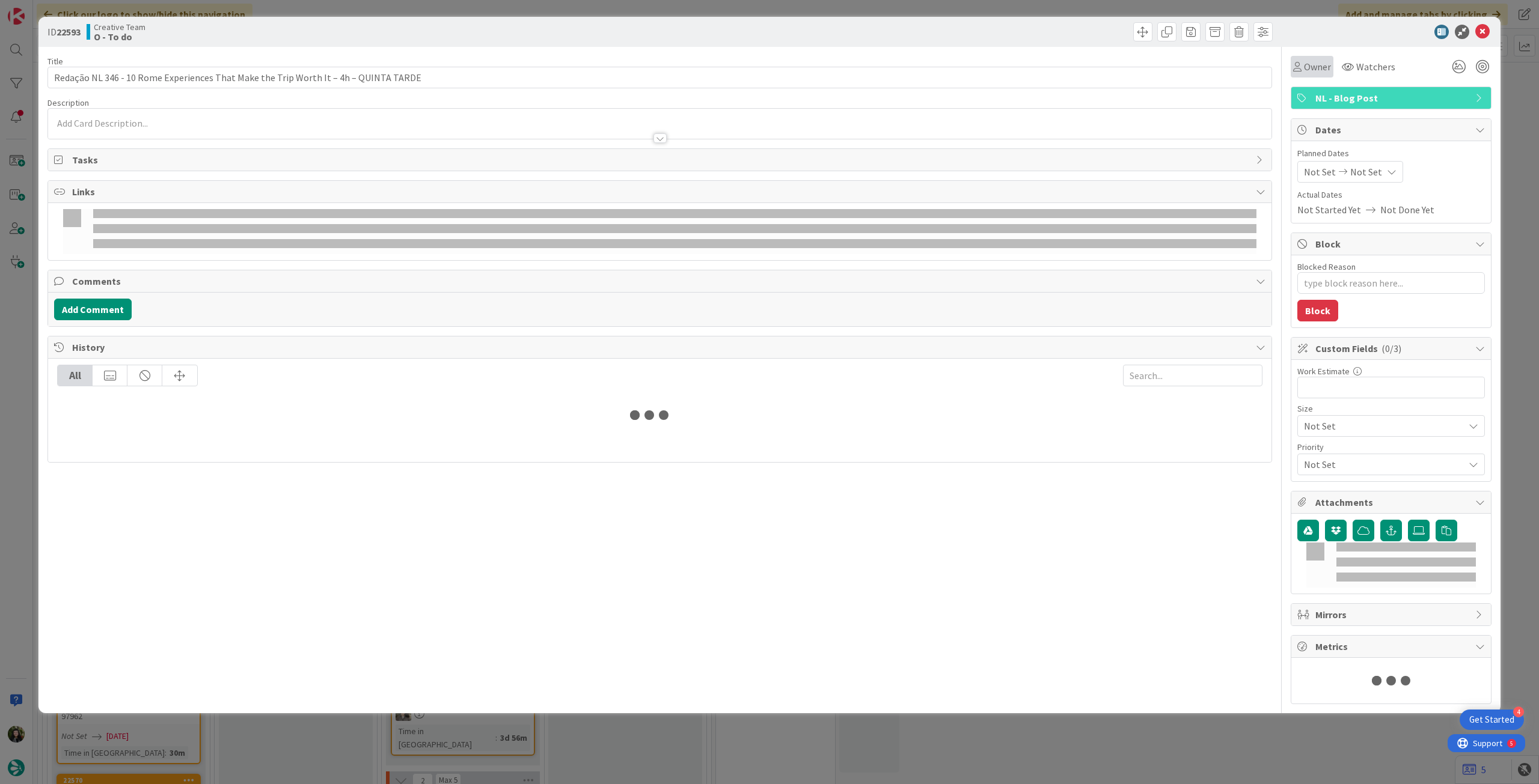
click at [1304, 63] on span "Owner" at bounding box center [1317, 67] width 27 height 15
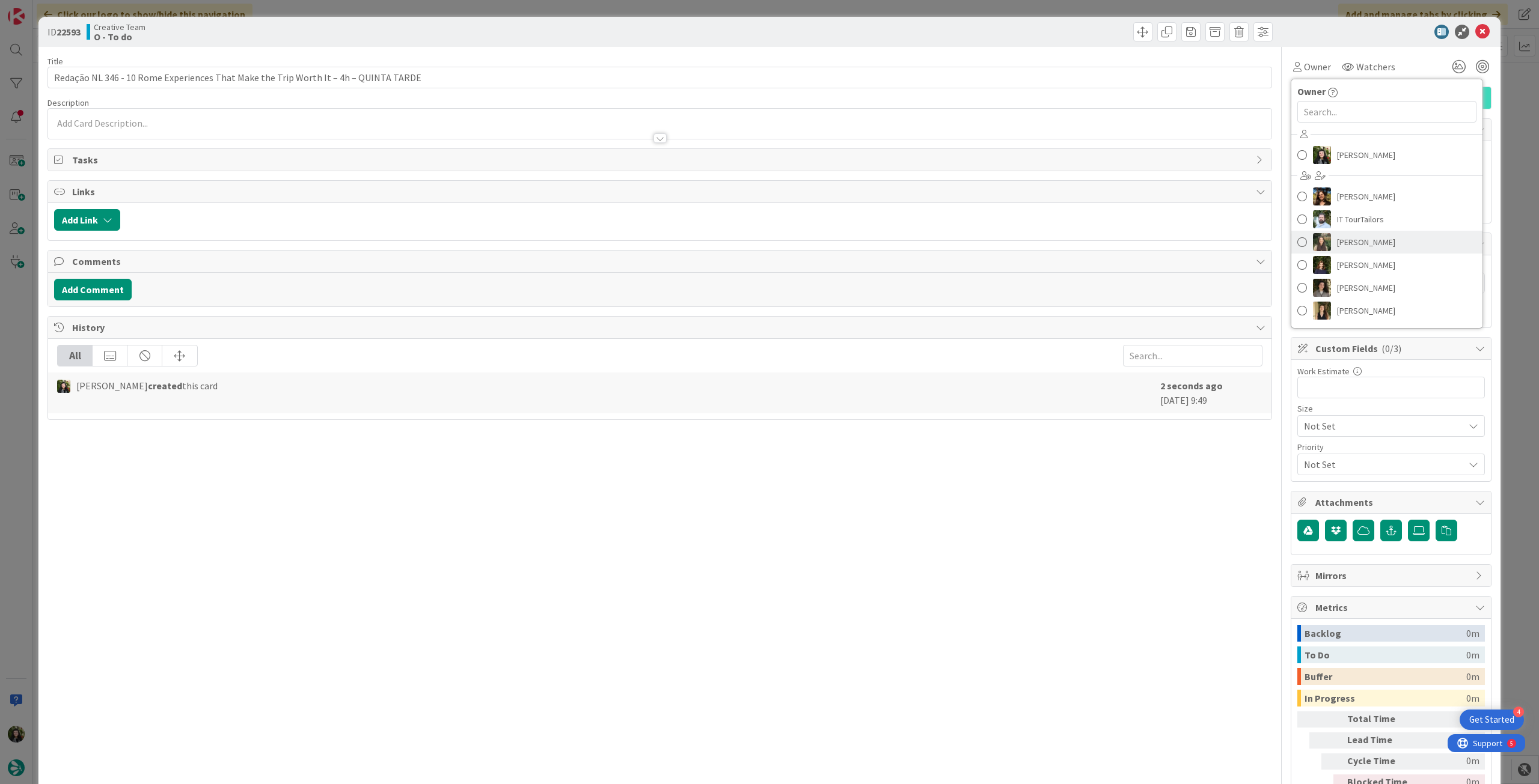
click at [1366, 248] on span "[PERSON_NAME]" at bounding box center [1367, 243] width 58 height 18
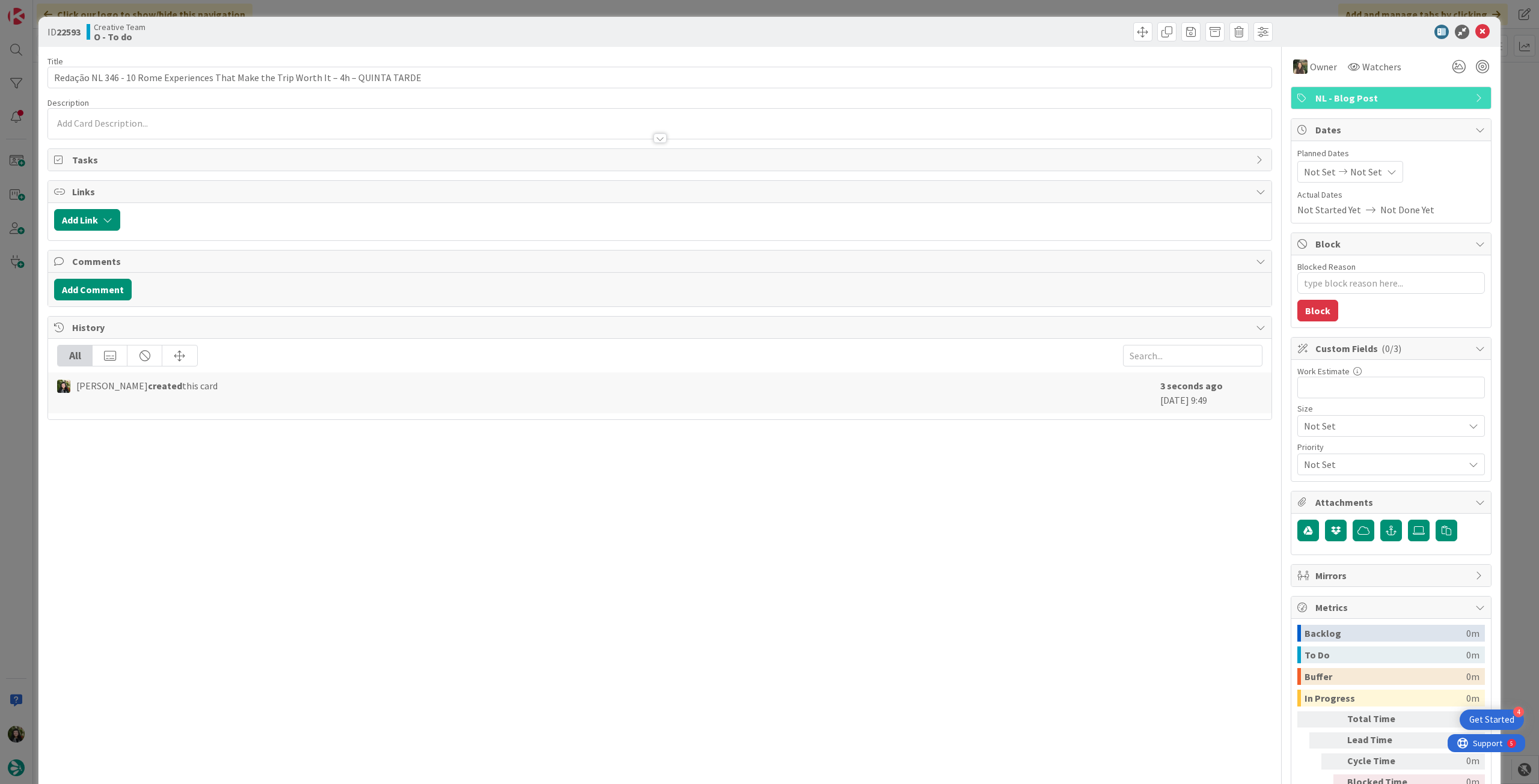
drag, startPoint x: 1376, startPoint y: 166, endPoint x: 1376, endPoint y: 182, distance: 16.0
click at [1387, 167] on icon at bounding box center [1392, 172] width 10 height 10
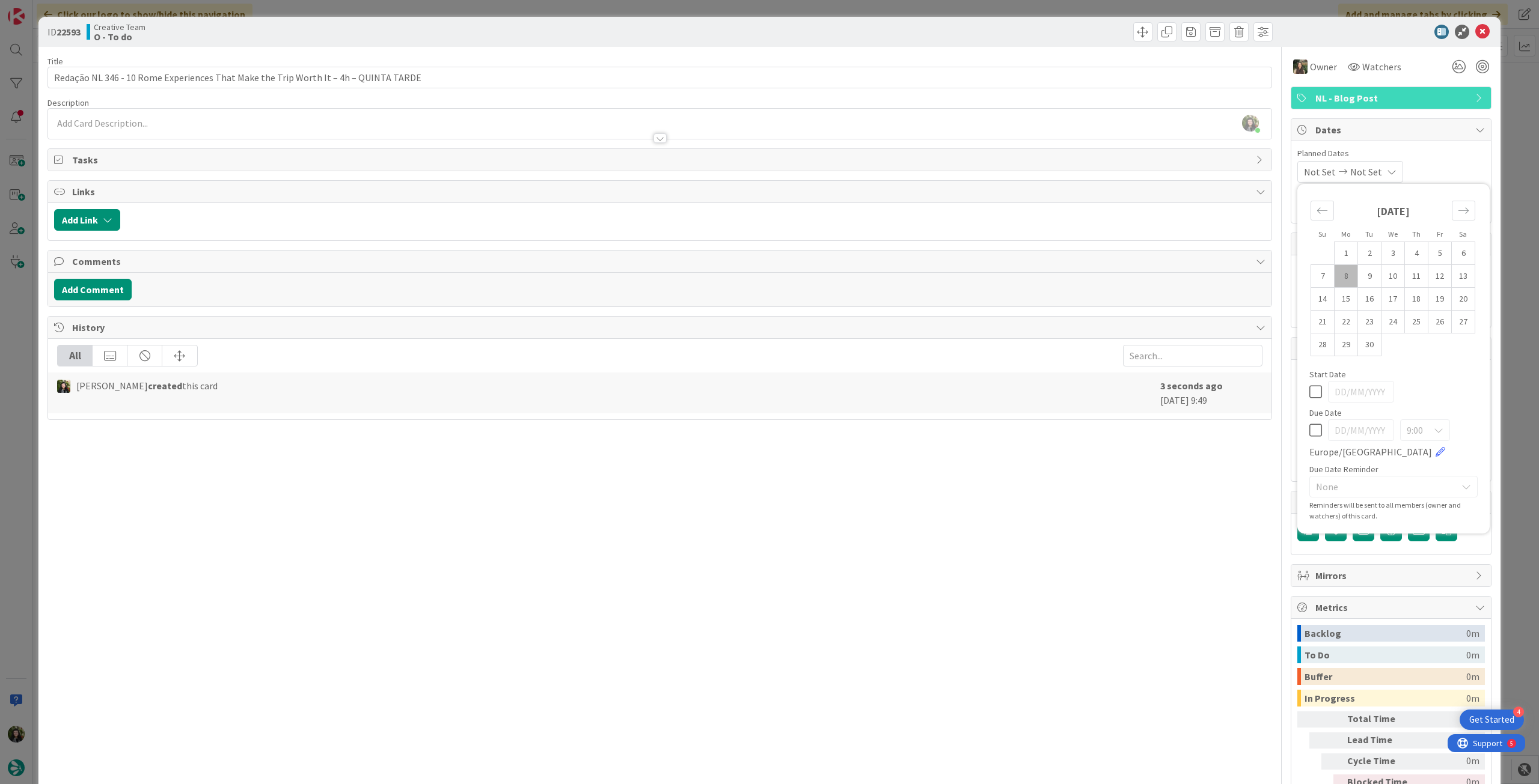
click at [1309, 424] on icon at bounding box center [1315, 430] width 12 height 15
click at [1405, 276] on td "11" at bounding box center [1416, 276] width 24 height 23
click at [1309, 395] on icon at bounding box center [1315, 391] width 12 height 15
click at [1309, 433] on icon at bounding box center [1315, 430] width 12 height 15
click at [1405, 277] on td "11" at bounding box center [1416, 276] width 24 height 23
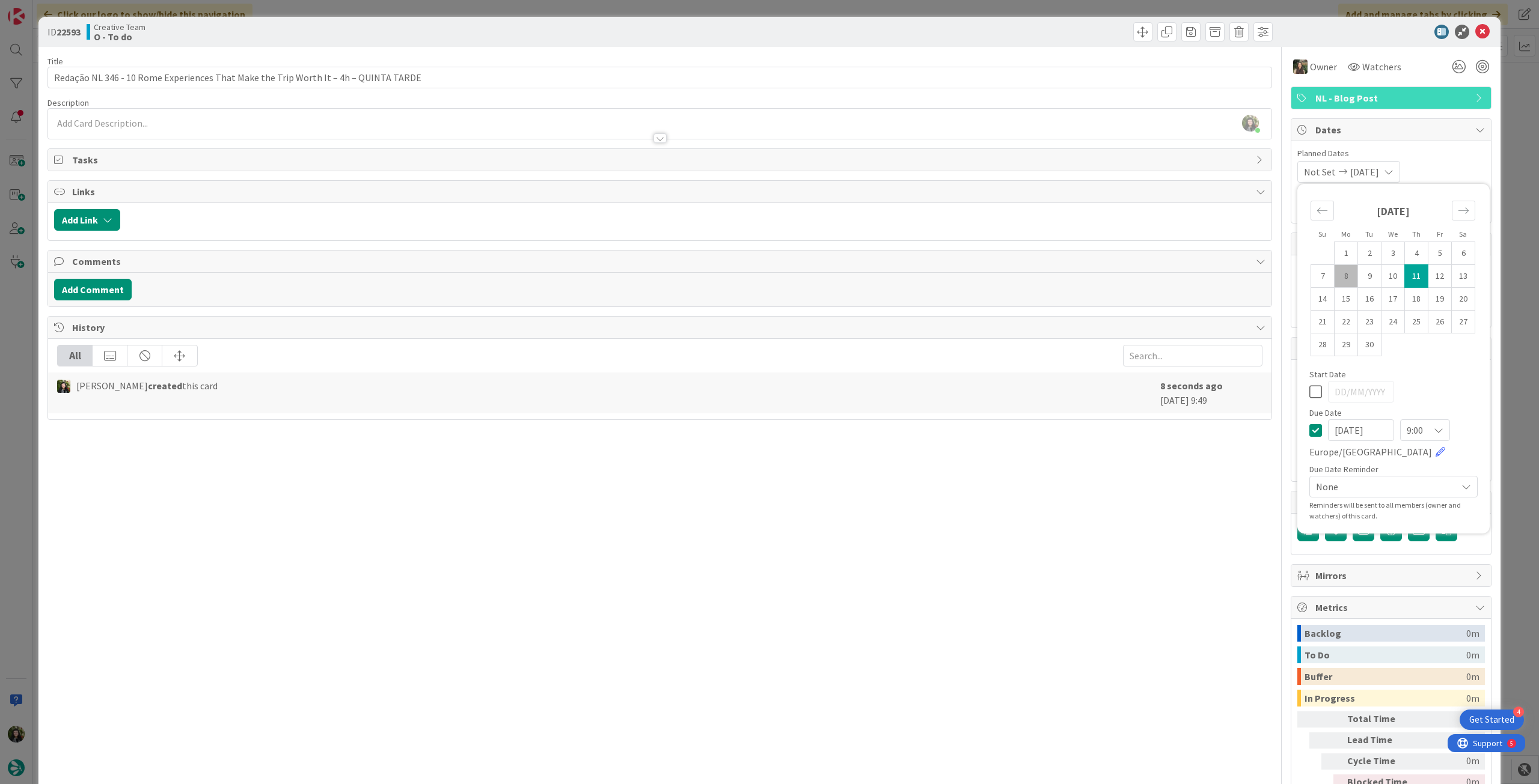
click at [1475, 31] on icon at bounding box center [1482, 31] width 15 height 15
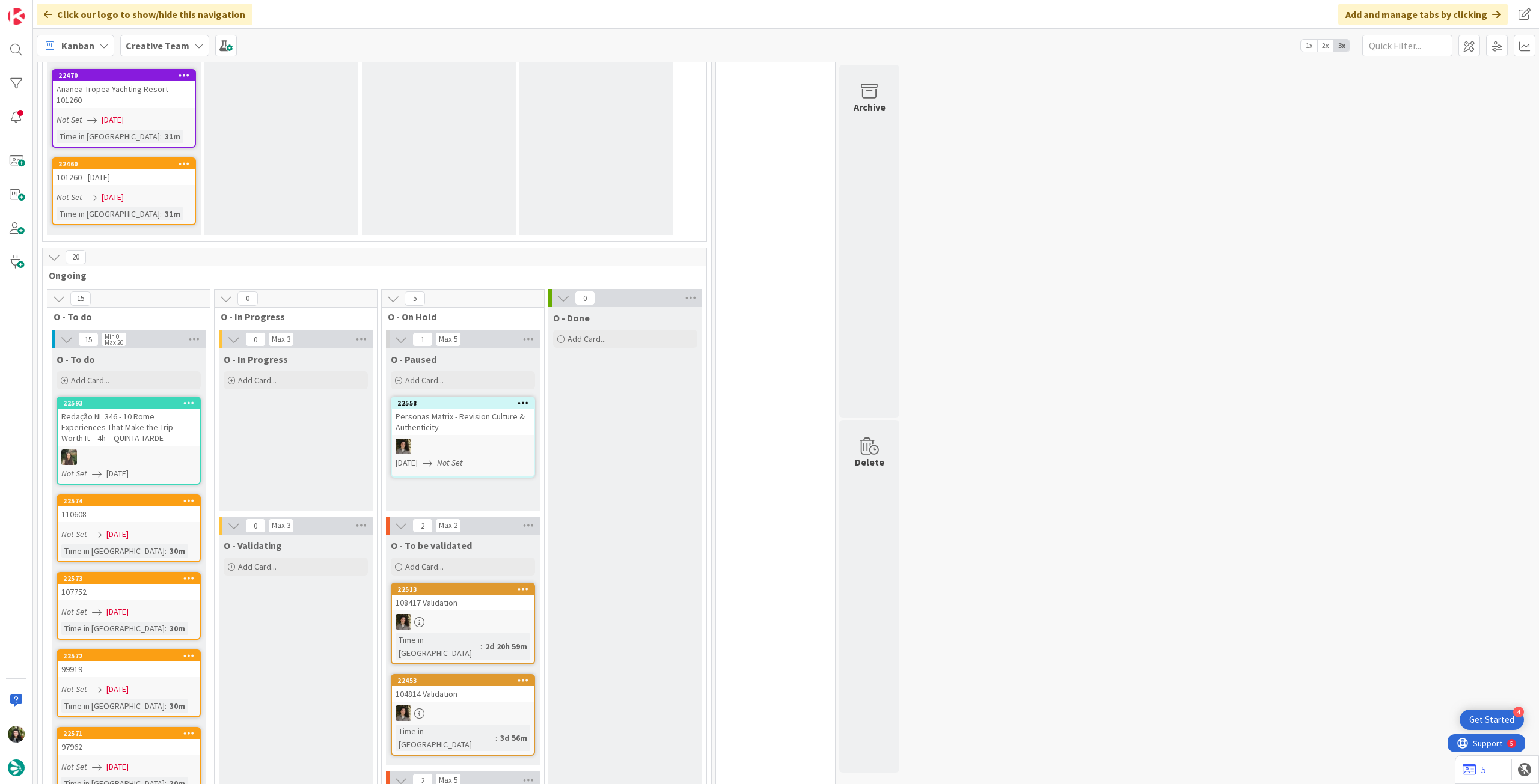
click at [195, 399] on div at bounding box center [188, 403] width 21 height 8
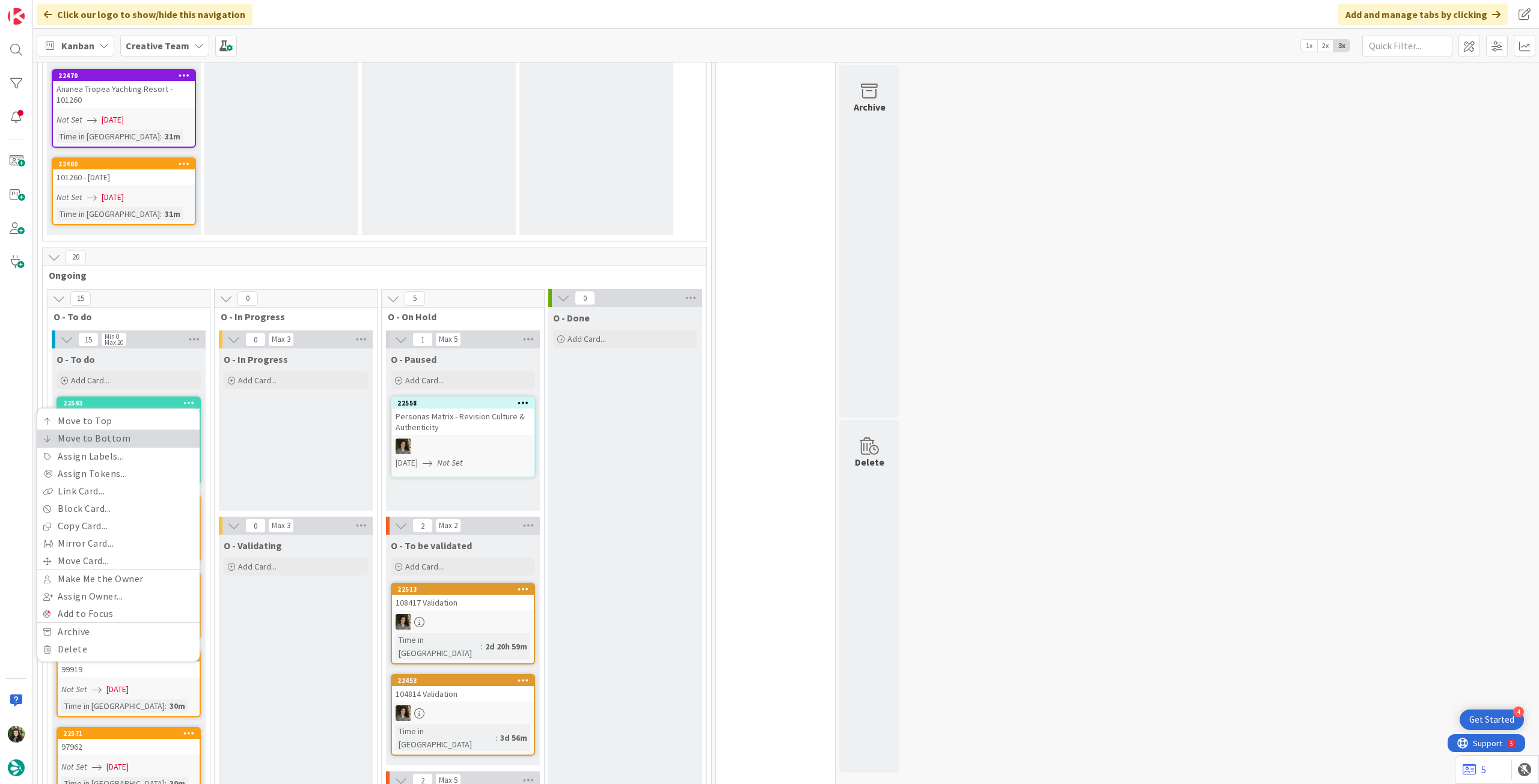
click at [172, 430] on link "Move to Bottom" at bounding box center [119, 438] width 162 height 18
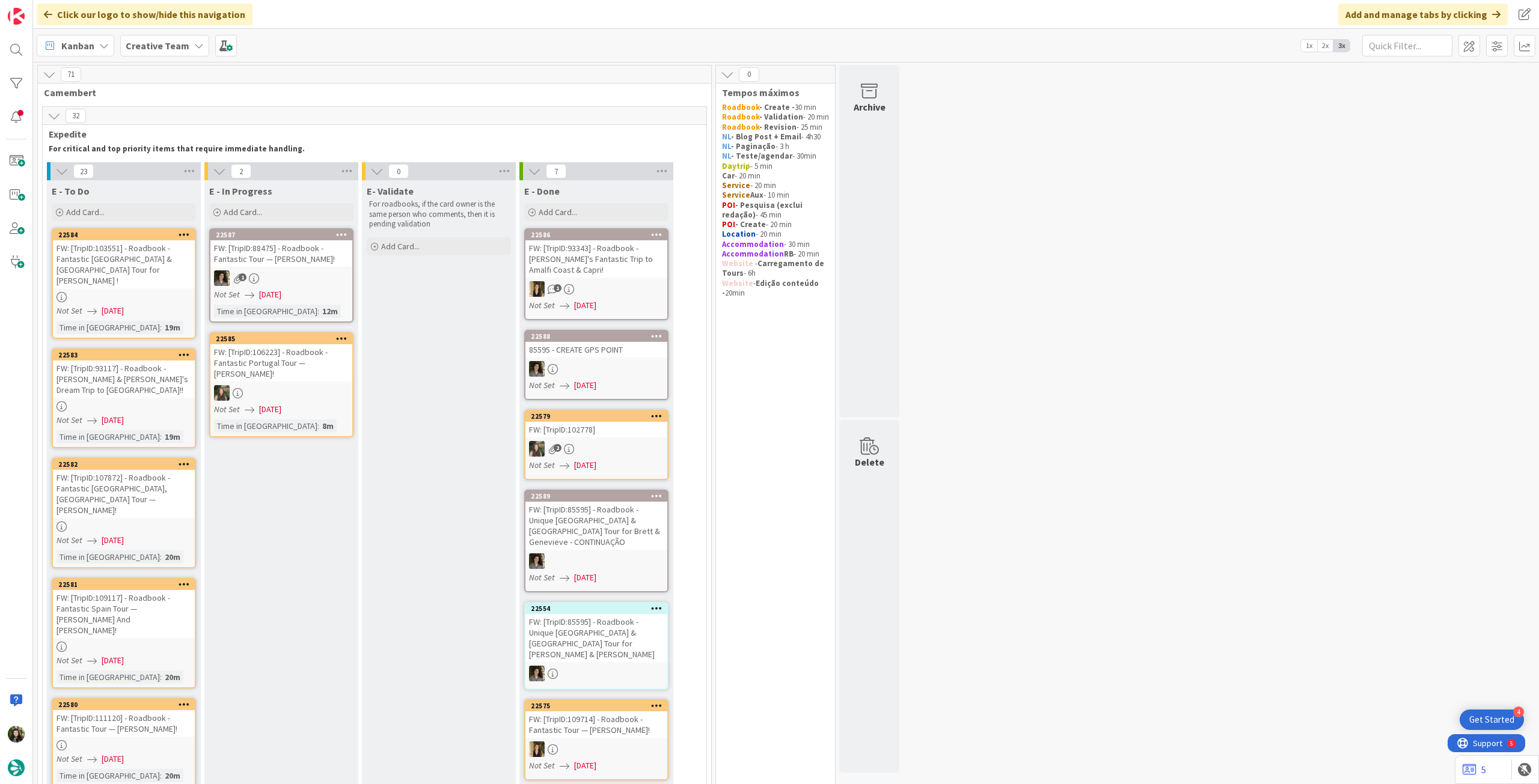
click at [179, 44] on b "Creative Team" at bounding box center [157, 46] width 64 height 12
click at [180, 175] on h4 "Creative Team - Análise" at bounding box center [215, 172] width 163 height 12
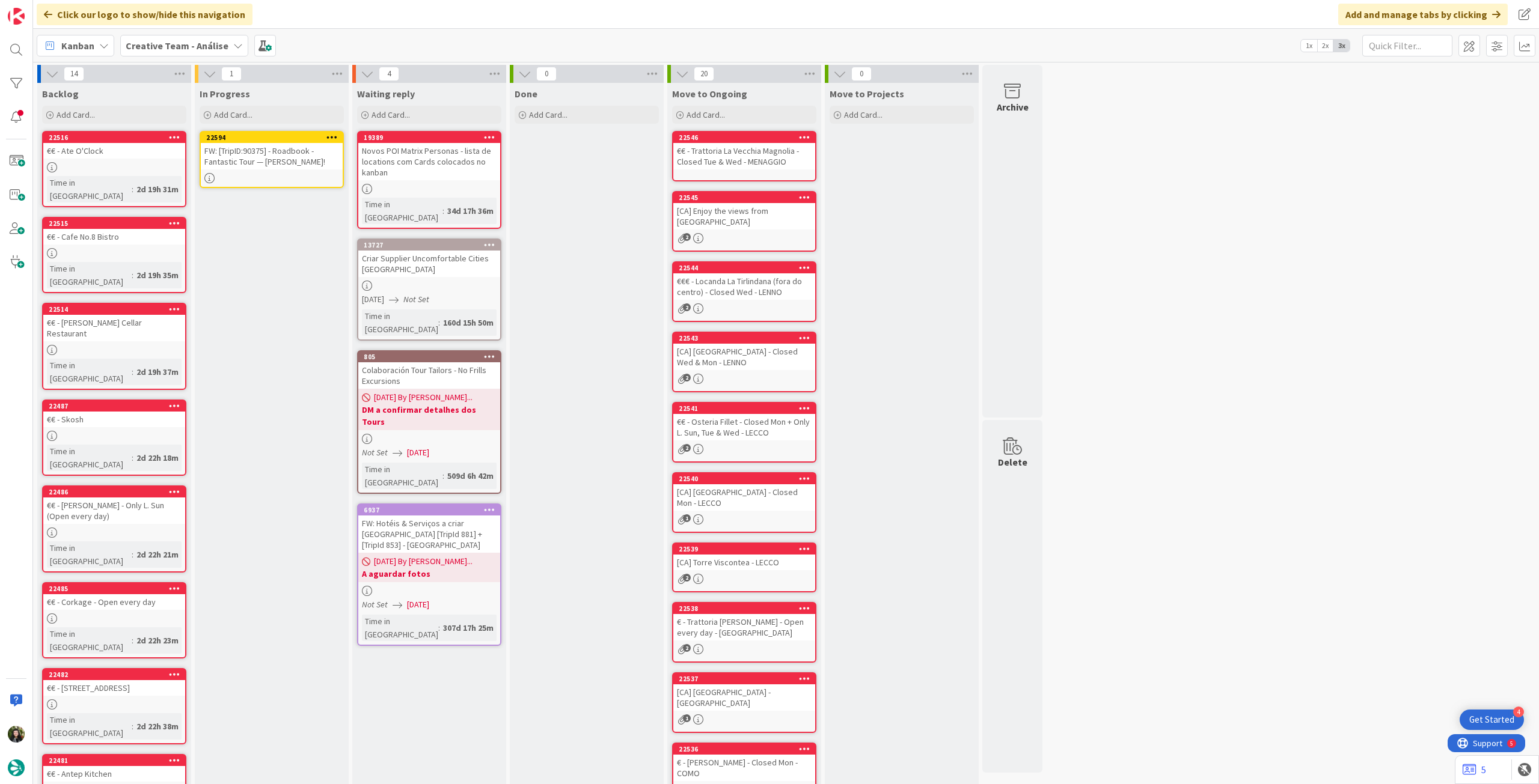
click at [294, 163] on div "FW: [TripID:90375] - Roadbook - Fantastic Tour — [PERSON_NAME]!" at bounding box center [271, 156] width 142 height 27
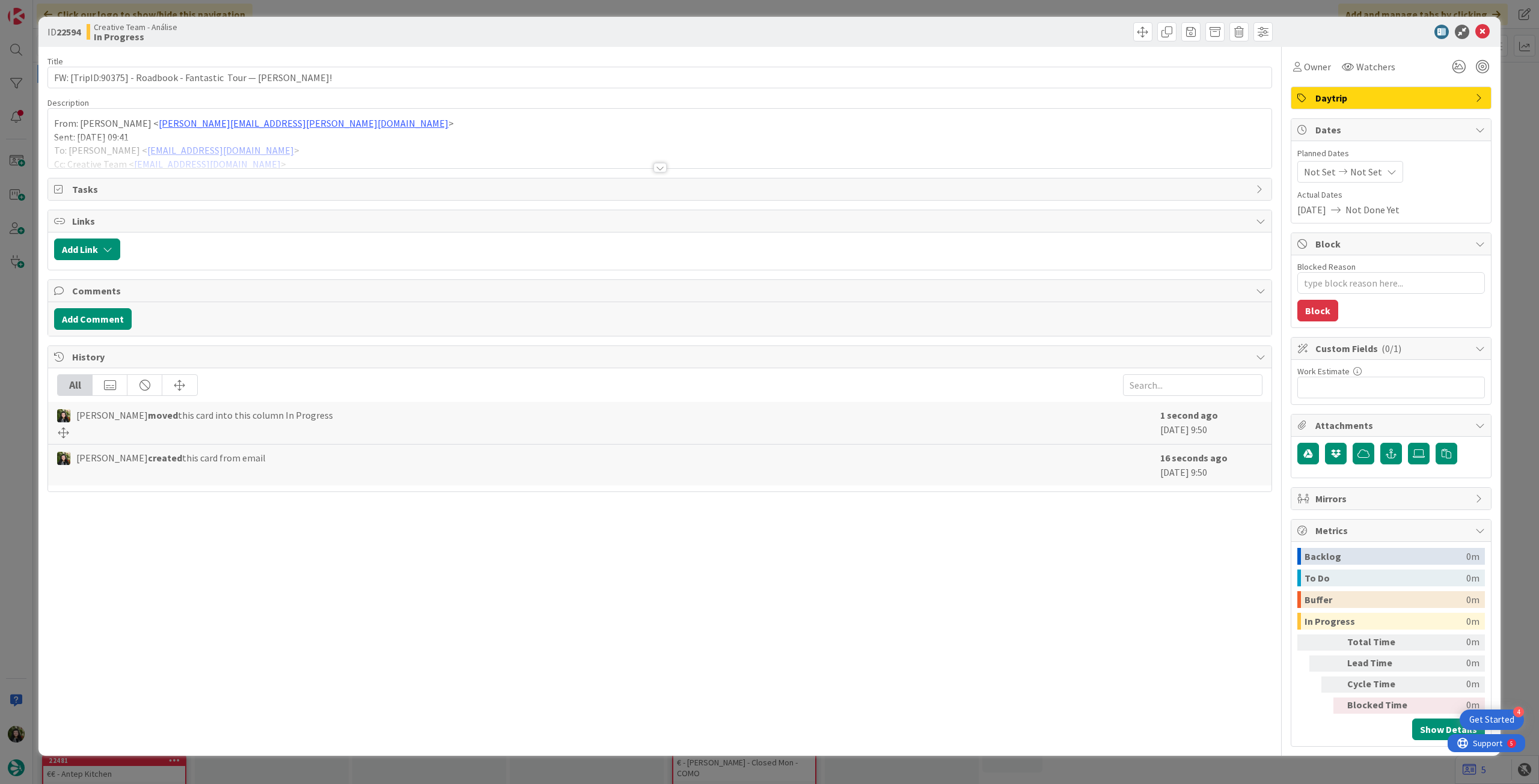
click at [1363, 165] on span "Not Set" at bounding box center [1367, 172] width 32 height 15
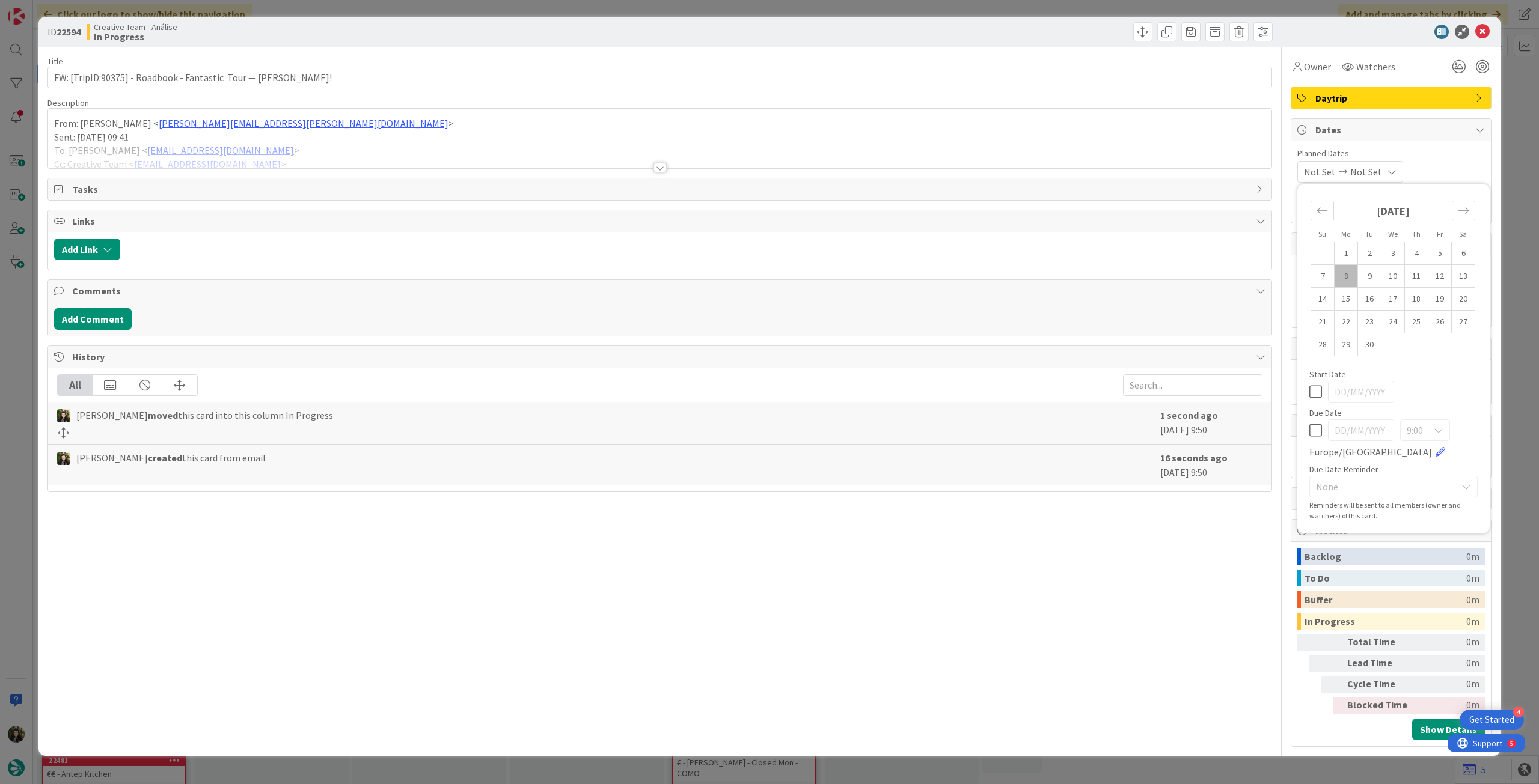
click at [1321, 434] on icon at bounding box center [1315, 430] width 12 height 15
click at [1480, 35] on icon at bounding box center [1482, 31] width 15 height 15
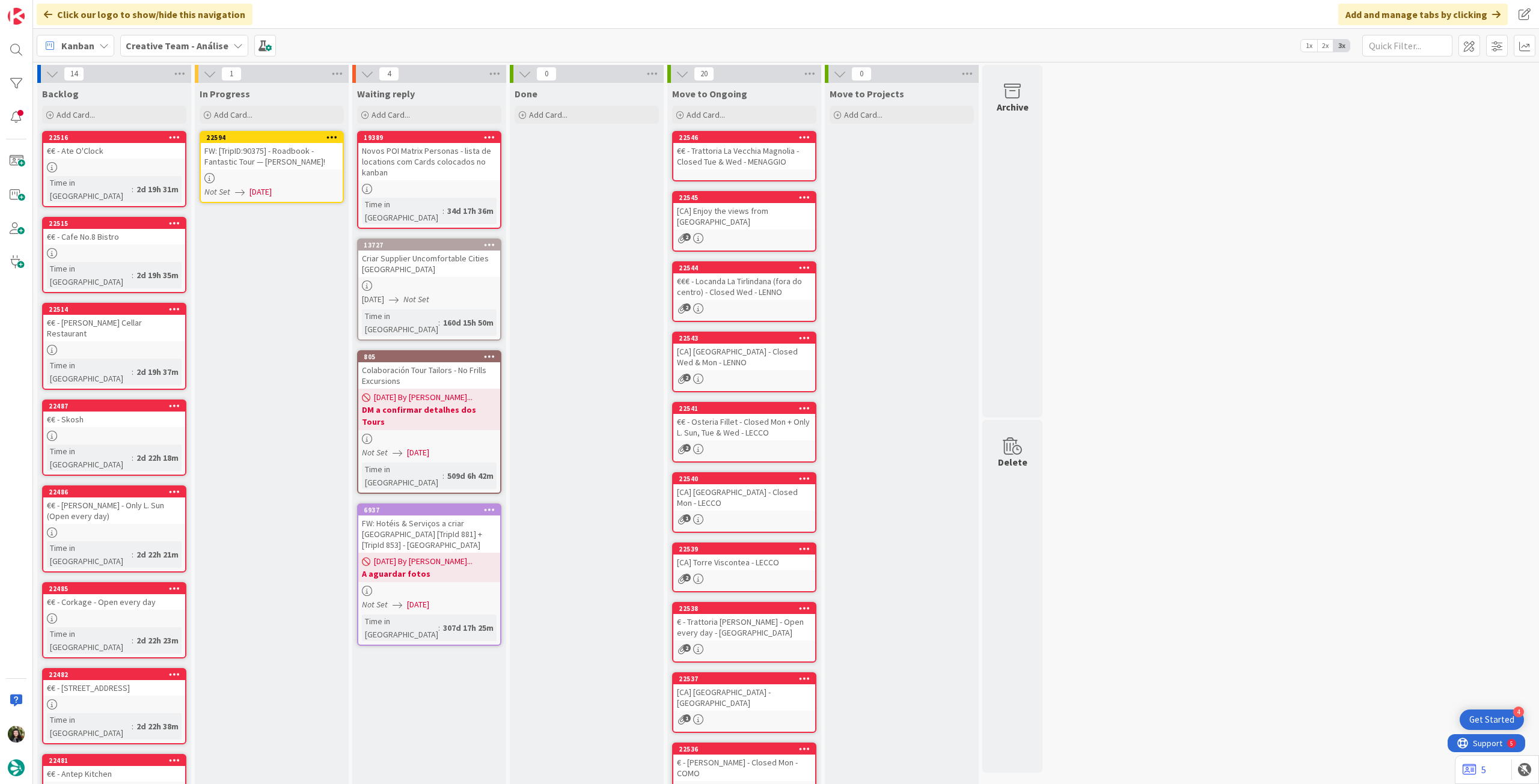
click at [335, 136] on icon at bounding box center [332, 136] width 11 height 8
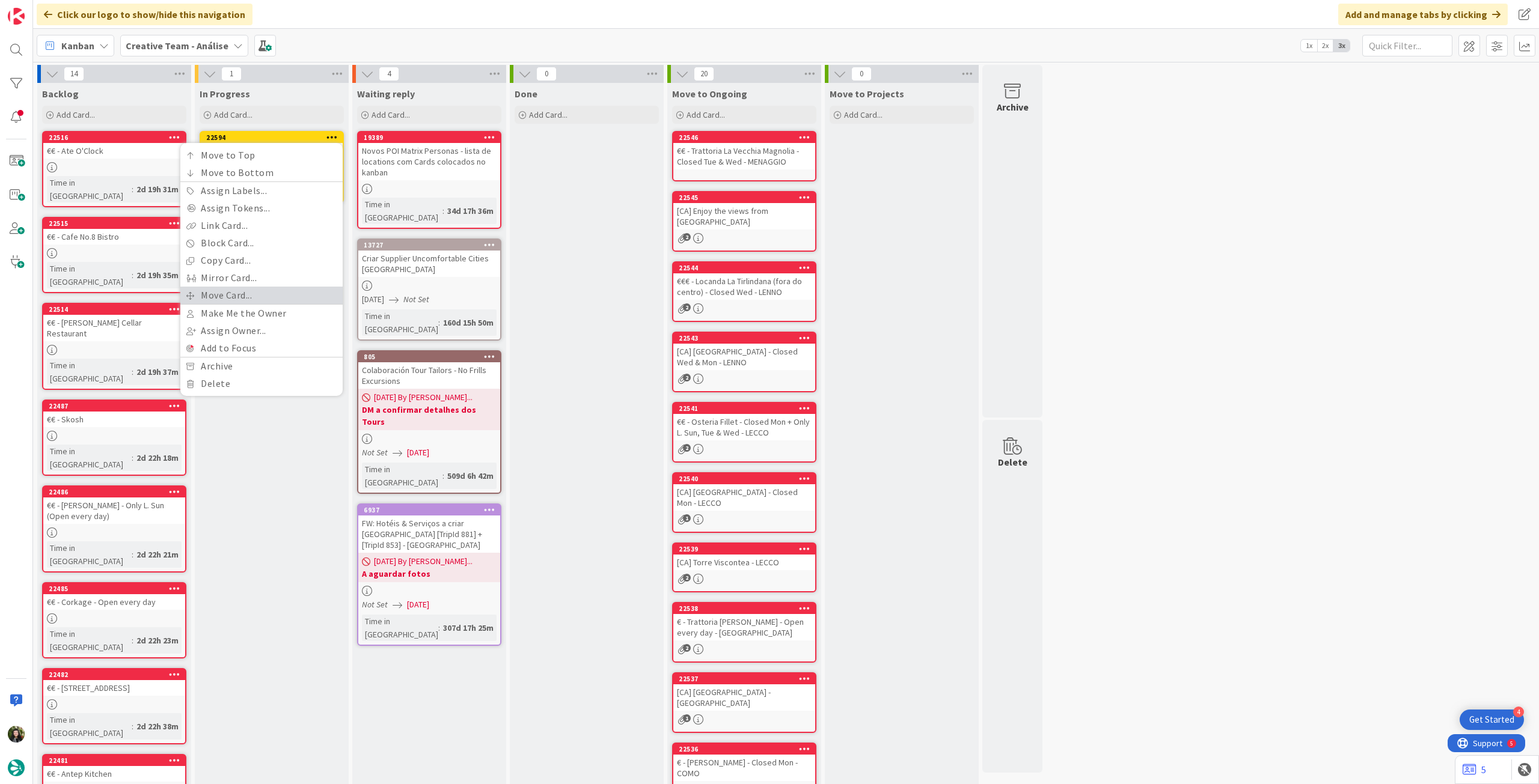
click at [243, 291] on link "Move Card..." at bounding box center [261, 295] width 162 height 18
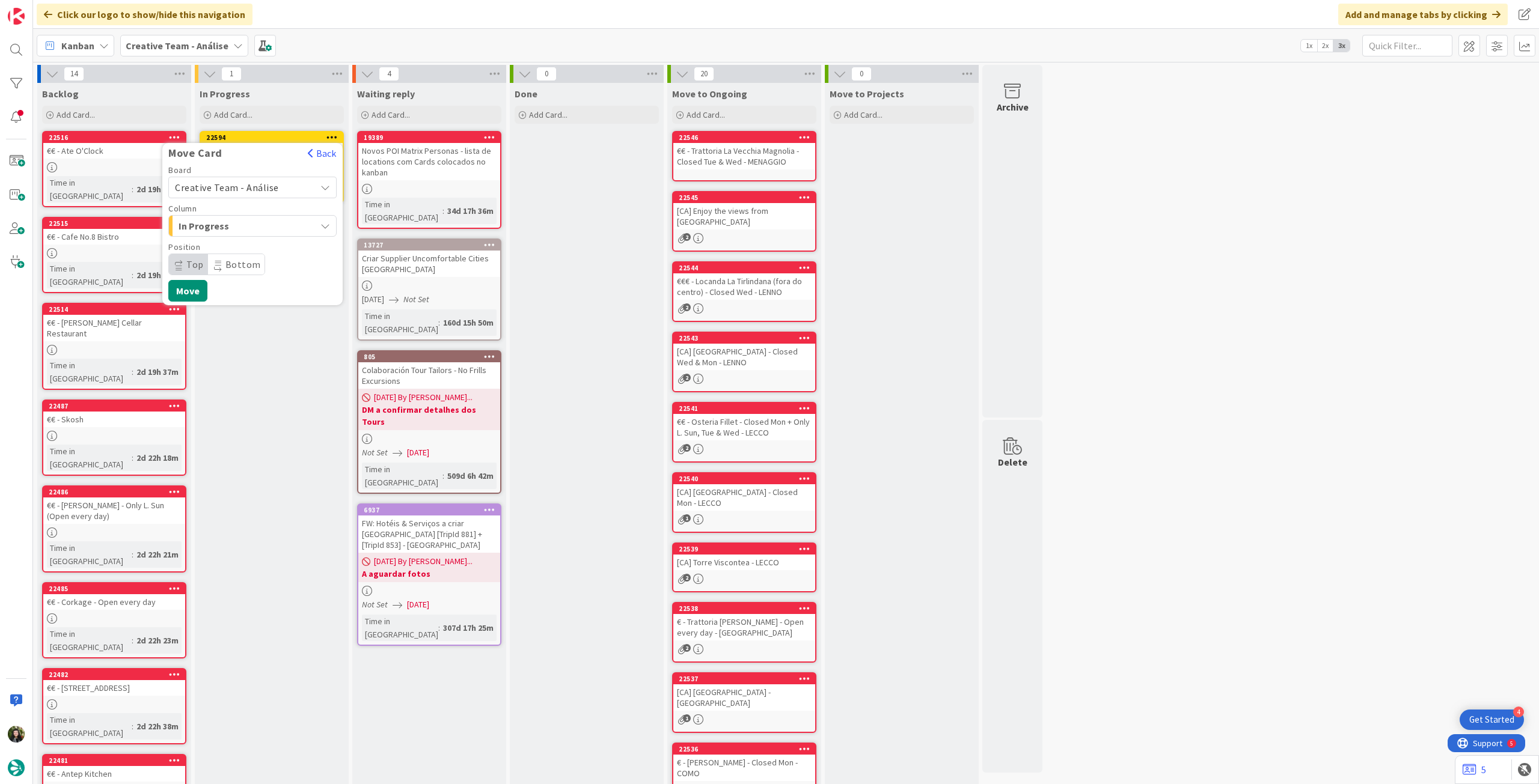
click at [253, 183] on span "Creative Team - Análise" at bounding box center [227, 188] width 104 height 12
click at [246, 242] on span "Creative Team" at bounding box center [260, 244] width 139 height 18
click at [241, 259] on span "Daytrip" at bounding box center [252, 264] width 116 height 17
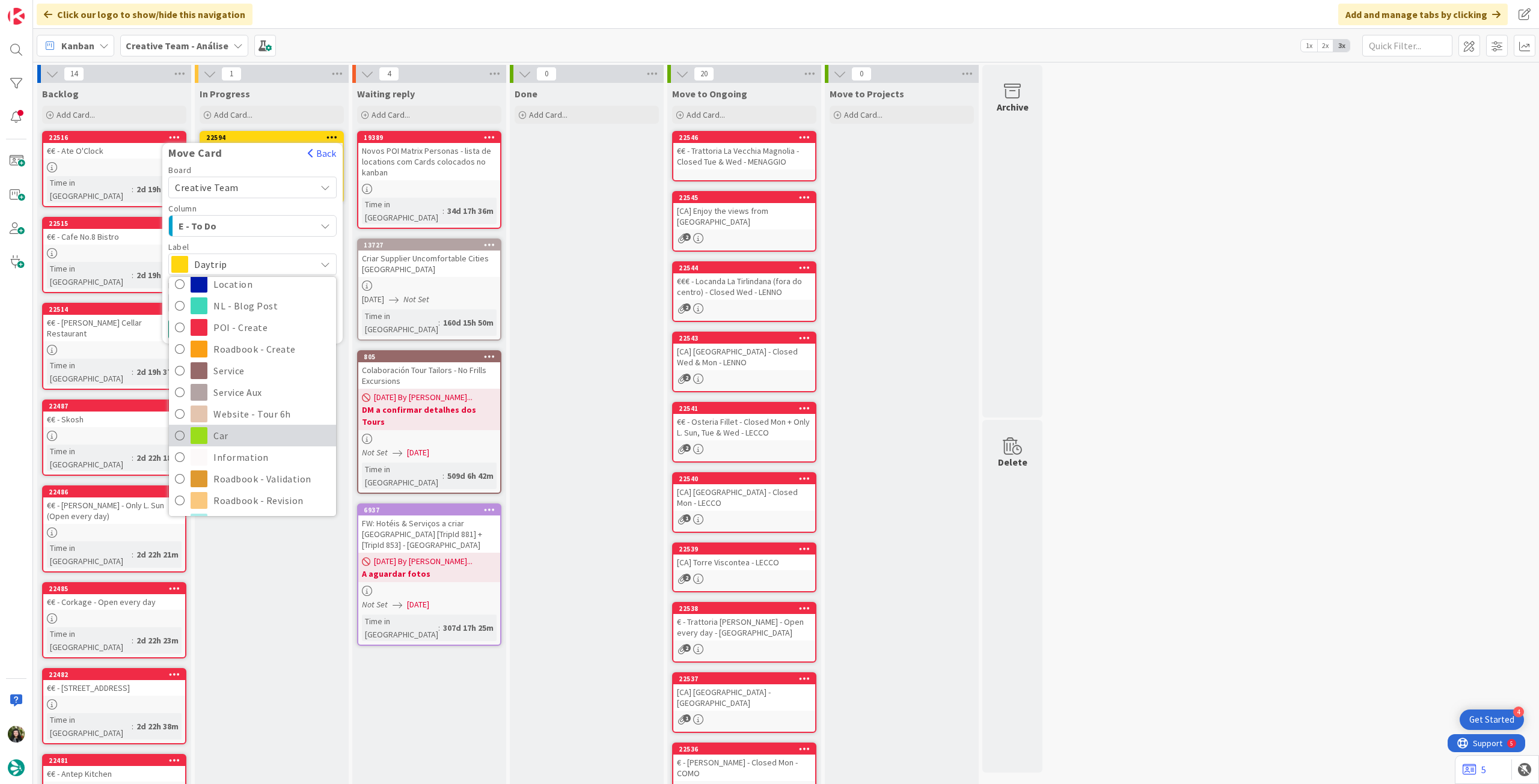
scroll to position [160, 0]
click at [264, 434] on span "Roadbook - Revision" at bounding box center [272, 436] width 116 height 18
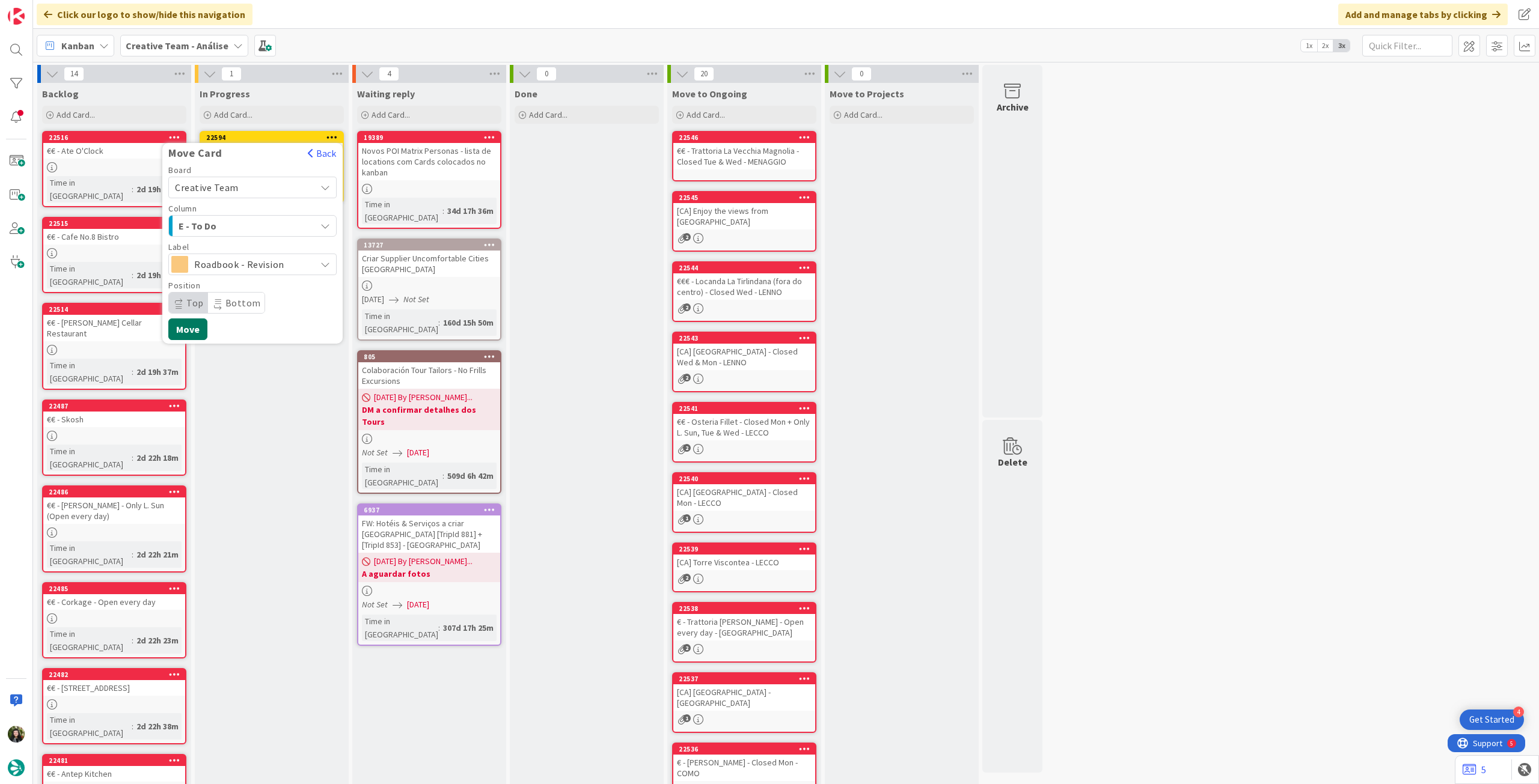
click at [196, 328] on button "Move" at bounding box center [188, 329] width 39 height 21
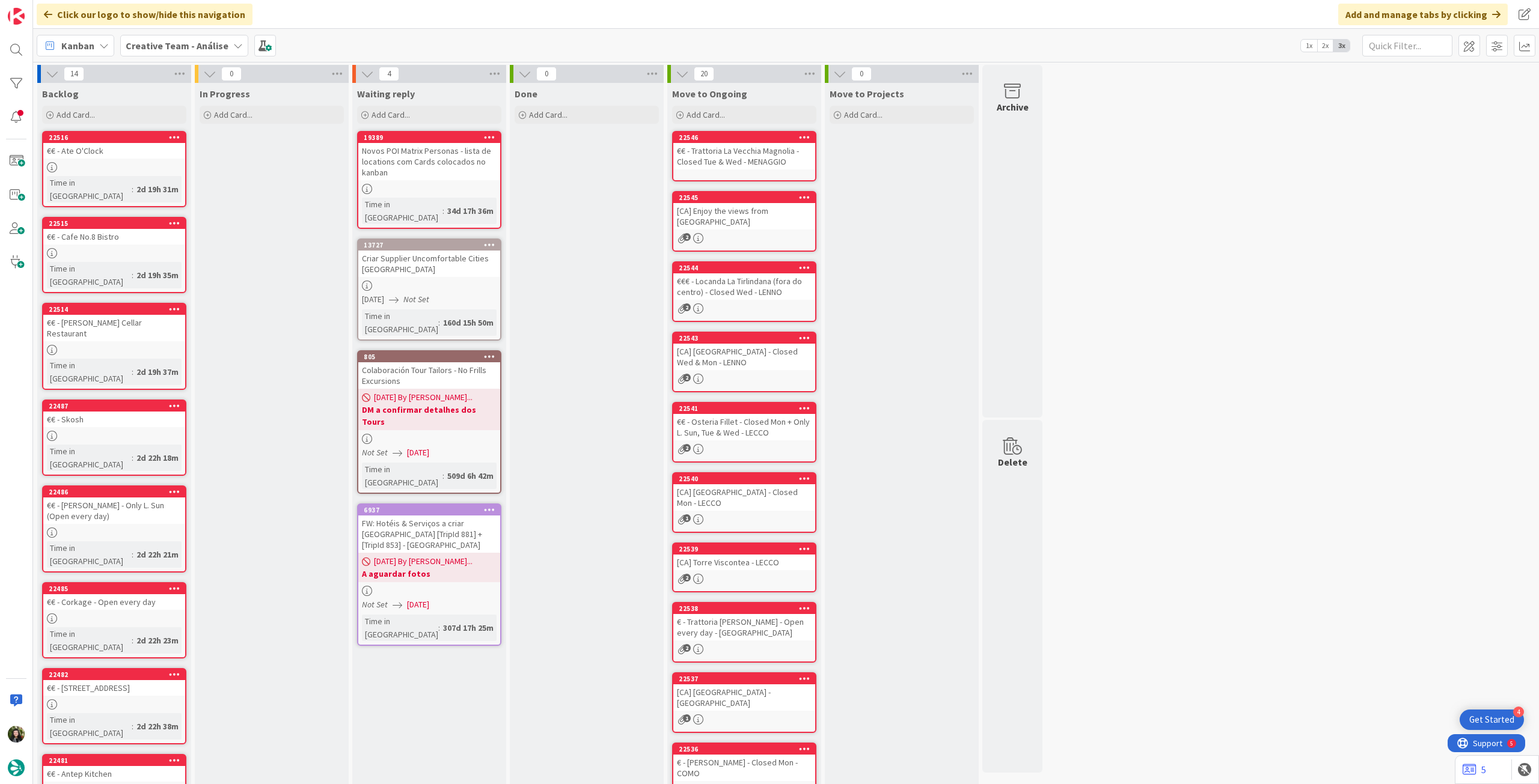
click at [175, 34] on div "Kanban Creative Team - Análise 1x 2x 3x" at bounding box center [786, 45] width 1506 height 33
click at [178, 46] on b "Creative Team - Análise" at bounding box center [177, 46] width 103 height 12
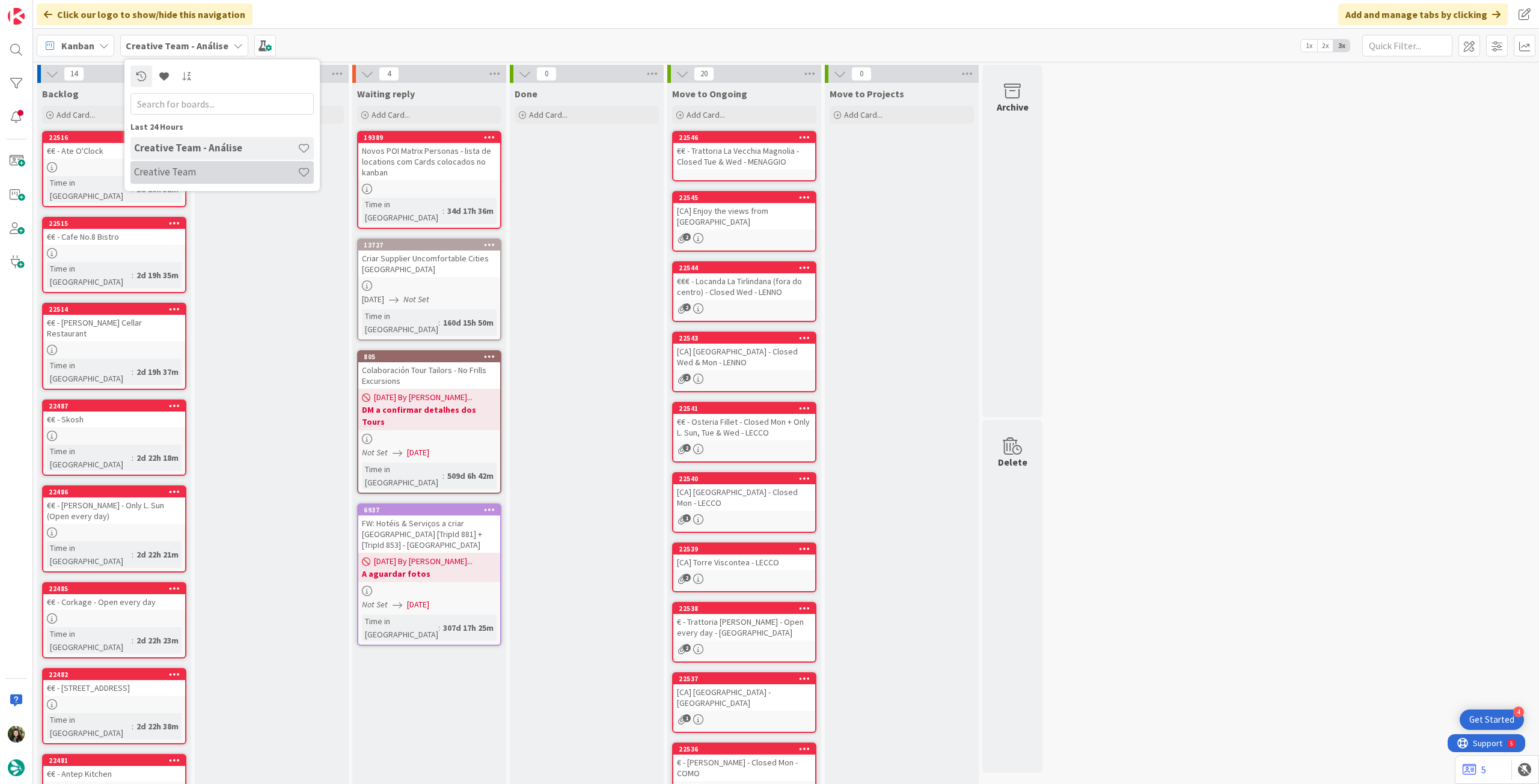
click at [205, 177] on h4 "Creative Team" at bounding box center [215, 172] width 163 height 12
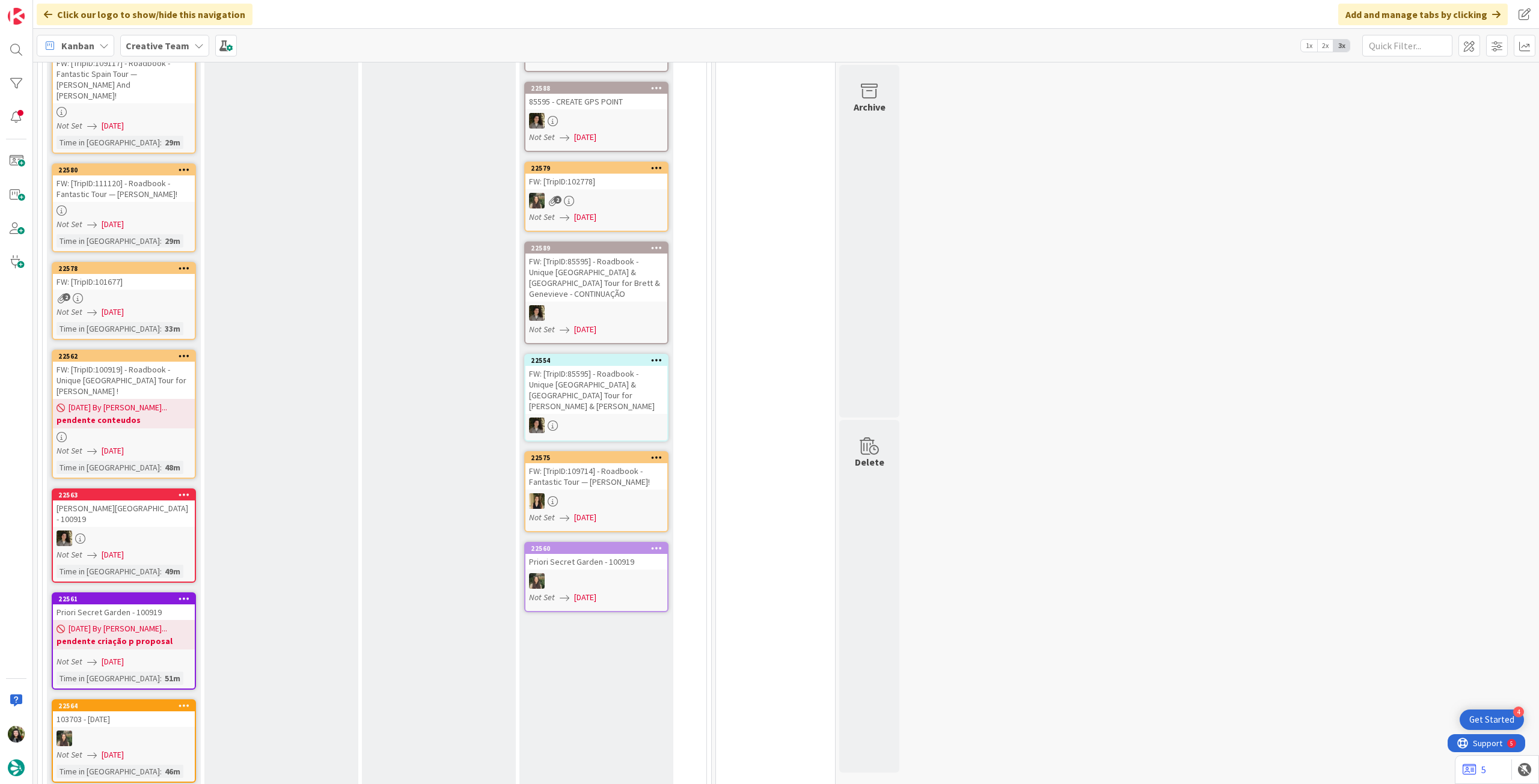
scroll to position [375, 0]
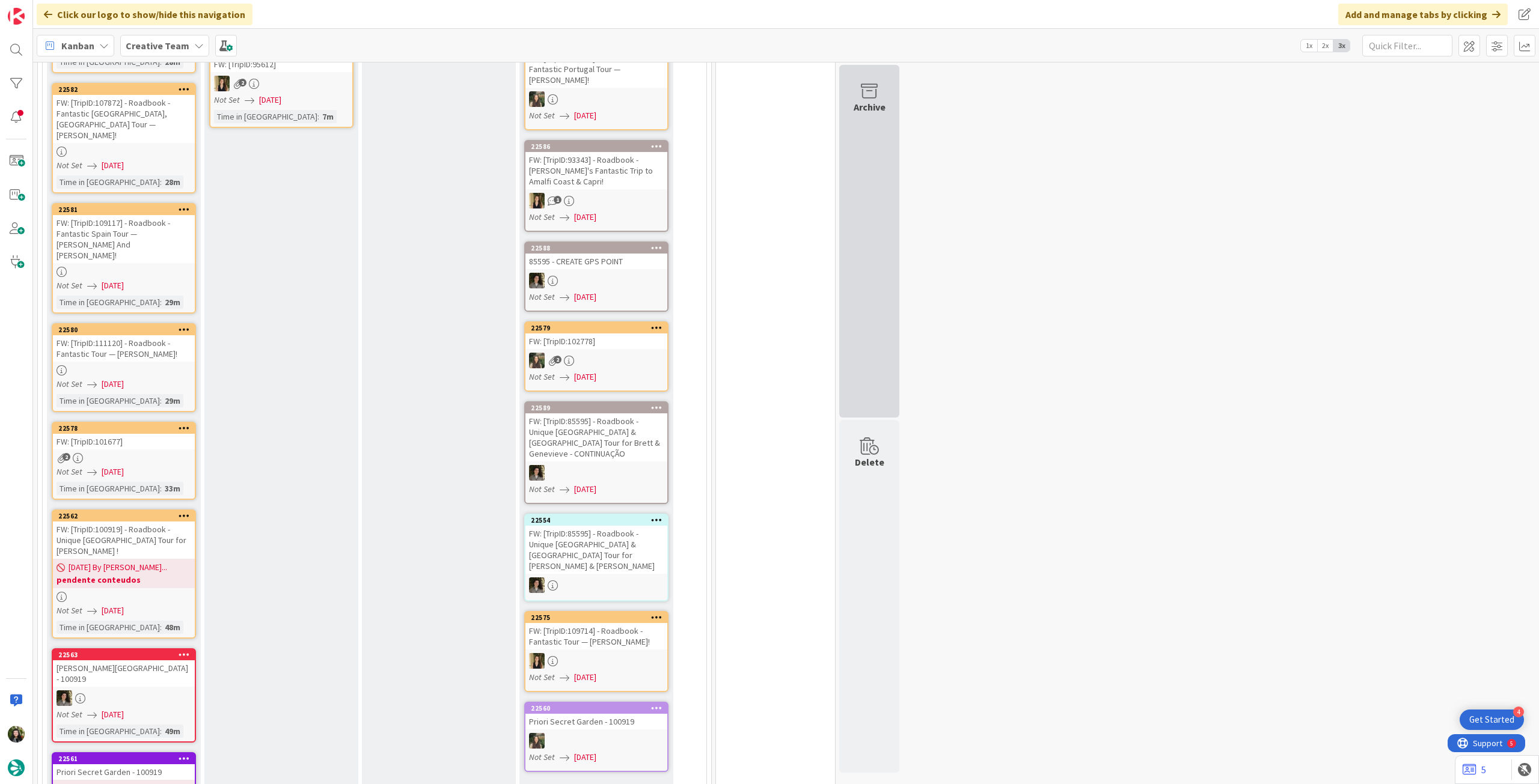
click at [857, 100] on div "Archive" at bounding box center [869, 106] width 32 height 15
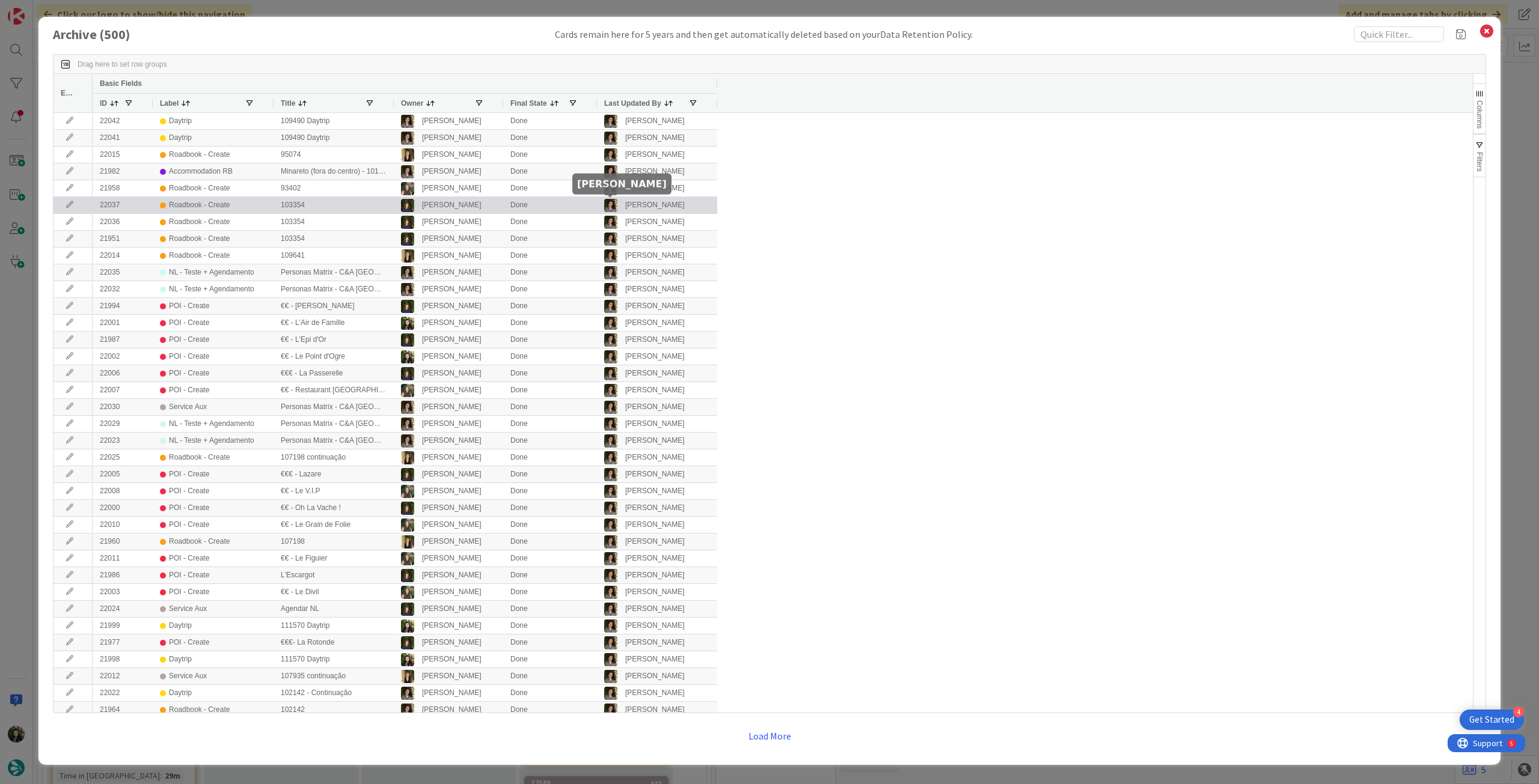
scroll to position [375, 0]
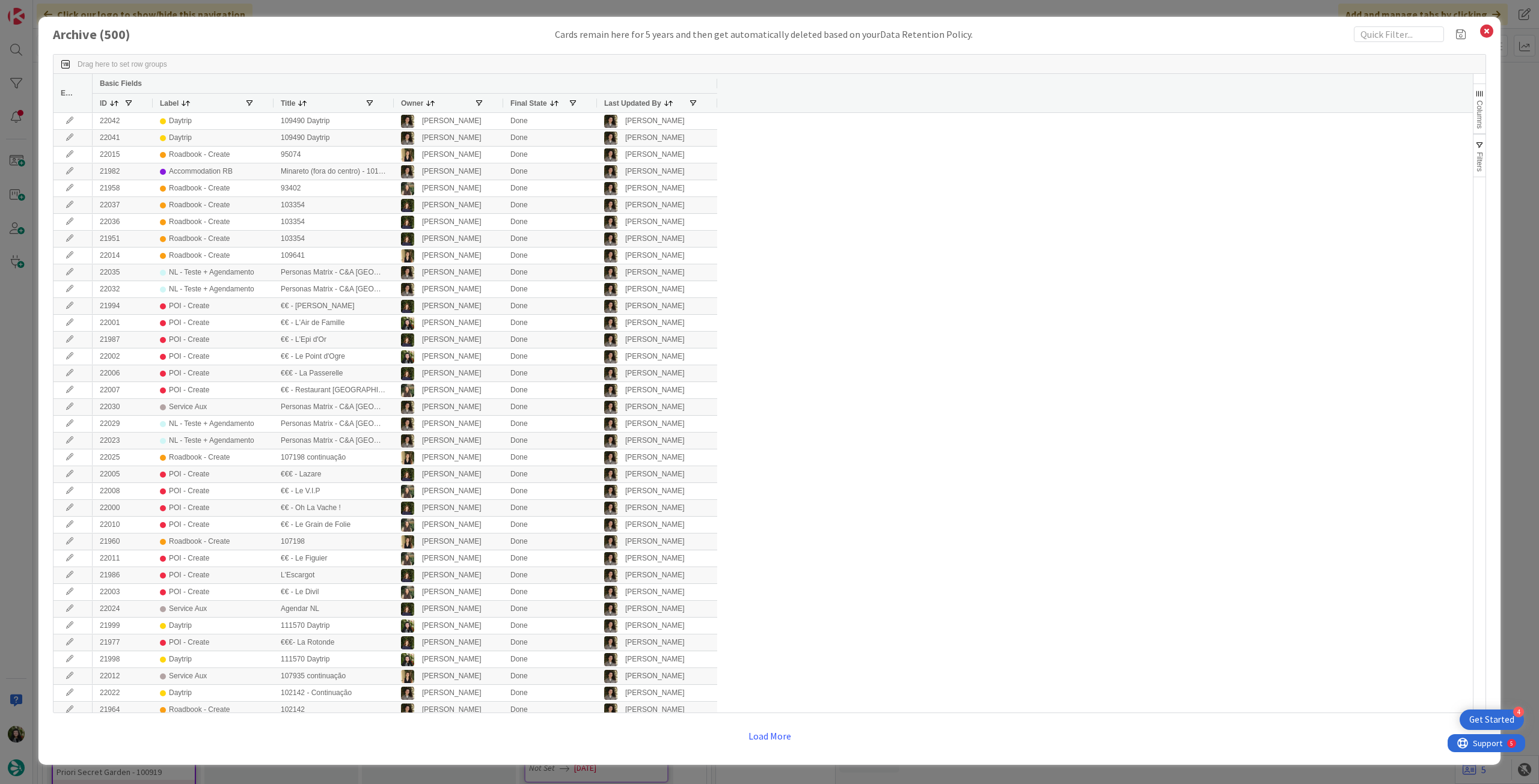
click at [1480, 148] on span "button" at bounding box center [1479, 145] width 10 height 10
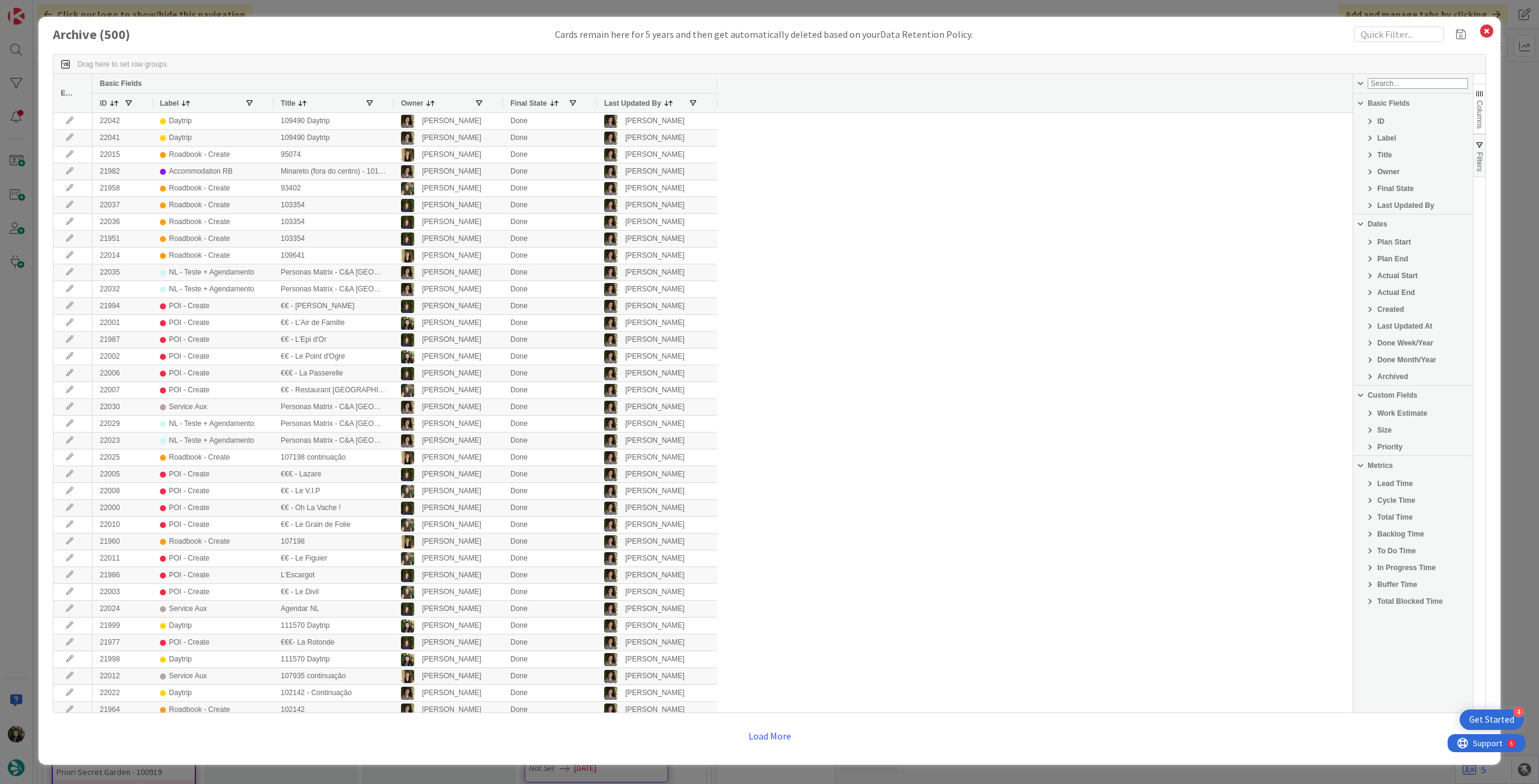
click at [1413, 292] on div "Actual End" at bounding box center [1413, 292] width 120 height 15
type input "[DATE]"
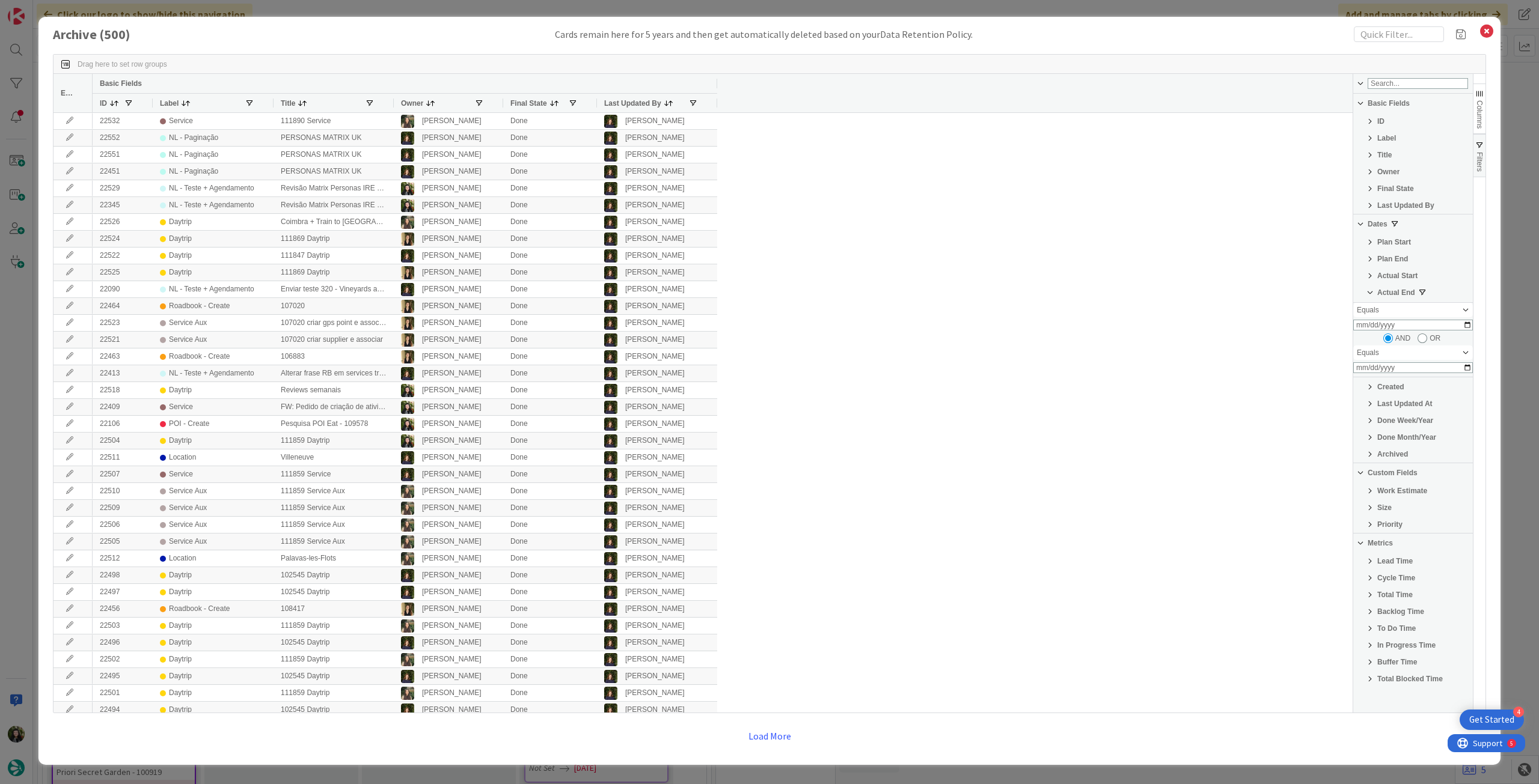
click at [413, 105] on span "Owner" at bounding box center [411, 103] width 22 height 8
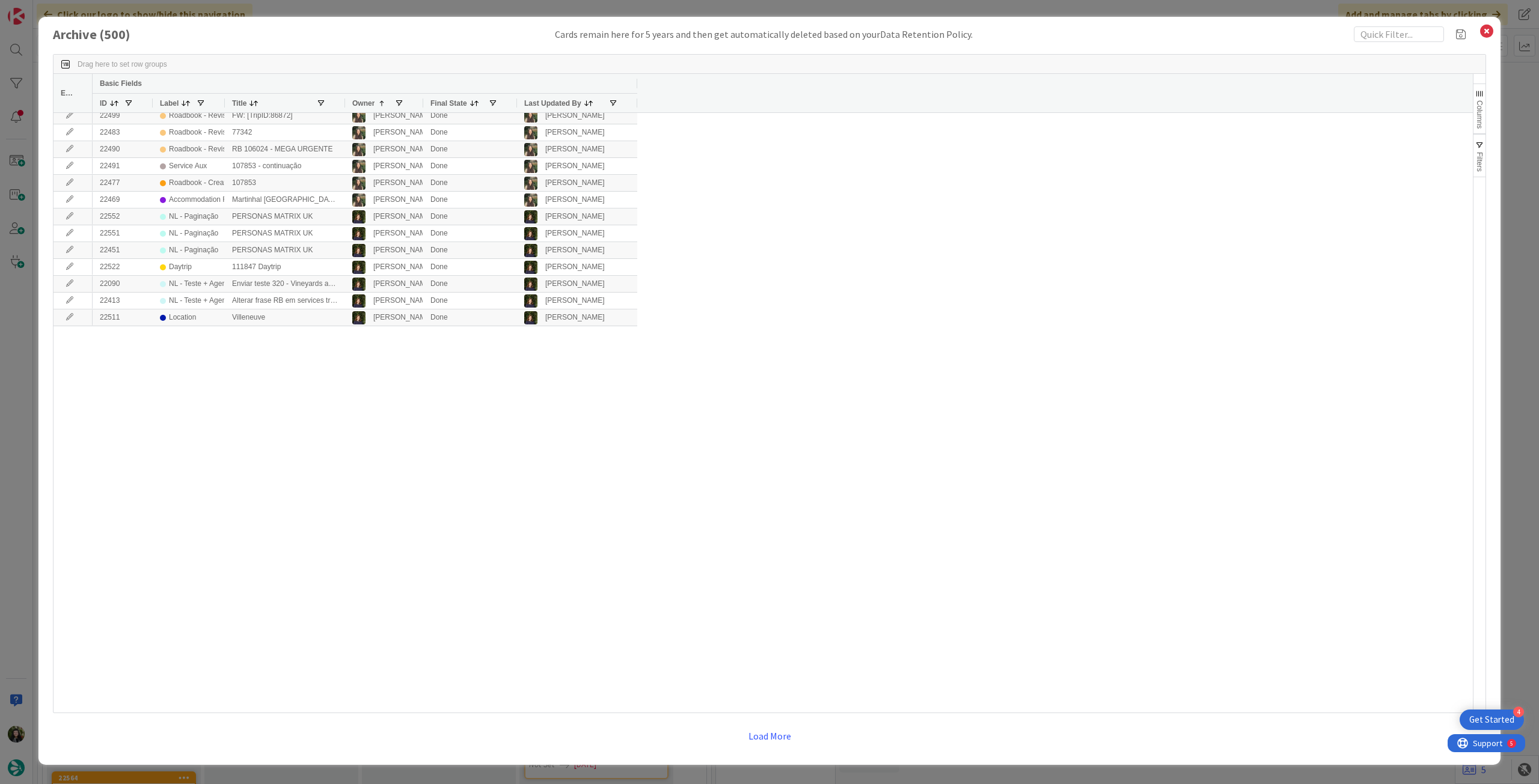
scroll to position [0, 0]
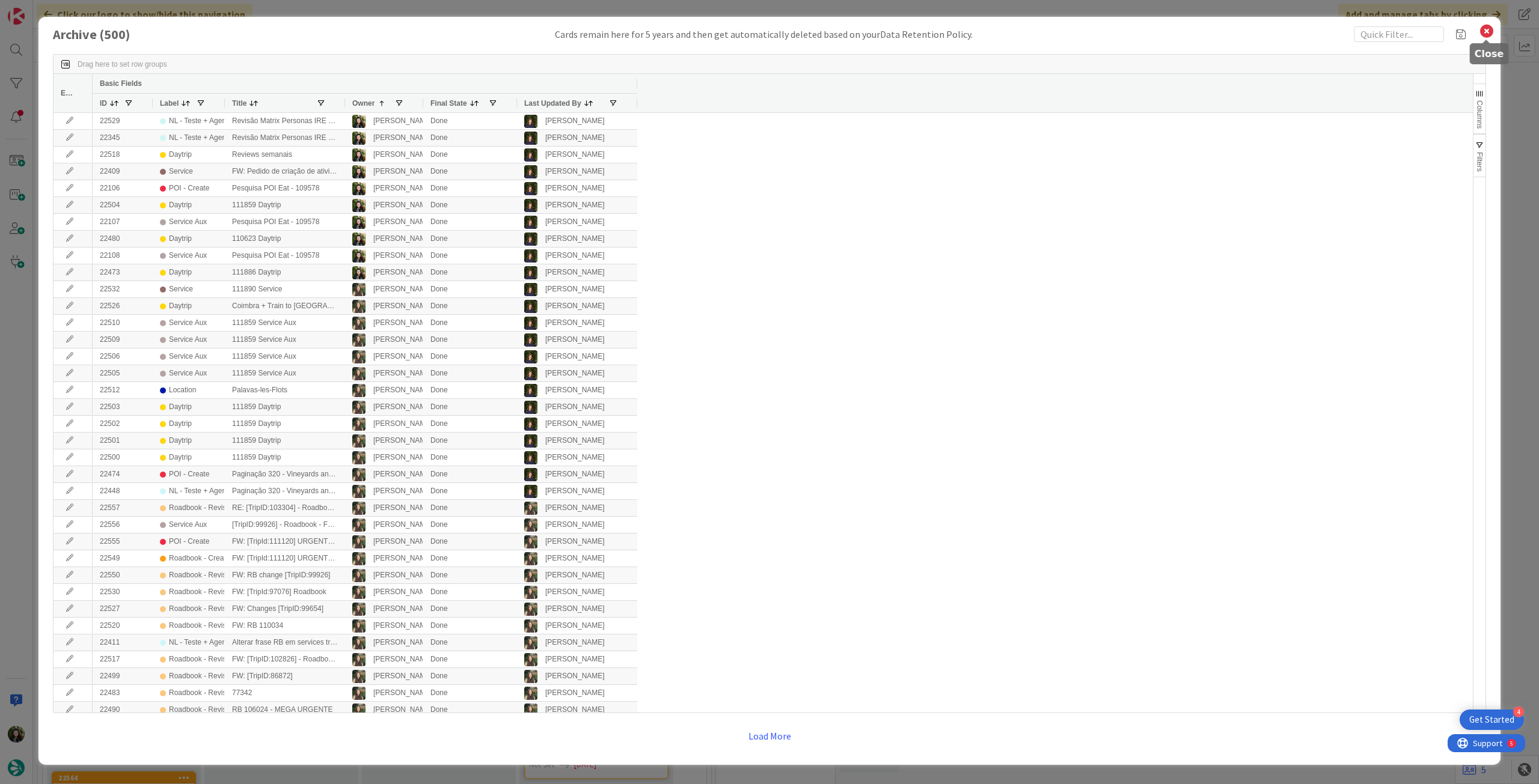
click at [1485, 28] on icon at bounding box center [1487, 31] width 15 height 17
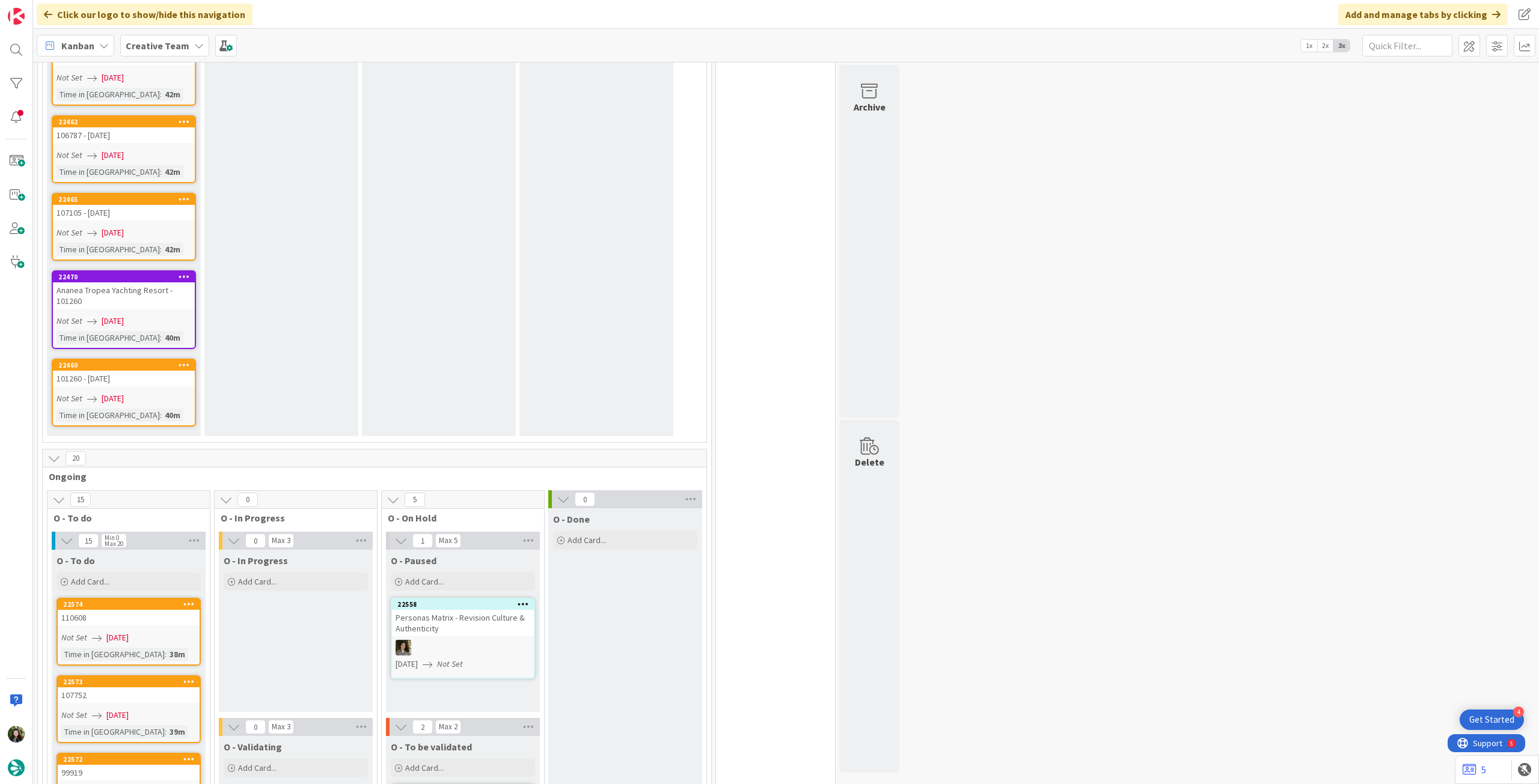
scroll to position [1842, 0]
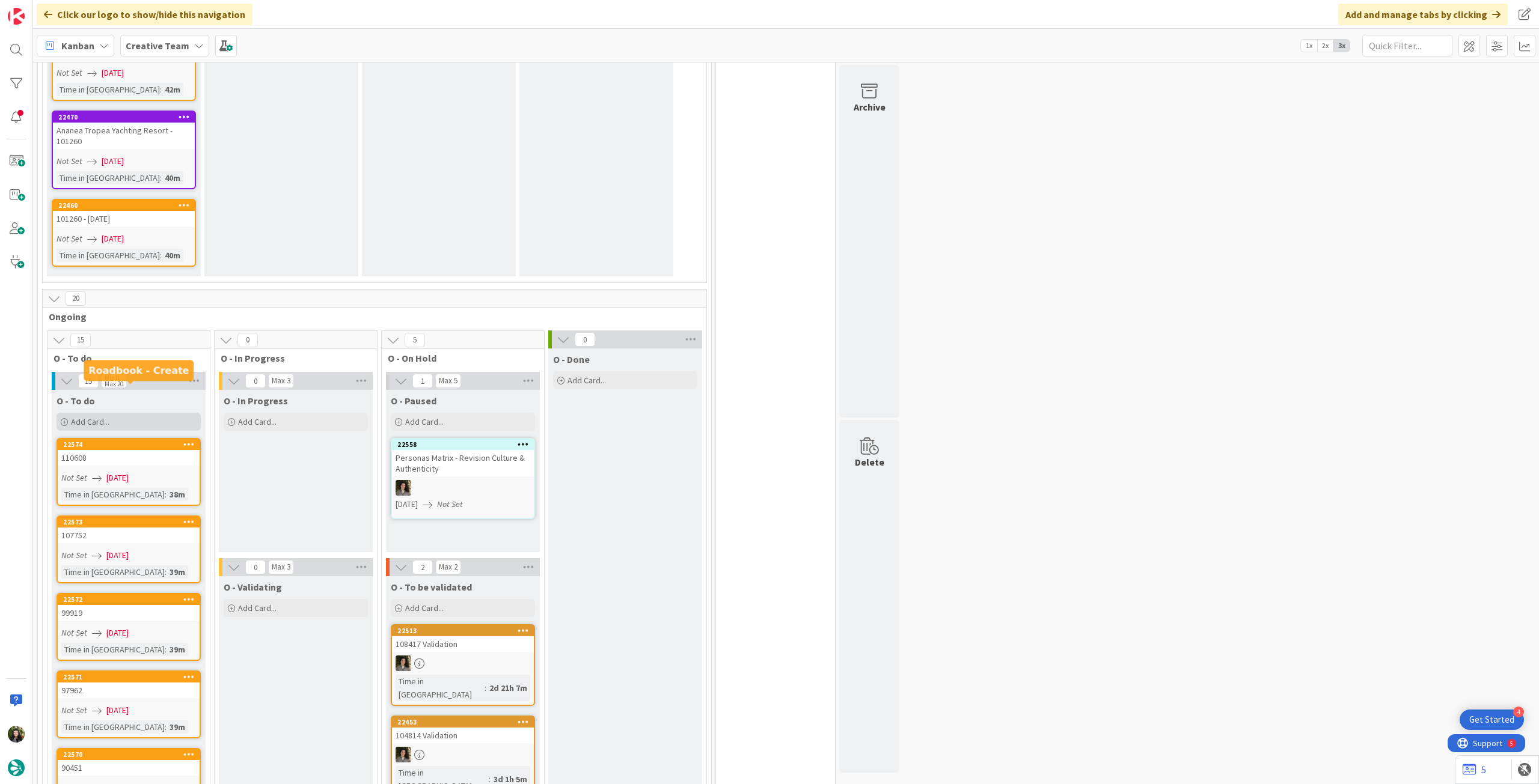
click at [122, 413] on div "Add Card..." at bounding box center [129, 422] width 144 height 18
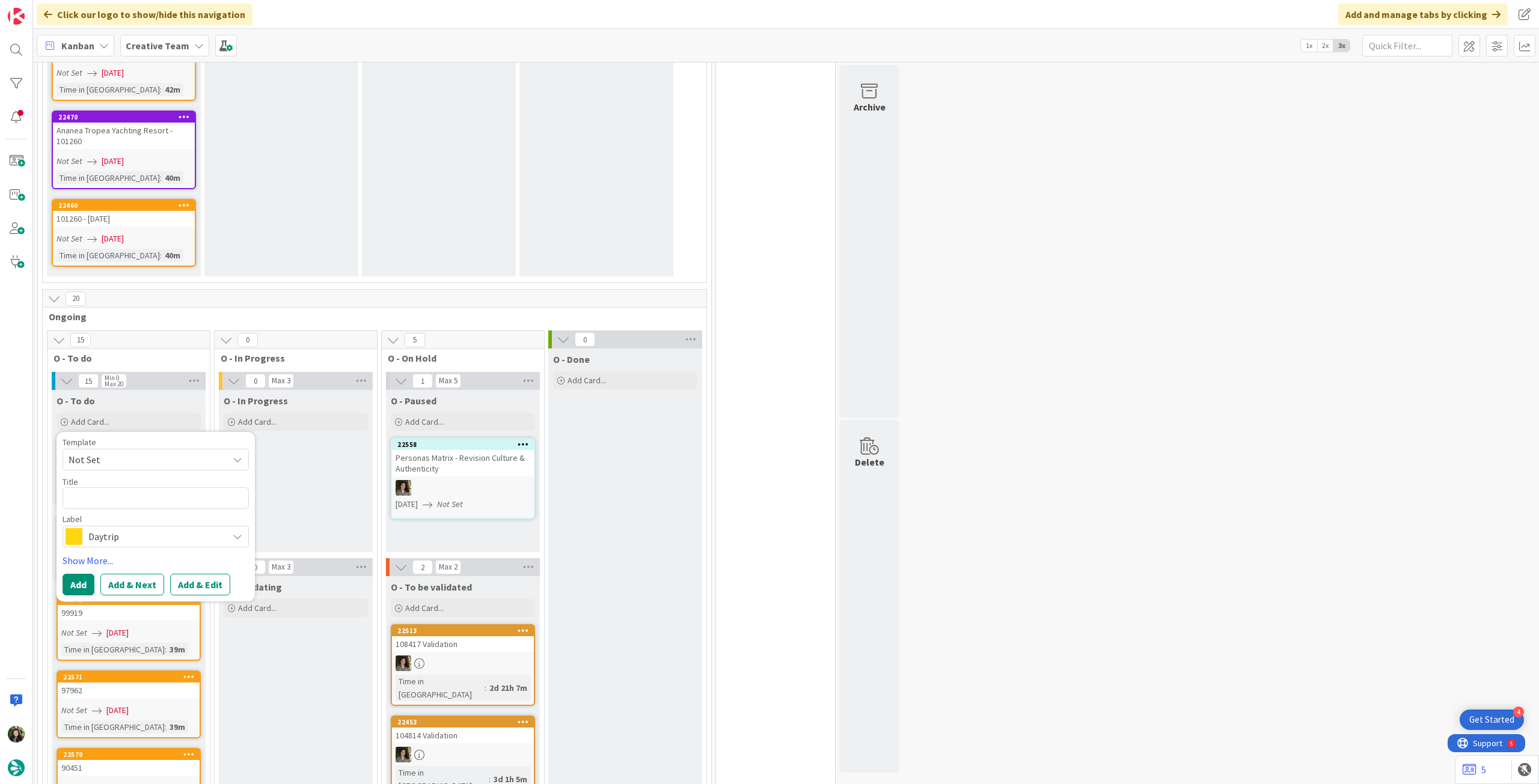
click at [131, 528] on span "Daytrip" at bounding box center [155, 537] width 133 height 17
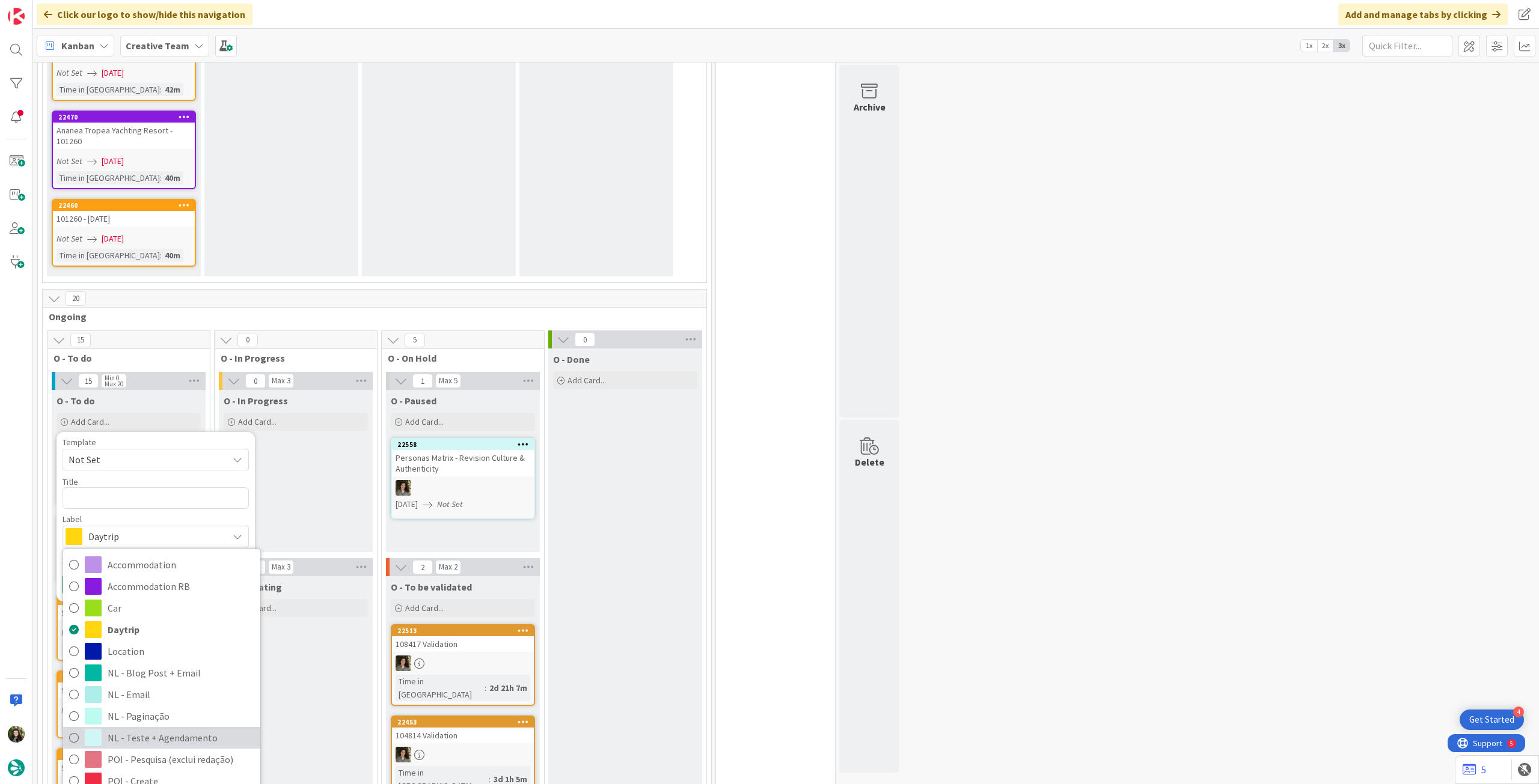
click at [172, 729] on span "NL - Teste + Agendamento" at bounding box center [181, 738] width 147 height 18
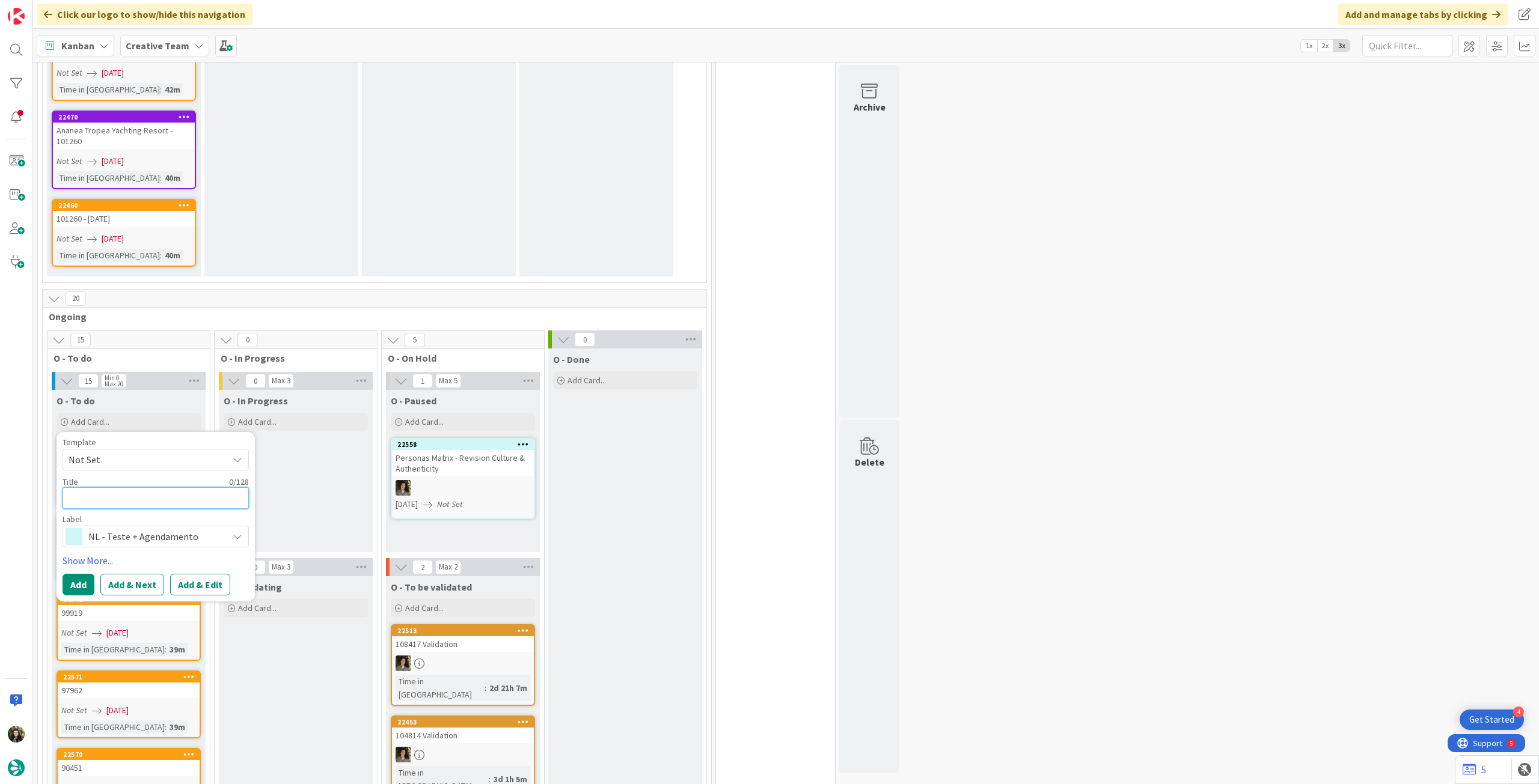
click at [145, 488] on textarea at bounding box center [156, 498] width 186 height 21
type textarea "x"
type textarea "1"
type textarea "x"
type textarea "1"
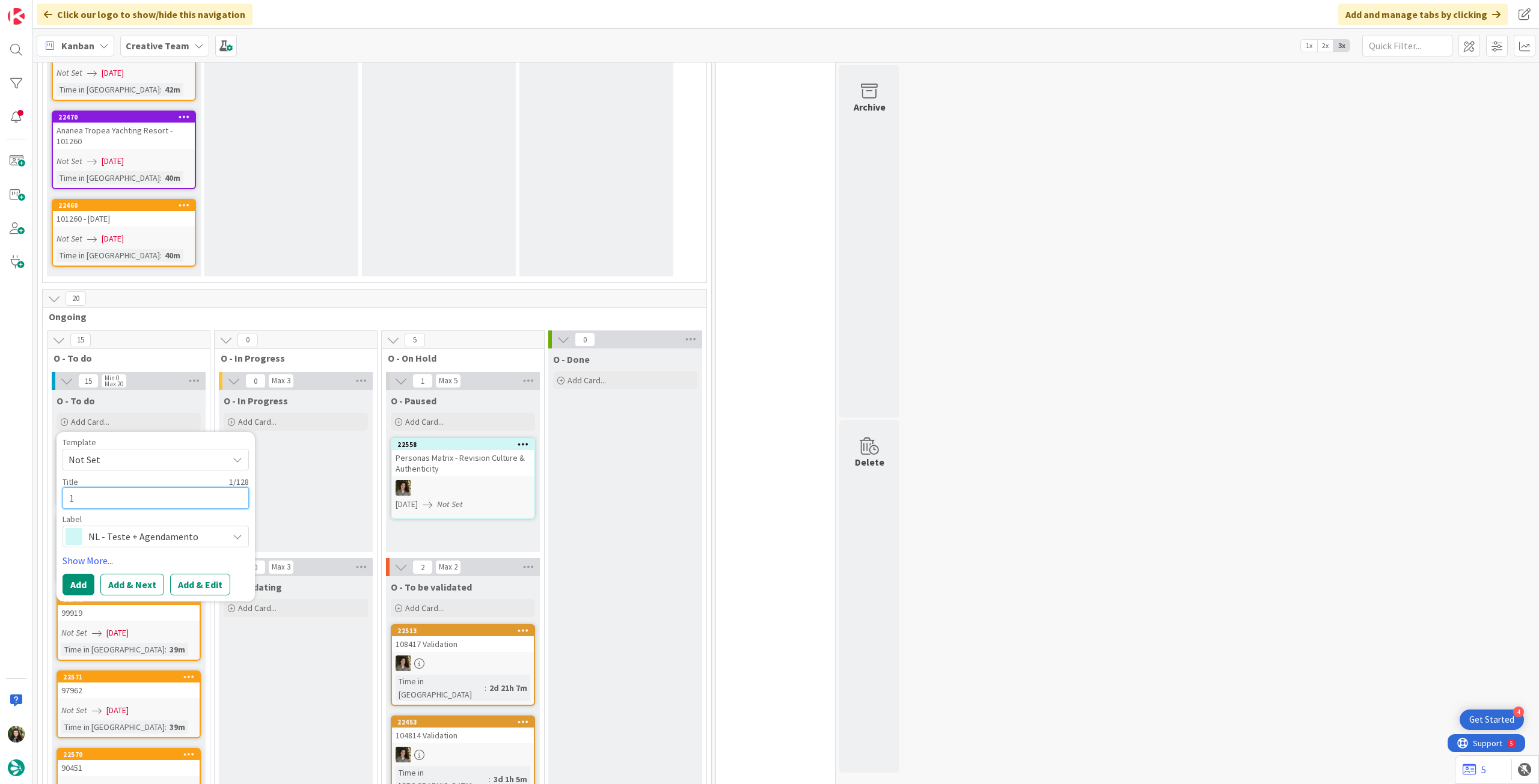
type textarea "x"
type textarea "1 b"
type textarea "x"
type textarea "1 bri"
type textarea "x"
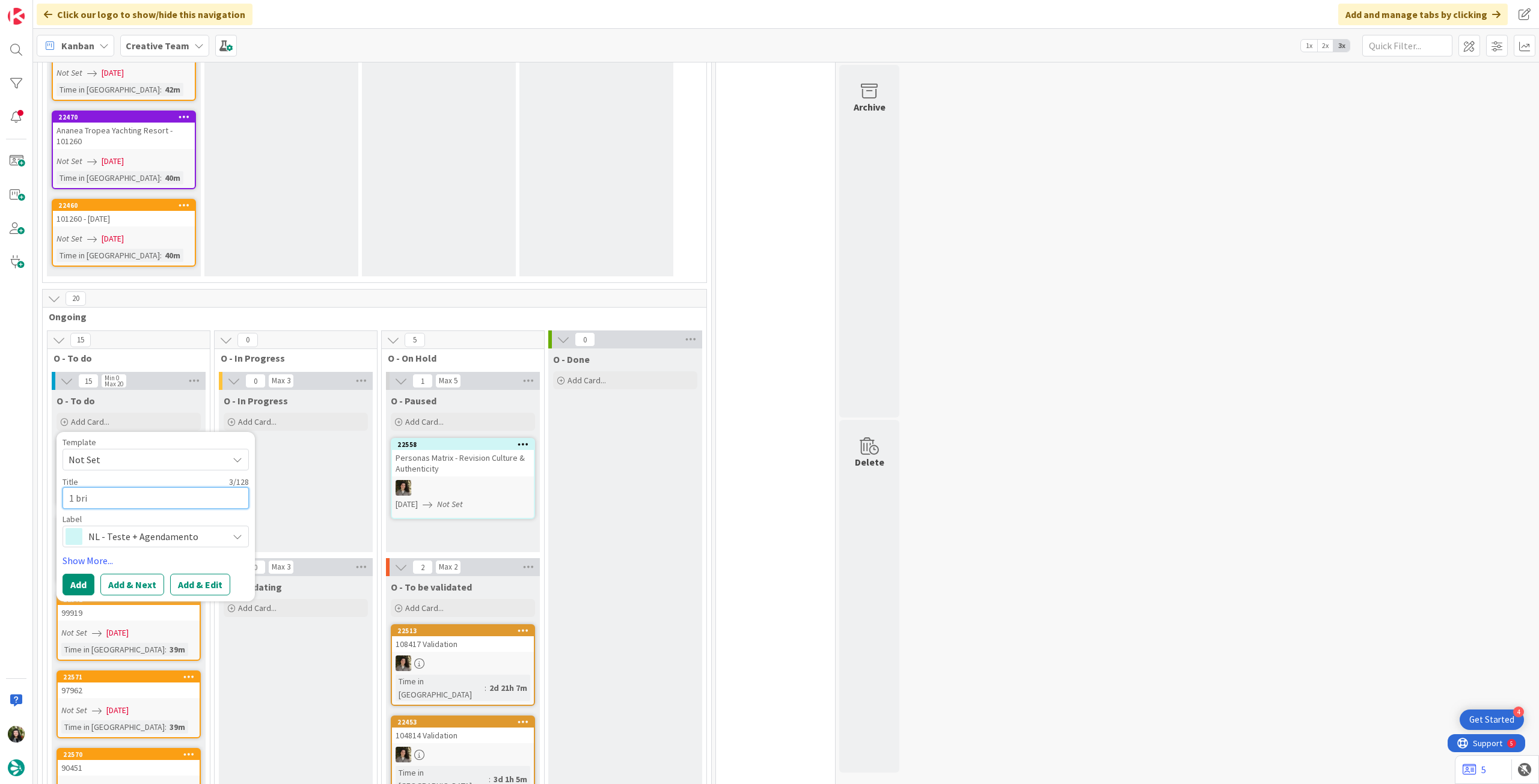
type textarea "1 brie"
type textarea "x"
type textarea "1 briefi"
type textarea "x"
type textarea "1 briefing"
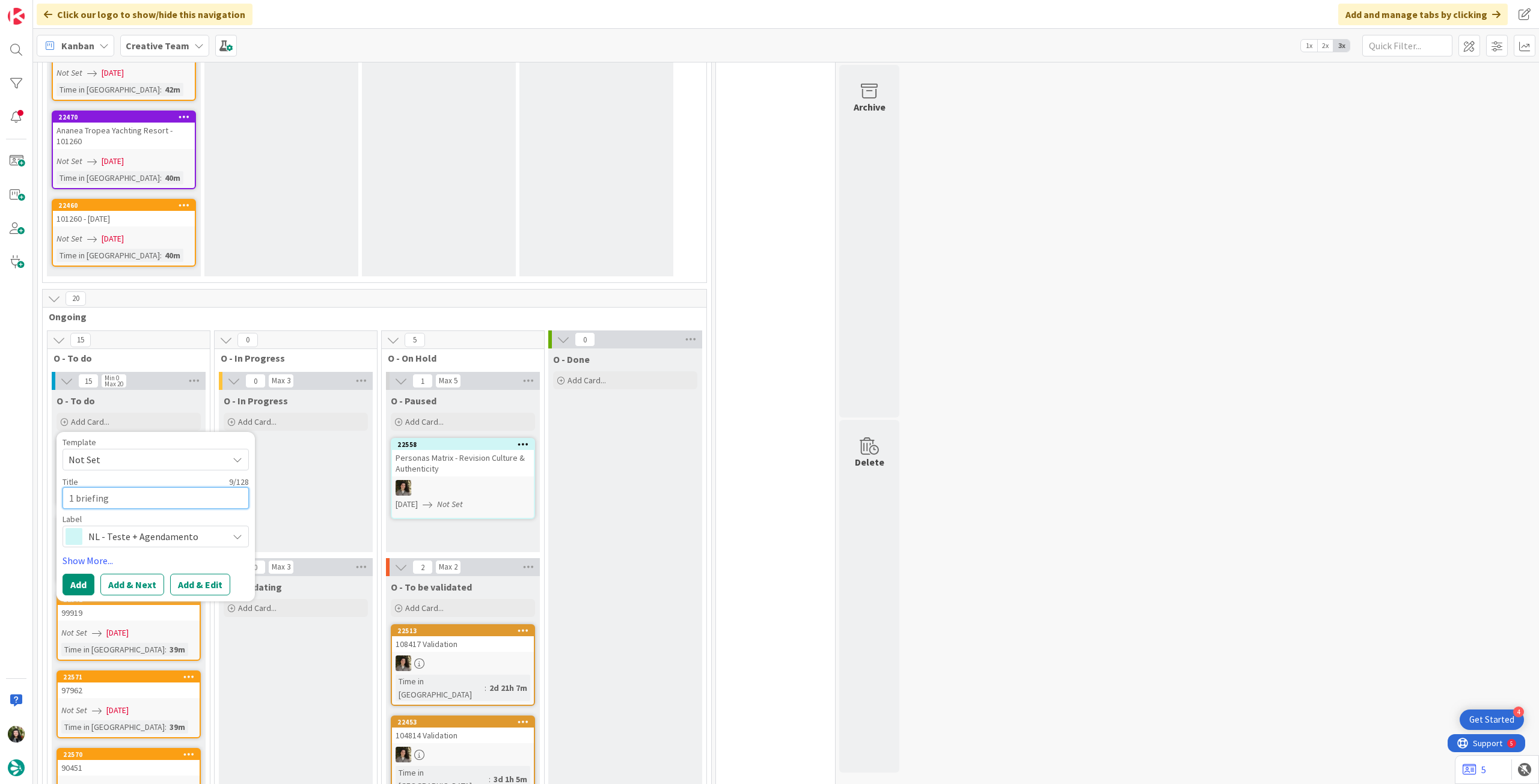
type textarea "x"
type textarea "1 briefing"
click at [93, 574] on button "Add" at bounding box center [79, 585] width 32 height 21
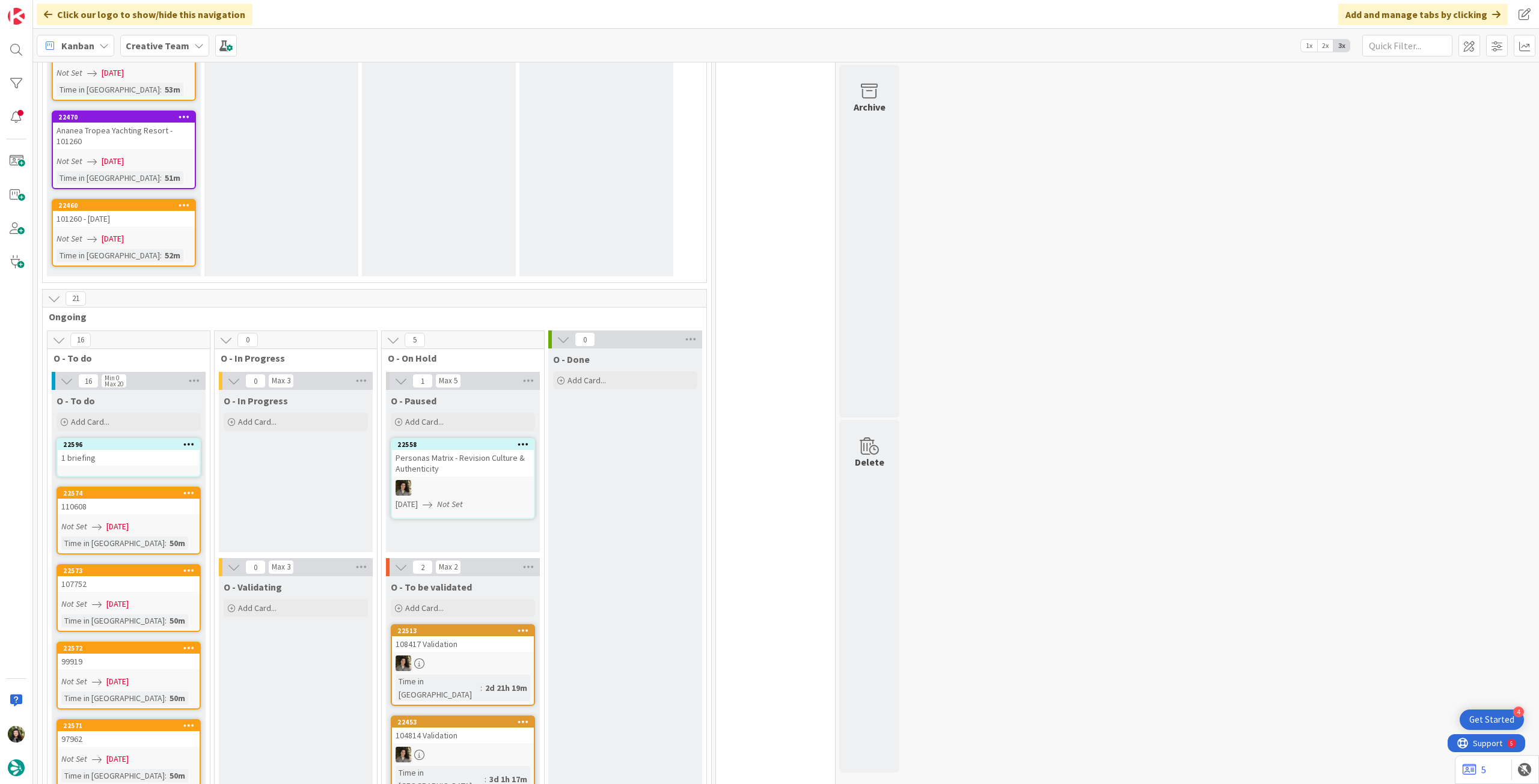
click at [118, 450] on div "1 briefing" at bounding box center [128, 458] width 142 height 15
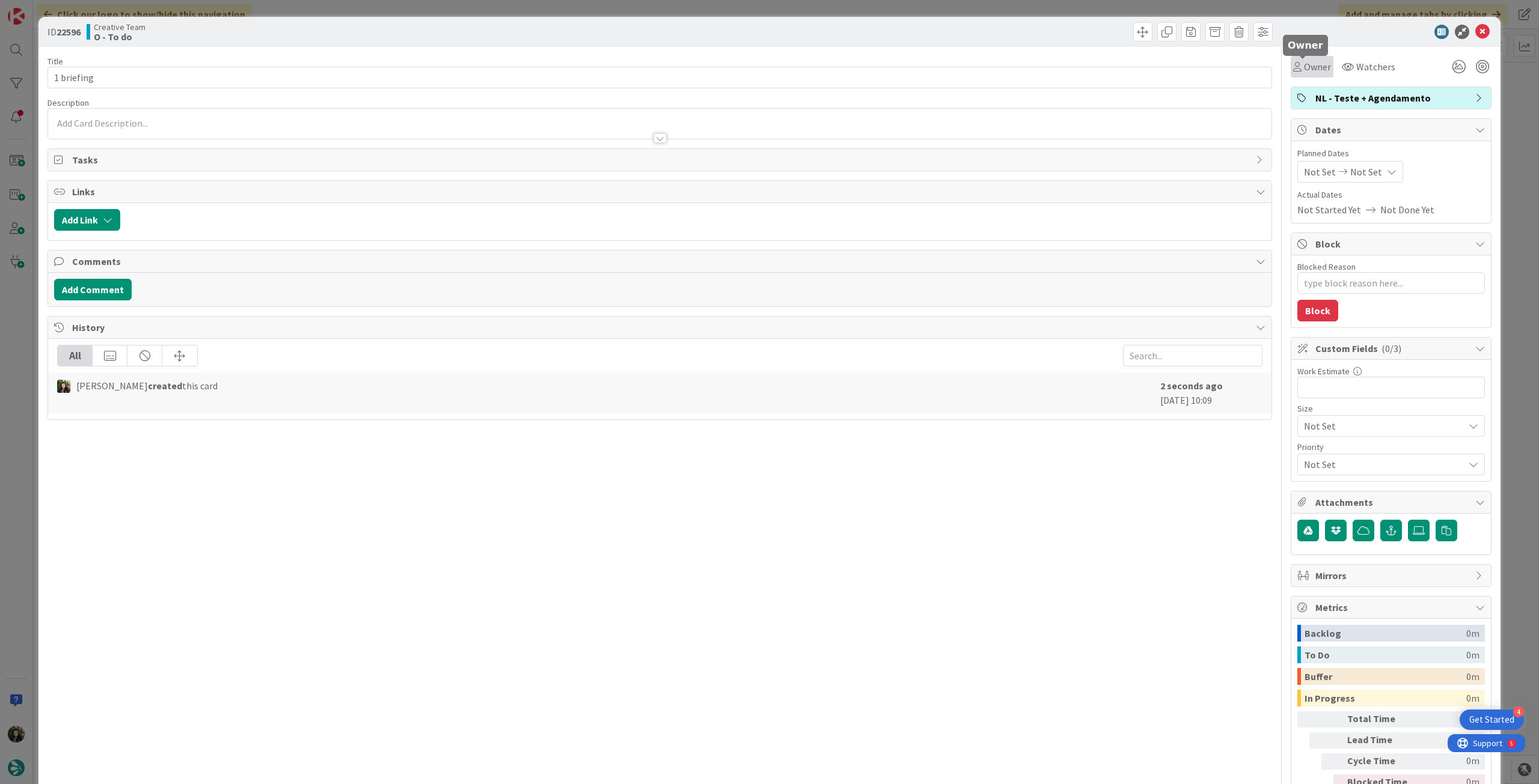
click at [1304, 70] on span "Owner" at bounding box center [1317, 67] width 27 height 15
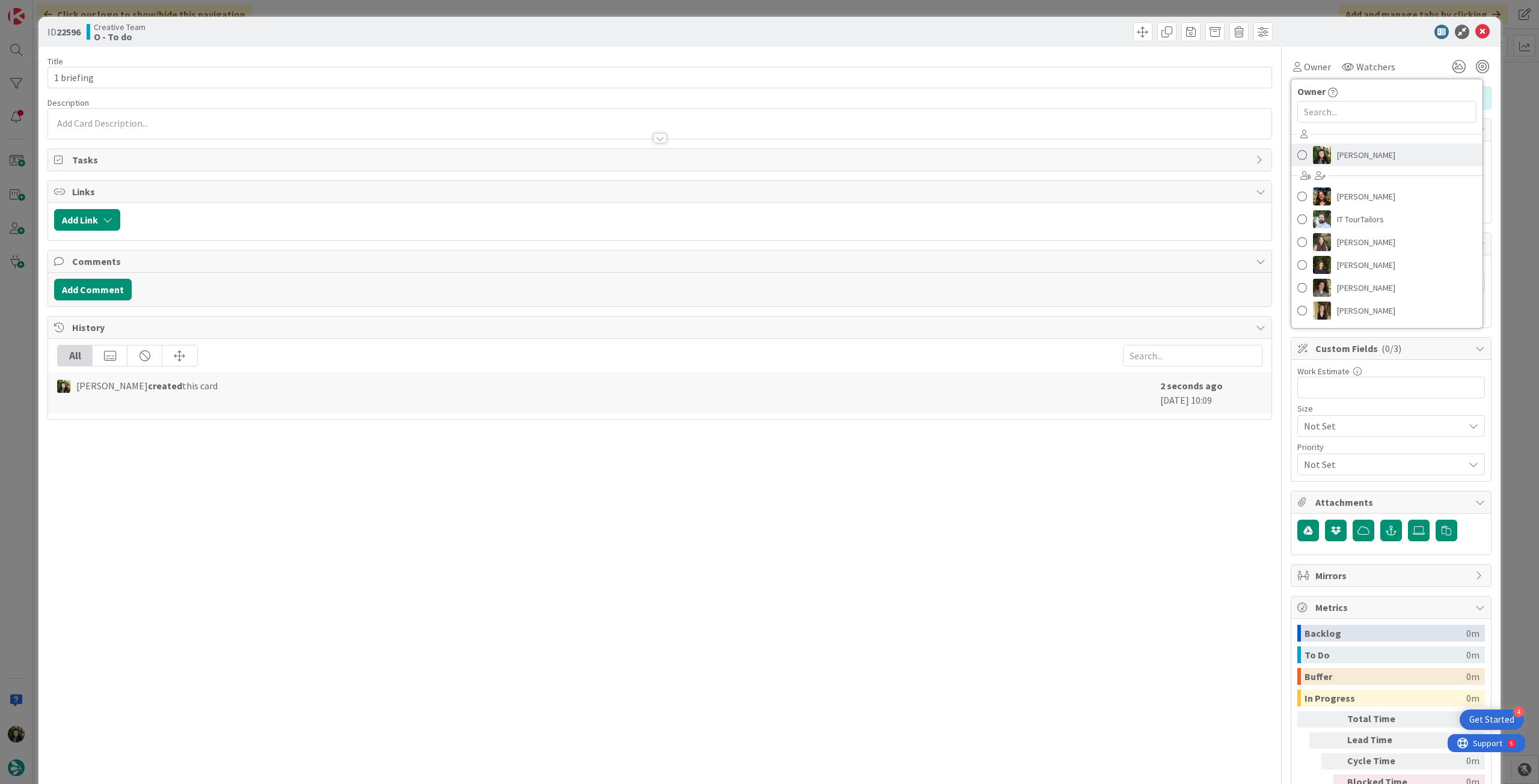
click at [1321, 153] on img at bounding box center [1322, 155] width 18 height 18
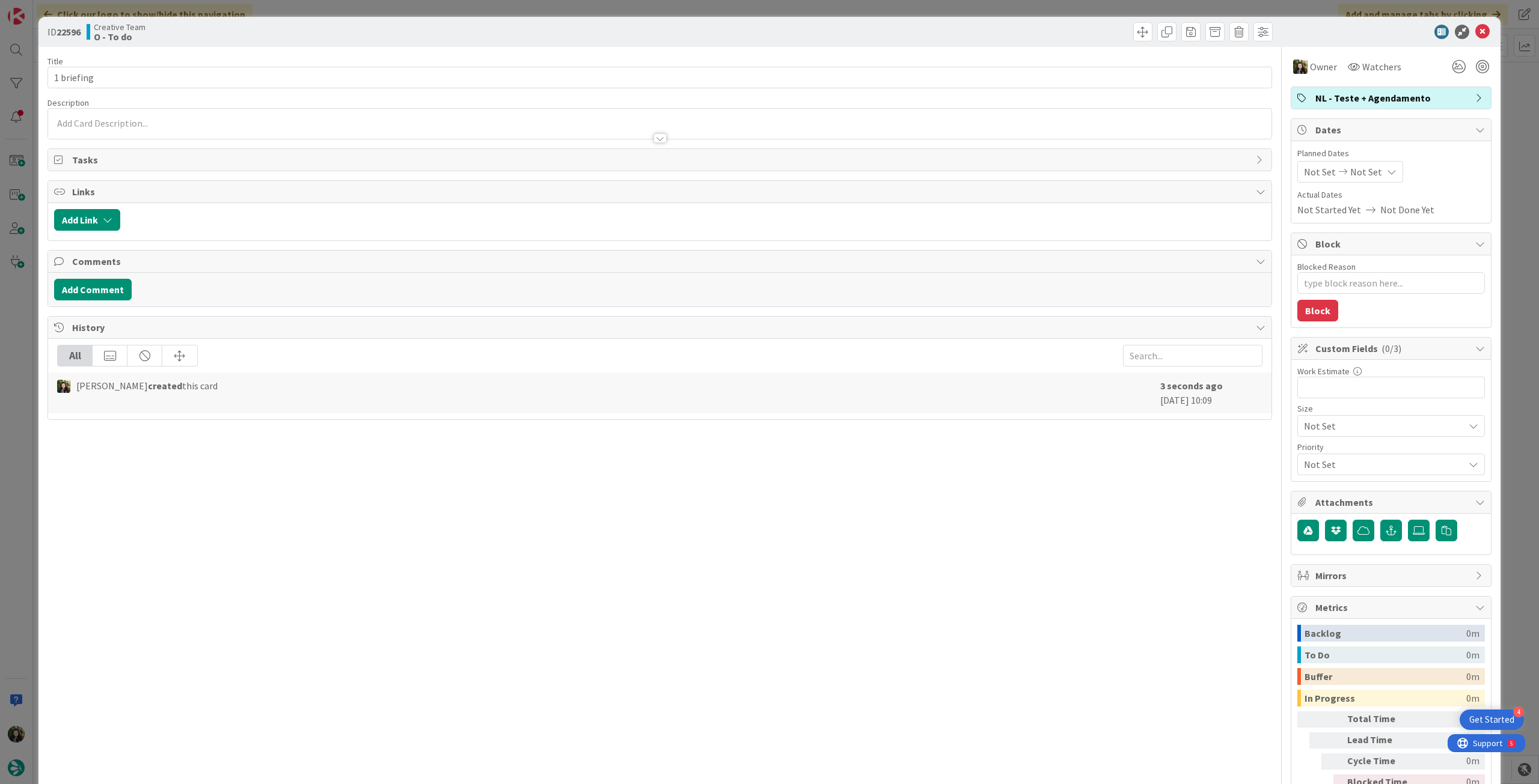
type textarea "x"
click at [1360, 167] on span "Not Set" at bounding box center [1367, 172] width 32 height 15
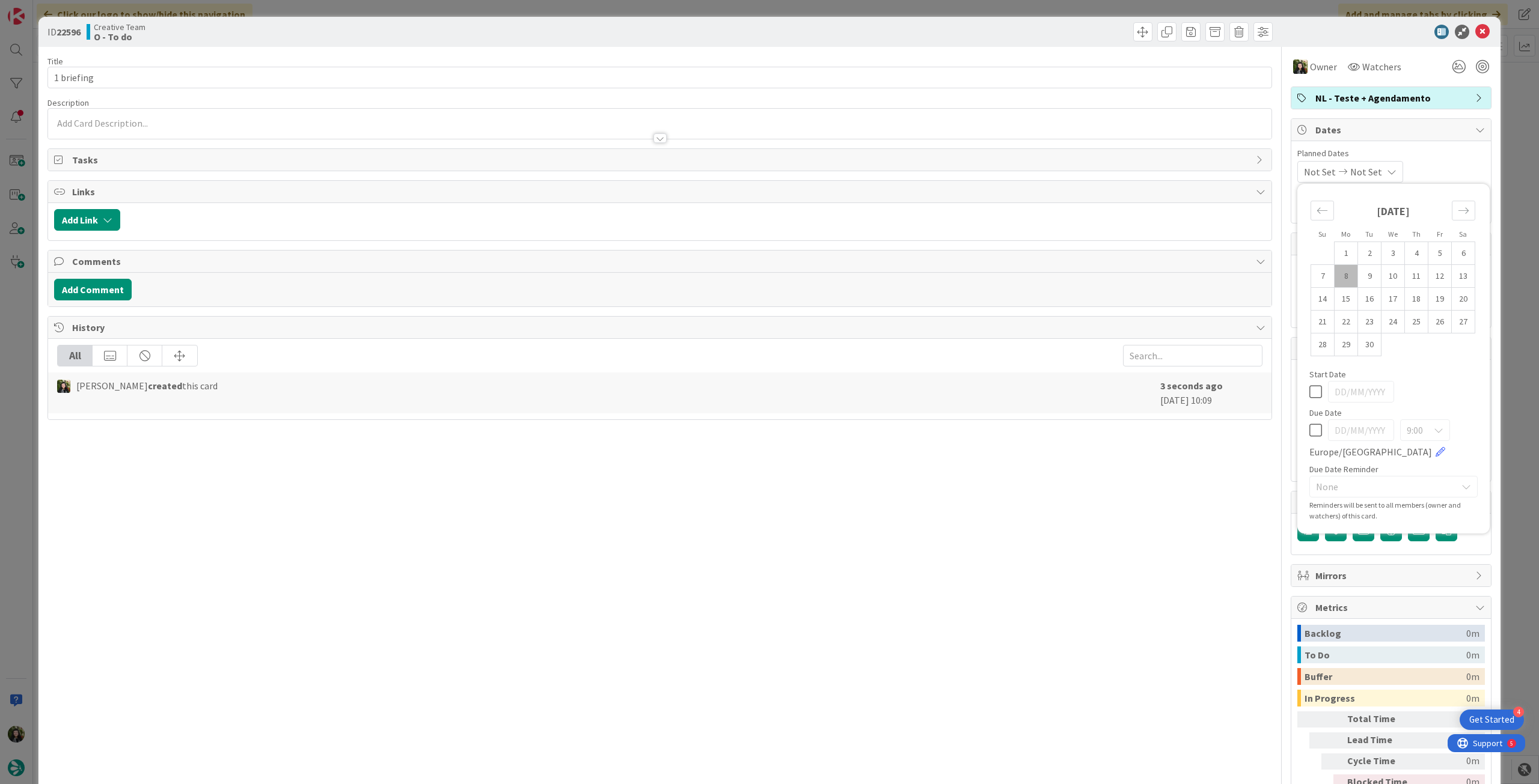
click at [1309, 426] on icon at bounding box center [1315, 430] width 12 height 15
type input "[DATE]"
type textarea "x"
click at [1407, 270] on td "11" at bounding box center [1416, 276] width 24 height 23
type input "[DATE]"
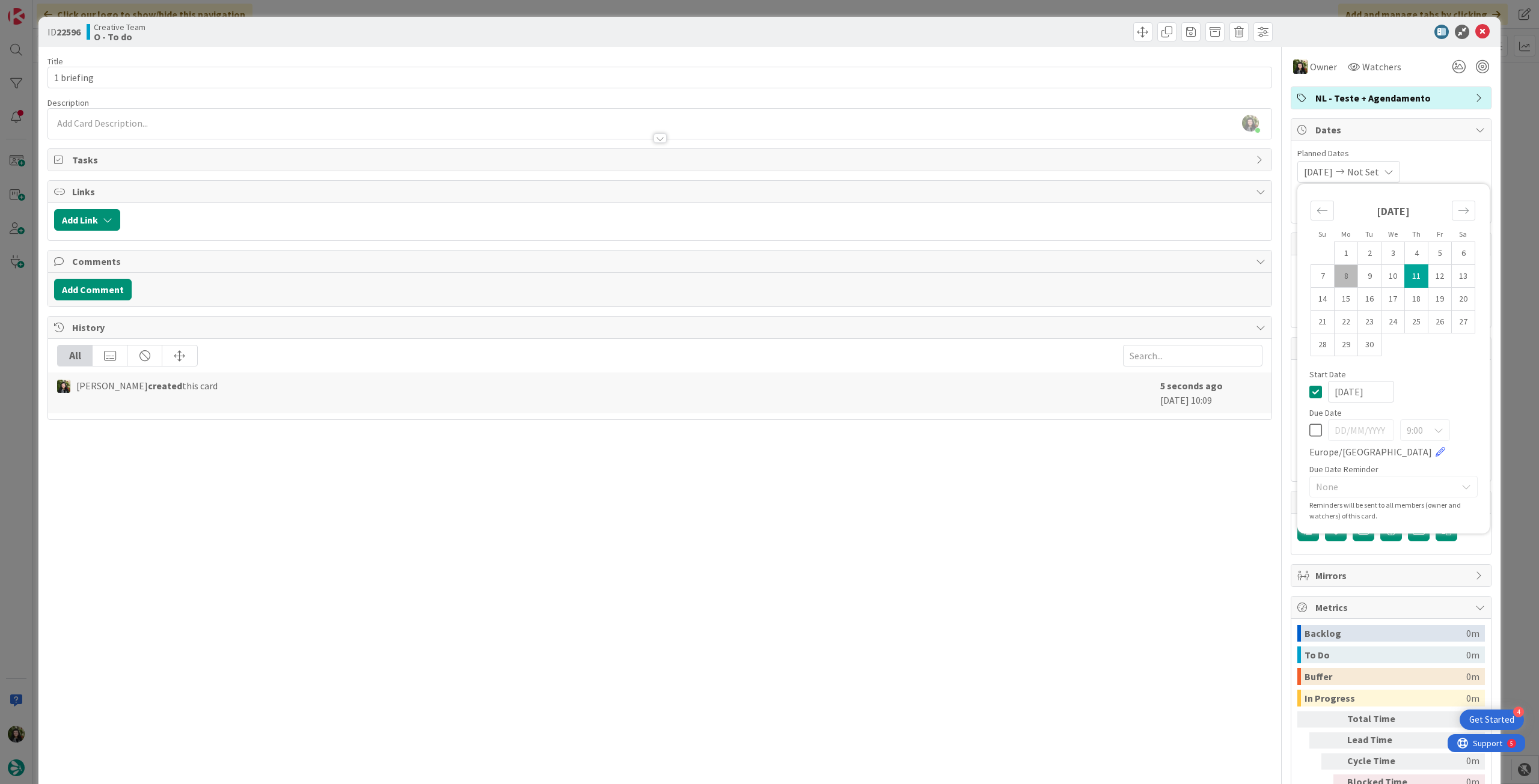
type textarea "x"
click at [1309, 395] on icon at bounding box center [1315, 391] width 12 height 15
type textarea "x"
click at [1309, 427] on icon at bounding box center [1315, 430] width 12 height 15
type input "[DATE]"
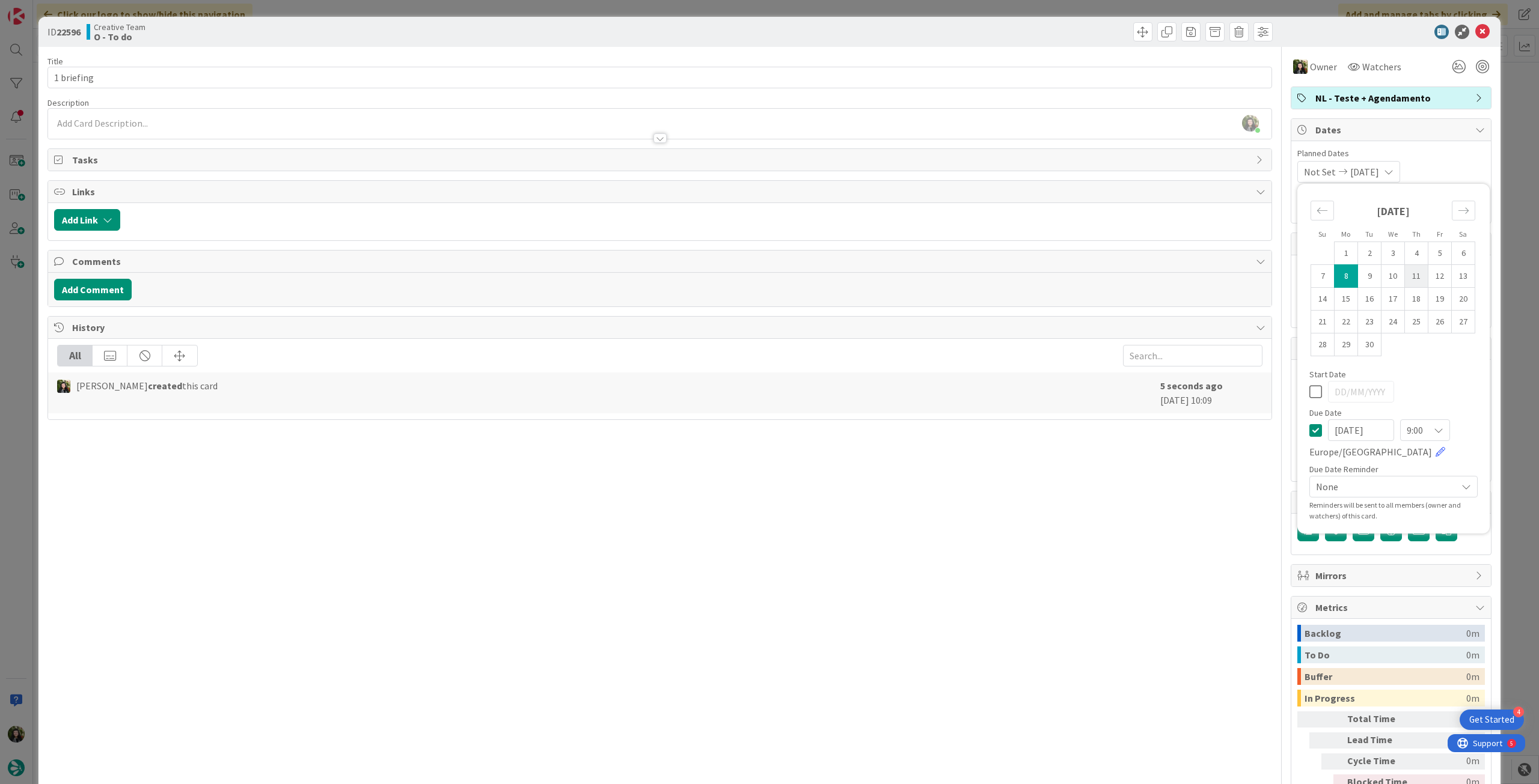
type textarea "x"
click at [1405, 275] on td "11" at bounding box center [1416, 276] width 24 height 23
type input "[DATE]"
type textarea "x"
click at [316, 77] on input "1 briefing" at bounding box center [660, 77] width 1225 height 21
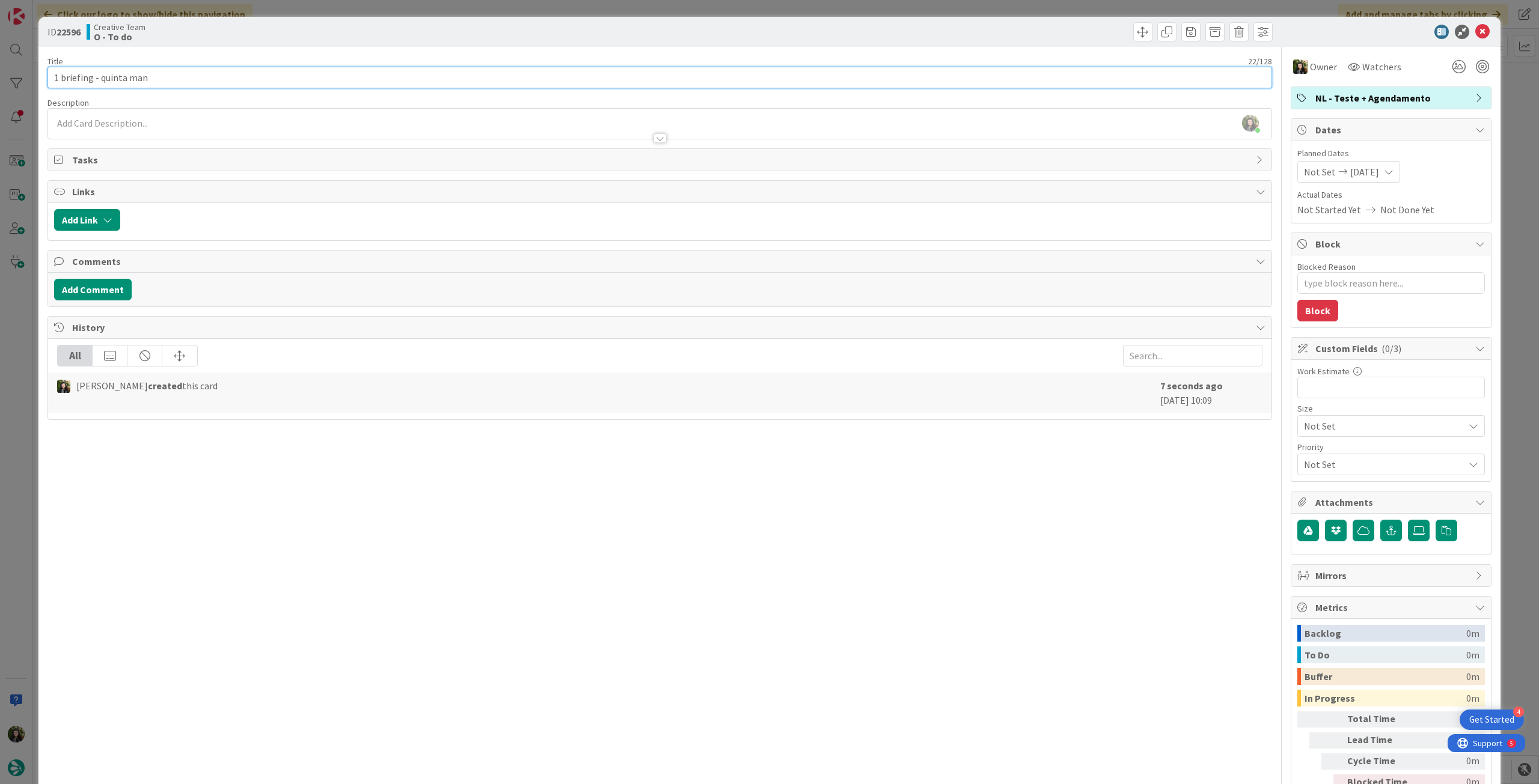
type input "1 briefing - quinta manh"
type textarea "x"
type input "1 briefing - quinta manhã"
type textarea "x"
type input "1 briefing - quinta manhã"
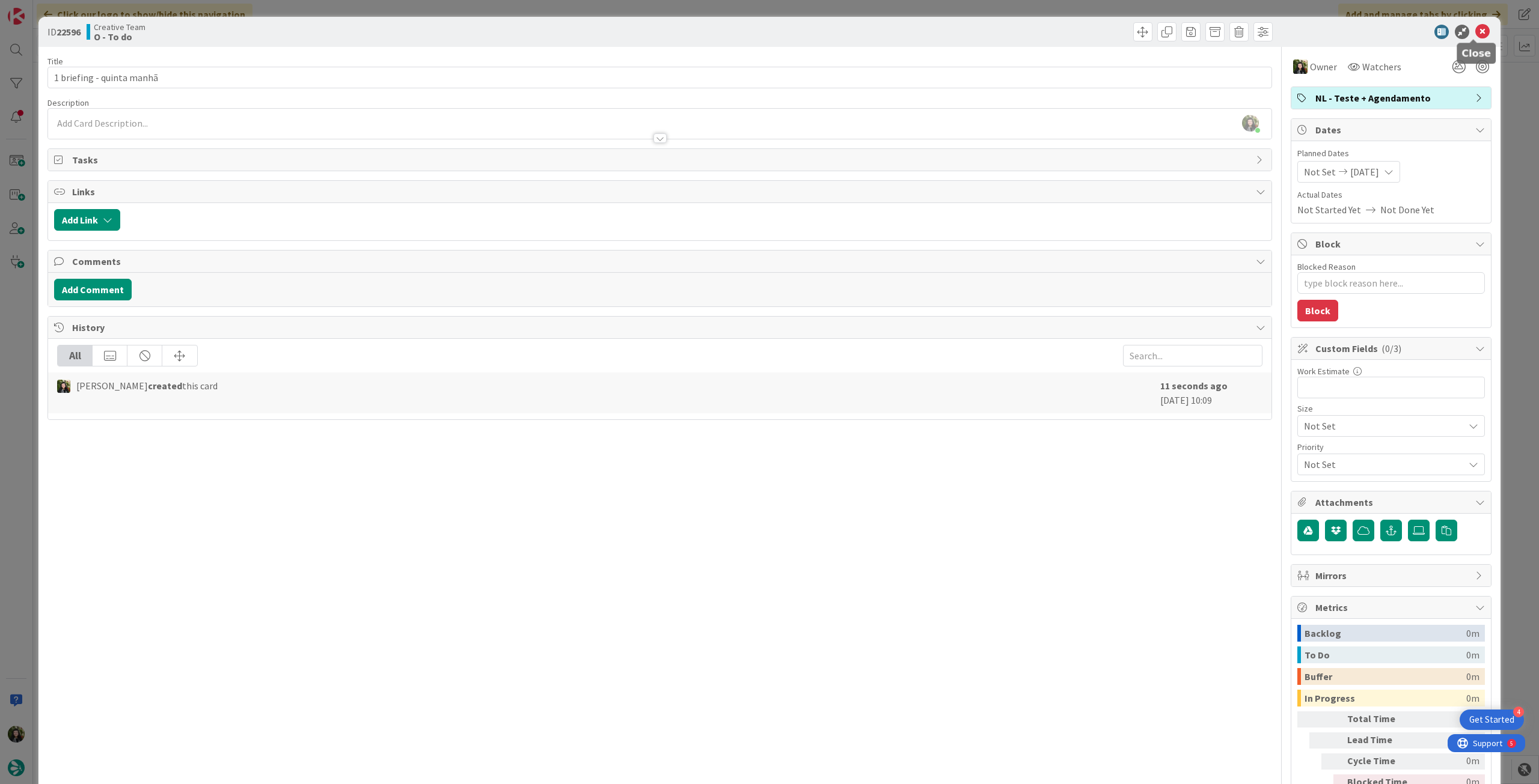
click at [1475, 31] on icon at bounding box center [1482, 31] width 15 height 15
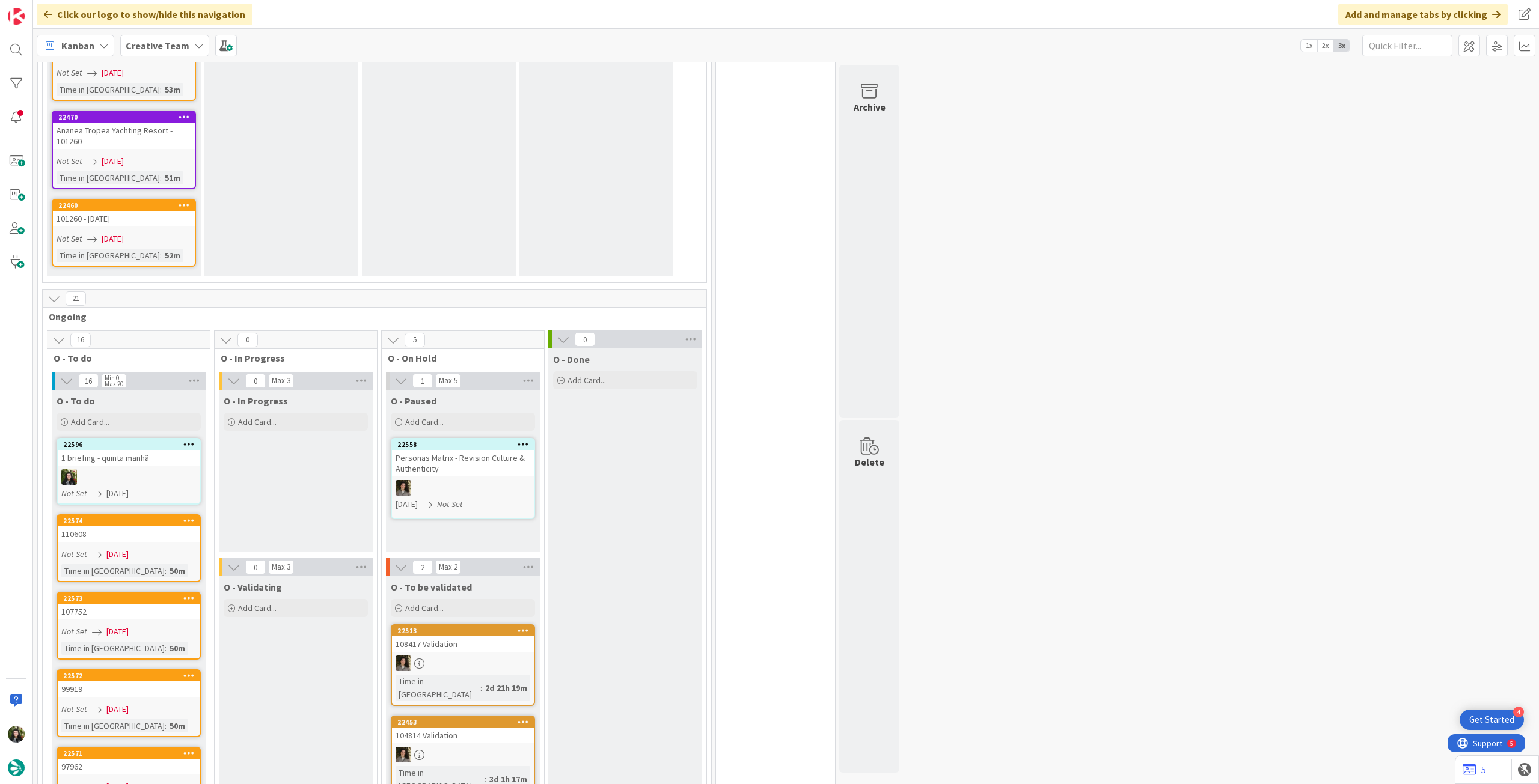
click at [190, 440] on icon at bounding box center [188, 444] width 11 height 8
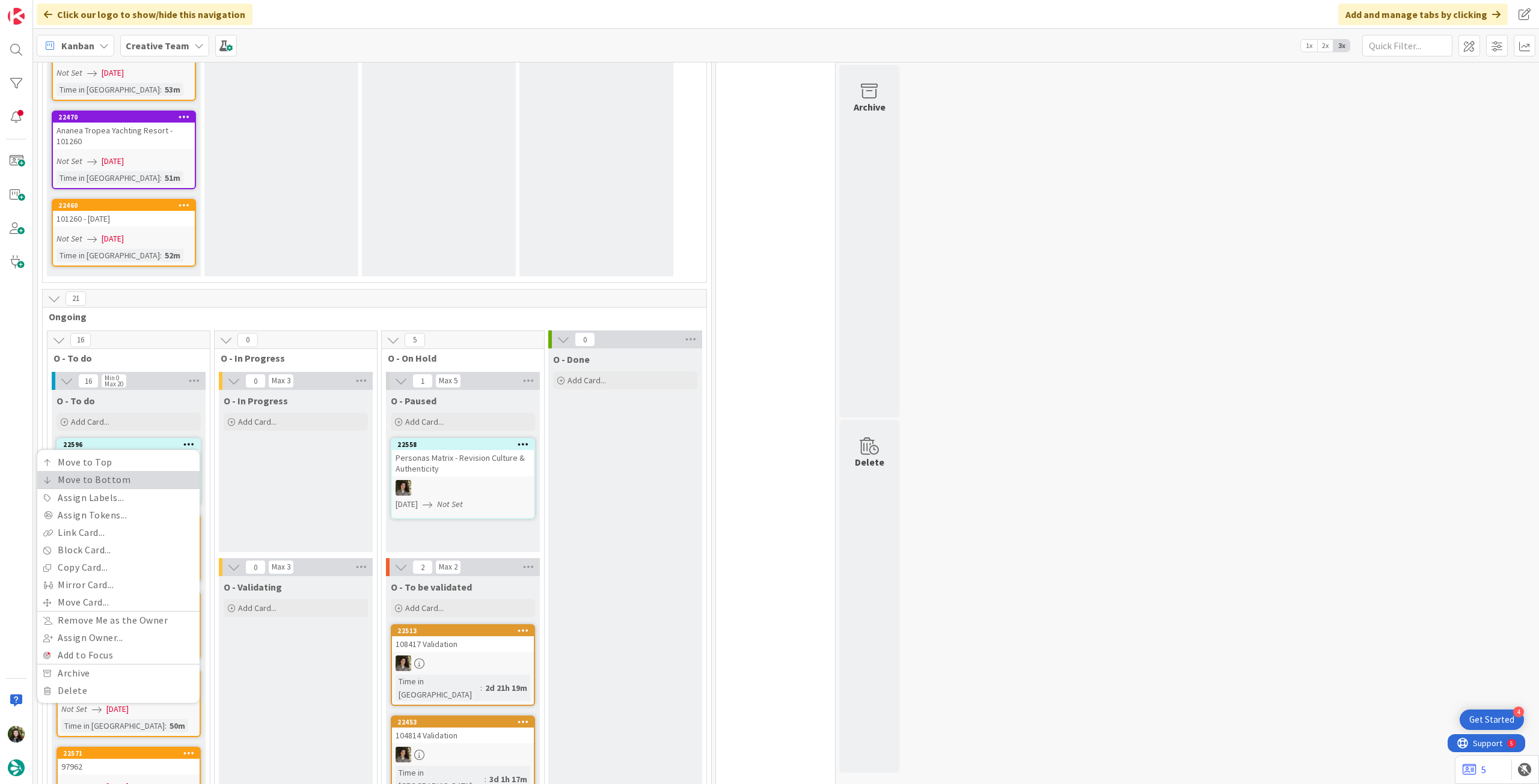
click at [165, 471] on link "Move to Bottom" at bounding box center [119, 479] width 162 height 18
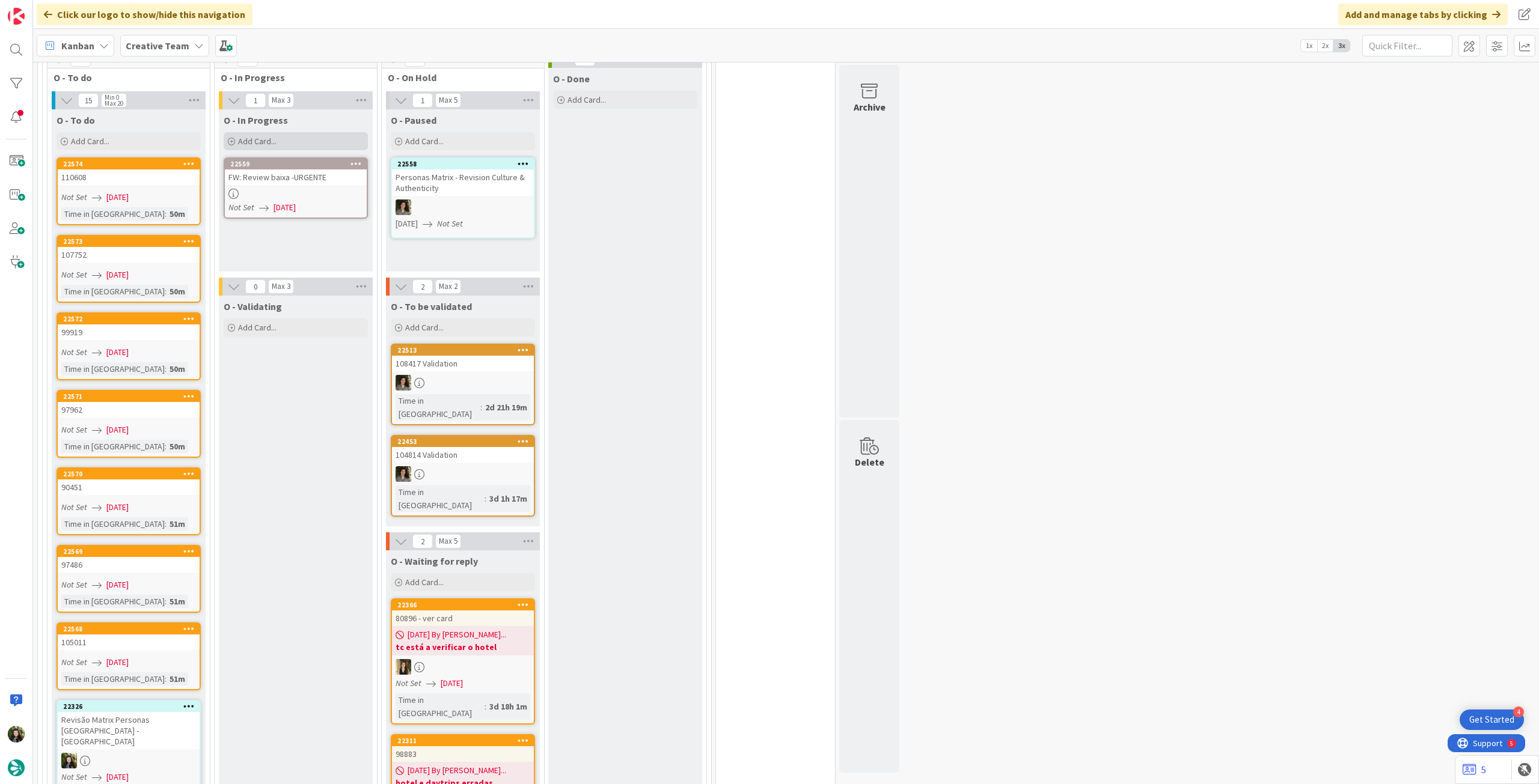
scroll to position [1883, 0]
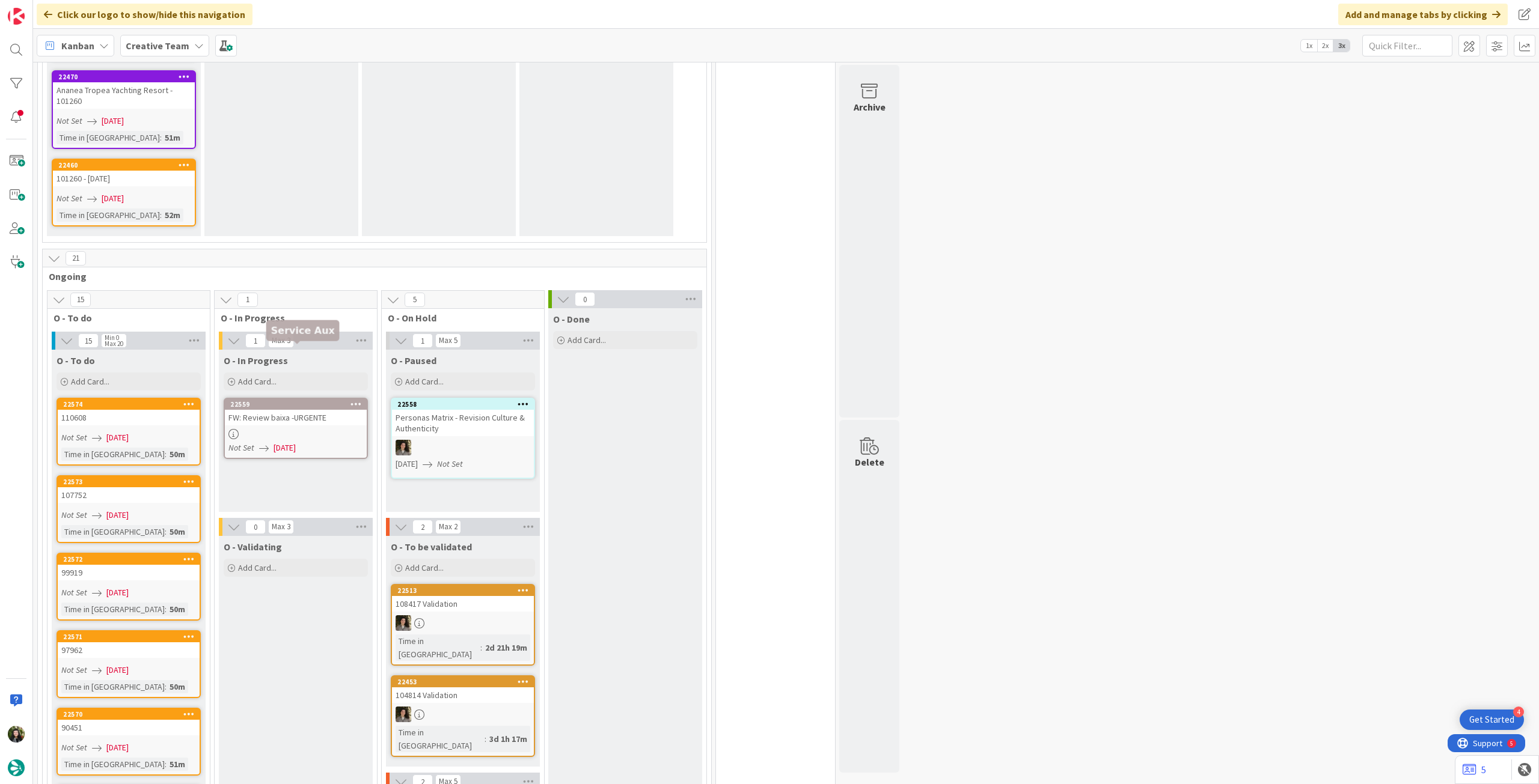
click at [304, 429] on div at bounding box center [296, 433] width 142 height 10
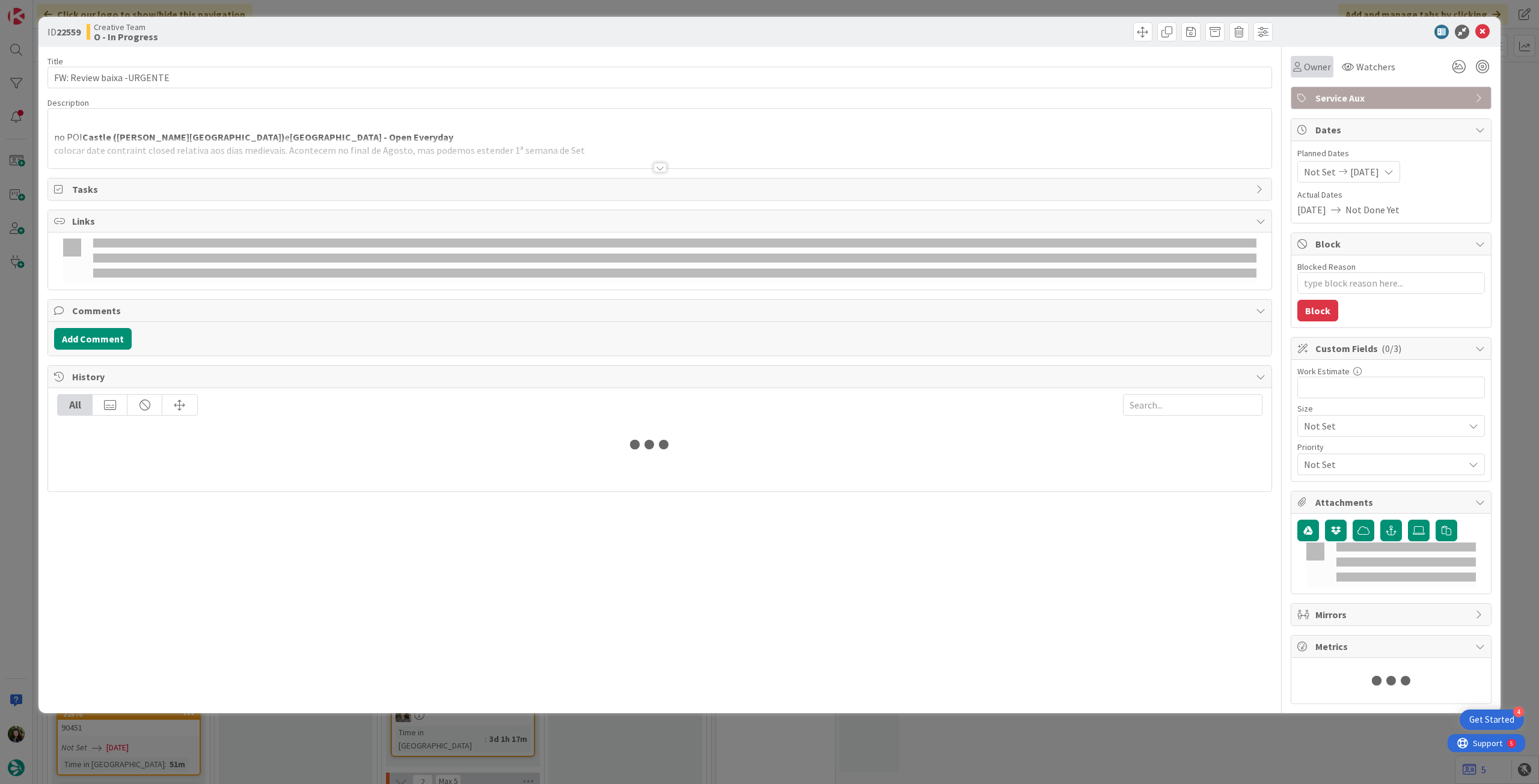
click at [1321, 71] on span "Owner" at bounding box center [1317, 67] width 27 height 15
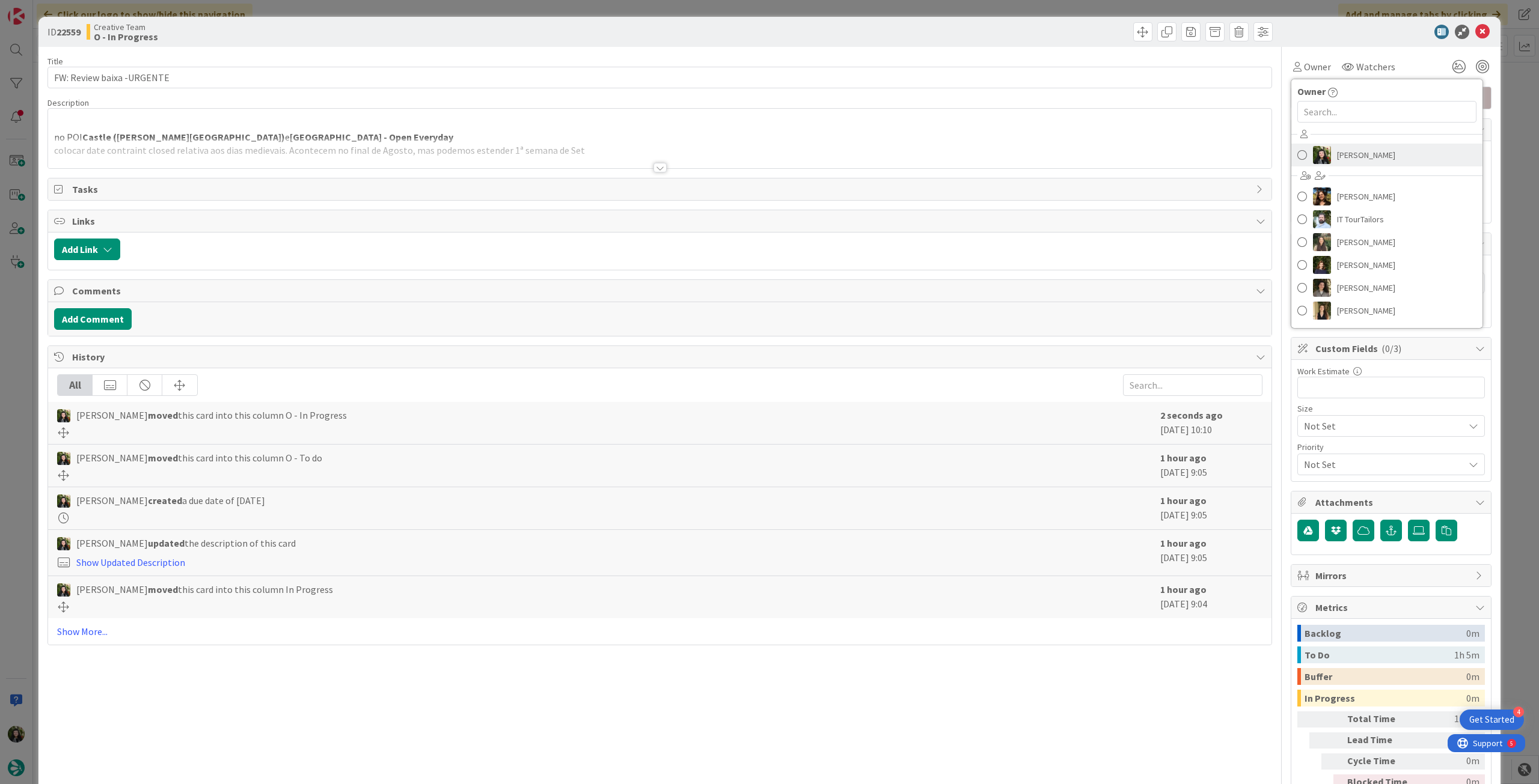
click at [1341, 161] on span "[PERSON_NAME]" at bounding box center [1367, 155] width 58 height 18
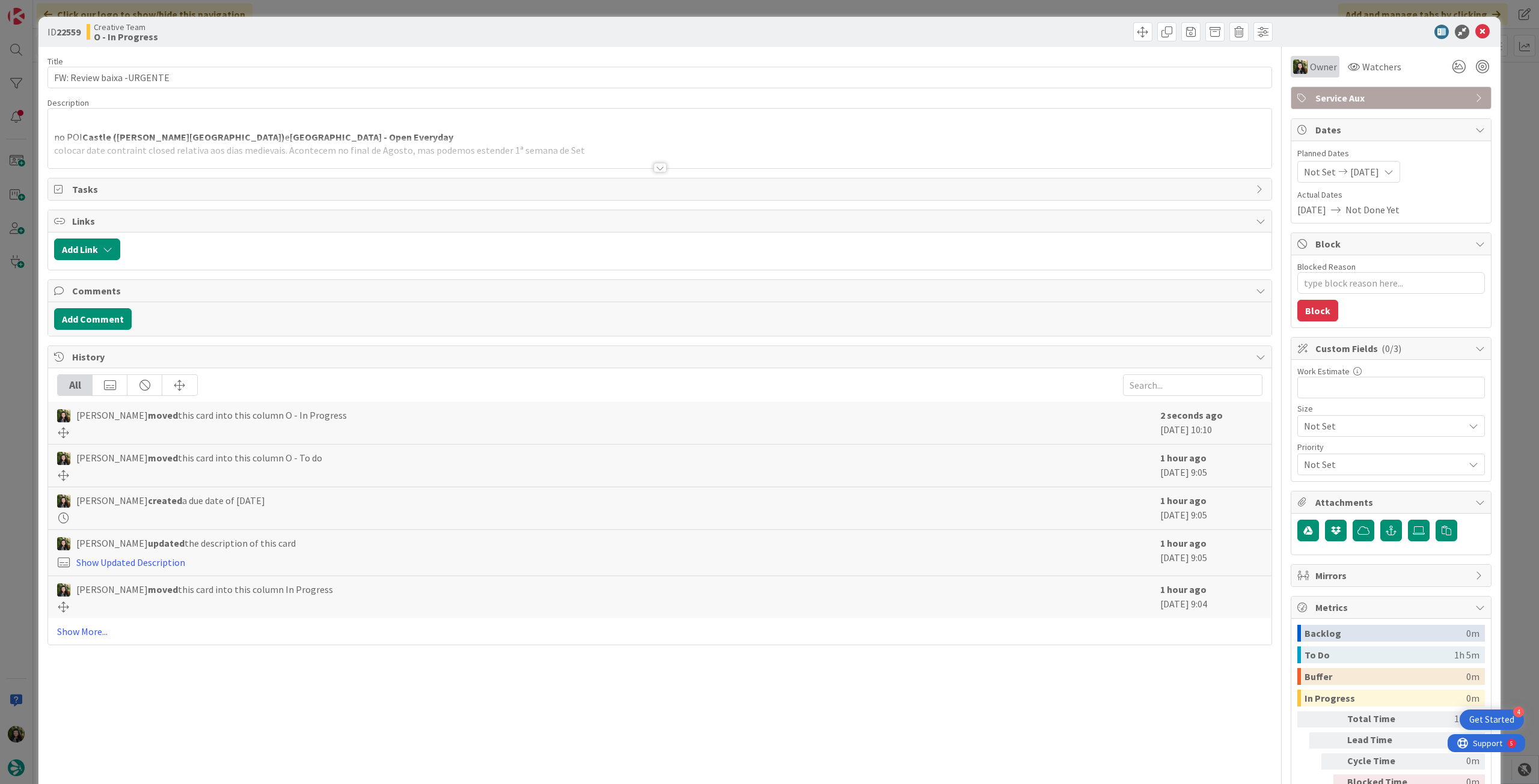
click at [1315, 65] on span "Owner" at bounding box center [1323, 67] width 27 height 15
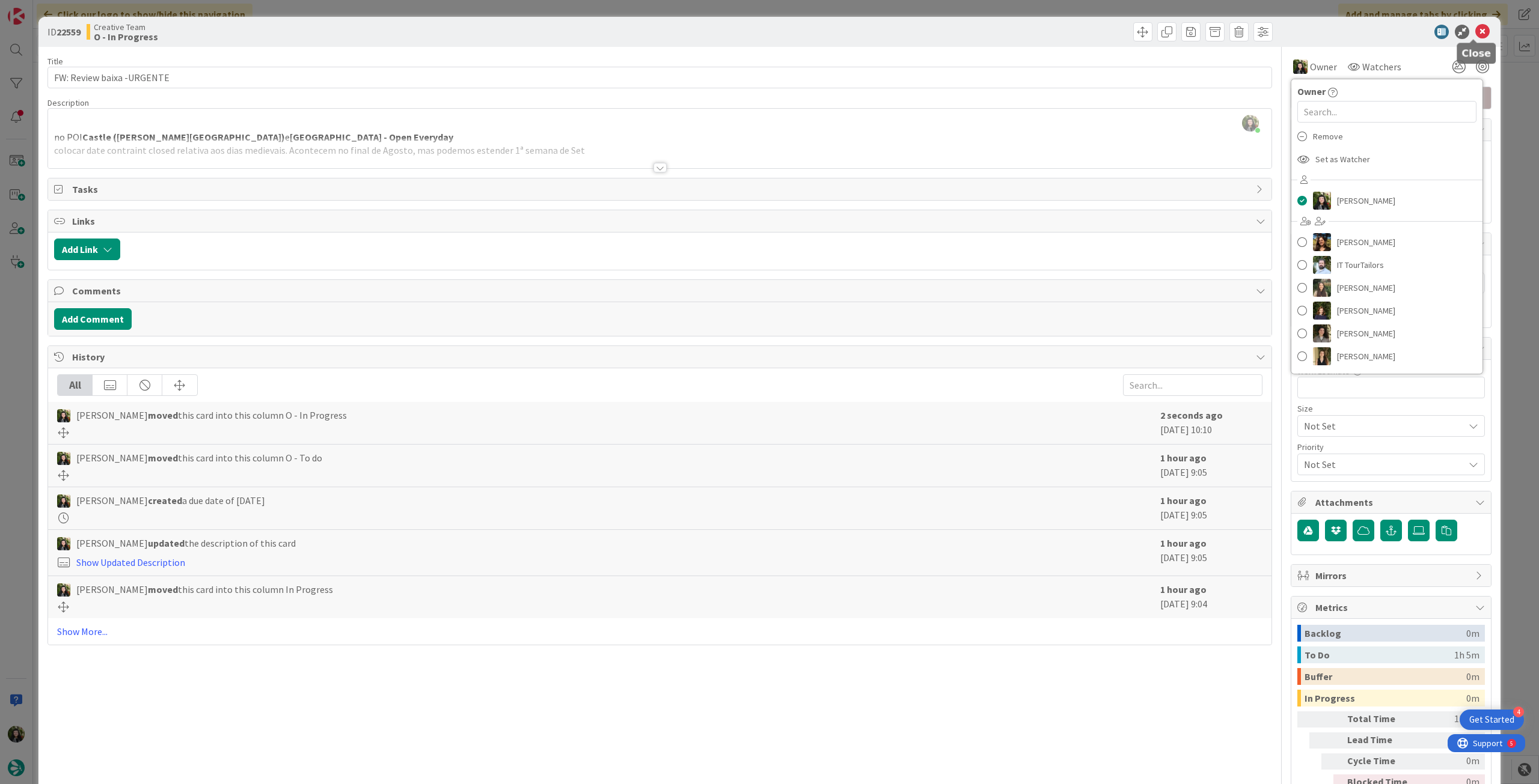
click at [1478, 27] on icon at bounding box center [1482, 31] width 15 height 15
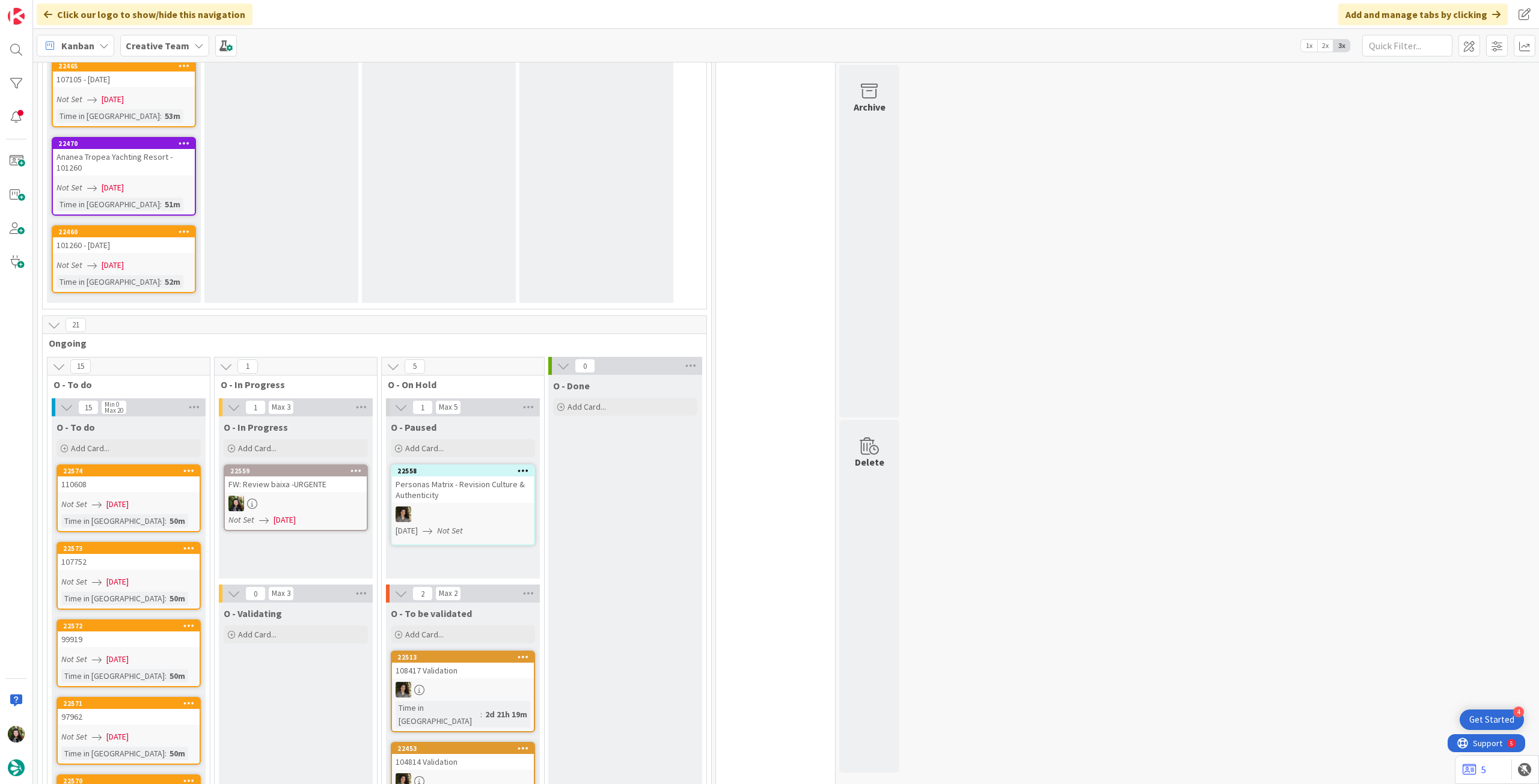
scroll to position [1923, 0]
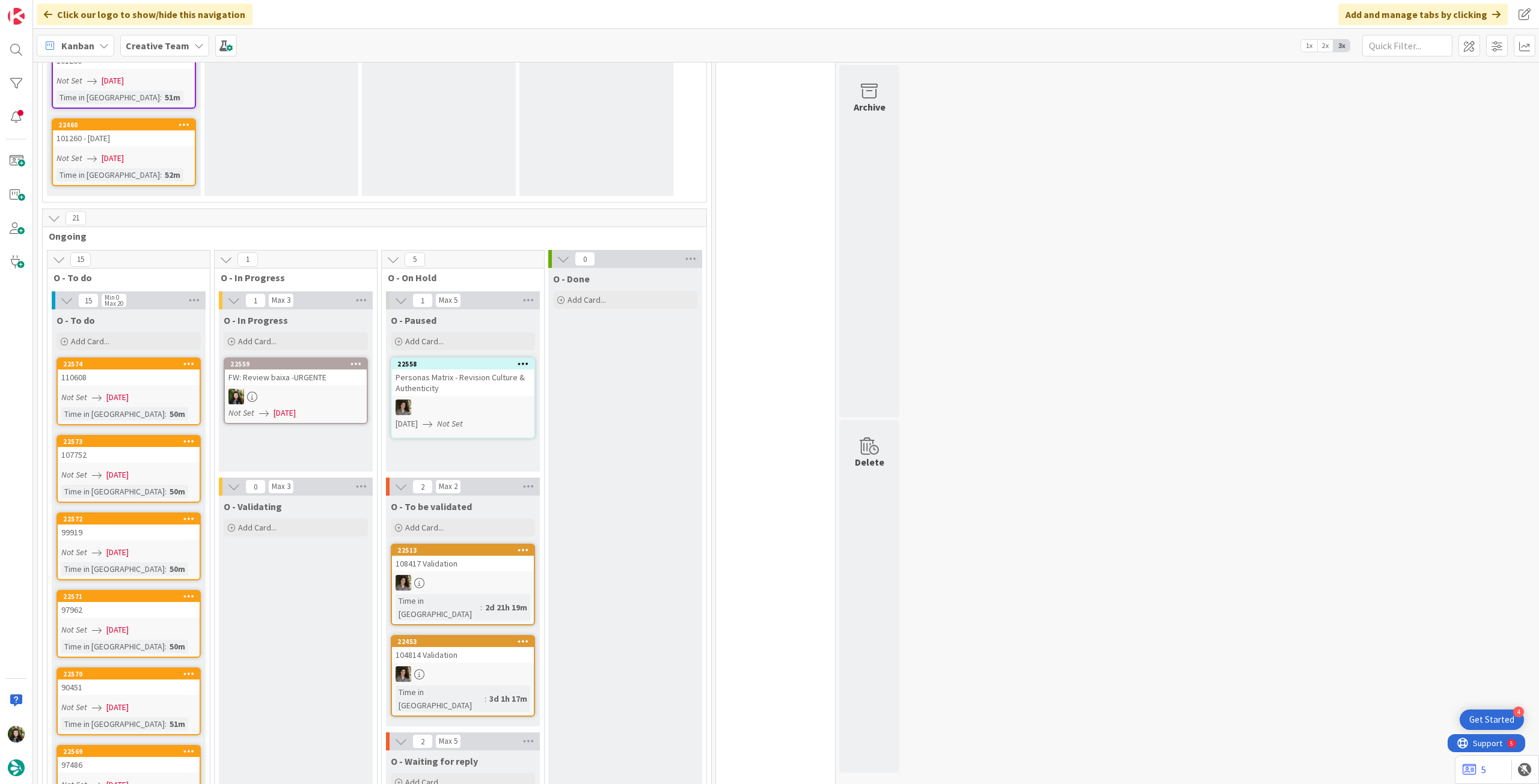
click at [311, 389] on div at bounding box center [296, 397] width 142 height 15
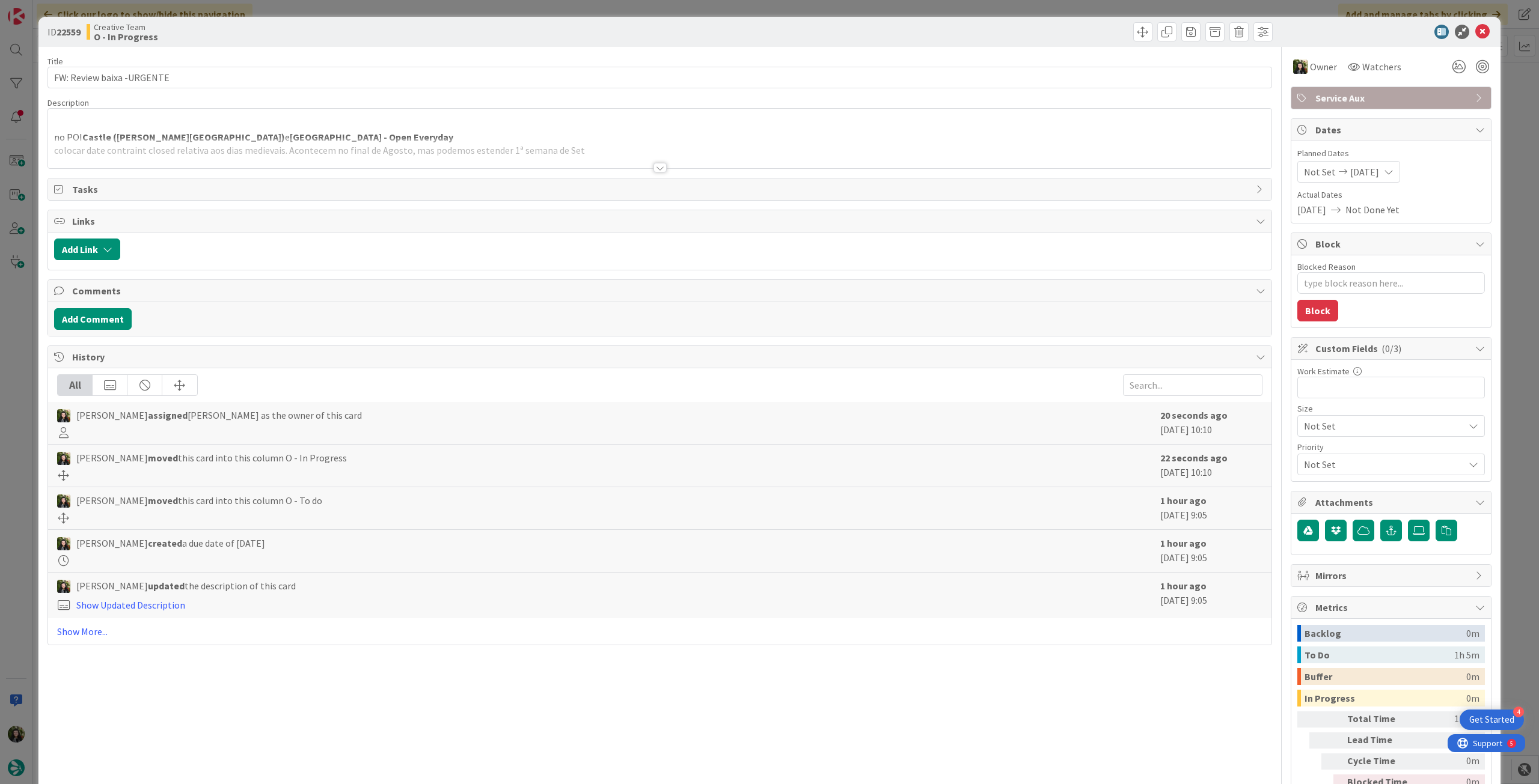
click at [300, 133] on strong "[GEOGRAPHIC_DATA] - Open Everyday" at bounding box center [371, 137] width 163 height 12
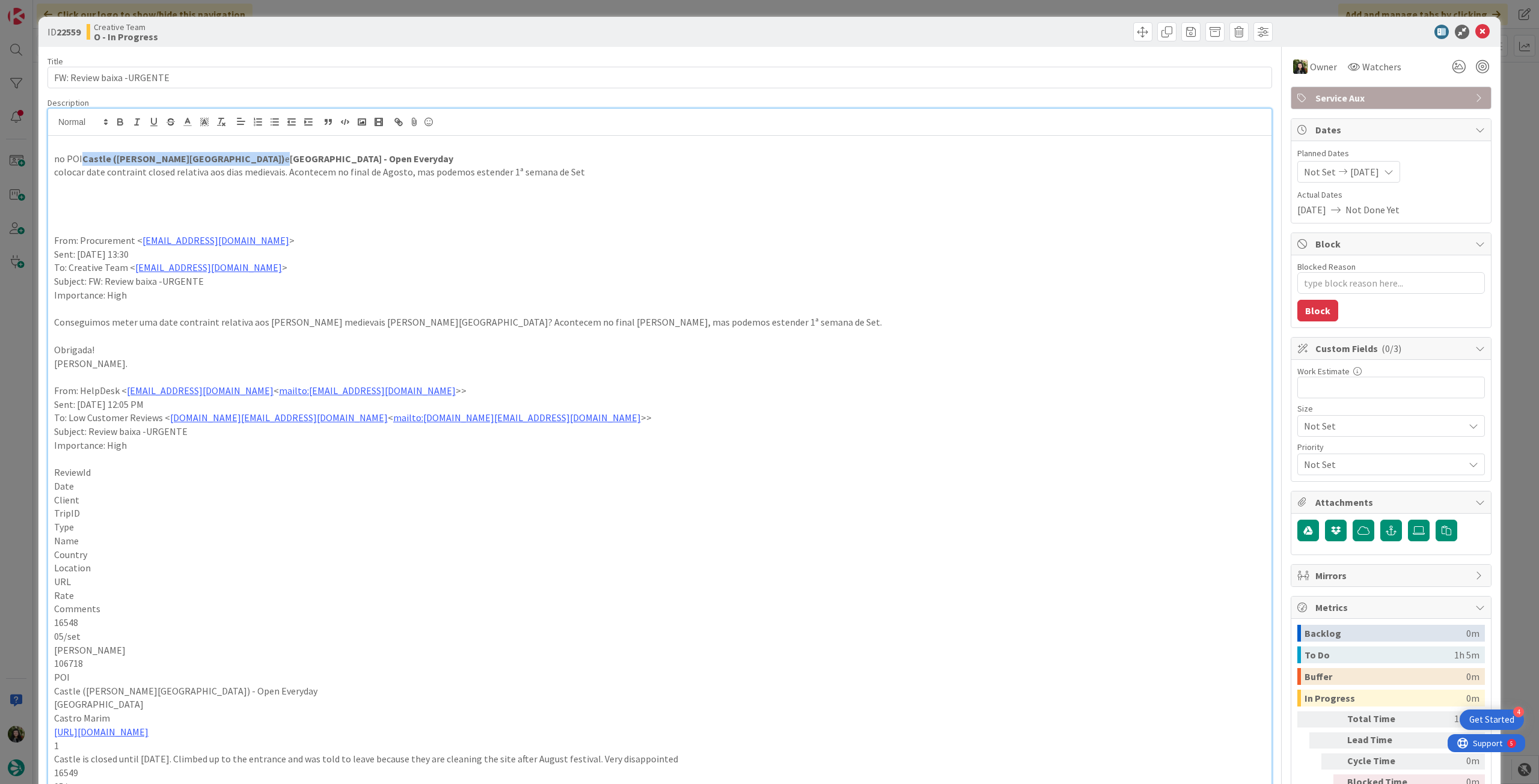
drag, startPoint x: 80, startPoint y: 162, endPoint x: 175, endPoint y: 157, distance: 95.1
click at [175, 157] on p "no POI Castle ([PERSON_NAME][GEOGRAPHIC_DATA]) e [GEOGRAPHIC_DATA] - Open Every…" at bounding box center [660, 159] width 1211 height 14
click at [270, 168] on p "colocar date contraint closed relativa aos dias medievais. Acontecem no final d…" at bounding box center [660, 172] width 1211 height 14
drag, startPoint x: 178, startPoint y: 73, endPoint x: 70, endPoint y: 77, distance: 108.1
click at [70, 77] on input "FW: Review baixa -URGENTE" at bounding box center [660, 77] width 1225 height 21
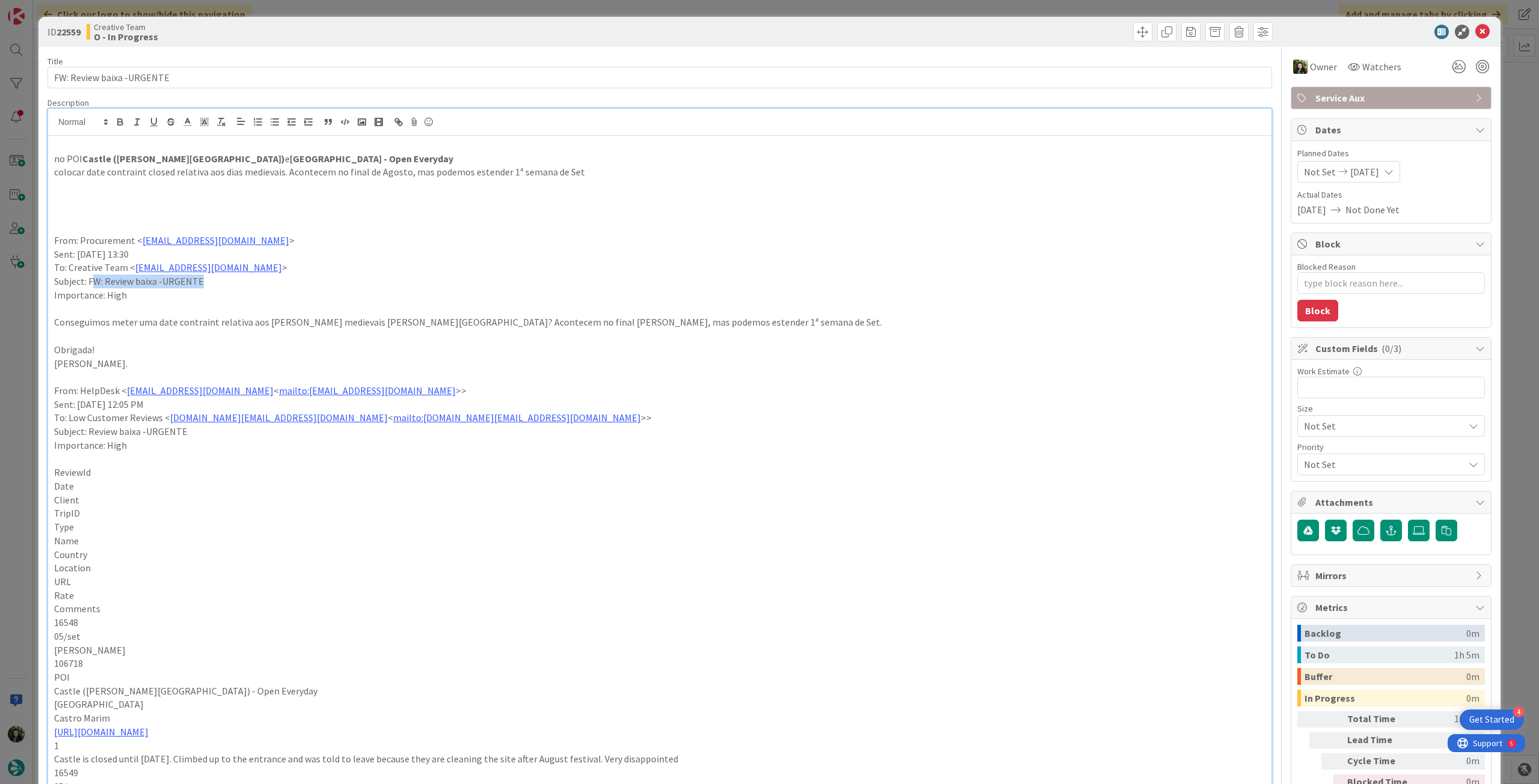
drag, startPoint x: 91, startPoint y: 284, endPoint x: 241, endPoint y: 279, distance: 150.1
click at [241, 279] on p "Subject: FW: Review baixa -URGENTE" at bounding box center [660, 282] width 1211 height 14
copy p "W: Review baixa -URGENTE"
click at [142, 307] on p at bounding box center [660, 309] width 1211 height 14
click at [82, 164] on p "no POI Castle ([PERSON_NAME][GEOGRAPHIC_DATA]) e [GEOGRAPHIC_DATA] - Open Every…" at bounding box center [660, 159] width 1211 height 14
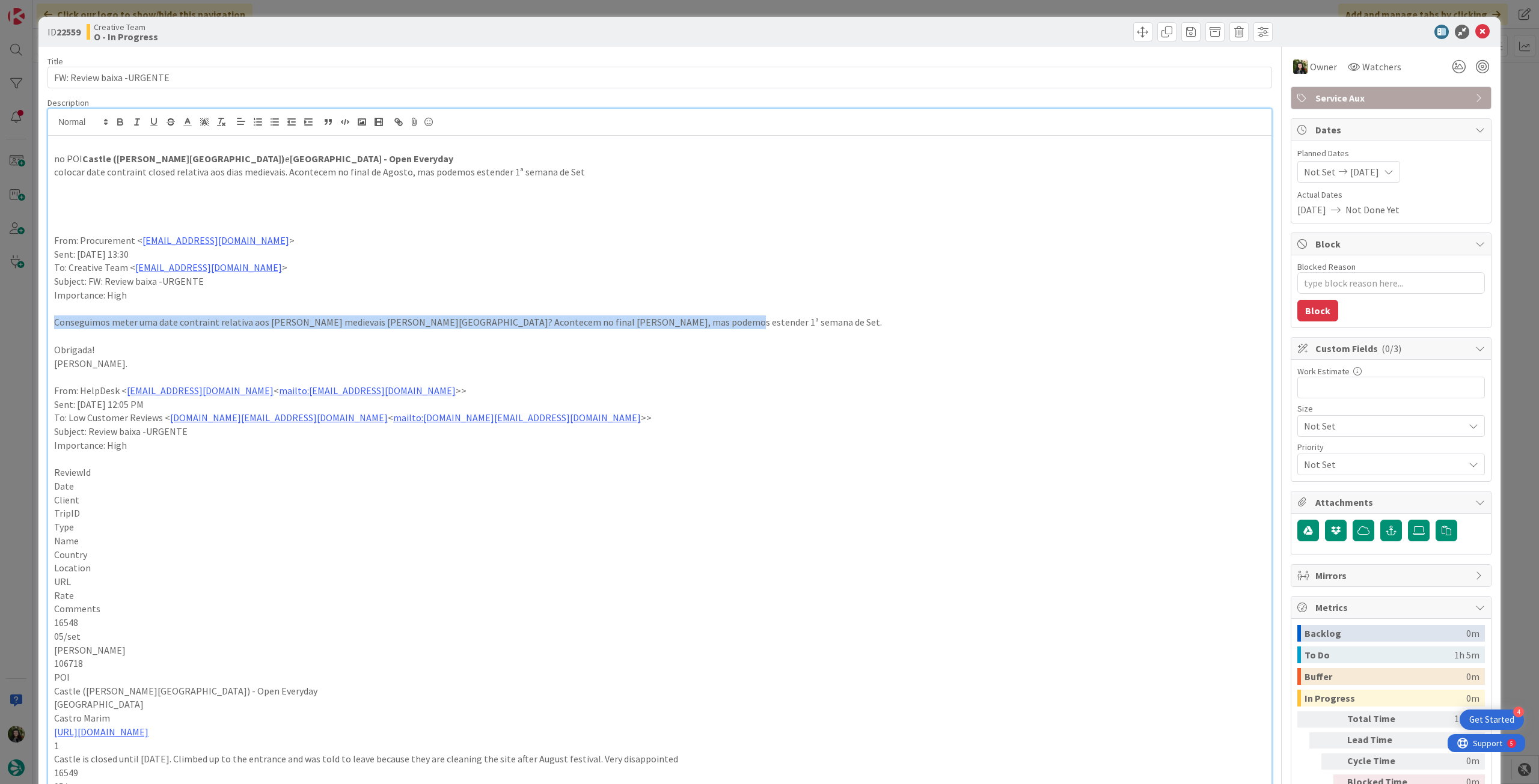
drag, startPoint x: 50, startPoint y: 324, endPoint x: 725, endPoint y: 323, distance: 675.0
click at [722, 323] on div "no POI Castle ([PERSON_NAME][GEOGRAPHIC_DATA]) e [GEOGRAPHIC_DATA] - Open Every…" at bounding box center [660, 531] width 1223 height 792
copy p "Conseguimos meter uma date contraint relativa aos [PERSON_NAME] medievais [PERS…"
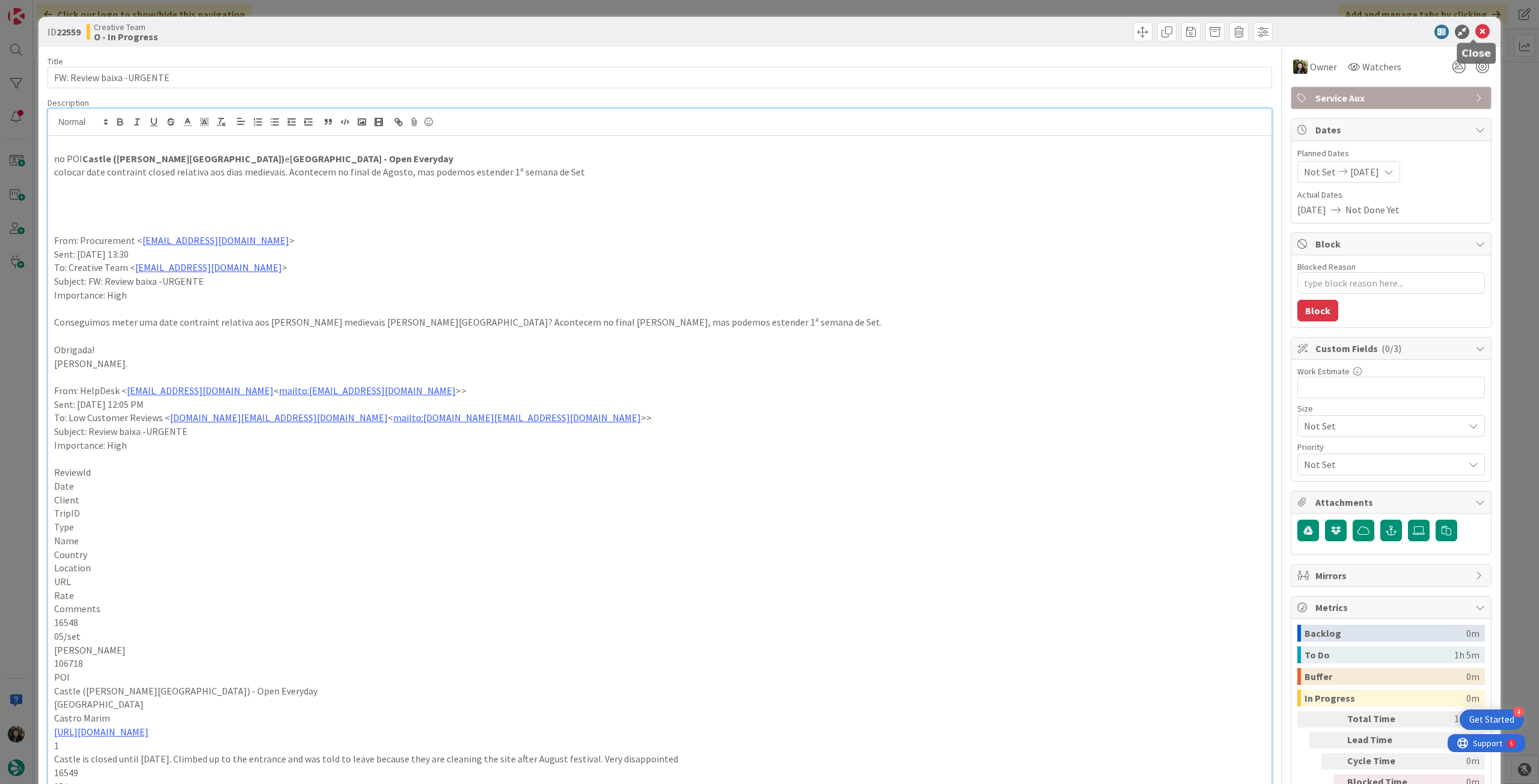
drag, startPoint x: 1475, startPoint y: 24, endPoint x: 1361, endPoint y: 92, distance: 132.7
click at [1475, 27] on icon at bounding box center [1482, 31] width 15 height 15
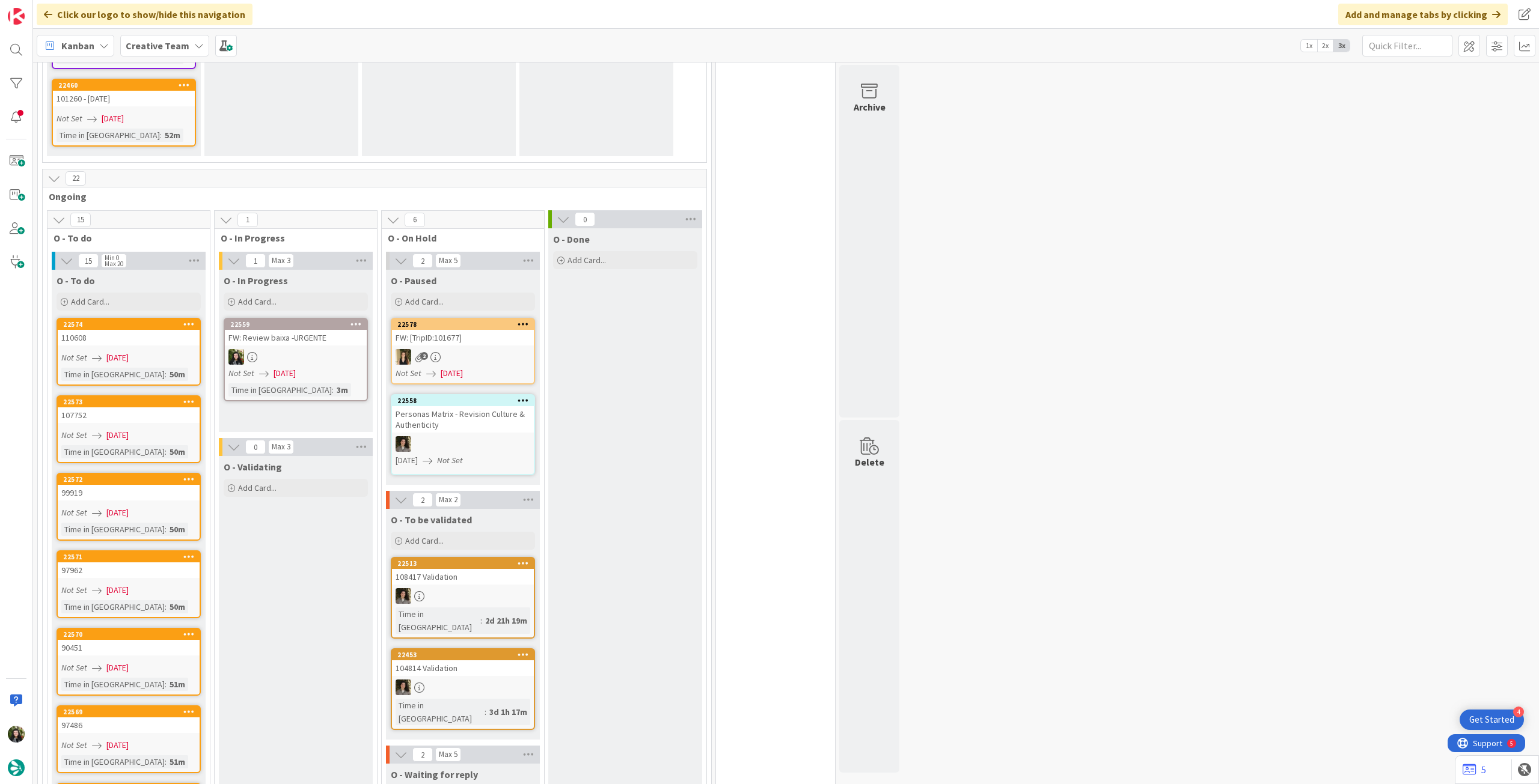
scroll to position [1733, 0]
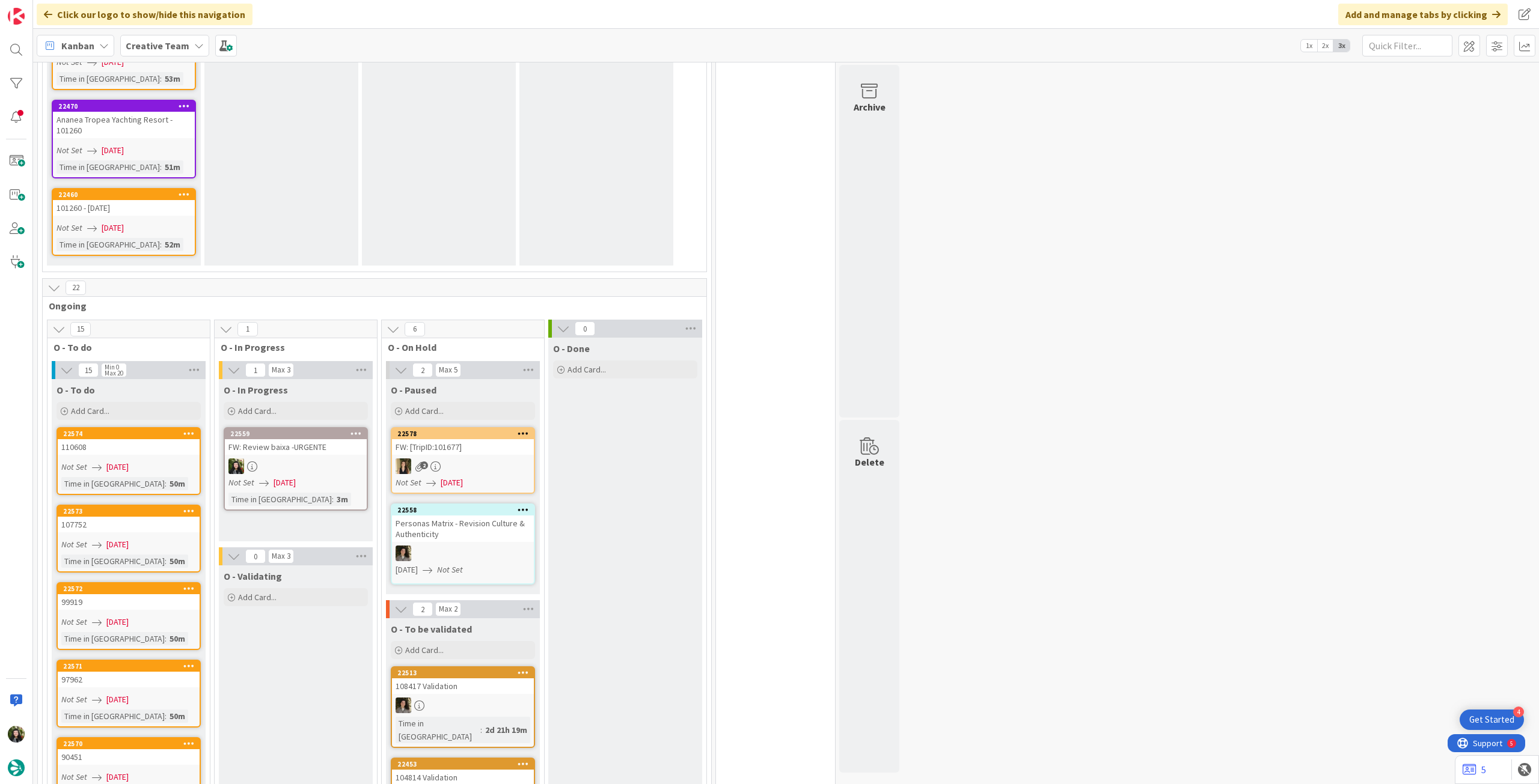
click at [163, 56] on div "Kanban Creative Team 1x 2x 3x" at bounding box center [786, 45] width 1506 height 33
click at [173, 48] on b "Creative Team" at bounding box center [157, 46] width 64 height 12
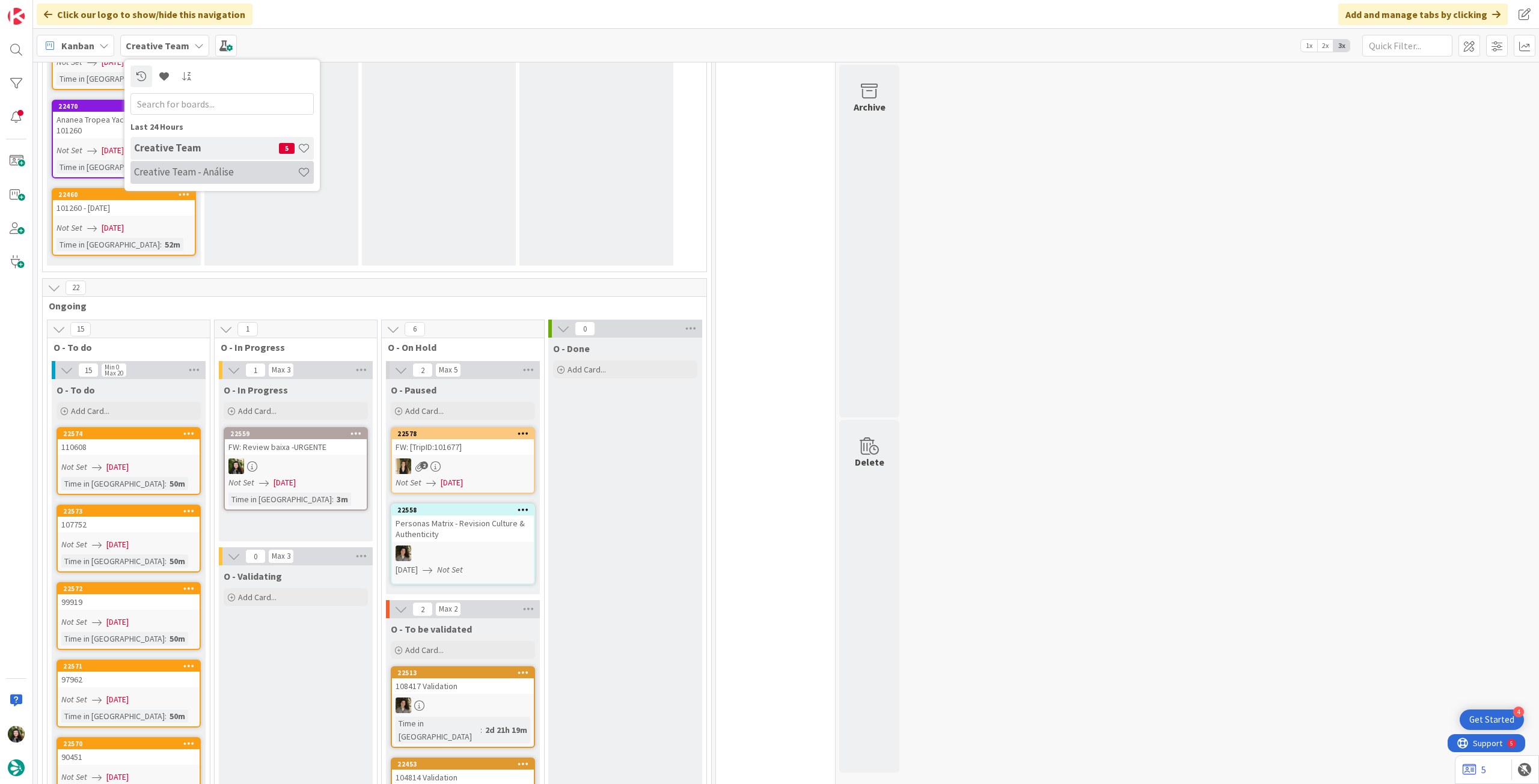
click at [162, 168] on h4 "Creative Team - Análise" at bounding box center [215, 172] width 163 height 12
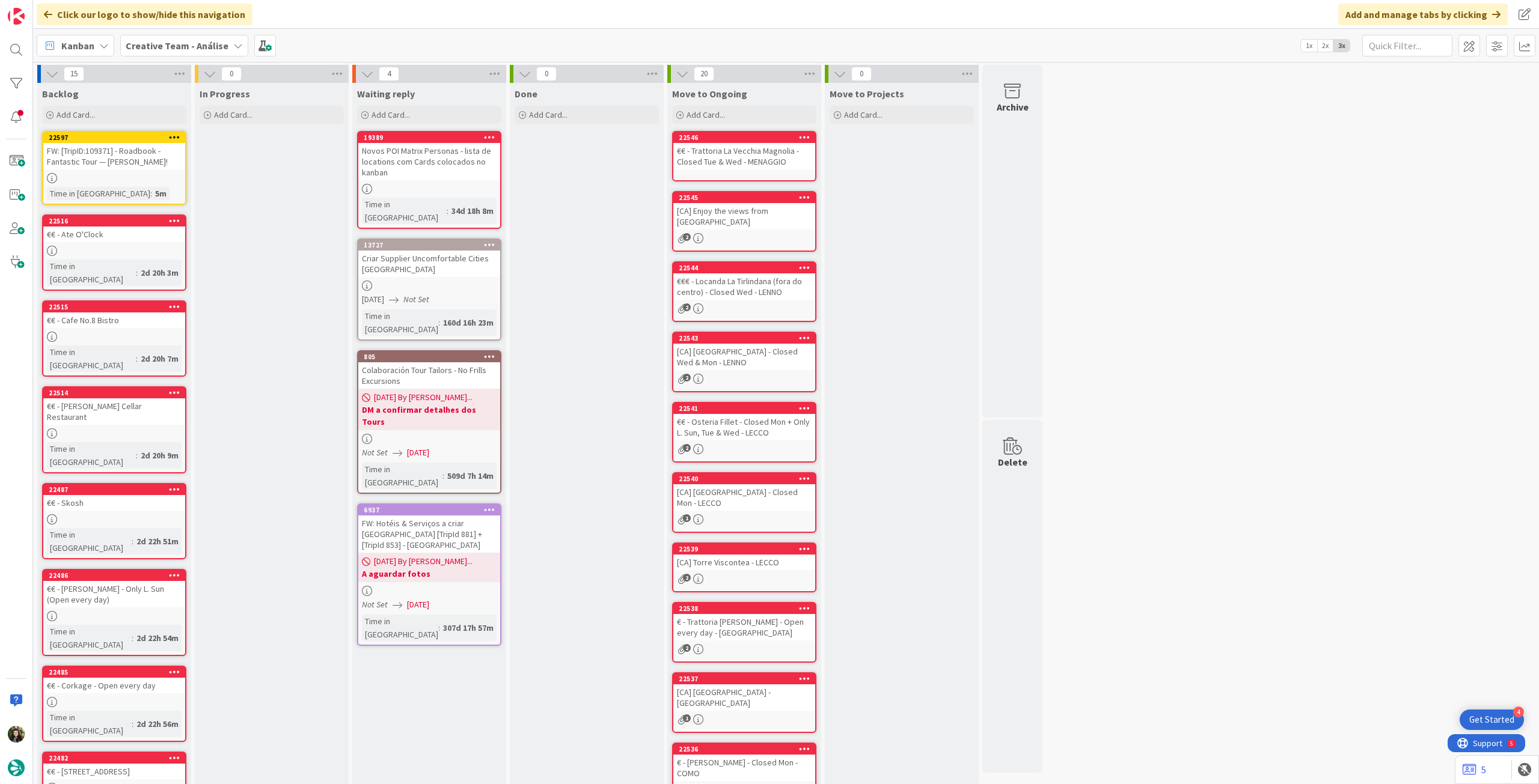
click at [159, 49] on b "Creative Team - Análise" at bounding box center [177, 46] width 103 height 12
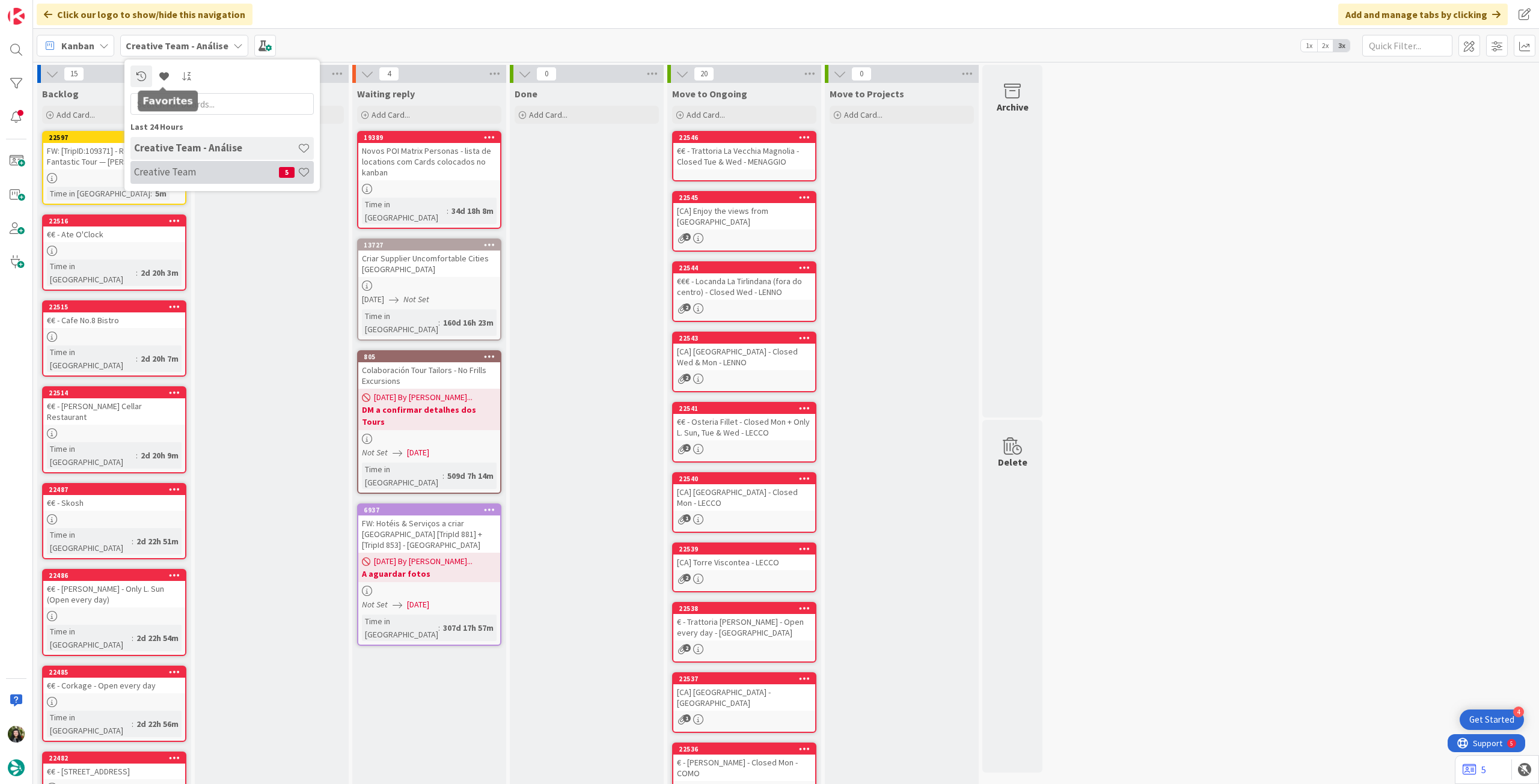
click at [169, 169] on h4 "Creative Team" at bounding box center [206, 172] width 145 height 12
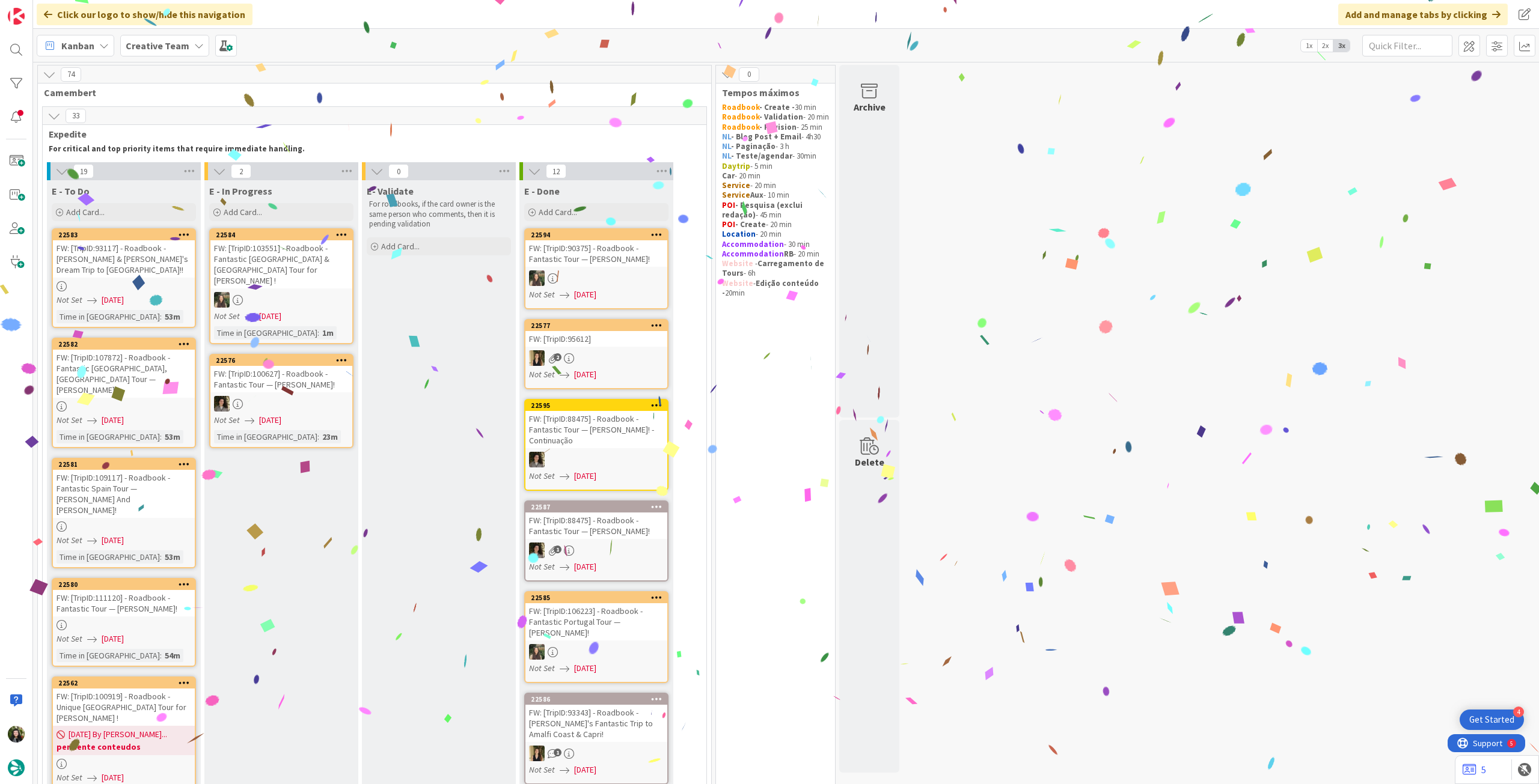
click at [162, 43] on b "Creative Team" at bounding box center [157, 46] width 64 height 12
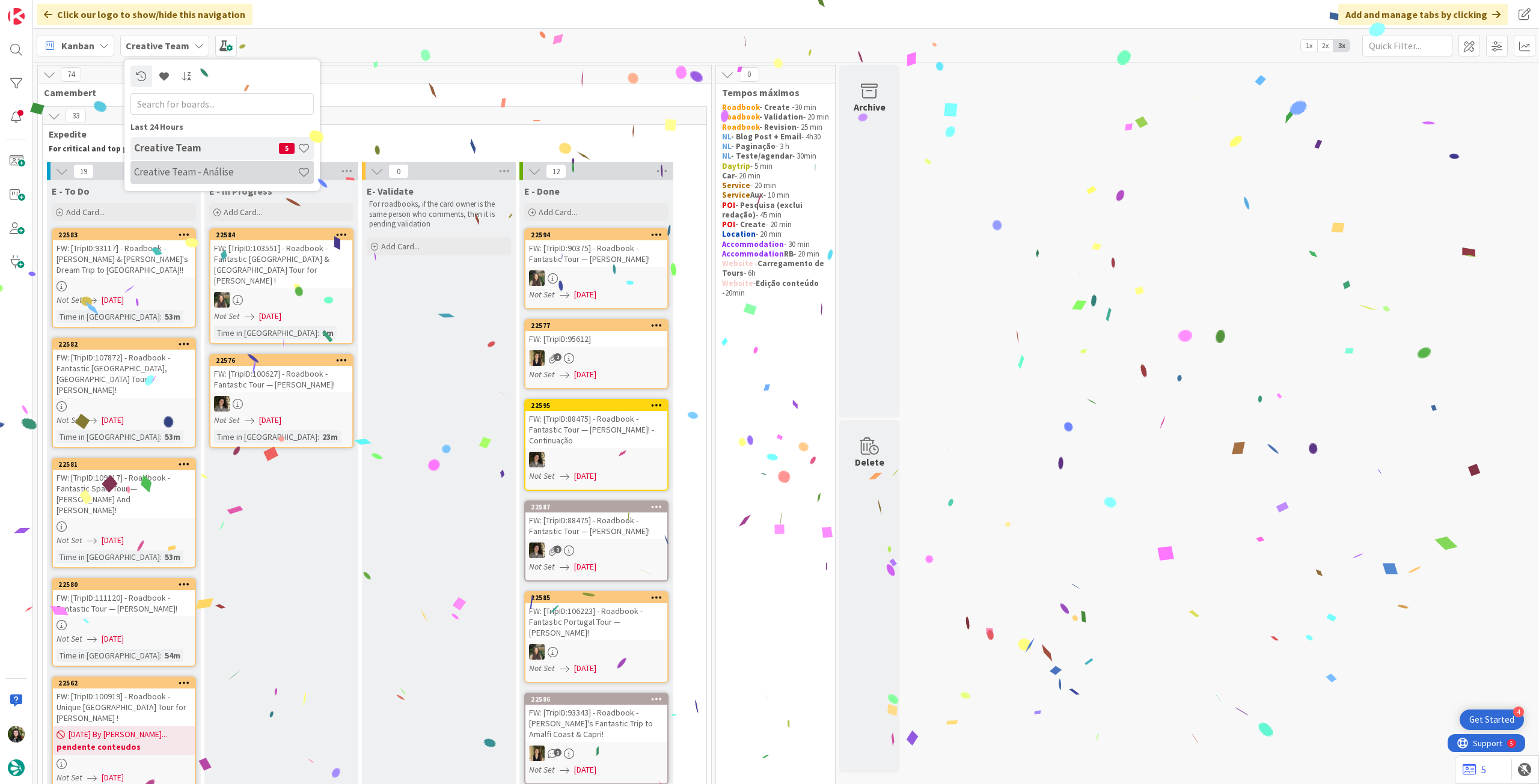
click at [169, 170] on h4 "Creative Team - Análise" at bounding box center [215, 172] width 163 height 12
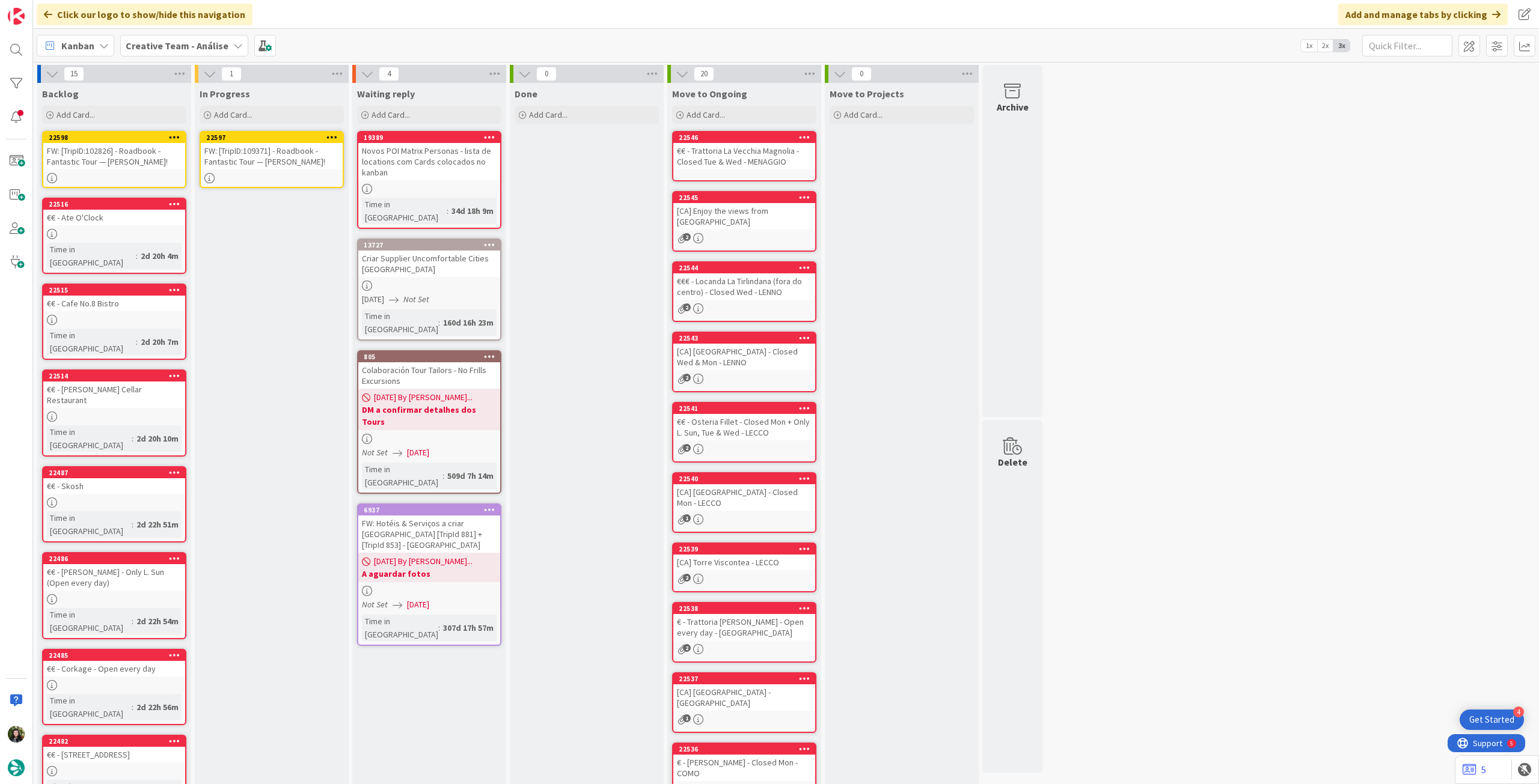
click at [306, 161] on div "FW: [TripID:109371] - Roadbook - Fantastic Tour — [PERSON_NAME]!" at bounding box center [271, 156] width 142 height 27
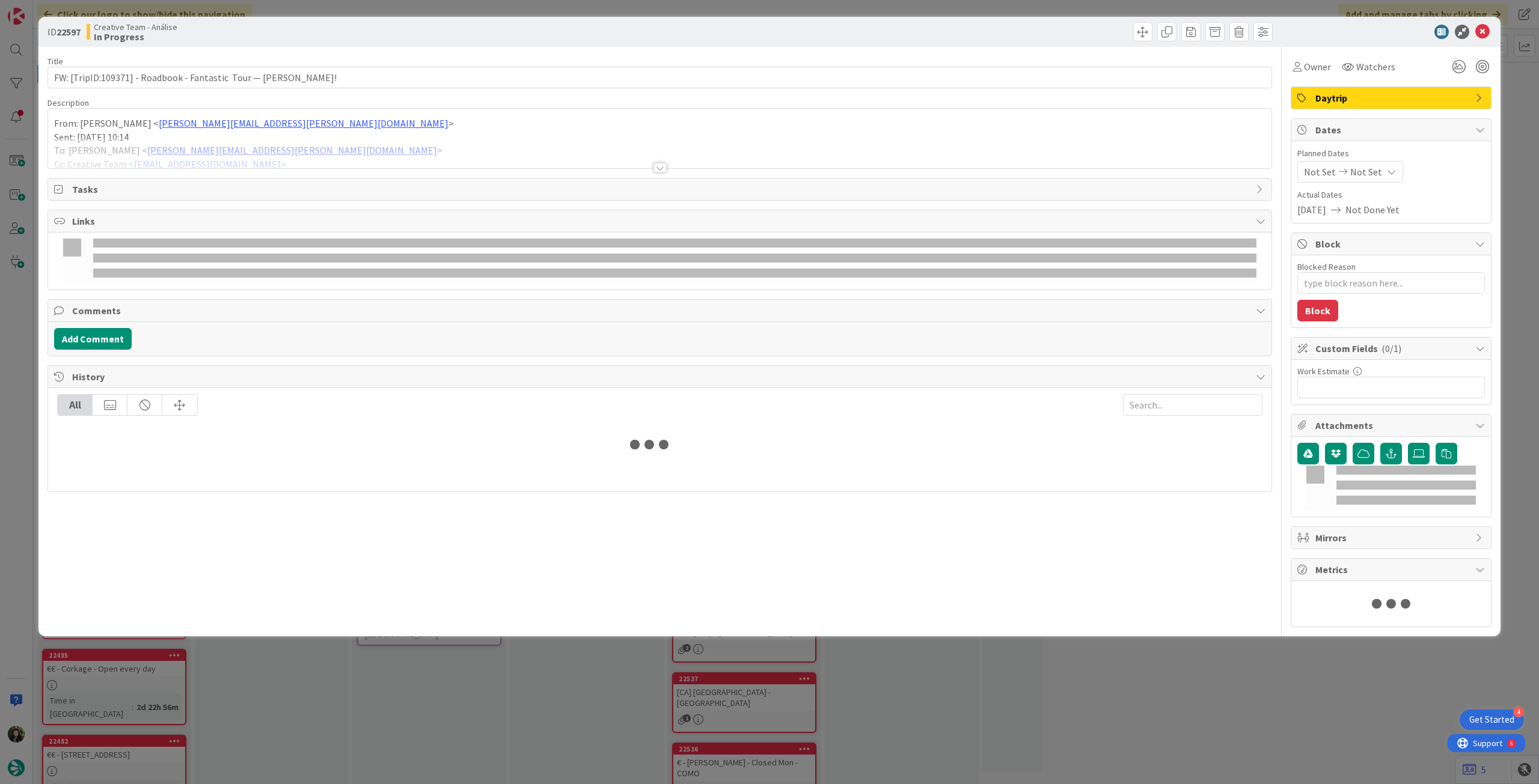
click at [273, 155] on div at bounding box center [660, 153] width 1223 height 31
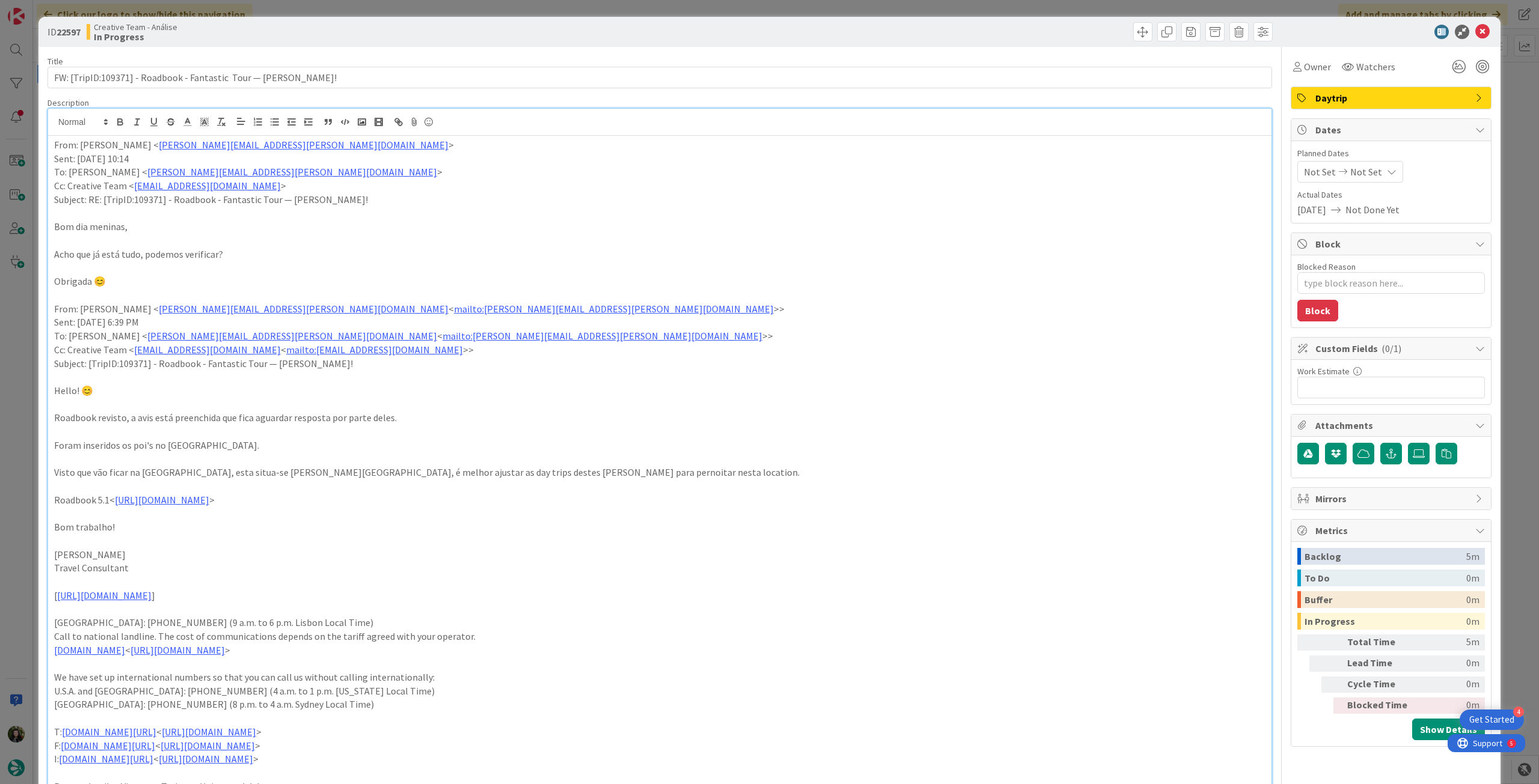
type textarea "x"
click at [1354, 178] on span "Not Set" at bounding box center [1367, 172] width 32 height 15
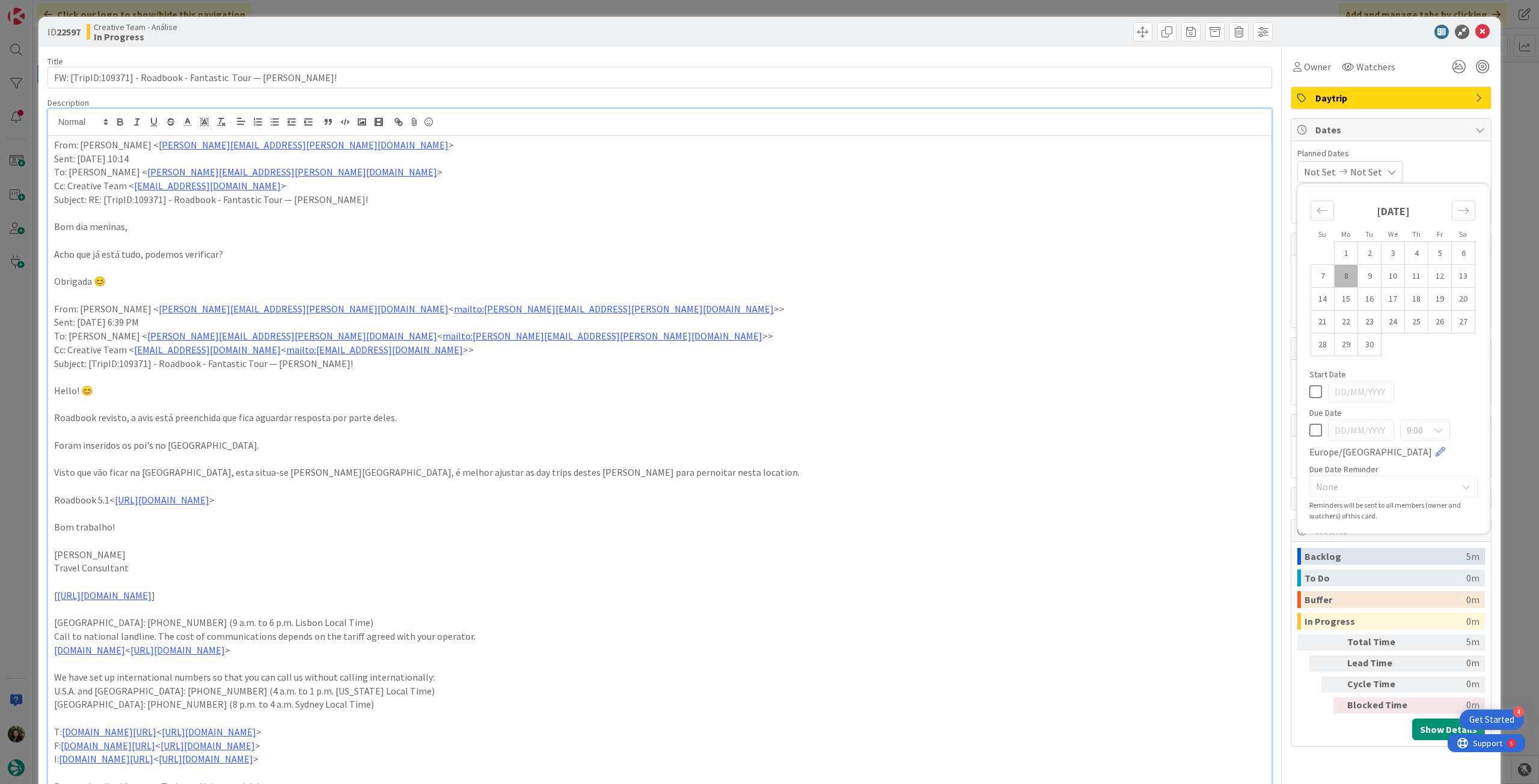
click at [1310, 424] on icon at bounding box center [1315, 430] width 12 height 15
type input "[DATE]"
click at [1475, 28] on icon at bounding box center [1482, 31] width 15 height 15
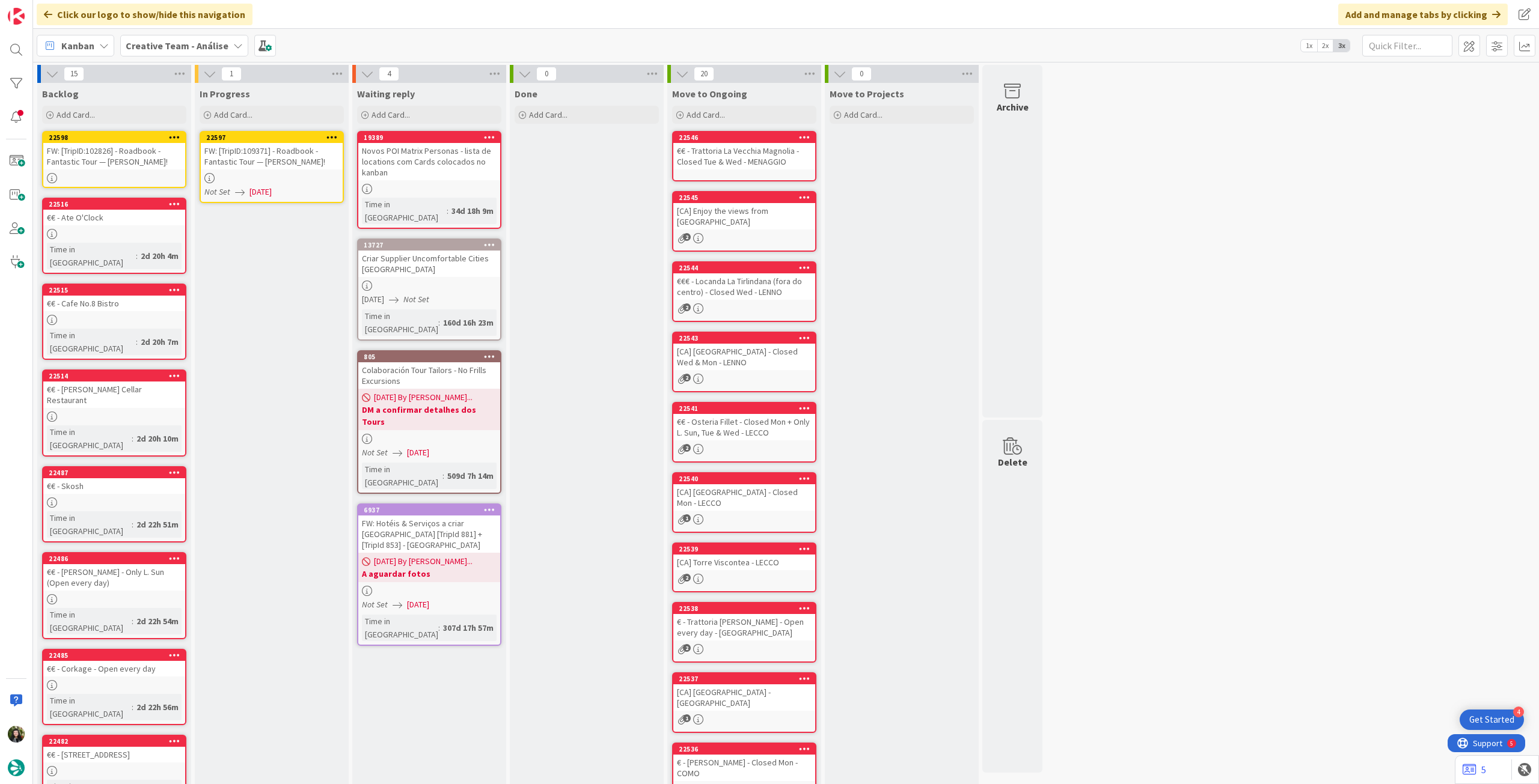
click at [332, 136] on icon at bounding box center [332, 136] width 11 height 8
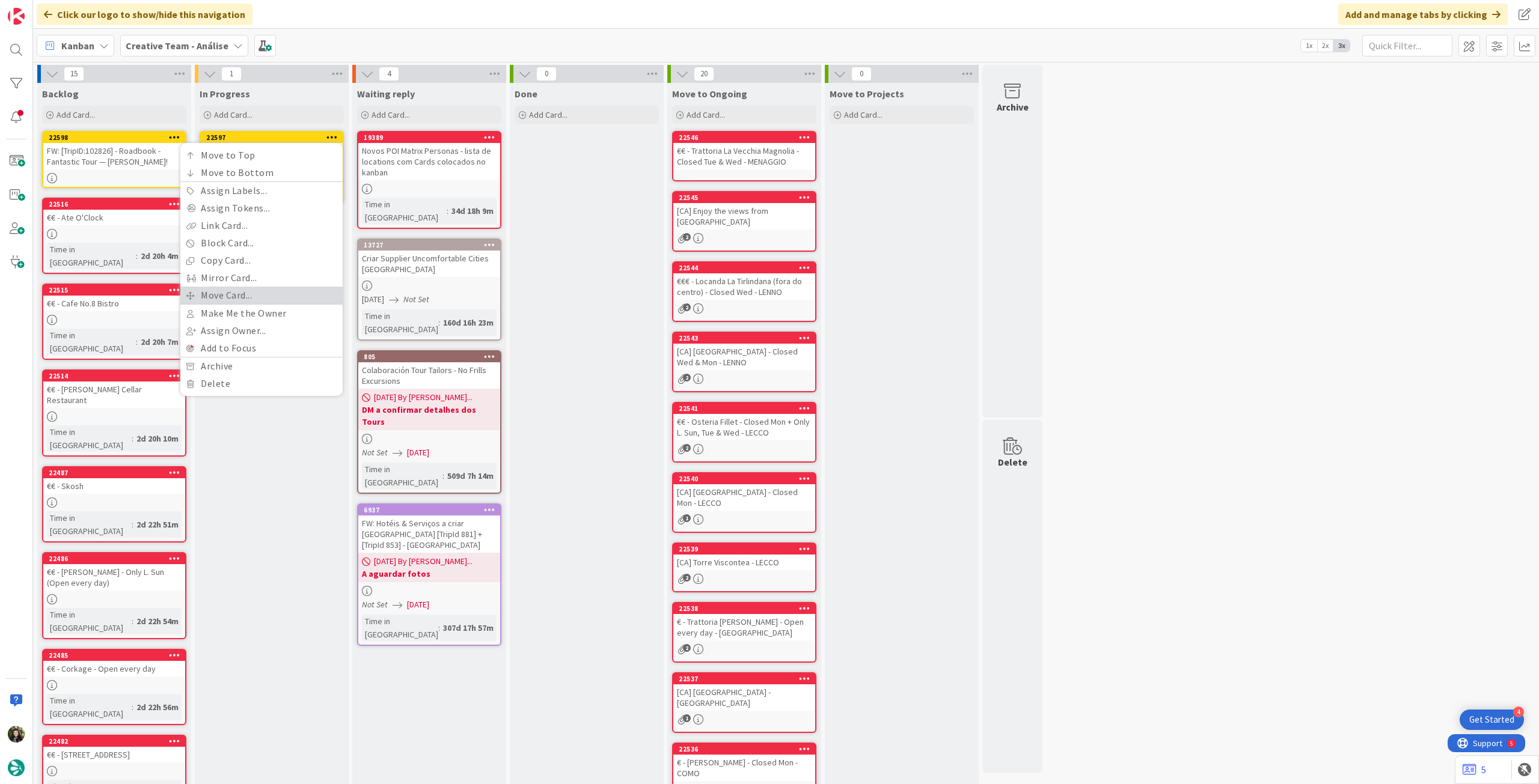
click at [242, 292] on link "Move Card..." at bounding box center [261, 295] width 162 height 18
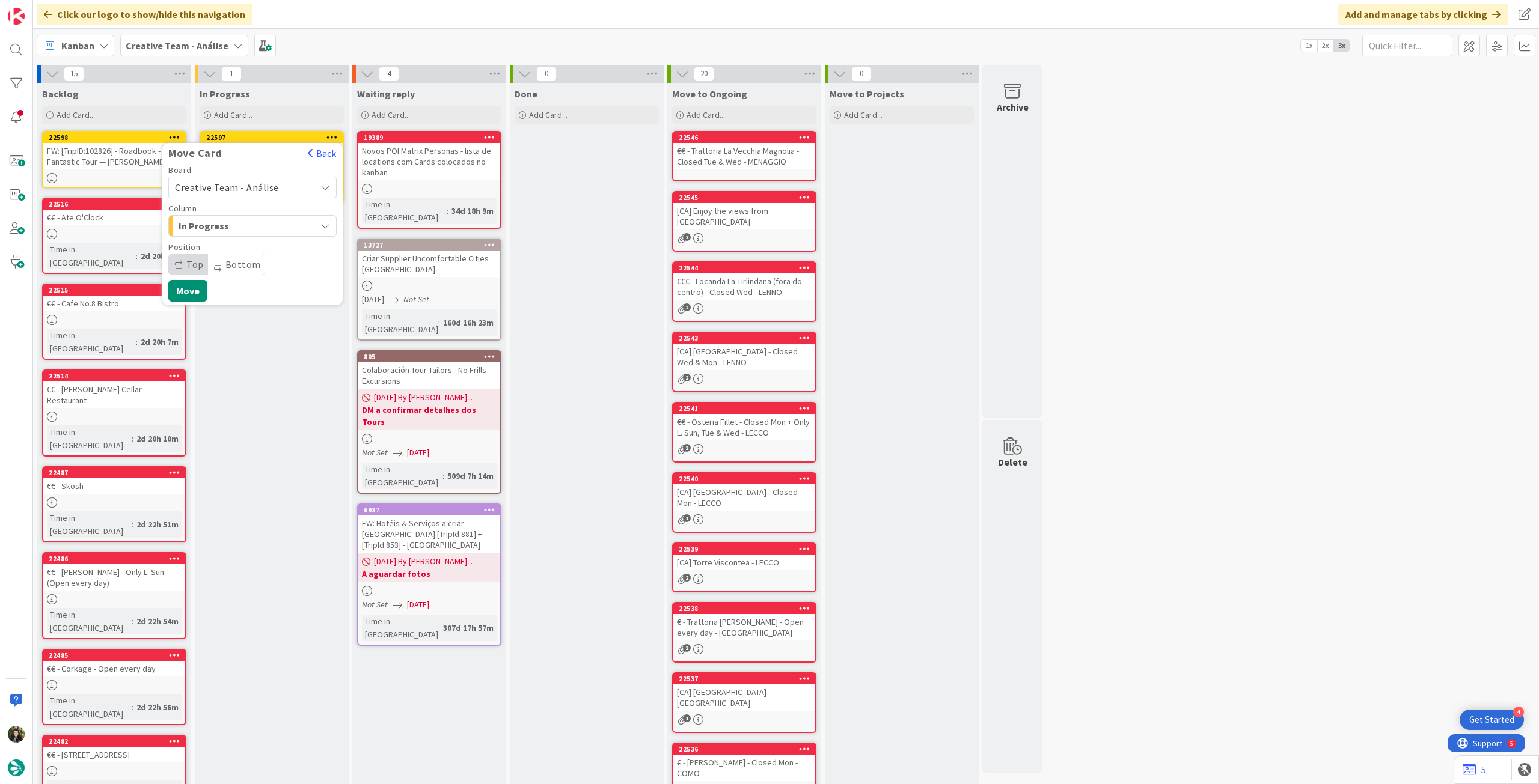
click at [247, 181] on span "Creative Team - Análise" at bounding box center [227, 188] width 104 height 12
click at [237, 242] on span "Creative Team" at bounding box center [260, 244] width 139 height 18
click at [228, 269] on span "Daytrip" at bounding box center [252, 264] width 116 height 17
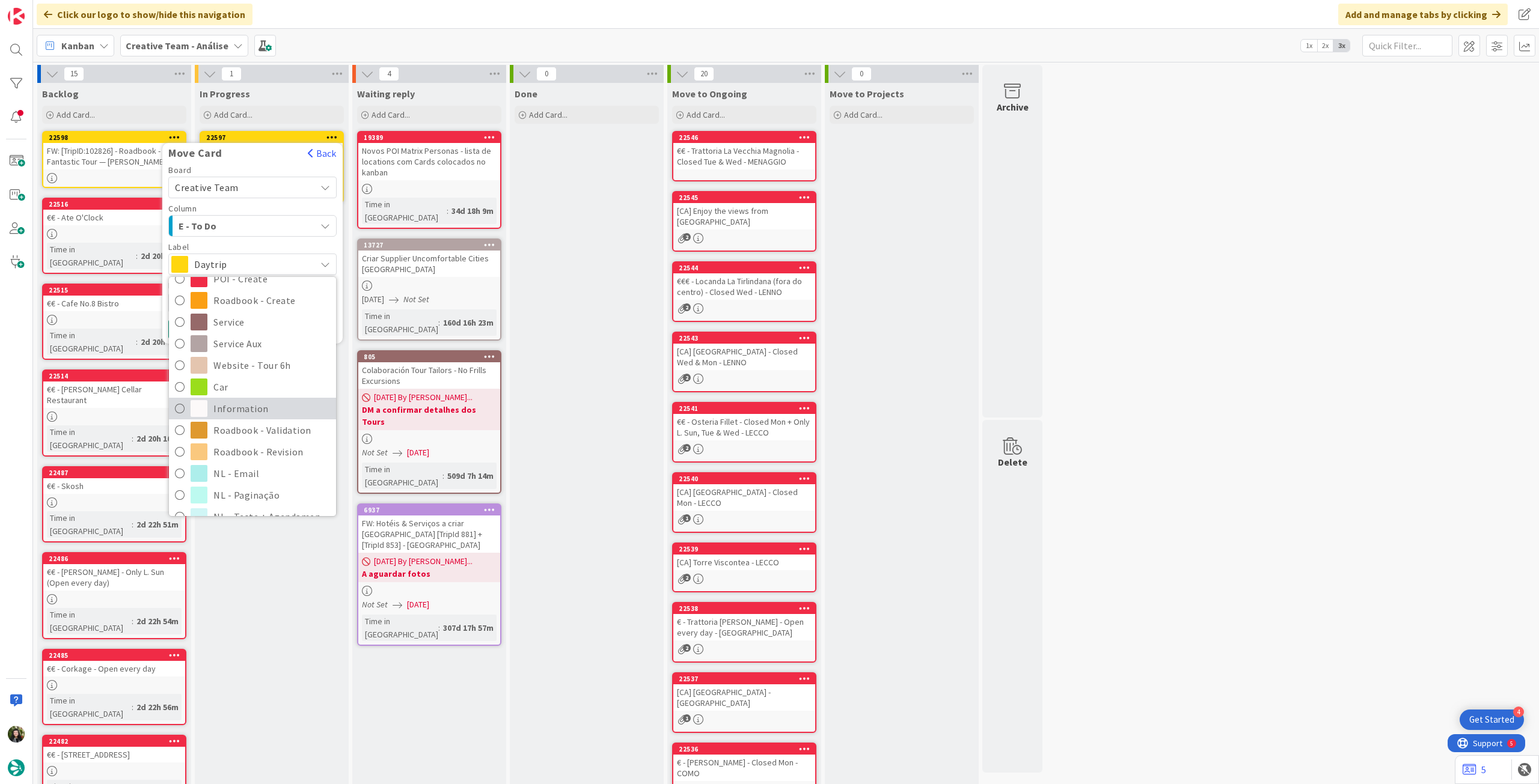
scroll to position [160, 0]
click at [254, 426] on span "Roadbook - Revision" at bounding box center [272, 436] width 116 height 18
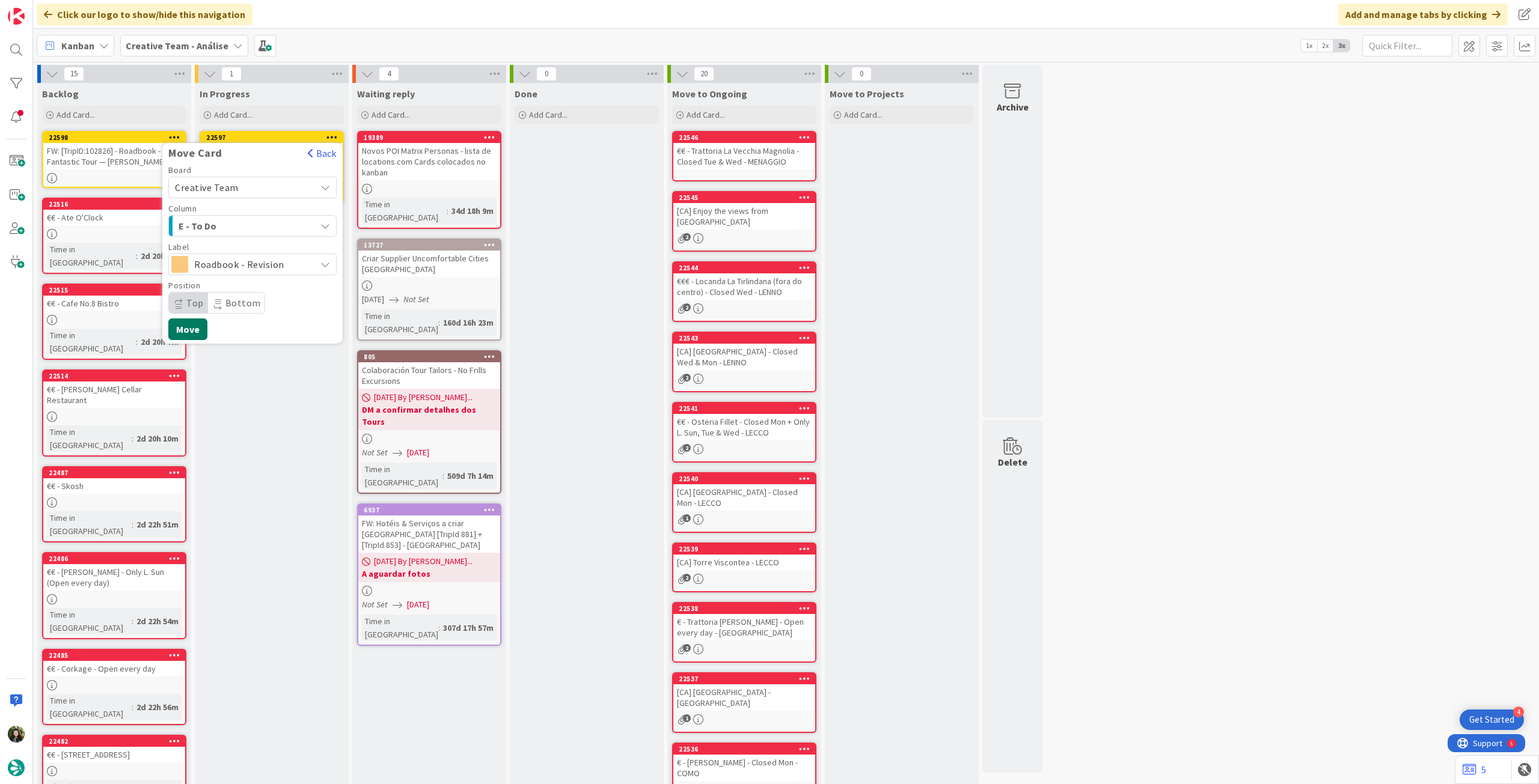
click at [188, 327] on button "Move" at bounding box center [188, 329] width 39 height 21
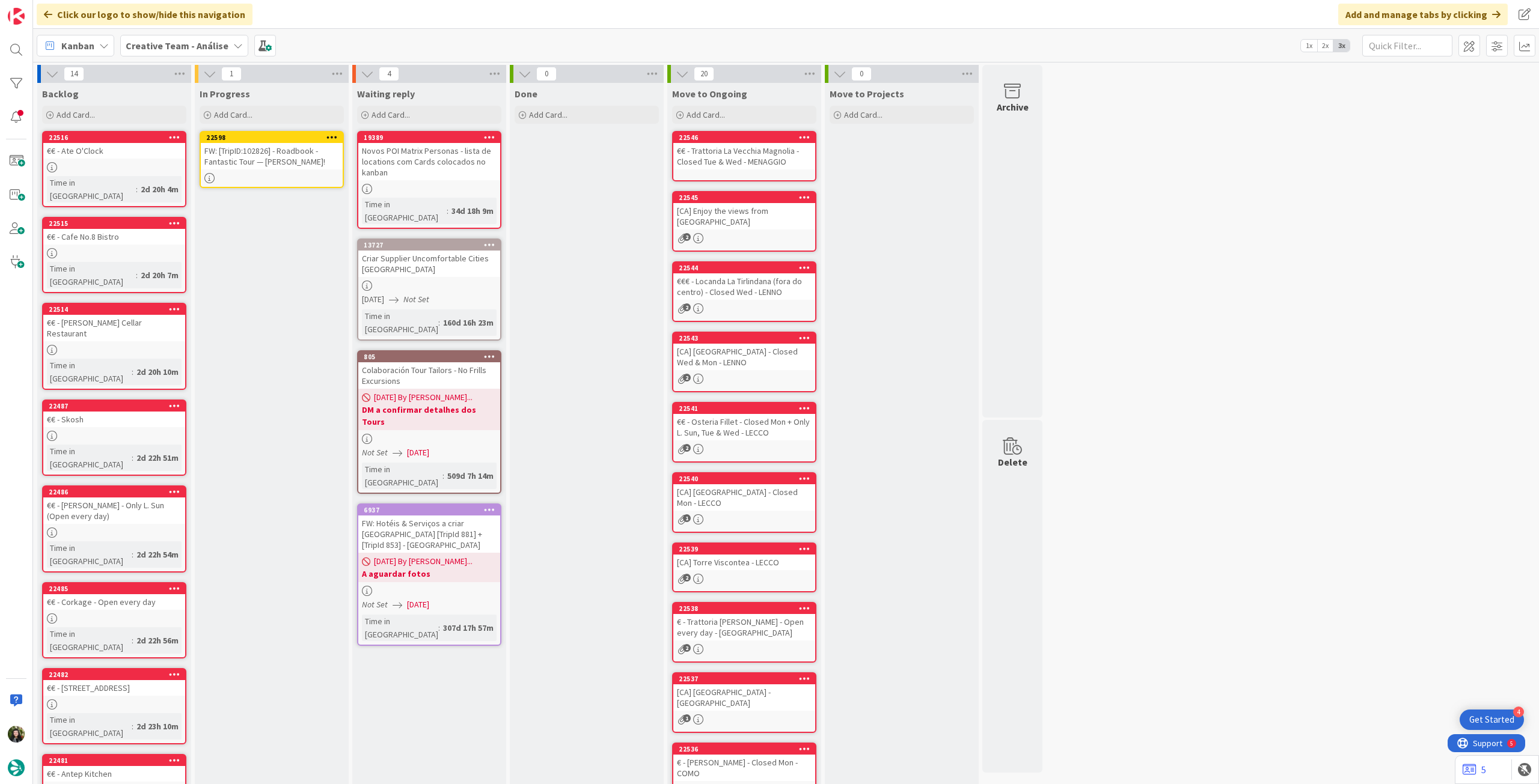
click at [270, 155] on div "FW: [TripID:102826] - Roadbook - Fantastic Tour — [PERSON_NAME]!" at bounding box center [271, 156] width 142 height 27
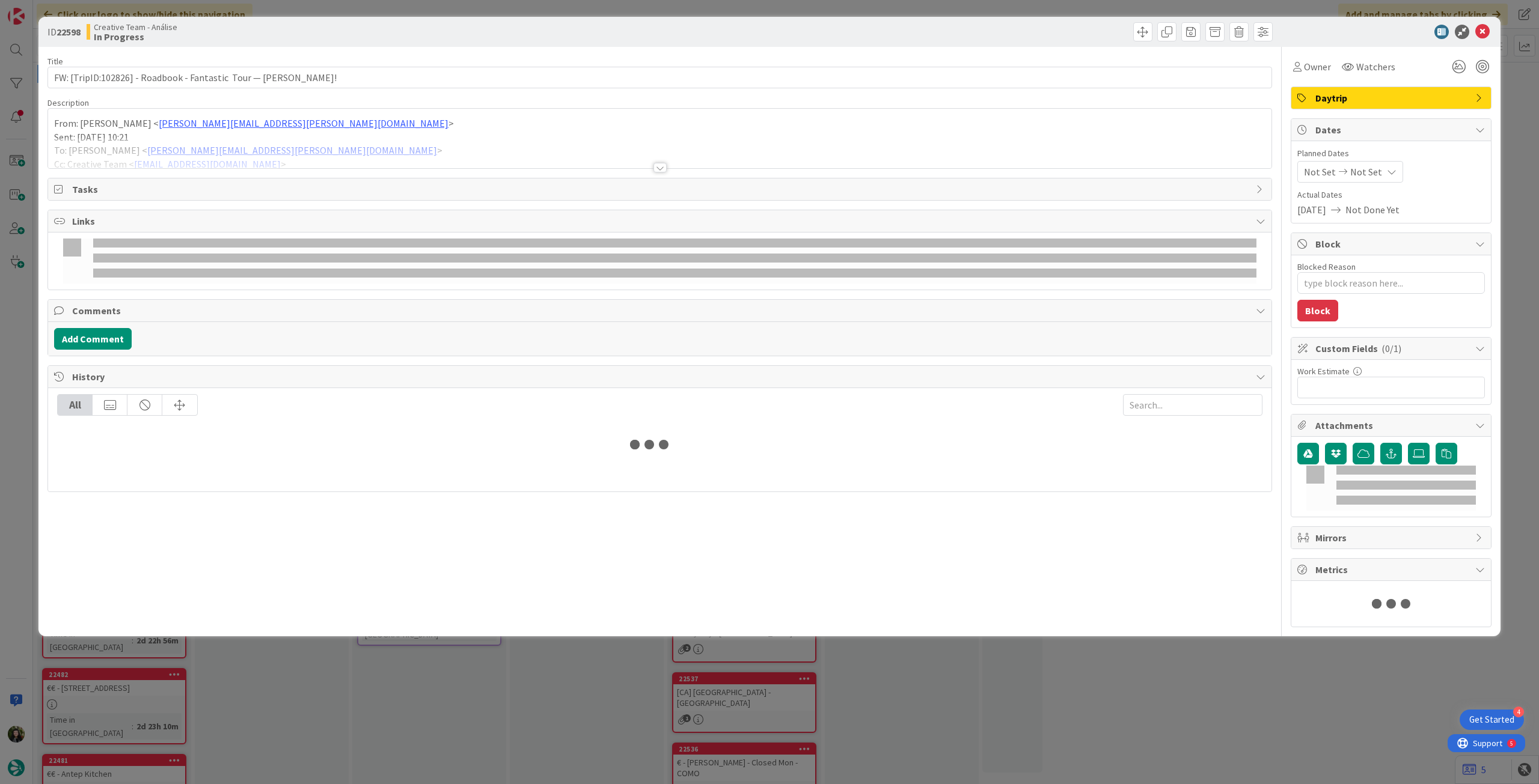
click at [103, 144] on div at bounding box center [660, 153] width 1223 height 31
type textarea "x"
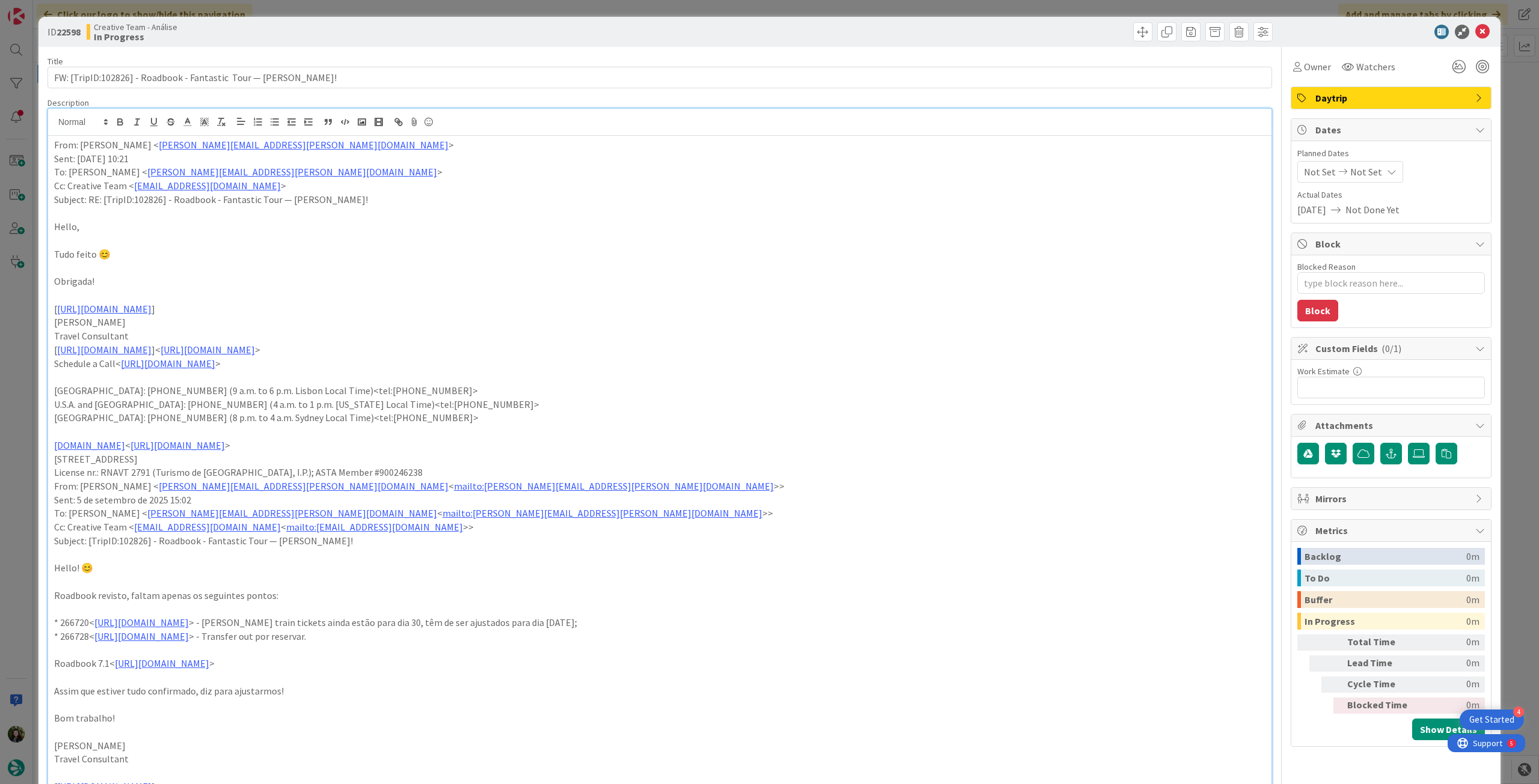
click at [51, 143] on div "From: [PERSON_NAME] < [PERSON_NAME][EMAIL_ADDRESS][PERSON_NAME][DOMAIN_NAME] > …" at bounding box center [660, 586] width 1223 height 902
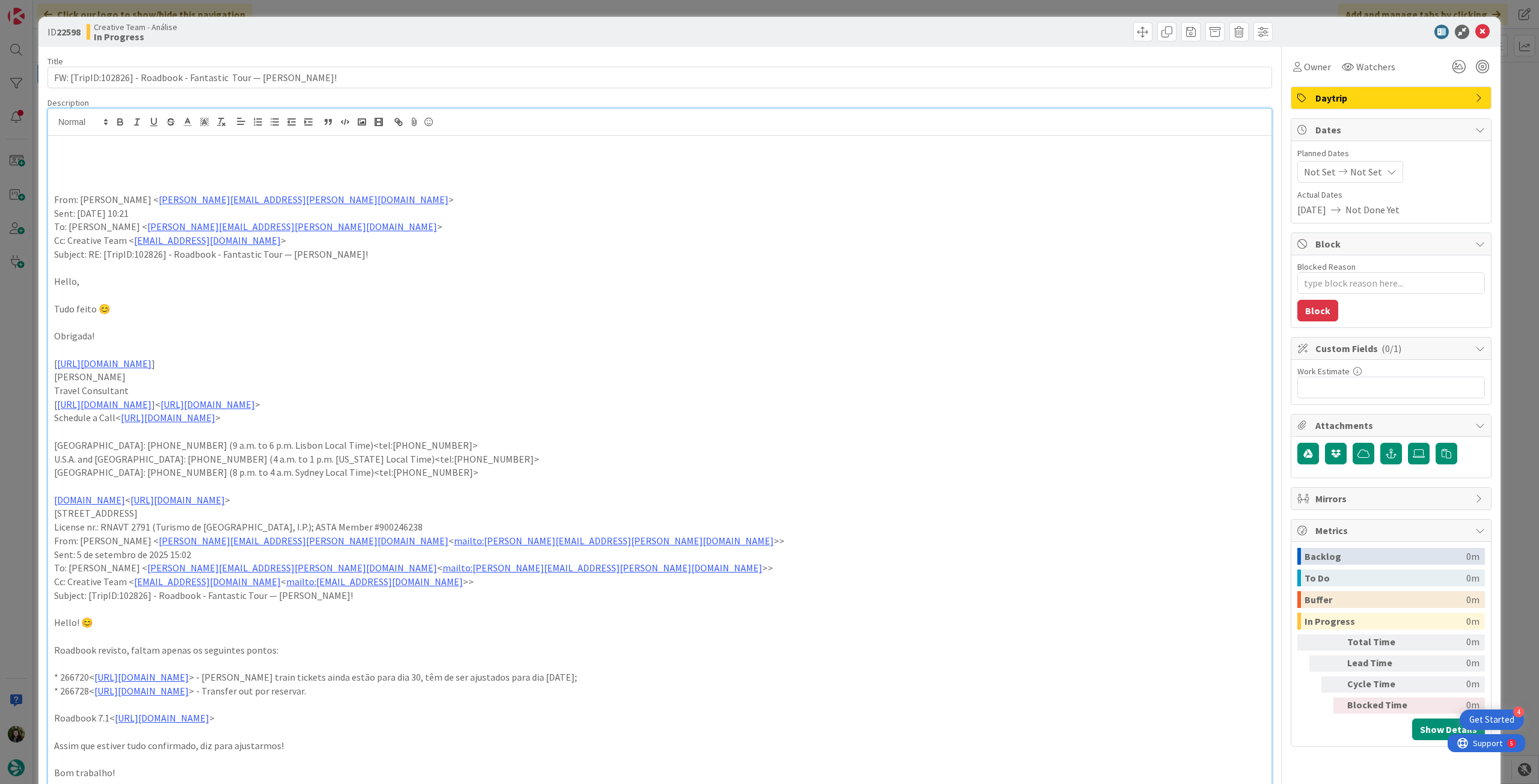
click at [90, 155] on p at bounding box center [660, 159] width 1211 height 14
click at [91, 160] on p "ja foi revisto, apenas ajustar" at bounding box center [660, 159] width 1211 height 14
click at [116, 122] on icon "button" at bounding box center [120, 122] width 11 height 11
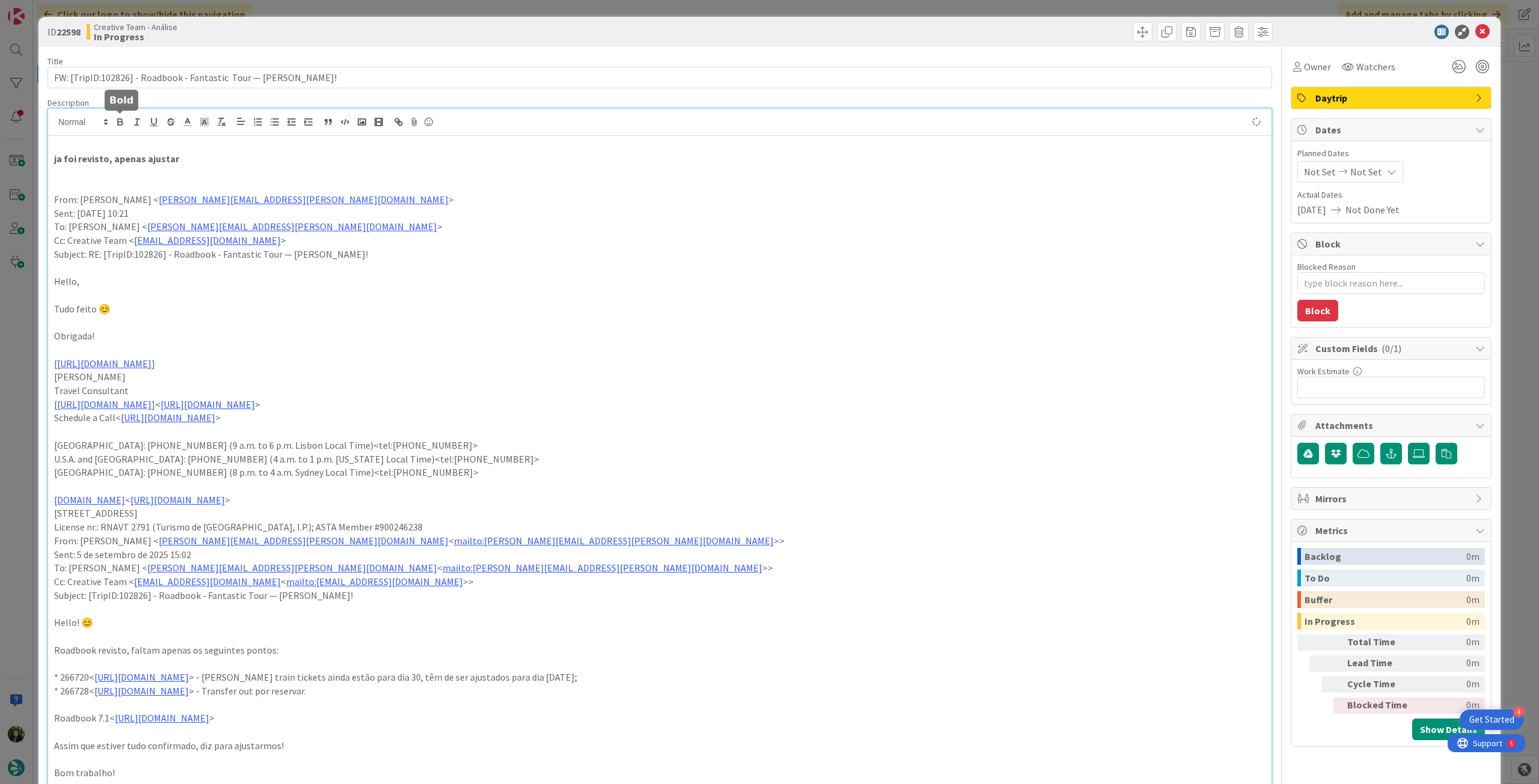
click at [312, 196] on p "From: [PERSON_NAME] < [PERSON_NAME][EMAIL_ADDRESS][PERSON_NAME][DOMAIN_NAME] >" at bounding box center [660, 200] width 1211 height 14
click at [1351, 168] on span "Not Set" at bounding box center [1367, 172] width 32 height 15
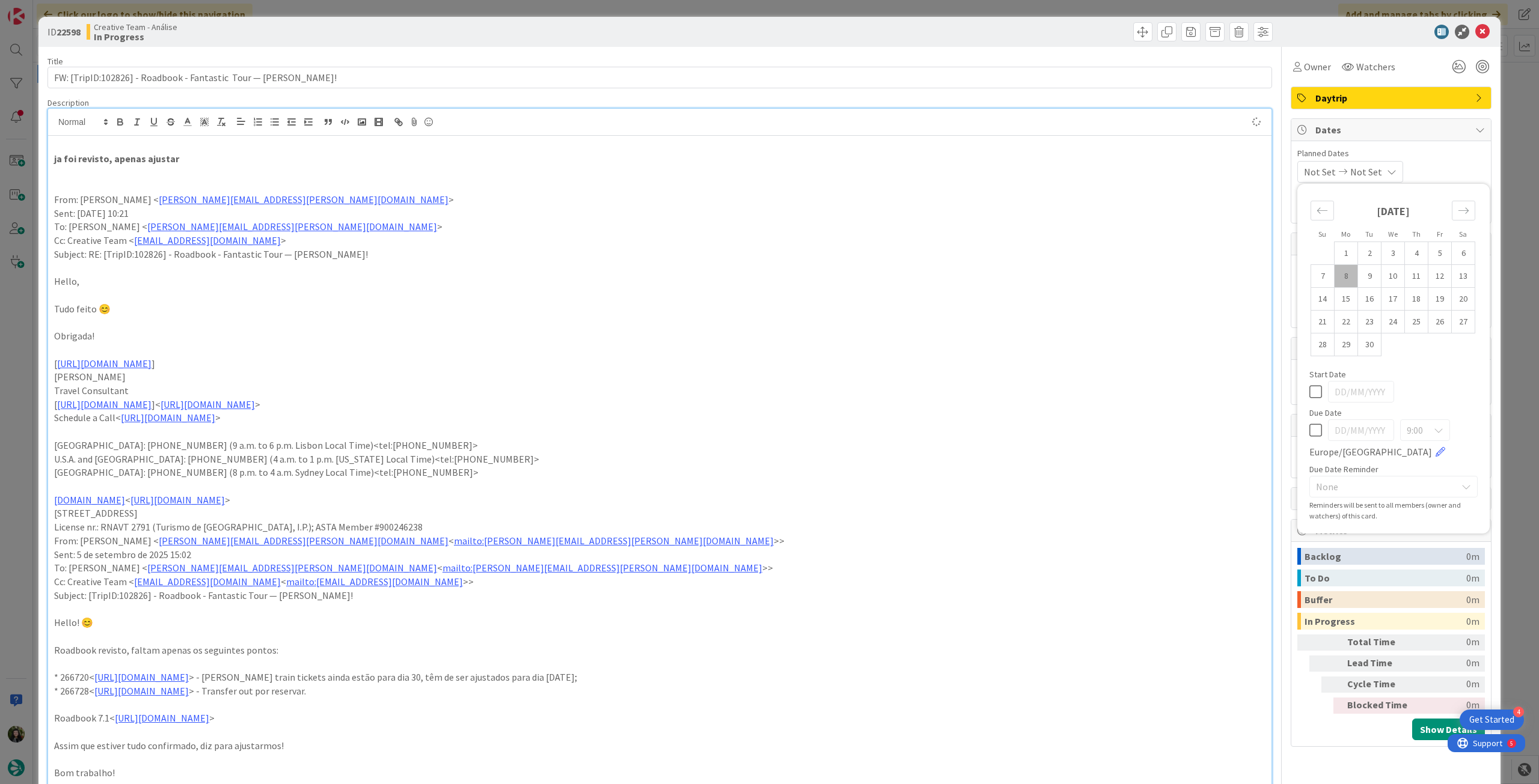
type textarea "x"
click at [1304, 429] on div "Su Mo Tu We Th Fr Sa [DATE] 1 2 3 4 5 6 7 8 9 10 11 12 13 14 15 16 17 18 19 20 …" at bounding box center [1393, 358] width 180 height 338
click at [1309, 427] on icon at bounding box center [1315, 430] width 12 height 15
type input "[DATE]"
click at [1475, 33] on icon at bounding box center [1482, 31] width 15 height 15
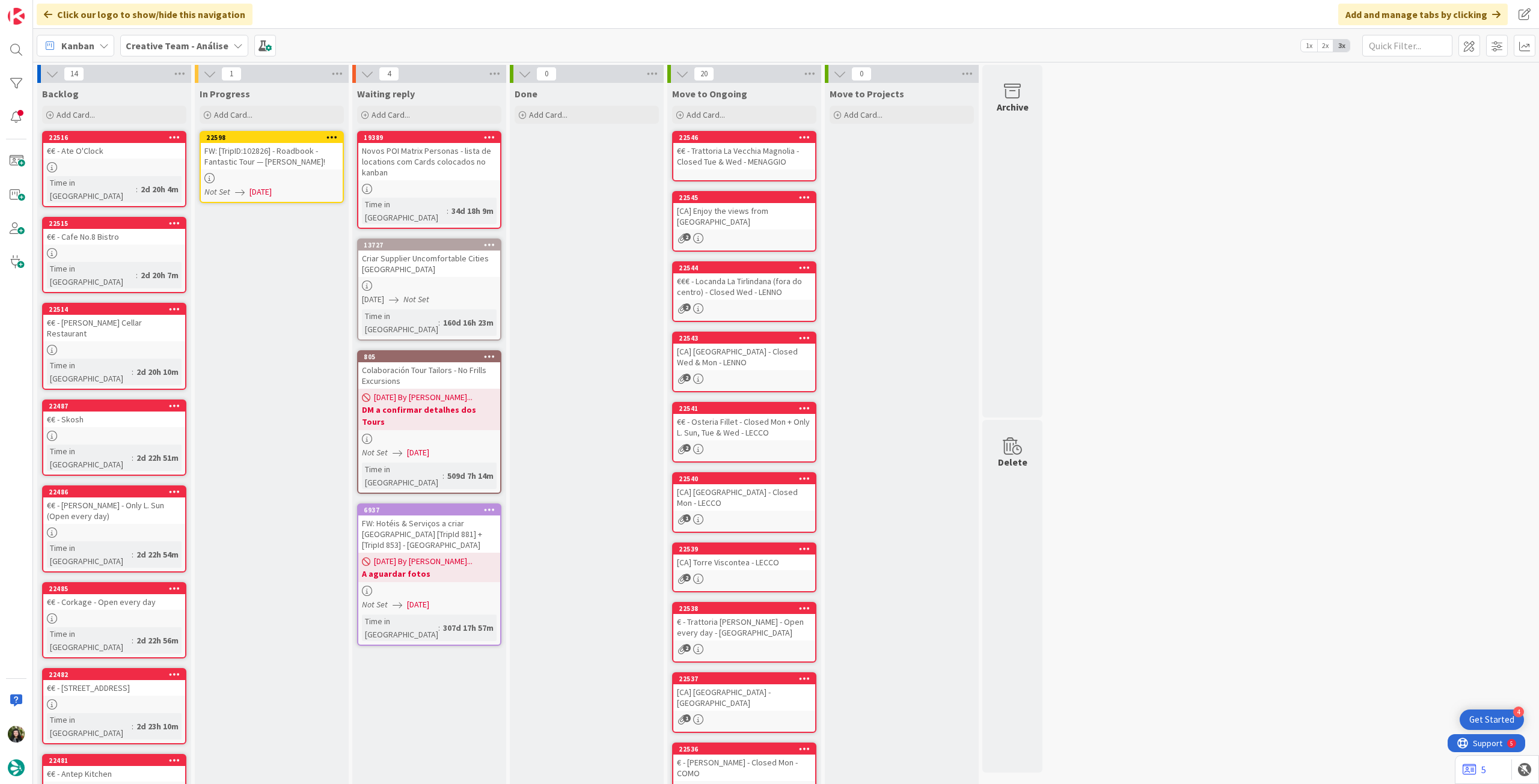
drag, startPoint x: 338, startPoint y: 136, endPoint x: 331, endPoint y: 141, distance: 8.6
click at [338, 136] on div at bounding box center [332, 137] width 21 height 8
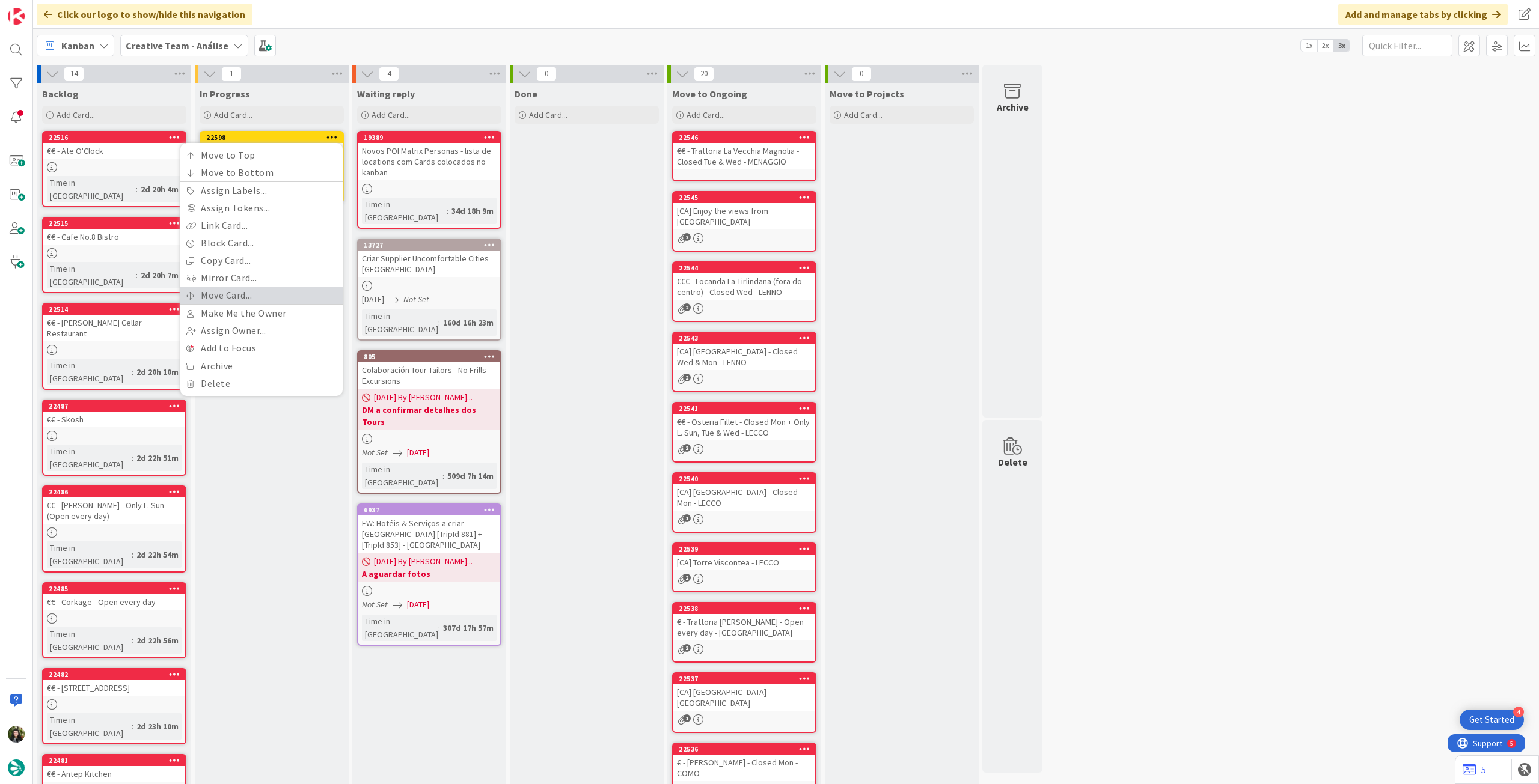
click at [254, 289] on link "Move Card..." at bounding box center [261, 295] width 162 height 18
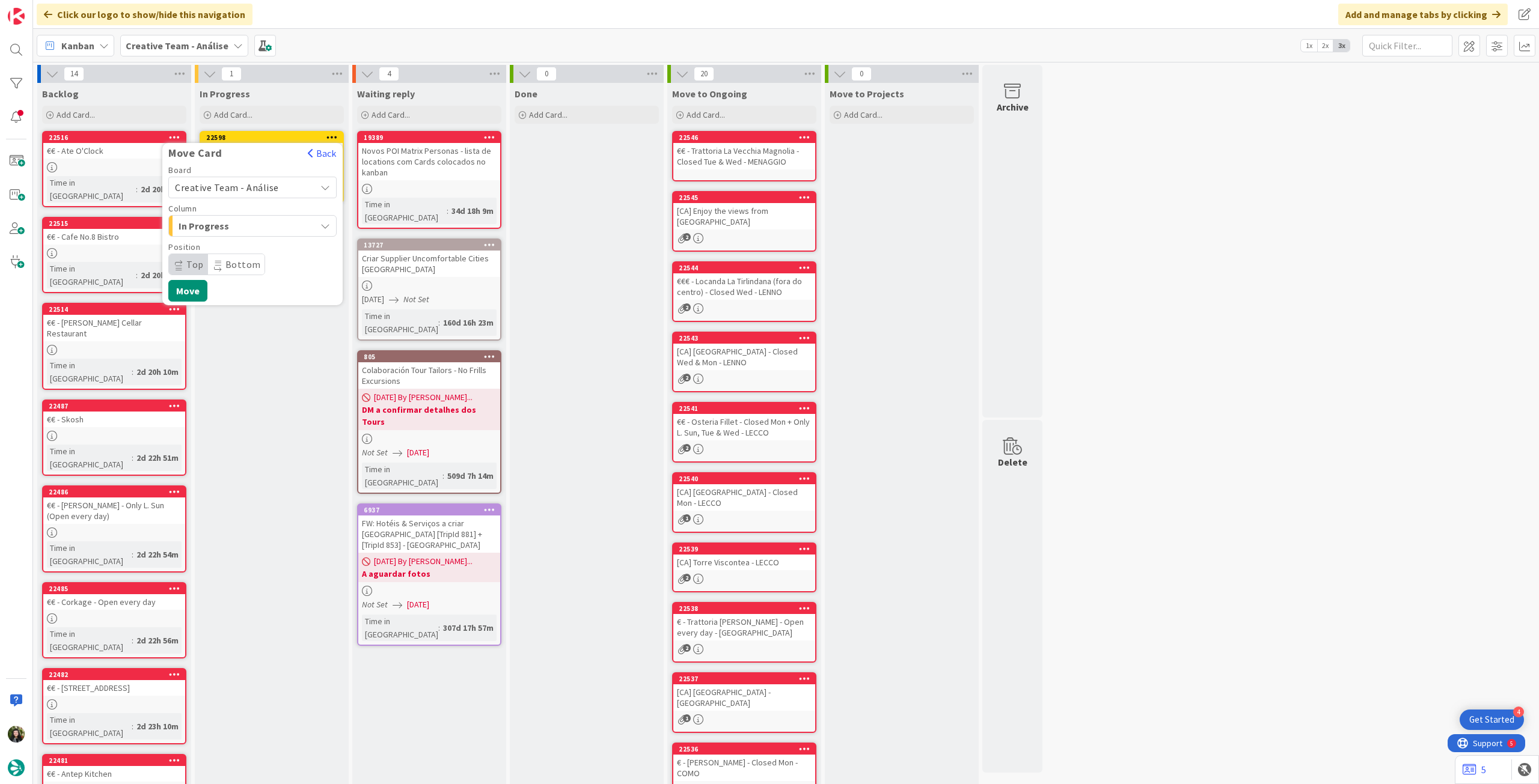
click at [255, 185] on span "Creative Team - Análise" at bounding box center [227, 188] width 104 height 12
click at [249, 247] on span "Creative Team" at bounding box center [260, 244] width 139 height 18
click at [241, 256] on span "Daytrip" at bounding box center [252, 264] width 116 height 17
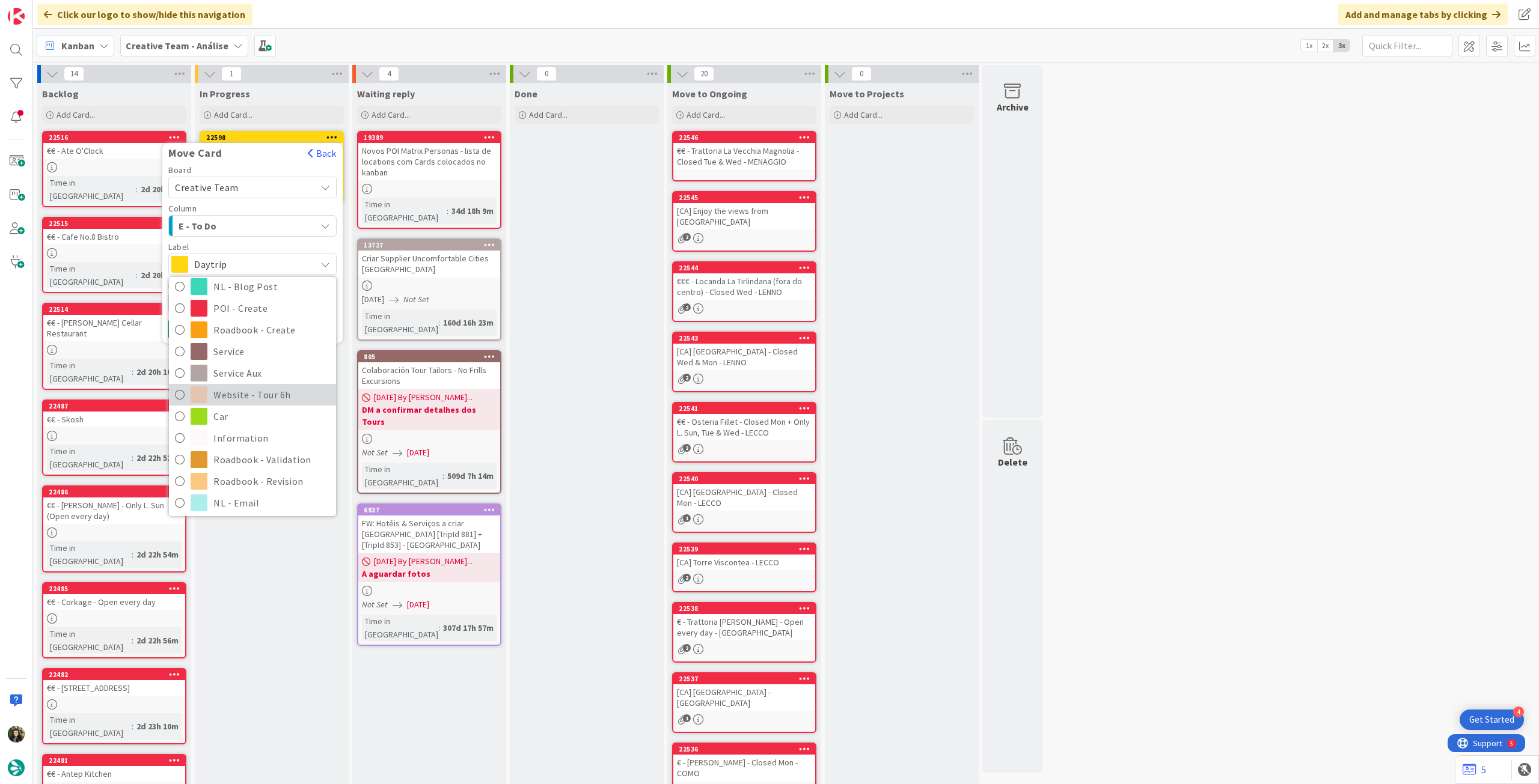
scroll to position [160, 0]
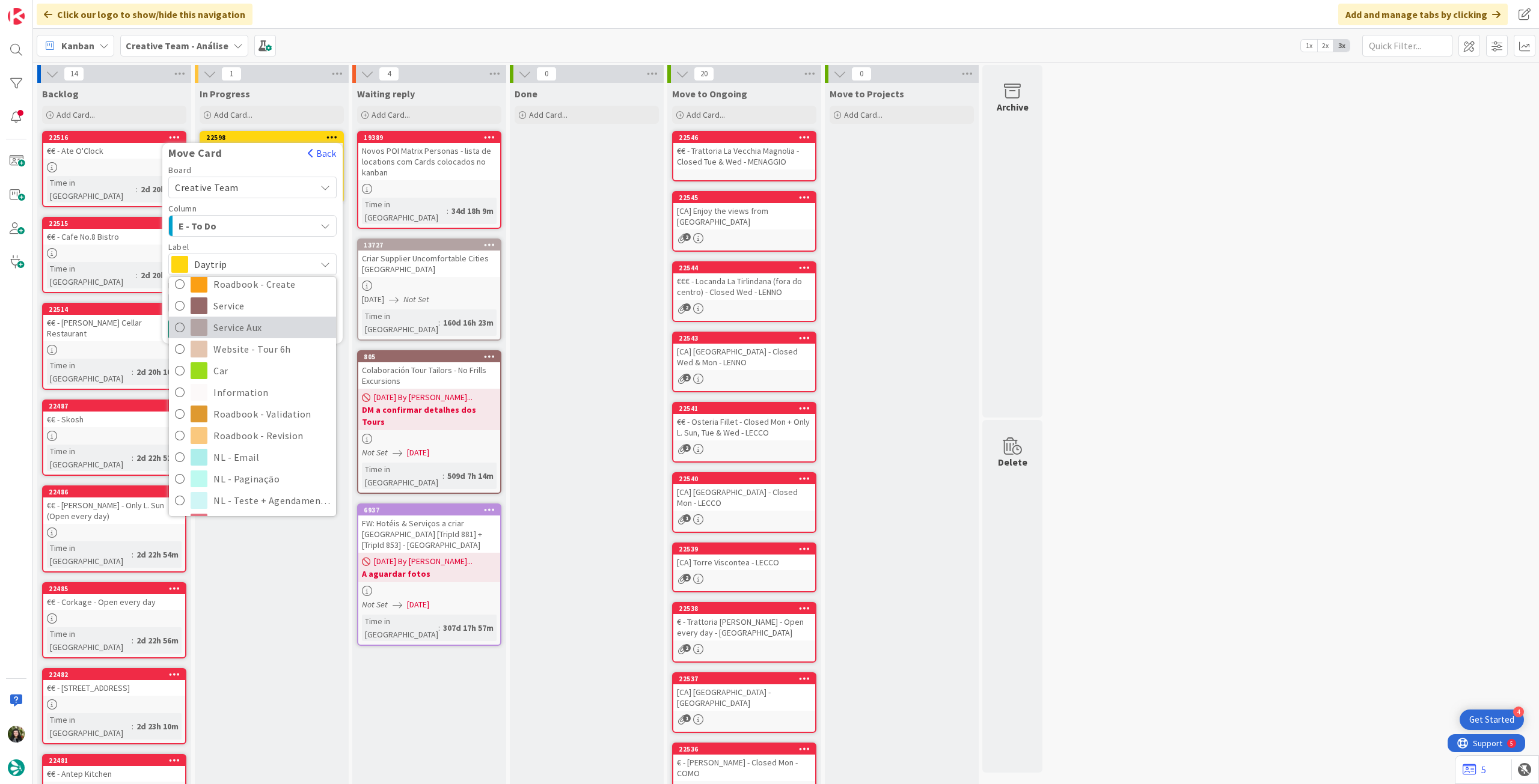
click at [270, 328] on span "Service Aux" at bounding box center [272, 328] width 116 height 18
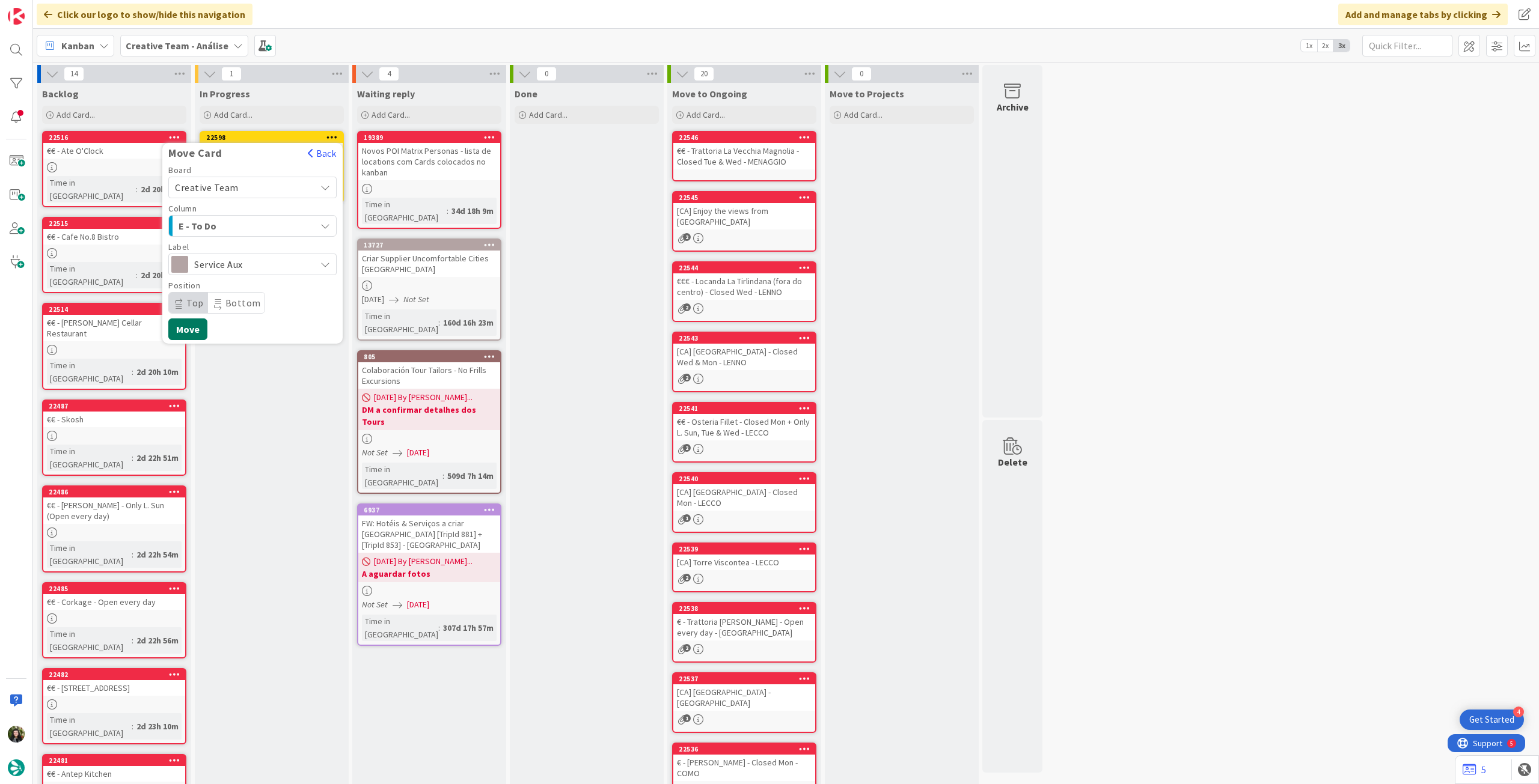
click at [185, 325] on button "Move" at bounding box center [188, 329] width 39 height 21
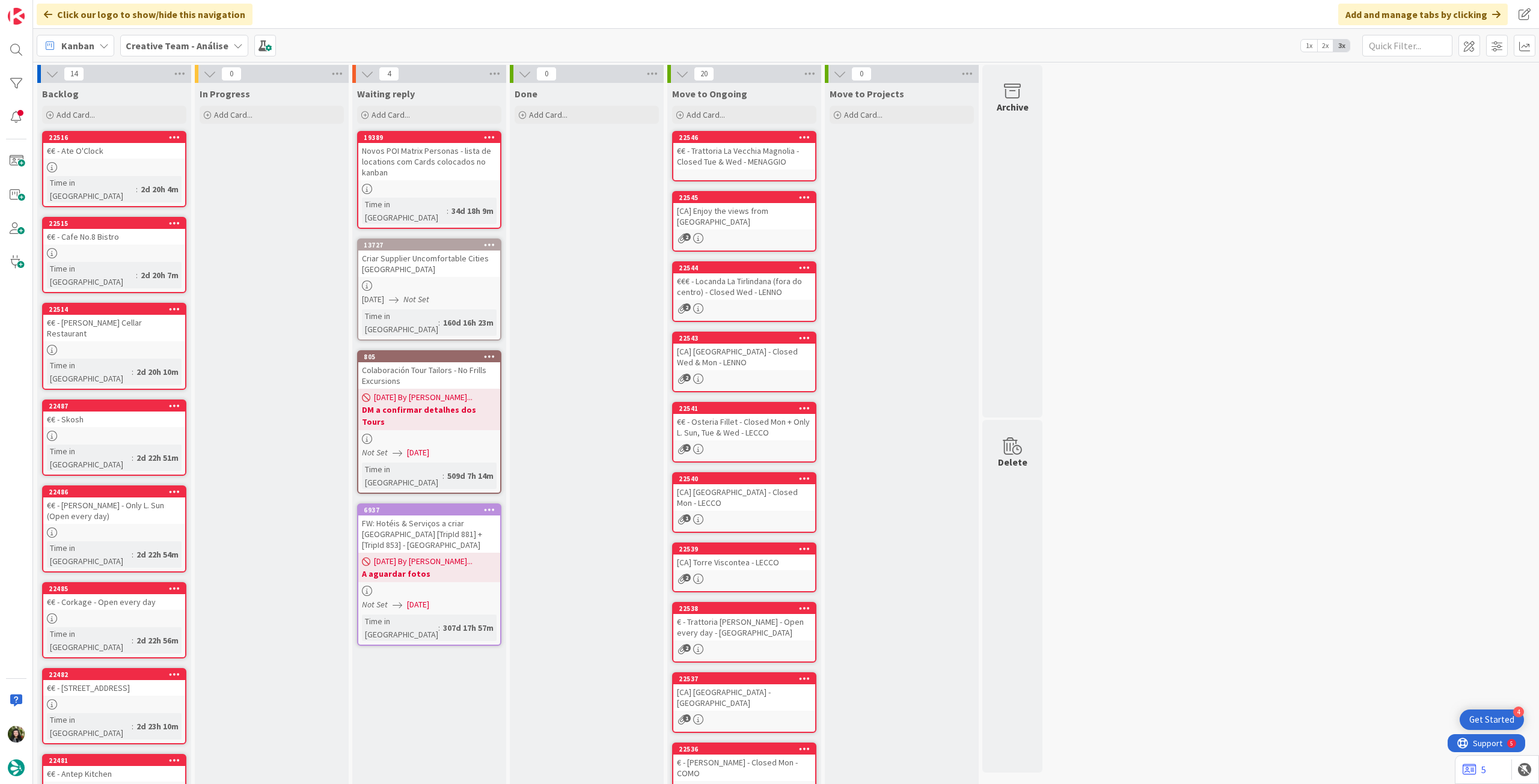
drag, startPoint x: 161, startPoint y: 42, endPoint x: 162, endPoint y: 58, distance: 16.0
click at [161, 43] on b "Creative Team - Análise" at bounding box center [177, 46] width 103 height 12
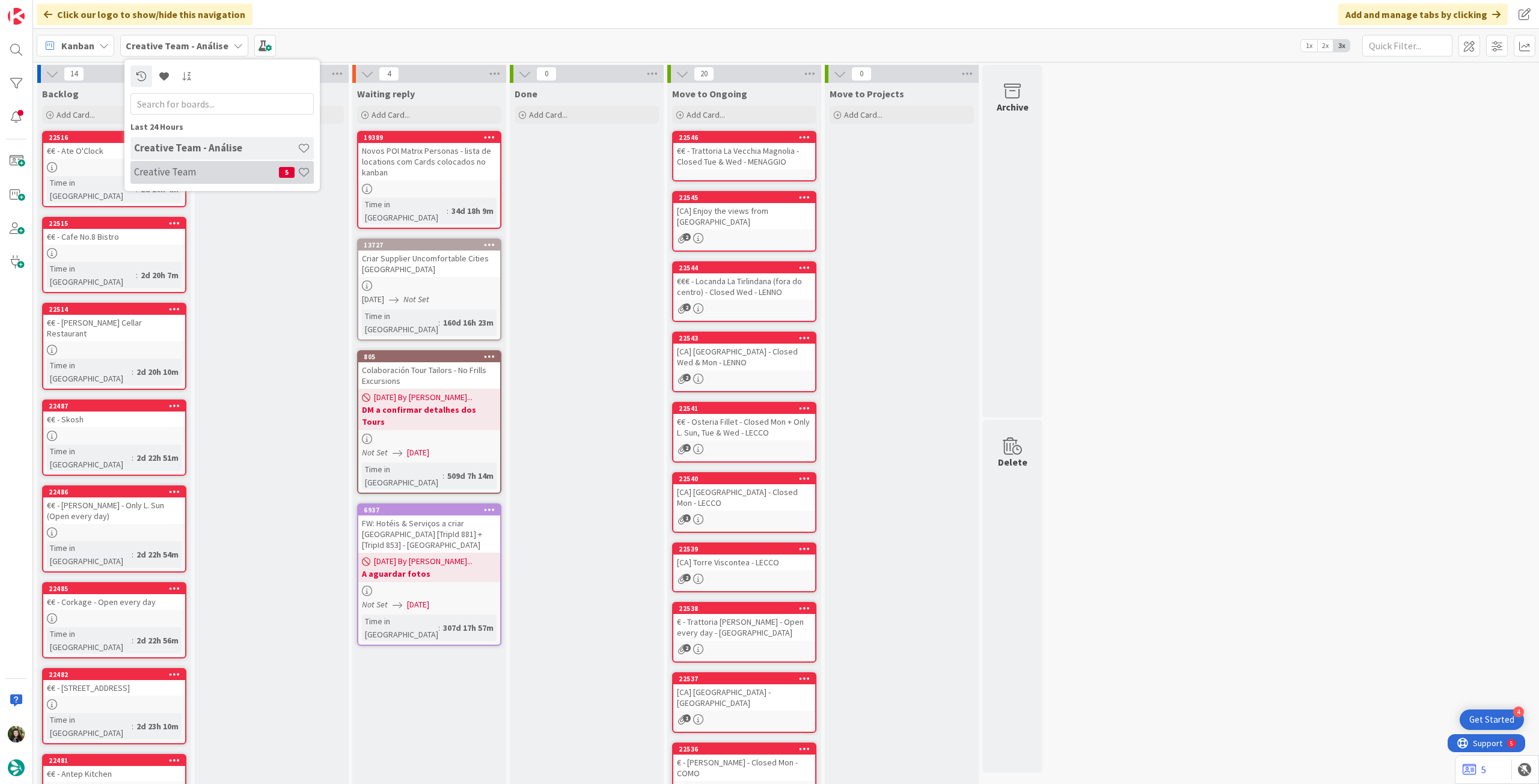
click at [170, 162] on div "Creative Team 5" at bounding box center [221, 172] width 183 height 23
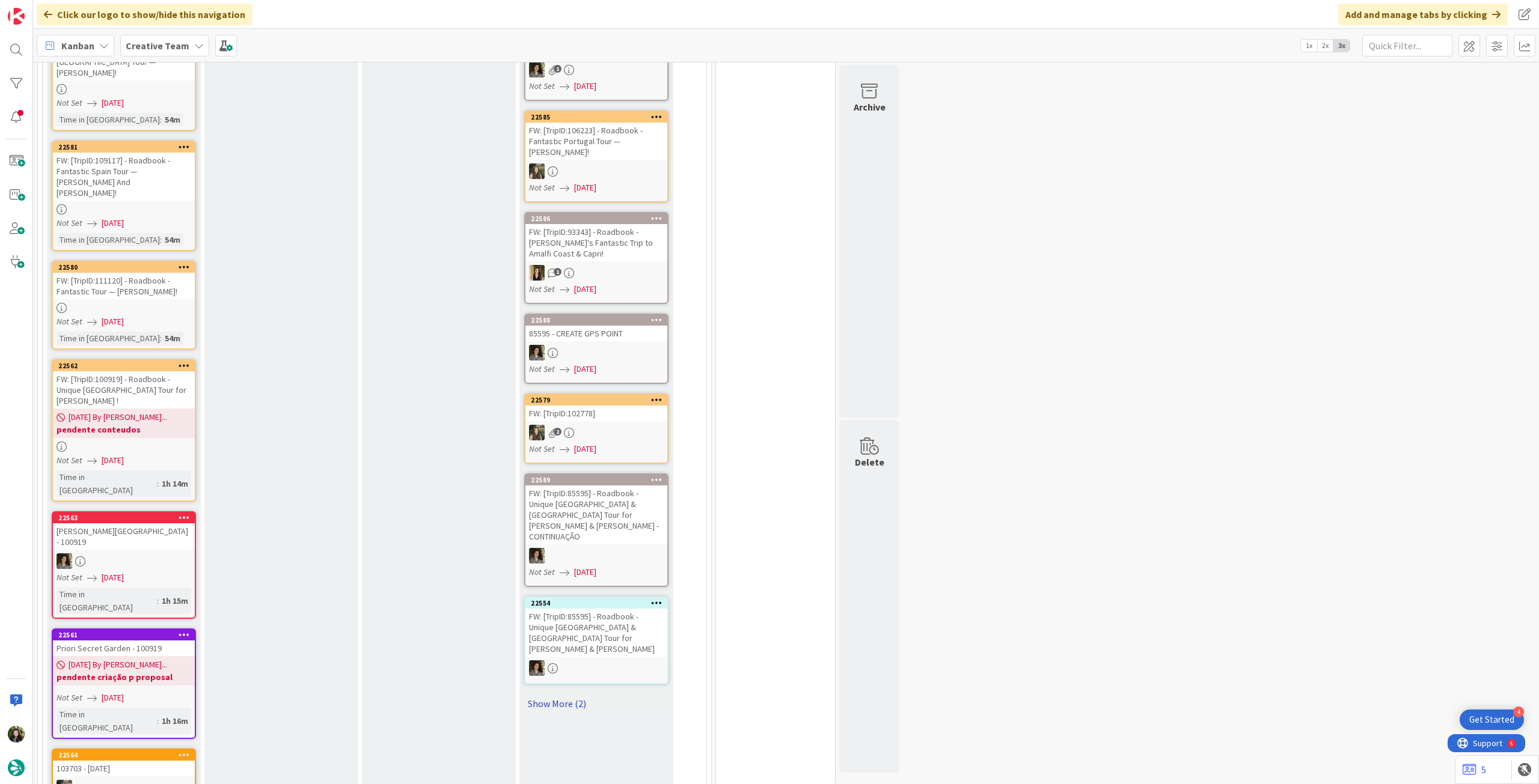
click at [563, 694] on link "Show More (2)" at bounding box center [596, 704] width 144 height 19
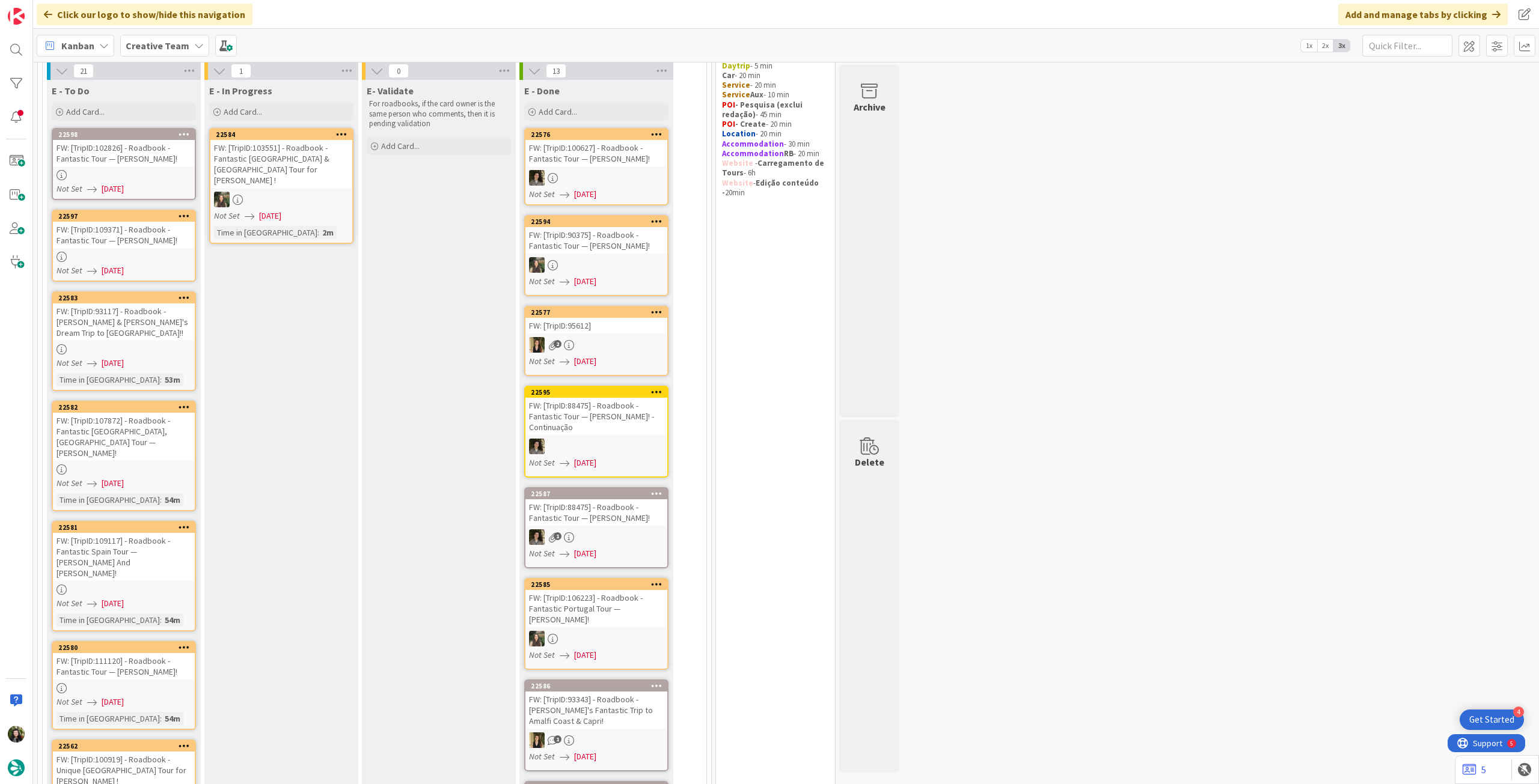
scroll to position [80, 0]
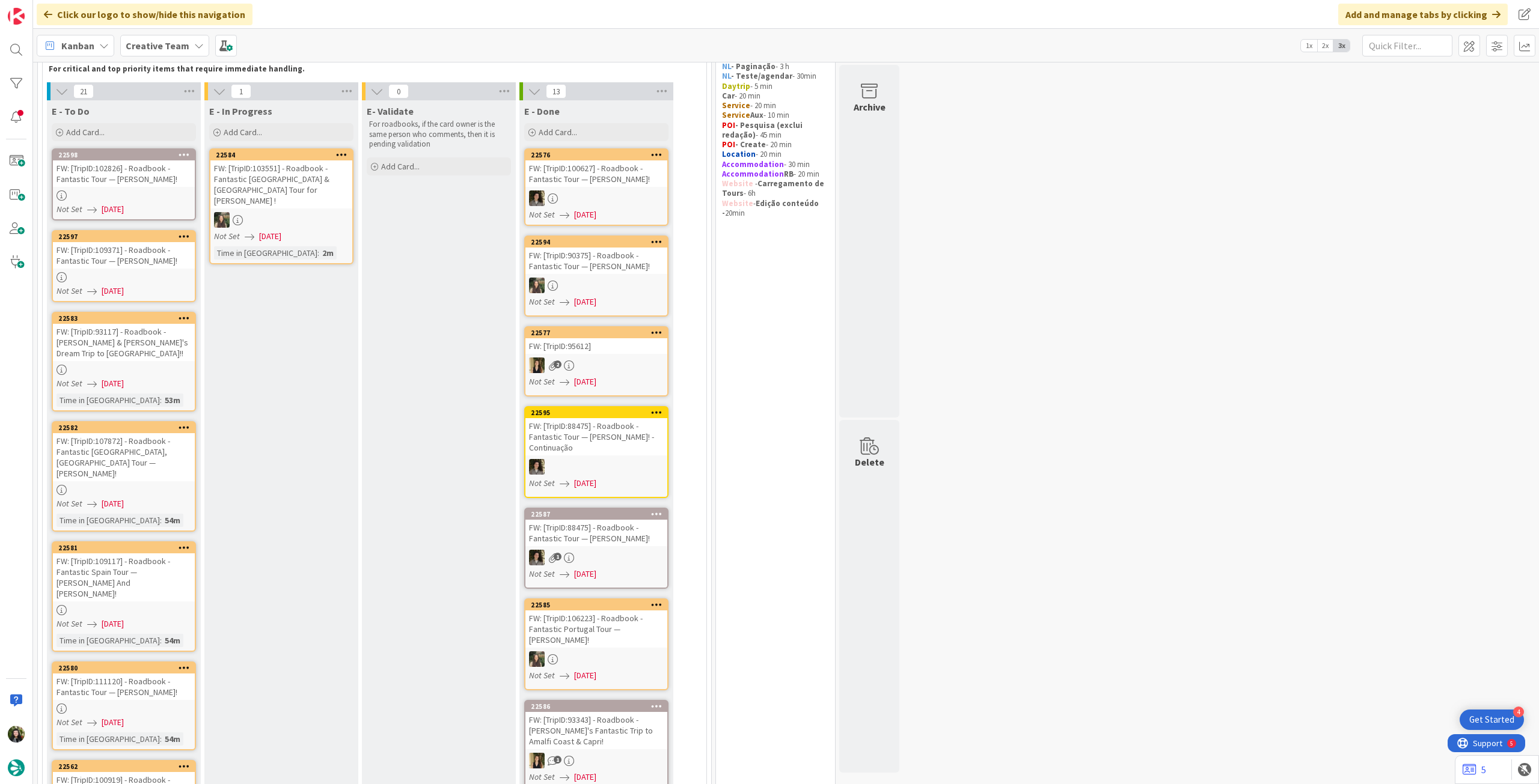
click at [178, 54] on div "Creative Team" at bounding box center [165, 46] width 89 height 21
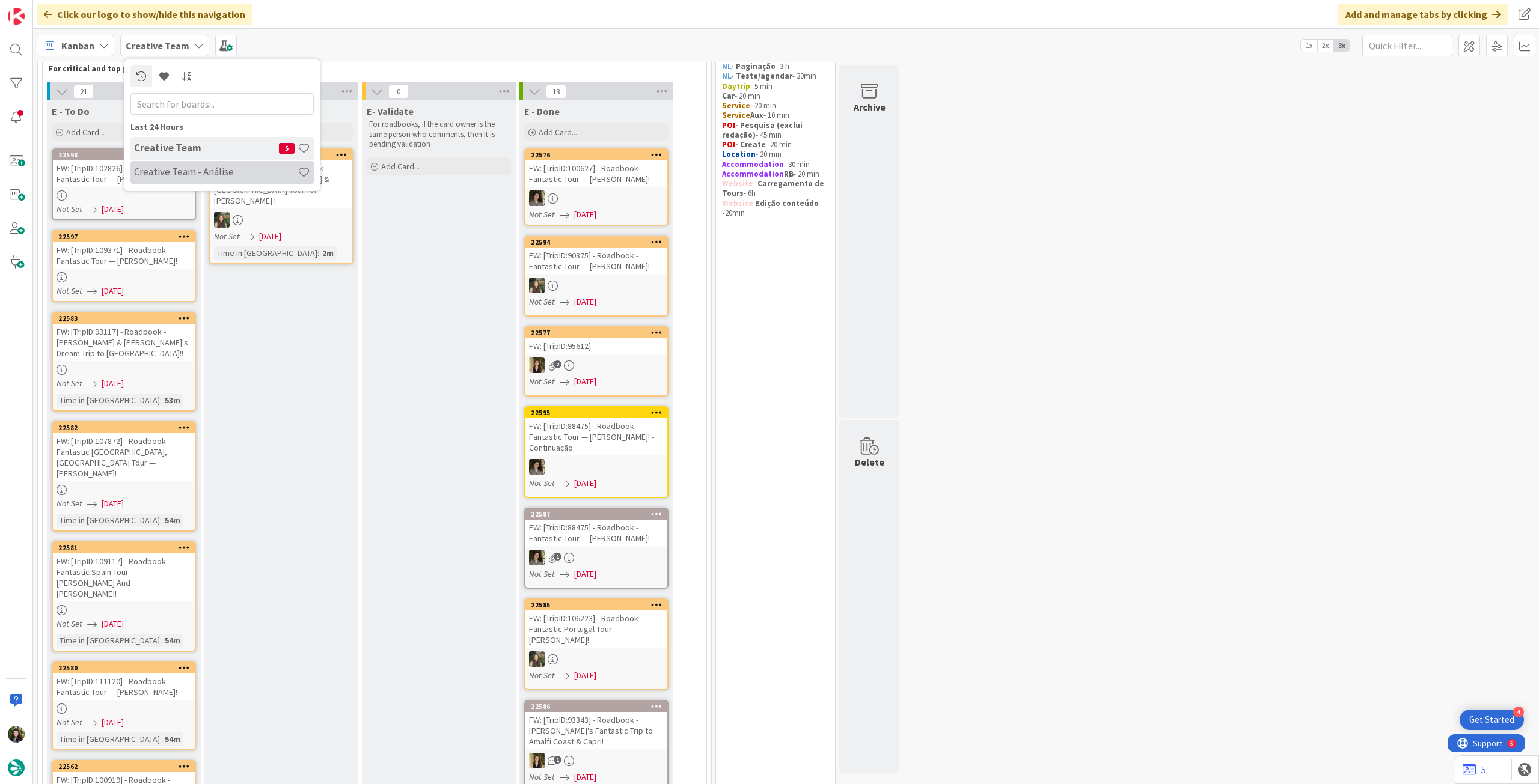
click at [169, 178] on h4 "Creative Team - Análise" at bounding box center [215, 172] width 163 height 12
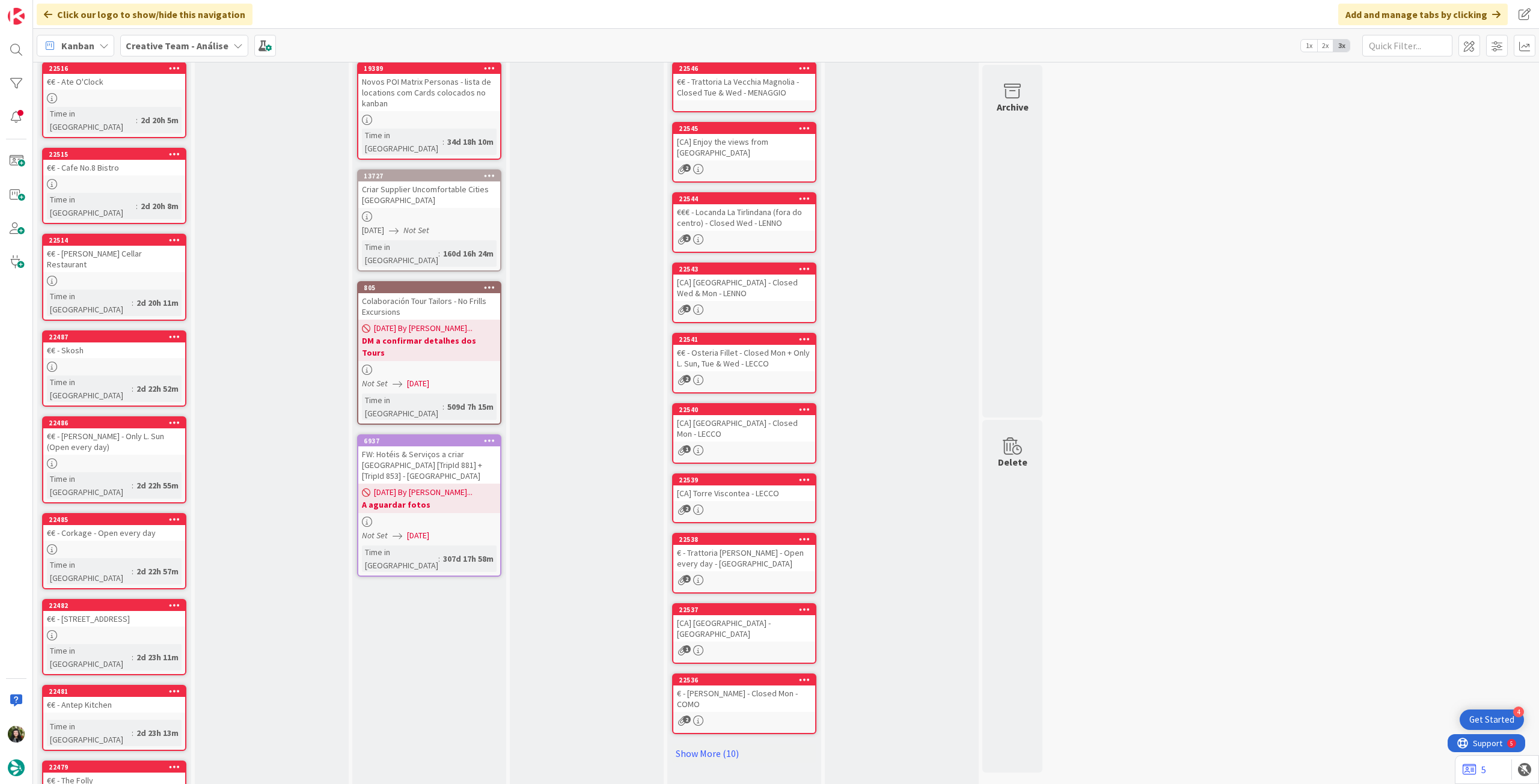
scroll to position [109, 0]
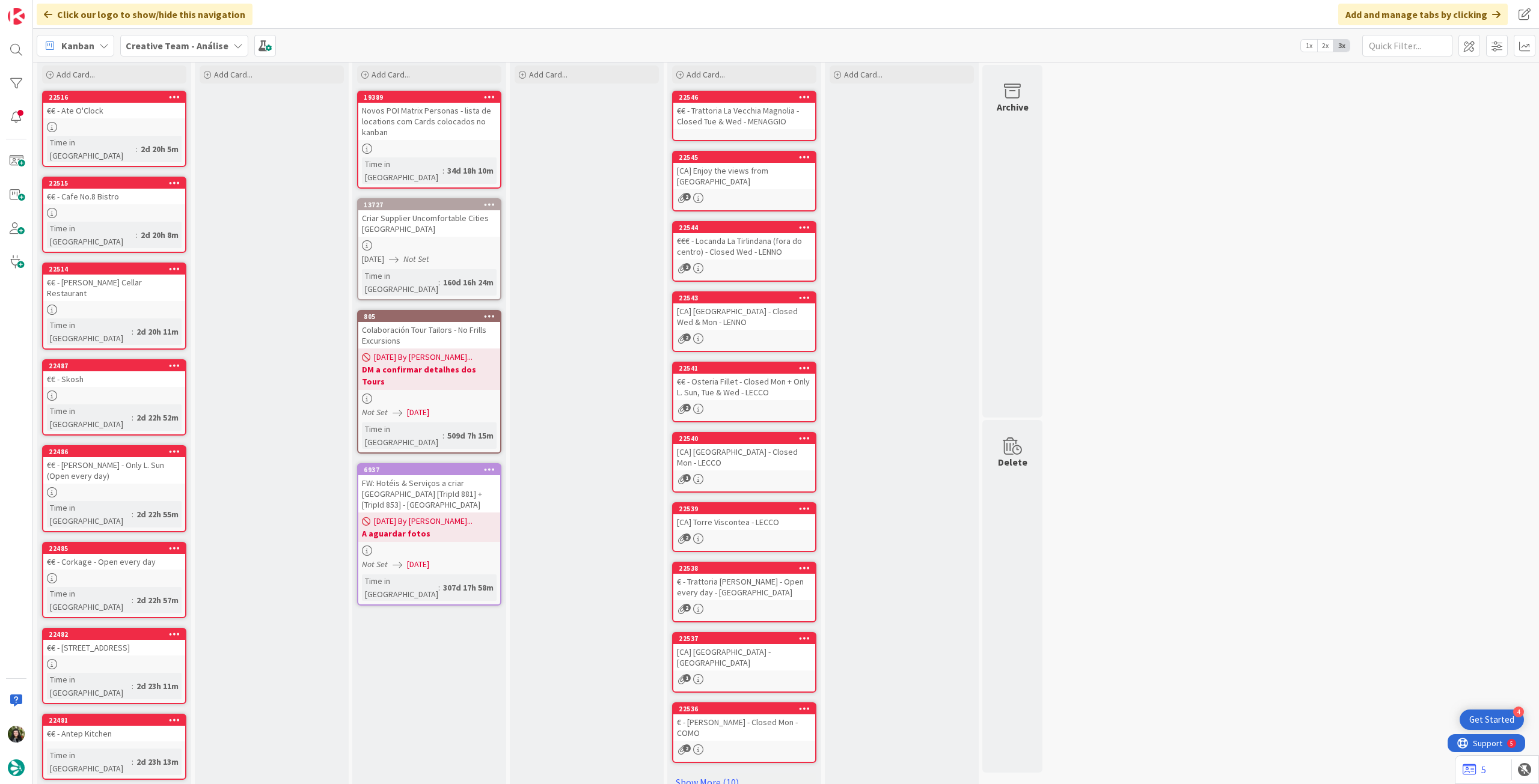
scroll to position [0, 0]
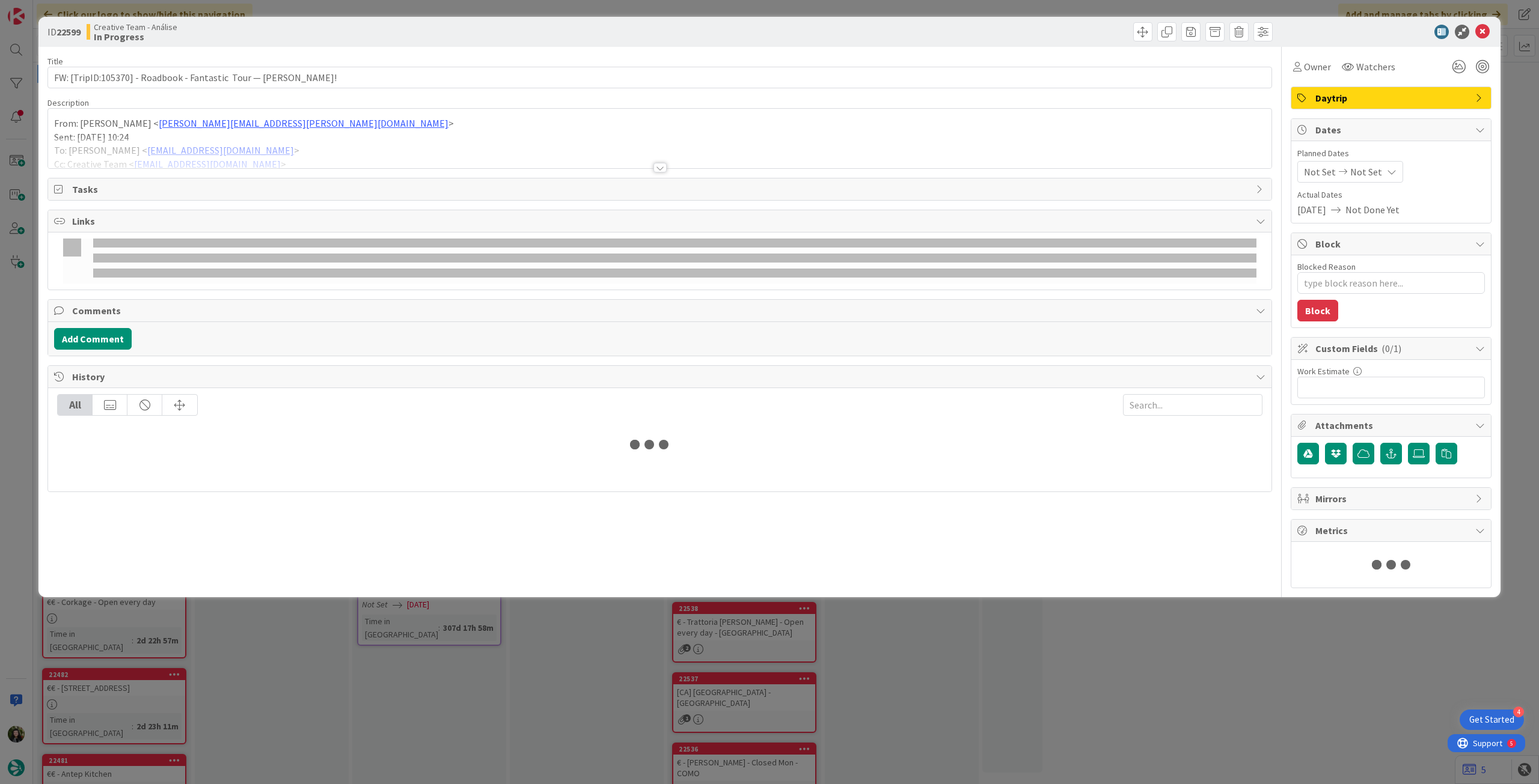
click at [1357, 168] on span "Not Set" at bounding box center [1367, 172] width 32 height 15
type textarea "x"
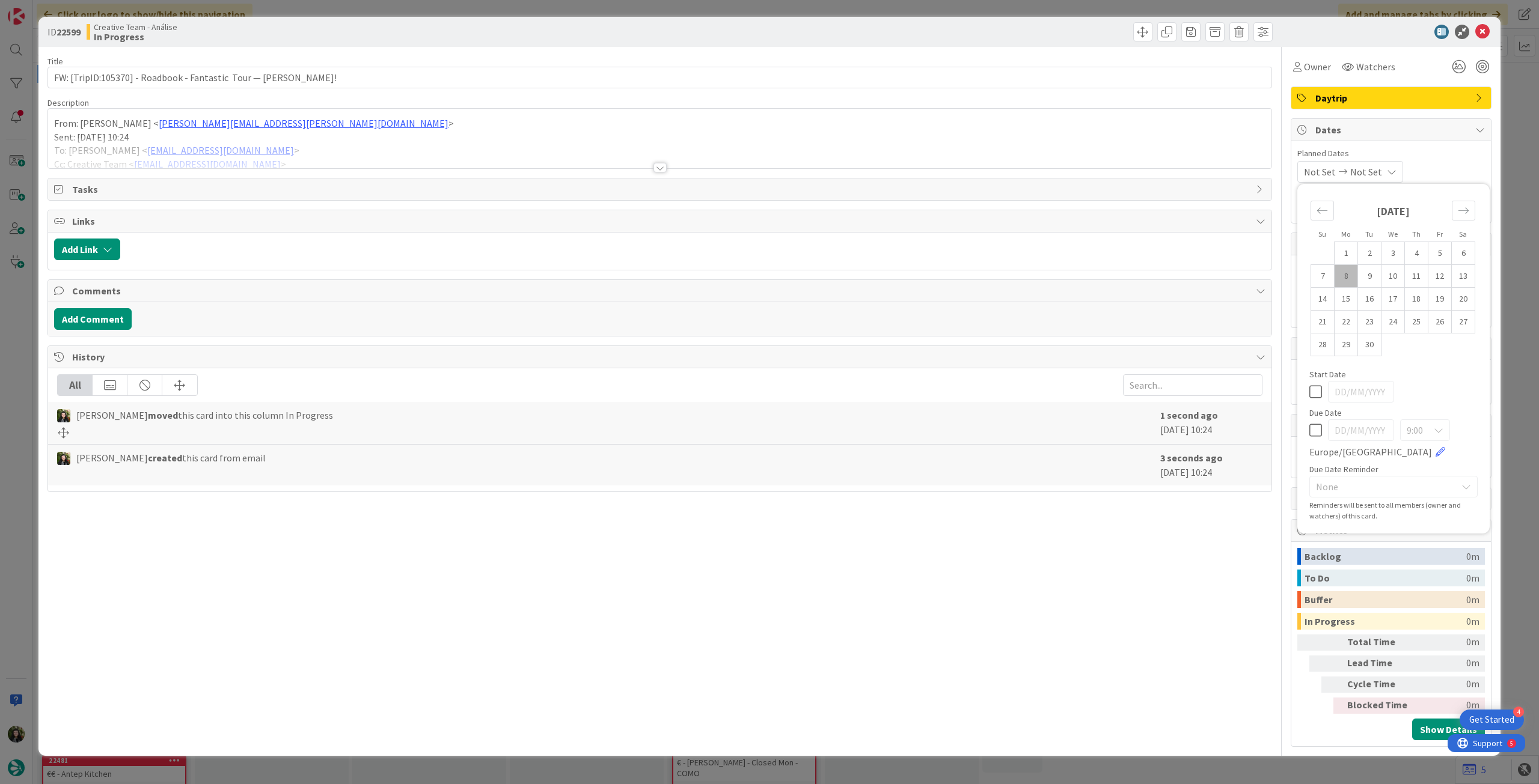
click at [1318, 430] on icon at bounding box center [1315, 430] width 12 height 15
type input "[DATE]"
click at [1479, 36] on icon at bounding box center [1482, 31] width 15 height 15
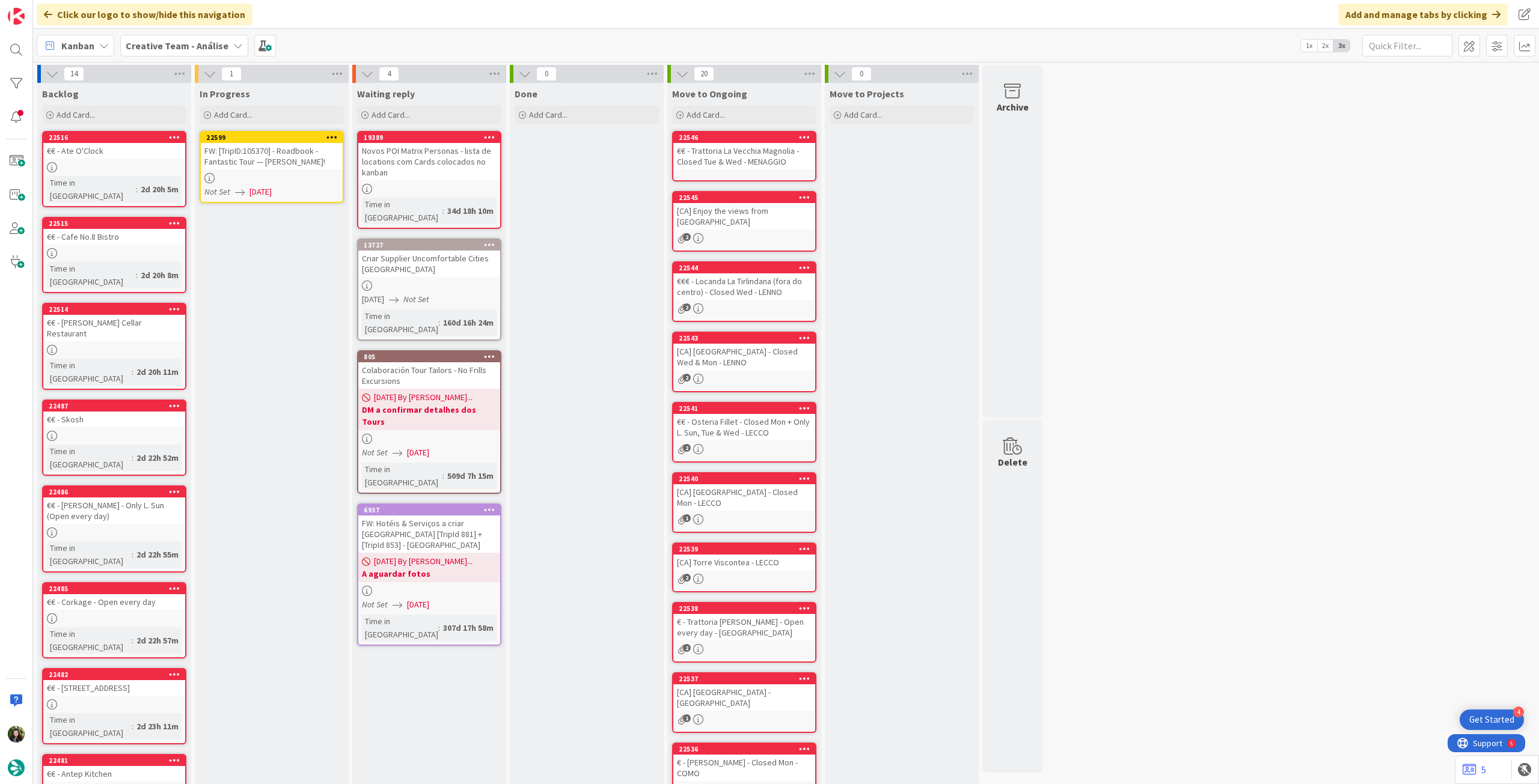
click at [332, 134] on icon at bounding box center [332, 136] width 11 height 8
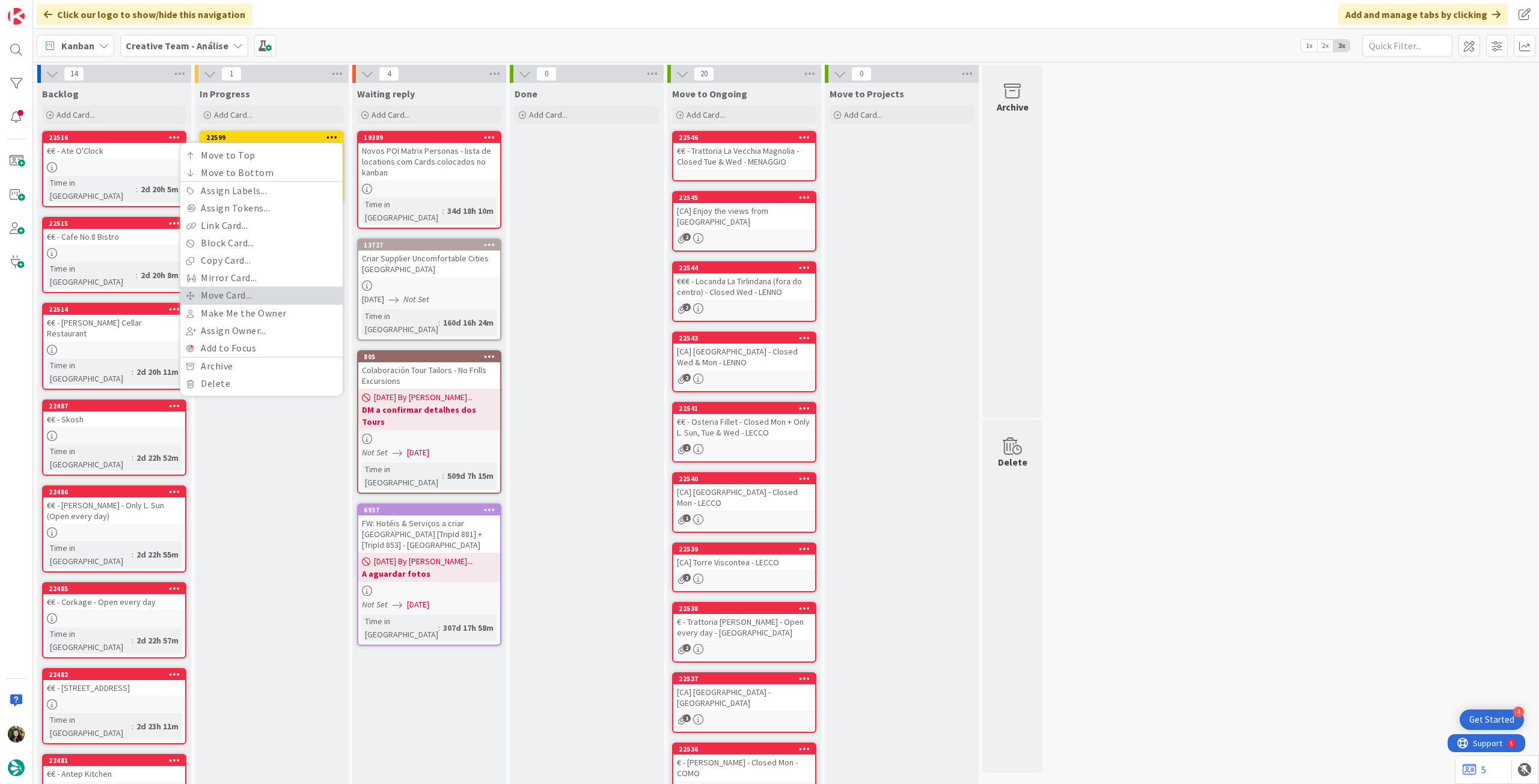
click at [267, 291] on link "Move Card..." at bounding box center [261, 295] width 162 height 18
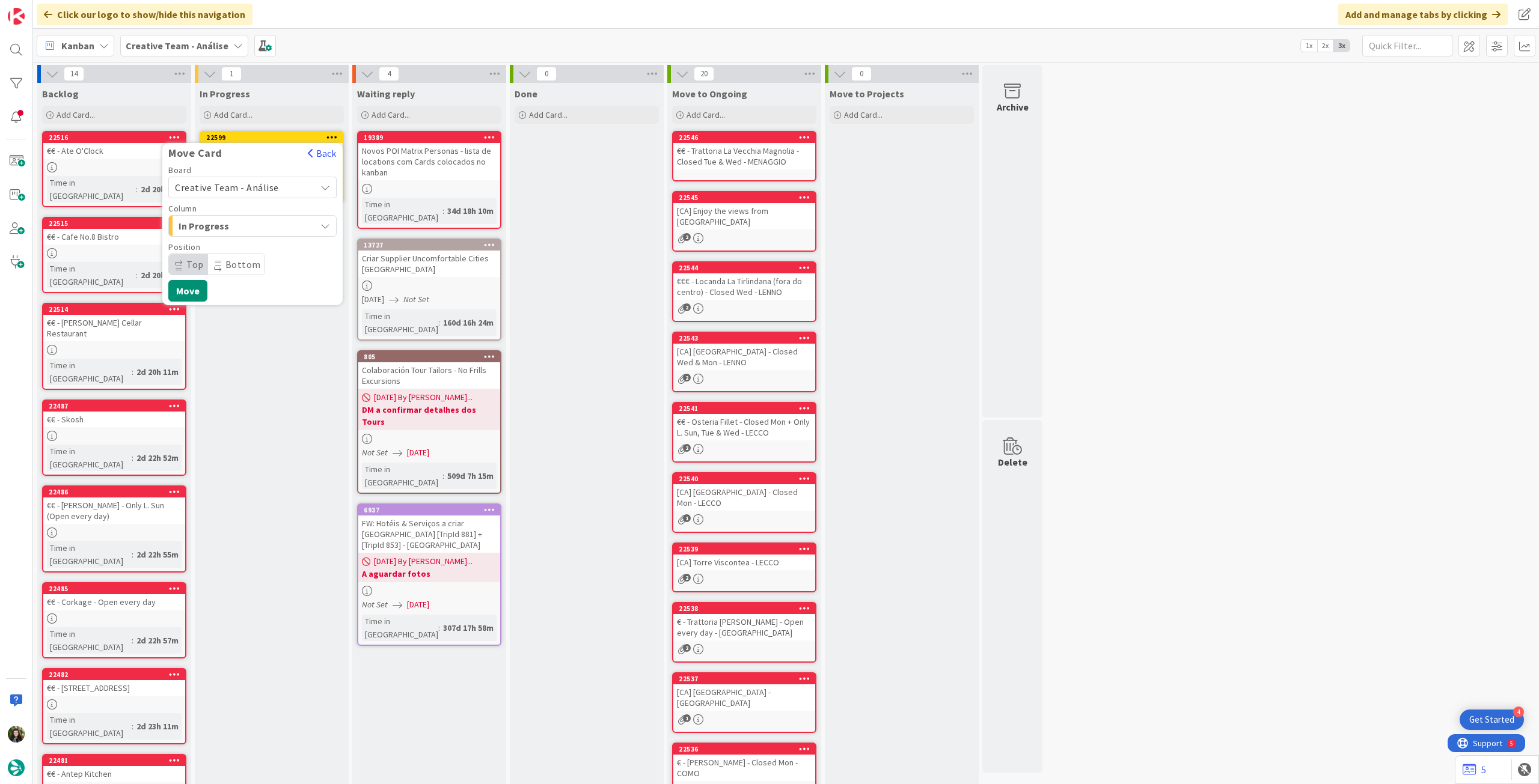
drag, startPoint x: 241, startPoint y: 183, endPoint x: 243, endPoint y: 194, distance: 11.2
click at [241, 183] on span "Creative Team - Análise" at bounding box center [227, 188] width 104 height 12
click at [243, 241] on span "Creative Team" at bounding box center [260, 244] width 139 height 18
click at [241, 266] on span "Daytrip" at bounding box center [252, 264] width 116 height 17
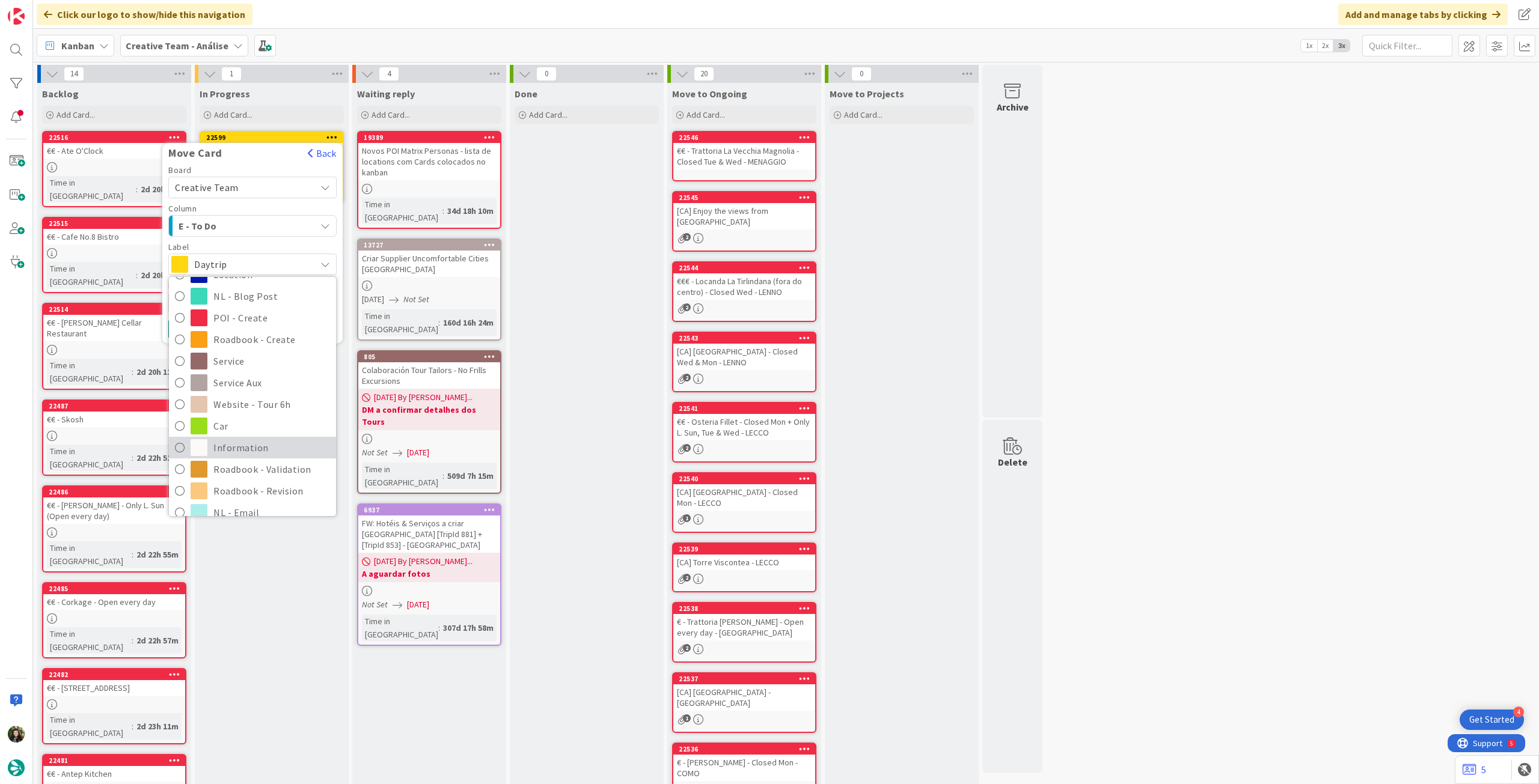
scroll to position [160, 0]
click at [258, 433] on span "Roadbook - Revision" at bounding box center [272, 436] width 116 height 18
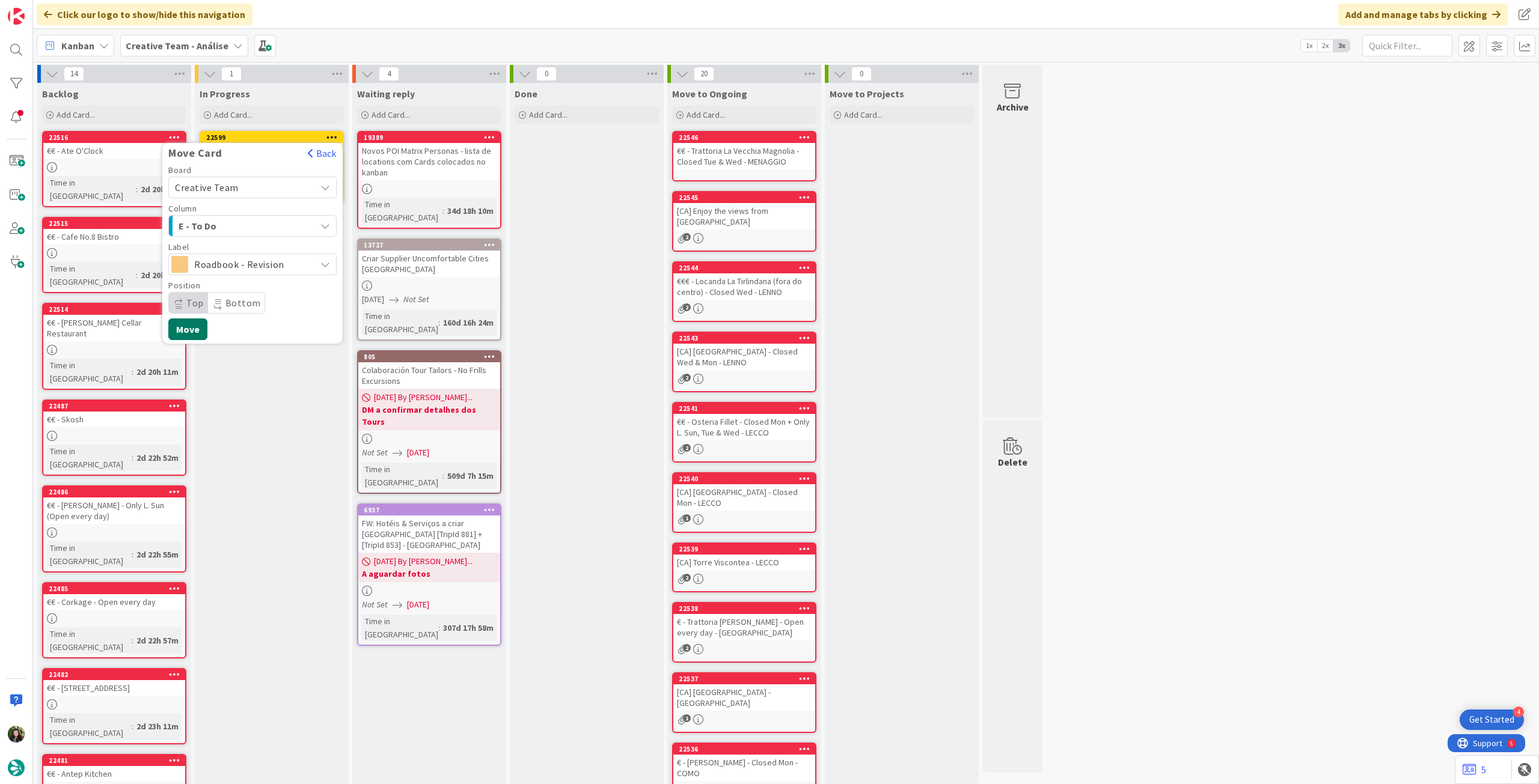
click at [192, 331] on button "Move" at bounding box center [188, 329] width 39 height 21
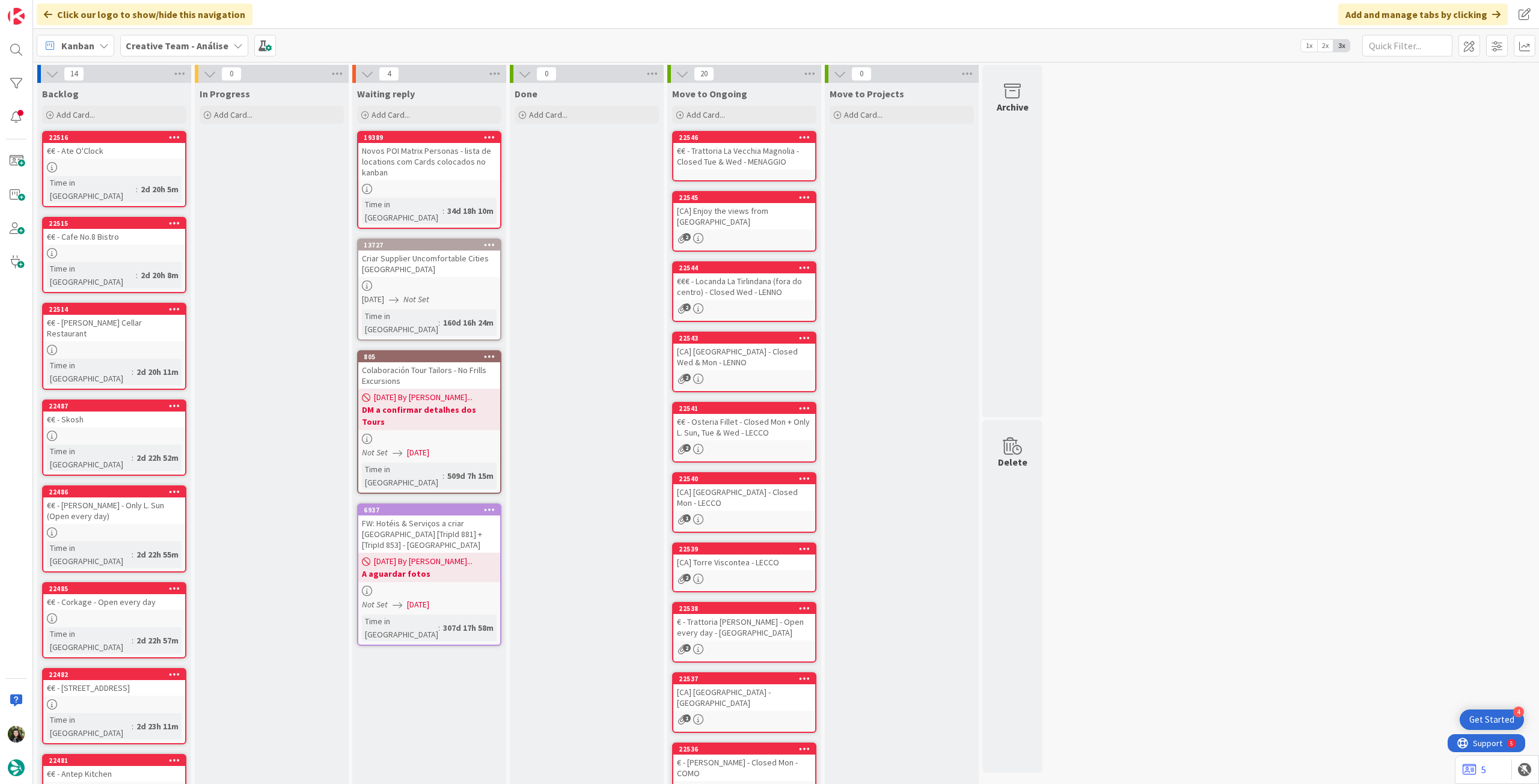
click at [142, 41] on b "Creative Team - Análise" at bounding box center [177, 46] width 103 height 12
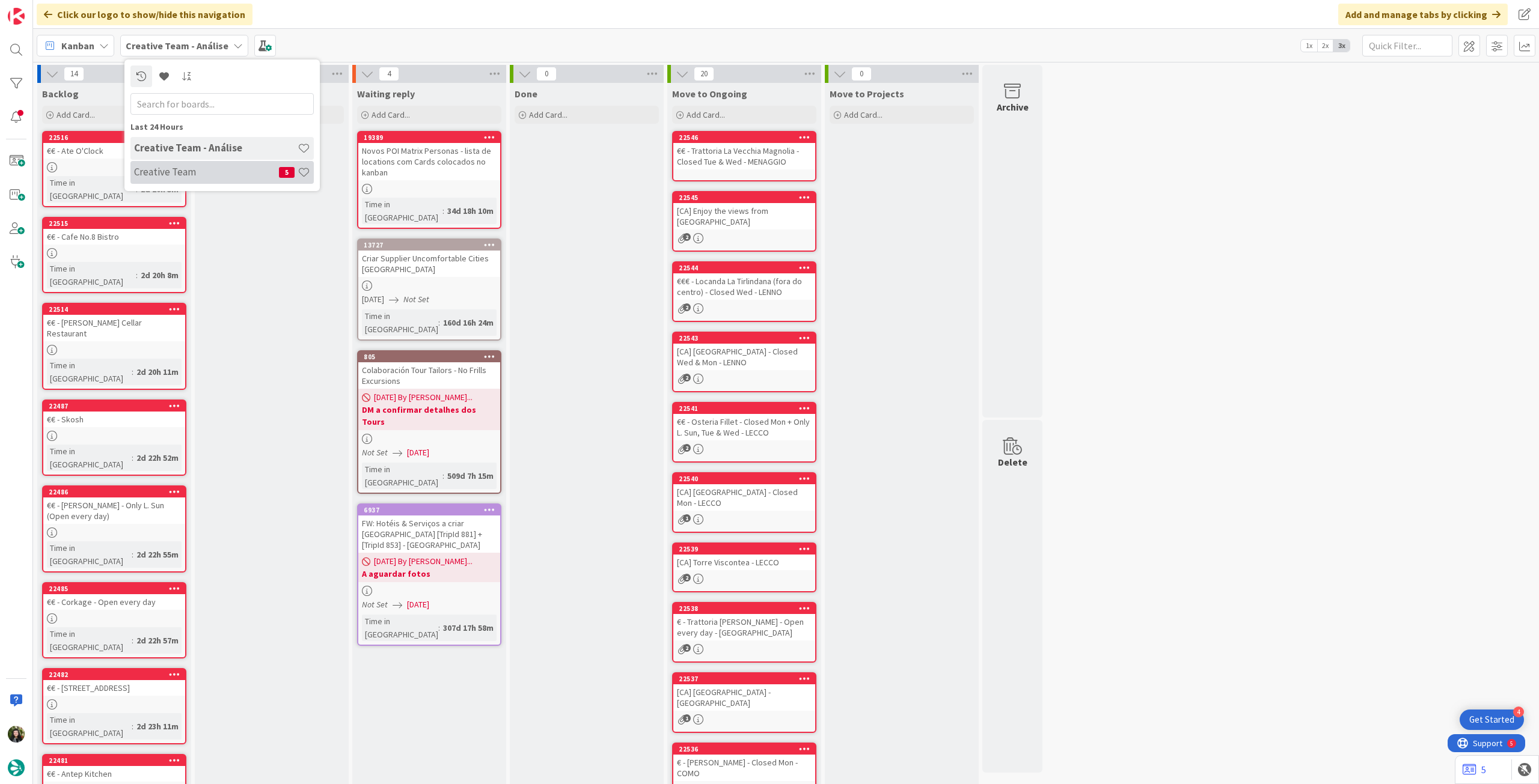
click at [170, 168] on h4 "Creative Team" at bounding box center [206, 172] width 145 height 12
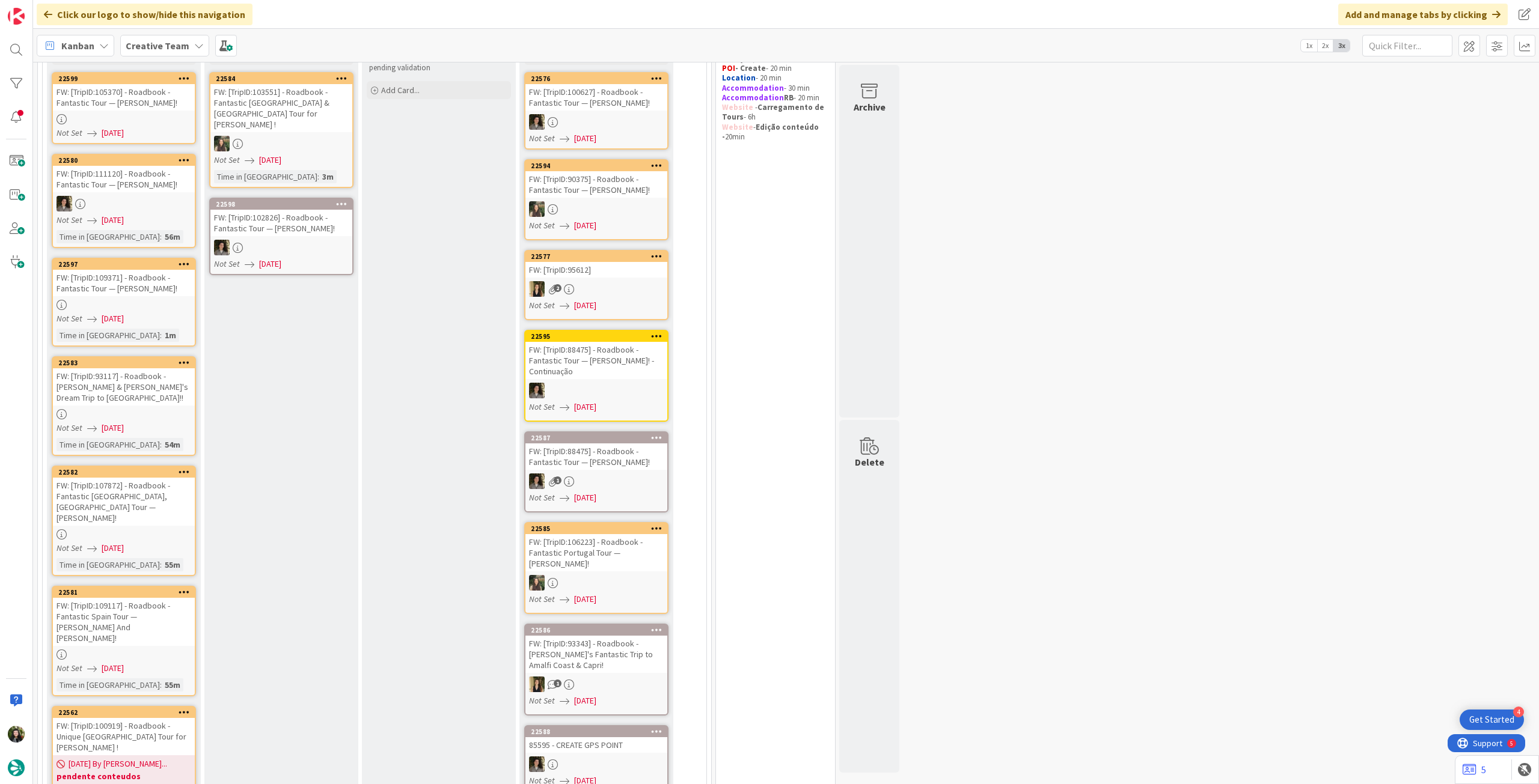
scroll to position [52, 0]
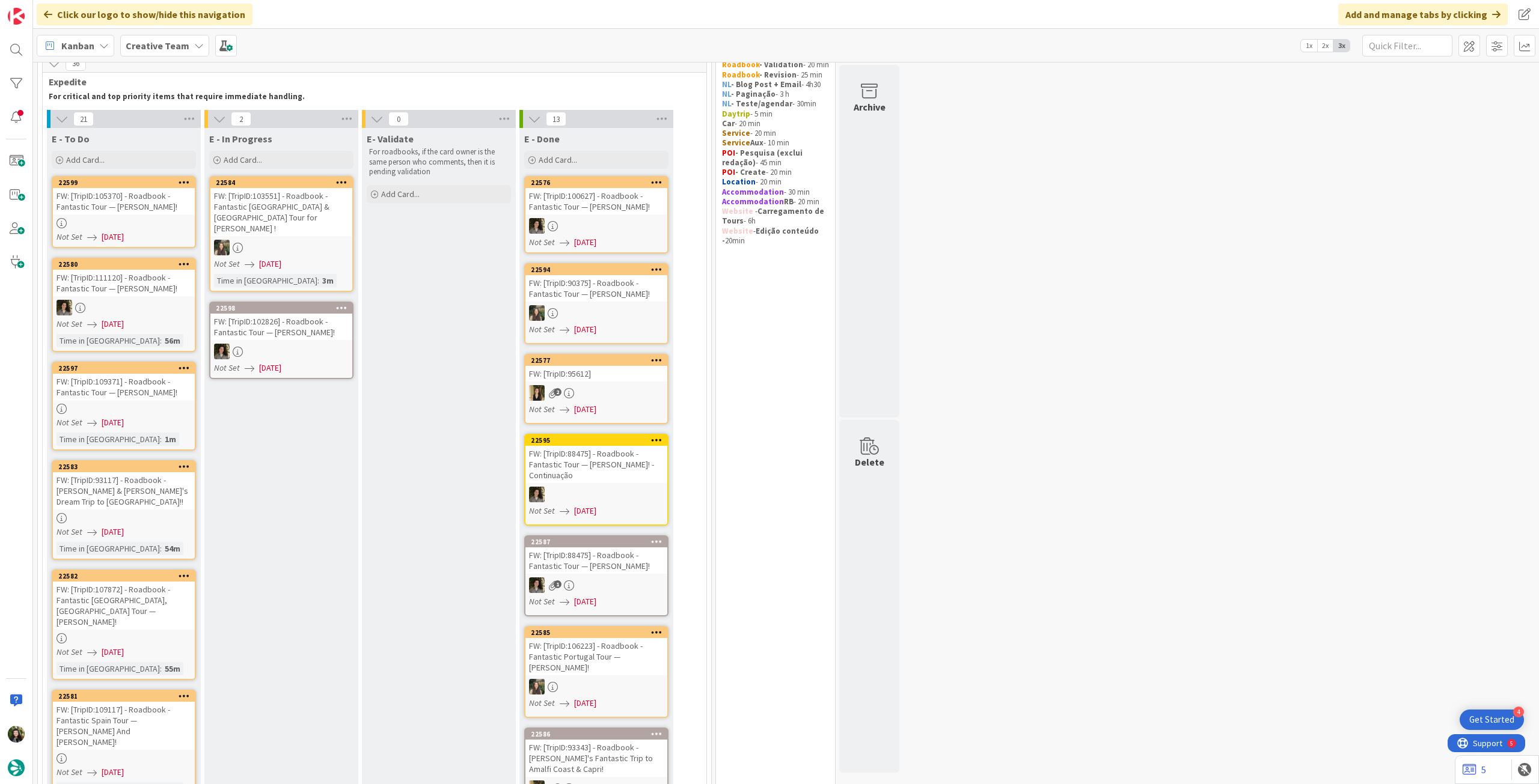
click at [179, 58] on div "Kanban Creative Team 1x 2x 3x" at bounding box center [786, 45] width 1506 height 33
click at [180, 54] on div "Creative Team" at bounding box center [165, 46] width 89 height 21
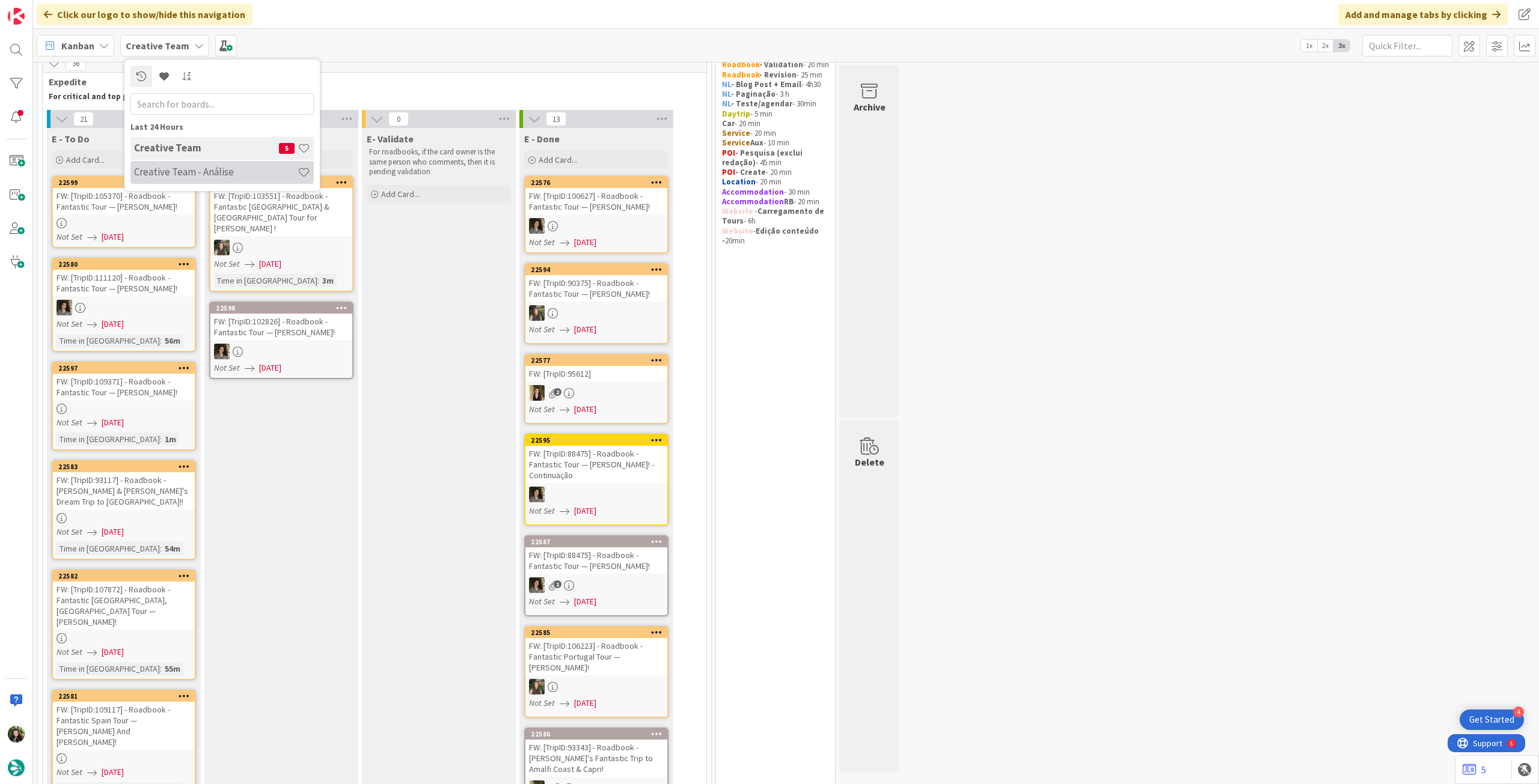
click at [203, 171] on h4 "Creative Team - Análise" at bounding box center [215, 172] width 163 height 12
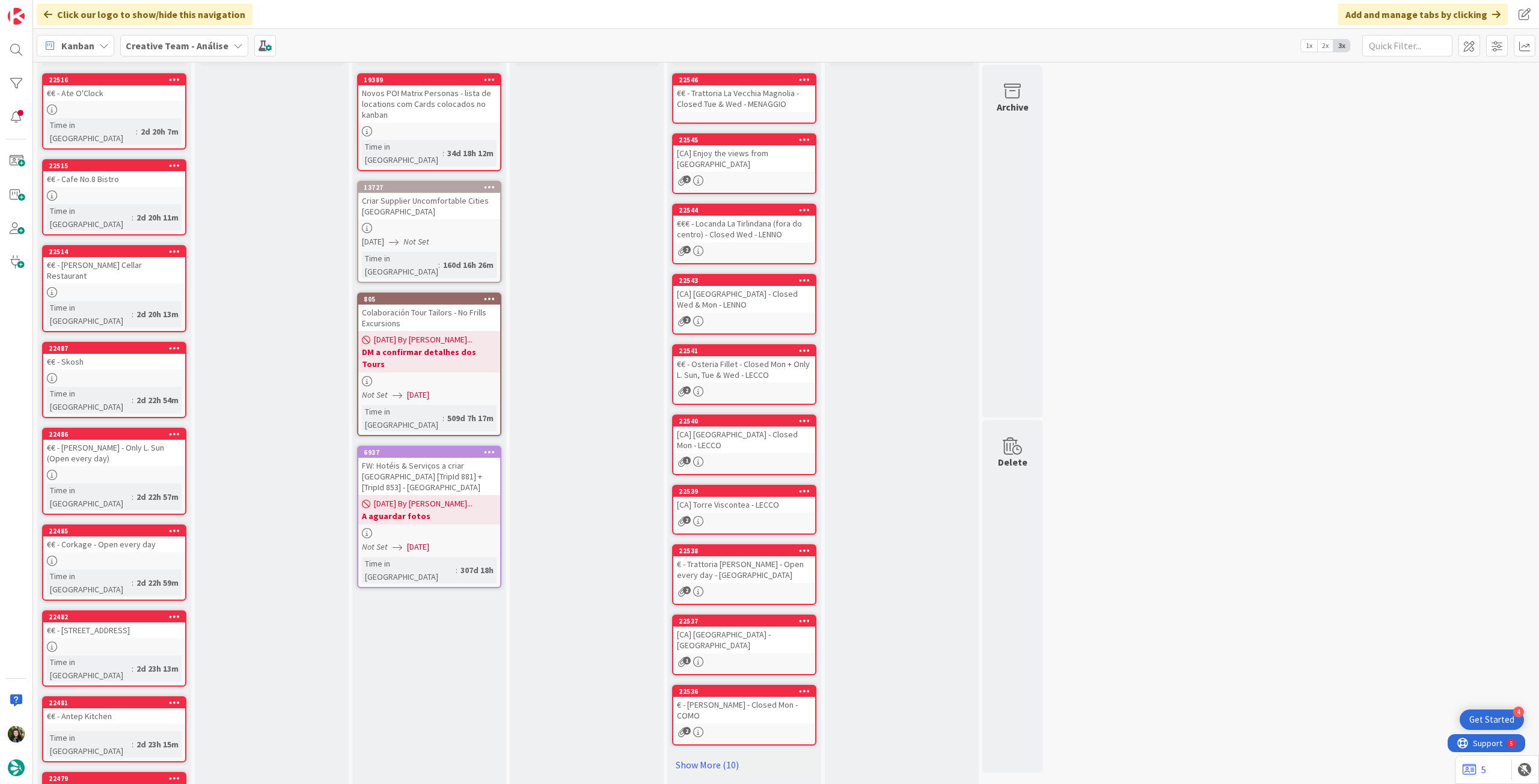
scroll to position [109, 0]
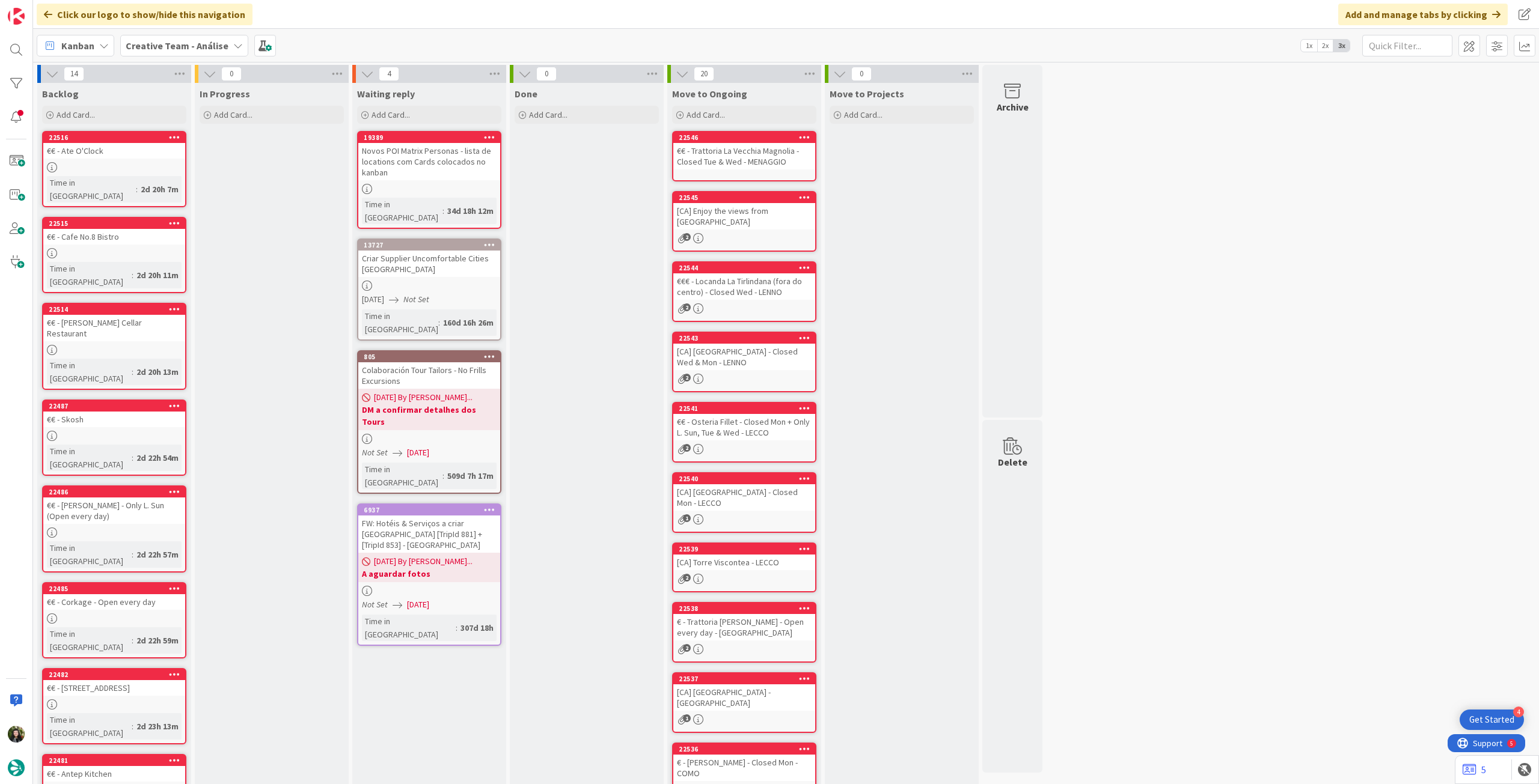
scroll to position [0, 0]
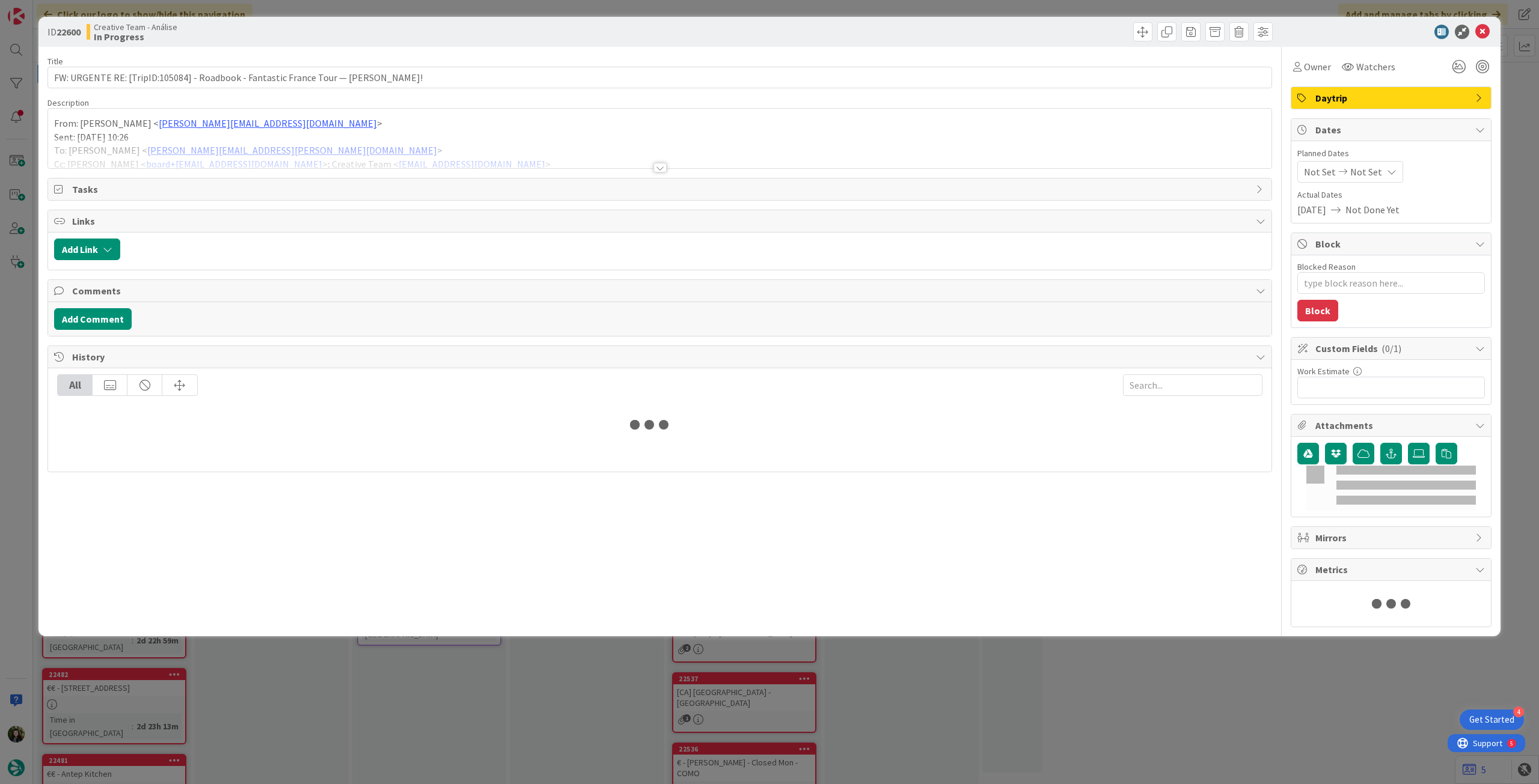
click at [321, 130] on p "Sent: [DATE] 10:26" at bounding box center [660, 137] width 1211 height 14
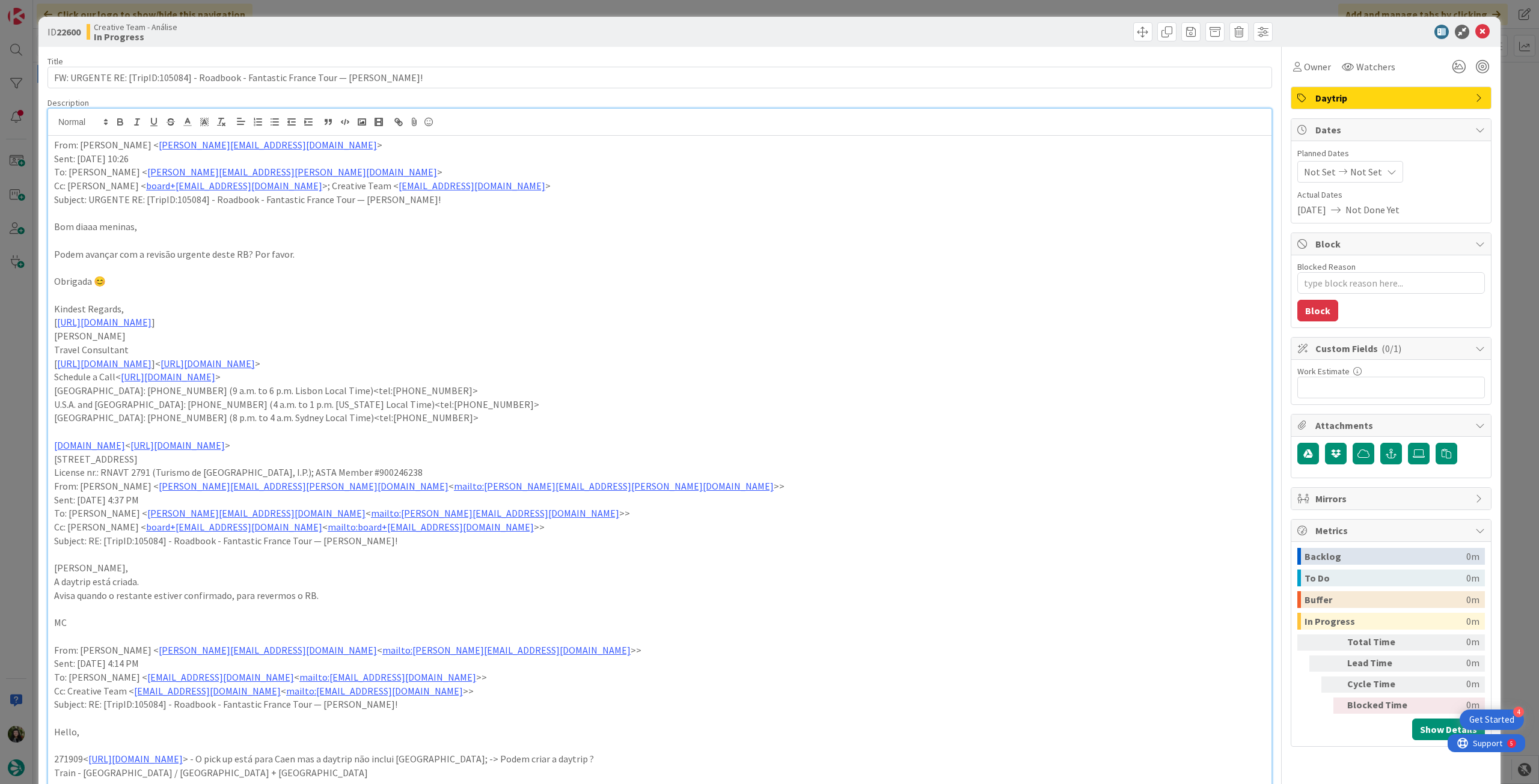
type textarea "x"
click at [1362, 165] on span "Not Set" at bounding box center [1367, 172] width 32 height 15
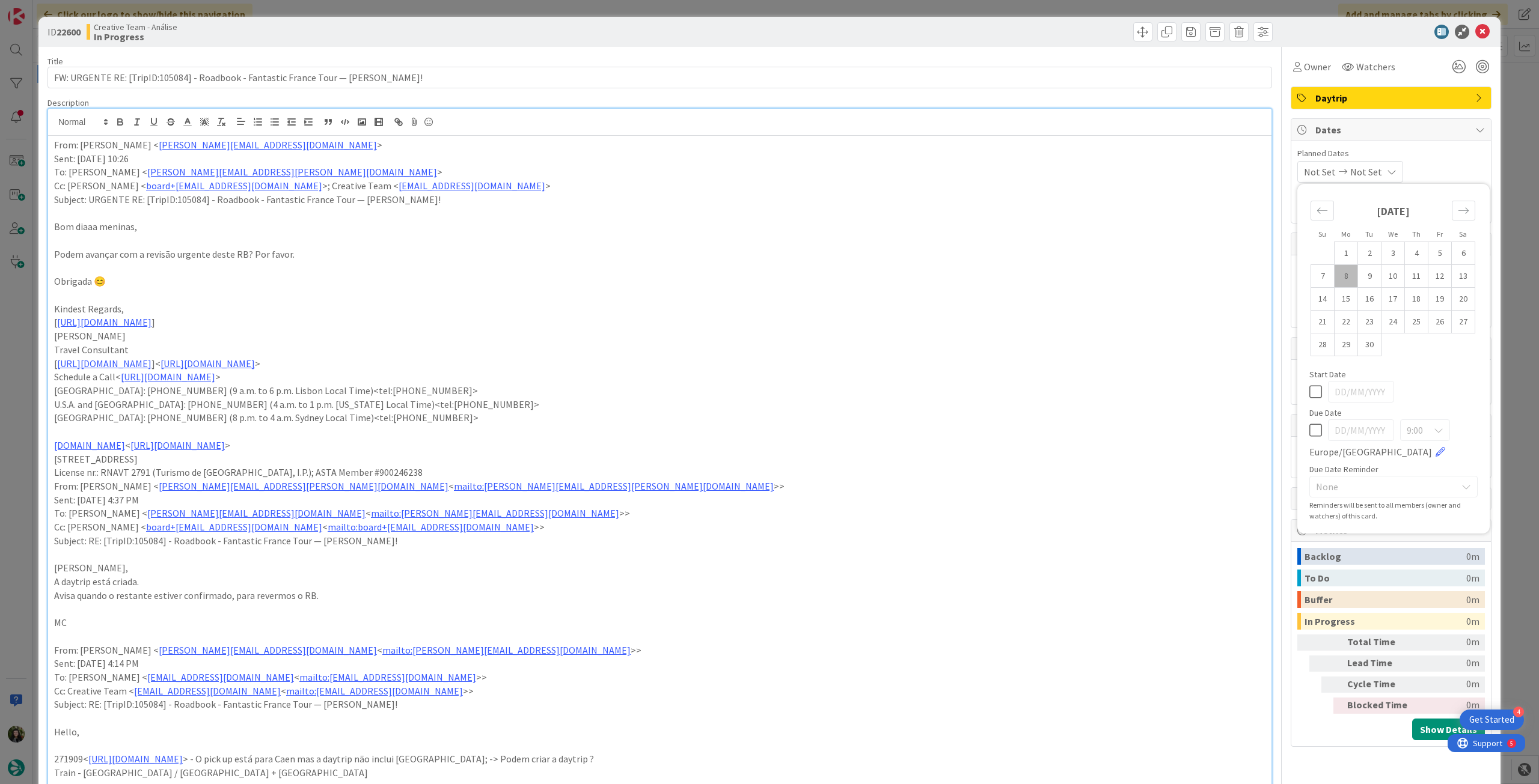
click at [1304, 425] on div "Su Mo Tu We Th Fr Sa [DATE] 1 2 3 4 5 6 7 8 9 10 11 12 13 14 15 16 17 18 19 20 …" at bounding box center [1393, 358] width 180 height 338
click at [1309, 439] on div "9:00 [GEOGRAPHIC_DATA]/[GEOGRAPHIC_DATA]" at bounding box center [1393, 439] width 169 height 40
click at [1309, 434] on icon at bounding box center [1315, 430] width 12 height 15
type input "[DATE]"
click at [1479, 29] on icon at bounding box center [1482, 31] width 15 height 15
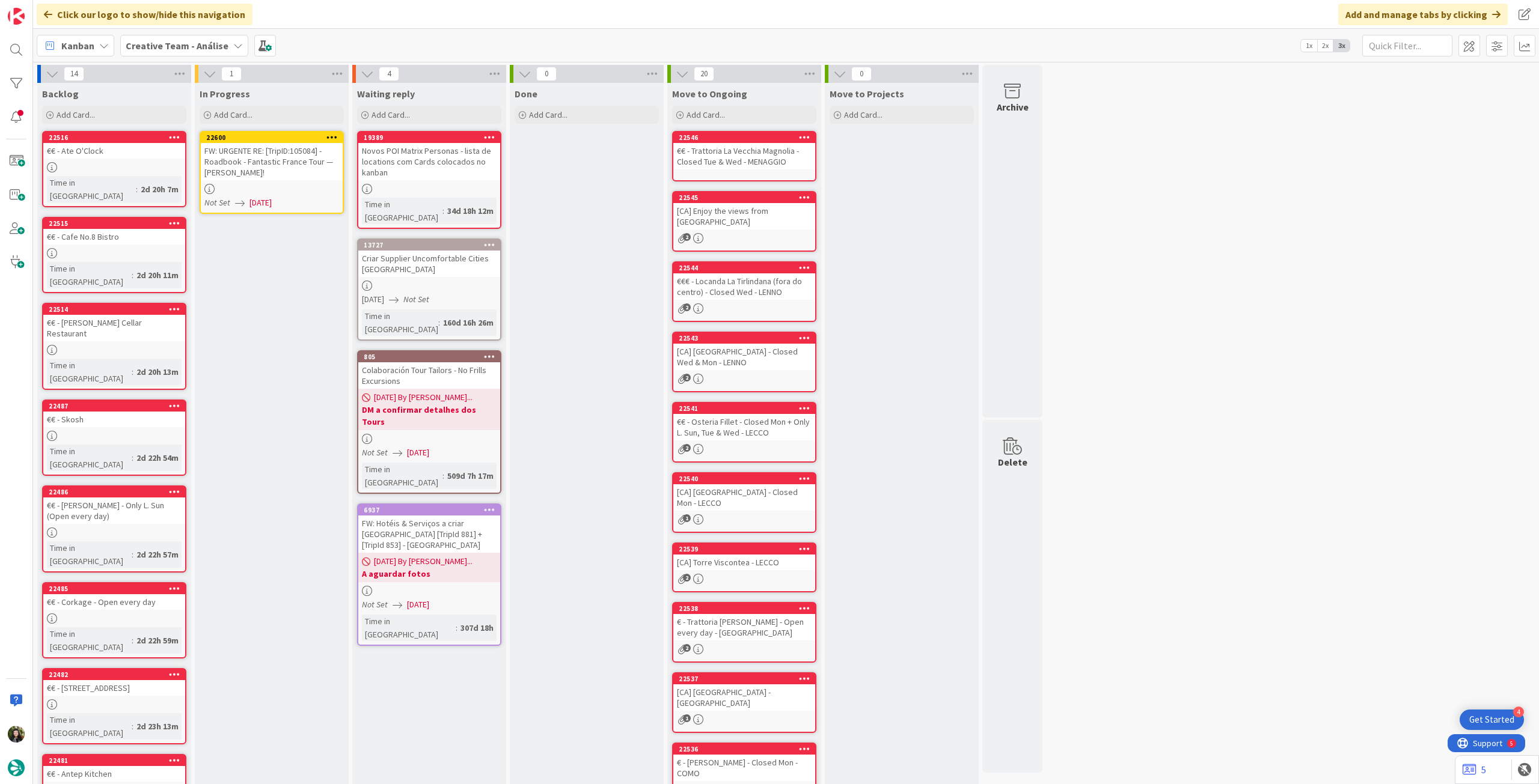
click at [333, 136] on icon at bounding box center [332, 136] width 11 height 8
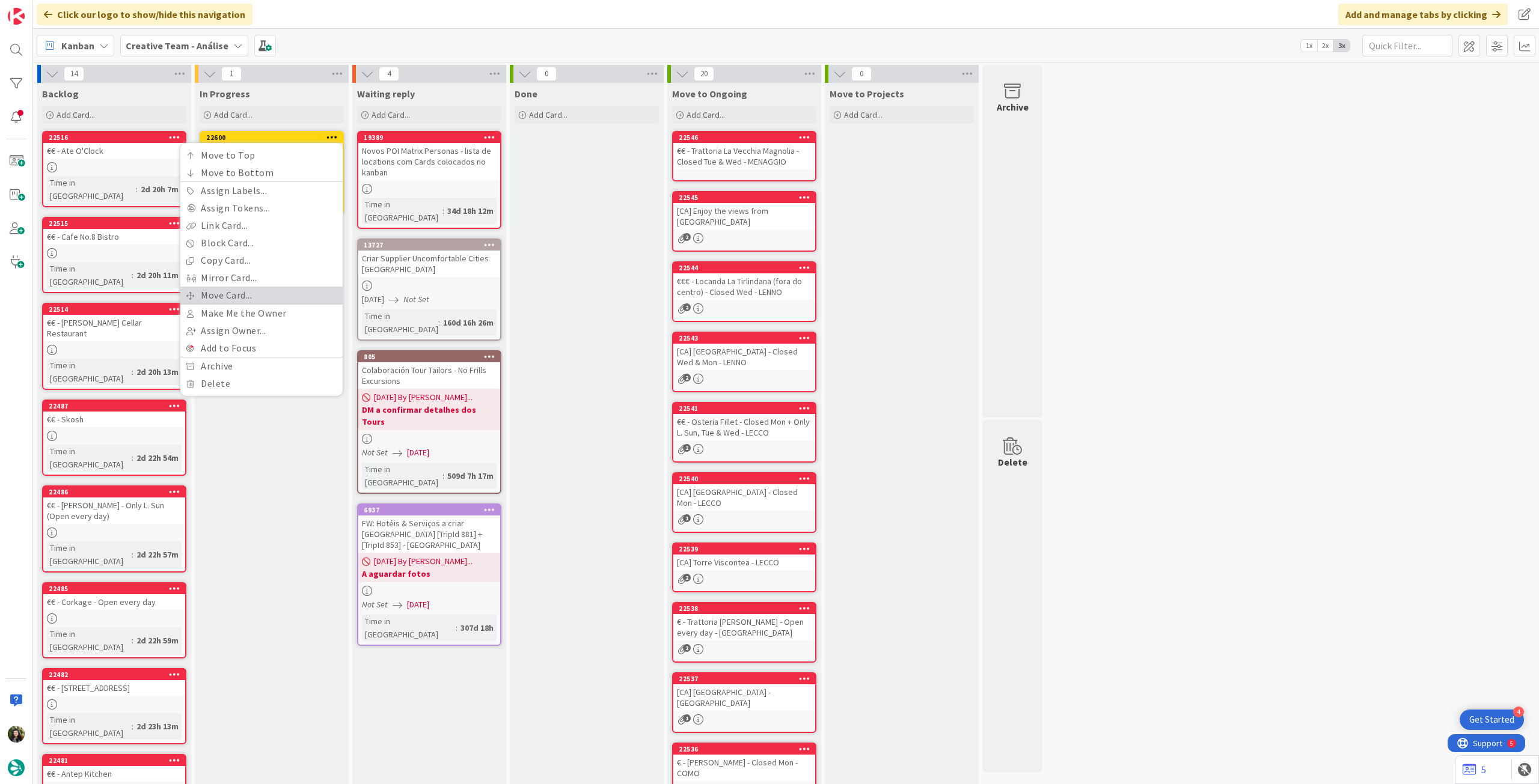
click at [263, 298] on link "Move Card..." at bounding box center [261, 295] width 162 height 18
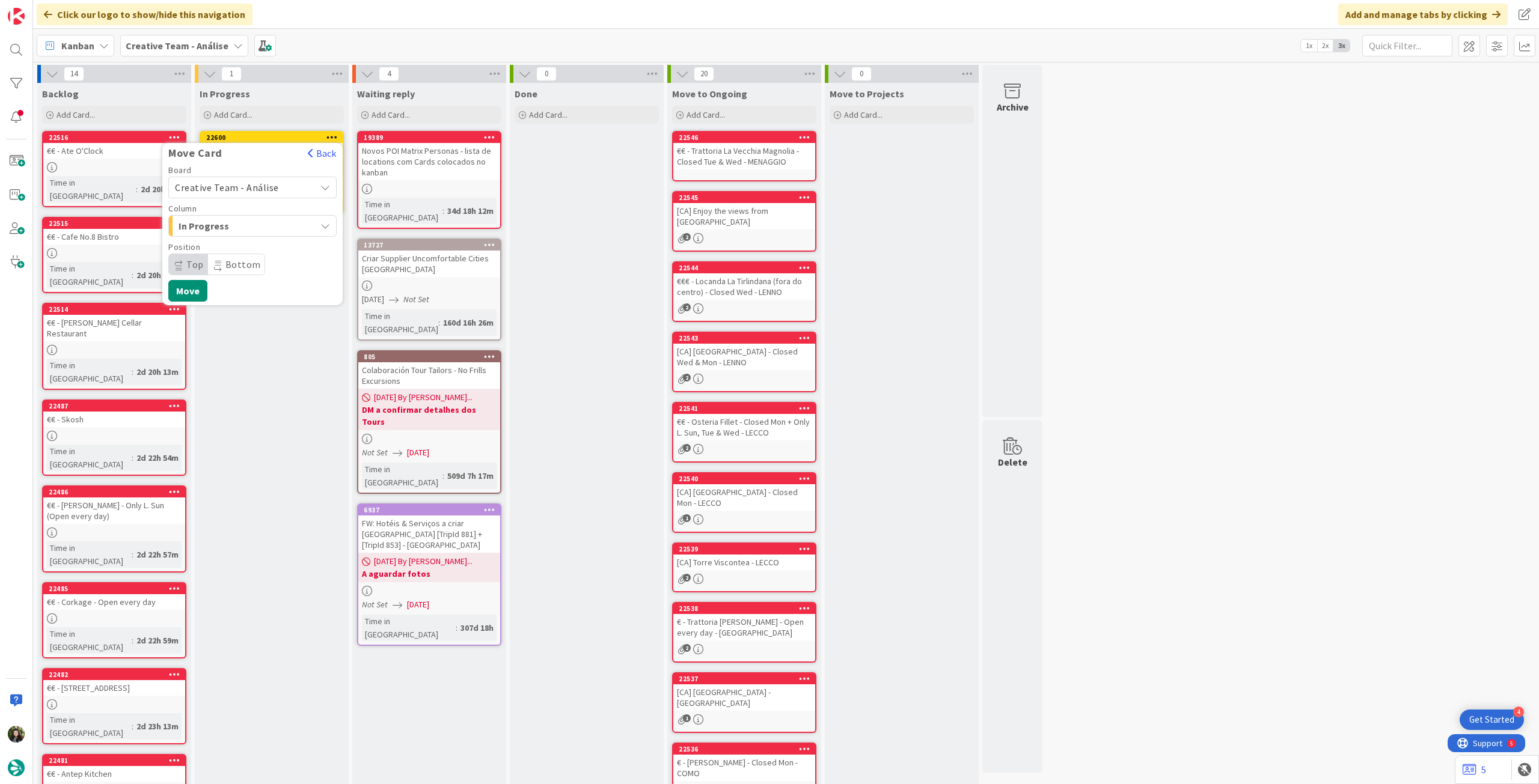
click at [244, 186] on span "Creative Team - Análise" at bounding box center [227, 188] width 104 height 12
click at [246, 248] on span "Creative Team" at bounding box center [260, 244] width 139 height 18
click at [254, 266] on span "Daytrip" at bounding box center [252, 264] width 116 height 17
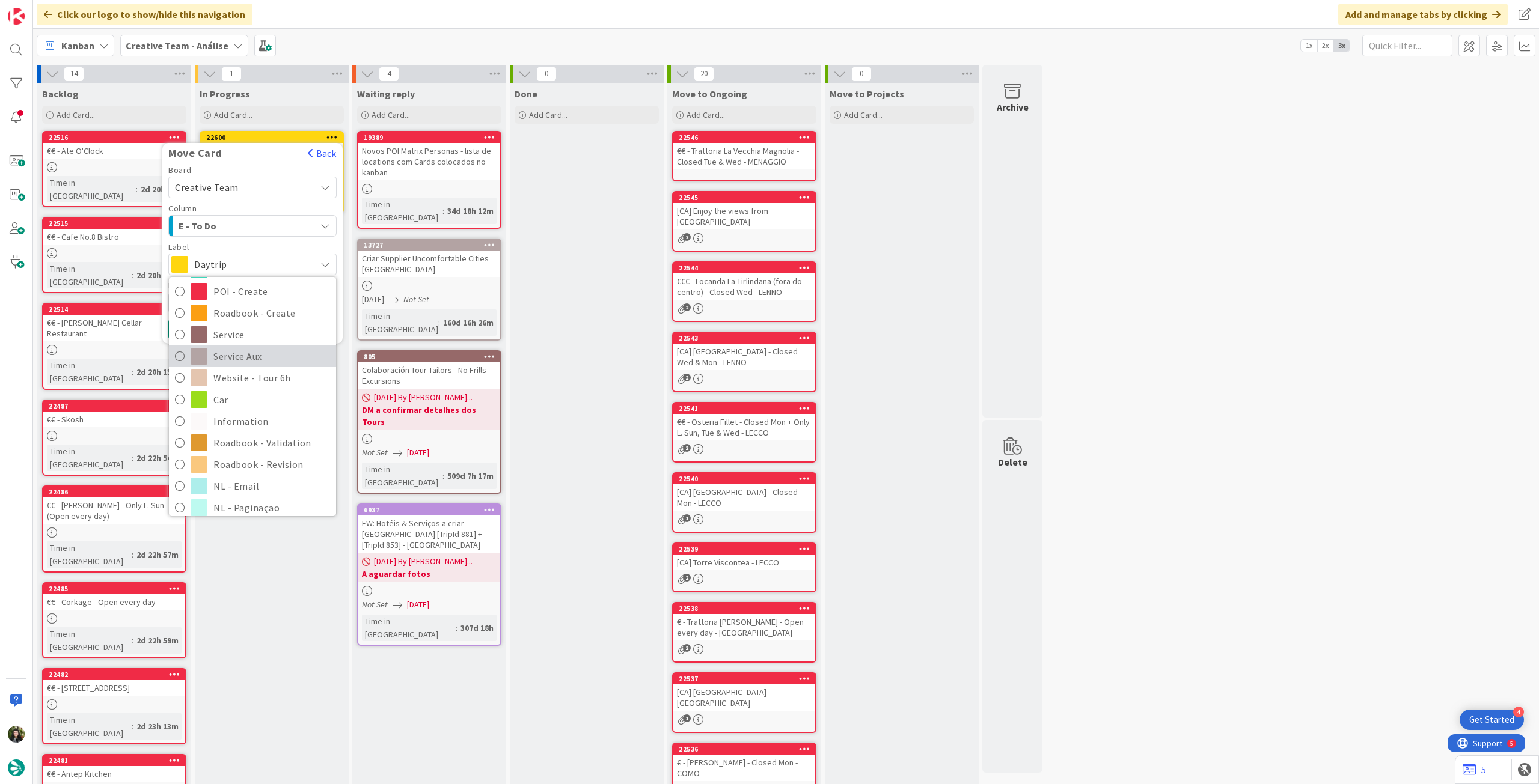
scroll to position [160, 0]
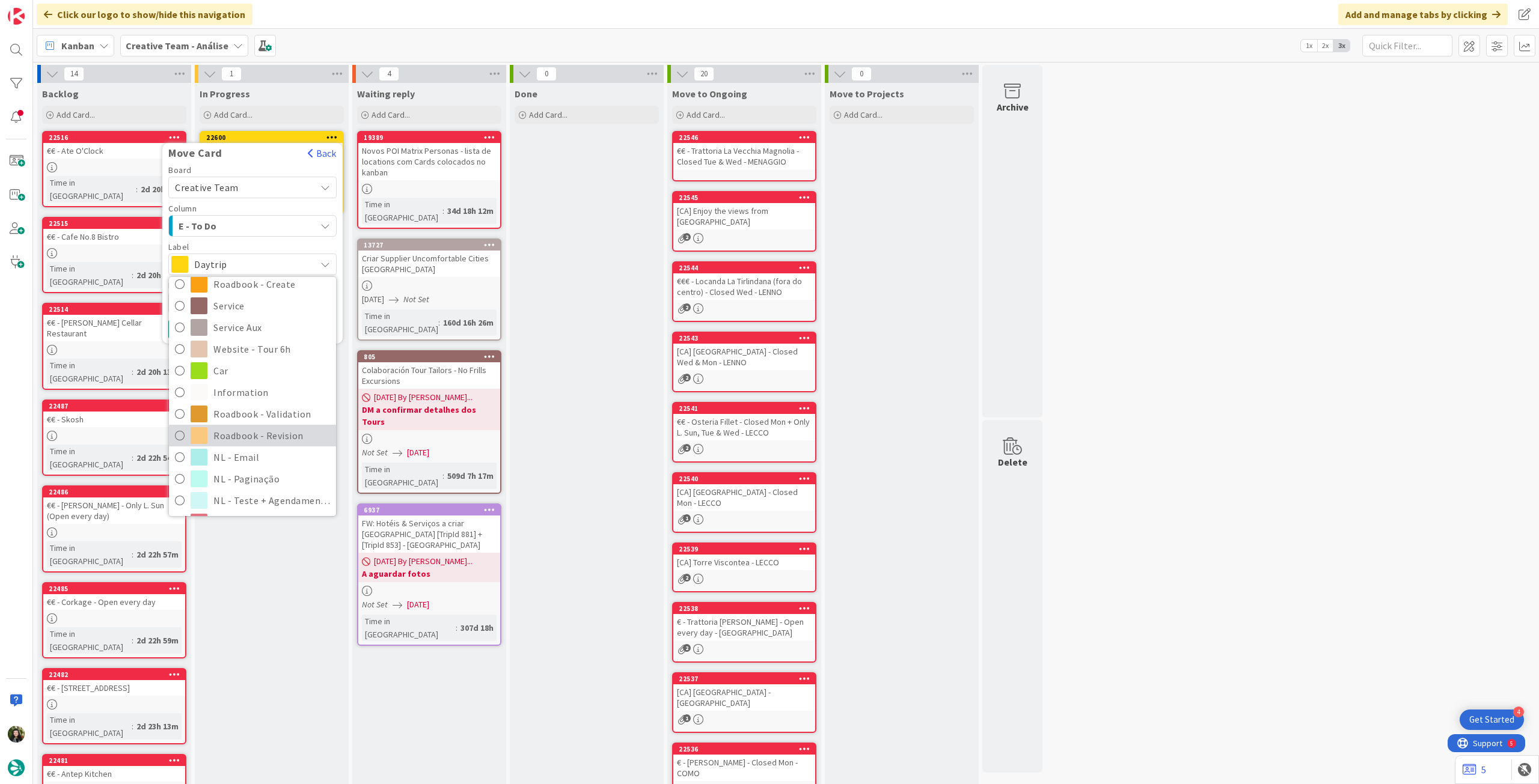
click at [262, 431] on span "Roadbook - Revision" at bounding box center [272, 436] width 116 height 18
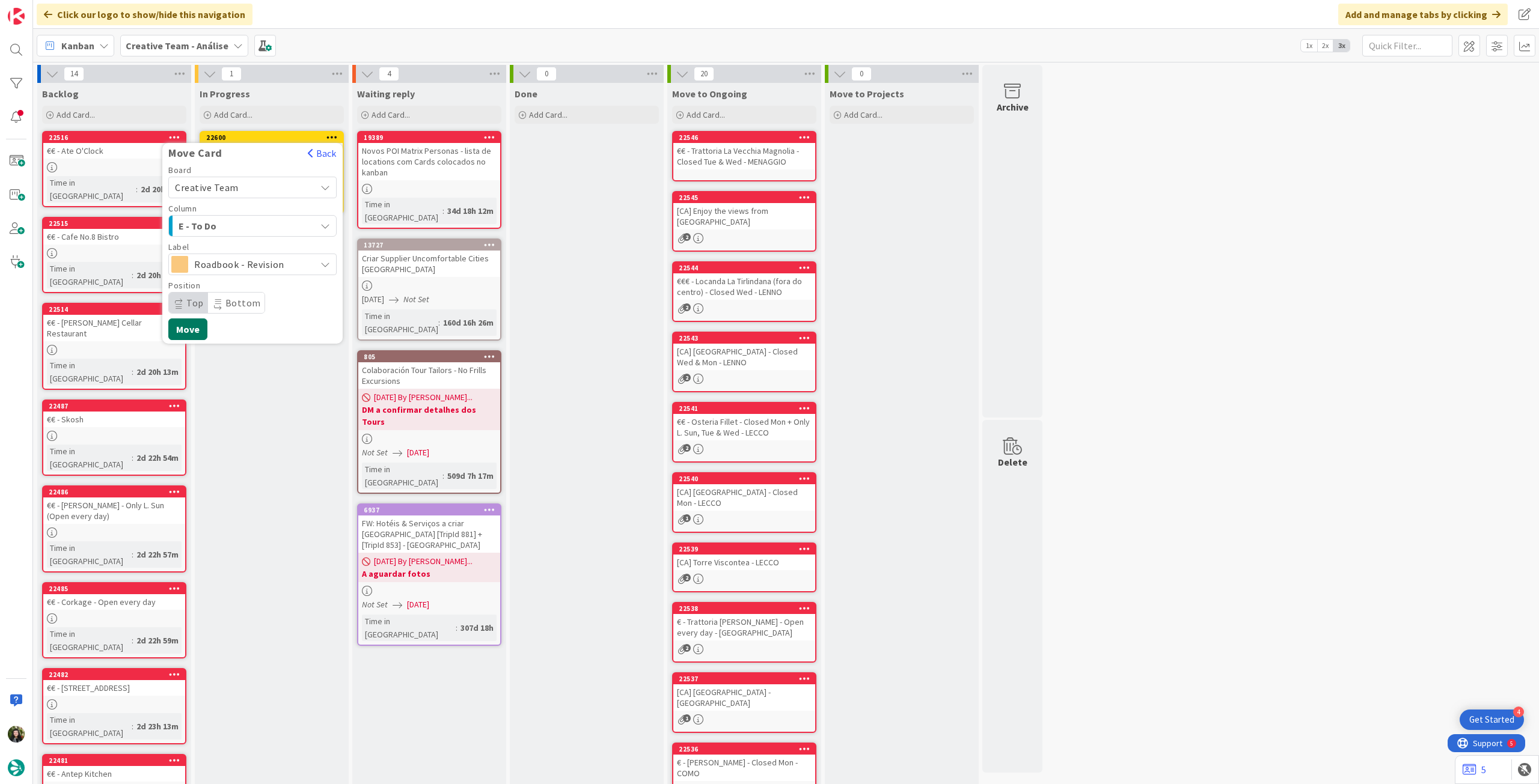
click at [191, 331] on button "Move" at bounding box center [188, 329] width 39 height 21
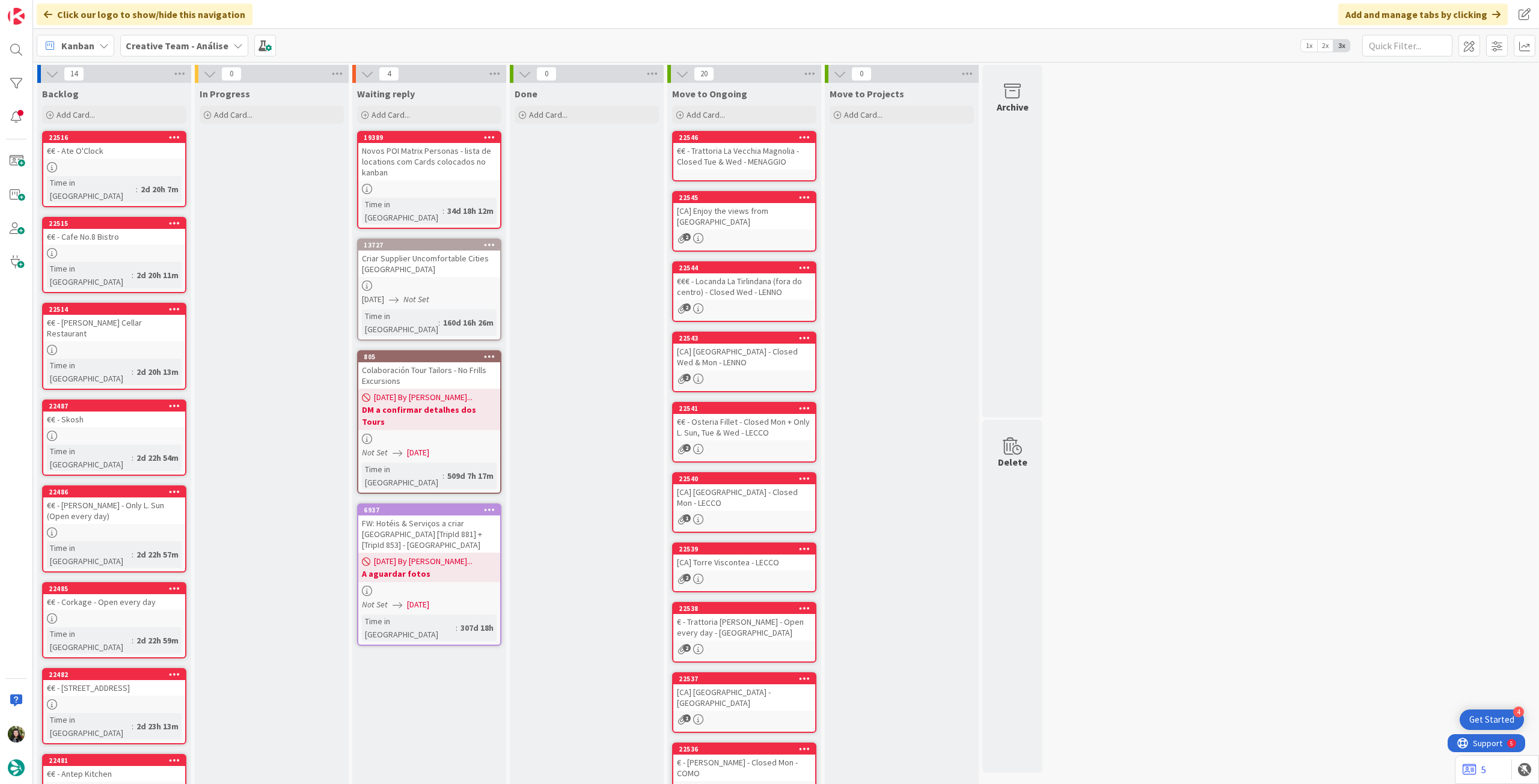
click at [180, 43] on b "Creative Team - Análise" at bounding box center [177, 46] width 103 height 12
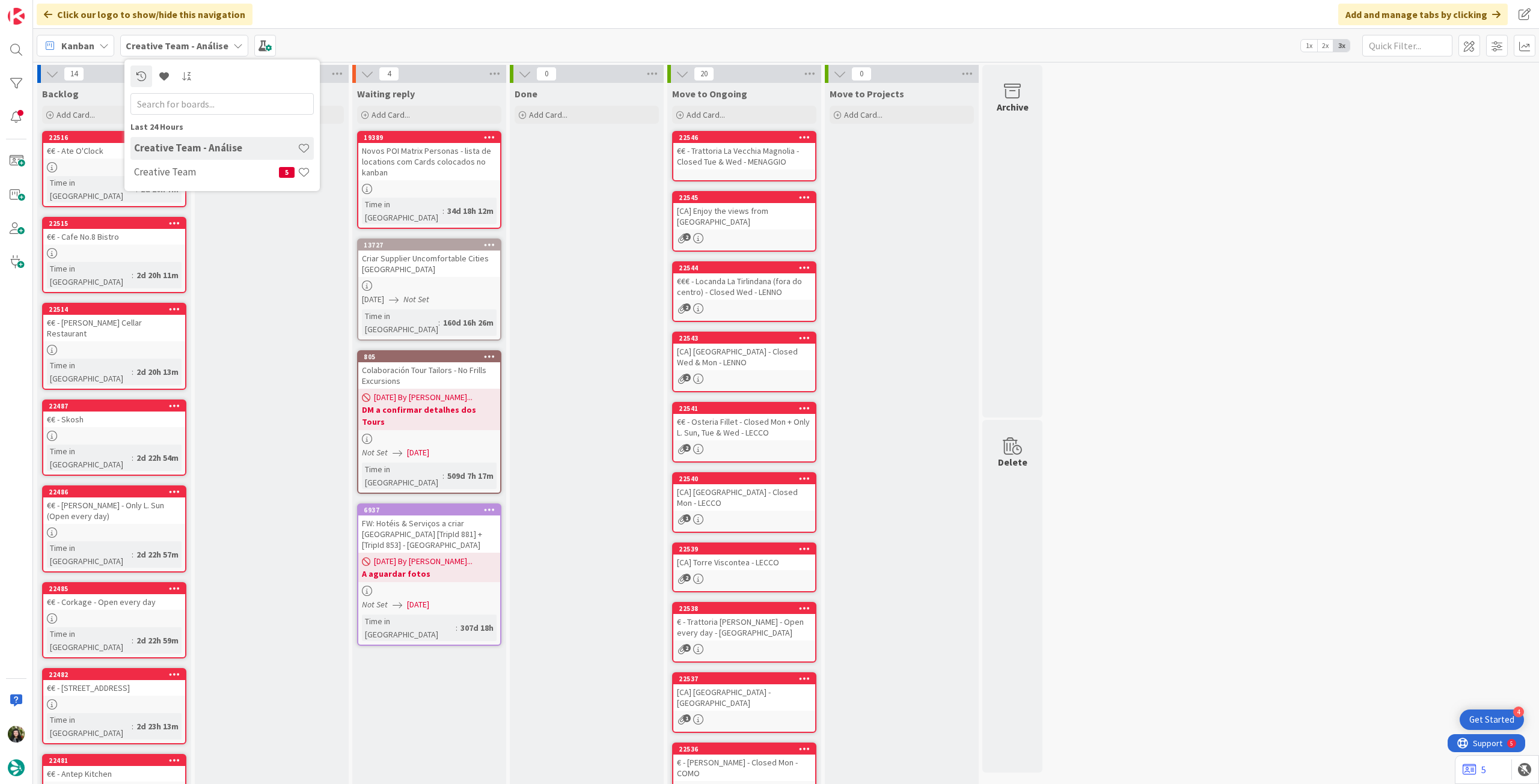
click at [198, 186] on div "Last 24 Hours Creative Team - Análise Creative Team 5" at bounding box center [221, 126] width 195 height 132
click at [205, 180] on div "Creative Team 5" at bounding box center [221, 172] width 183 height 23
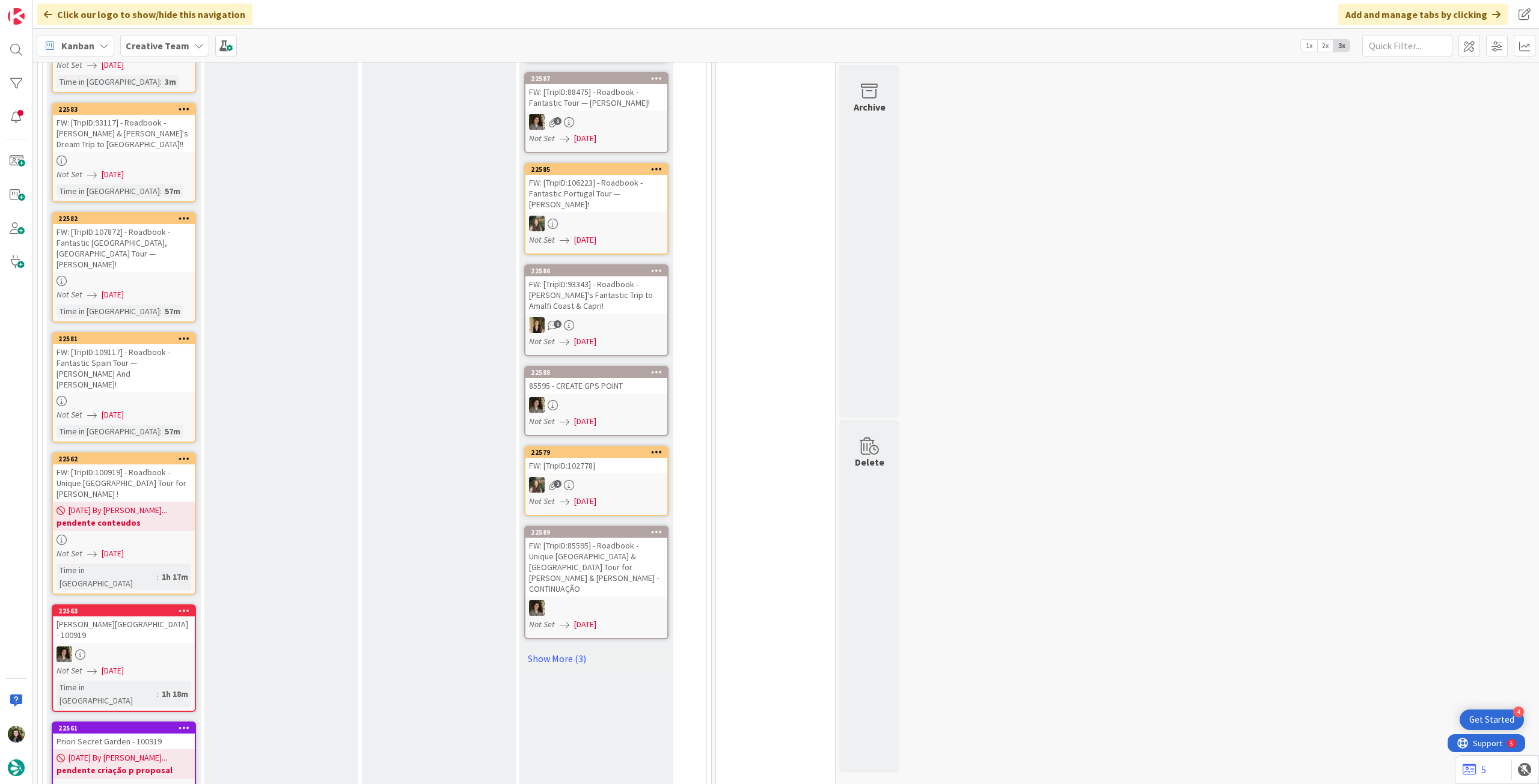
scroll to position [481, 0]
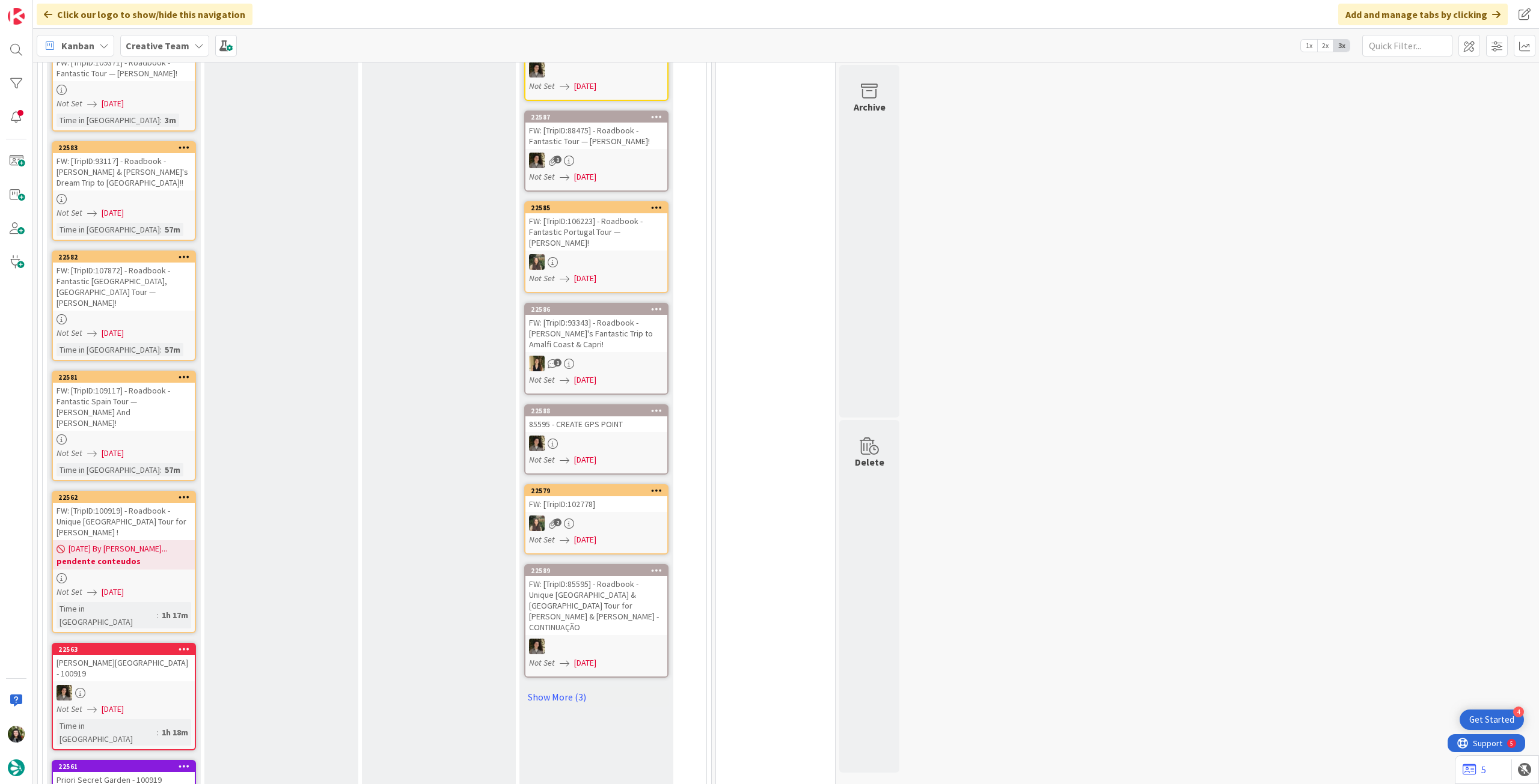
click at [124, 703] on span "[DATE]" at bounding box center [113, 709] width 22 height 12
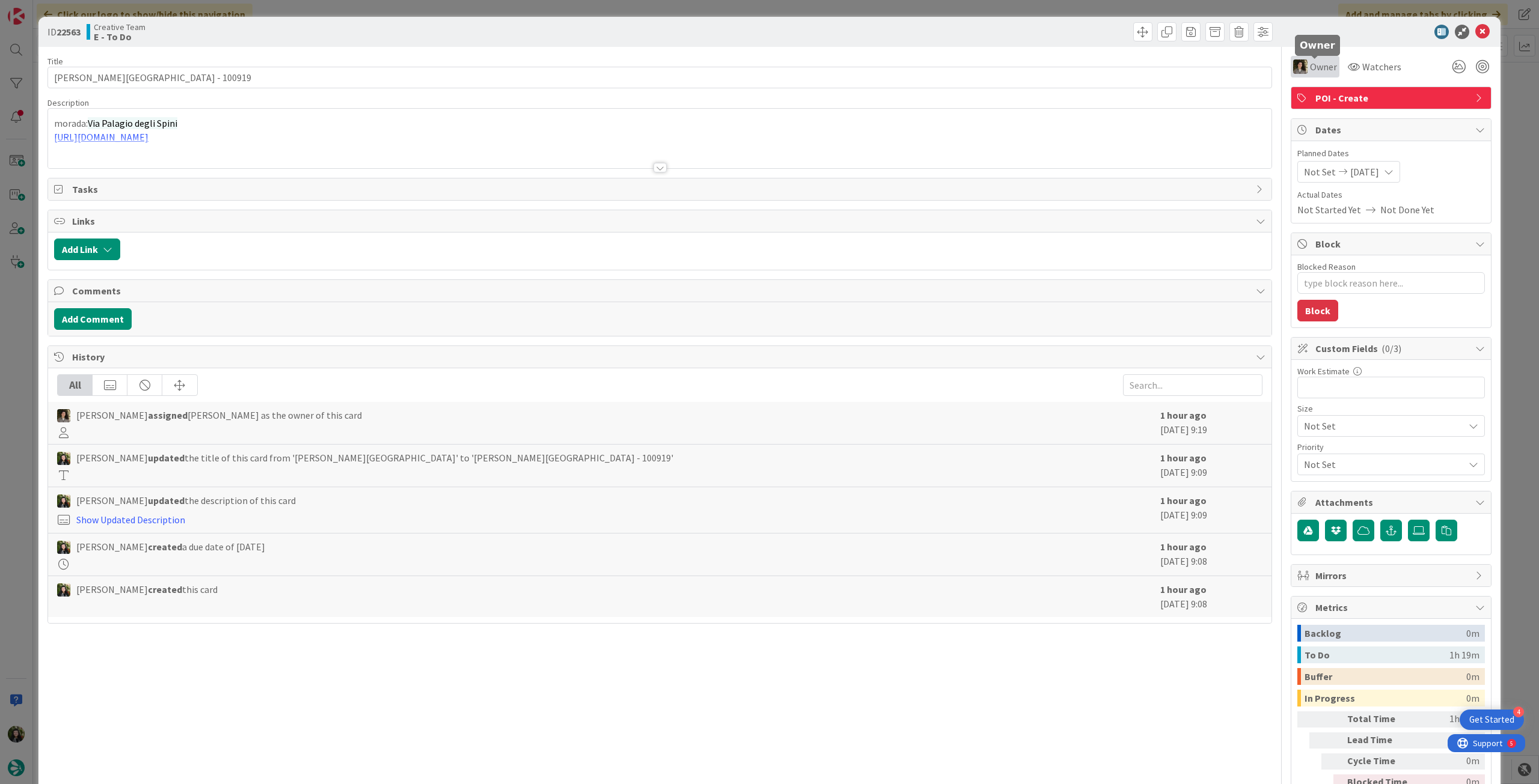
click at [1318, 66] on span "Owner" at bounding box center [1323, 67] width 27 height 15
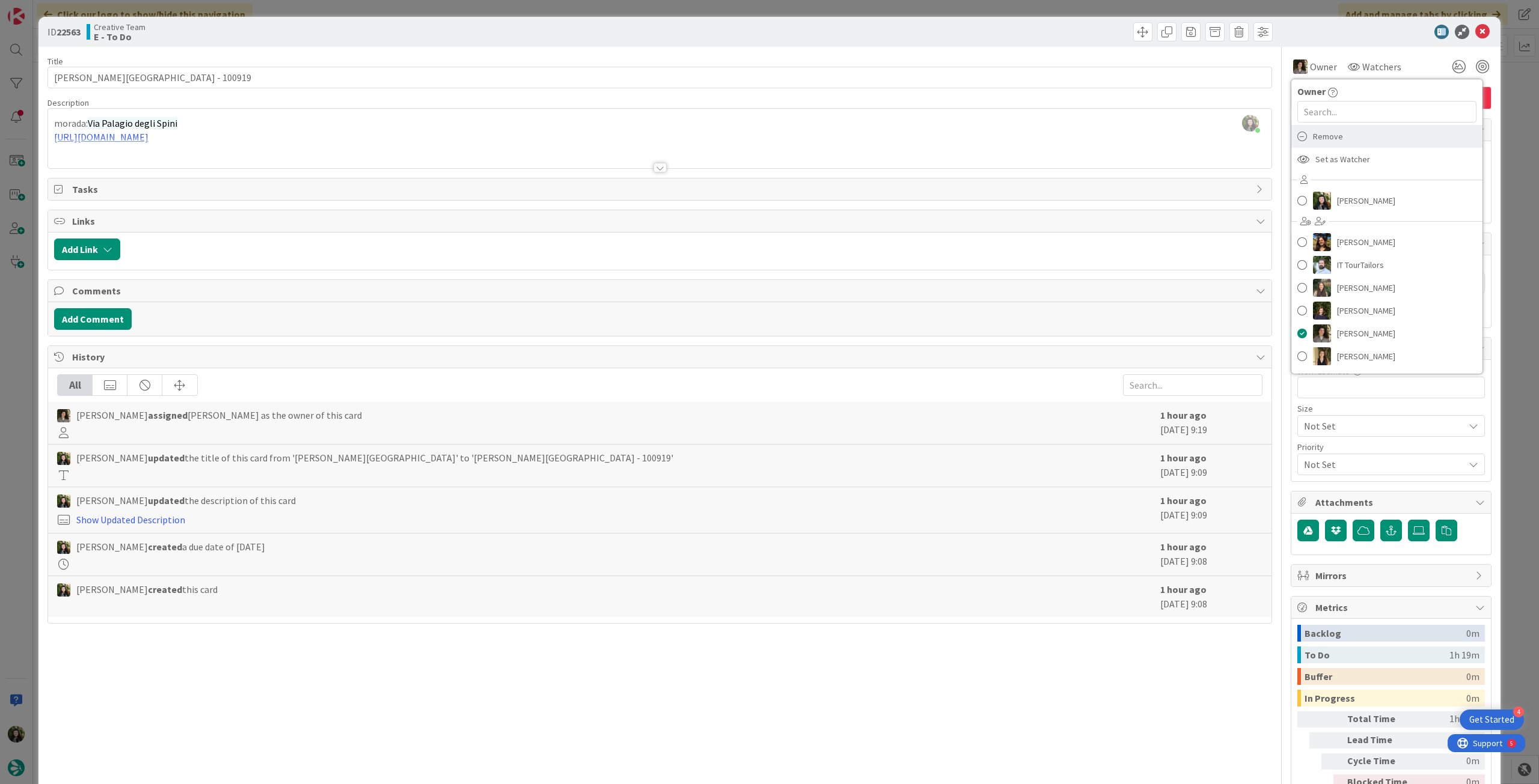
click at [1354, 142] on div "Remove" at bounding box center [1387, 136] width 192 height 23
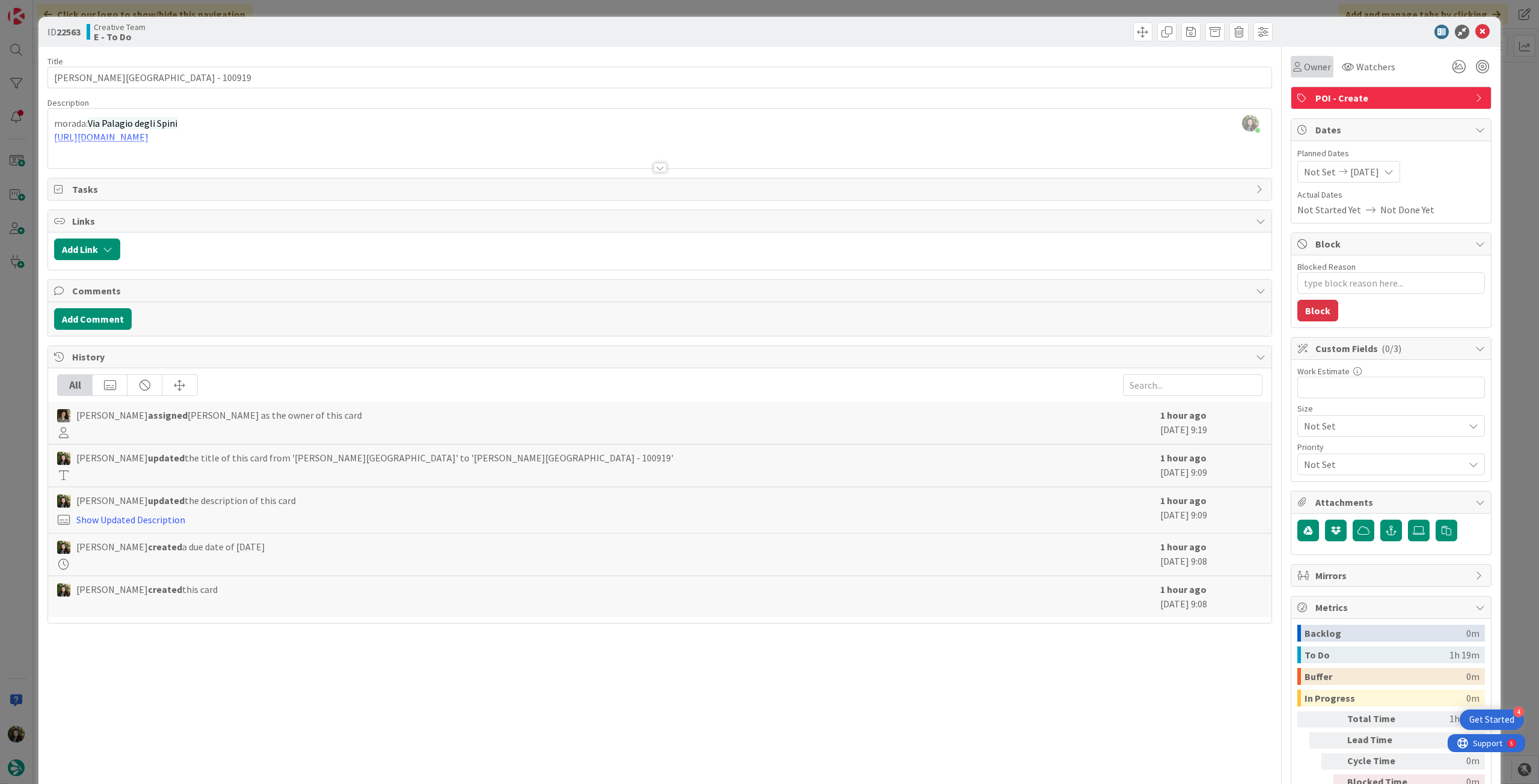
click at [1304, 73] on span "Owner" at bounding box center [1317, 67] width 27 height 15
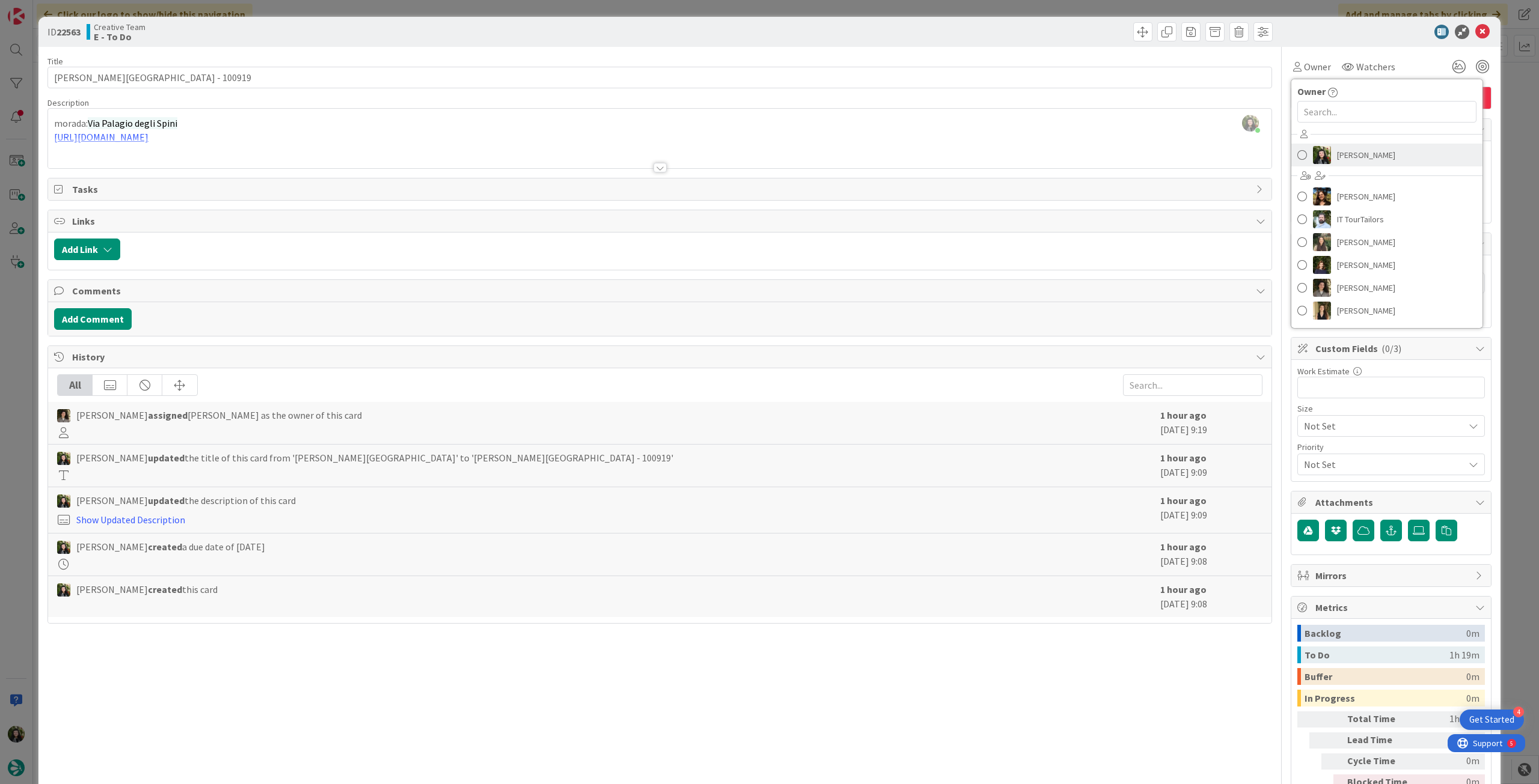
click at [1341, 149] on span "[PERSON_NAME]" at bounding box center [1367, 155] width 58 height 18
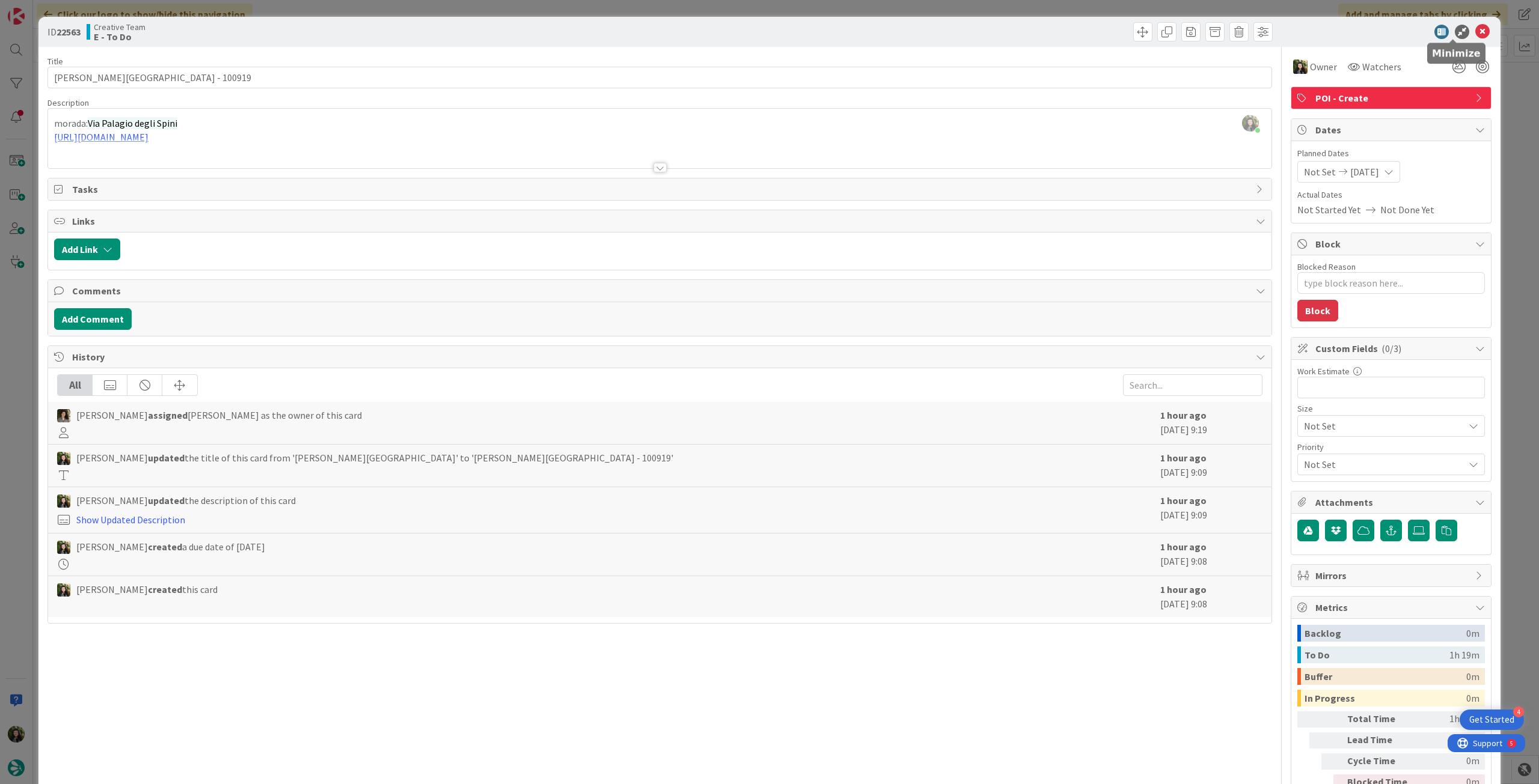
click at [1476, 27] on icon at bounding box center [1482, 31] width 15 height 15
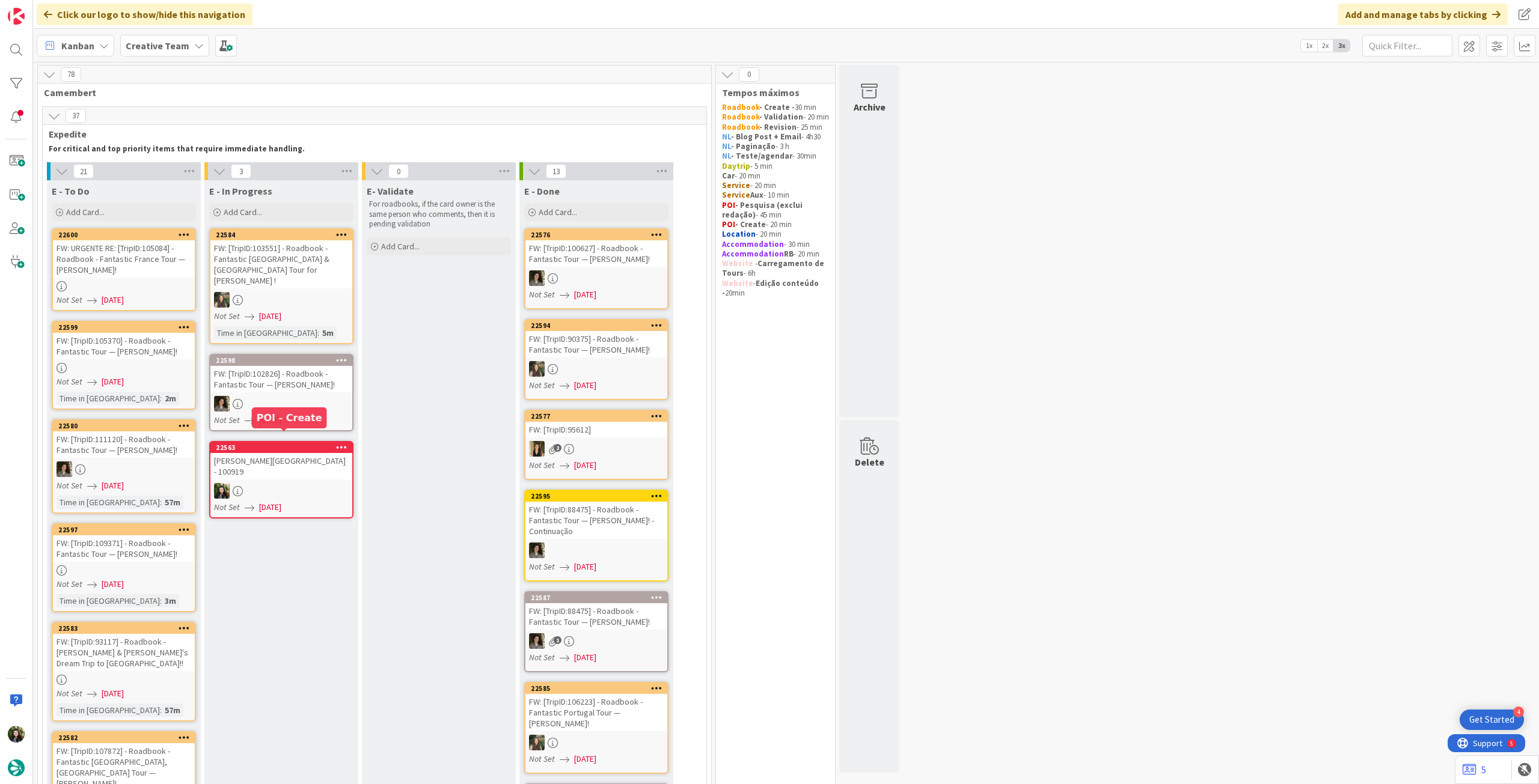
click at [283, 483] on div at bounding box center [281, 491] width 142 height 15
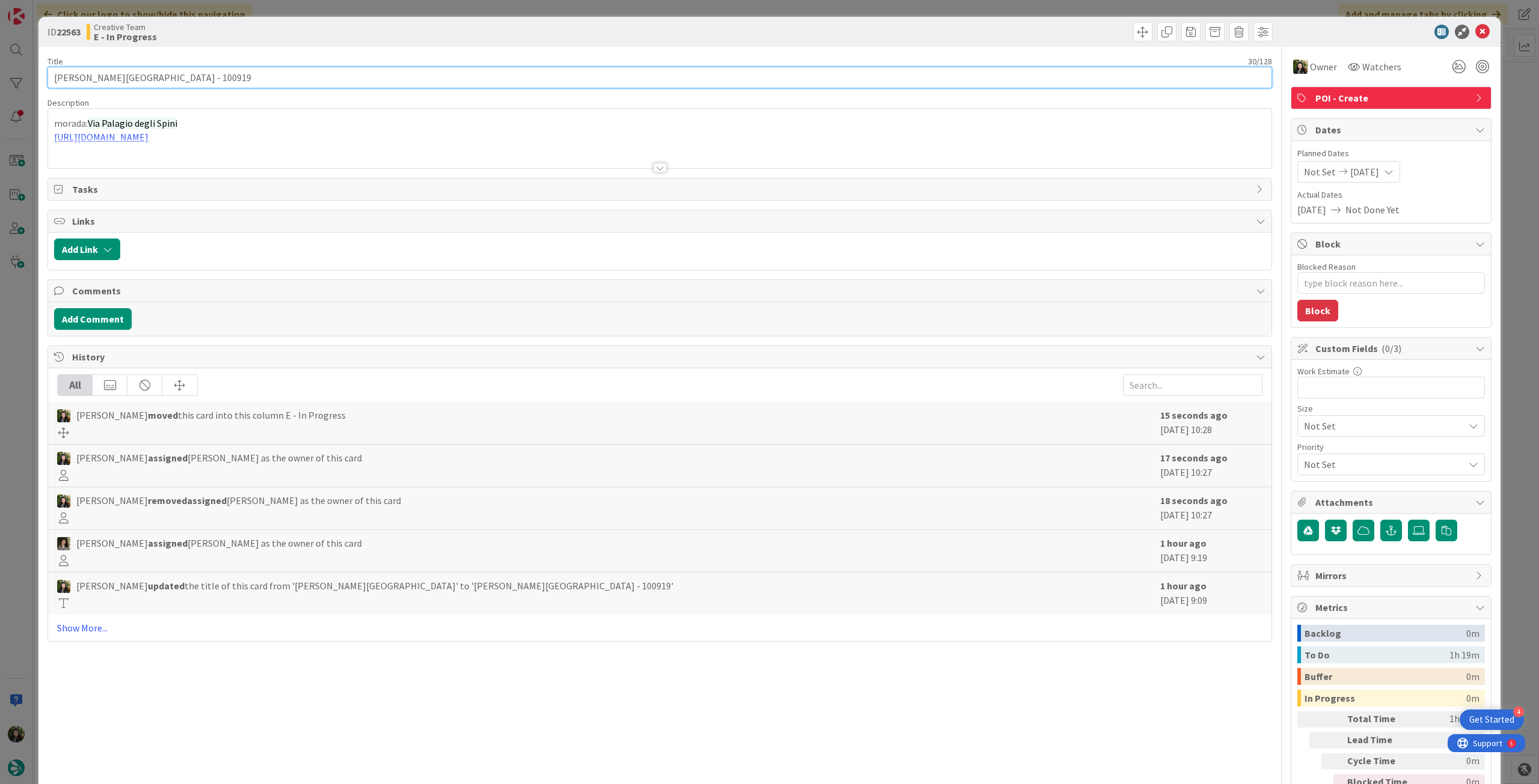
drag, startPoint x: 137, startPoint y: 77, endPoint x: 0, endPoint y: 66, distance: 137.4
click at [0, 66] on div "ID 22563 Creative Team E - In Progress Title 30 / [GEOGRAPHIC_DATA][PERSON_NAME…" at bounding box center [769, 392] width 1539 height 784
drag, startPoint x: 144, startPoint y: 81, endPoint x: 217, endPoint y: 69, distance: 74.0
click at [214, 70] on input "[PERSON_NAME][GEOGRAPHIC_DATA] - 100919" at bounding box center [660, 77] width 1225 height 21
click at [153, 127] on div "[PERSON_NAME] joined 1 m ago morada: Via Palagio degli Spini [URL][DOMAIN_NAME]" at bounding box center [660, 139] width 1223 height 60
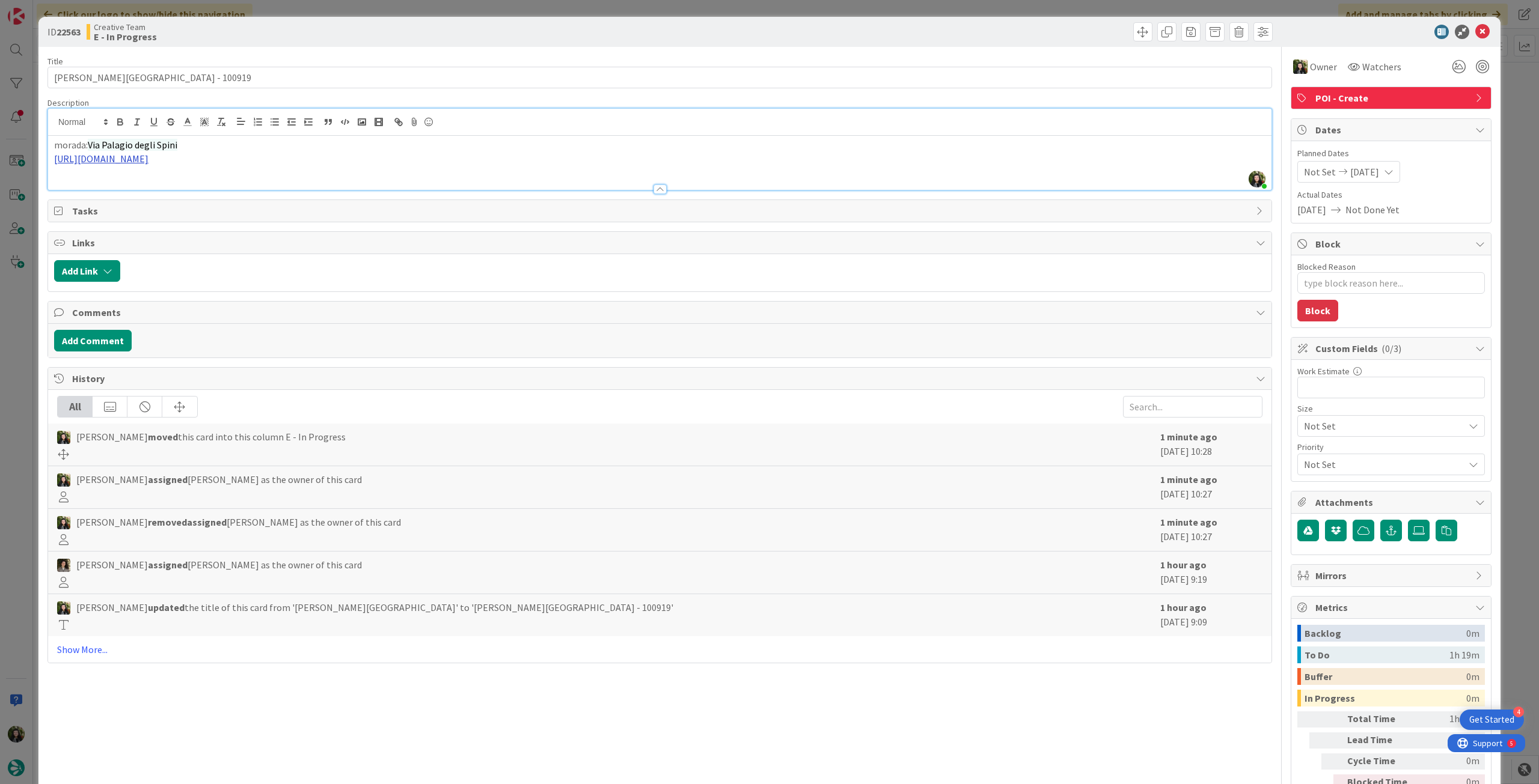
click at [149, 162] on link "[URL][DOMAIN_NAME]" at bounding box center [101, 158] width 94 height 12
click at [149, 153] on link "[URL][DOMAIN_NAME]" at bounding box center [101, 158] width 94 height 12
click at [162, 180] on link "[URL][DOMAIN_NAME]" at bounding box center [121, 182] width 83 height 15
click at [1476, 28] on icon at bounding box center [1482, 31] width 15 height 15
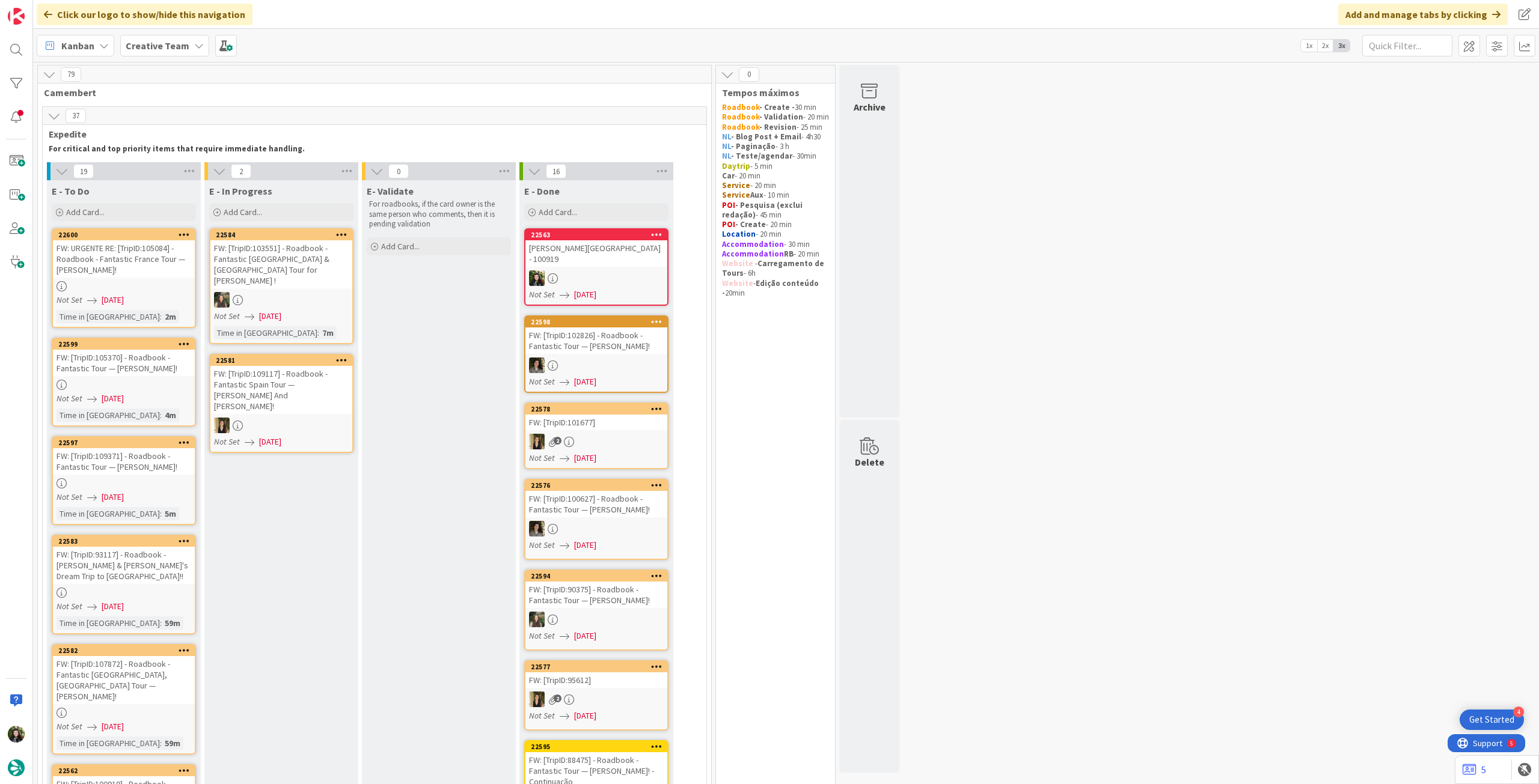
click at [590, 258] on link "22563 [PERSON_NAME][GEOGRAPHIC_DATA] - 100919 Not Set [DATE]" at bounding box center [596, 266] width 144 height 77
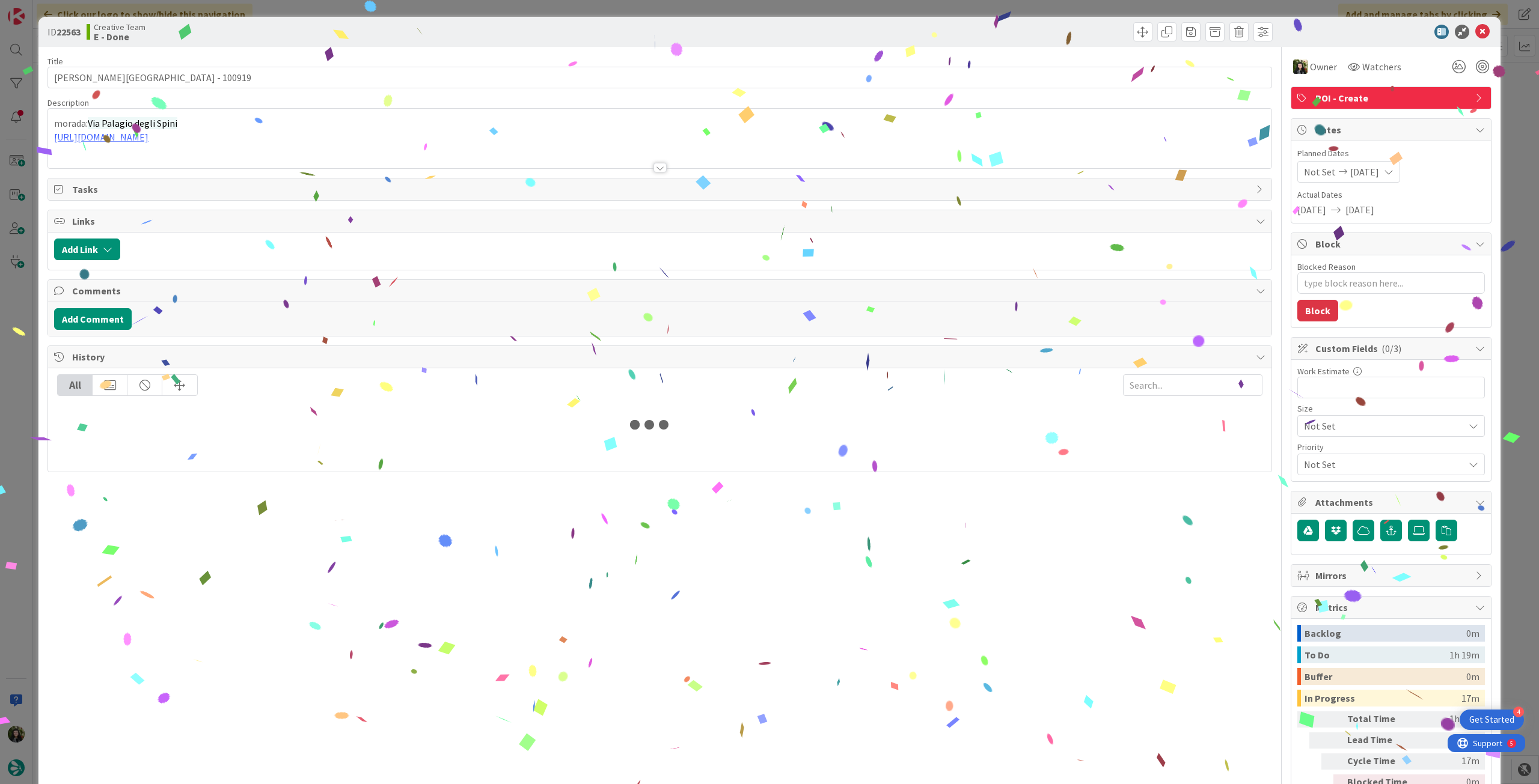
type textarea "x"
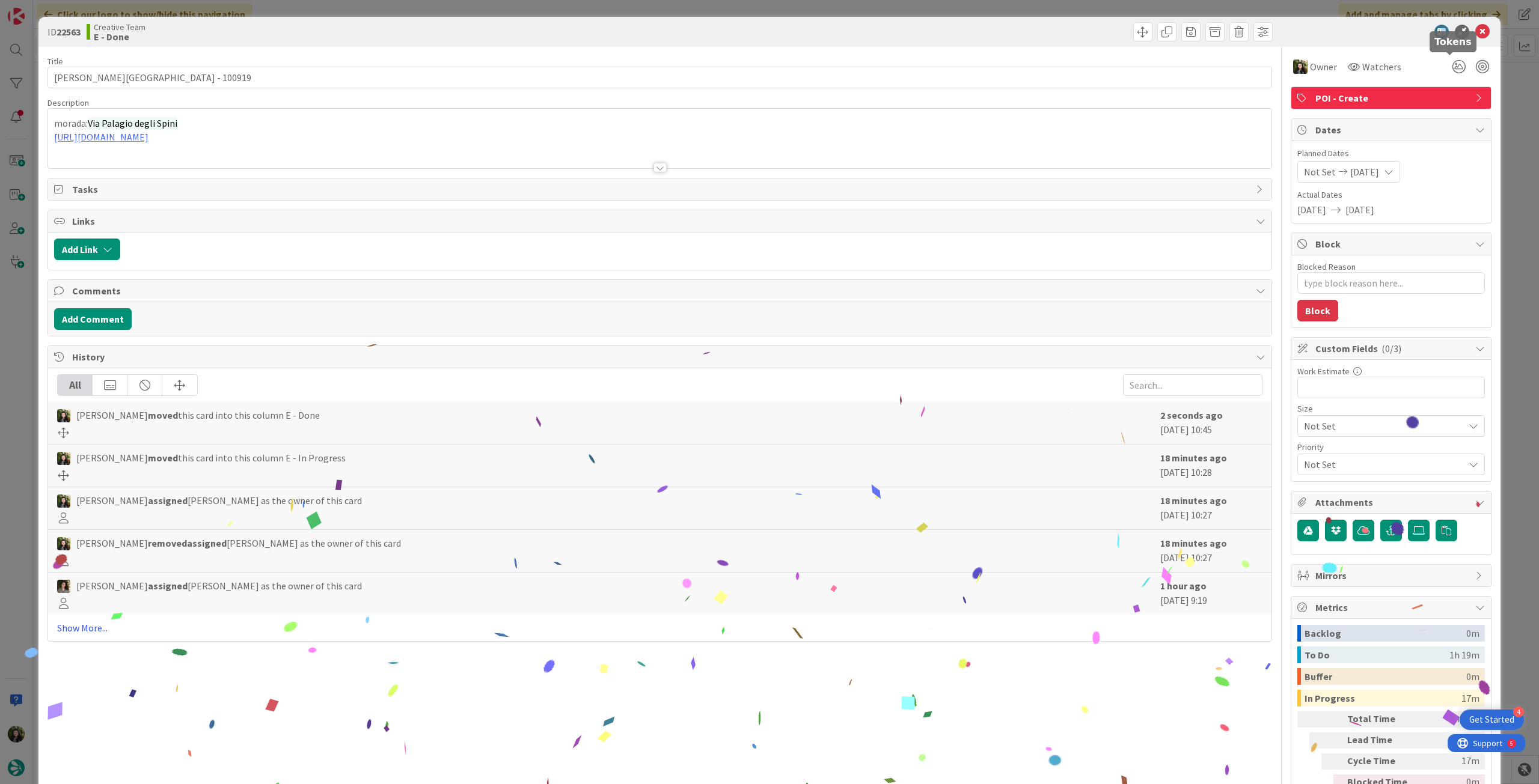
click at [1473, 39] on div "ID 22563 Creative Team E - Done" at bounding box center [769, 31] width 1462 height 30
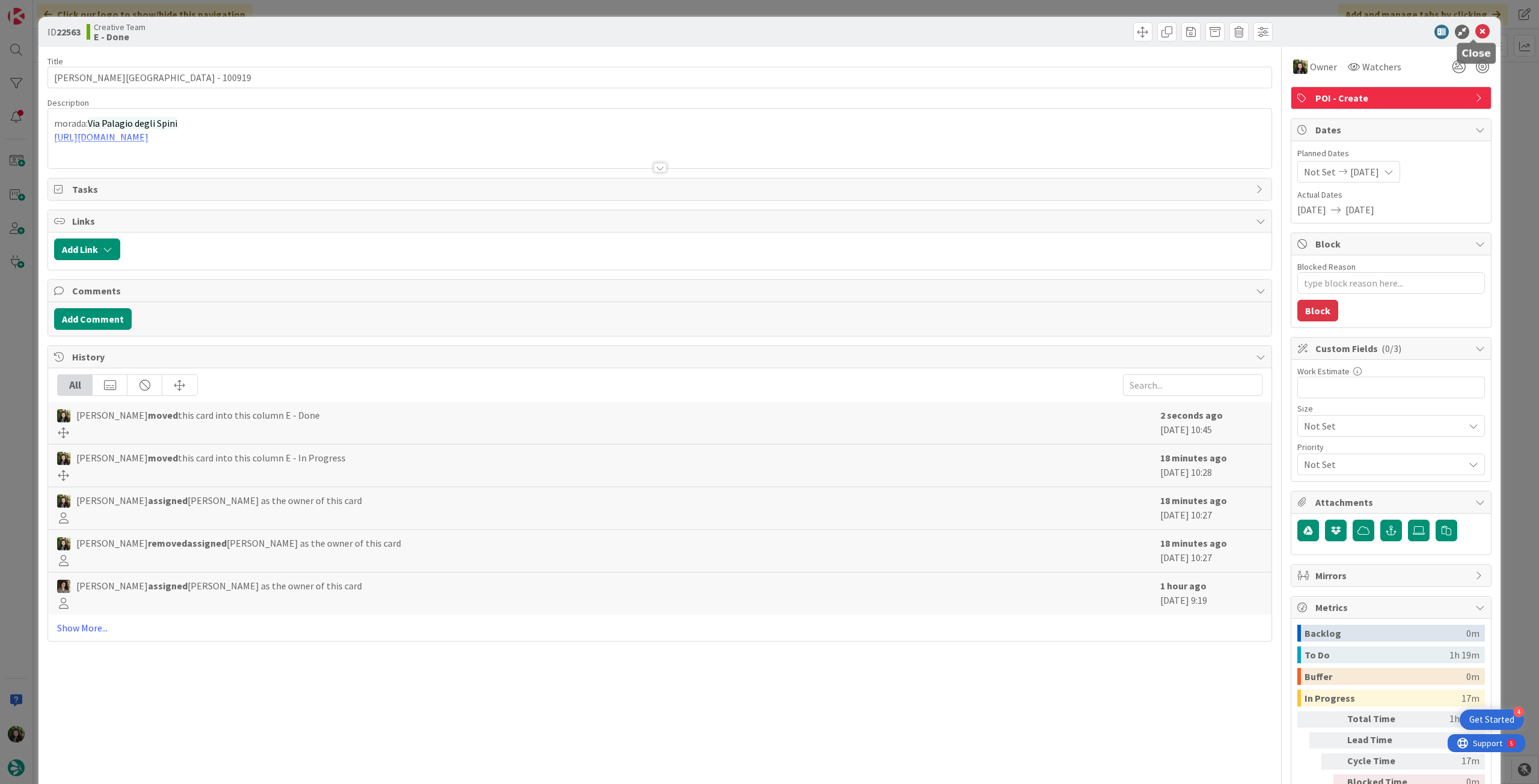
click at [1475, 35] on icon at bounding box center [1482, 31] width 15 height 15
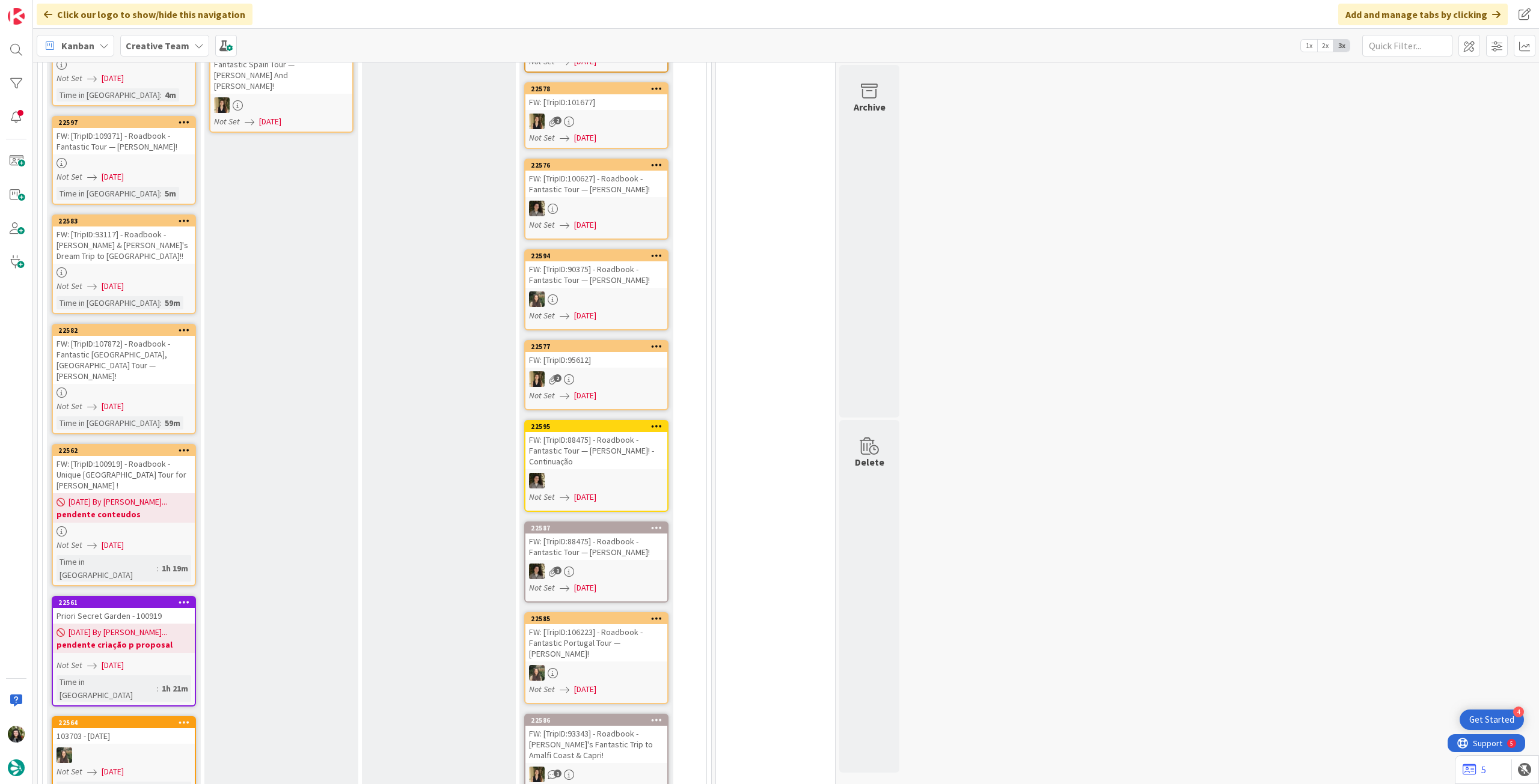
click at [155, 508] on b "pendente conteudos" at bounding box center [124, 514] width 135 height 12
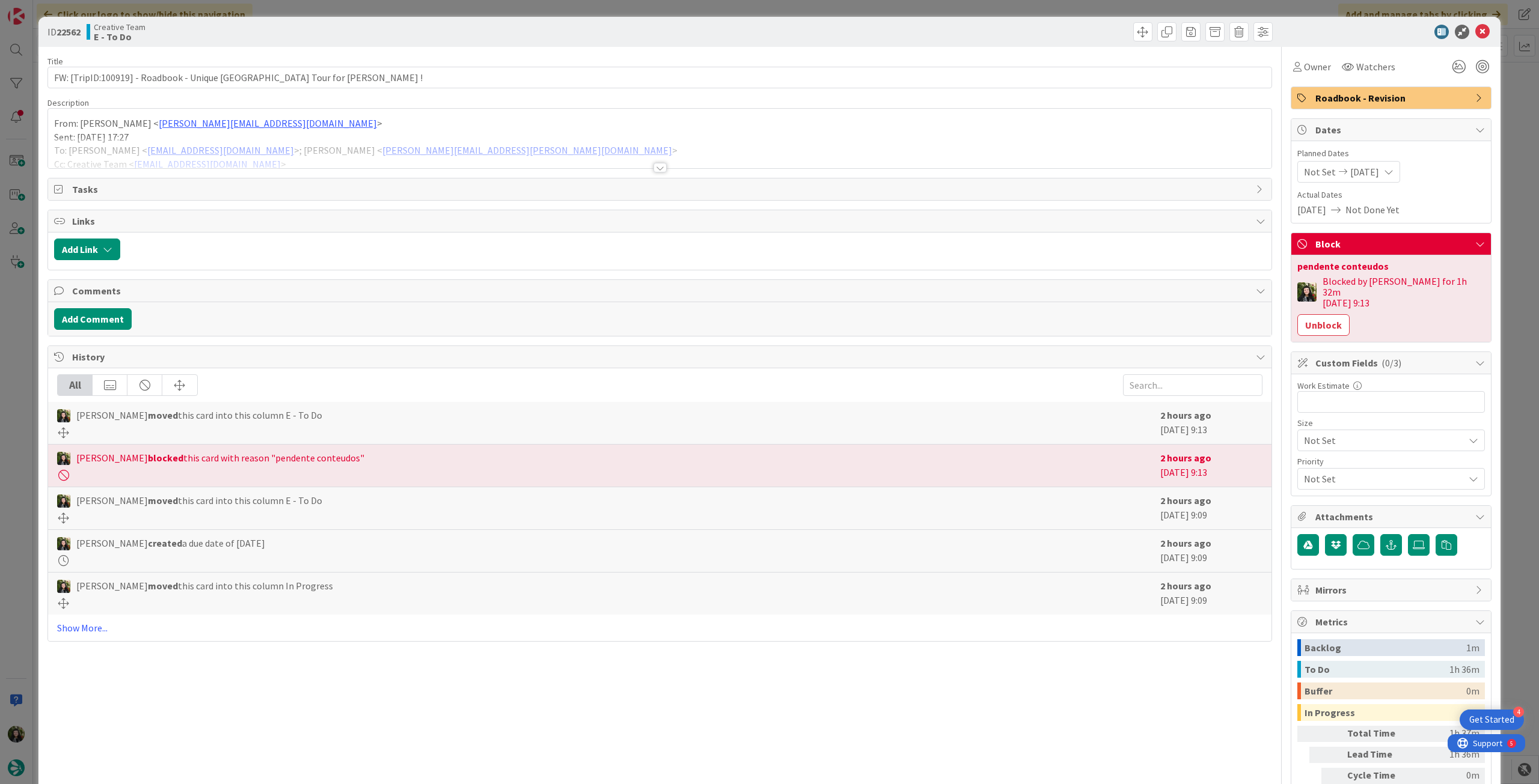
click at [159, 158] on div at bounding box center [660, 153] width 1223 height 31
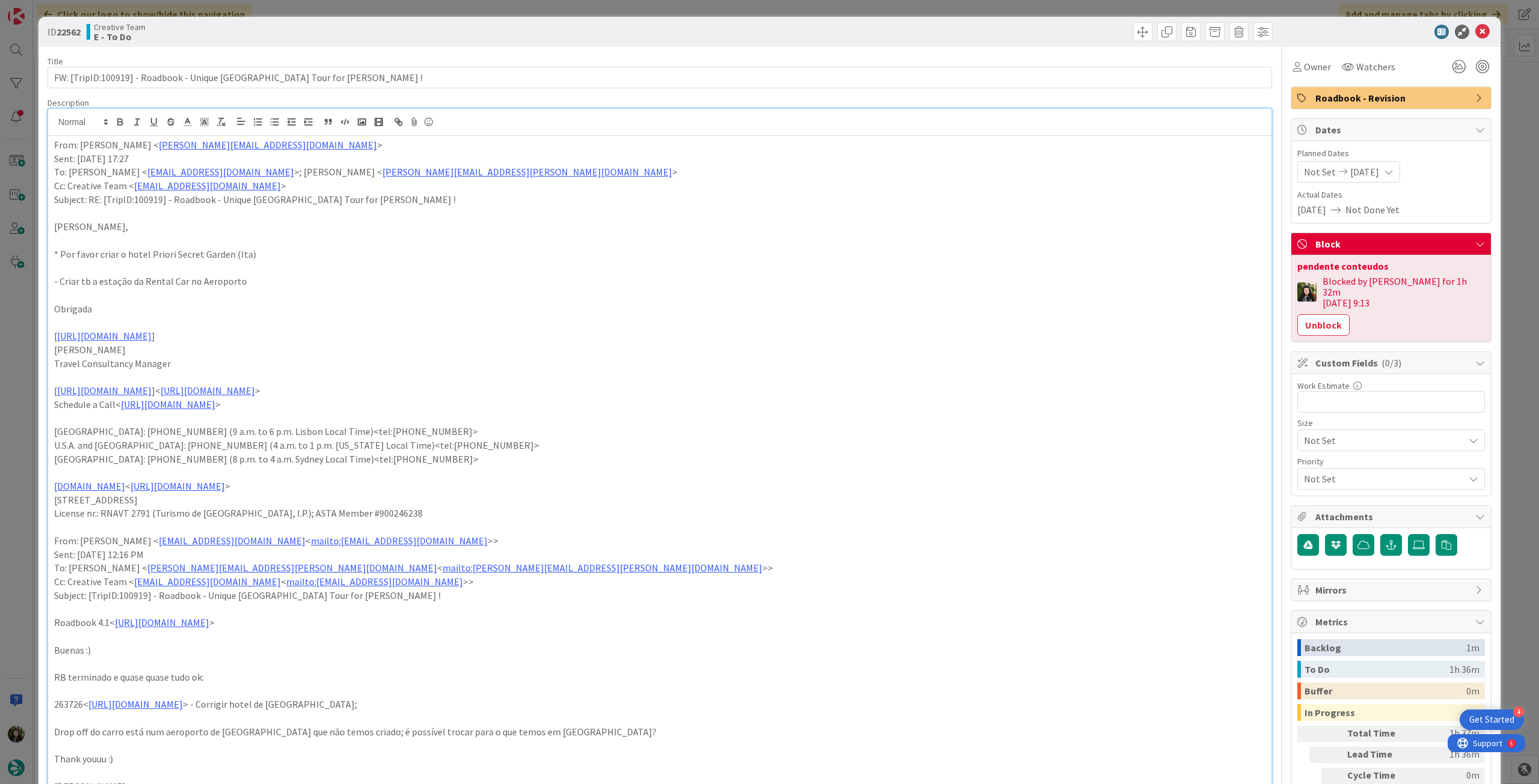
click at [295, 283] on p "- Criar tb a estação da Rental Car no Aeroporto" at bounding box center [660, 282] width 1211 height 14
drag, startPoint x: 239, startPoint y: 279, endPoint x: 432, endPoint y: 291, distance: 193.4
click at [429, 289] on div "From: [PERSON_NAME] < [PERSON_NAME][EMAIL_ADDRESS][DOMAIN_NAME] > Sent: [DATE] …" at bounding box center [660, 606] width 1223 height 942
click at [525, 296] on p at bounding box center [660, 296] width 1211 height 14
click at [1475, 27] on icon at bounding box center [1482, 31] width 15 height 15
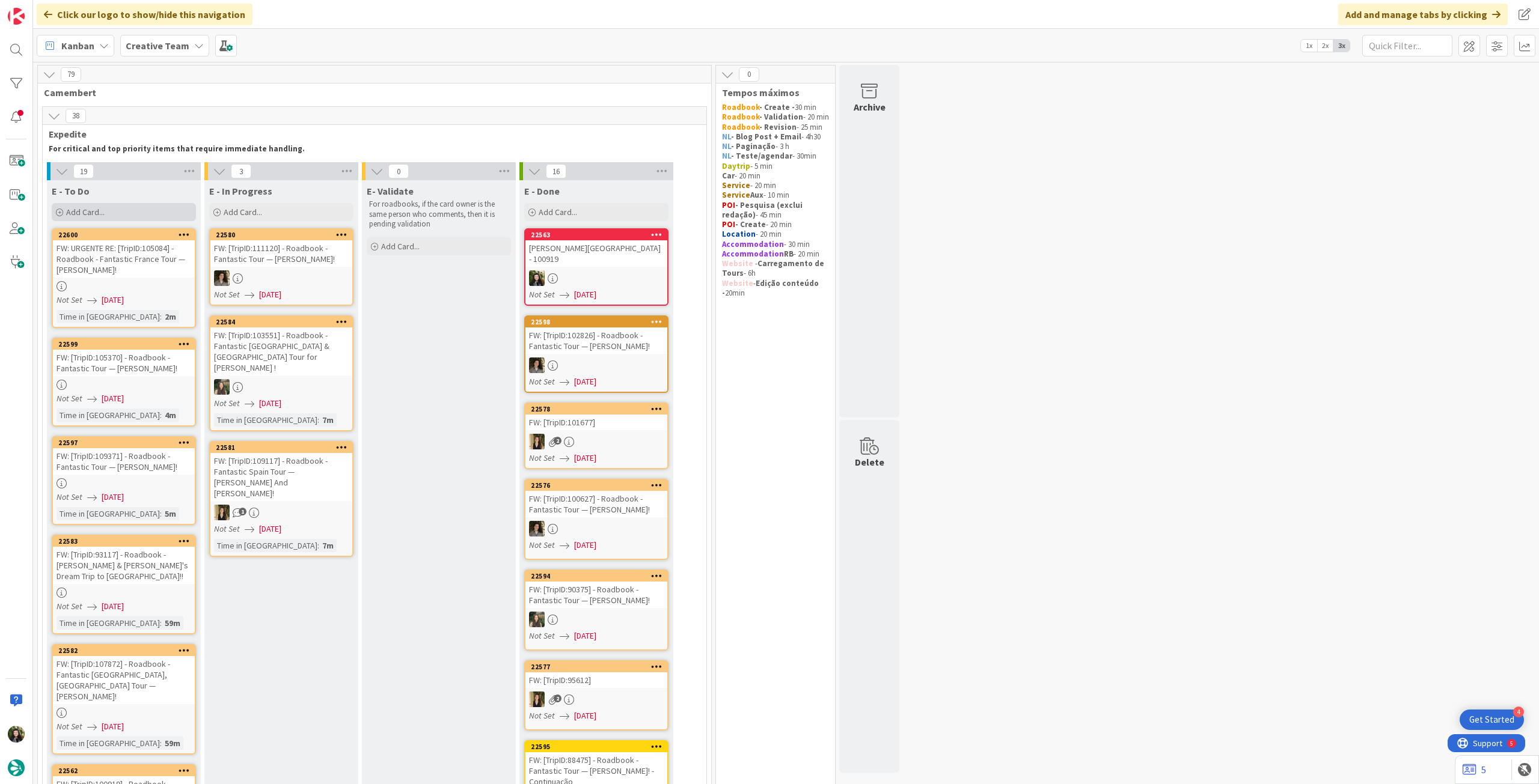
click at [127, 214] on div "Add Card..." at bounding box center [123, 212] width 144 height 18
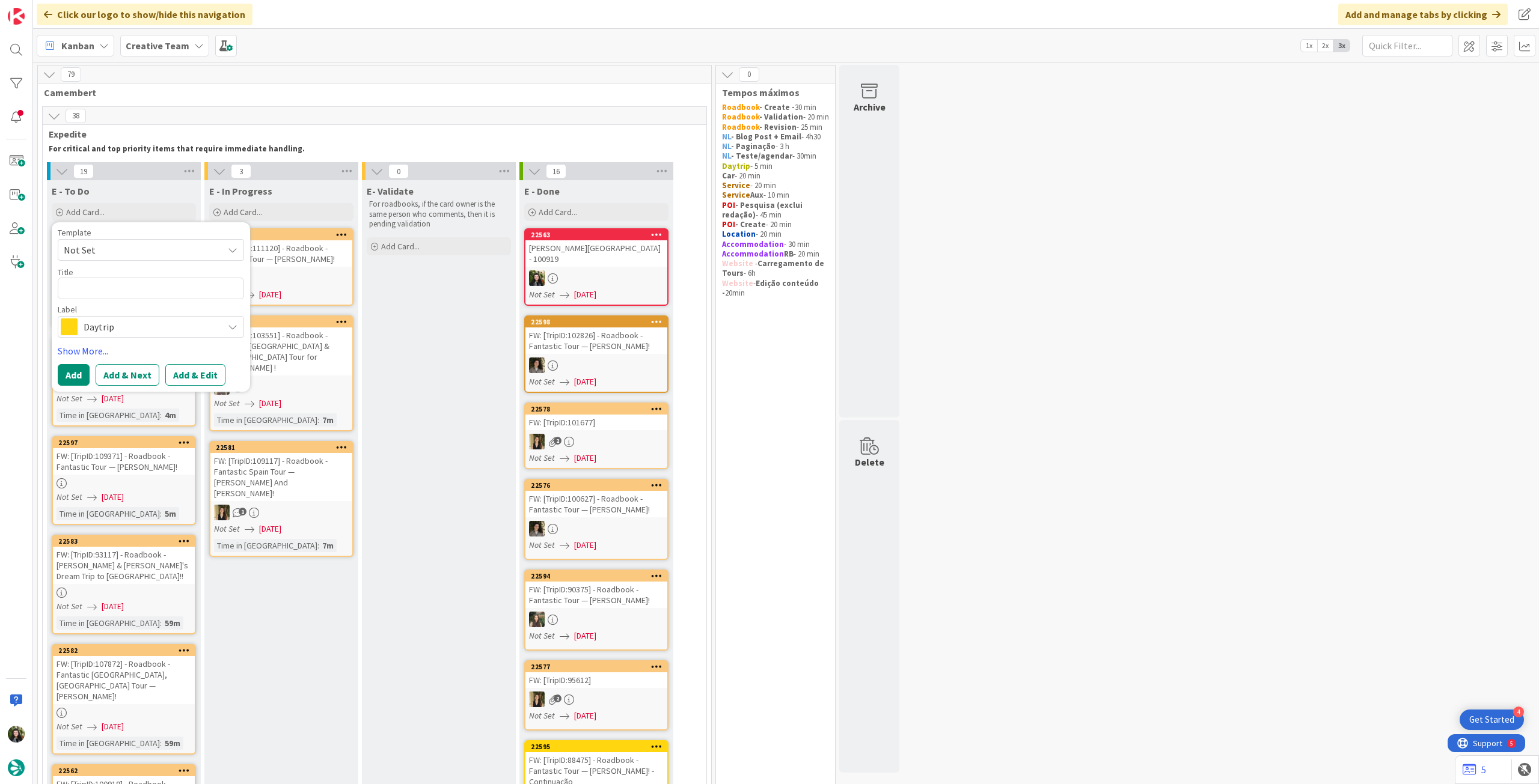
click at [141, 322] on span "Daytrip" at bounding box center [150, 327] width 133 height 17
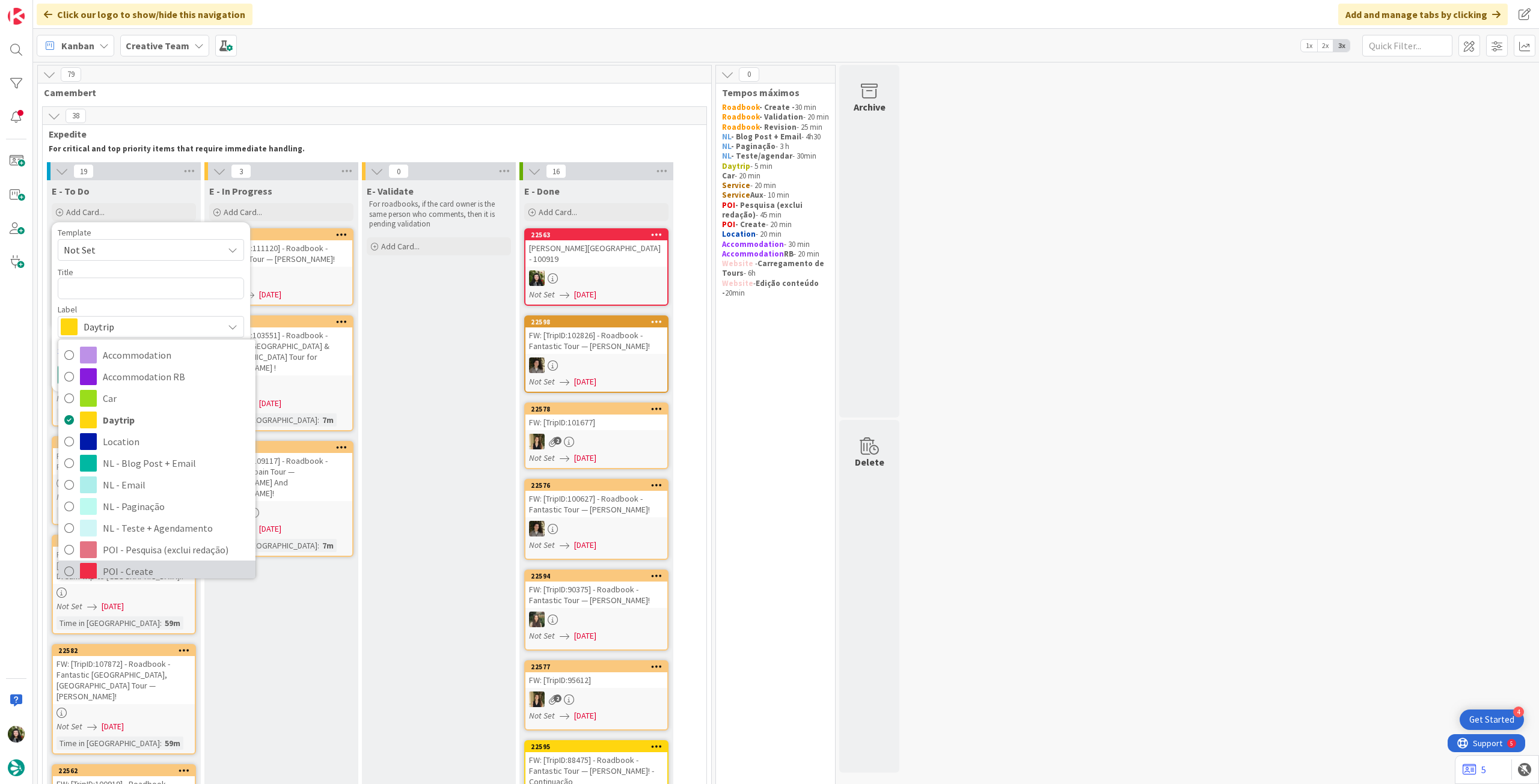
click at [139, 563] on span "POI - Create" at bounding box center [176, 572] width 147 height 18
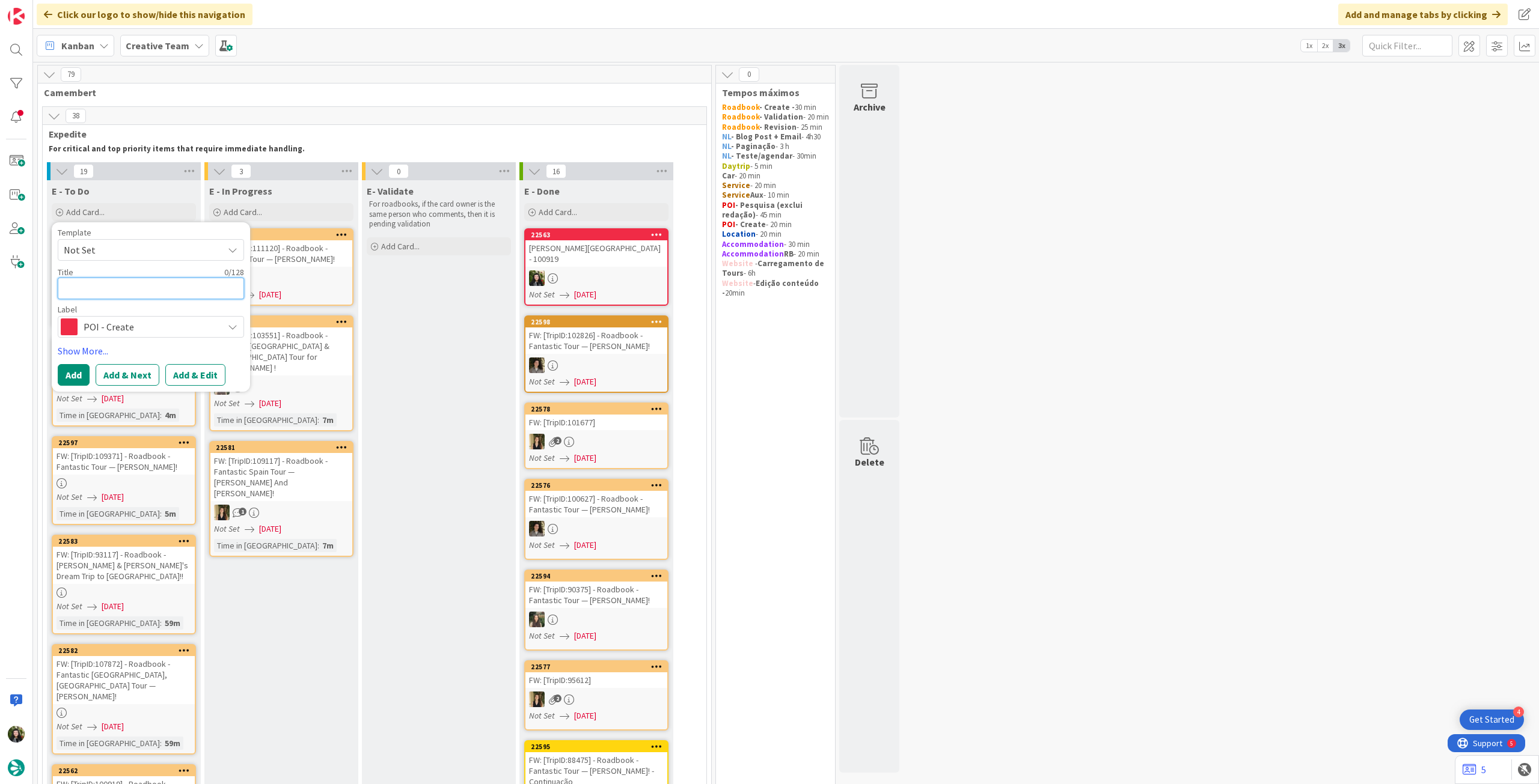
click at [120, 278] on textarea at bounding box center [150, 289] width 186 height 21
paste textarea "Casa de los Navajas"
type textarea "x"
type textarea "Casa de los Navajas"
click at [74, 368] on button "Add" at bounding box center [74, 375] width 32 height 21
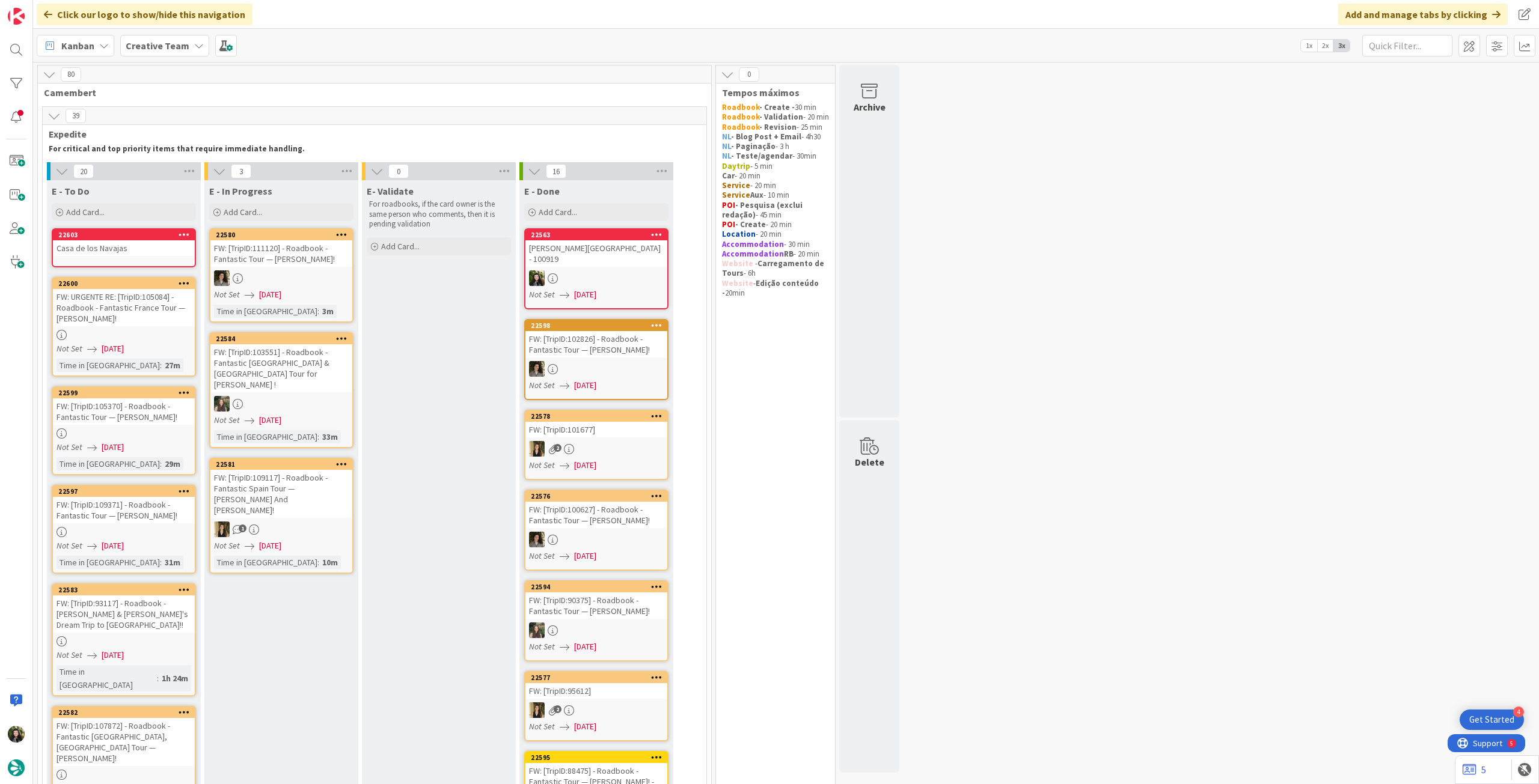
click at [124, 256] on link "22603 [GEOGRAPHIC_DATA]" at bounding box center [123, 247] width 144 height 39
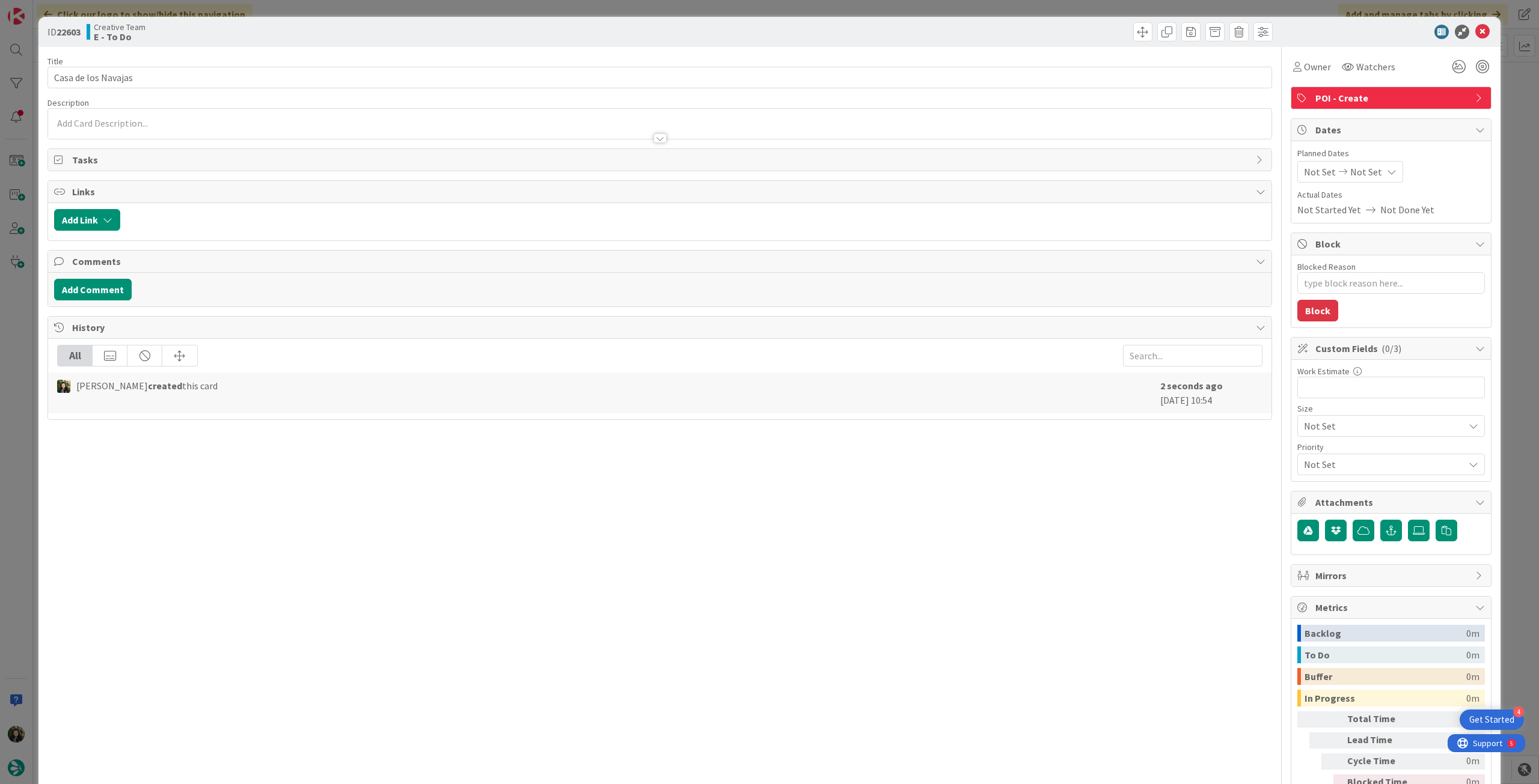
type textarea "x"
click at [158, 126] on div at bounding box center [660, 132] width 1223 height 12
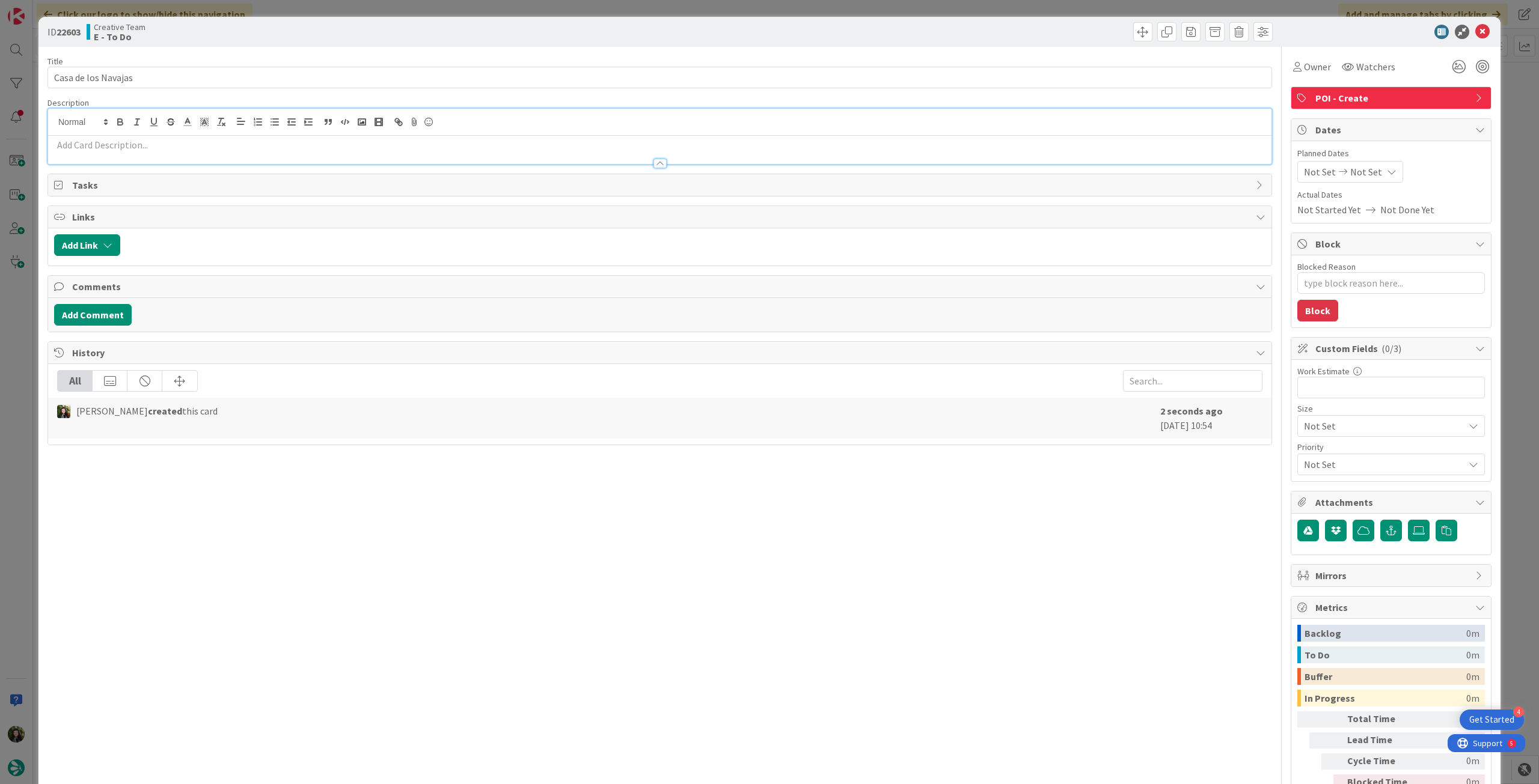
click at [158, 136] on div at bounding box center [660, 149] width 1223 height 28
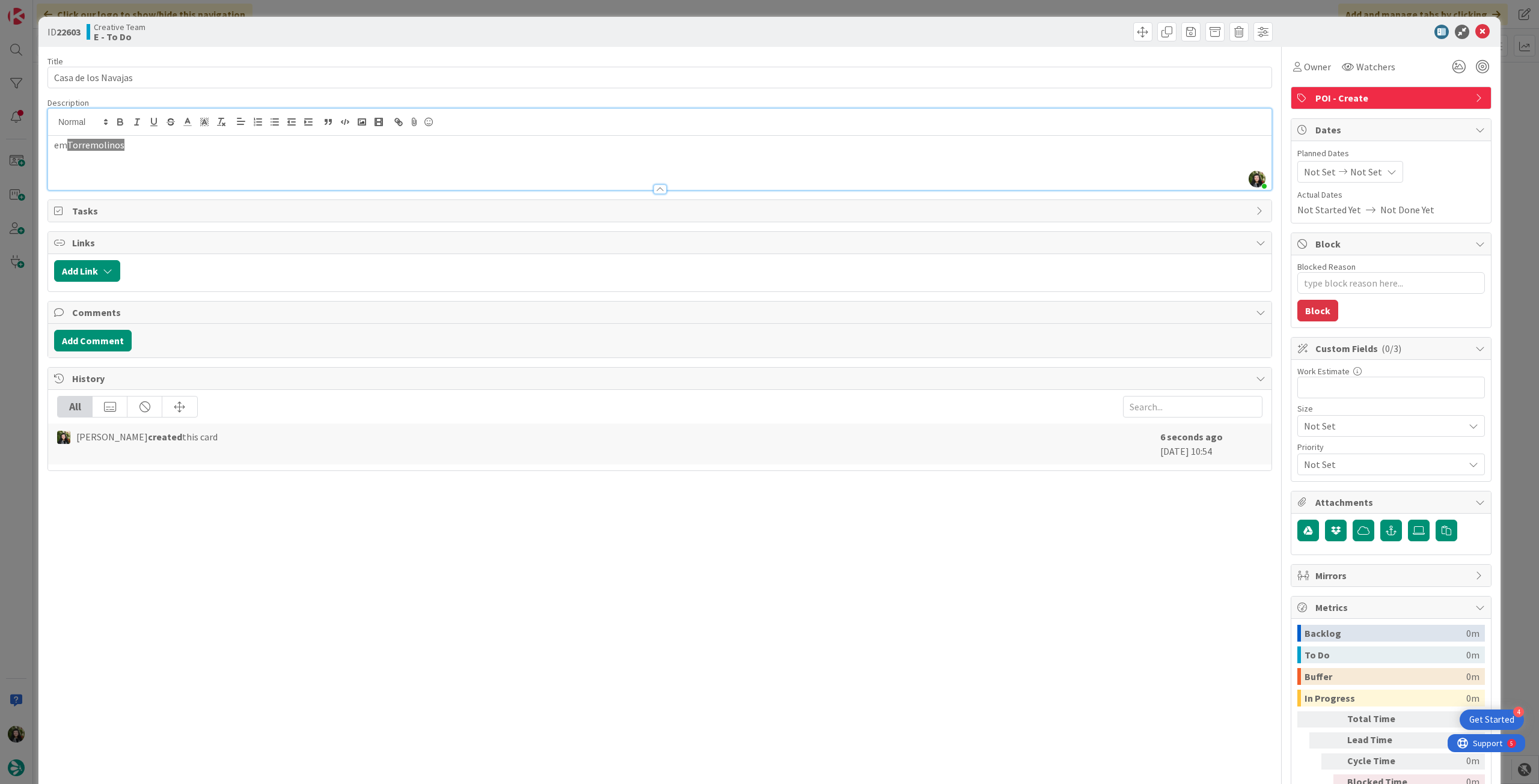
click at [63, 147] on p "em [GEOGRAPHIC_DATA]" at bounding box center [660, 145] width 1211 height 14
click at [1370, 169] on div "Not Set Not Set" at bounding box center [1351, 172] width 106 height 21
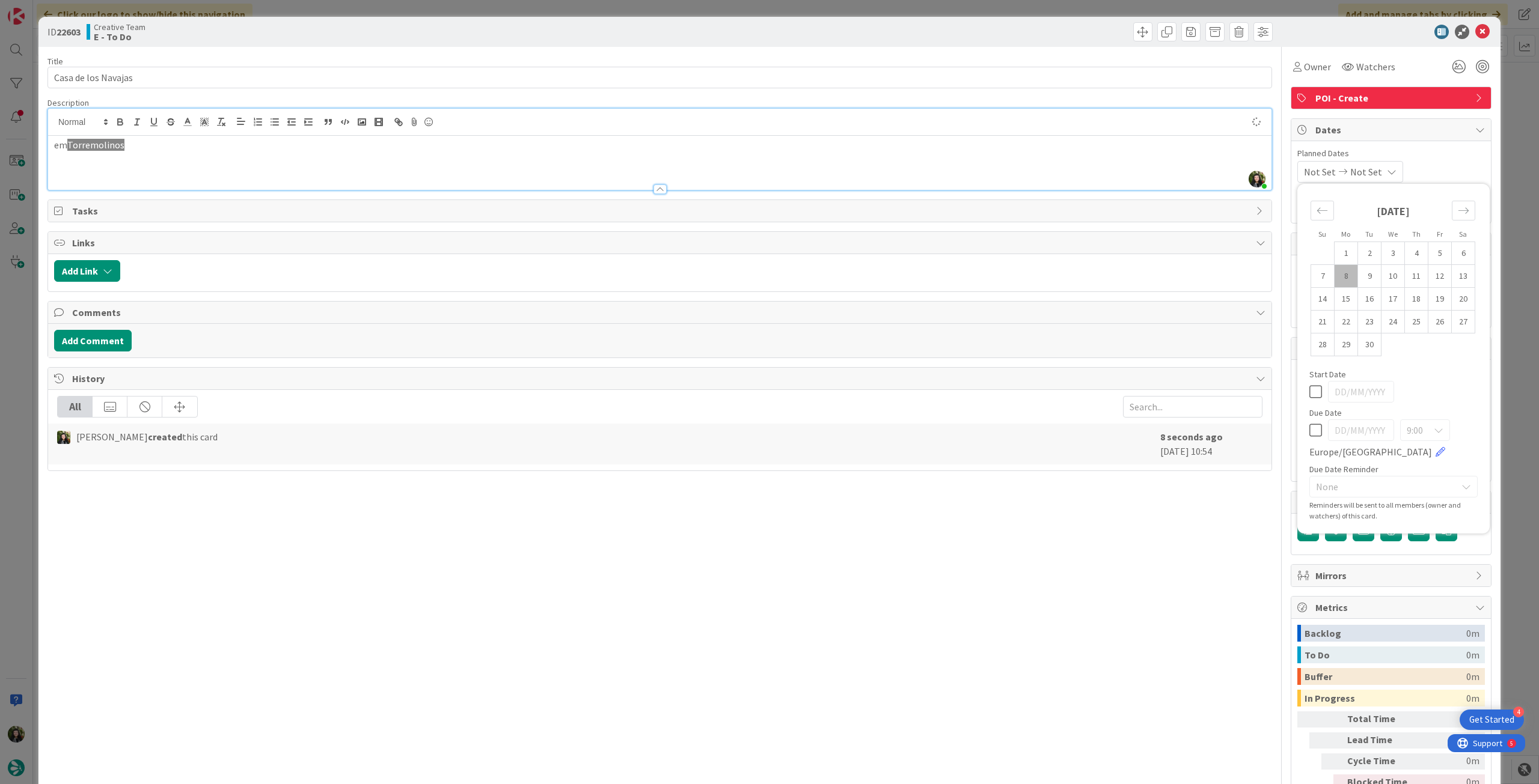
type textarea "x"
drag, startPoint x: 1311, startPoint y: 434, endPoint x: 1460, endPoint y: 57, distance: 405.4
click at [1311, 434] on icon at bounding box center [1315, 430] width 12 height 15
type input "[DATE]"
click at [1476, 25] on icon at bounding box center [1482, 31] width 15 height 15
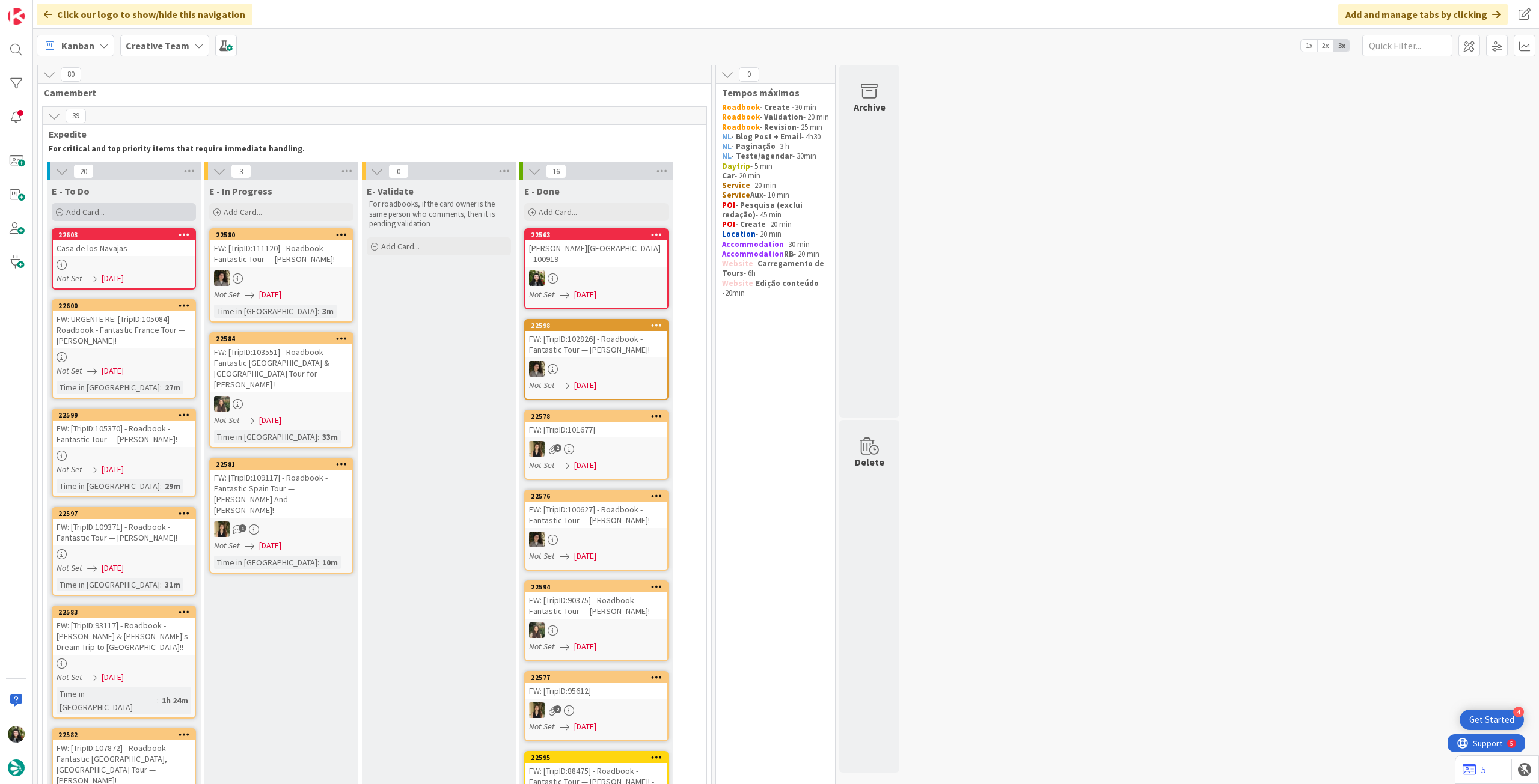
click at [151, 205] on div "Add Card..." at bounding box center [123, 212] width 144 height 18
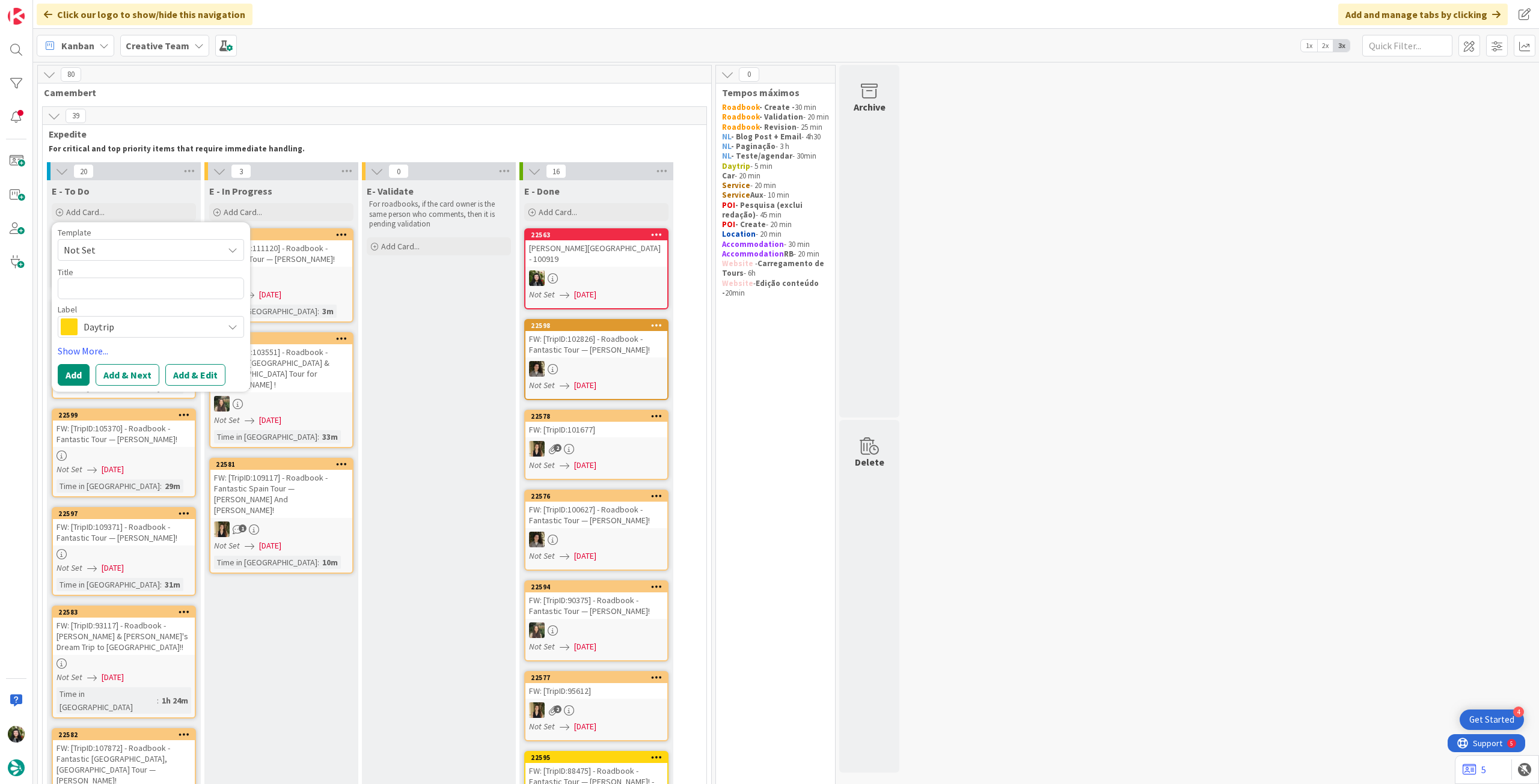
click at [127, 326] on span "Daytrip" at bounding box center [150, 327] width 133 height 17
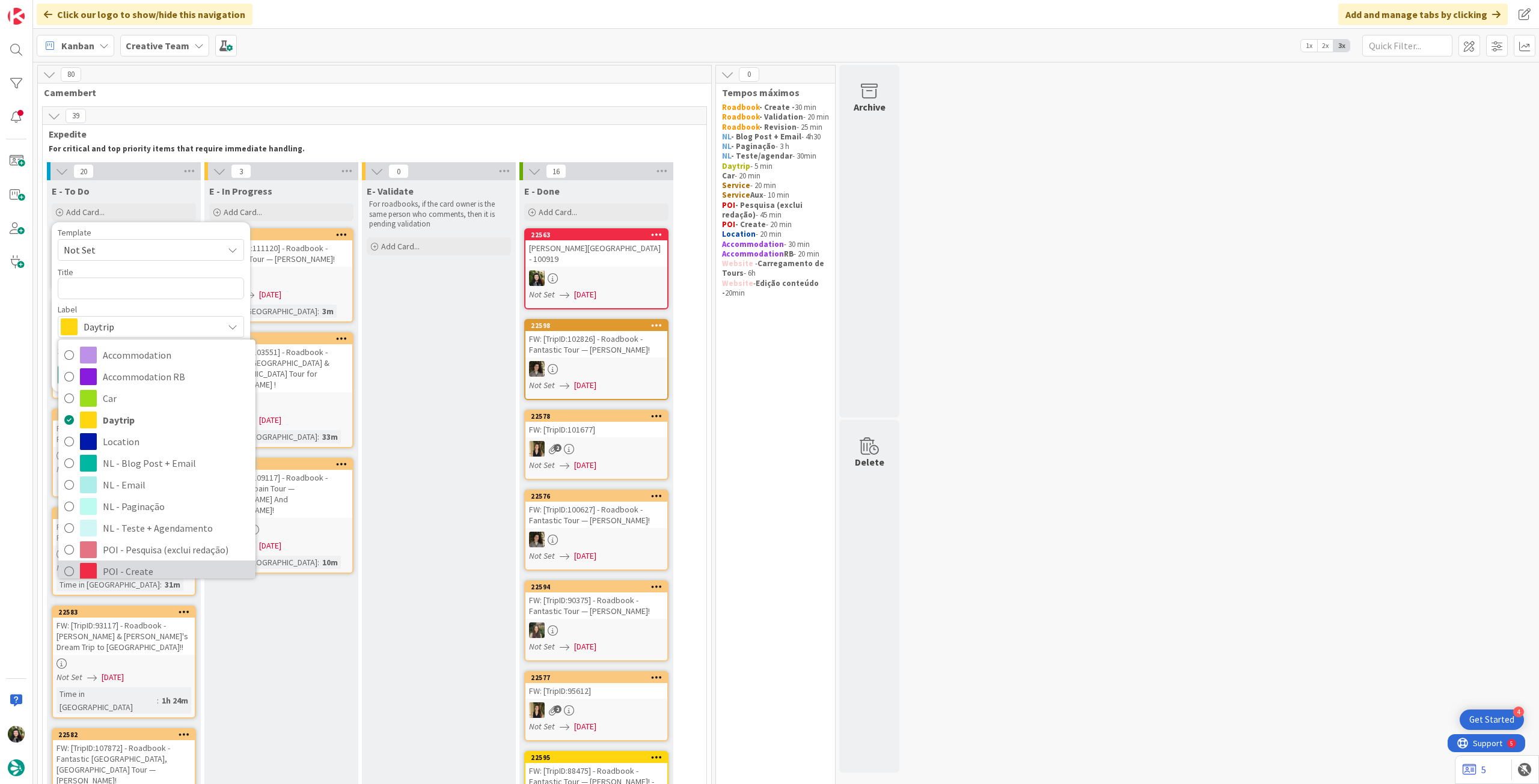
drag, startPoint x: 125, startPoint y: 564, endPoint x: 122, endPoint y: 554, distance: 10.4
click at [125, 564] on span "POI - Create" at bounding box center [176, 572] width 147 height 18
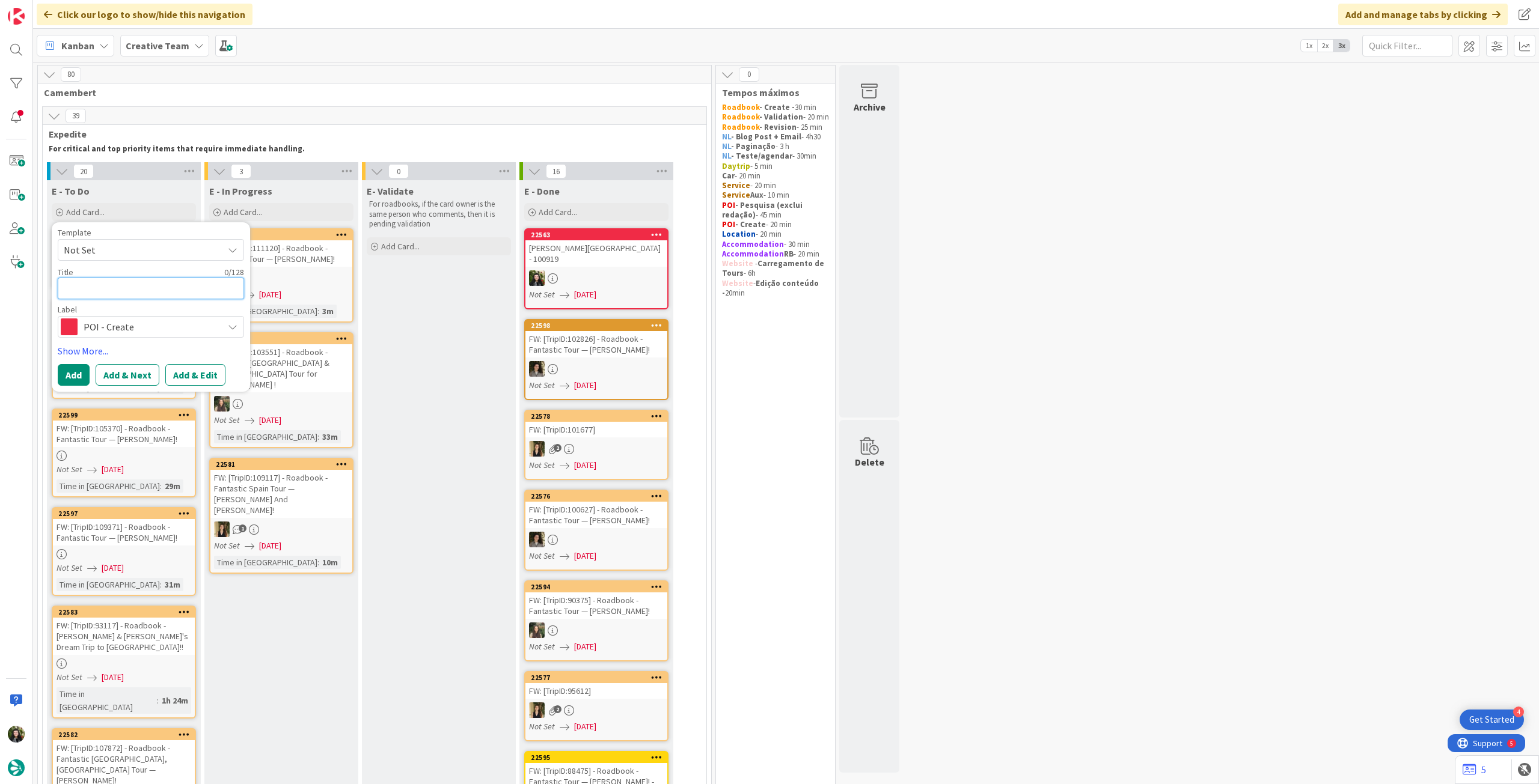
click at [117, 286] on textarea at bounding box center [150, 289] width 186 height 21
paste textarea "[GEOGRAPHIC_DATA][DATE][PERSON_NAME]"
type textarea "x"
type textarea "[GEOGRAPHIC_DATA][DATE][PERSON_NAME]"
click at [74, 375] on button "Add" at bounding box center [74, 375] width 32 height 21
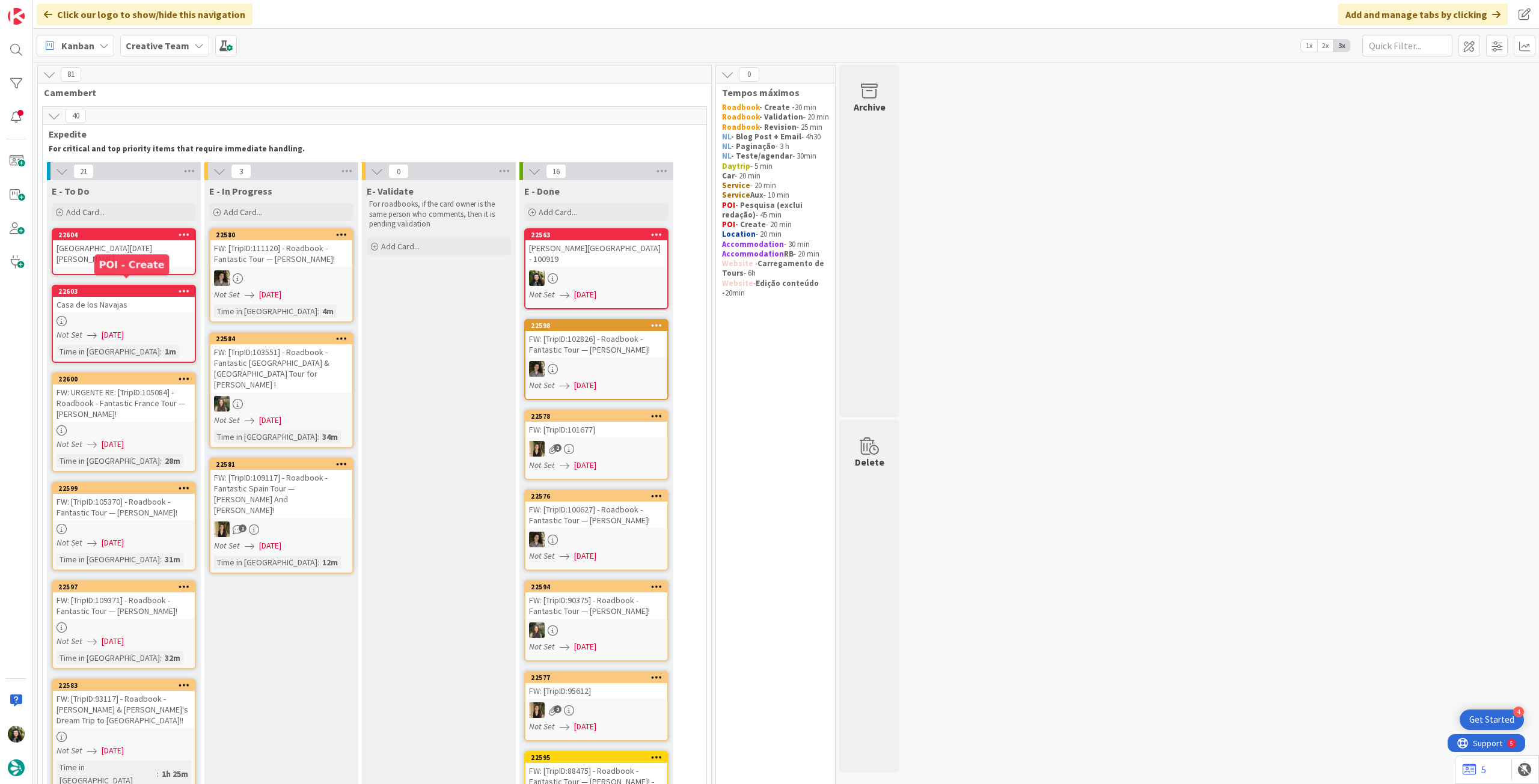
click at [106, 297] on div "Casa de los Navajas" at bounding box center [123, 305] width 142 height 15
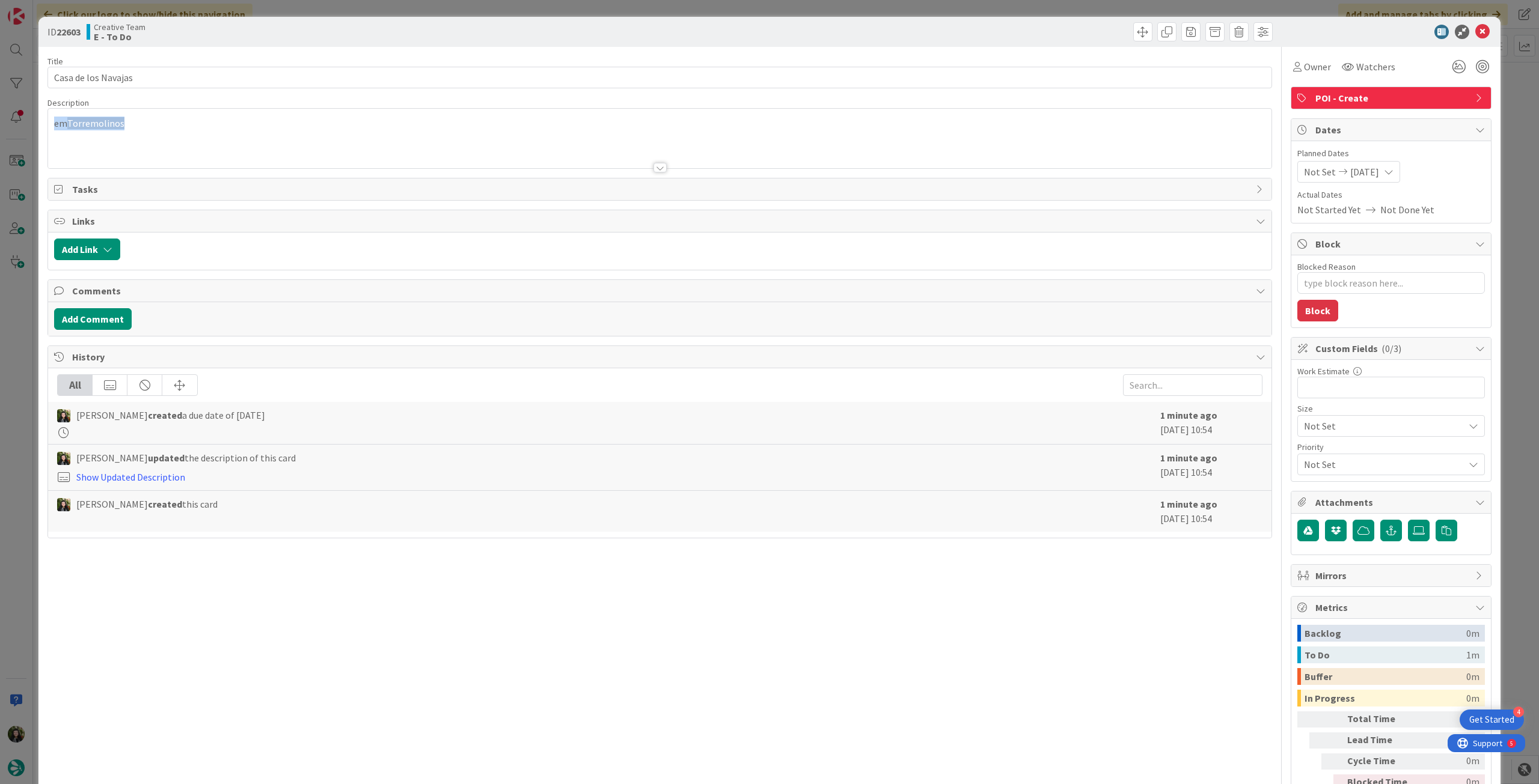
drag, startPoint x: 136, startPoint y: 119, endPoint x: 2, endPoint y: 116, distance: 134.0
click at [0, 116] on div "ID 22603 Creative Team E - To Do Title 19 / 128 [GEOGRAPHIC_DATA] Description e…" at bounding box center [769, 392] width 1539 height 784
copy p "em [GEOGRAPHIC_DATA]"
click at [1475, 31] on icon at bounding box center [1482, 31] width 15 height 15
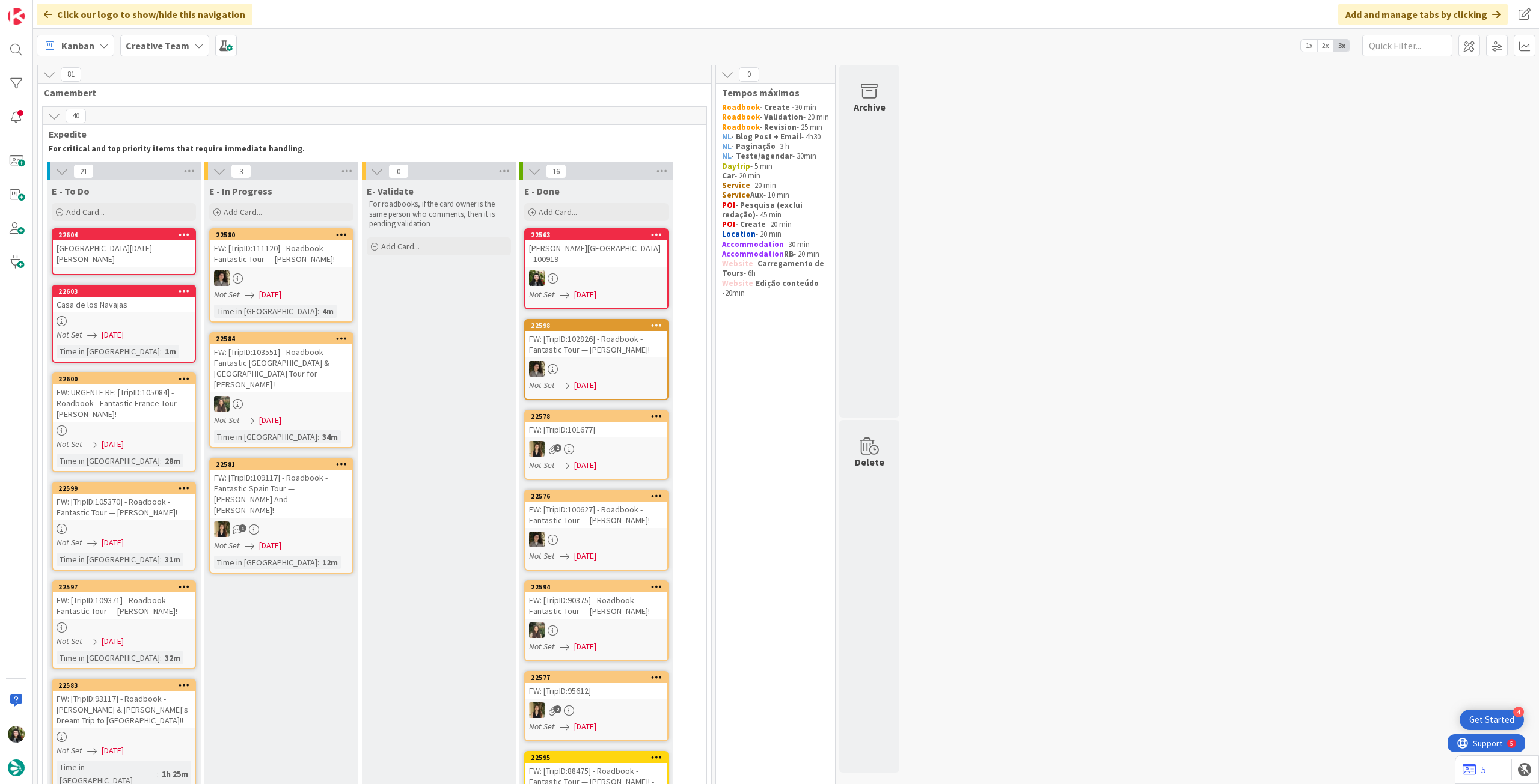
click at [120, 251] on div "[GEOGRAPHIC_DATA][DATE][PERSON_NAME]" at bounding box center [123, 253] width 142 height 27
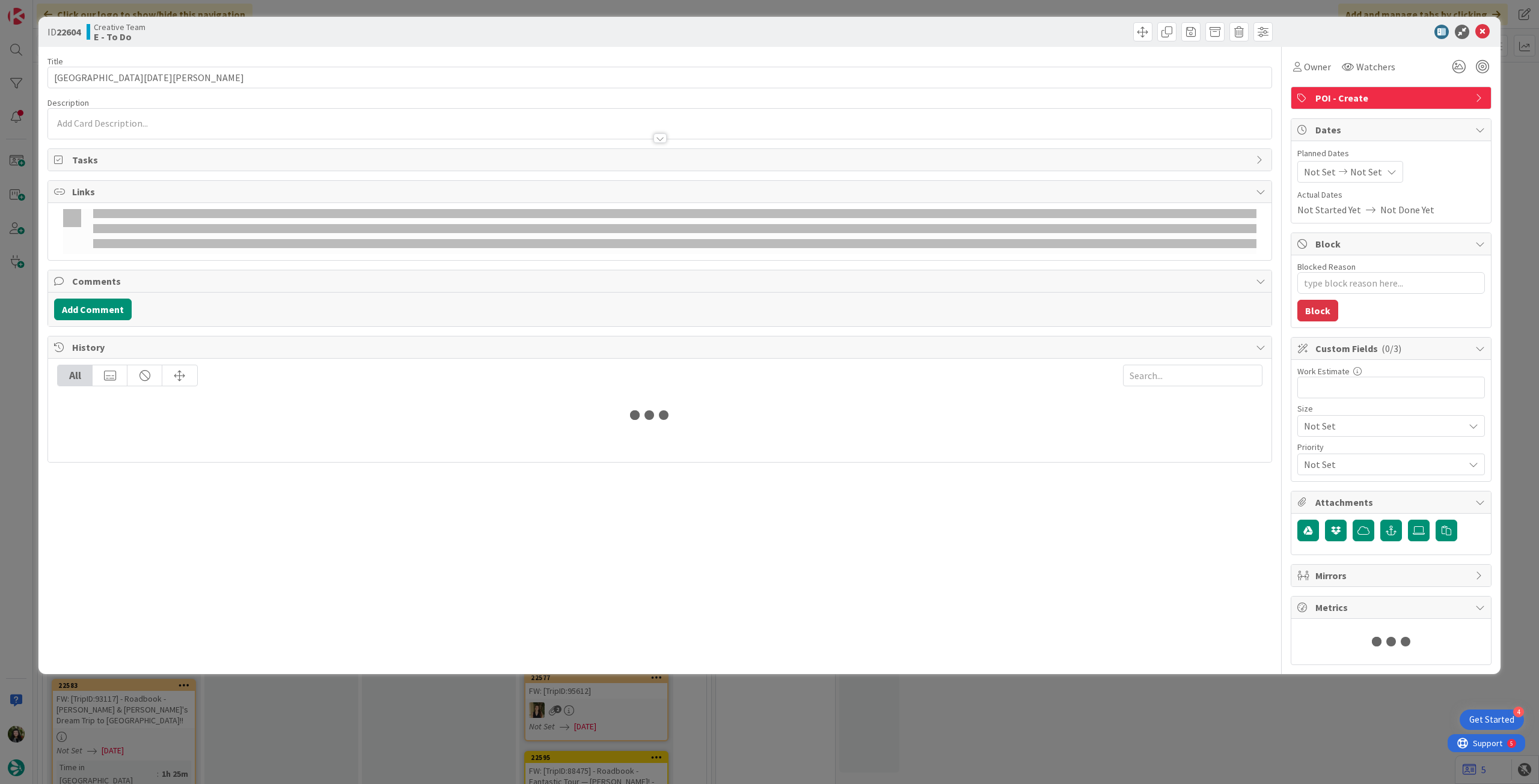
click at [1370, 165] on div "Not Set Not Set" at bounding box center [1351, 172] width 106 height 21
type textarea "x"
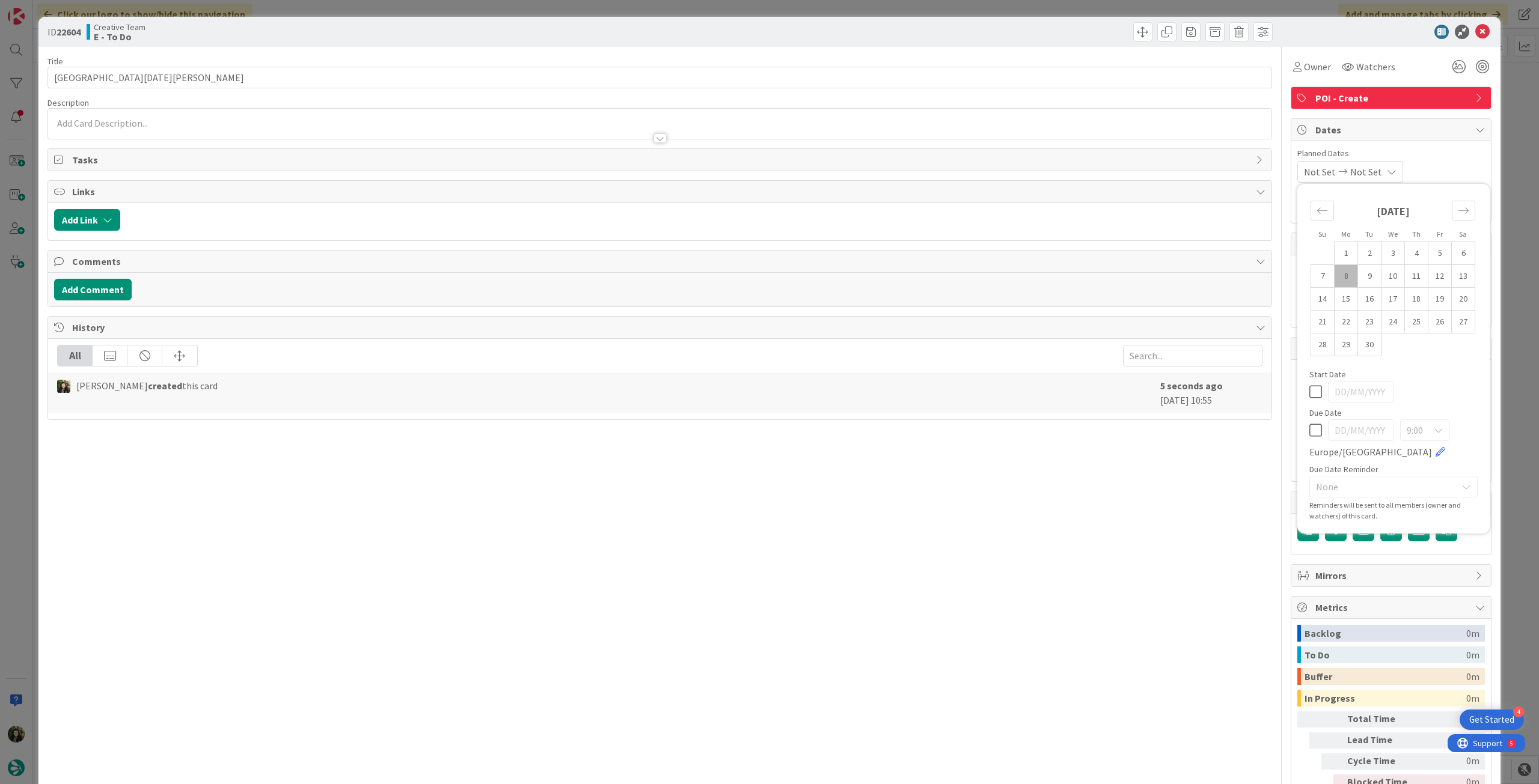
click at [1309, 432] on icon at bounding box center [1315, 430] width 12 height 15
type input "[DATE]"
click at [1477, 31] on icon at bounding box center [1482, 31] width 15 height 15
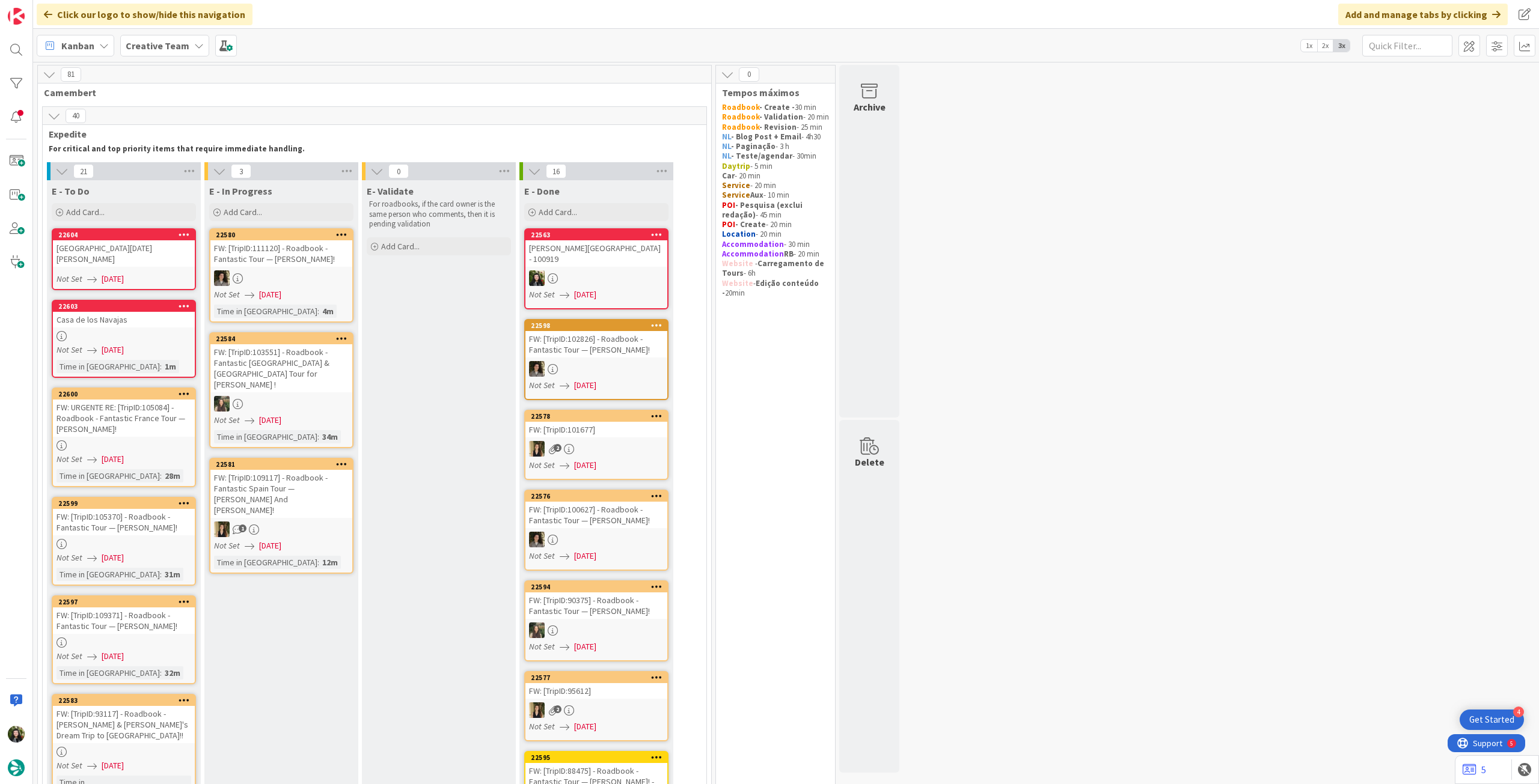
click at [139, 239] on div "22604" at bounding box center [126, 234] width 136 height 8
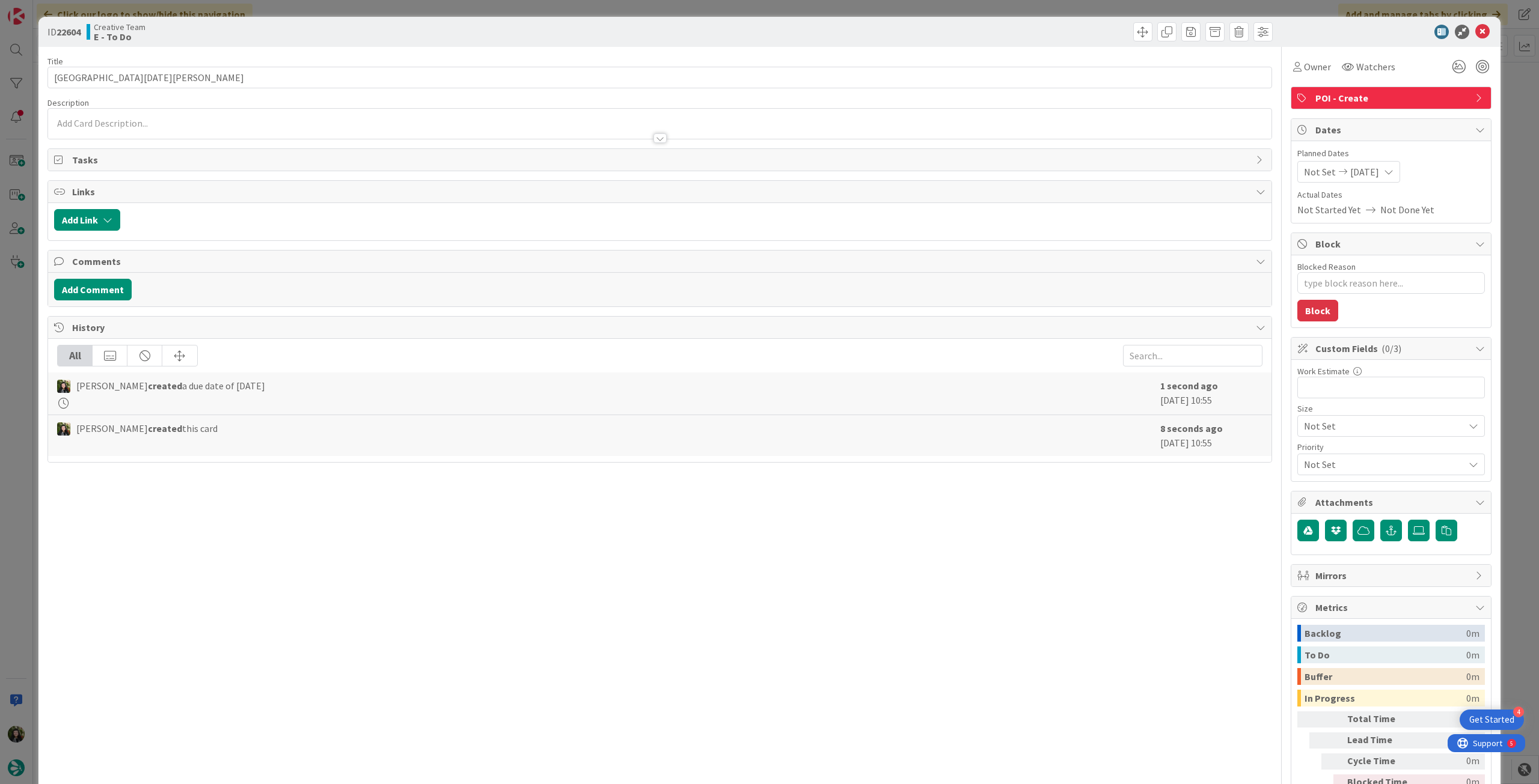
click at [178, 119] on p at bounding box center [660, 123] width 1211 height 14
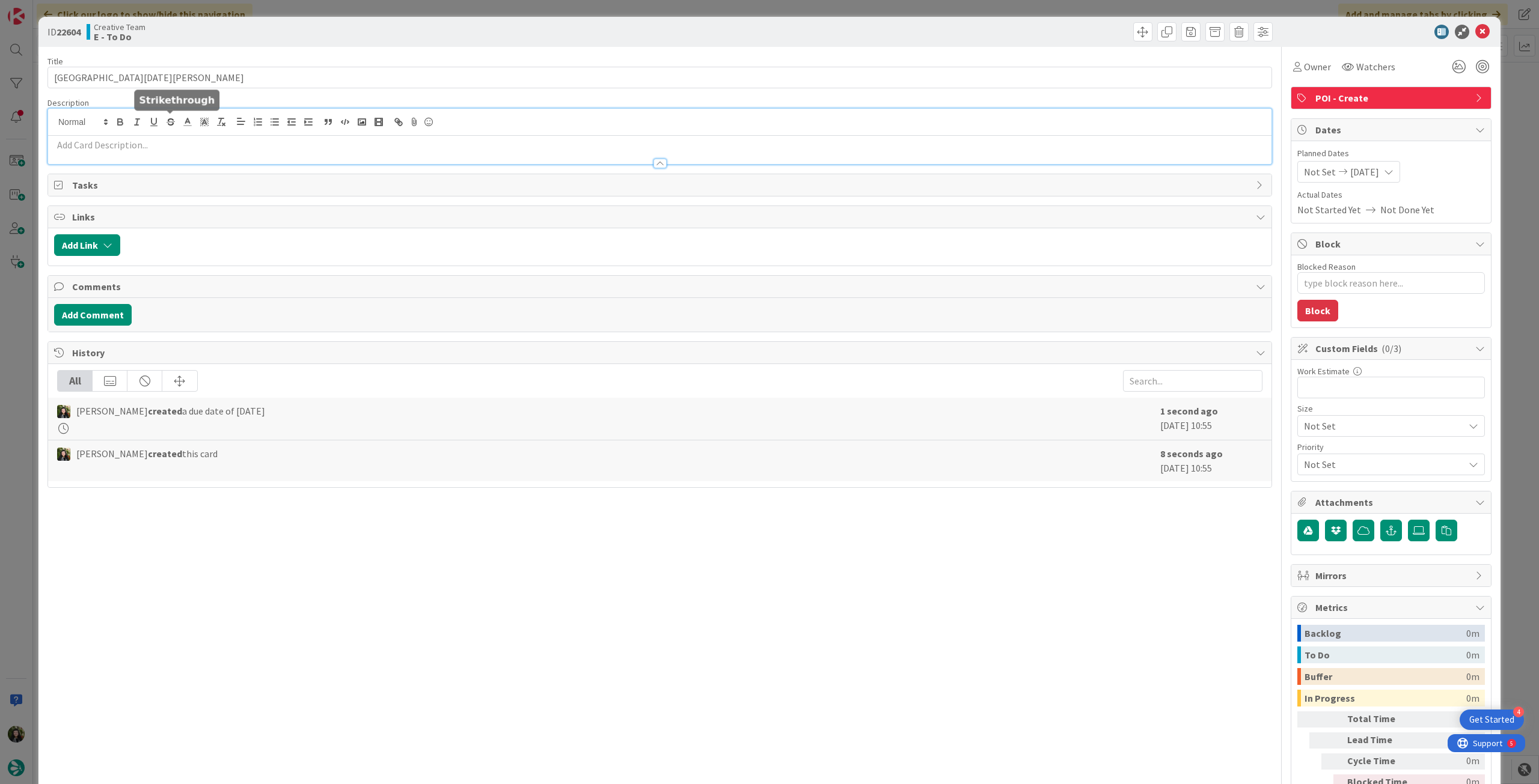
click at [172, 139] on p at bounding box center [660, 145] width 1211 height 14
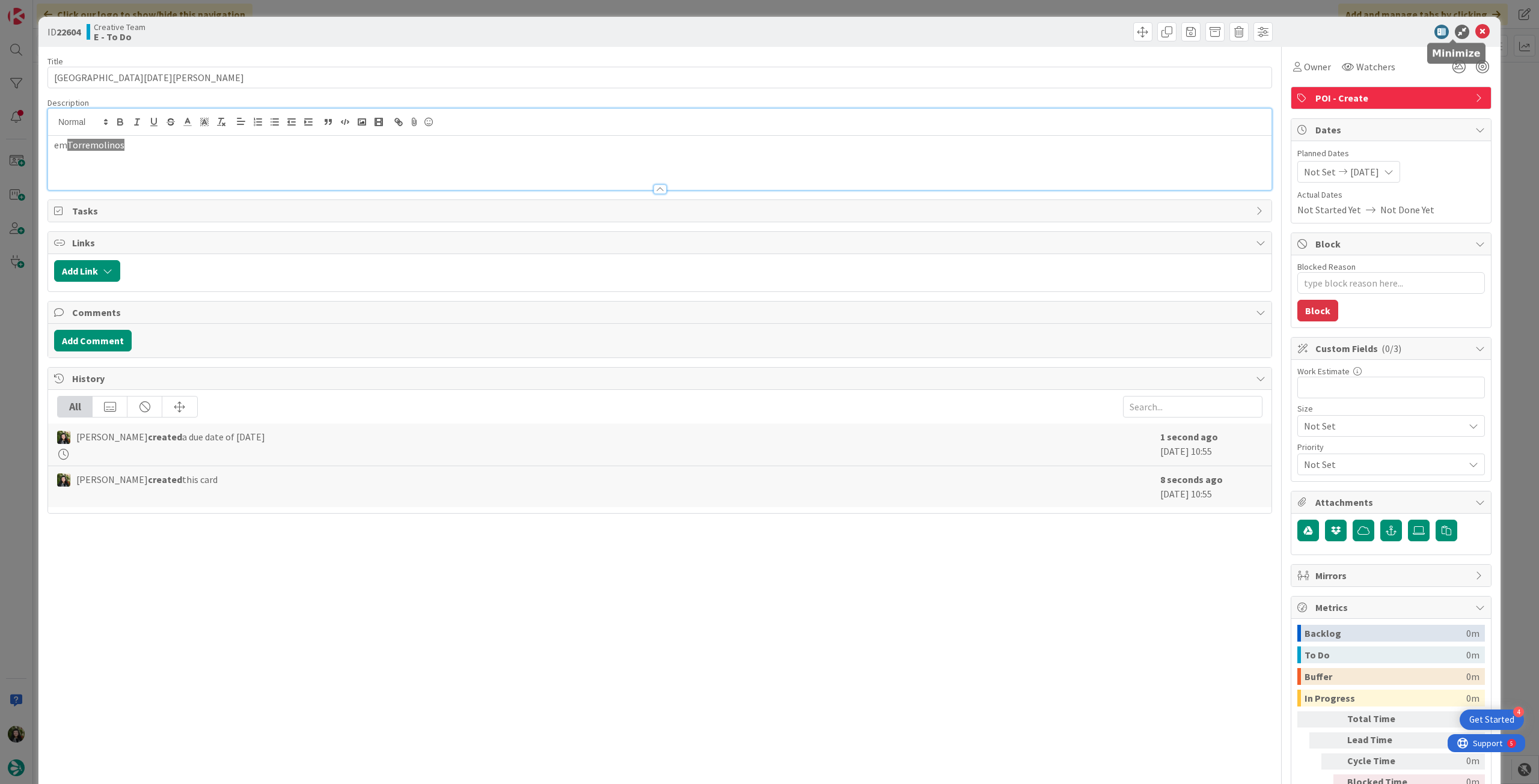
click at [1475, 28] on icon at bounding box center [1482, 31] width 15 height 15
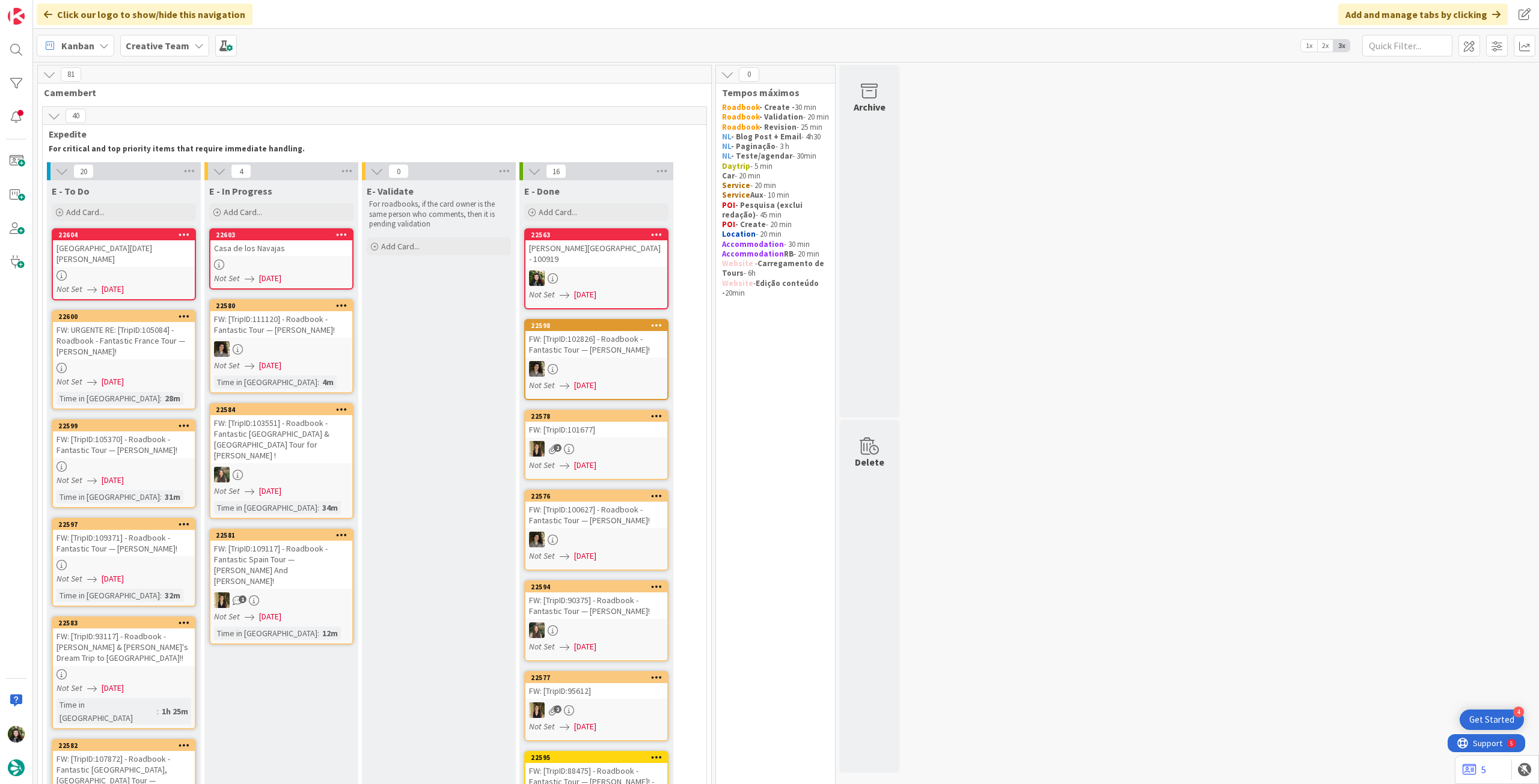
click at [279, 264] on div at bounding box center [281, 264] width 142 height 10
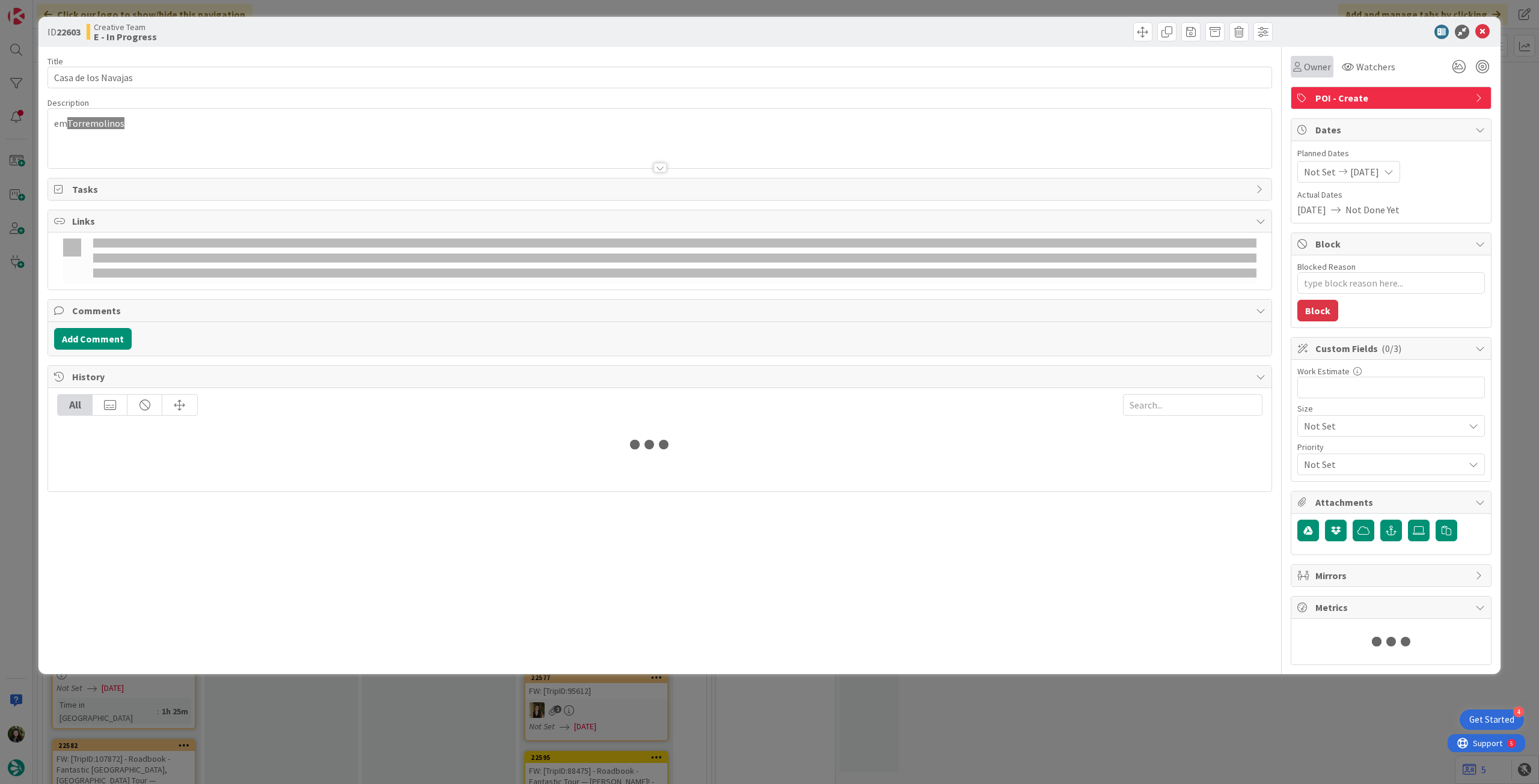
click at [1317, 71] on span "Owner" at bounding box center [1317, 67] width 27 height 15
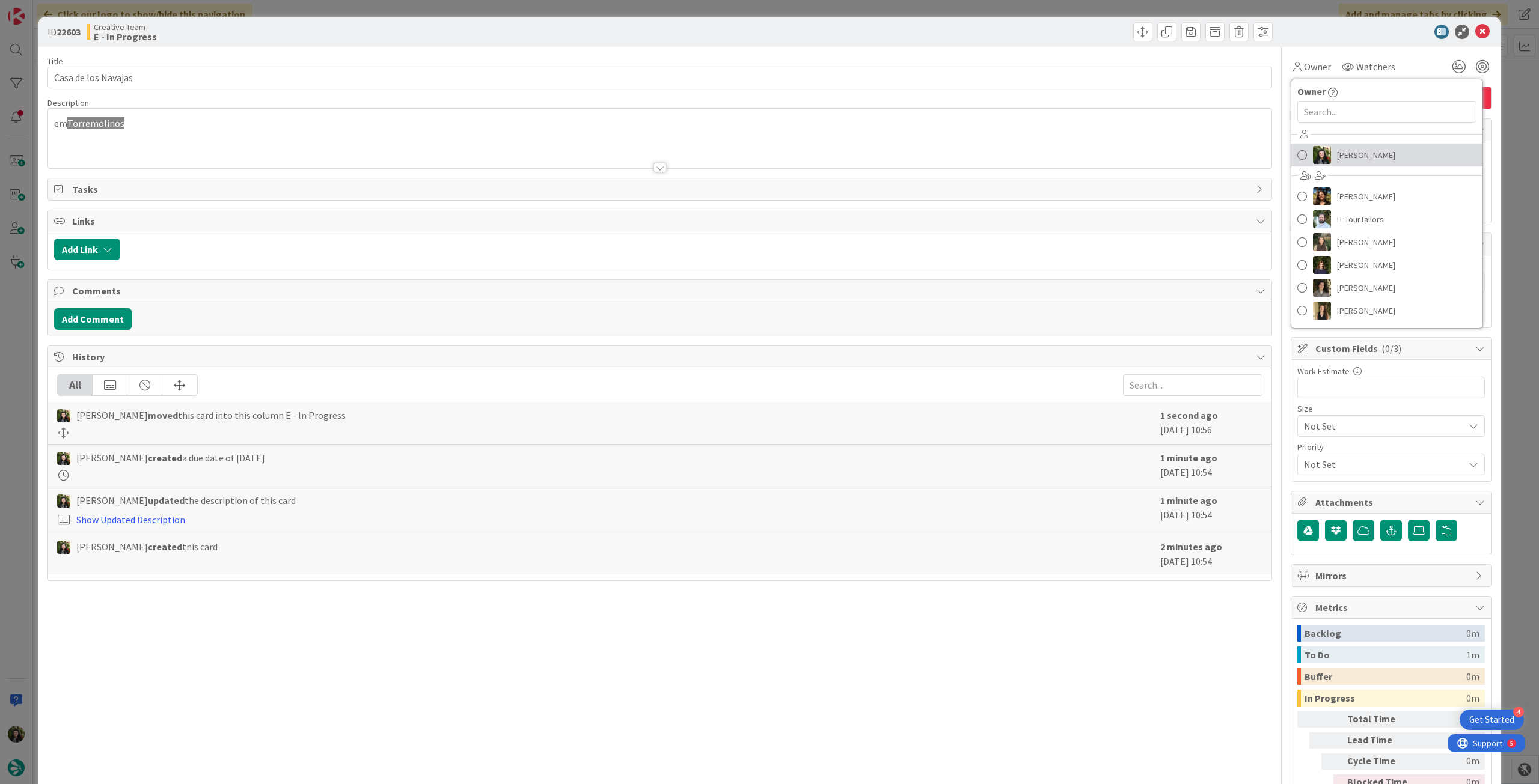
click at [1325, 147] on link "[PERSON_NAME]" at bounding box center [1387, 155] width 192 height 23
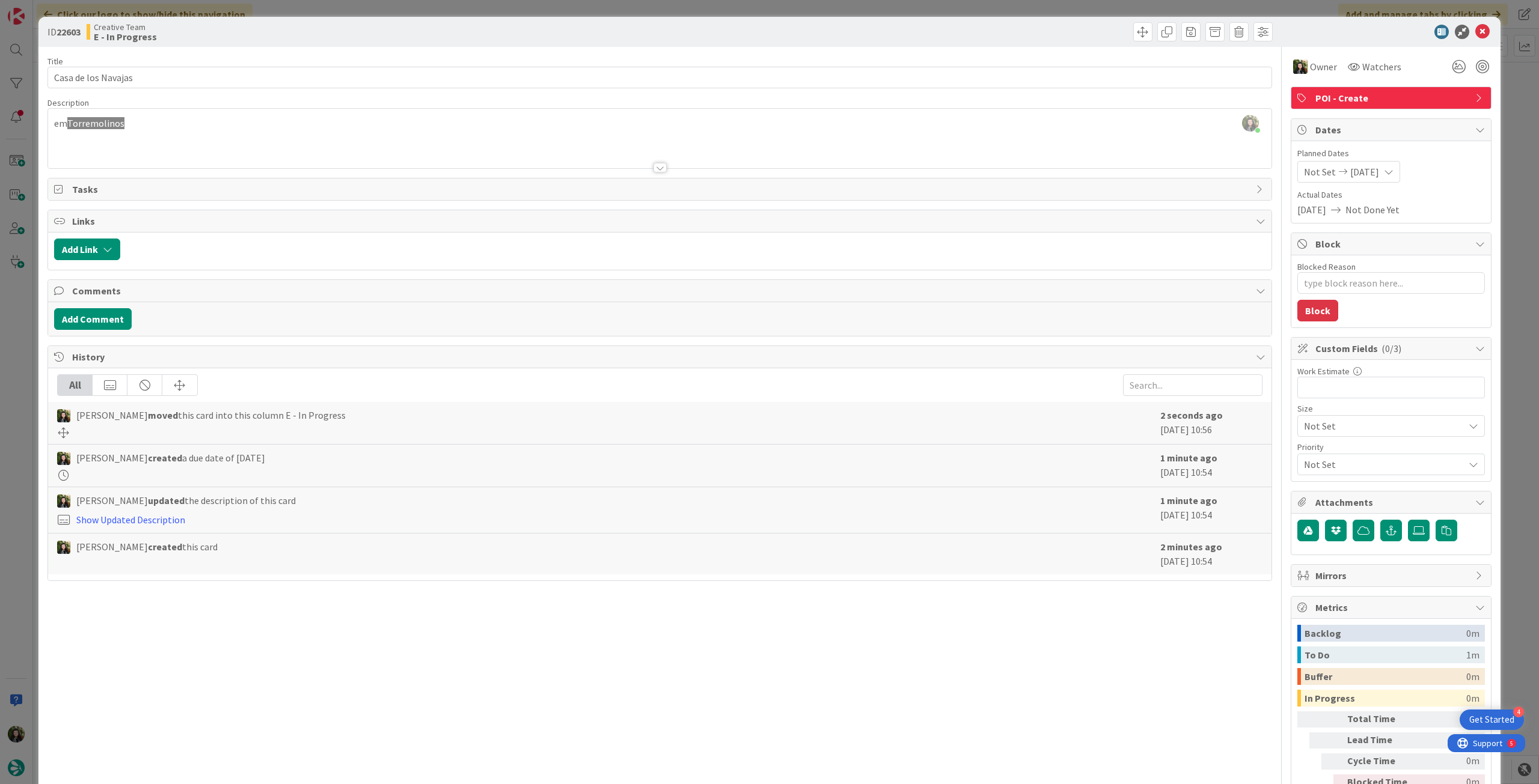
click at [198, 144] on div at bounding box center [660, 153] width 1223 height 31
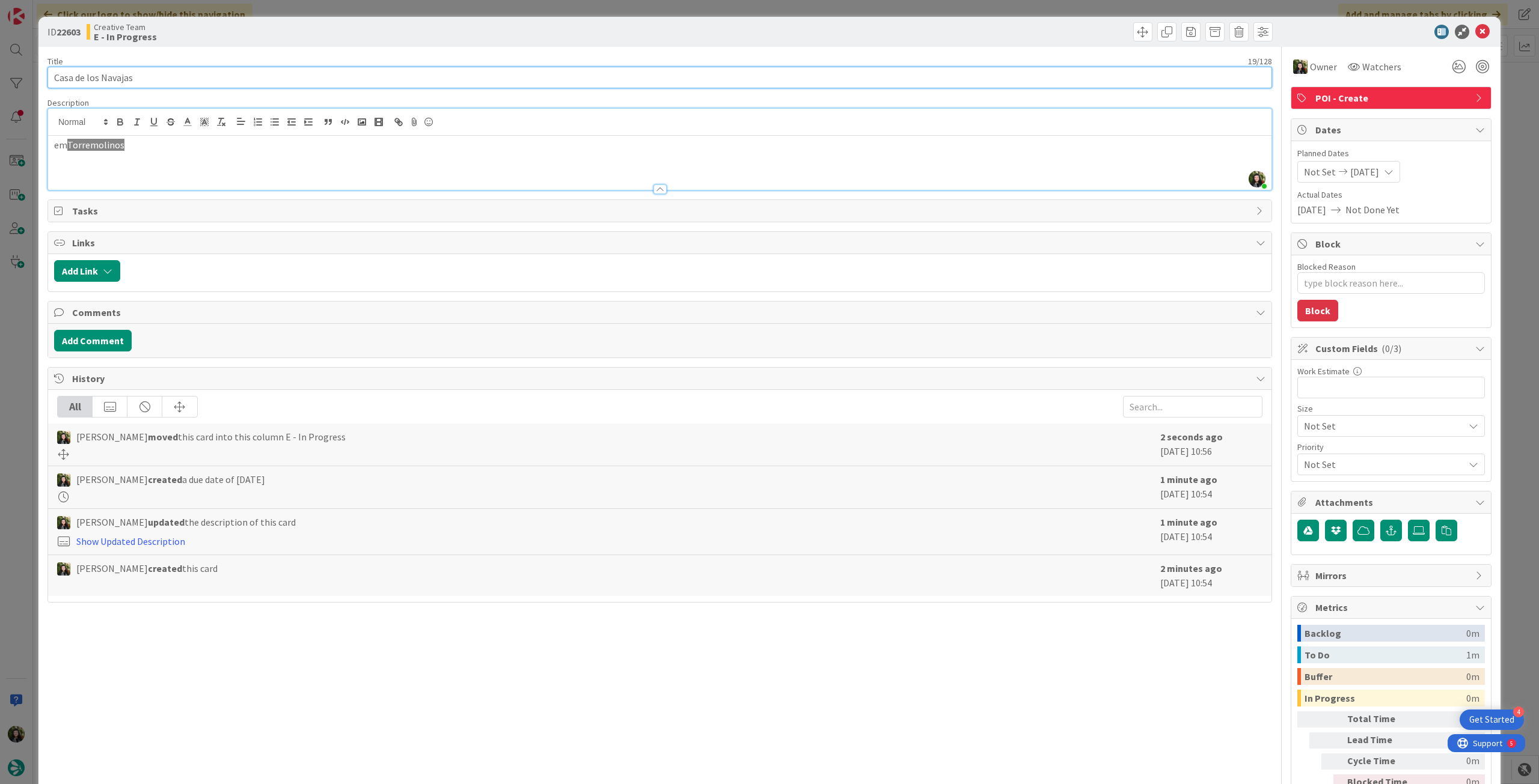
drag, startPoint x: 156, startPoint y: 79, endPoint x: 0, endPoint y: 63, distance: 156.8
click at [0, 63] on div "ID 22603 Creative Team E - In Progress Title 19 / 128 [GEOGRAPHIC_DATA] Descrip…" at bounding box center [769, 392] width 1539 height 784
click at [1479, 24] on icon at bounding box center [1482, 31] width 15 height 15
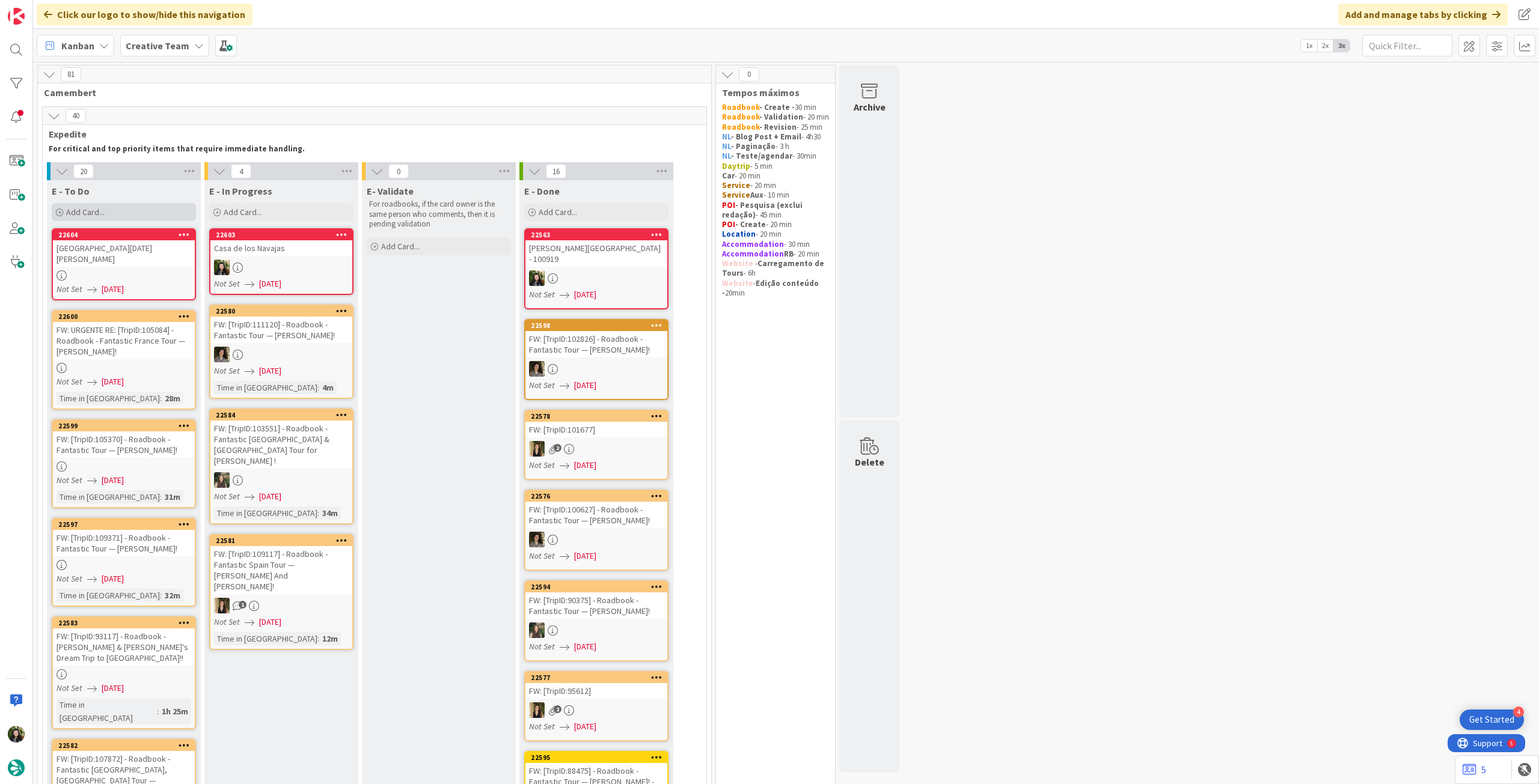
click at [161, 207] on div "Add Card..." at bounding box center [123, 212] width 144 height 18
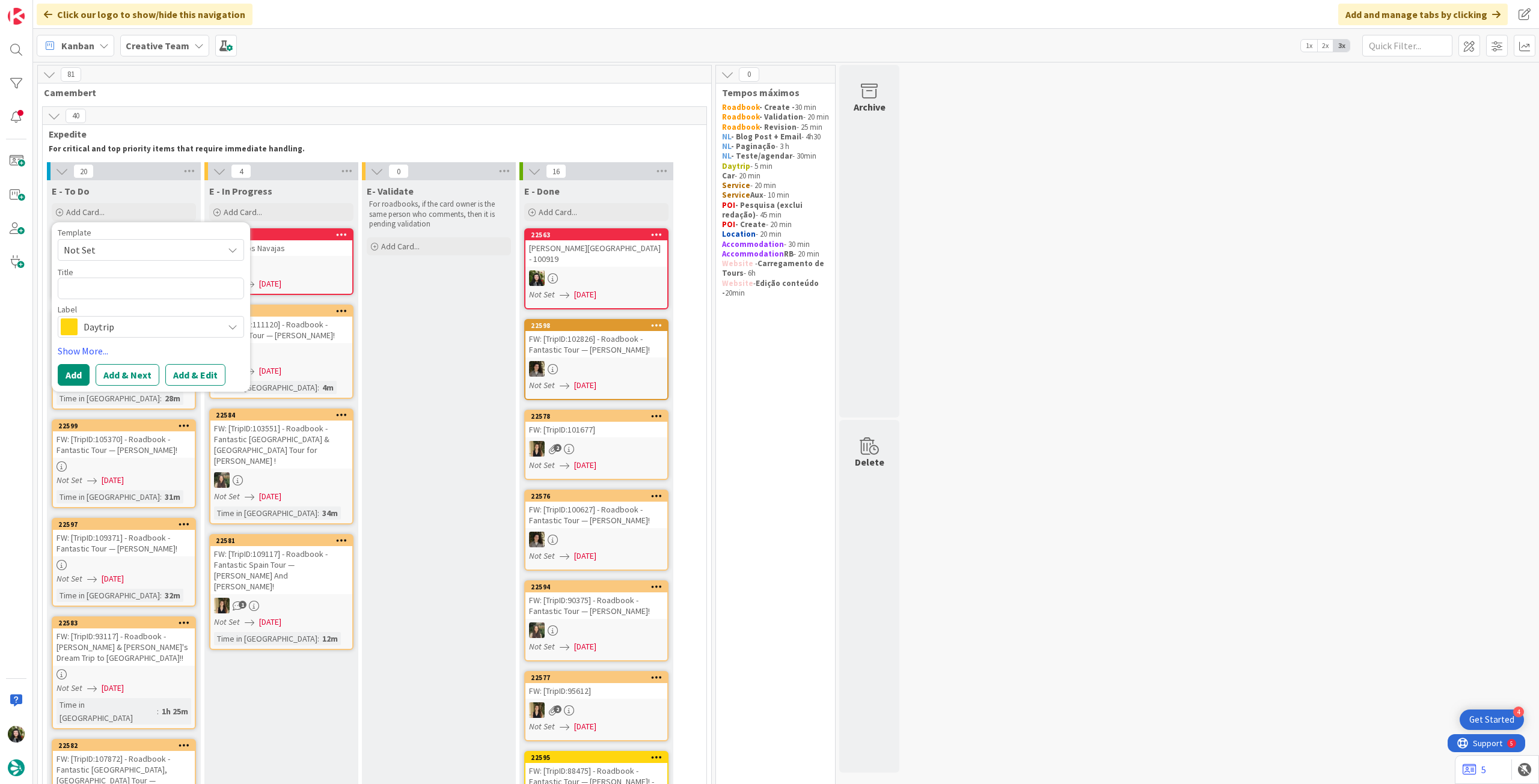
click at [134, 336] on div "Daytrip" at bounding box center [150, 327] width 186 height 21
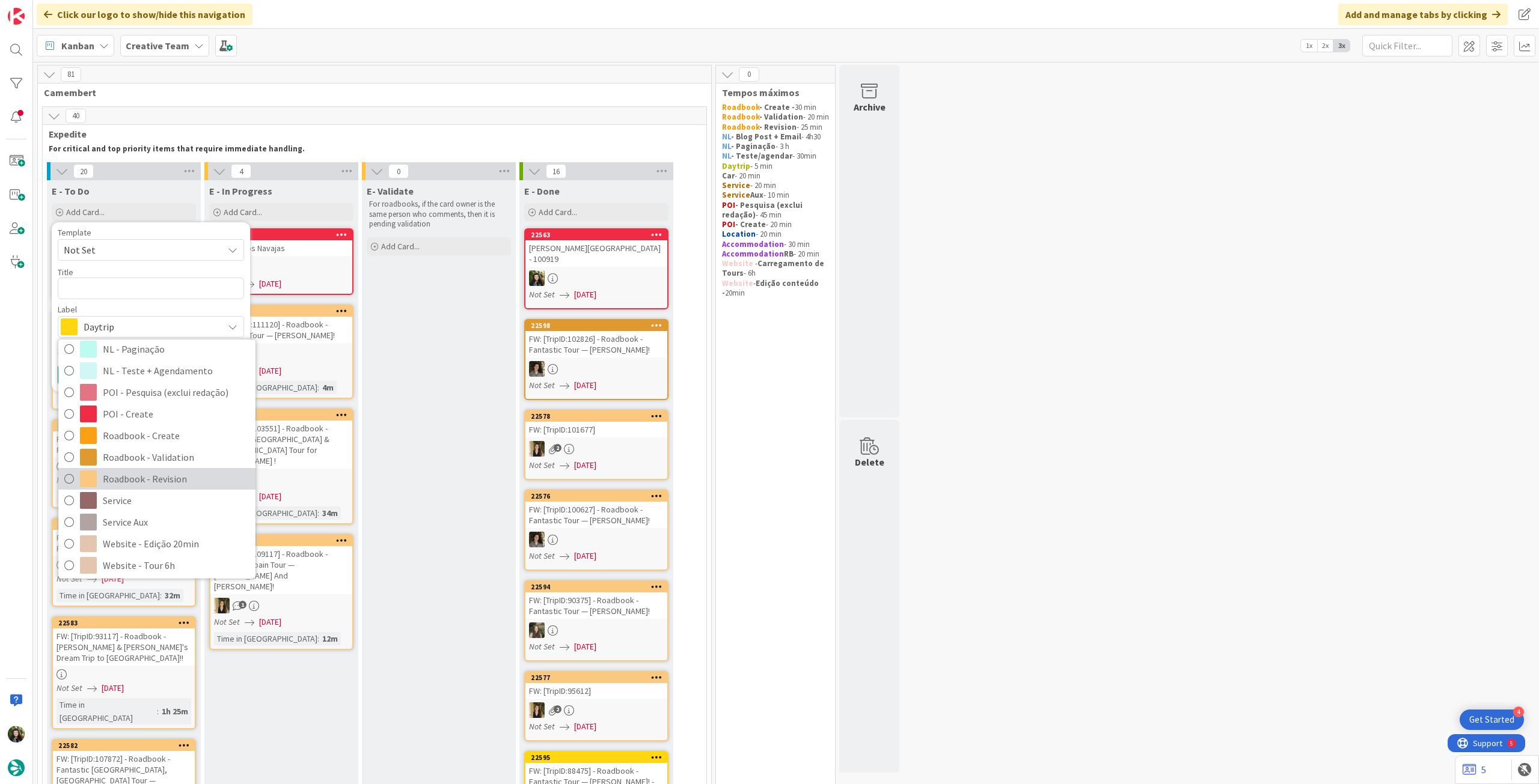
scroll to position [160, 0]
click at [146, 500] on span "Service" at bounding box center [176, 498] width 147 height 18
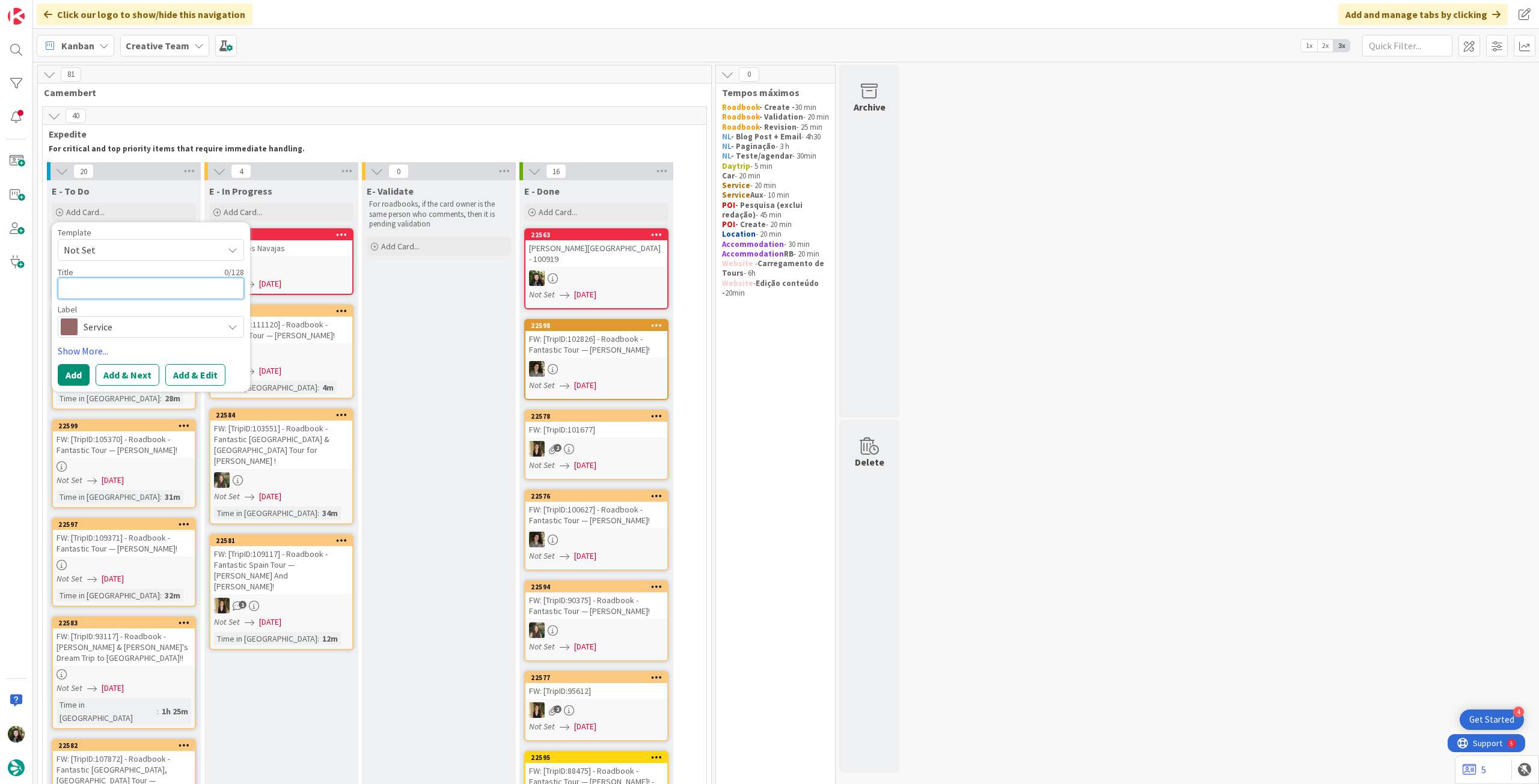
click at [143, 286] on textarea at bounding box center [150, 289] width 186 height 21
type textarea "x"
type textarea "T"
type textarea "x"
type textarea "Tr"
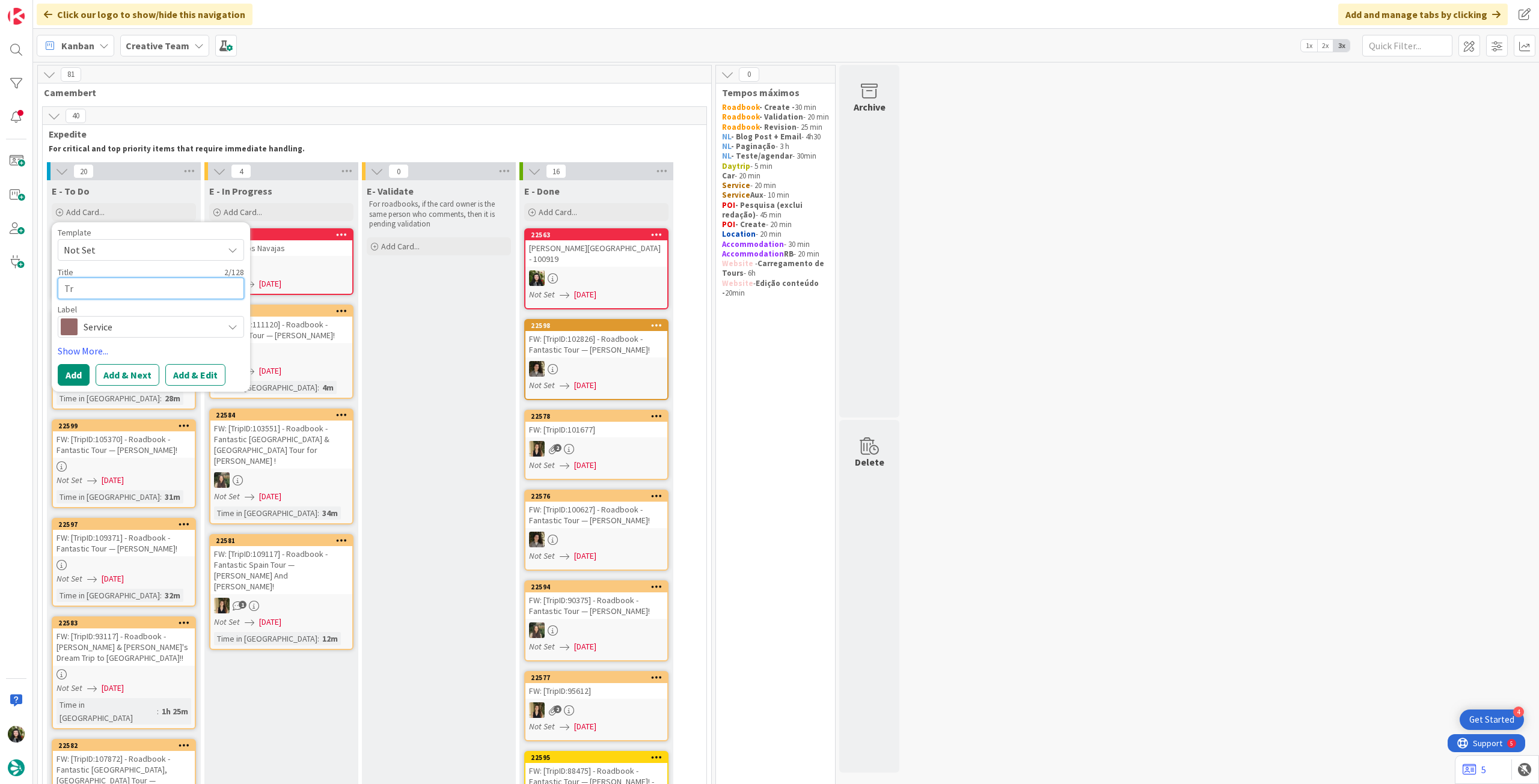
type textarea "x"
type textarea "Tra"
type textarea "x"
type textarea "Trai"
type textarea "x"
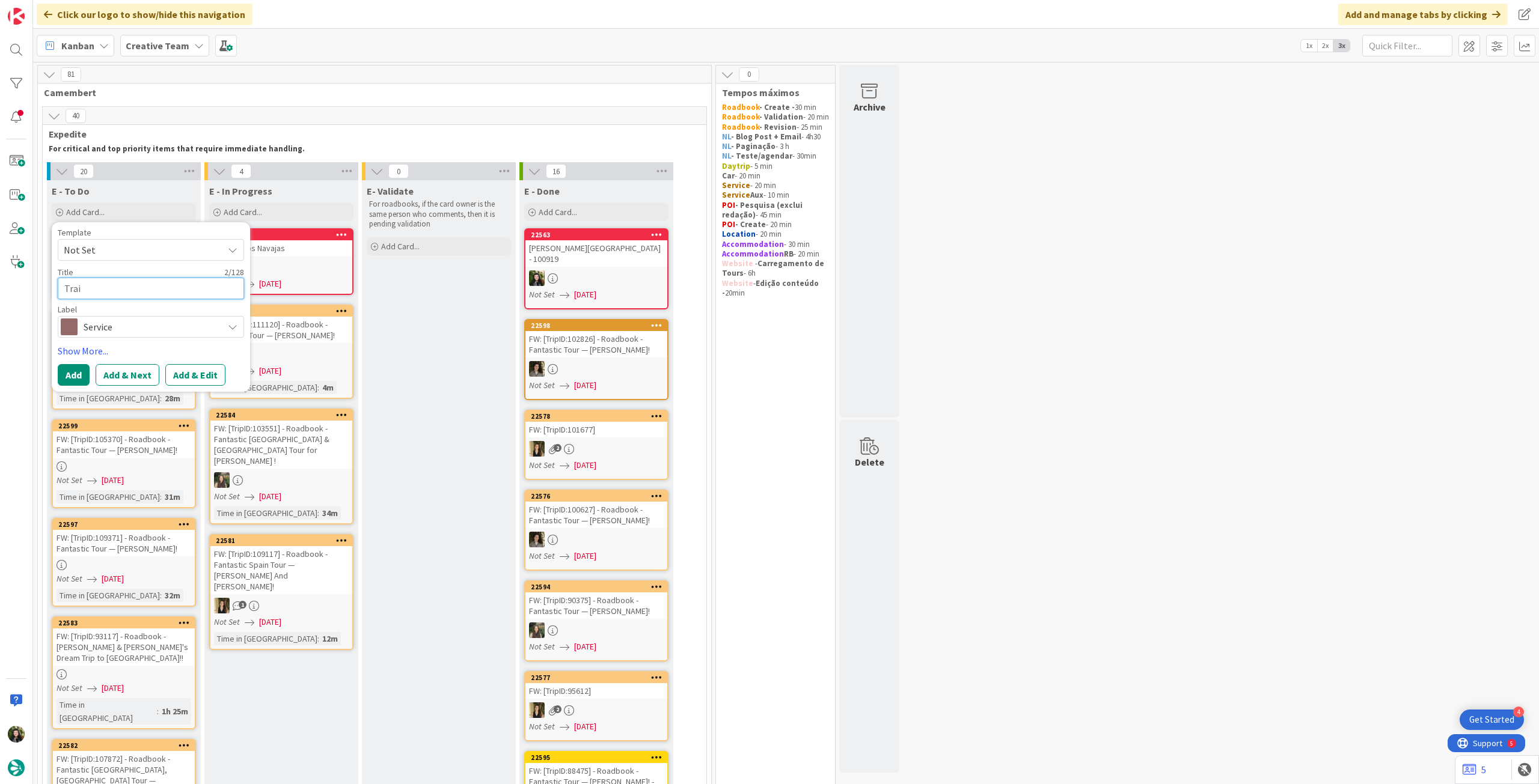
type textarea "Train"
type textarea "x"
type textarea "Train"
type textarea "x"
type textarea "Train t"
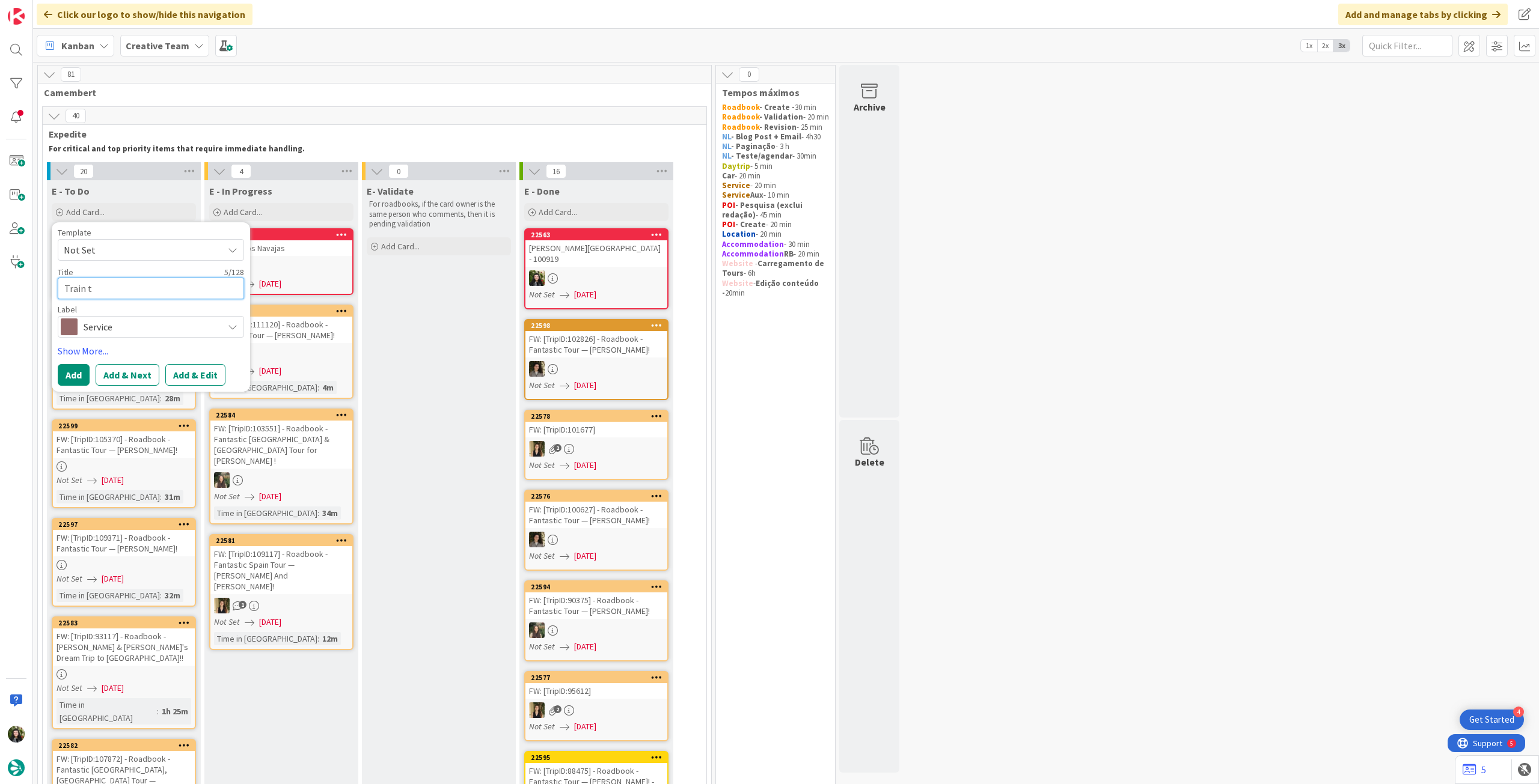
type textarea "x"
type textarea "Train ti"
type textarea "x"
type textarea "Train tic"
type textarea "x"
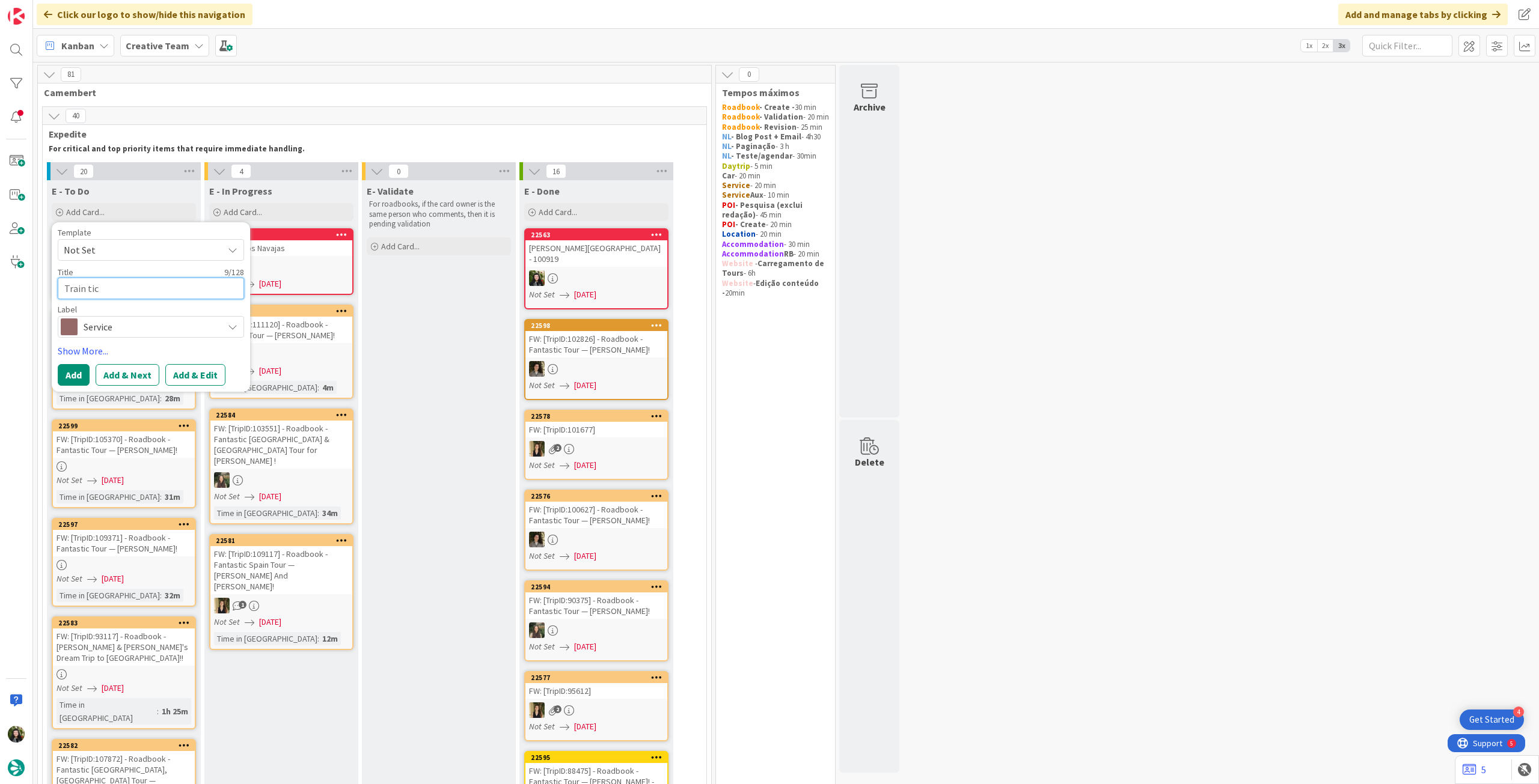
type textarea "Train tice"
type textarea "x"
type textarea "Train ticek"
type textarea "x"
type textarea "Train ticekt"
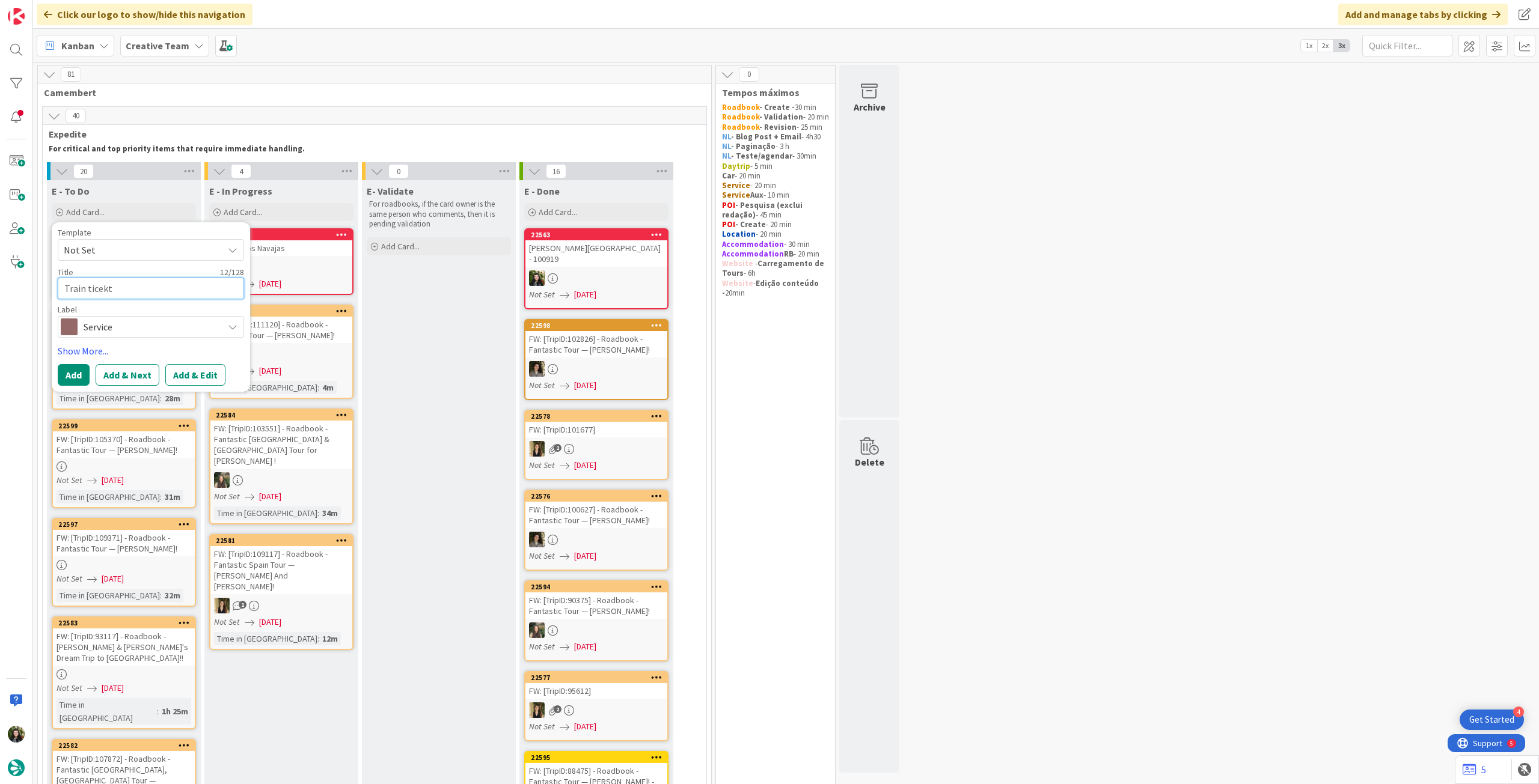
type textarea "x"
type textarea "Train ticekts"
type textarea "x"
type textarea "Train ticekt"
type textarea "x"
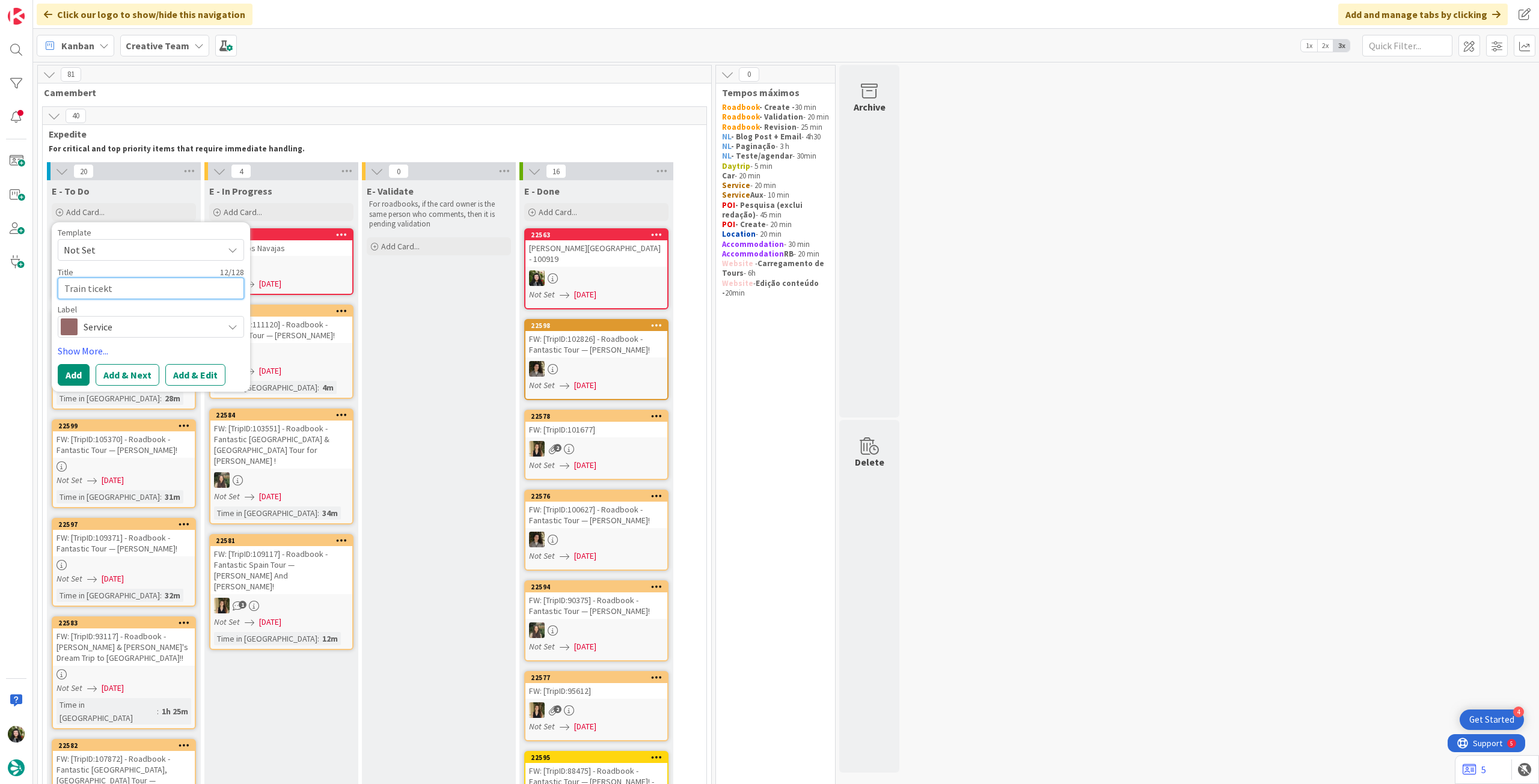
type textarea "Train ticek"
type textarea "x"
type textarea "Train tice"
type textarea "x"
type textarea "Train tic"
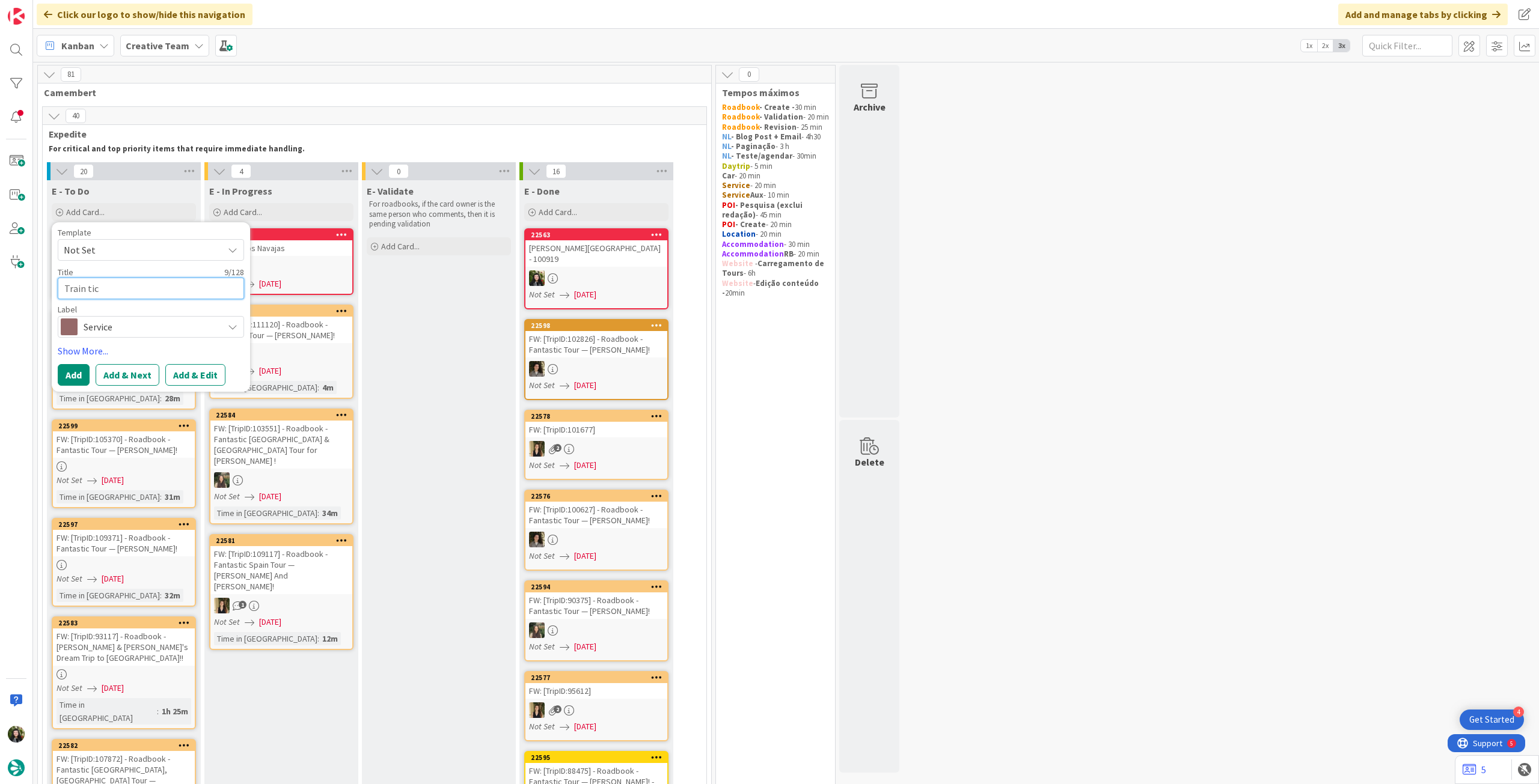
type textarea "x"
type textarea "Train tick"
type textarea "x"
type textarea "Train ticke"
type textarea "x"
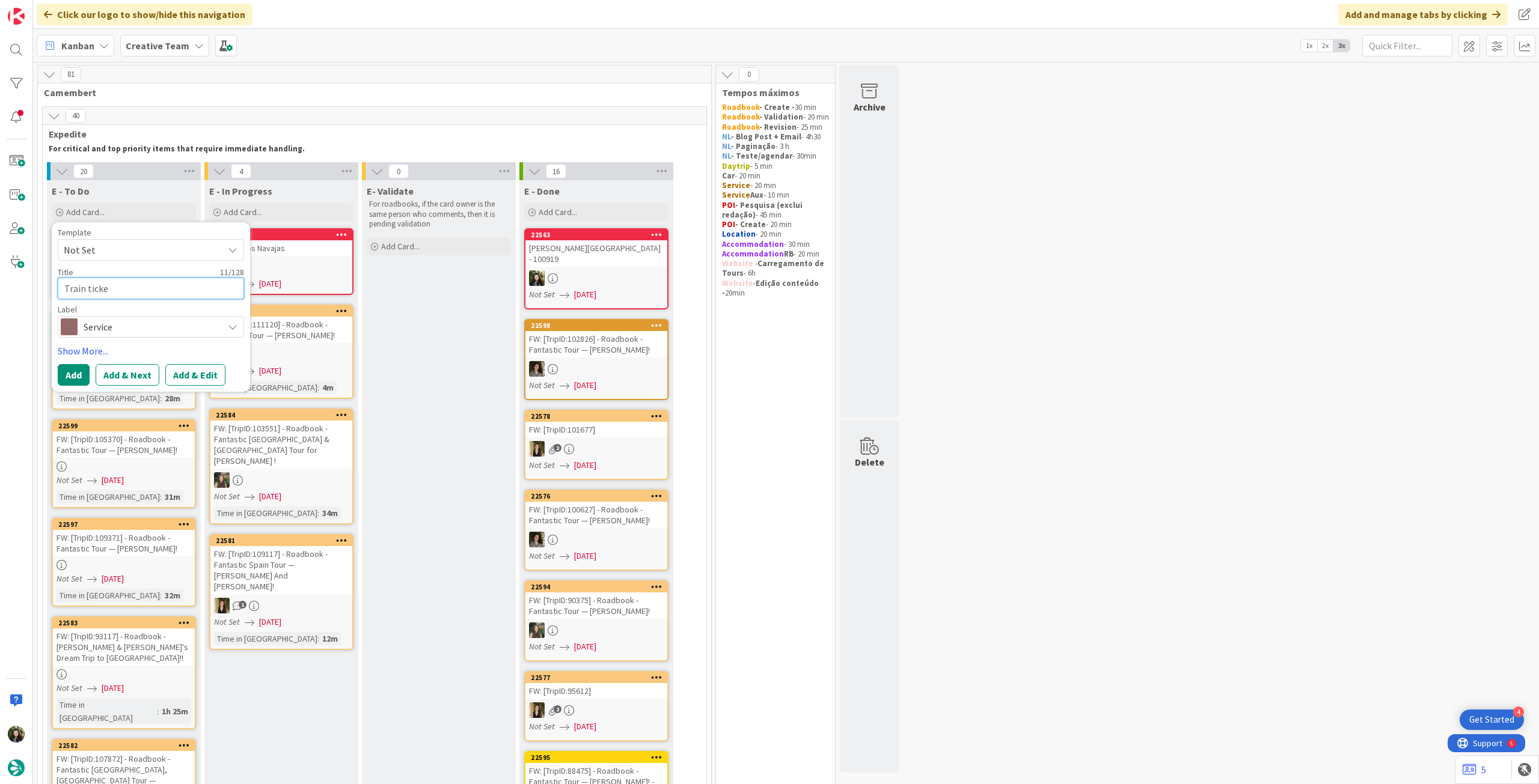
type textarea "Train ticket"
type textarea "x"
type textarea "Train tickets"
type textarea "x"
type textarea "Train tickets"
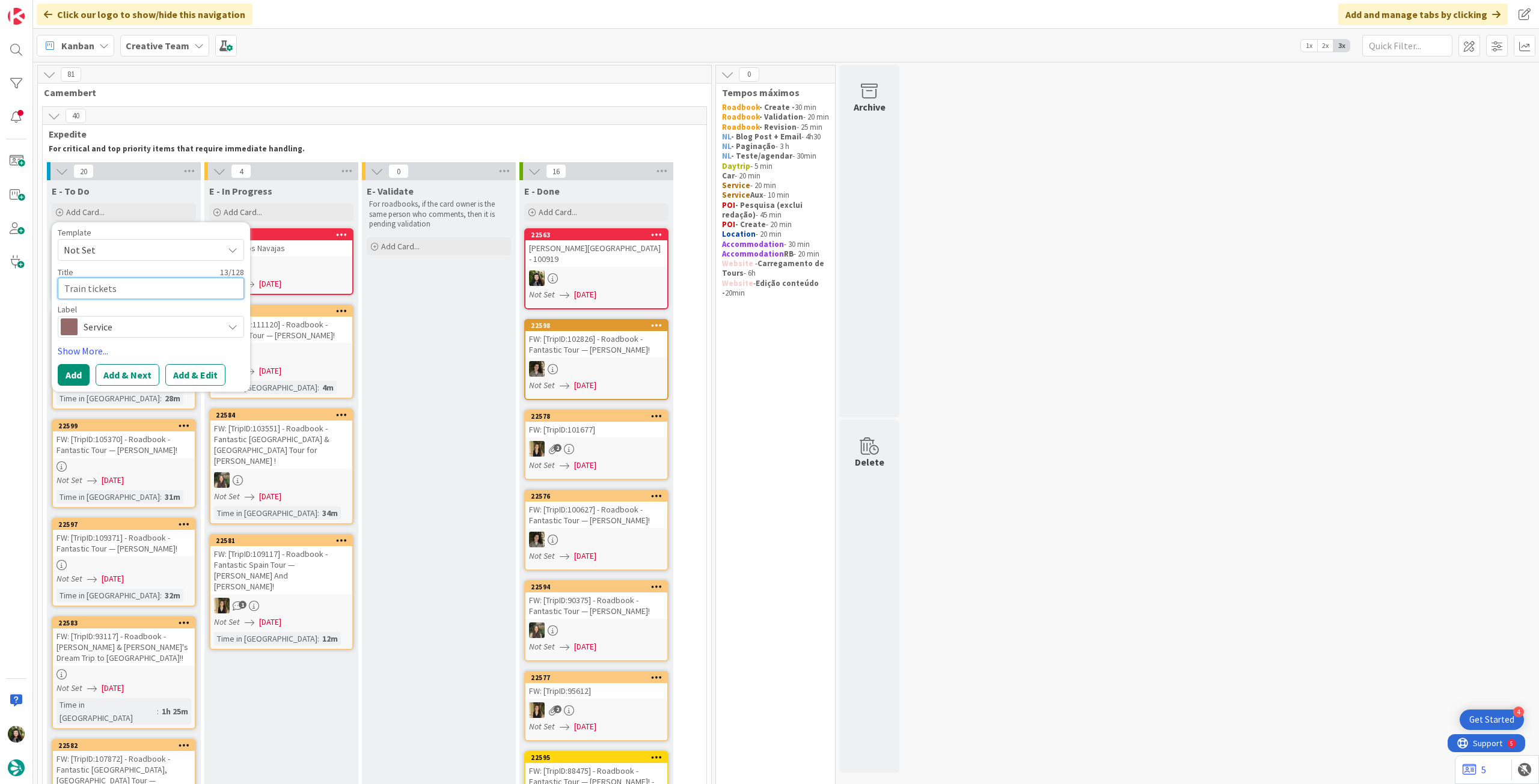
type textarea "x"
type textarea "Train tickets -"
type textarea "x"
type textarea "Train tickets - Ma"
type textarea "x"
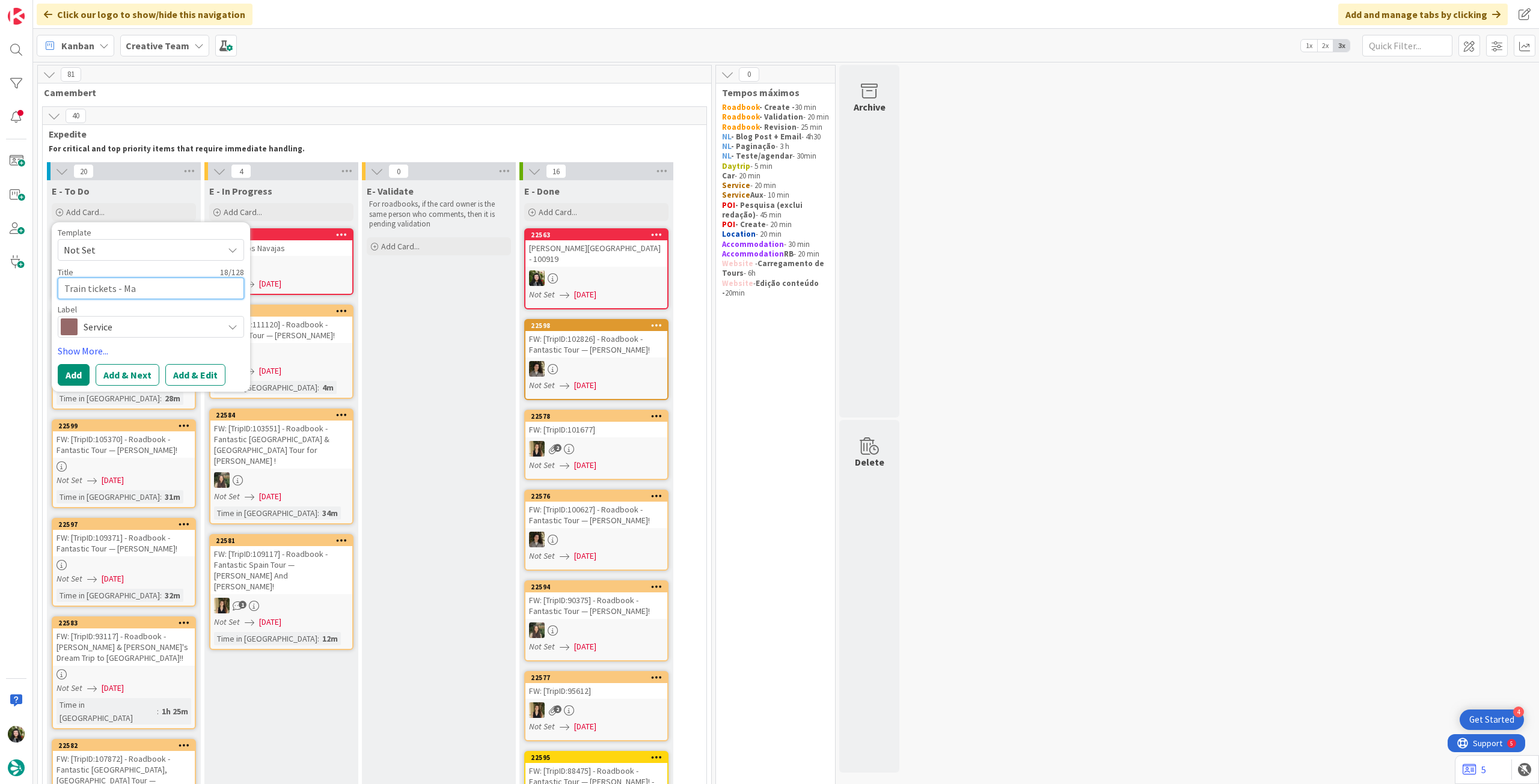
type textarea "Train tickets - Mad"
type textarea "x"
type textarea "Train tickets - [GEOGRAPHIC_DATA]"
type textarea "x"
type textarea "Train tickets - [GEOGRAPHIC_DATA]"
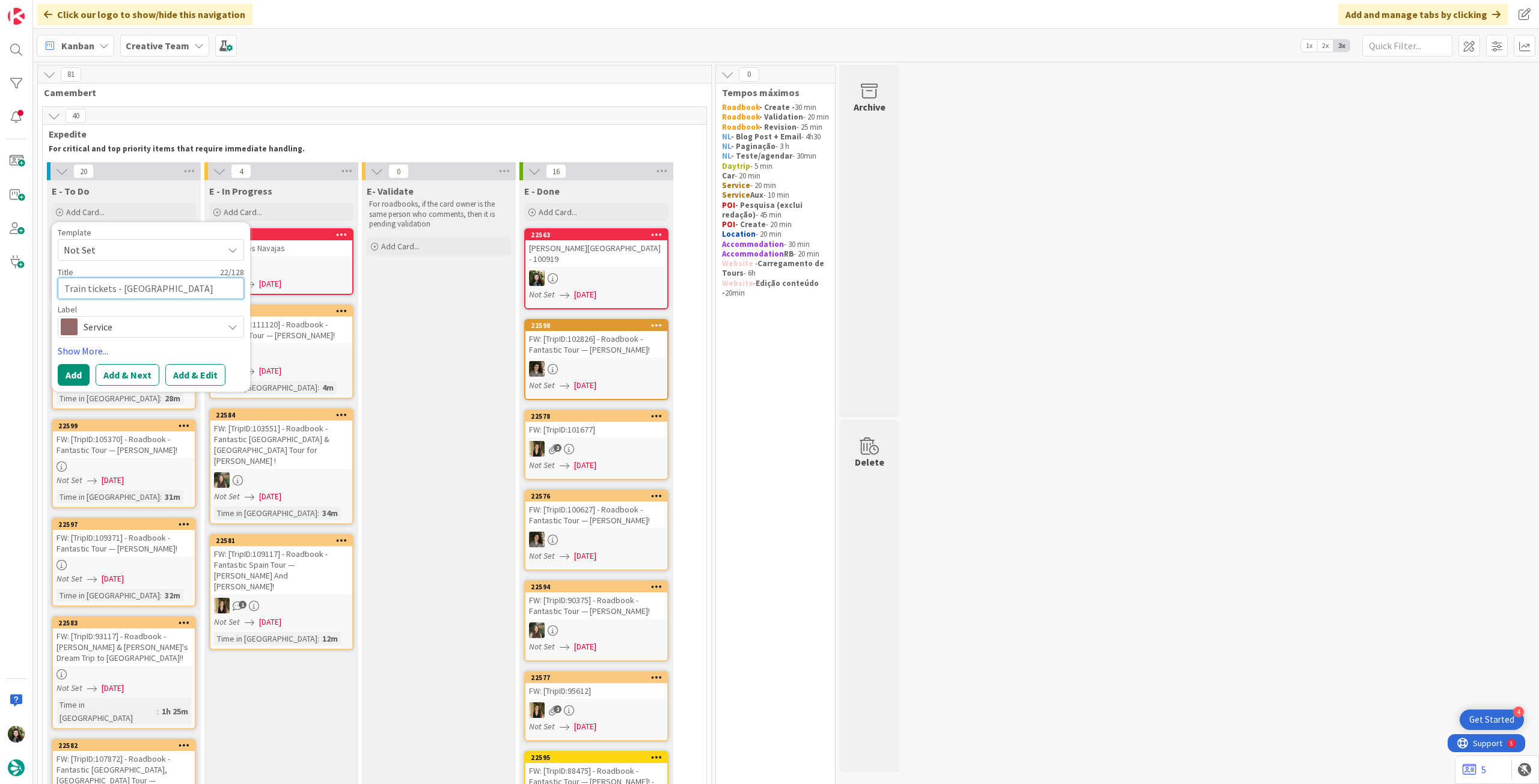
type textarea "x"
type textarea "Train tickets - [GEOGRAPHIC_DATA]"
type textarea "x"
type textarea "Train tickets - [GEOGRAPHIC_DATA] ("
type textarea "x"
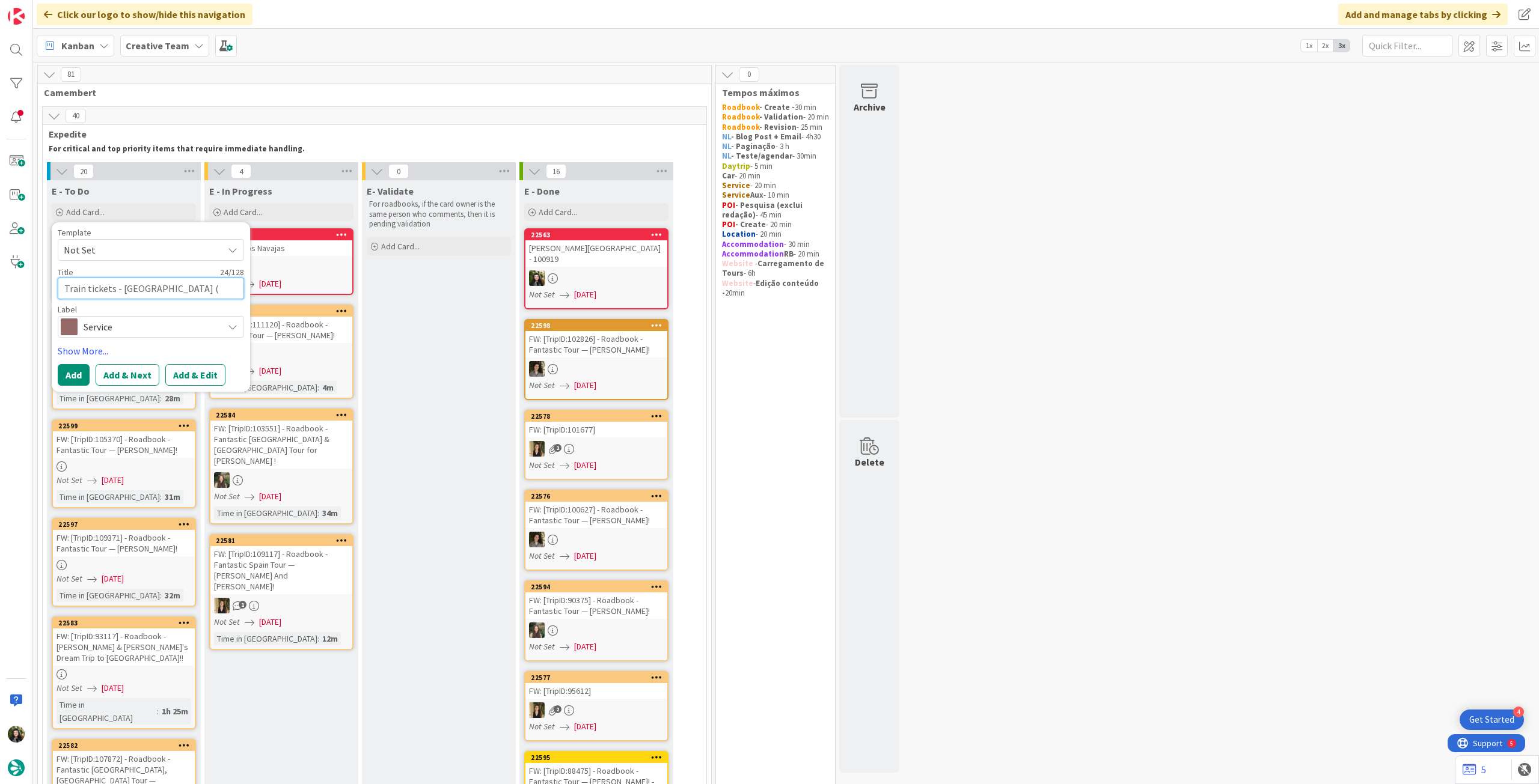
type textarea "Train tickets - [GEOGRAPHIC_DATA]"
type textarea "x"
type textarea "Train tickets - [GEOGRAPHIC_DATA] ("
type textarea "x"
type textarea "Train tickets - [GEOGRAPHIC_DATA]"
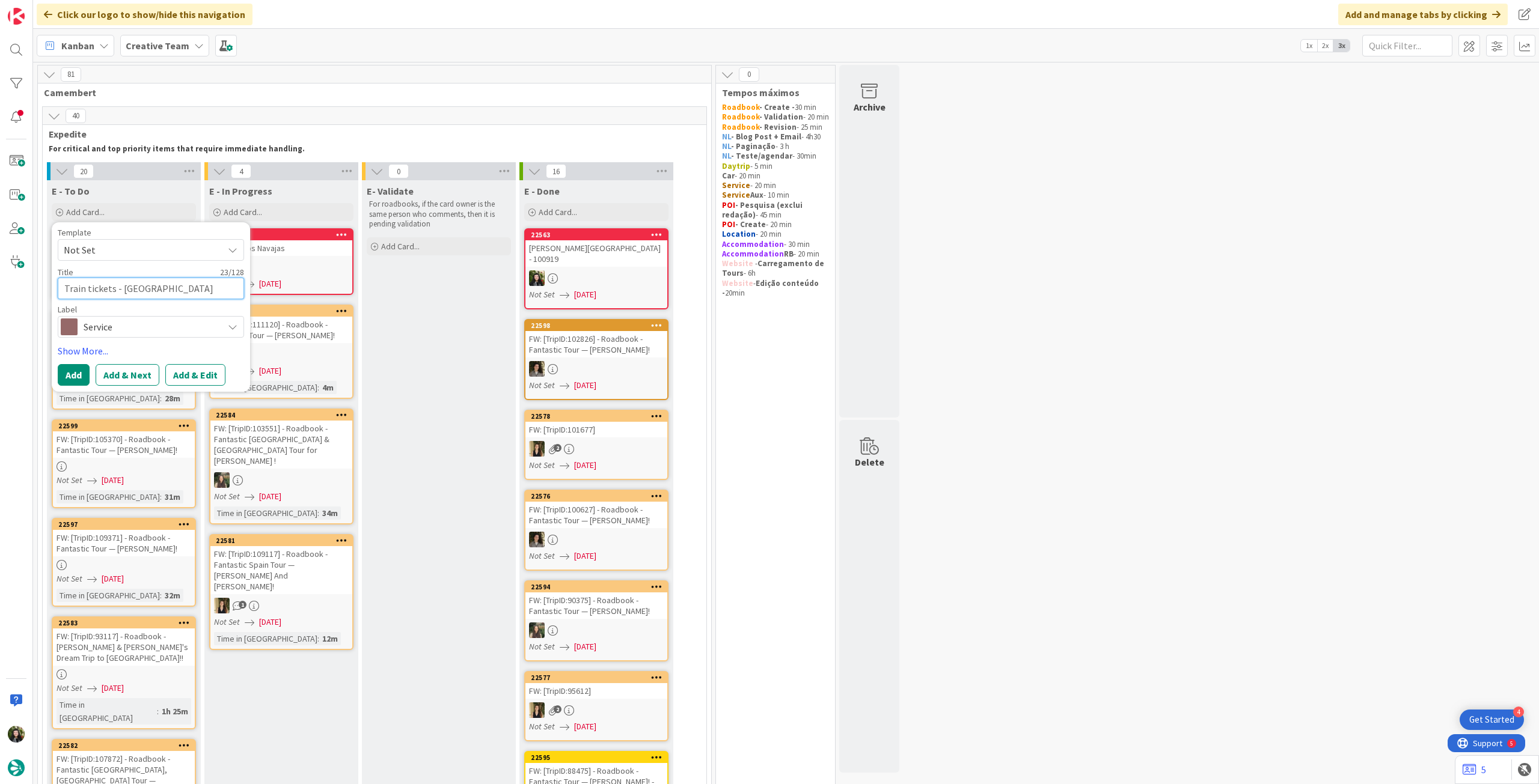
type textarea "x"
type textarea "Train tickets - [GEOGRAPHIC_DATA] /"
type textarea "x"
type textarea "Train tickets - [GEOGRAPHIC_DATA] /"
type textarea "x"
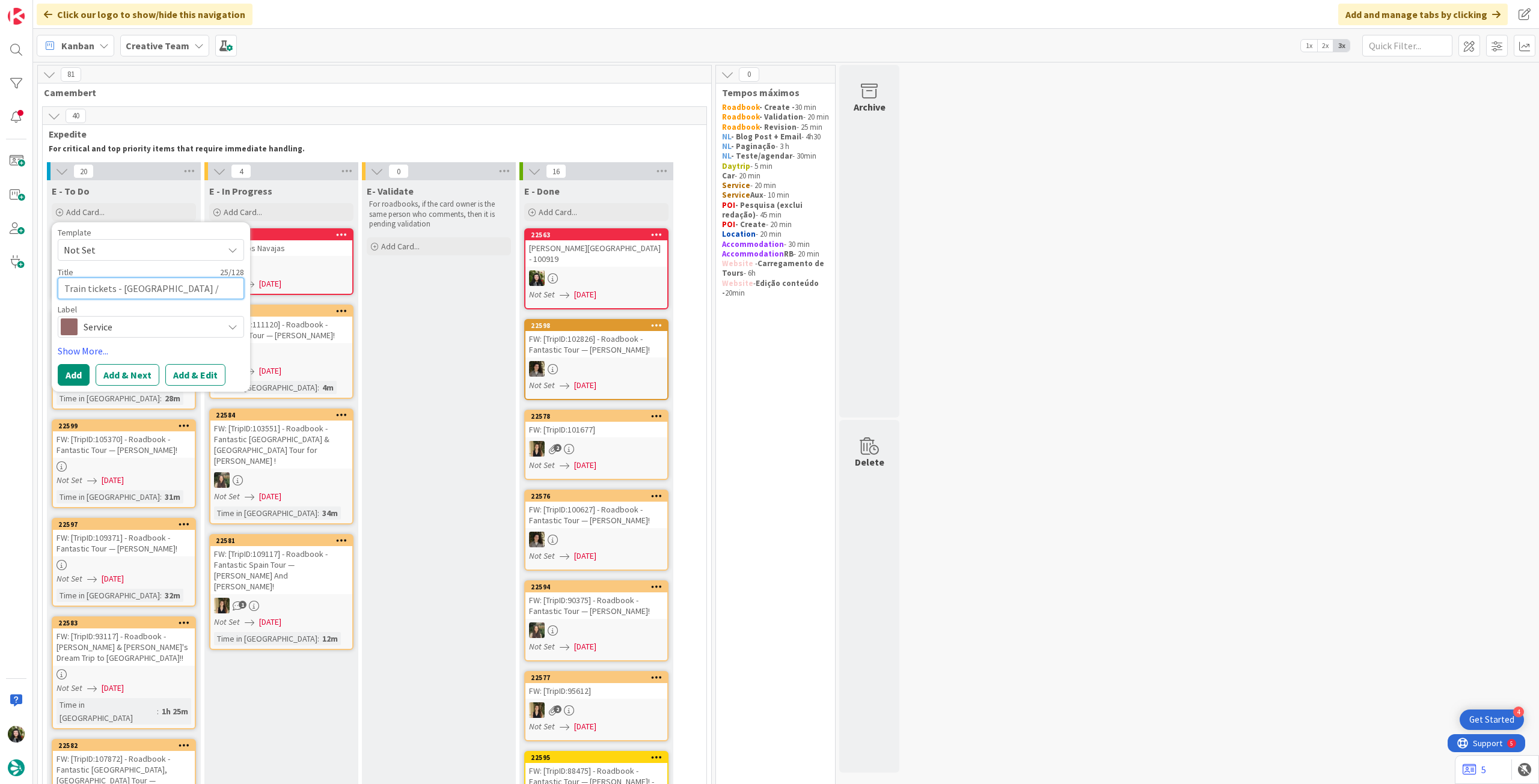
type textarea "Train tickets - [GEOGRAPHIC_DATA] / C"
type textarea "x"
type textarea "Train tickets - [GEOGRAPHIC_DATA] / [GEOGRAPHIC_DATA]"
type textarea "x"
type textarea "Train tickets - [GEOGRAPHIC_DATA] / [GEOGRAPHIC_DATA]"
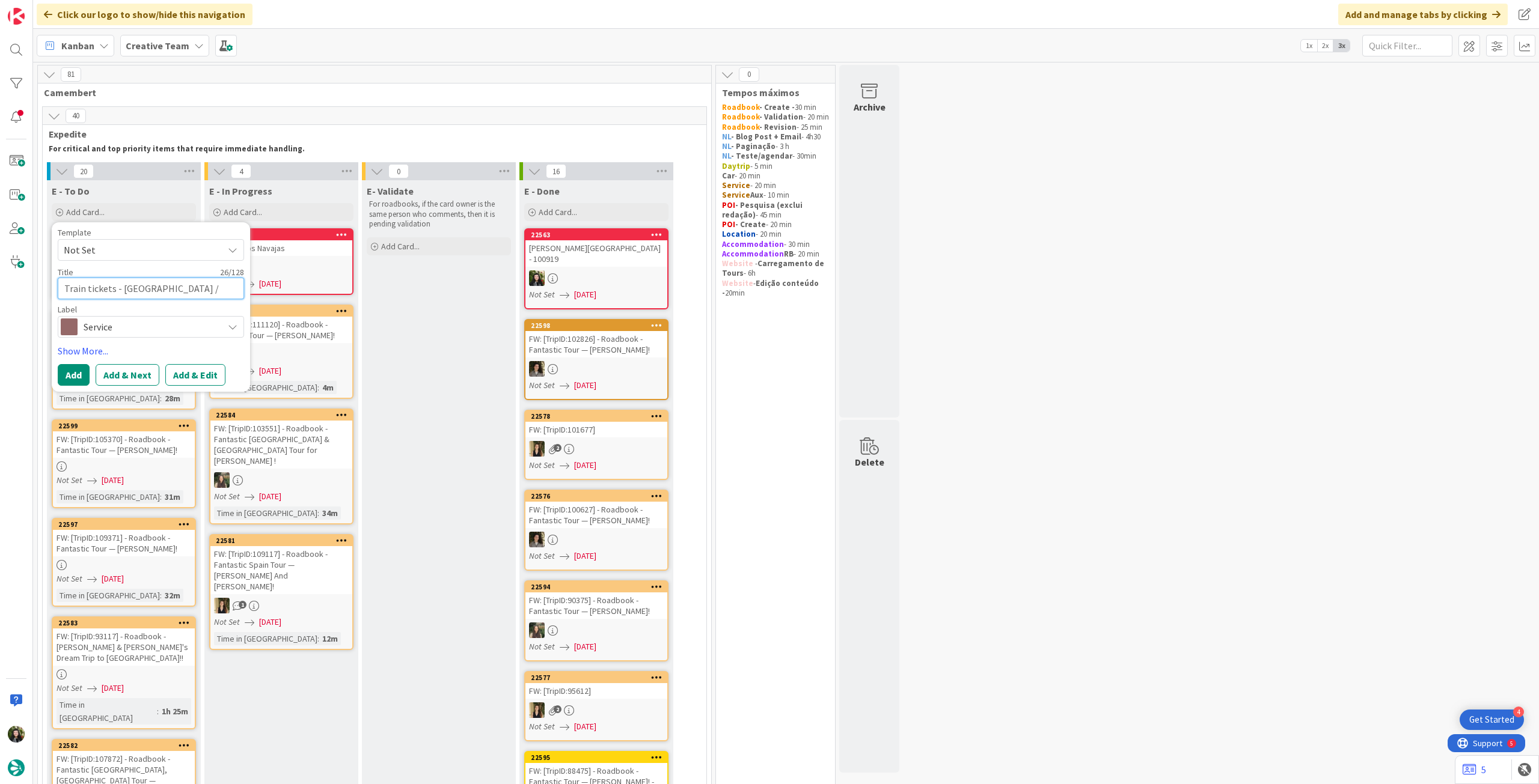
type textarea "x"
type textarea "Train tickets - [GEOGRAPHIC_DATA] / [GEOGRAPHIC_DATA]"
type textarea "x"
type textarea "Train tickets - [GEOGRAPHIC_DATA] / [GEOGRAPHIC_DATA]"
type textarea "x"
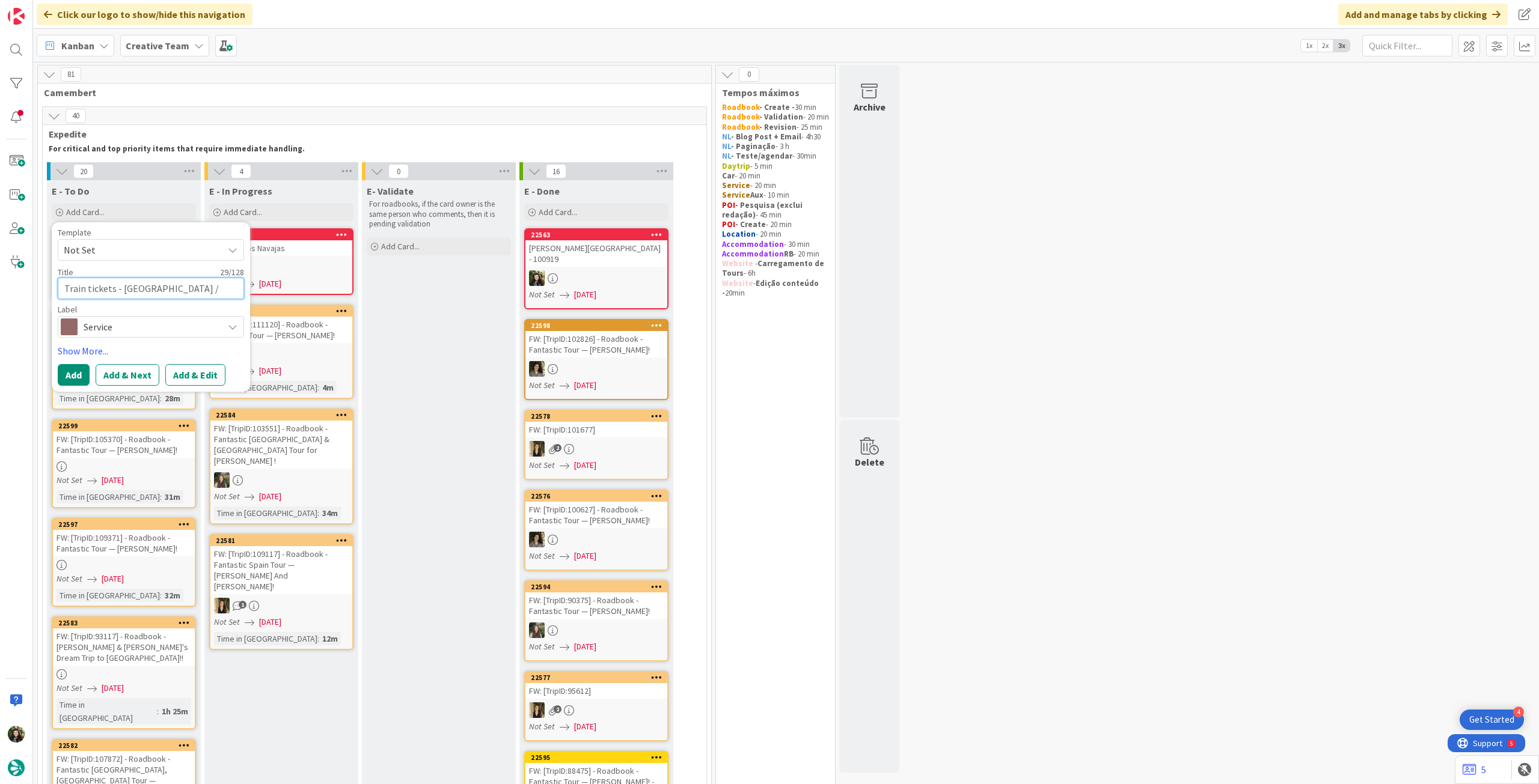
type textarea "Train tickets - [GEOGRAPHIC_DATA] / [GEOGRAPHIC_DATA]"
type textarea "x"
type textarea "Train tickets - [GEOGRAPHIC_DATA] / [GEOGRAPHIC_DATA]("
type textarea "x"
type textarea "Train tickets - [GEOGRAPHIC_DATA] / [GEOGRAPHIC_DATA](/"
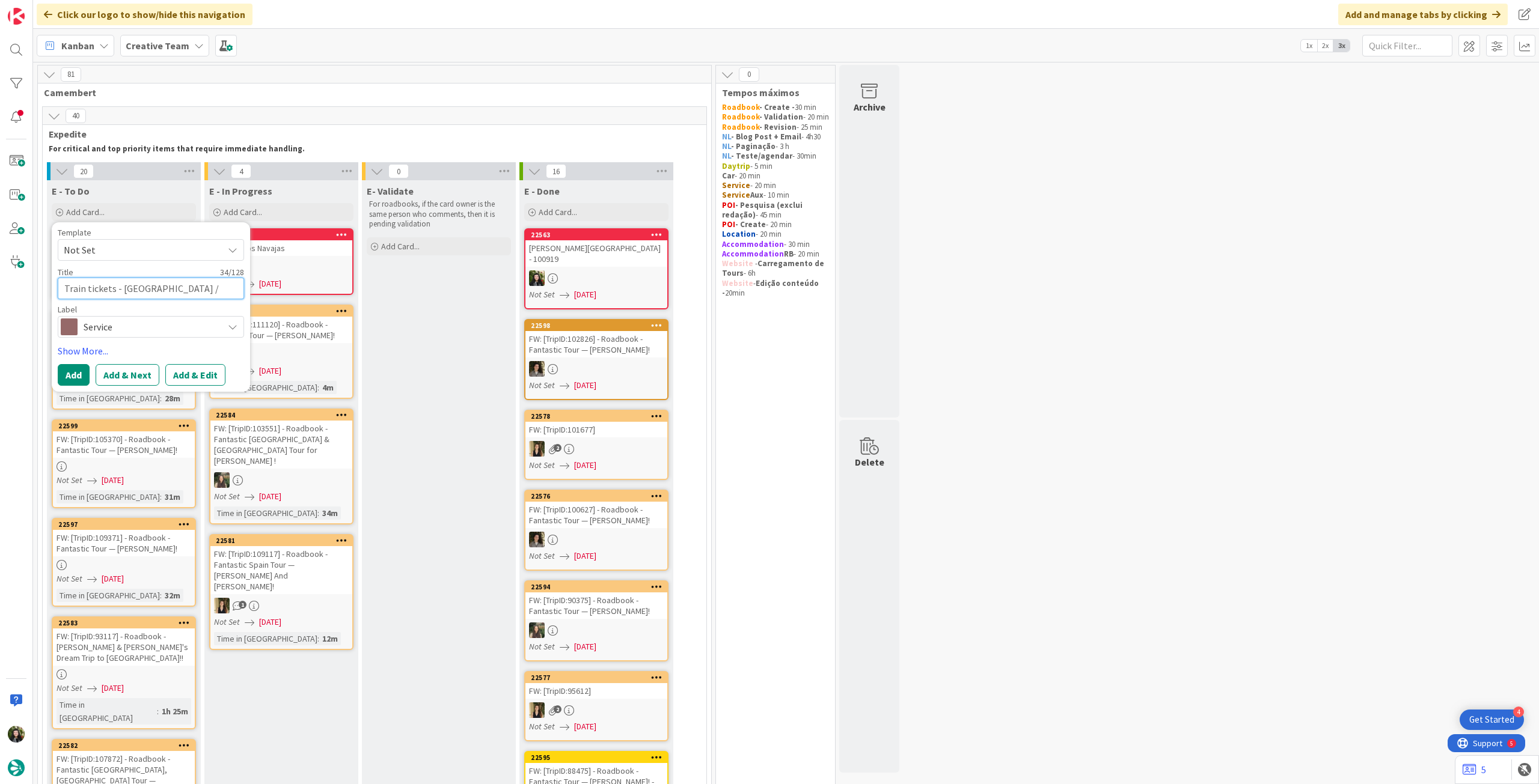
type textarea "x"
type textarea "Train tickets - [GEOGRAPHIC_DATA] / [GEOGRAPHIC_DATA]("
type textarea "x"
type textarea "Train tickets - [GEOGRAPHIC_DATA] / [GEOGRAPHIC_DATA]"
type textarea "x"
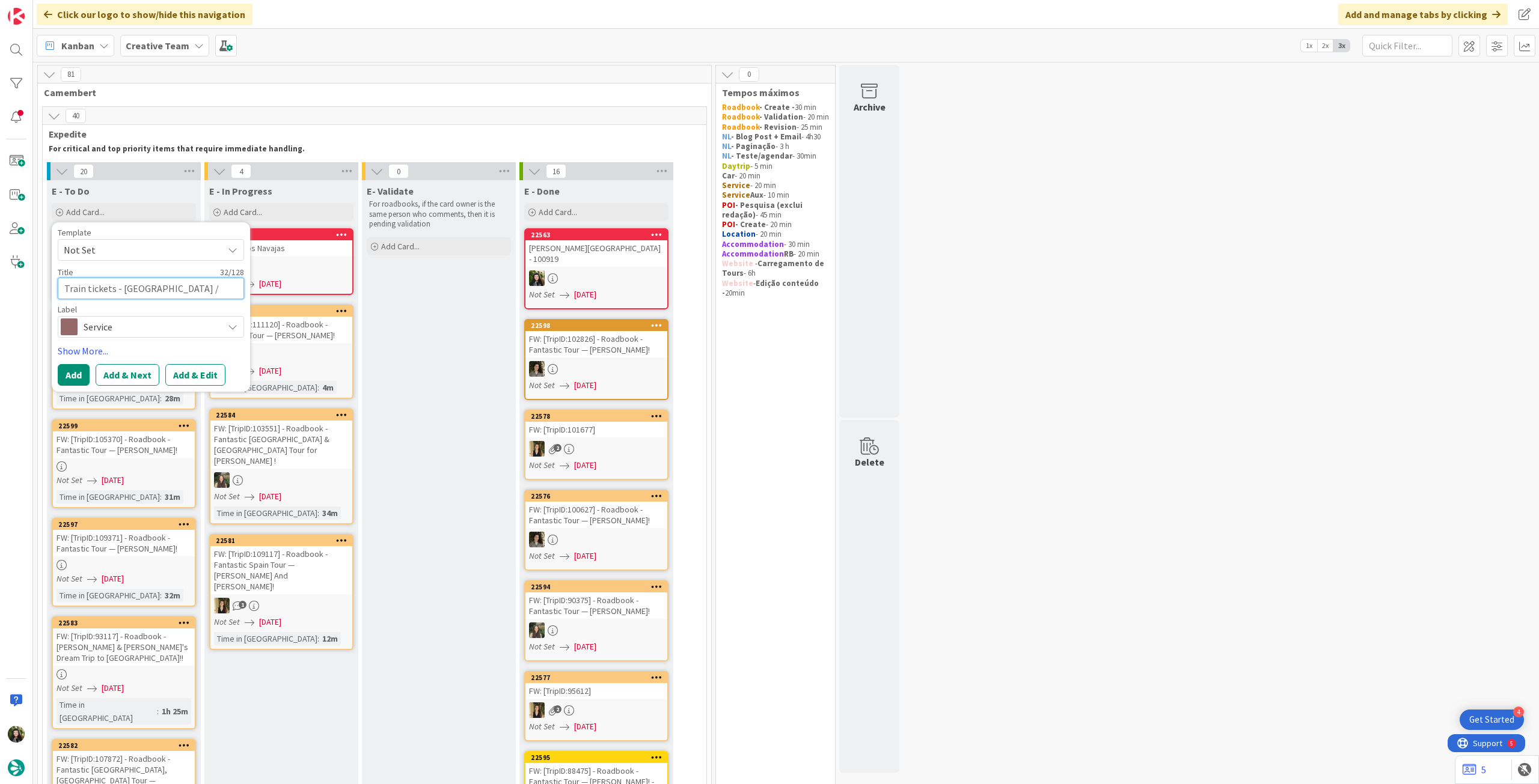
type textarea "Train tickets - [GEOGRAPHIC_DATA] / [GEOGRAPHIC_DATA]"
type textarea "x"
type textarea "Train tickets - [GEOGRAPHIC_DATA] / [GEOGRAPHIC_DATA] /"
type textarea "x"
type textarea "Train tickets - [GEOGRAPHIC_DATA] / [GEOGRAPHIC_DATA] /"
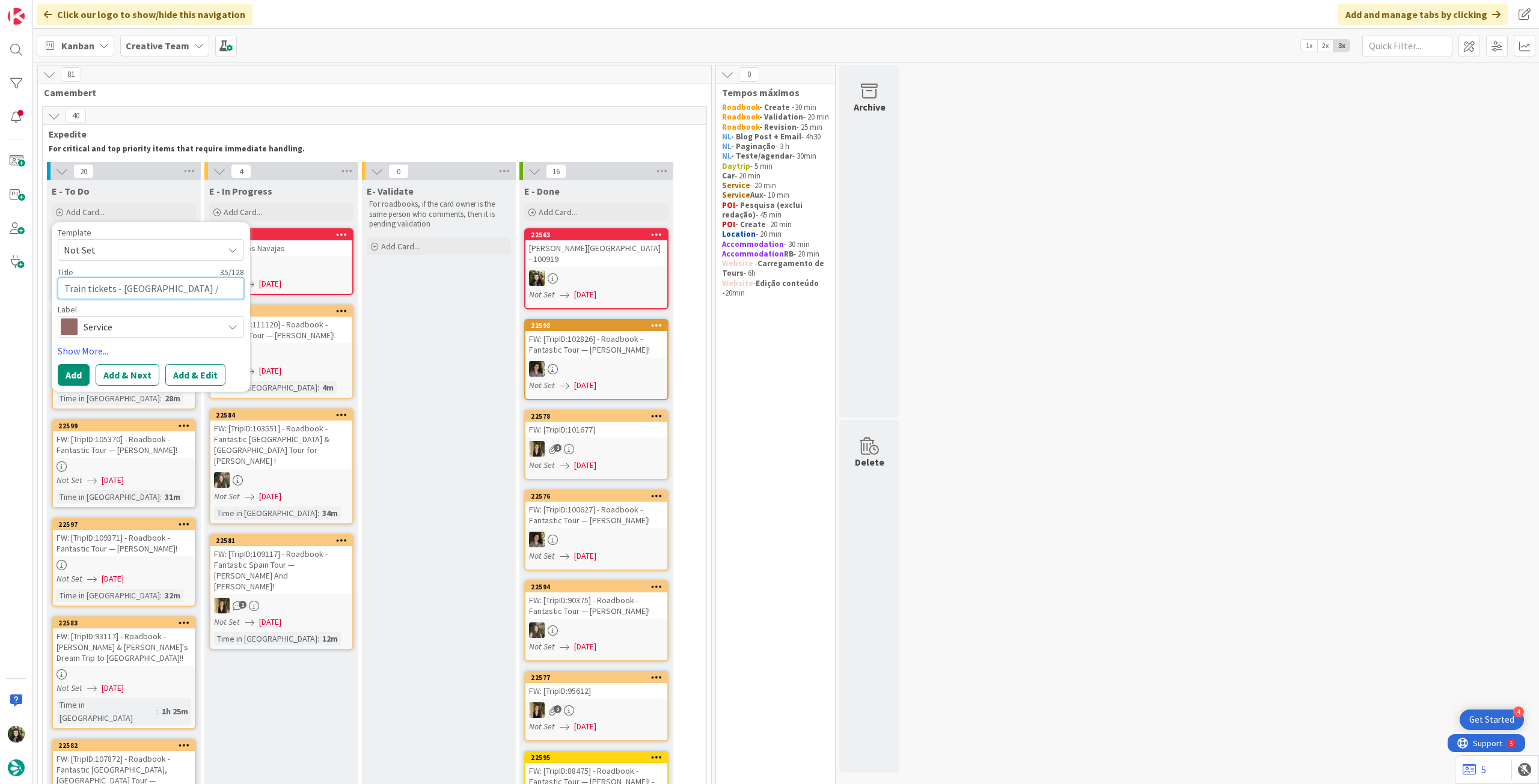
type textarea "x"
type textarea "Train tickets - [GEOGRAPHIC_DATA] / [GEOGRAPHIC_DATA] / G"
type textarea "x"
type textarea "Train tickets - [GEOGRAPHIC_DATA] / [GEOGRAPHIC_DATA] / Gr"
type textarea "x"
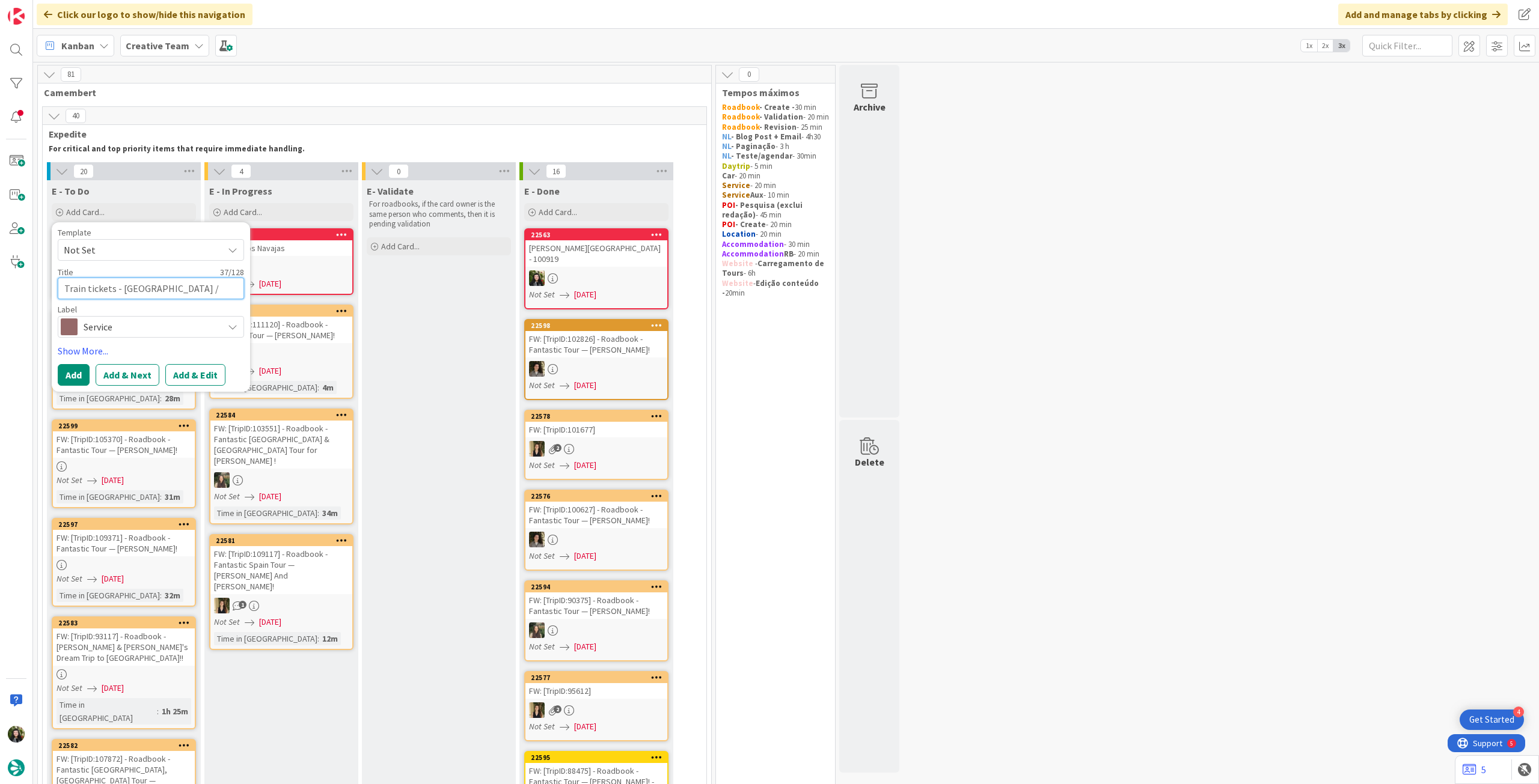
type textarea "Train tickets - [GEOGRAPHIC_DATA] / [GEOGRAPHIC_DATA] / [GEOGRAPHIC_DATA]"
type textarea "x"
type textarea "Train tickets - [GEOGRAPHIC_DATA] / [GEOGRAPHIC_DATA] / [GEOGRAPHIC_DATA]"
type textarea "x"
type textarea "Train tickets - [GEOGRAPHIC_DATA] / [GEOGRAPHIC_DATA] / [GEOGRAPHIC_DATA]"
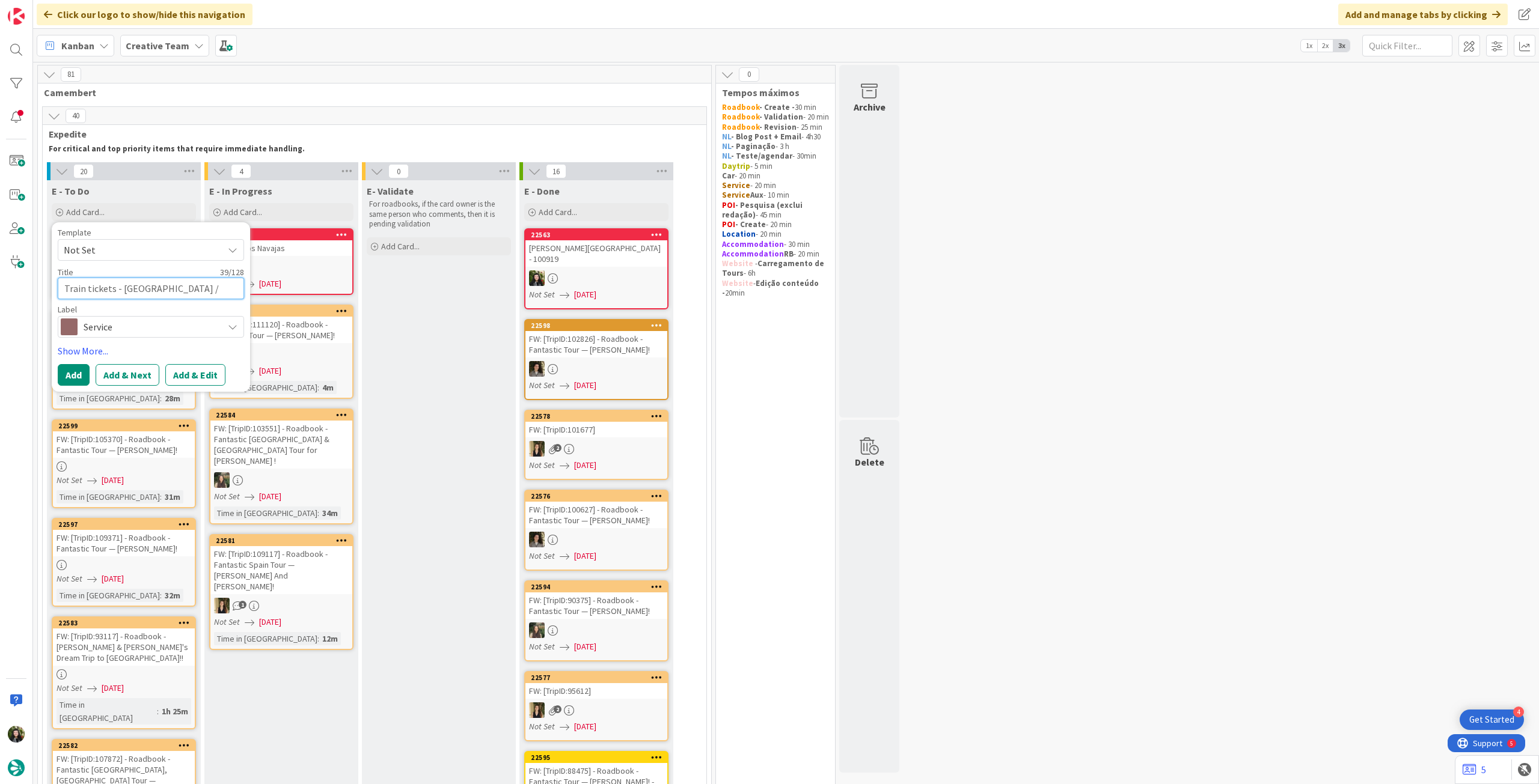
type textarea "x"
type textarea "Train tickets - [GEOGRAPHIC_DATA] / [GEOGRAPHIC_DATA] / [GEOGRAPHIC_DATA]"
type textarea "x"
type textarea "Train tickets - [GEOGRAPHIC_DATA] / [GEOGRAPHIC_DATA] / [GEOGRAPHIC_DATA]"
click at [62, 374] on button "Add" at bounding box center [74, 375] width 32 height 21
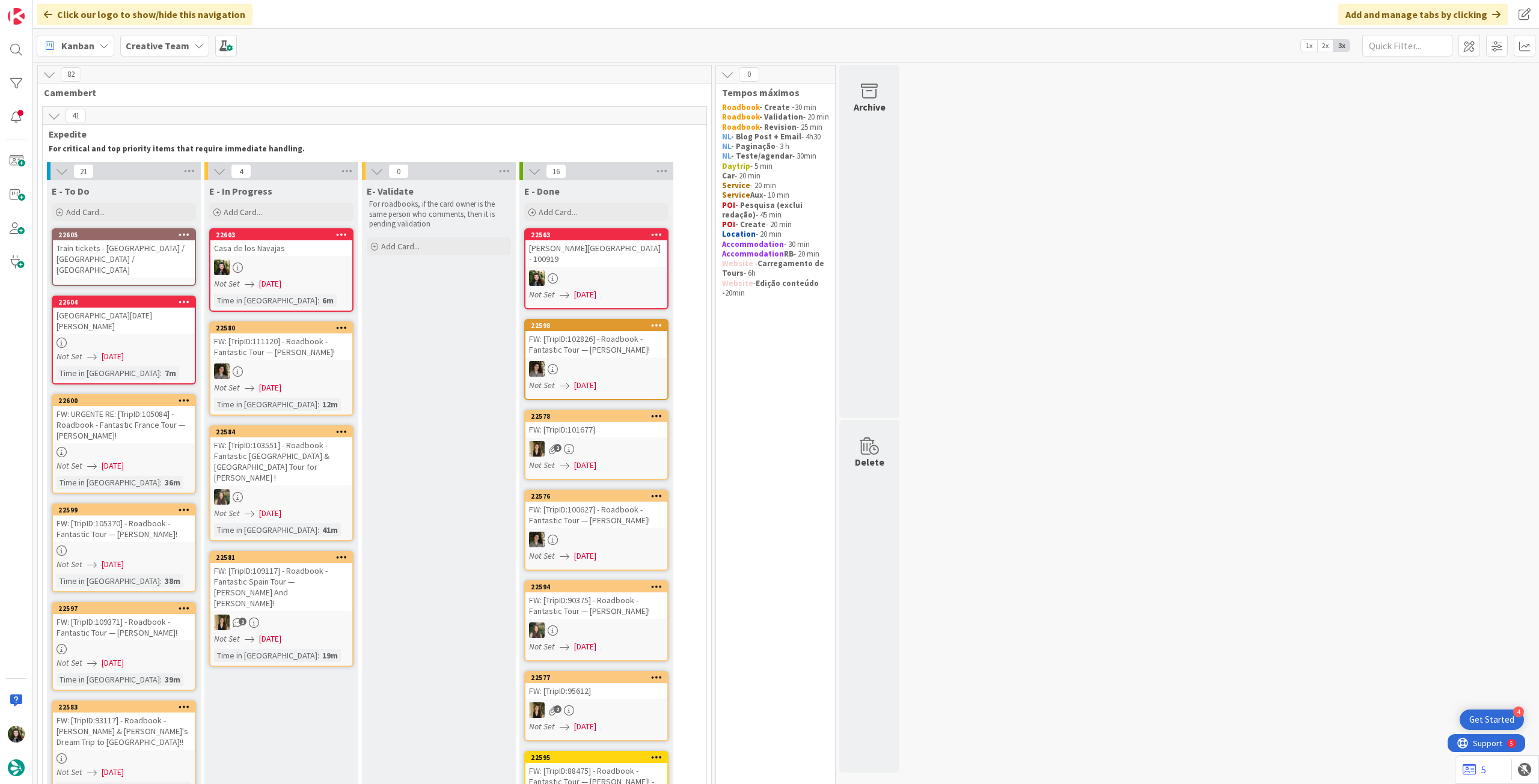
drag, startPoint x: 105, startPoint y: 265, endPoint x: 114, endPoint y: 249, distance: 18.4
click at [114, 249] on div "Train tickets - [GEOGRAPHIC_DATA] / [GEOGRAPHIC_DATA] / [GEOGRAPHIC_DATA]" at bounding box center [123, 259] width 142 height 38
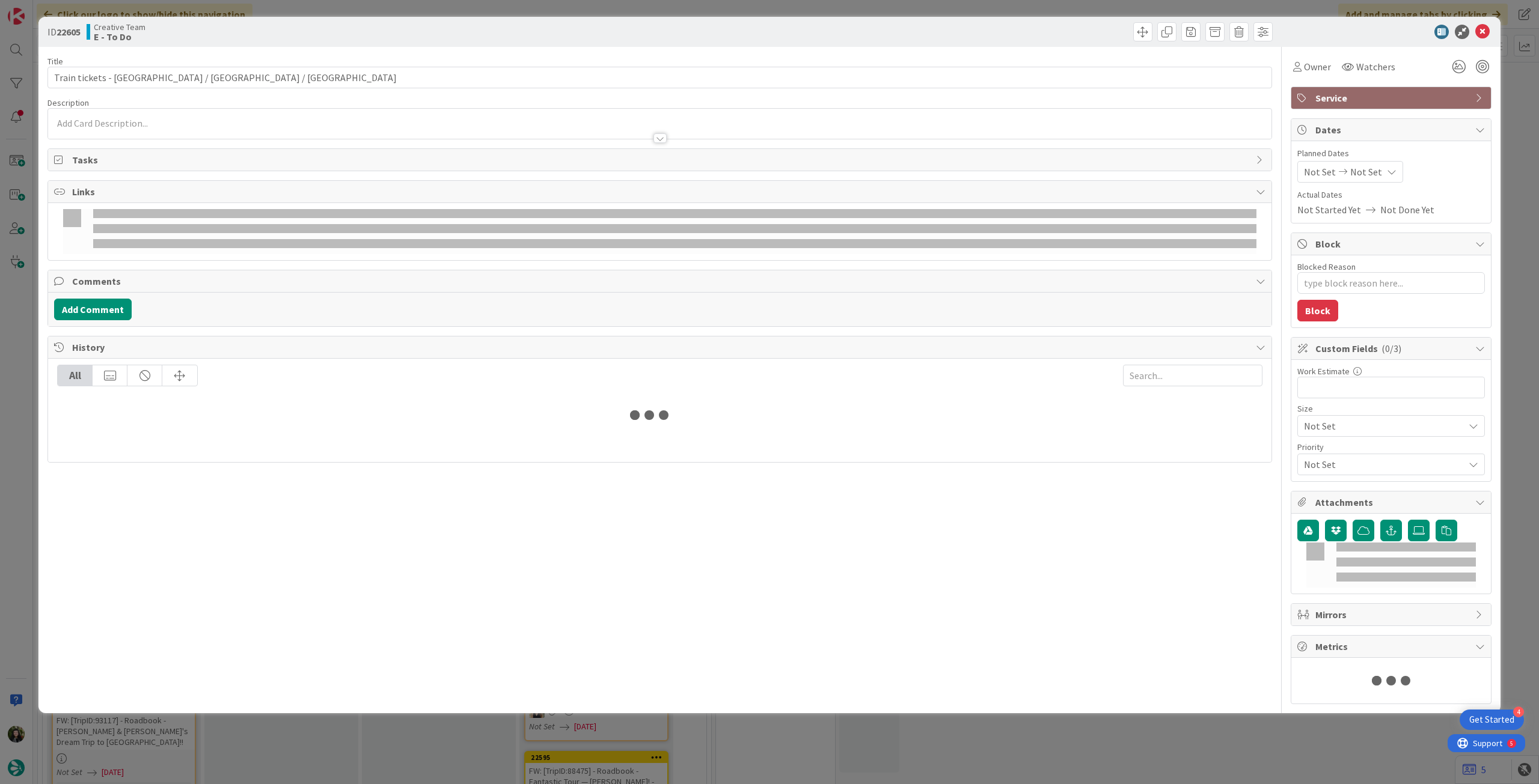
click at [1378, 180] on div "Not Set Not Set" at bounding box center [1351, 172] width 106 height 21
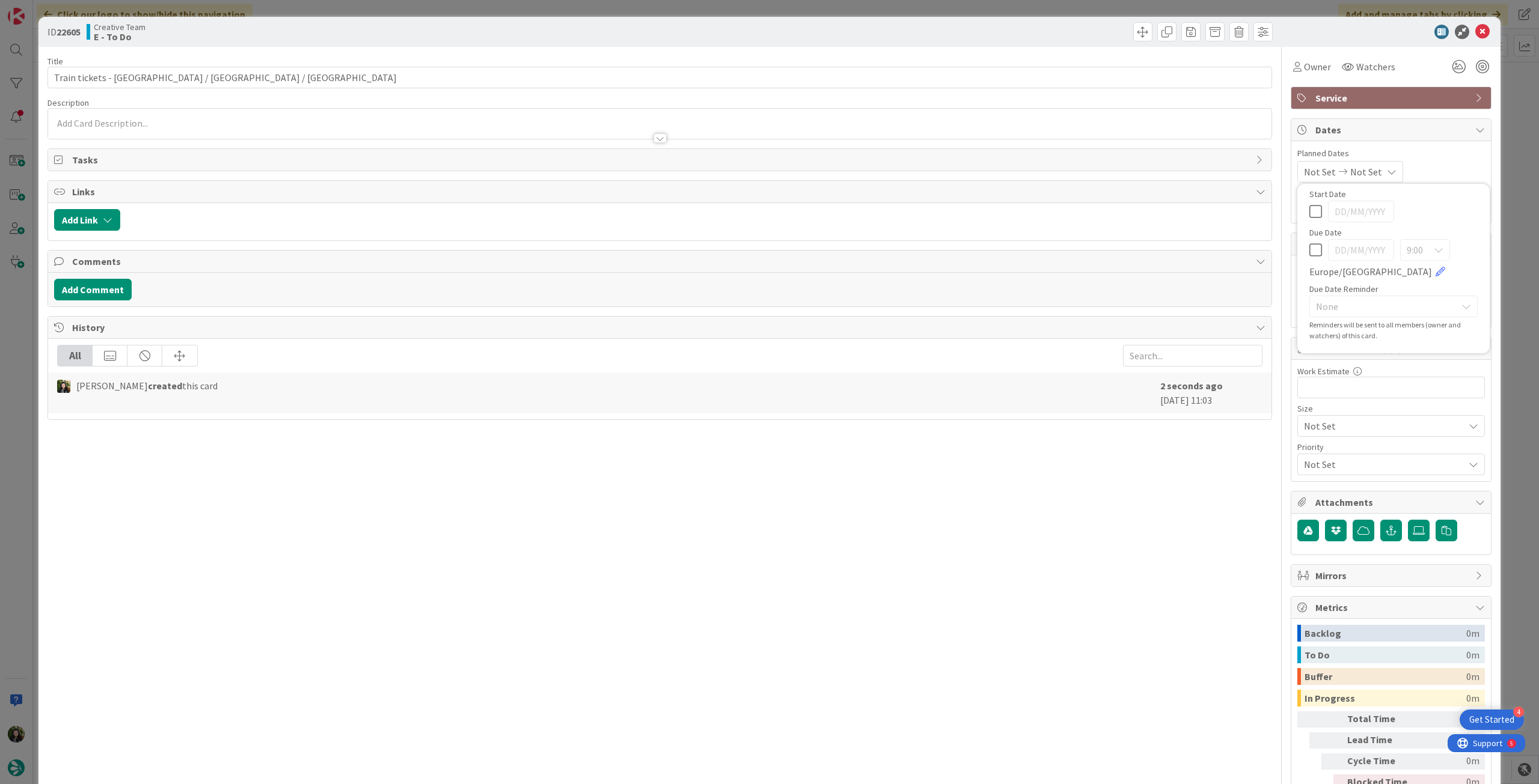
type textarea "x"
click at [1309, 437] on div "9:00 [GEOGRAPHIC_DATA]/[GEOGRAPHIC_DATA]" at bounding box center [1393, 439] width 169 height 40
click at [1309, 434] on icon at bounding box center [1315, 430] width 12 height 15
type input "[DATE]"
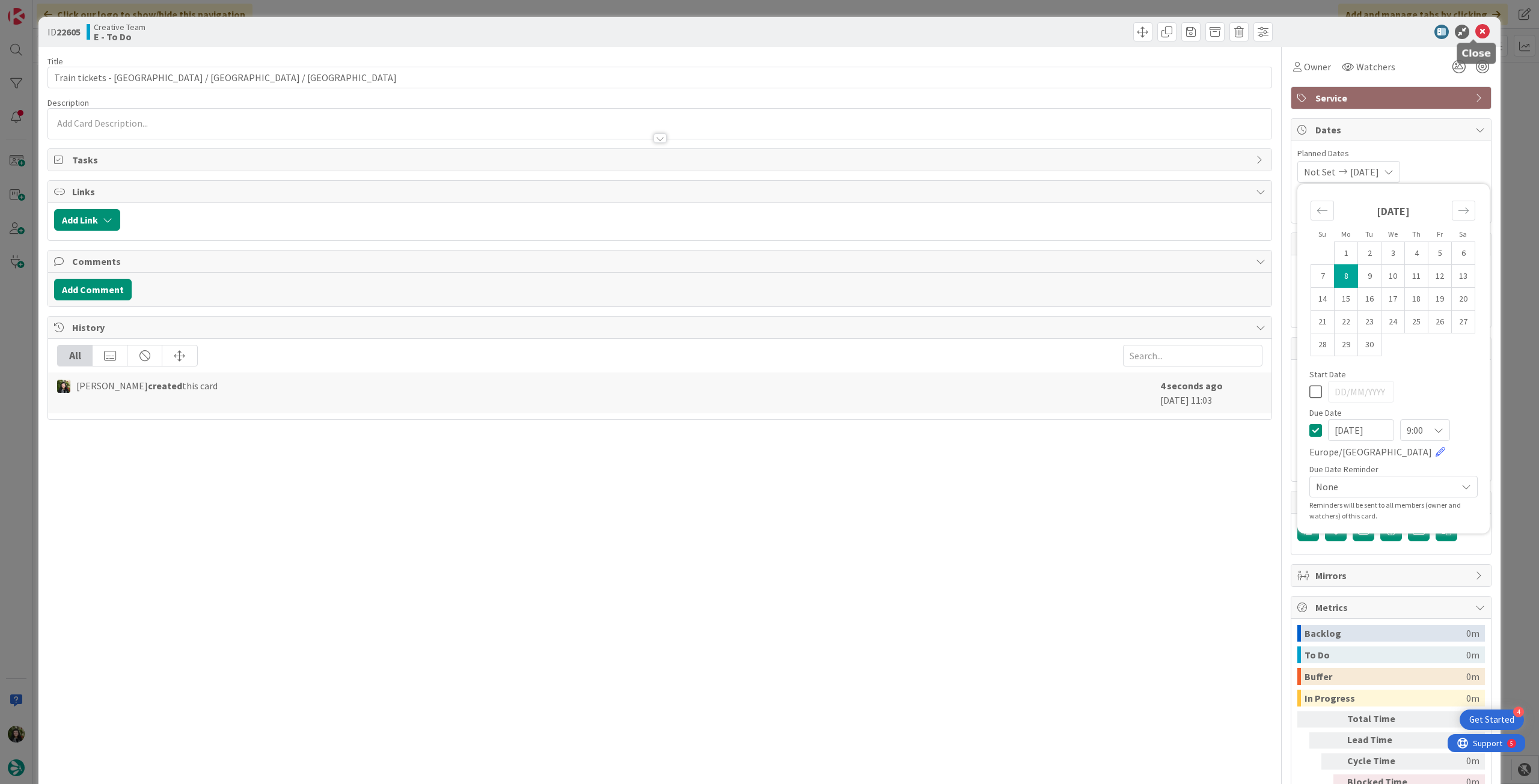
click at [1475, 32] on icon at bounding box center [1482, 31] width 15 height 15
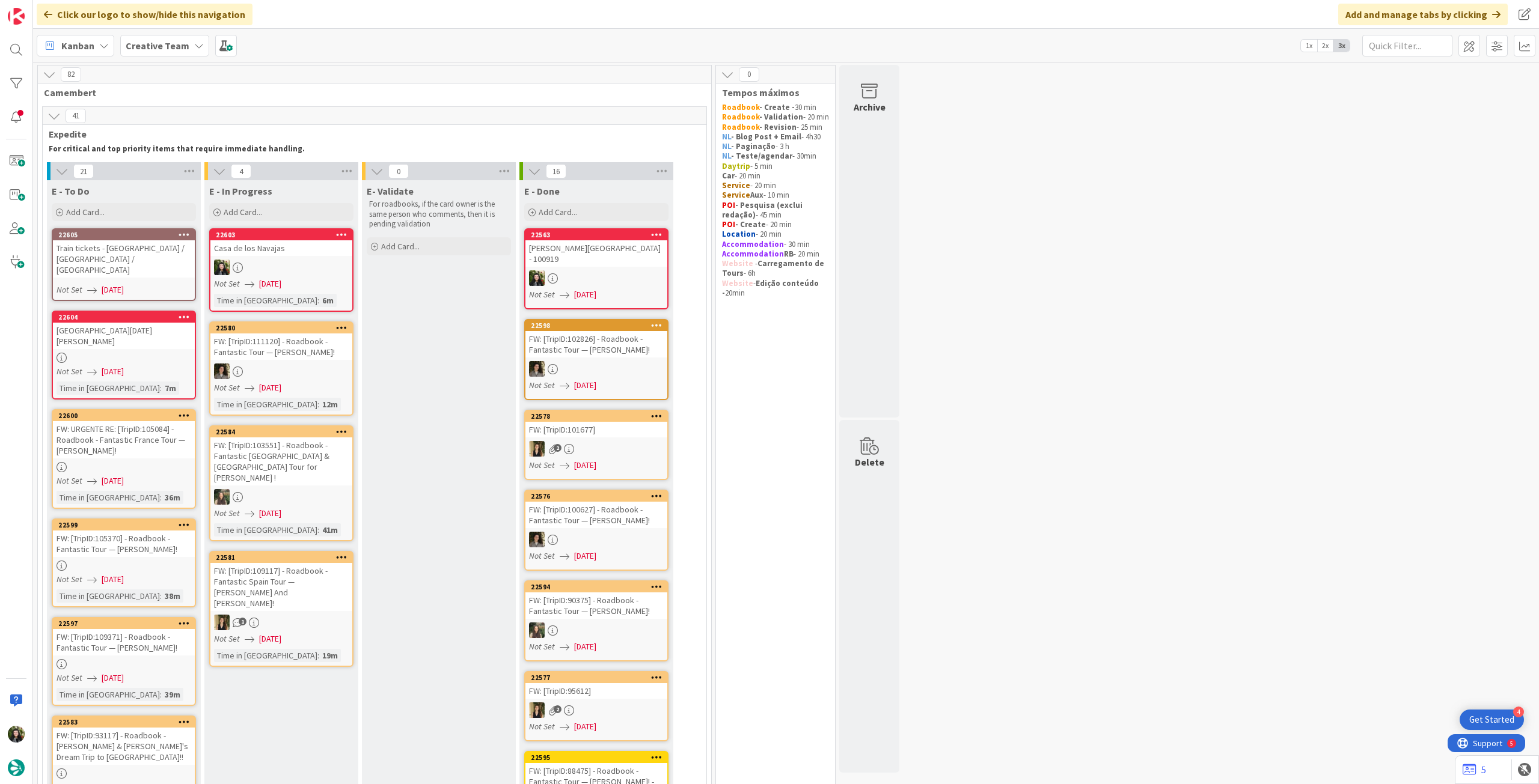
click at [303, 583] on div "FW: [TripID:109117] - Roadbook - Fantastic Spain Tour — [PERSON_NAME] And [PERS…" at bounding box center [281, 586] width 142 height 48
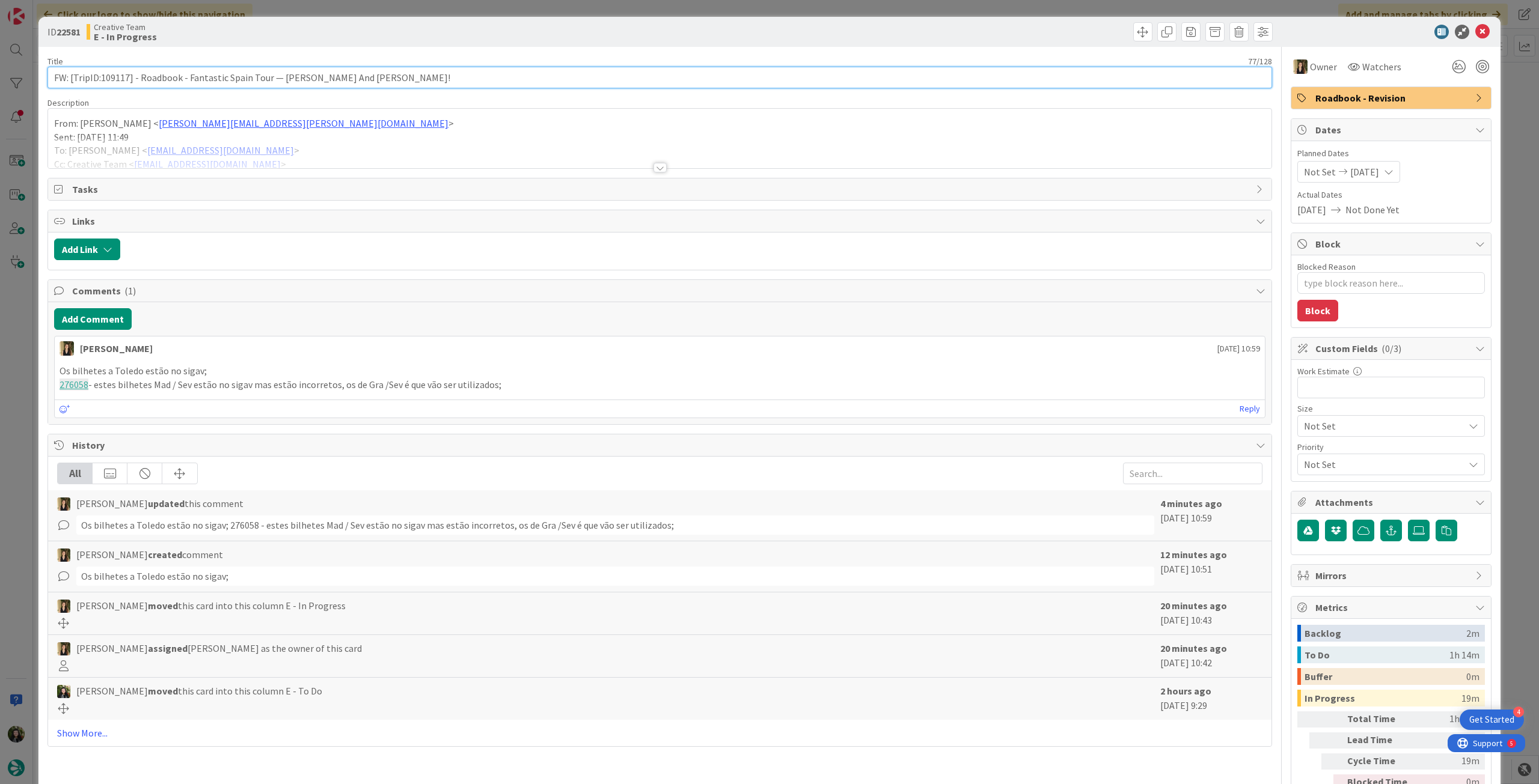
drag, startPoint x: 101, startPoint y: 80, endPoint x: 129, endPoint y: 77, distance: 28.2
click at [129, 77] on input "FW: [TripID:109117] - Roadbook - Fantastic Spain Tour — [PERSON_NAME] And [PERS…" at bounding box center [660, 77] width 1225 height 21
click at [1475, 29] on icon at bounding box center [1482, 31] width 15 height 15
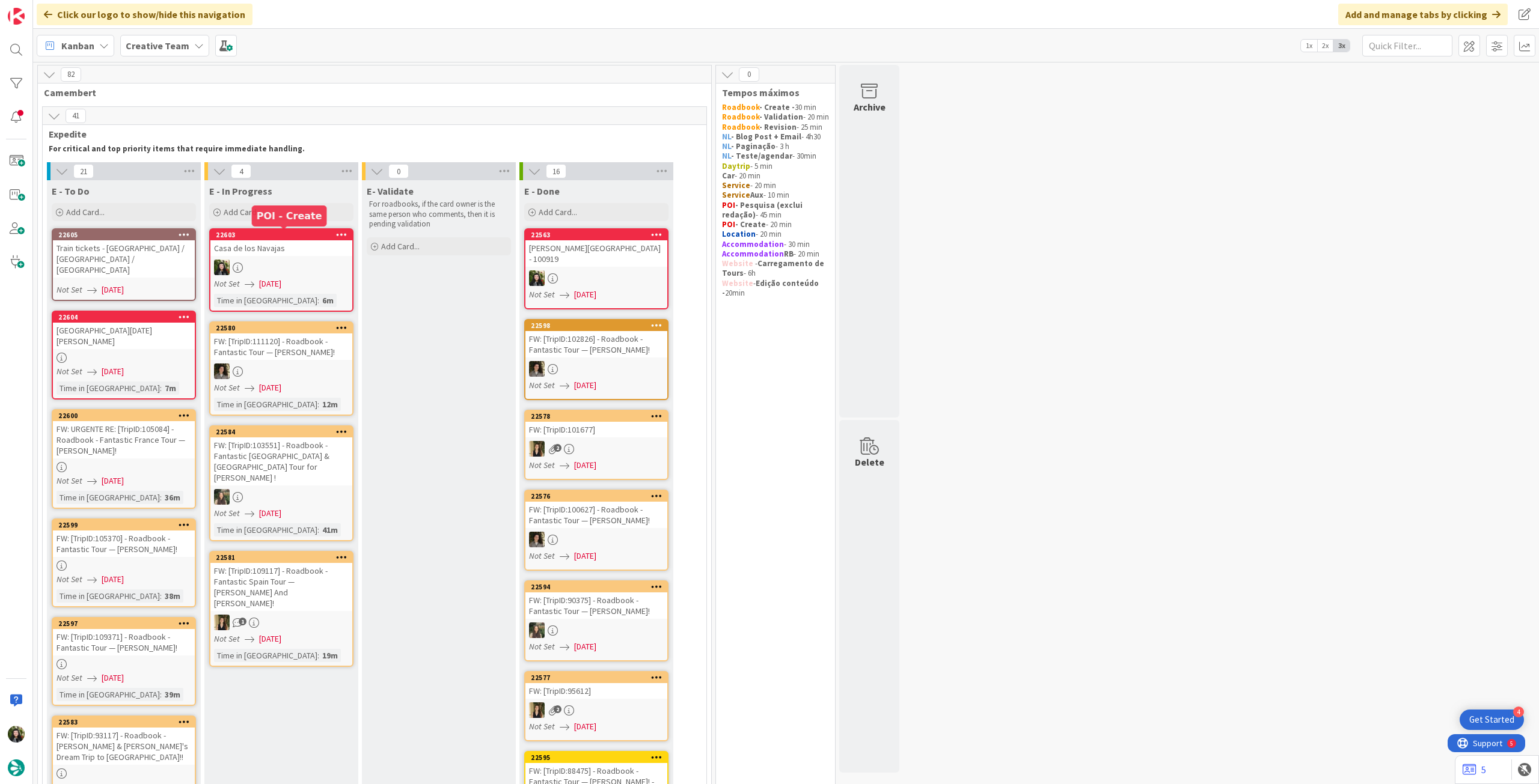
click at [133, 270] on link "22605 Train tickets - [GEOGRAPHIC_DATA] / [GEOGRAPHIC_DATA] / [GEOGRAPHIC_DATA]…" at bounding box center [123, 264] width 144 height 73
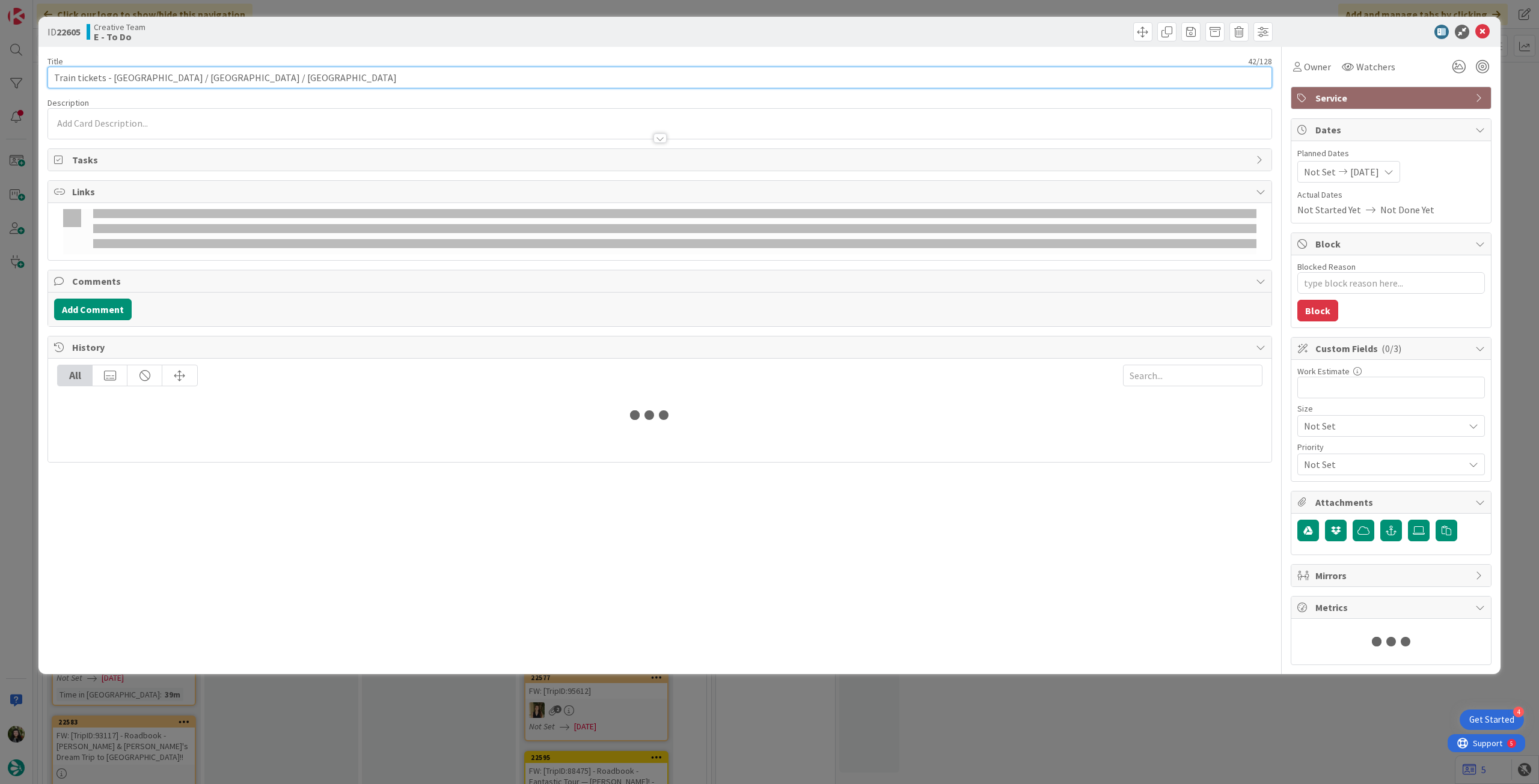
click at [256, 74] on input "Train tickets - [GEOGRAPHIC_DATA] / [GEOGRAPHIC_DATA] / [GEOGRAPHIC_DATA]" at bounding box center [660, 77] width 1225 height 21
type textarea "x"
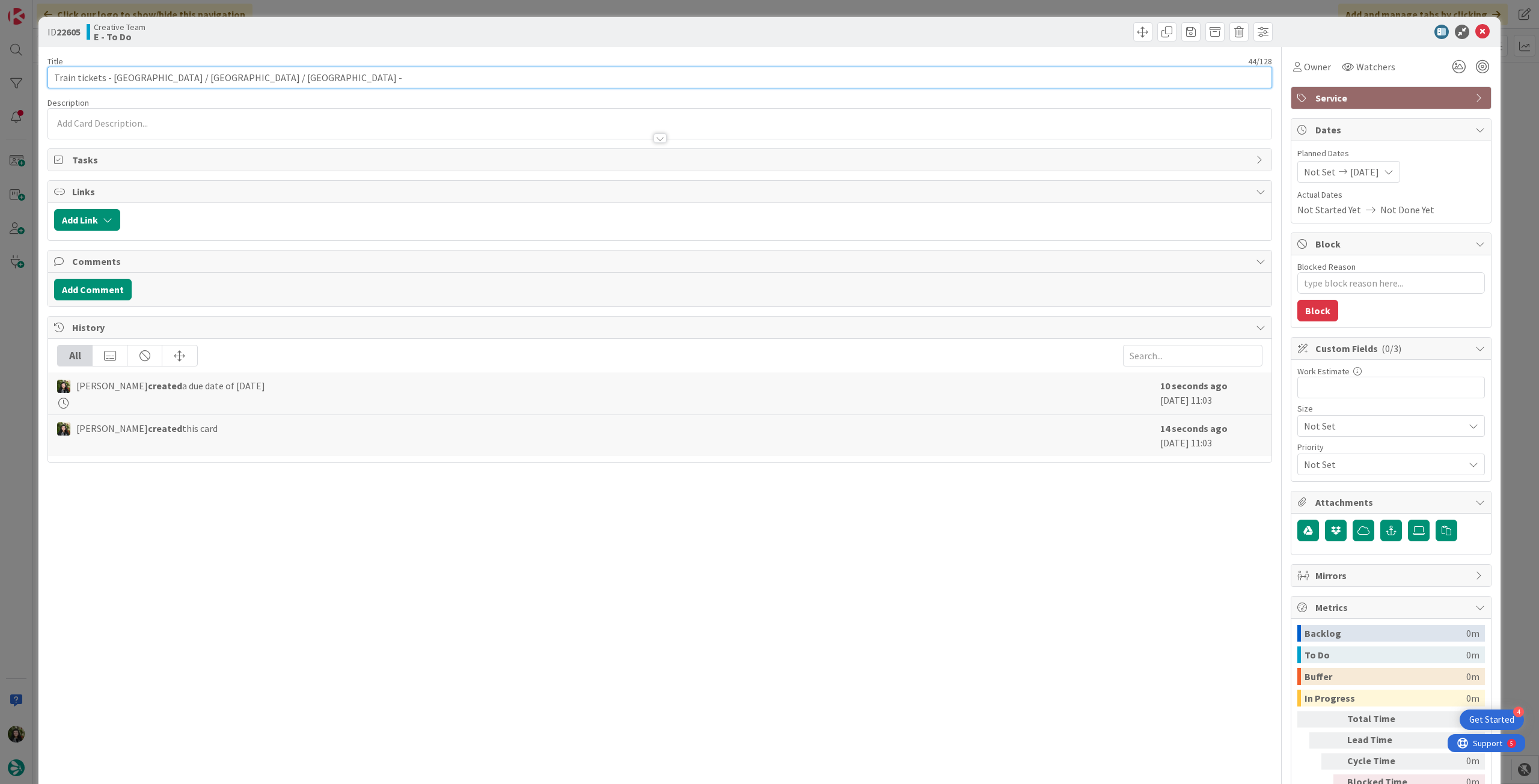
paste input "109117"
type input "Train tickets - [GEOGRAPHIC_DATA] / [GEOGRAPHIC_DATA] / [GEOGRAPHIC_DATA] - 109…"
type textarea "x"
type input "Train tickets - [GEOGRAPHIC_DATA] / [GEOGRAPHIC_DATA] / [GEOGRAPHIC_DATA] - 109…"
click at [1475, 33] on icon at bounding box center [1482, 31] width 15 height 15
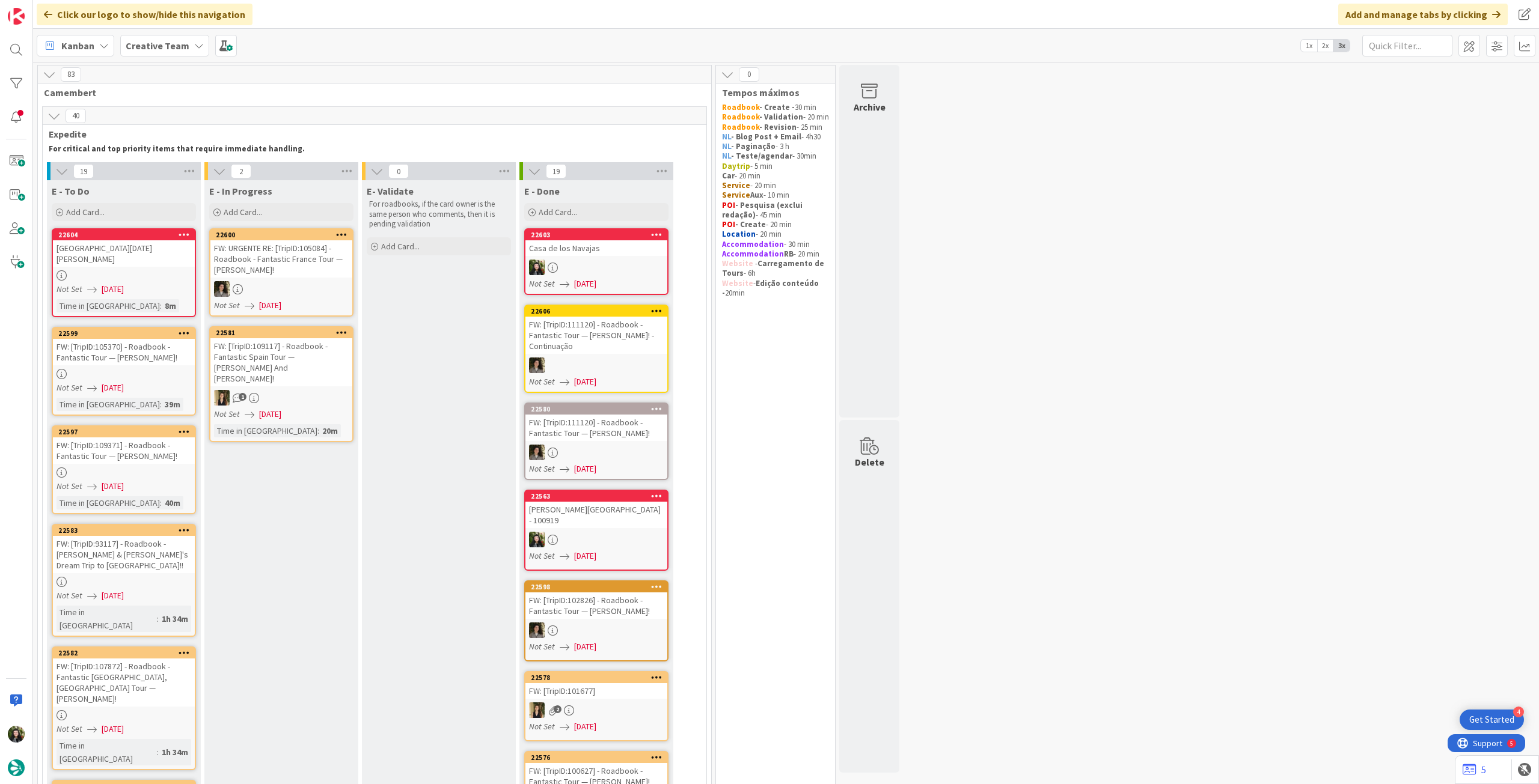
click at [594, 260] on div at bounding box center [596, 267] width 142 height 15
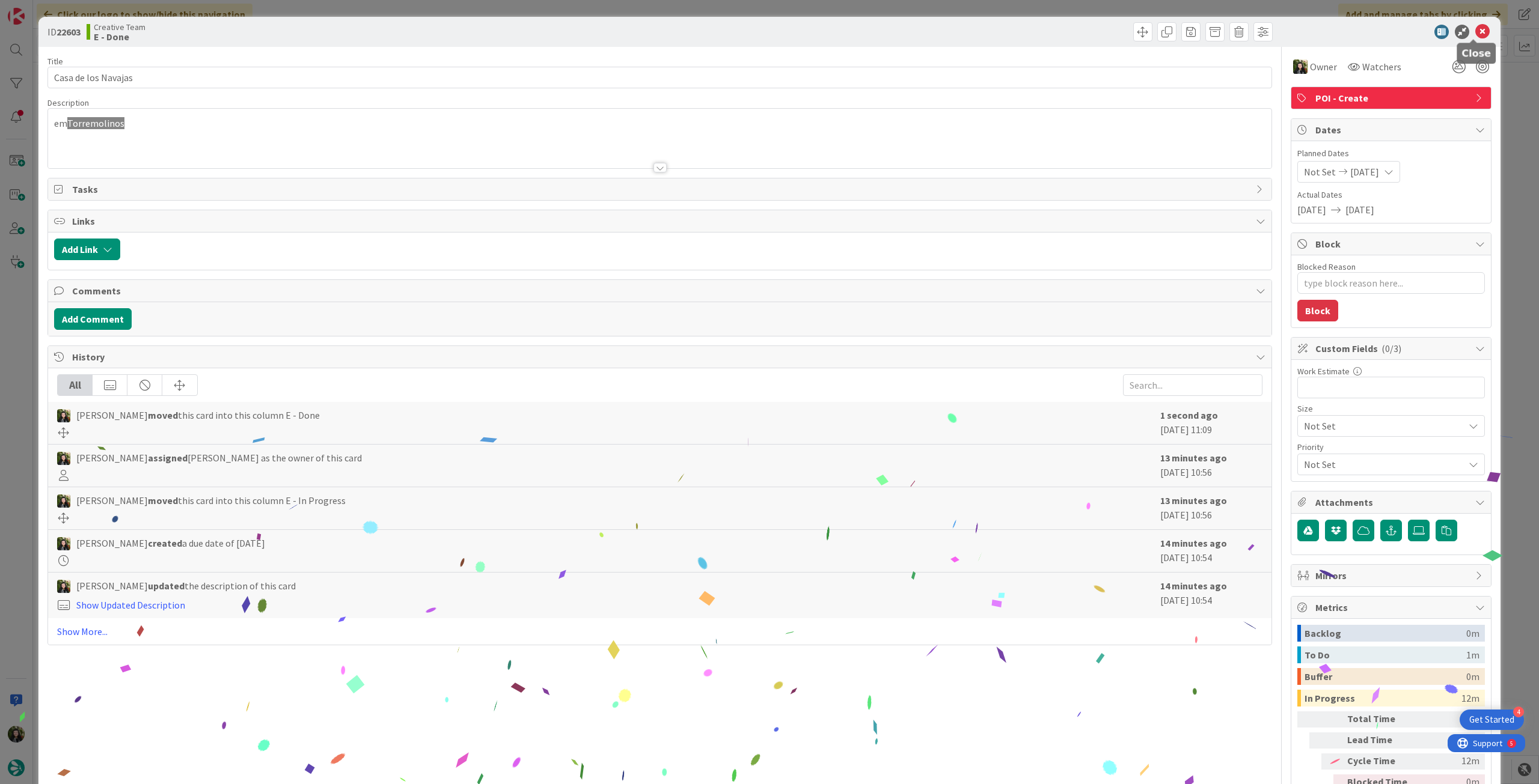
click at [1475, 32] on icon at bounding box center [1482, 31] width 15 height 15
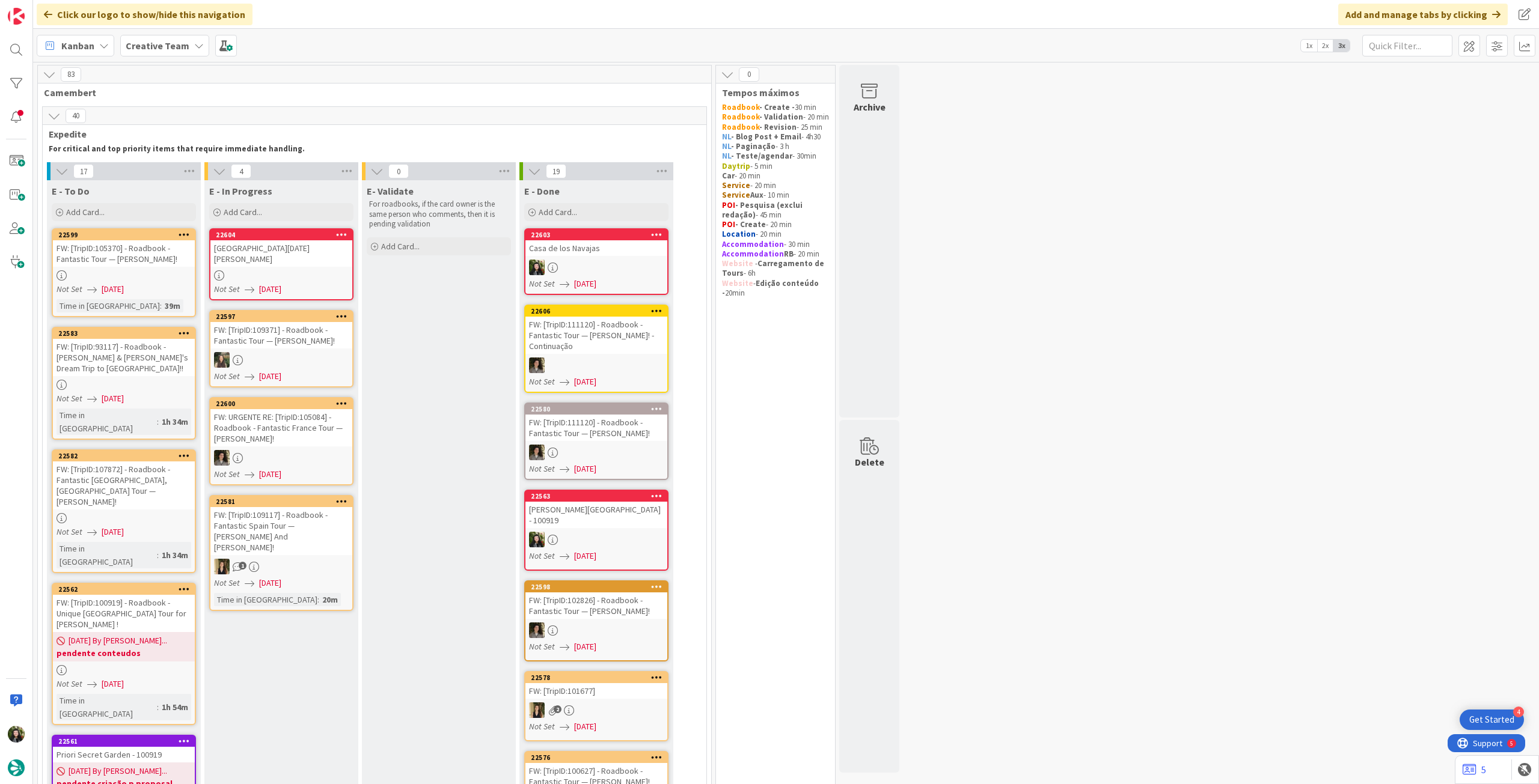
click at [287, 270] on div at bounding box center [281, 275] width 142 height 10
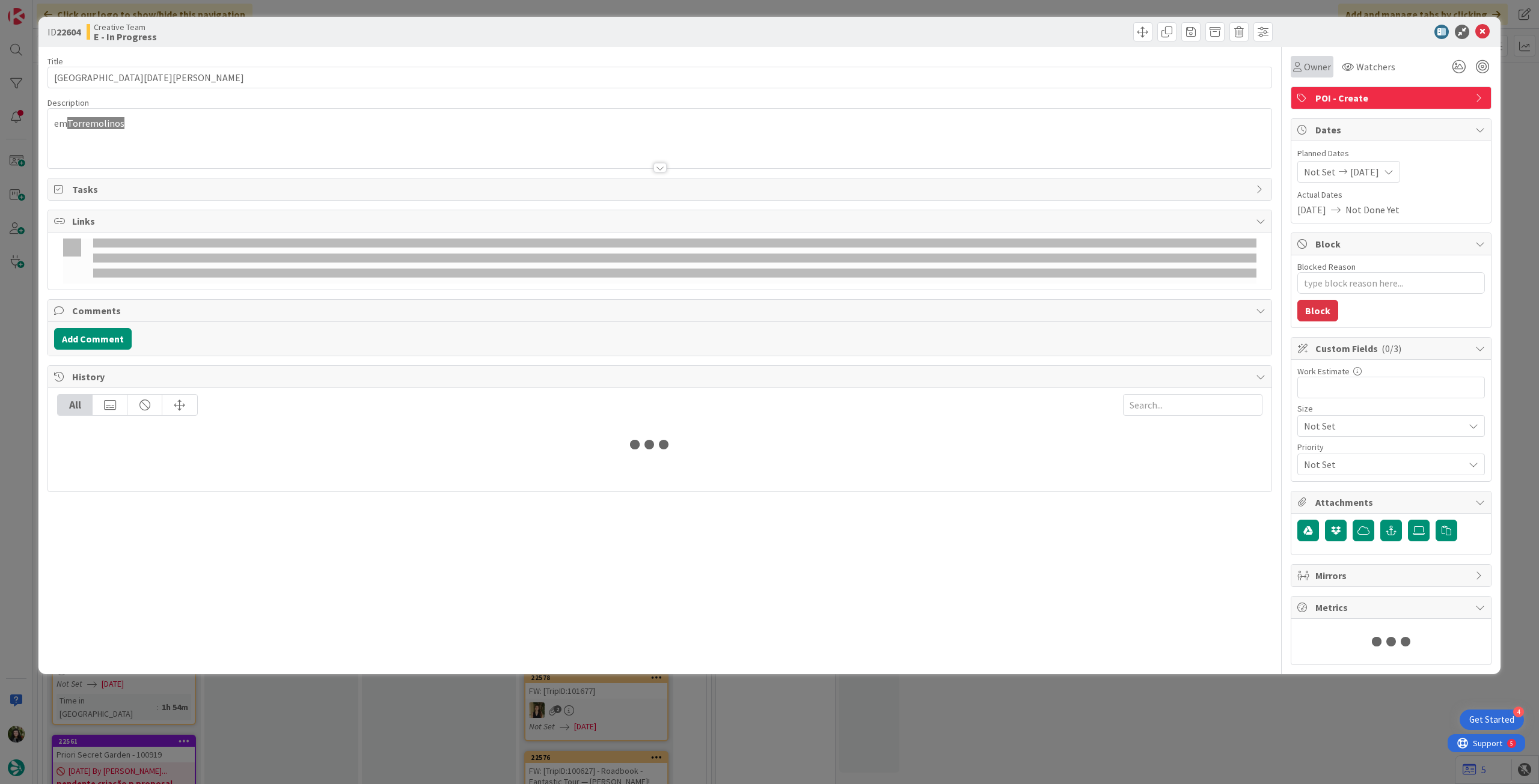
click at [1304, 72] on span "Owner" at bounding box center [1317, 67] width 27 height 15
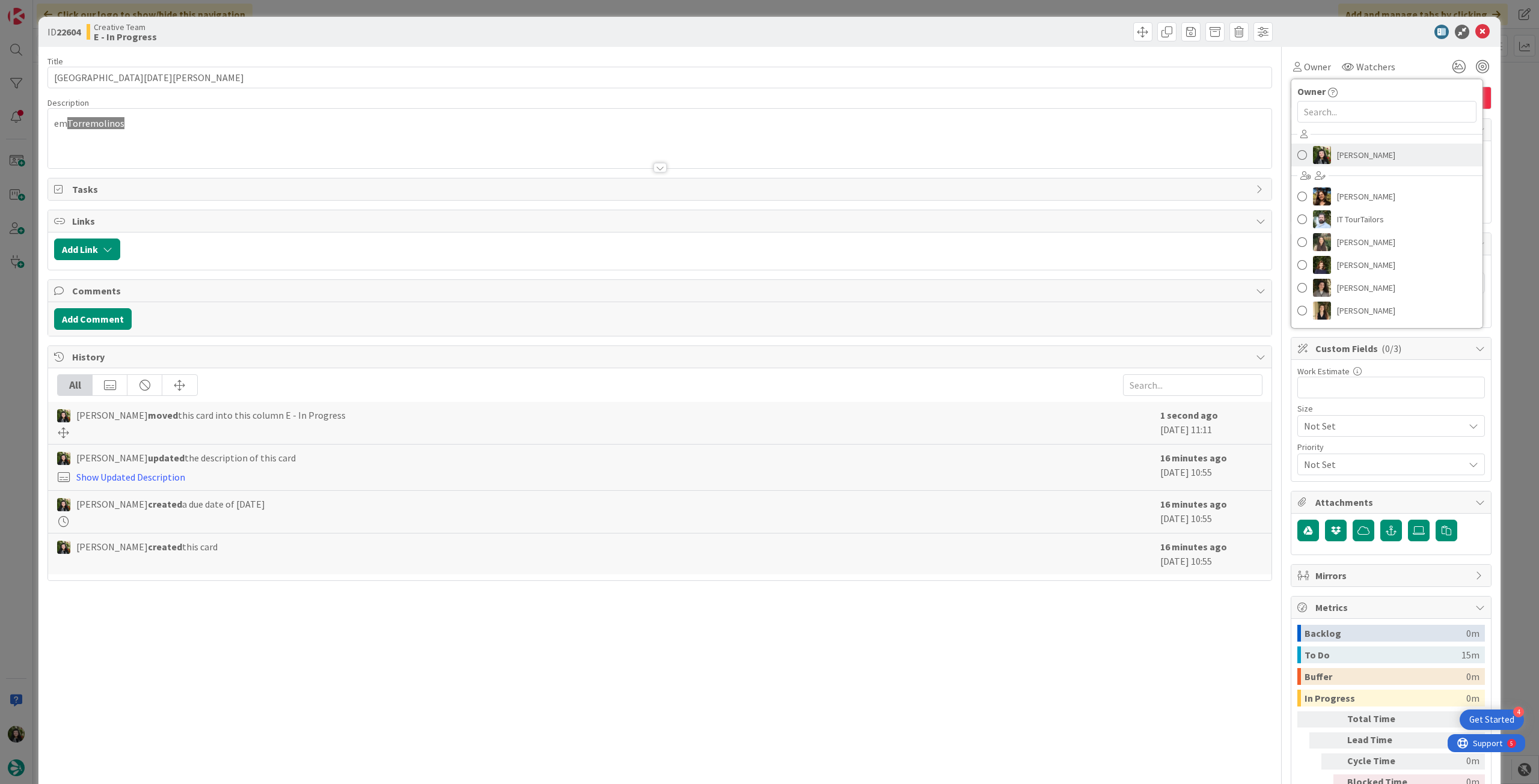
click at [1321, 145] on link "[PERSON_NAME]" at bounding box center [1387, 155] width 192 height 23
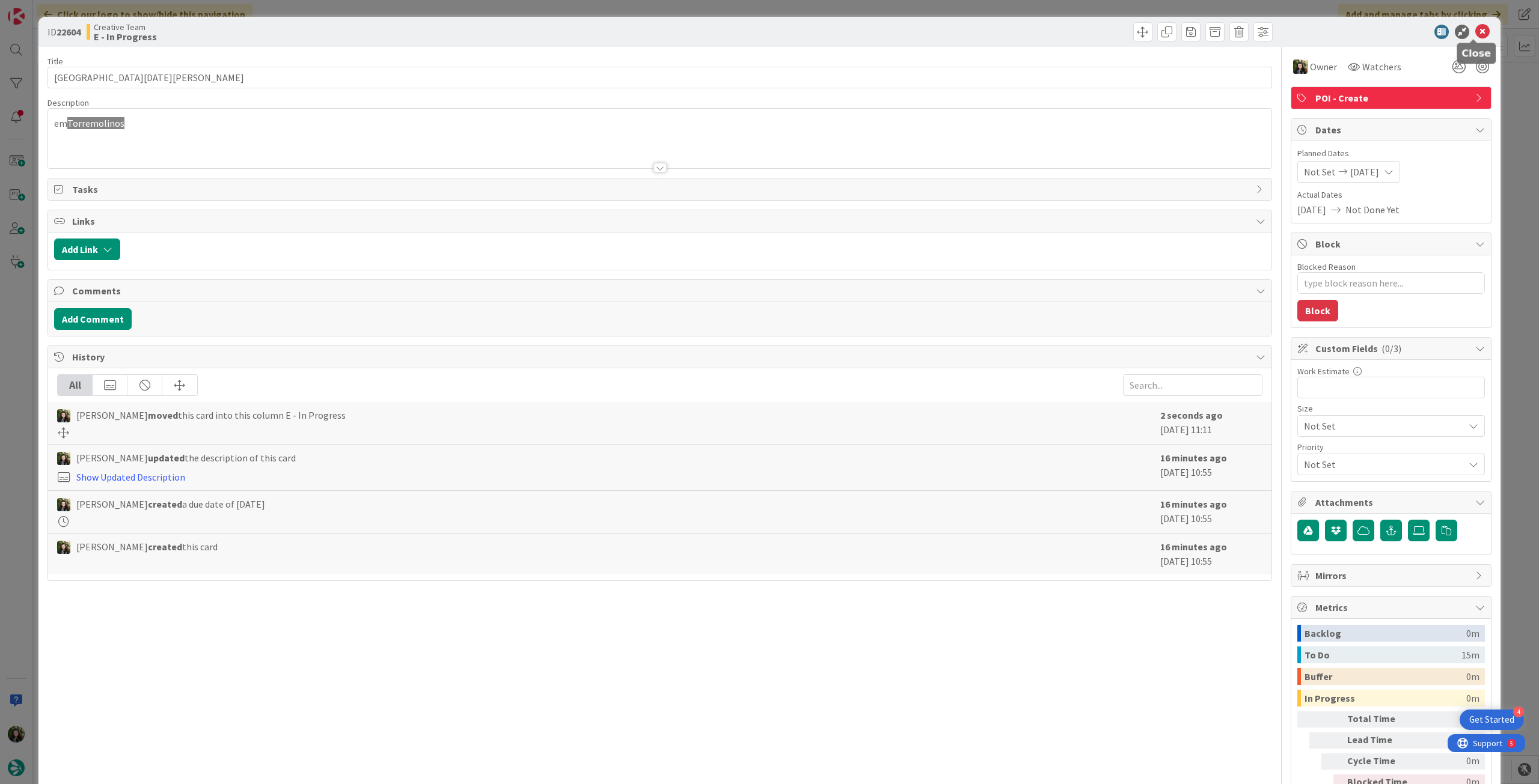
click at [1477, 29] on icon at bounding box center [1482, 31] width 15 height 15
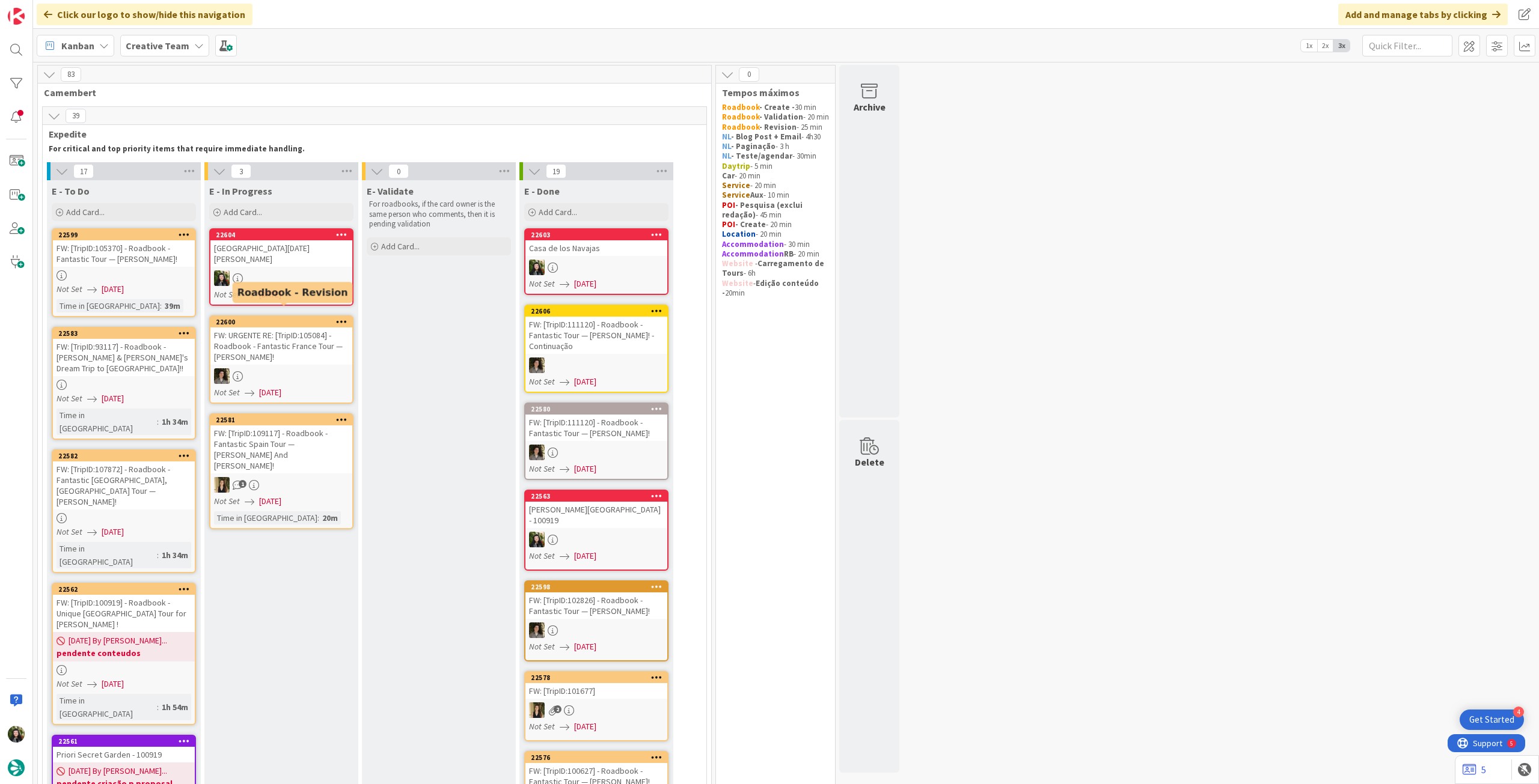
click at [297, 270] on div at bounding box center [281, 278] width 142 height 15
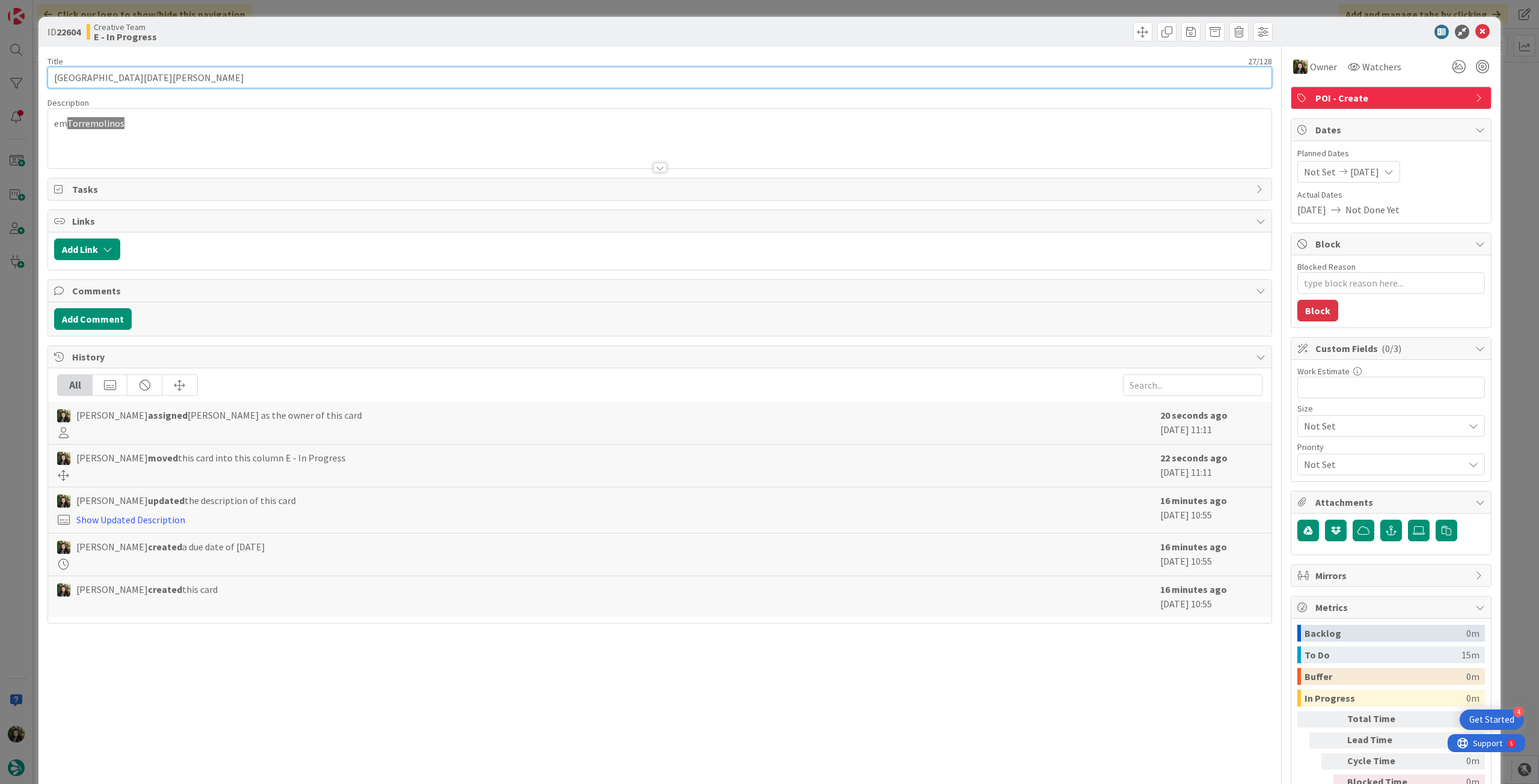
drag, startPoint x: 207, startPoint y: 77, endPoint x: 29, endPoint y: 66, distance: 178.3
click at [18, 74] on div "ID 22604 Creative Team E - In Progress Title 27 / 128 [GEOGRAPHIC_DATA][DATE][P…" at bounding box center [769, 392] width 1539 height 784
click at [1475, 29] on icon at bounding box center [1482, 31] width 15 height 15
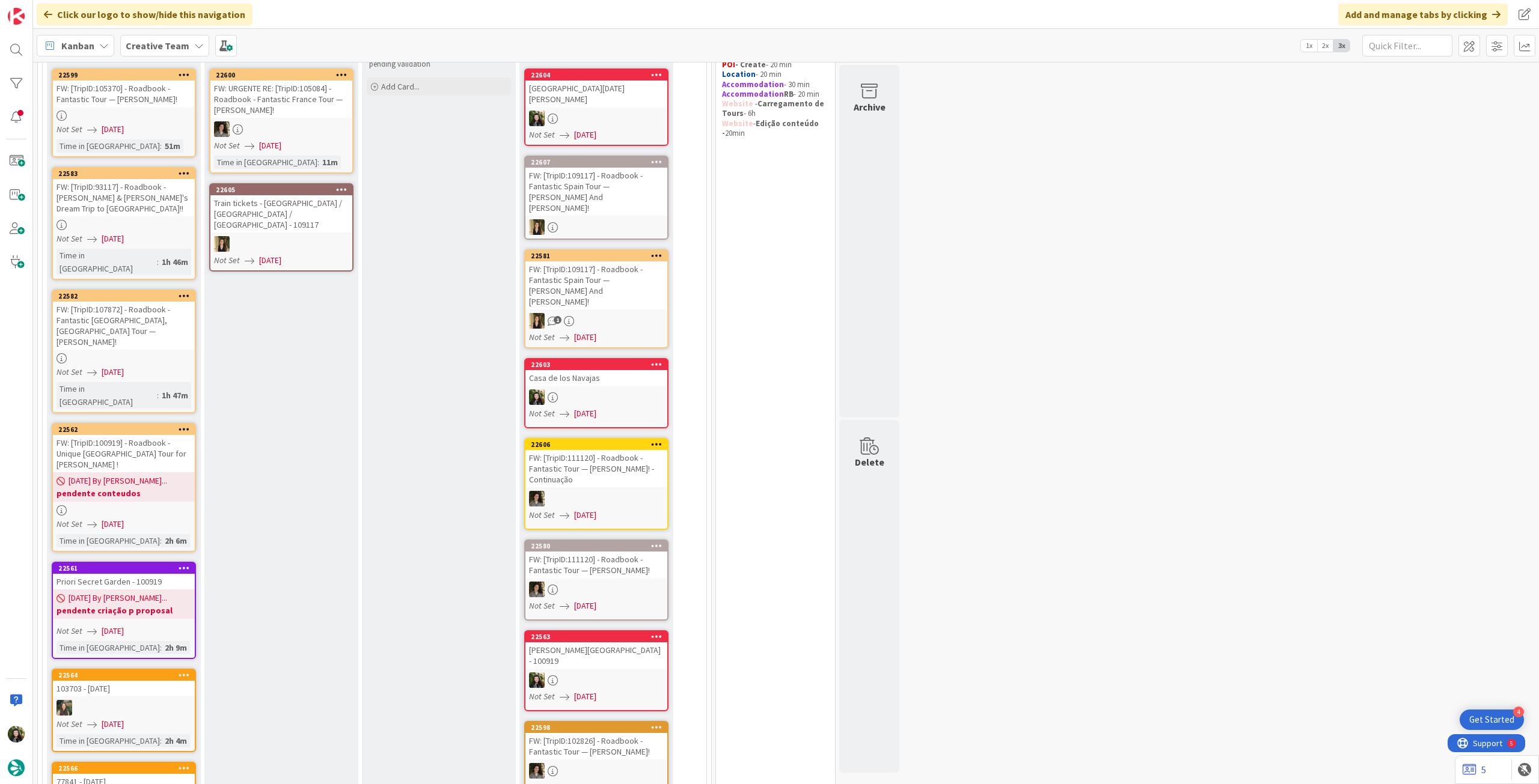
scroll to position [320, 0]
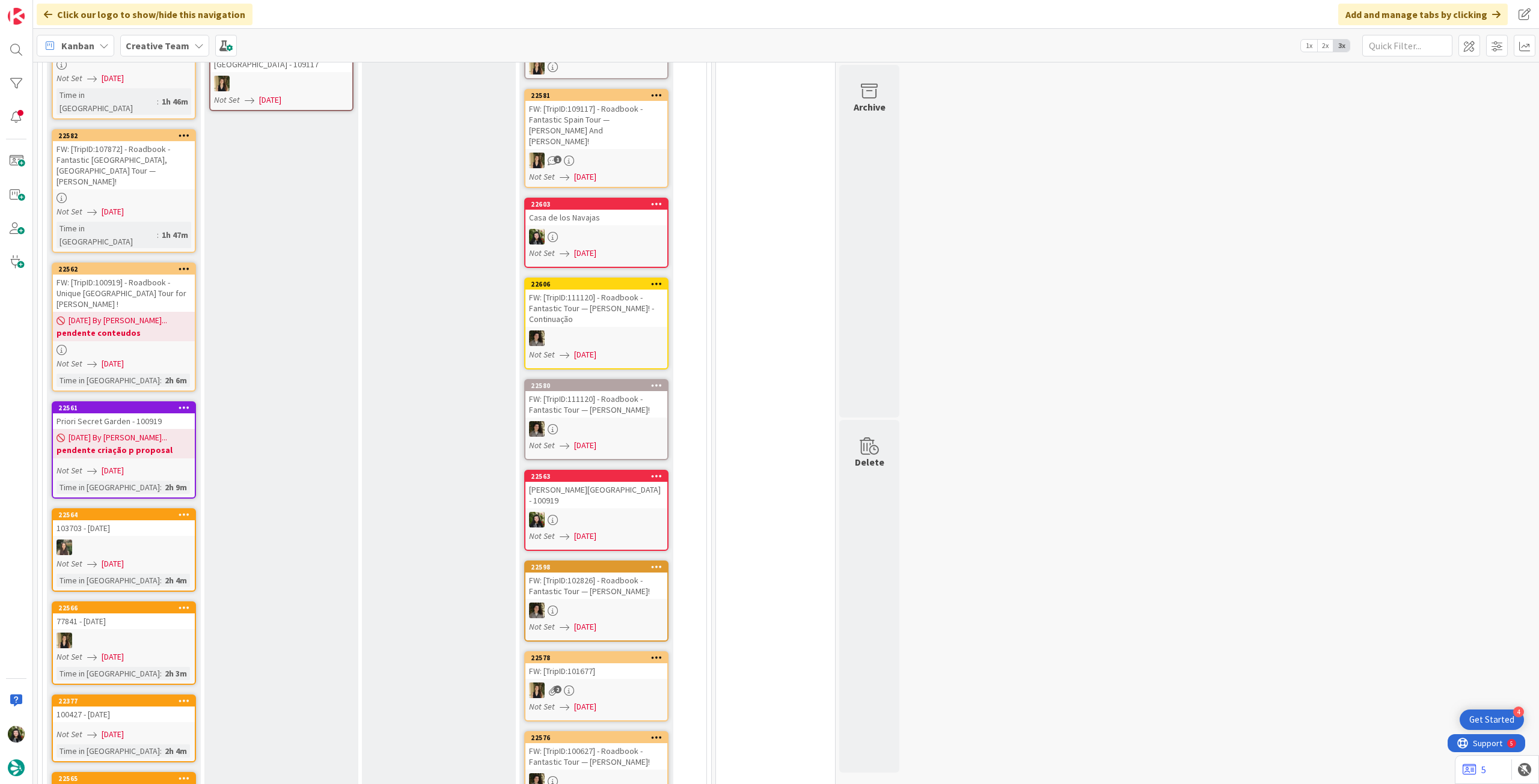
click at [171, 465] on div "Not Set [DATE]" at bounding box center [126, 471] width 139 height 12
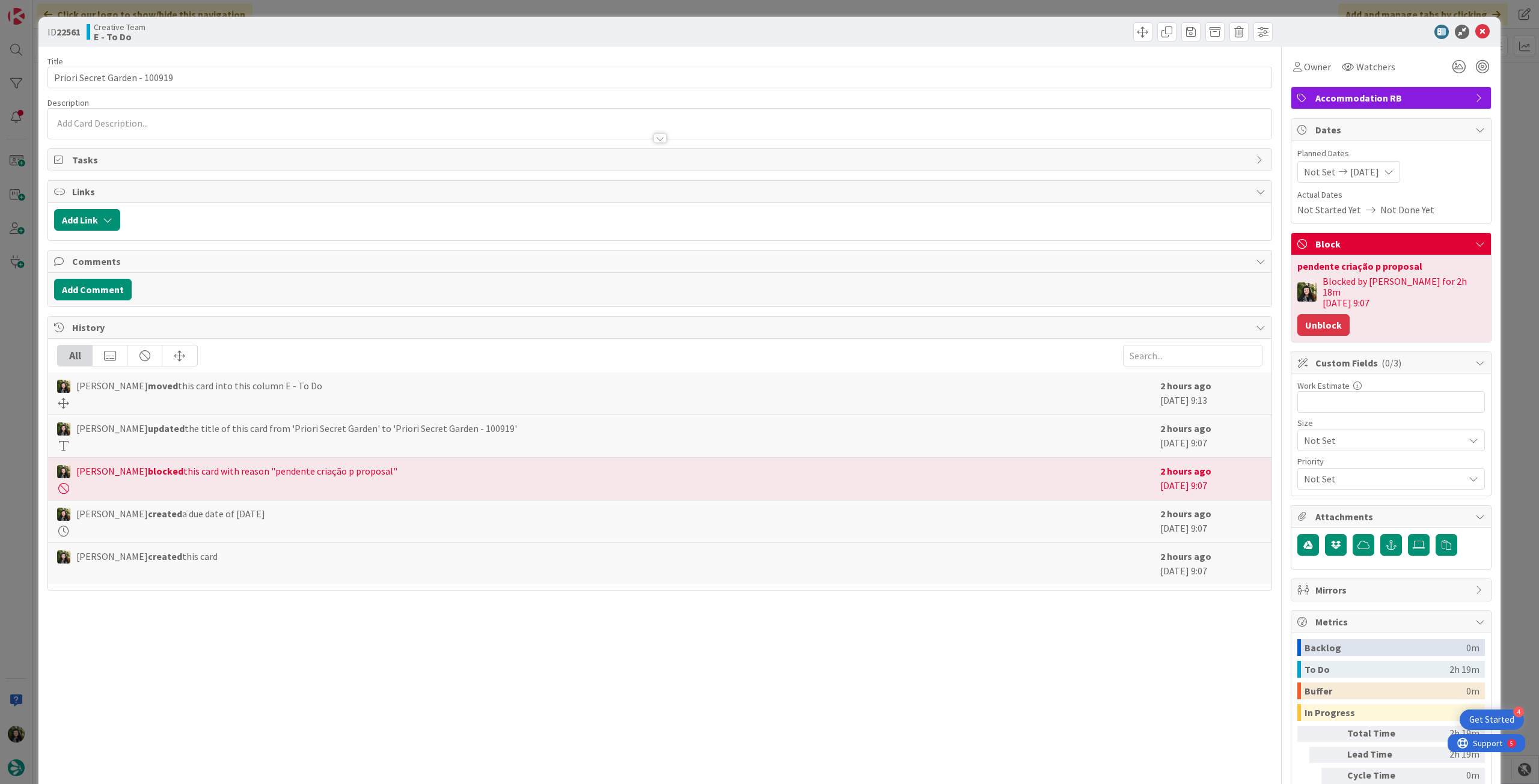
click at [1315, 314] on button "Unblock" at bounding box center [1324, 325] width 52 height 21
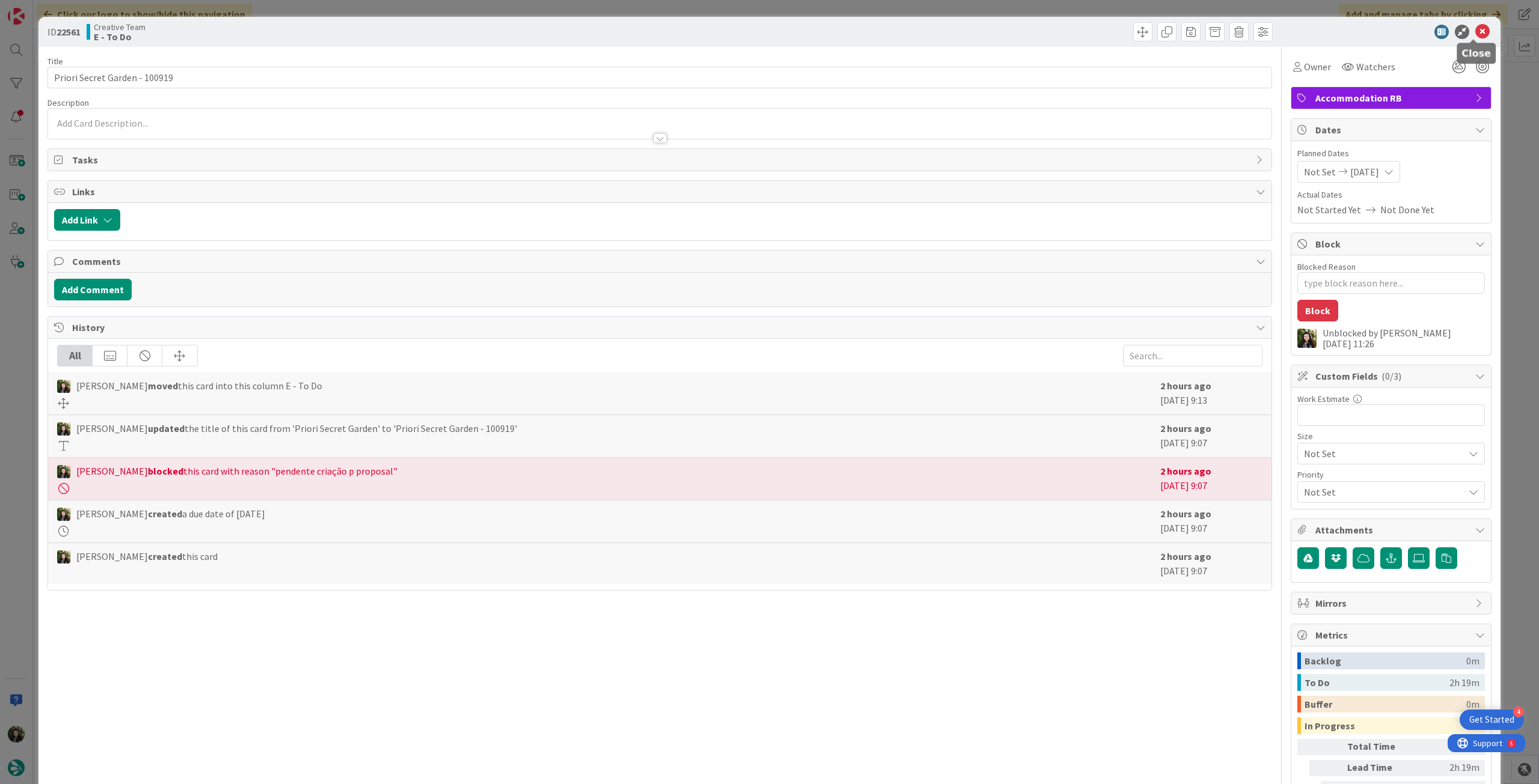
click at [1478, 28] on icon at bounding box center [1482, 31] width 15 height 15
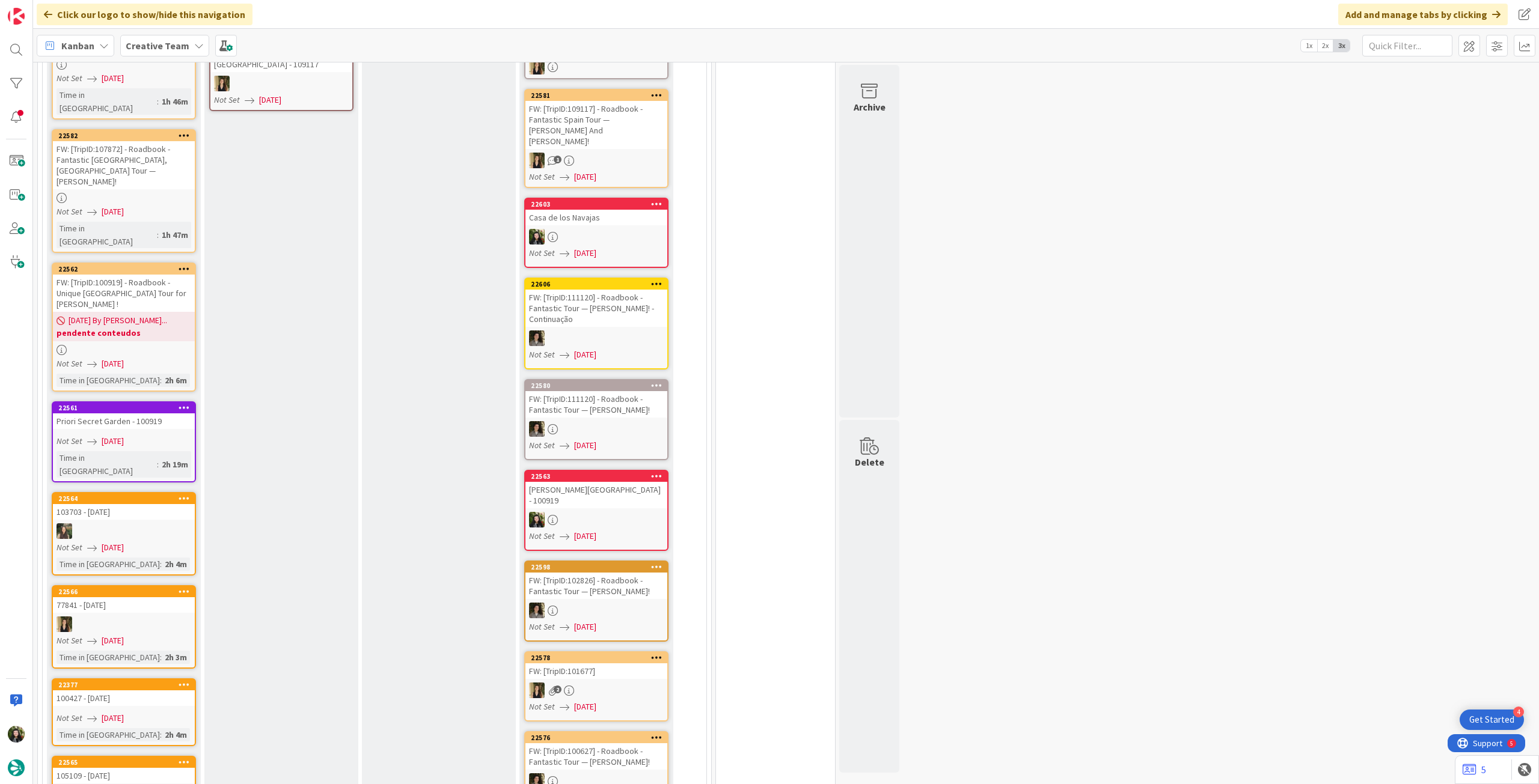
click at [147, 358] on div "Not Set [DATE]" at bounding box center [126, 364] width 139 height 12
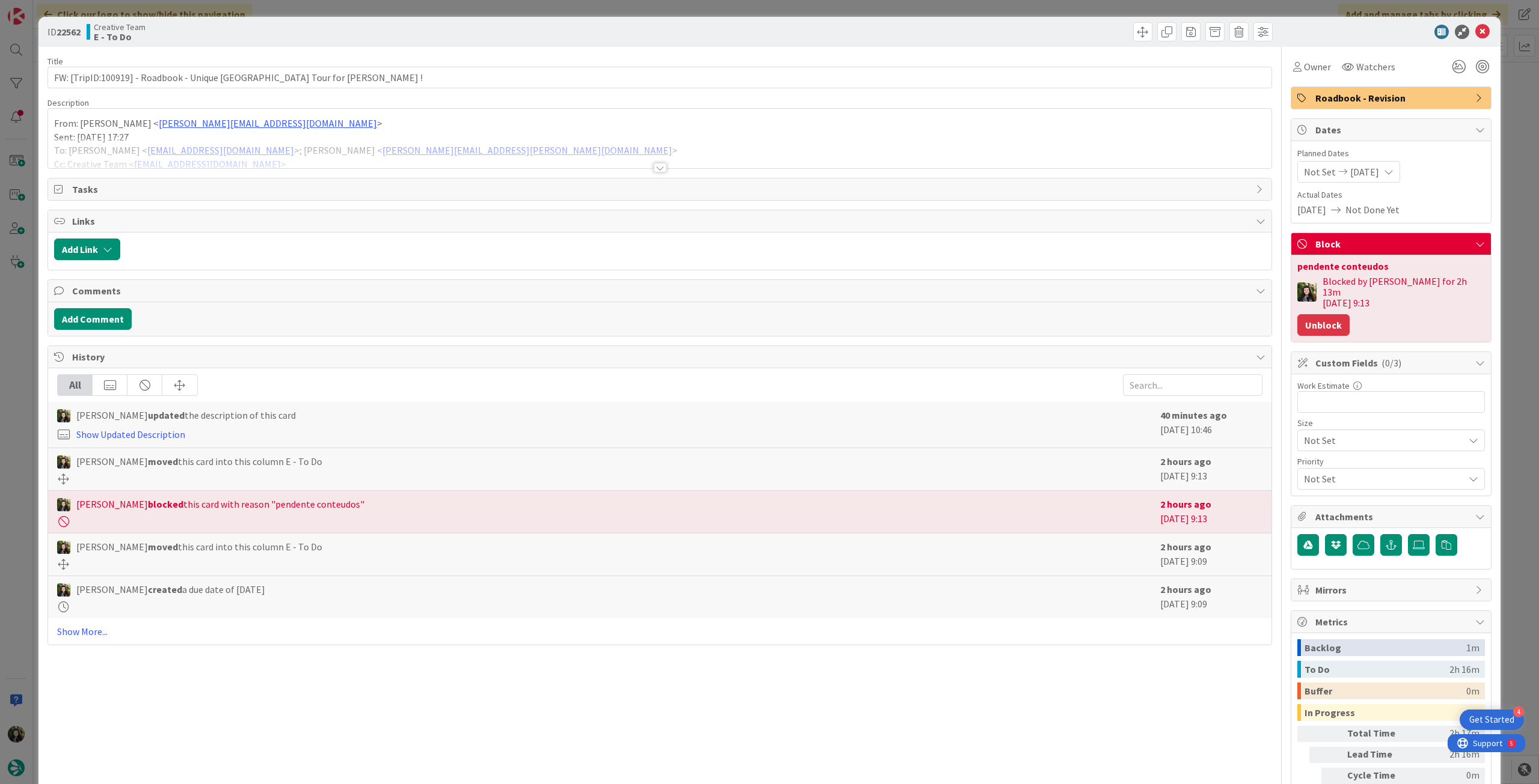
click at [1329, 314] on button "Unblock" at bounding box center [1324, 325] width 52 height 21
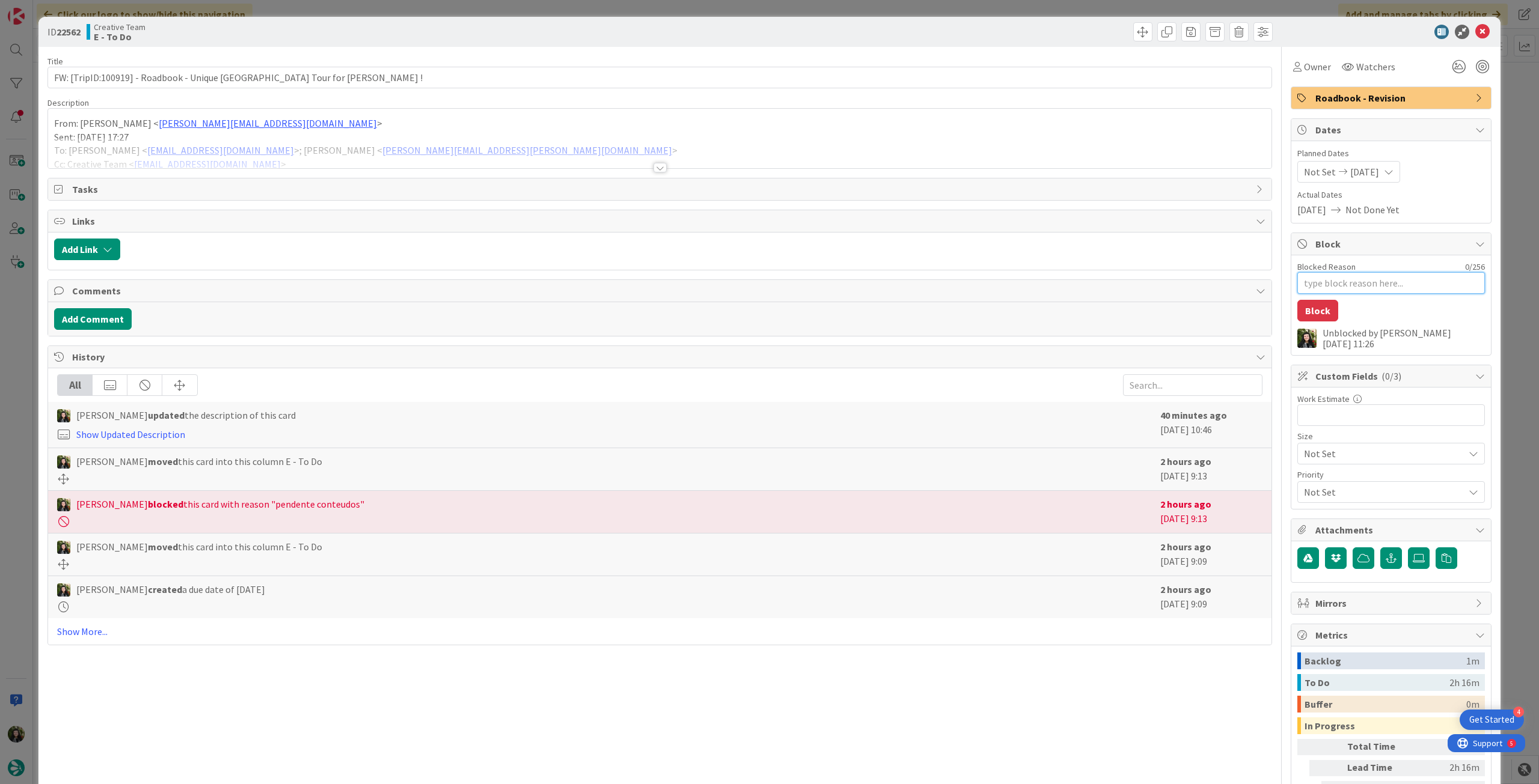
click at [1344, 281] on textarea "Blocked Reason" at bounding box center [1391, 283] width 188 height 21
type textarea "x"
type textarea "p"
type textarea "x"
type textarea "pe"
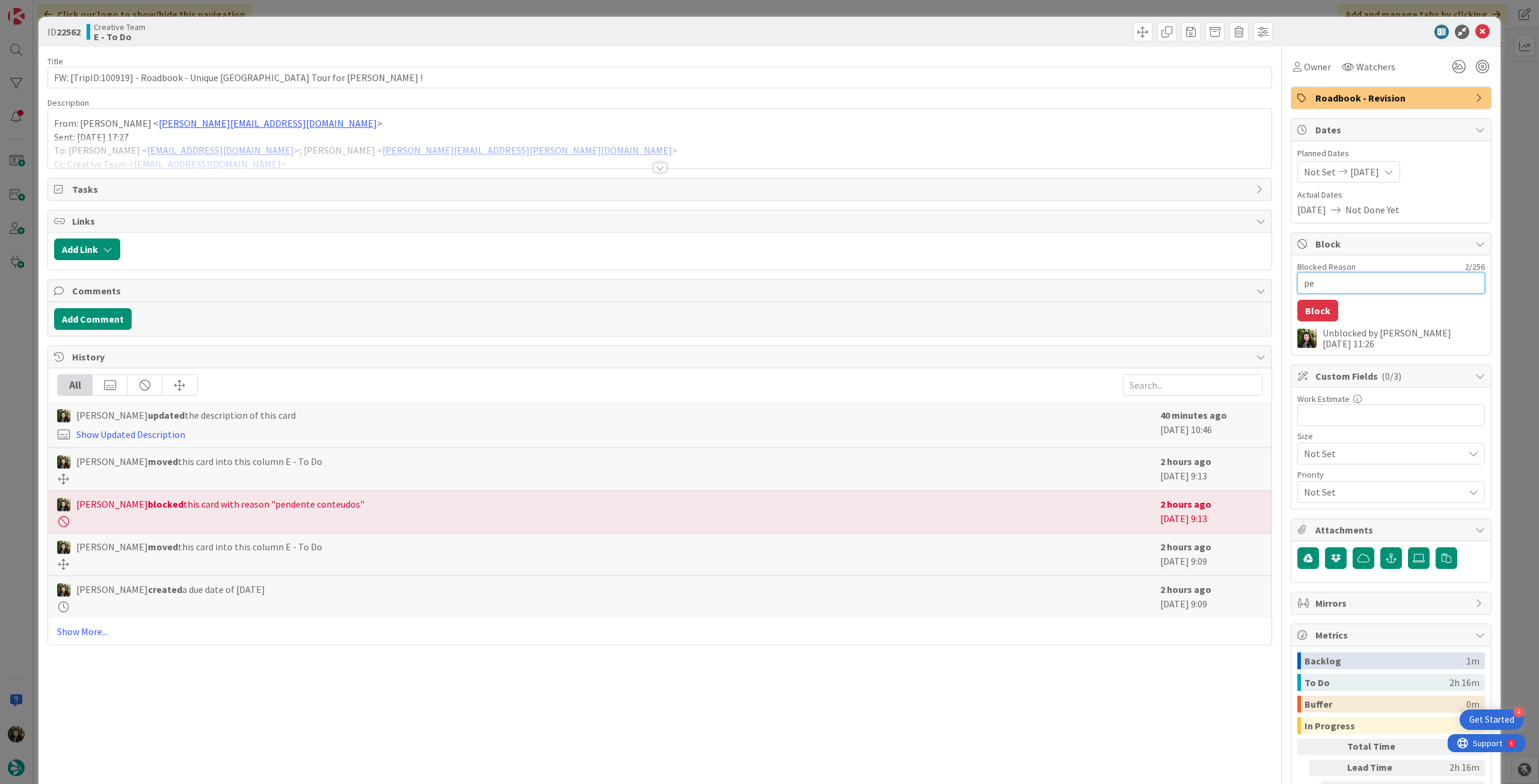
type textarea "x"
type textarea "pen"
type textarea "x"
type textarea "pend"
type textarea "x"
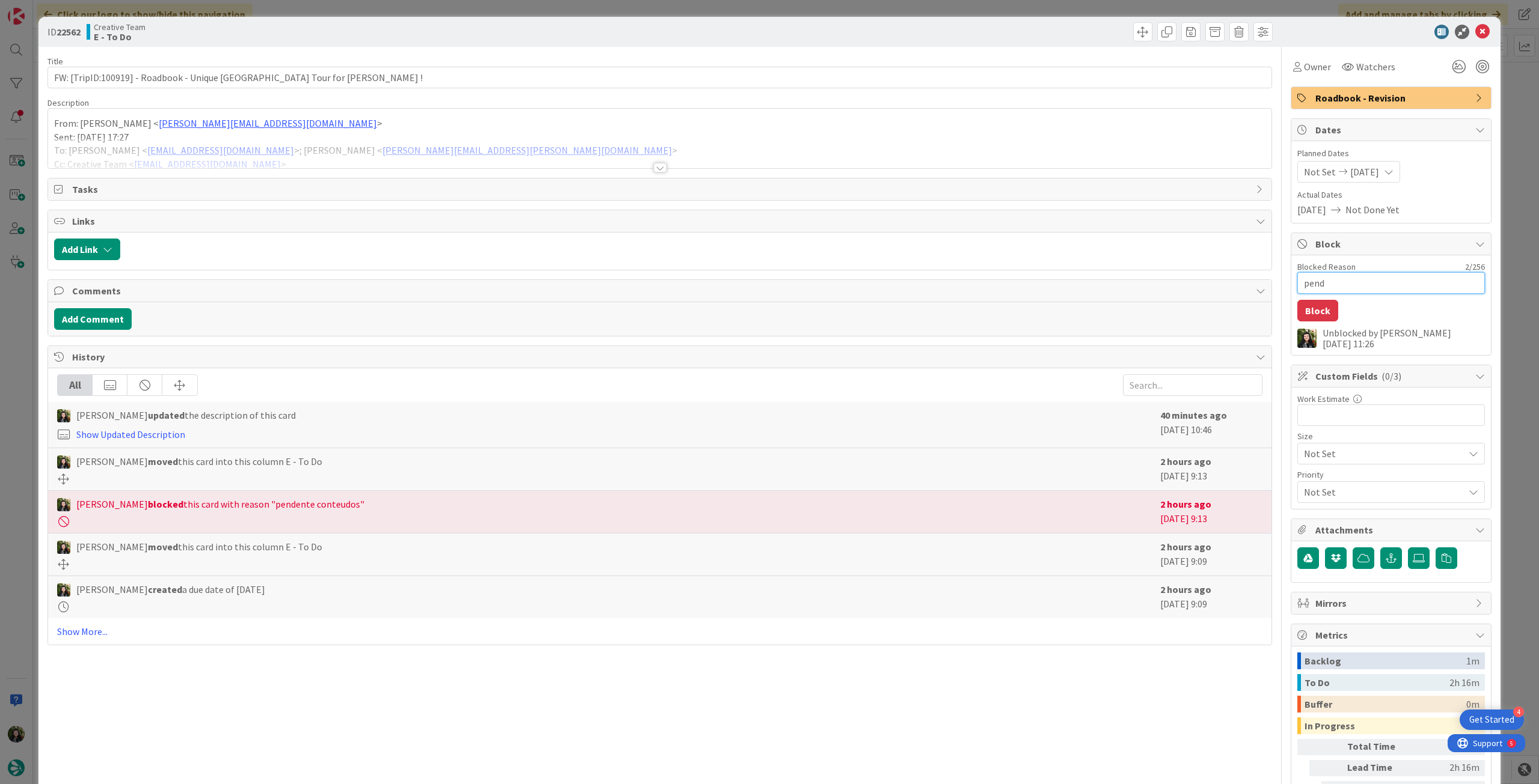
type textarea "pende"
type textarea "x"
type textarea "penden"
type textarea "x"
type textarea "pendent"
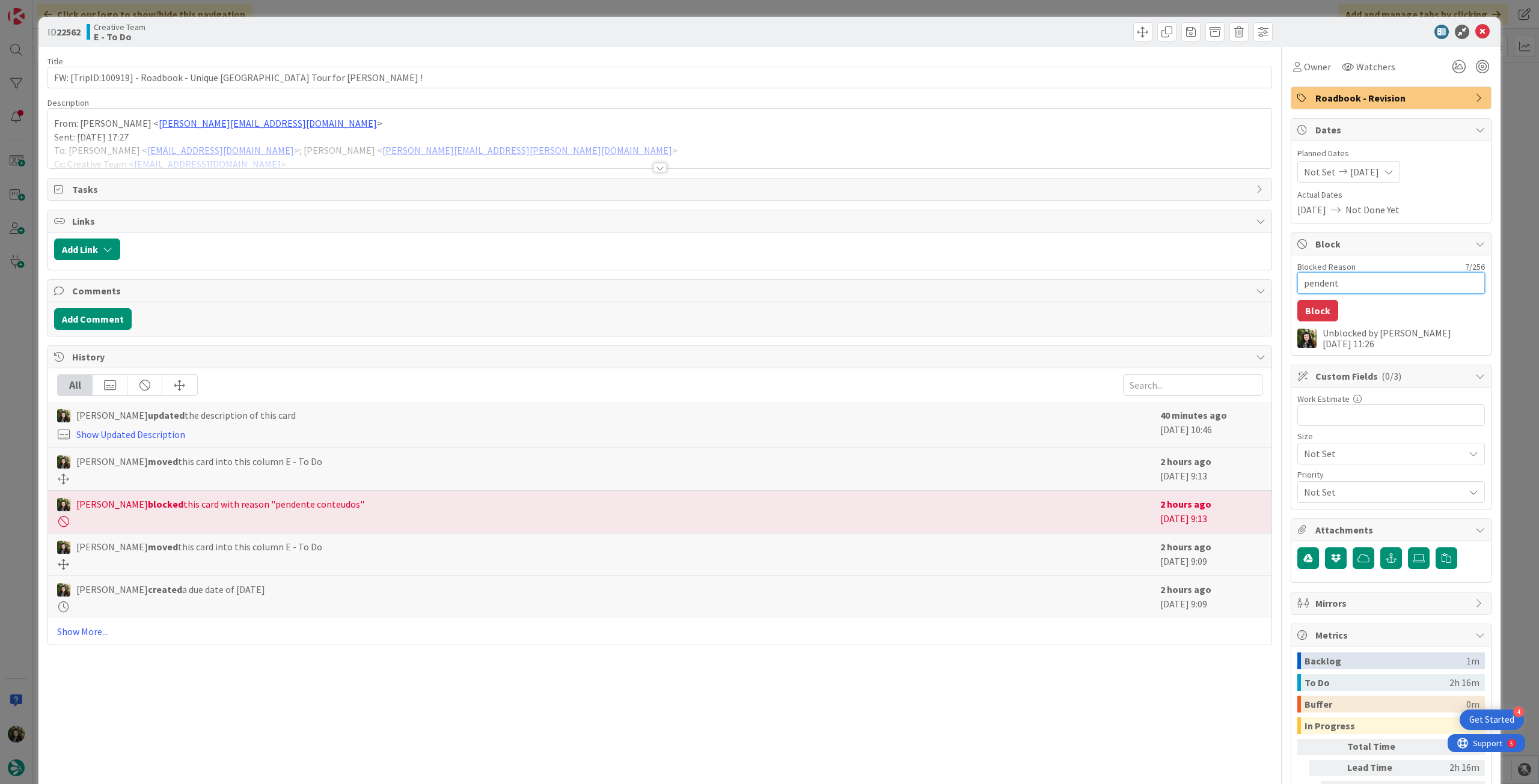
type textarea "x"
type textarea "pendente"
type textarea "x"
type textarea "pendente"
type textarea "x"
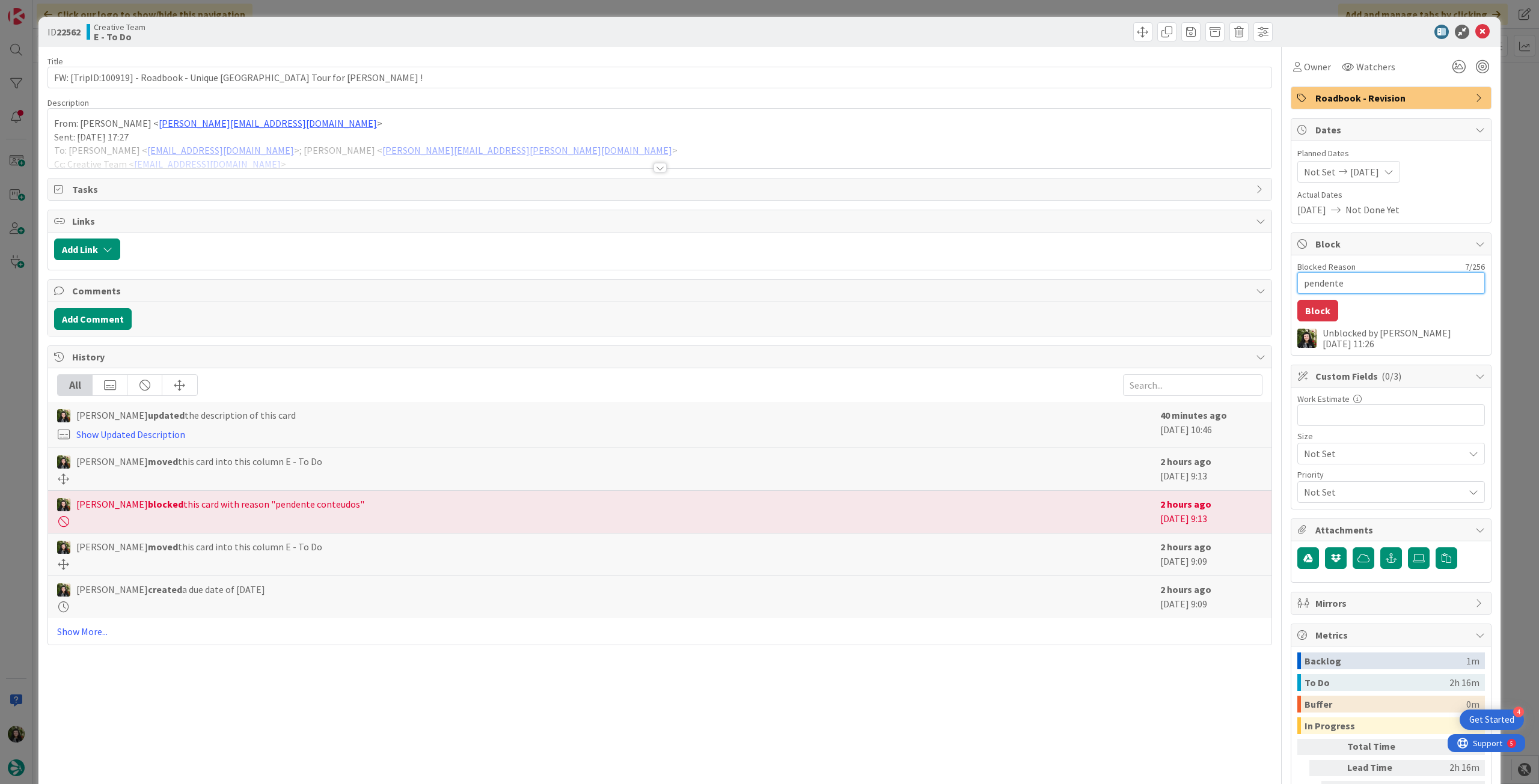
type textarea "pendente h"
type textarea "x"
type textarea "pendente ho"
type textarea "x"
type textarea "pendente hot"
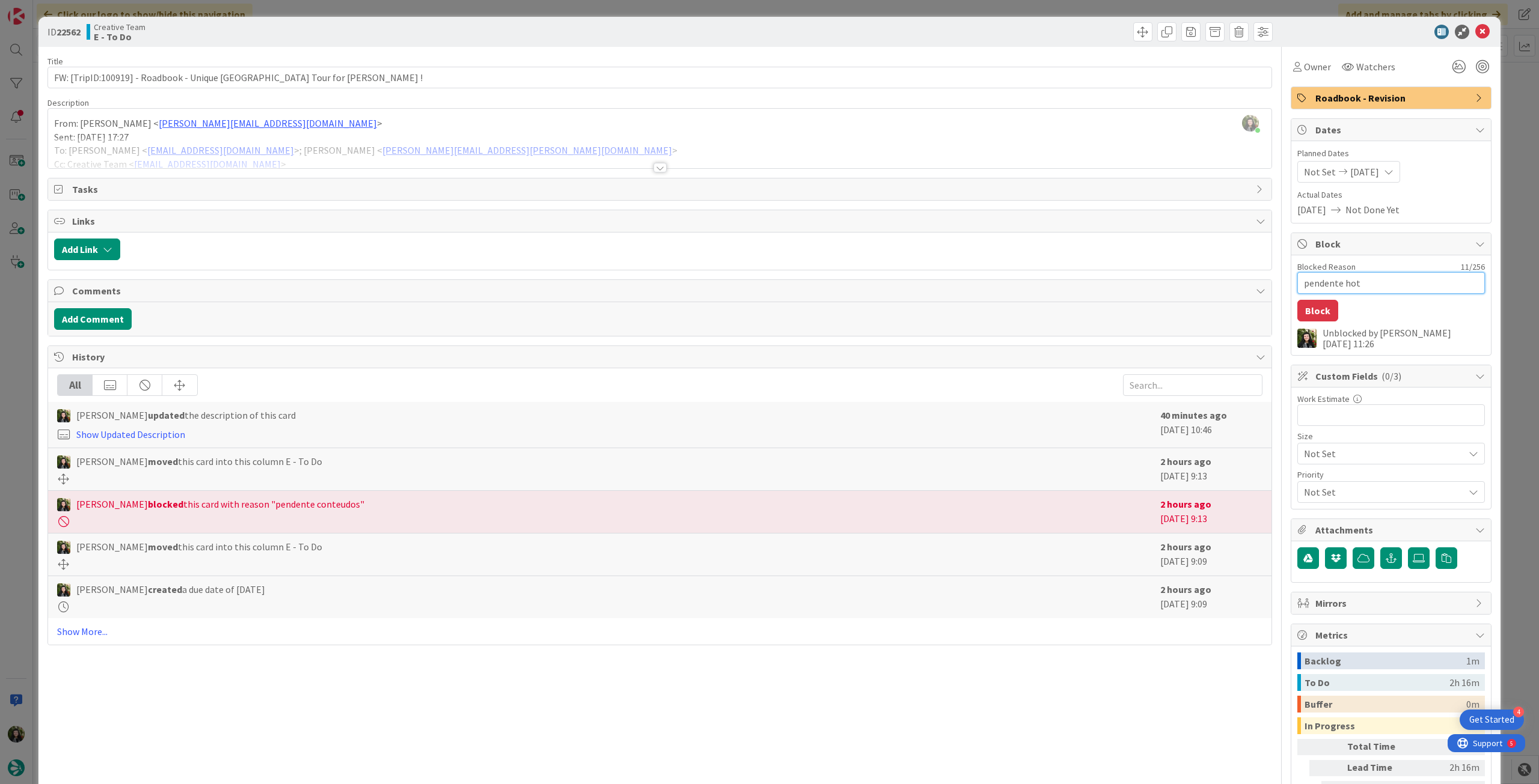
type textarea "x"
type textarea "pendente hote"
type textarea "x"
type textarea "pendente hotel"
type textarea "x"
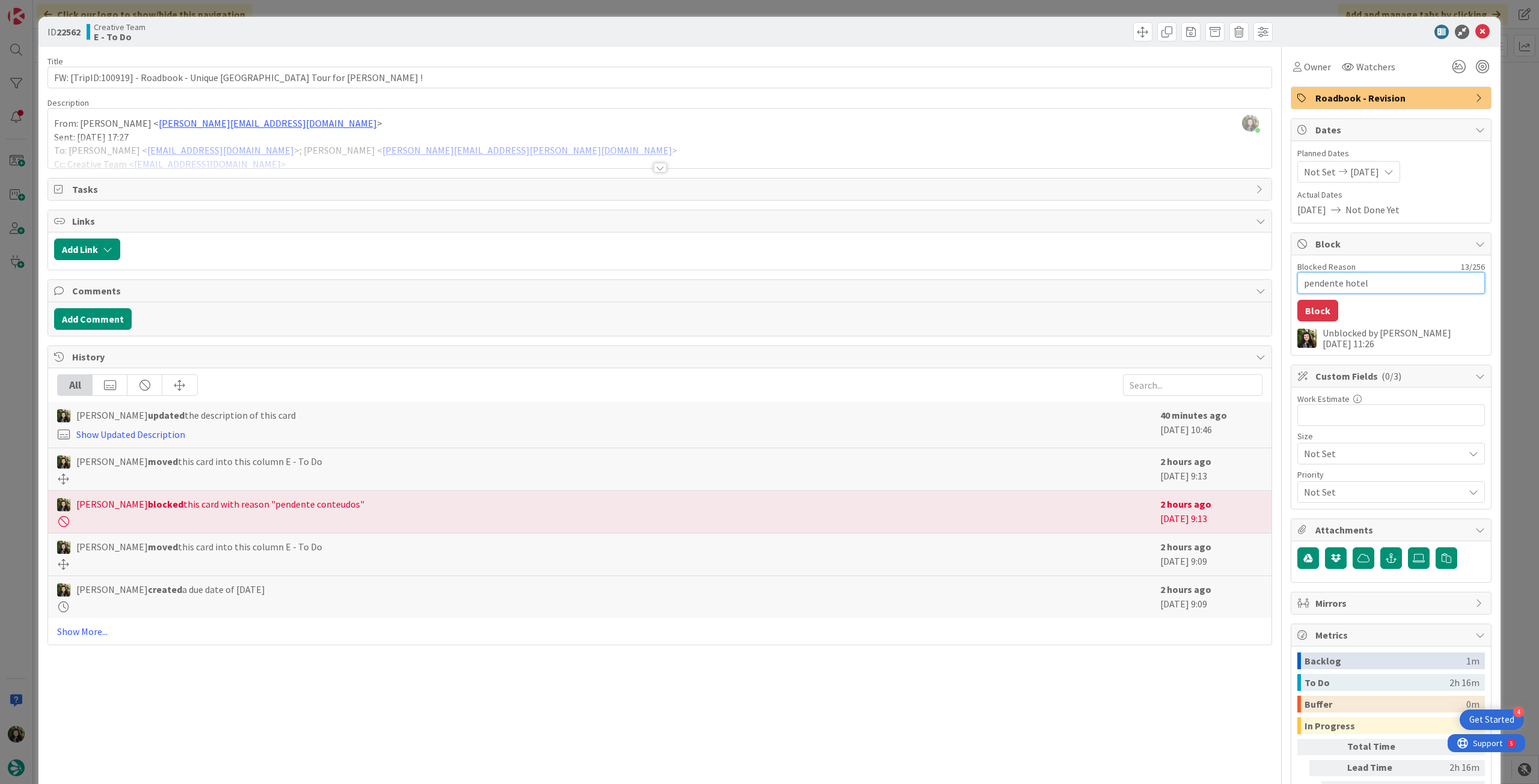
type textarea "pendente hotel"
click at [1315, 312] on button "Block" at bounding box center [1318, 311] width 41 height 21
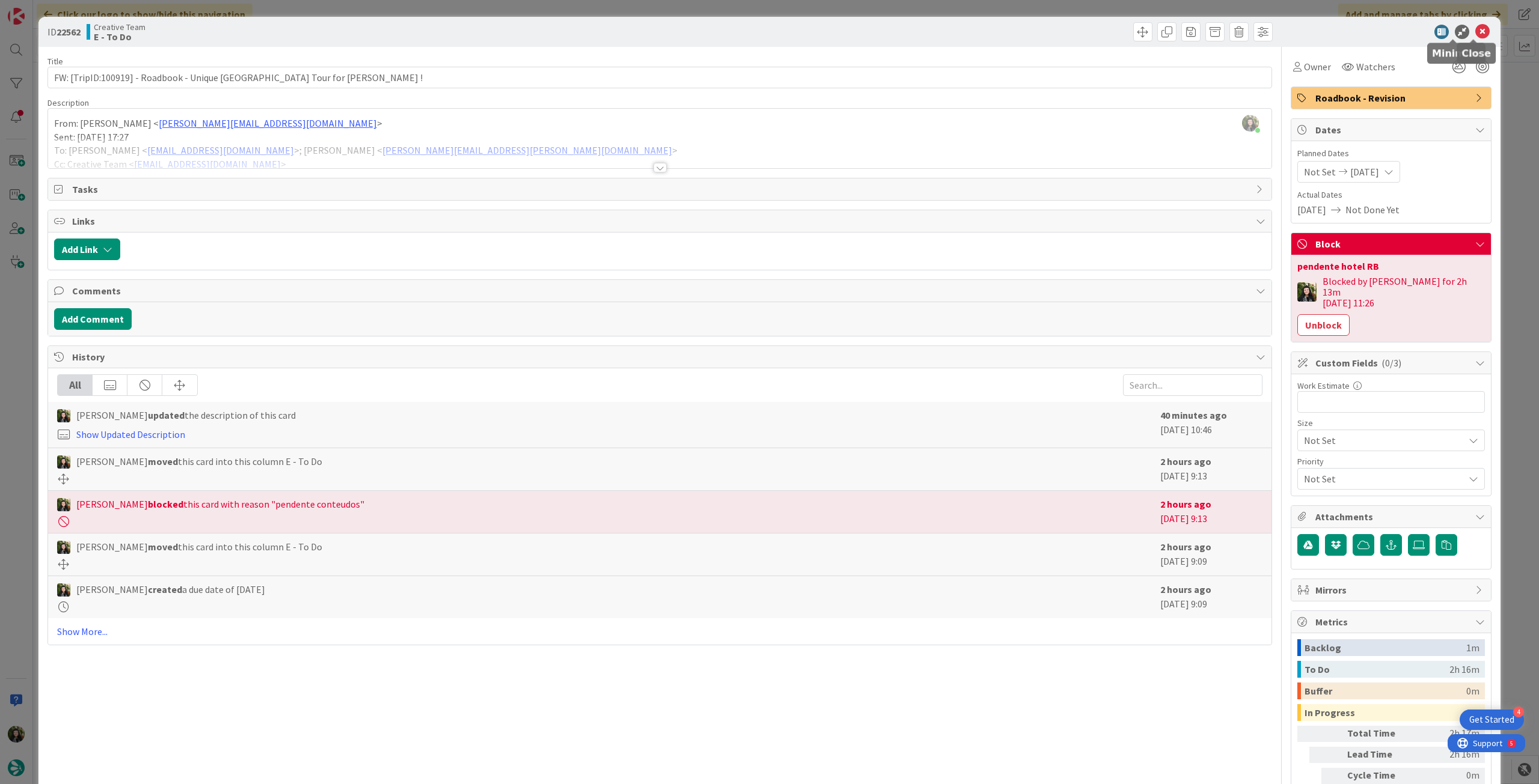
click at [1478, 25] on icon at bounding box center [1482, 31] width 15 height 15
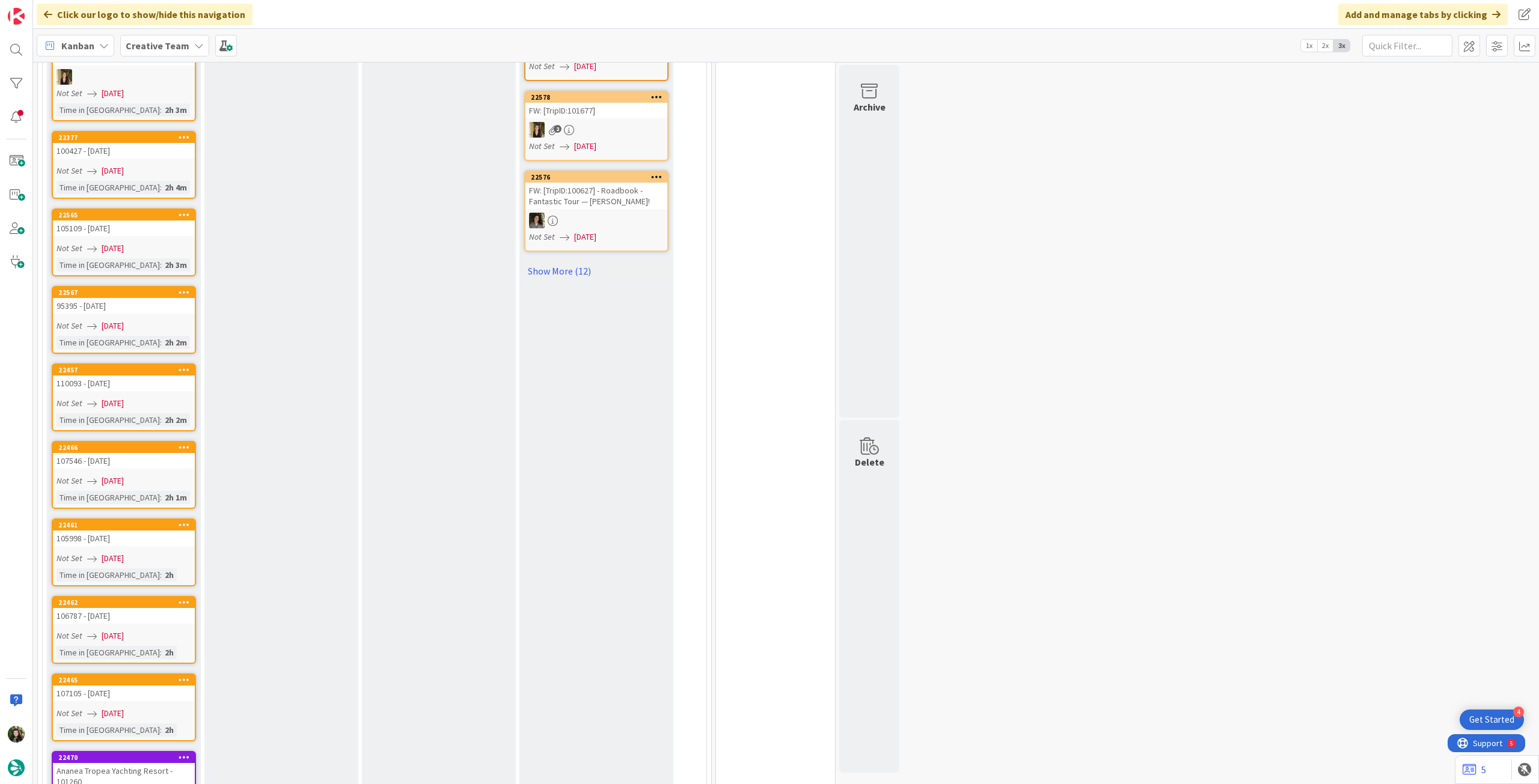
scroll to position [320, 0]
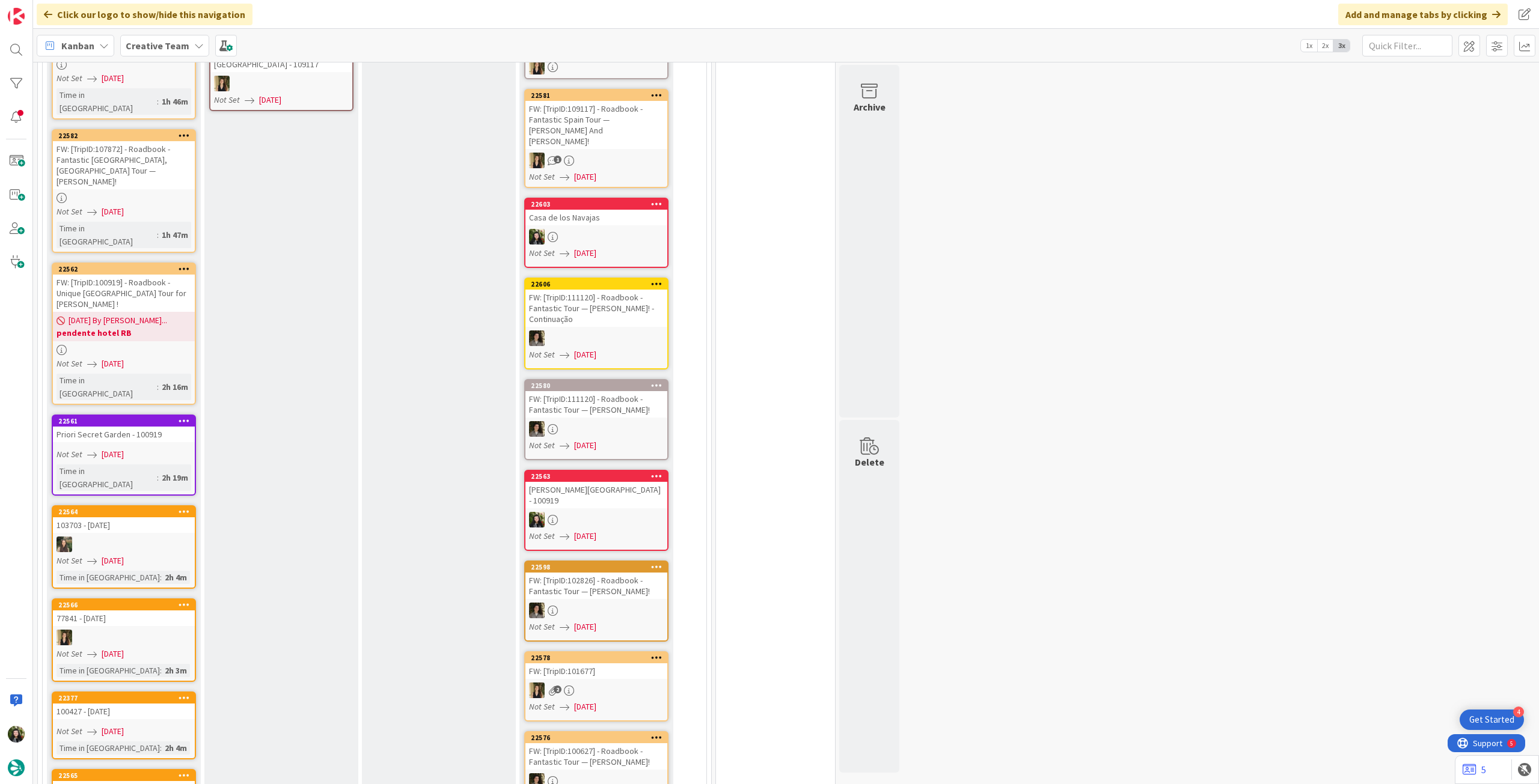
click at [133, 44] on b "Creative Team" at bounding box center [157, 46] width 64 height 12
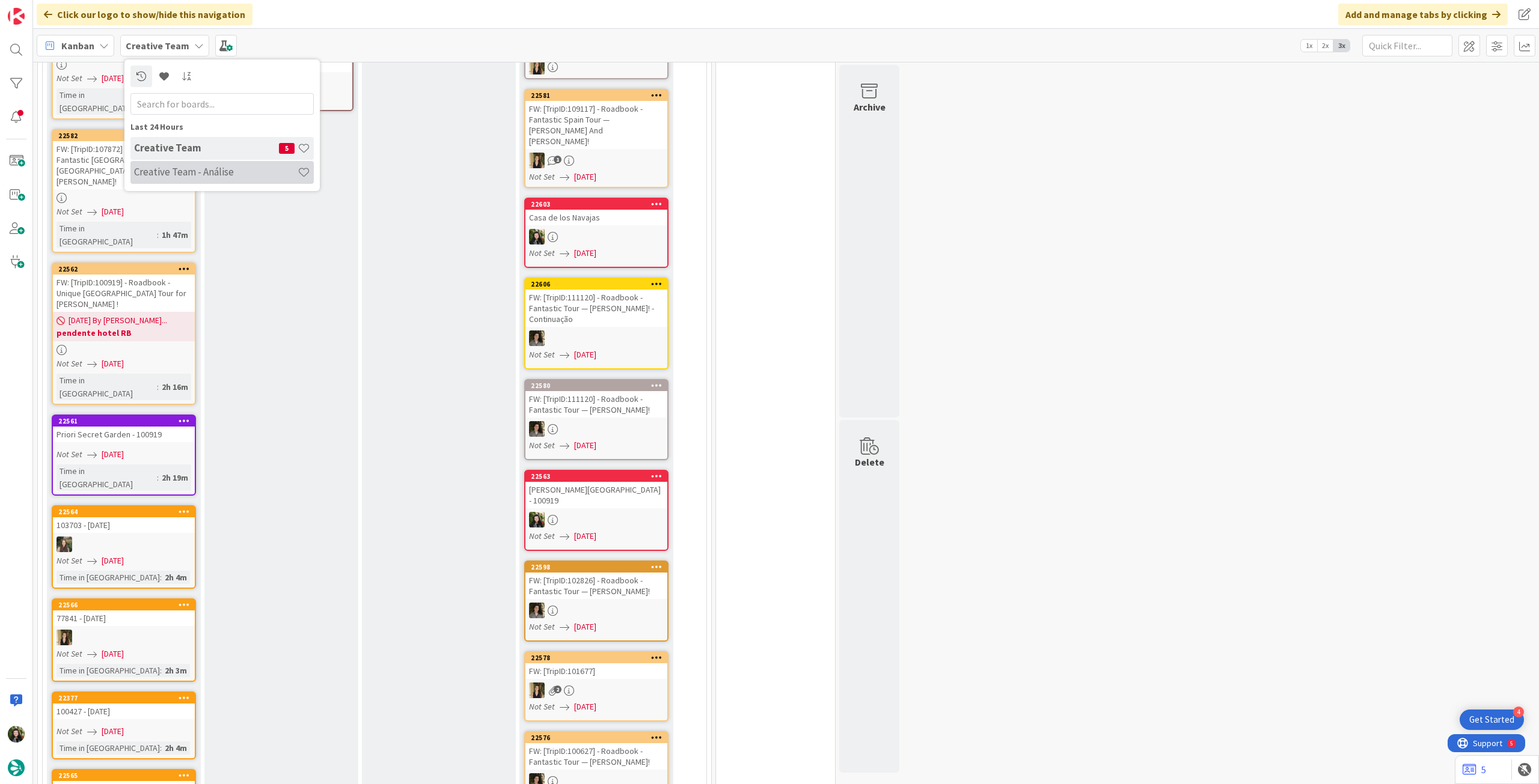
click at [200, 178] on h4 "Creative Team - Análise" at bounding box center [215, 172] width 163 height 12
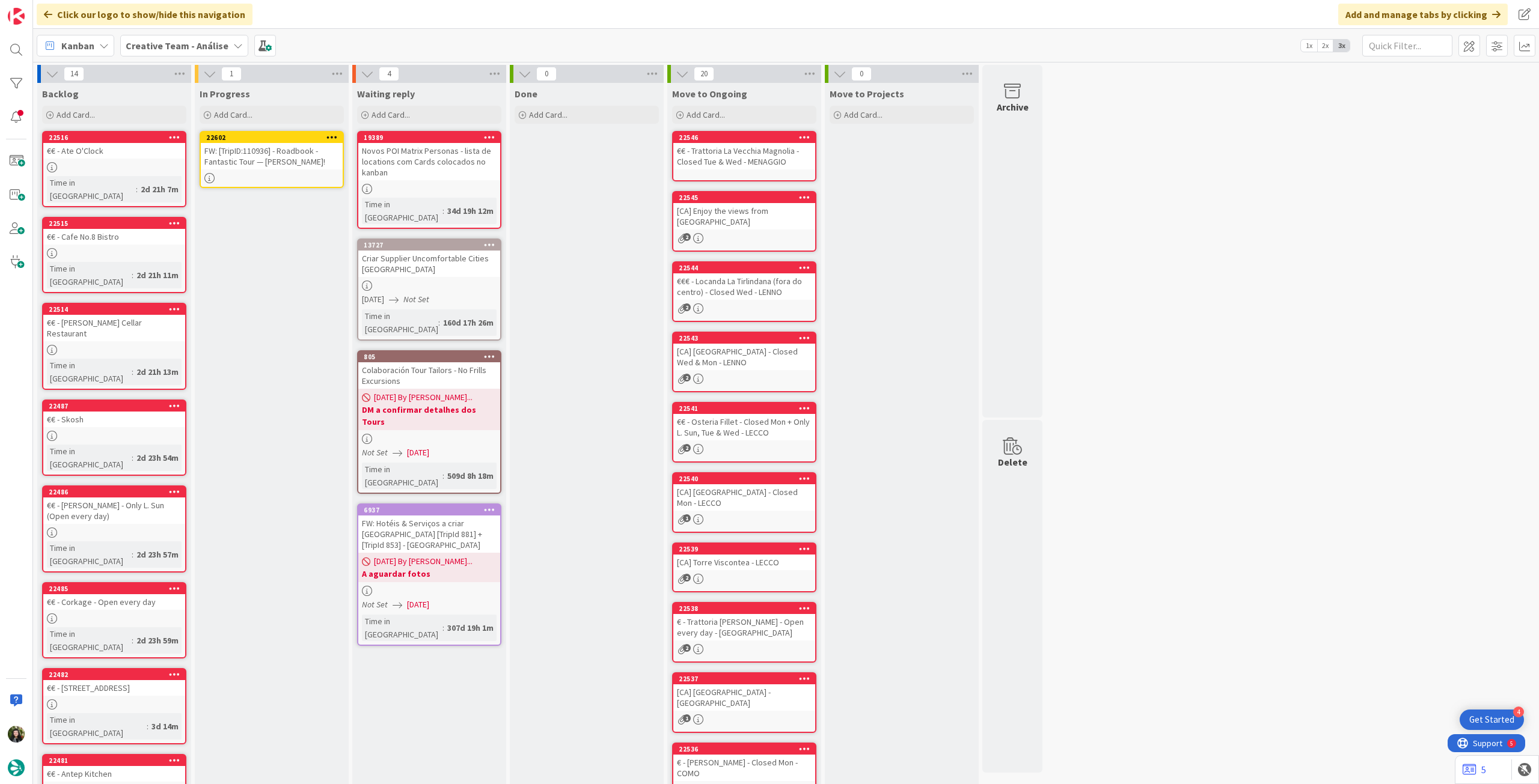
click at [270, 175] on div at bounding box center [271, 178] width 142 height 10
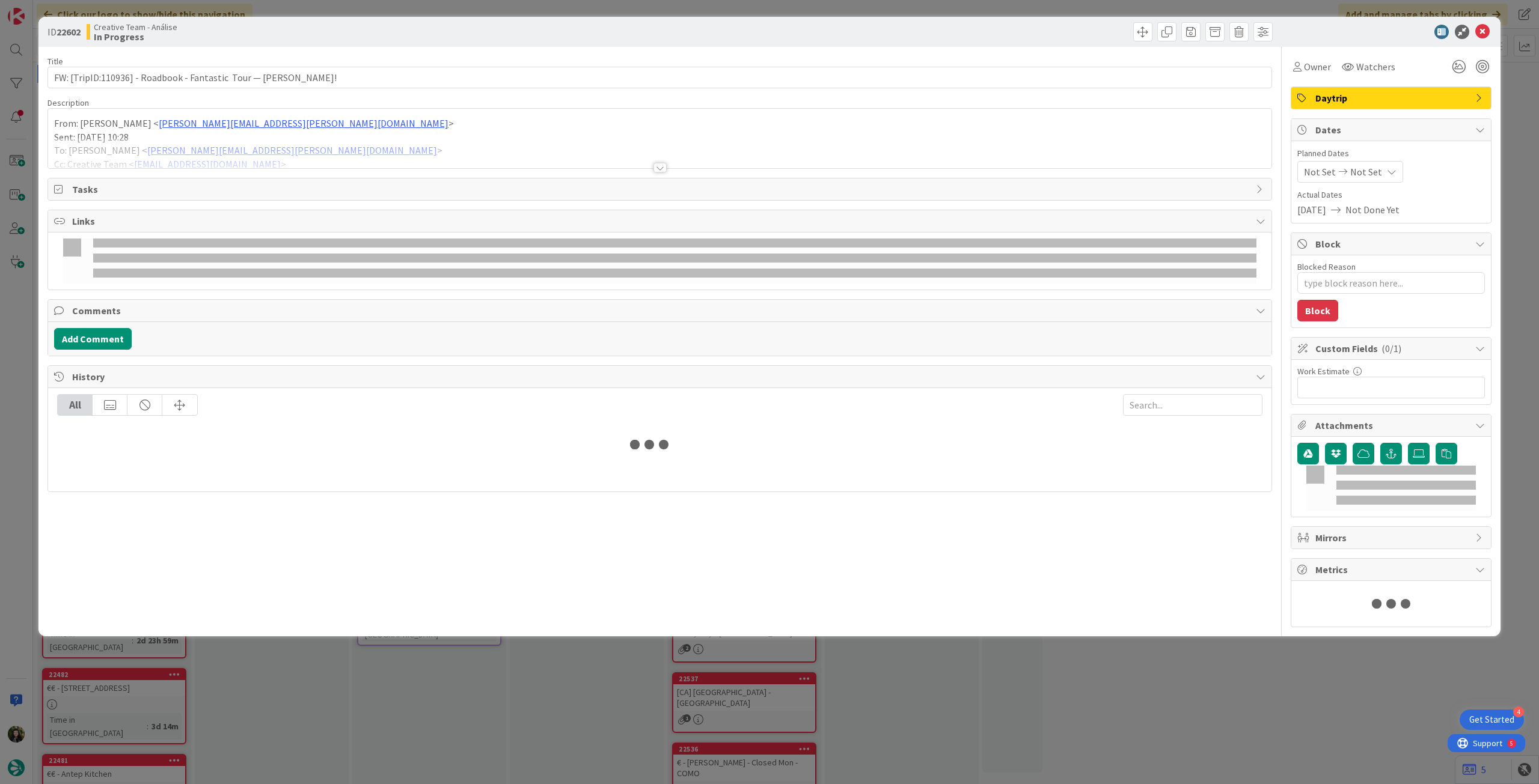
click at [260, 147] on div at bounding box center [660, 153] width 1223 height 31
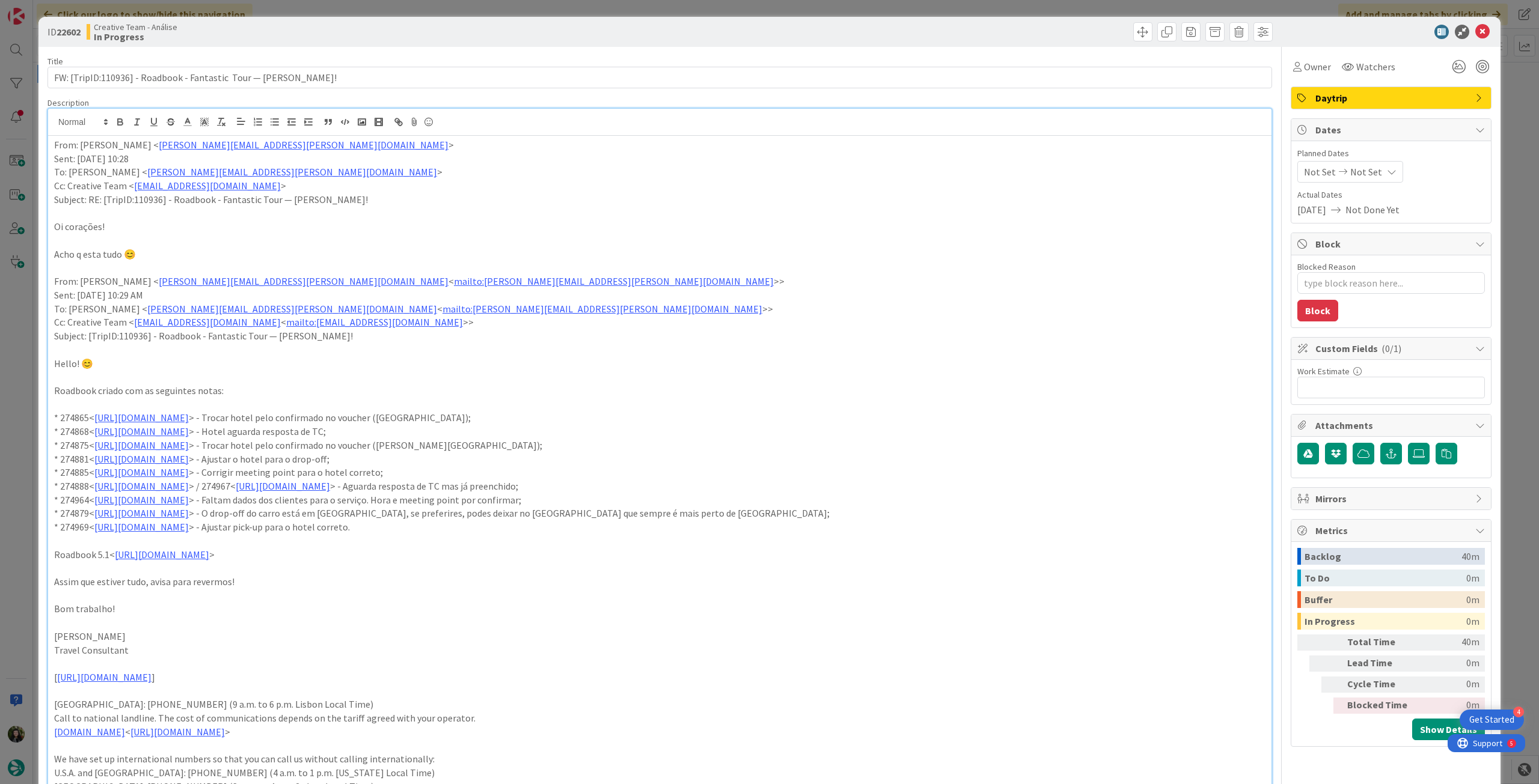
click at [1364, 175] on span "Not Set" at bounding box center [1367, 172] width 32 height 15
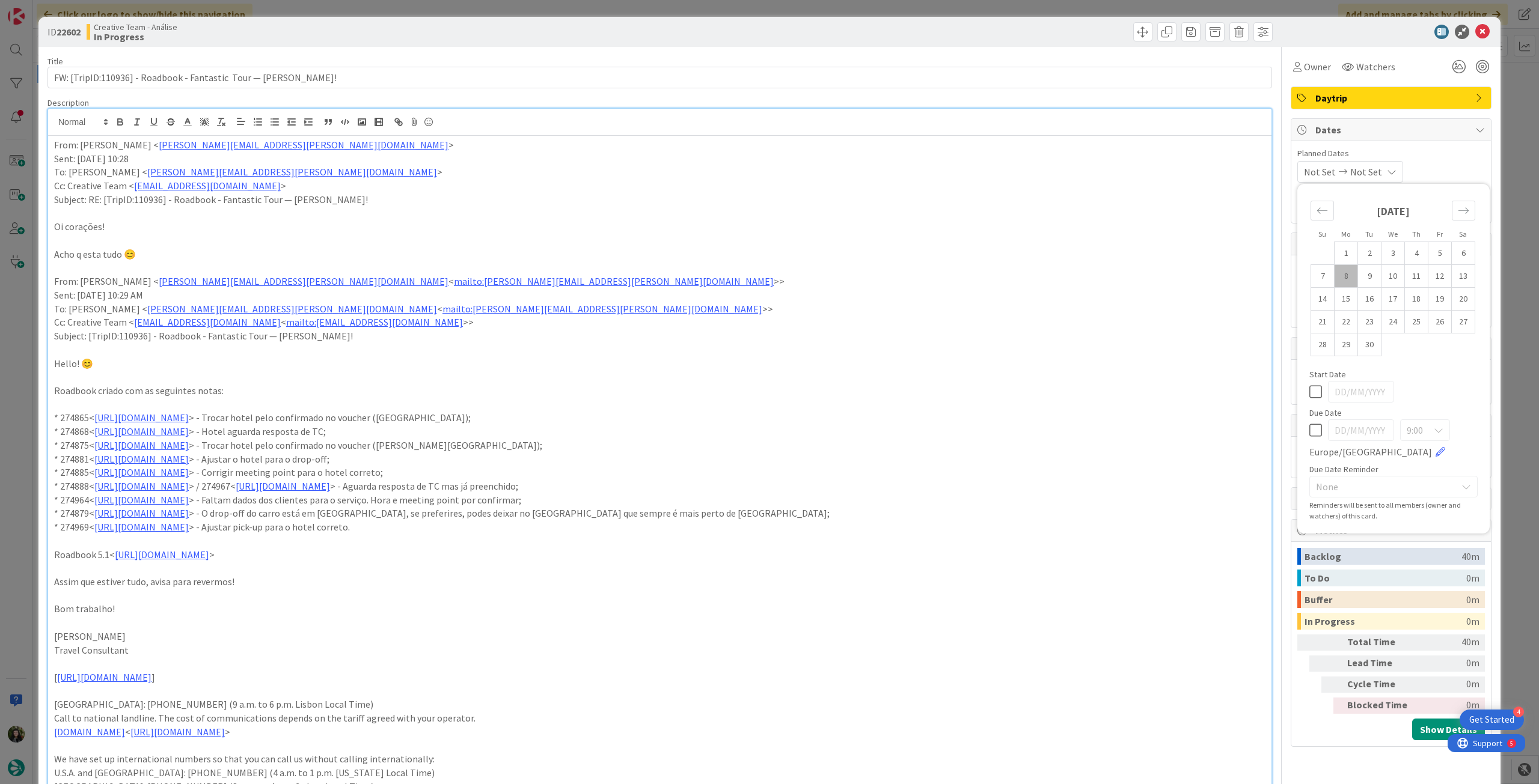
click at [1309, 424] on icon at bounding box center [1315, 430] width 12 height 15
click at [1476, 28] on icon at bounding box center [1482, 31] width 15 height 15
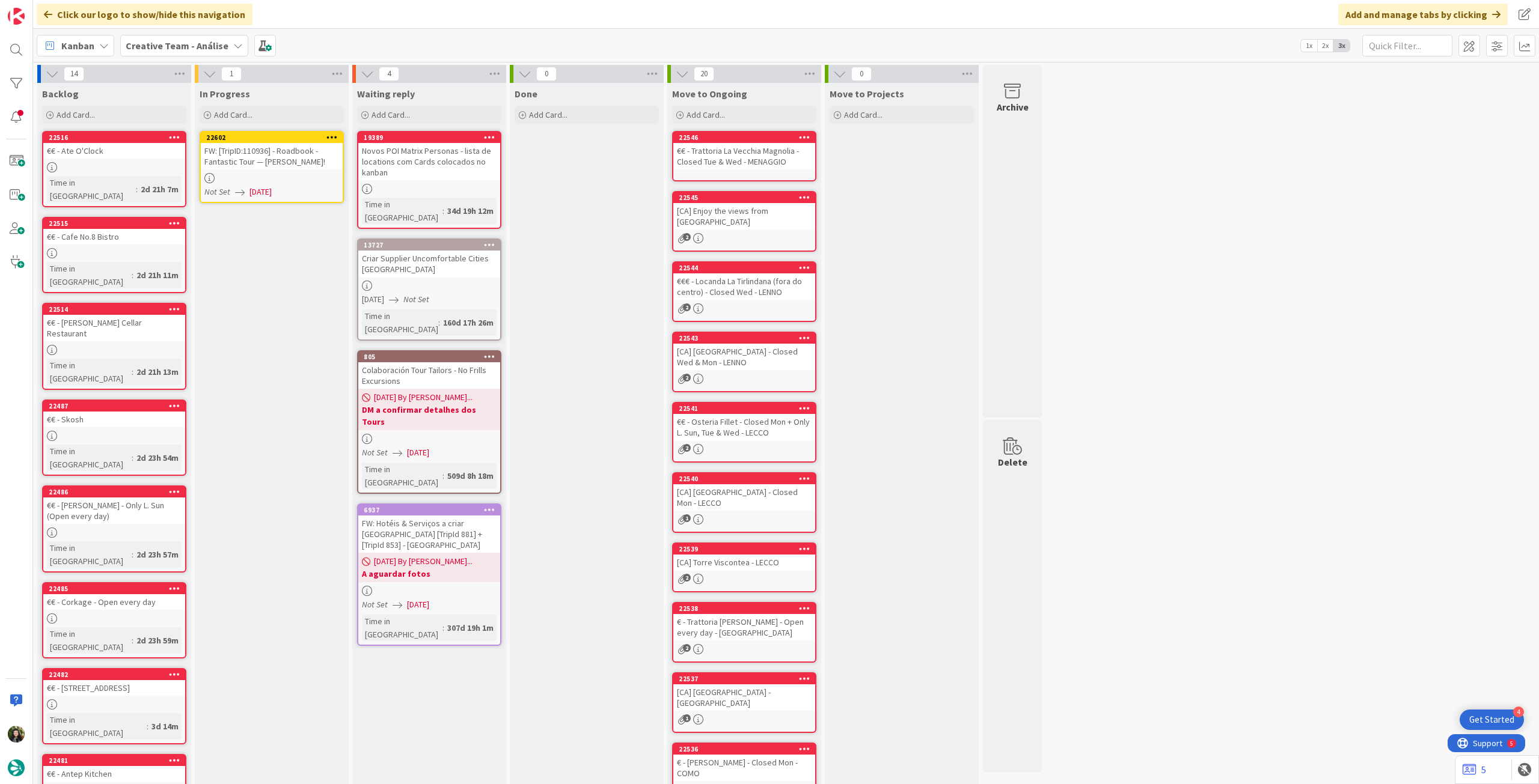
click at [334, 132] on icon at bounding box center [332, 136] width 11 height 8
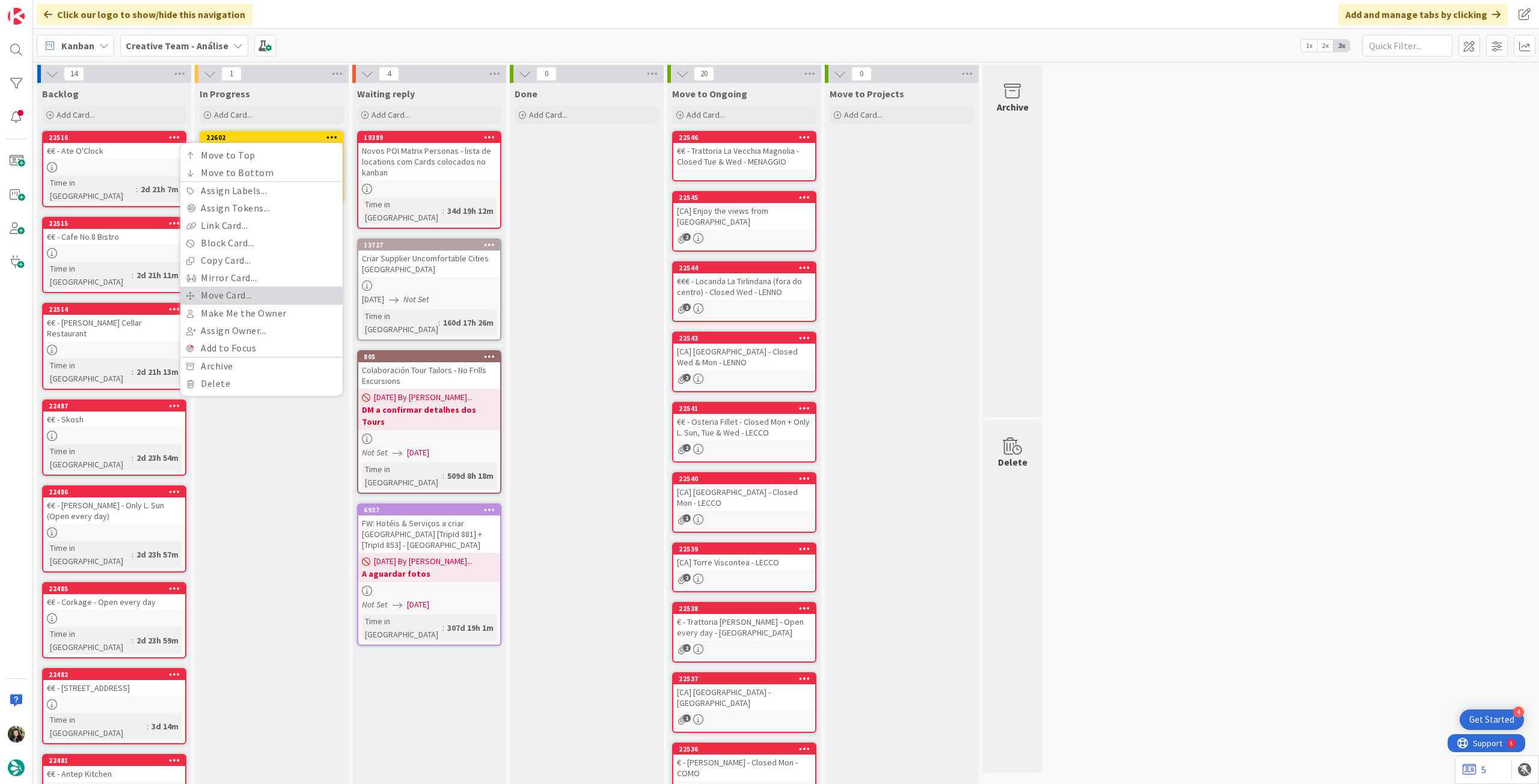
click at [247, 292] on link "Move Card..." at bounding box center [261, 295] width 162 height 18
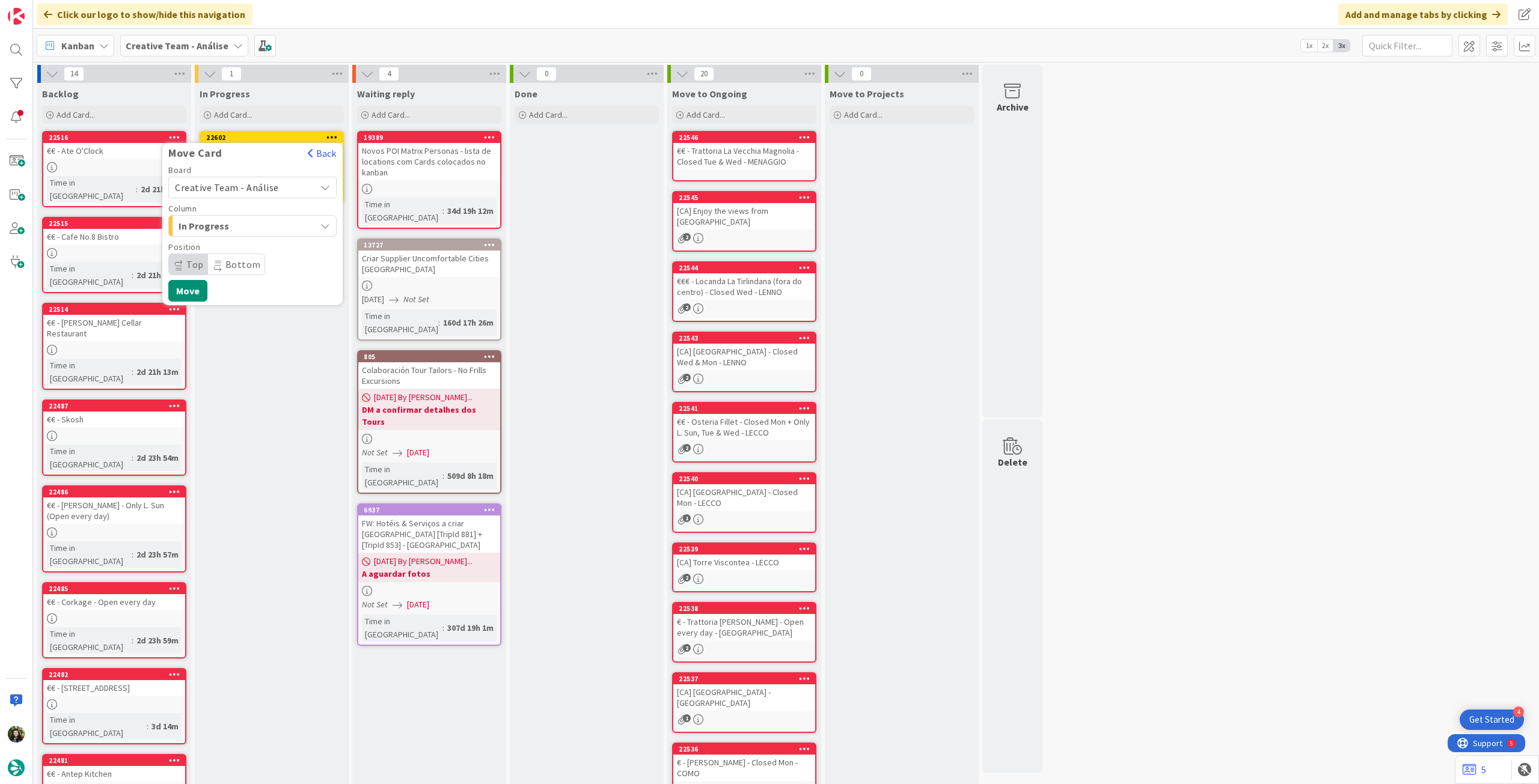
click at [245, 182] on span "Creative Team - Análise" at bounding box center [227, 188] width 104 height 12
click at [242, 235] on span "Creative Team" at bounding box center [260, 244] width 139 height 18
click at [234, 264] on span "Daytrip" at bounding box center [252, 264] width 116 height 17
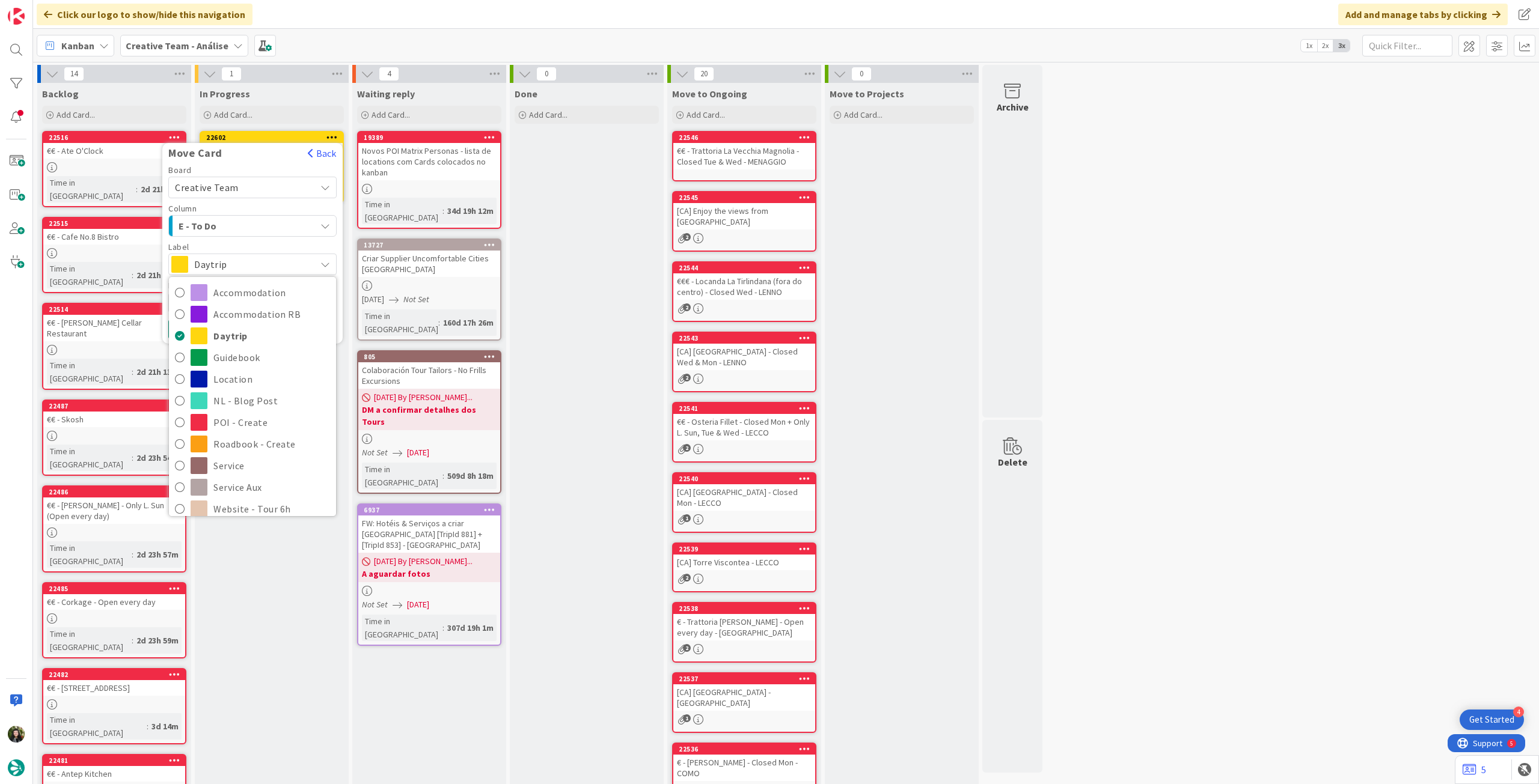
scroll to position [256, 0]
click at [281, 339] on span "Roadbook - Revision" at bounding box center [272, 340] width 116 height 18
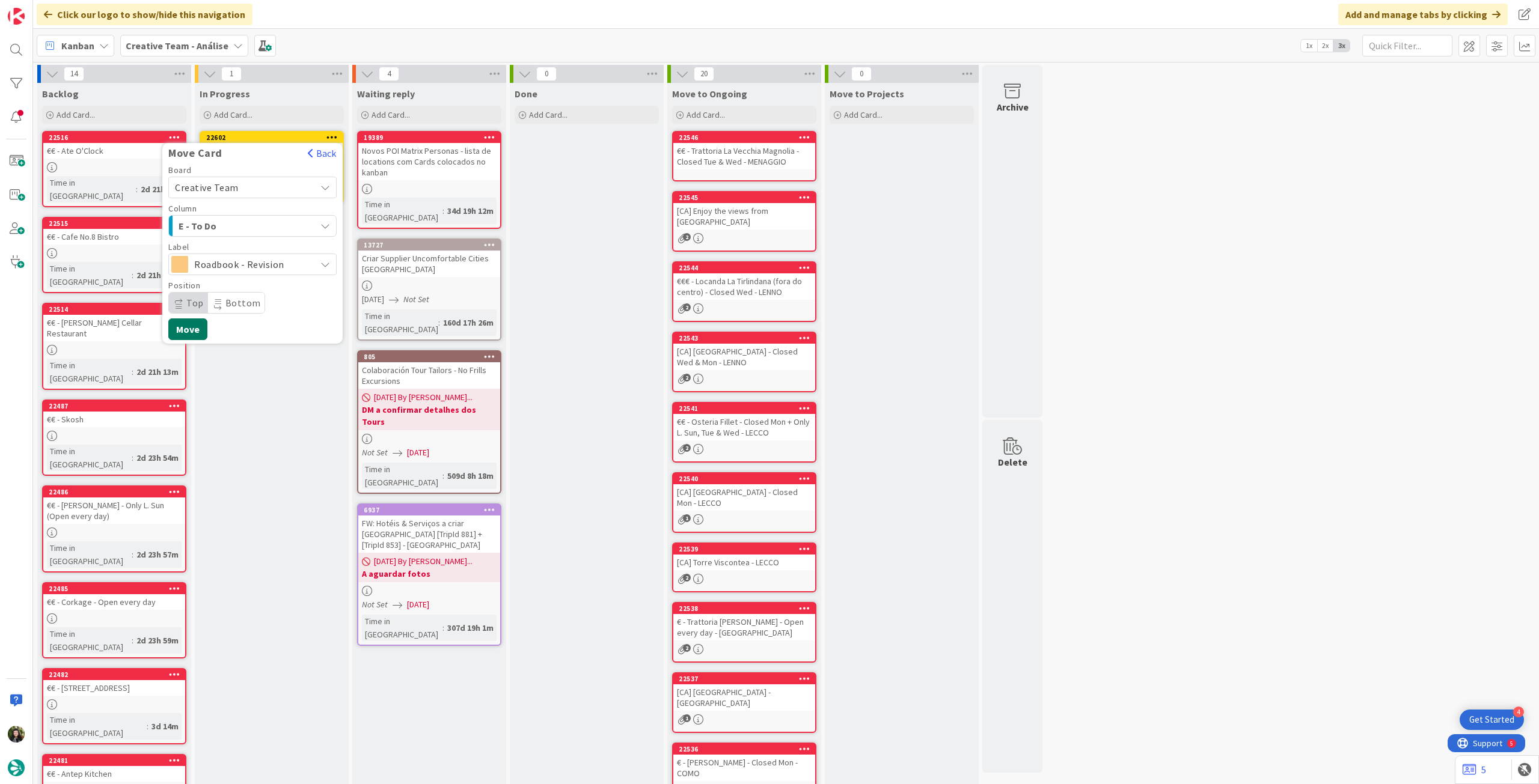
click at [182, 322] on button "Move" at bounding box center [188, 329] width 39 height 21
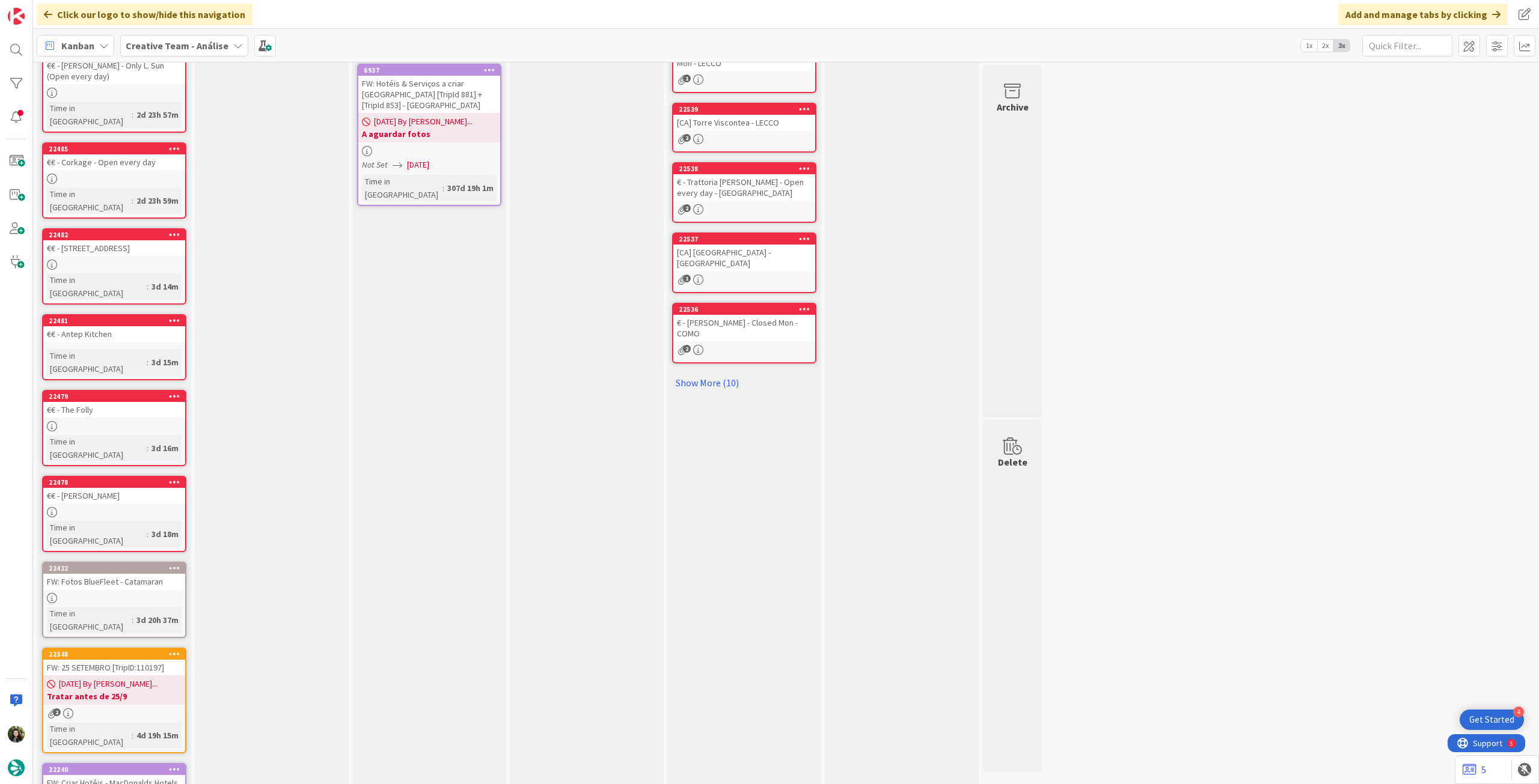
scroll to position [0, 0]
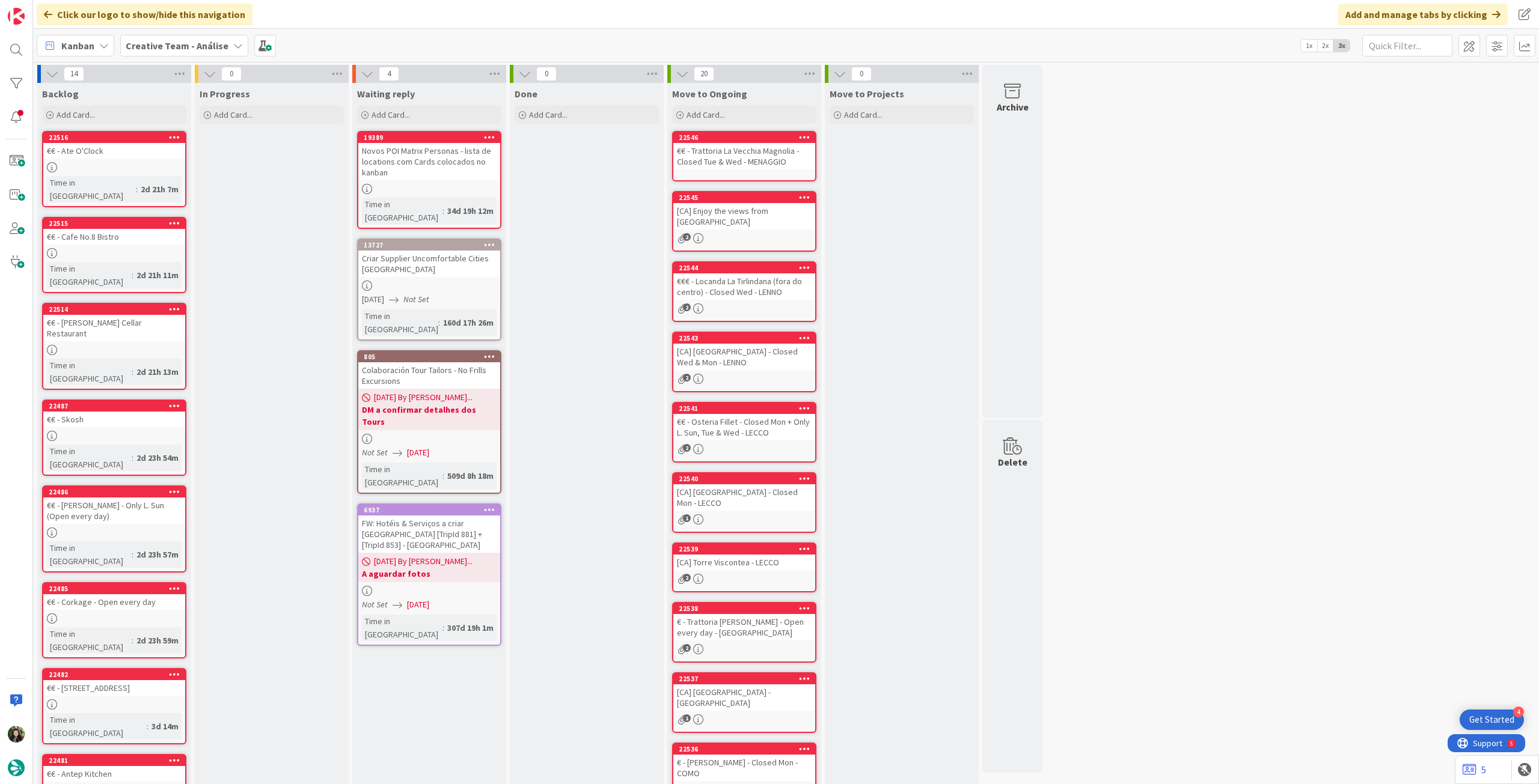
click at [136, 36] on div "Creative Team - Análise" at bounding box center [184, 46] width 128 height 21
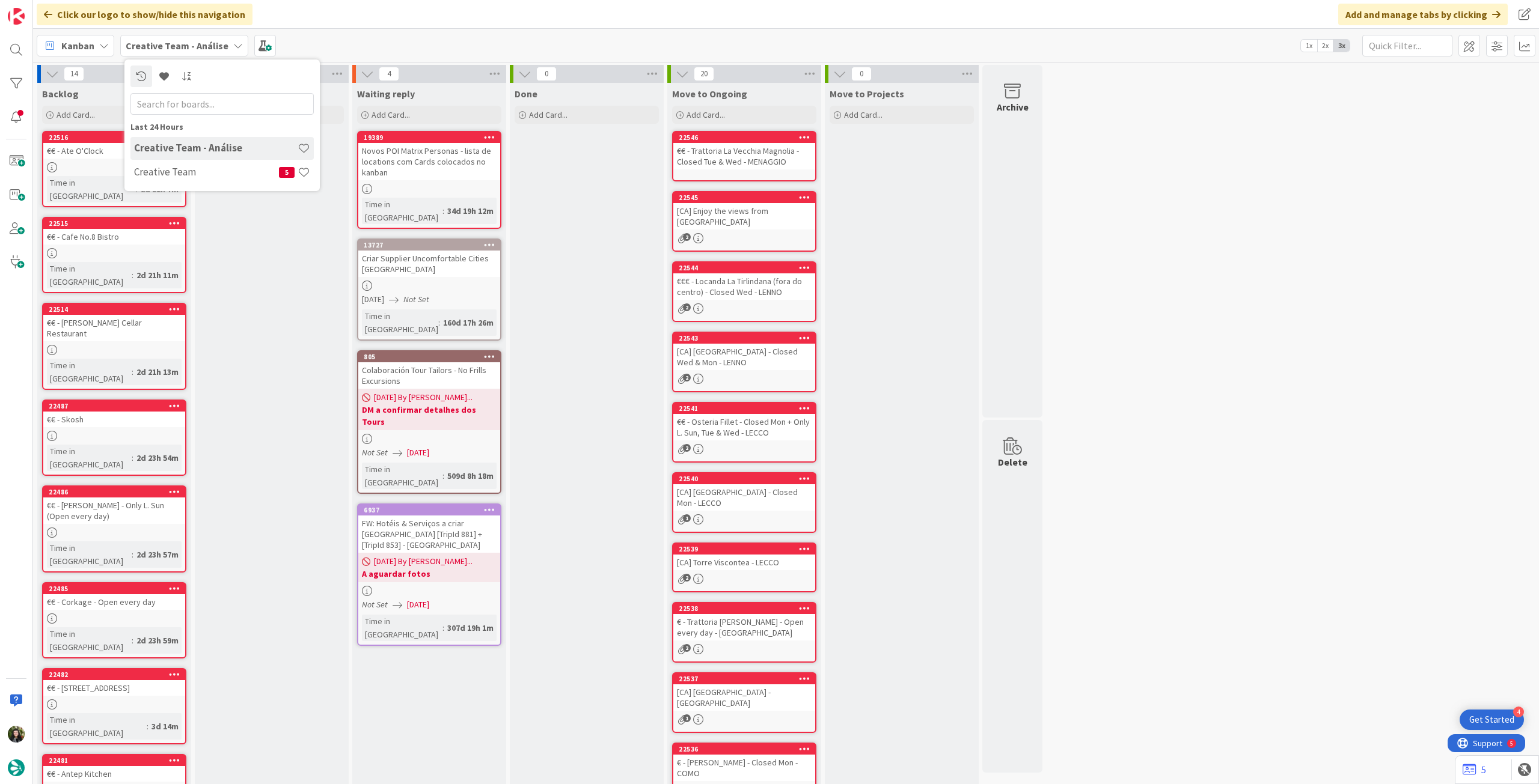
click at [180, 169] on h4 "Creative Team" at bounding box center [206, 172] width 145 height 12
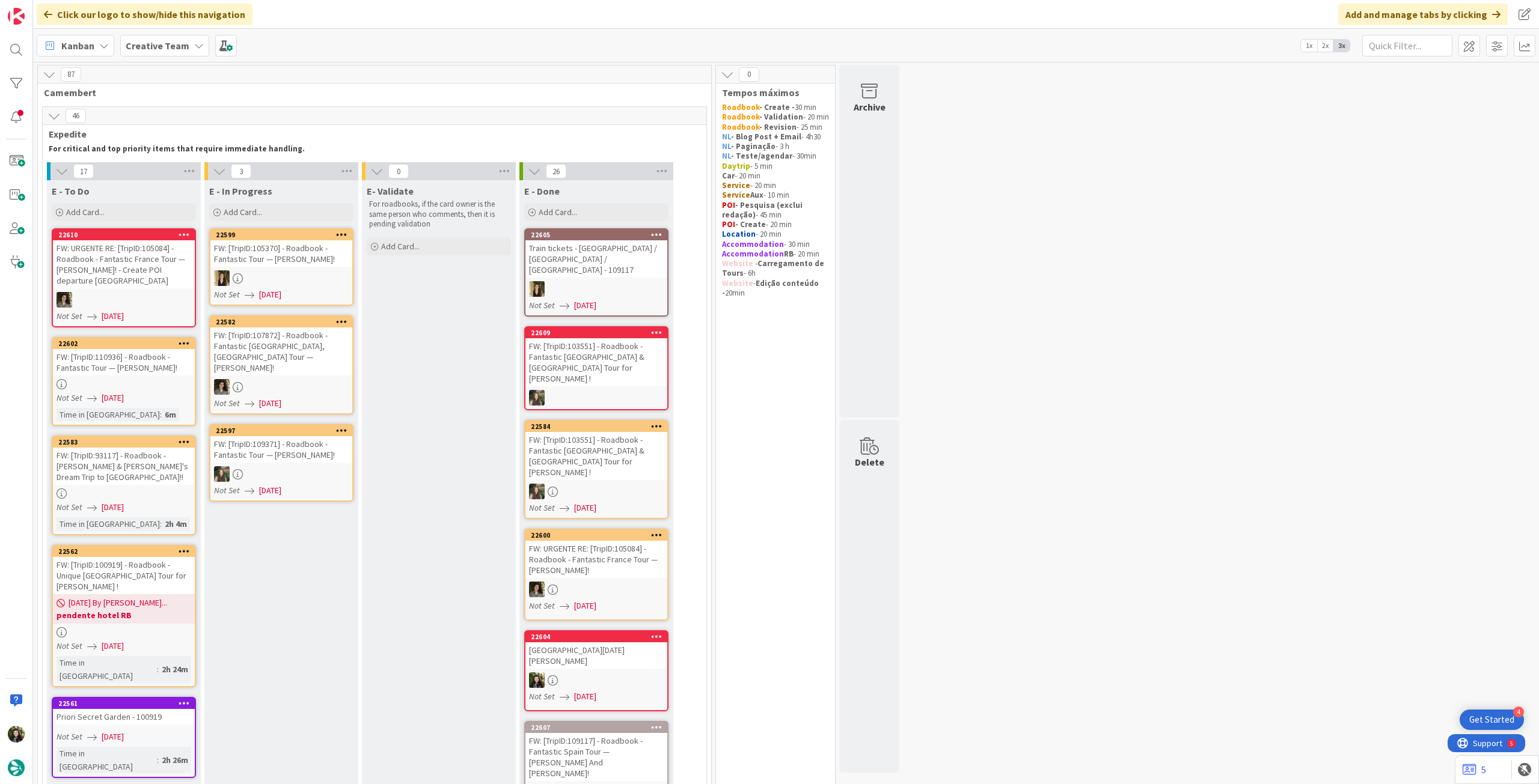
click at [127, 283] on div "FW: URGENTE RE: [TripID:105084] - Roadbook - Fantastic France Tour — [PERSON_NA…" at bounding box center [123, 264] width 142 height 48
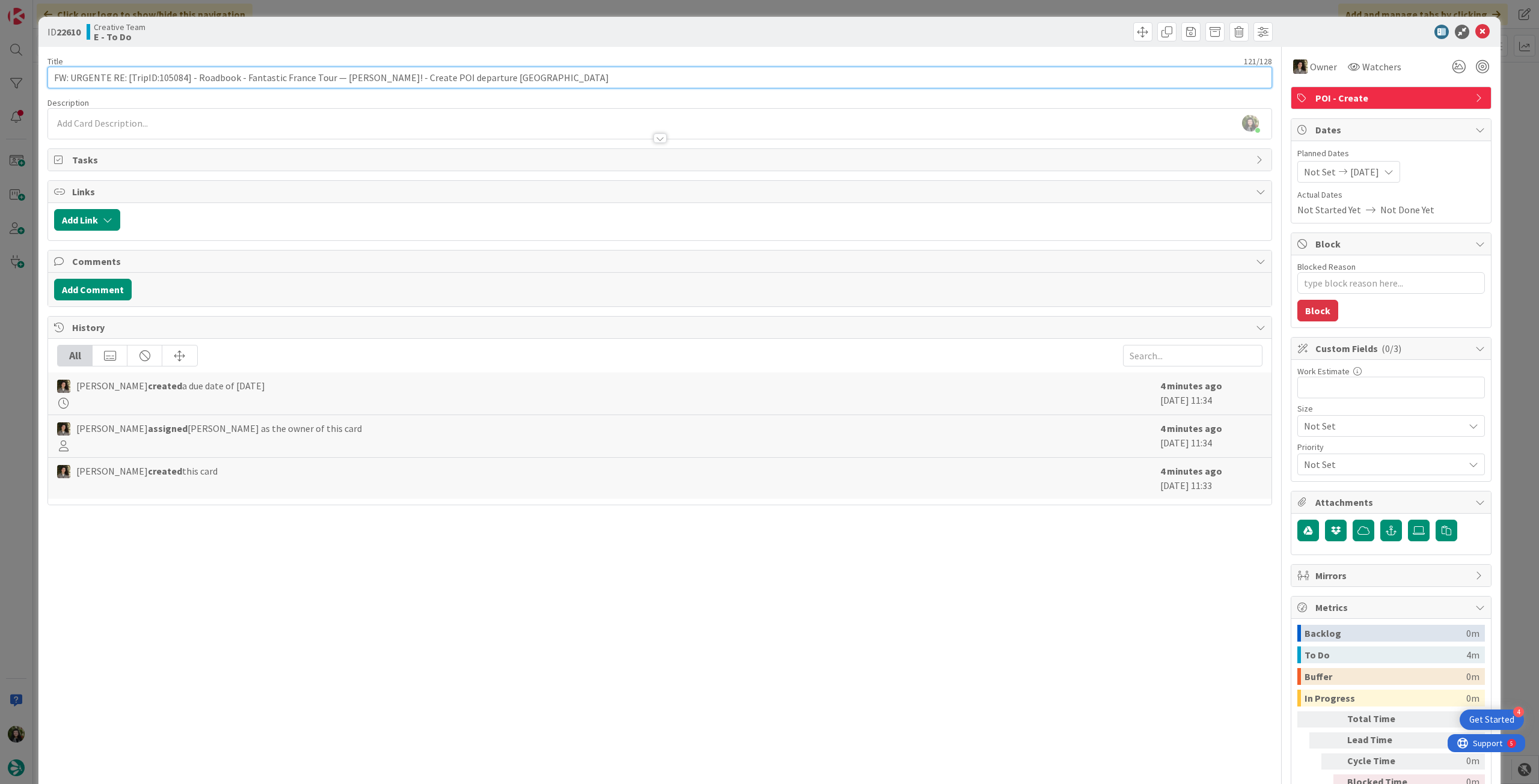
drag, startPoint x: 445, startPoint y: 80, endPoint x: 555, endPoint y: 79, distance: 110.0
click at [555, 79] on input "FW: URGENTE RE: [TripID:105084] - Roadbook - Fantastic France Tour — [PERSON_NA…" at bounding box center [660, 77] width 1225 height 21
click at [1477, 31] on icon at bounding box center [1482, 31] width 15 height 15
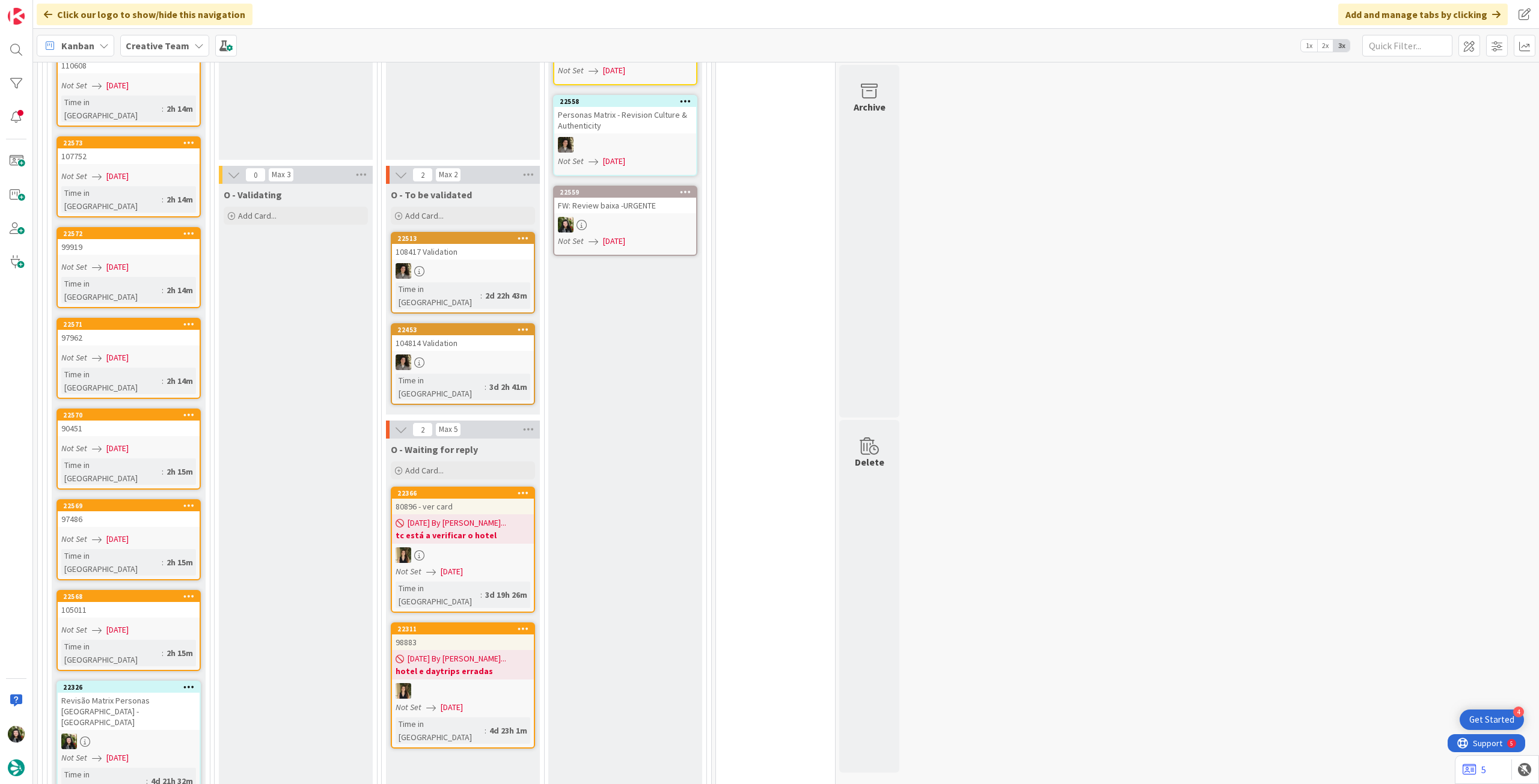
scroll to position [1842, 0]
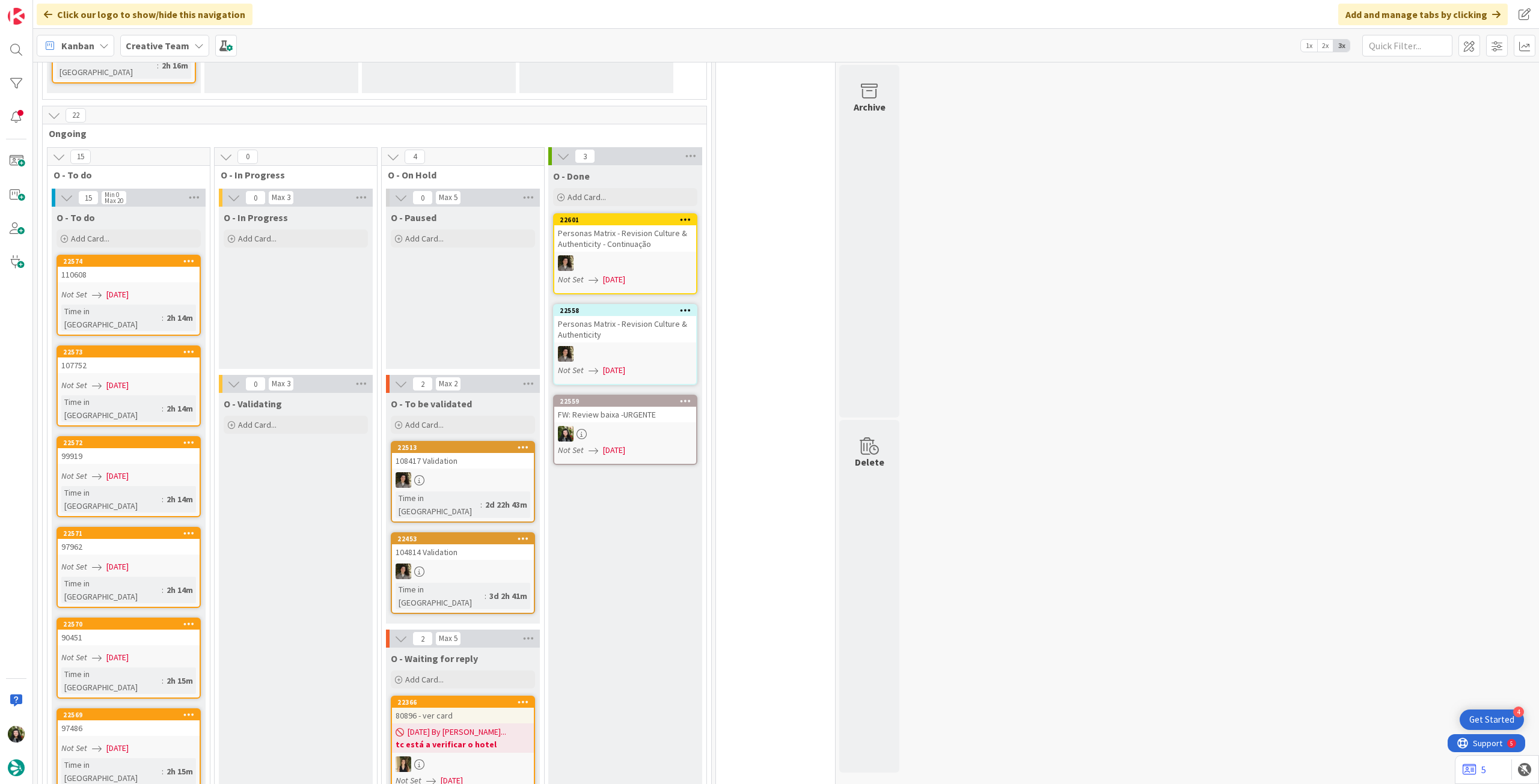
click at [174, 45] on b "Creative Team" at bounding box center [157, 46] width 64 height 12
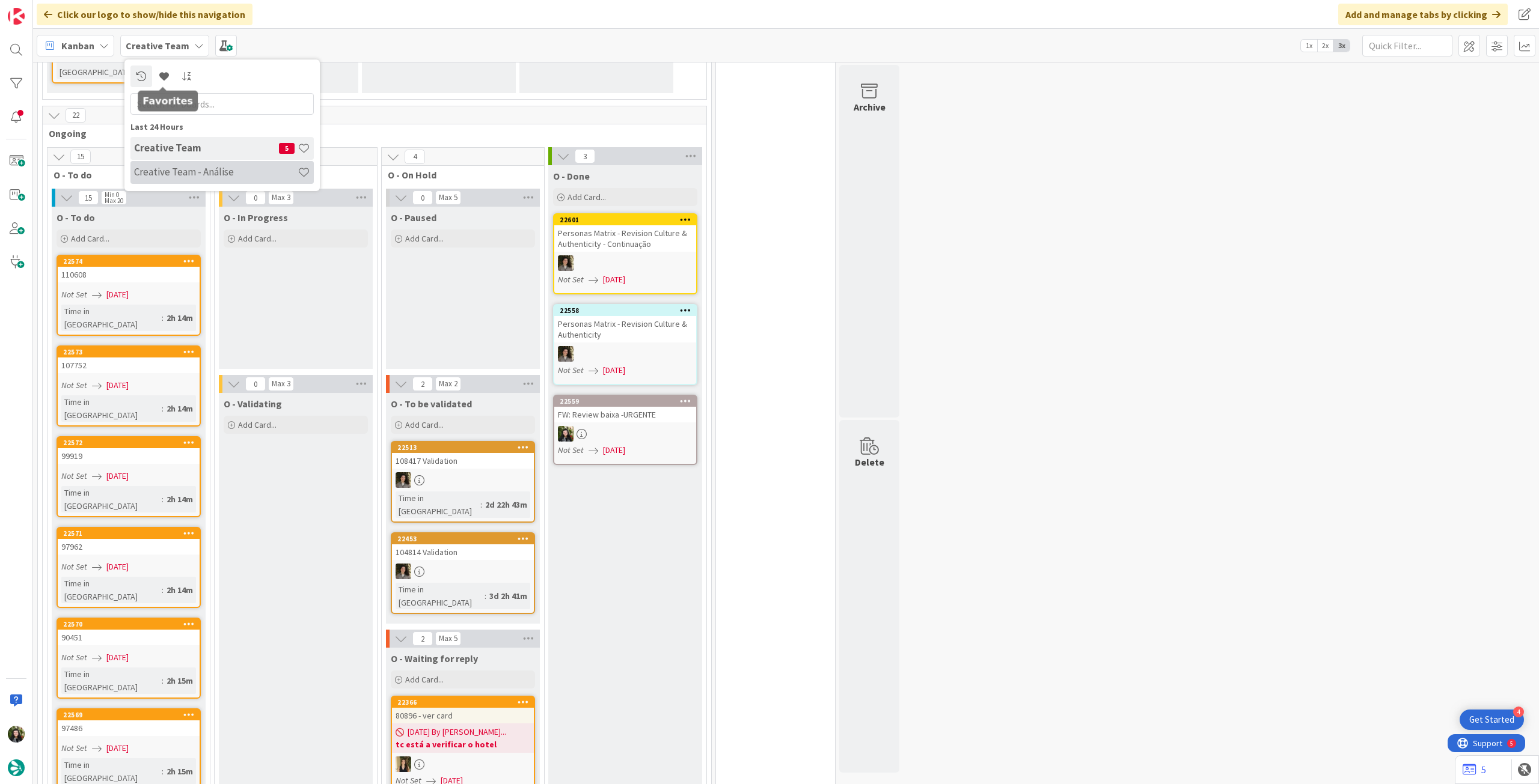
click at [195, 172] on h4 "Creative Team - Análise" at bounding box center [215, 172] width 163 height 12
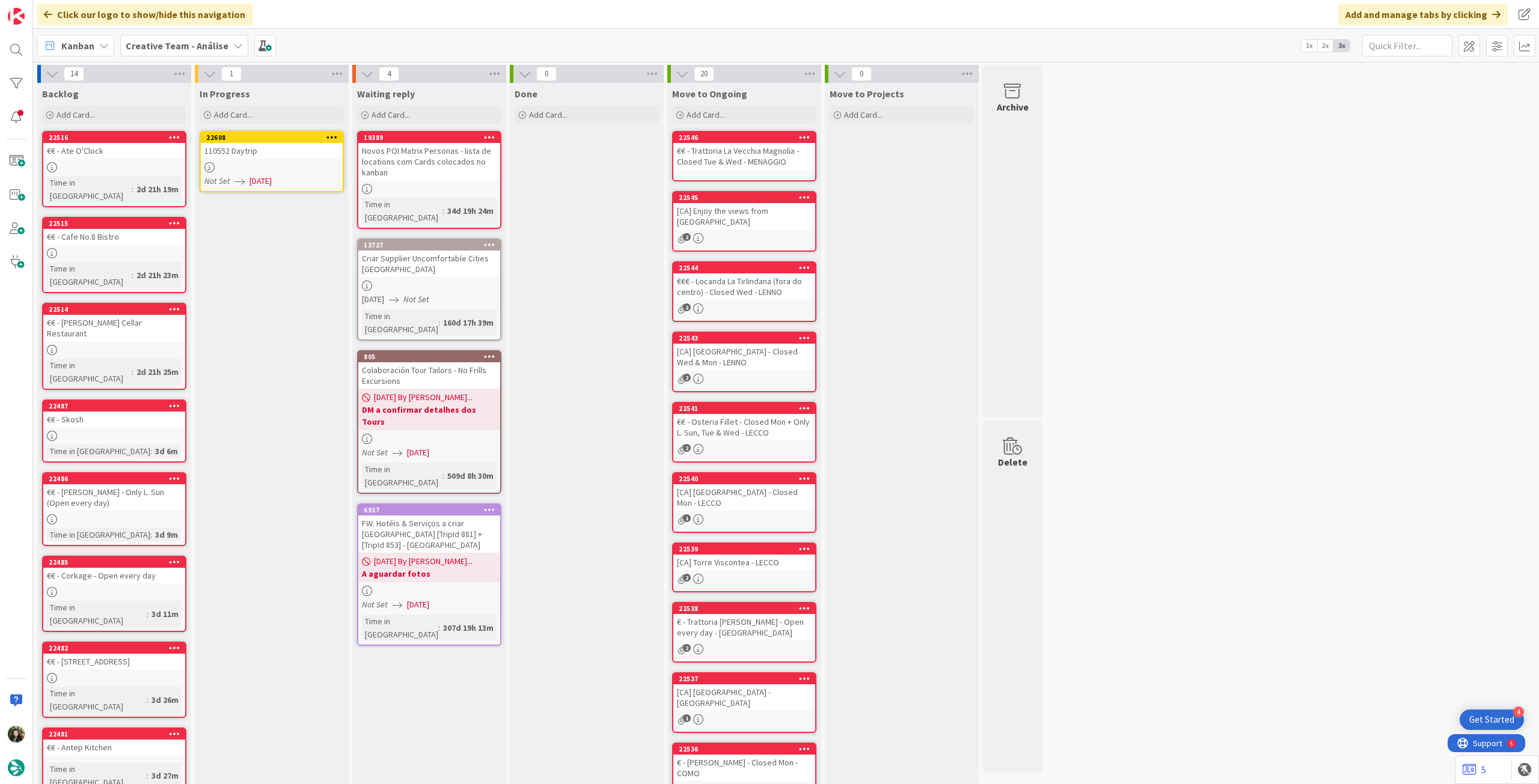
click at [308, 172] on link "22608 110552 Daytrip Not Set [DATE]" at bounding box center [272, 162] width 144 height 61
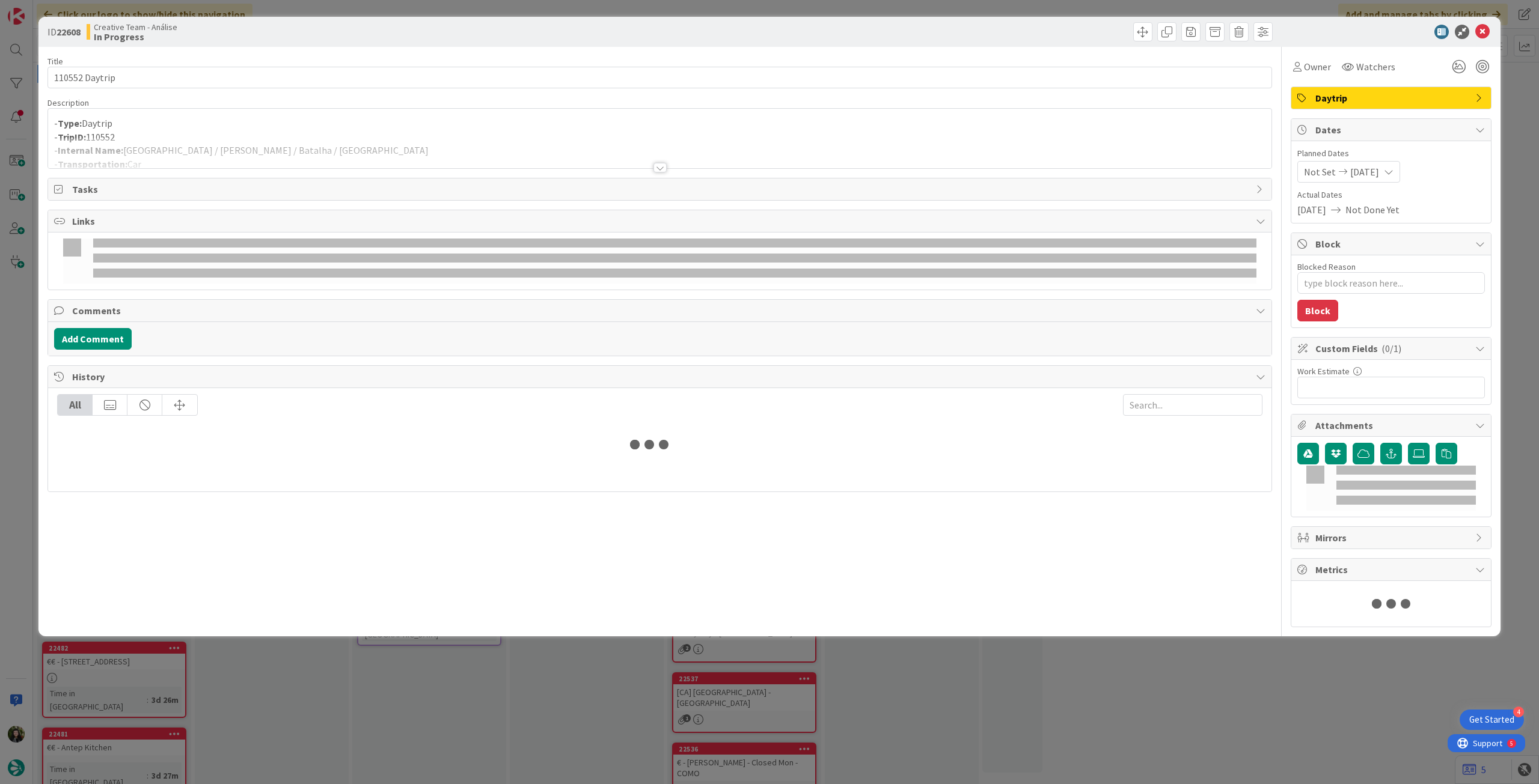
click at [290, 141] on div at bounding box center [660, 153] width 1223 height 31
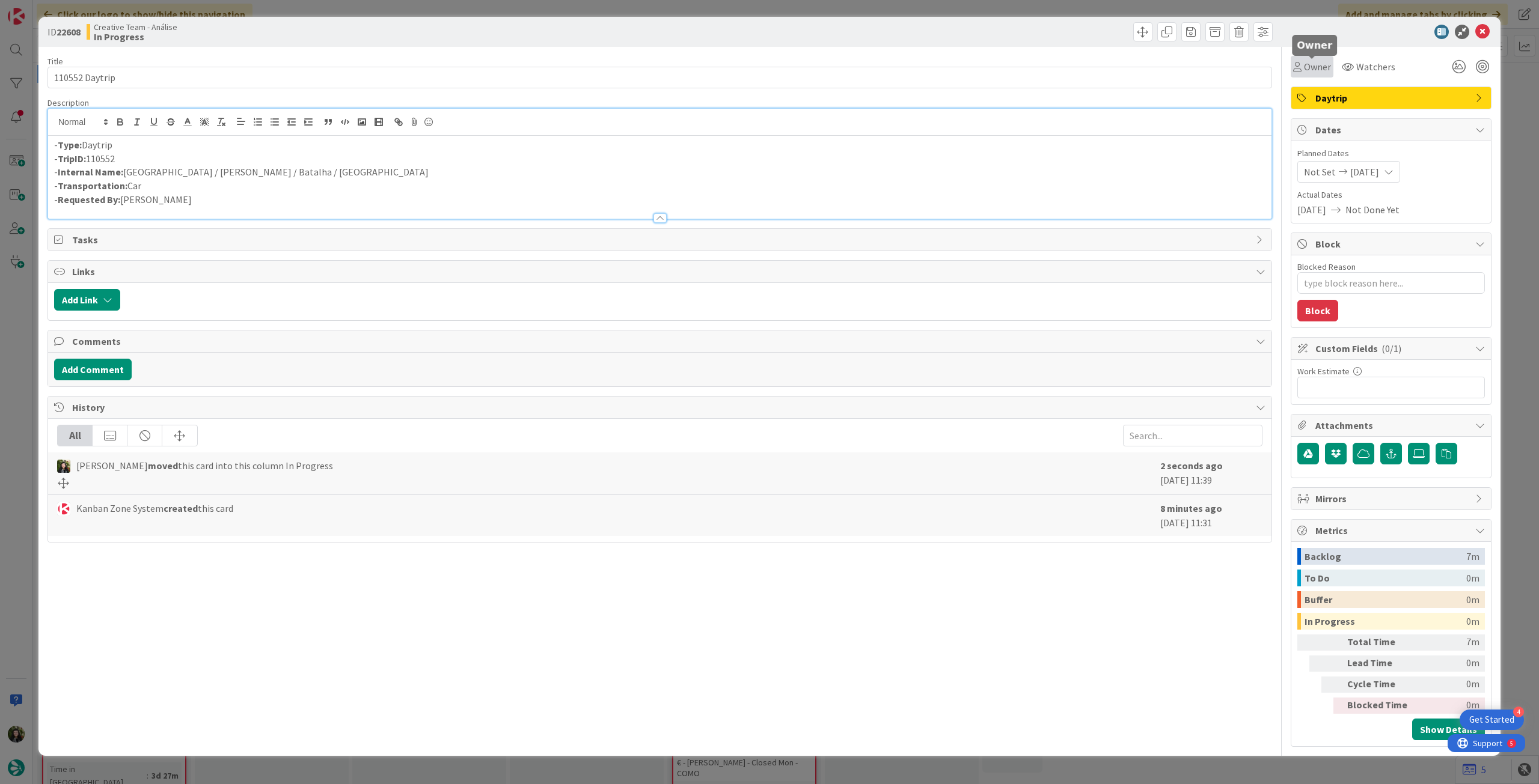
click at [1330, 68] on span "Owner" at bounding box center [1317, 67] width 27 height 15
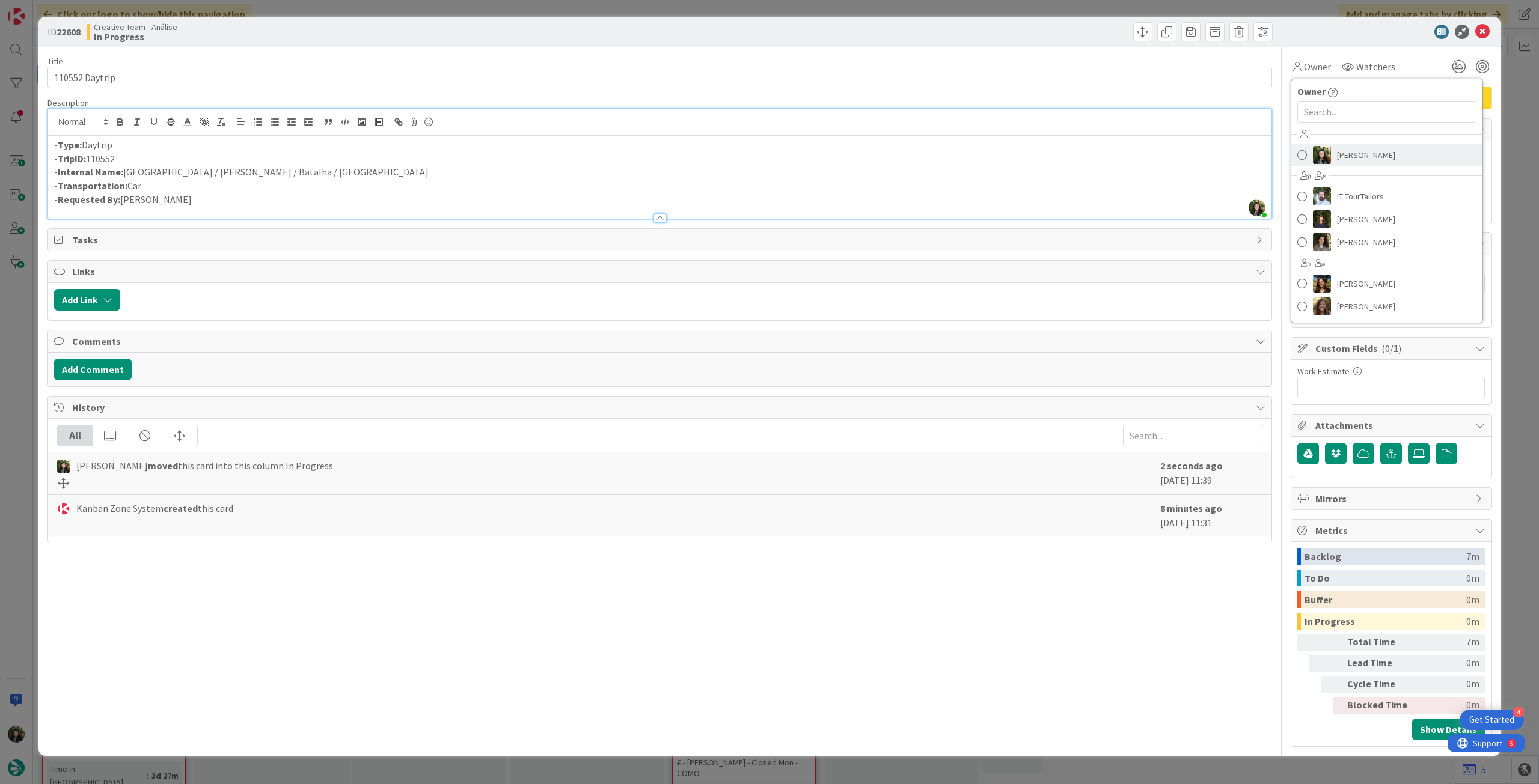
click at [1370, 152] on span "[PERSON_NAME]" at bounding box center [1367, 155] width 58 height 18
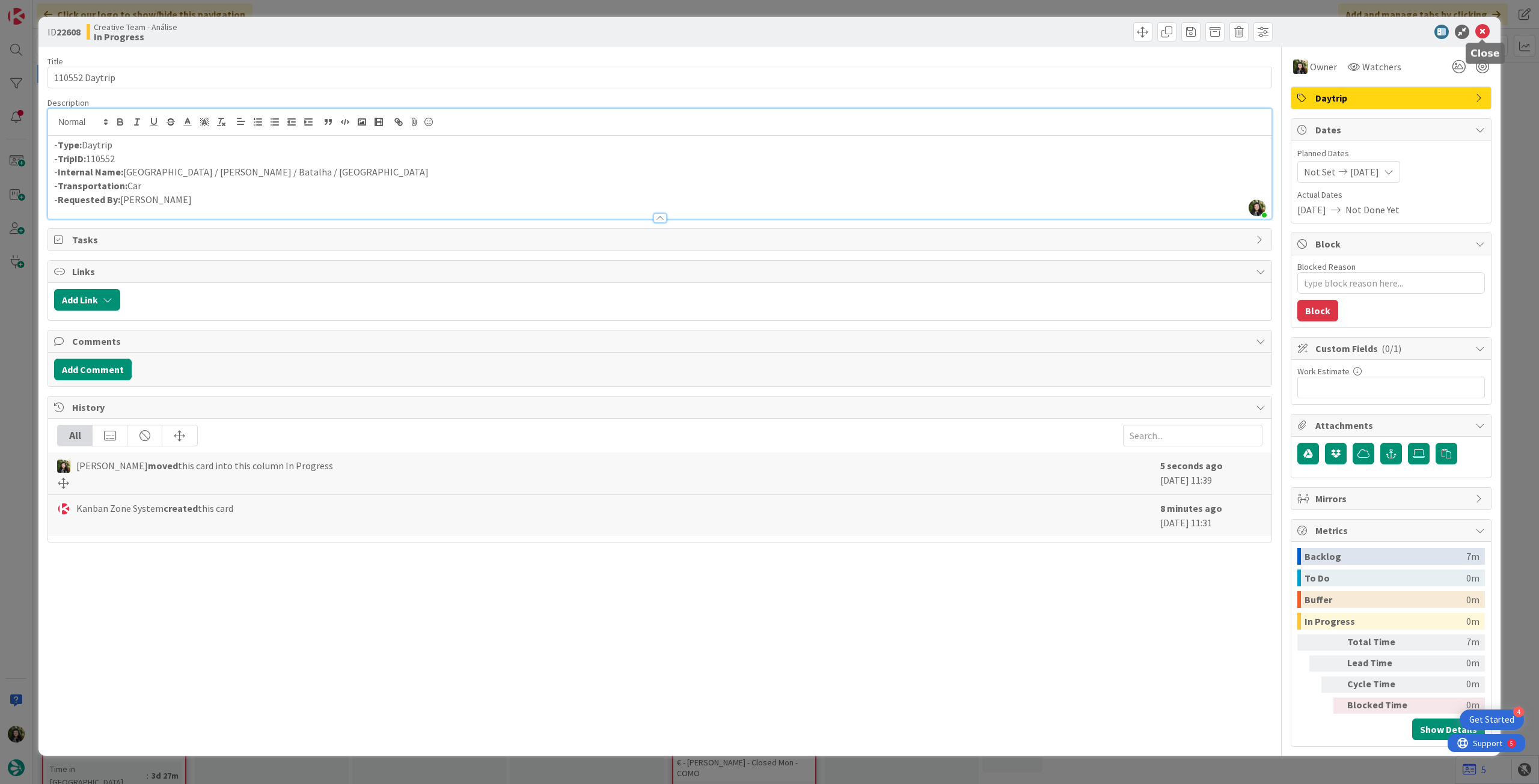
click at [1482, 31] on icon at bounding box center [1482, 31] width 15 height 15
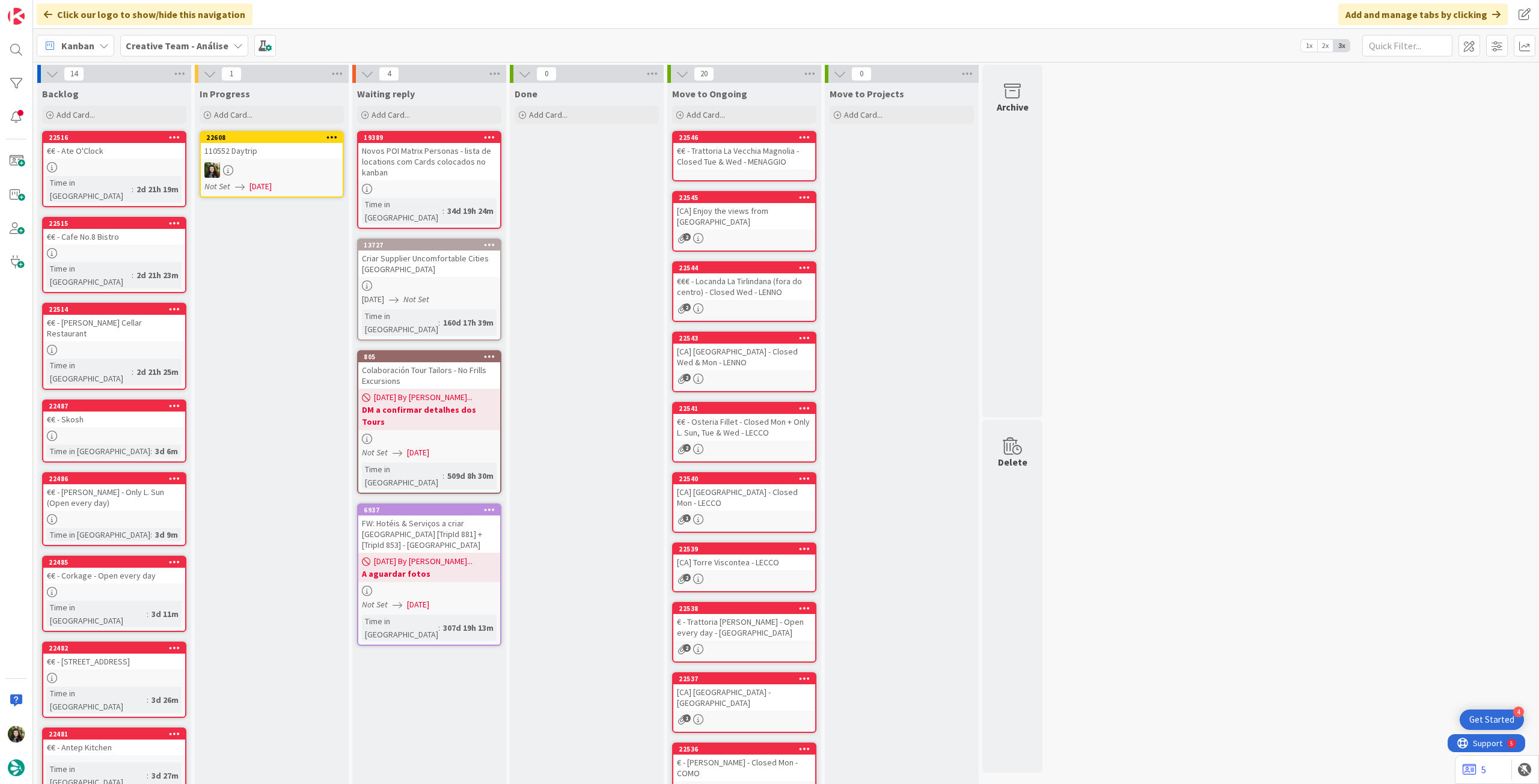
click at [331, 136] on icon at bounding box center [332, 136] width 11 height 8
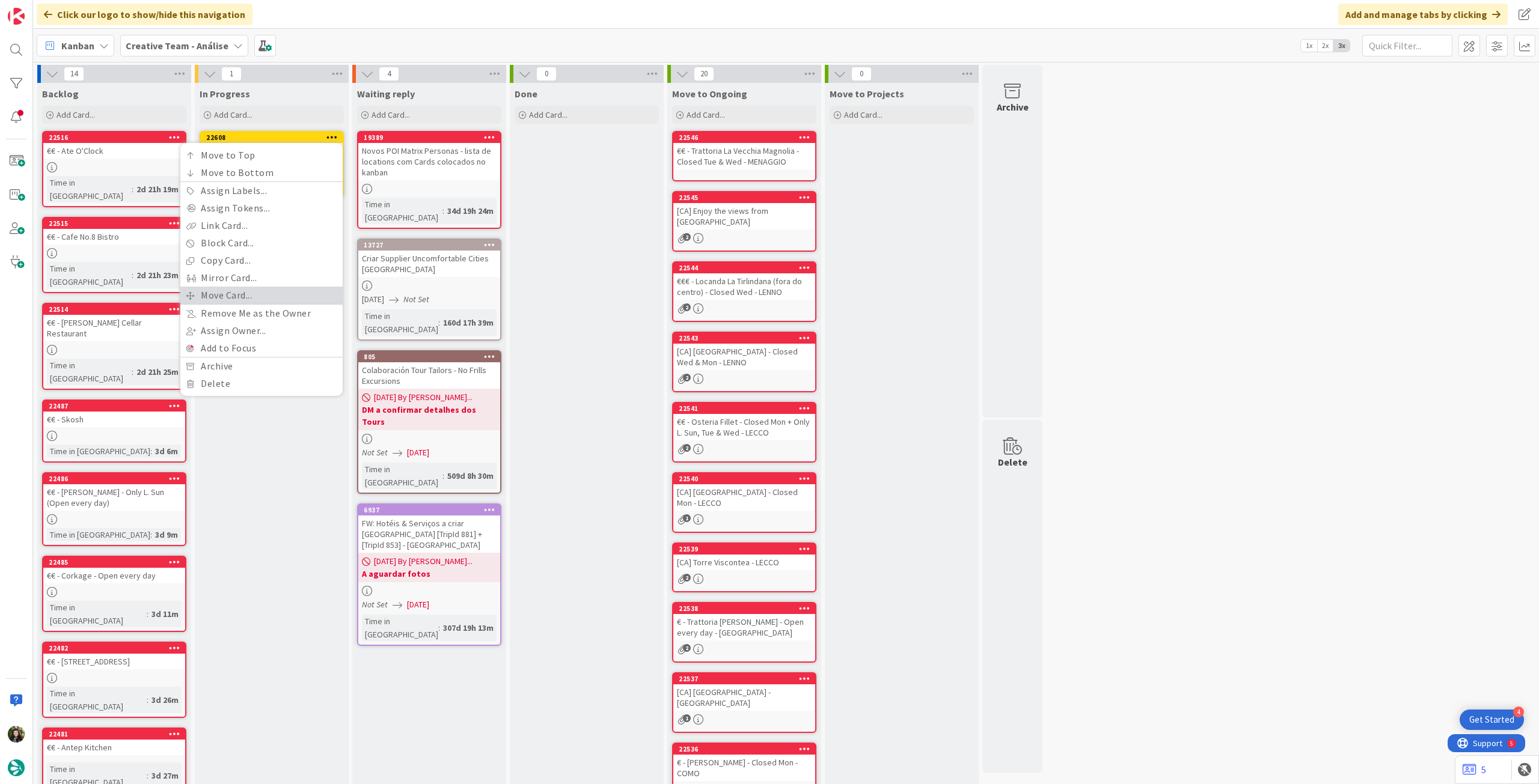
click at [257, 292] on link "Move Card..." at bounding box center [261, 295] width 162 height 18
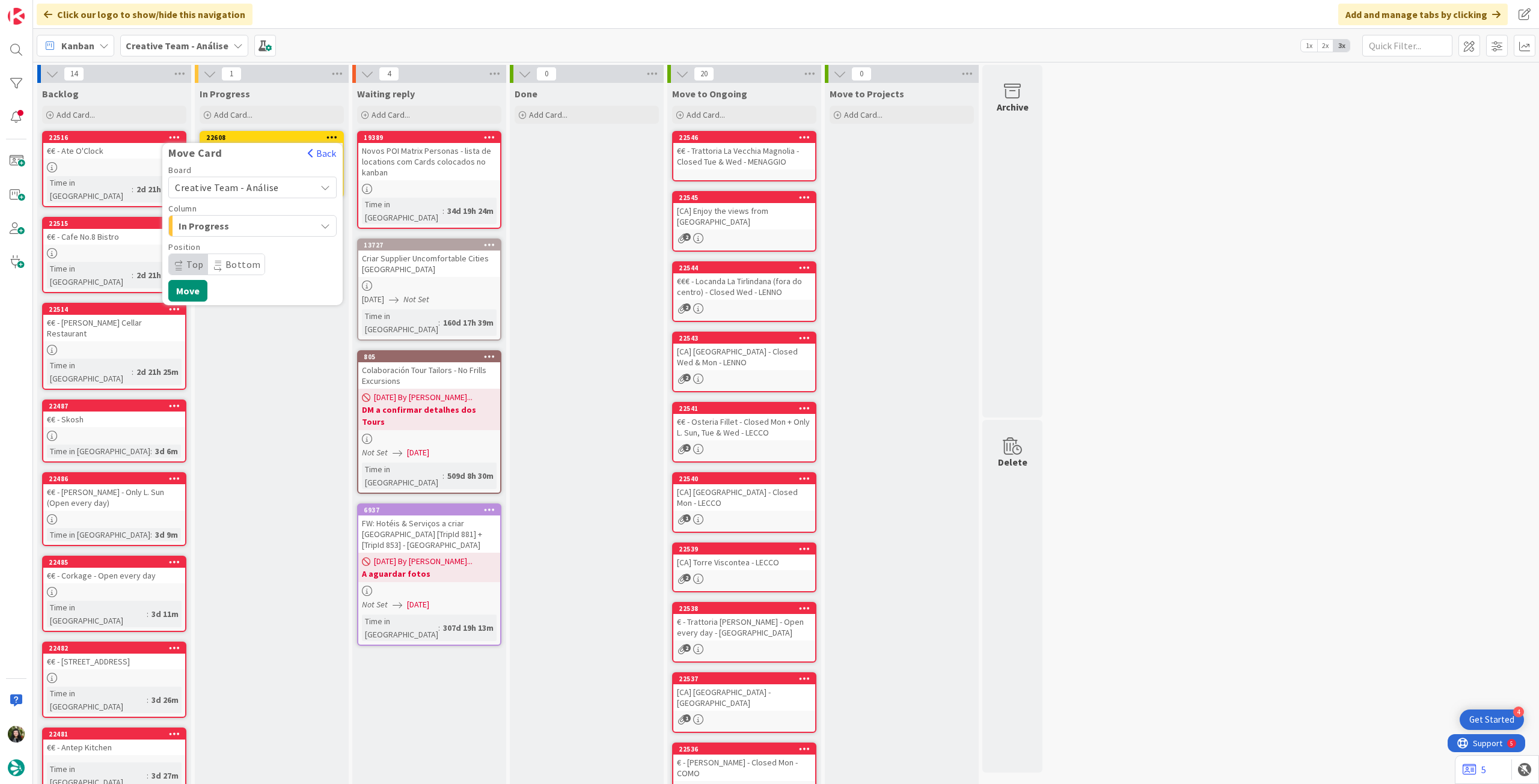
click at [254, 186] on span "Creative Team - Análise" at bounding box center [227, 188] width 104 height 12
click at [245, 234] on link "Creative Team" at bounding box center [253, 244] width 167 height 21
click at [248, 223] on span "E - To Do" at bounding box center [224, 226] width 90 height 15
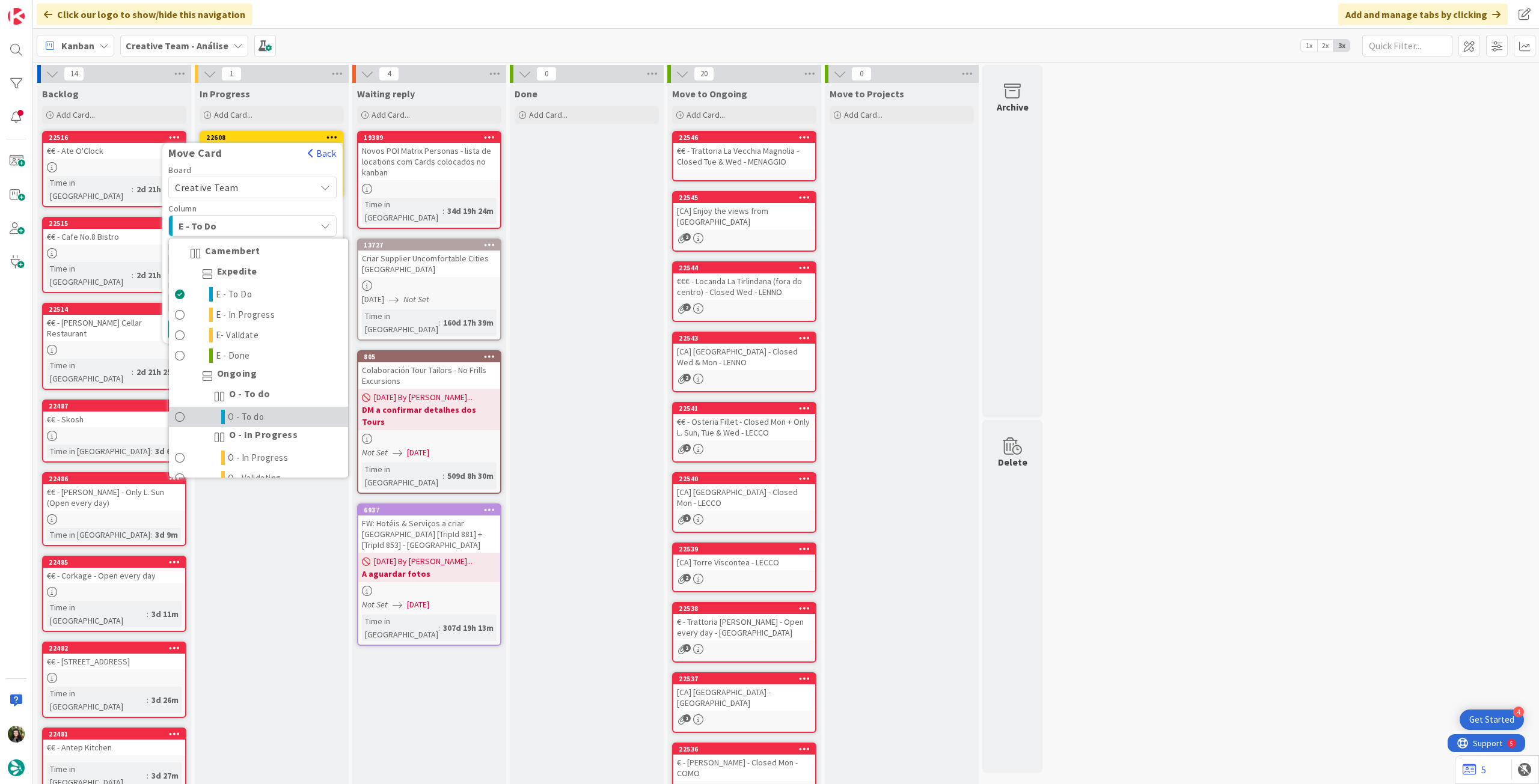
click at [257, 413] on span "O - To do" at bounding box center [246, 416] width 37 height 15
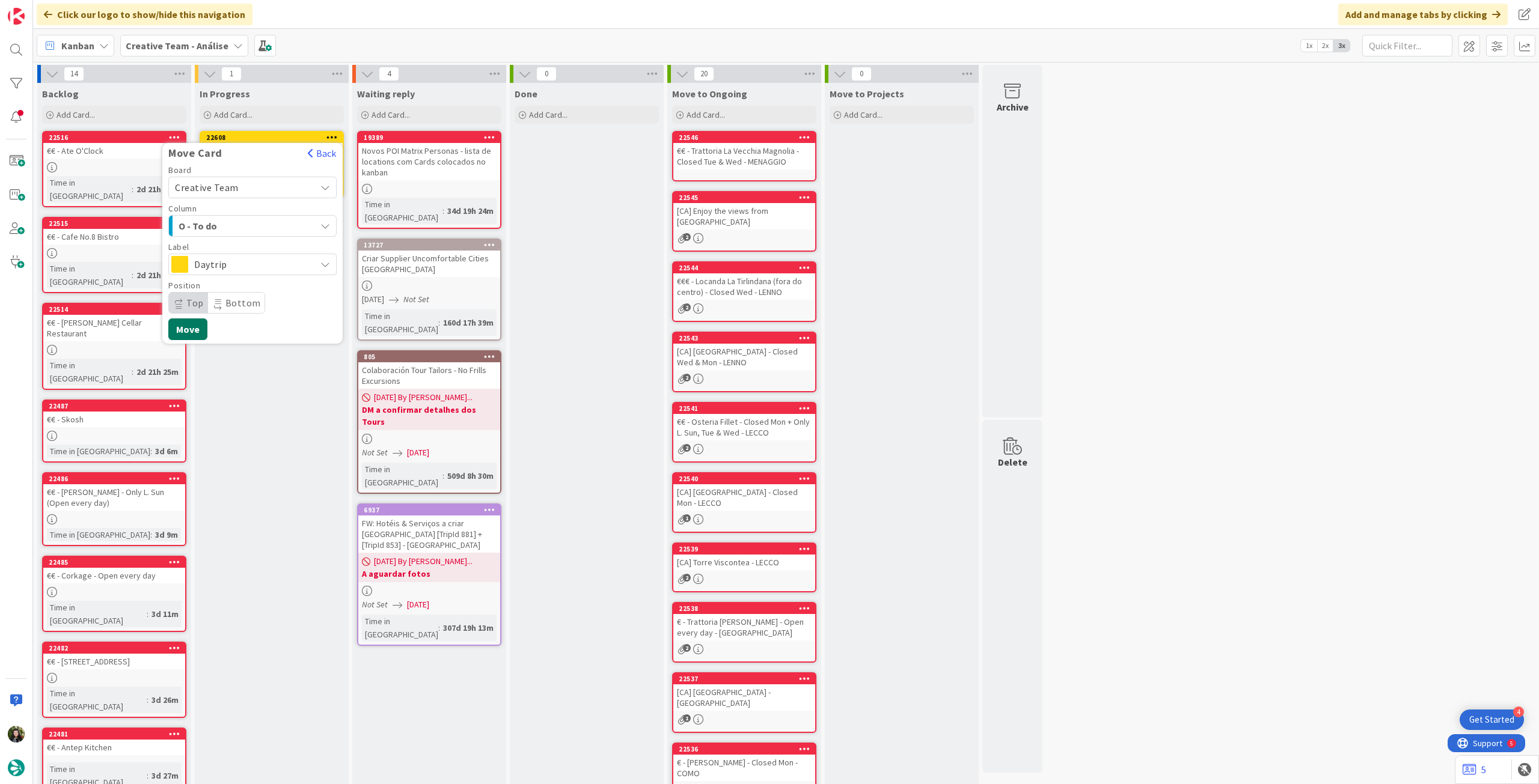
click at [198, 328] on button "Move" at bounding box center [188, 329] width 39 height 21
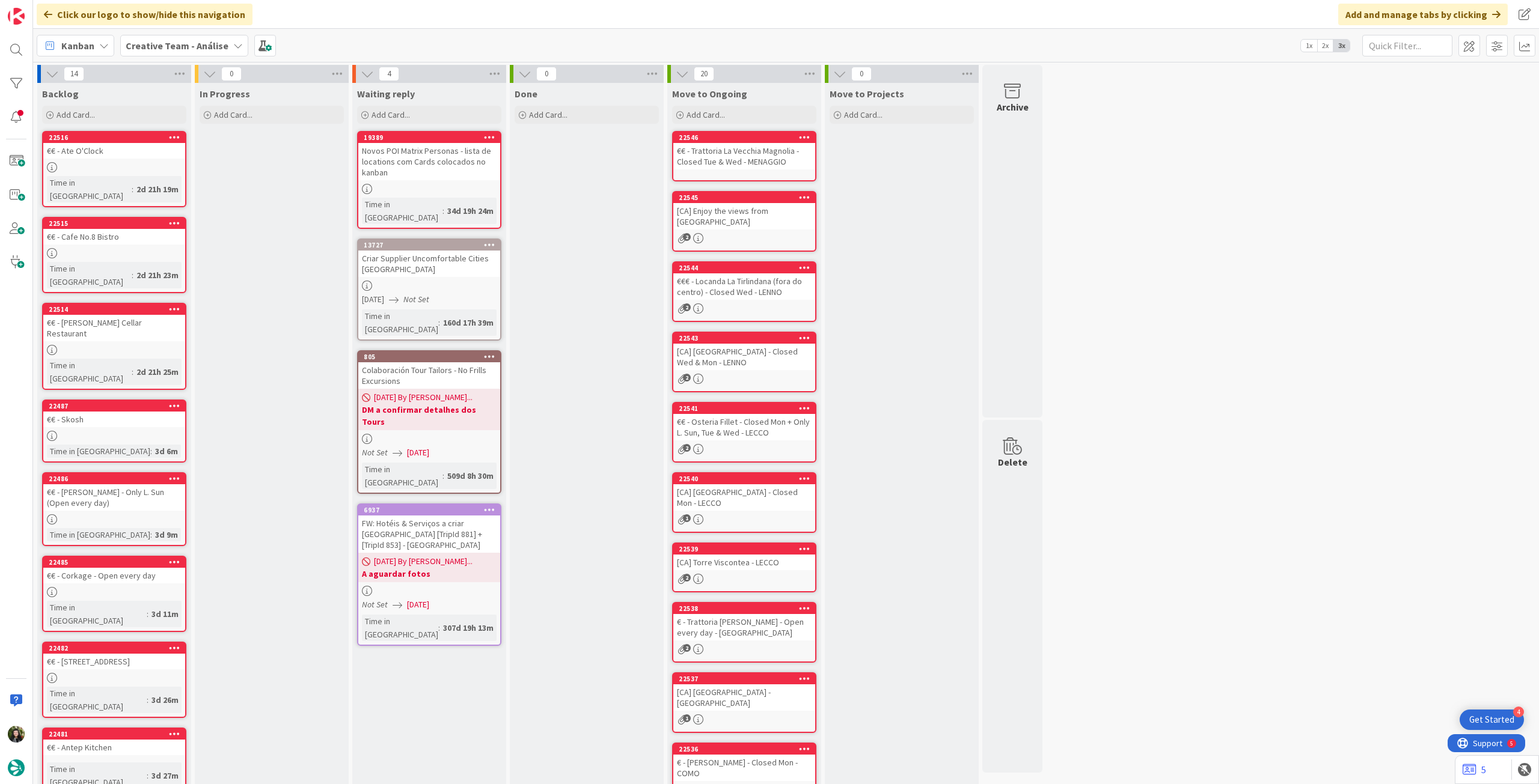
click at [180, 44] on b "Creative Team - Análise" at bounding box center [177, 46] width 103 height 12
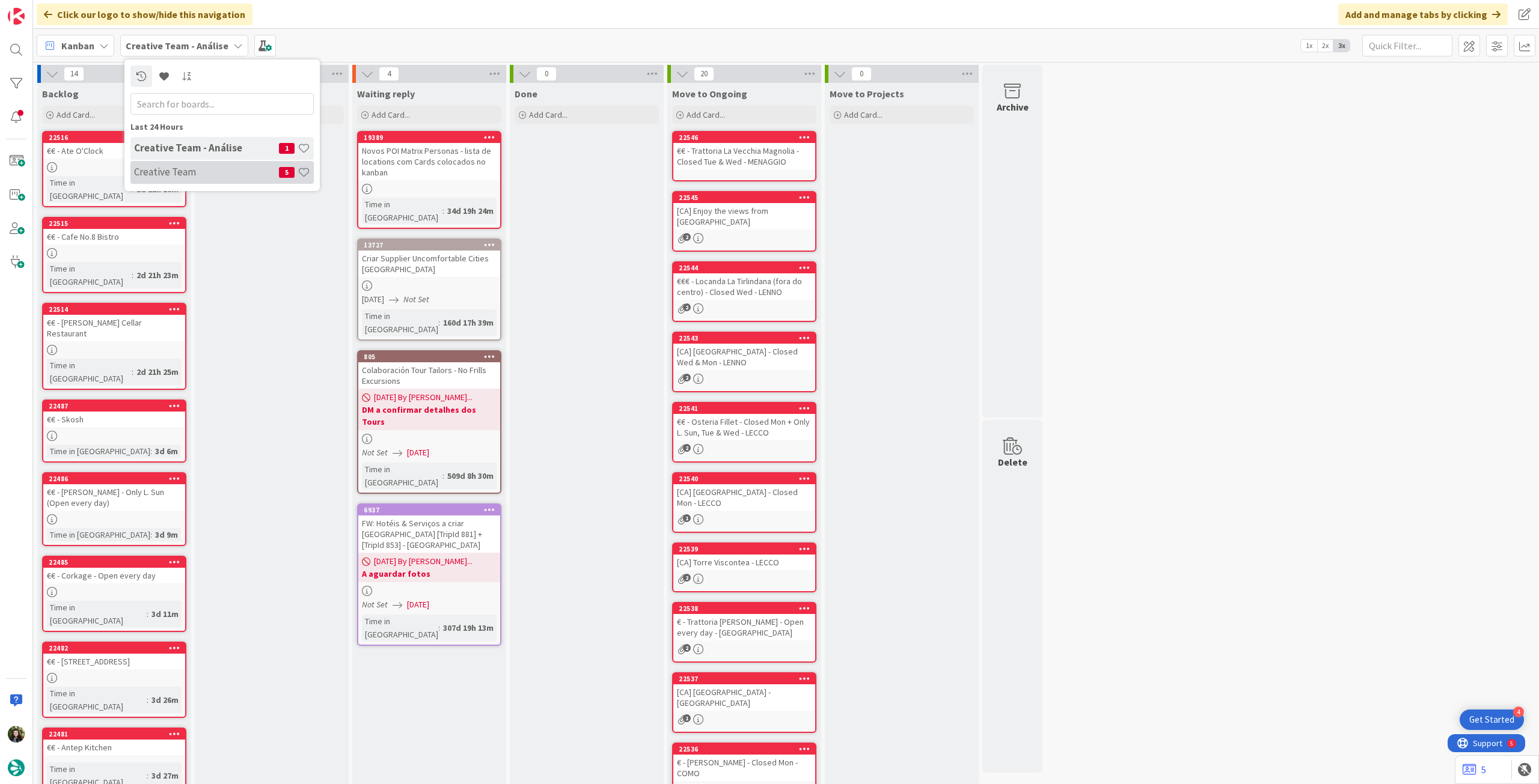
click at [180, 177] on h4 "Creative Team" at bounding box center [206, 172] width 145 height 12
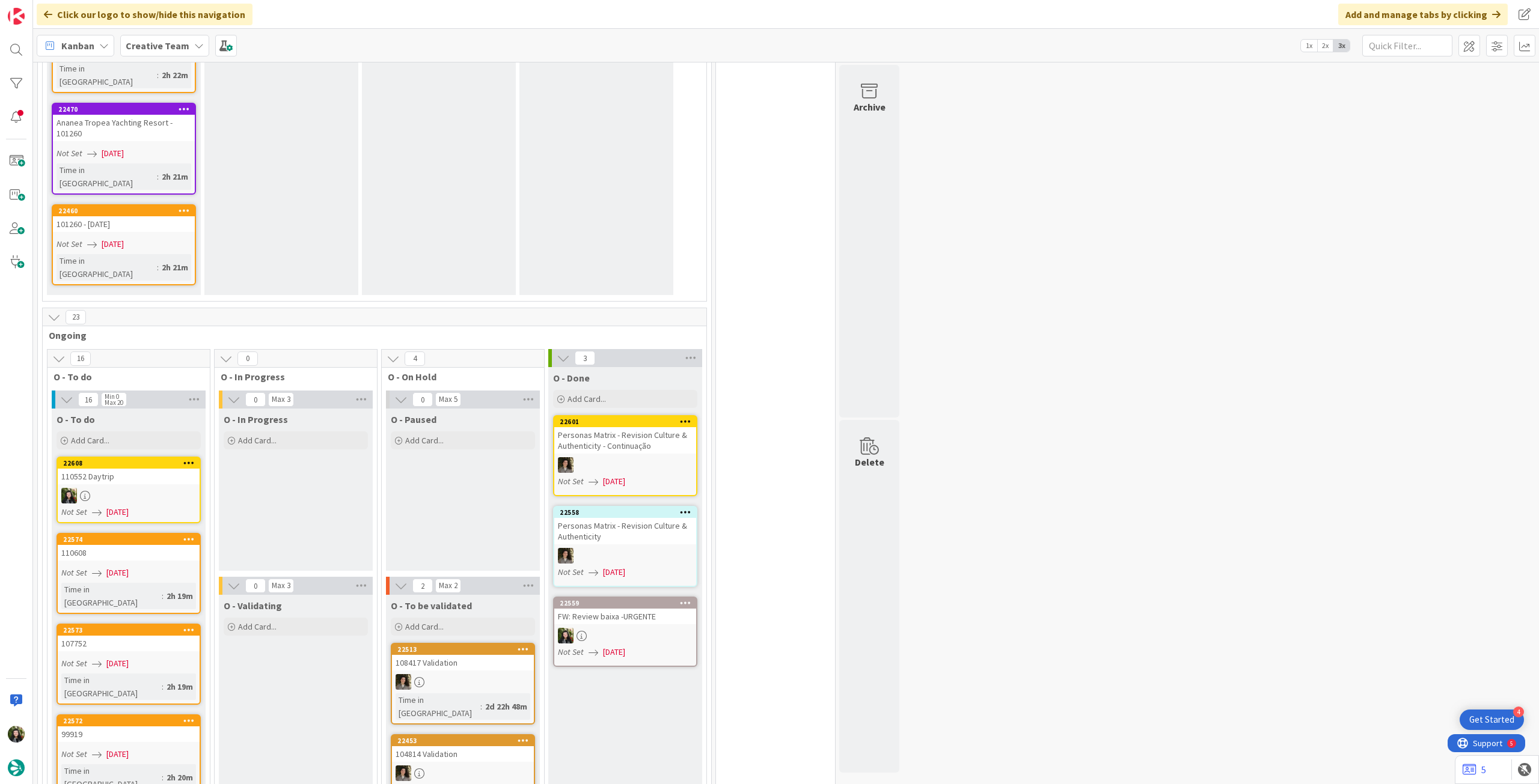
scroll to position [1683, 0]
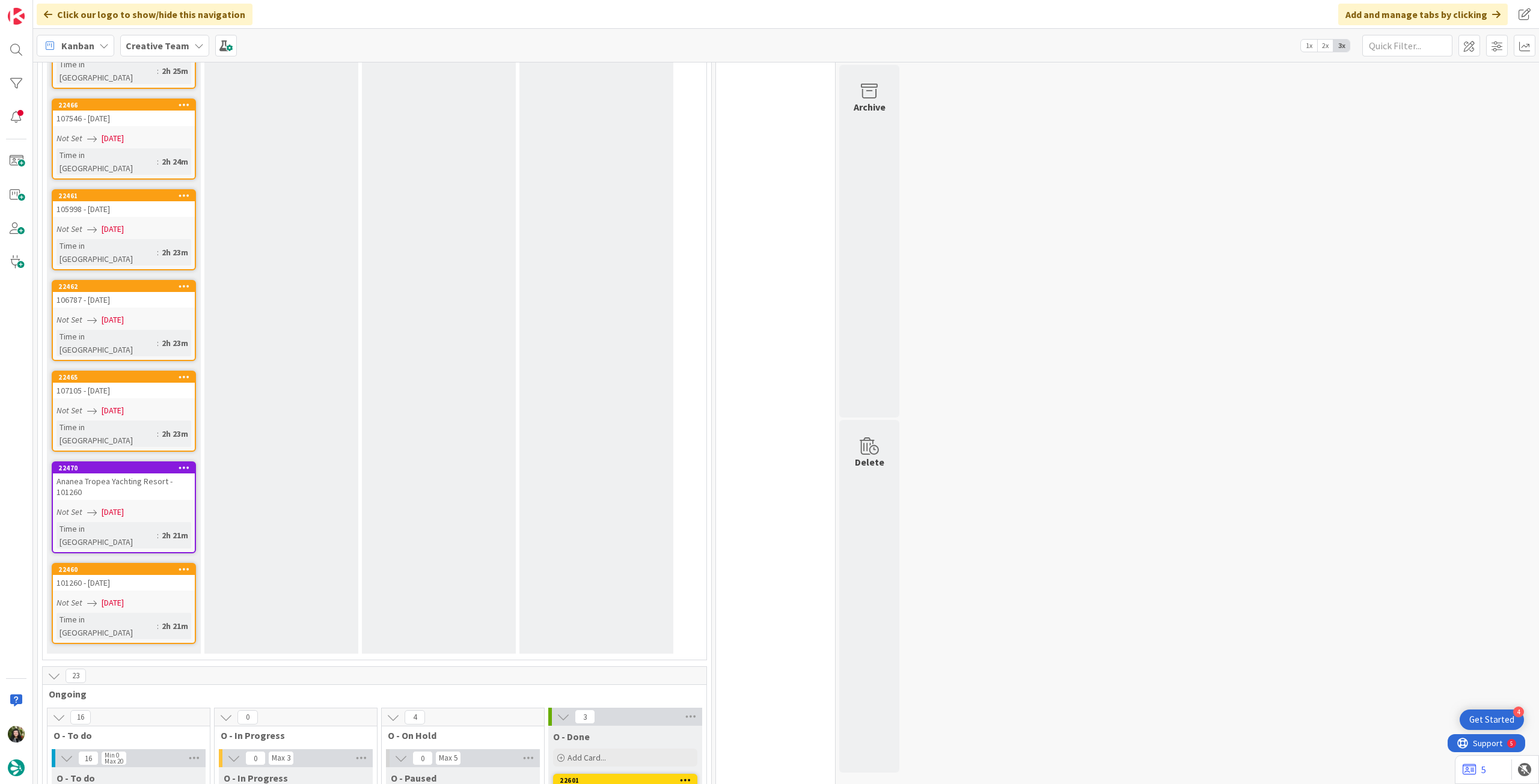
scroll to position [1522, 0]
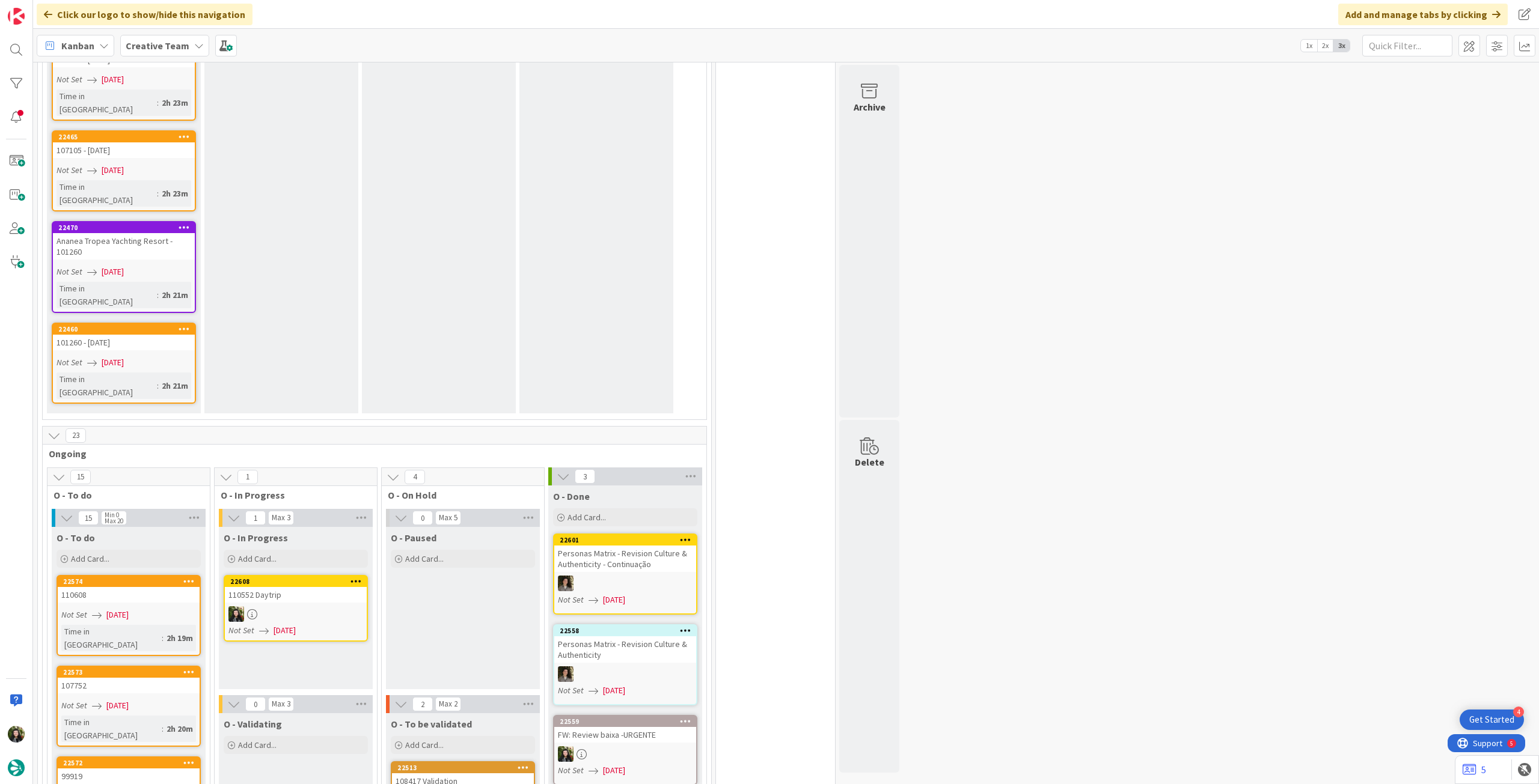
click at [304, 606] on div at bounding box center [296, 614] width 142 height 15
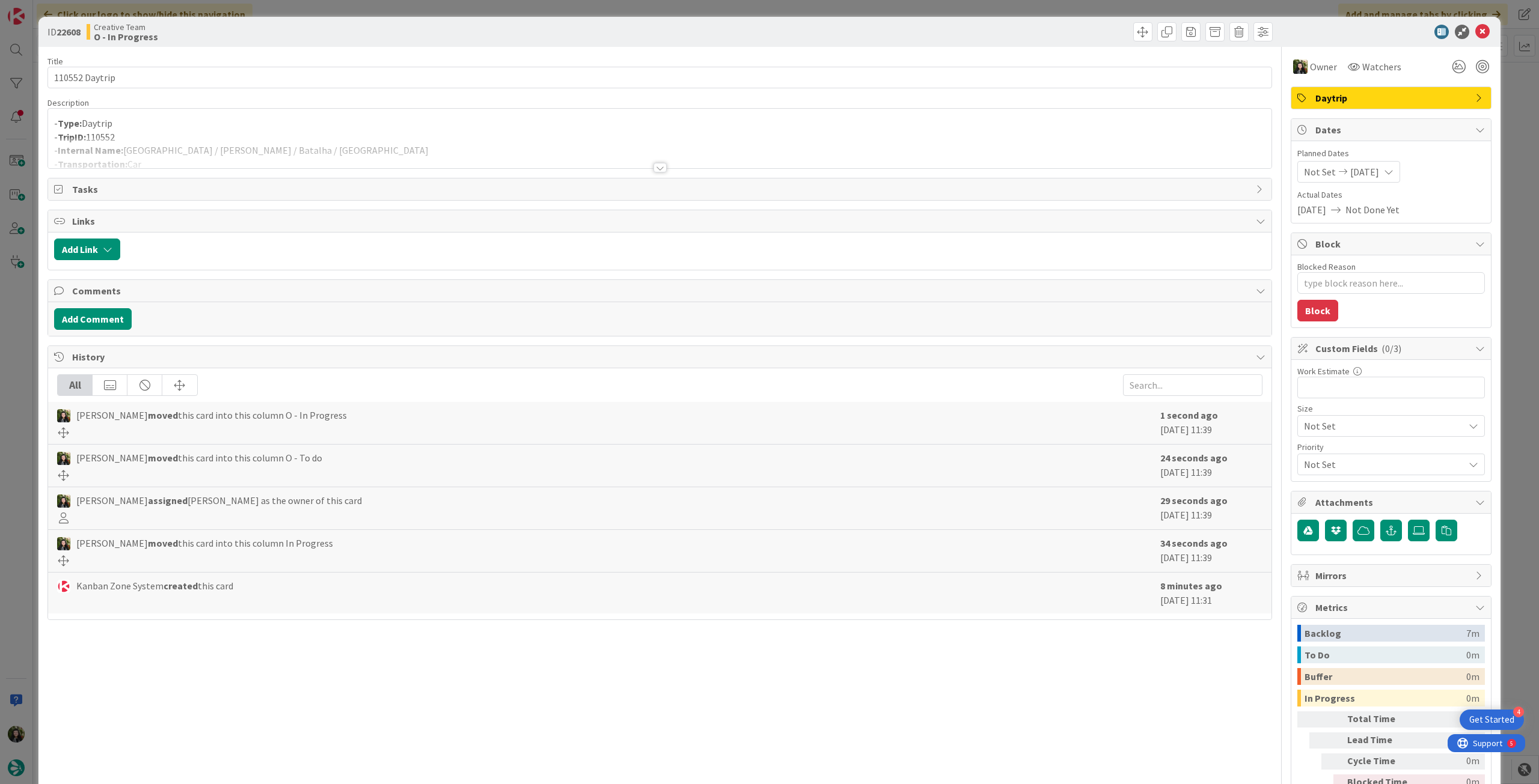
click at [300, 159] on div at bounding box center [660, 153] width 1223 height 31
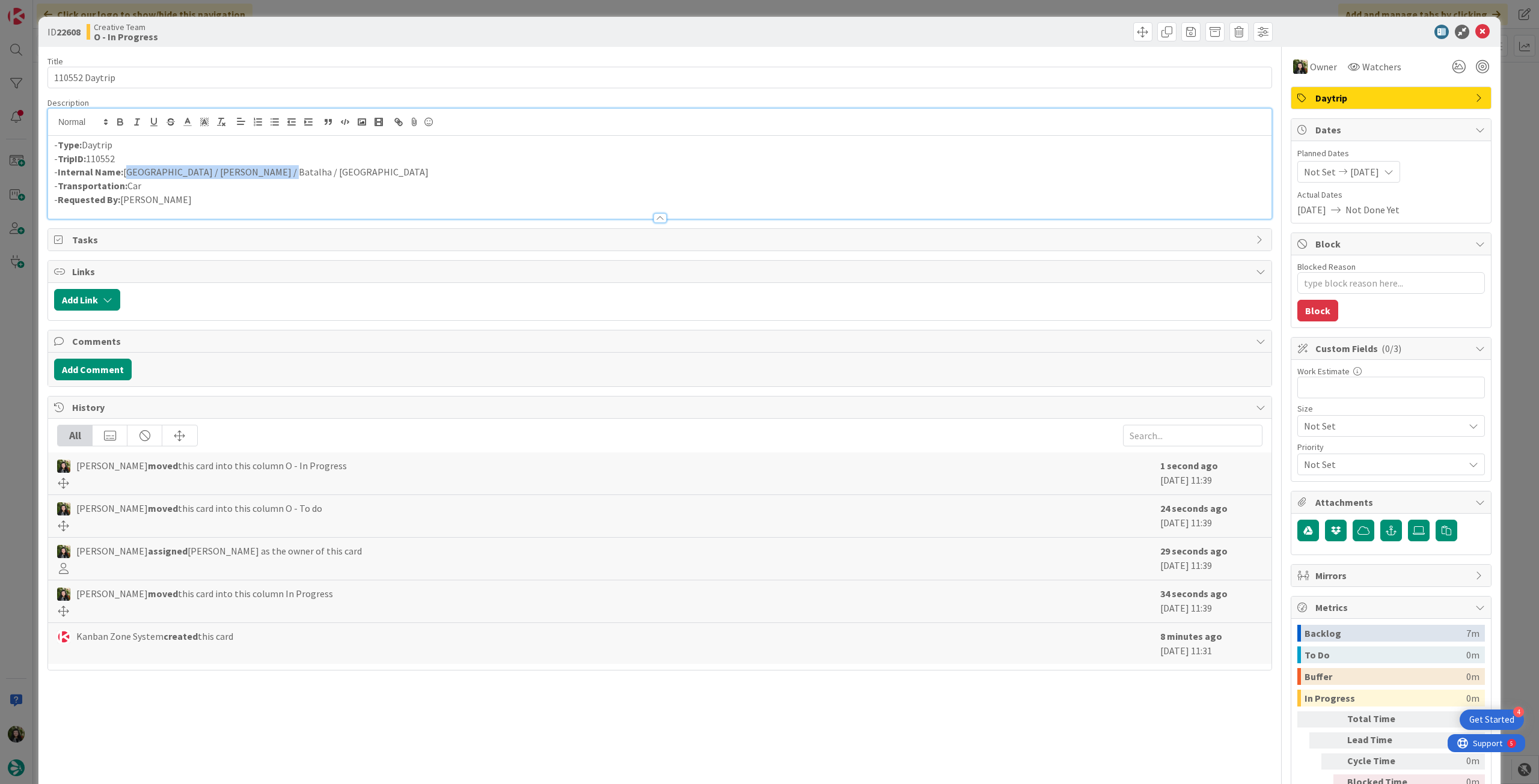
drag, startPoint x: 288, startPoint y: 167, endPoint x: 124, endPoint y: 175, distance: 164.2
click at [124, 175] on p "- Internal Name: Coimbra / Tomar / Batalha / Coimbra" at bounding box center [660, 172] width 1211 height 14
copy p "[GEOGRAPHIC_DATA] / [PERSON_NAME] / Batalha / [GEOGRAPHIC_DATA]"
click at [1481, 28] on div at bounding box center [1385, 31] width 213 height 15
drag, startPoint x: 1474, startPoint y: 26, endPoint x: 1149, endPoint y: 149, distance: 347.5
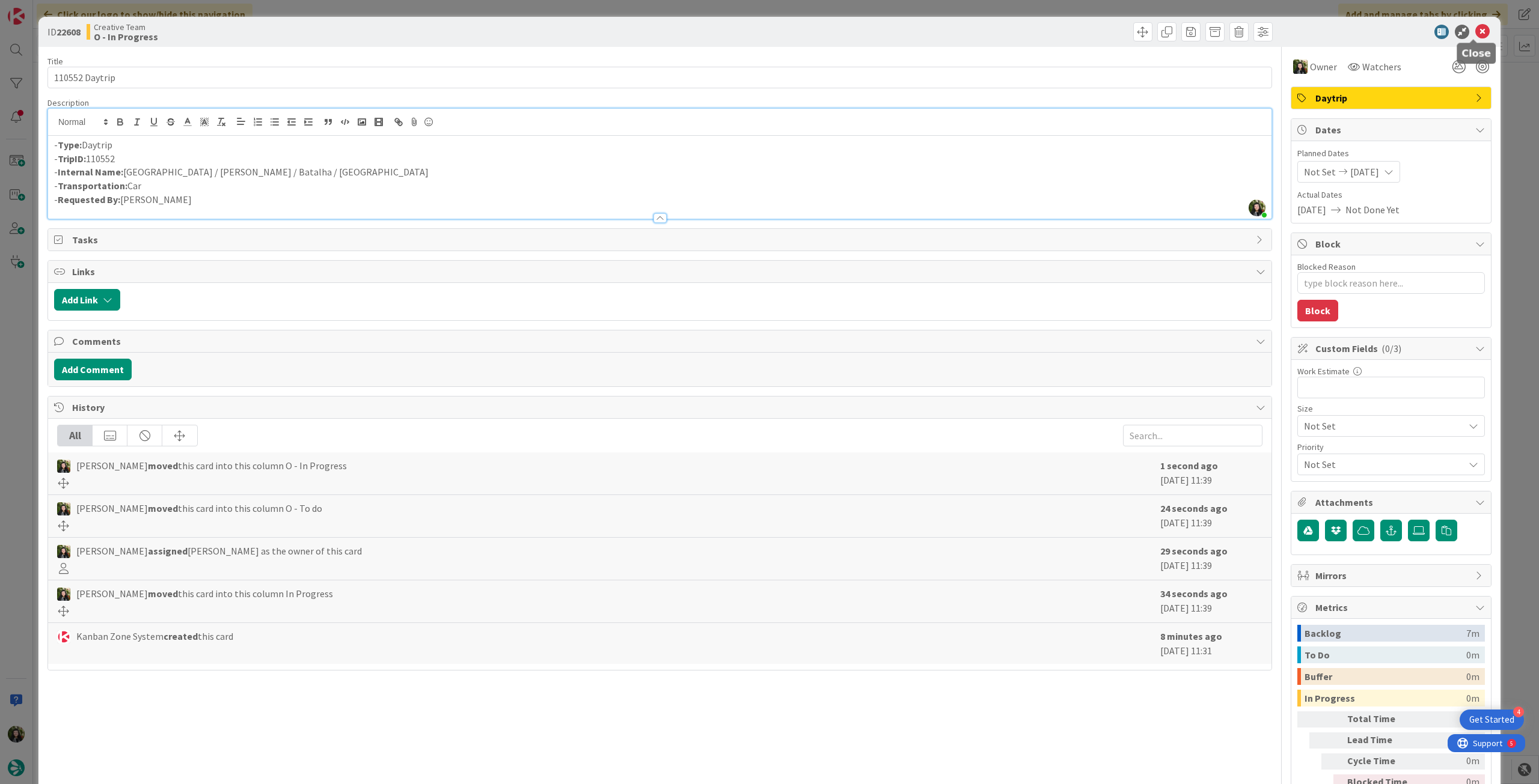
click at [1475, 27] on icon at bounding box center [1482, 31] width 15 height 15
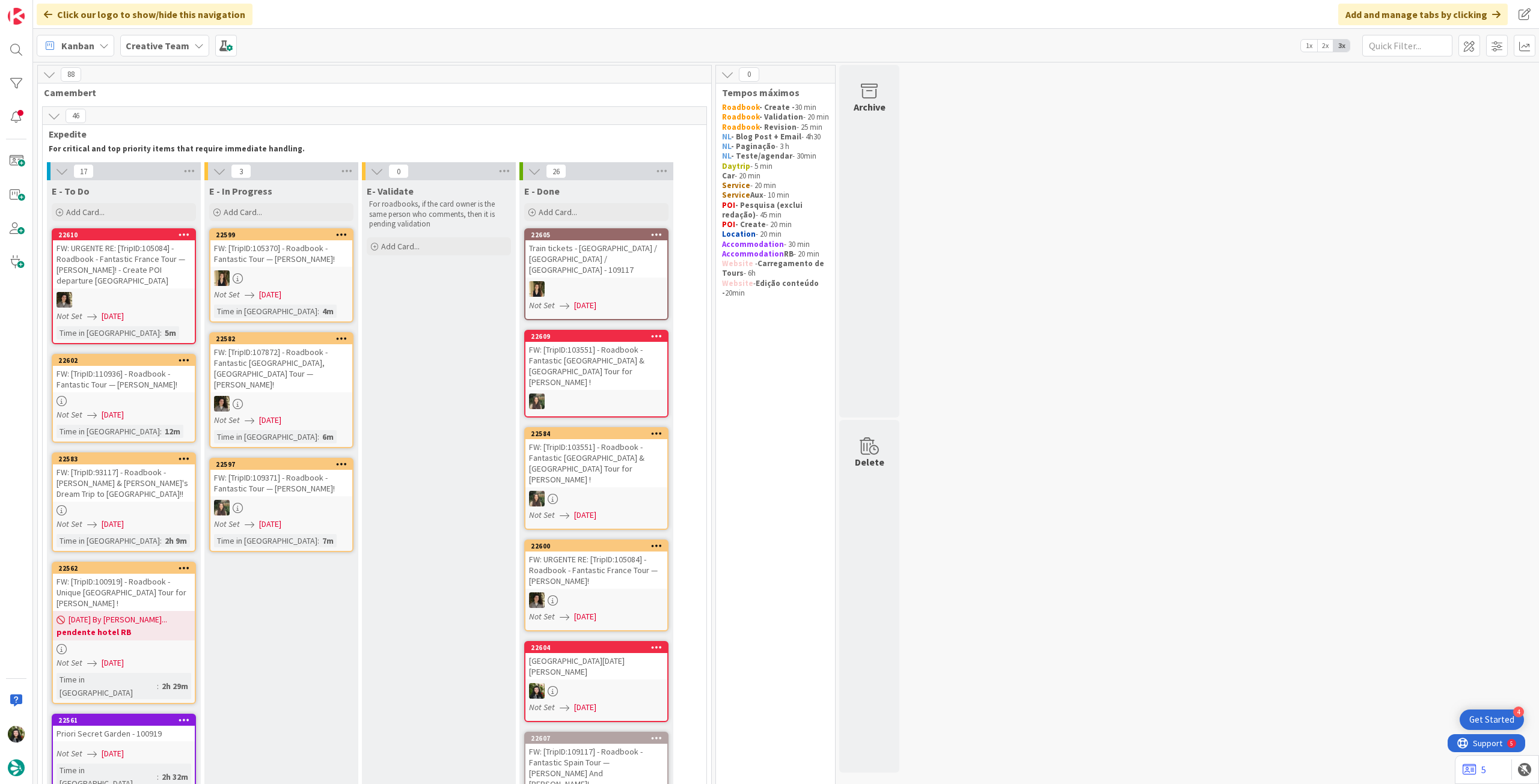
click at [140, 282] on div "FW: URGENTE RE: [TripID:105084] - Roadbook - Fantastic France Tour — [PERSON_NA…" at bounding box center [123, 264] width 142 height 48
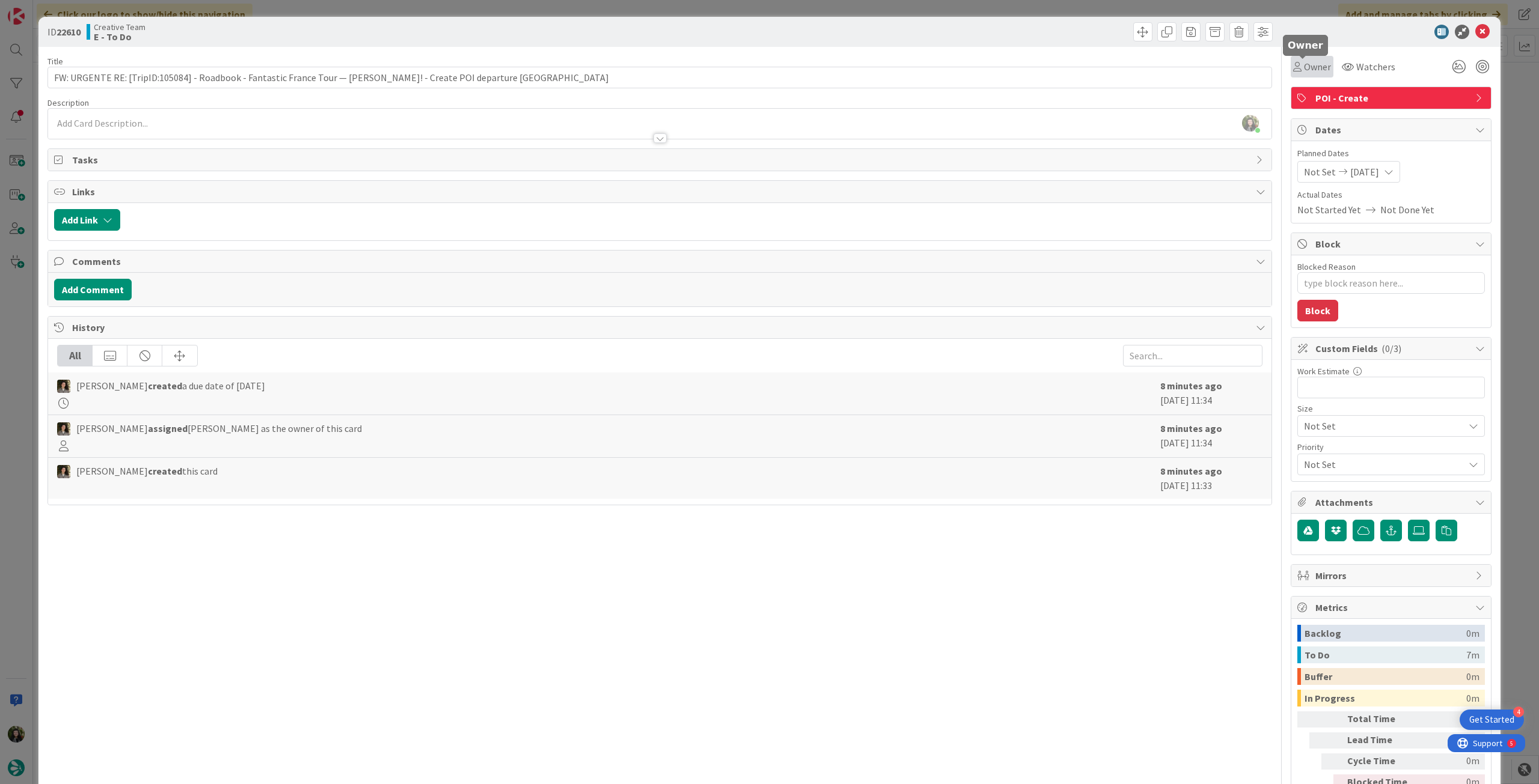
click at [1304, 64] on span "Owner" at bounding box center [1317, 67] width 27 height 15
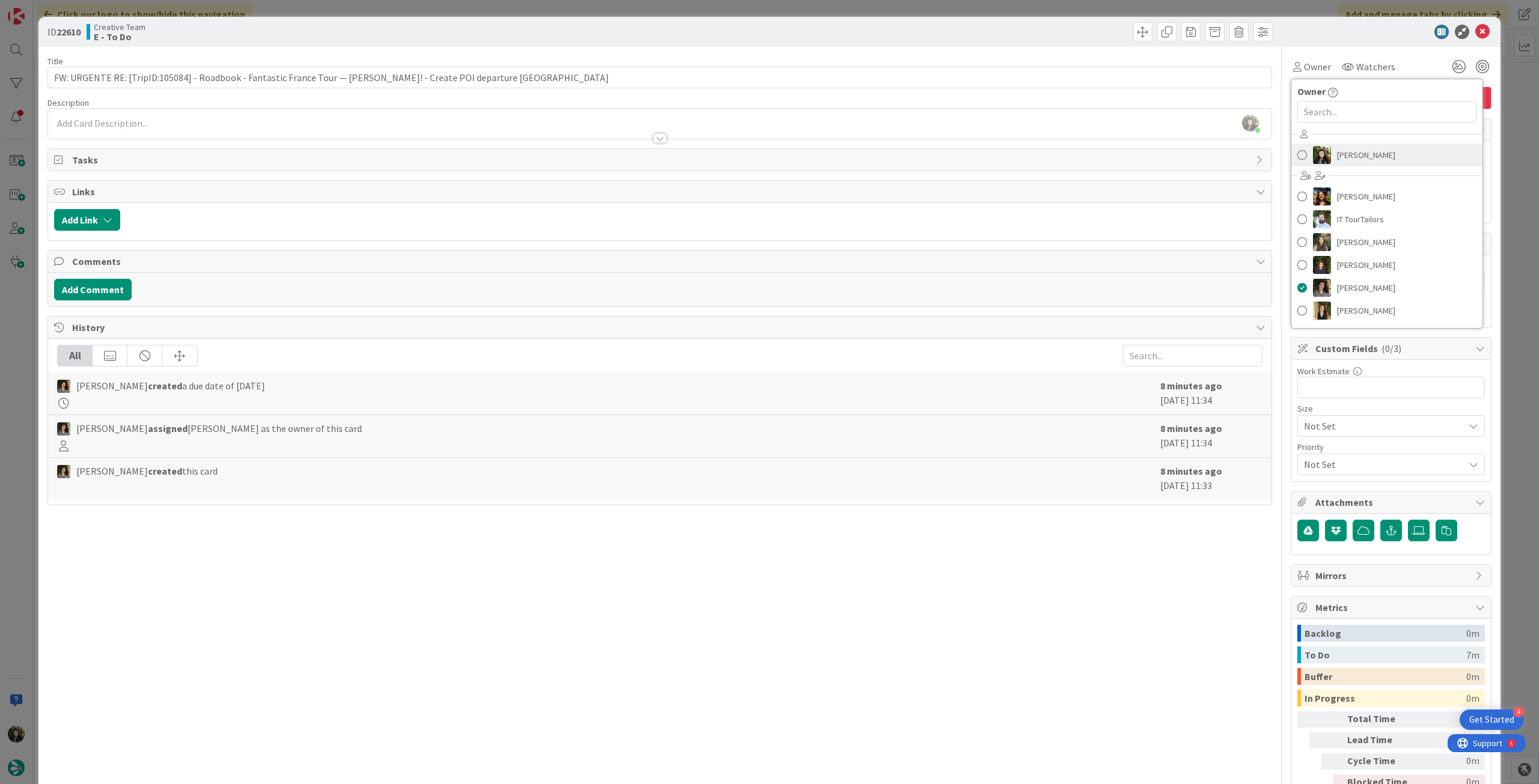
click at [1340, 155] on span "[PERSON_NAME]" at bounding box center [1367, 155] width 58 height 18
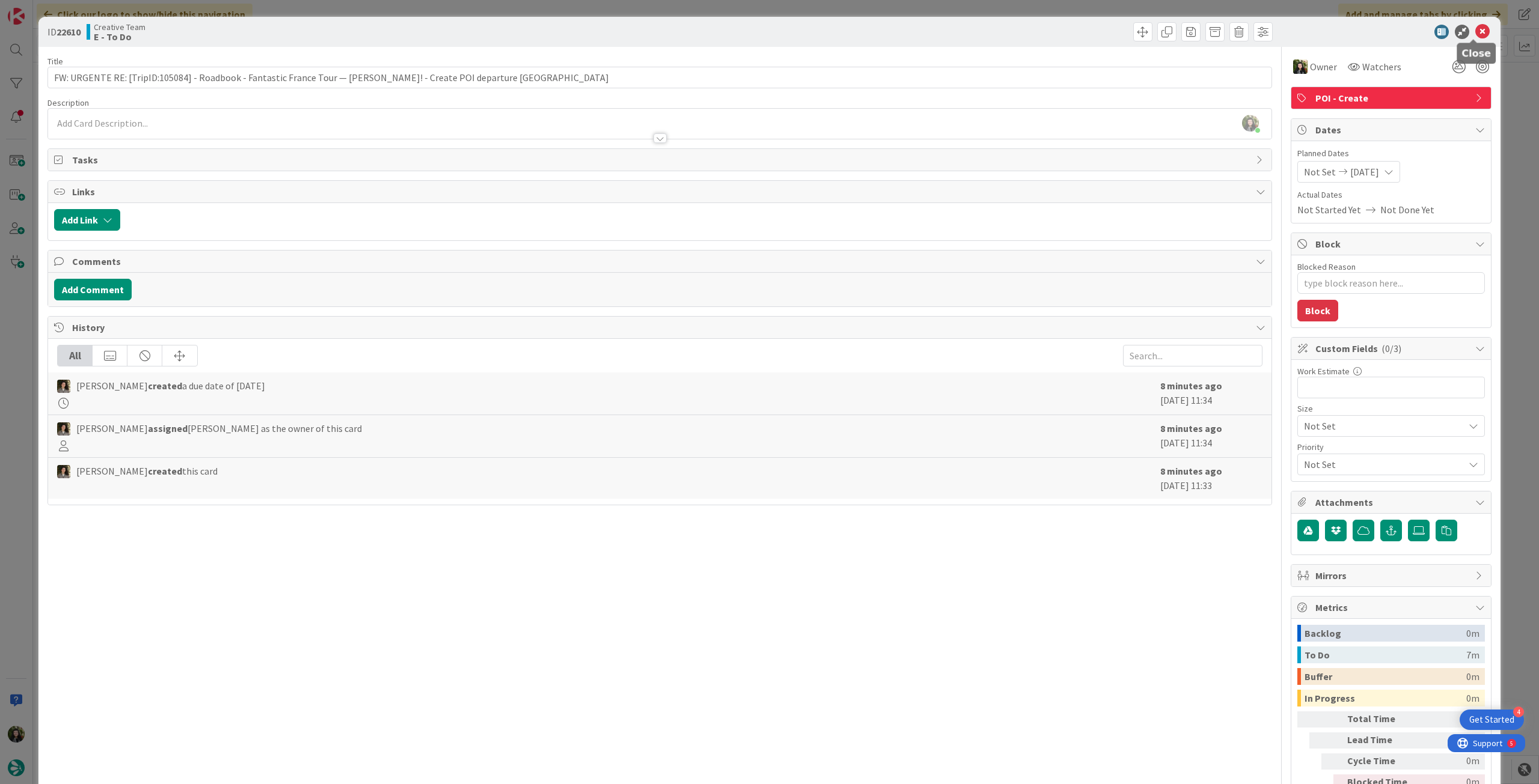
click at [1478, 29] on icon at bounding box center [1482, 31] width 15 height 15
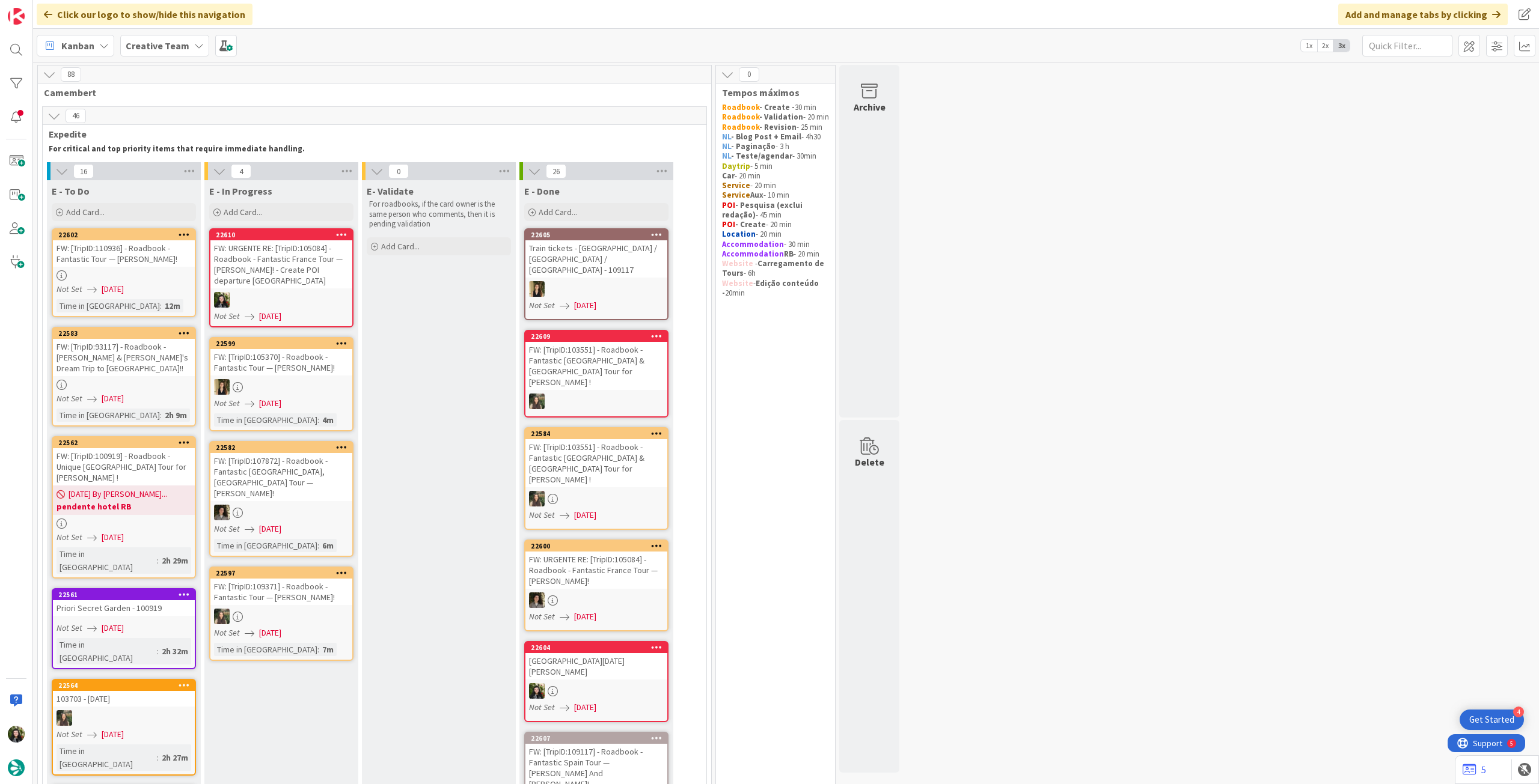
click at [302, 274] on div "FW: URGENTE RE: [TripID:105084] - Roadbook - Fantastic France Tour — [PERSON_NA…" at bounding box center [281, 264] width 142 height 48
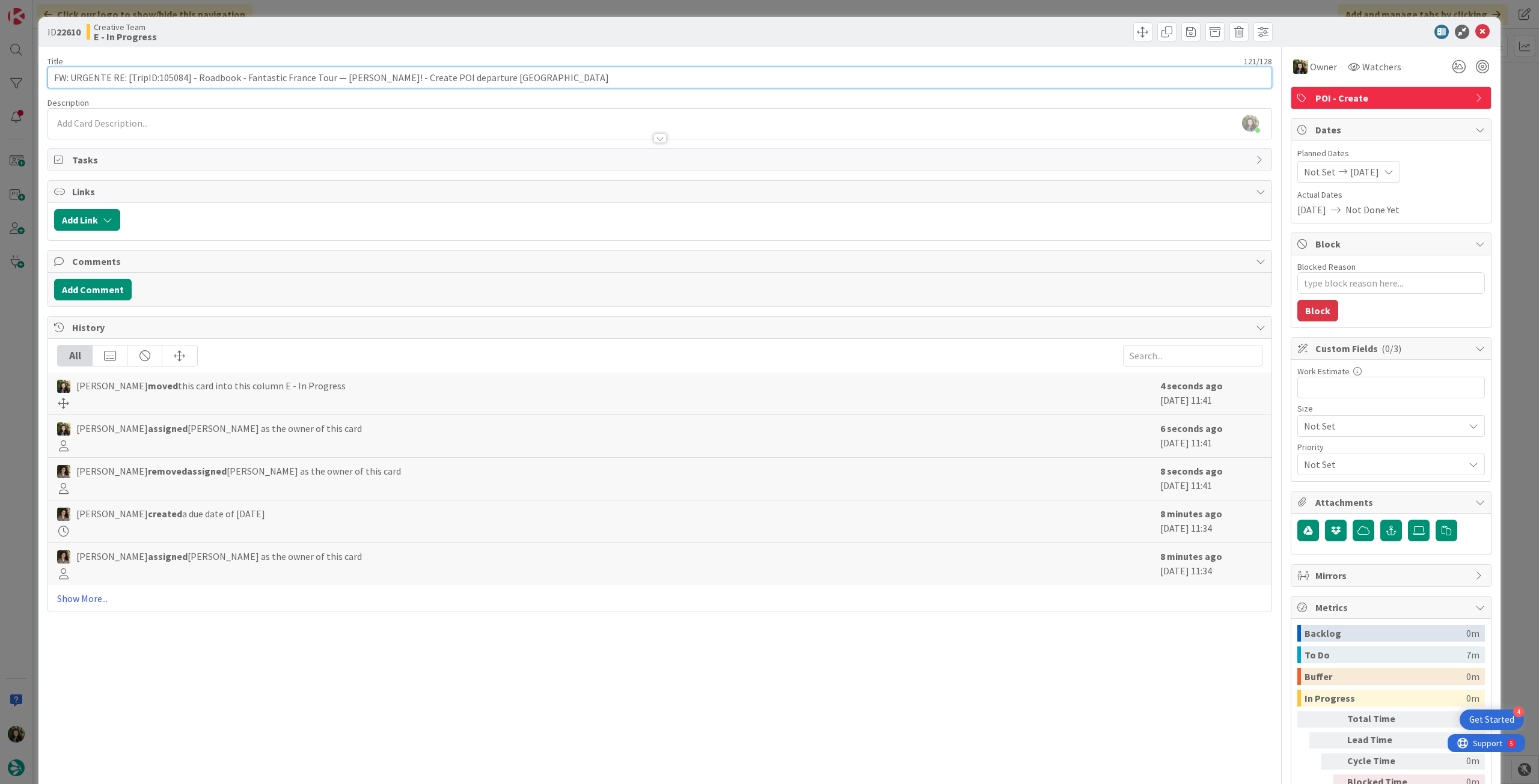
drag, startPoint x: 439, startPoint y: 77, endPoint x: 575, endPoint y: 54, distance: 137.9
click at [615, 77] on input "FW: URGENTE RE: [TripID:105084] - Roadbook - Fantastic France Tour — [PERSON_NA…" at bounding box center [660, 77] width 1225 height 21
click at [1475, 27] on icon at bounding box center [1482, 31] width 15 height 15
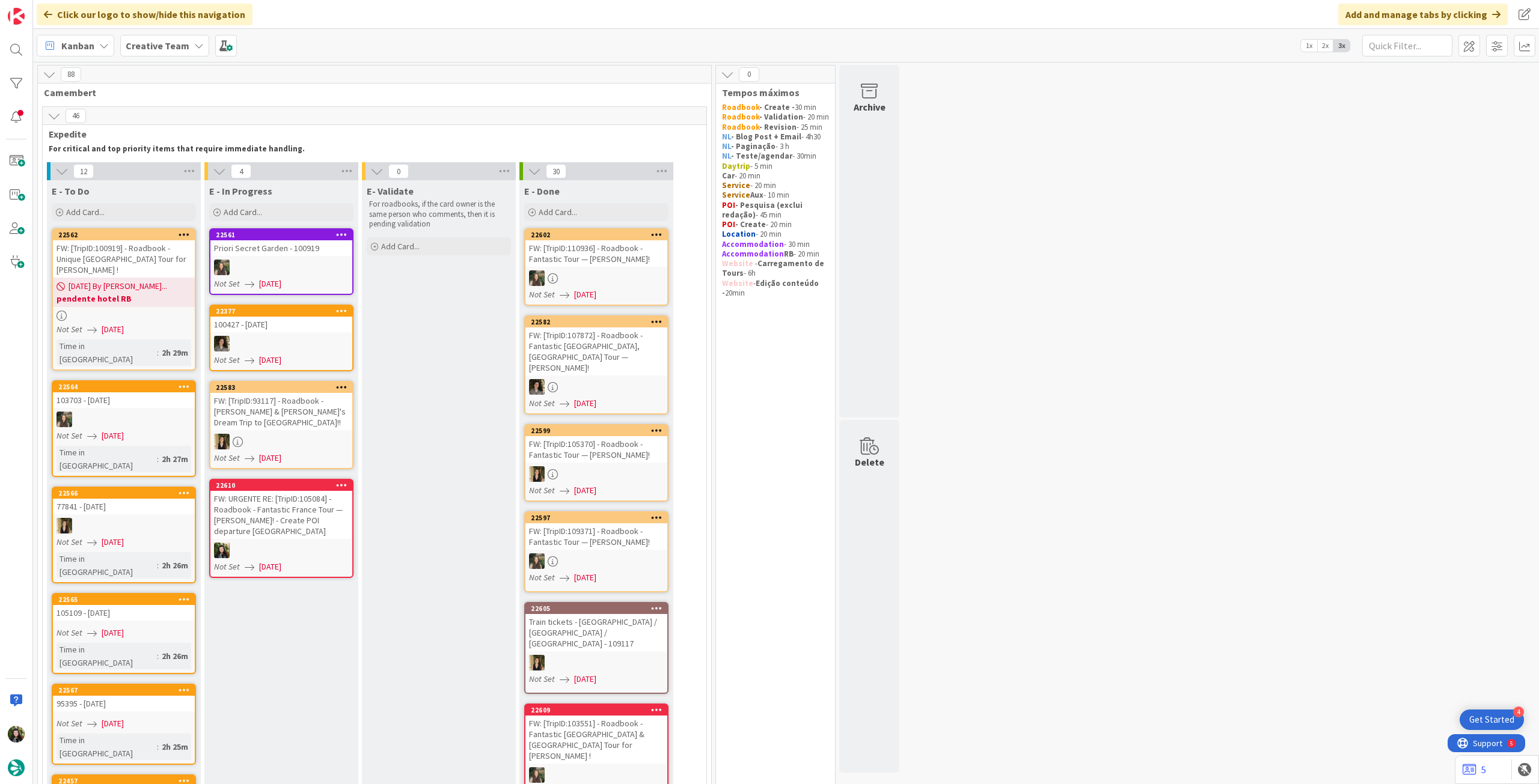
click at [306, 525] on div "FW: URGENTE RE: [TripID:105084] - Roadbook - Fantastic France Tour — [PERSON_NA…" at bounding box center [281, 514] width 142 height 48
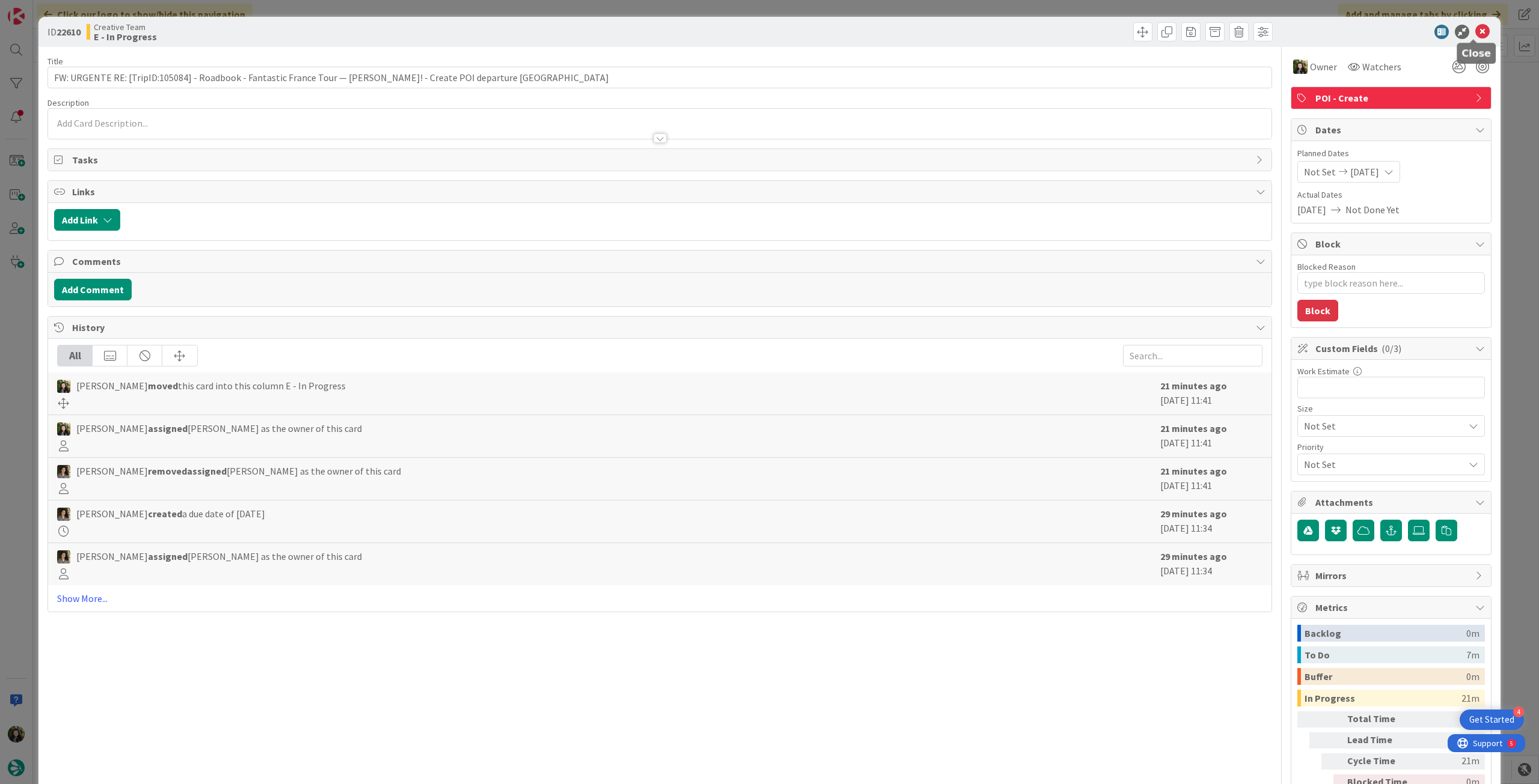
click at [1478, 27] on icon at bounding box center [1482, 31] width 15 height 15
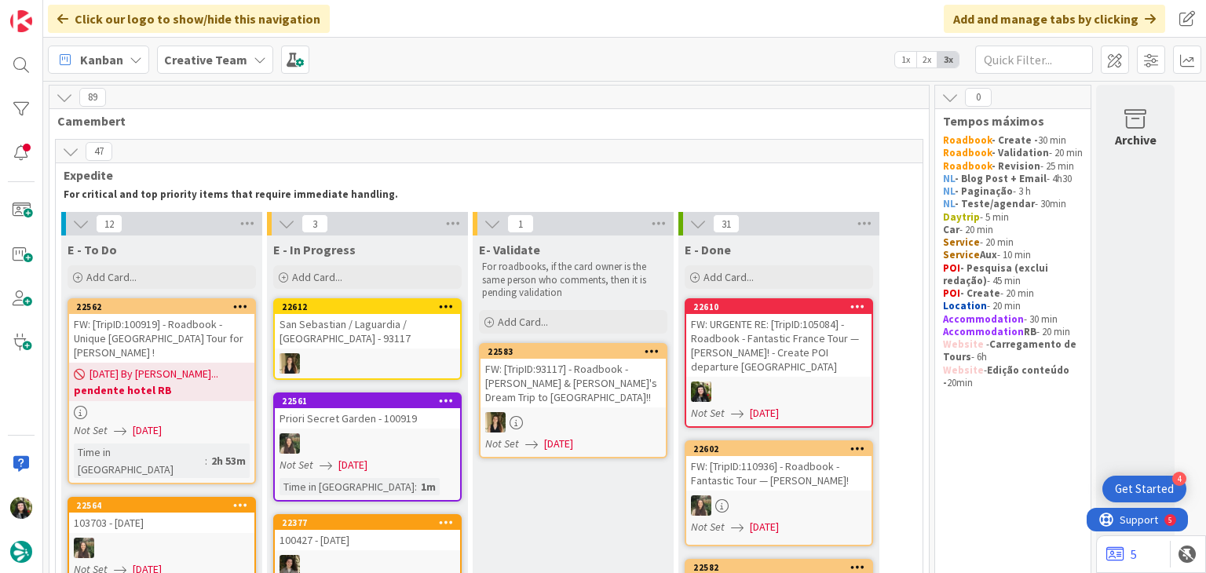
click at [209, 53] on b "Creative Team" at bounding box center [205, 60] width 83 height 16
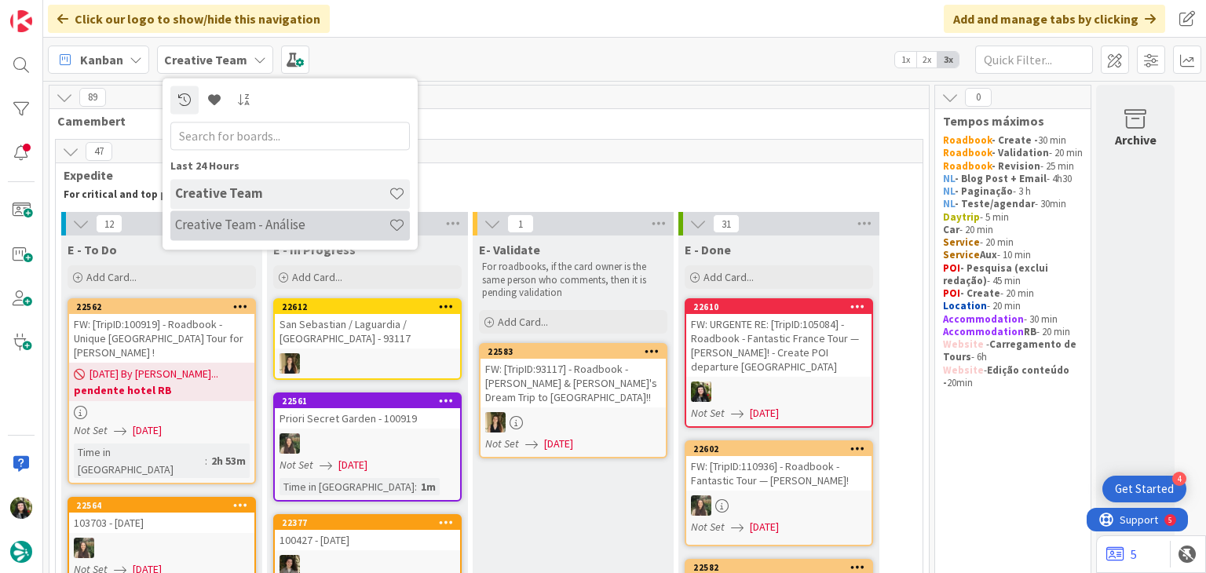
click at [248, 231] on h4 "Creative Team - Análise" at bounding box center [281, 225] width 213 height 16
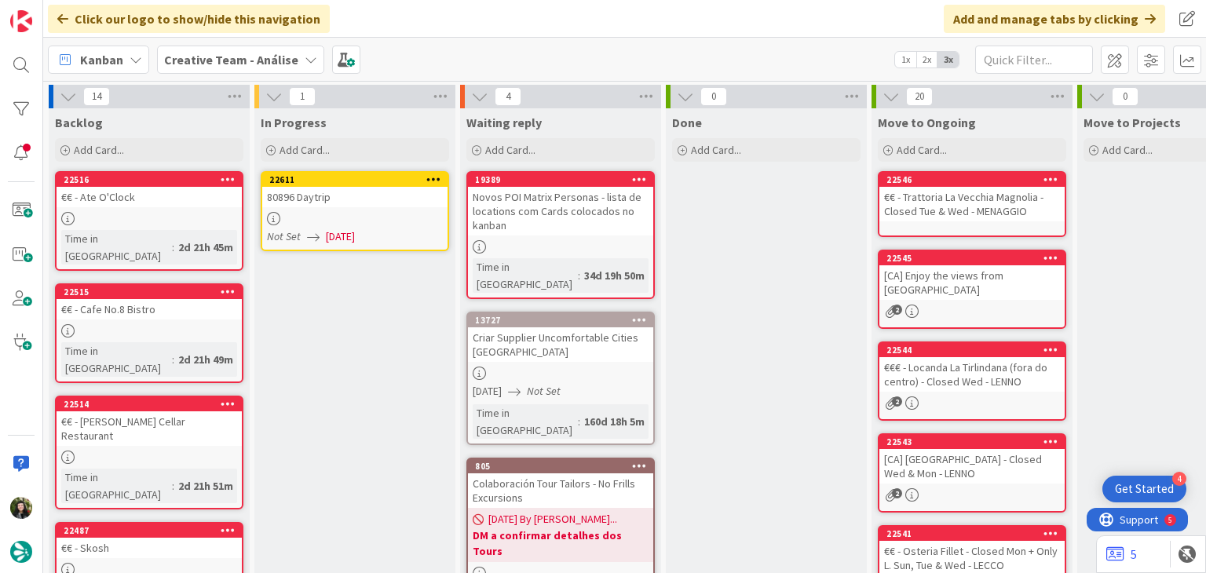
click at [430, 181] on icon at bounding box center [433, 178] width 15 height 11
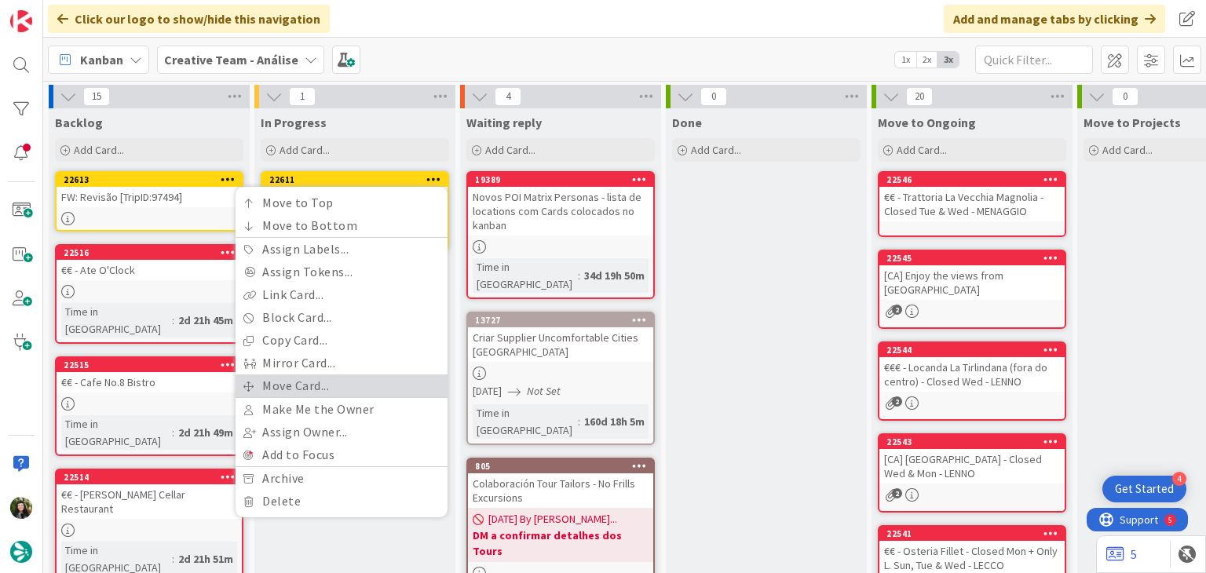
click at [363, 376] on link "Move Card..." at bounding box center [341, 385] width 212 height 23
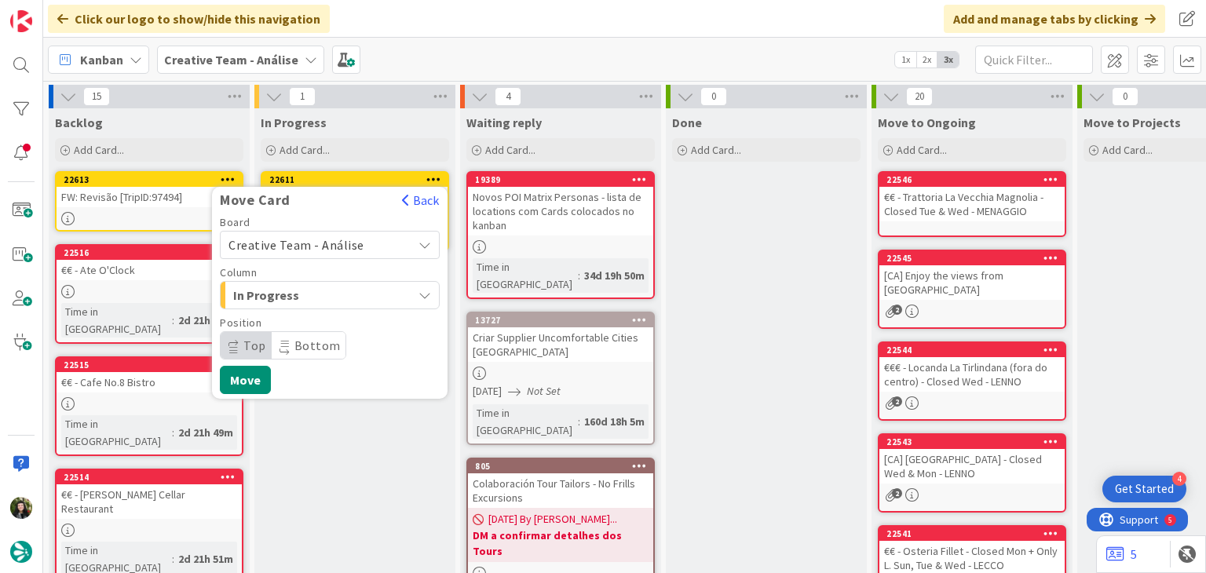
click at [321, 231] on div "Creative Team - Análise" at bounding box center [330, 245] width 220 height 28
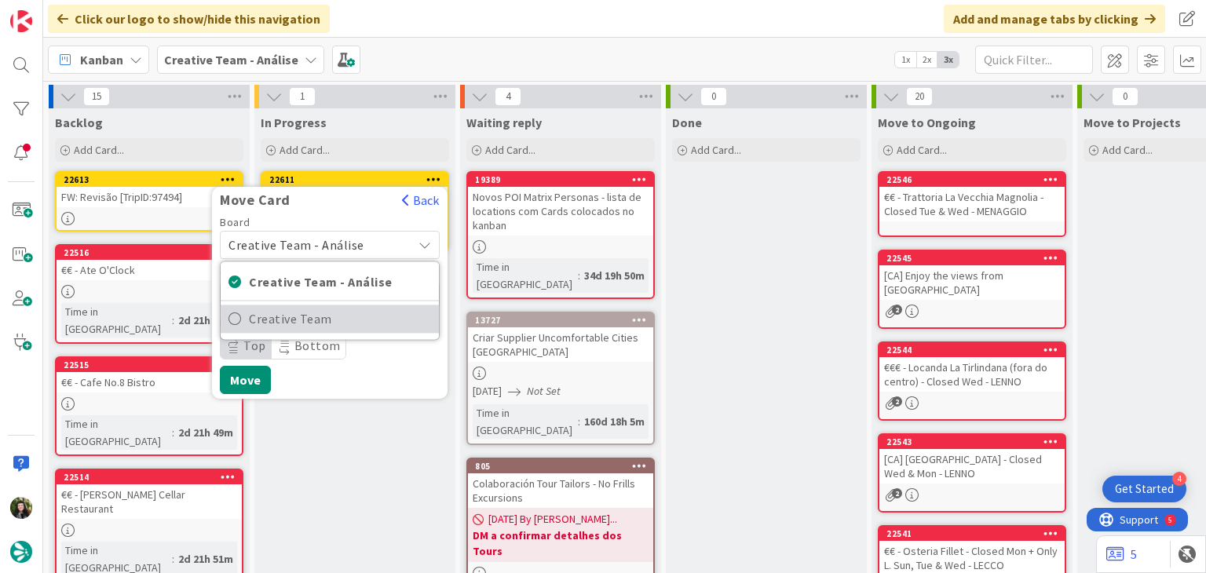
click at [322, 321] on span "Creative Team" at bounding box center [340, 319] width 182 height 24
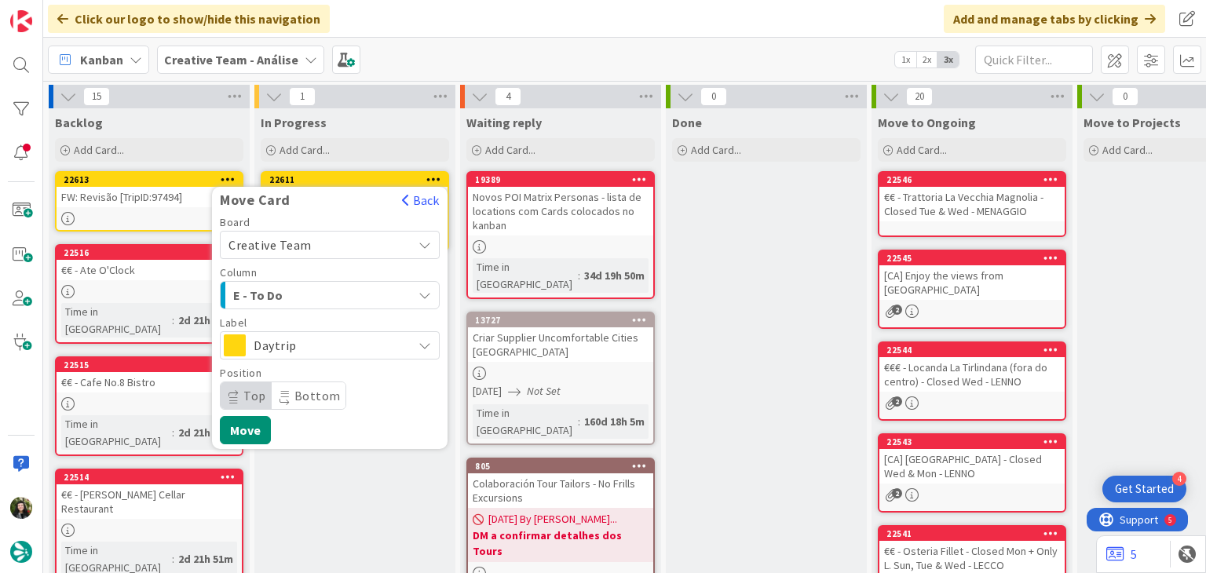
click at [332, 300] on span "E - To Do" at bounding box center [292, 295] width 118 height 20
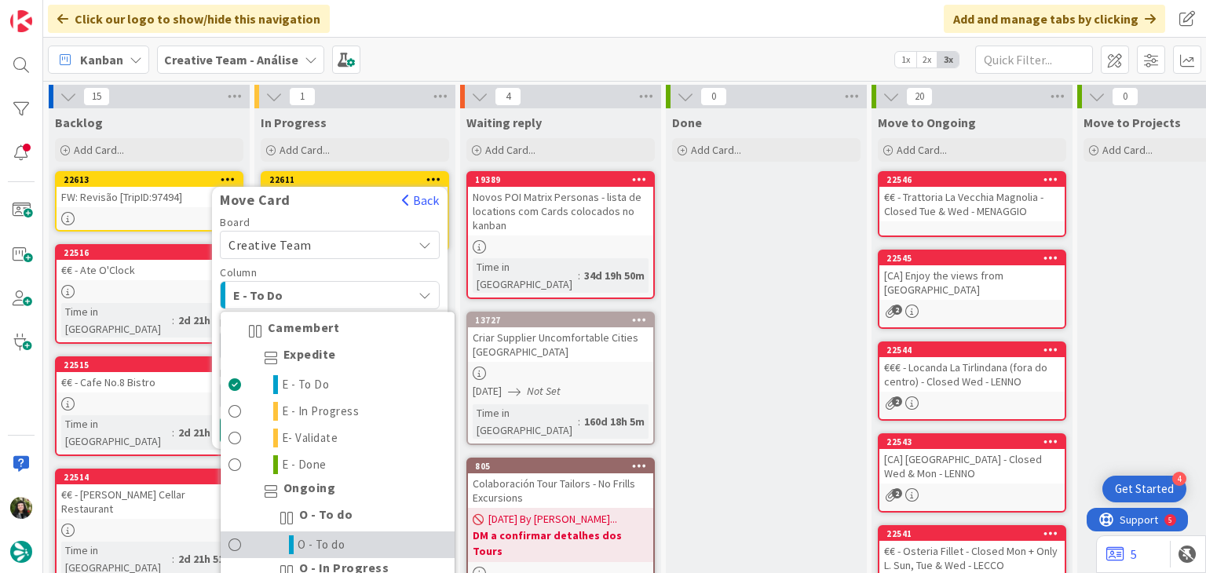
click at [316, 547] on span "O - To do" at bounding box center [321, 544] width 48 height 19
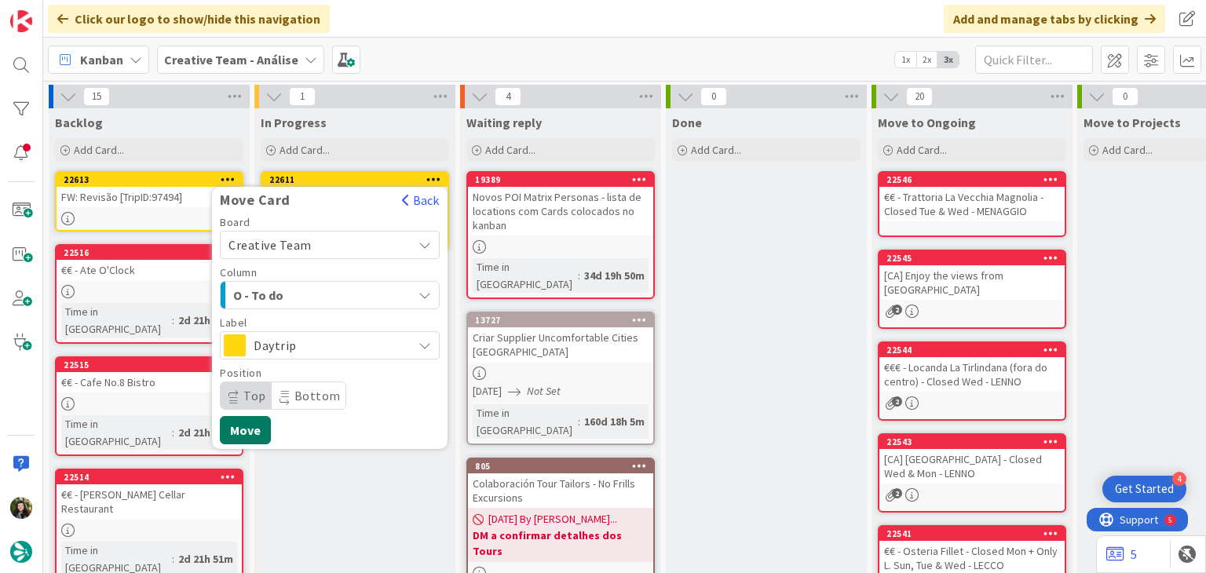
click at [250, 432] on button "Move" at bounding box center [245, 430] width 51 height 28
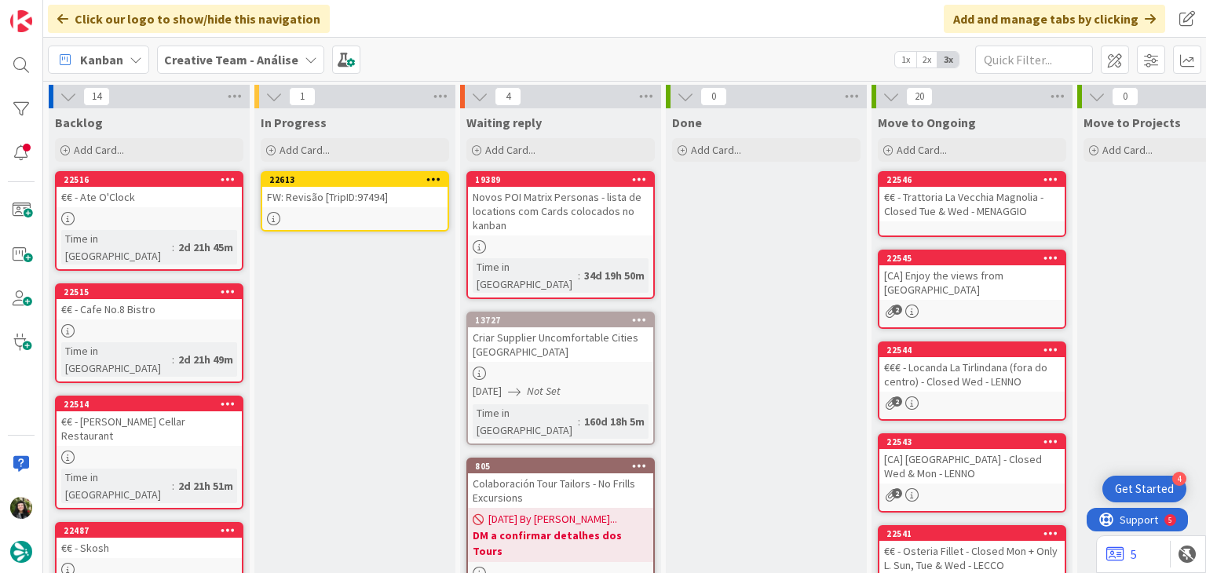
click at [340, 206] on link "22613 FW: Revisão [TripID:97494]" at bounding box center [355, 201] width 188 height 60
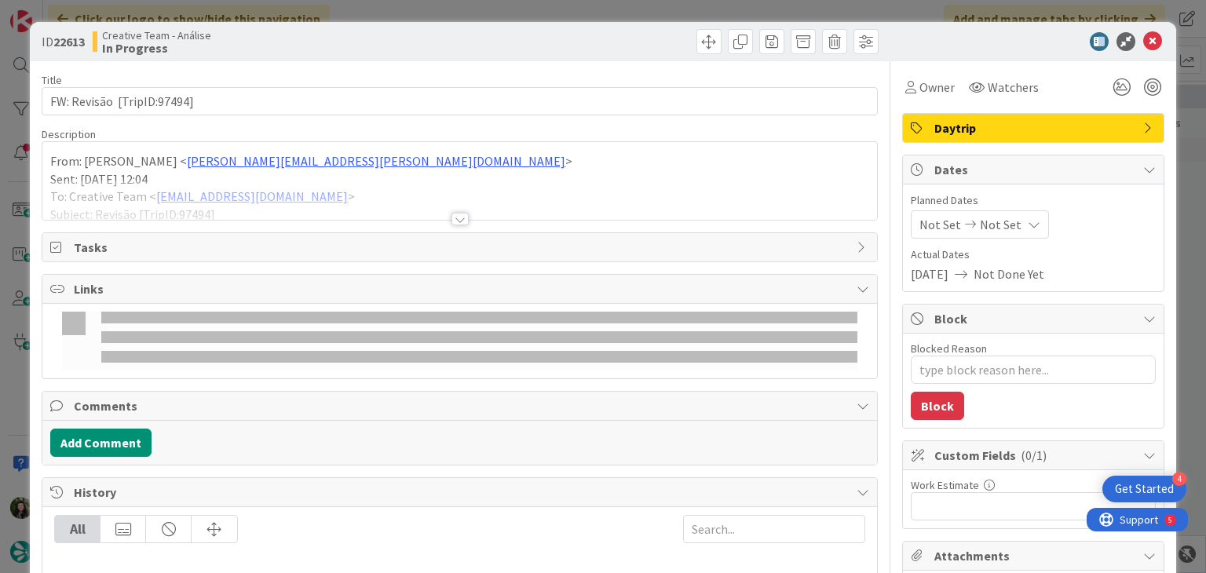
type textarea "x"
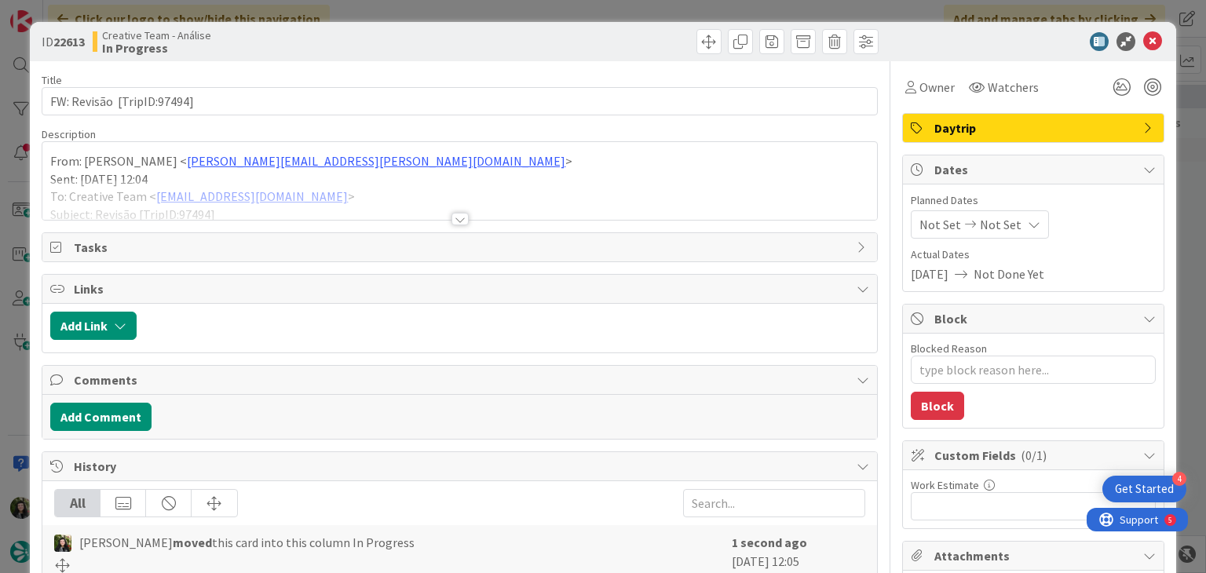
click at [374, 174] on p "Sent: Monday, September 8, 2025 12:04" at bounding box center [459, 179] width 818 height 18
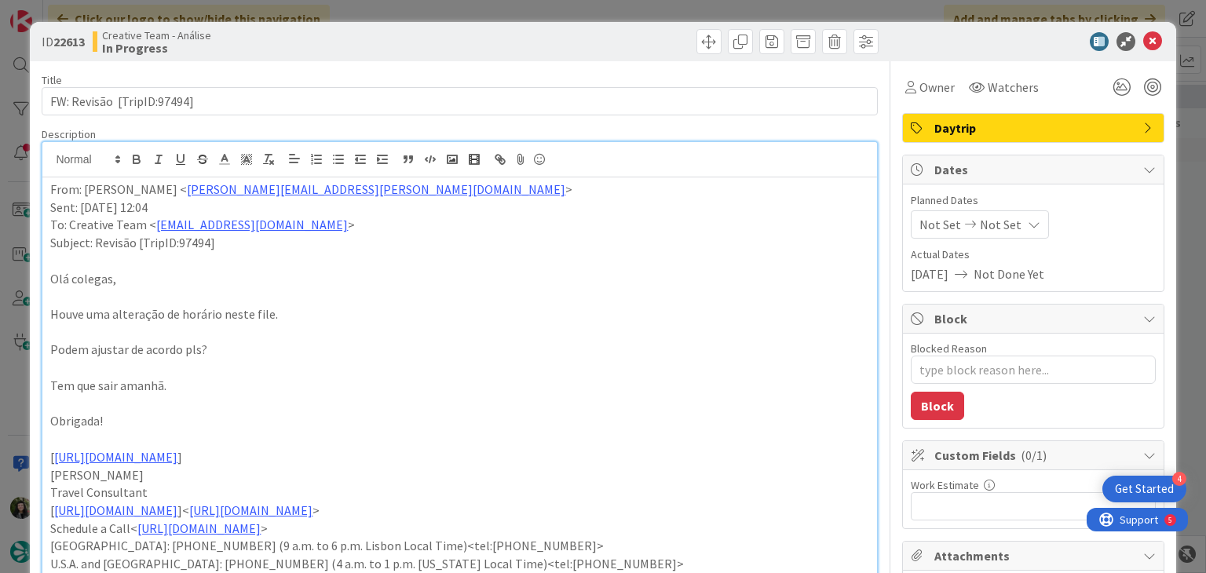
click at [979, 227] on span "Not Set" at bounding box center [1000, 224] width 42 height 19
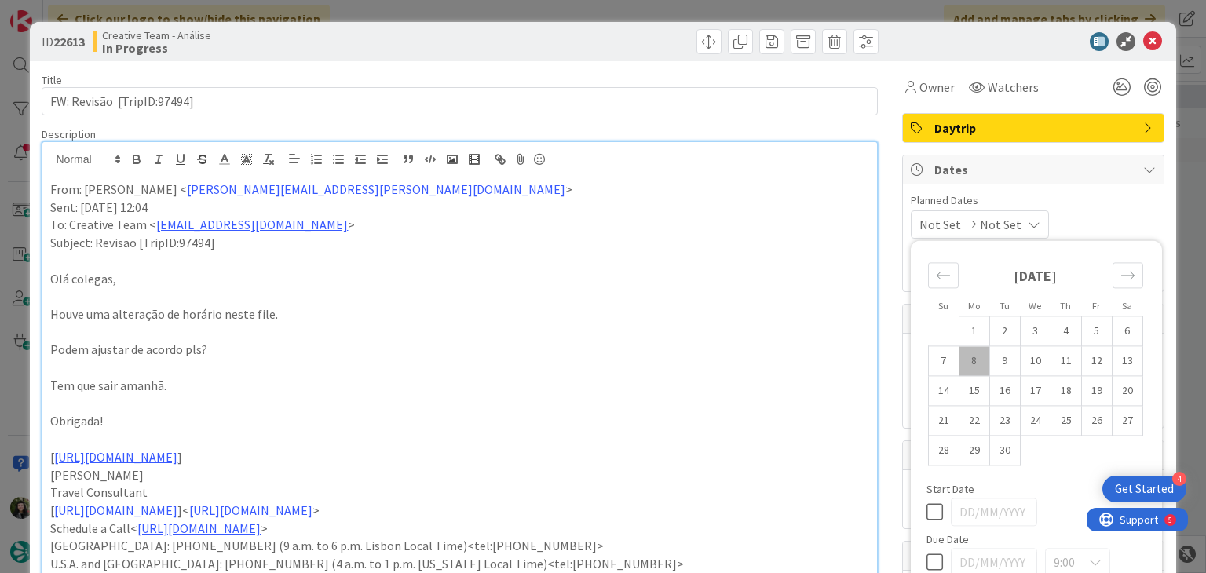
click at [926, 560] on icon at bounding box center [934, 562] width 16 height 19
type input "[DATE]"
type textarea "x"
click at [1143, 42] on icon at bounding box center [1152, 41] width 19 height 19
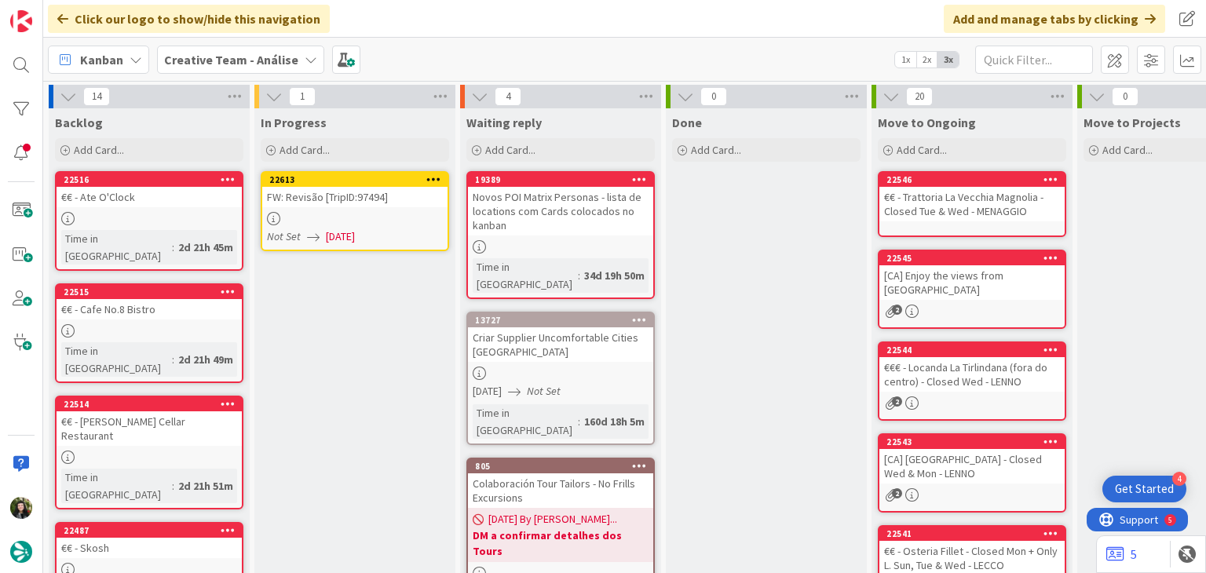
click at [432, 179] on icon at bounding box center [433, 178] width 15 height 11
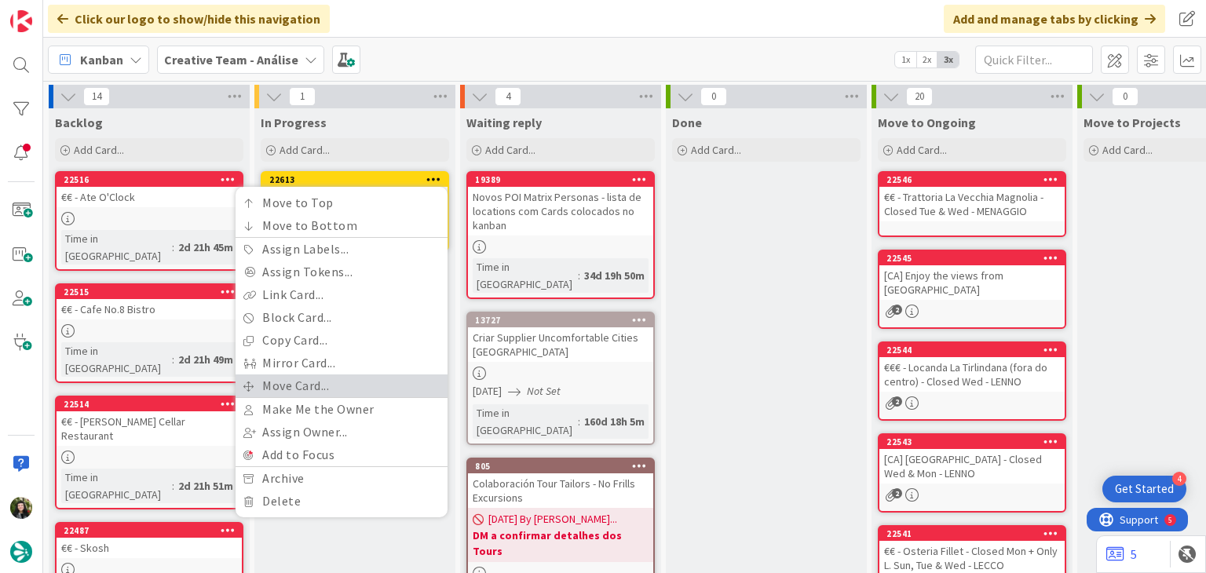
click at [344, 387] on link "Move Card..." at bounding box center [341, 385] width 212 height 23
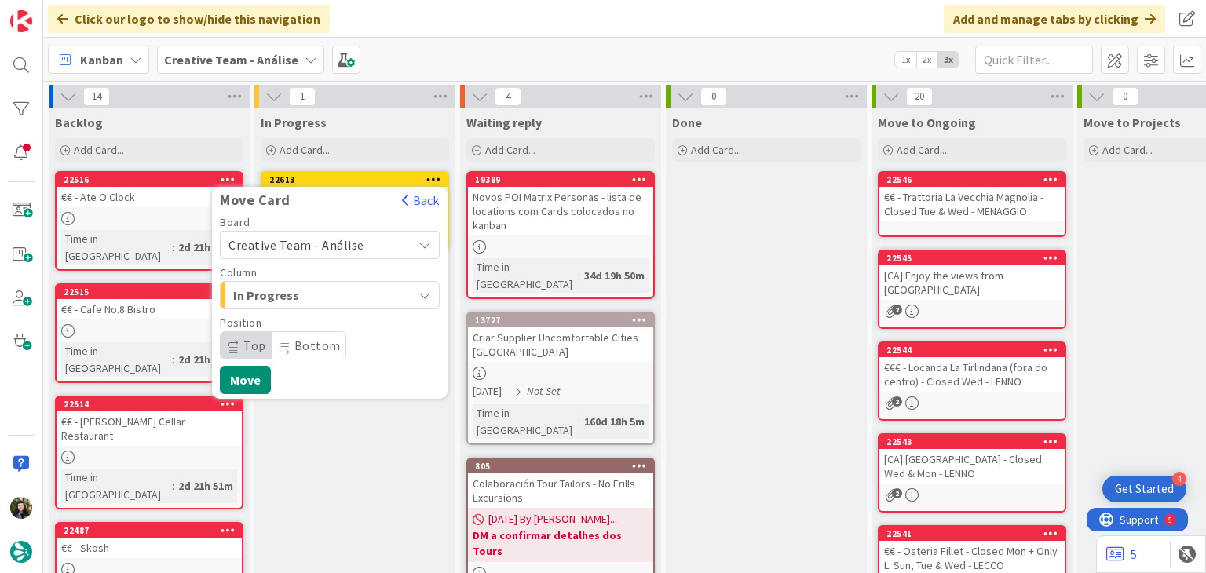
click at [327, 243] on span "Creative Team - Análise" at bounding box center [296, 245] width 136 height 16
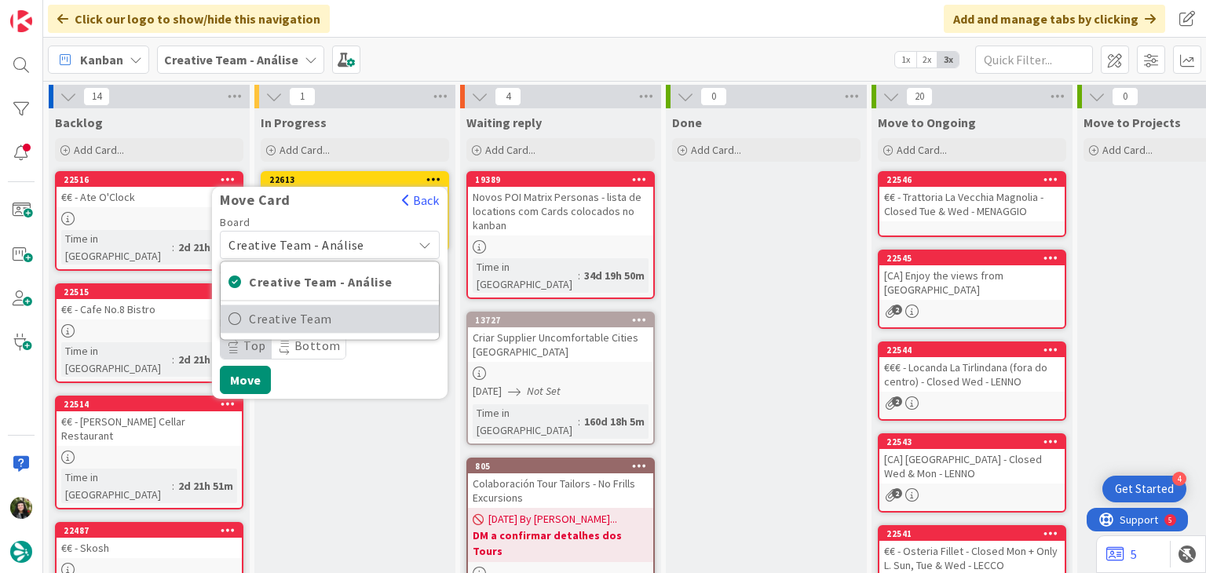
click at [327, 305] on link "Creative Team" at bounding box center [330, 319] width 218 height 28
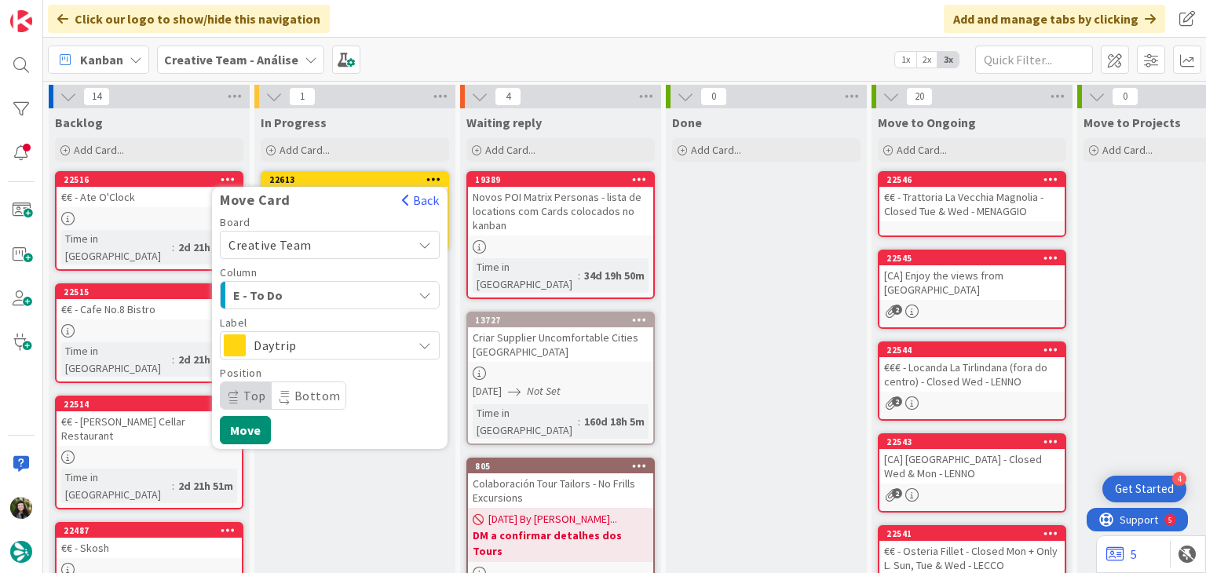
click at [322, 352] on span "Daytrip" at bounding box center [329, 345] width 151 height 22
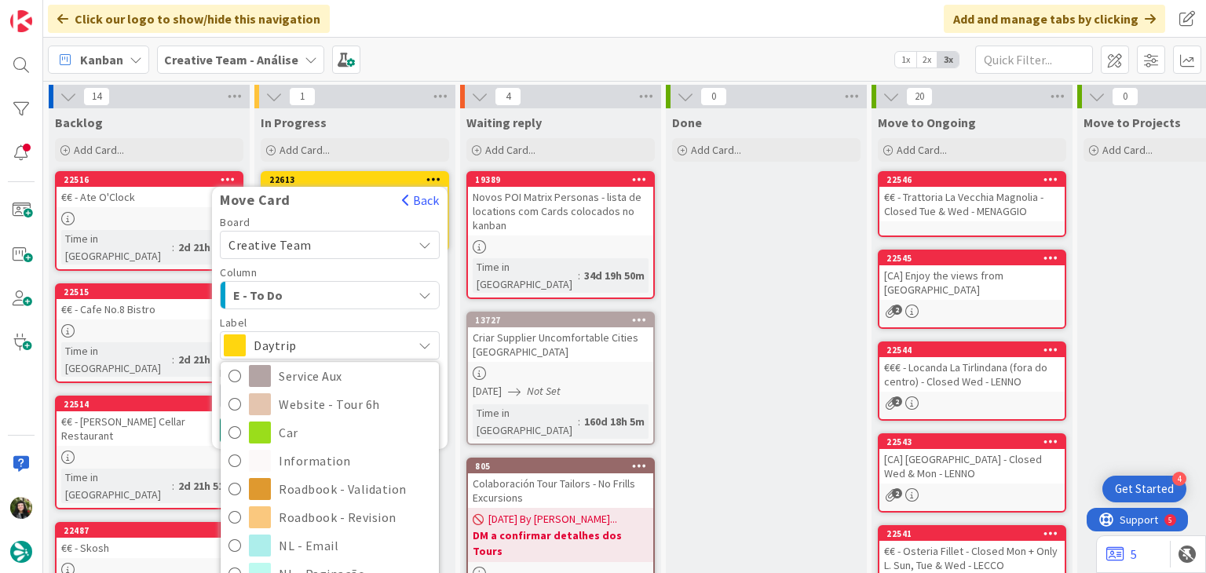
scroll to position [261, 0]
click at [307, 509] on span "Roadbook - Revision" at bounding box center [355, 517] width 152 height 24
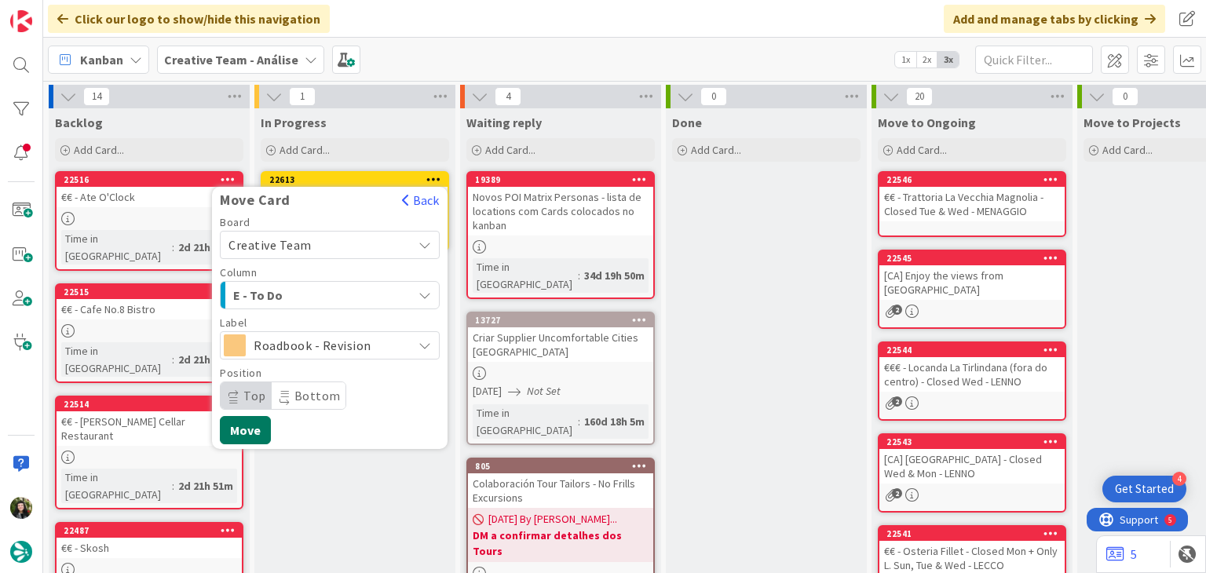
click at [251, 421] on button "Move" at bounding box center [245, 430] width 51 height 28
